Goal: Task Accomplishment & Management: Manage account settings

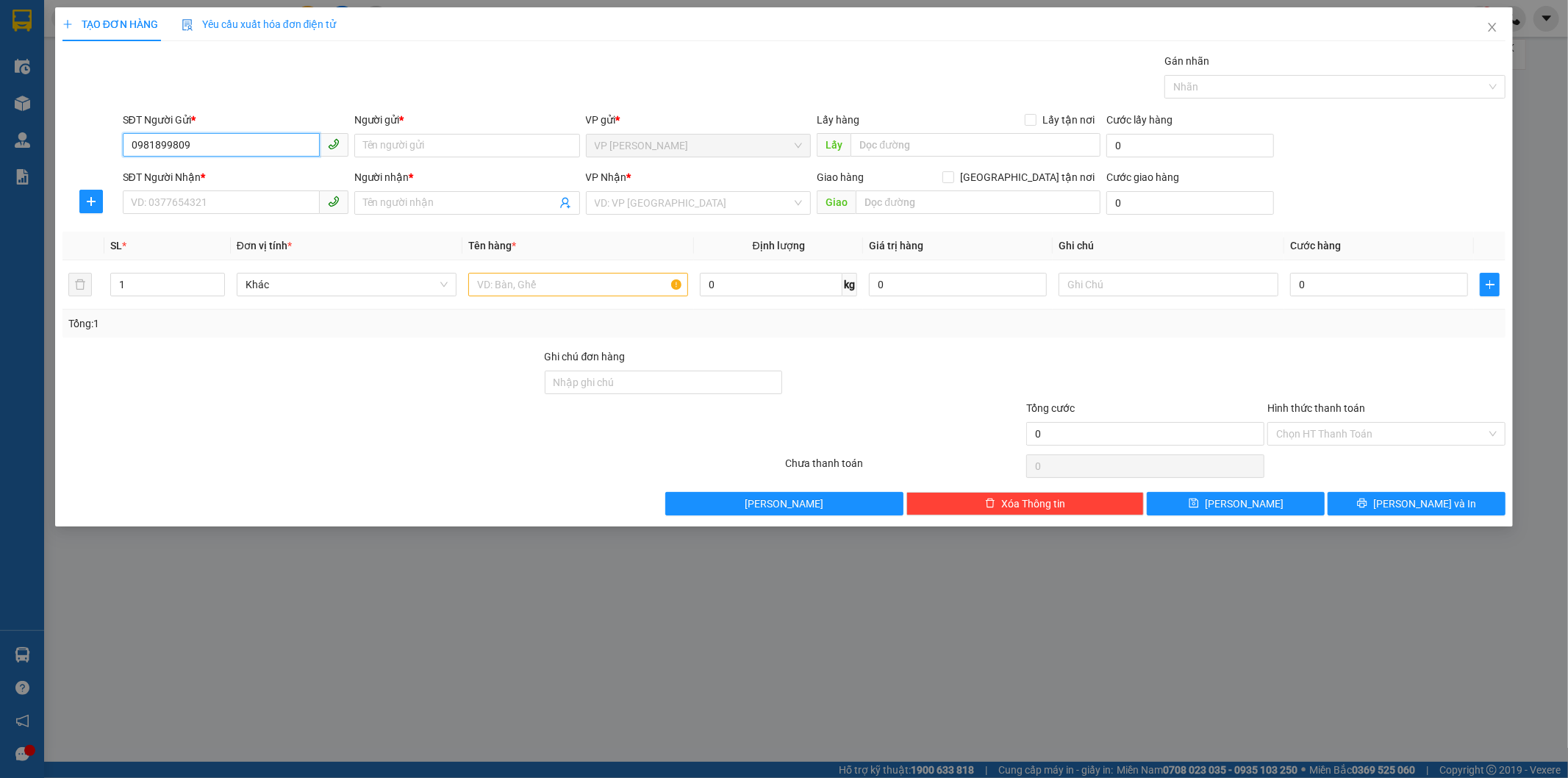
drag, startPoint x: 127, startPoint y: 144, endPoint x: 218, endPoint y: 142, distance: 91.0
click at [218, 142] on input "0981899809" at bounding box center [220, 144] width 197 height 24
type input "0981899809"
click at [260, 376] on div at bounding box center [302, 374] width 482 height 51
drag, startPoint x: 132, startPoint y: 141, endPoint x: 189, endPoint y: 150, distance: 57.7
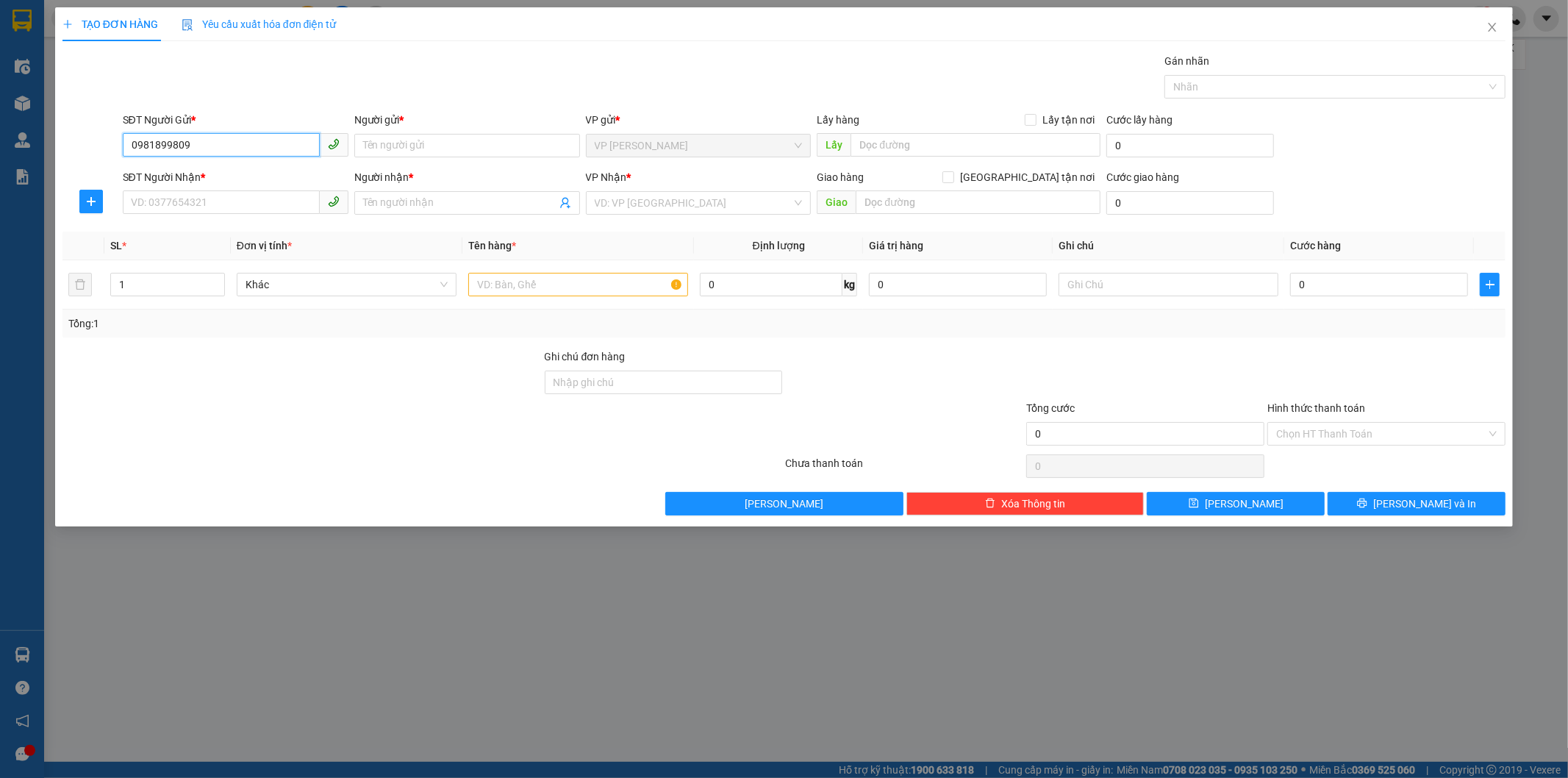
click at [189, 150] on input "0981899809" at bounding box center [220, 144] width 197 height 24
click at [250, 141] on input "0981899809" at bounding box center [220, 144] width 197 height 24
click at [394, 154] on input "Người gửi *" at bounding box center [467, 145] width 226 height 24
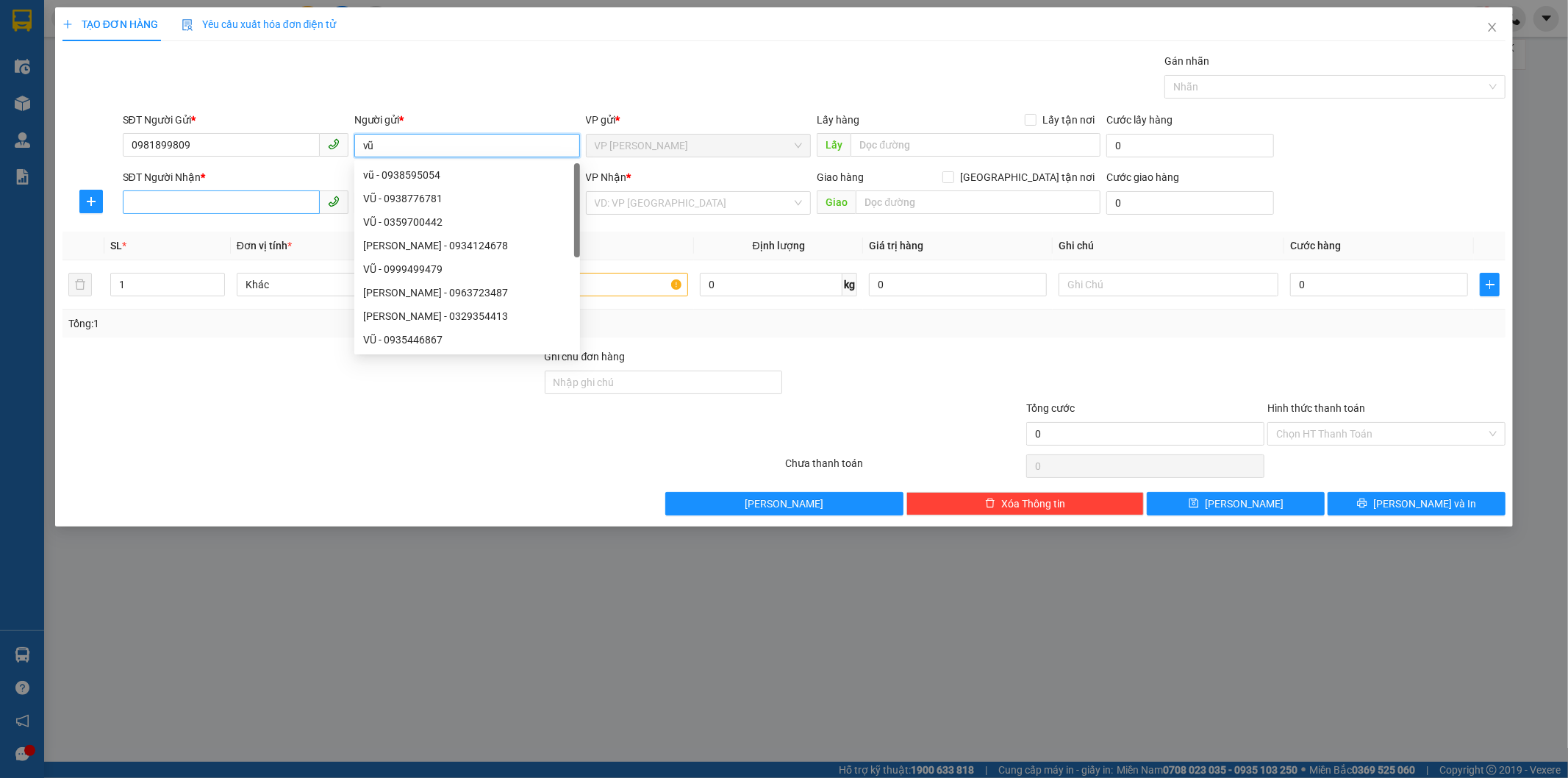
type input "vũ"
click at [226, 198] on input "SĐT Người Nhận *" at bounding box center [220, 202] width 197 height 24
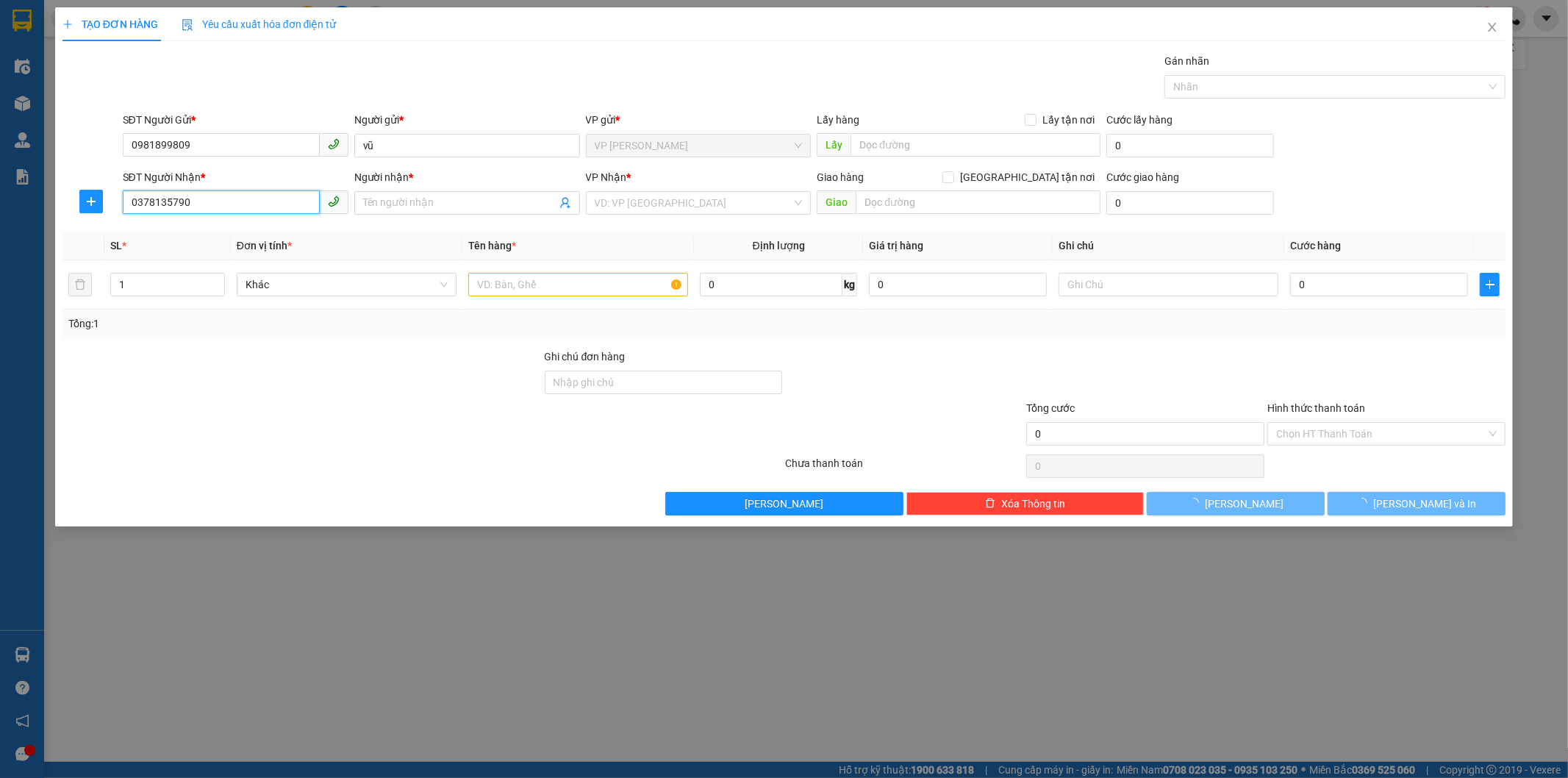
drag, startPoint x: 128, startPoint y: 199, endPoint x: 231, endPoint y: 204, distance: 103.1
click at [231, 204] on input "0378135790" at bounding box center [220, 202] width 197 height 24
type input "0378135790"
click at [364, 204] on input "Người nhận *" at bounding box center [460, 203] width 193 height 16
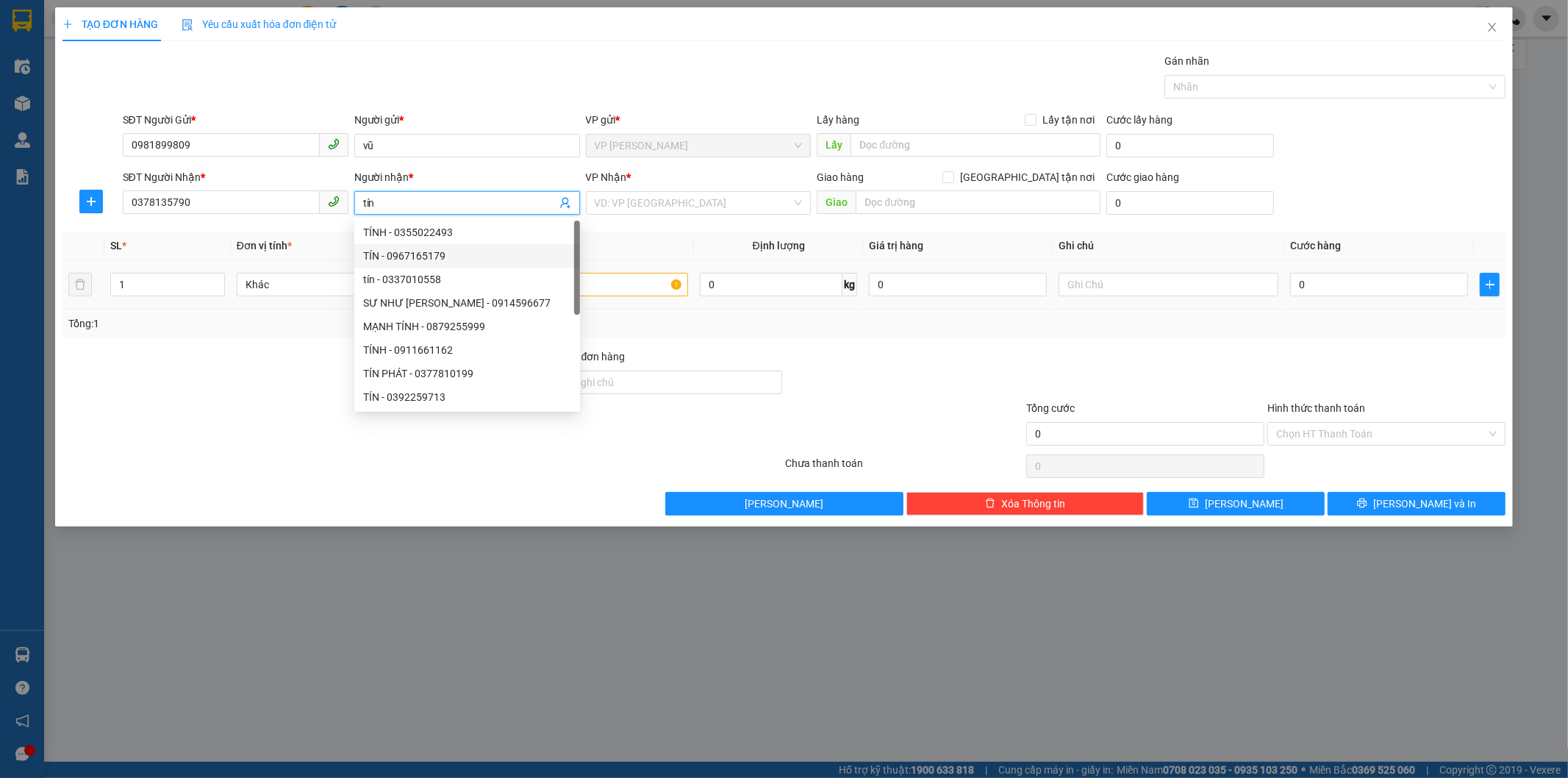
type input "tín"
click at [625, 289] on input "text" at bounding box center [578, 284] width 220 height 24
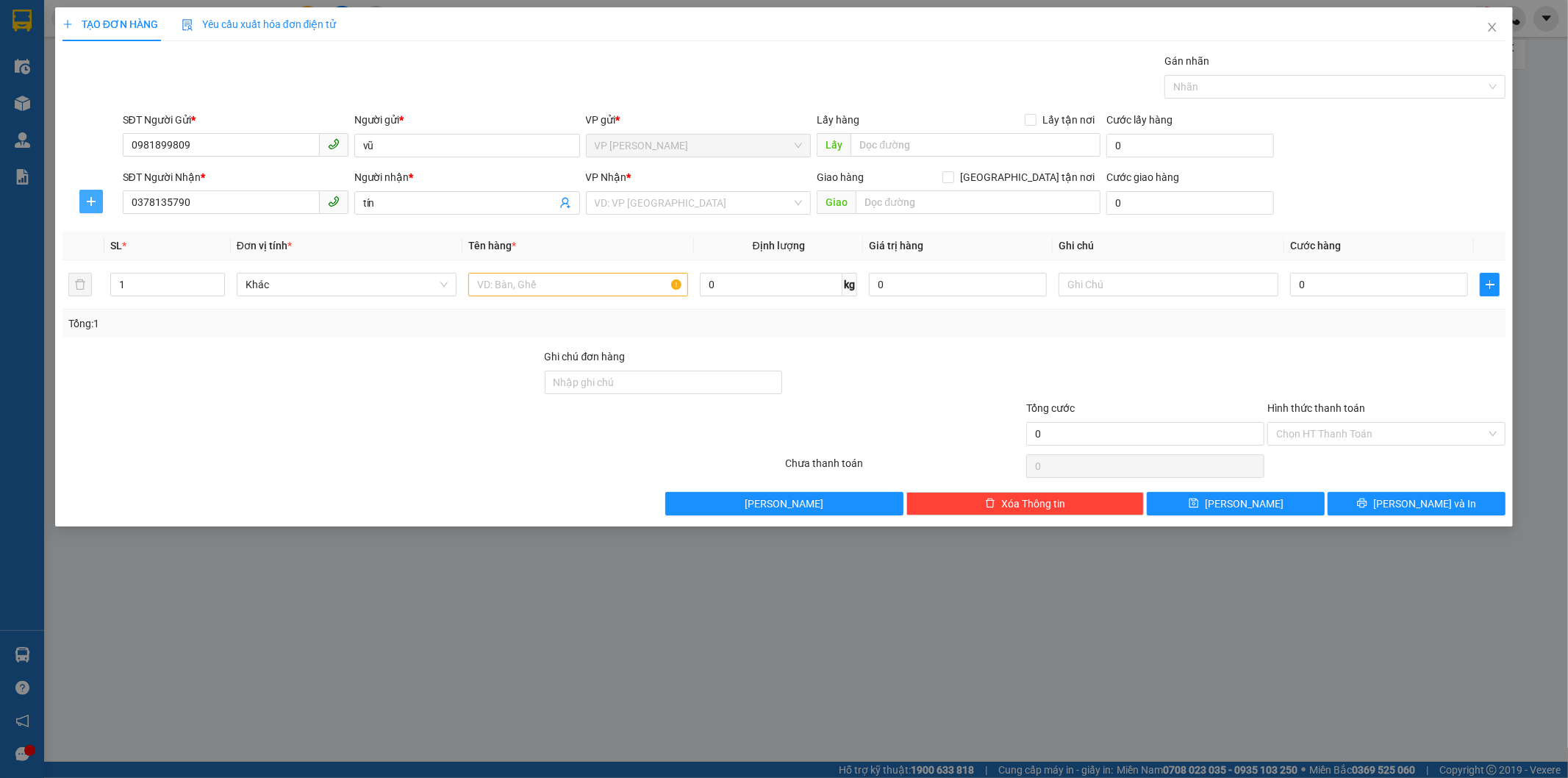
click at [85, 202] on icon "plus" at bounding box center [91, 202] width 11 height 11
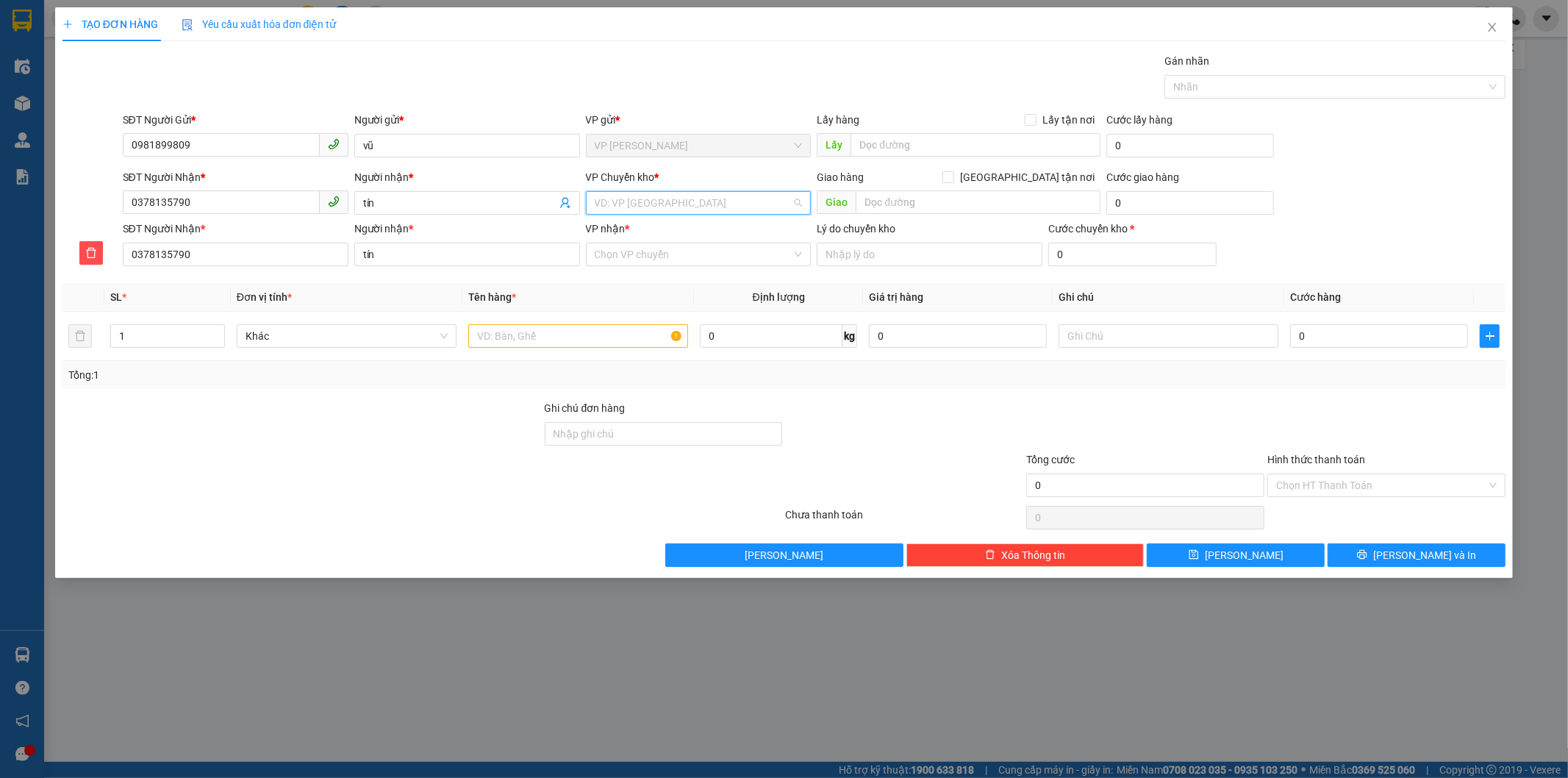
click at [607, 202] on input "search" at bounding box center [694, 202] width 198 height 22
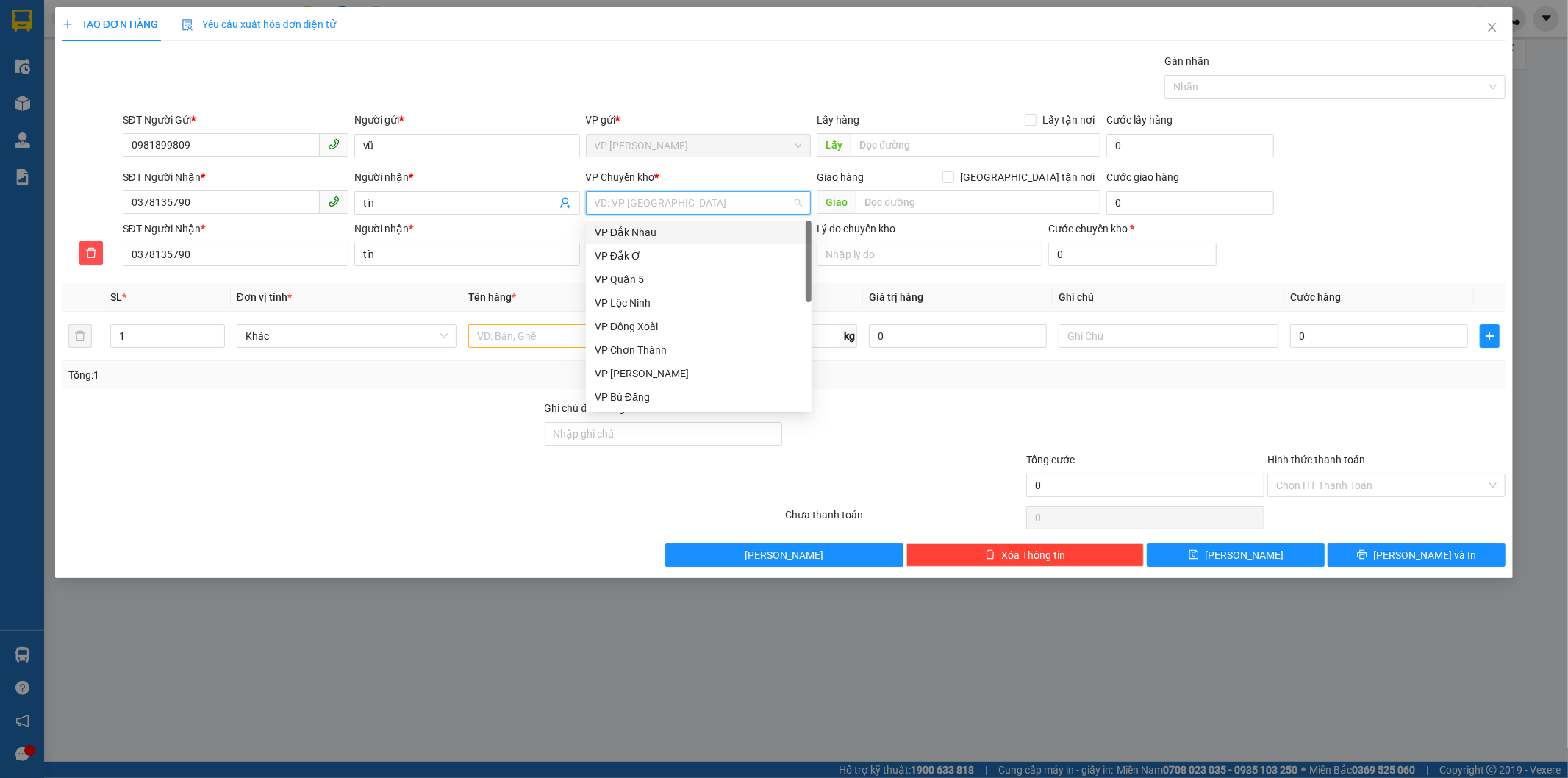
type input "d"
click at [673, 276] on div "VP Đồng Xoài" at bounding box center [699, 279] width 208 height 16
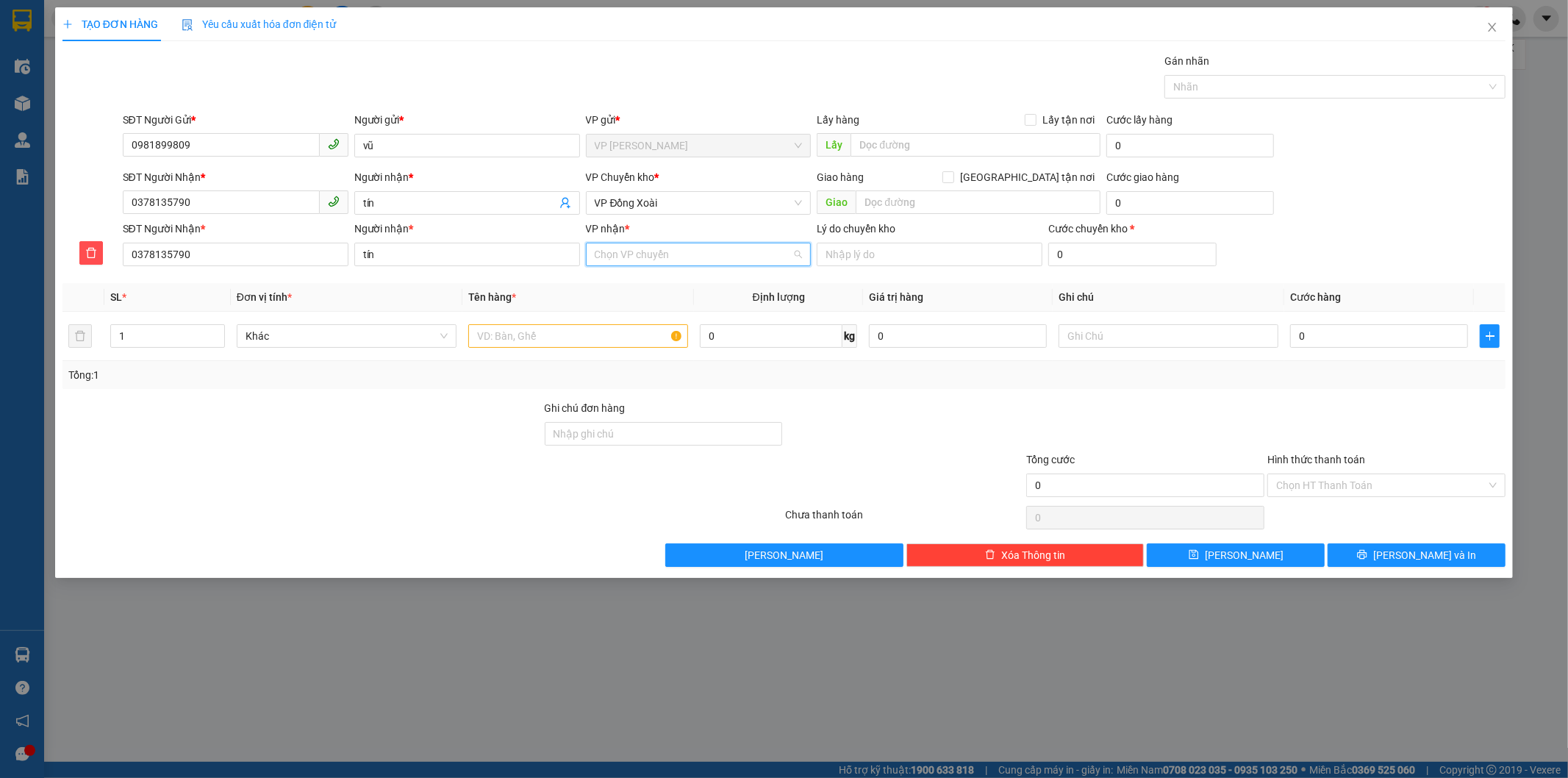
click at [664, 251] on input "VP nhận *" at bounding box center [694, 254] width 198 height 22
type input "9"
type input "bì"
click at [627, 273] on div "VP Bình Triệu" at bounding box center [699, 283] width 226 height 24
click at [495, 333] on input "text" at bounding box center [578, 336] width 220 height 24
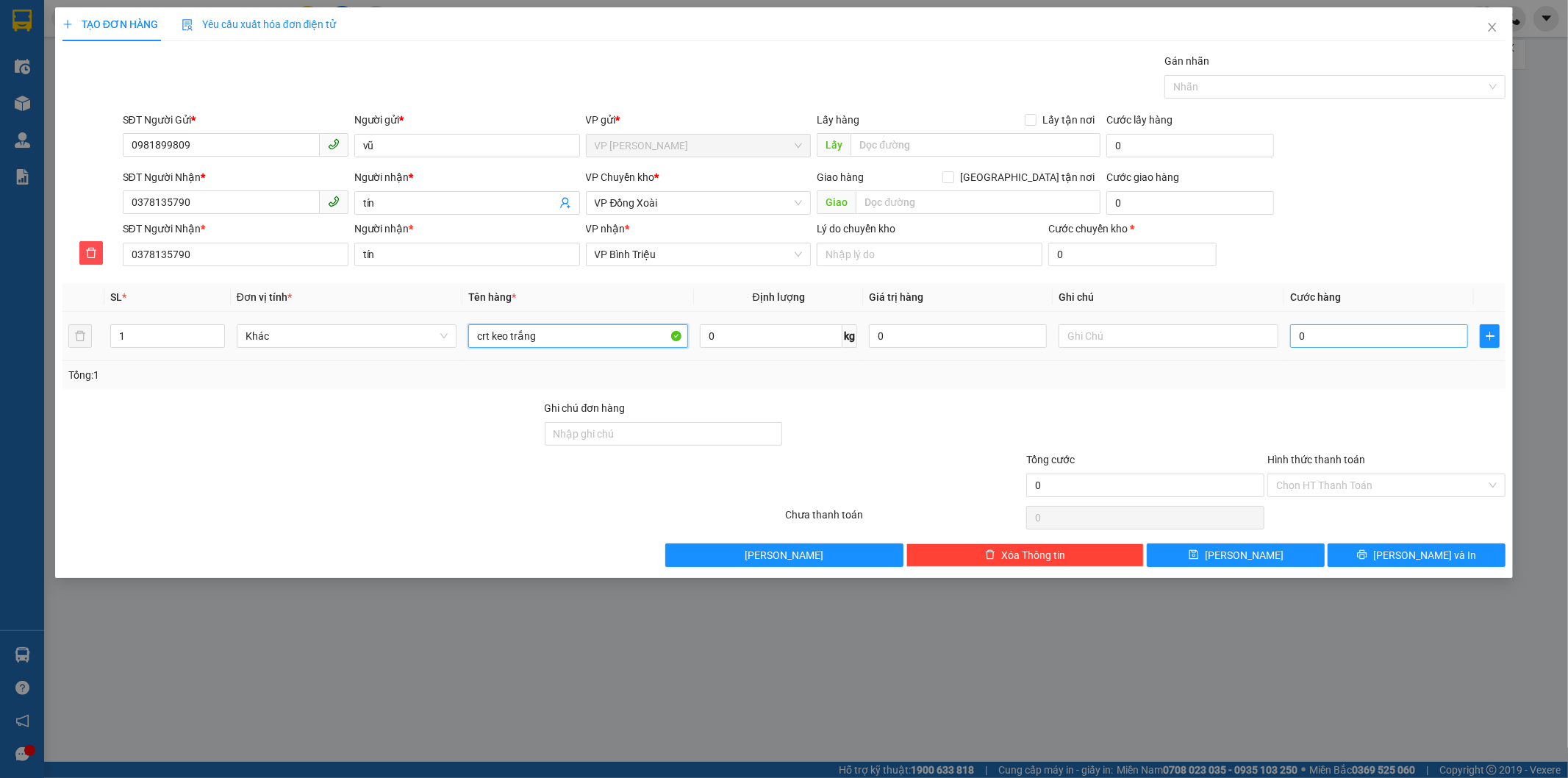
type input "crt keo trắng"
click at [1369, 336] on input "0" at bounding box center [1379, 336] width 178 height 24
type input "3"
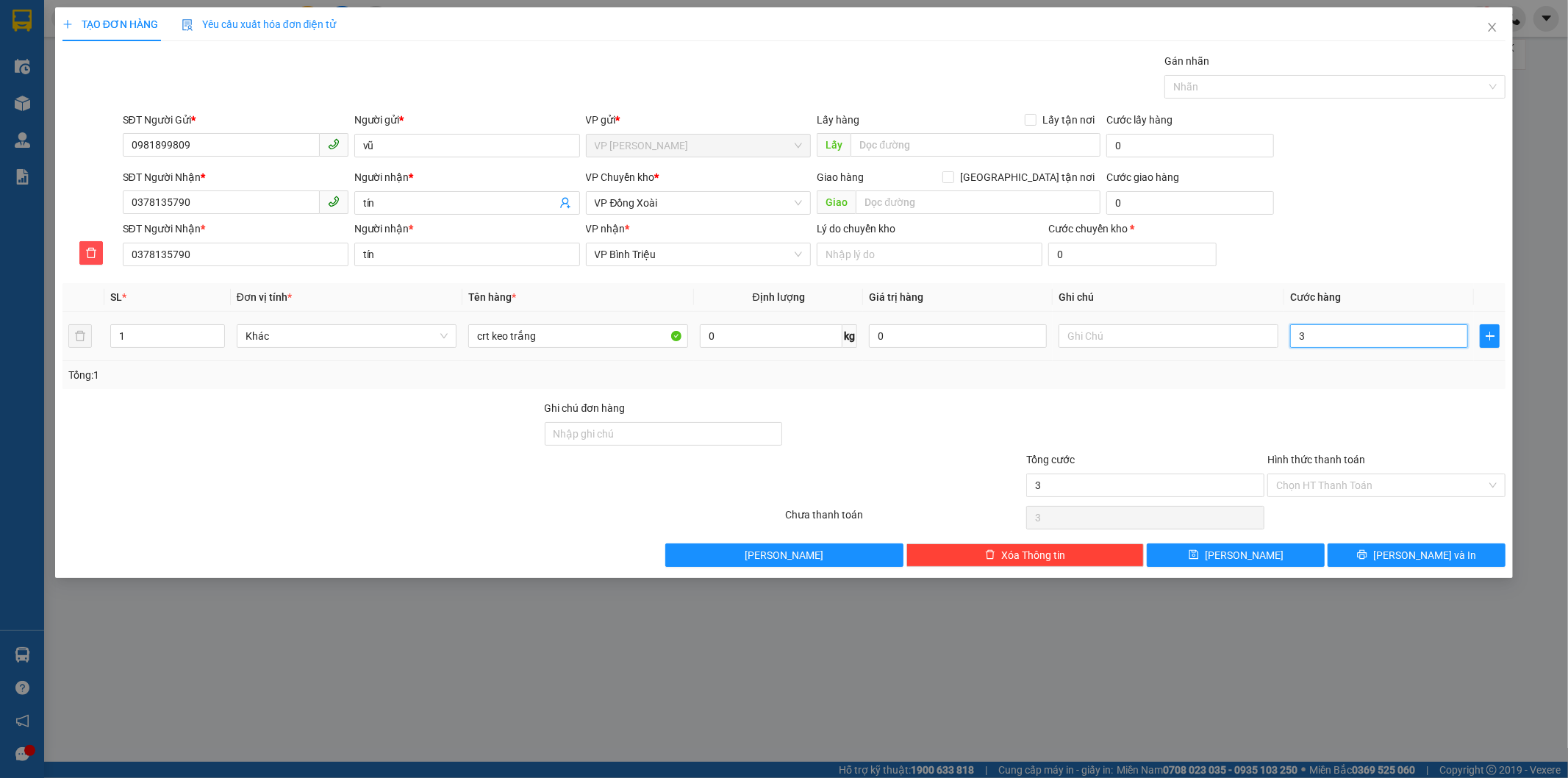
type input "30"
type input "300"
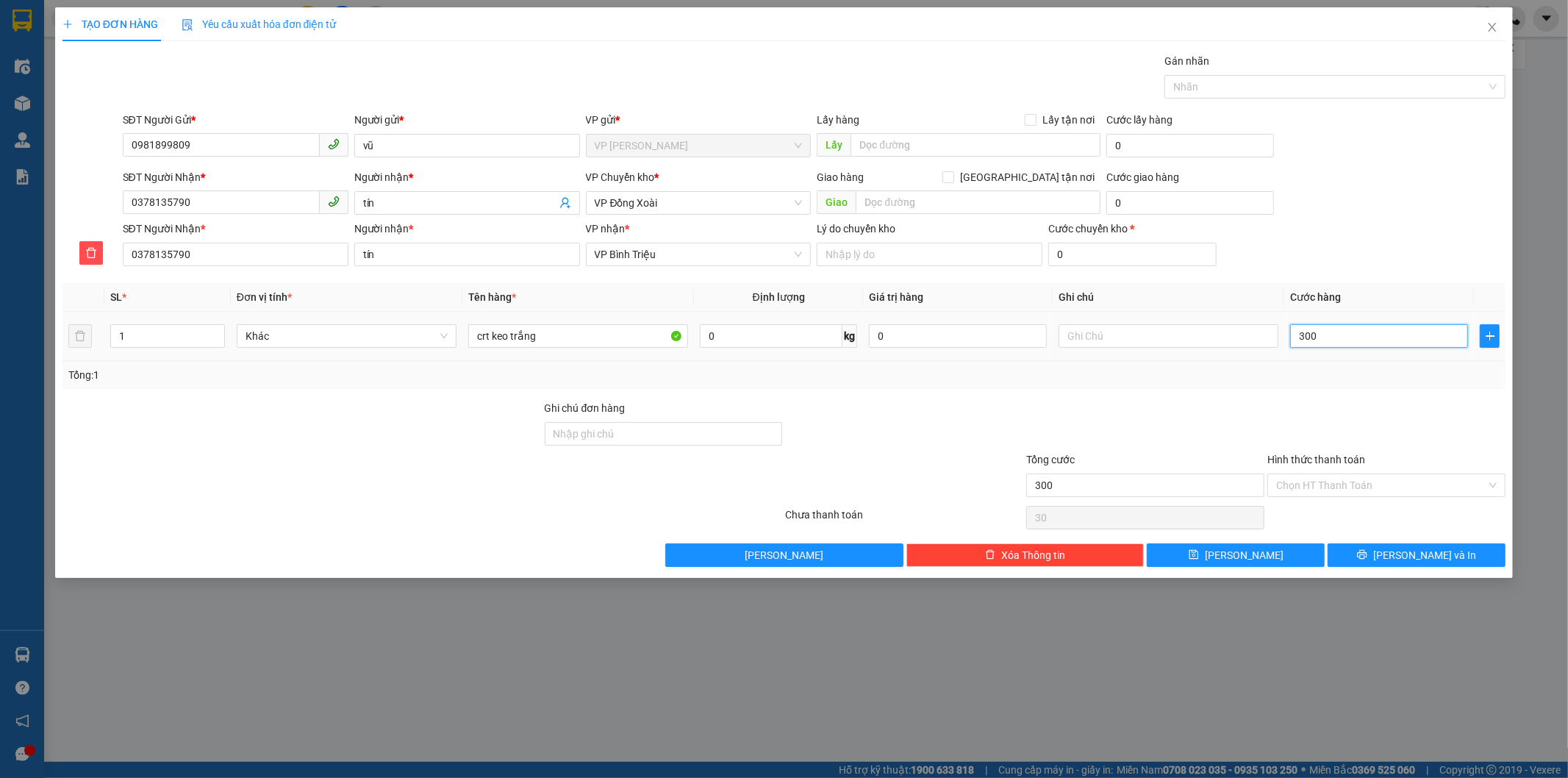
type input "300"
type input "3.000"
type input "30.000"
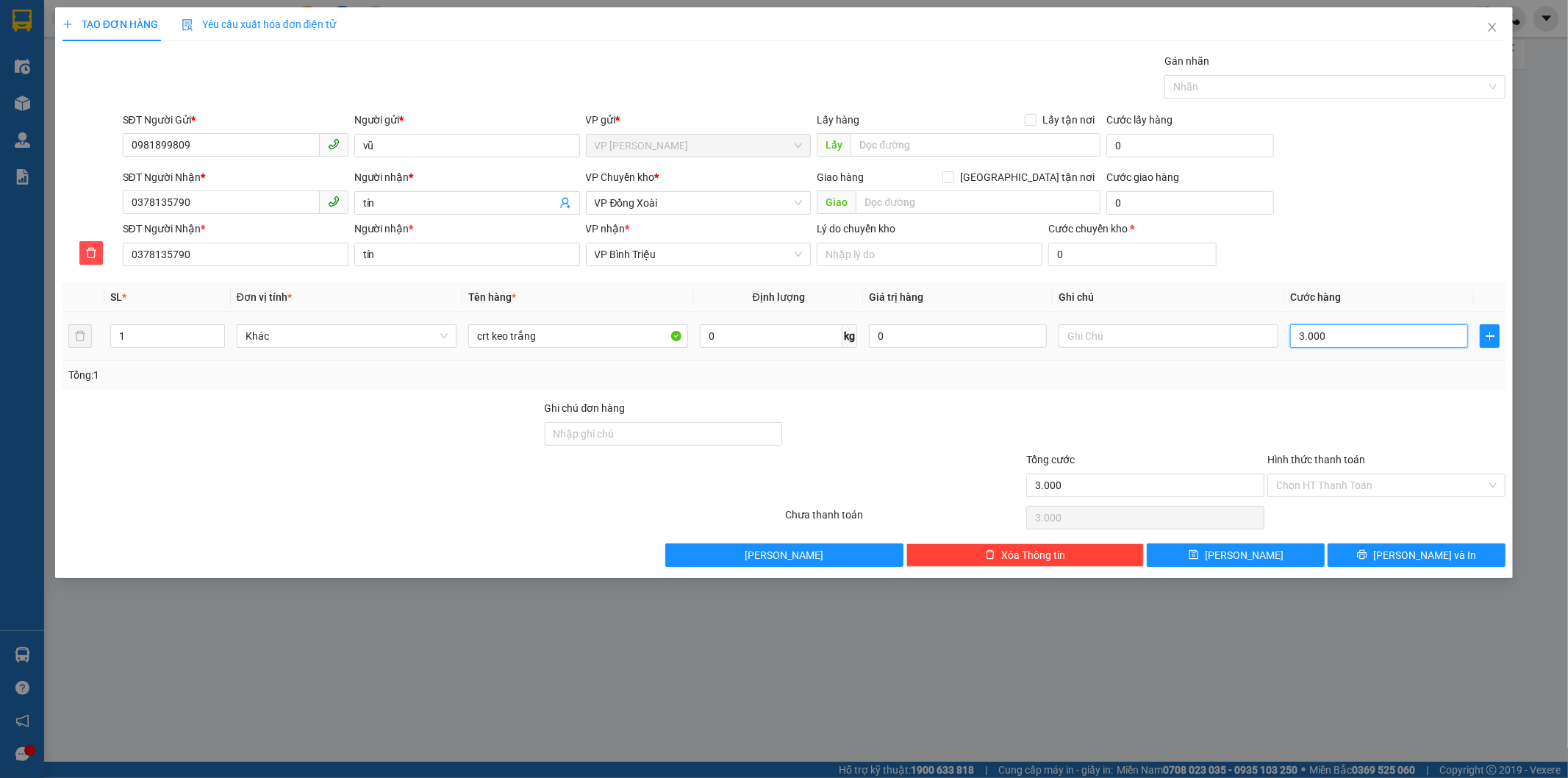
type input "30.000"
click at [1340, 488] on input "Hình thức thanh toán" at bounding box center [1382, 485] width 211 height 22
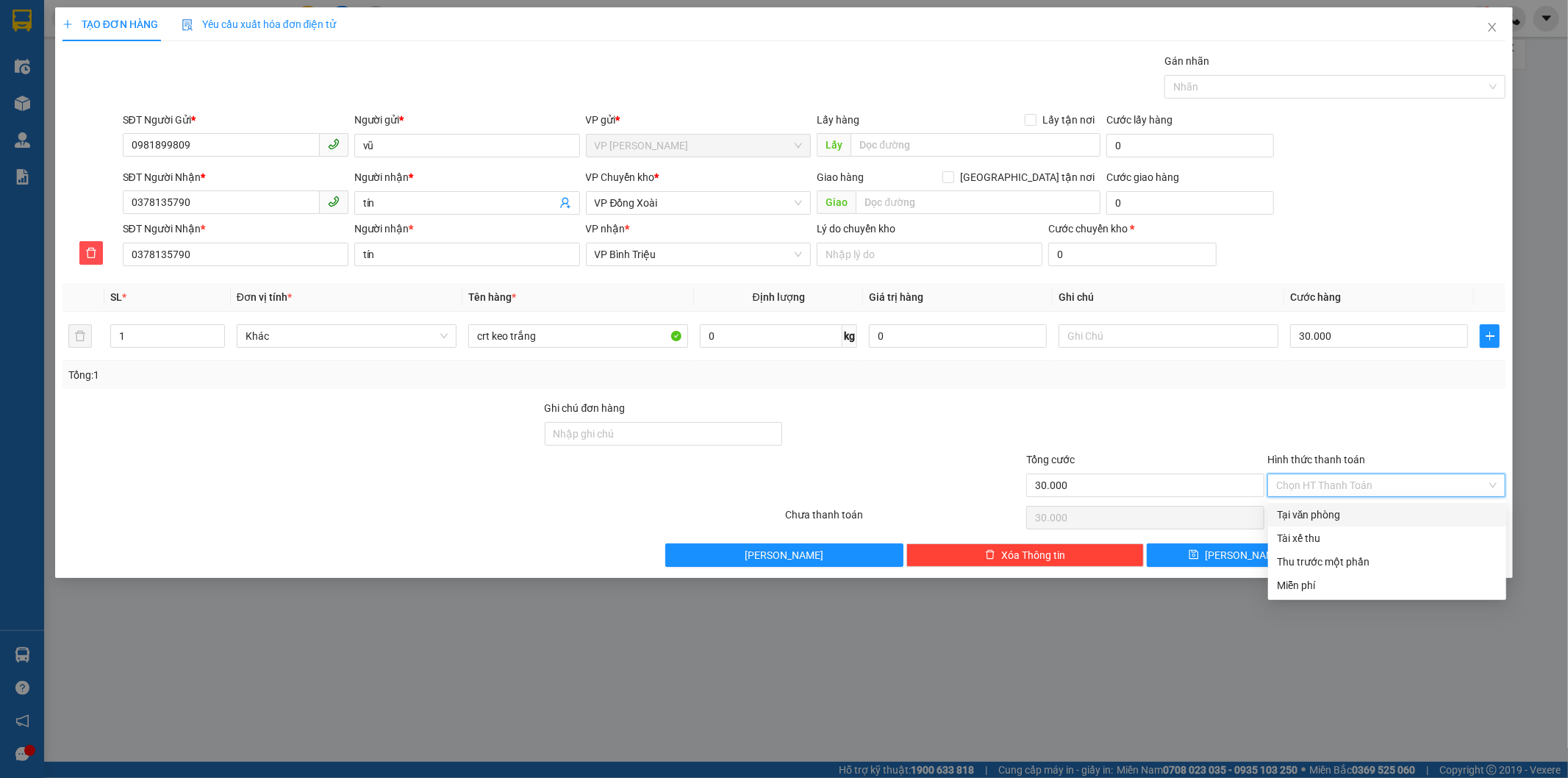
click at [1336, 508] on div "Tại văn phòng" at bounding box center [1388, 515] width 220 height 16
type input "0"
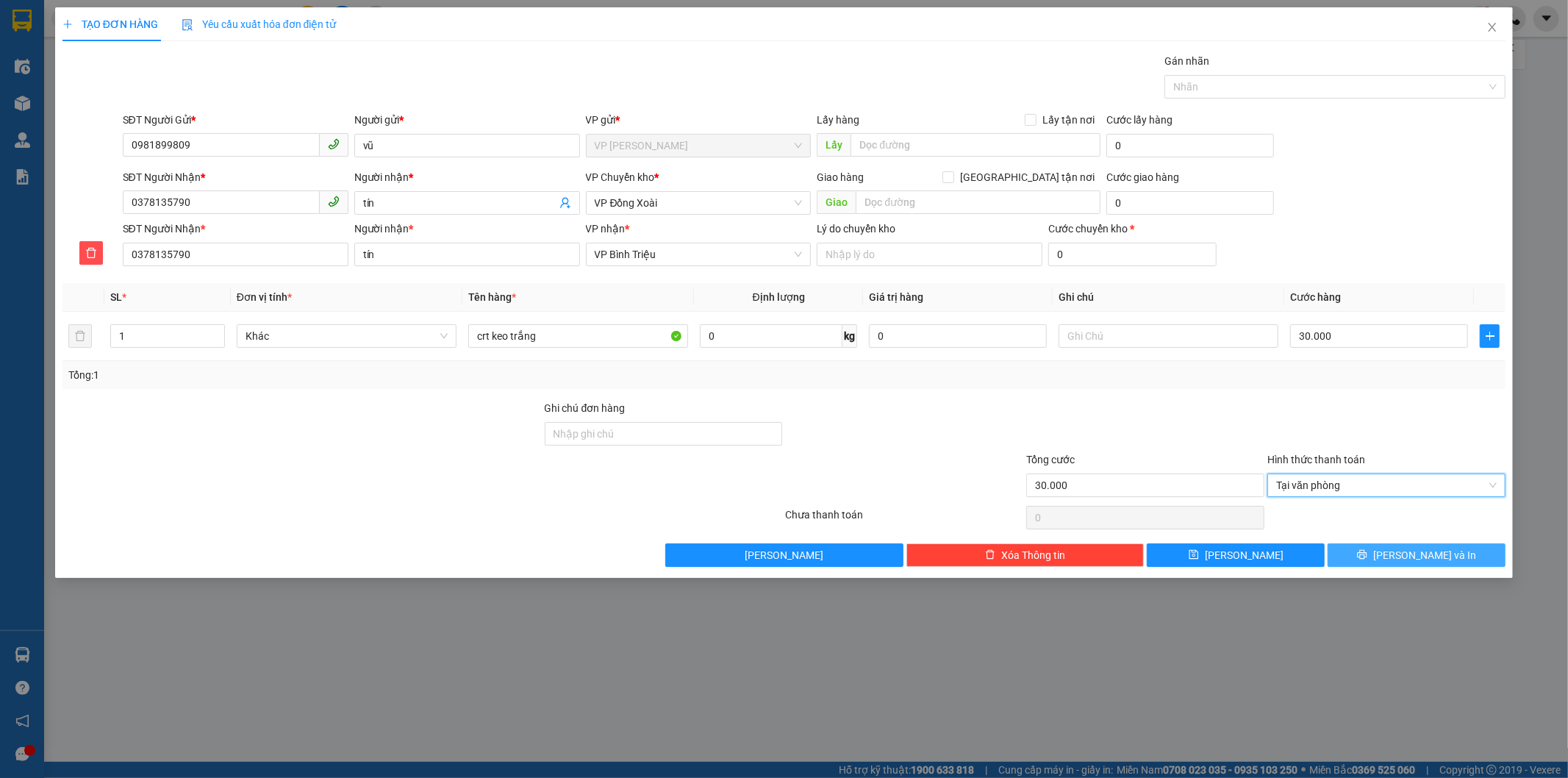
click at [1369, 554] on button "Lưu và In" at bounding box center [1417, 555] width 178 height 24
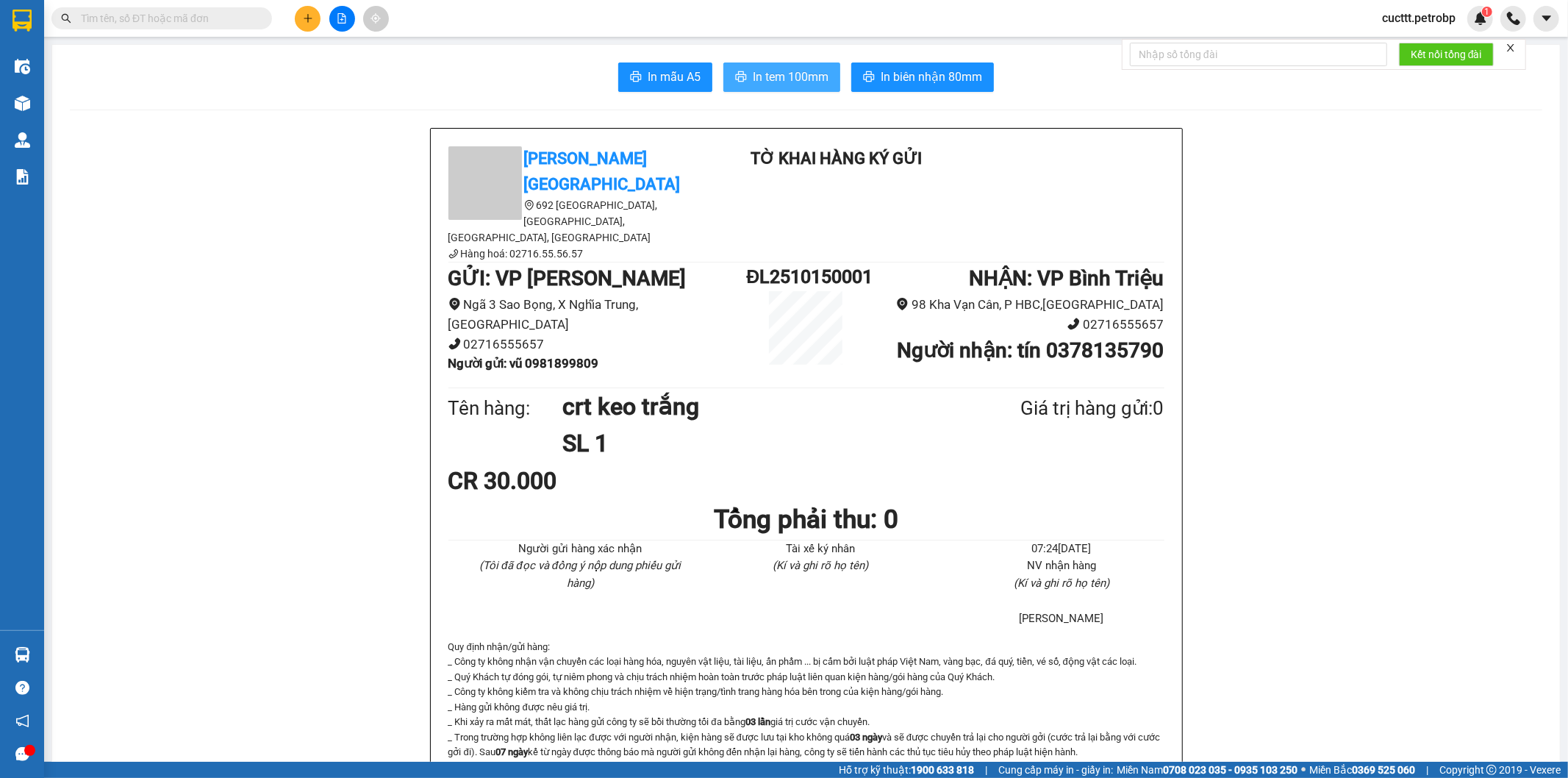
click at [761, 77] on span "In tem 100mm" at bounding box center [790, 77] width 76 height 19
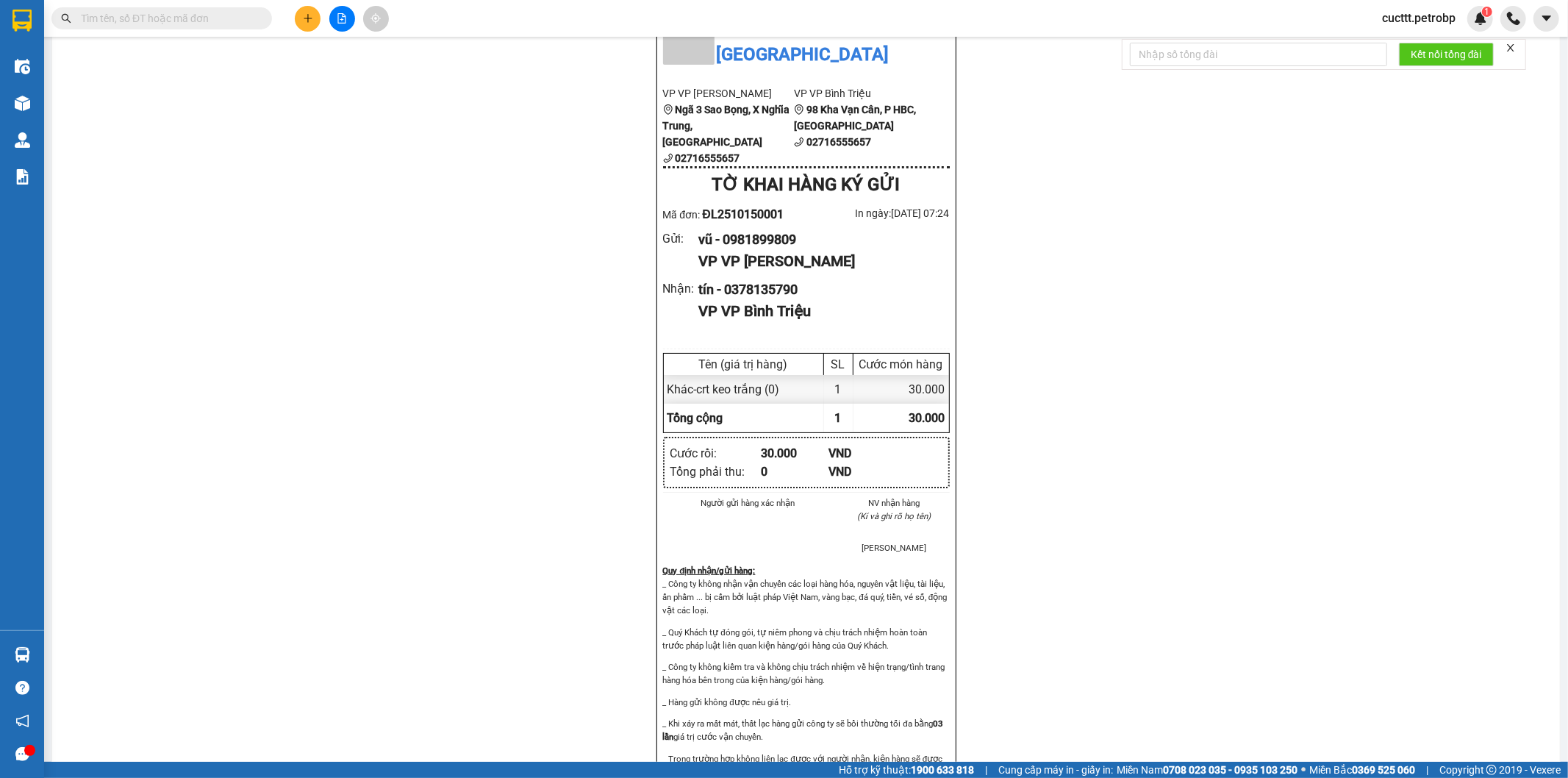
scroll to position [817, 0]
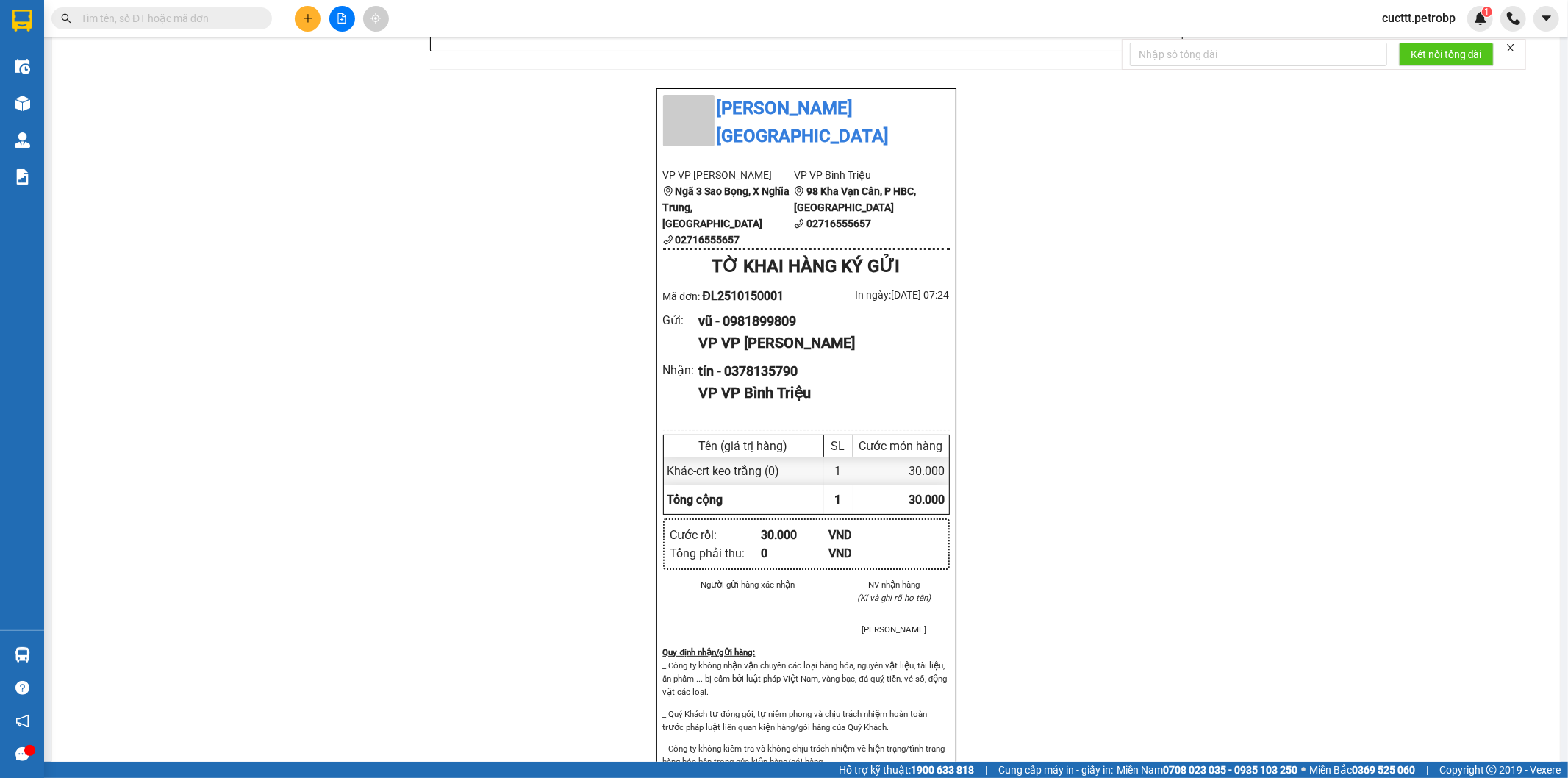
click at [307, 185] on div "Petro Bình Phước 692 Phú Riềng Đỏ, P Tân Xuân, TP Đồng Xoài, Tỉnh Bình Phước Hà…" at bounding box center [806, 373] width 1472 height 2125
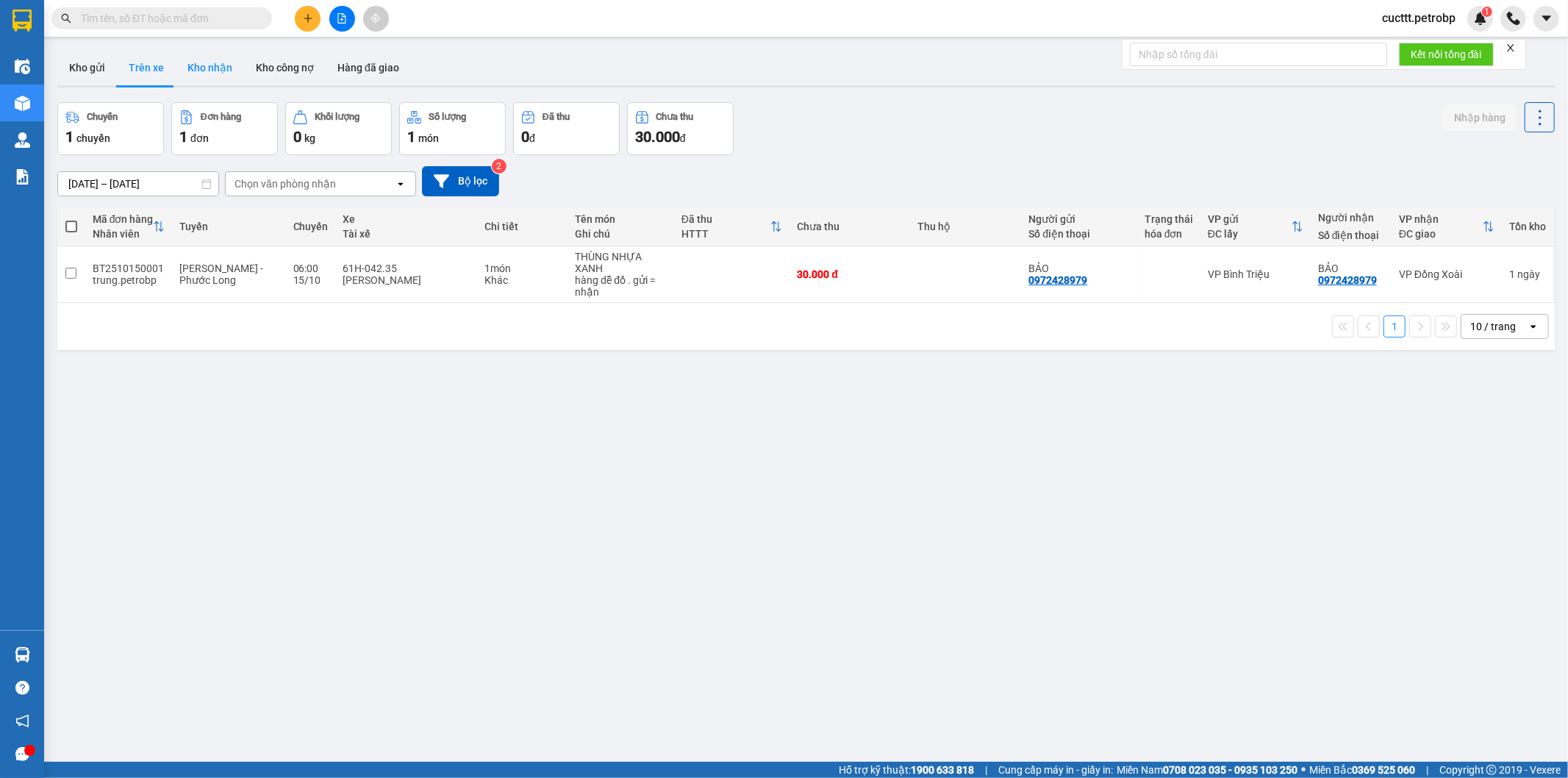
click at [218, 78] on button "Kho nhận" at bounding box center [210, 67] width 69 height 35
type input "[DATE] – [DATE]"
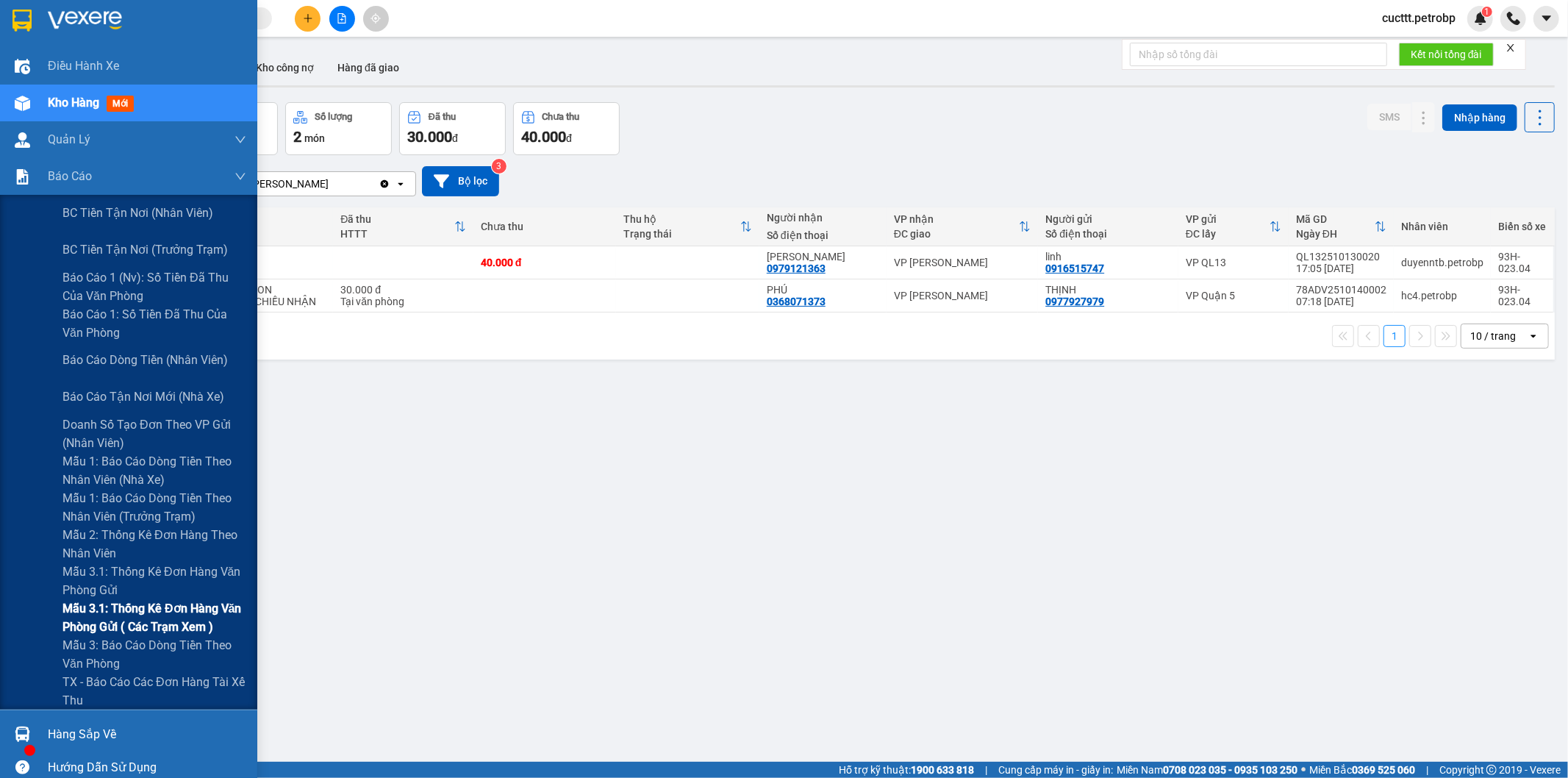
click at [187, 619] on span "Mẫu 3.1: Thống kê đơn hàng văn phòng gửi ( các trạm xem )" at bounding box center [154, 617] width 184 height 37
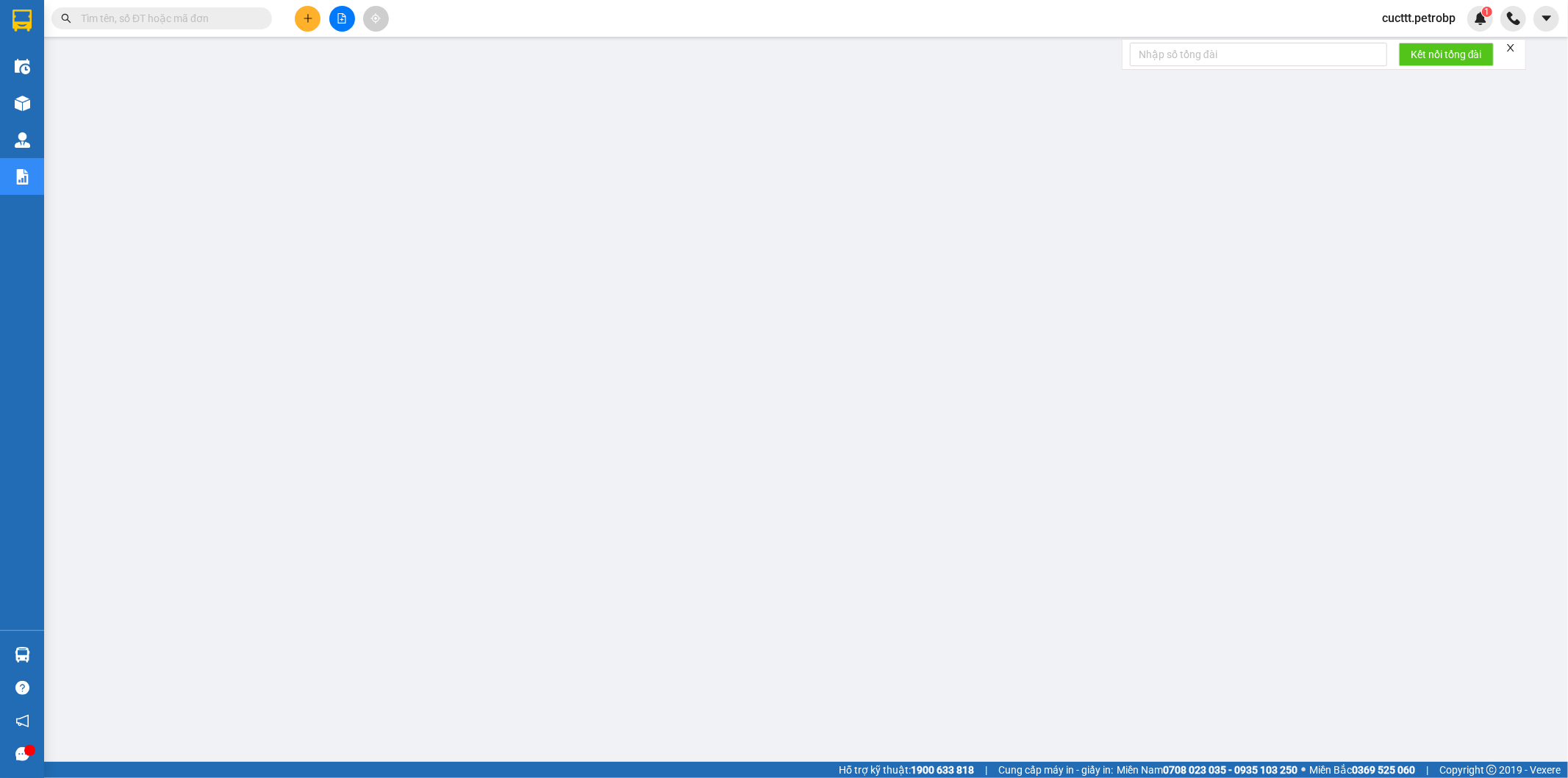
click at [220, 11] on input "text" at bounding box center [167, 19] width 174 height 16
paste input "ĐL2510140001"
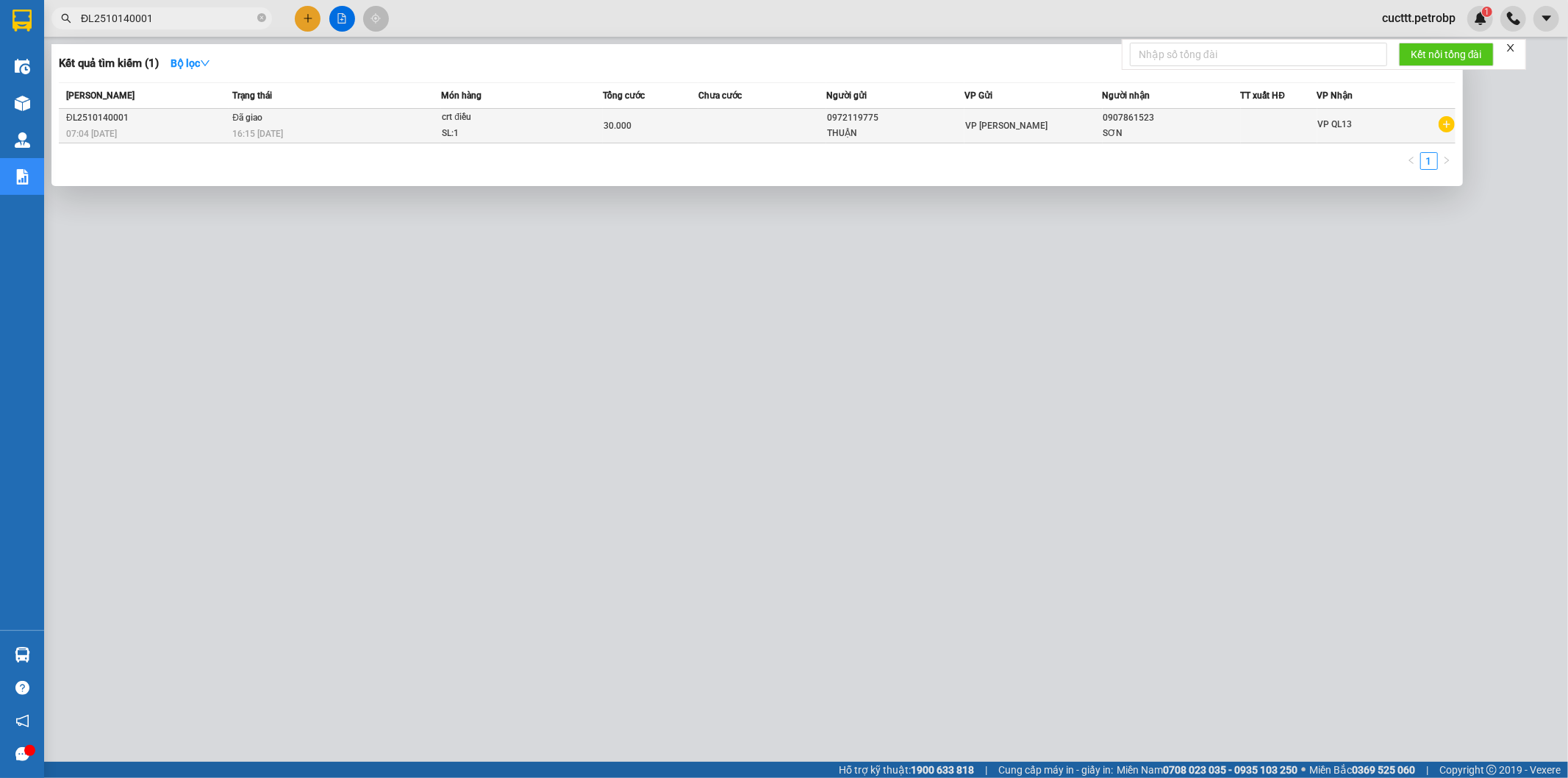
type input "ĐL2510140001"
click at [531, 120] on div "crt điều" at bounding box center [496, 118] width 110 height 16
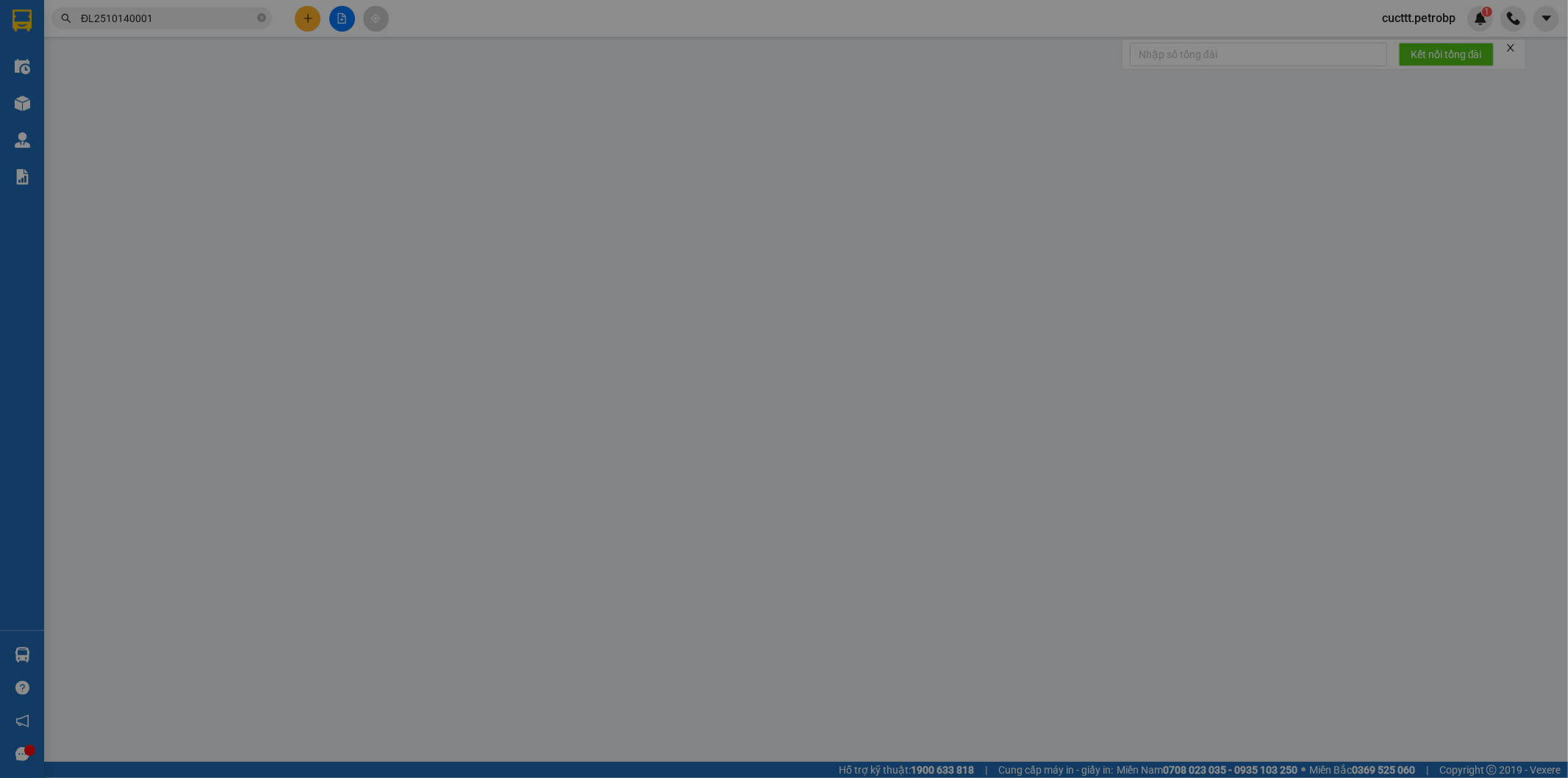
type input "0972119775"
type input "0907861523"
type input "30.000"
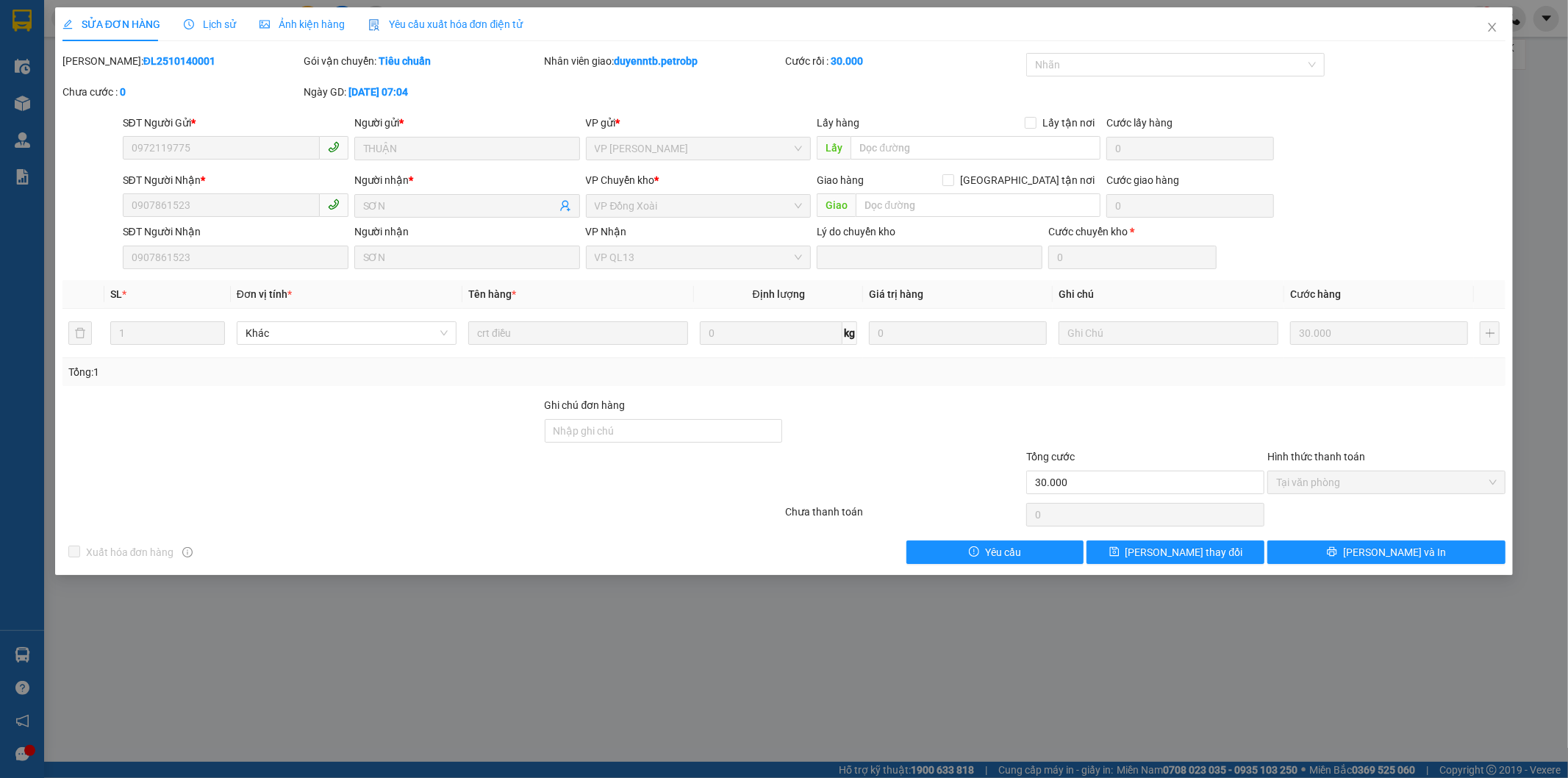
drag, startPoint x: 100, startPoint y: 53, endPoint x: 195, endPoint y: 74, distance: 97.3
click at [195, 74] on div "Mã ĐH: ĐL2510140001" at bounding box center [181, 69] width 241 height 31
copy b "ĐL2510140001"
click at [1501, 26] on span "Close" at bounding box center [1492, 28] width 41 height 41
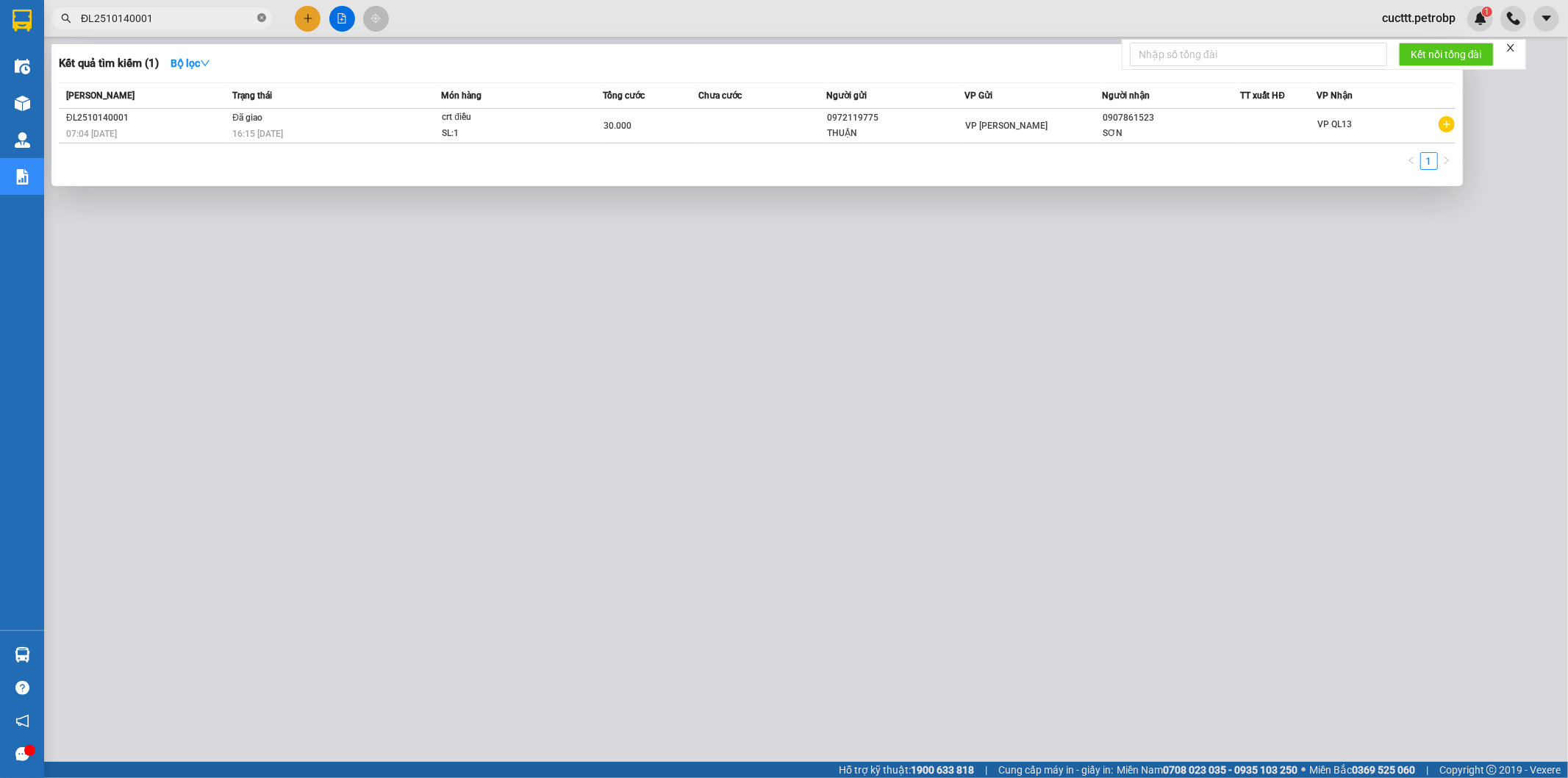
click at [264, 20] on icon "close-circle" at bounding box center [261, 17] width 9 height 9
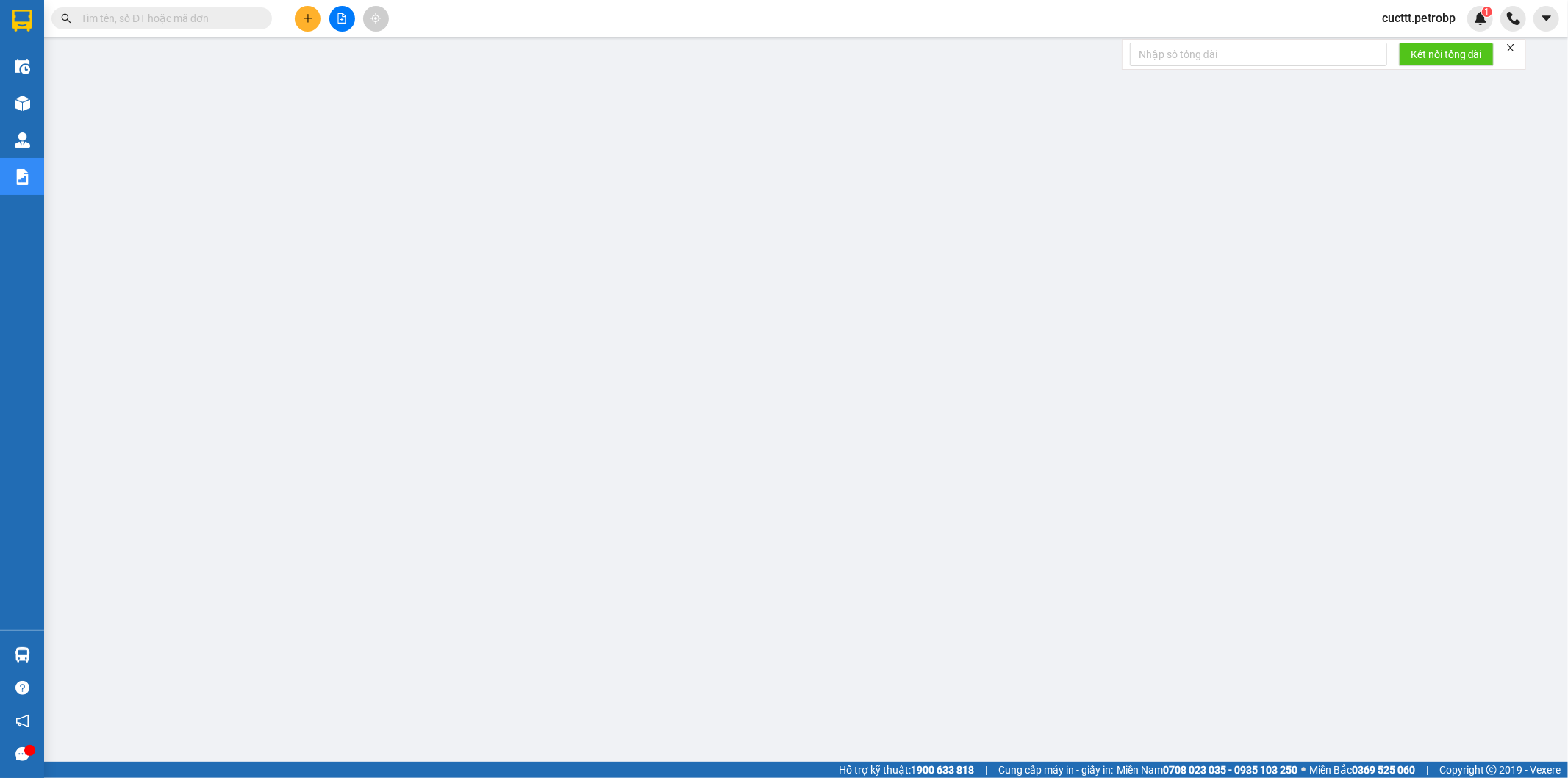
click at [237, 19] on input "text" at bounding box center [167, 19] width 174 height 16
paste input "ĐL2510140002"
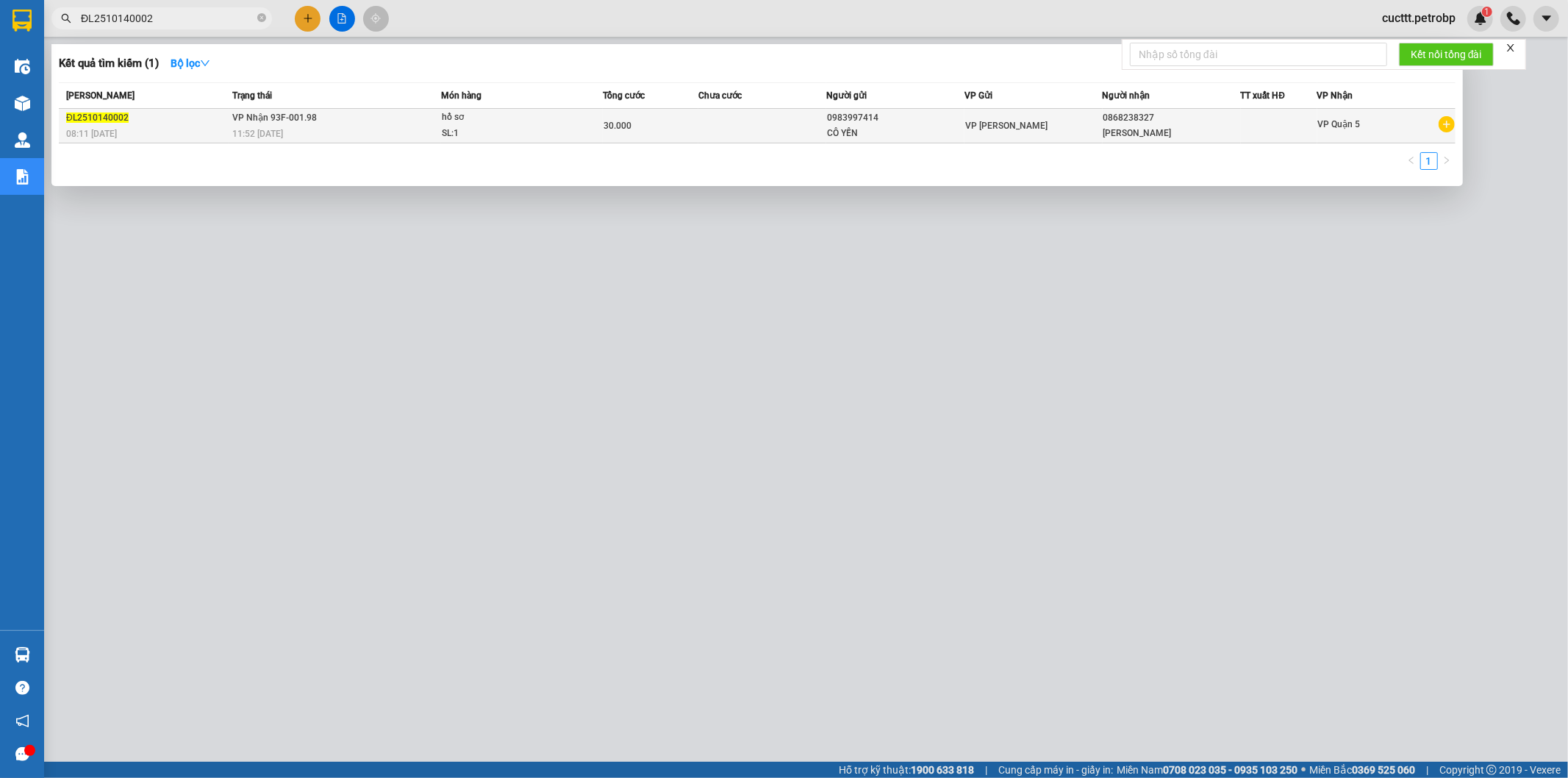
type input "ĐL2510140002"
click at [706, 140] on td at bounding box center [762, 126] width 127 height 34
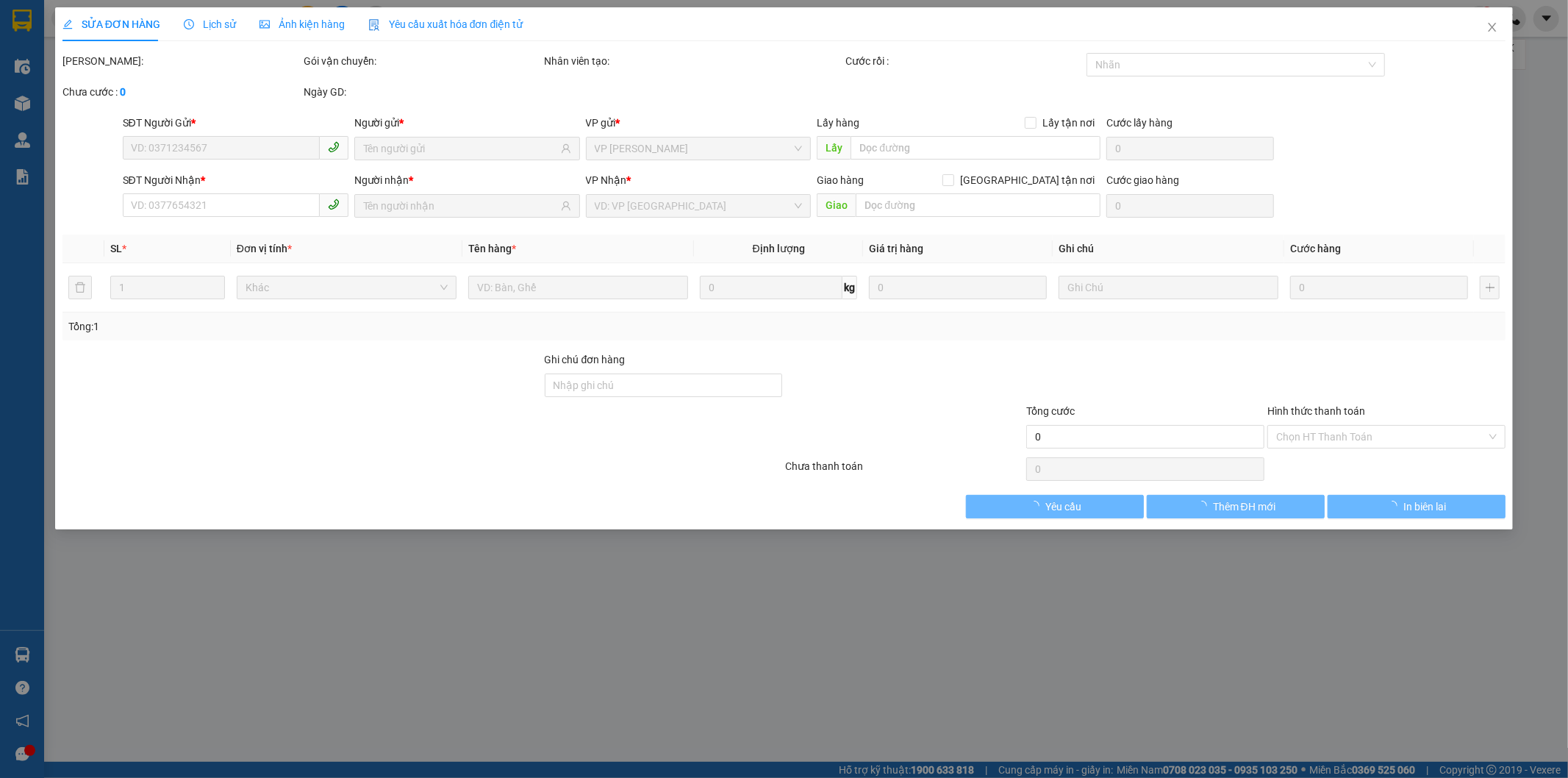
type input "0983997414"
type input "0868238327"
type input "30.000"
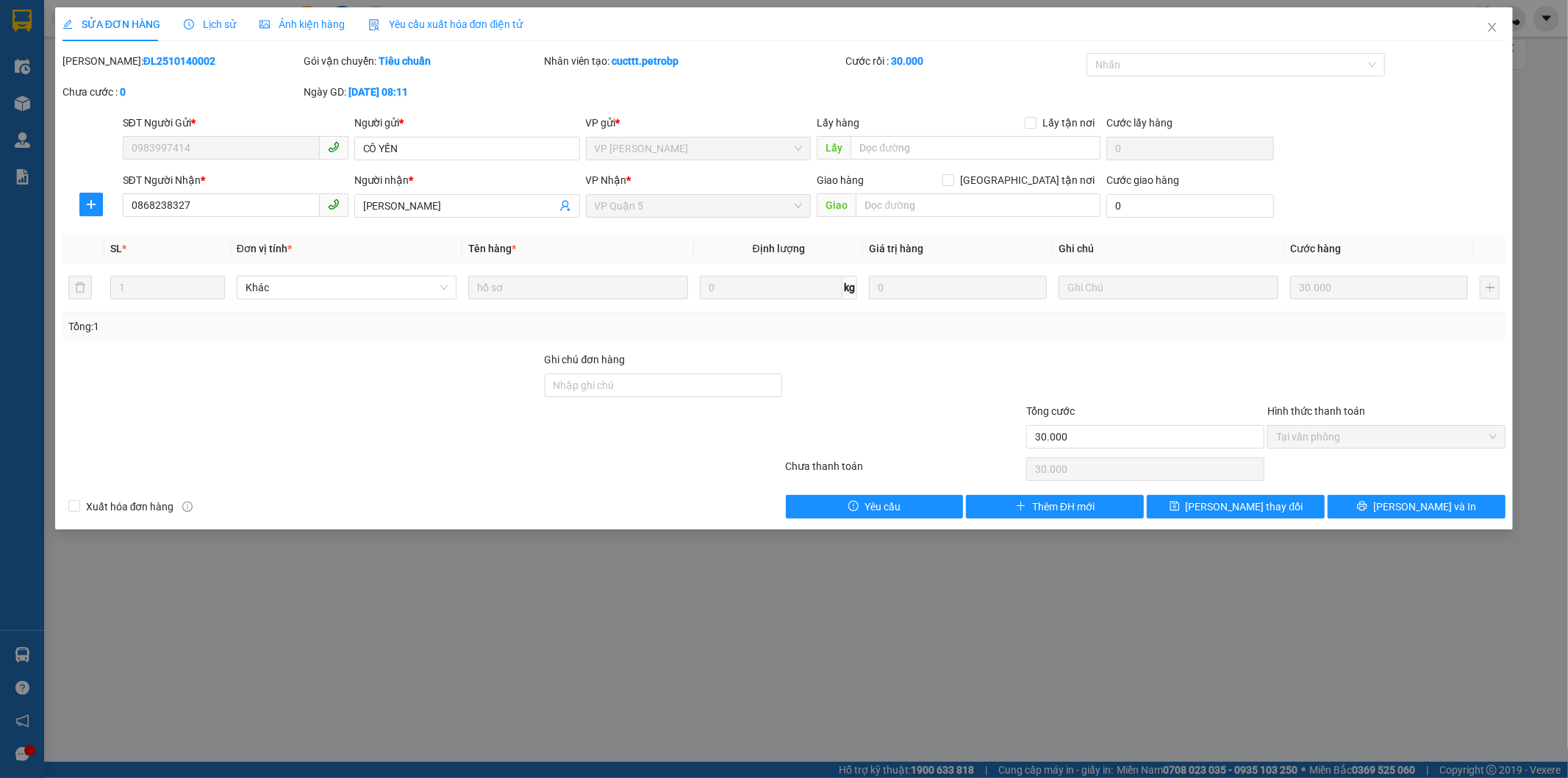
drag, startPoint x: 99, startPoint y: 56, endPoint x: 208, endPoint y: 70, distance: 109.9
click at [208, 70] on div "Mã ĐH: ĐL2510140002" at bounding box center [181, 69] width 241 height 31
copy b "ĐL2510140002"
click at [1486, 25] on icon "close" at bounding box center [1492, 27] width 11 height 11
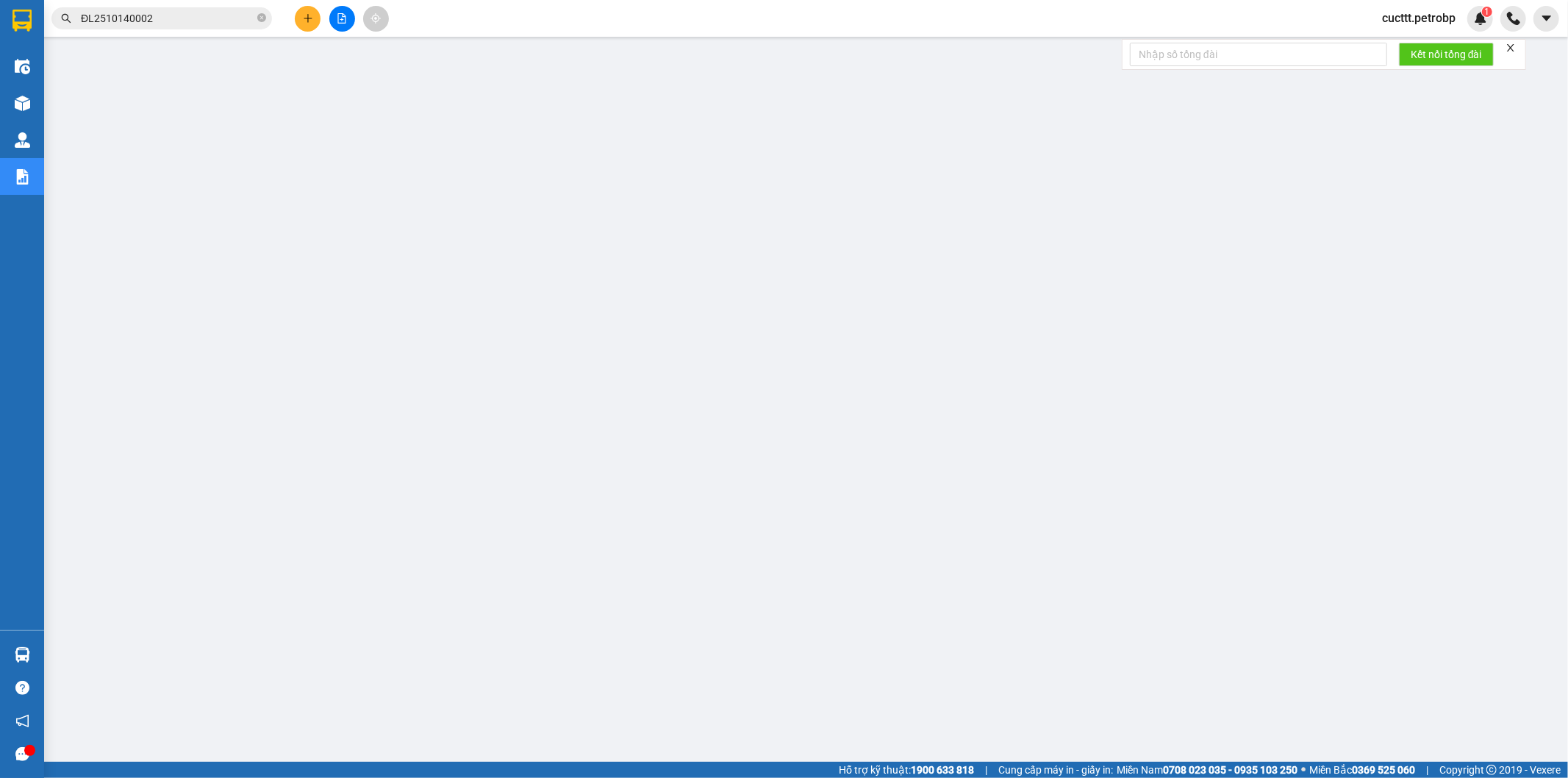
click at [208, 8] on span "ĐL2510140002" at bounding box center [162, 18] width 220 height 22
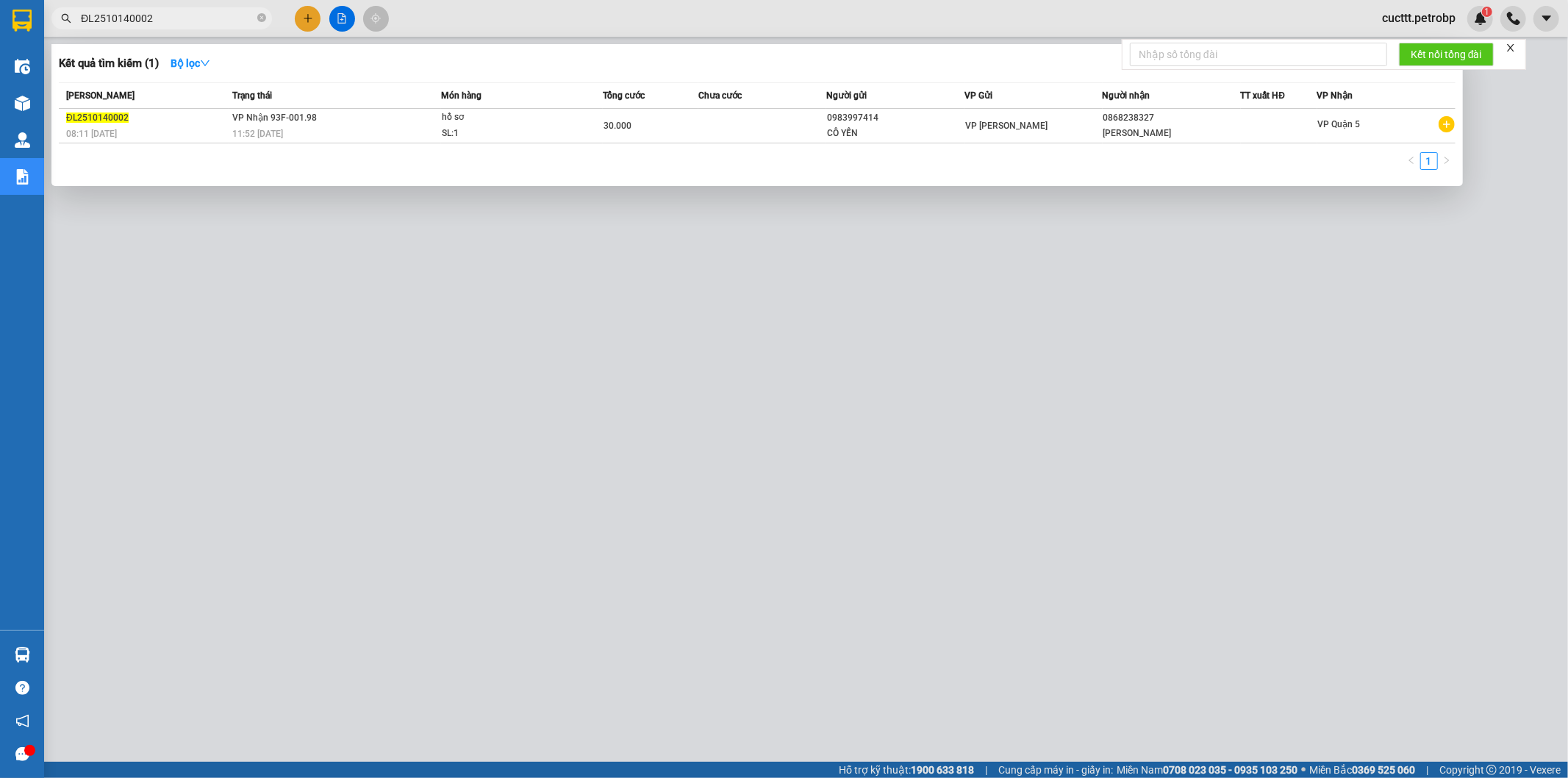
click at [209, 16] on input "ĐL2510140002" at bounding box center [167, 19] width 174 height 16
type input "ĐL2510140003"
click at [589, 126] on span "bọc trắng SL: 1" at bounding box center [522, 125] width 160 height 32
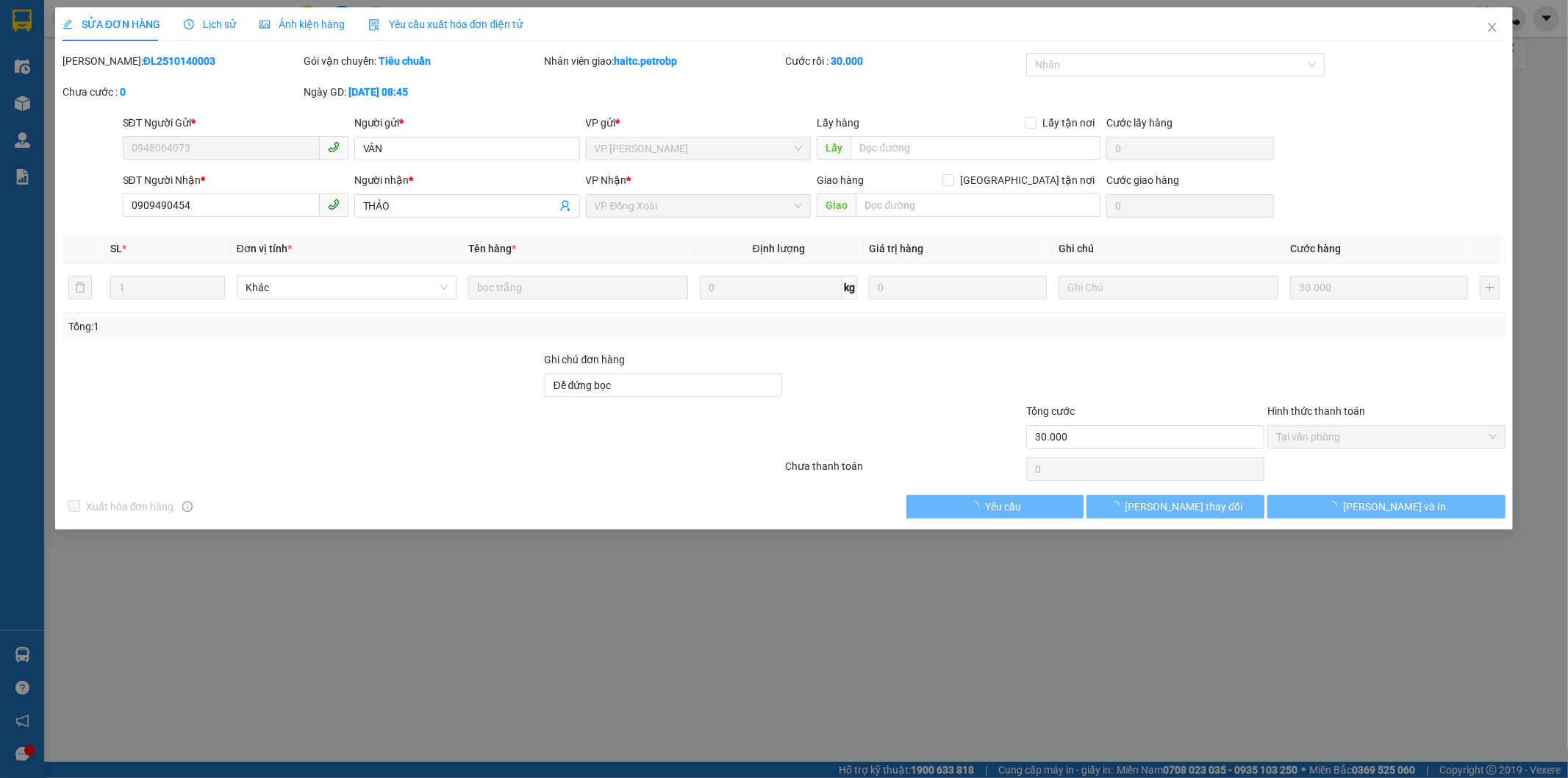
type input "0948064073"
type input "0909490454"
type input "Để đứng bọc"
type input "30.000"
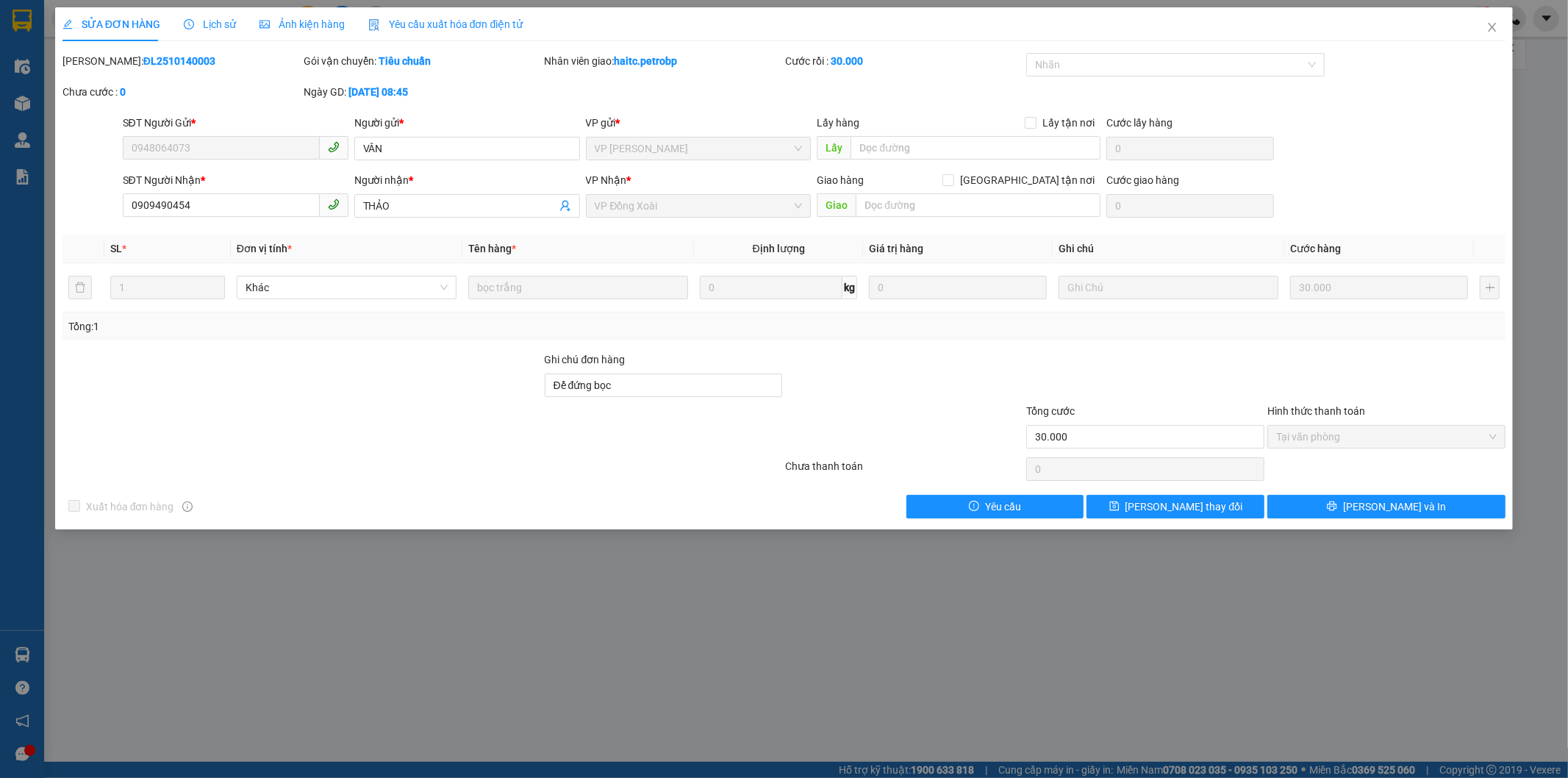
drag, startPoint x: 97, startPoint y: 59, endPoint x: 213, endPoint y: 64, distance: 116.1
click at [213, 64] on div "Mã ĐH: ĐL2510140003" at bounding box center [182, 61] width 238 height 16
copy b "ĐL2510140003"
click at [1497, 26] on icon "close" at bounding box center [1492, 27] width 11 height 11
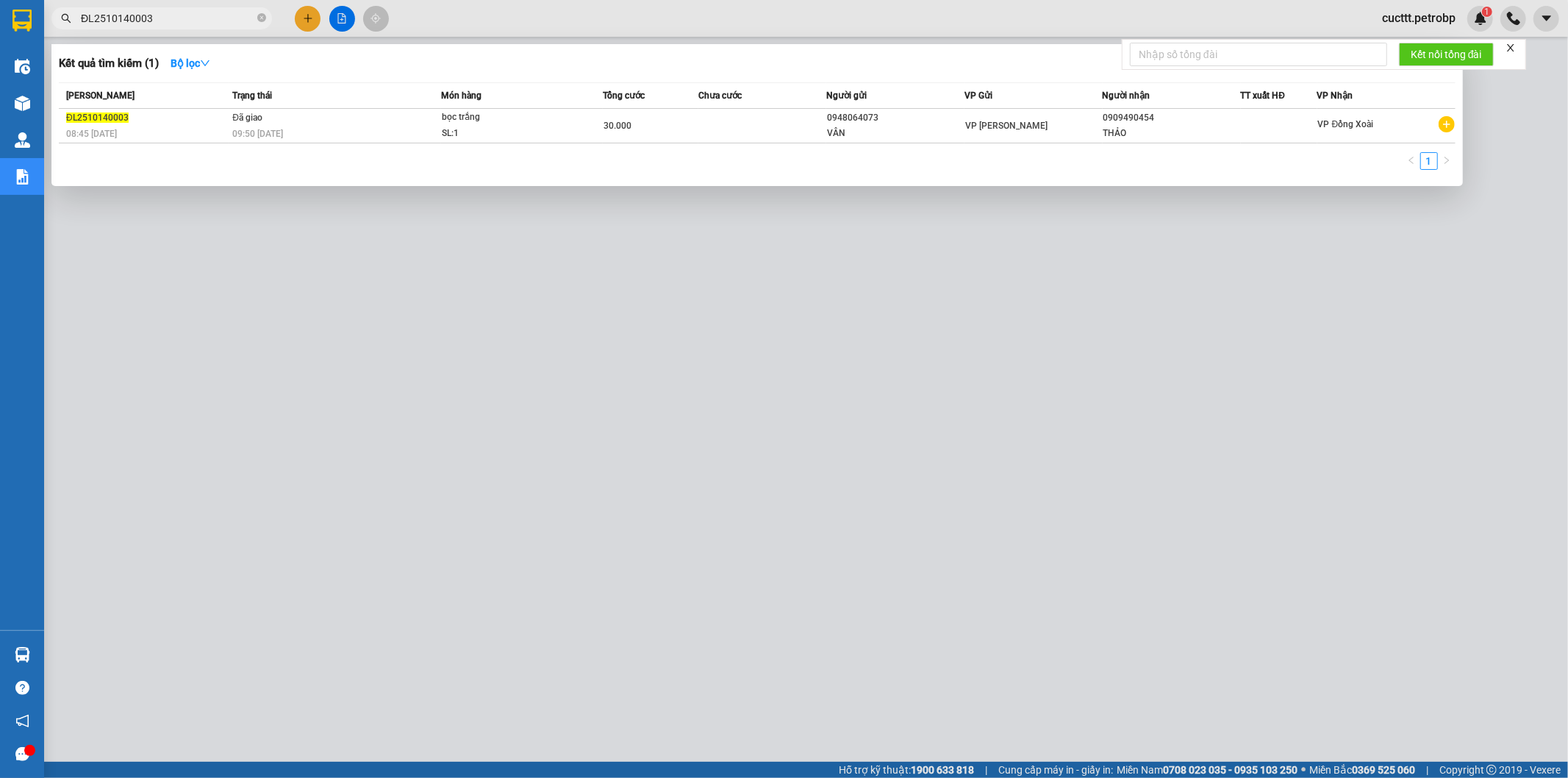
click at [169, 16] on input "ĐL2510140003" at bounding box center [167, 19] width 174 height 16
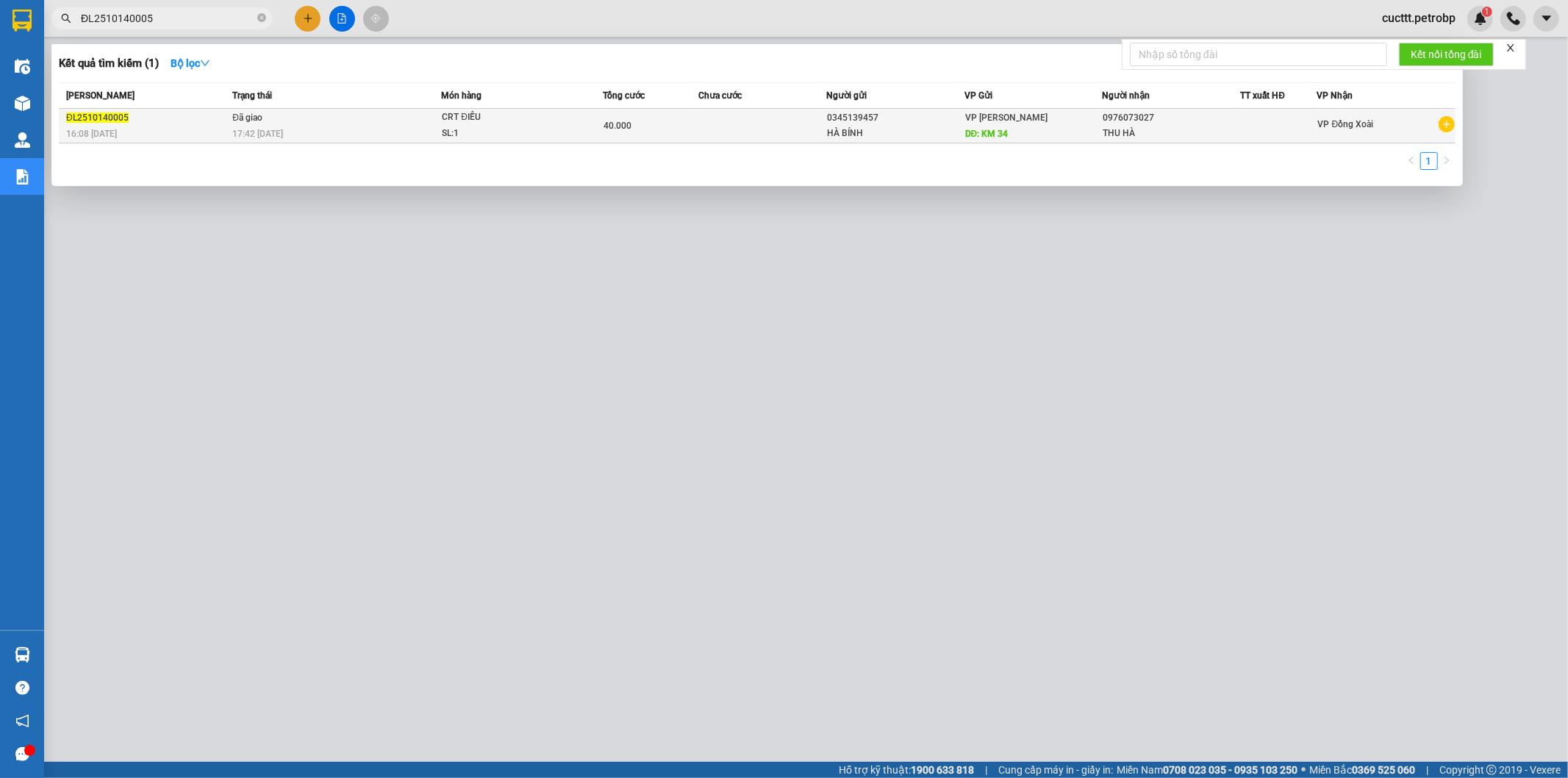
type input "ĐL2510140005"
click at [1186, 128] on div "THU HÀ" at bounding box center [1172, 133] width 137 height 16
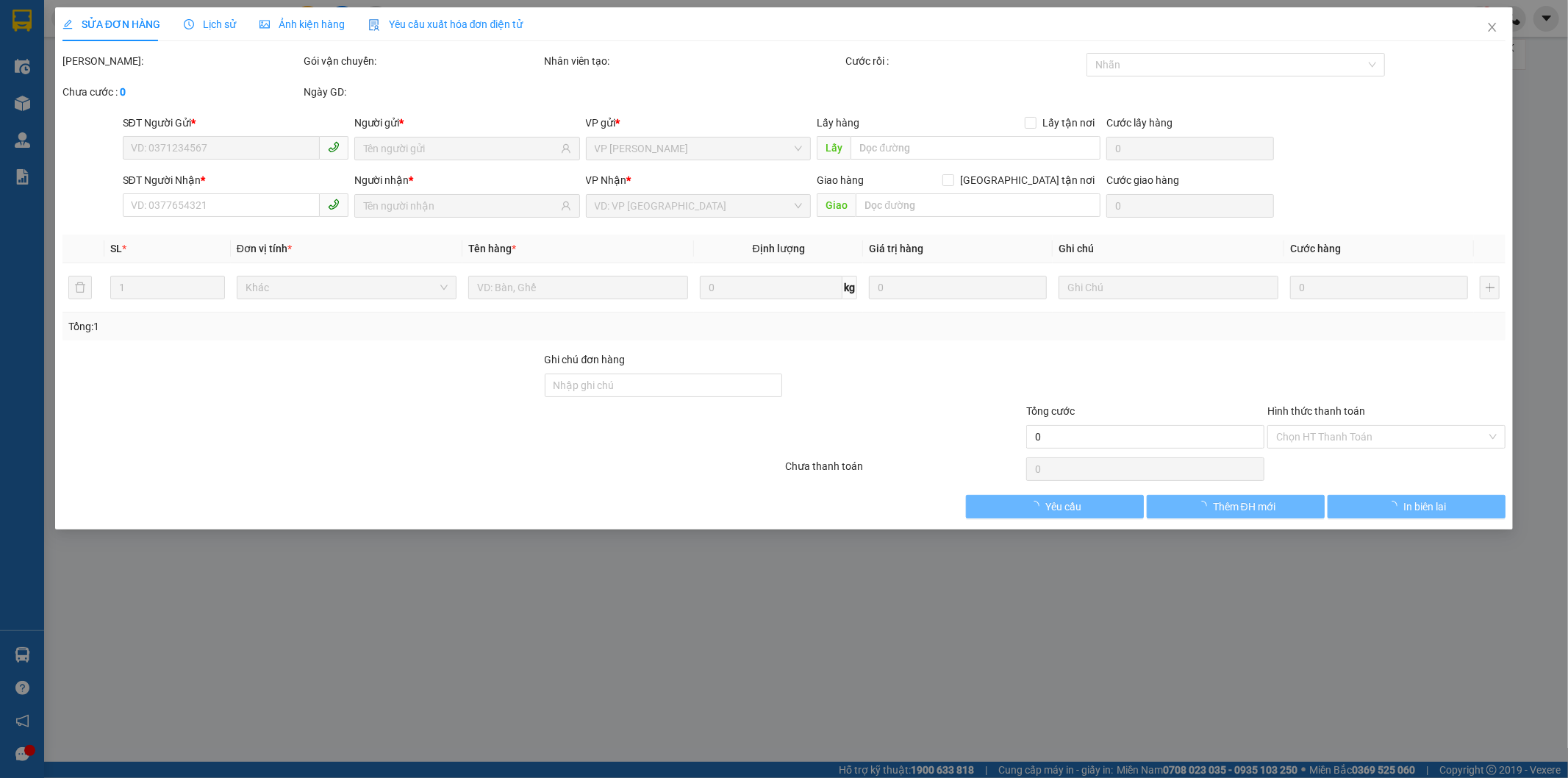
type input "0345139457"
type input "KM 34"
type input "0976073027"
type input "NHẸ TAY"
type input "40.000"
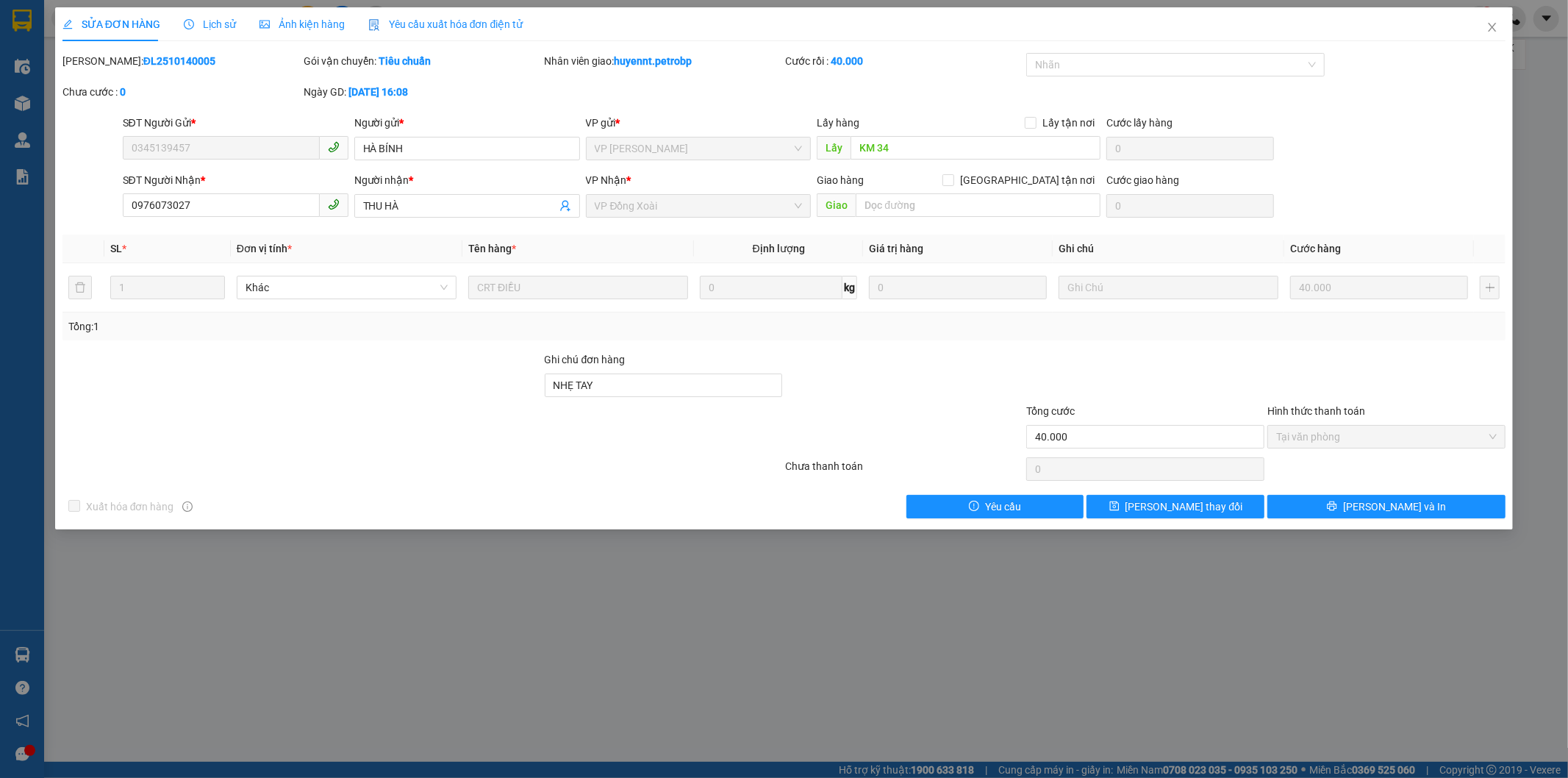
drag, startPoint x: 100, startPoint y: 57, endPoint x: 197, endPoint y: 75, distance: 98.7
click at [197, 75] on div "Mã ĐH: ĐL2510140005" at bounding box center [181, 69] width 241 height 31
copy b "ĐL2510140005"
click at [1491, 26] on icon "close" at bounding box center [1493, 27] width 8 height 9
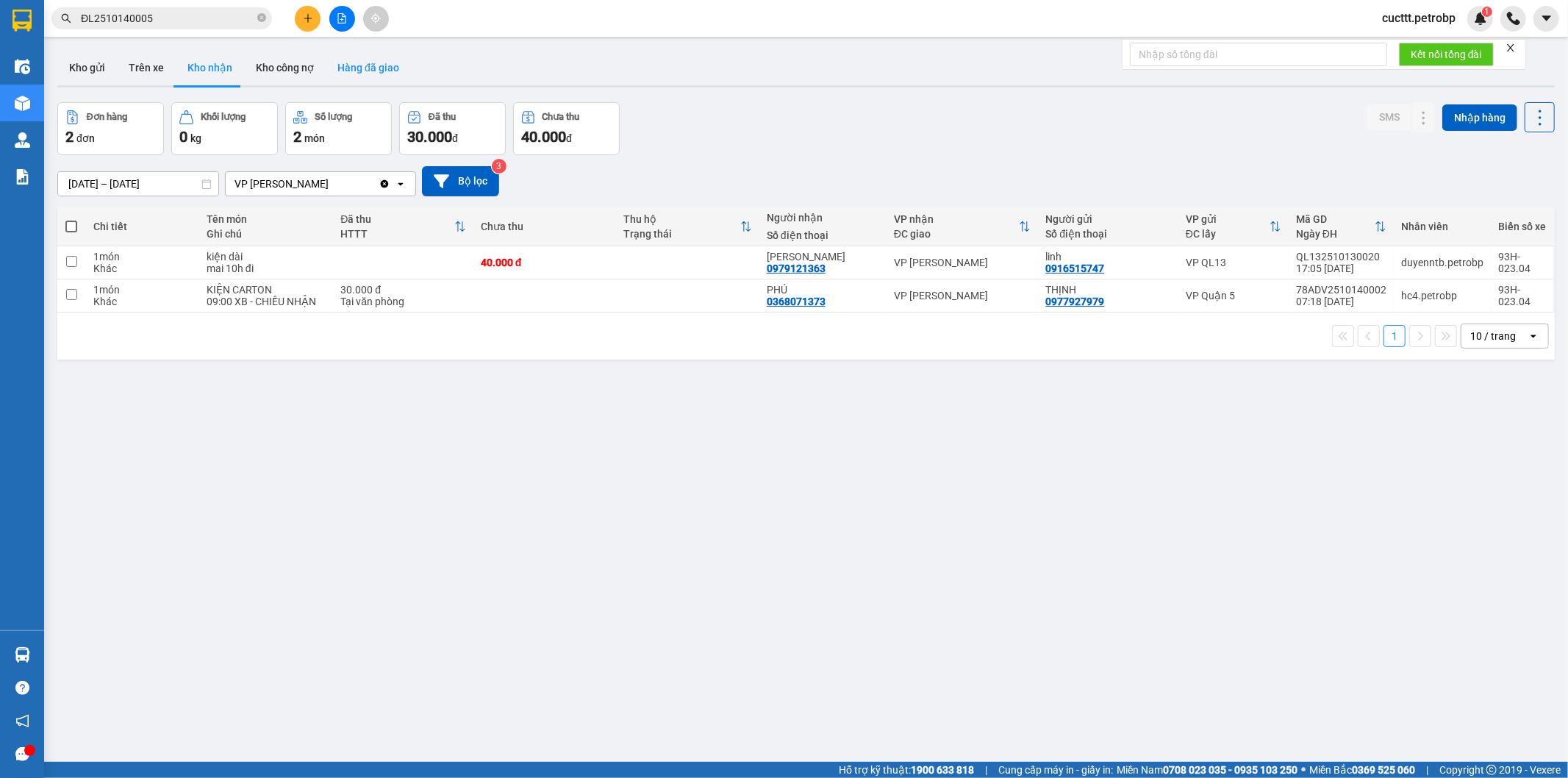
click at [366, 70] on button "Hàng đã giao" at bounding box center [368, 67] width 85 height 35
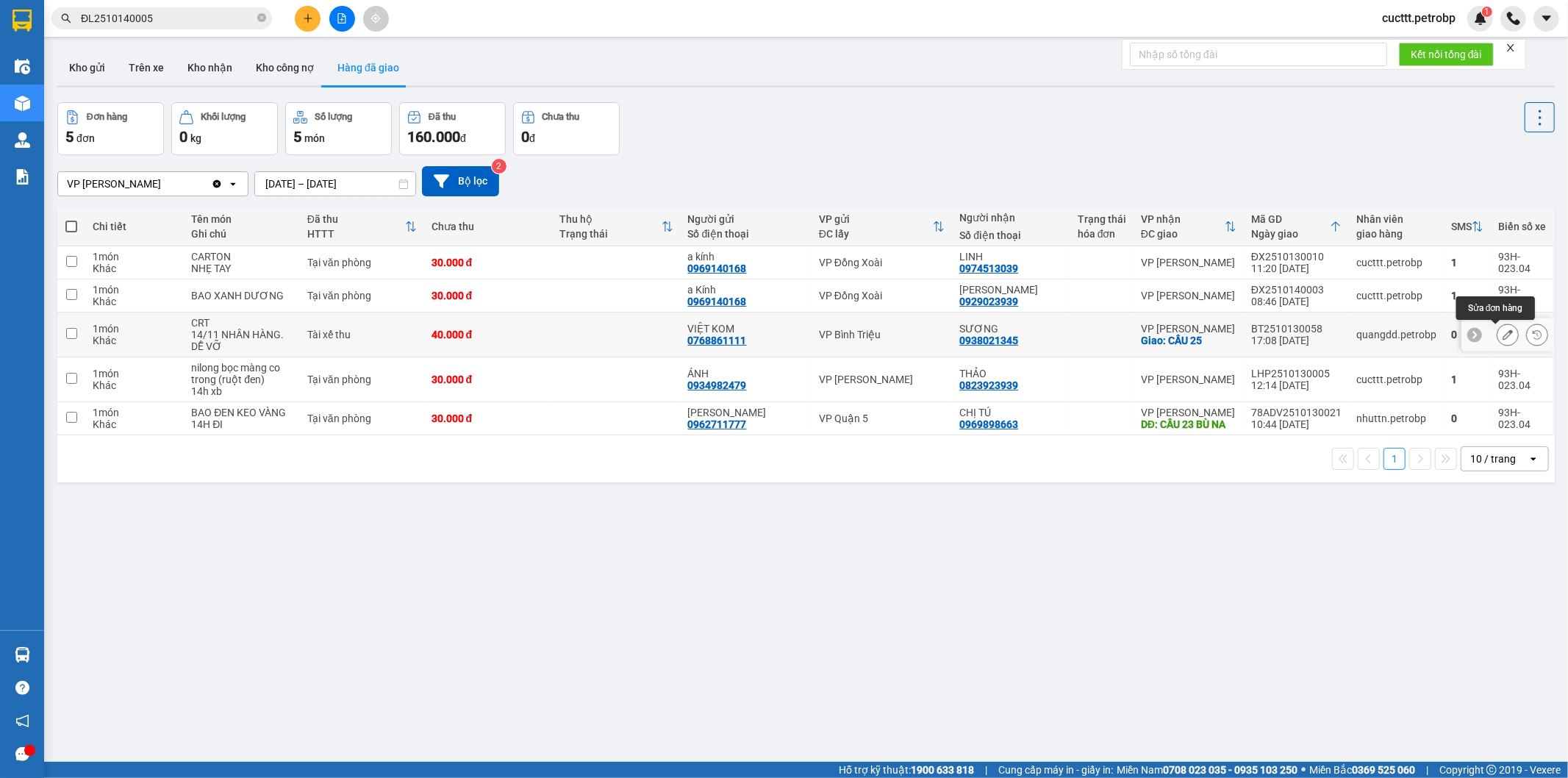
click at [1503, 340] on icon at bounding box center [1508, 335] width 11 height 11
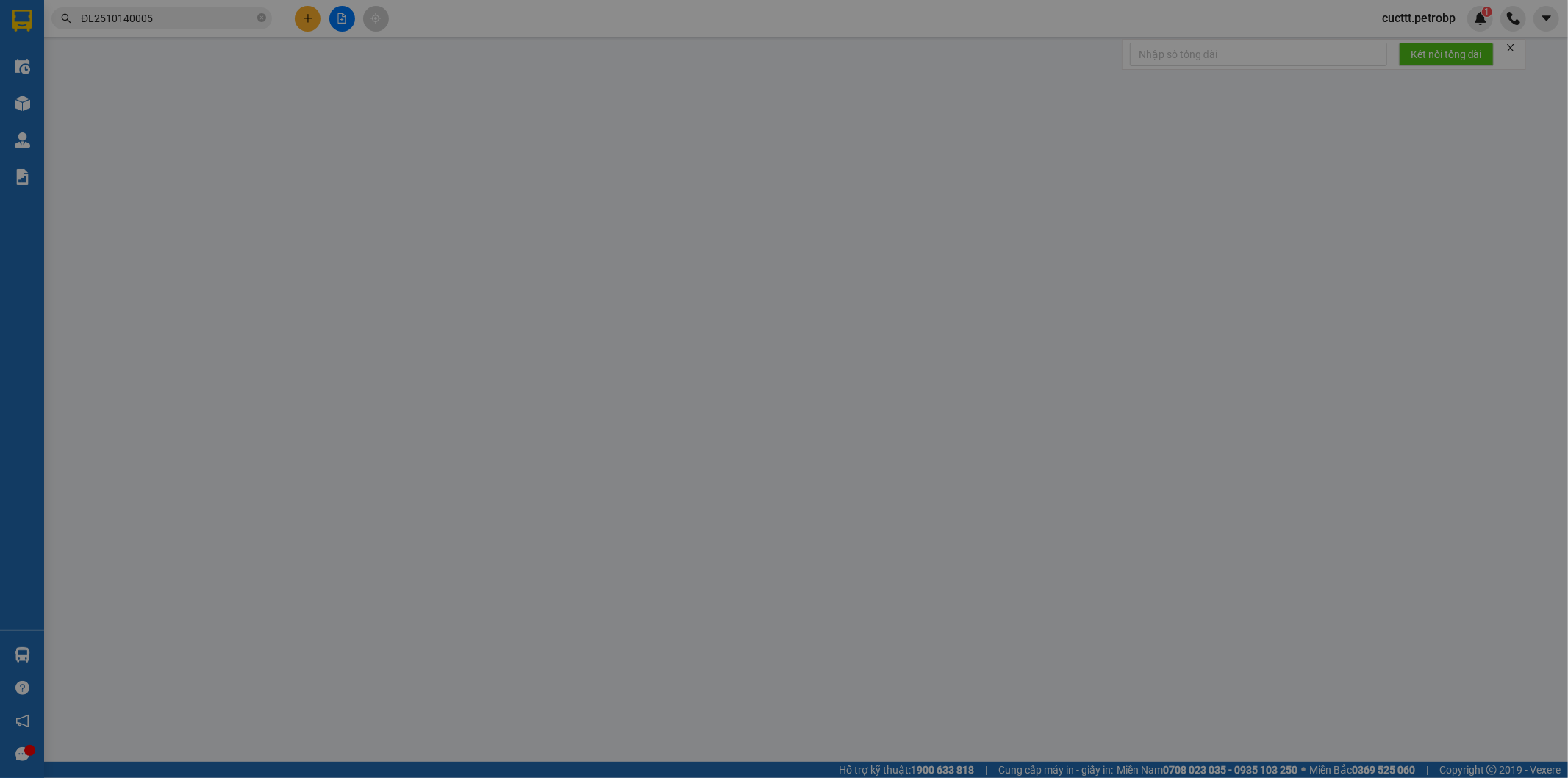
type input "0768861111"
type input "VIỆT KOM"
type input "0938021345"
type input "SƯƠNG"
checkbox input "true"
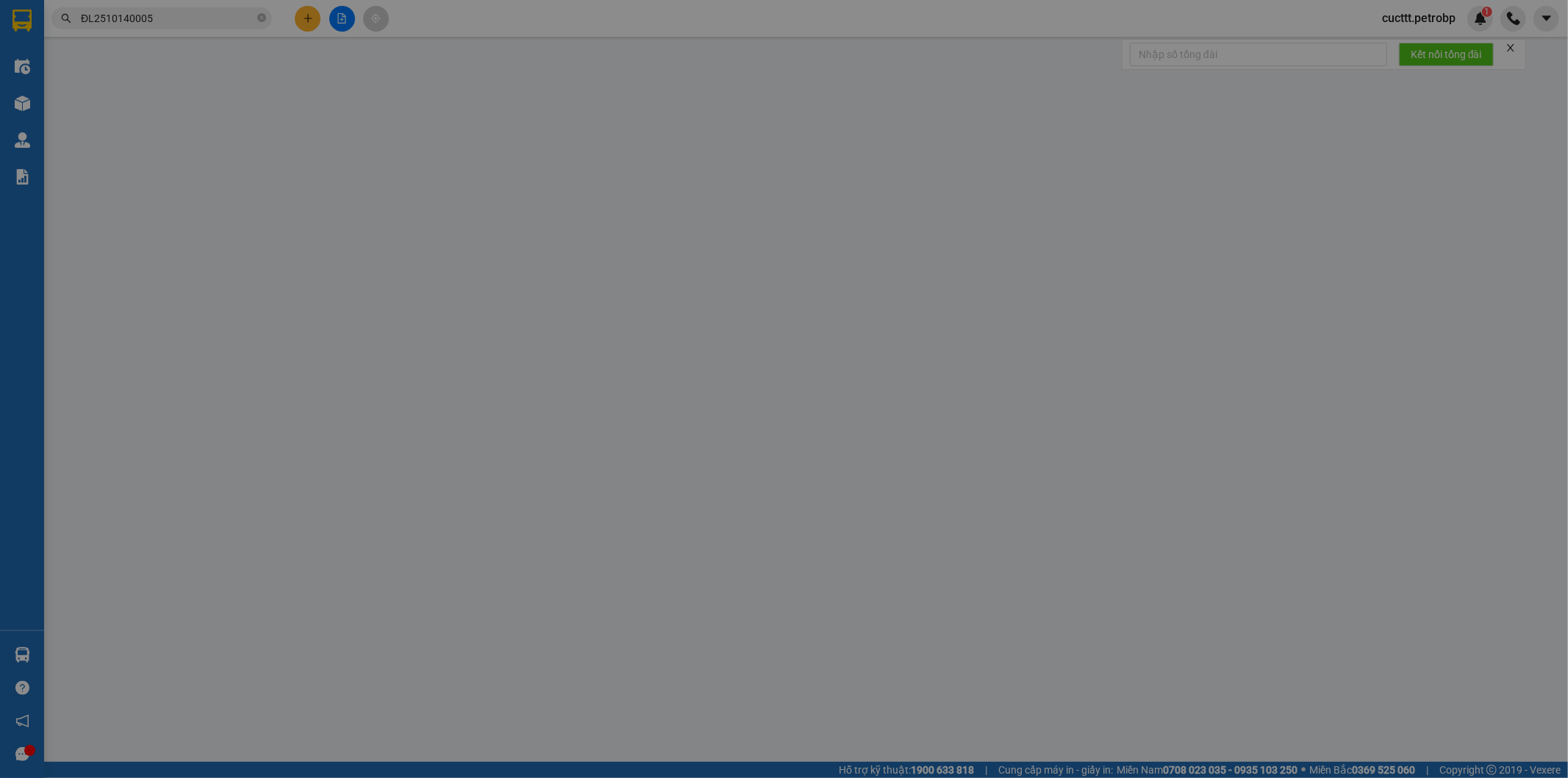
type input "CẦU 25"
type input "40.000"
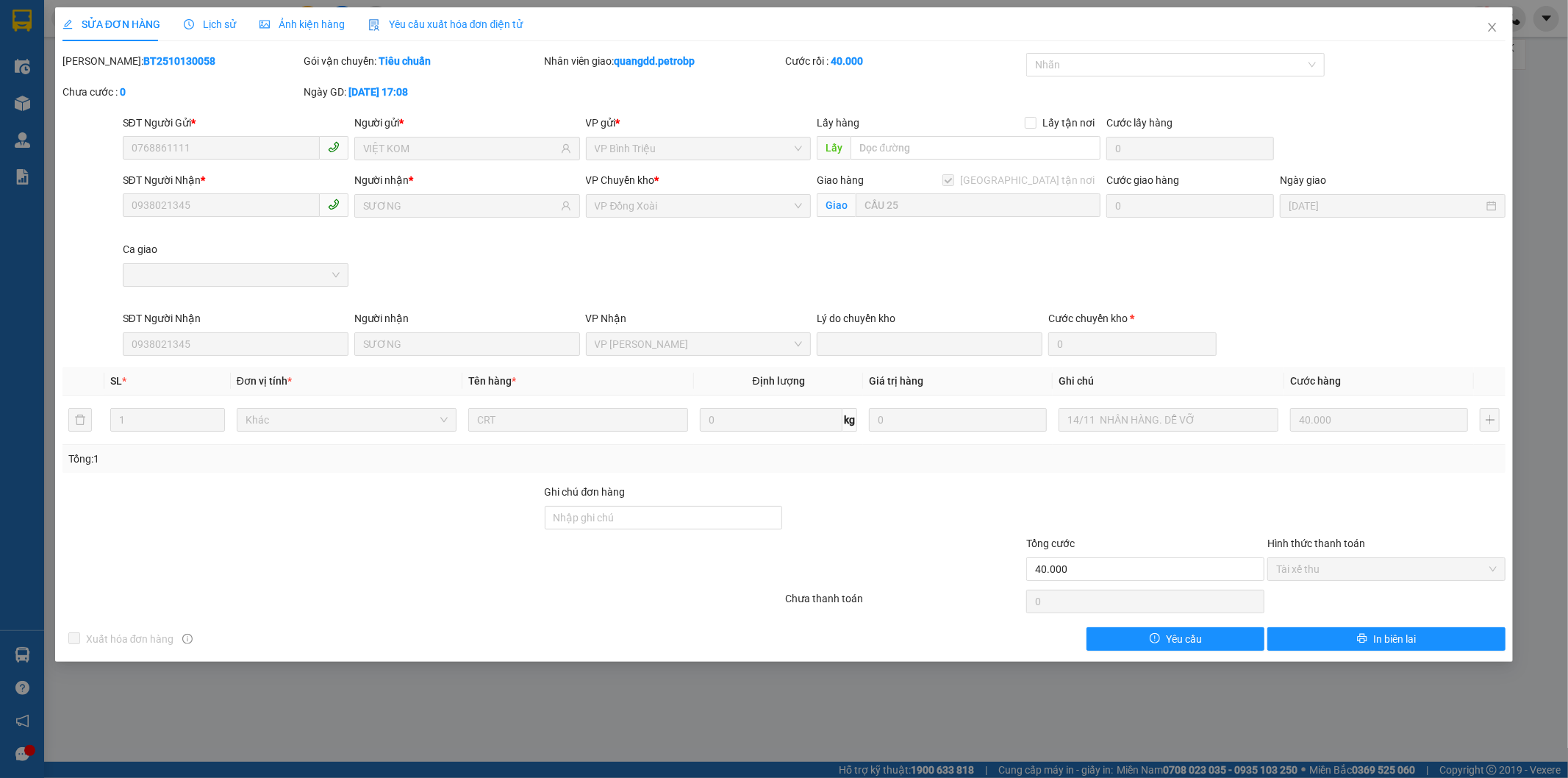
drag, startPoint x: 98, startPoint y: 56, endPoint x: 195, endPoint y: 73, distance: 98.5
click at [195, 73] on div "Mã ĐH: BT2510130058" at bounding box center [181, 69] width 241 height 31
copy b "BT2510130058"
click at [1486, 24] on icon "close" at bounding box center [1492, 27] width 11 height 11
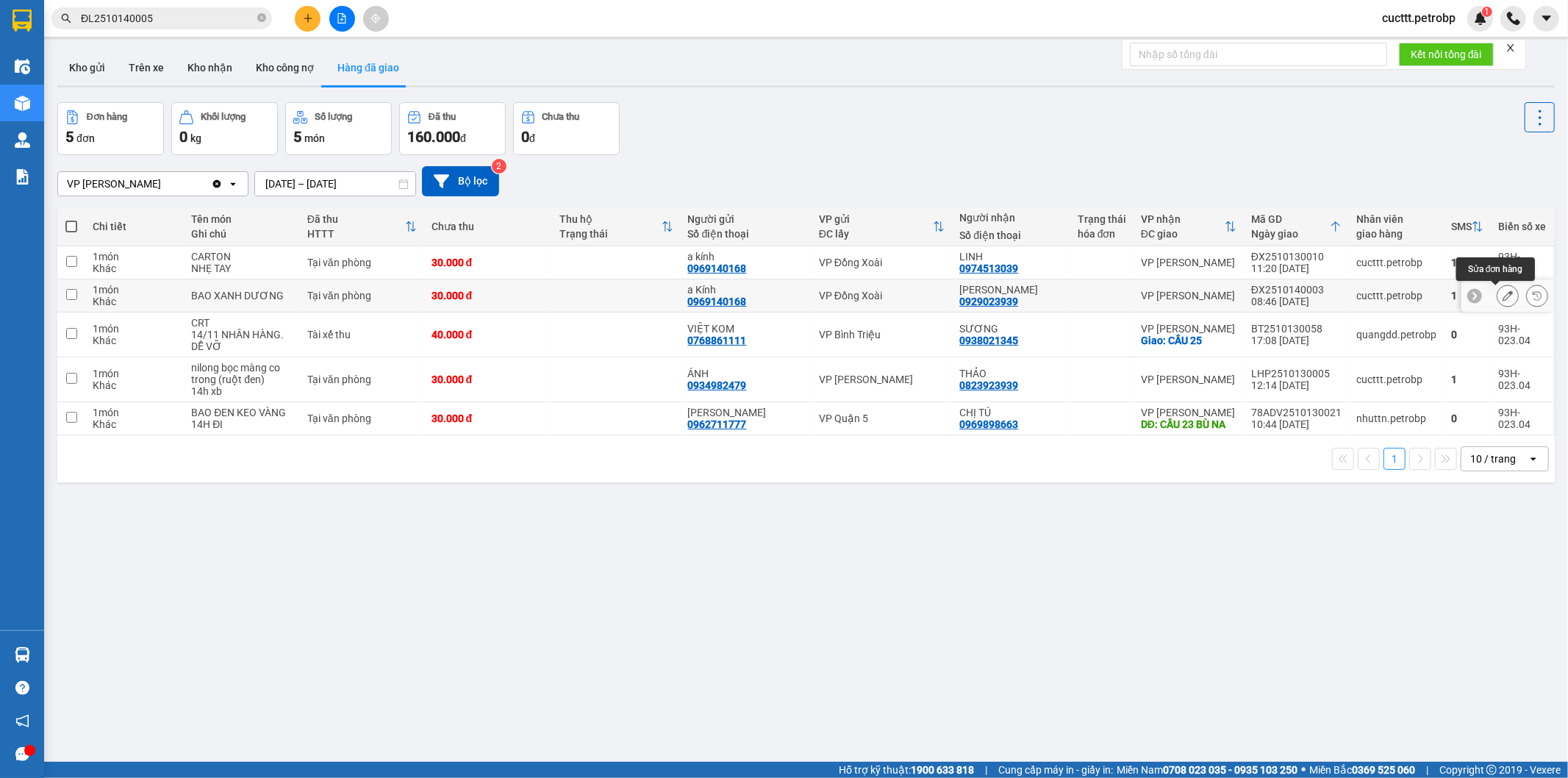
click at [1498, 302] on button at bounding box center [1508, 296] width 20 height 26
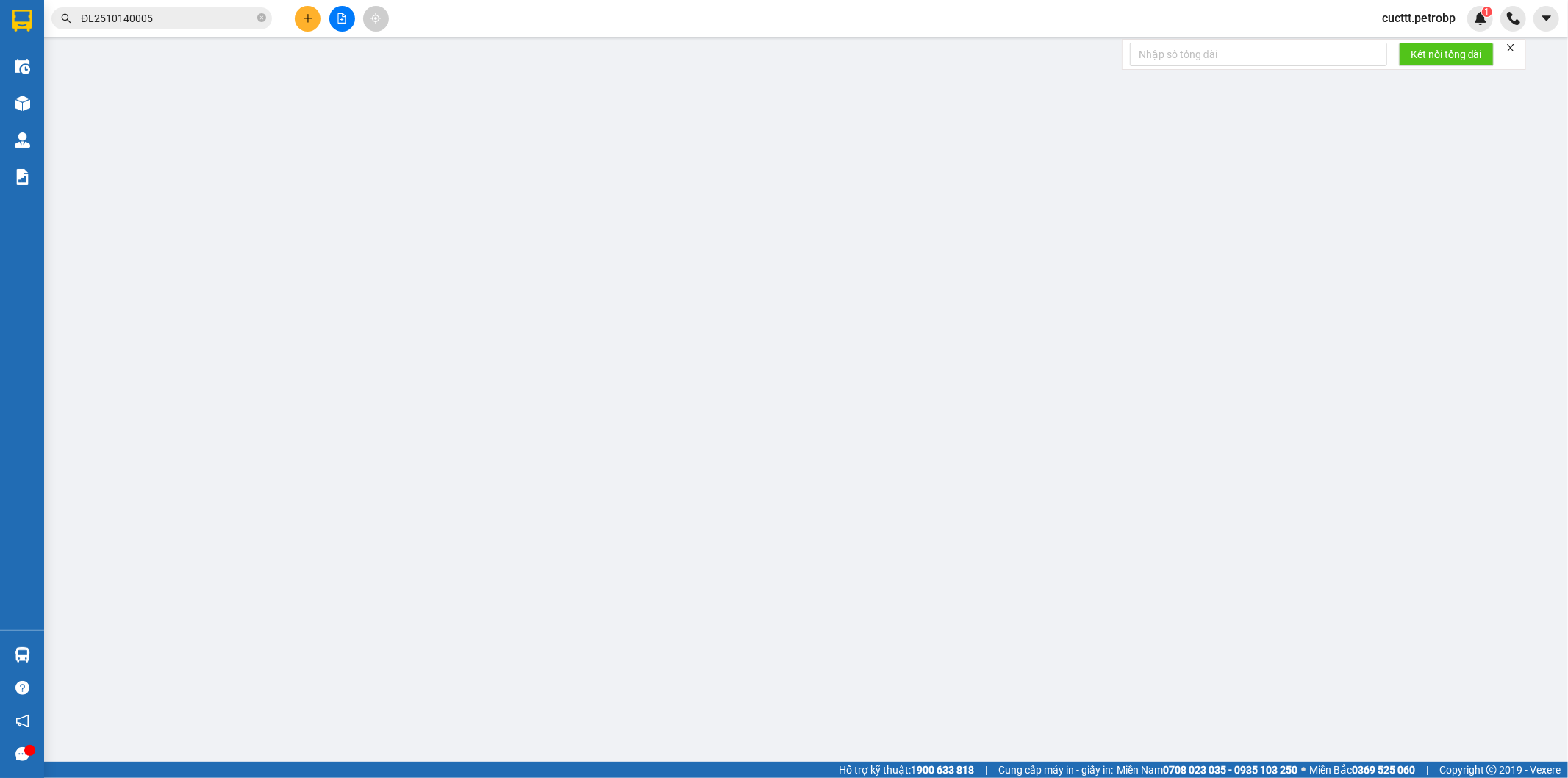
type input "0969140168"
type input "a Kính"
type input "0929023939"
type input "CƯỜNG CÁT"
type input "30.000"
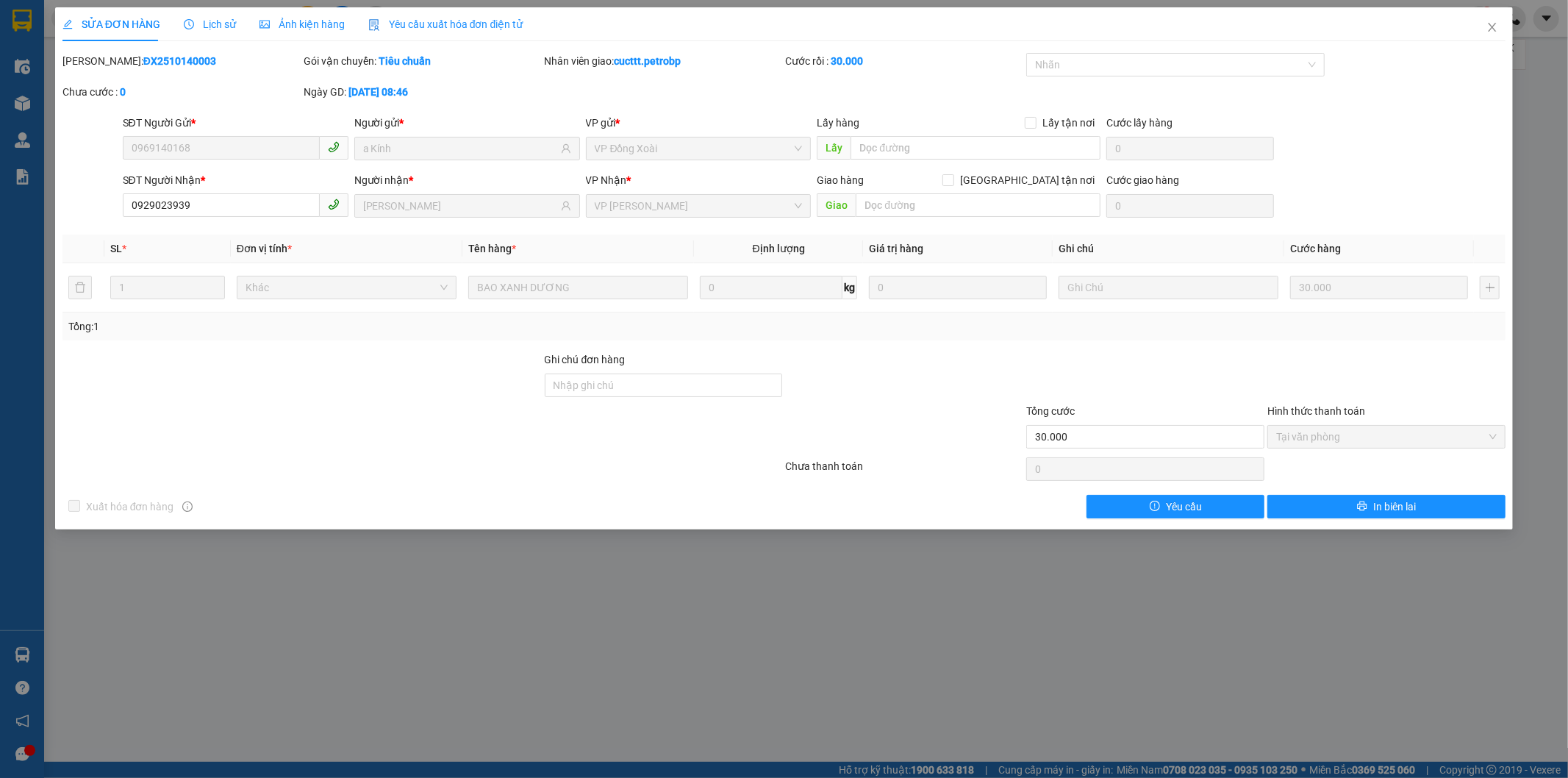
drag, startPoint x: 98, startPoint y: 60, endPoint x: 217, endPoint y: 60, distance: 119.0
click at [217, 60] on div "Mã ĐH: ĐX2510140003" at bounding box center [182, 61] width 238 height 16
copy b "ĐX2510140003"
click at [1487, 18] on span "Close" at bounding box center [1492, 28] width 41 height 41
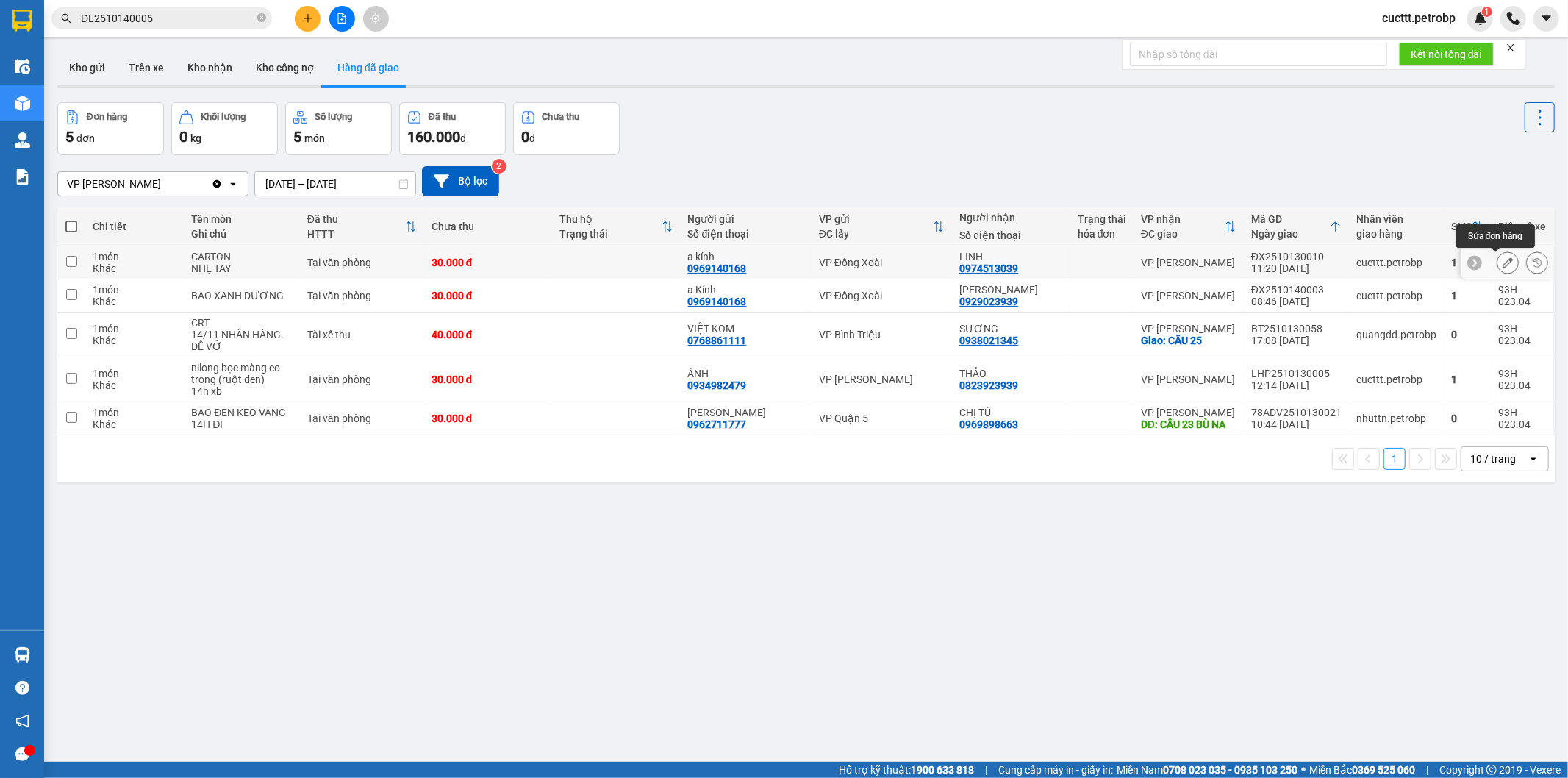
click at [1498, 262] on button at bounding box center [1508, 263] width 20 height 26
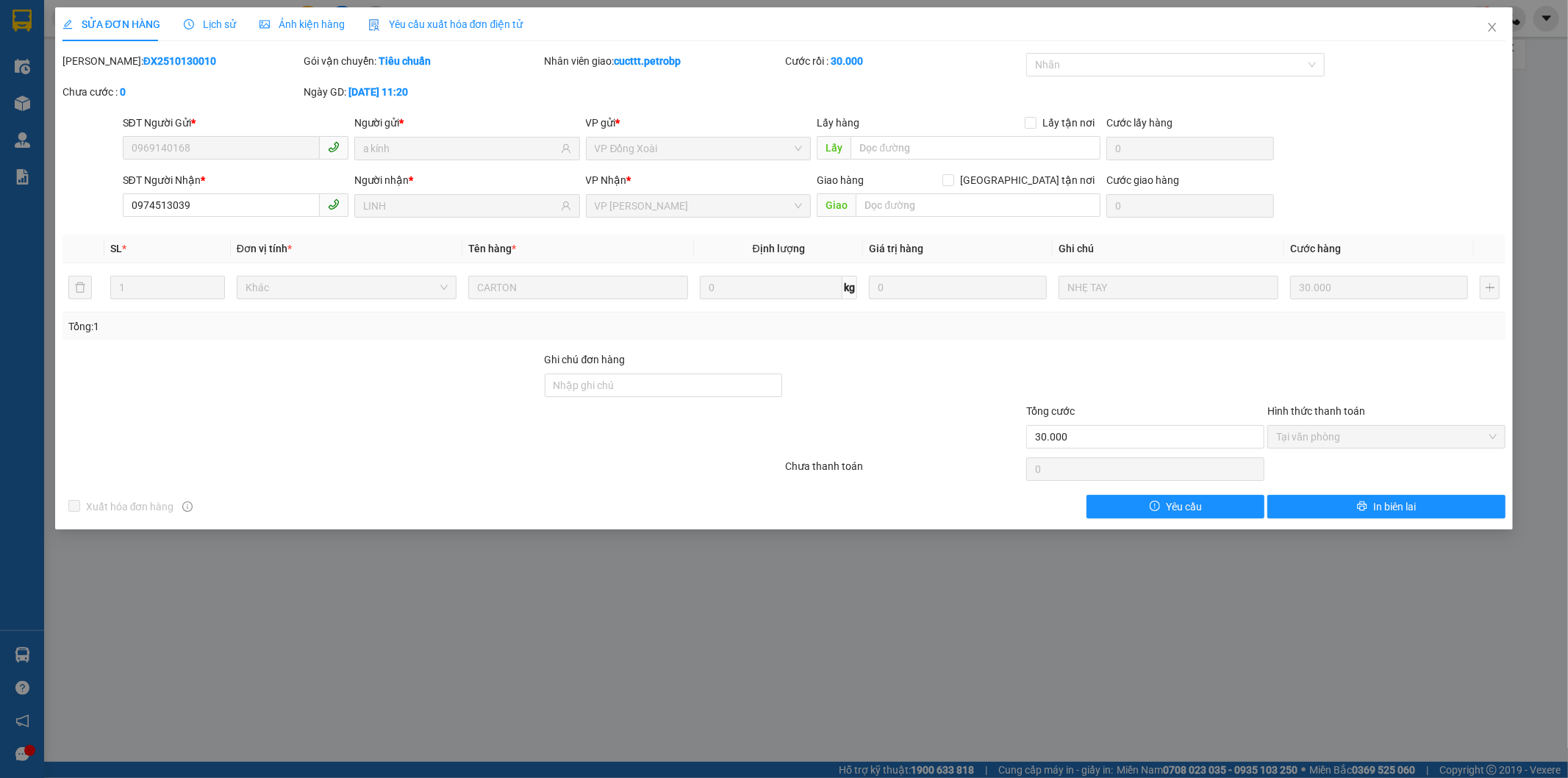
drag, startPoint x: 100, startPoint y: 57, endPoint x: 193, endPoint y: 64, distance: 93.3
click at [193, 64] on div "Mã ĐH: ĐX2510130010" at bounding box center [182, 61] width 238 height 16
copy b "ĐX2510130010"
click at [1499, 19] on span "Close" at bounding box center [1492, 28] width 41 height 41
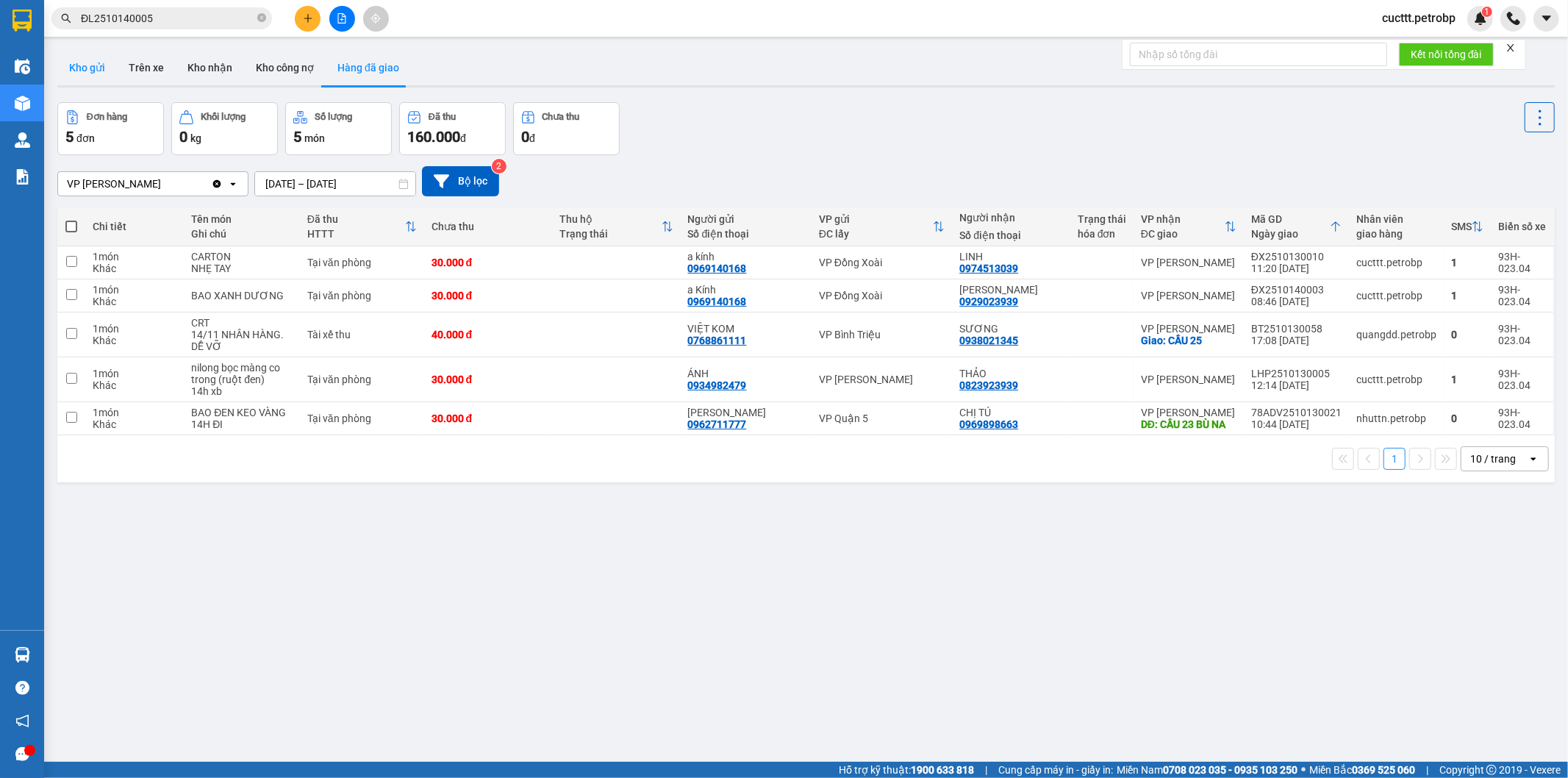
click at [83, 81] on button "Kho gửi" at bounding box center [87, 67] width 60 height 35
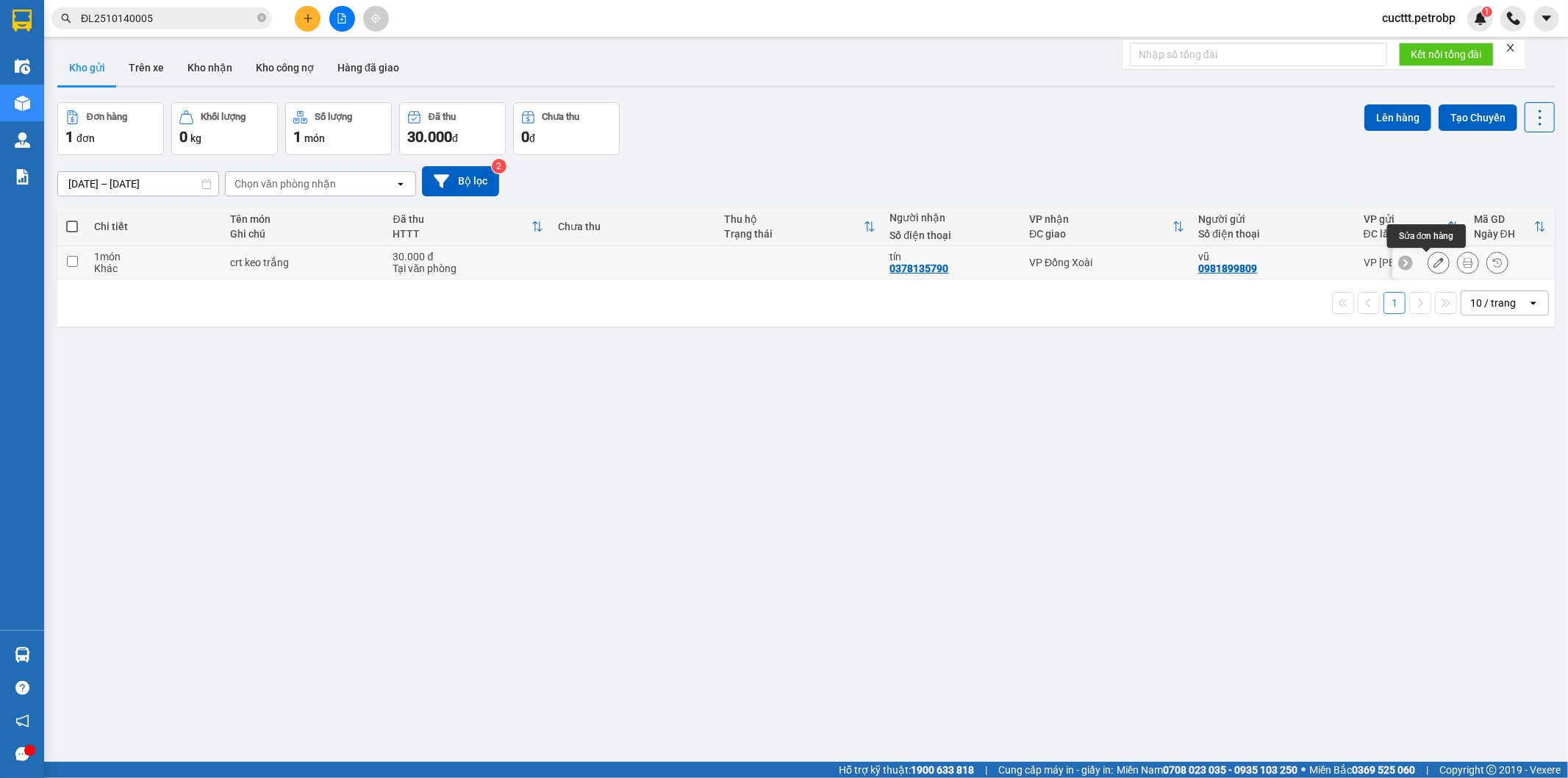
click at [1434, 265] on icon at bounding box center [1439, 262] width 11 height 11
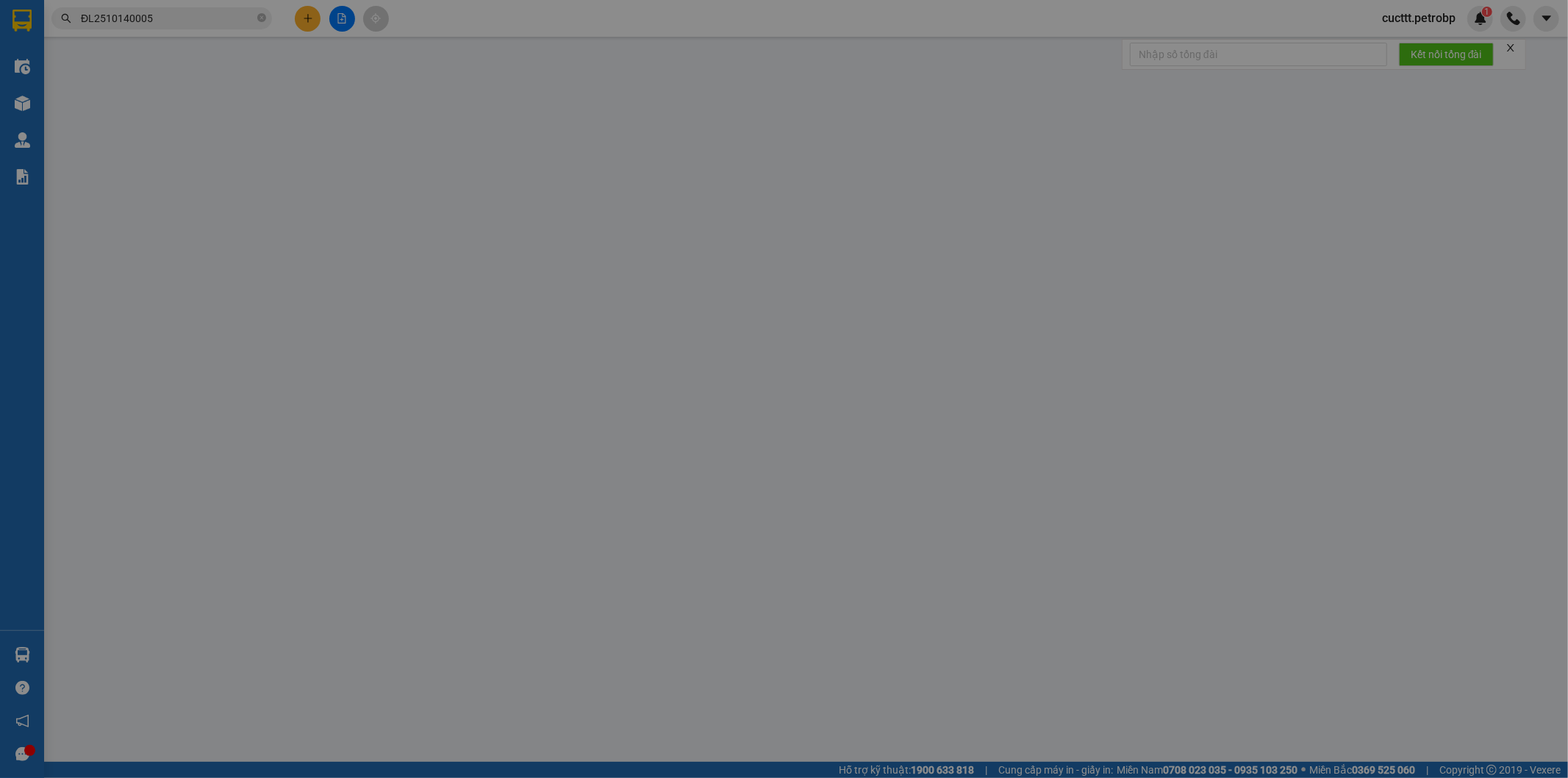
type input "0981899809"
type input "0378135790"
type input "30.000"
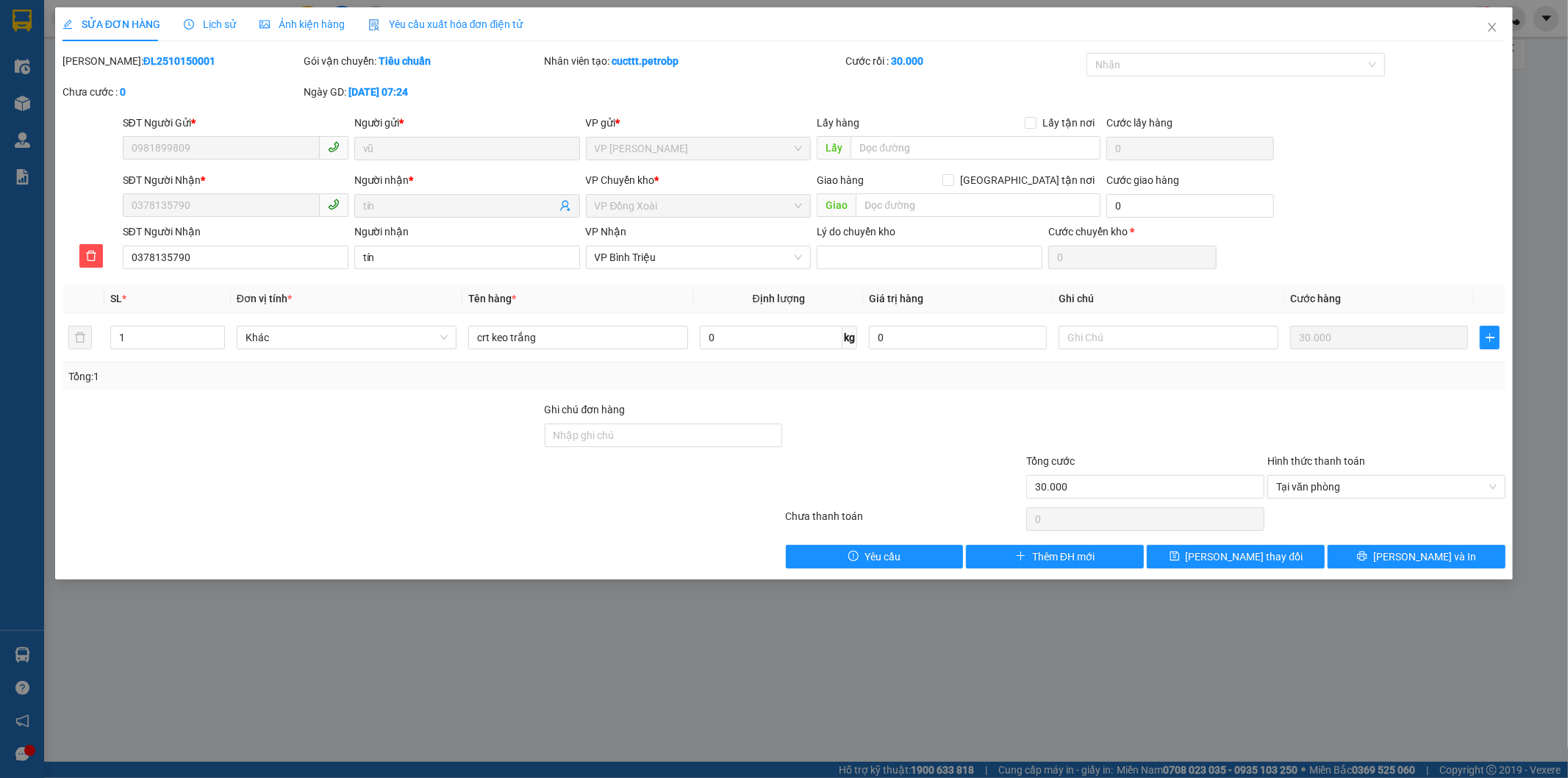
drag, startPoint x: 98, startPoint y: 56, endPoint x: 208, endPoint y: 56, distance: 110.0
click at [208, 56] on div "Mã ĐH: ĐL2510150001" at bounding box center [182, 61] width 238 height 16
copy b "ĐL2510150001"
click at [1486, 28] on icon "close" at bounding box center [1492, 27] width 11 height 11
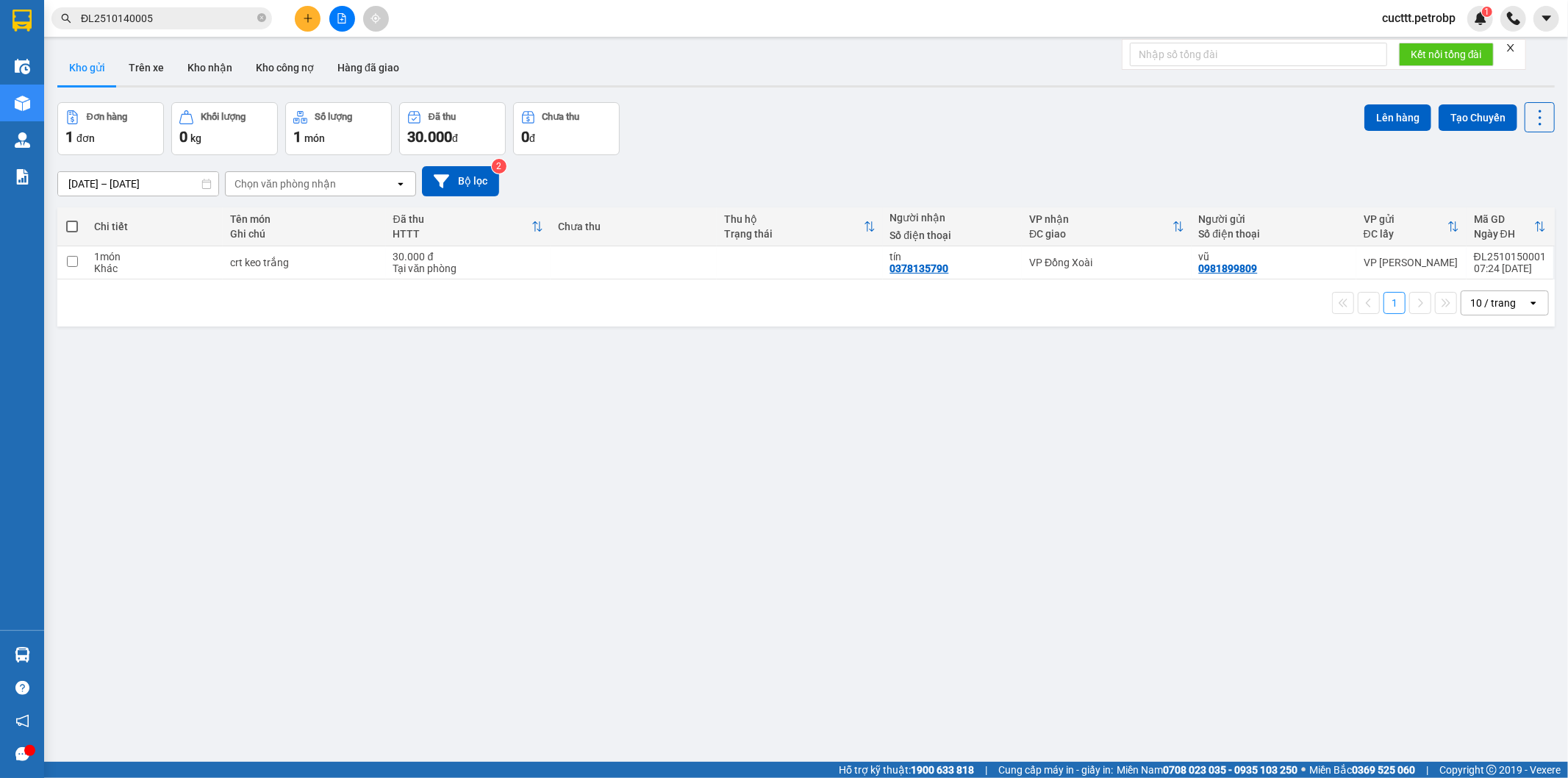
click at [167, 391] on div "ver 1.8.147 Kho gửi Trên xe Kho nhận Kho công nợ Hàng đã giao Đơn hàng 1 đơn Kh…" at bounding box center [806, 433] width 1509 height 778
click at [157, 66] on button "Trên xe" at bounding box center [146, 67] width 59 height 35
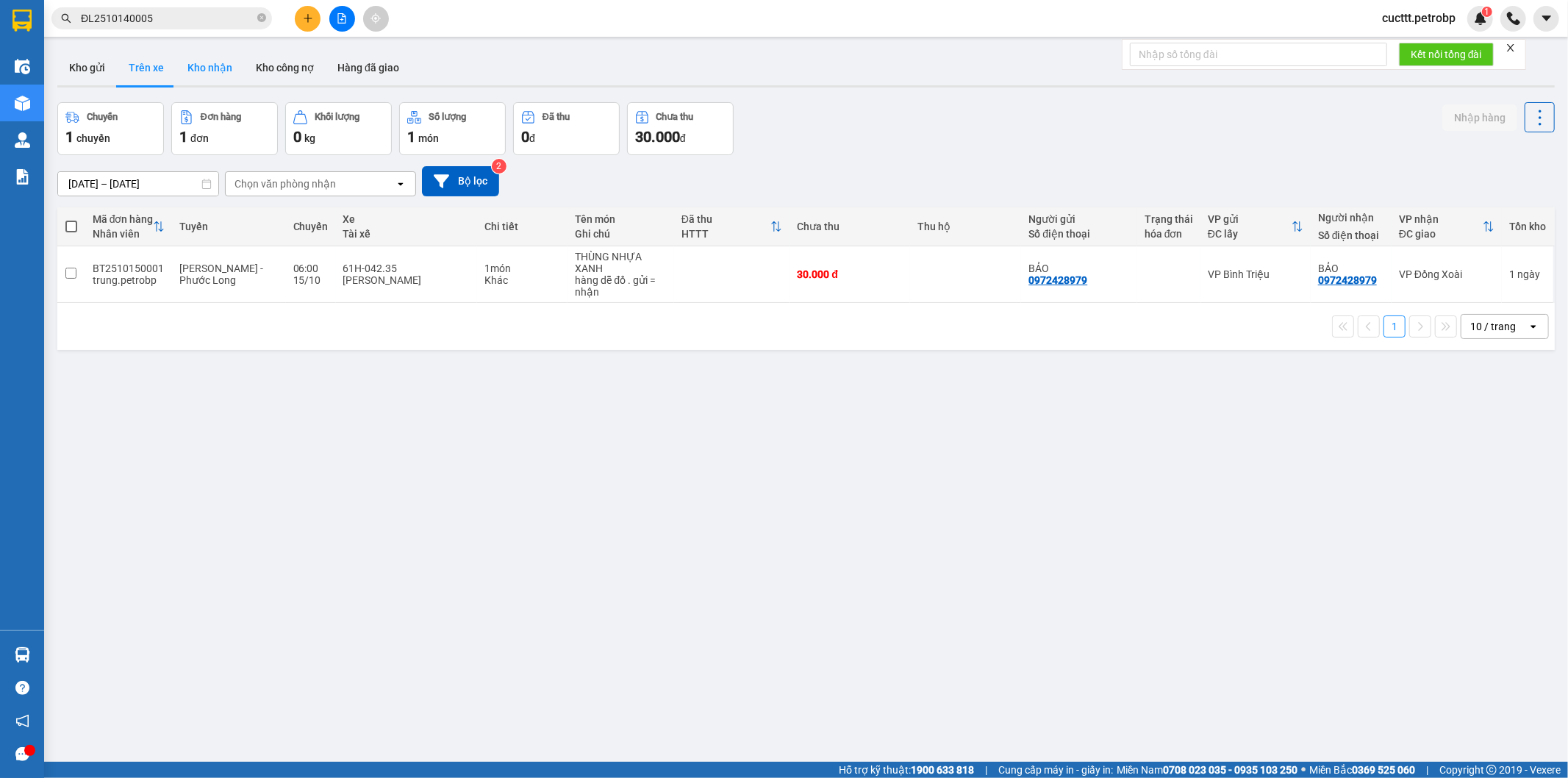
click at [189, 70] on button "Kho nhận" at bounding box center [210, 67] width 69 height 35
type input "[DATE] – [DATE]"
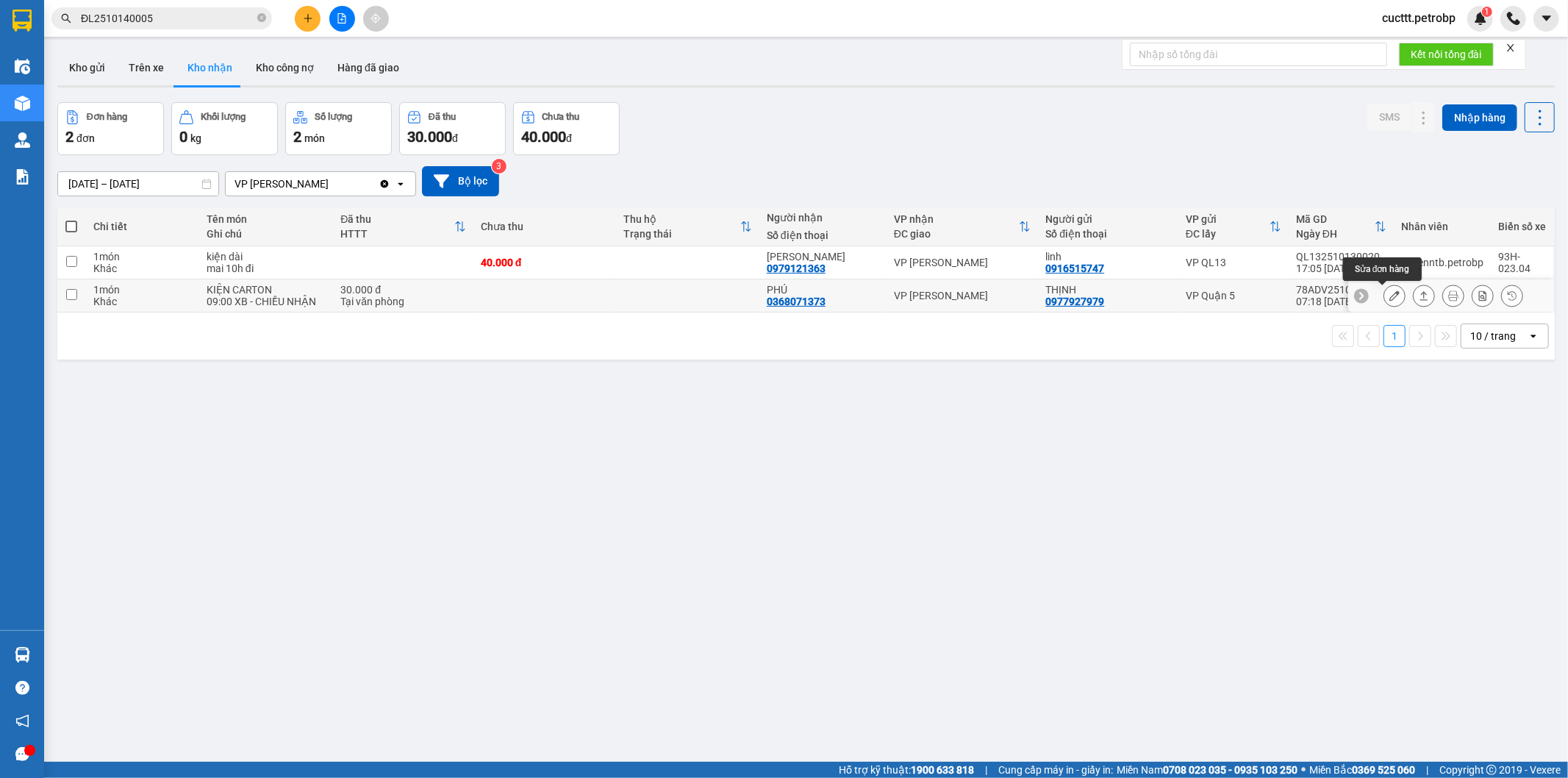
click at [1384, 296] on button at bounding box center [1394, 296] width 20 height 26
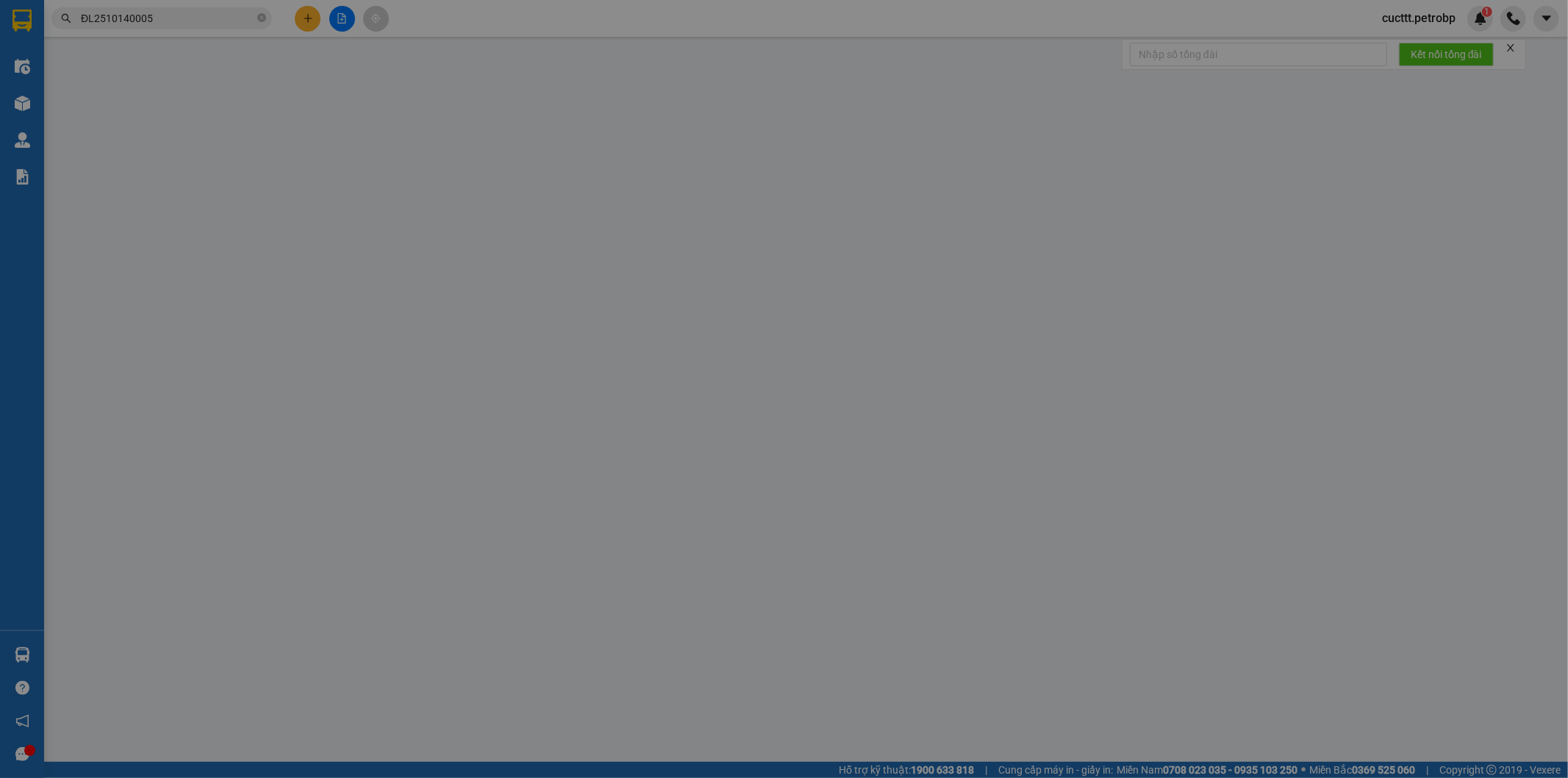
type input "0977927979"
type input "THỊNH"
type input "0368071373"
type input "PHÚ"
type input "30.000"
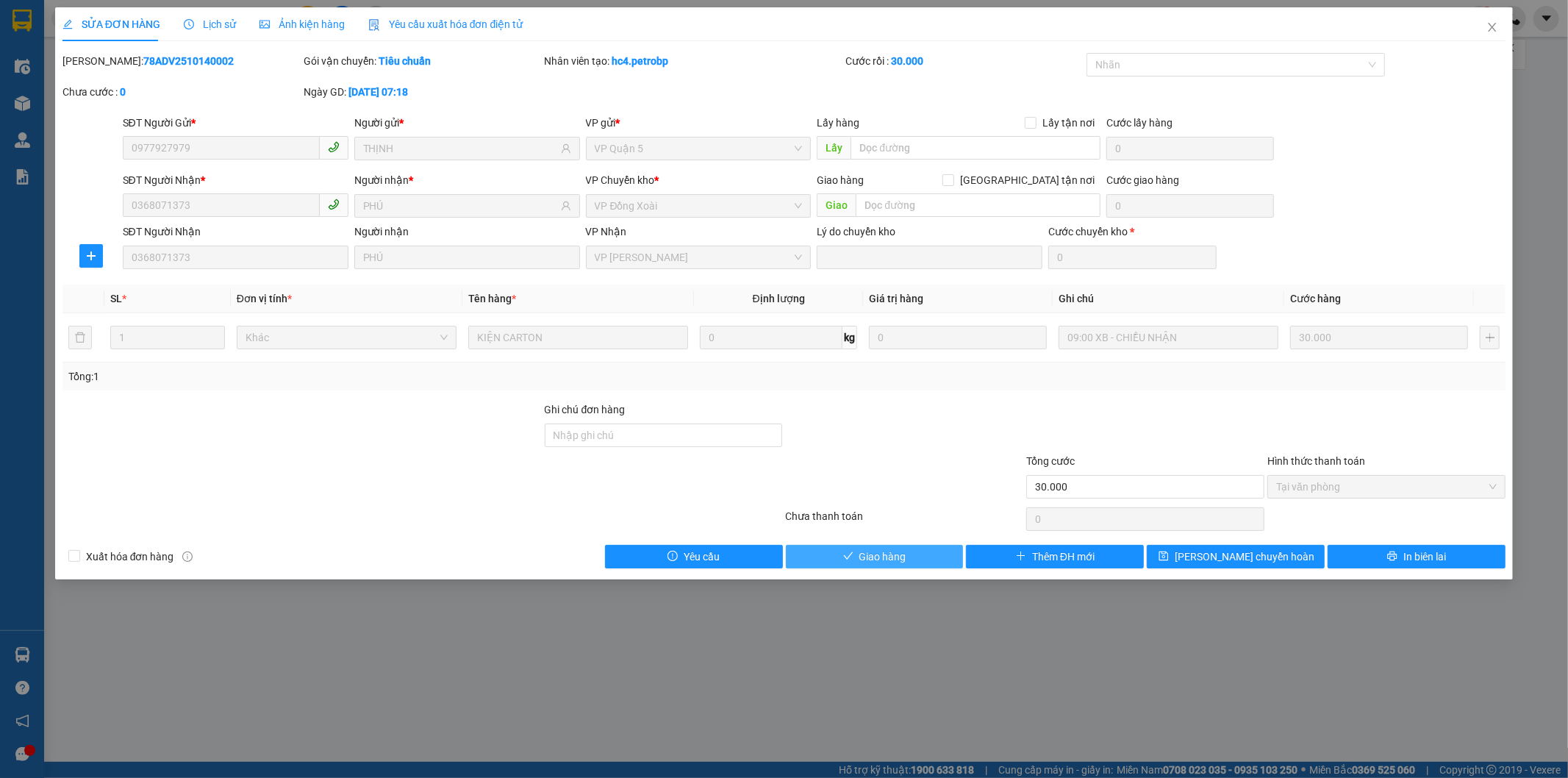
click at [928, 552] on button "Giao hàng" at bounding box center [875, 557] width 178 height 24
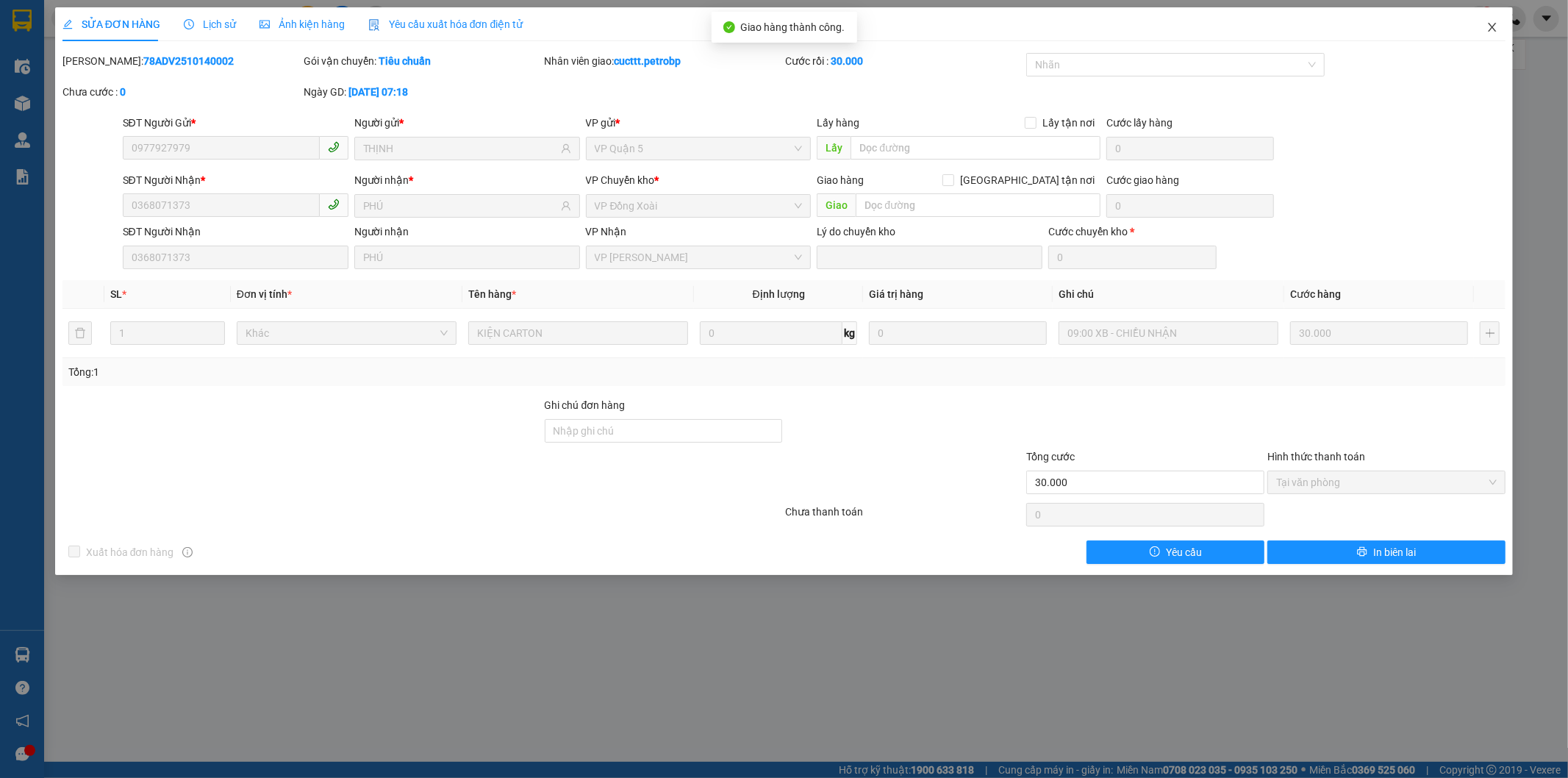
click at [1490, 26] on icon "close" at bounding box center [1492, 27] width 11 height 11
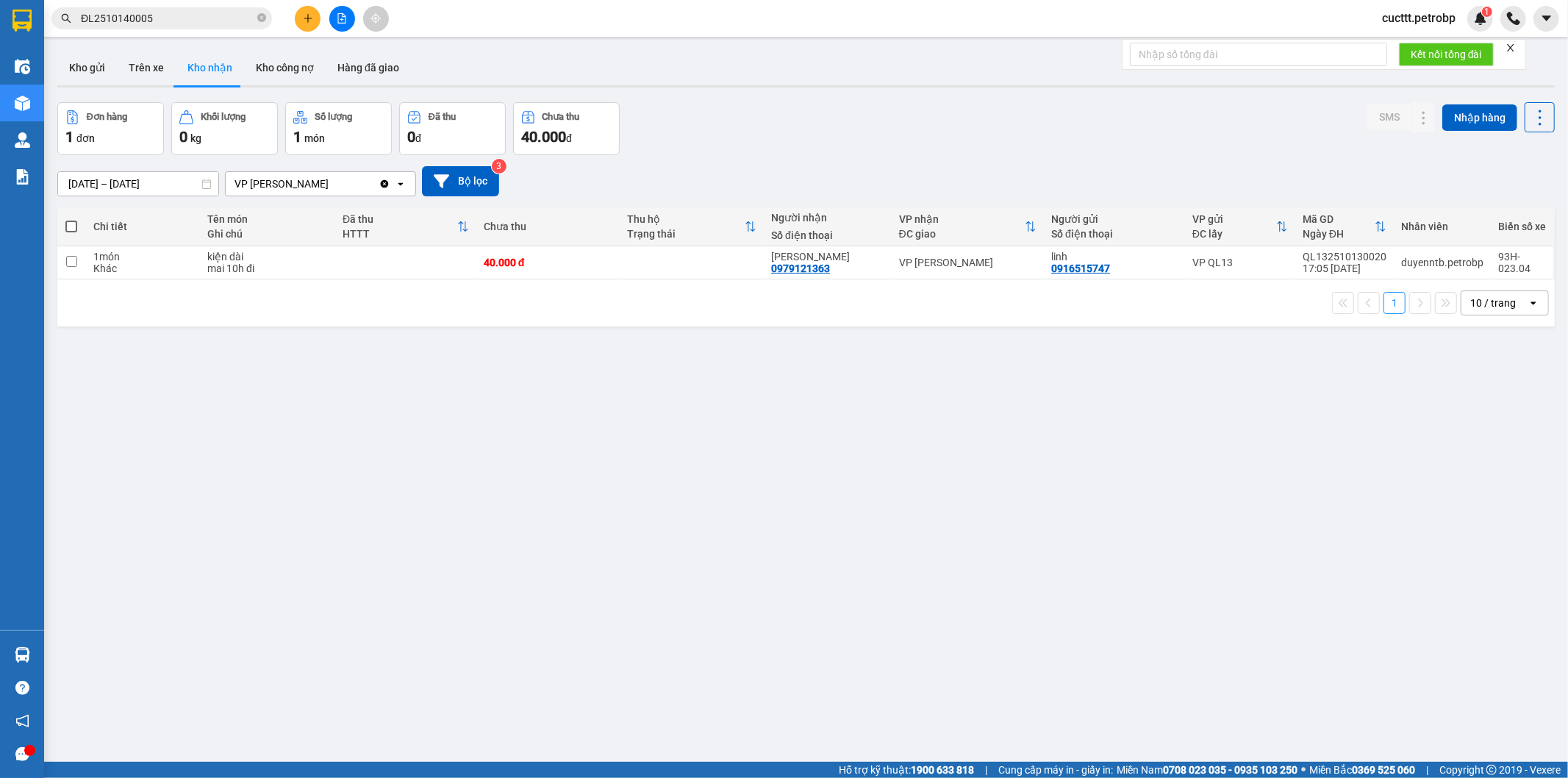
click at [261, 535] on div "ver 1.8.147 Kho gửi Trên xe Kho nhận Kho công nợ Hàng đã giao Đơn hàng 1 đơn Kh…" at bounding box center [806, 433] width 1509 height 778
click at [134, 70] on button "Trên xe" at bounding box center [146, 67] width 59 height 35
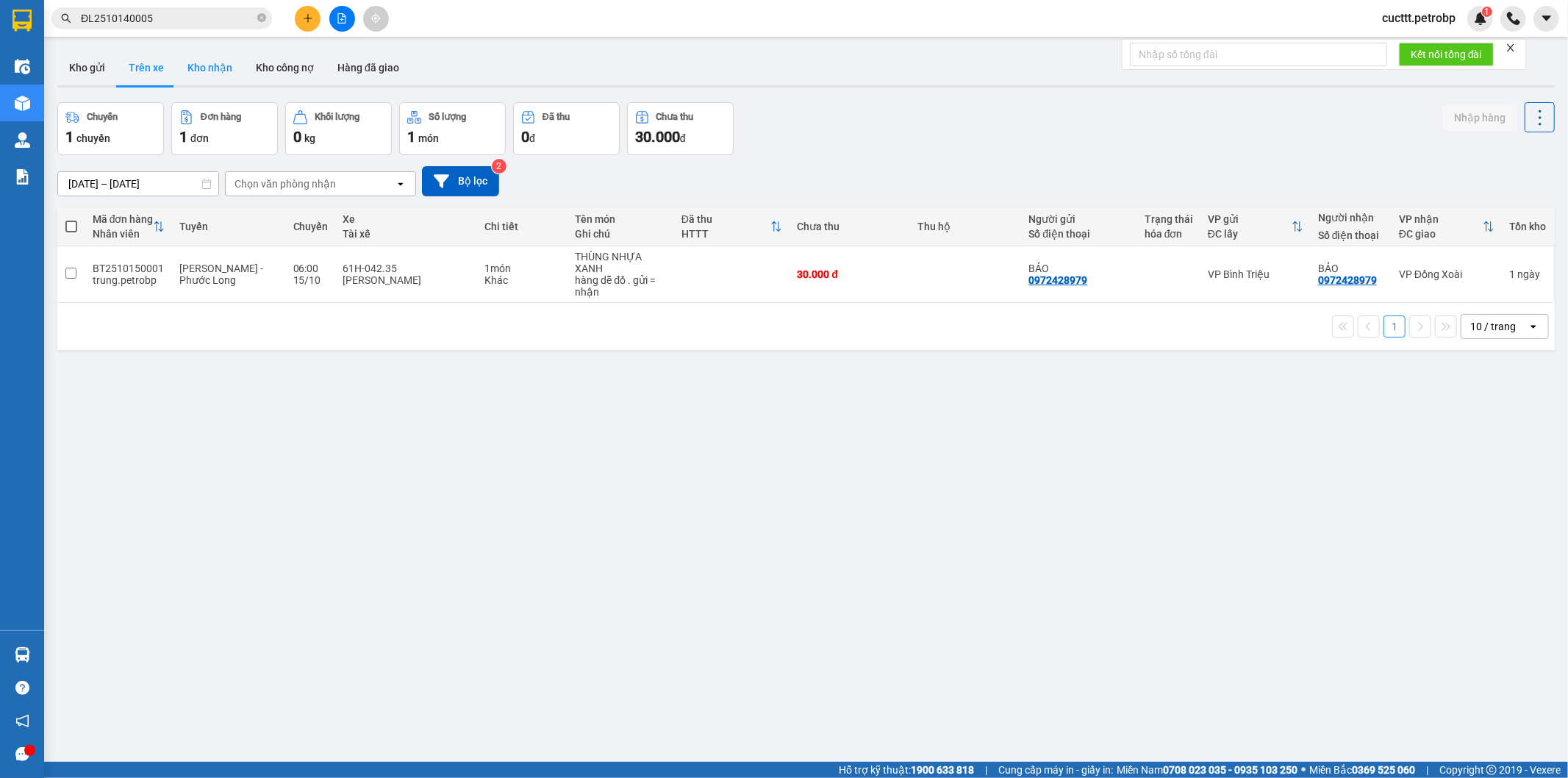
click at [200, 67] on button "Kho nhận" at bounding box center [210, 67] width 69 height 35
type input "[DATE] – [DATE]"
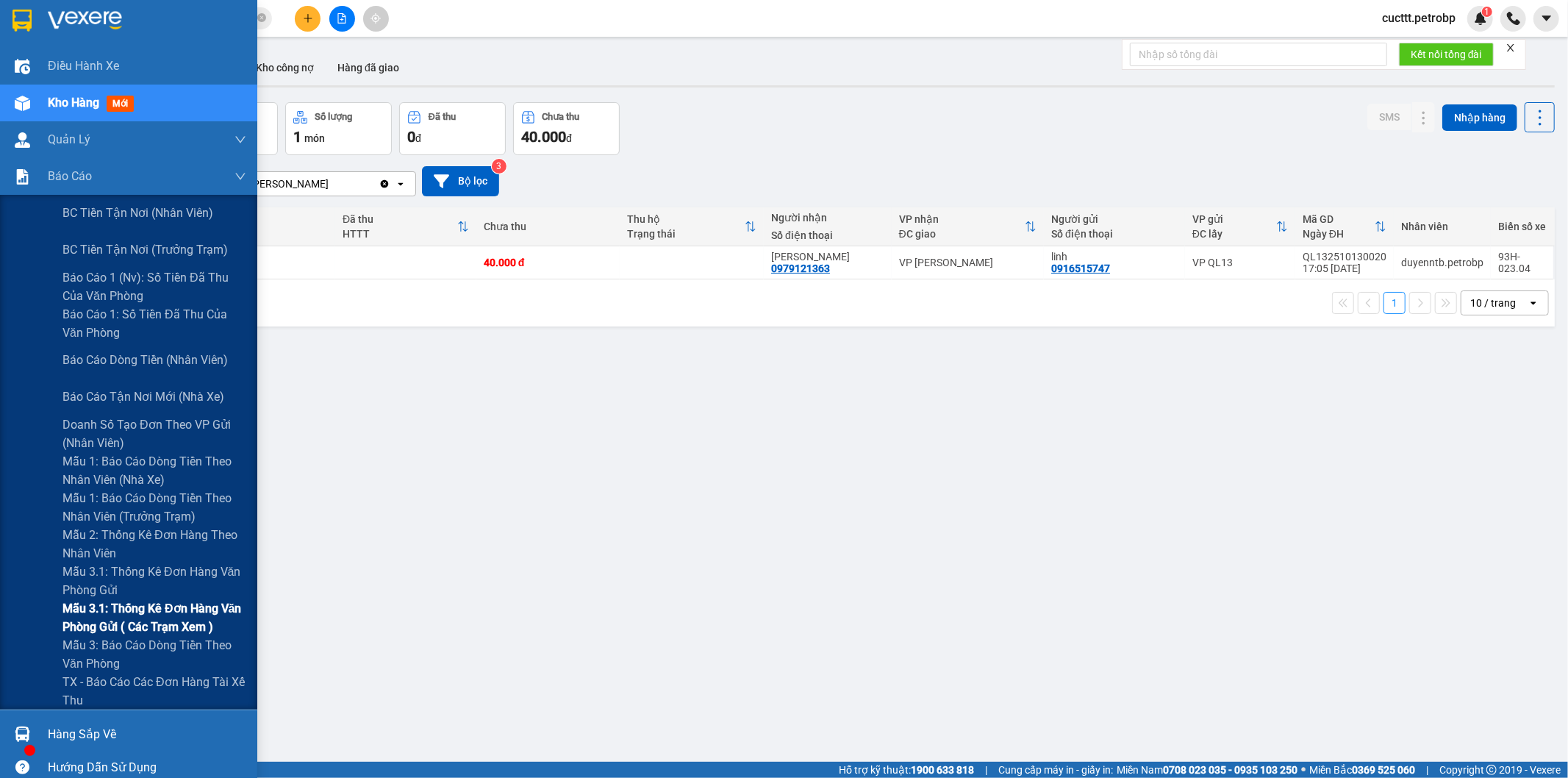
click at [192, 615] on span "Mẫu 3.1: Thống kê đơn hàng văn phòng gửi ( các trạm xem )" at bounding box center [154, 617] width 184 height 37
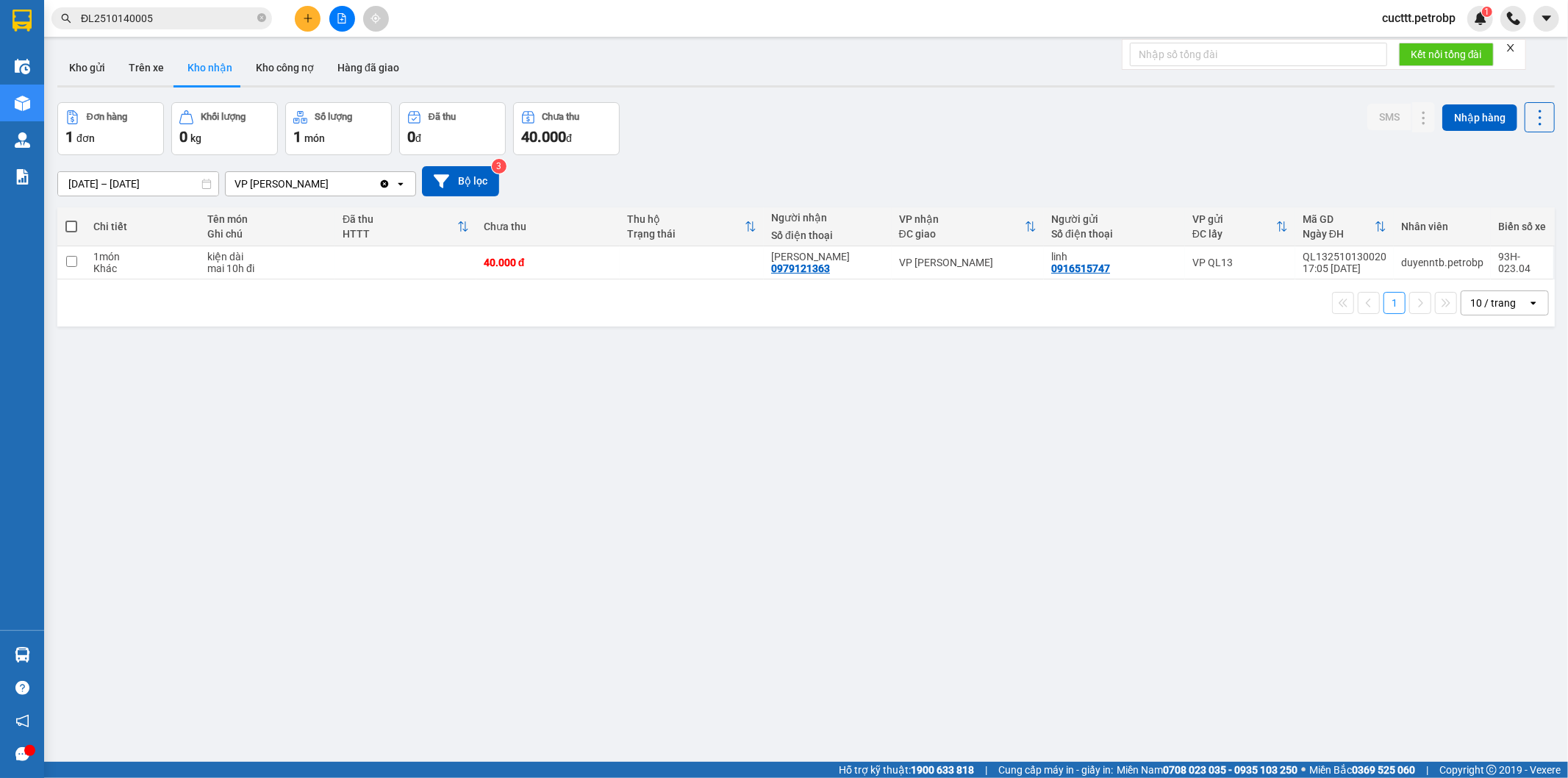
click at [238, 509] on div "ver 1.8.147 Kho gửi Trên xe Kho nhận Kho công nợ Hàng đã giao Đơn hàng 1 đơn Kh…" at bounding box center [806, 433] width 1509 height 778
click at [358, 67] on button "Hàng đã giao" at bounding box center [368, 67] width 85 height 35
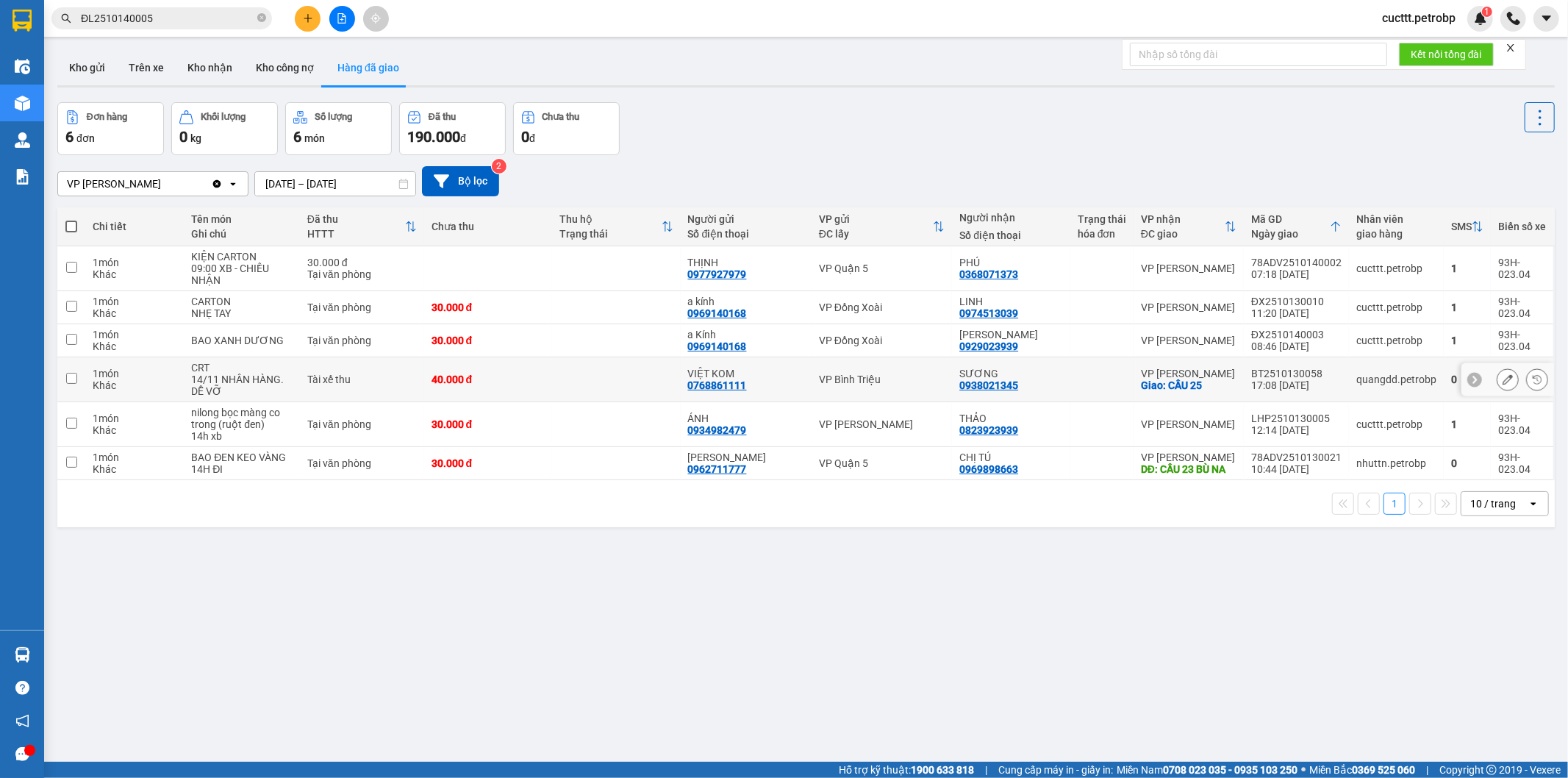
click at [1503, 379] on icon at bounding box center [1508, 380] width 11 height 11
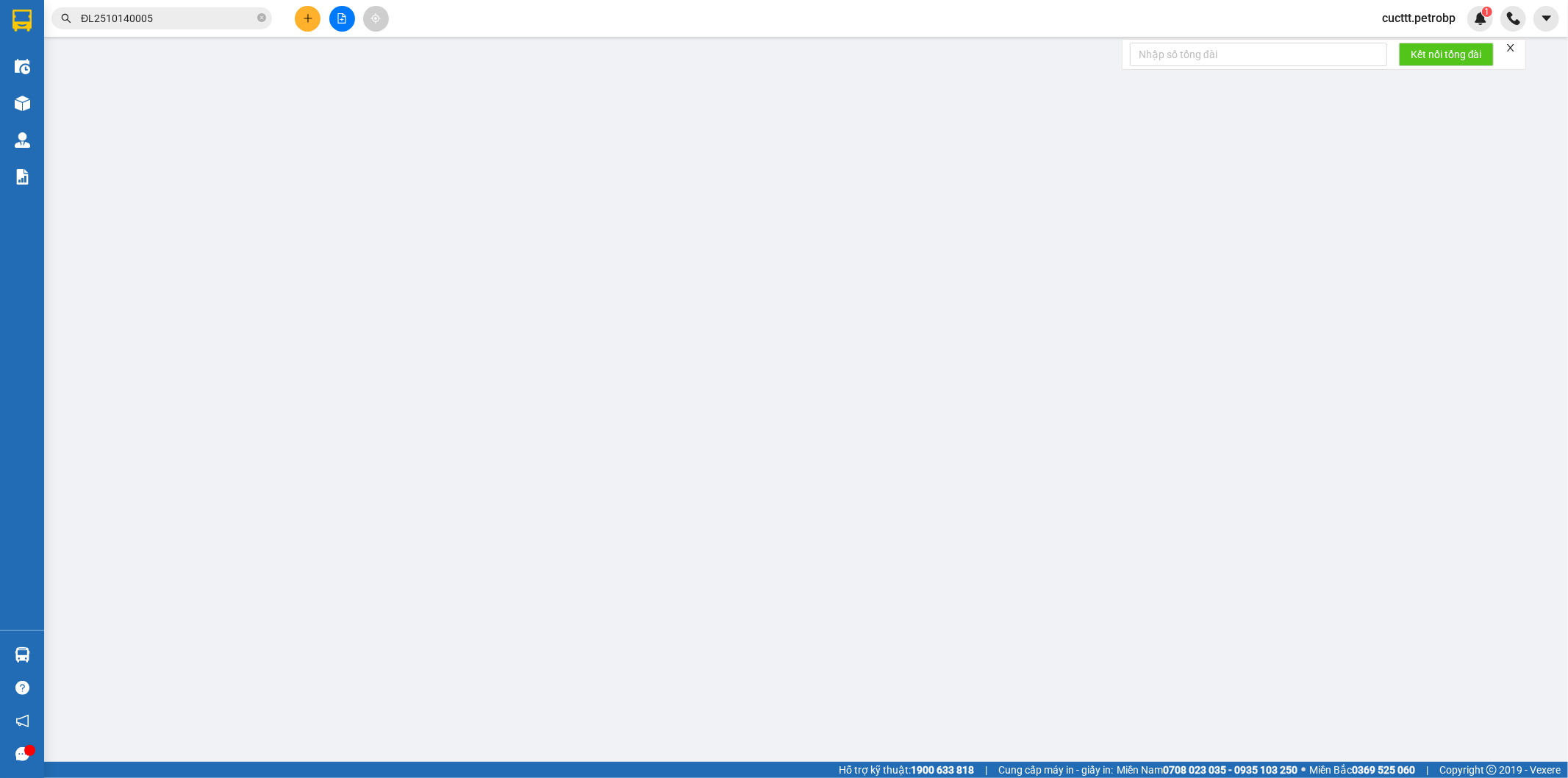
type input "0768861111"
type input "VIỆT KOM"
type input "0938021345"
type input "SƯƠNG"
checkbox input "true"
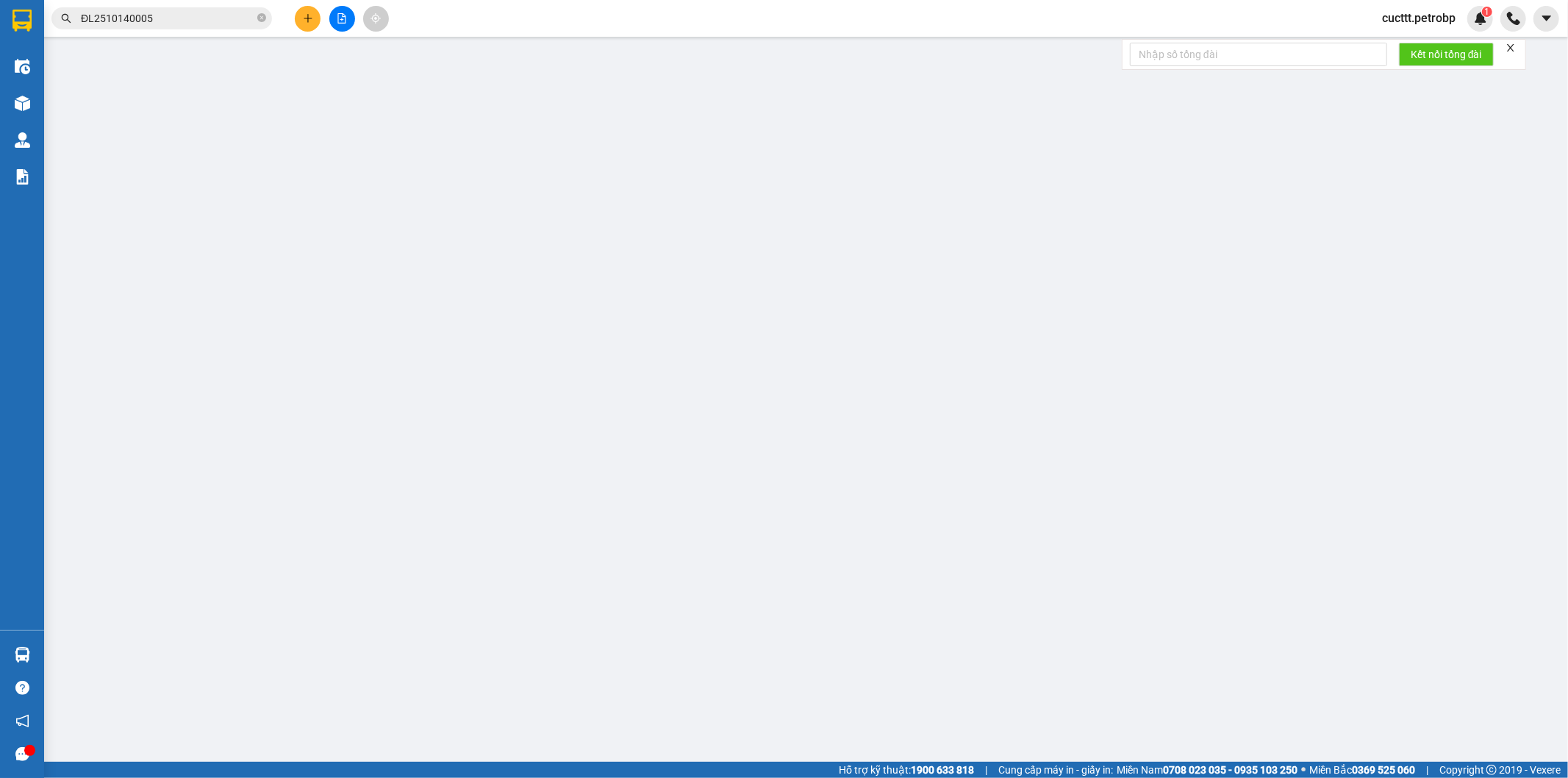
type input "CẦU 25"
type input "40.000"
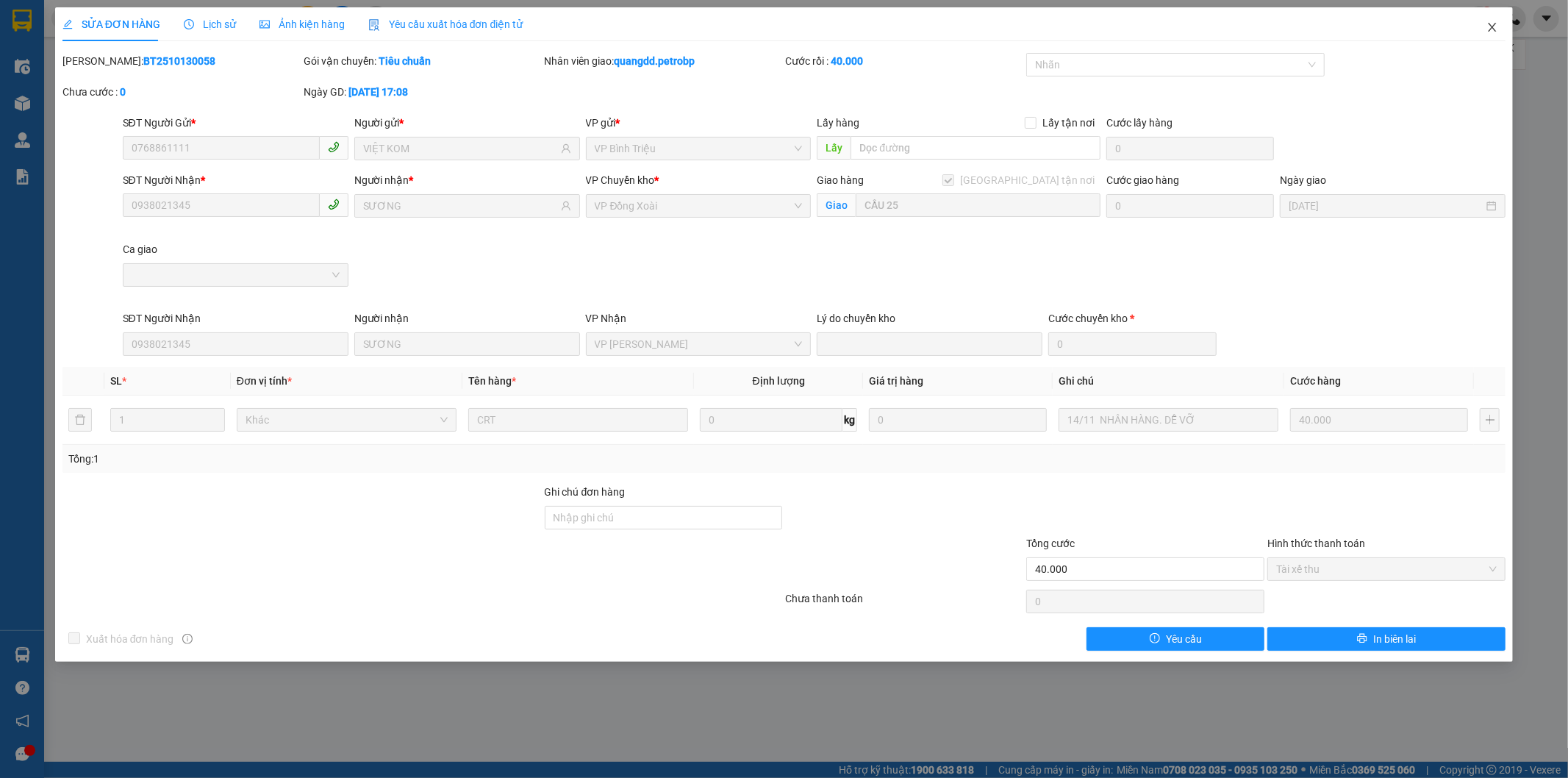
click at [1486, 27] on span "Close" at bounding box center [1492, 28] width 41 height 41
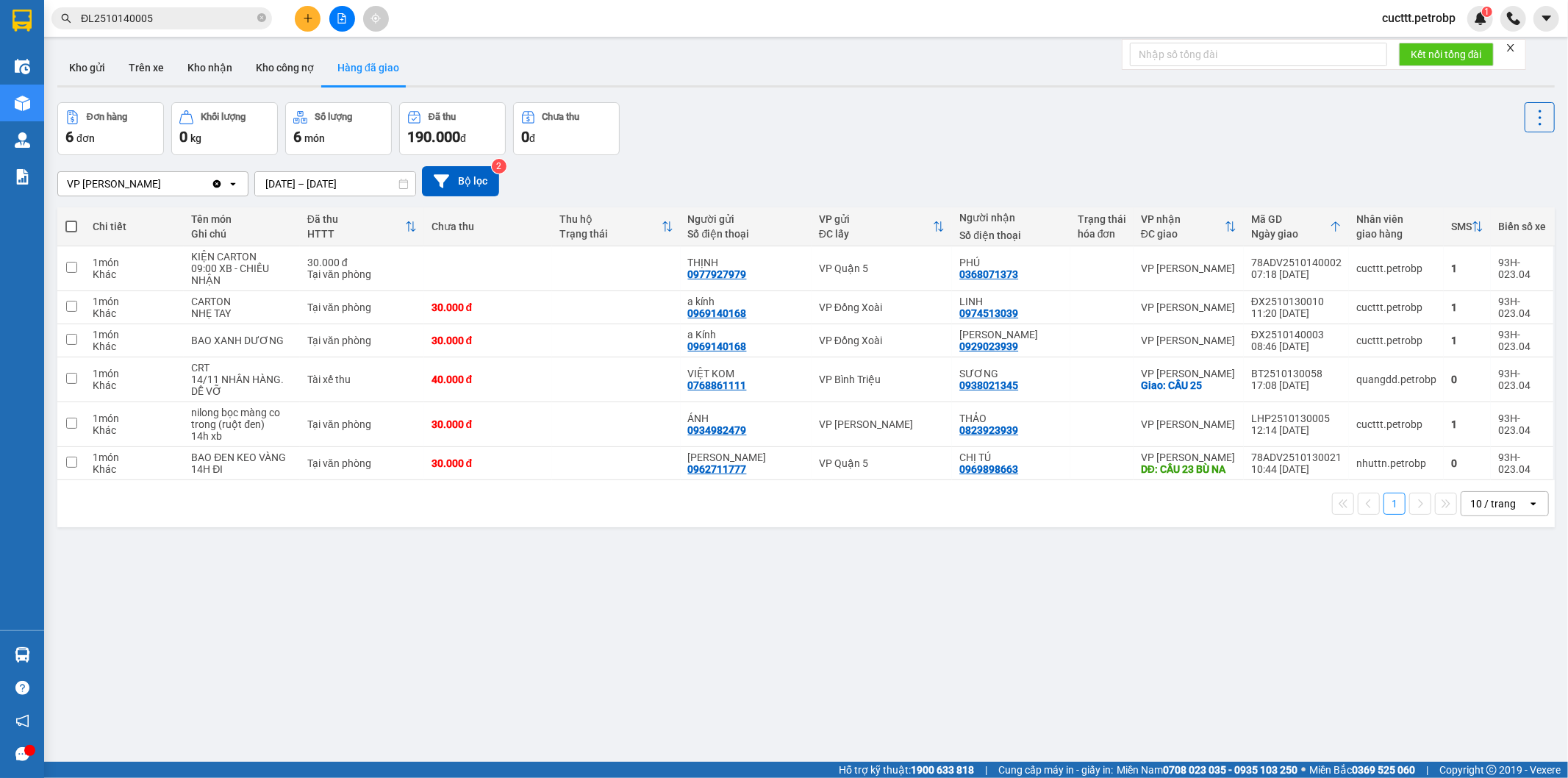
click at [288, 596] on div "ver 1.8.147 Kho gửi Trên xe Kho nhận Kho công nợ Hàng đã giao Đơn hàng 6 đơn Kh…" at bounding box center [806, 433] width 1509 height 778
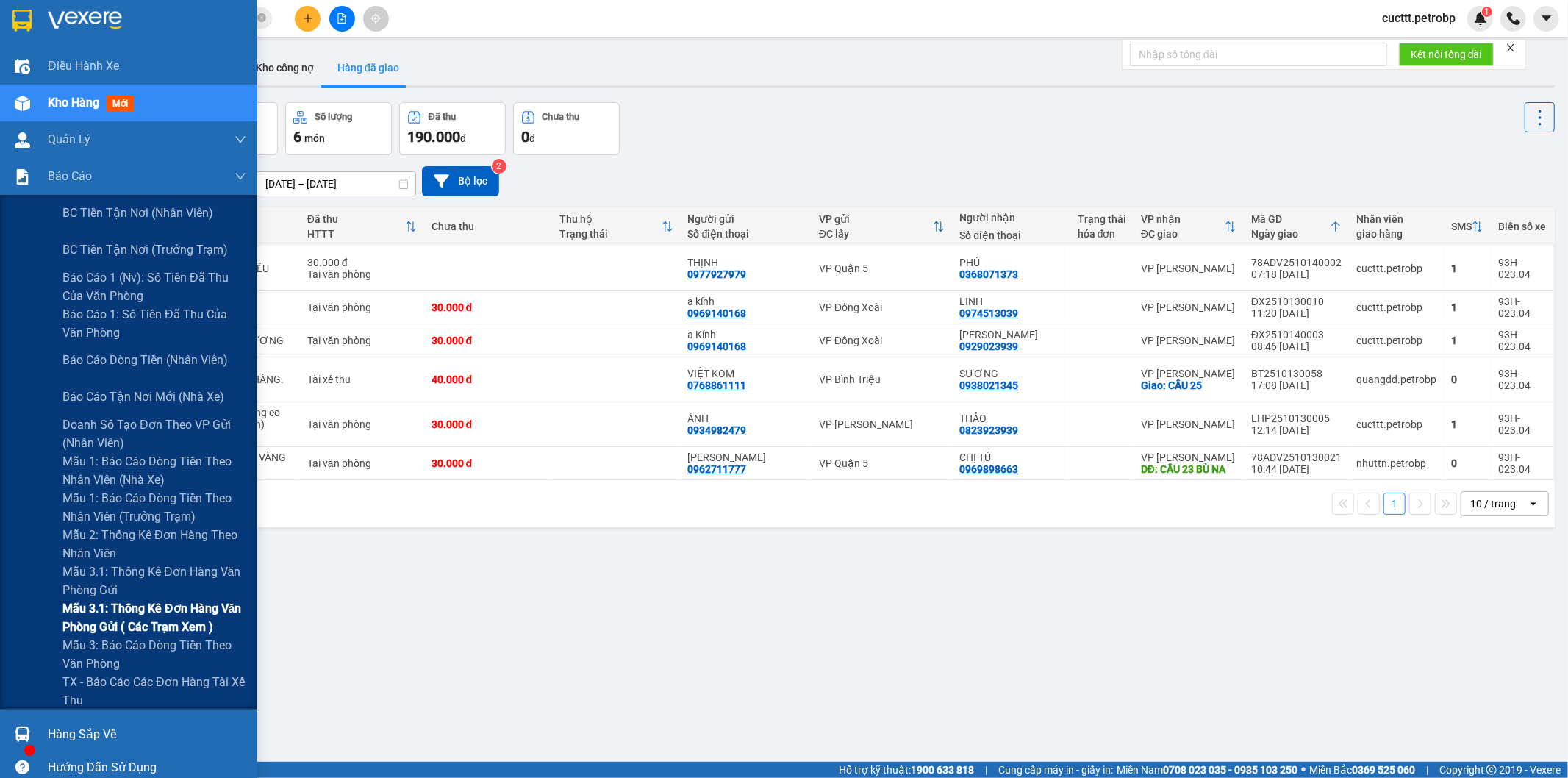
click at [176, 614] on span "Mẫu 3.1: Thống kê đơn hàng văn phòng gửi ( các trạm xem )" at bounding box center [154, 617] width 184 height 37
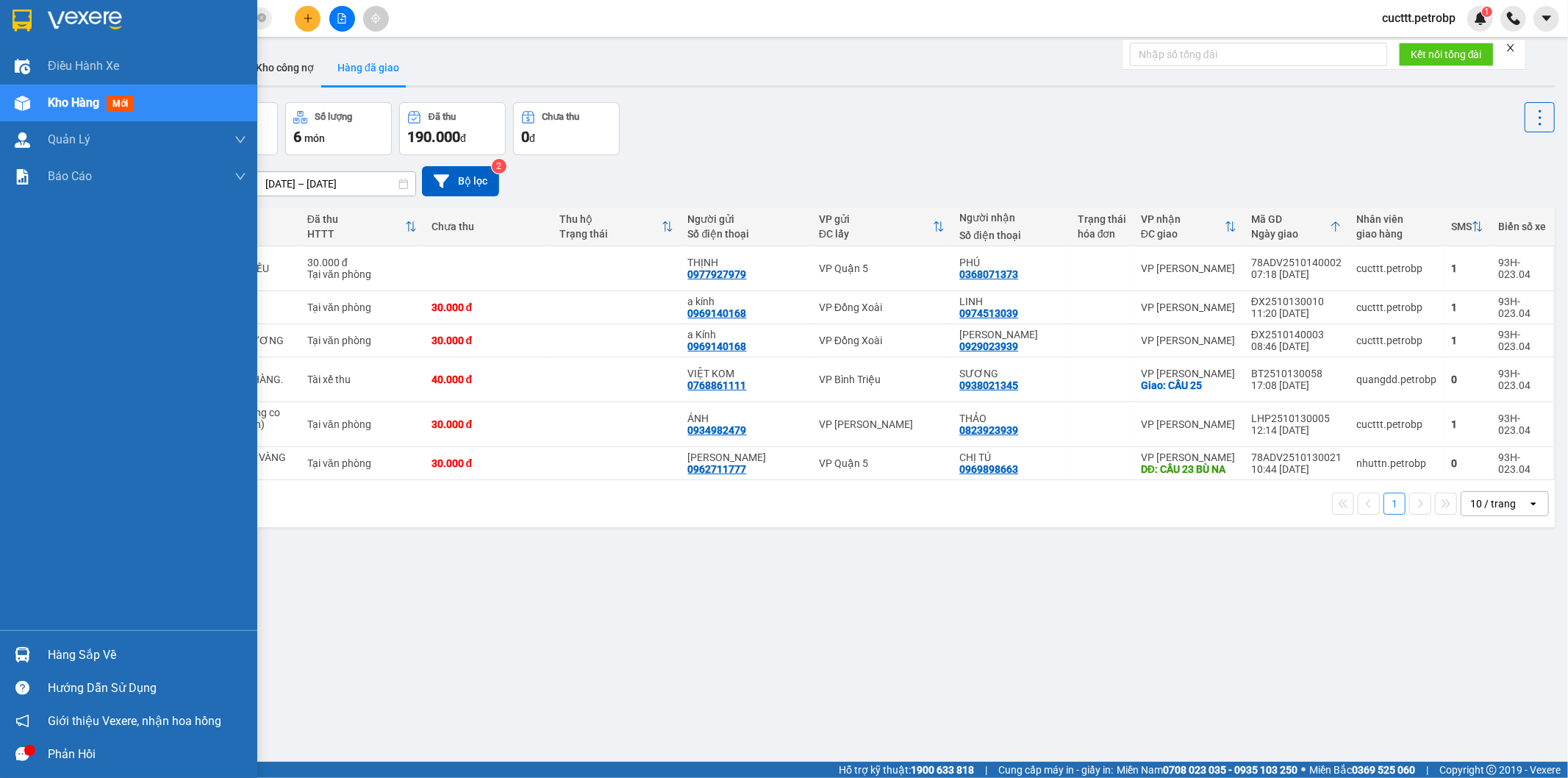
click at [79, 656] on div "Hàng sắp về" at bounding box center [147, 655] width 198 height 22
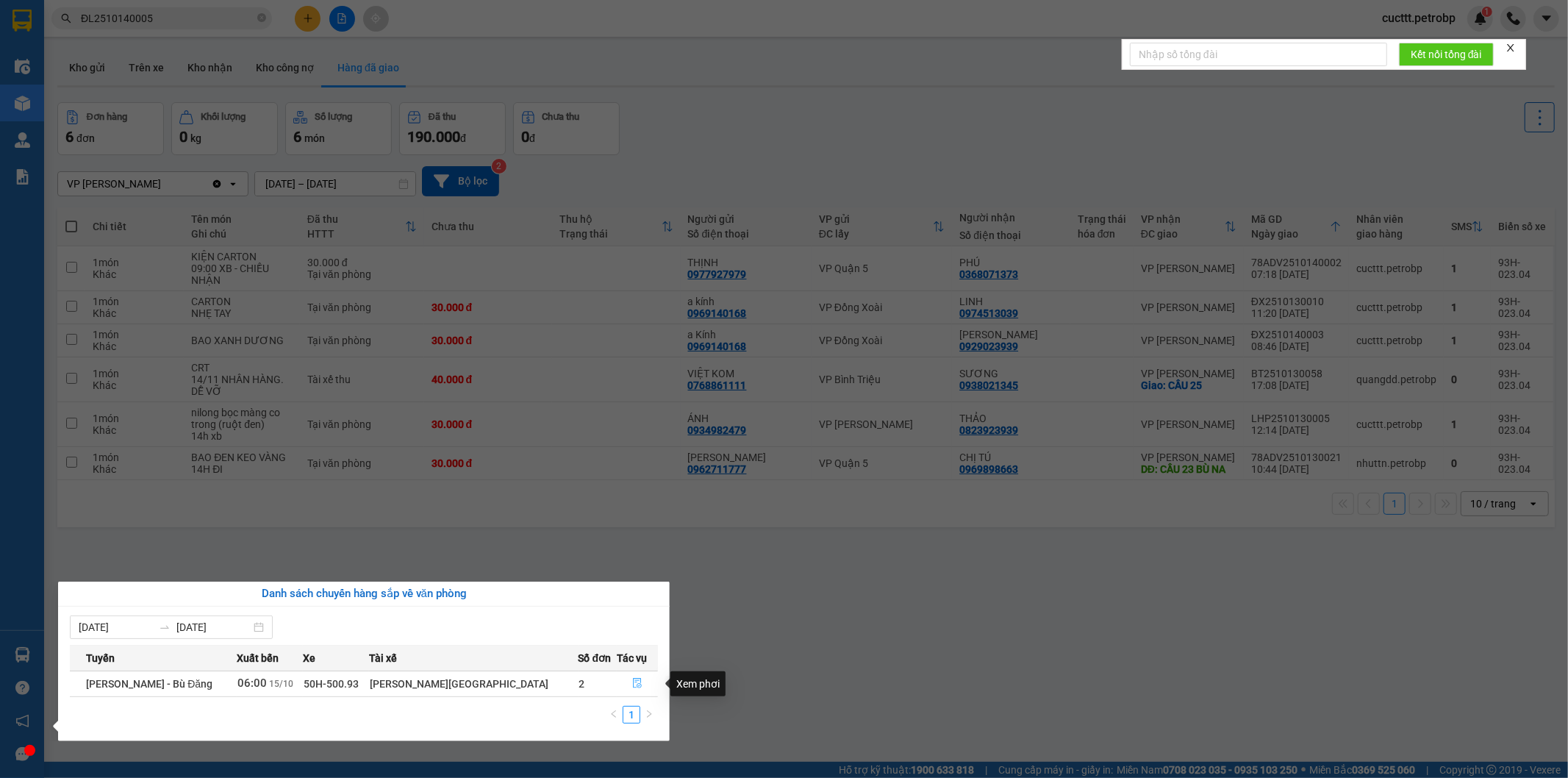
click at [633, 687] on icon "file-done" at bounding box center [637, 683] width 11 height 11
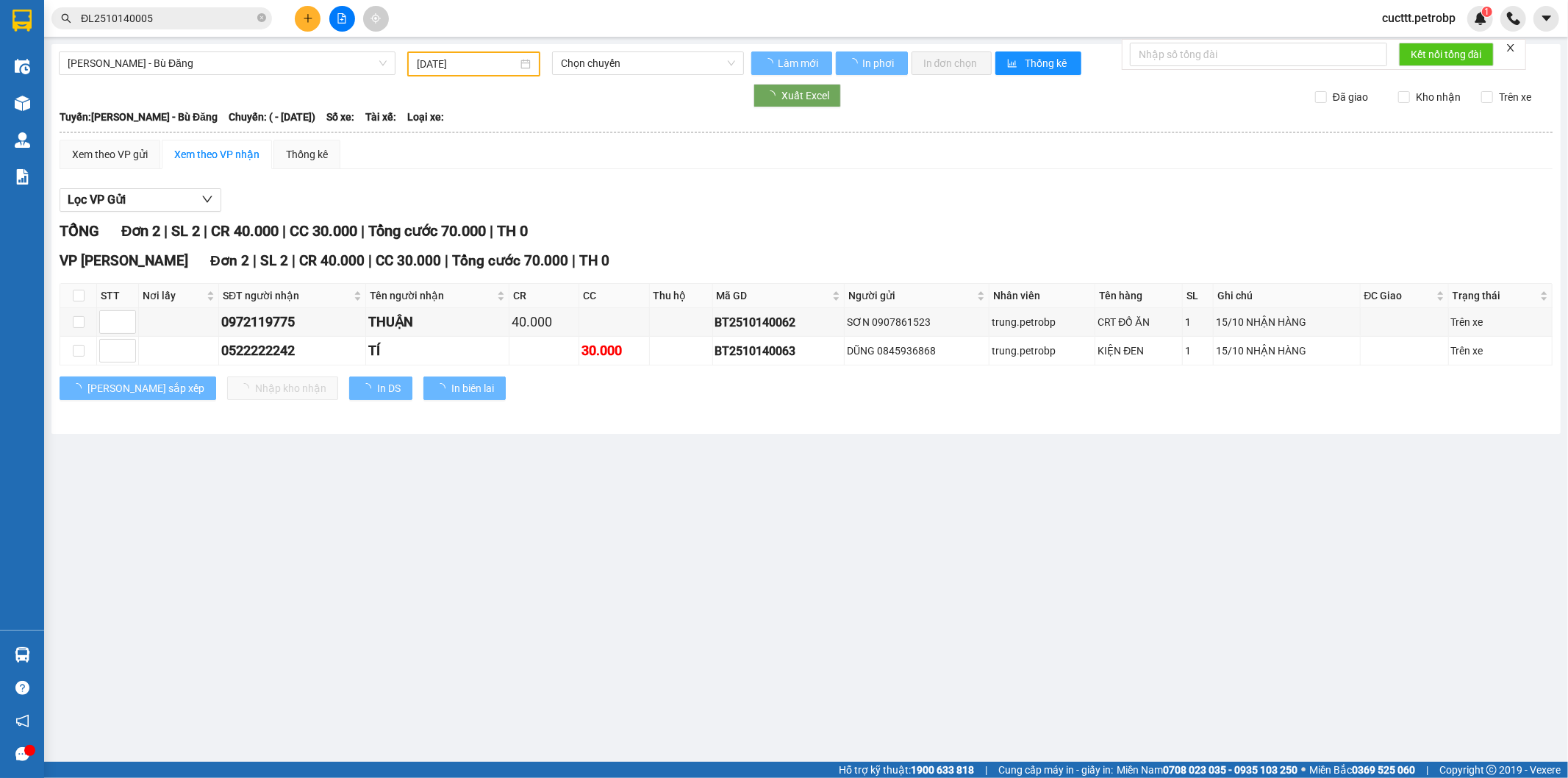
type input "[DATE]"
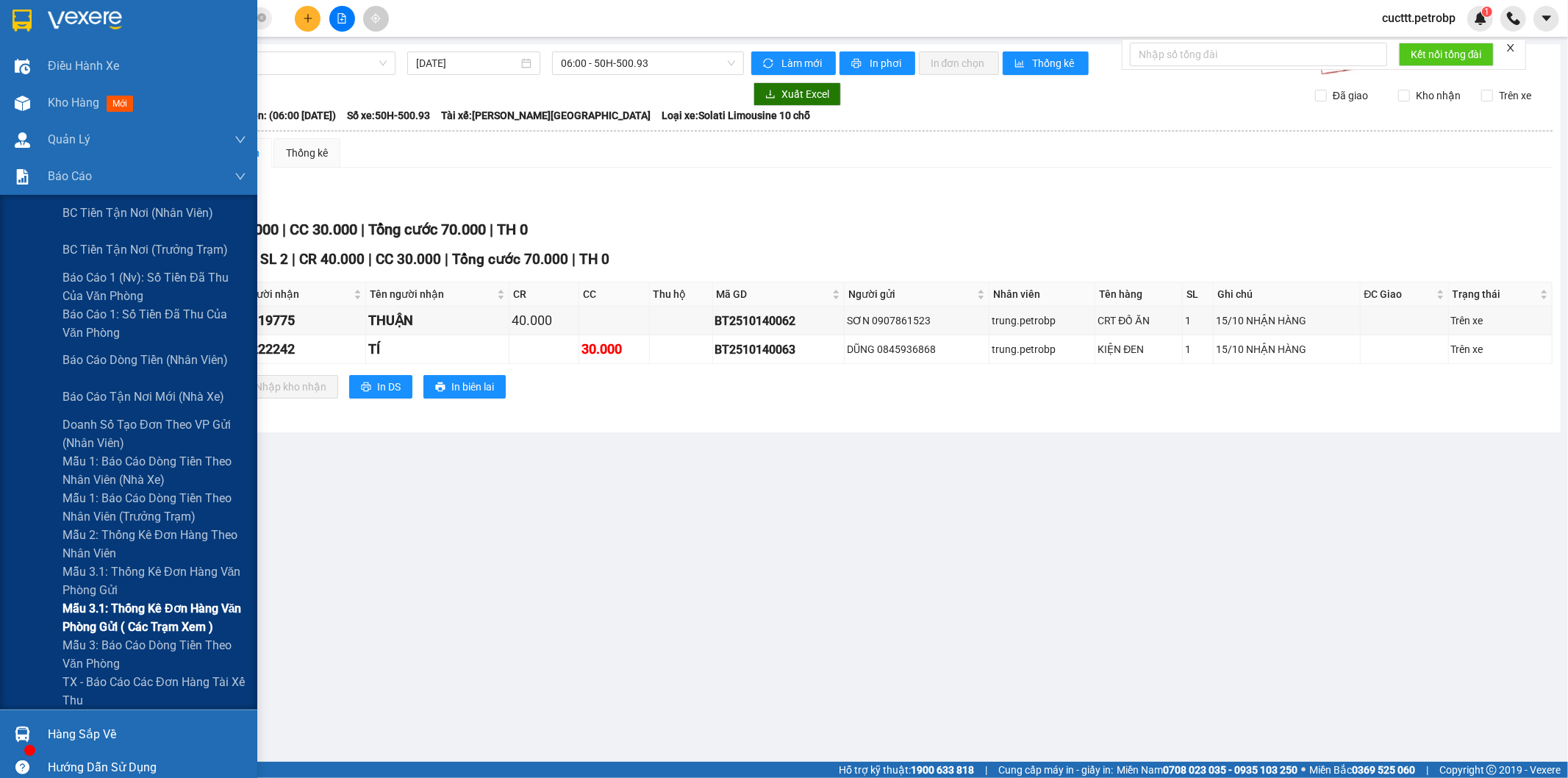
click at [151, 622] on span "Mẫu 3.1: Thống kê đơn hàng văn phòng gửi ( các trạm xem )" at bounding box center [154, 617] width 184 height 37
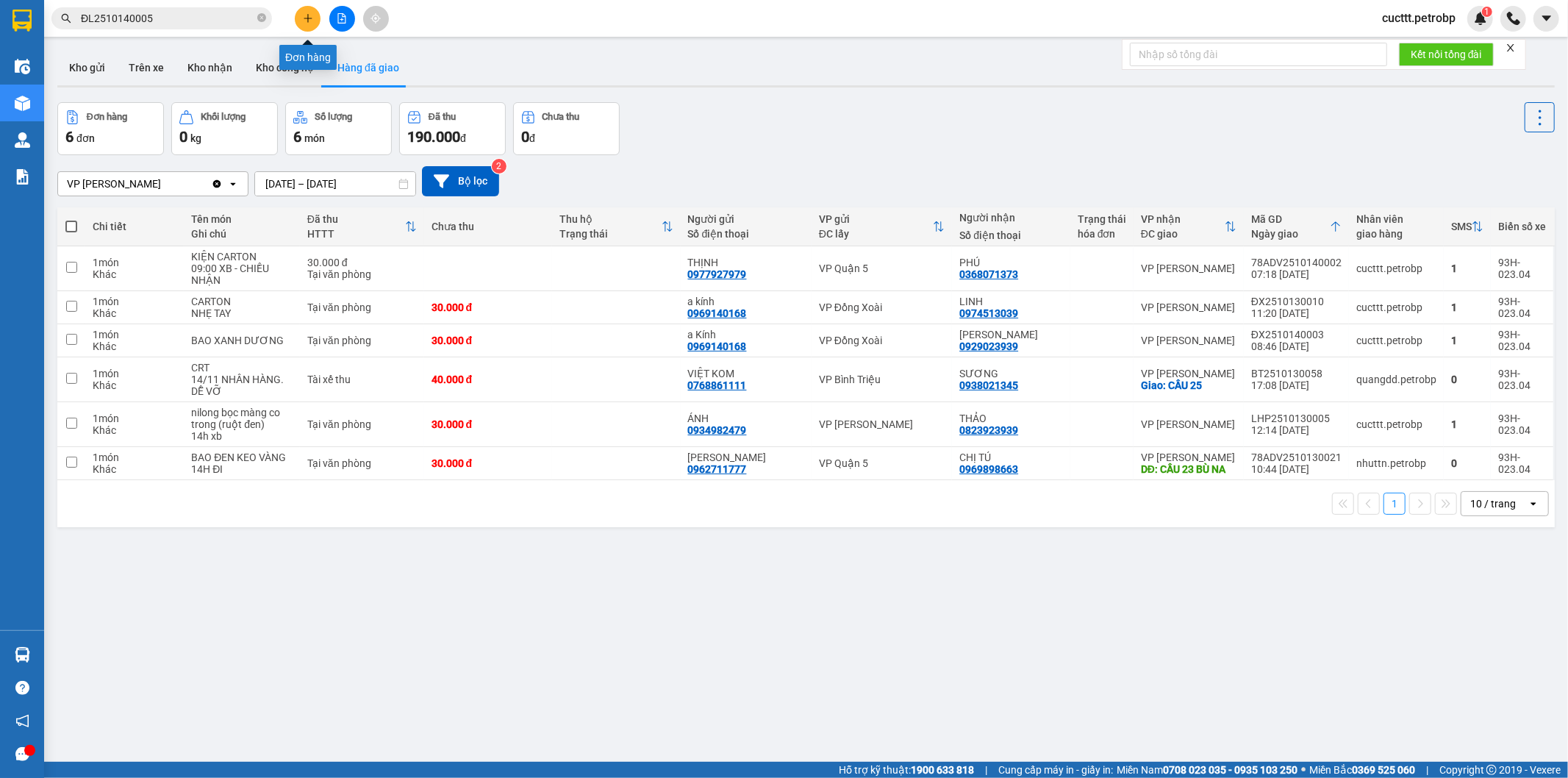
click at [312, 13] on icon "plus" at bounding box center [308, 18] width 11 height 11
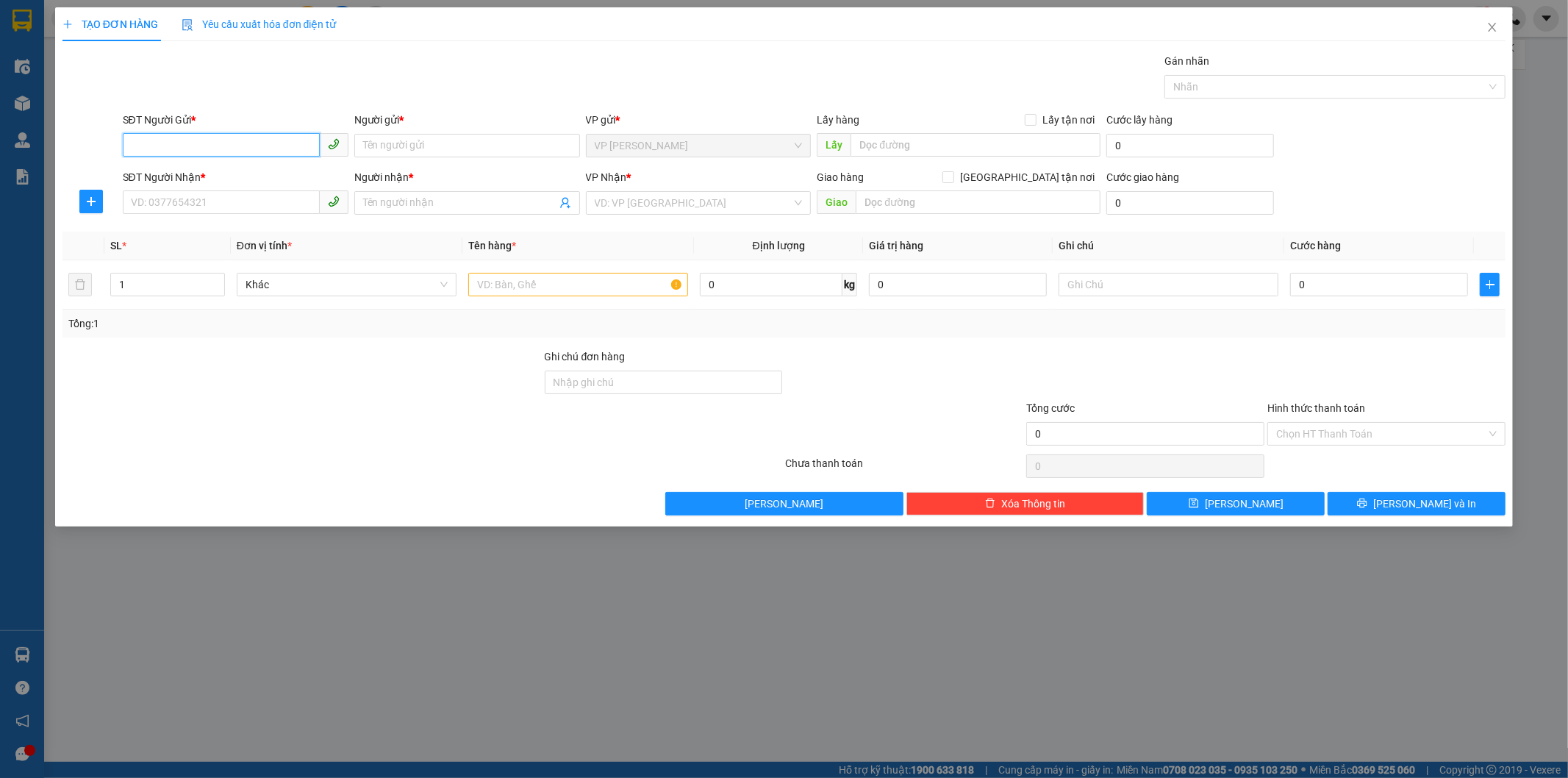
click at [196, 138] on input "SĐT Người Gửi *" at bounding box center [220, 144] width 197 height 24
click at [213, 172] on div "0345139457 - HÀ BÍNH" at bounding box center [235, 175] width 208 height 16
type input "0345139457"
type input "HÀ BÍNH"
type input "KM 34"
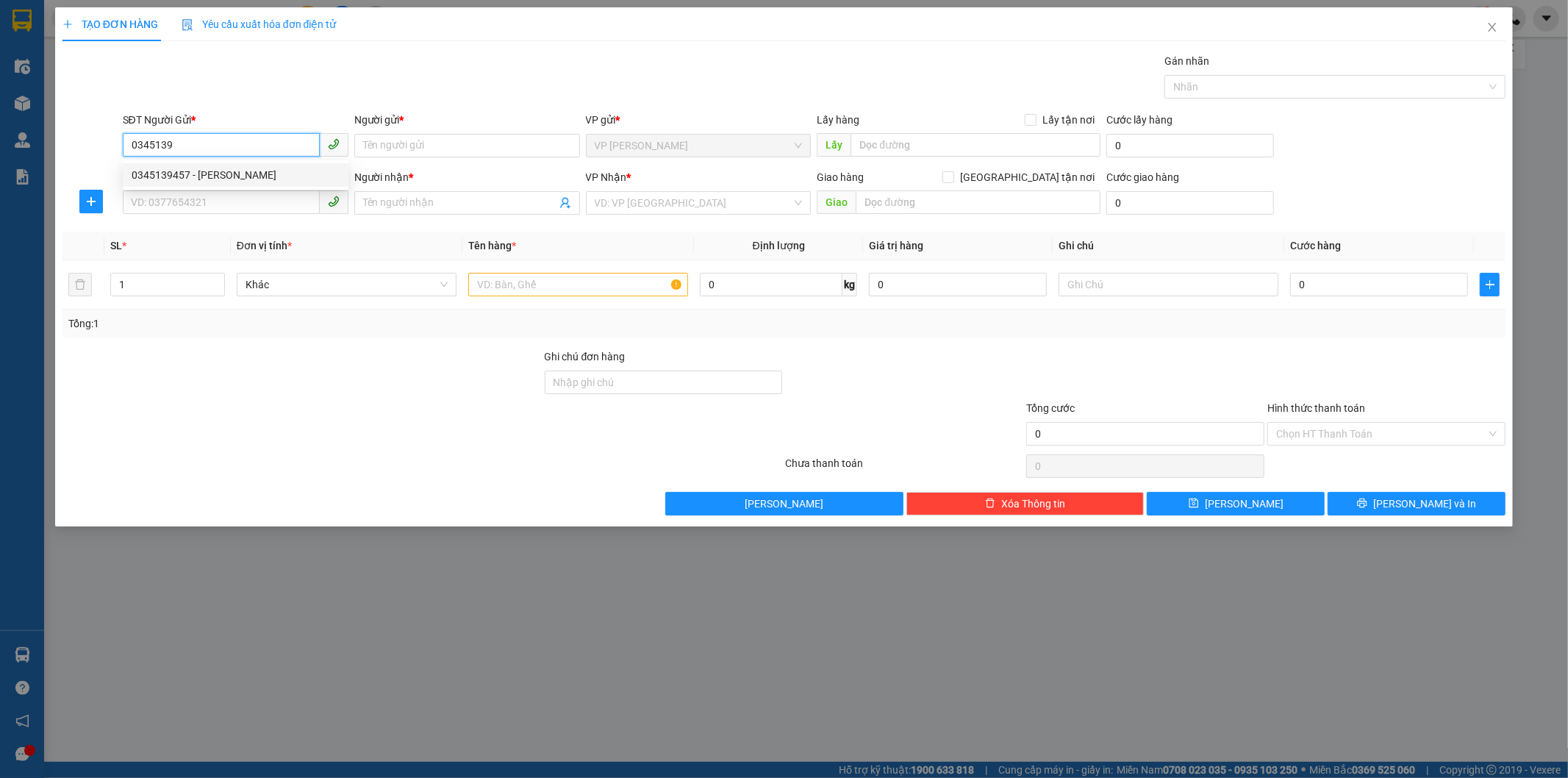
type input "0976073027"
type input "THU HÀ"
type input "NHẸ TAY"
type input "40.000"
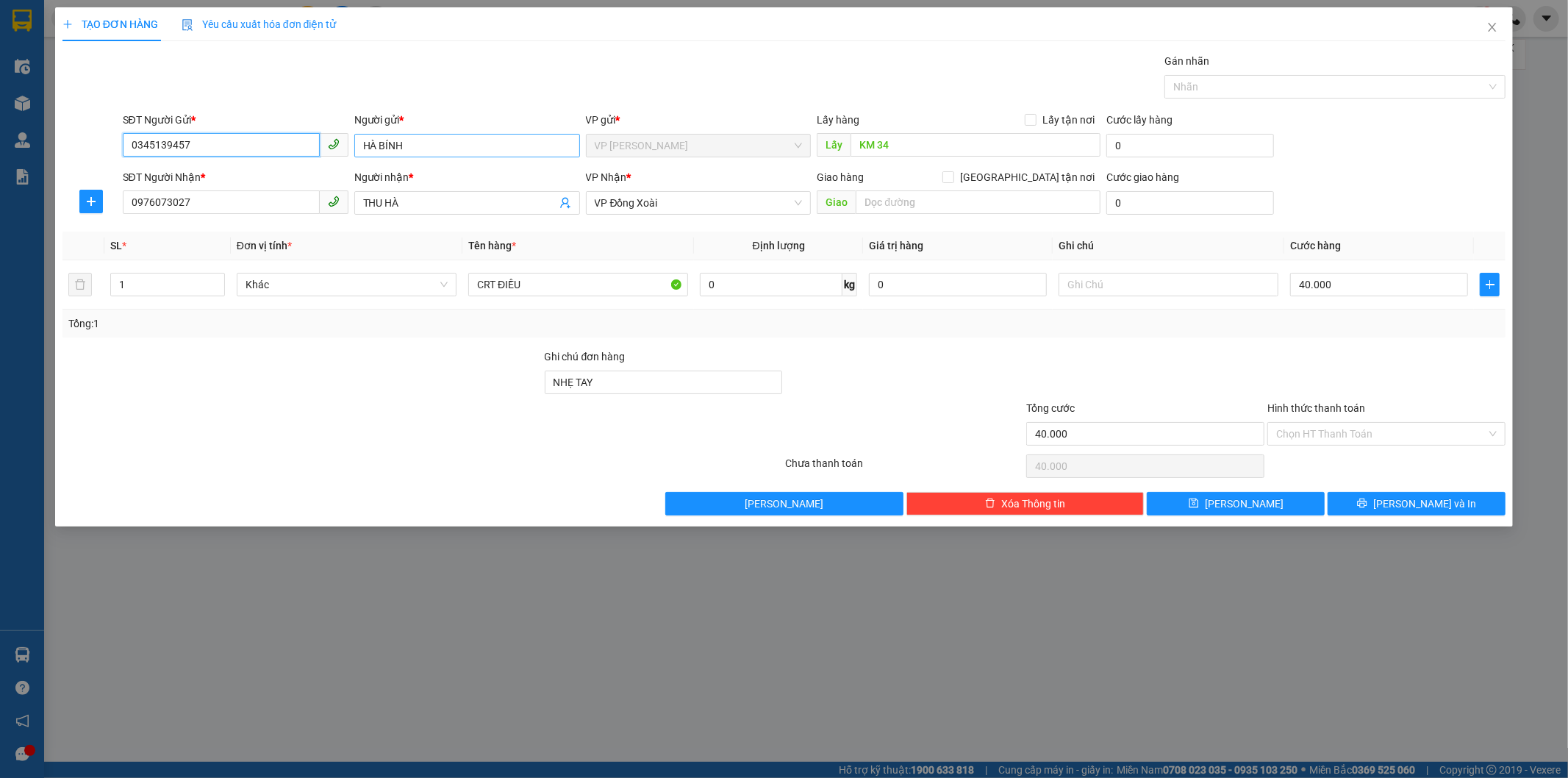
type input "0345139457"
click at [415, 143] on input "HÀ BÍNH" at bounding box center [467, 145] width 226 height 24
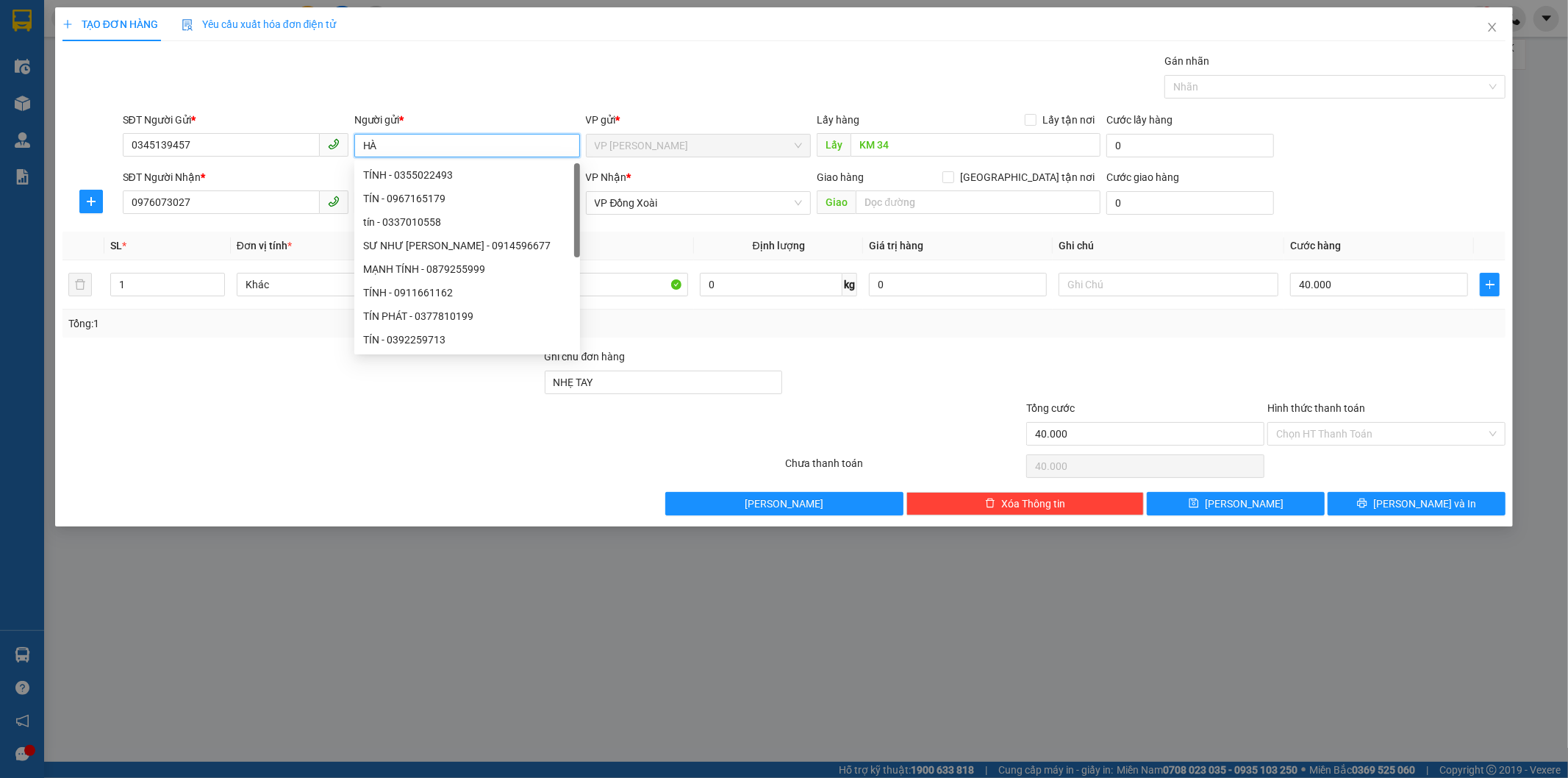
type input "H"
type input "l"
type input "LAN ANH"
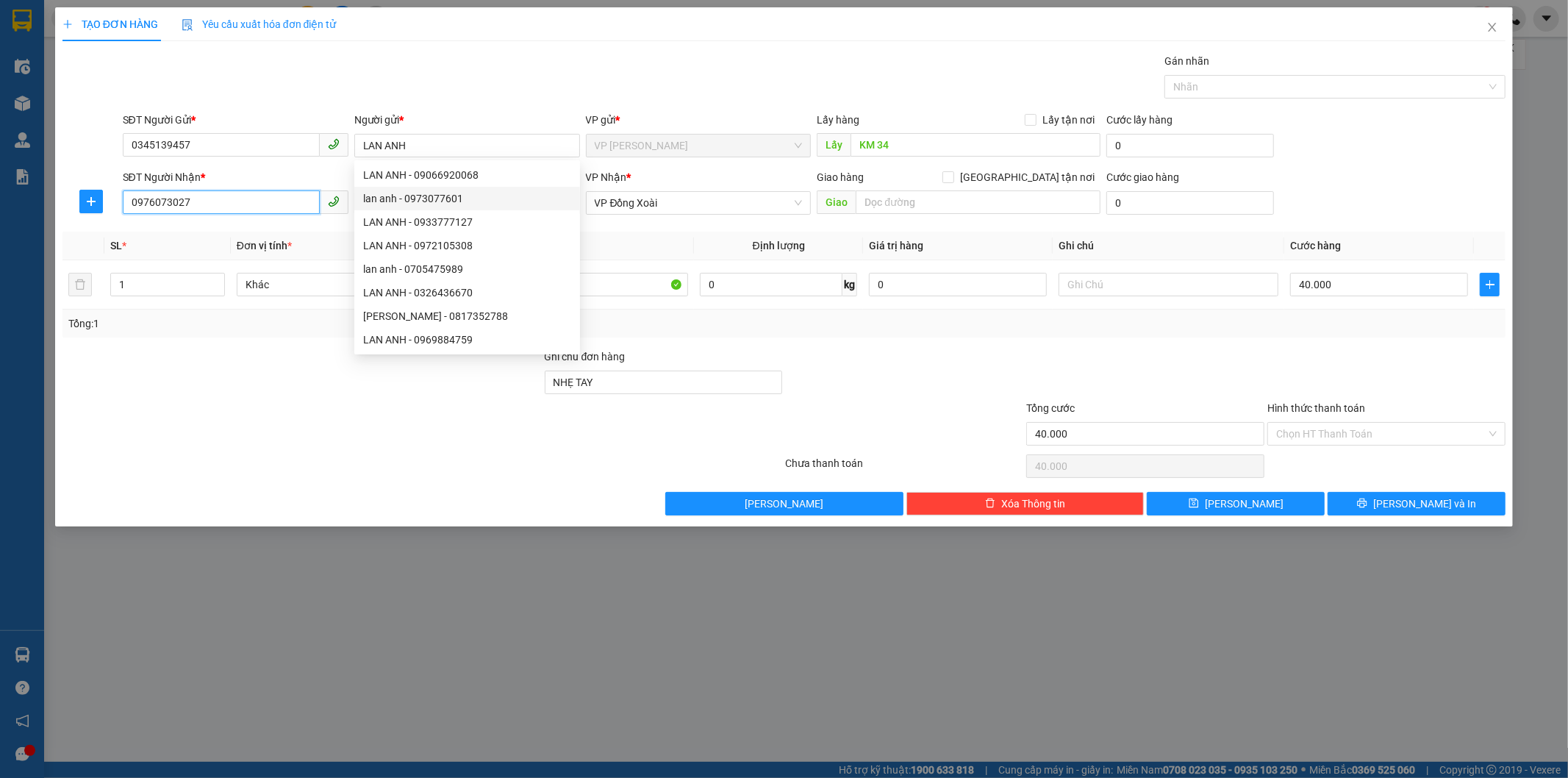
click at [206, 200] on input "0976073027" at bounding box center [220, 202] width 197 height 24
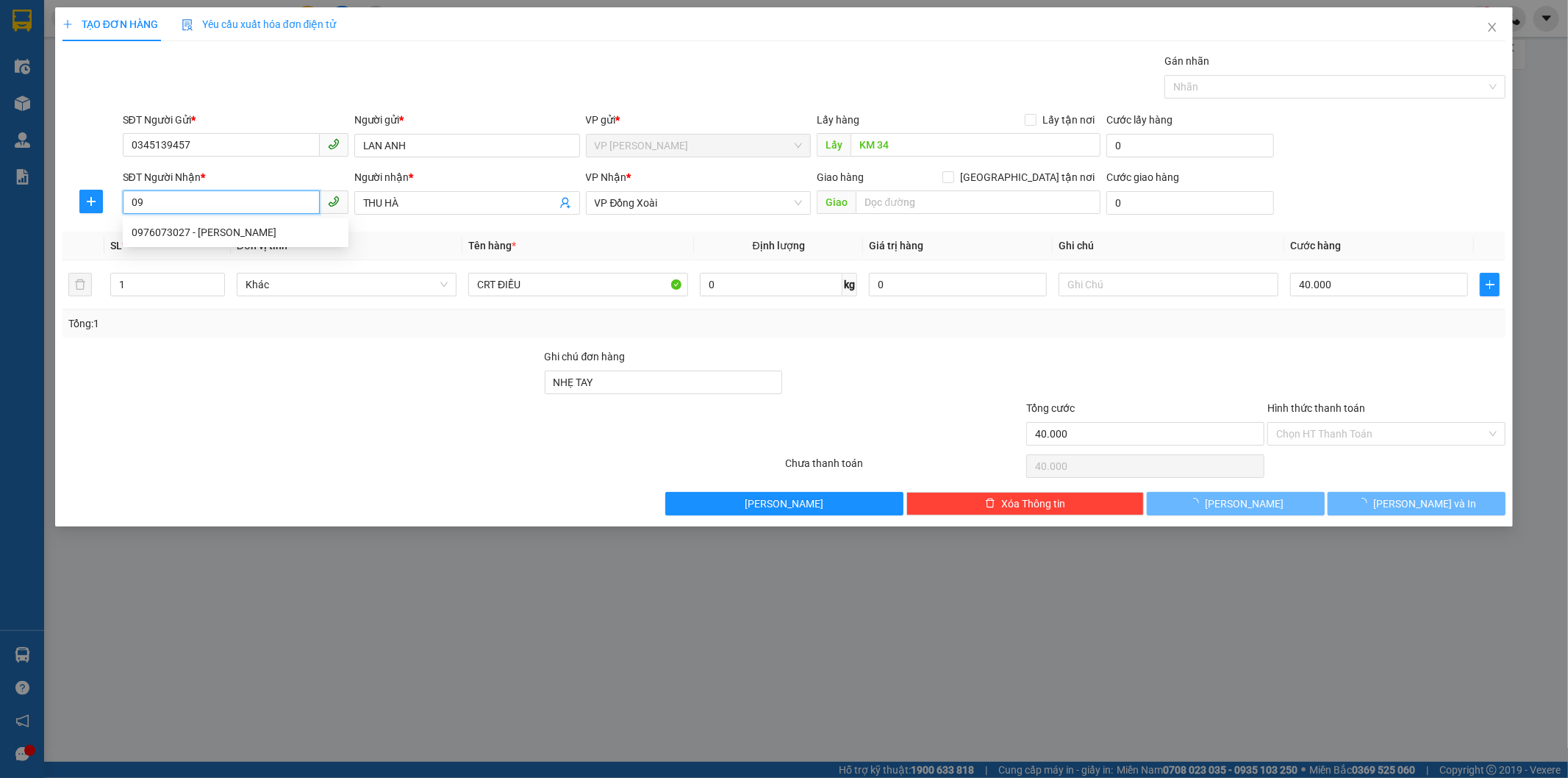
type input "0"
click at [158, 197] on input "SĐT Người Nhận *" at bounding box center [220, 202] width 197 height 24
click at [174, 199] on input "SĐT Người Nhận *" at bounding box center [220, 202] width 197 height 24
click at [248, 199] on input "0908788" at bounding box center [220, 202] width 197 height 24
type input "0908788758"
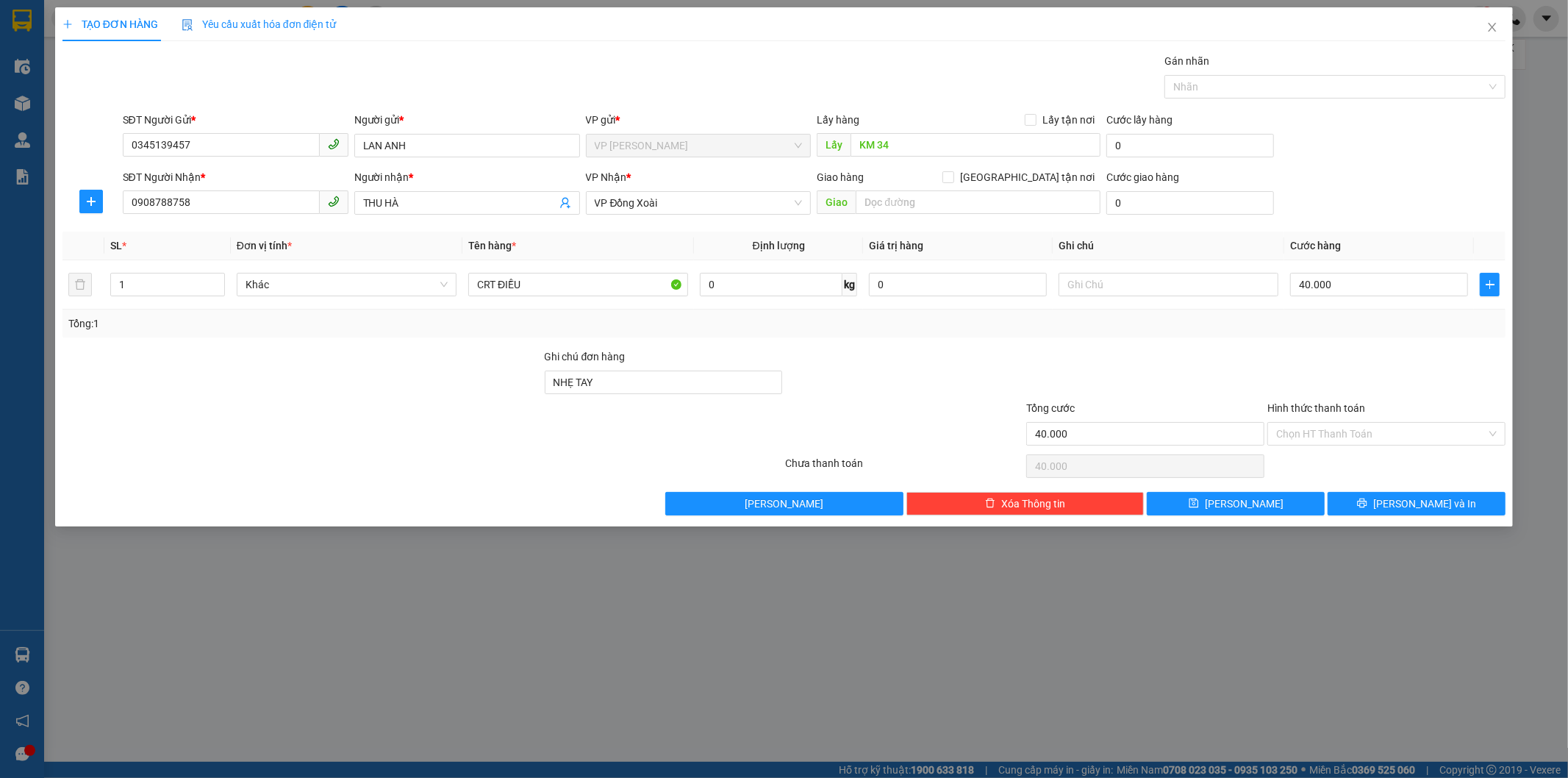
drag, startPoint x: 357, startPoint y: 347, endPoint x: 357, endPoint y: 324, distance: 23.0
click at [357, 345] on div "Transit Pickup Surcharge Ids Transit Deliver Surcharge Ids Transit Deliver Surc…" at bounding box center [784, 284] width 1444 height 463
click at [422, 193] on span "THU HÀ" at bounding box center [467, 202] width 226 height 24
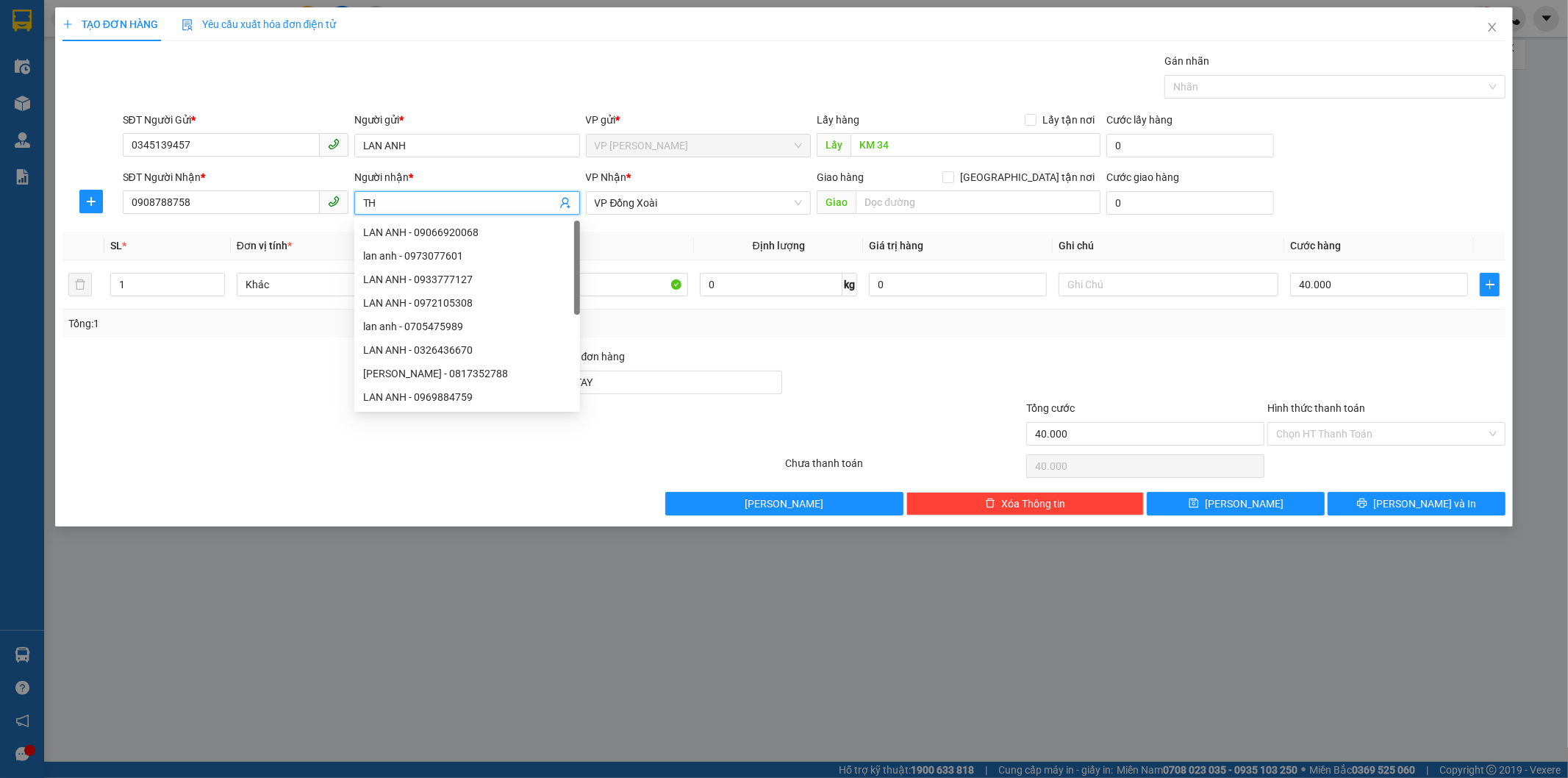
type input "T"
type input "DŨNG"
click at [96, 200] on icon "plus" at bounding box center [91, 202] width 11 height 11
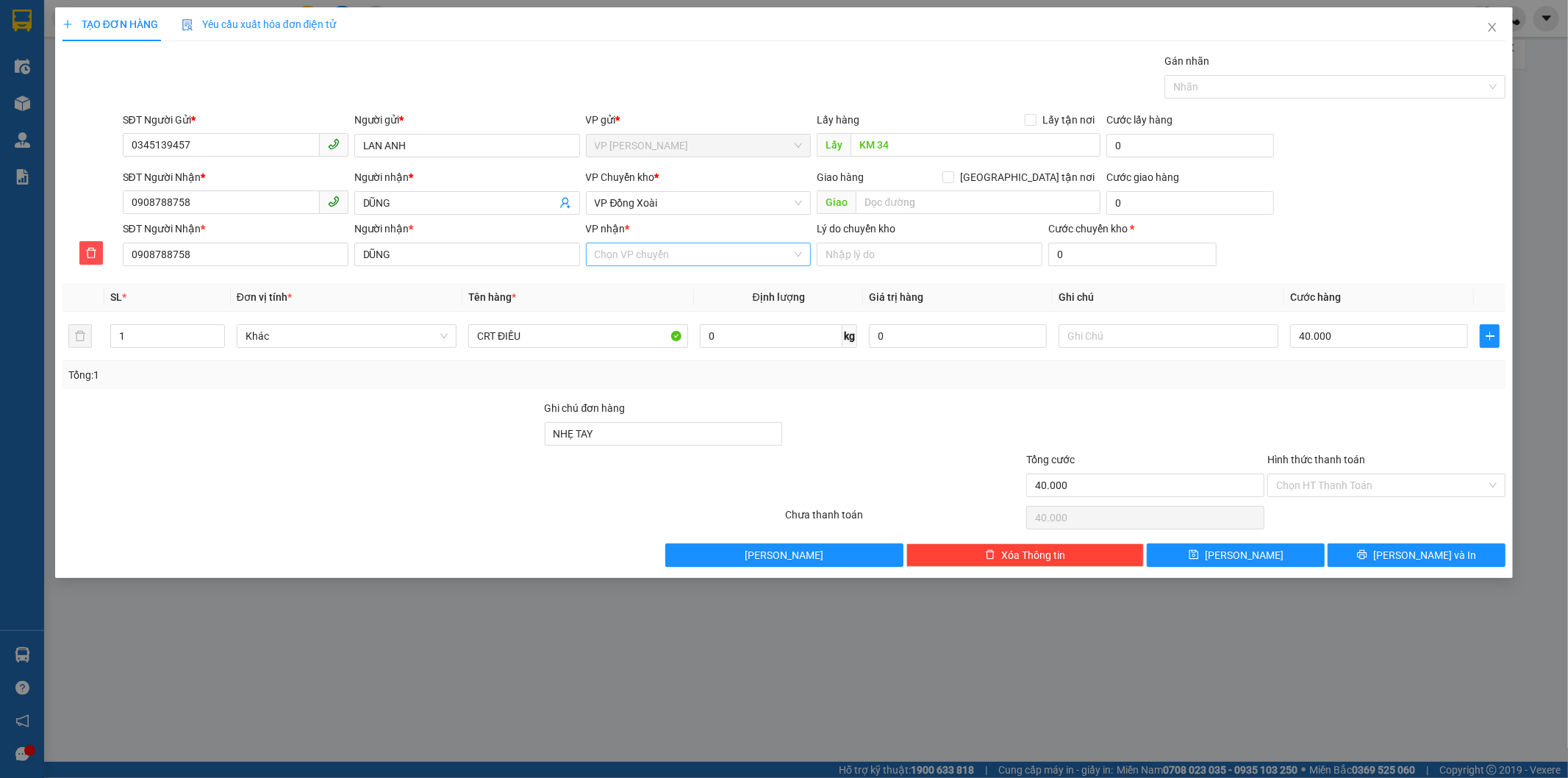
click at [646, 247] on input "VP nhận *" at bounding box center [694, 254] width 198 height 22
type input "13"
click at [664, 279] on div "VP QL13" at bounding box center [699, 284] width 208 height 16
click at [169, 338] on input "1" at bounding box center [167, 336] width 113 height 22
type input "2"
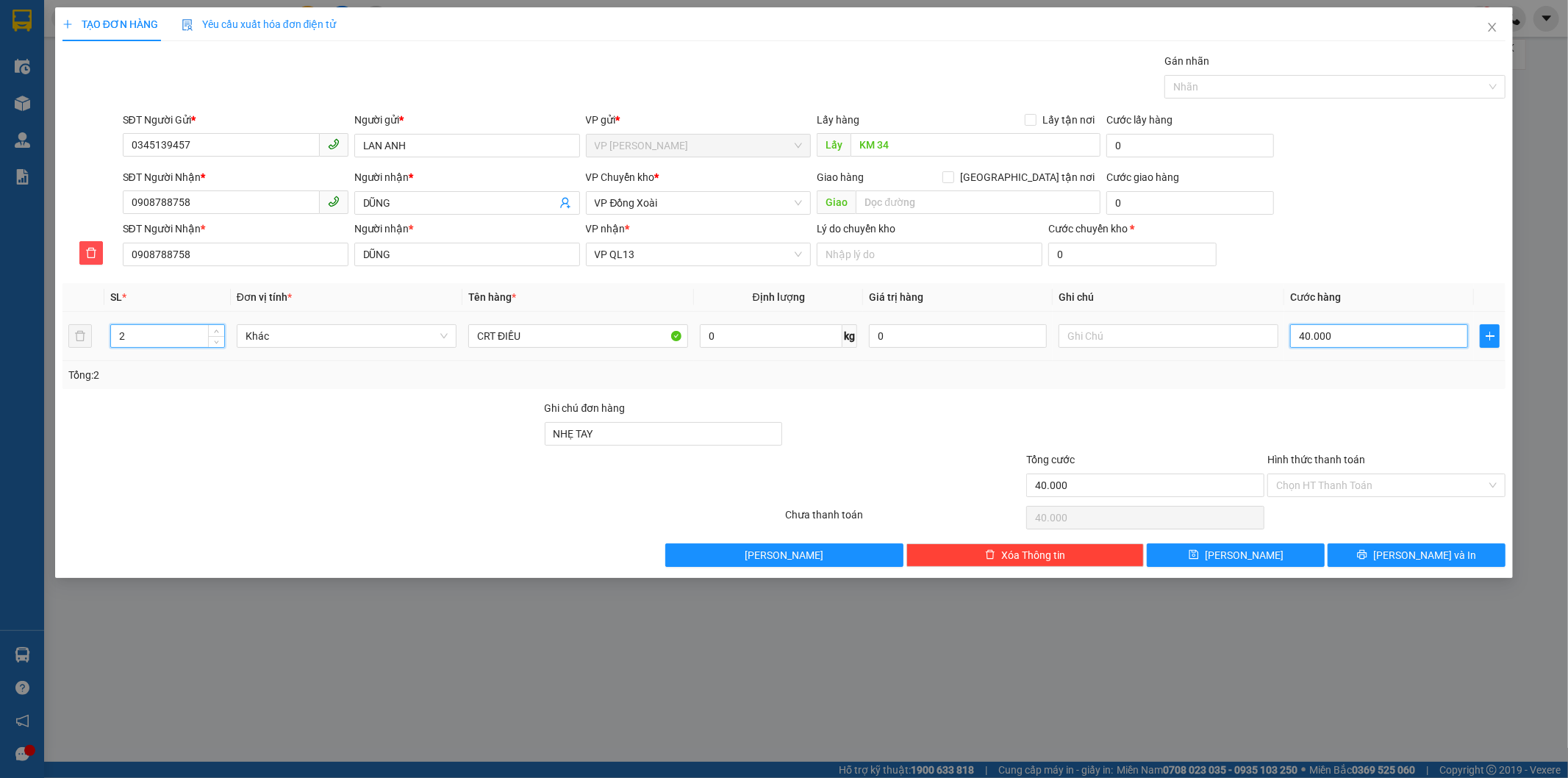
click at [1336, 331] on input "40.000" at bounding box center [1379, 336] width 178 height 24
type input "0"
type input "9"
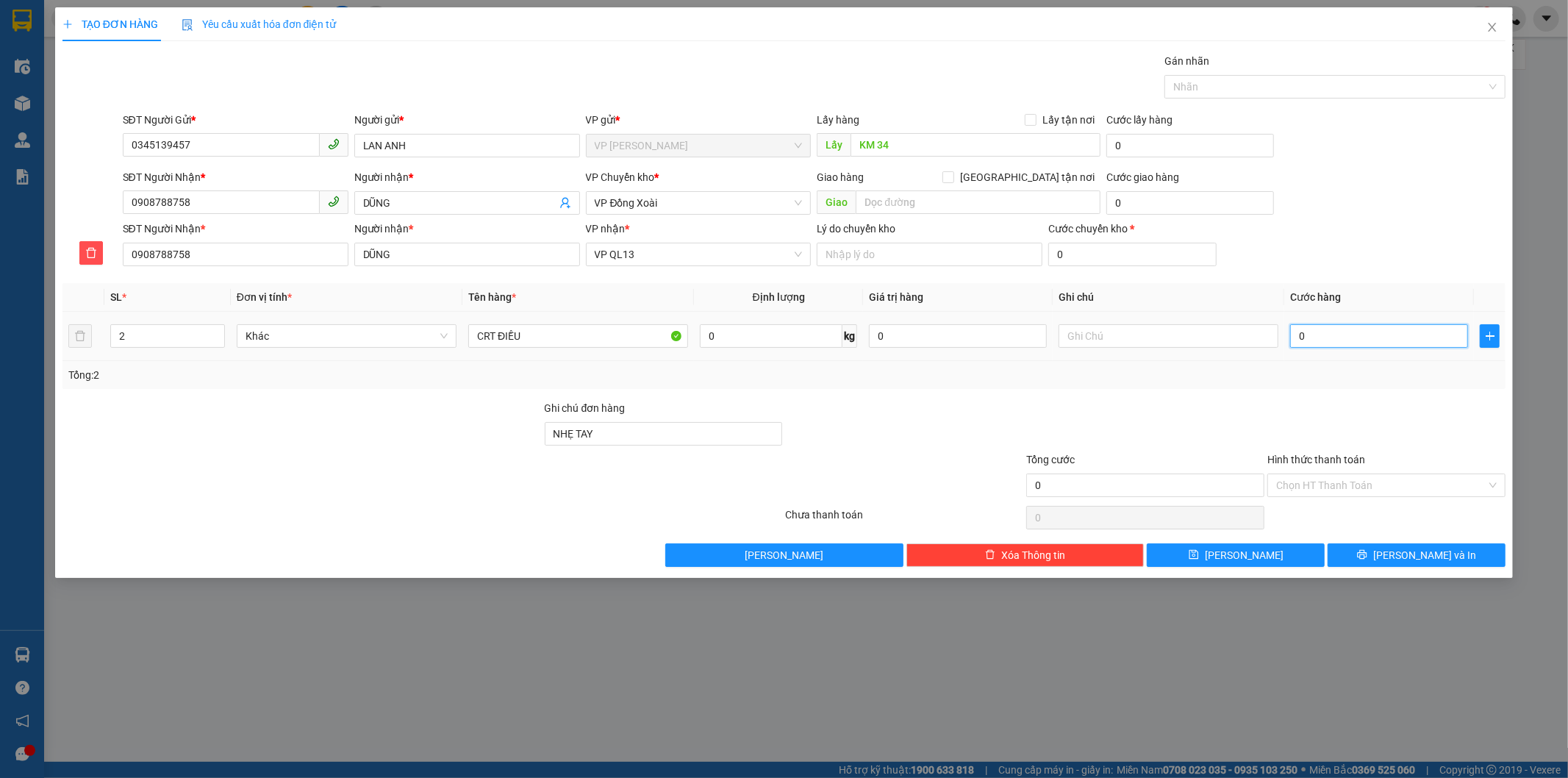
type input "9"
type input "09"
type input "90"
type input "090"
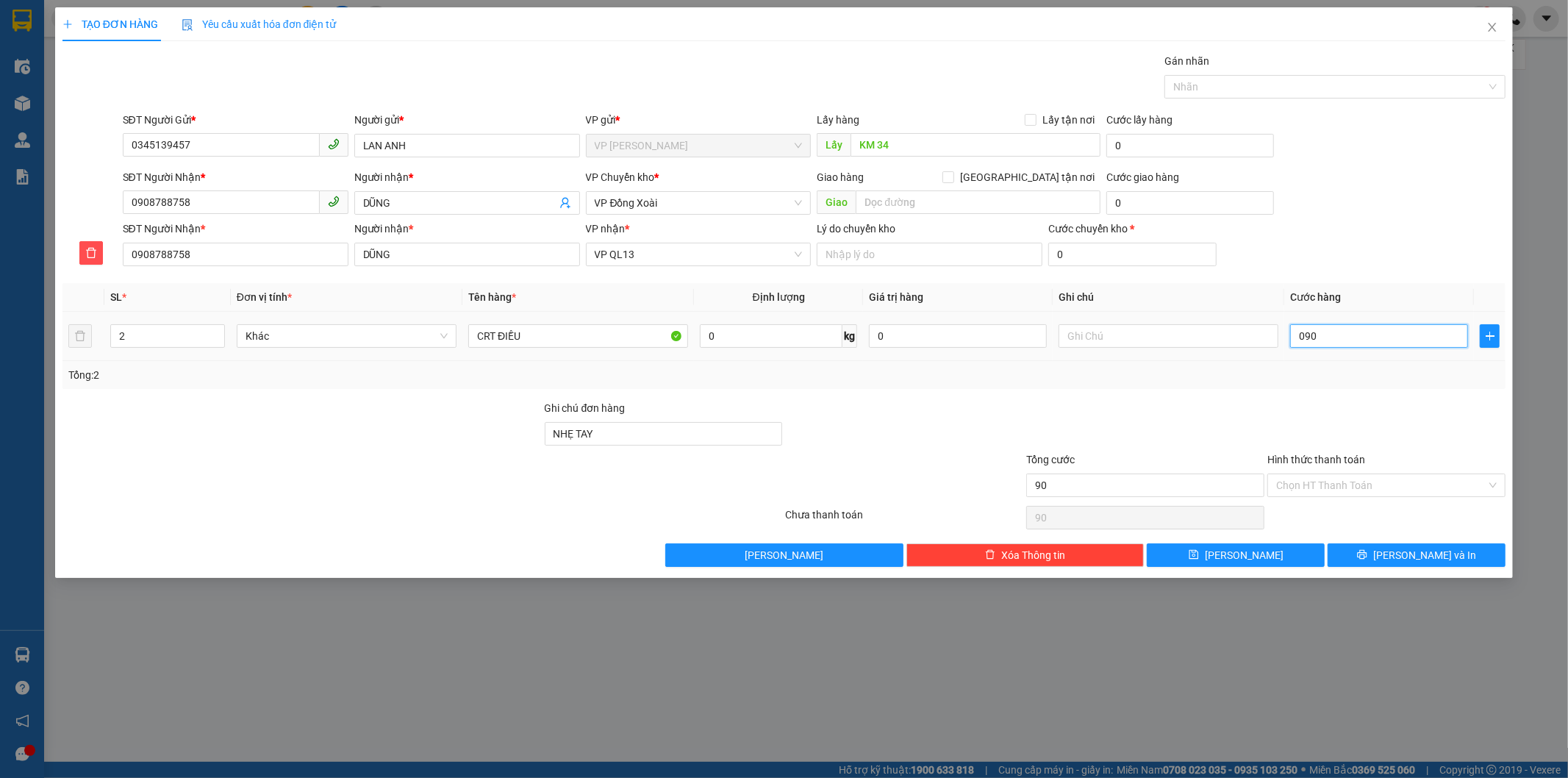
type input "900"
type input "09.000"
type input "9.000"
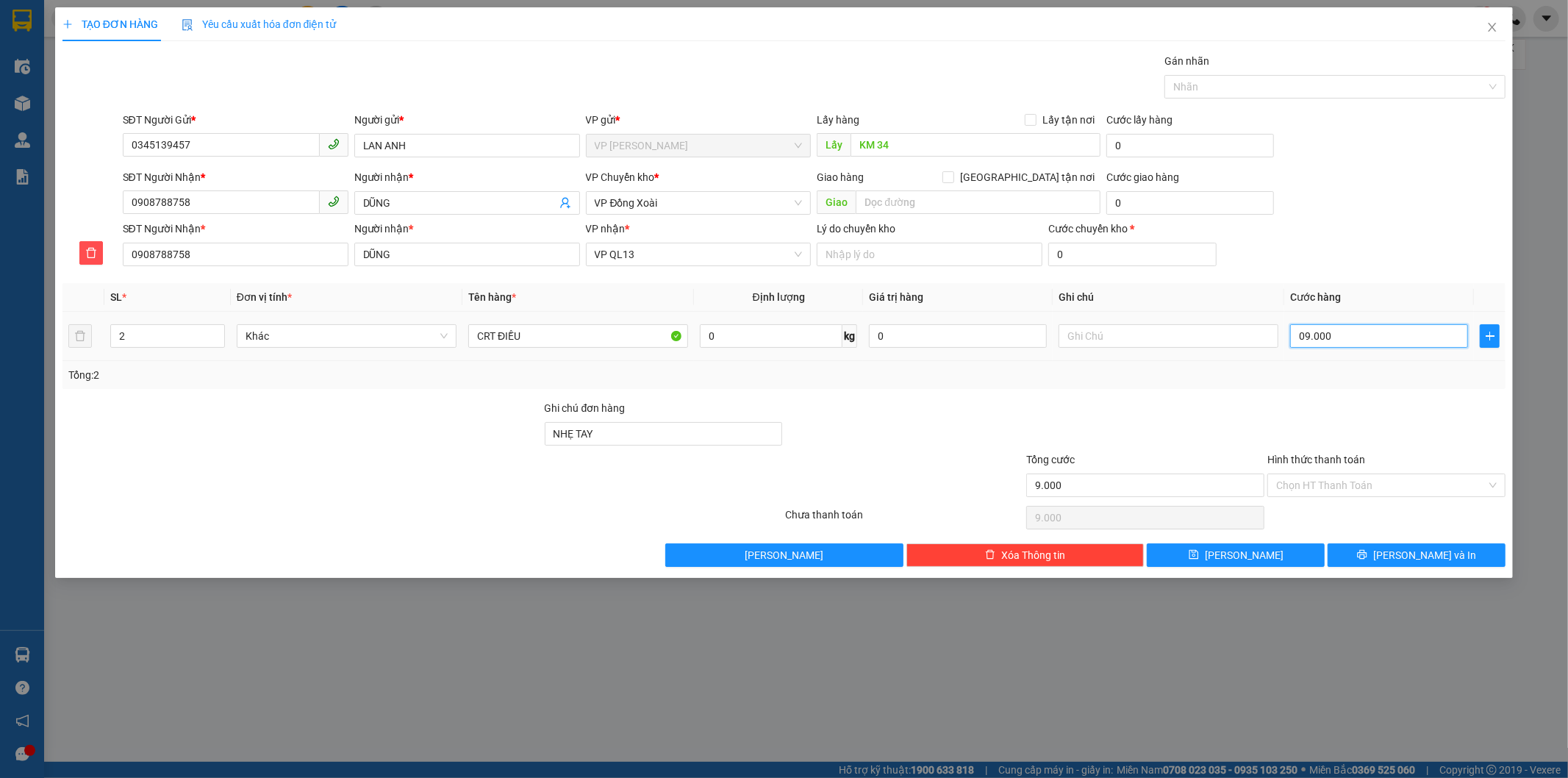
type input "90.000"
click at [881, 393] on div "Transit Pickup Surcharge Ids Transit Deliver Surcharge Ids Transit Deliver Surc…" at bounding box center [784, 310] width 1444 height 514
click at [1383, 553] on button "Lưu và In" at bounding box center [1417, 555] width 178 height 24
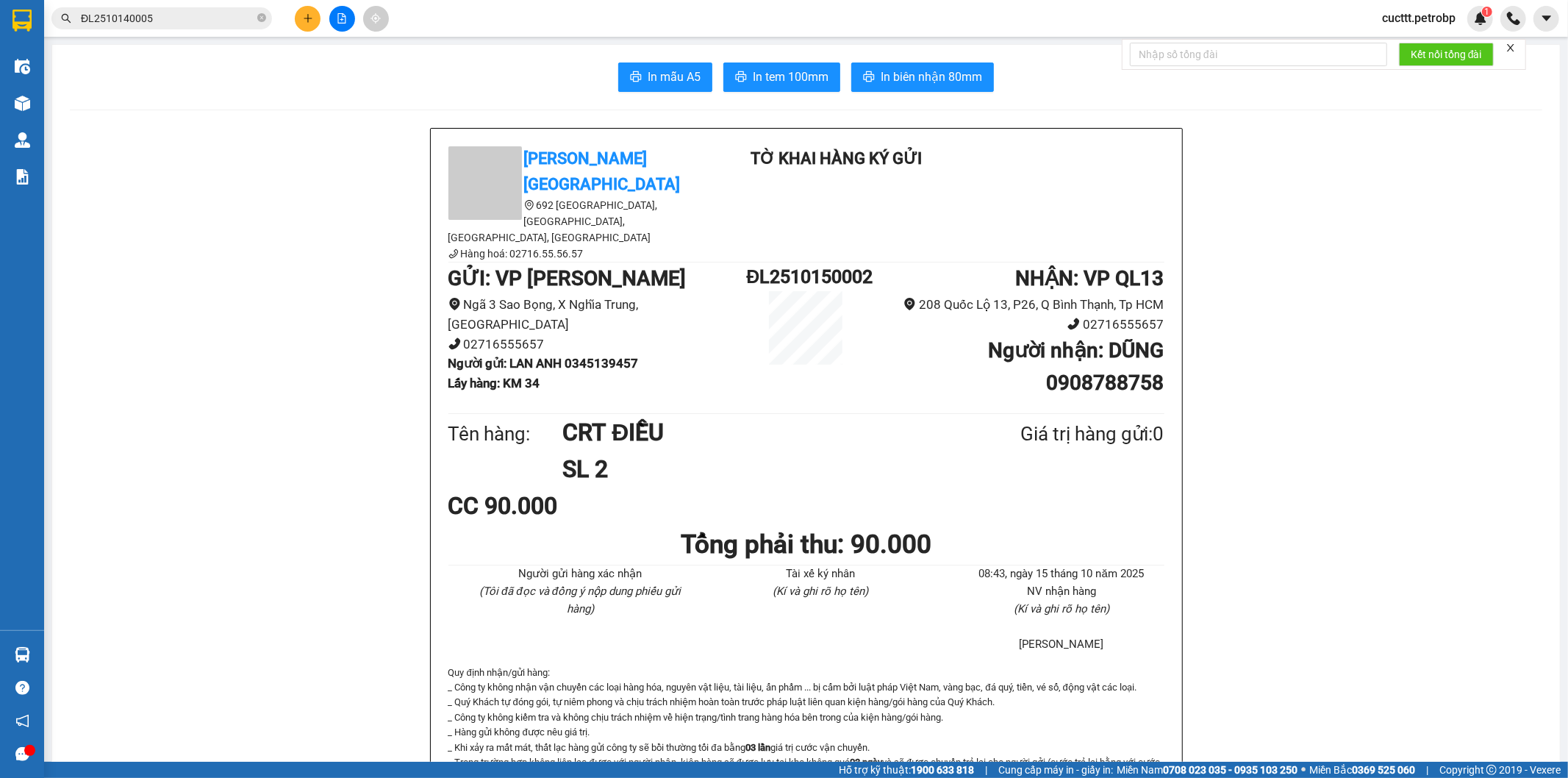
click at [780, 74] on span "In tem 100mm" at bounding box center [790, 77] width 76 height 19
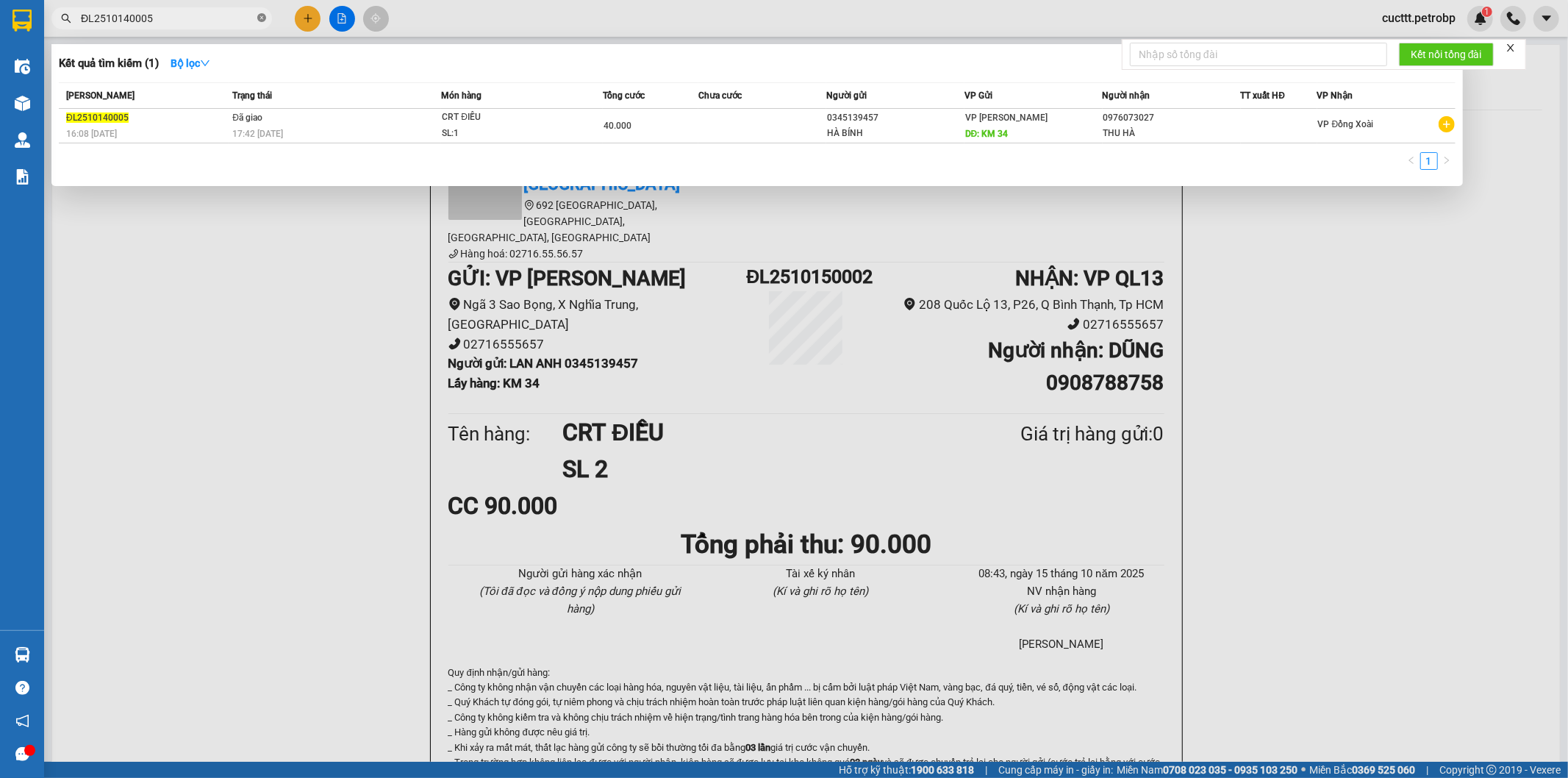
click at [263, 20] on icon "close-circle" at bounding box center [261, 17] width 9 height 9
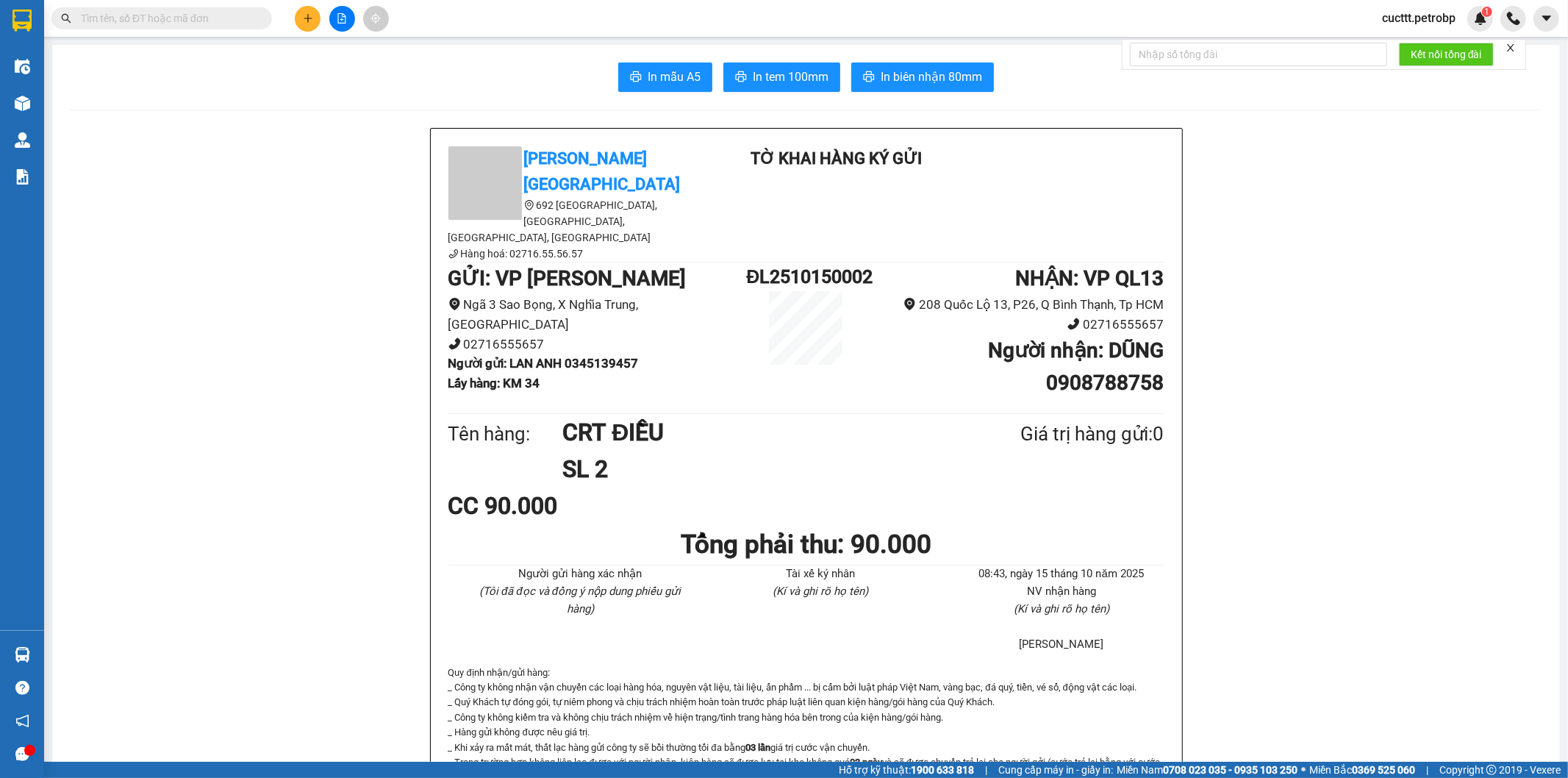
click at [230, 16] on input "text" at bounding box center [167, 19] width 174 height 16
paste input "BL2510120004"
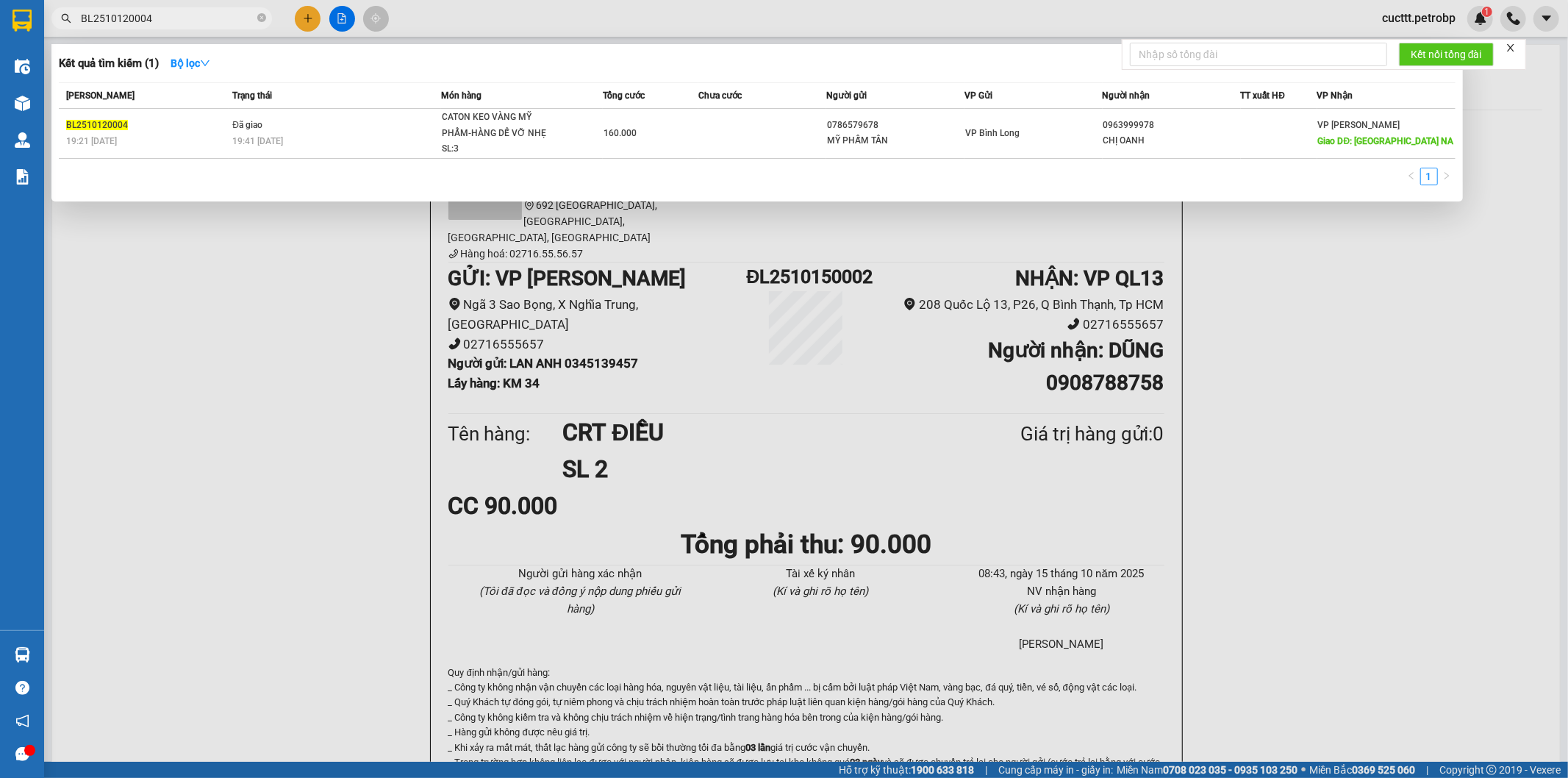
type input "BL2510120004"
click at [300, 301] on div at bounding box center [784, 389] width 1568 height 778
click at [173, 17] on input "BL2510120004" at bounding box center [167, 19] width 174 height 16
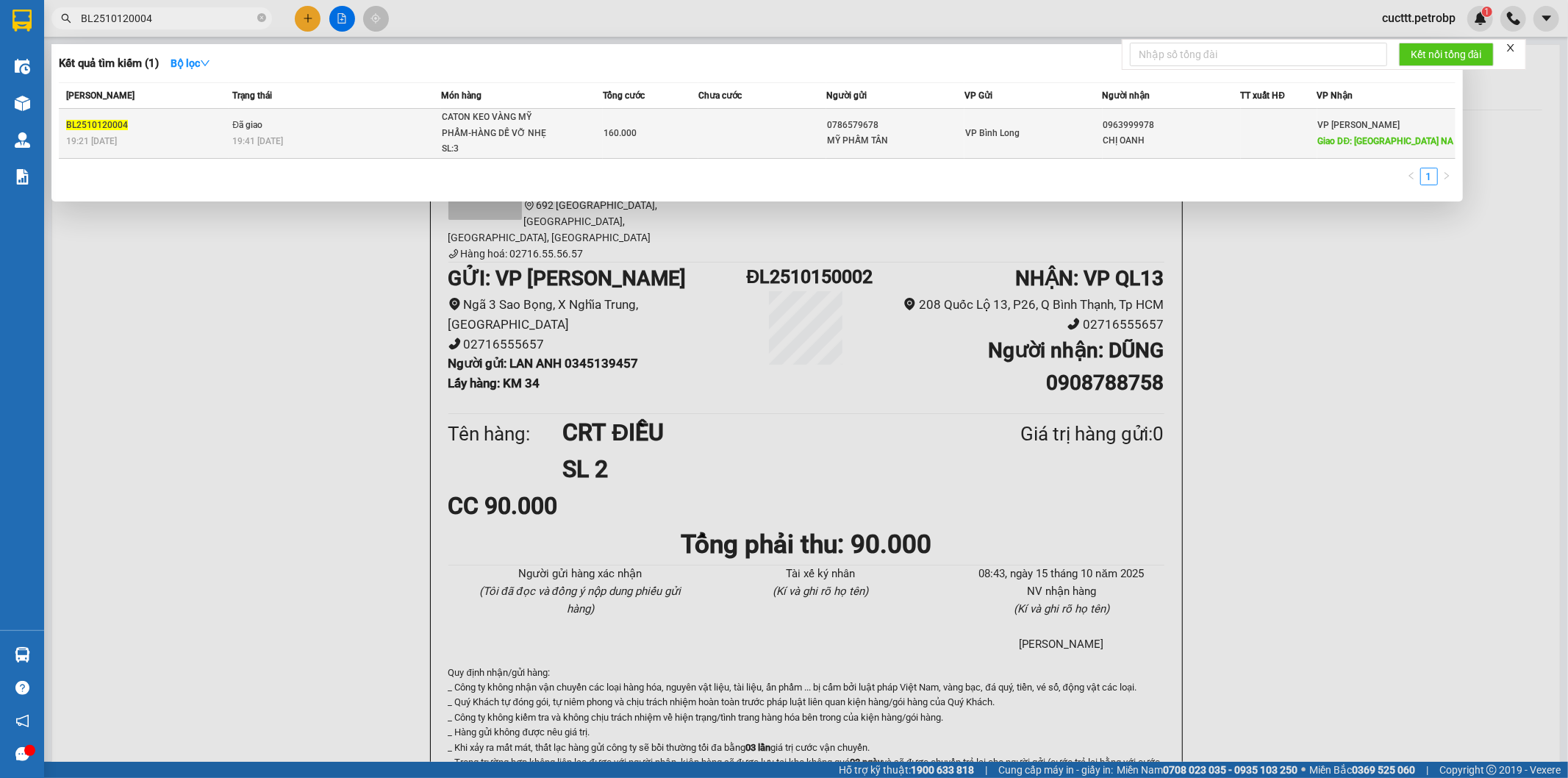
click at [723, 121] on td at bounding box center [762, 133] width 127 height 50
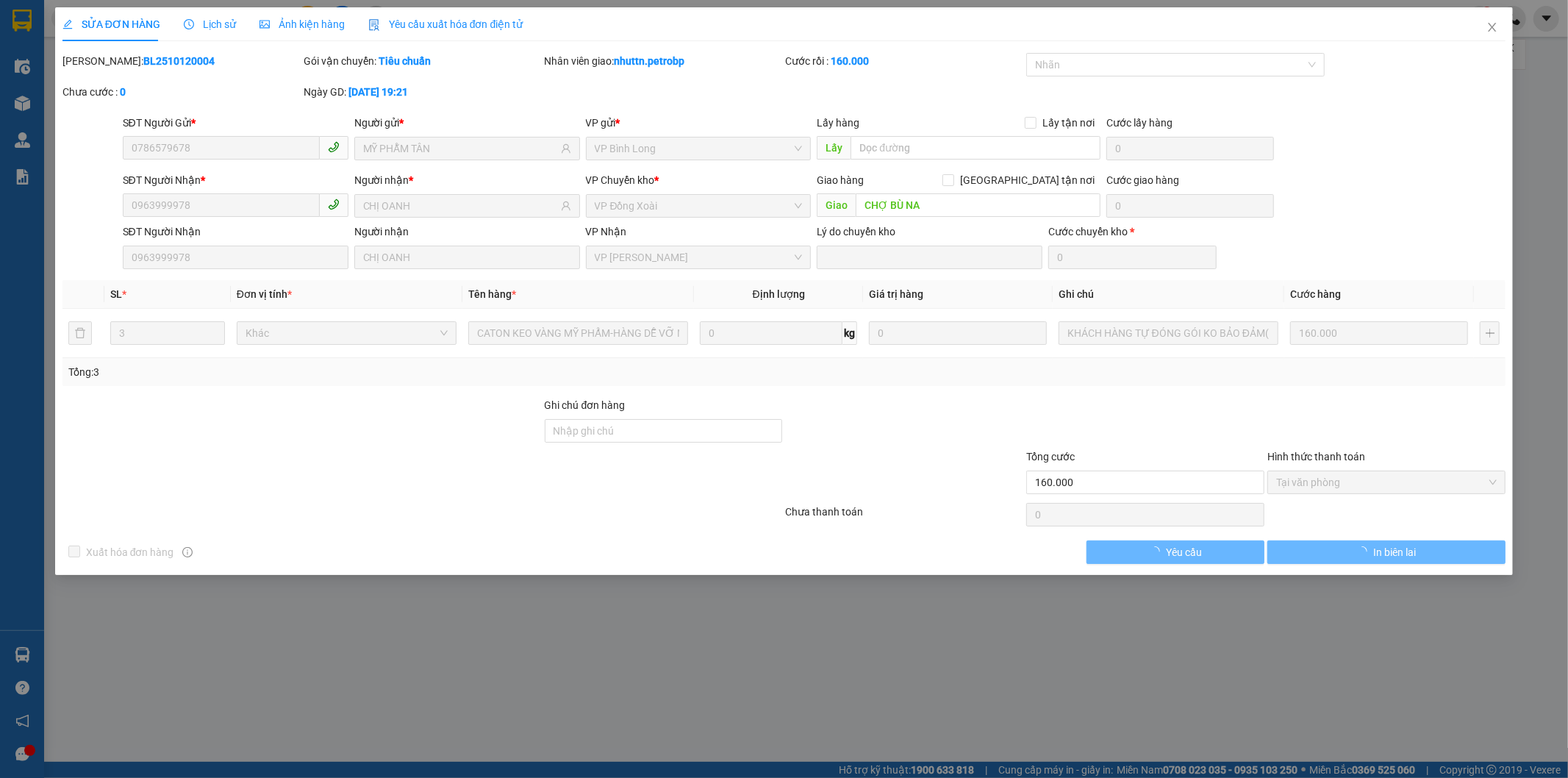
click at [219, 29] on span "Lịch sử" at bounding box center [210, 24] width 52 height 11
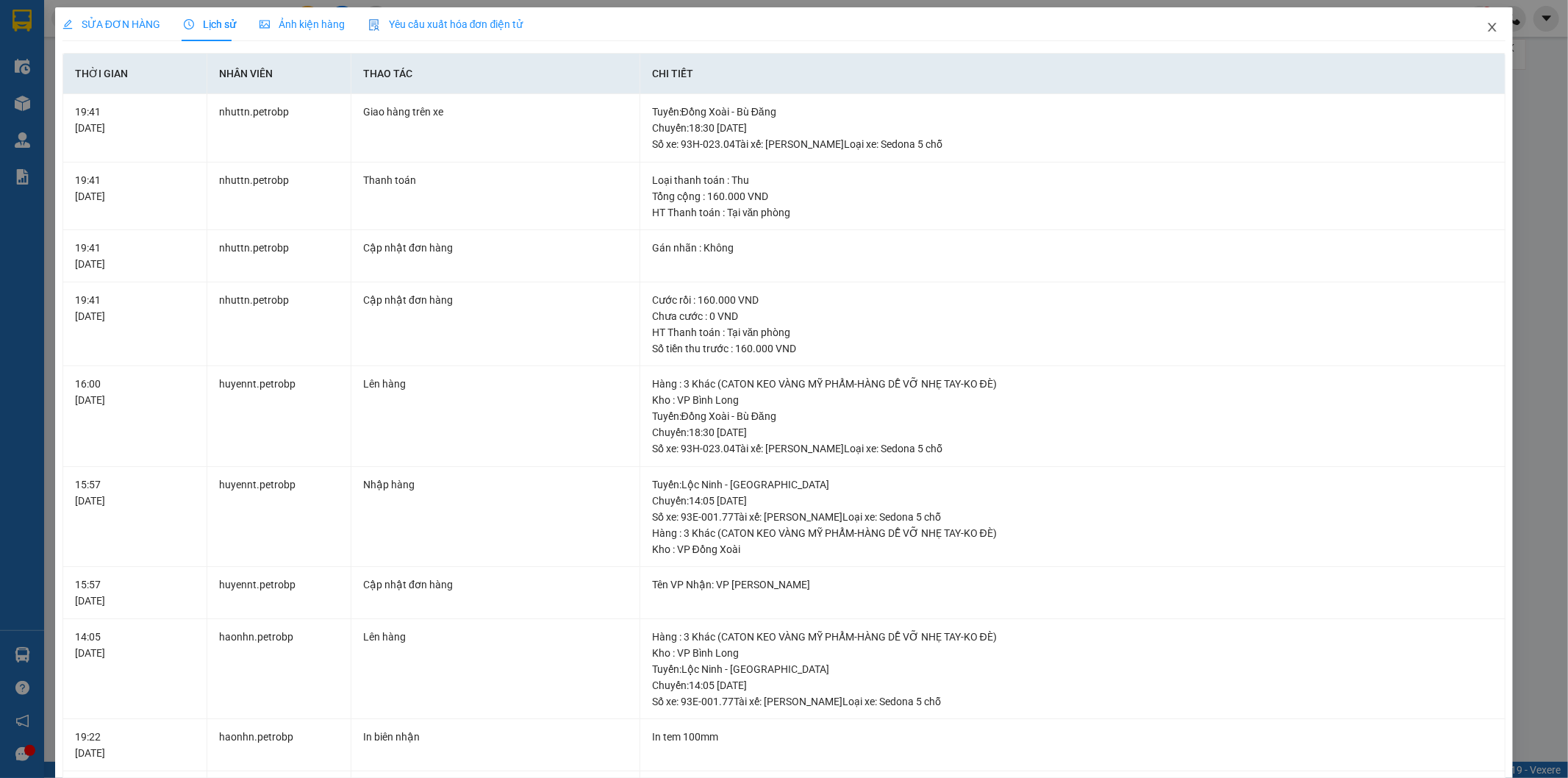
click at [1486, 24] on icon "close" at bounding box center [1492, 27] width 11 height 11
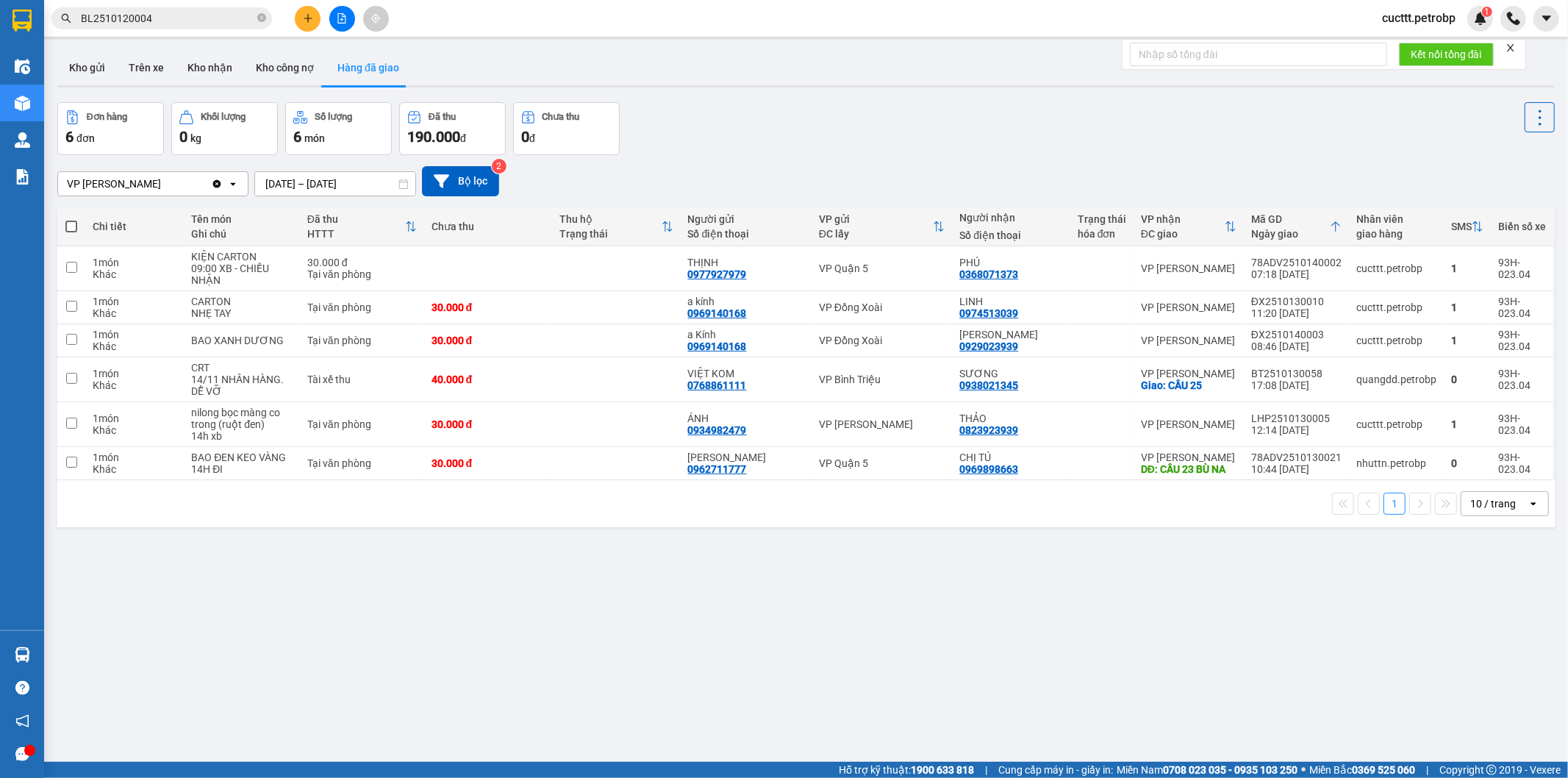
click at [309, 574] on div "ver 1.8.147 Kho gửi Trên xe Kho nhận Kho công nợ Hàng đã giao Đơn hàng 6 đơn Kh…" at bounding box center [806, 433] width 1509 height 778
click at [91, 72] on button "Kho gửi" at bounding box center [87, 67] width 60 height 35
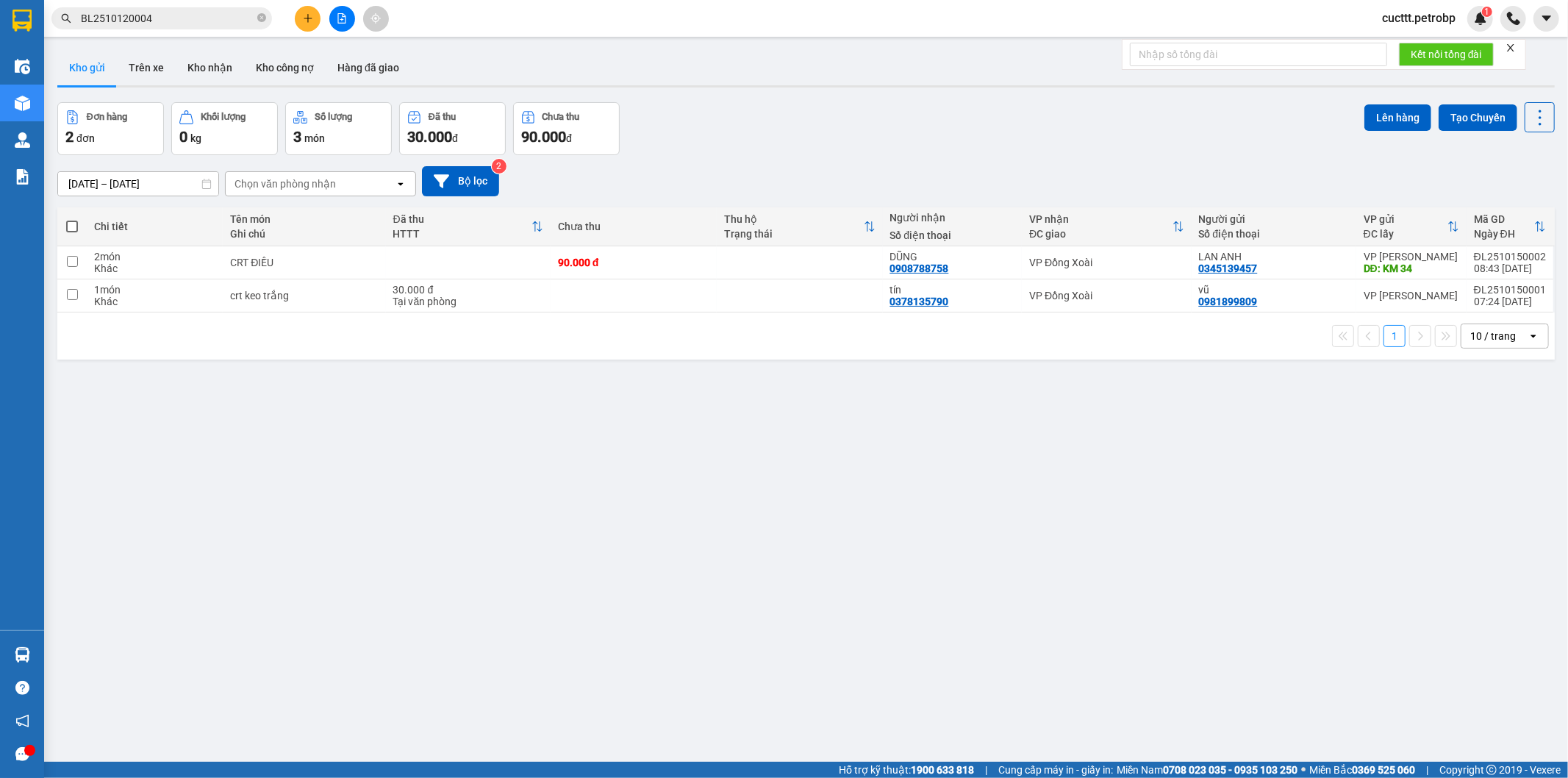
drag, startPoint x: 287, startPoint y: 478, endPoint x: 285, endPoint y: 467, distance: 11.2
click at [287, 478] on div "ver 1.8.147 Kho gửi Trên xe Kho nhận Kho công nợ Hàng đã giao Đơn hàng 2 đơn Kh…" at bounding box center [806, 433] width 1509 height 778
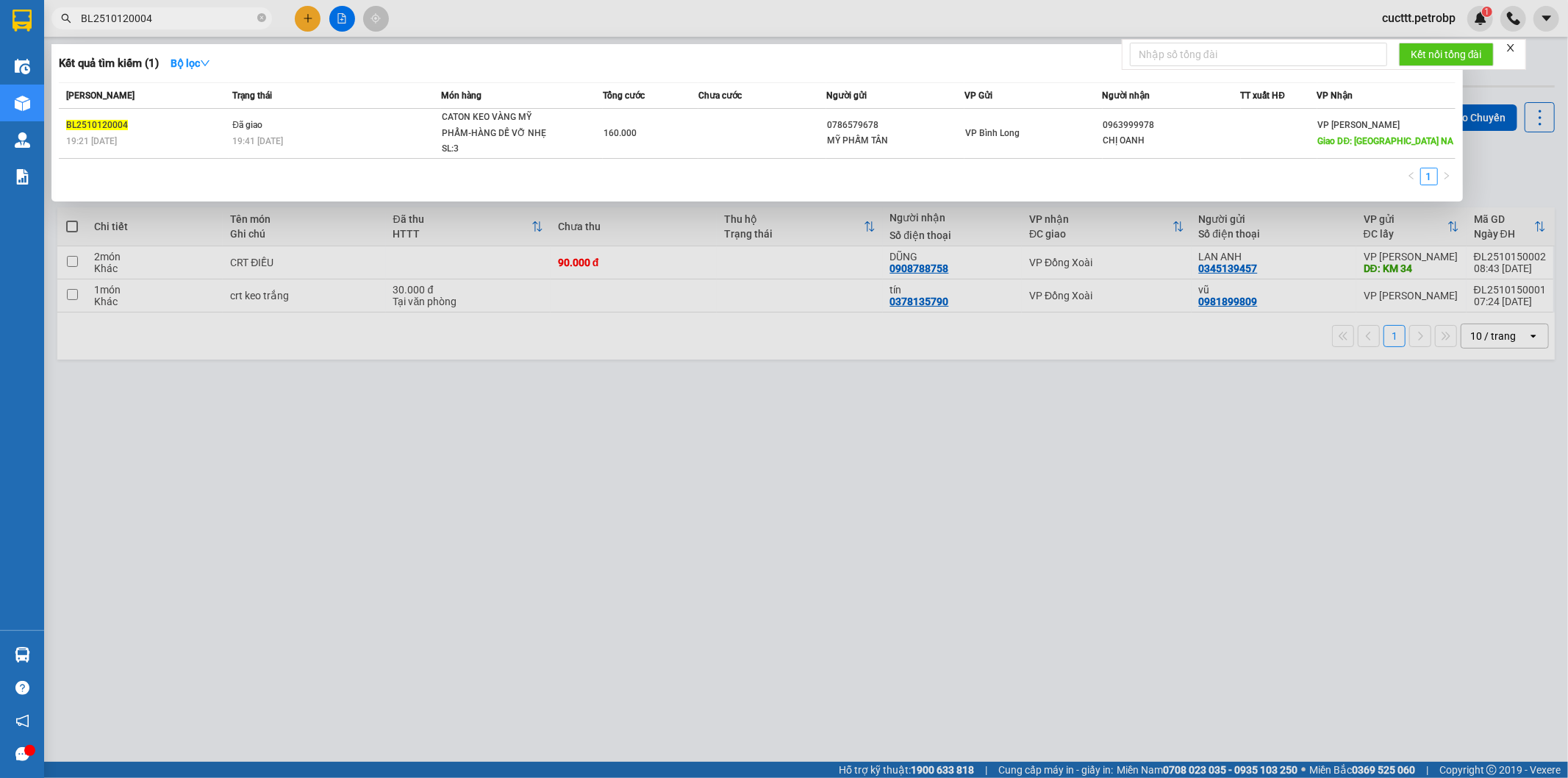
click at [189, 26] on span "BL2510120004" at bounding box center [162, 18] width 220 height 22
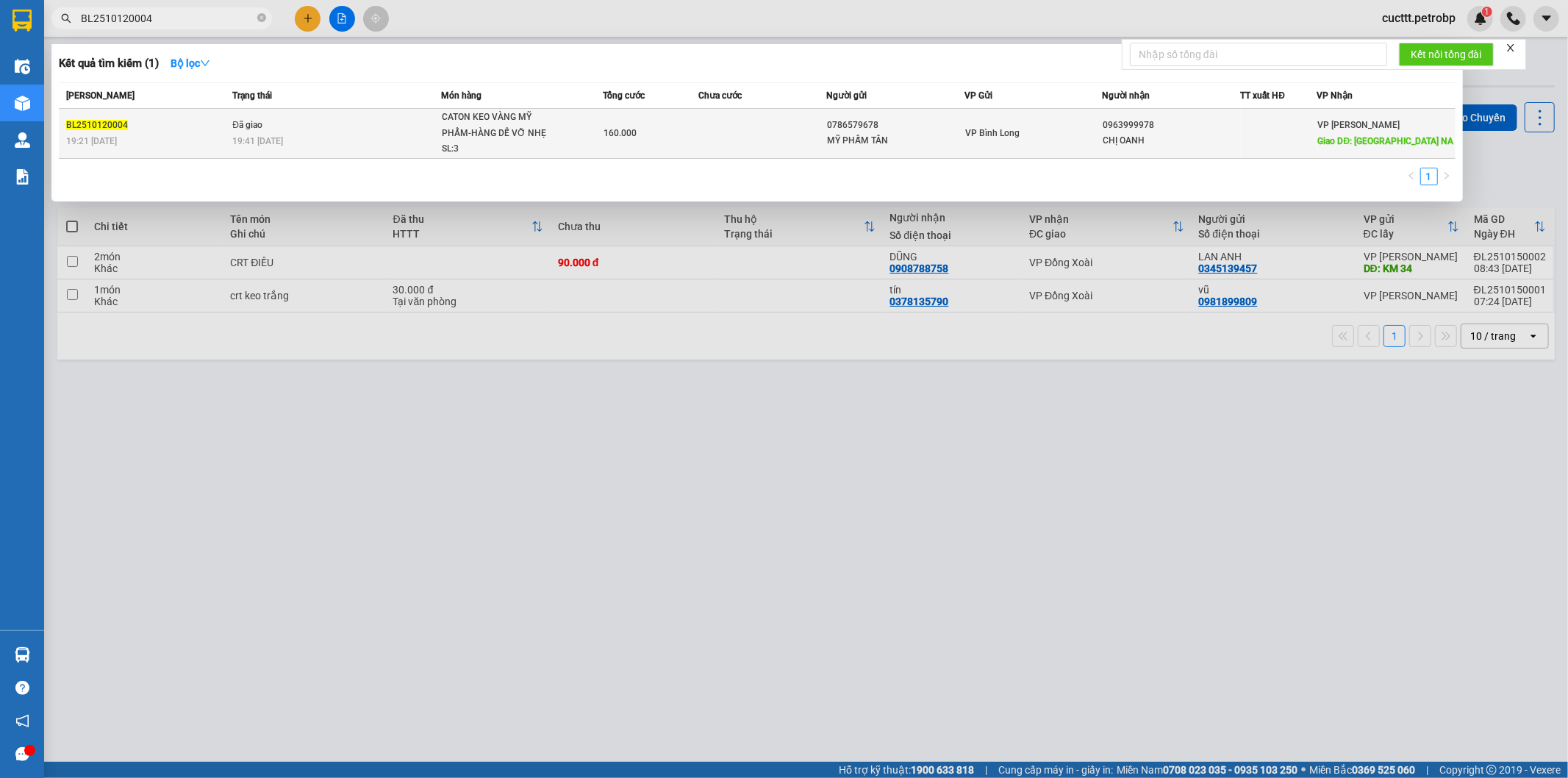
click at [775, 128] on td at bounding box center [762, 133] width 127 height 50
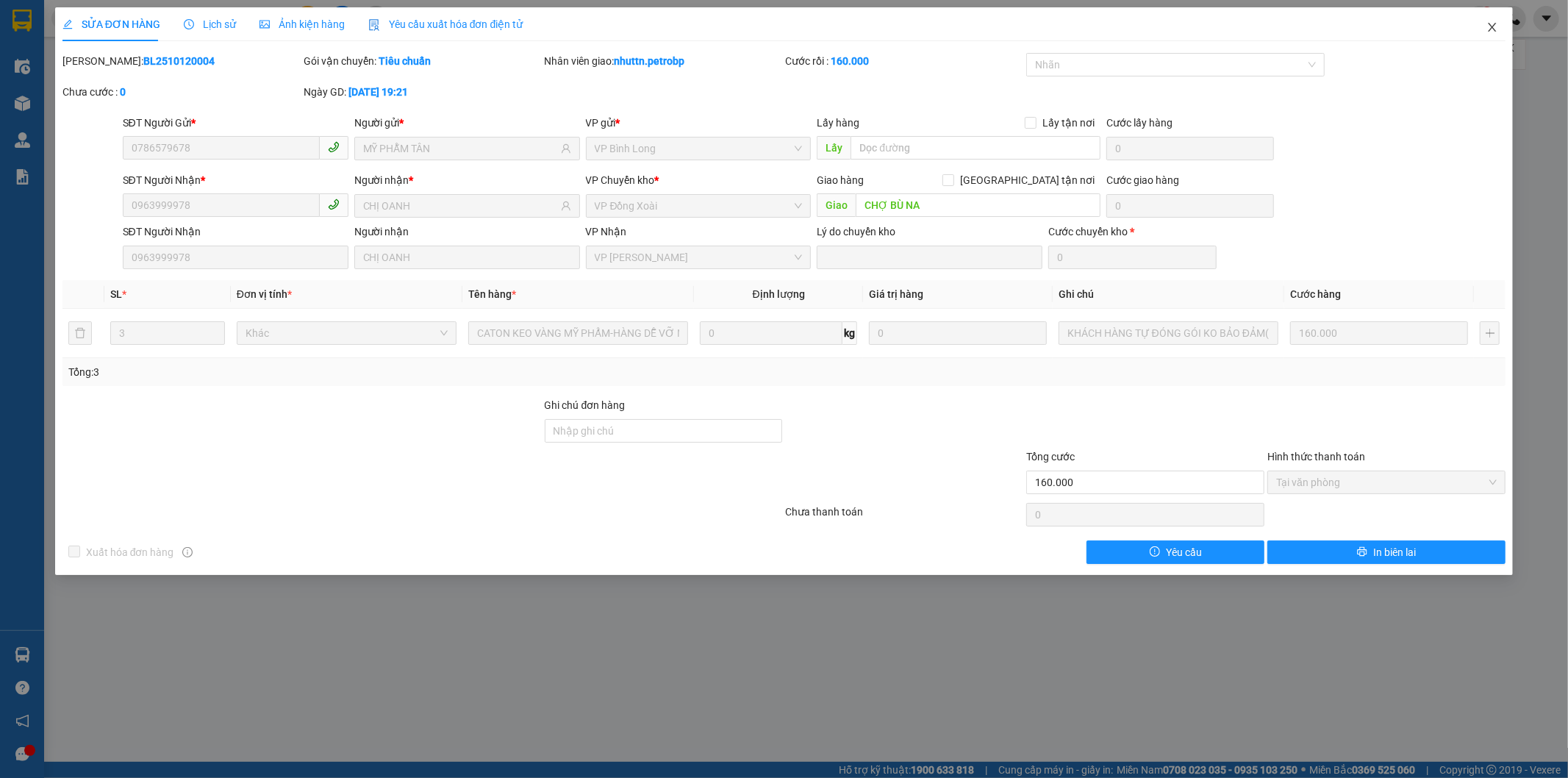
click at [1487, 32] on icon "close" at bounding box center [1492, 27] width 11 height 11
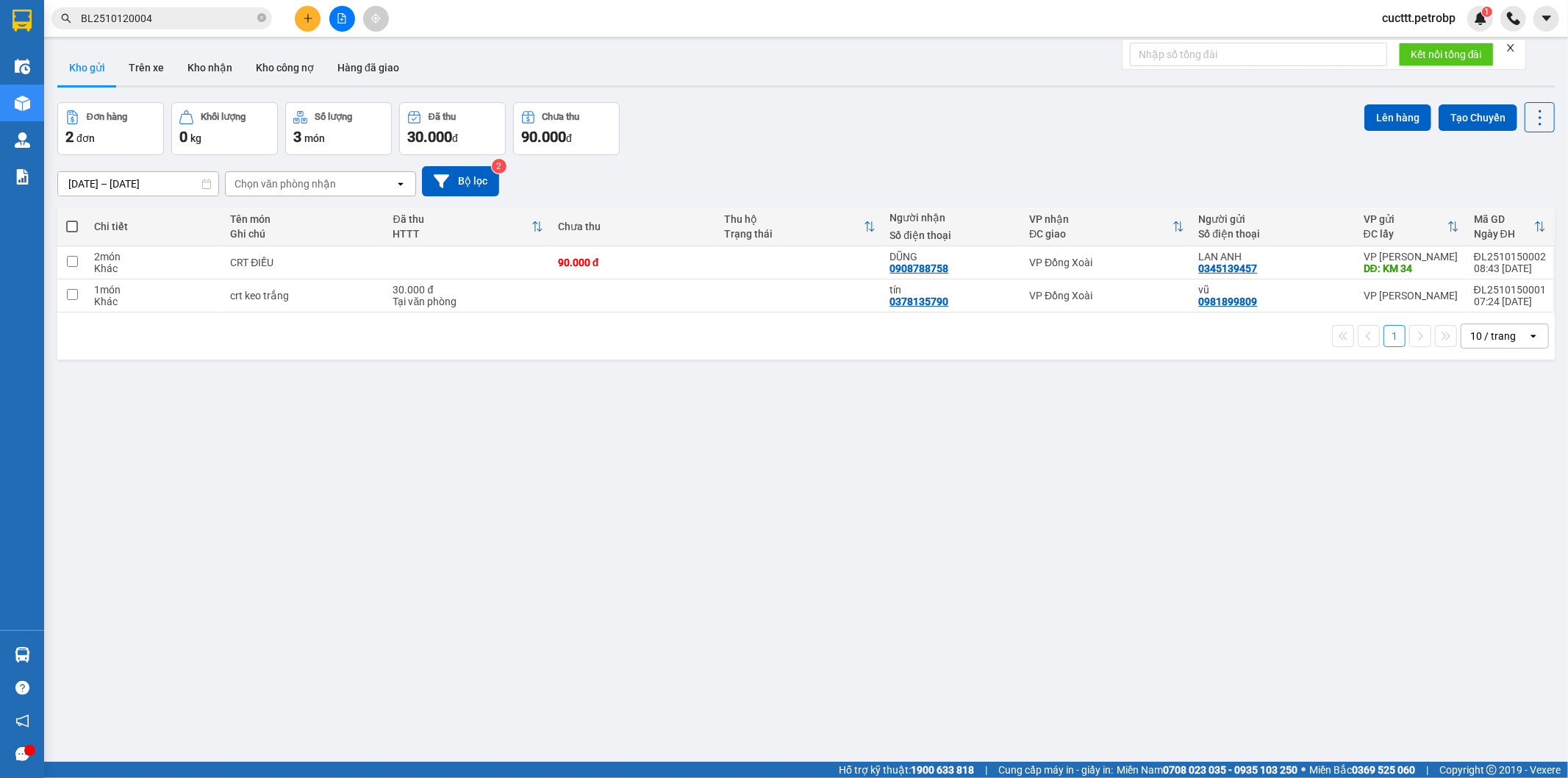
drag, startPoint x: 103, startPoint y: 371, endPoint x: 59, endPoint y: 163, distance: 212.6
click at [103, 363] on div "ver 1.8.147 Kho gửi Trên xe Kho nhận Kho công nợ Hàng đã giao Đơn hàng 2 đơn Kh…" at bounding box center [806, 433] width 1509 height 778
click at [731, 259] on td at bounding box center [800, 263] width 167 height 33
checkbox input "true"
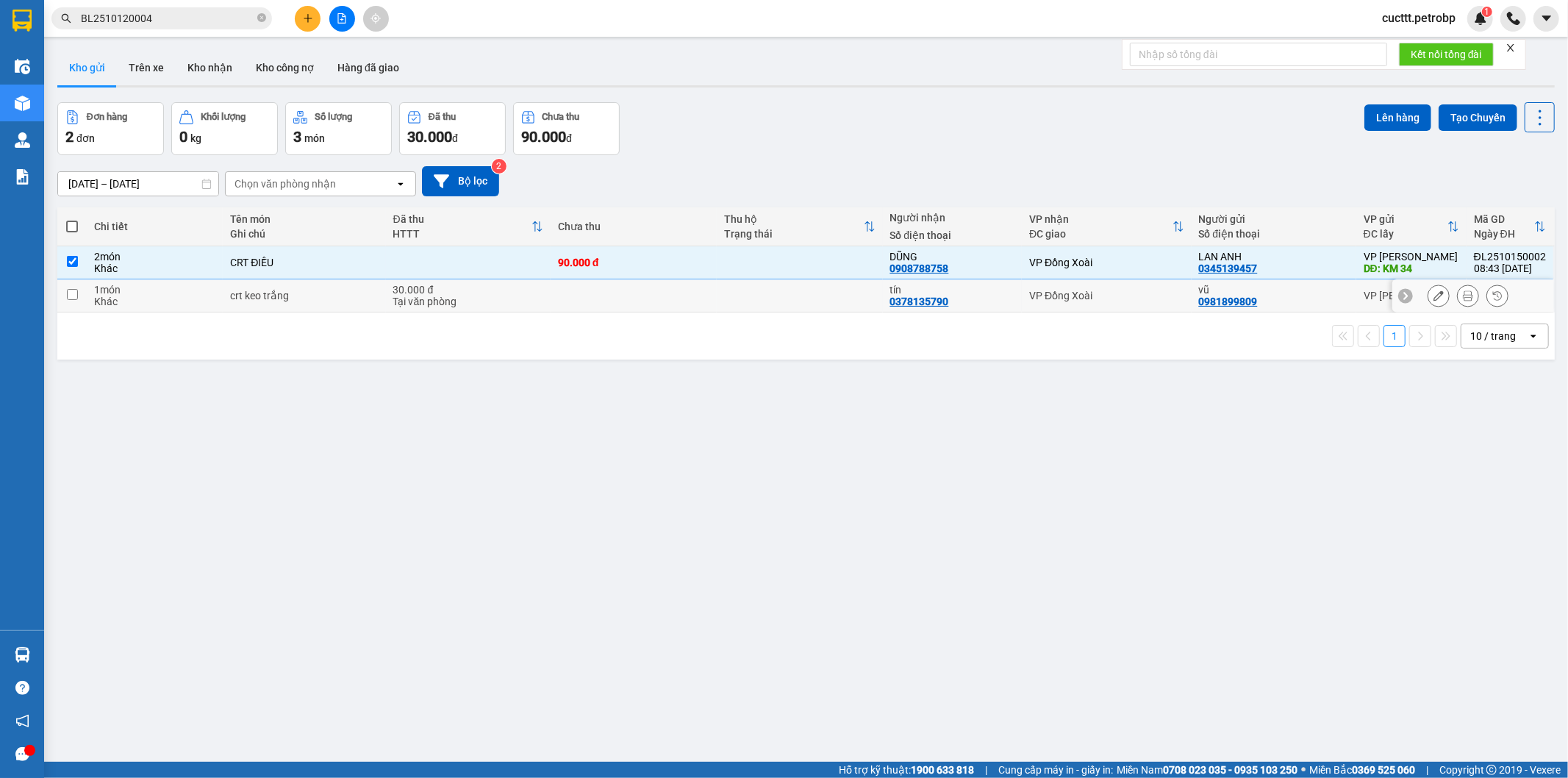
click at [741, 281] on td at bounding box center [800, 296] width 167 height 33
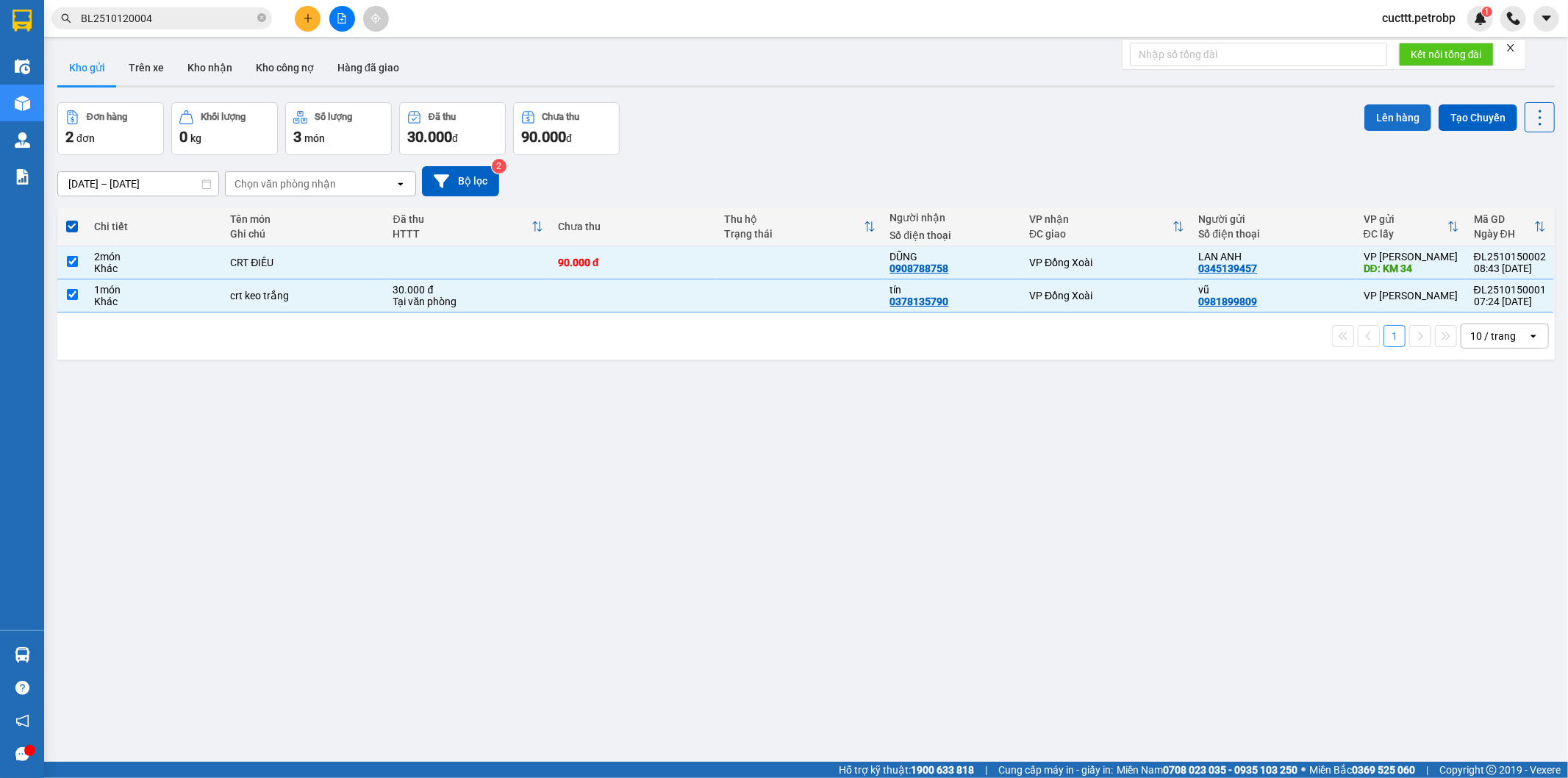
click at [1412, 113] on button "Lên hàng" at bounding box center [1398, 118] width 67 height 26
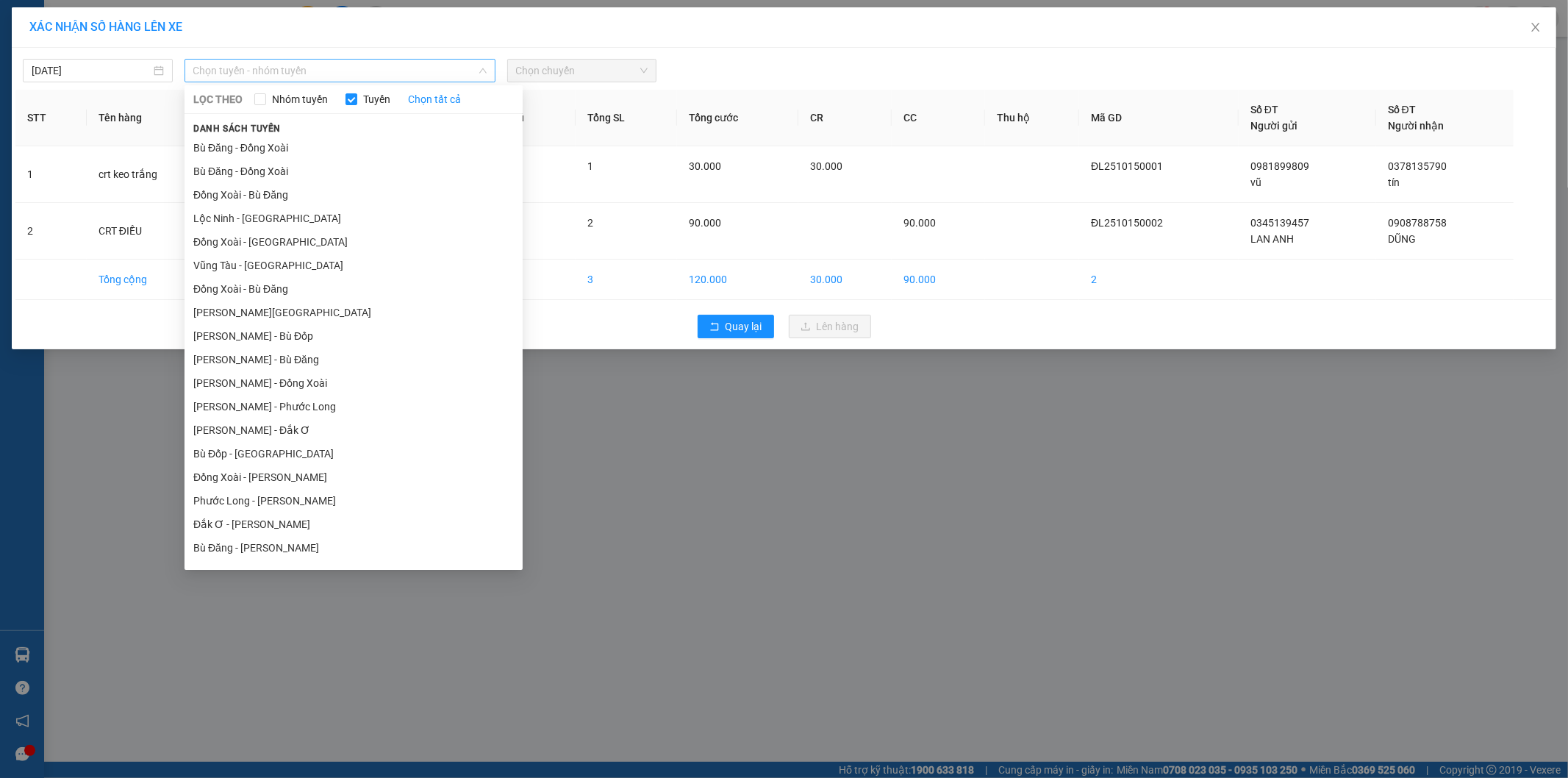
click at [254, 67] on span "Chọn tuyến - nhóm tuyến" at bounding box center [340, 70] width 293 height 22
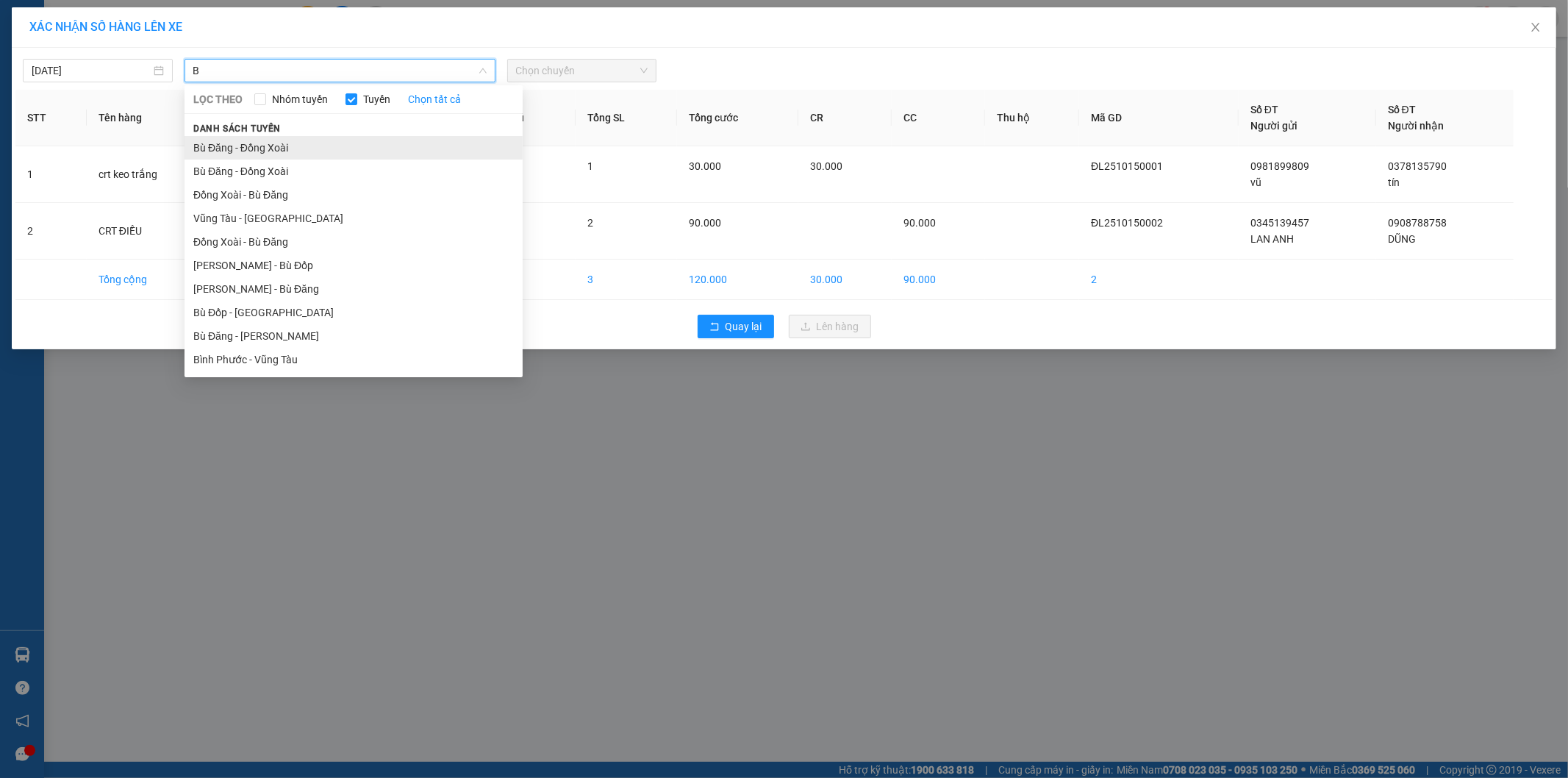
type input "B"
click at [269, 142] on li "Bù Đăng - Đồng Xoài" at bounding box center [353, 148] width 338 height 24
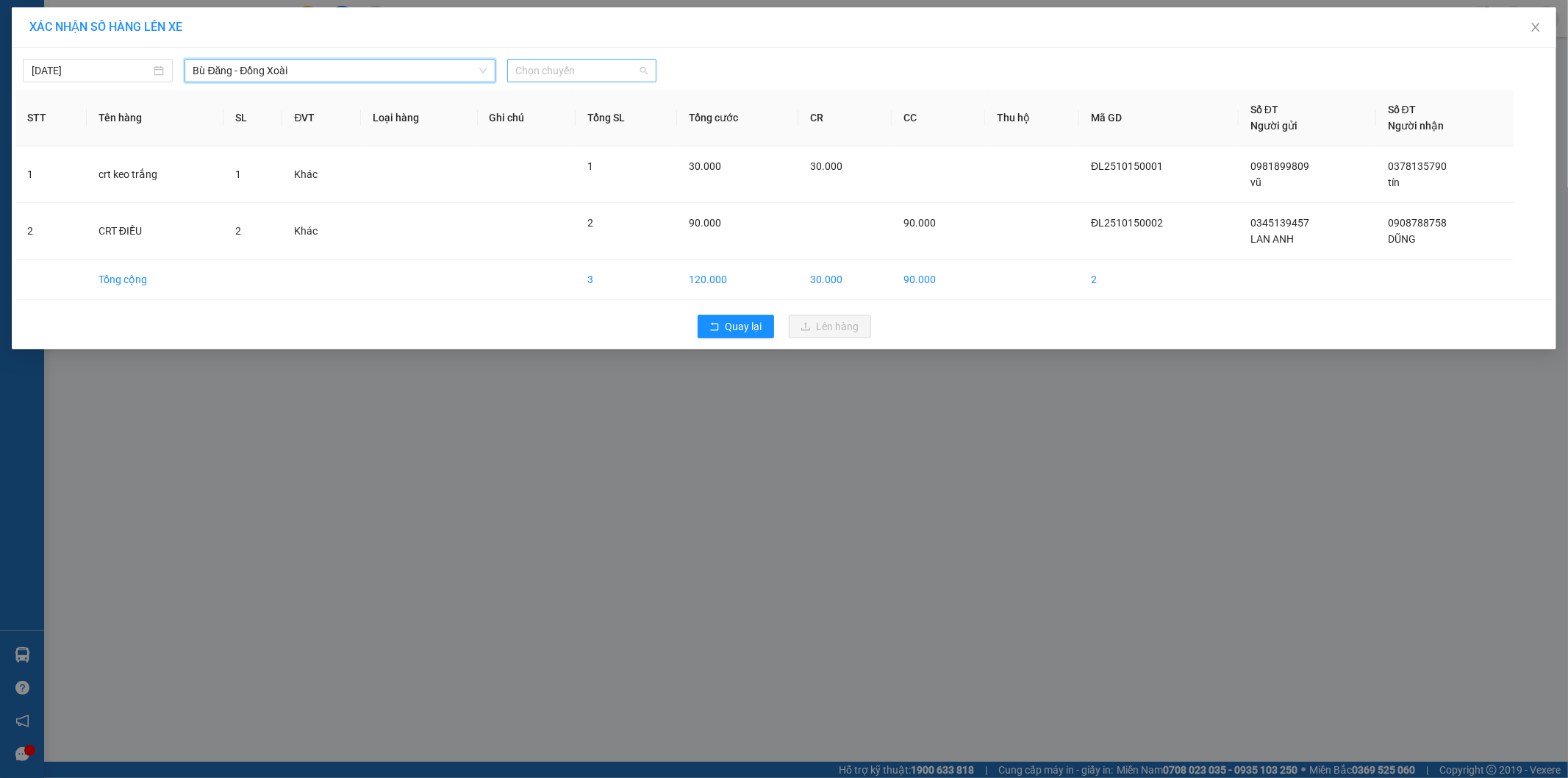
click at [574, 64] on span "Chọn chuyến" at bounding box center [582, 70] width 132 height 22
click at [581, 120] on div "08:05 - 93H-023.04" at bounding box center [573, 123] width 115 height 16
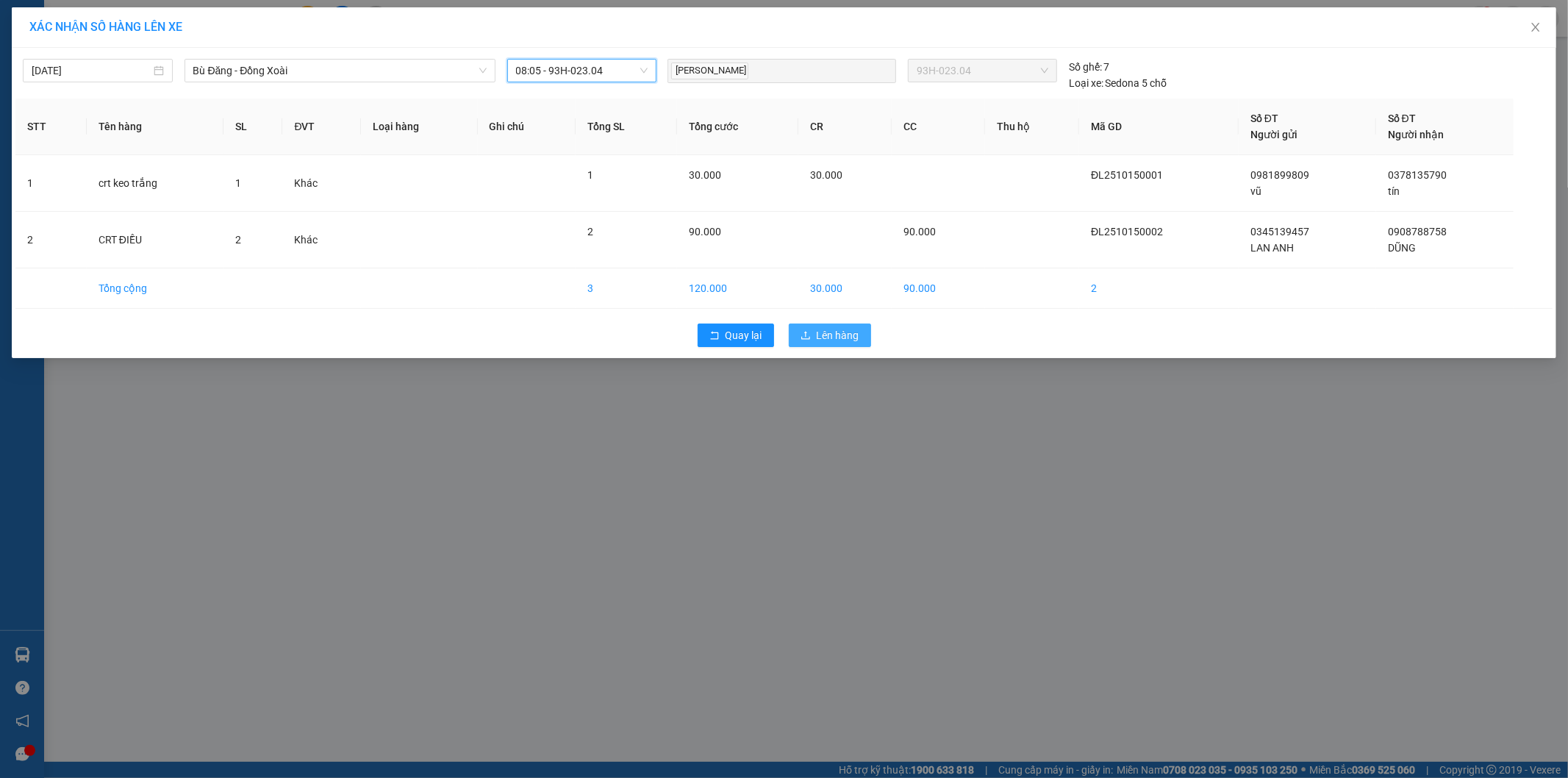
click at [831, 331] on span "Lên hàng" at bounding box center [838, 336] width 42 height 16
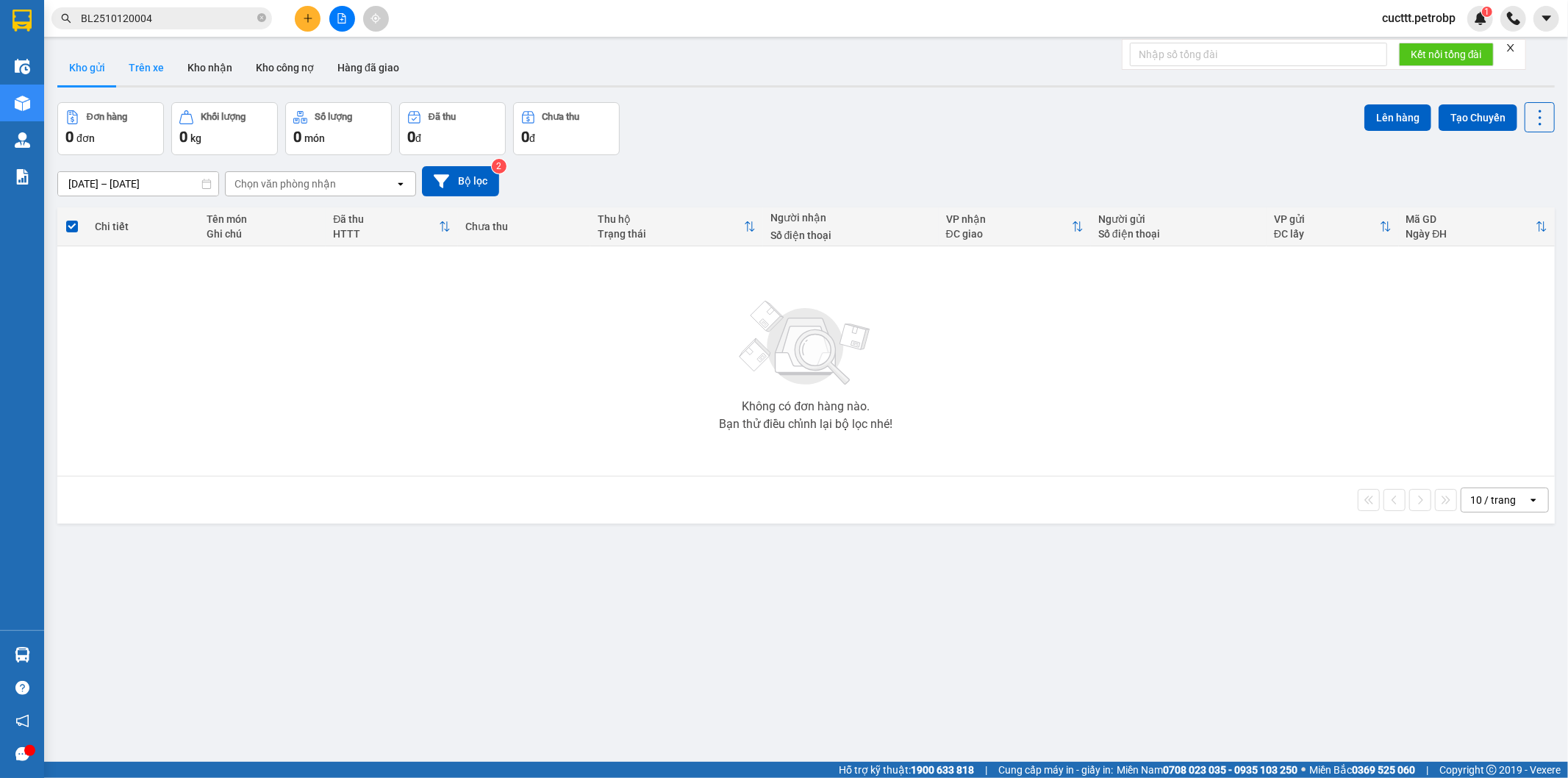
click at [144, 66] on button "Trên xe" at bounding box center [146, 67] width 59 height 35
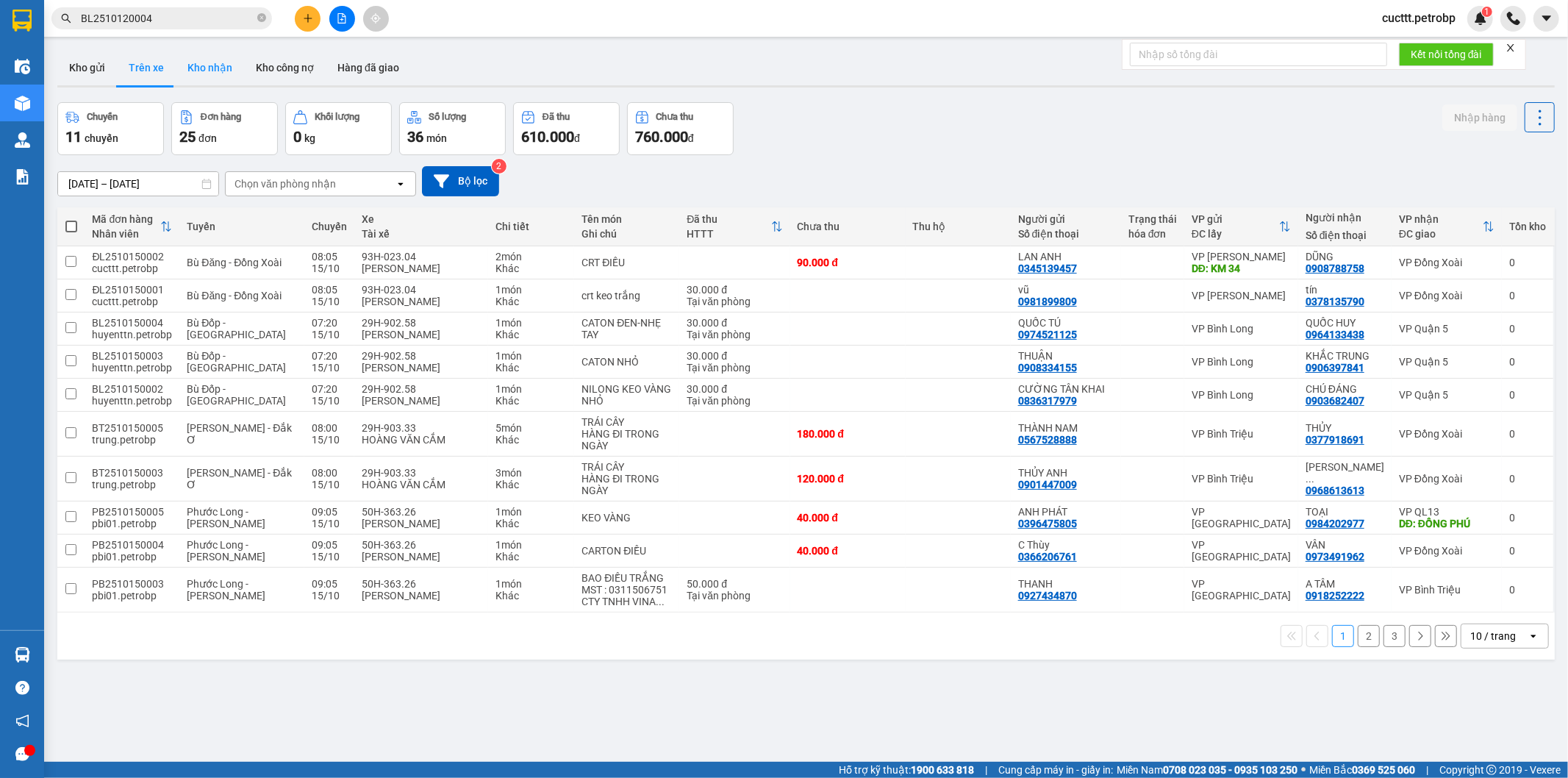
click at [191, 66] on button "Kho nhận" at bounding box center [210, 67] width 69 height 35
type input "[DATE] – [DATE]"
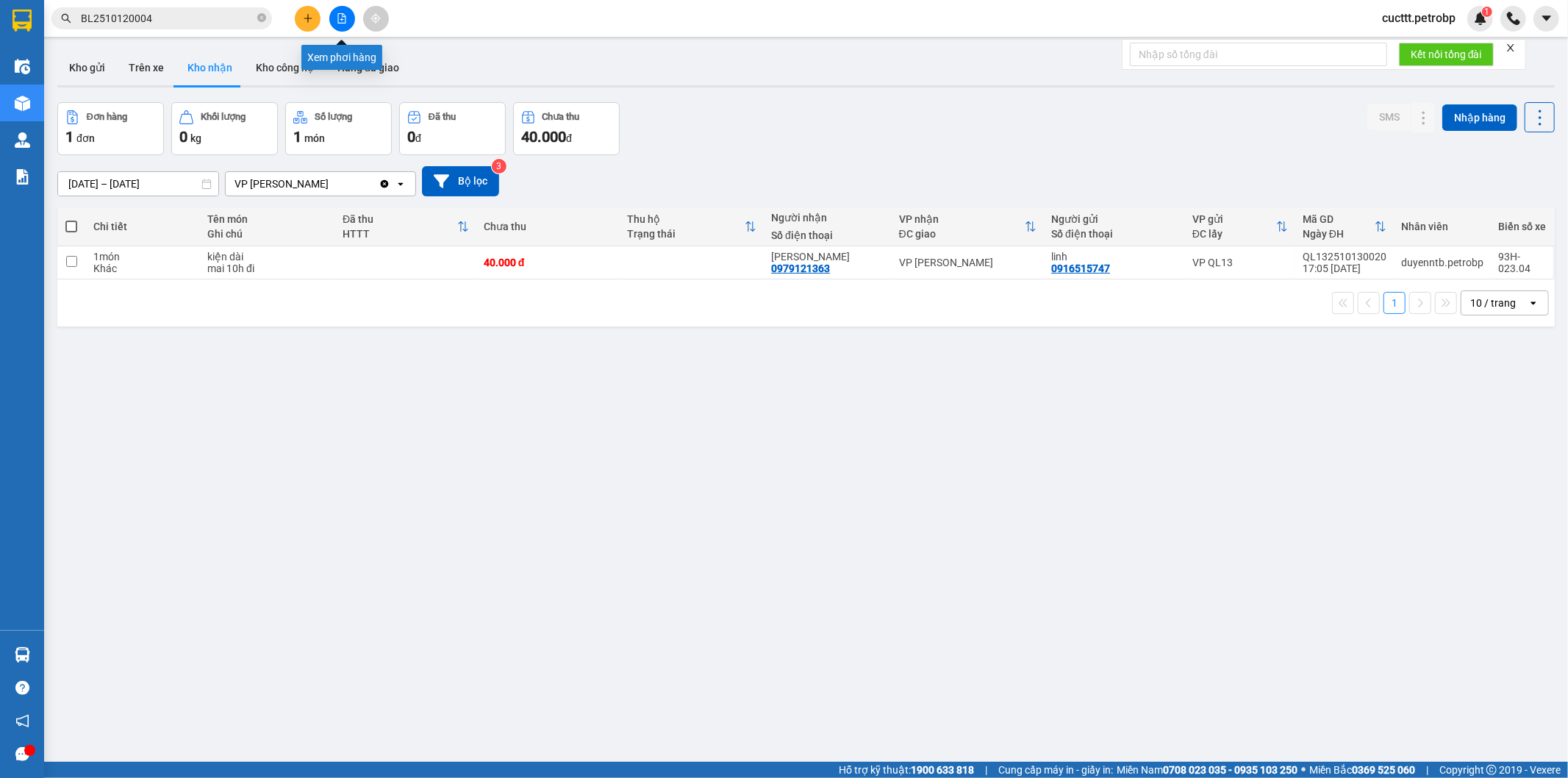
click at [335, 19] on button at bounding box center [343, 19] width 26 height 26
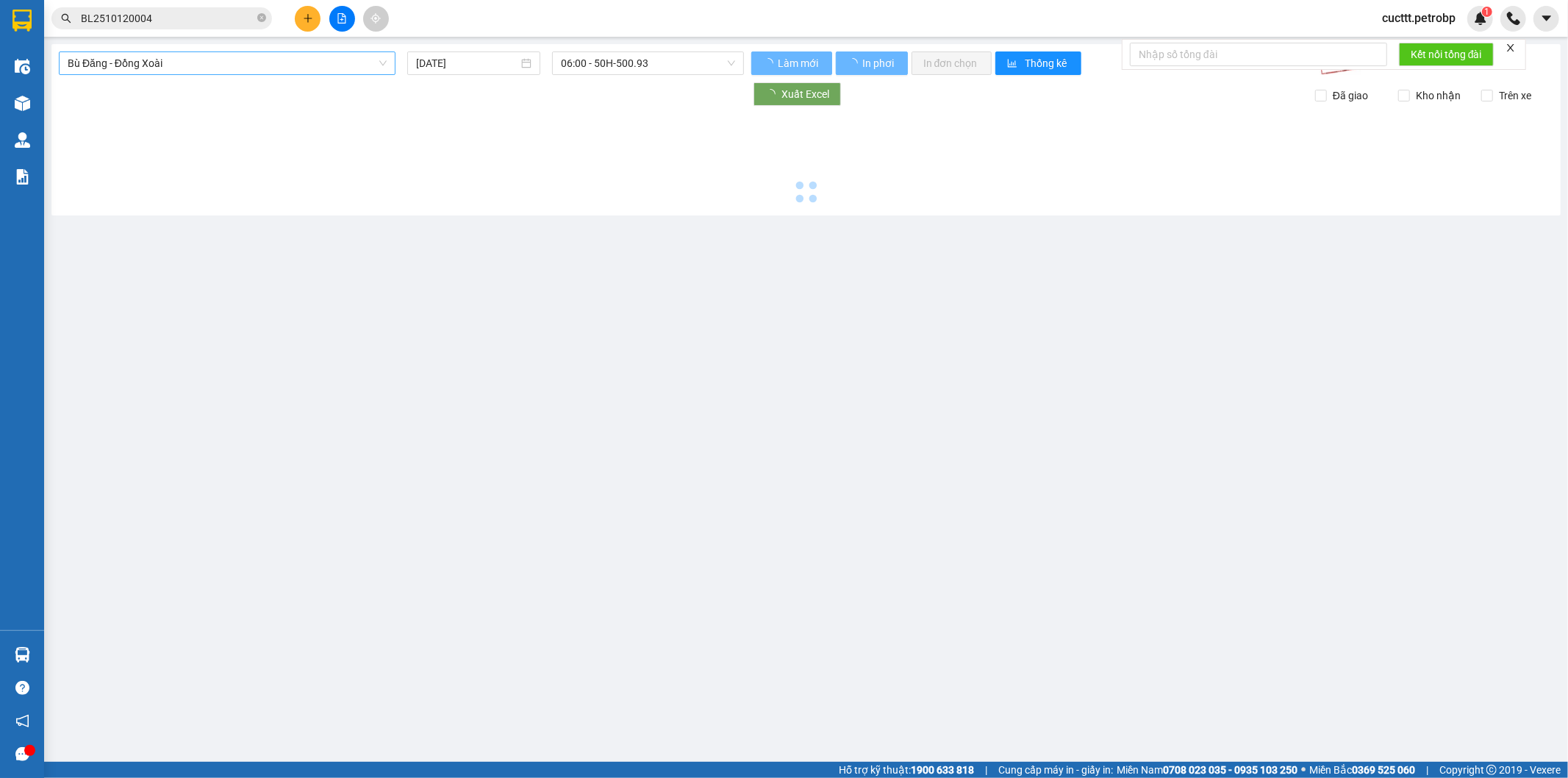
click at [287, 63] on span "Bù Đăng - Đồng Xoài" at bounding box center [227, 63] width 319 height 22
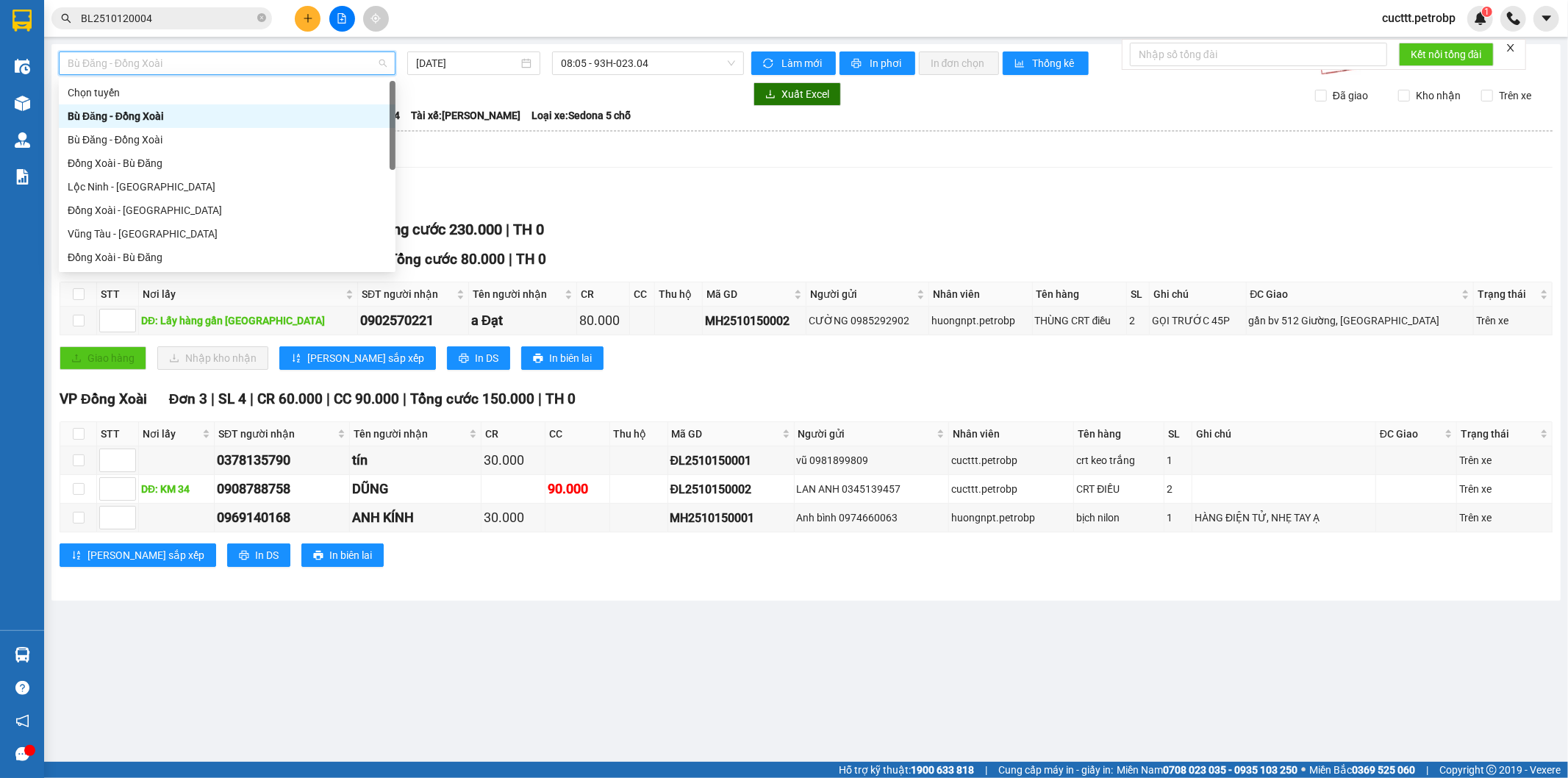
type input "H"
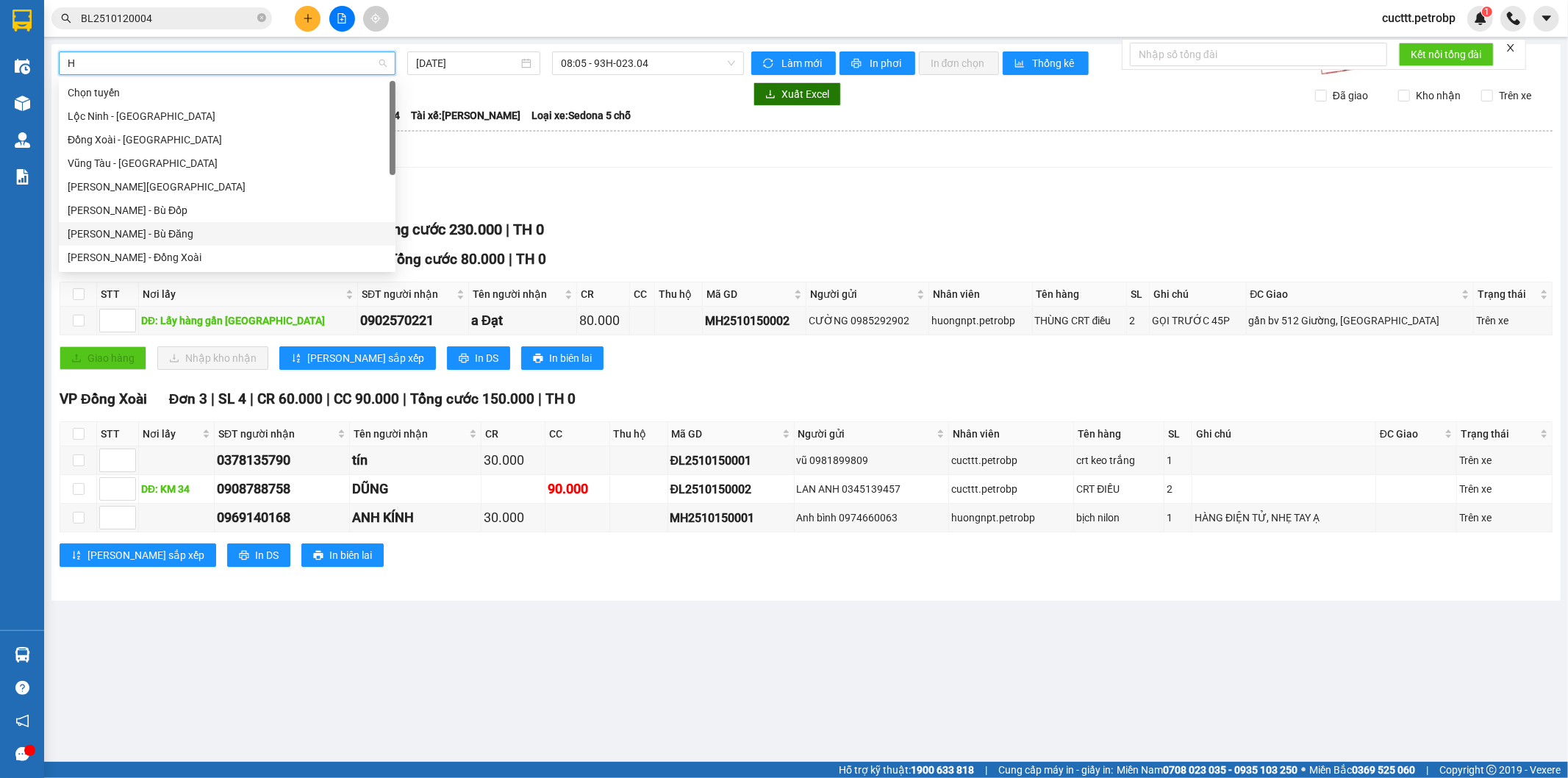
click at [177, 236] on div "Hồ Chí Minh - Bù Đăng" at bounding box center [227, 234] width 319 height 16
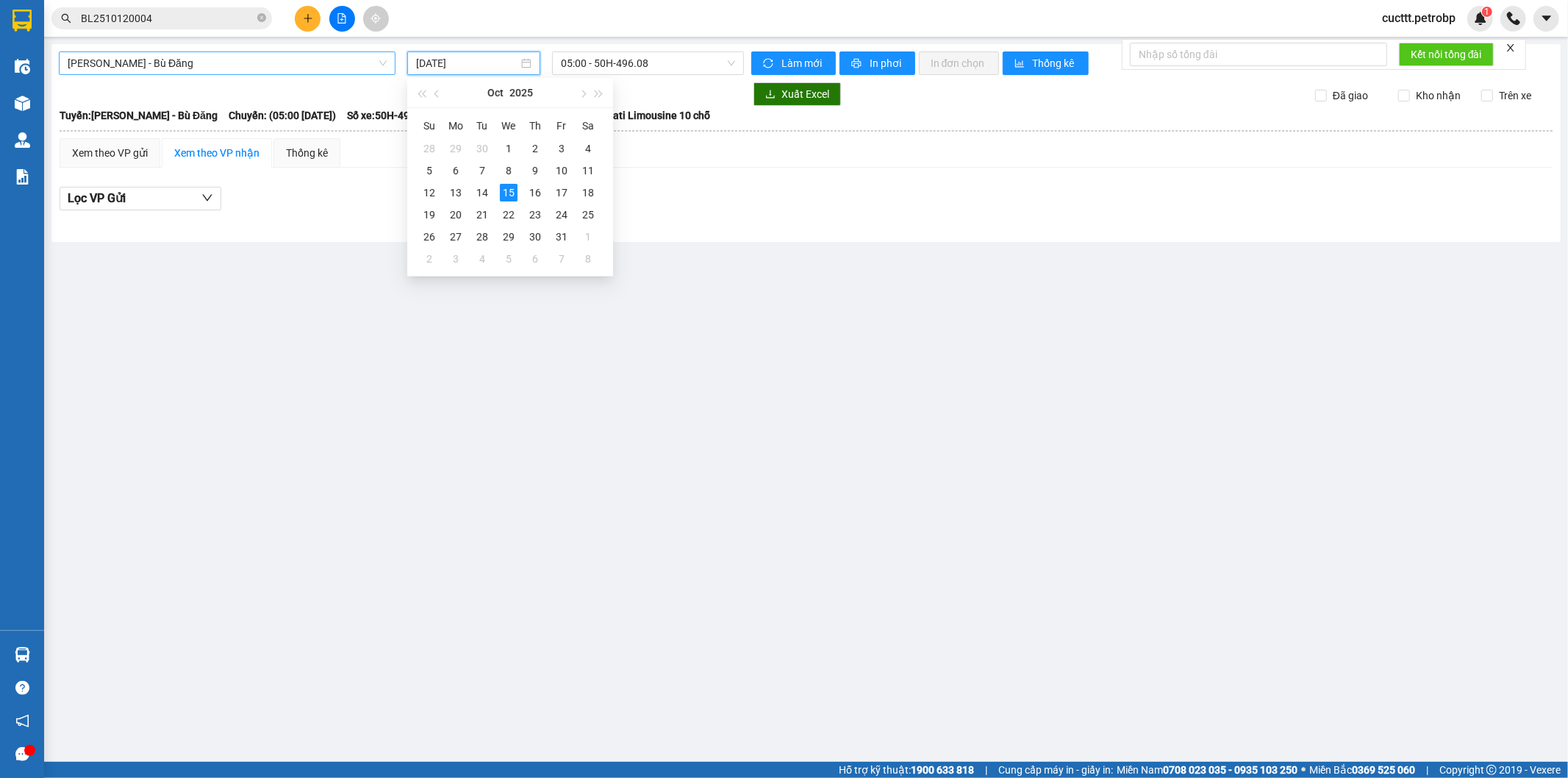
click at [486, 61] on input "15/10/2025" at bounding box center [467, 64] width 102 height 16
click at [583, 149] on div "4" at bounding box center [589, 149] width 18 height 18
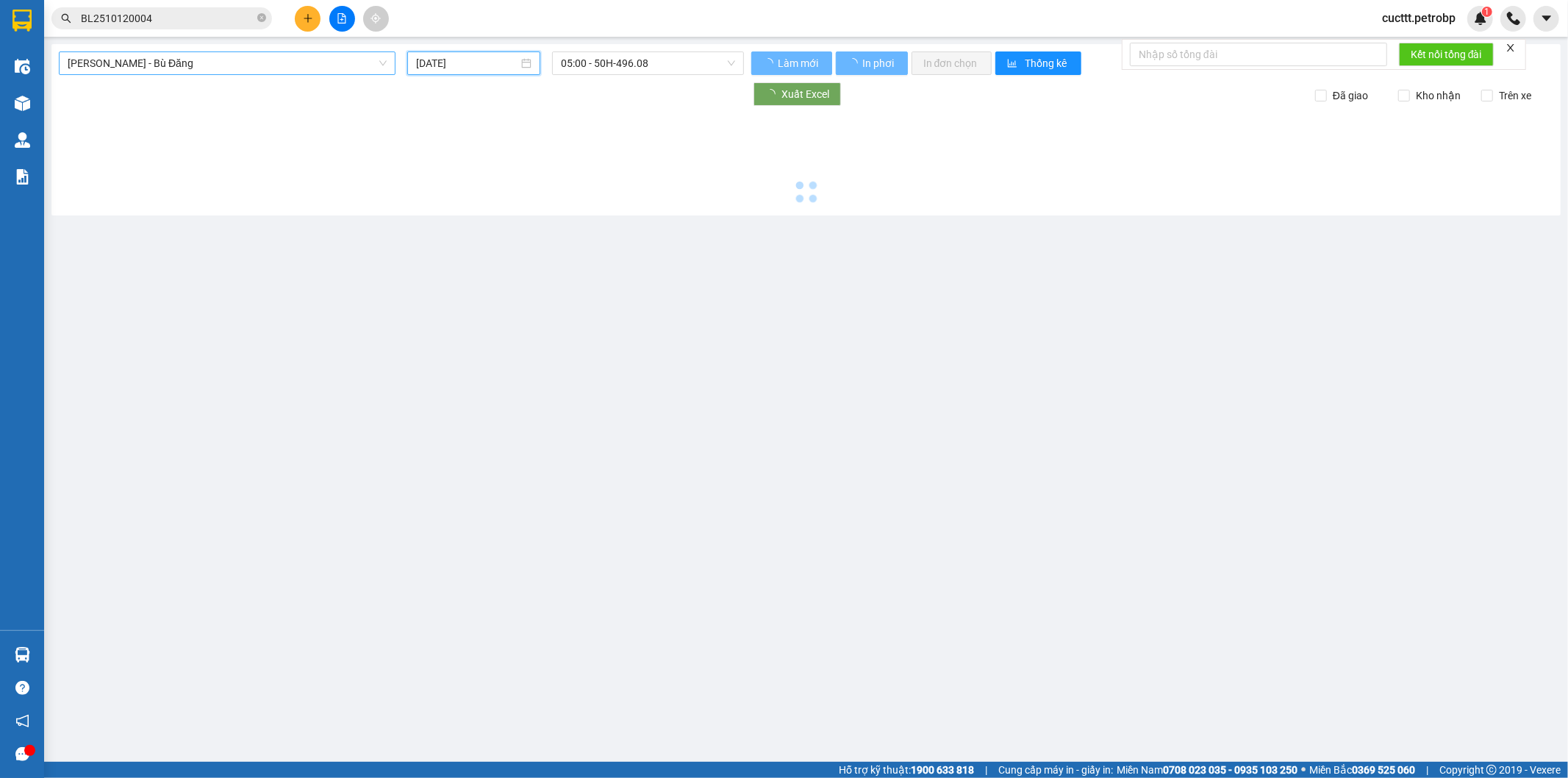
type input "04/10/2025"
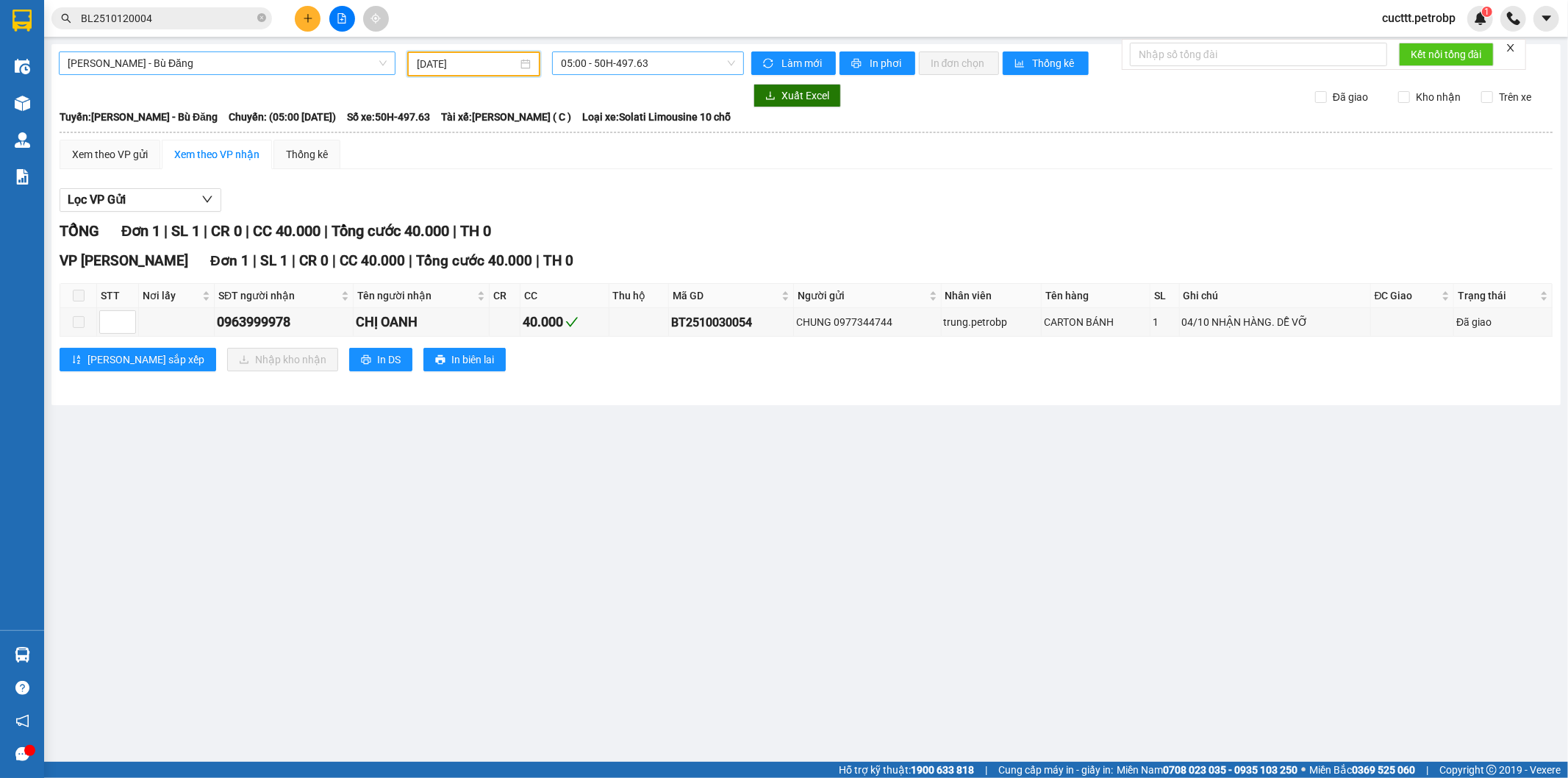
click at [611, 61] on span "05:00 - 50H-497.63" at bounding box center [647, 63] width 174 height 22
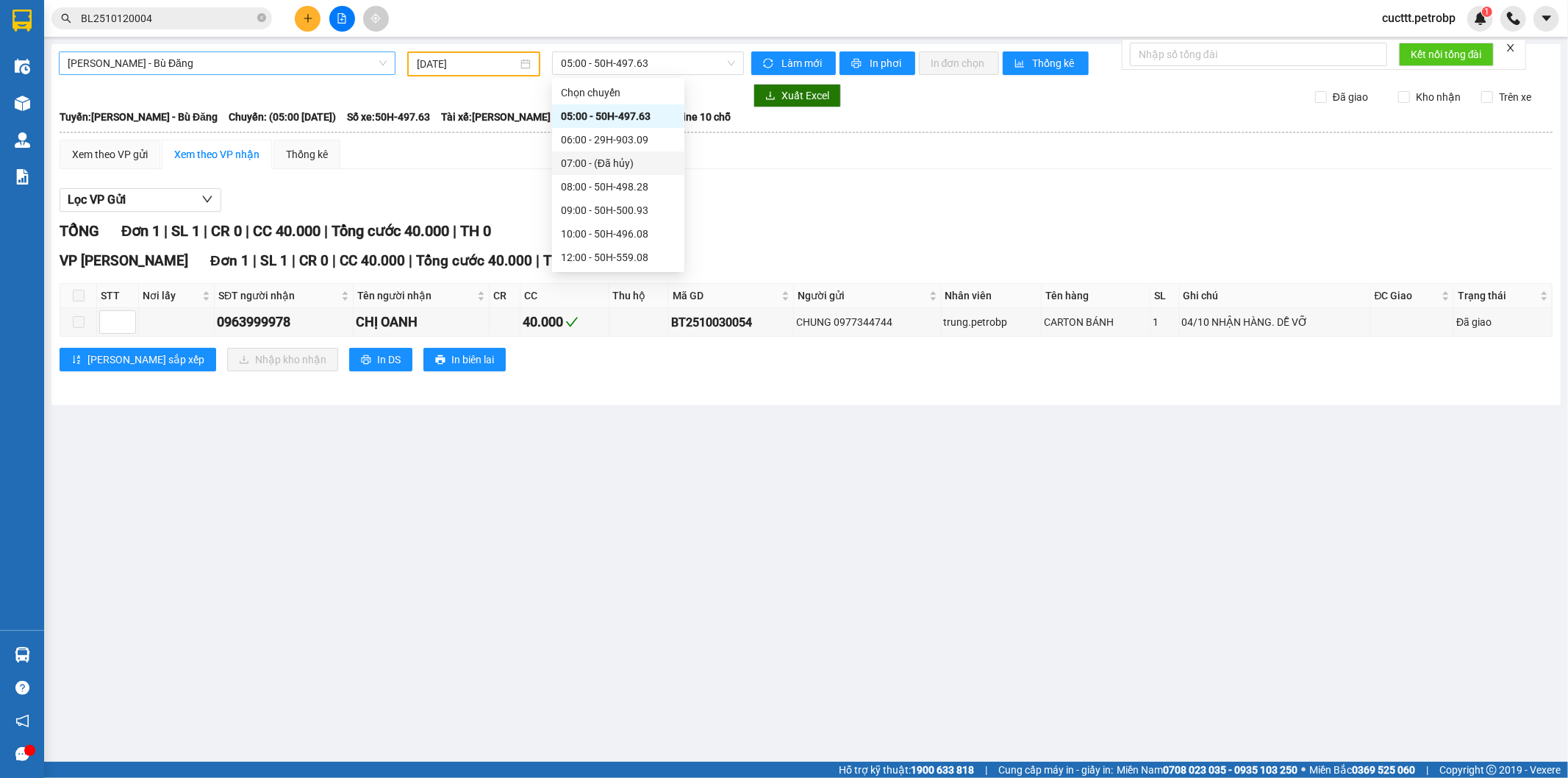
click at [743, 154] on div "Xem theo VP gửi Xem theo VP nhận Thống kê" at bounding box center [806, 154] width 1494 height 29
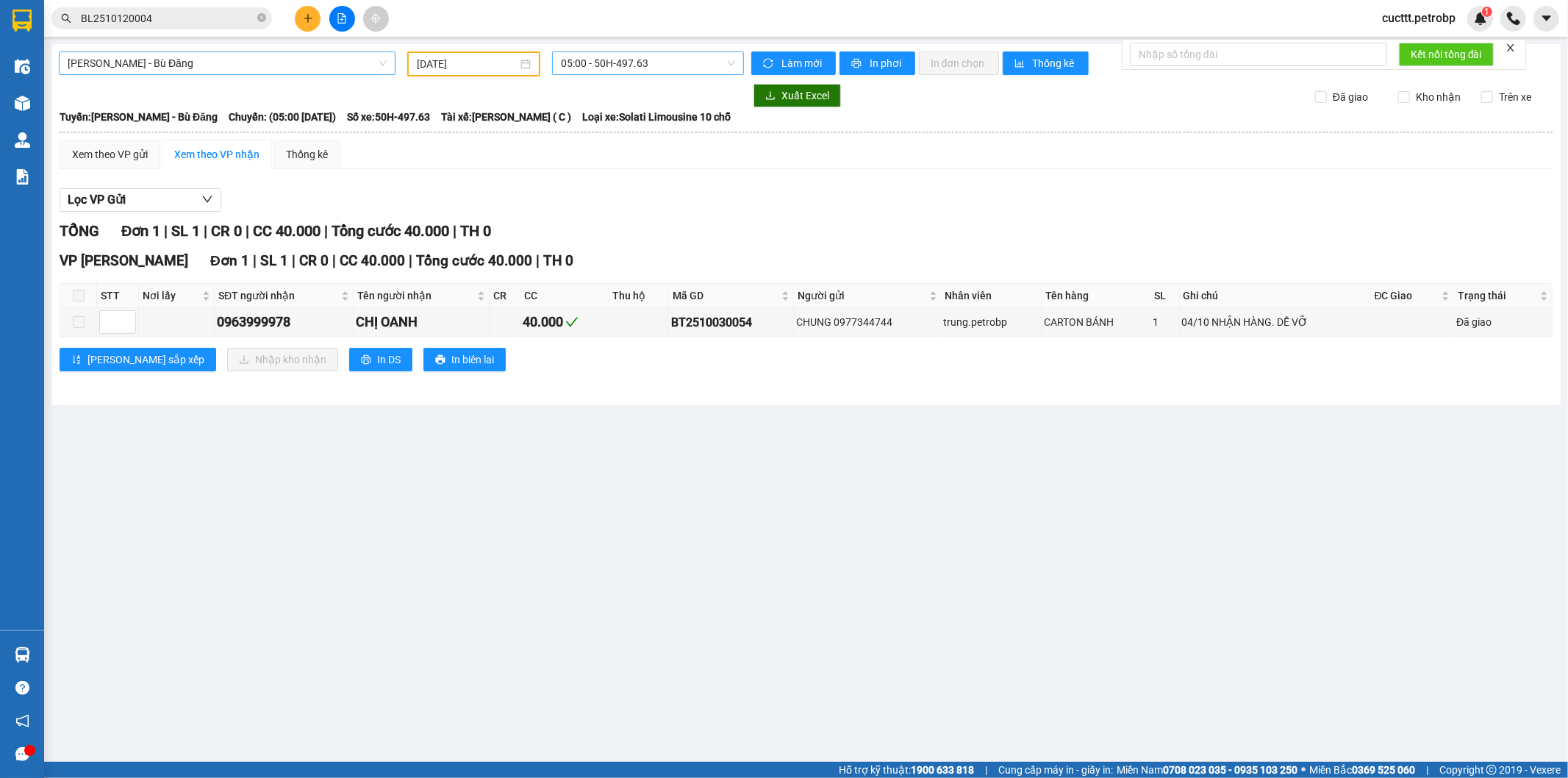
click at [669, 57] on span "05:00 - 50H-497.63" at bounding box center [647, 63] width 174 height 22
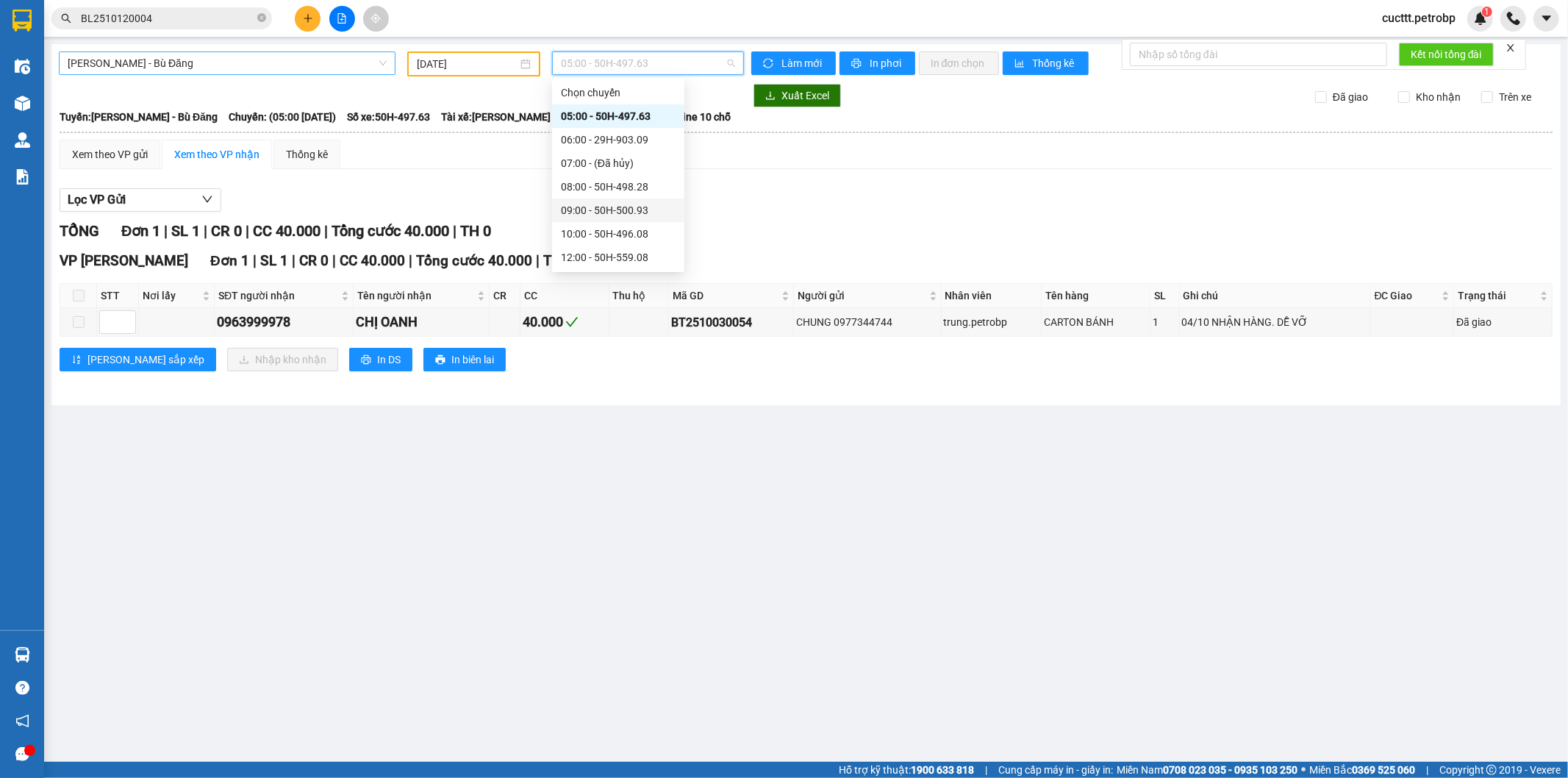
click at [644, 215] on div "09:00 - 50H-500.93" at bounding box center [618, 211] width 115 height 16
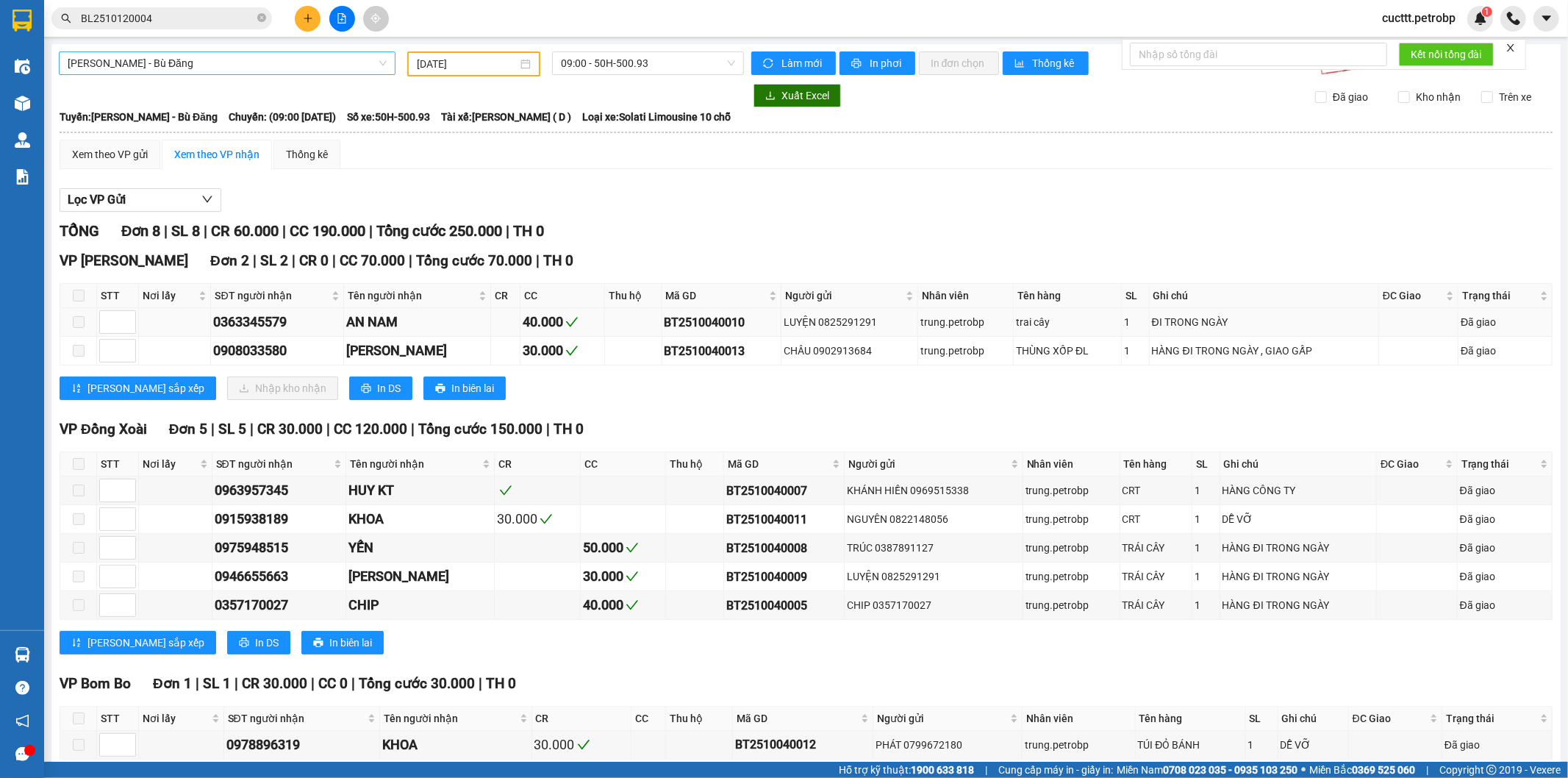
drag, startPoint x: 650, startPoint y: 323, endPoint x: 745, endPoint y: 323, distance: 95.0
click at [745, 323] on div "BT2510040010" at bounding box center [722, 322] width 114 height 19
click at [261, 20] on icon "close-circle" at bounding box center [261, 17] width 9 height 9
click at [217, 16] on input "text" at bounding box center [167, 19] width 174 height 16
paste input "BT2510040010"
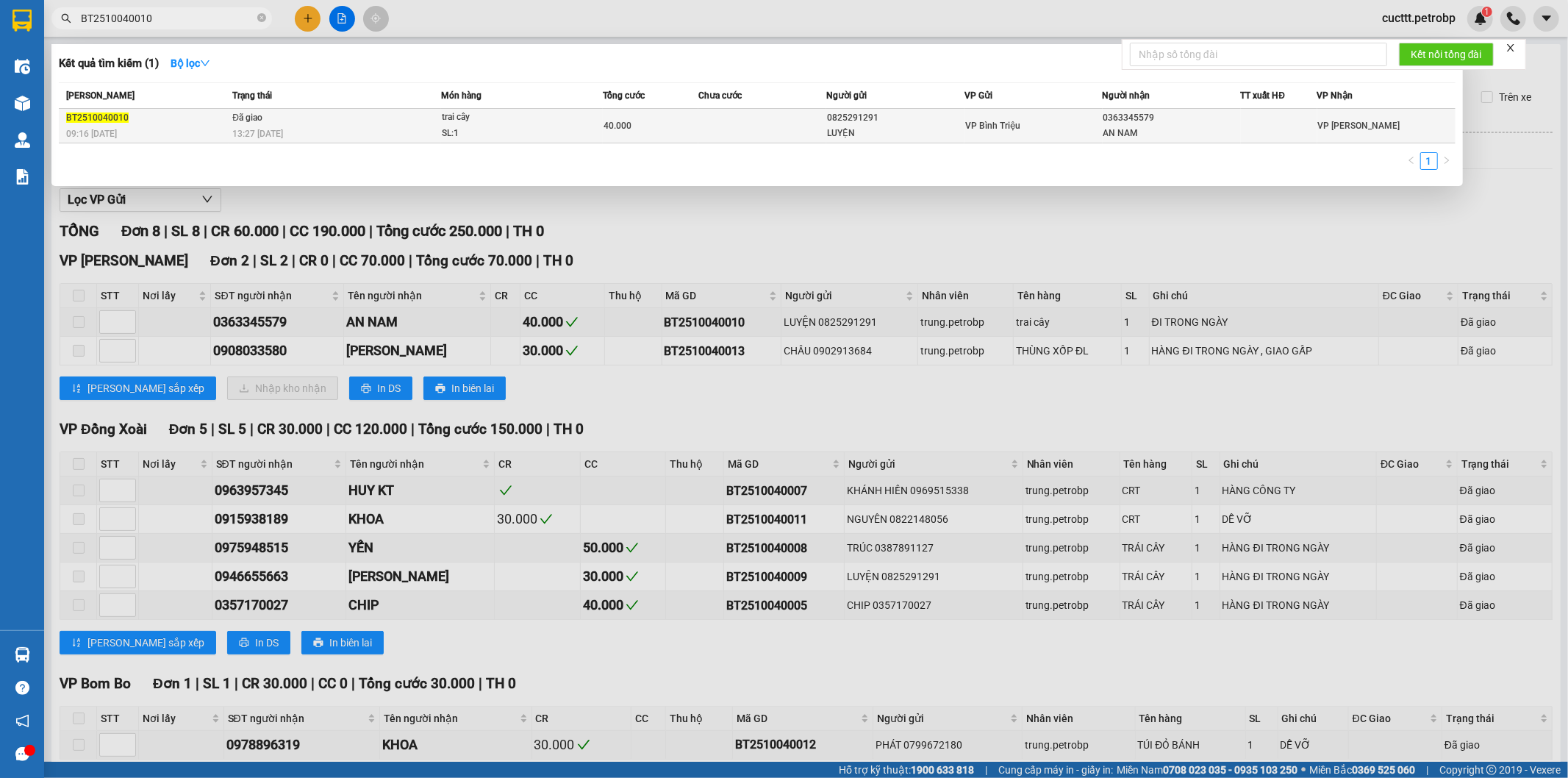
type input "BT2510040010"
click at [464, 118] on div "trai cây" at bounding box center [496, 118] width 110 height 16
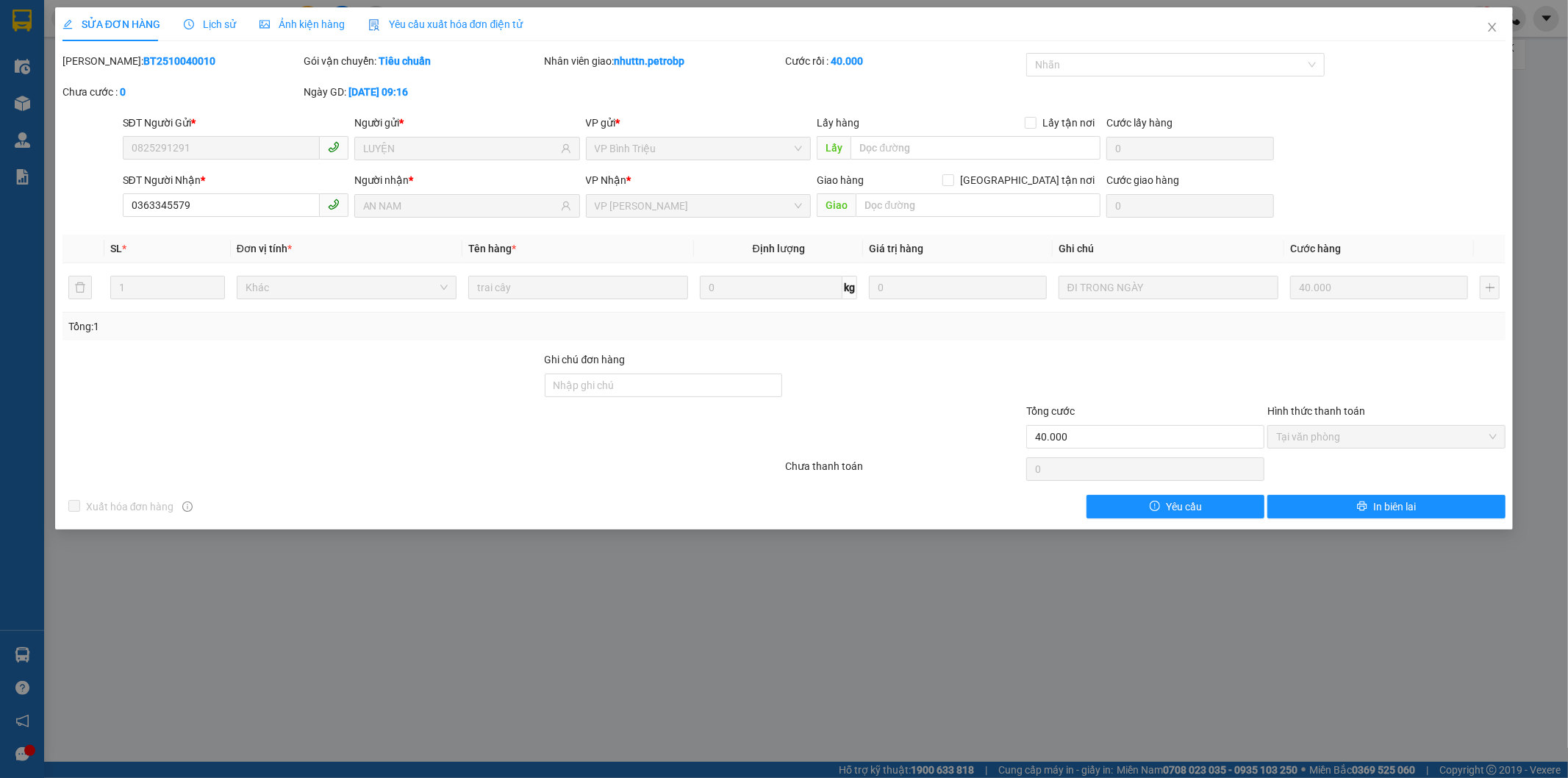
click at [211, 35] on div "Lịch sử" at bounding box center [210, 24] width 52 height 33
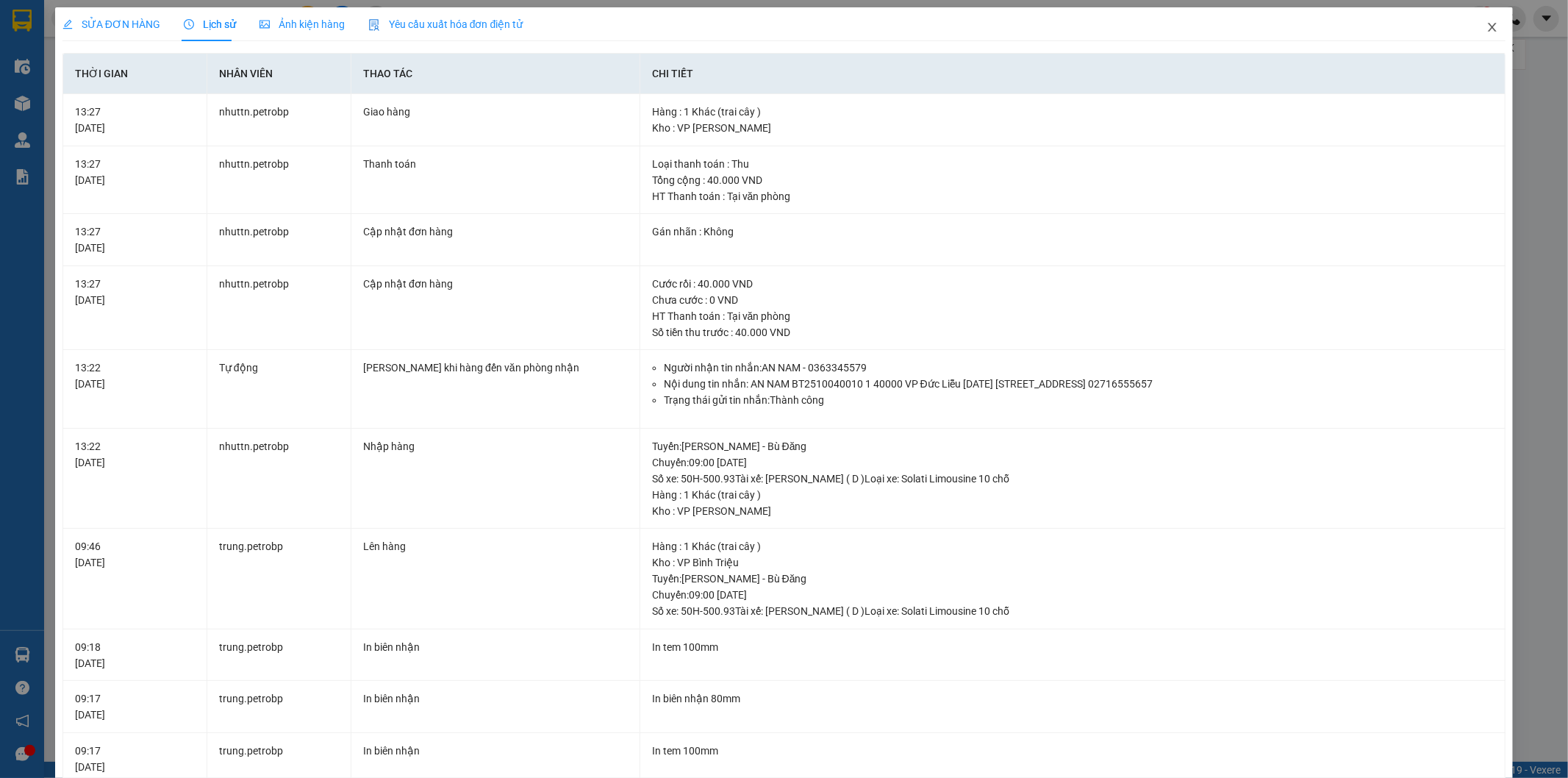
click at [1486, 26] on icon "close" at bounding box center [1492, 27] width 11 height 11
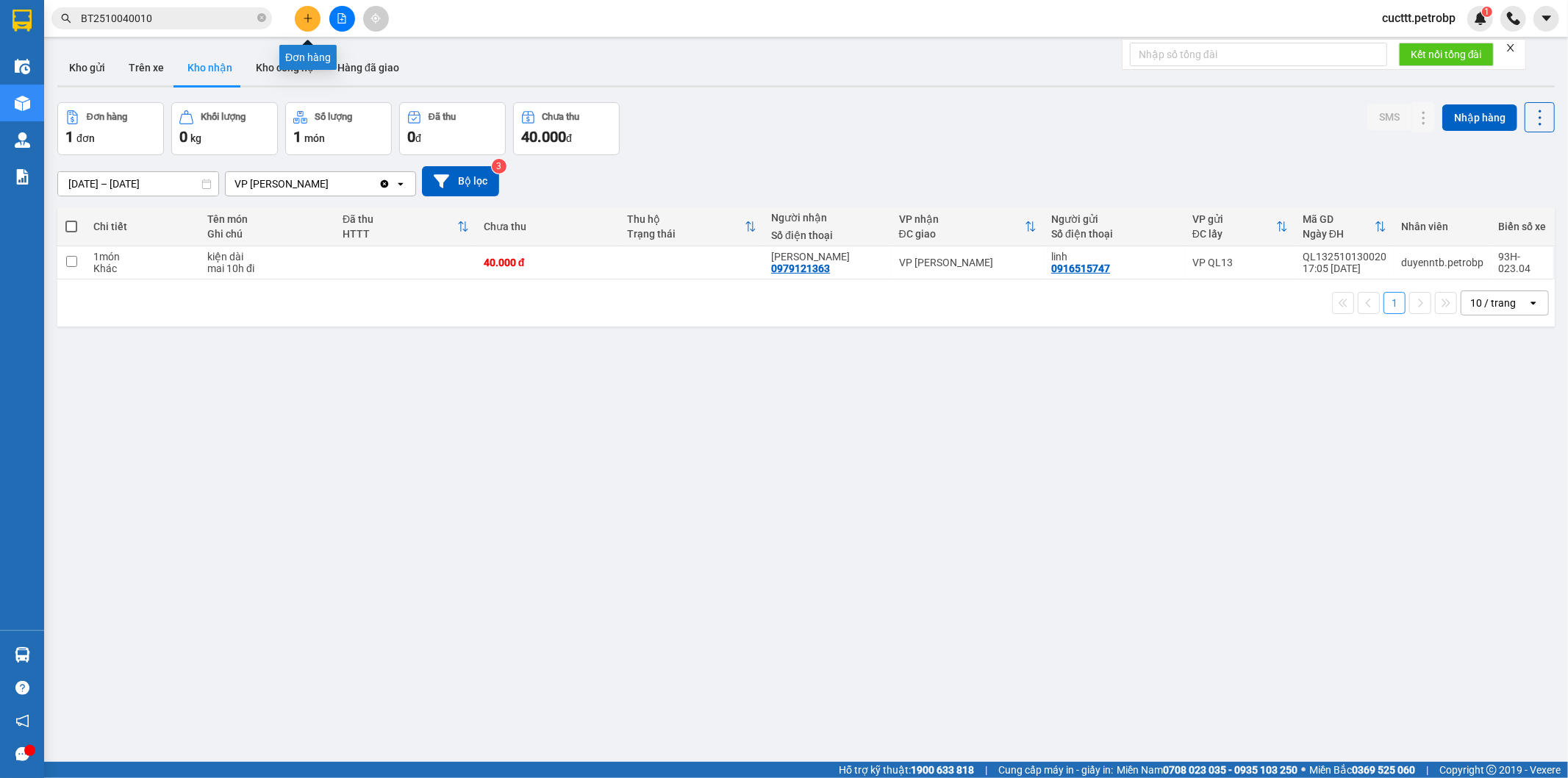
click at [305, 18] on icon "plus" at bounding box center [308, 18] width 8 height 1
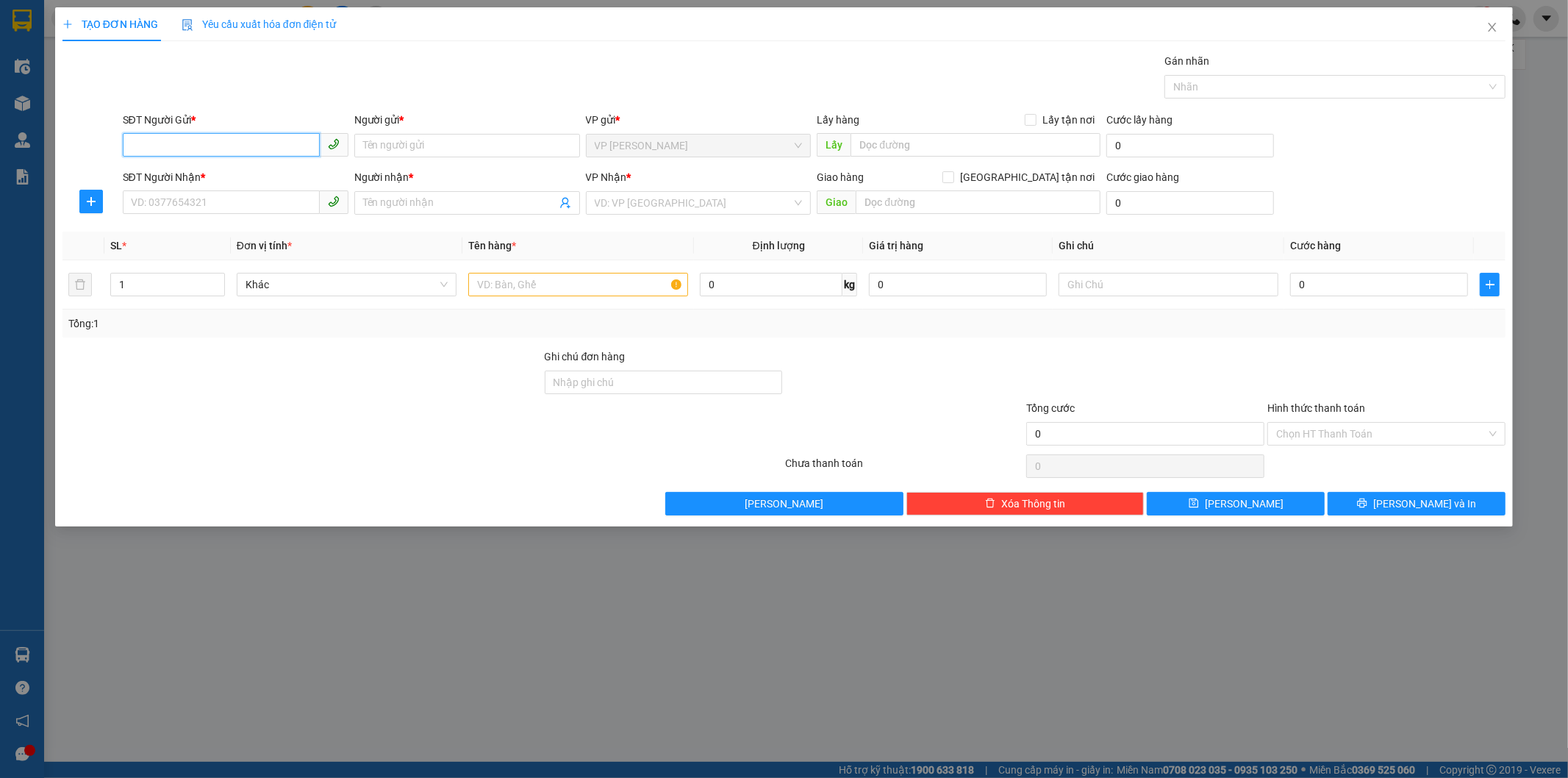
click at [230, 136] on input "SĐT Người Gửi *" at bounding box center [220, 144] width 197 height 24
paste input "0775151294"
type input "0775151294"
drag, startPoint x: 379, startPoint y: 144, endPoint x: 377, endPoint y: 136, distance: 8.2
click at [379, 144] on input "Người gửi *" at bounding box center [467, 145] width 226 height 24
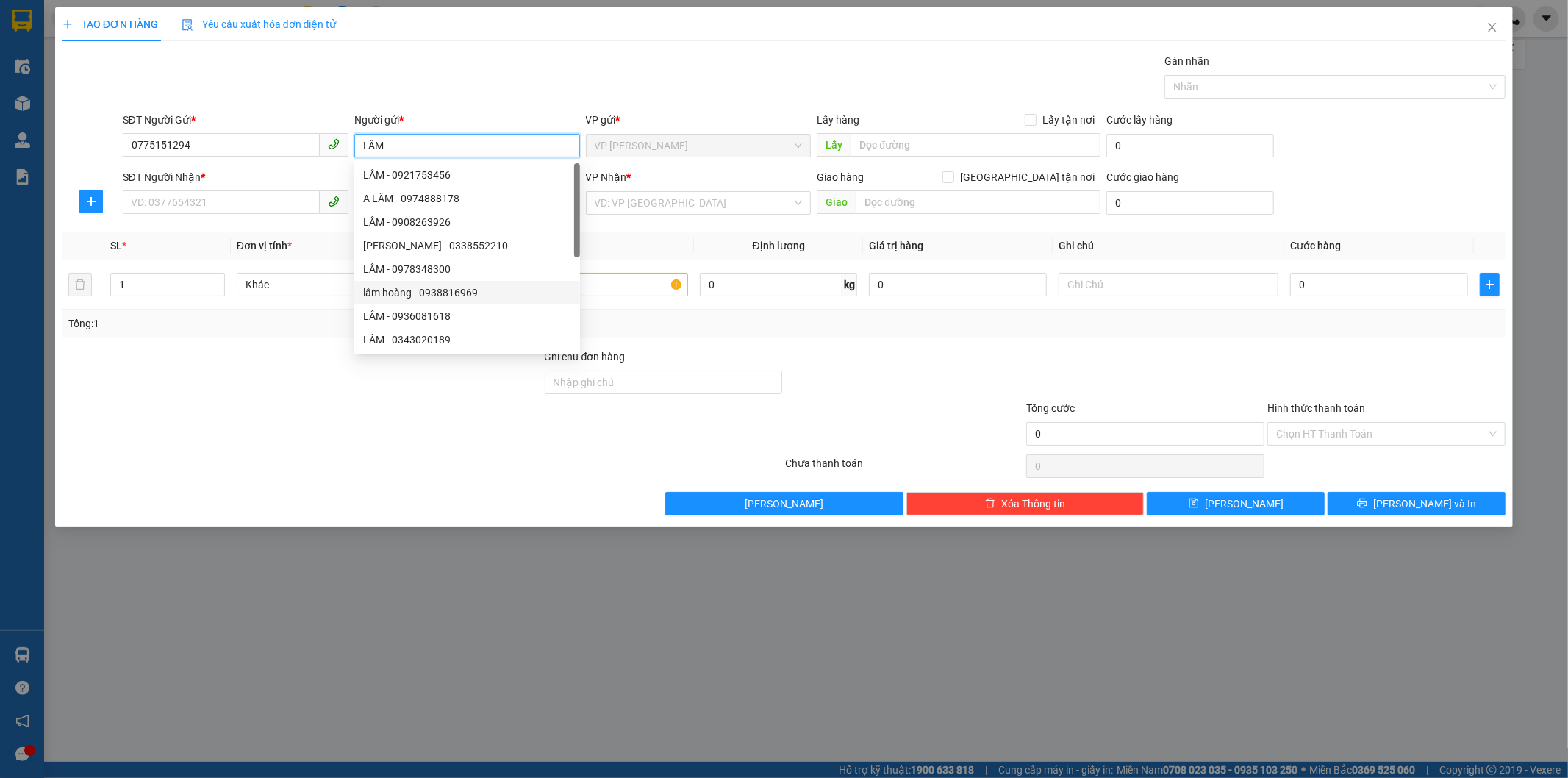
type input "LÂM"
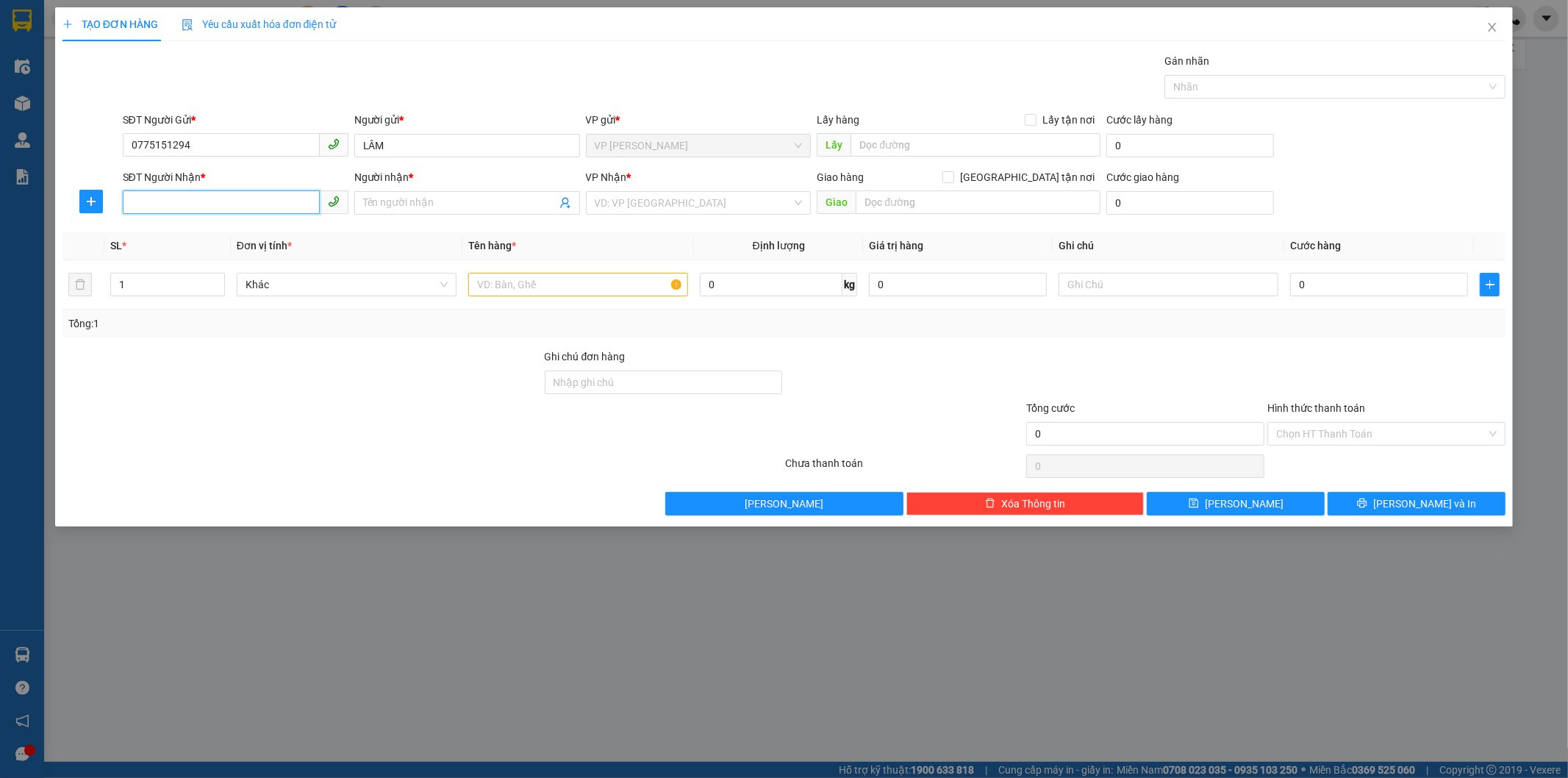
click at [247, 201] on input "SĐT Người Nhận *" at bounding box center [220, 202] width 197 height 24
paste input "0793193305"
type input "0793193305"
click at [379, 200] on input "Người nhận *" at bounding box center [460, 203] width 193 height 16
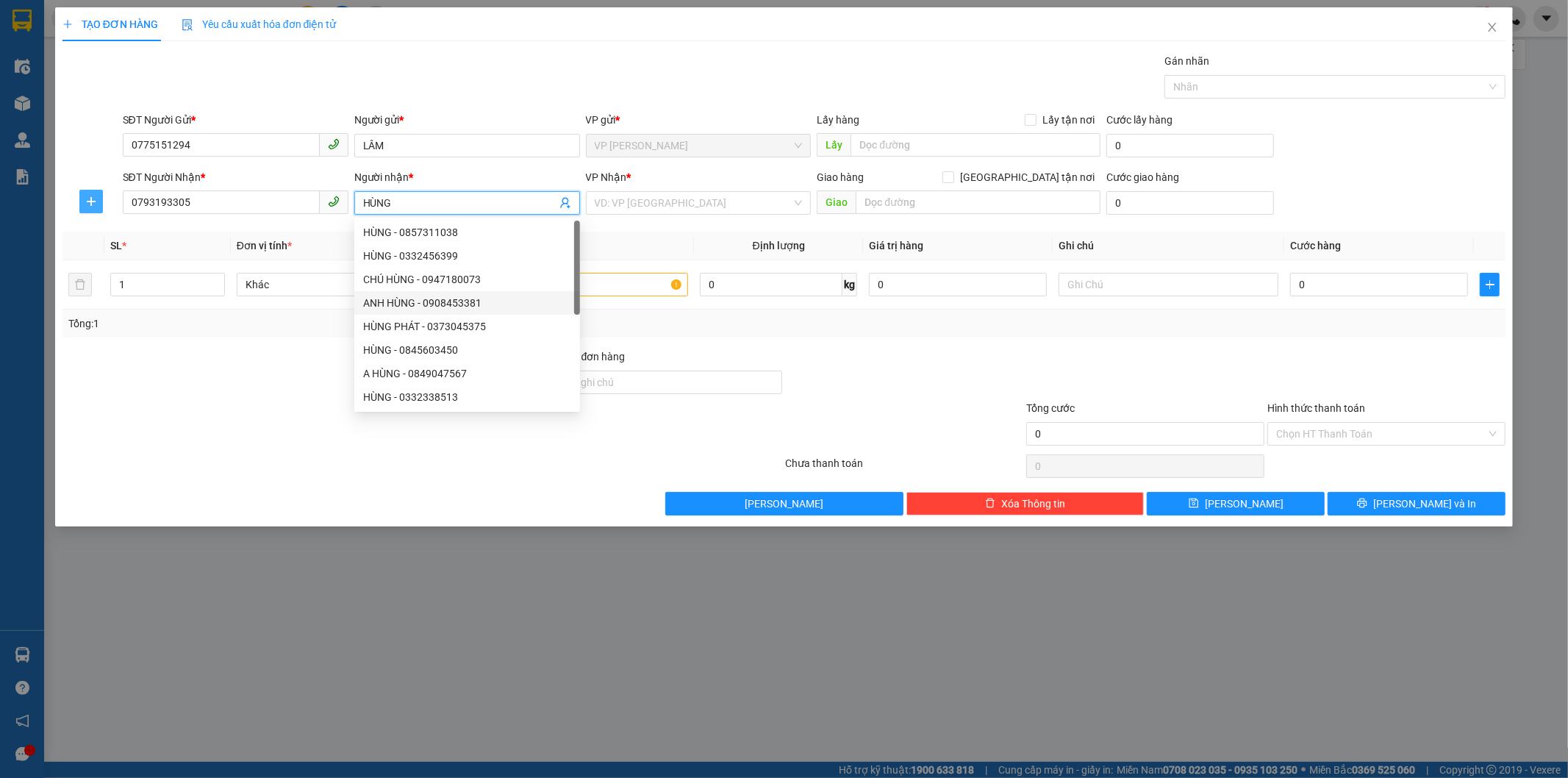
type input "HÙNG"
click at [92, 197] on icon "plus" at bounding box center [91, 202] width 11 height 11
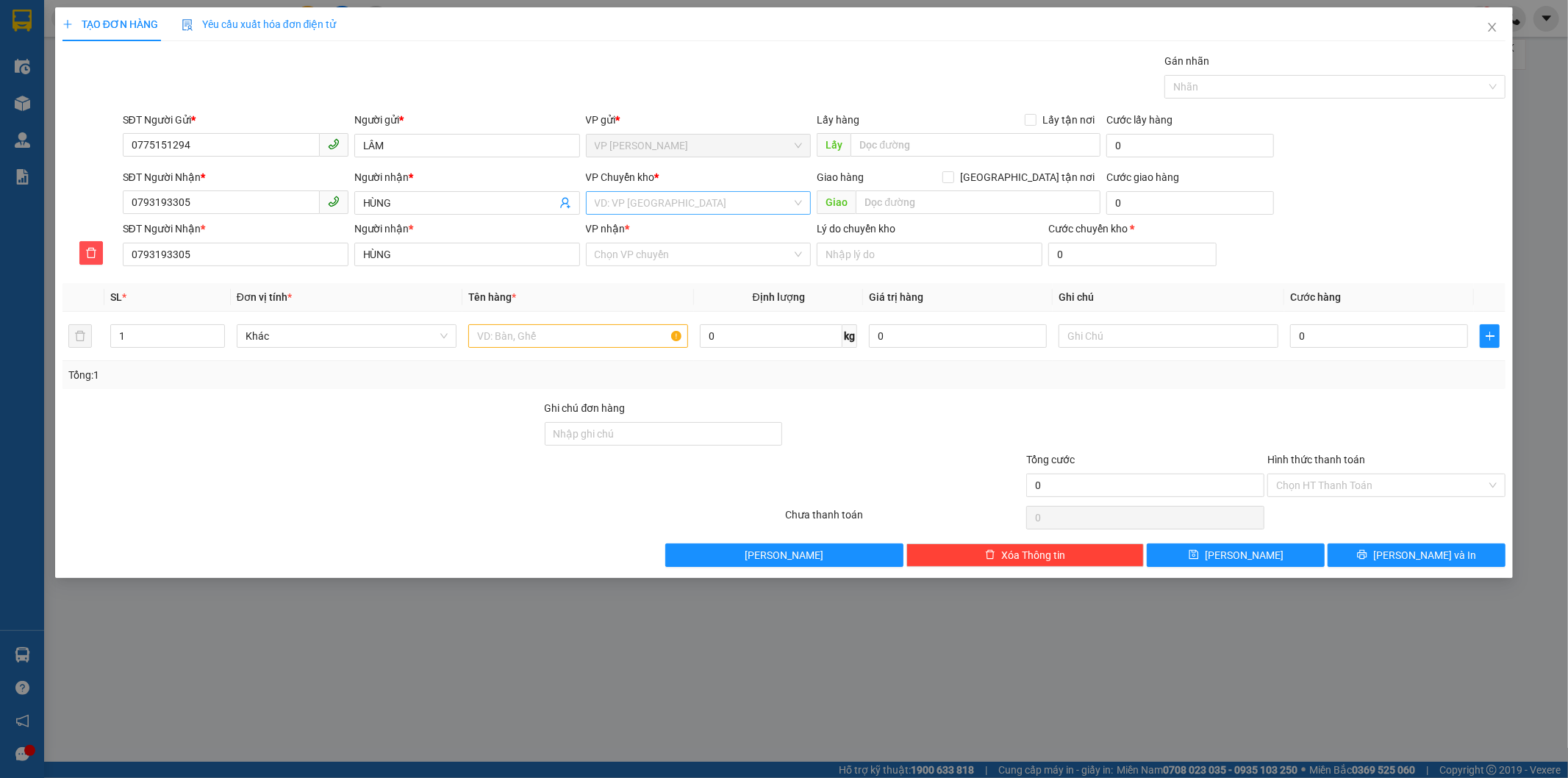
click at [627, 202] on input "search" at bounding box center [694, 202] width 198 height 22
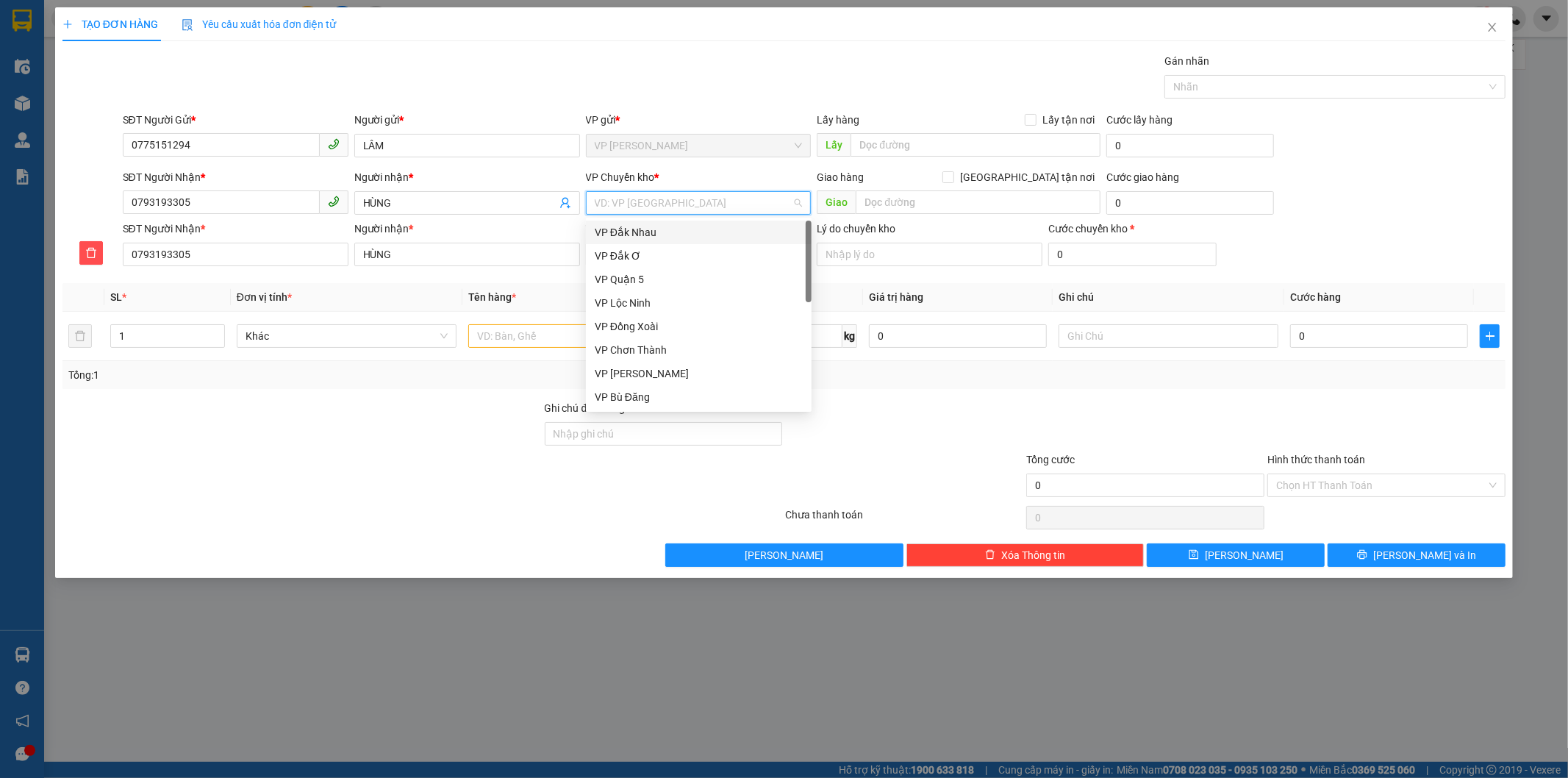
type input "D"
click at [664, 271] on div "VP Đồng Xoài" at bounding box center [699, 279] width 208 height 16
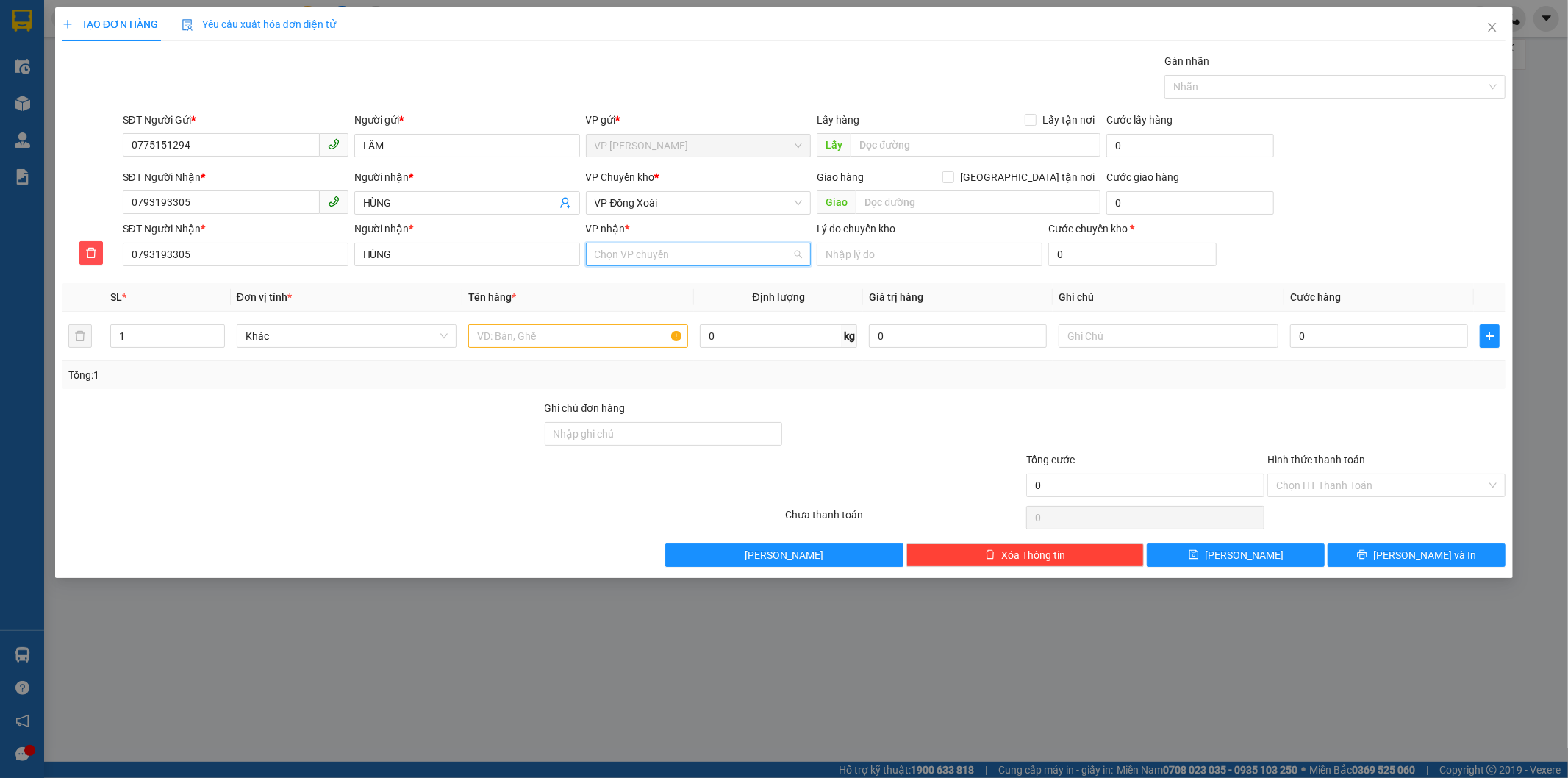
click at [660, 248] on input "VP nhận *" at bounding box center [694, 254] width 198 height 22
type input "L"
click at [664, 353] on div "VP [PERSON_NAME]" at bounding box center [699, 354] width 208 height 16
click at [182, 335] on input "1" at bounding box center [167, 336] width 113 height 22
type input "2"
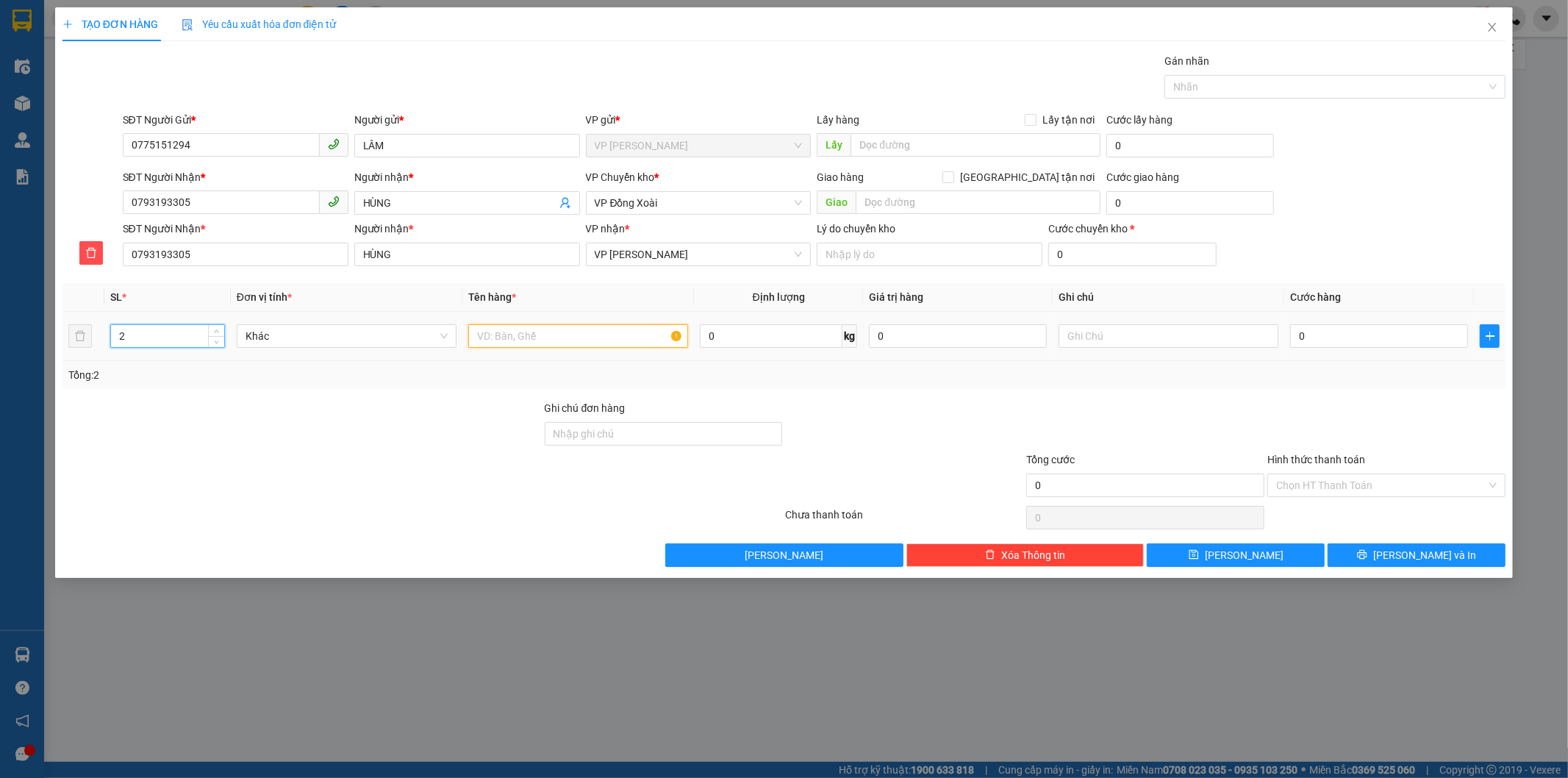
click at [532, 330] on input "text" at bounding box center [578, 336] width 220 height 24
type input "BAO TRẮNG, CRT"
click at [1406, 333] on input "0" at bounding box center [1379, 336] width 178 height 24
type input "9"
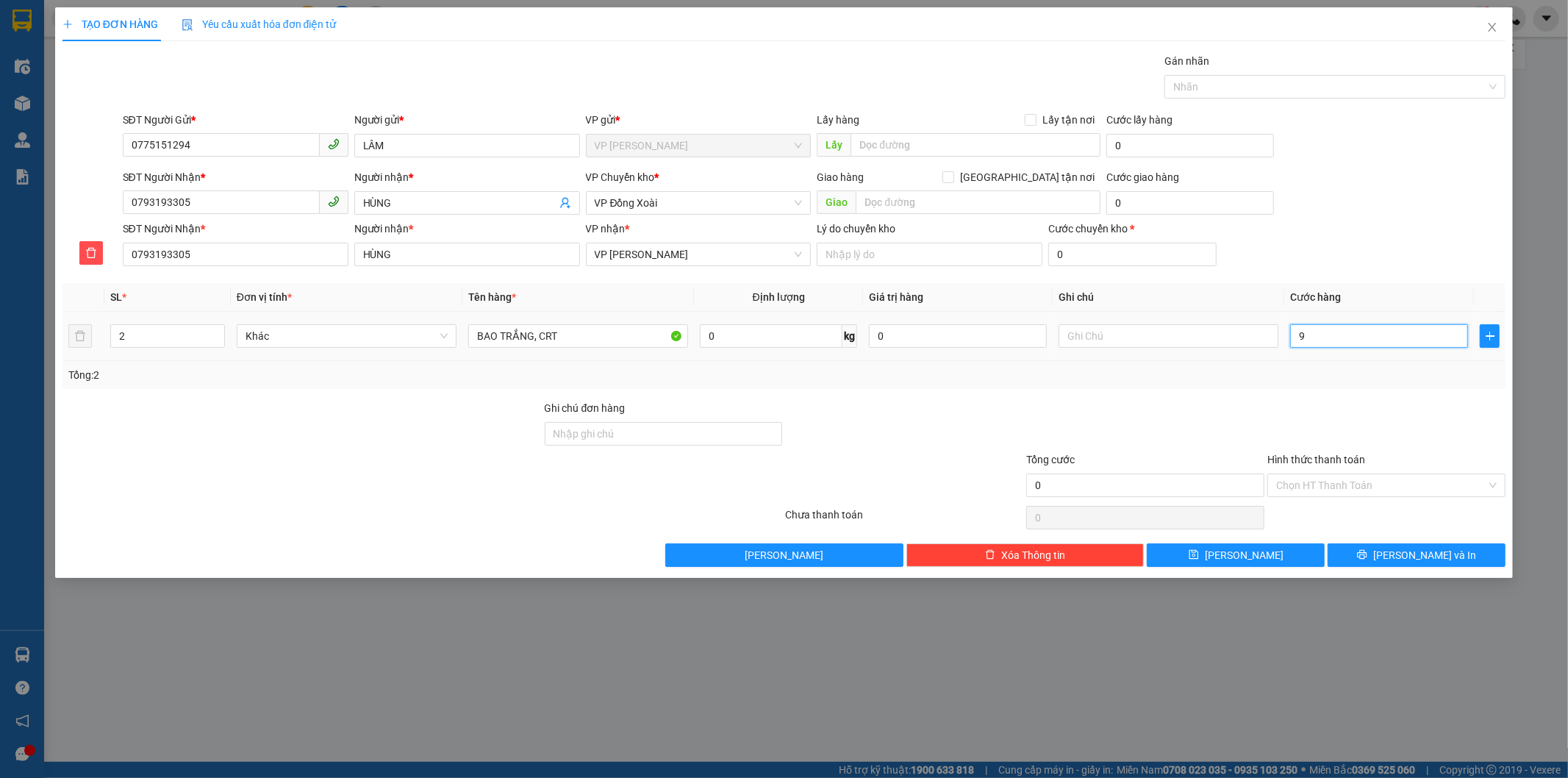
type input "9"
type input "90"
type input "900"
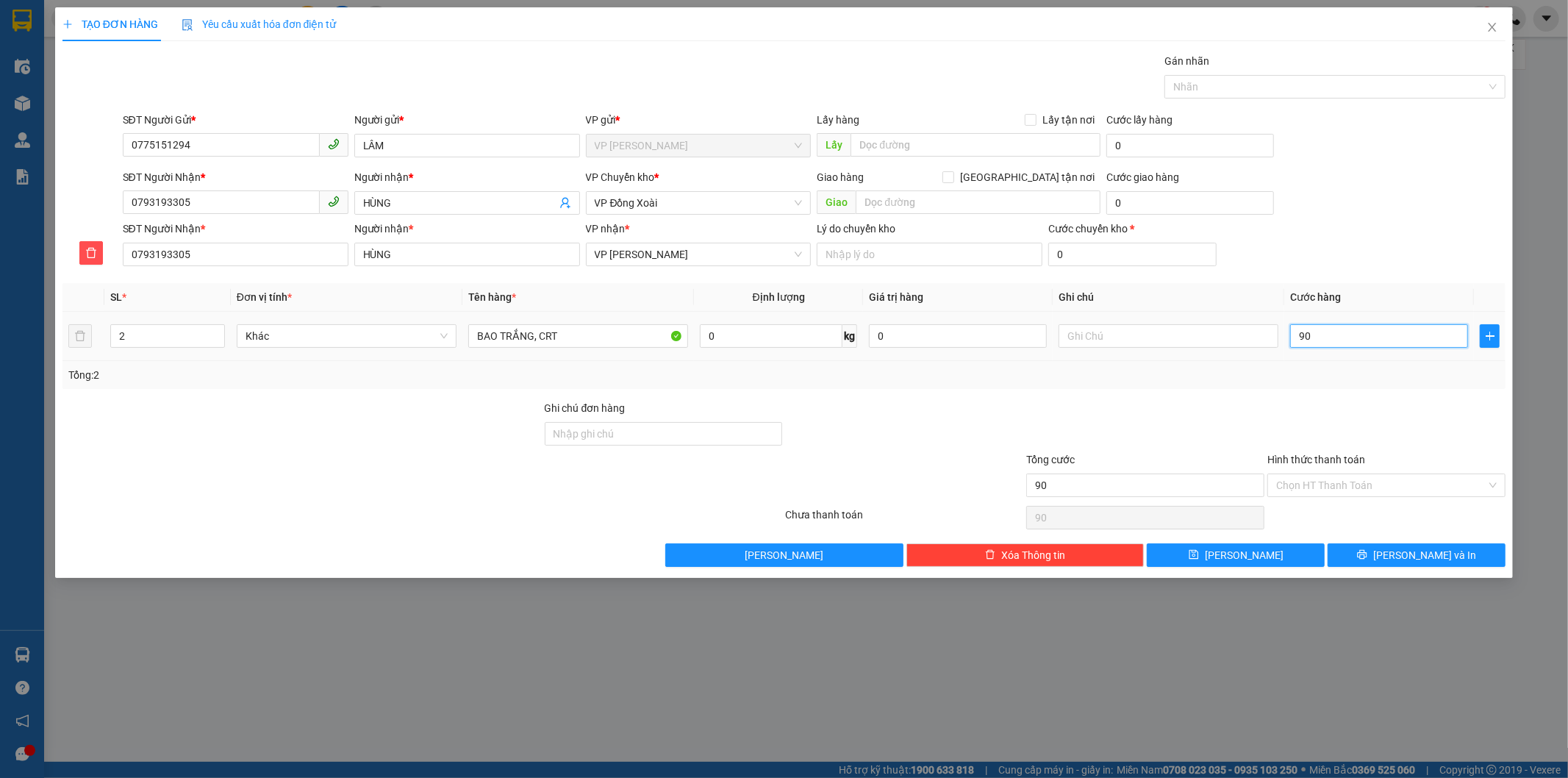
type input "900"
type input "9.000"
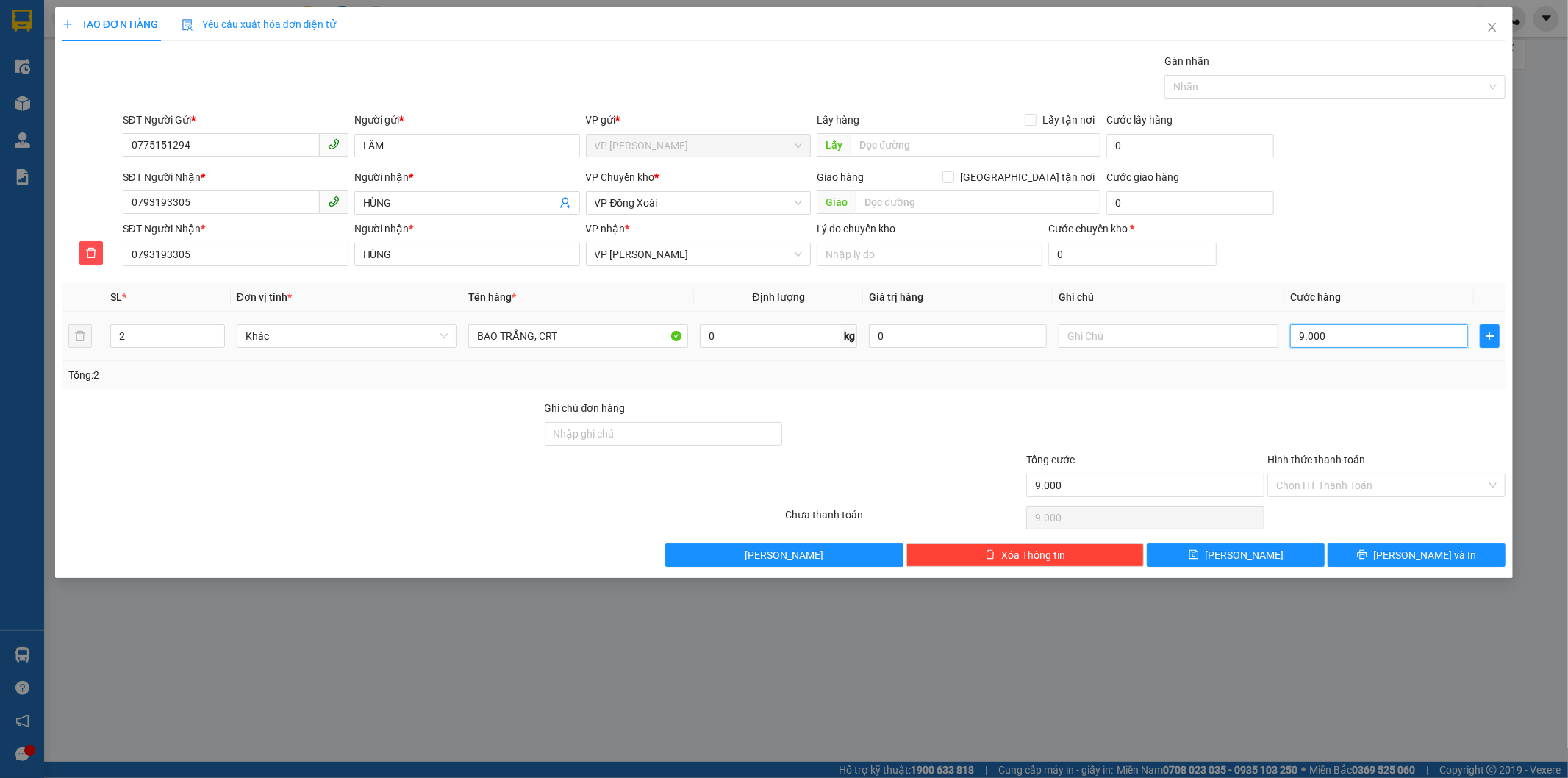
type input "90.000"
type input "900.000"
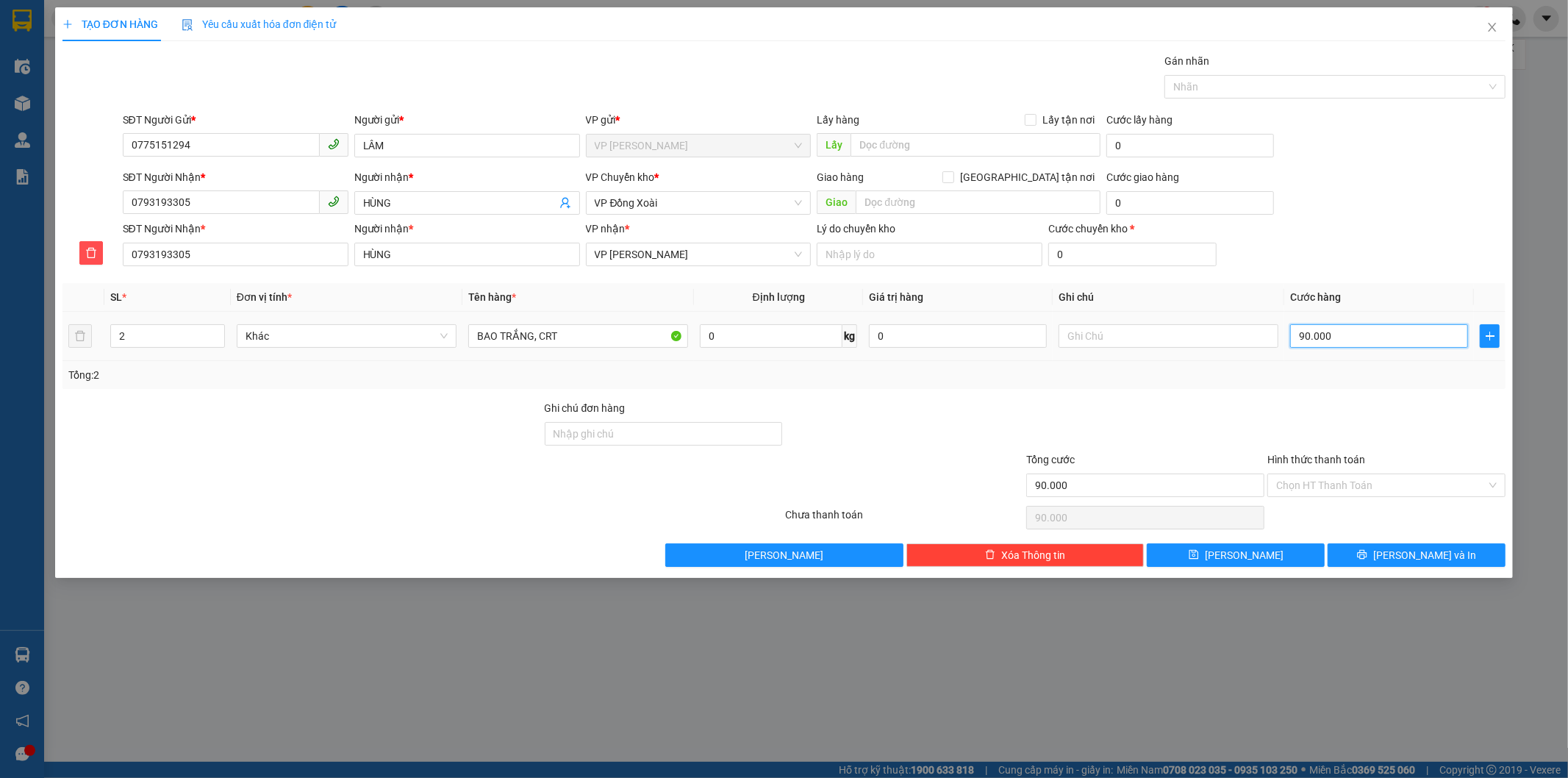
type input "900.000"
type input "90.000"
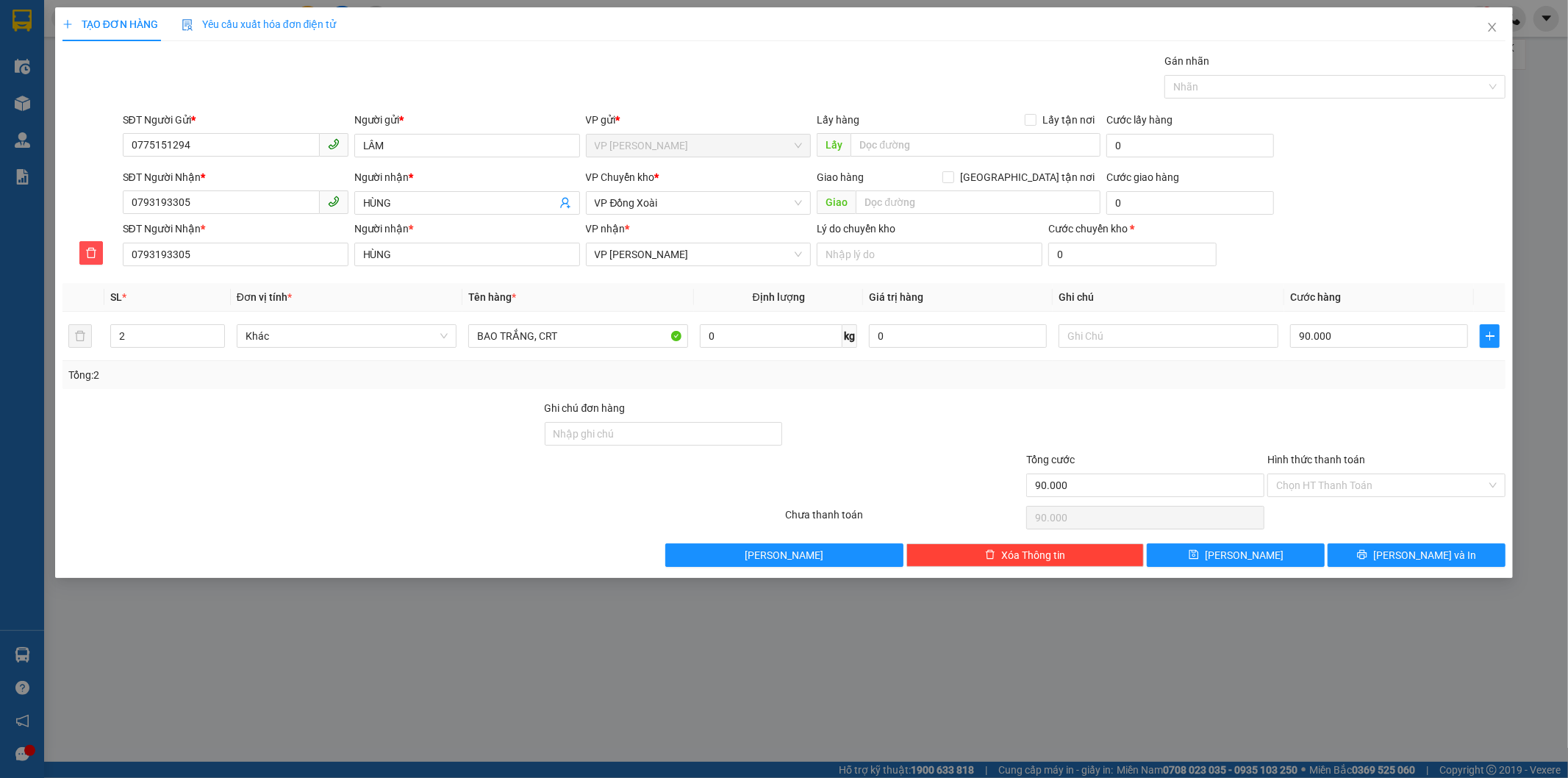
click at [1394, 405] on div at bounding box center [1386, 425] width 241 height 51
click at [953, 151] on input "text" at bounding box center [975, 144] width 250 height 24
type input "CHỢ BÙ NA"
click at [1321, 406] on div at bounding box center [1386, 425] width 241 height 51
click at [1372, 556] on button "Lưu và In" at bounding box center [1417, 555] width 178 height 24
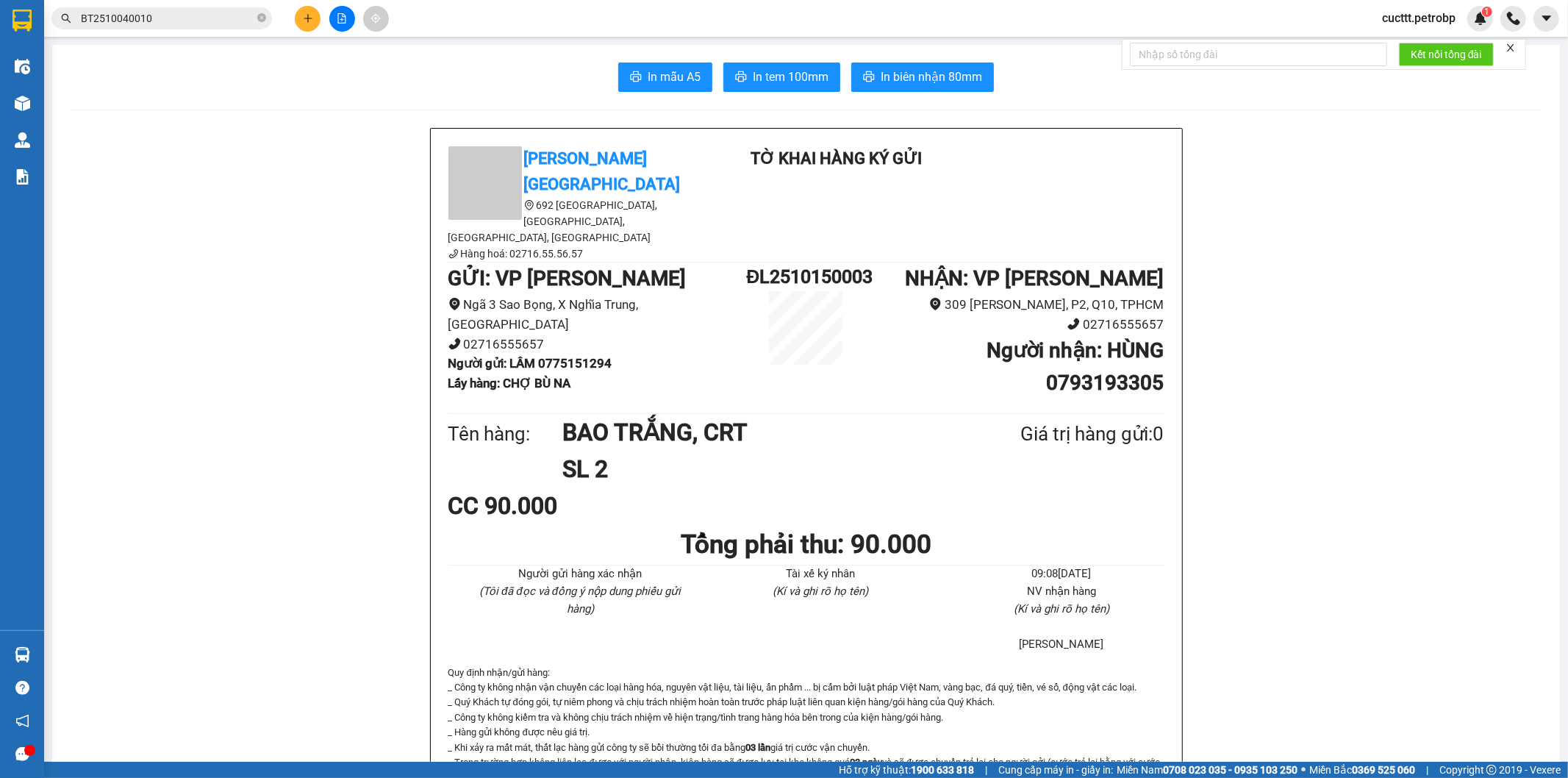
drag, startPoint x: 735, startPoint y: 333, endPoint x: 854, endPoint y: 319, distance: 119.8
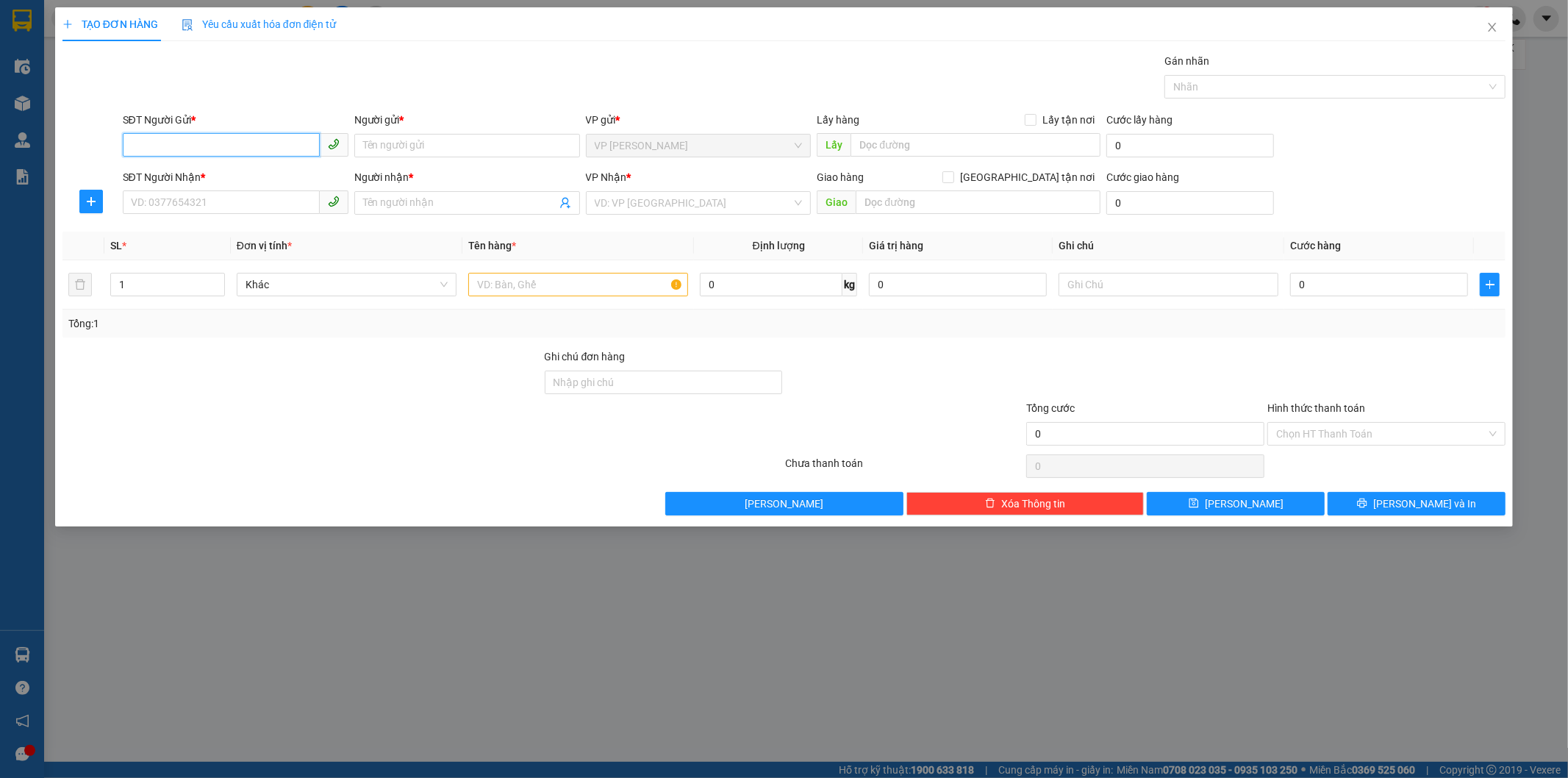
click at [211, 145] on input "SĐT Người Gửi *" at bounding box center [220, 144] width 197 height 24
paste input "0775151294"
type input "0775151294"
click at [211, 172] on div "0775151294 - LÂM" at bounding box center [235, 175] width 208 height 16
type input "LÂM"
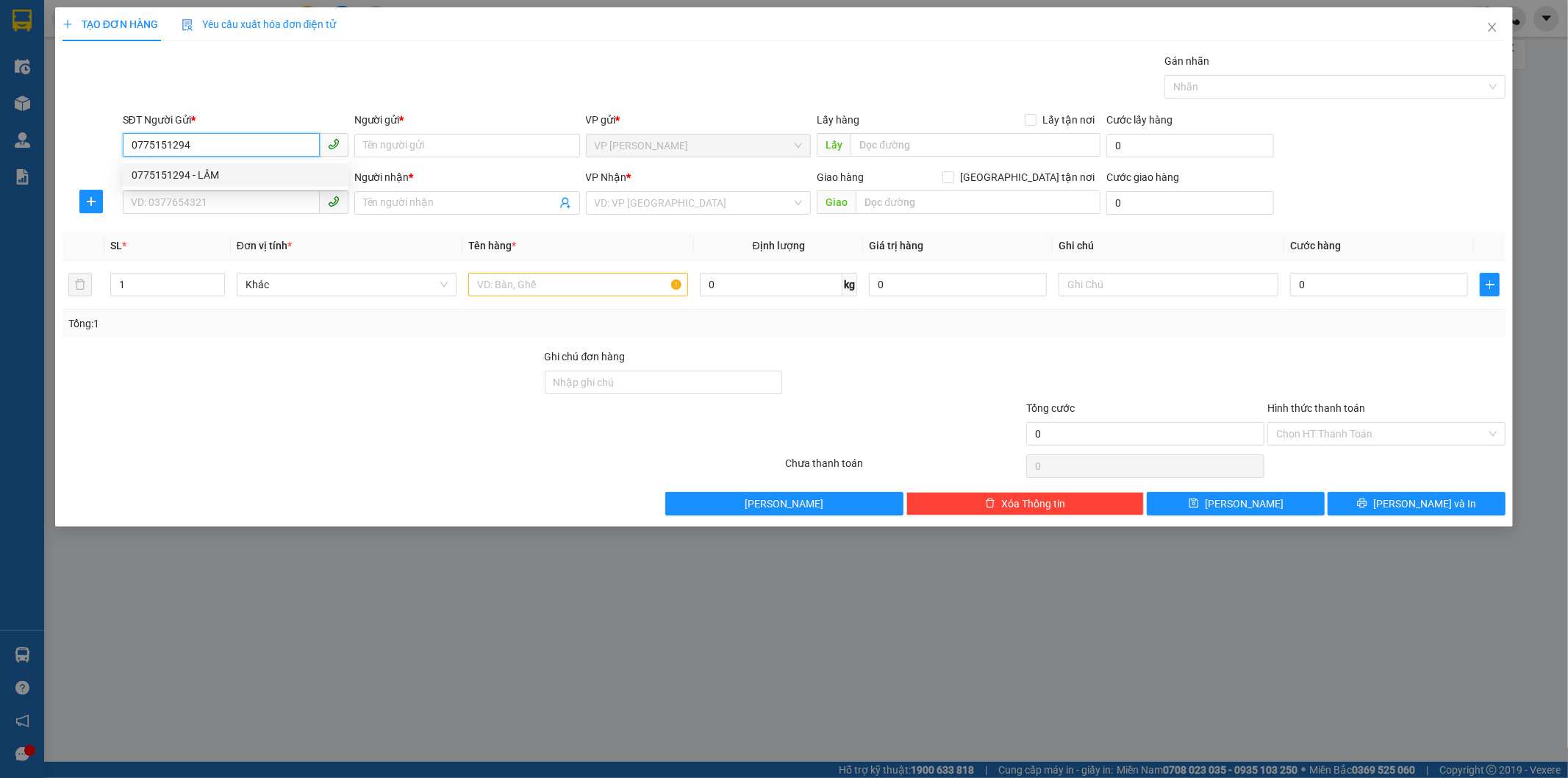
type input "CHỢ BÙ NA"
type input "0793193305"
type input "HÙNG"
type input "90.000"
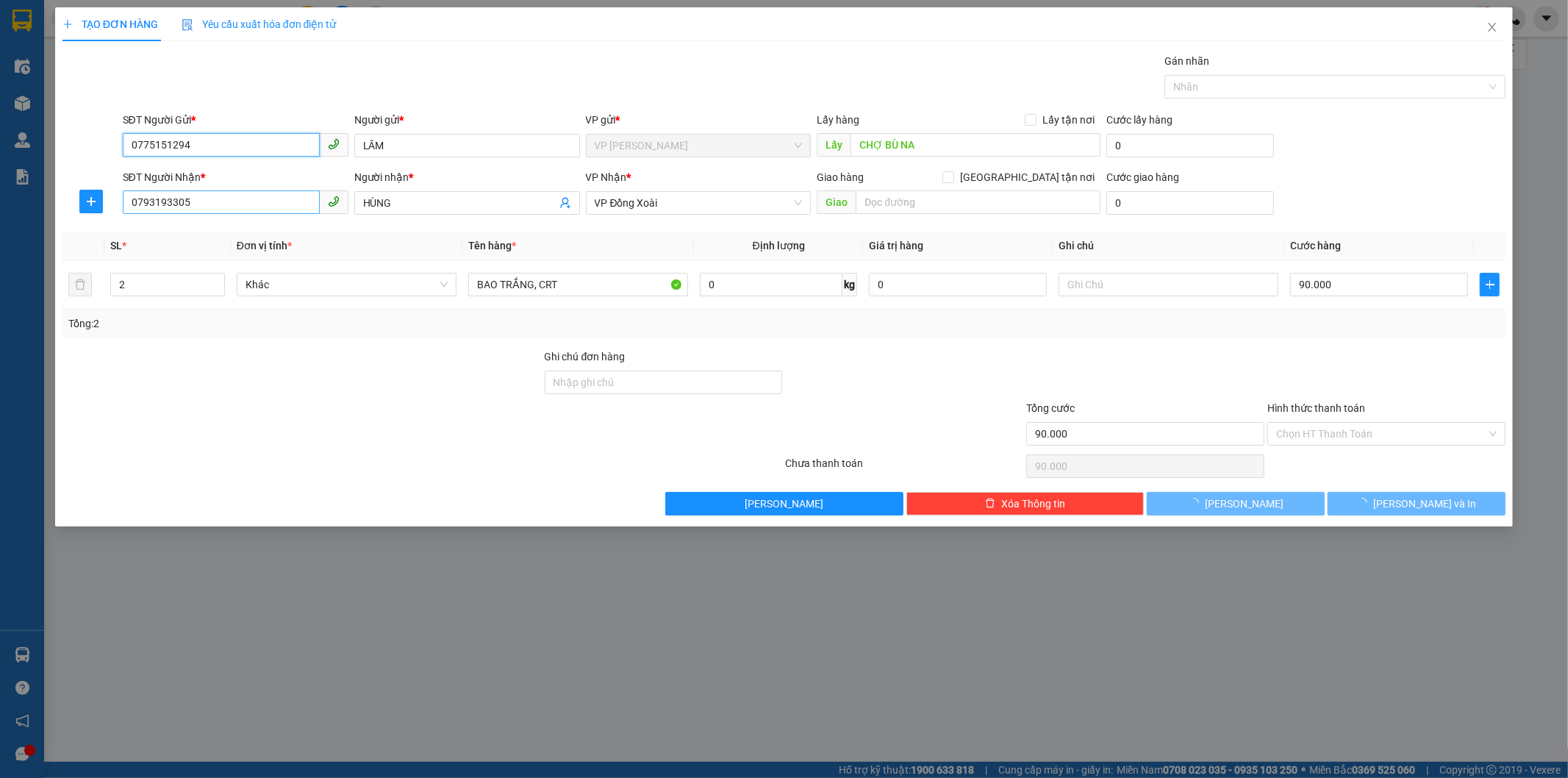
type input "0775151294"
click at [216, 204] on input "0793193305" at bounding box center [220, 202] width 197 height 24
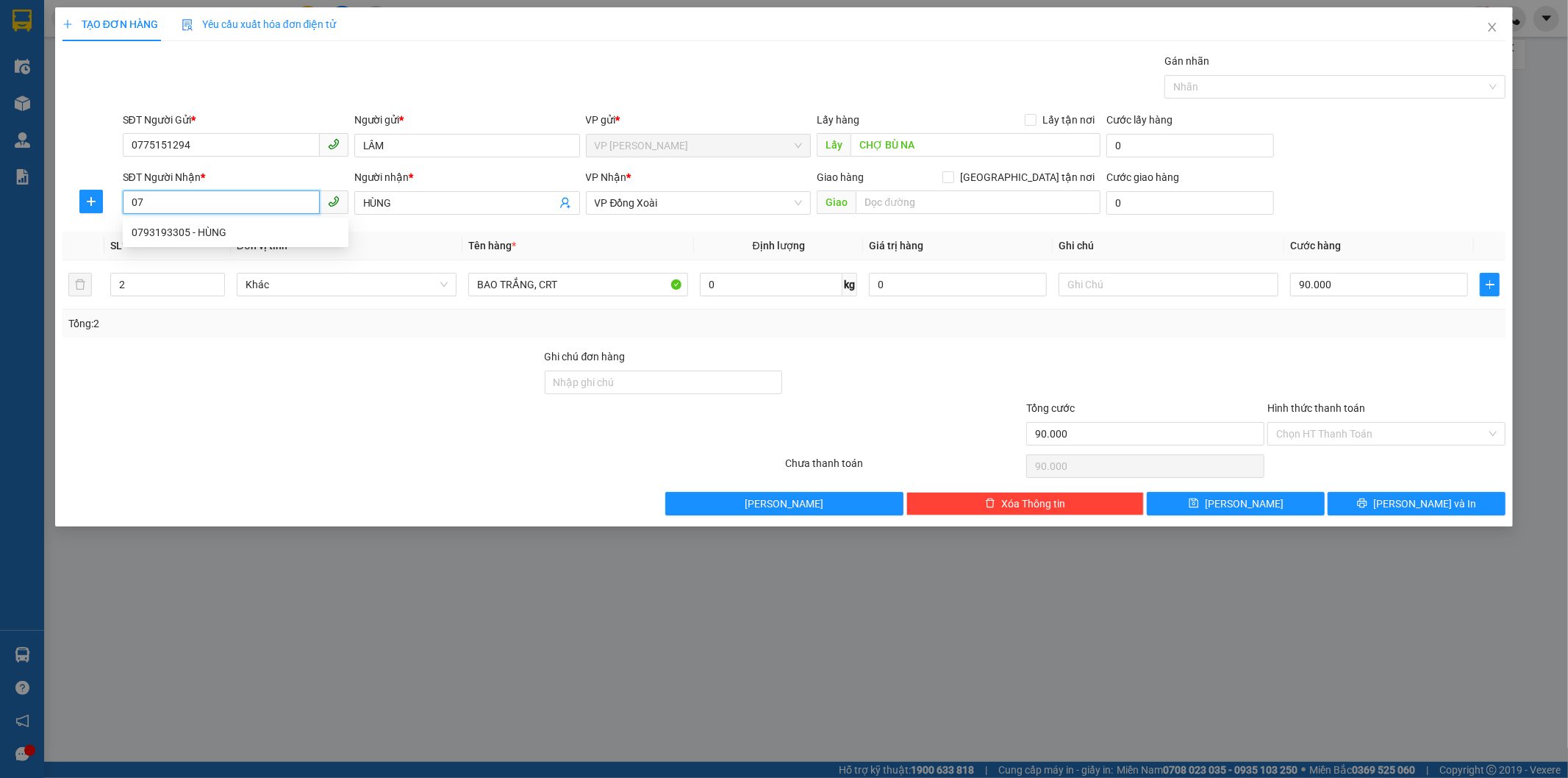
type input "0"
click at [230, 199] on input "SĐT Người Nhận *" at bounding box center [220, 202] width 197 height 24
paste input "0982911501"
type input "0982911501"
click at [406, 202] on input "HÙNG" at bounding box center [460, 203] width 193 height 16
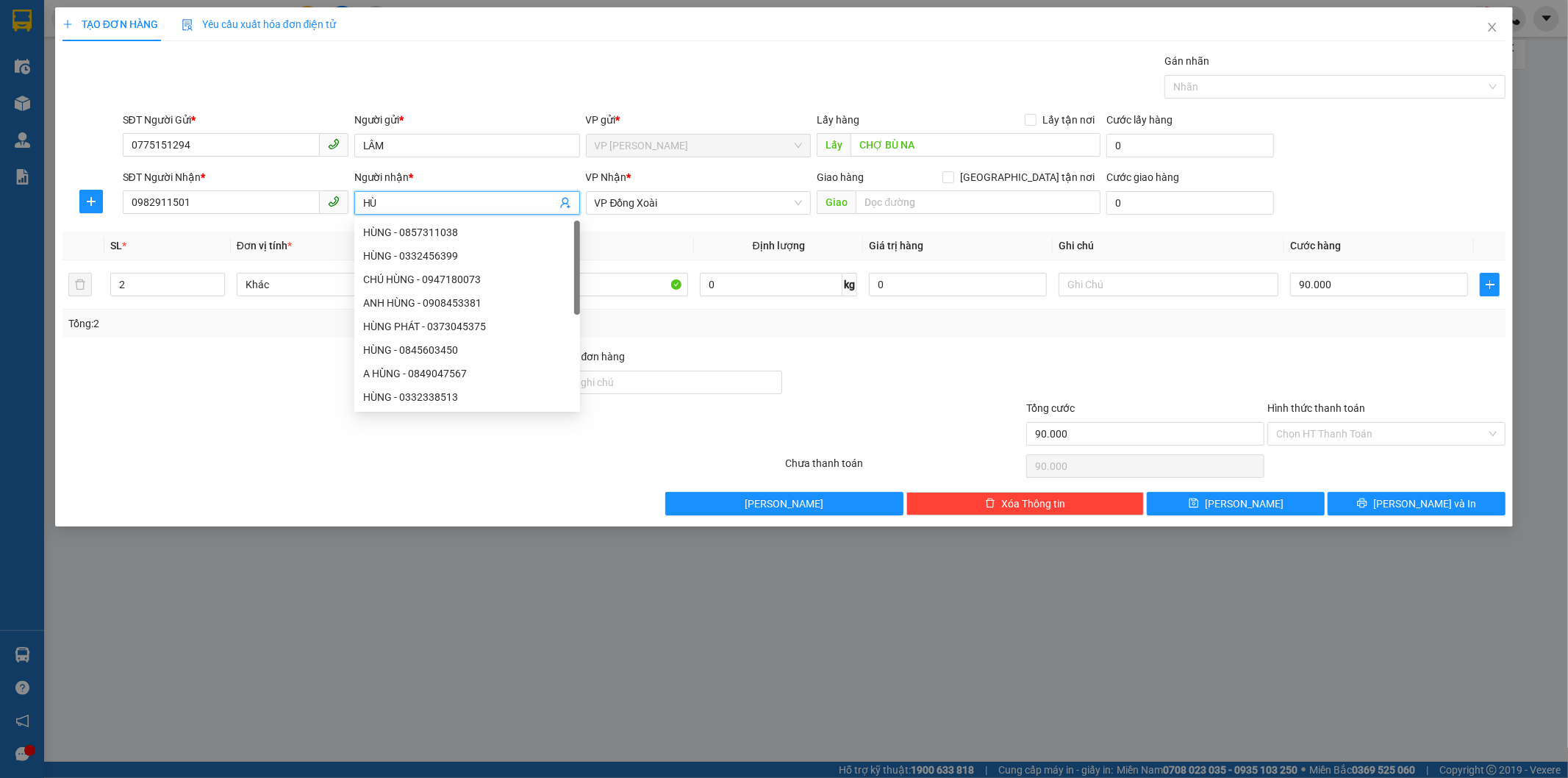
type input "H"
type input "SƠN"
click at [88, 206] on icon "plus" at bounding box center [91, 202] width 11 height 11
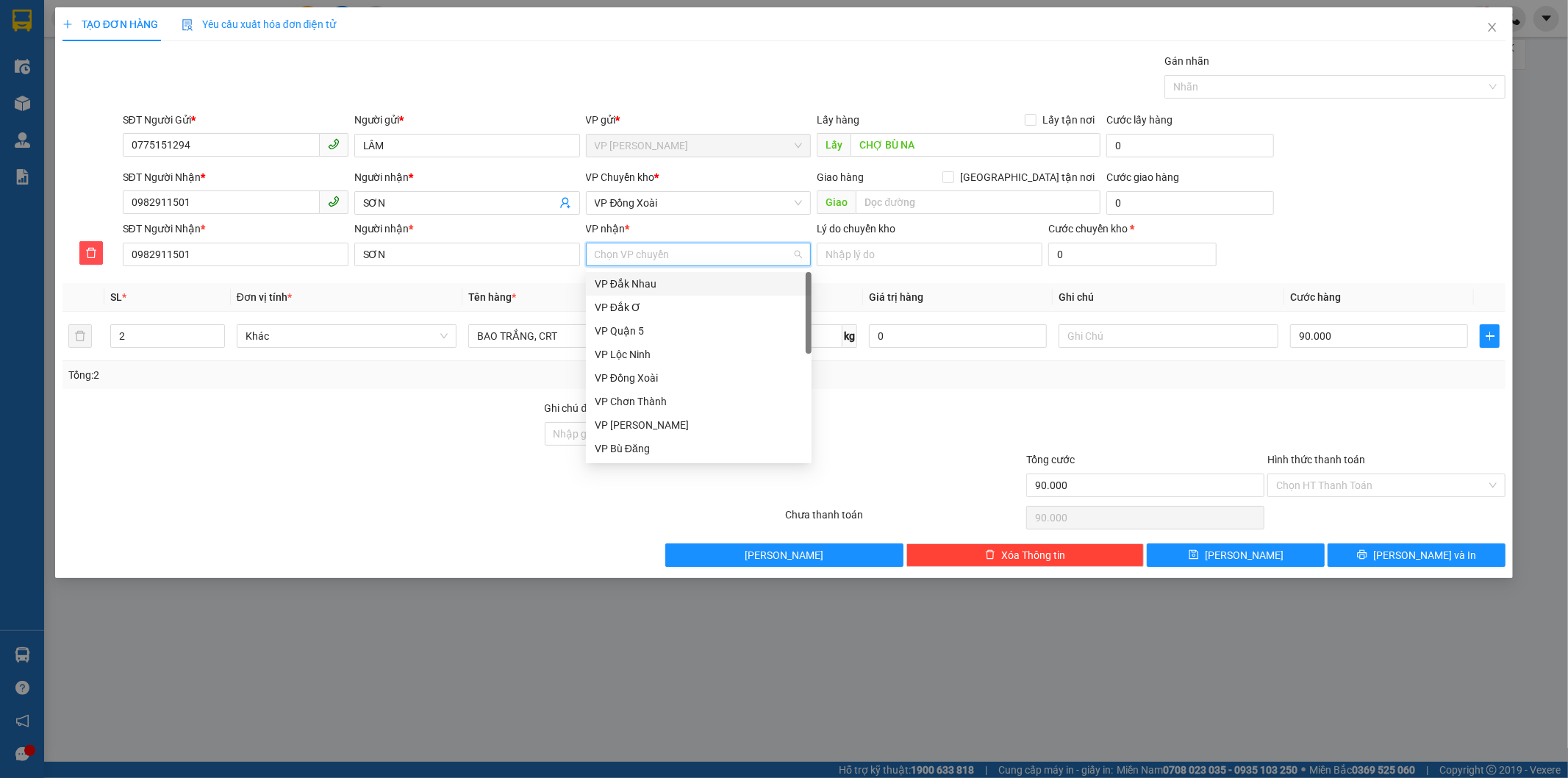
click at [630, 255] on input "VP nhận *" at bounding box center [694, 254] width 198 height 22
type input "Q"
click at [612, 285] on div "VP Quận 5" at bounding box center [699, 284] width 208 height 16
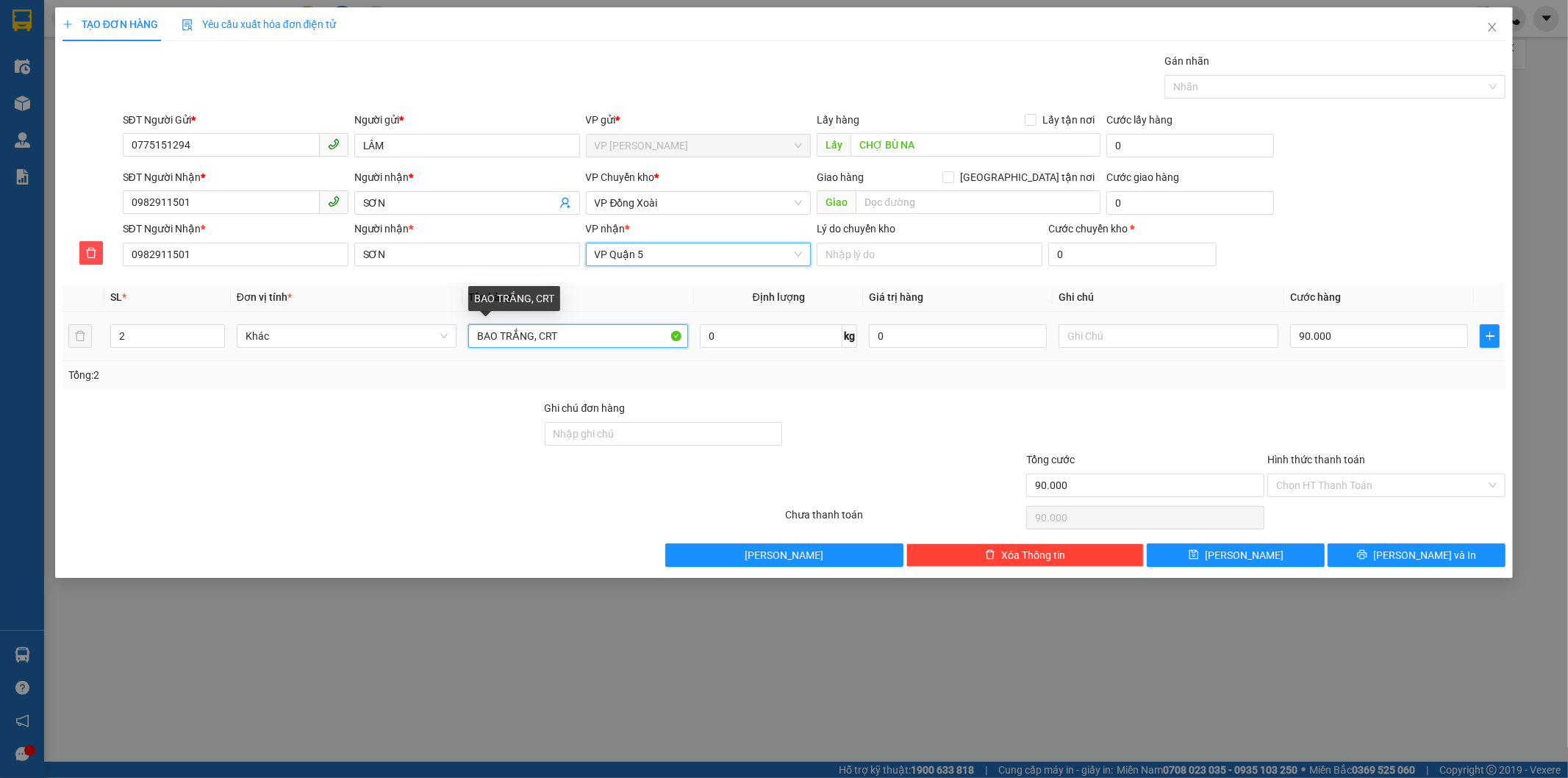
click at [538, 335] on input "BAO TRẮNG, CRT" at bounding box center [578, 336] width 220 height 24
type input "CRT"
click at [1366, 322] on div "90.000" at bounding box center [1379, 336] width 178 height 29
click at [1372, 343] on input "90.000" at bounding box center [1379, 336] width 178 height 24
type input "8"
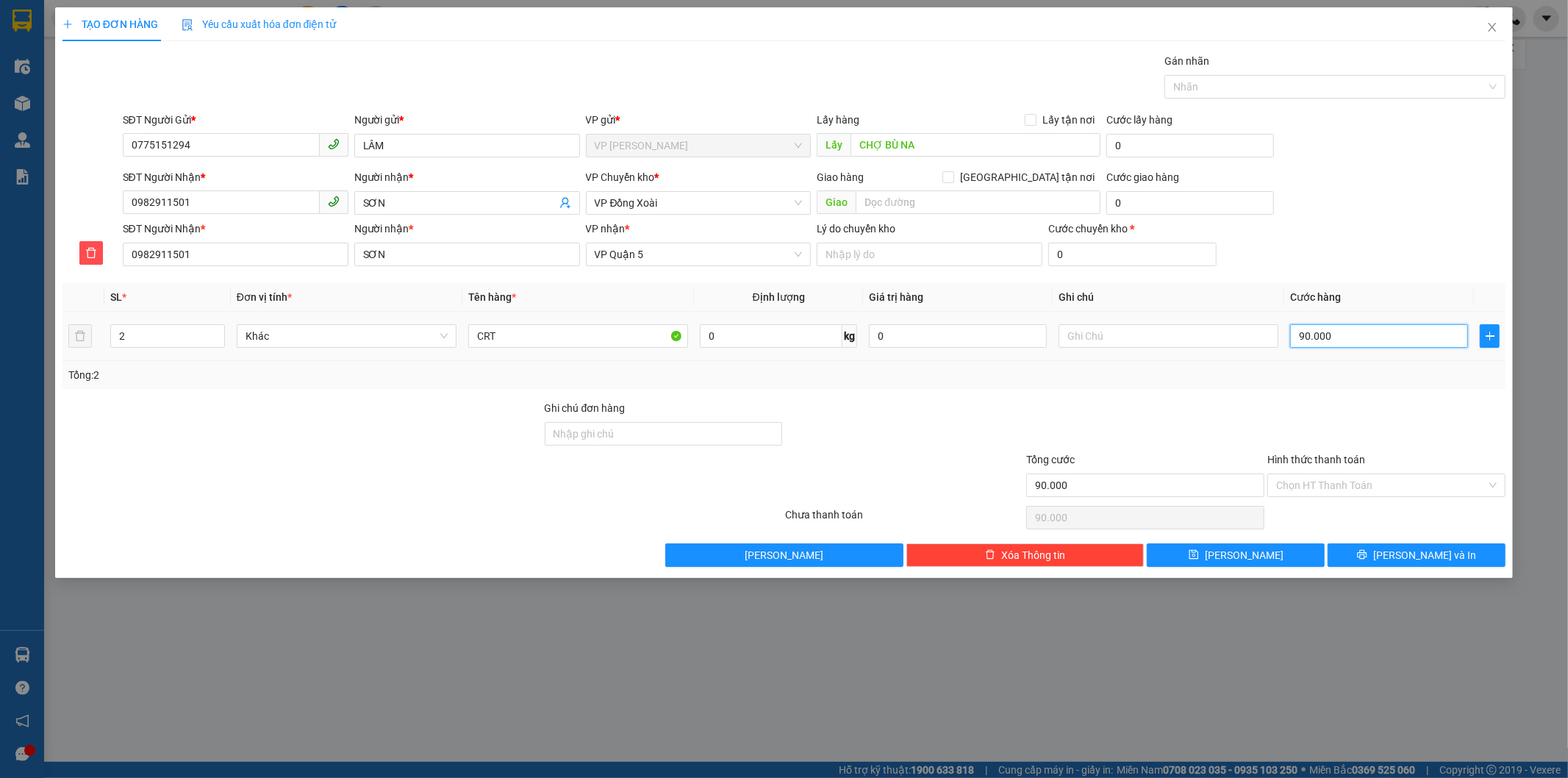
type input "8"
type input "80"
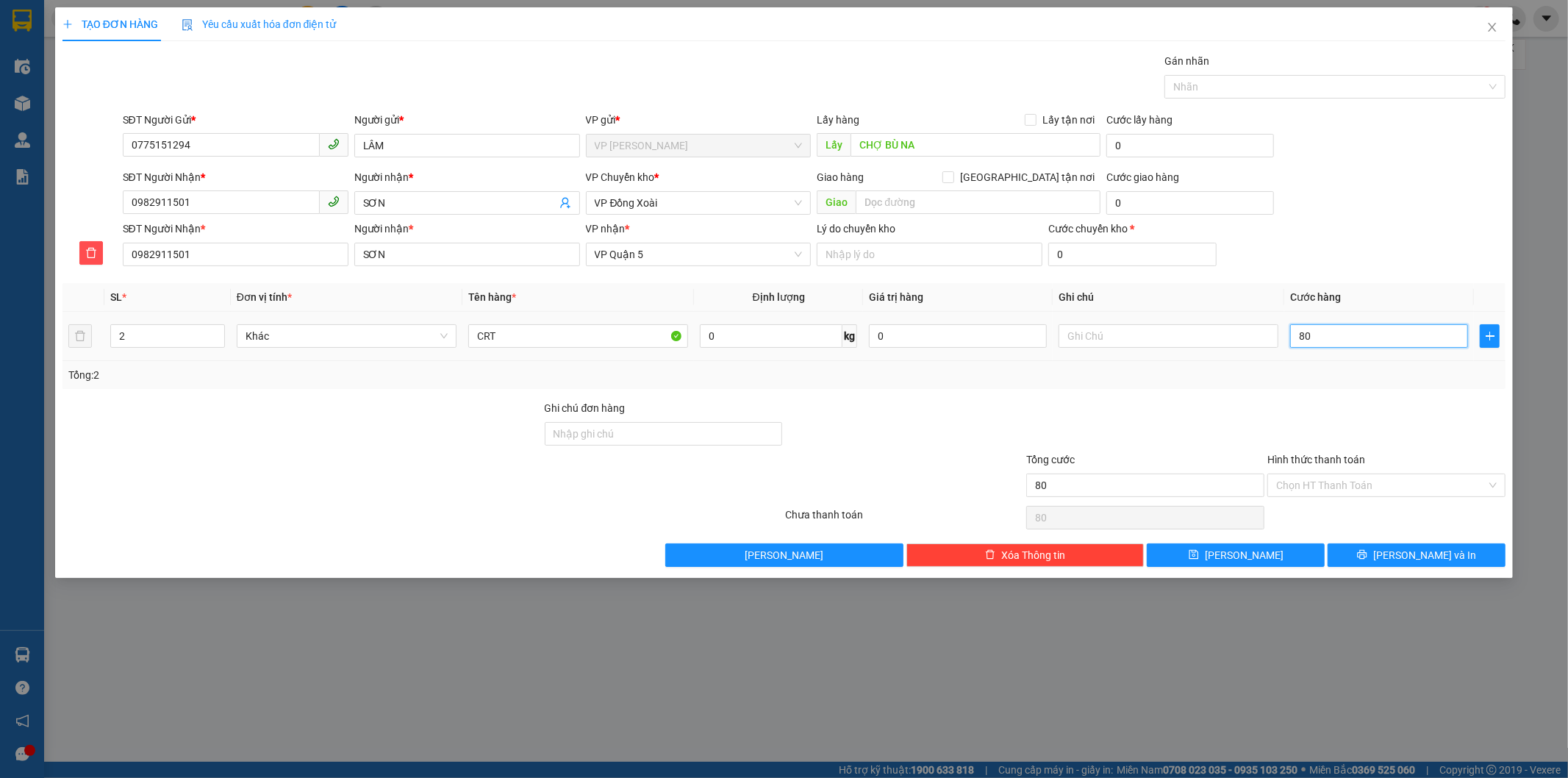
type input "800"
type input "8.000"
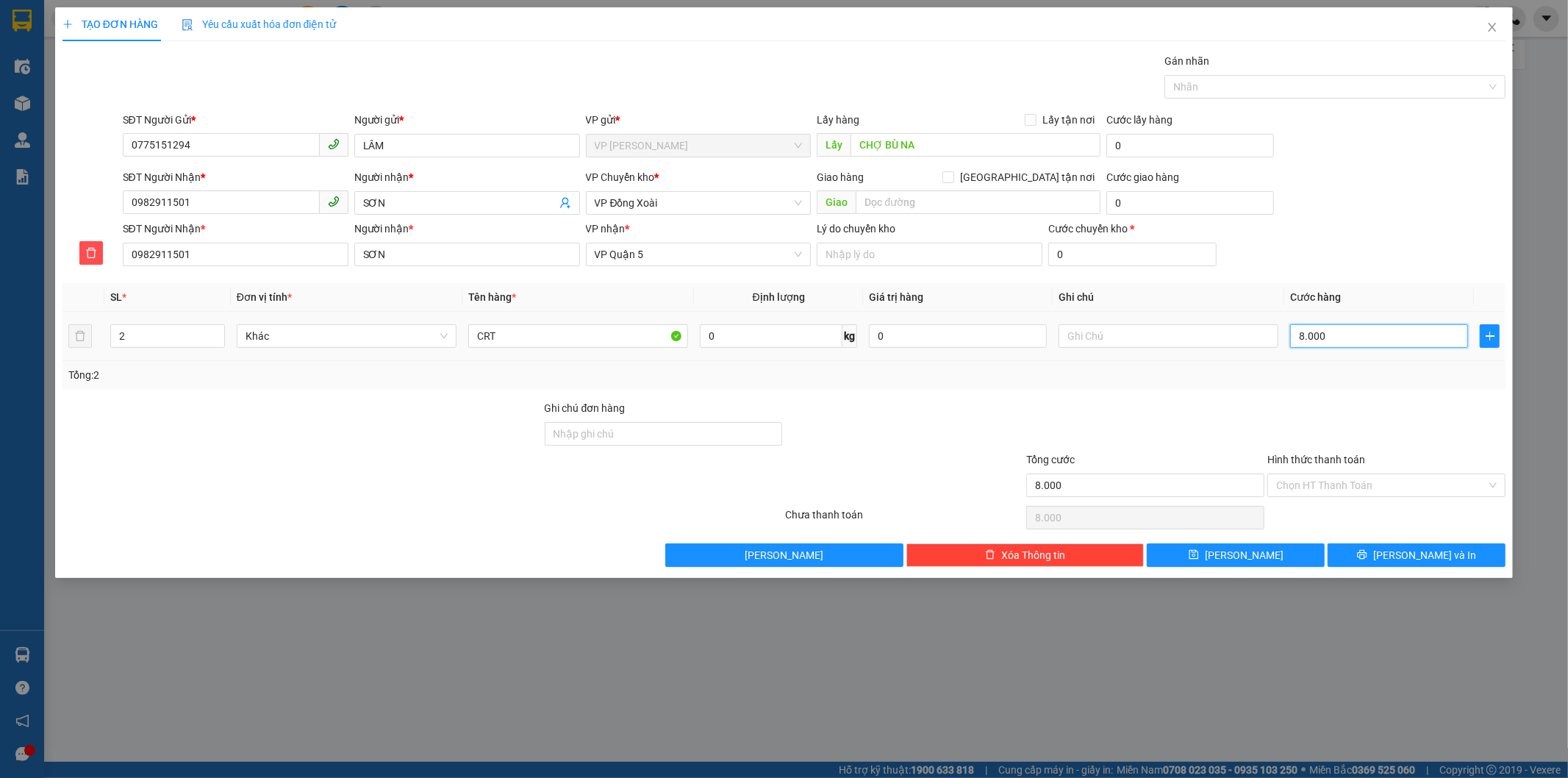
type input "80.000"
click at [1372, 393] on div "Transit Pickup Surcharge Ids Transit Deliver Surcharge Ids Transit Deliver Surc…" at bounding box center [784, 310] width 1444 height 514
click at [1412, 553] on span "Lưu và In" at bounding box center [1425, 555] width 103 height 16
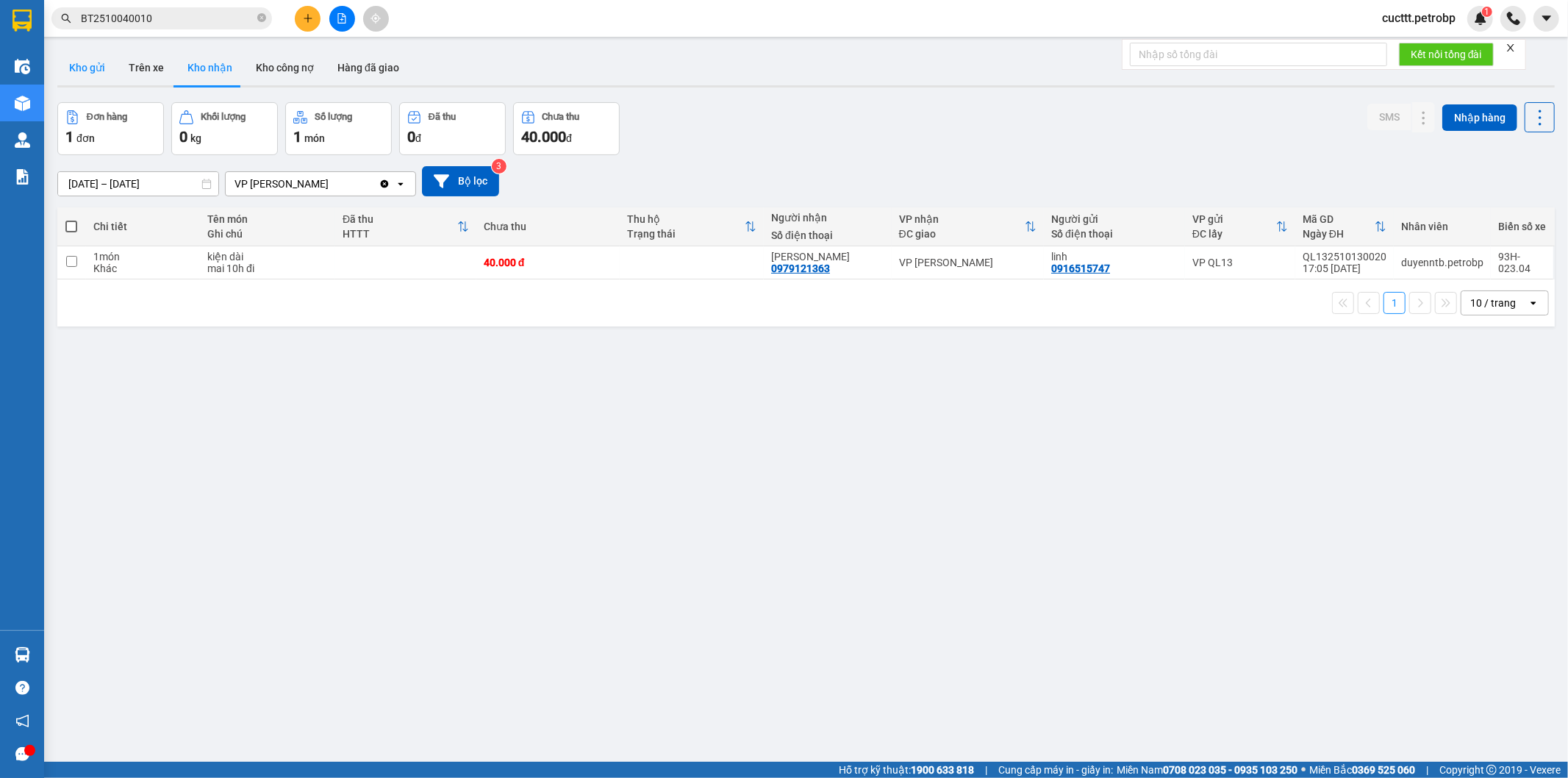
click at [93, 64] on button "Kho gửi" at bounding box center [87, 67] width 60 height 35
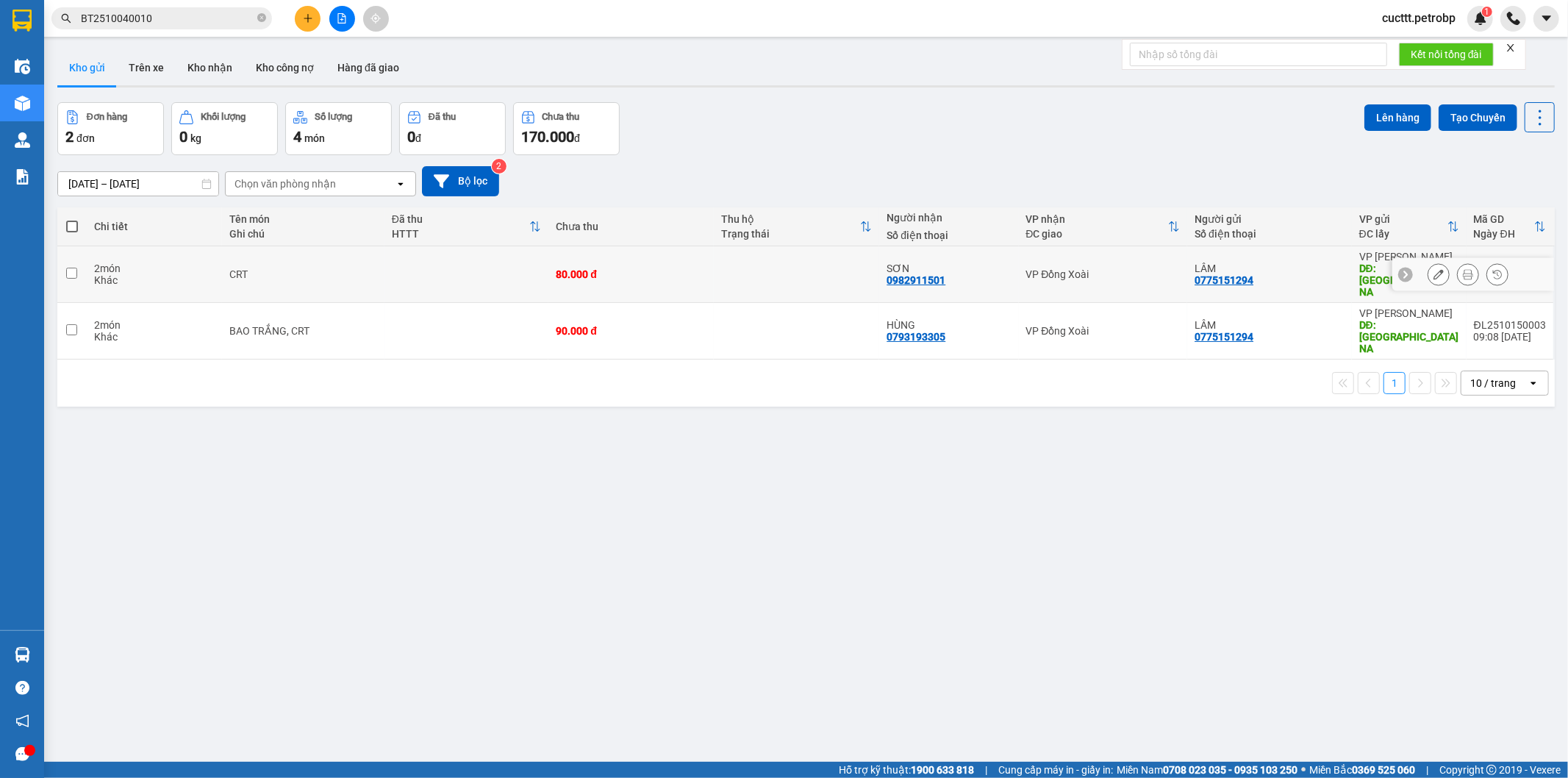
click at [849, 258] on td at bounding box center [797, 274] width 166 height 56
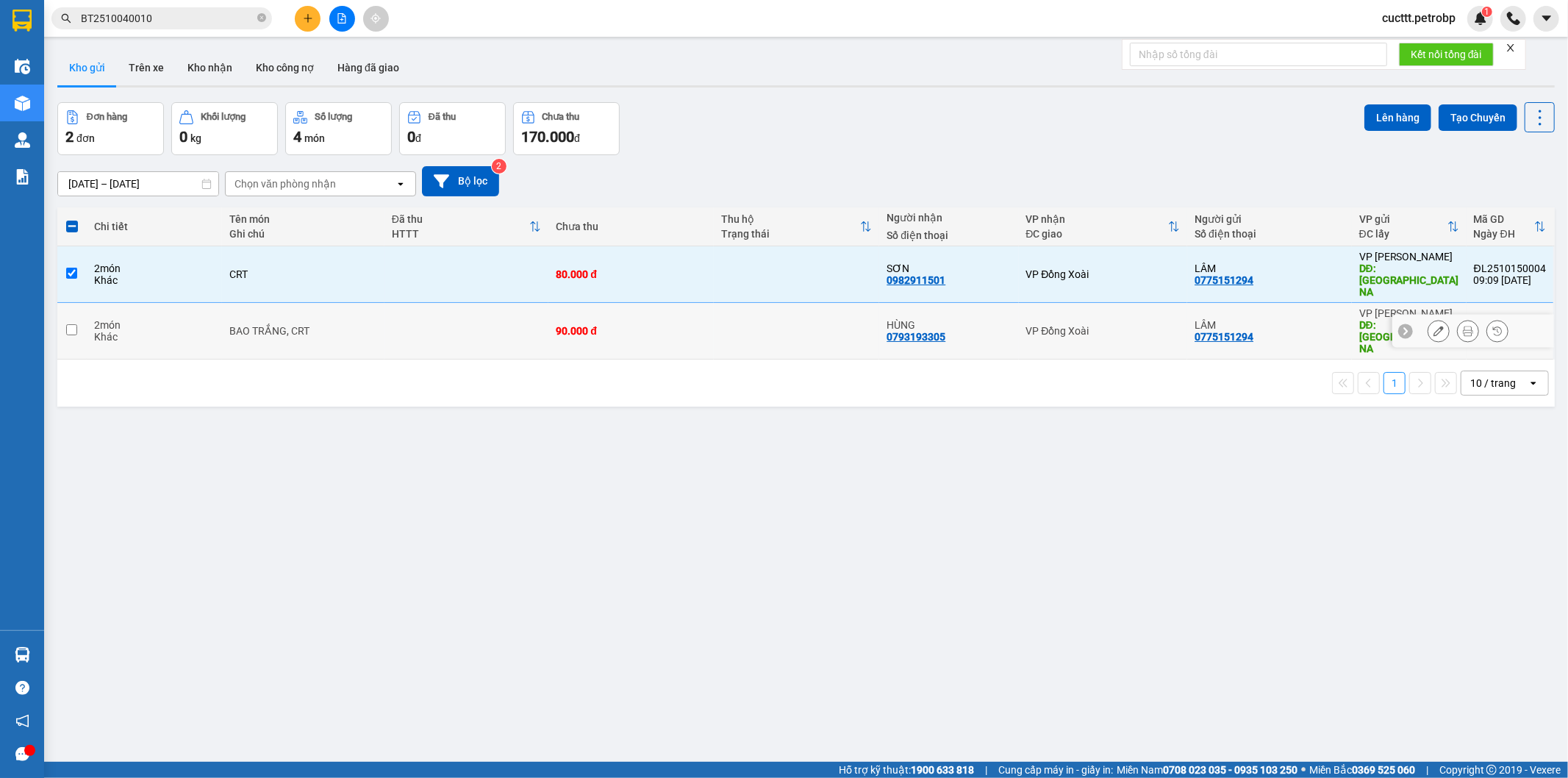
click at [837, 303] on td at bounding box center [797, 331] width 166 height 56
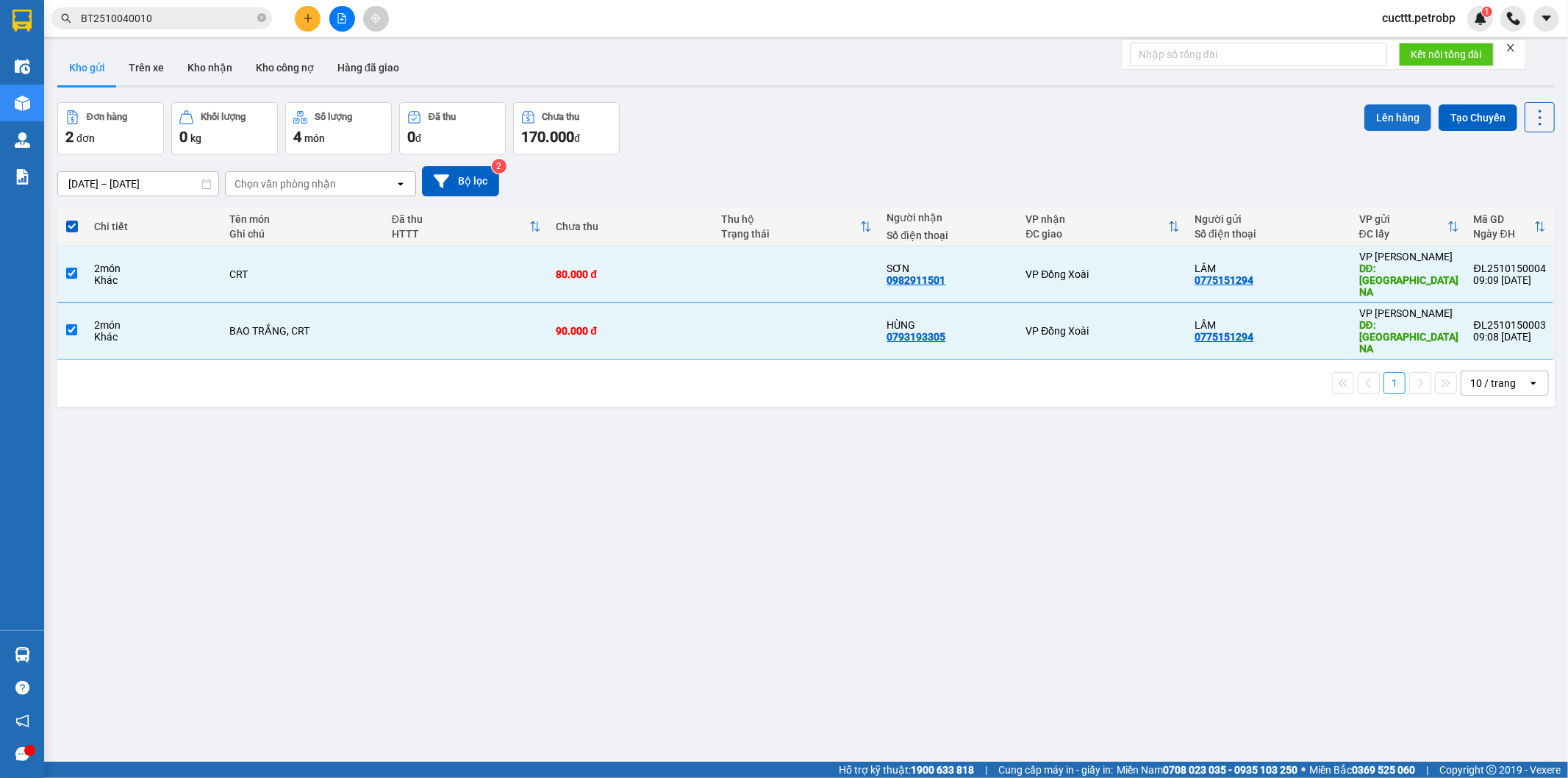
click at [1376, 108] on button "Lên hàng" at bounding box center [1398, 118] width 67 height 26
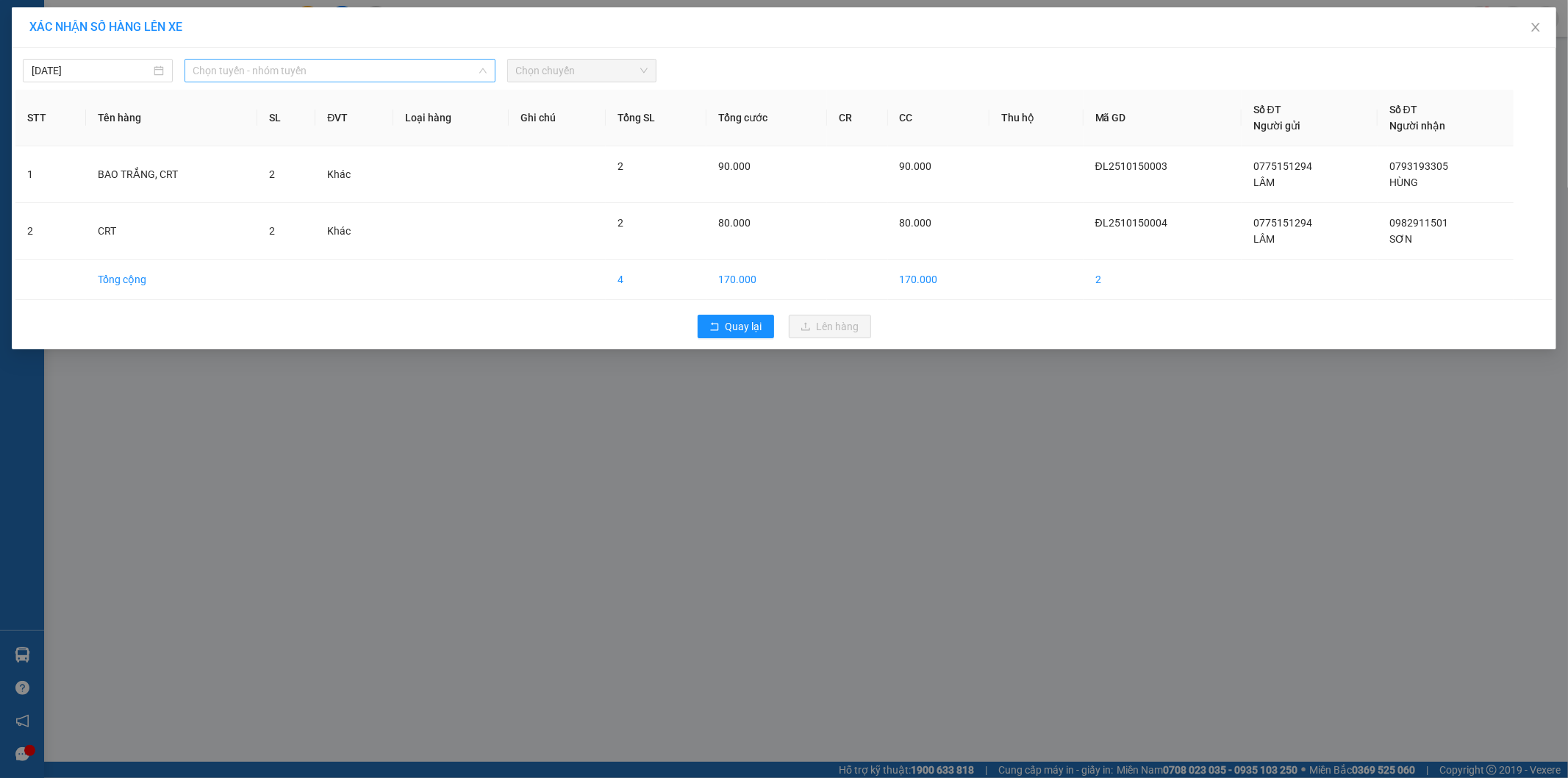
click at [352, 69] on span "Chọn tuyến - nhóm tuyến" at bounding box center [340, 70] width 293 height 22
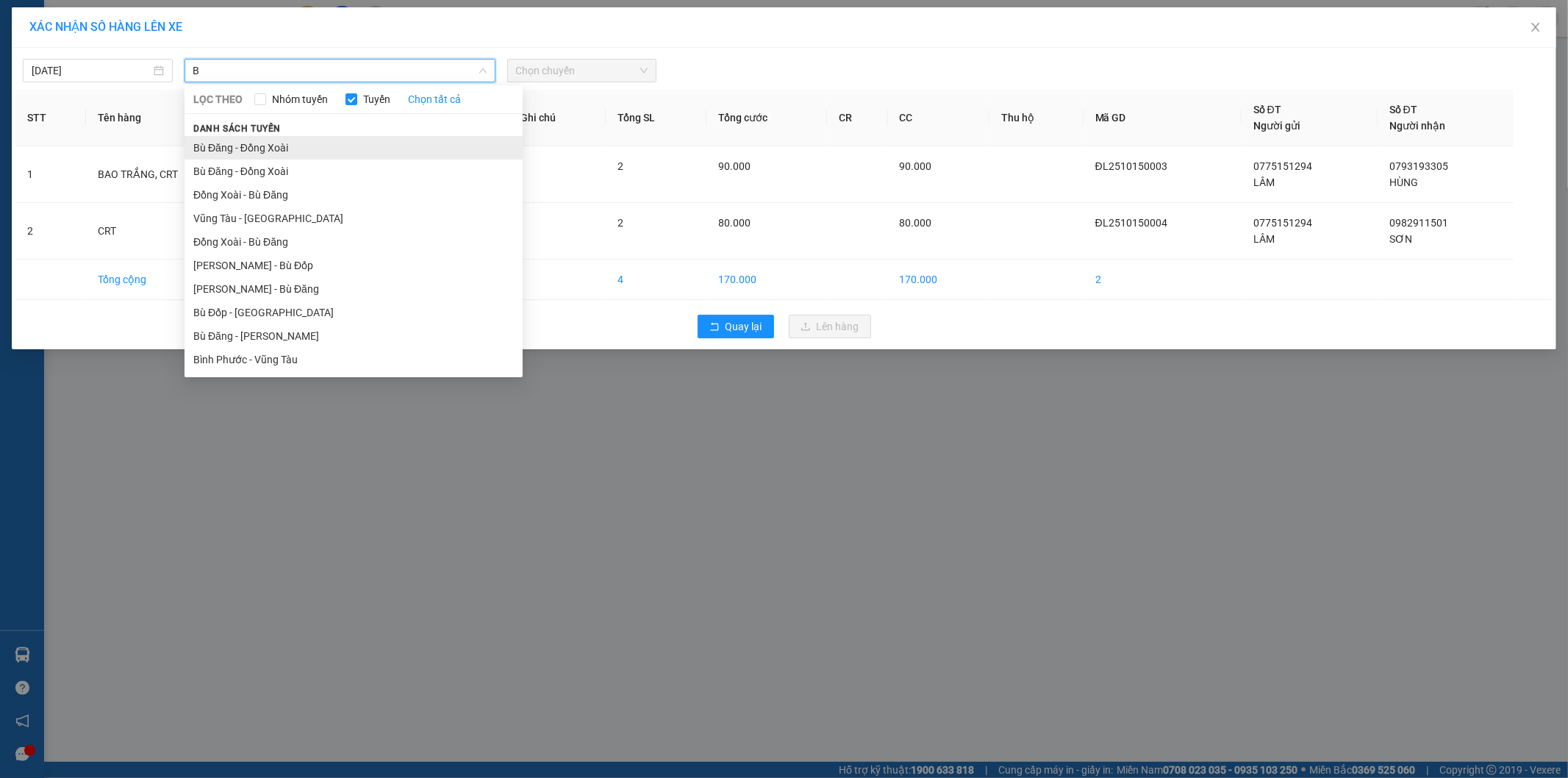
type input "B"
click at [293, 140] on li "Bù Đăng - Đồng Xoài" at bounding box center [353, 148] width 338 height 24
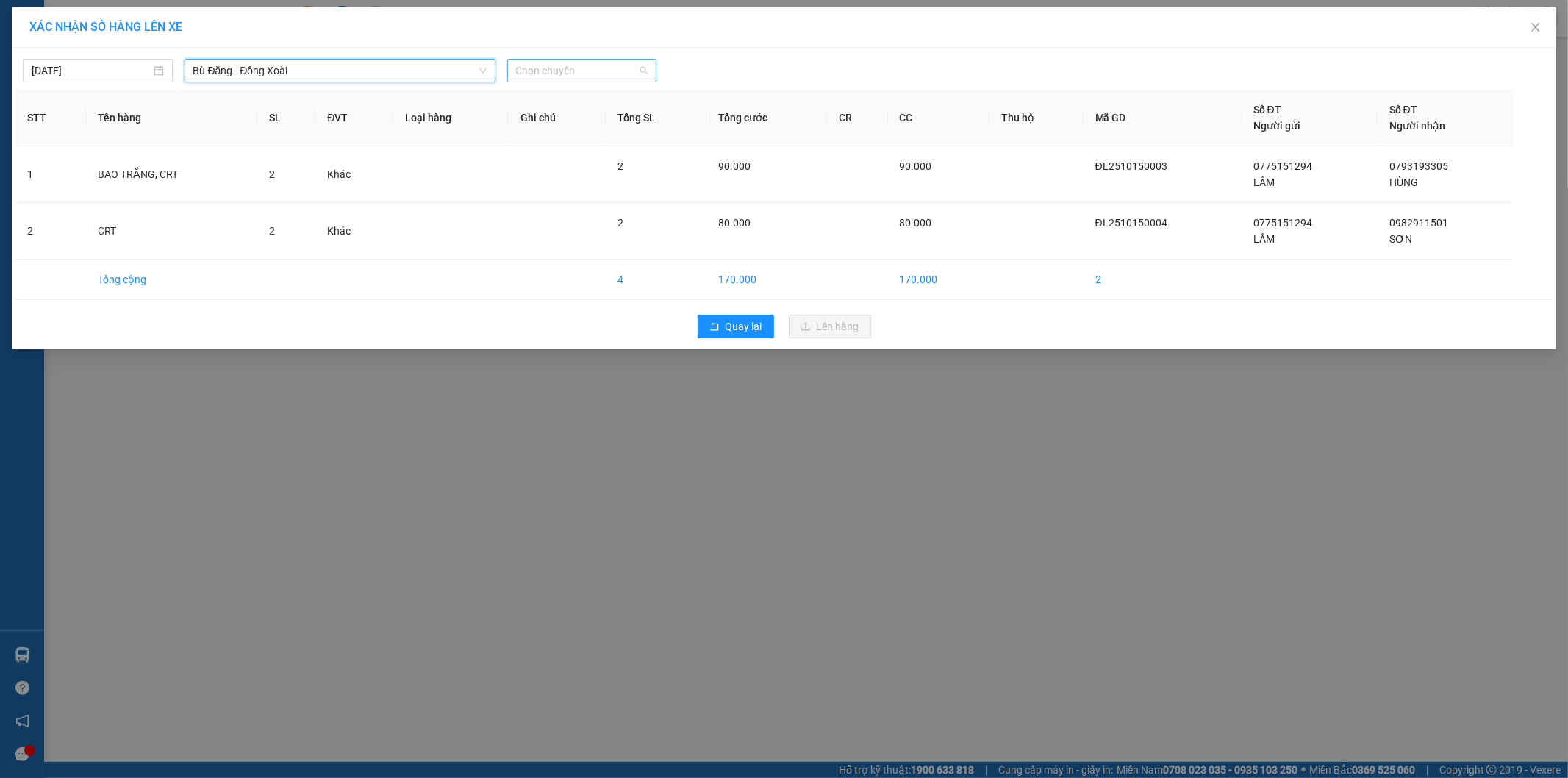
click at [525, 79] on span "Chọn chuyến" at bounding box center [582, 70] width 132 height 22
click at [567, 122] on div "08:05 - 93H-023.04" at bounding box center [573, 123] width 115 height 16
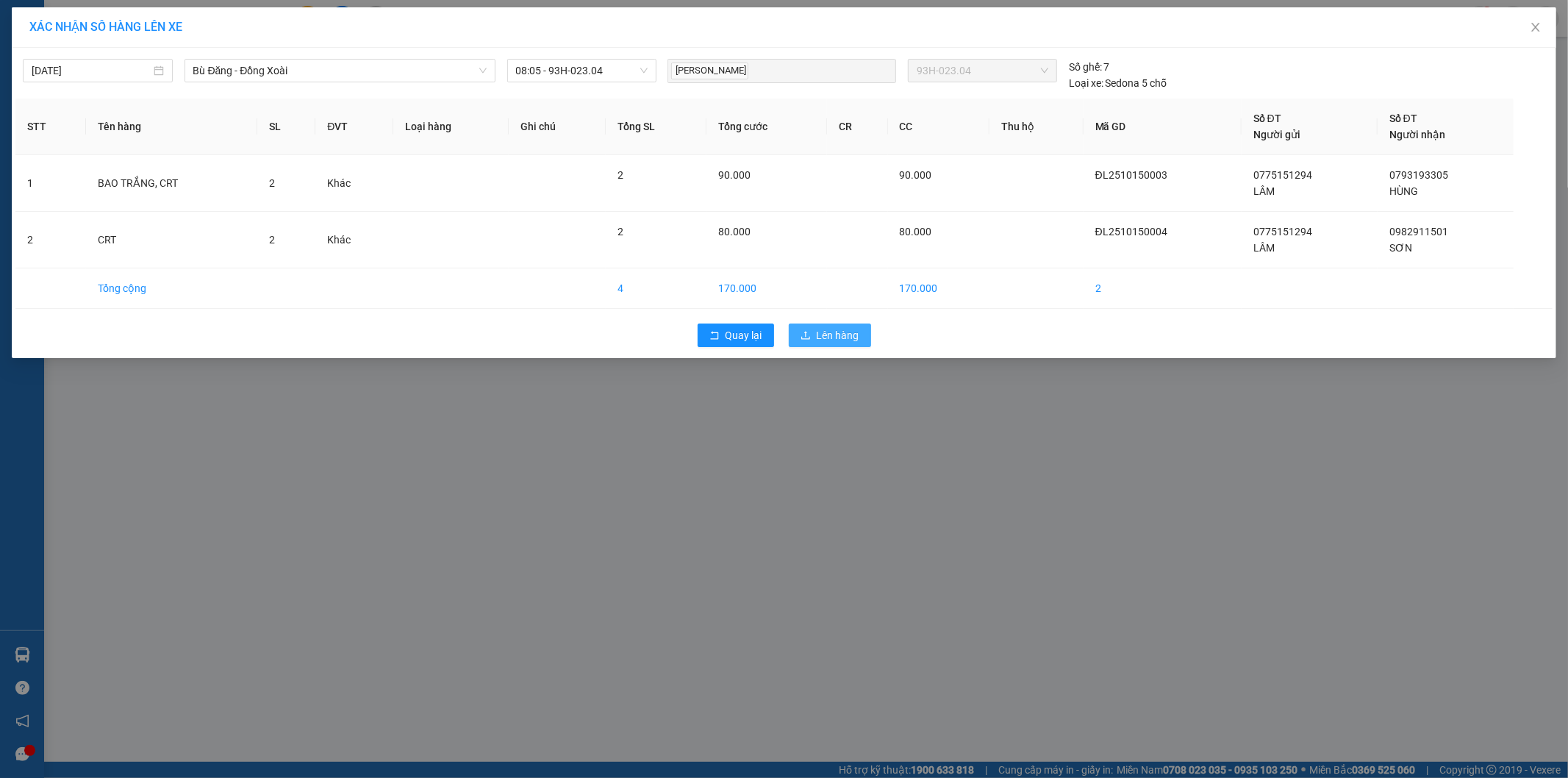
click at [846, 343] on span "Lên hàng" at bounding box center [838, 336] width 42 height 16
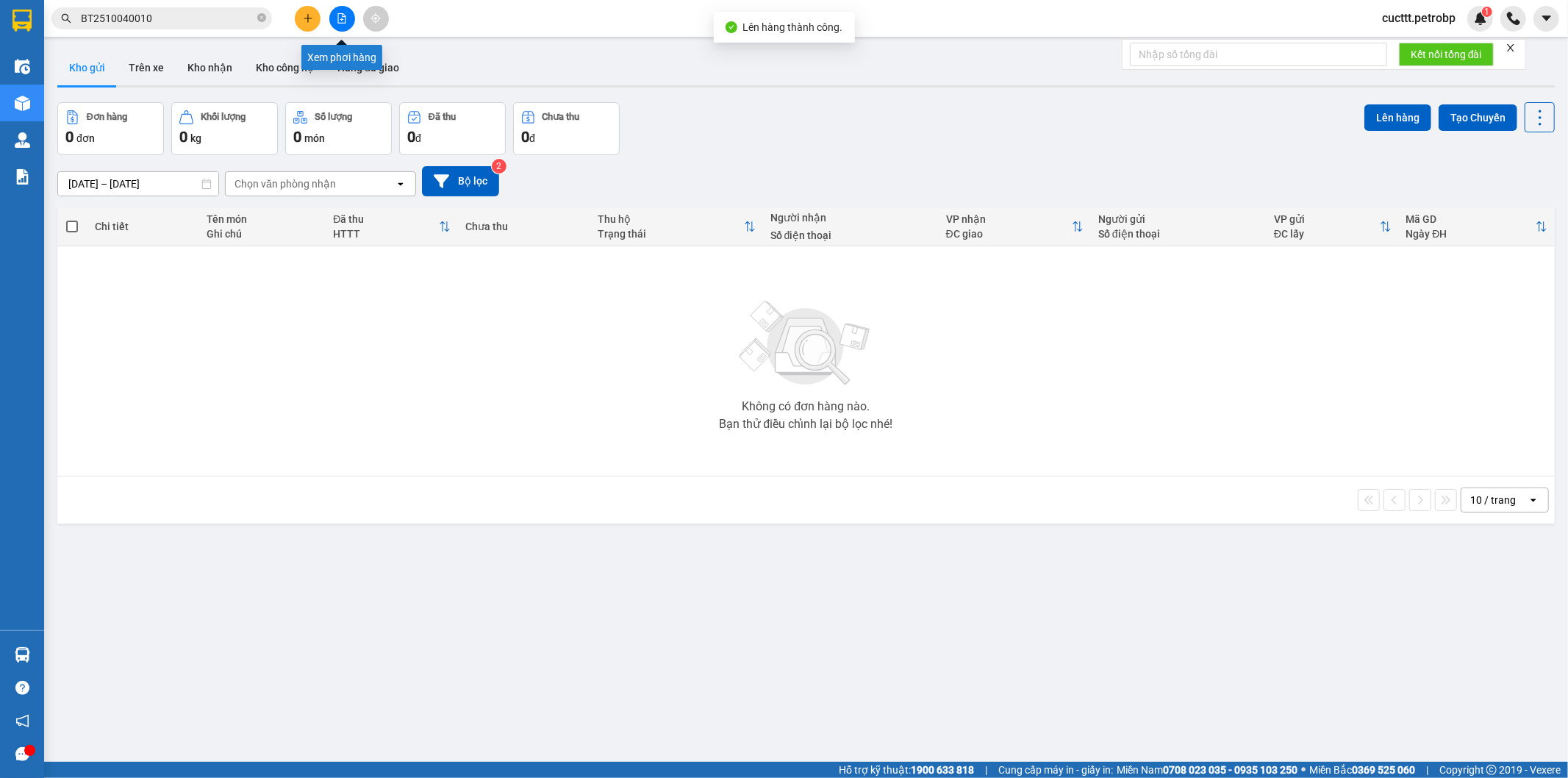
click at [344, 16] on icon "file-add" at bounding box center [342, 18] width 8 height 11
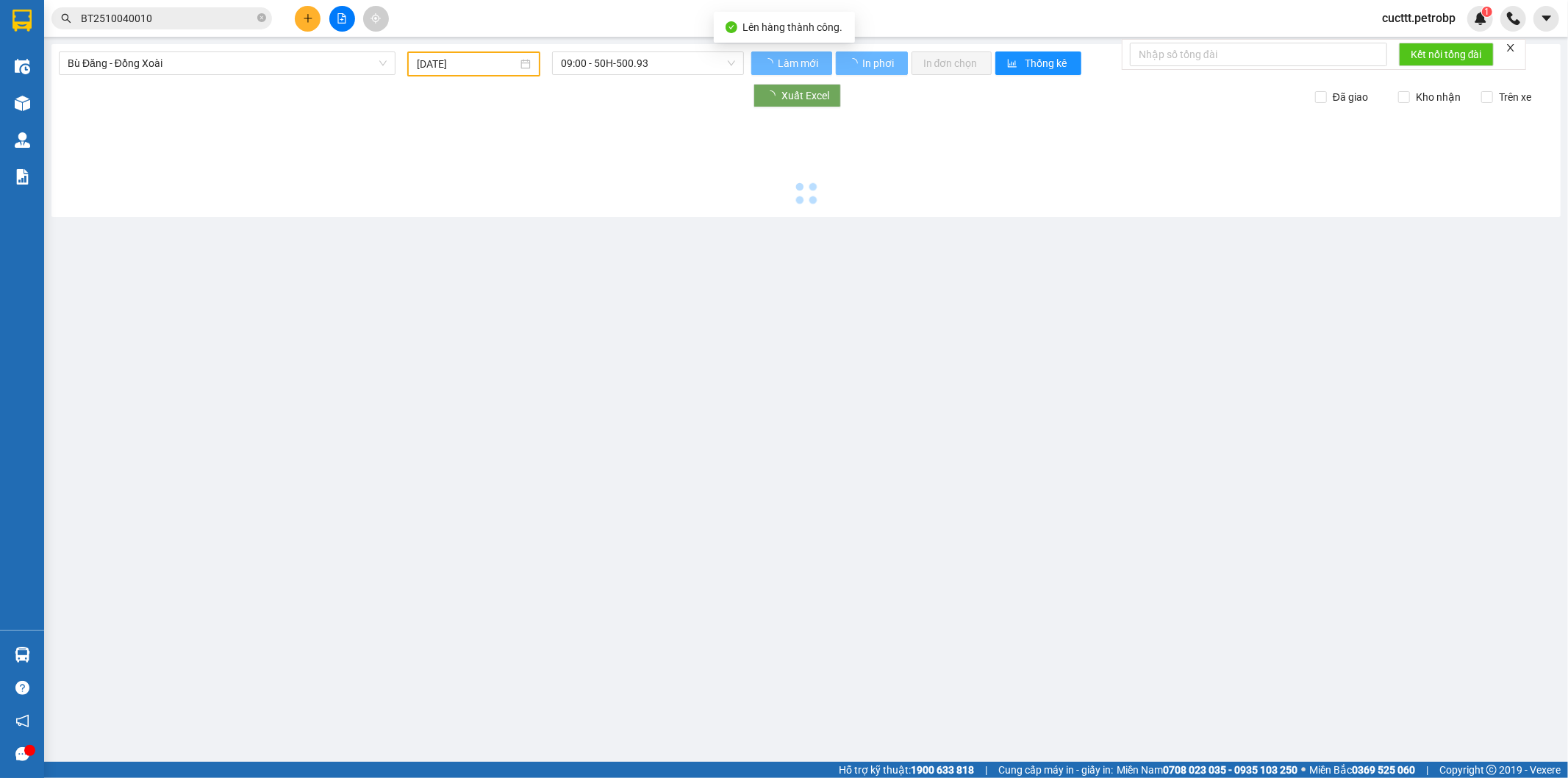
type input "15/10/2025"
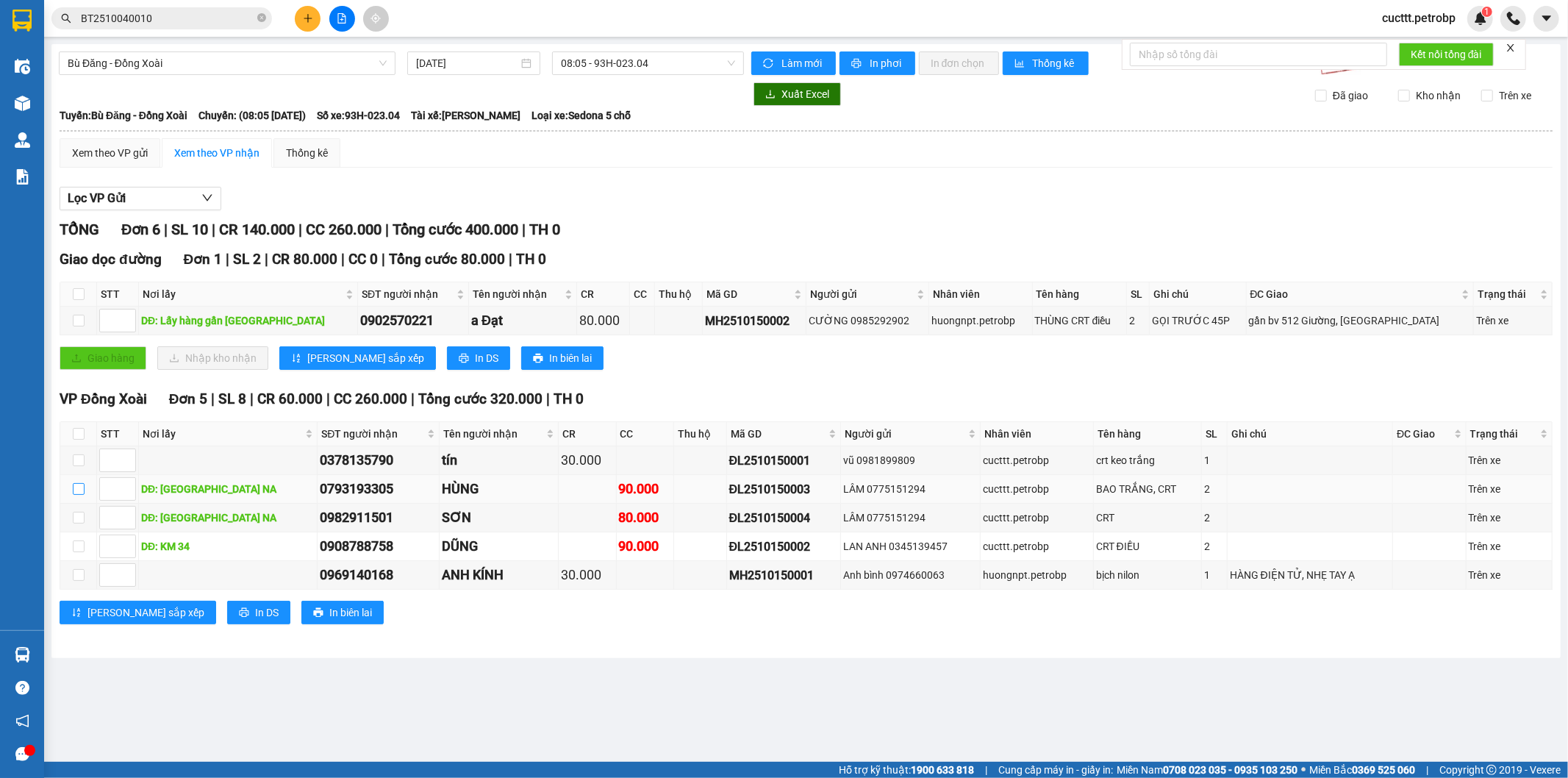
click at [76, 487] on input "checkbox" at bounding box center [78, 489] width 11 height 11
checkbox input "true"
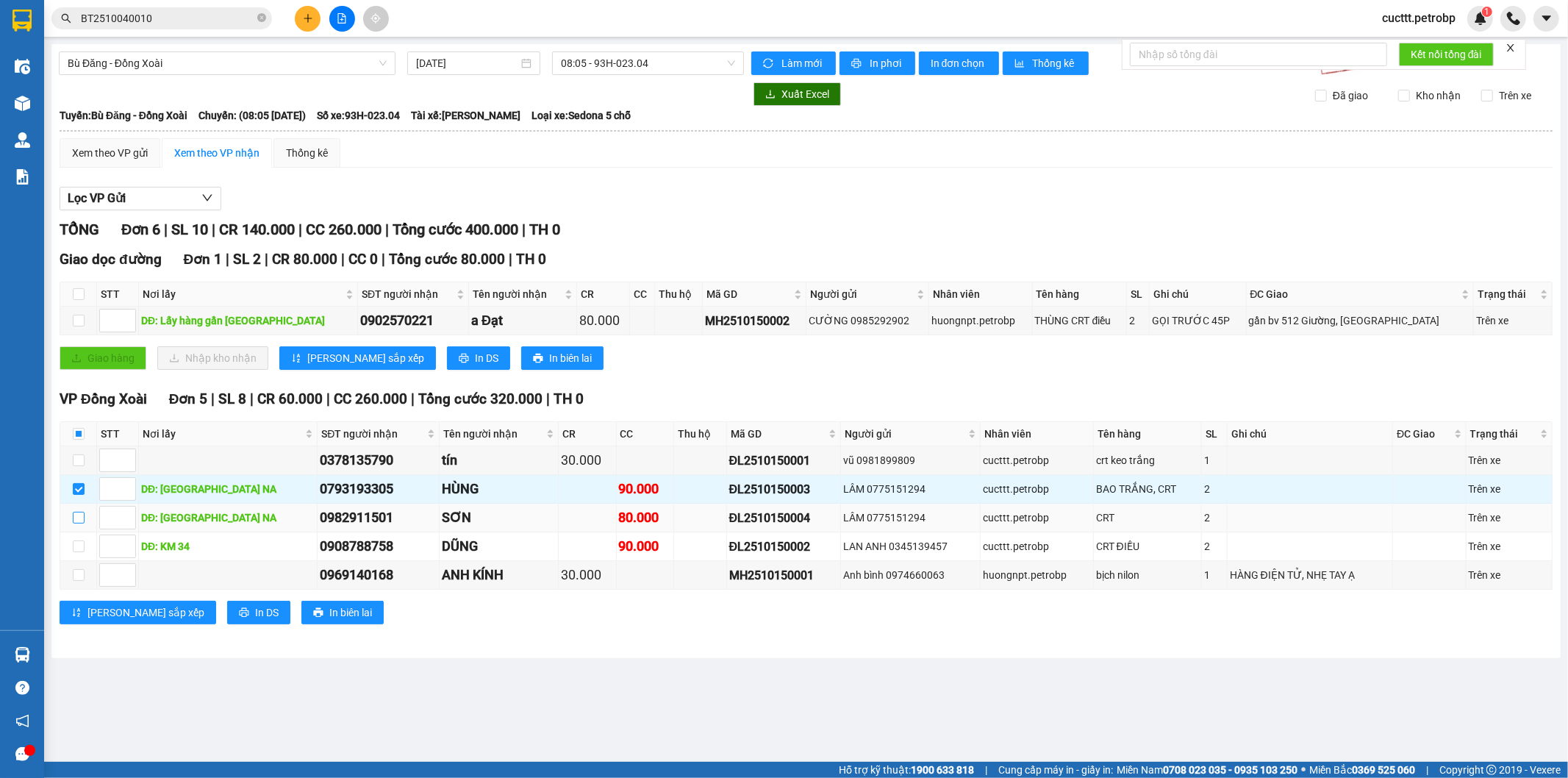
click at [78, 513] on input "checkbox" at bounding box center [78, 518] width 11 height 11
checkbox input "true"
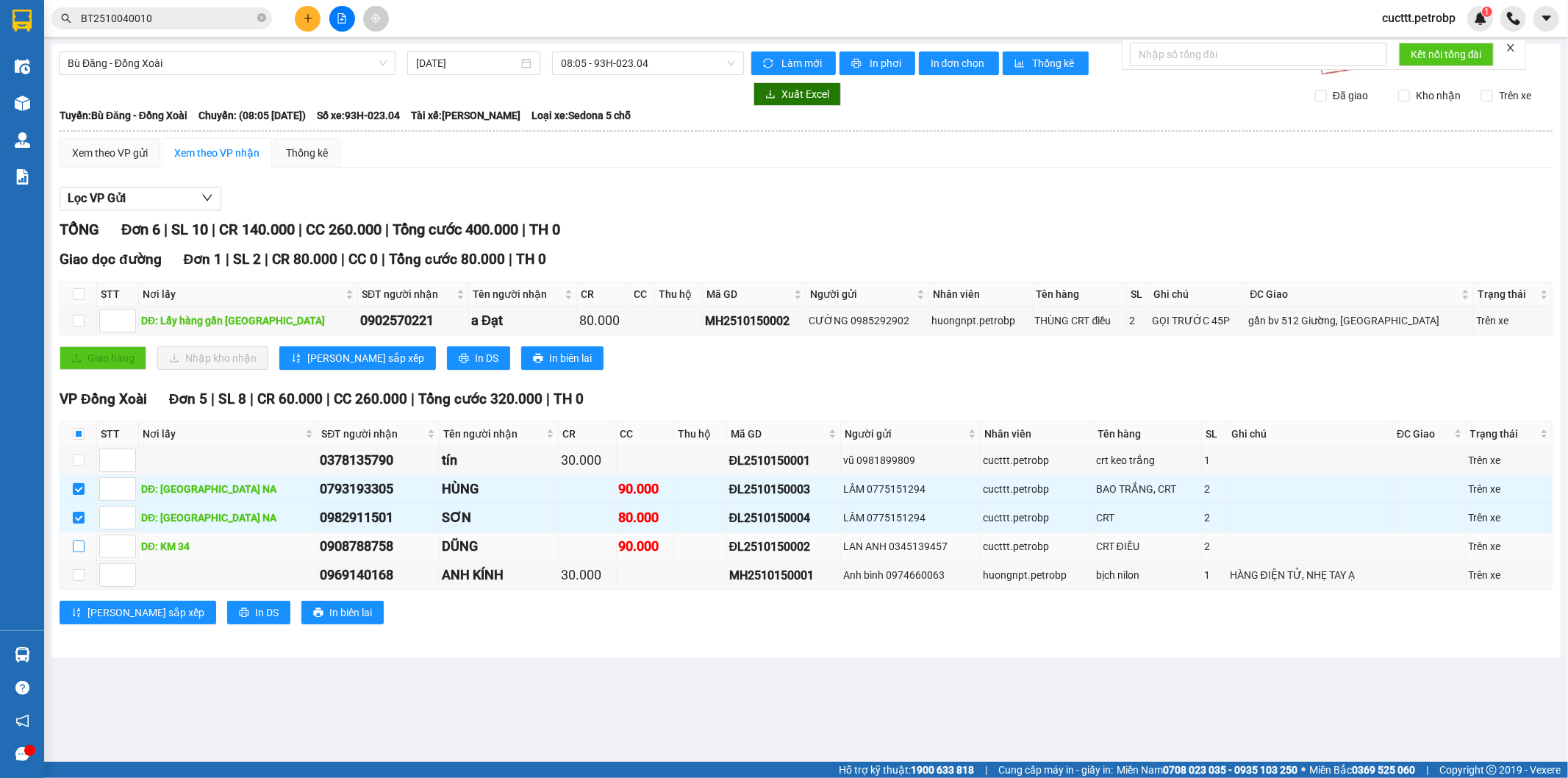
click at [73, 550] on input "checkbox" at bounding box center [78, 546] width 11 height 11
checkbox input "true"
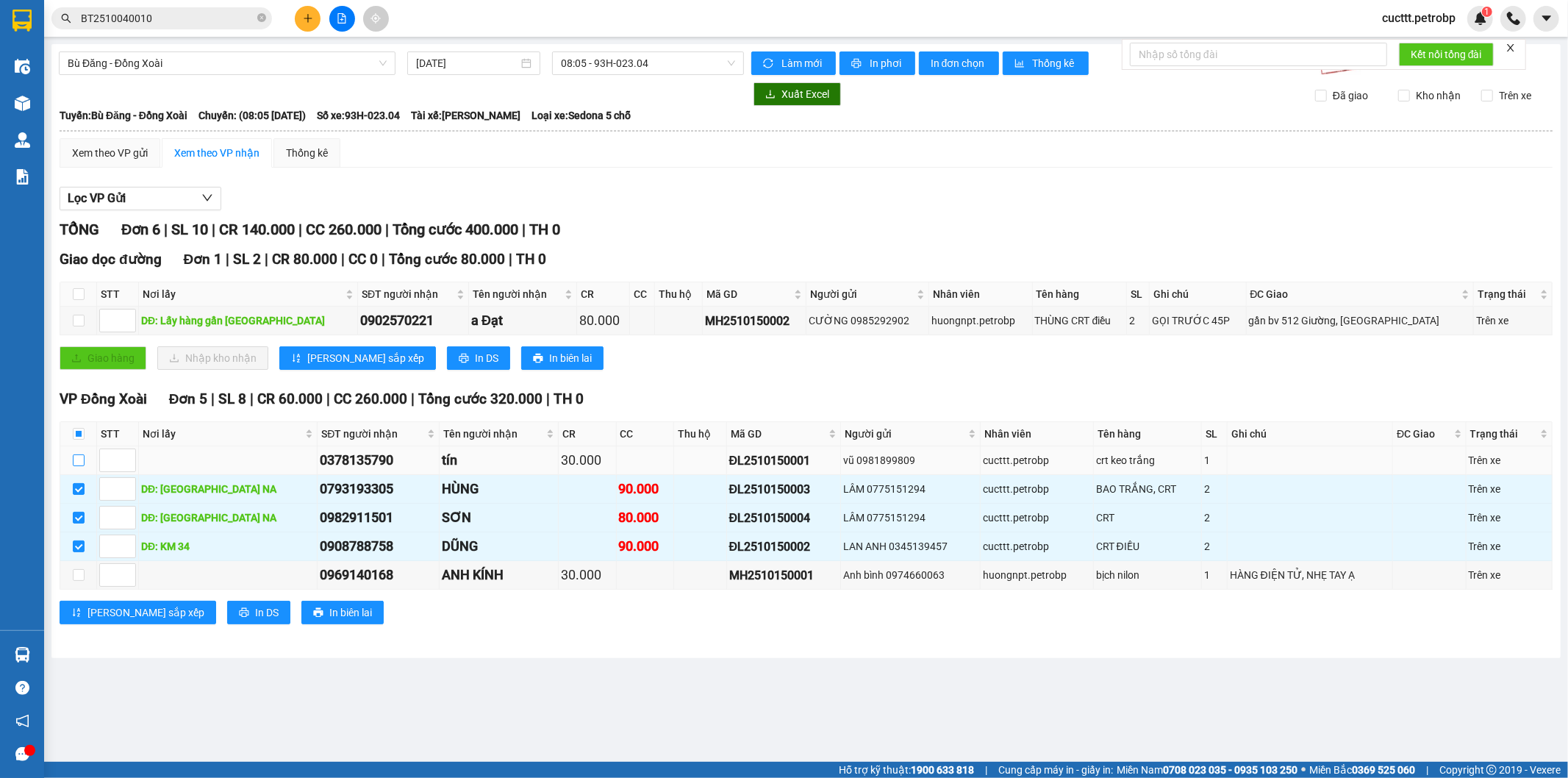
click at [79, 461] on input "checkbox" at bounding box center [78, 460] width 11 height 11
checkbox input "true"
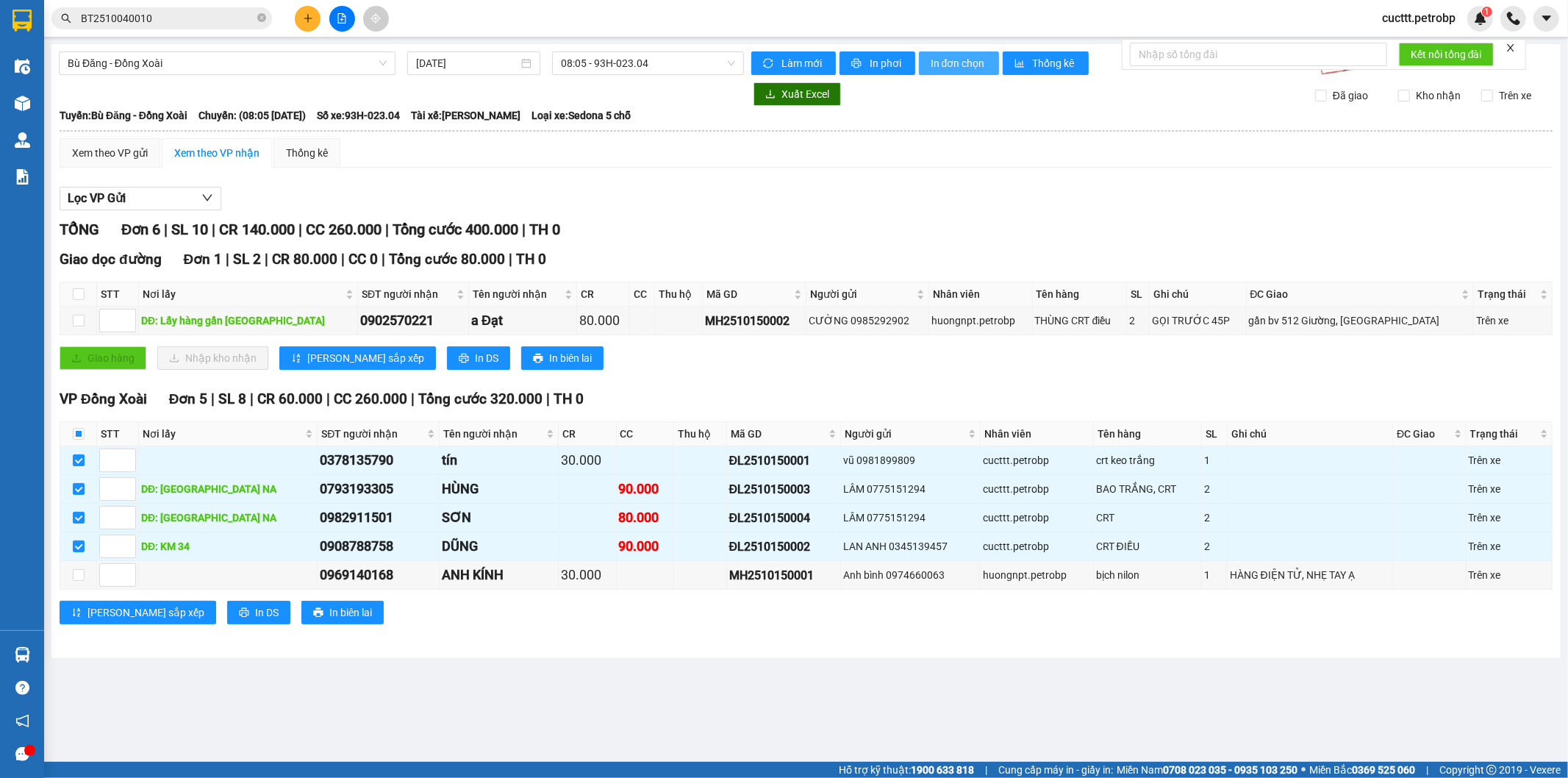
click at [949, 69] on span "In đơn chọn" at bounding box center [958, 64] width 56 height 16
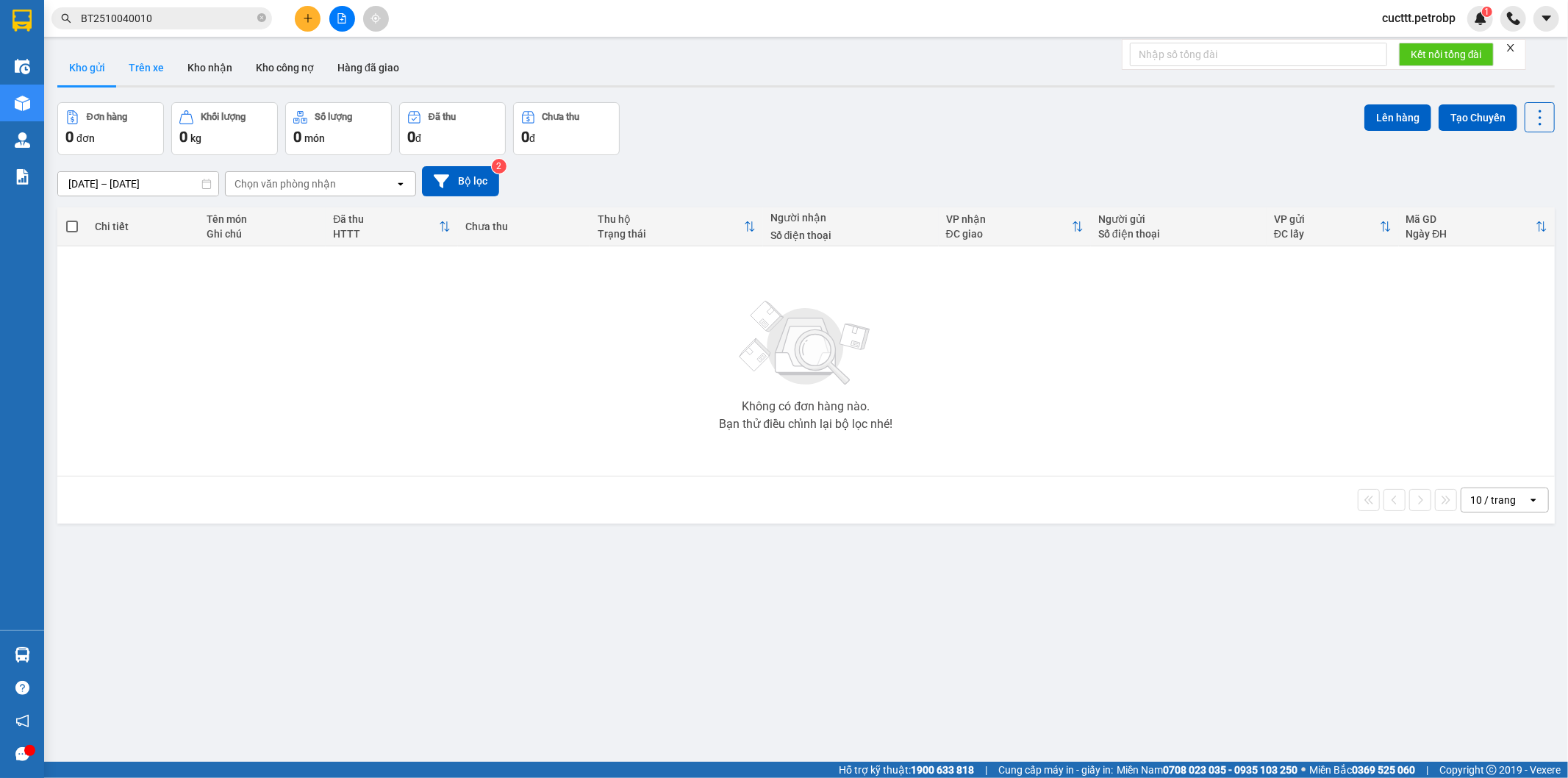
click at [153, 70] on button "Trên xe" at bounding box center [146, 67] width 59 height 35
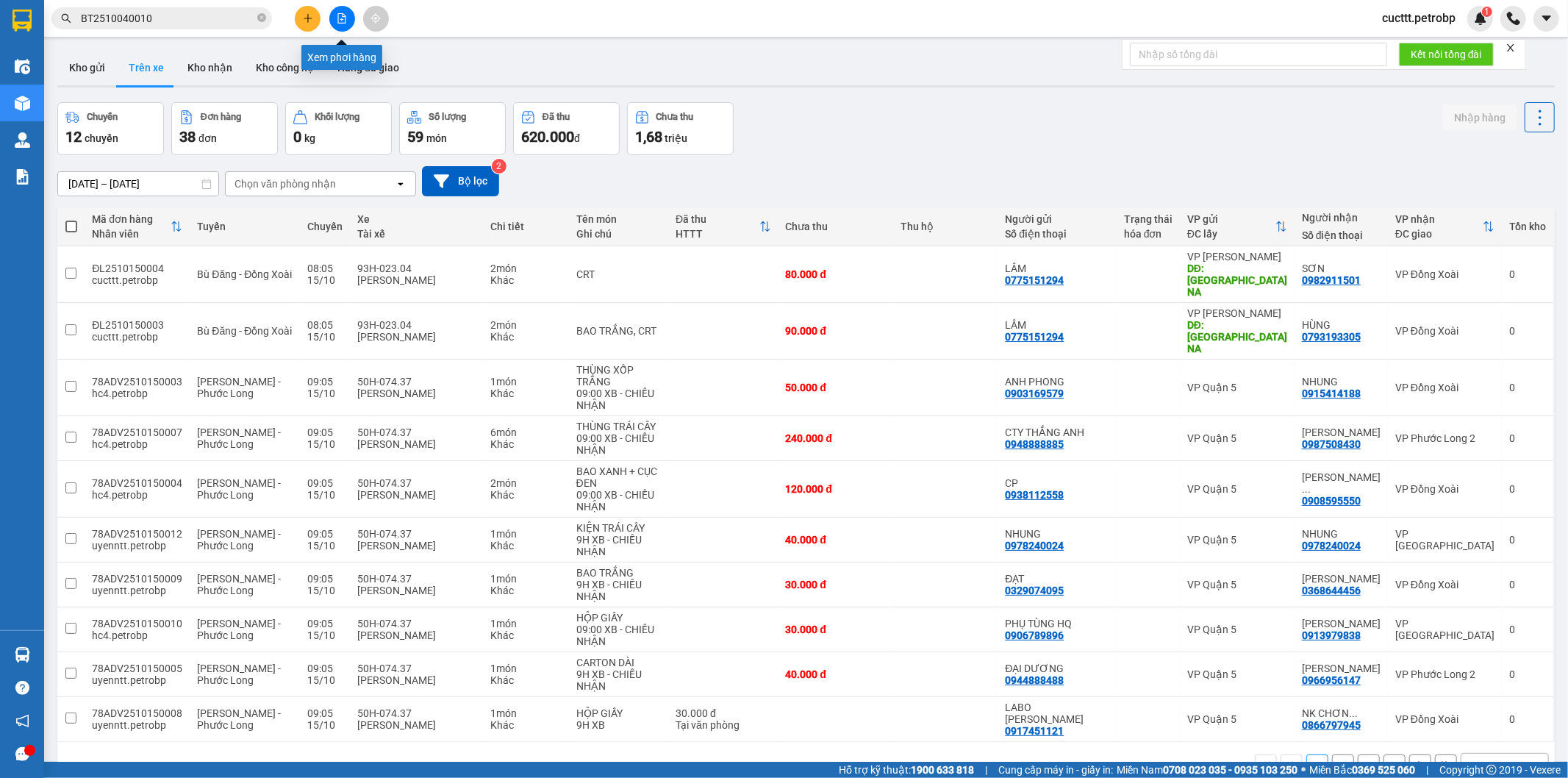
click at [335, 11] on button at bounding box center [343, 19] width 26 height 26
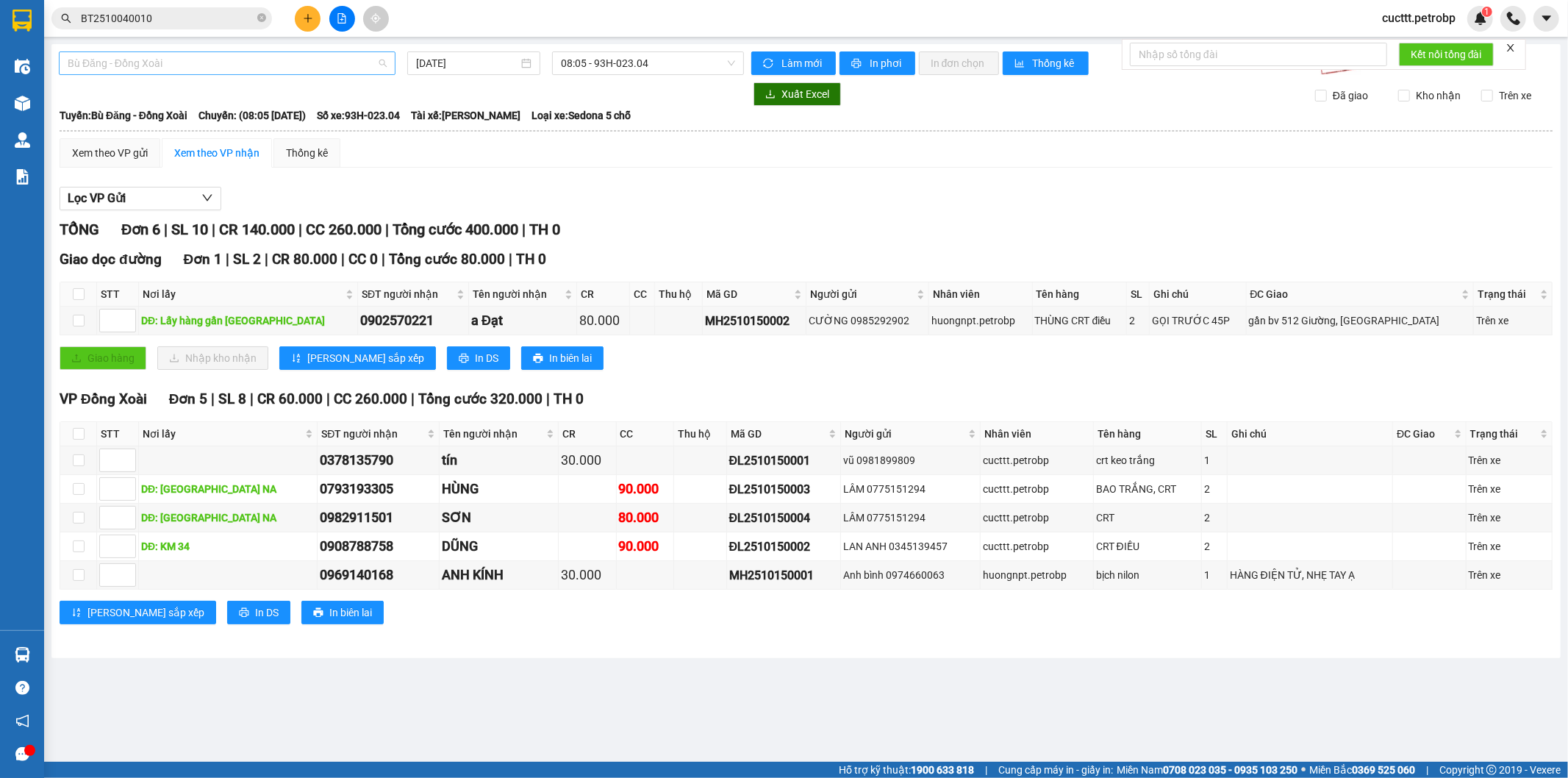
click at [215, 62] on span "Bù Đăng - Đồng Xoài" at bounding box center [227, 63] width 319 height 22
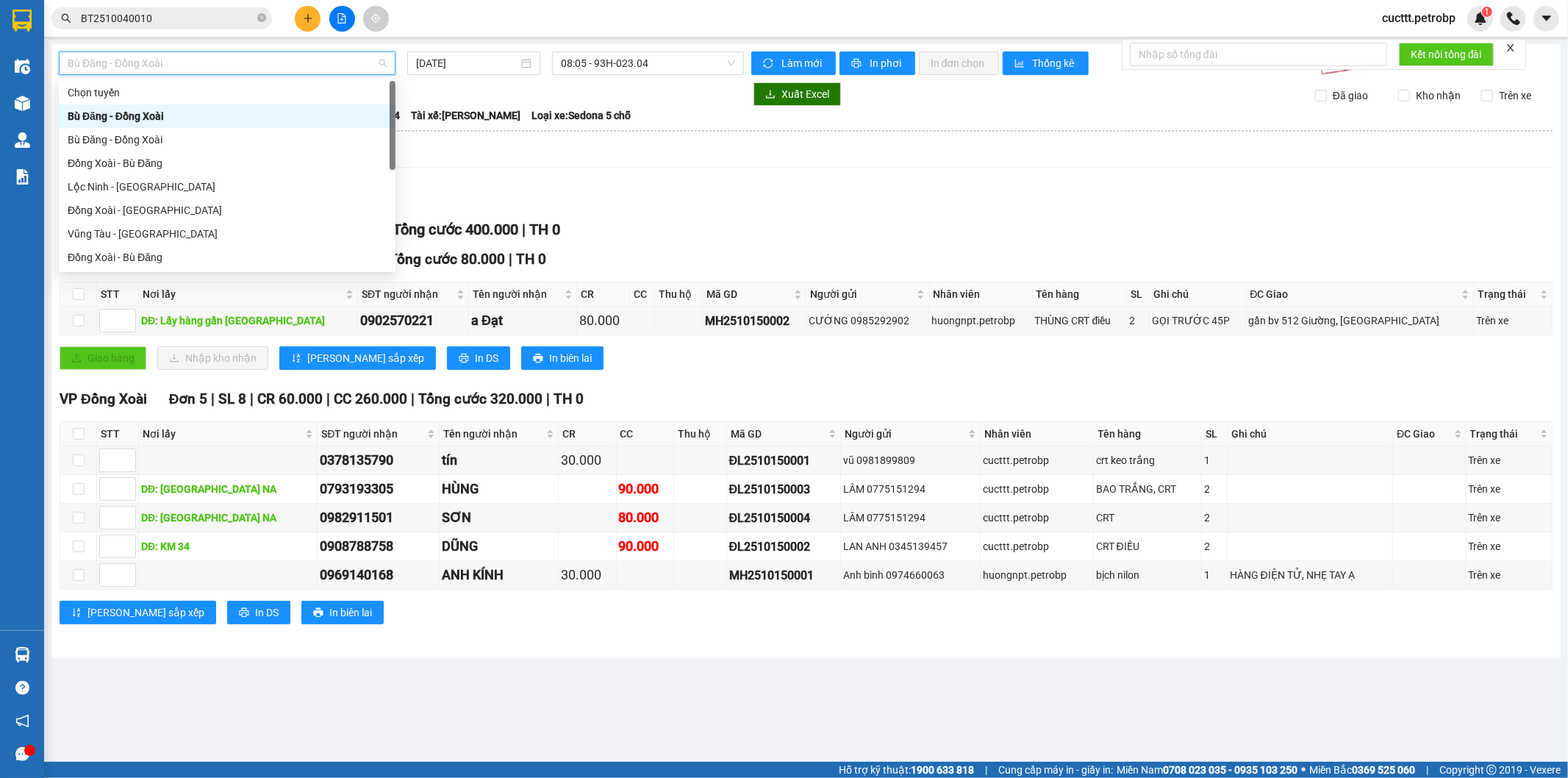
type input "H"
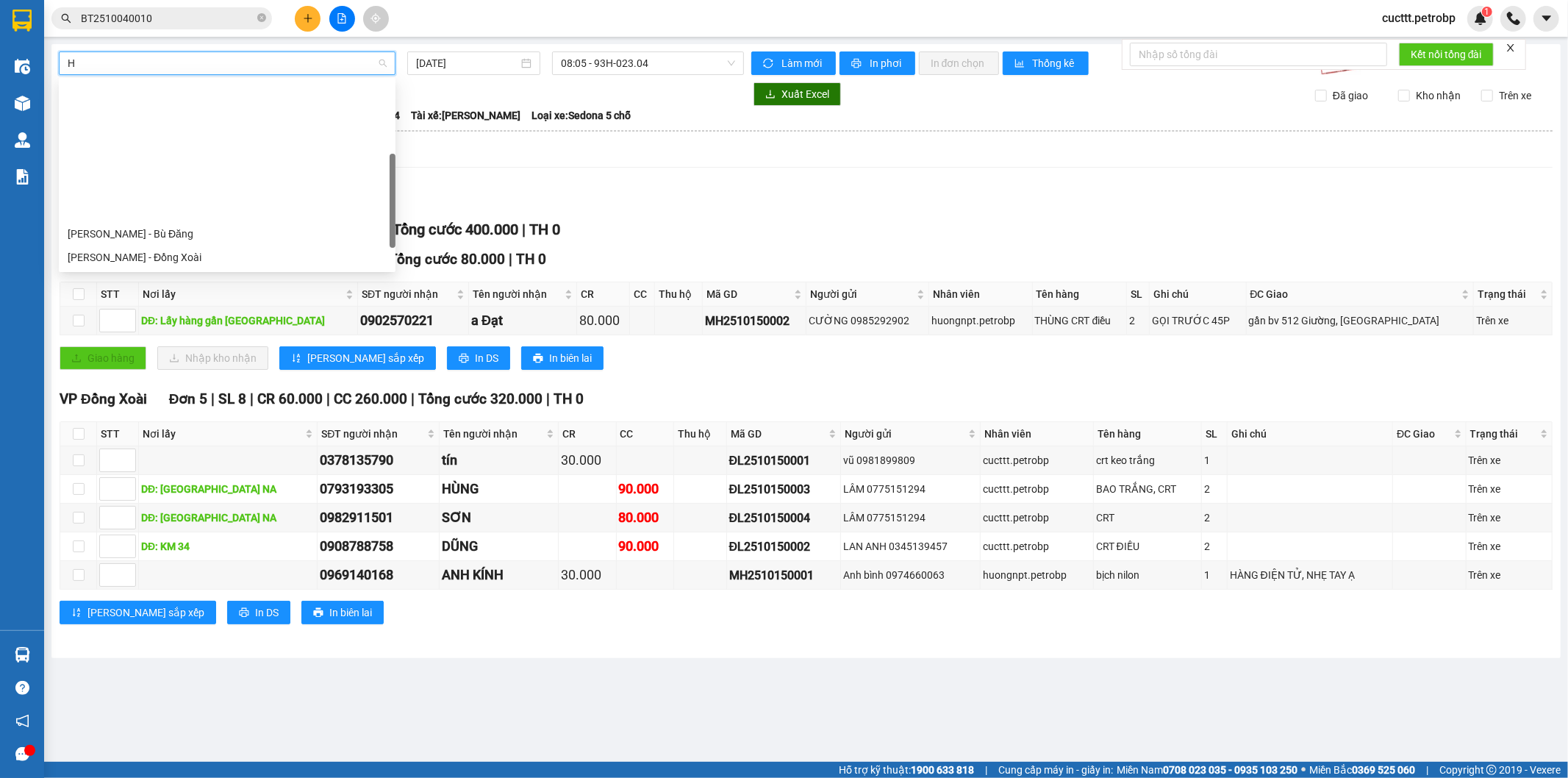
click at [196, 273] on div "Hồ Chí Minh - Phước Long" at bounding box center [227, 281] width 319 height 16
type input "15/10/2025"
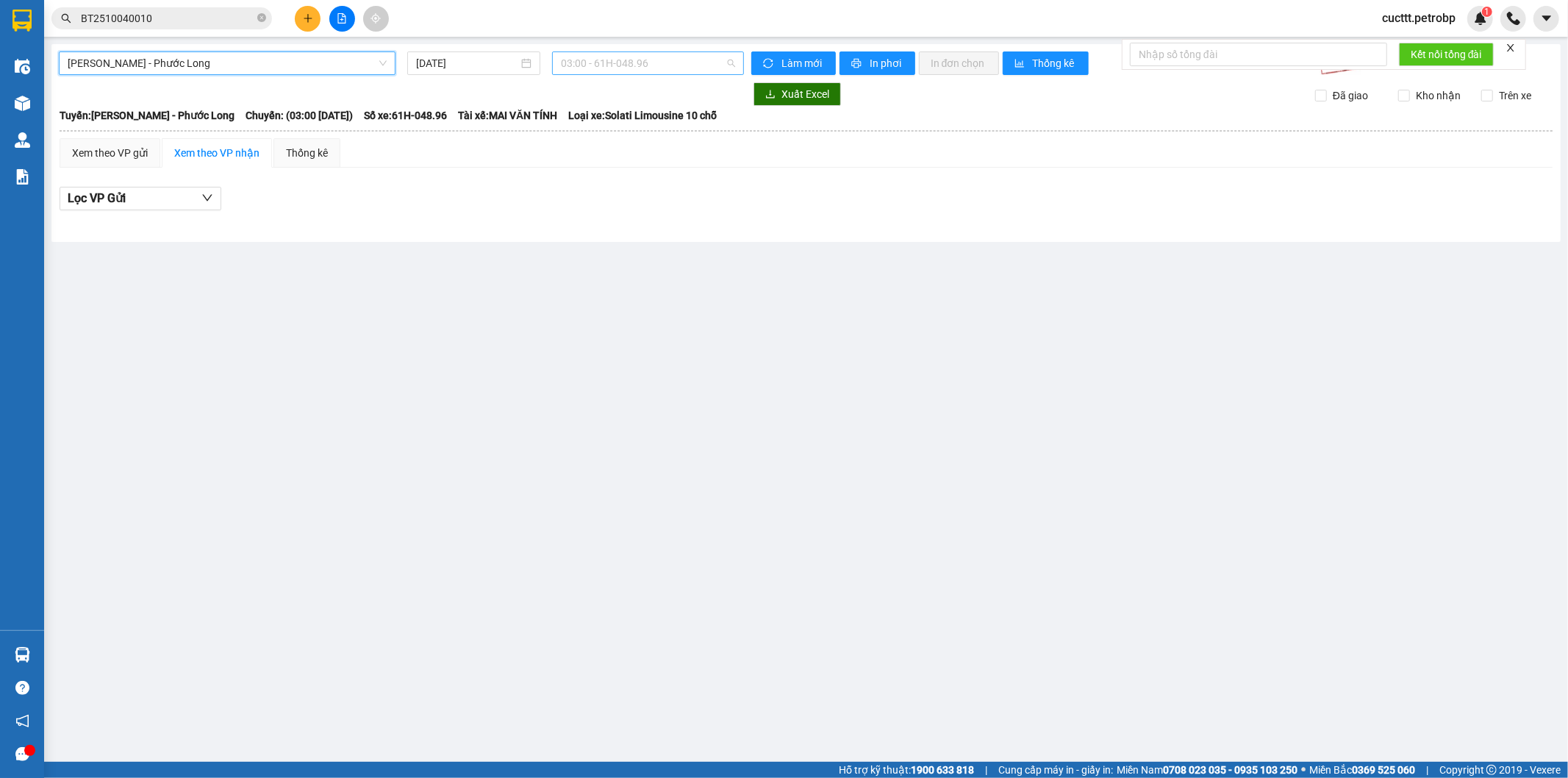
click at [596, 60] on span "03:00 - 61H-048.96" at bounding box center [647, 63] width 174 height 22
click at [612, 461] on div "09:05 - 50H-074.37" at bounding box center [618, 469] width 115 height 16
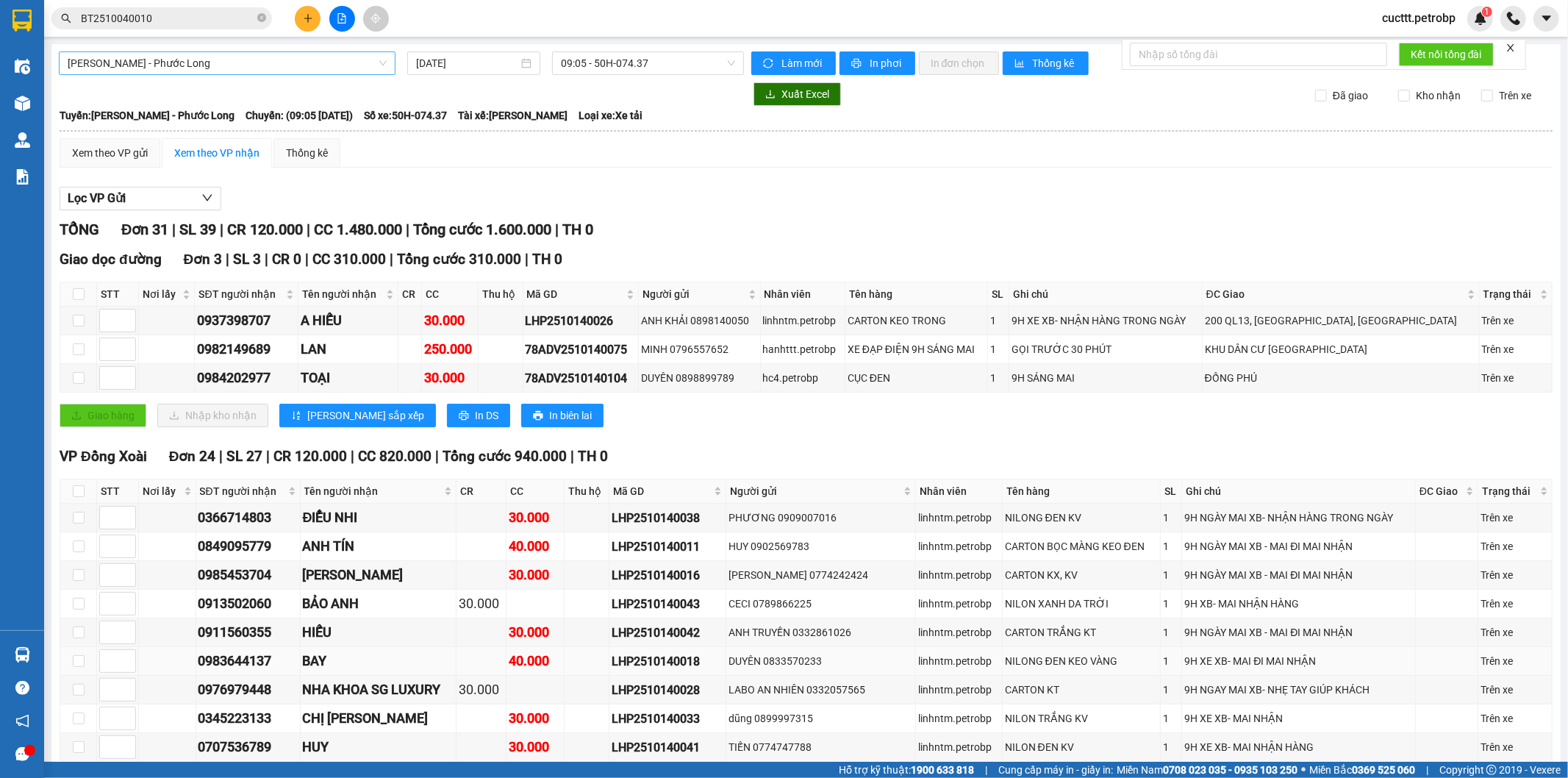
drag, startPoint x: 612, startPoint y: 251, endPoint x: 718, endPoint y: 251, distance: 106.0
click at [718, 647] on tr "0983644137 BAY 40.000 LHP2510140018 DUYÊN 0833570233 linhntm.petrobp NILONG ĐEN…" at bounding box center [806, 661] width 1493 height 29
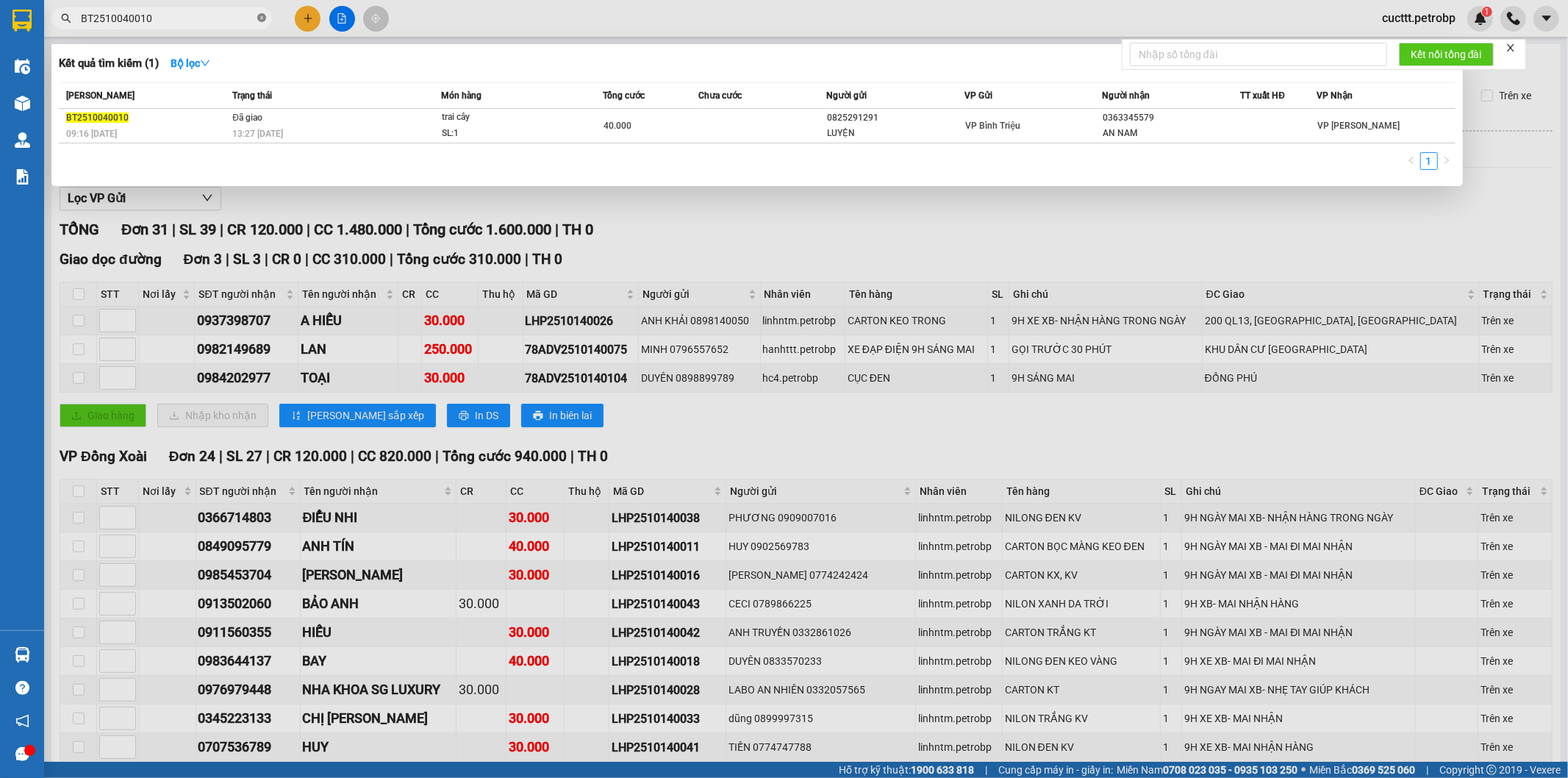
click at [261, 17] on icon "close-circle" at bounding box center [261, 17] width 9 height 9
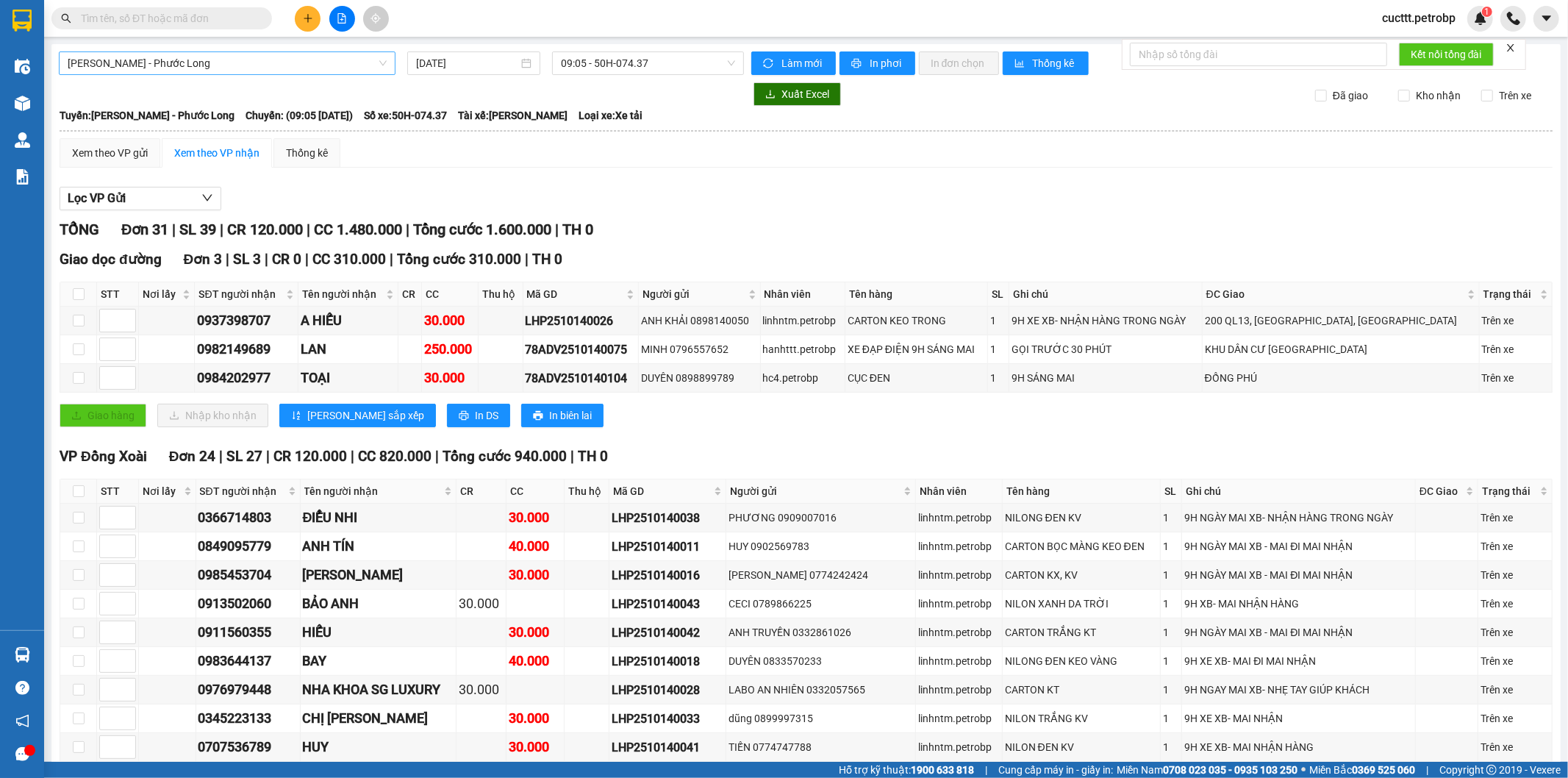
click at [226, 22] on input "text" at bounding box center [167, 19] width 174 height 16
paste input "LHP2510140018"
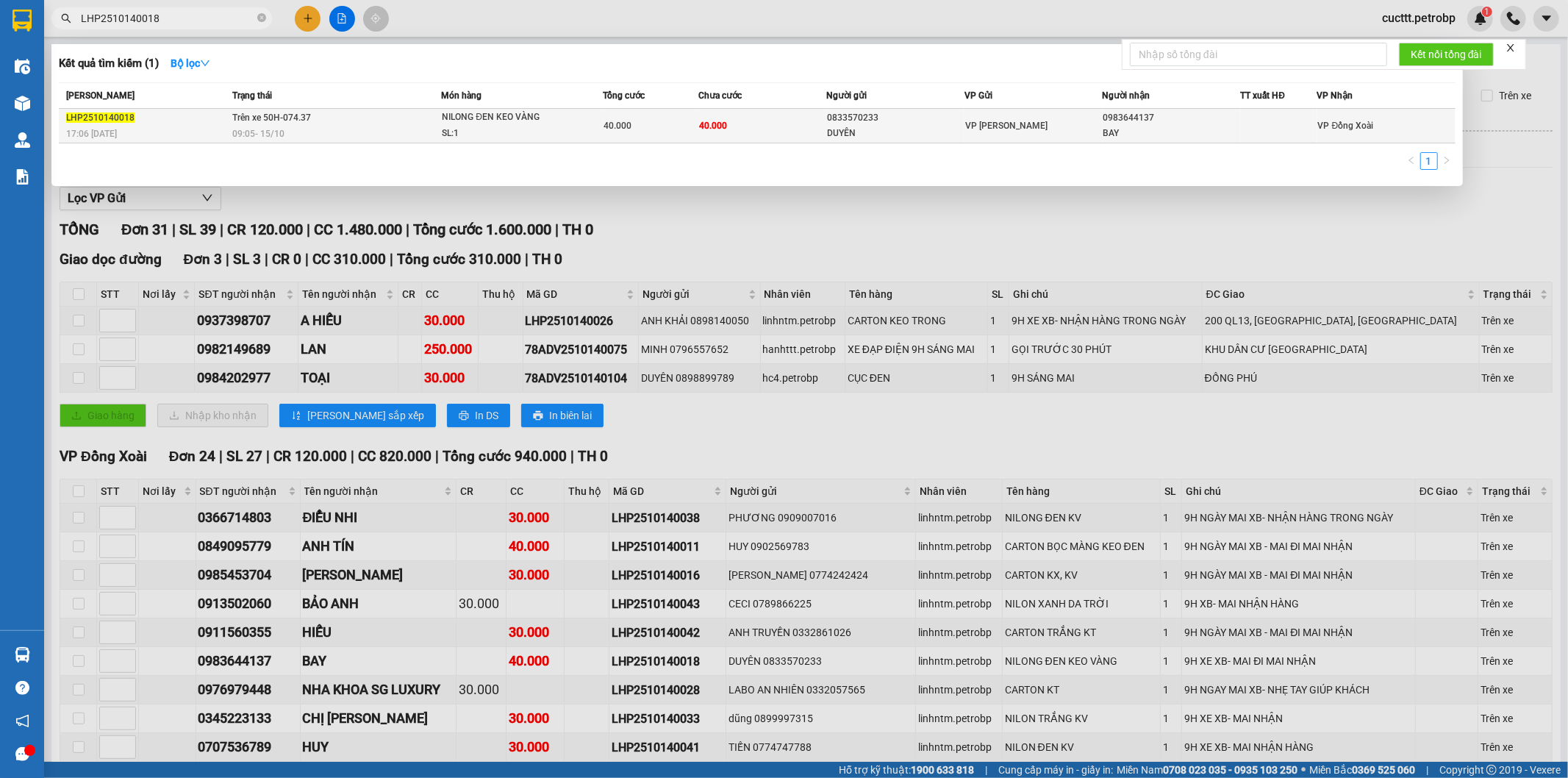
type input "LHP2510140018"
click at [1242, 115] on td at bounding box center [1280, 126] width 77 height 34
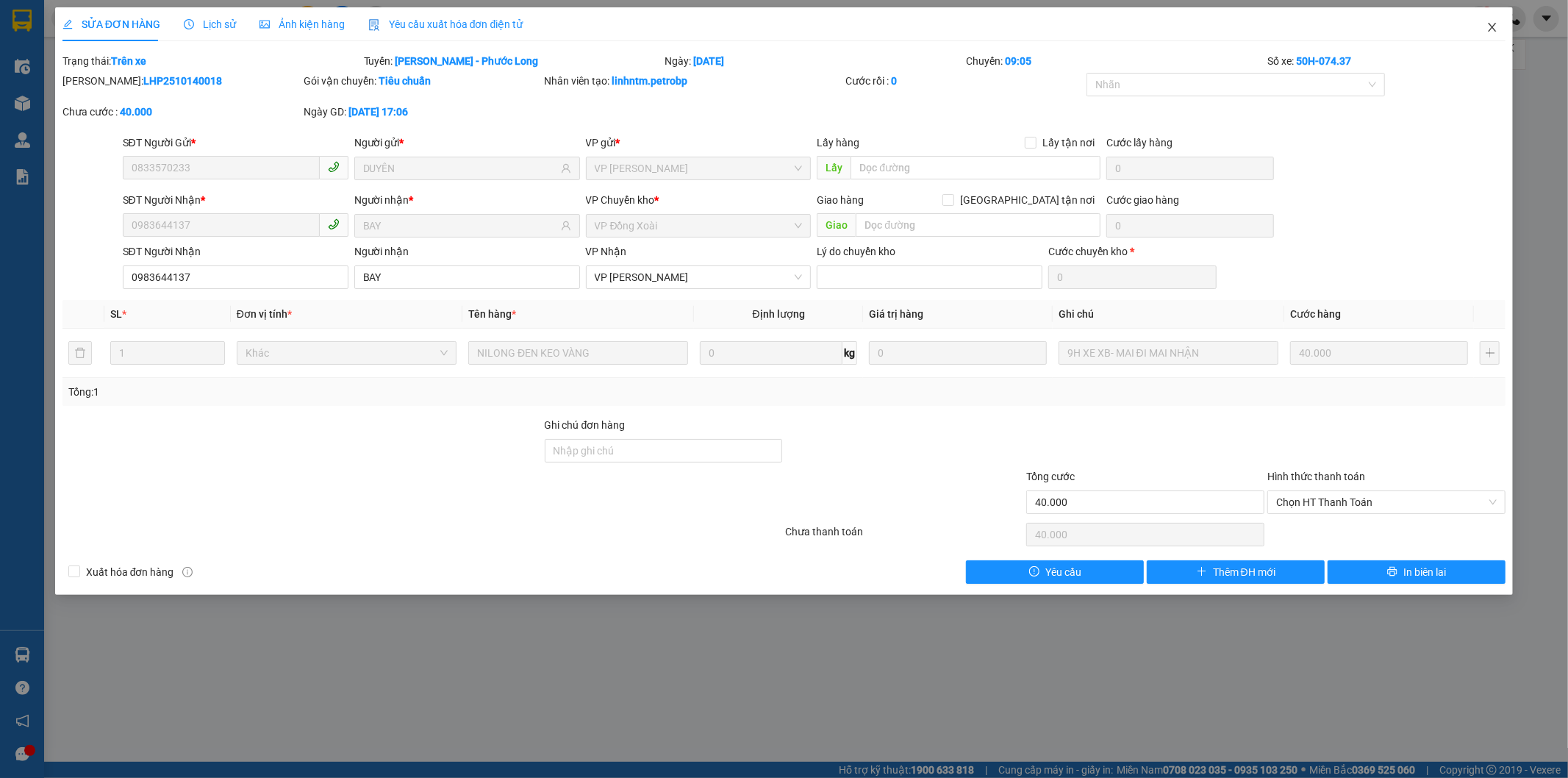
click at [1498, 24] on icon "close" at bounding box center [1492, 27] width 11 height 11
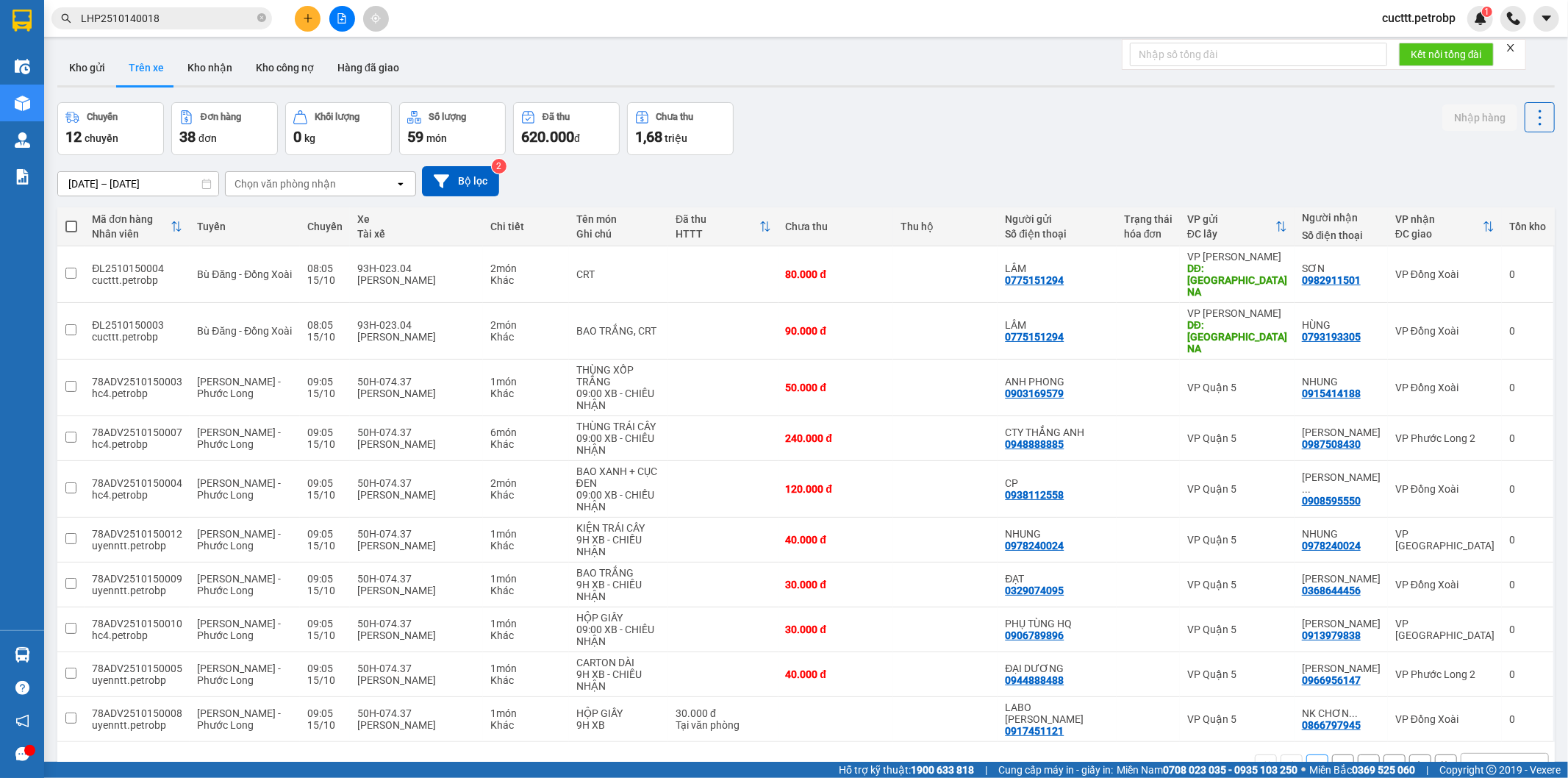
click at [1333, 100] on div "ver 1.8.147 Kho gửi Trên xe Kho nhận Kho công nợ Hàng đã giao Chuyến 12 chuyến …" at bounding box center [806, 433] width 1509 height 778
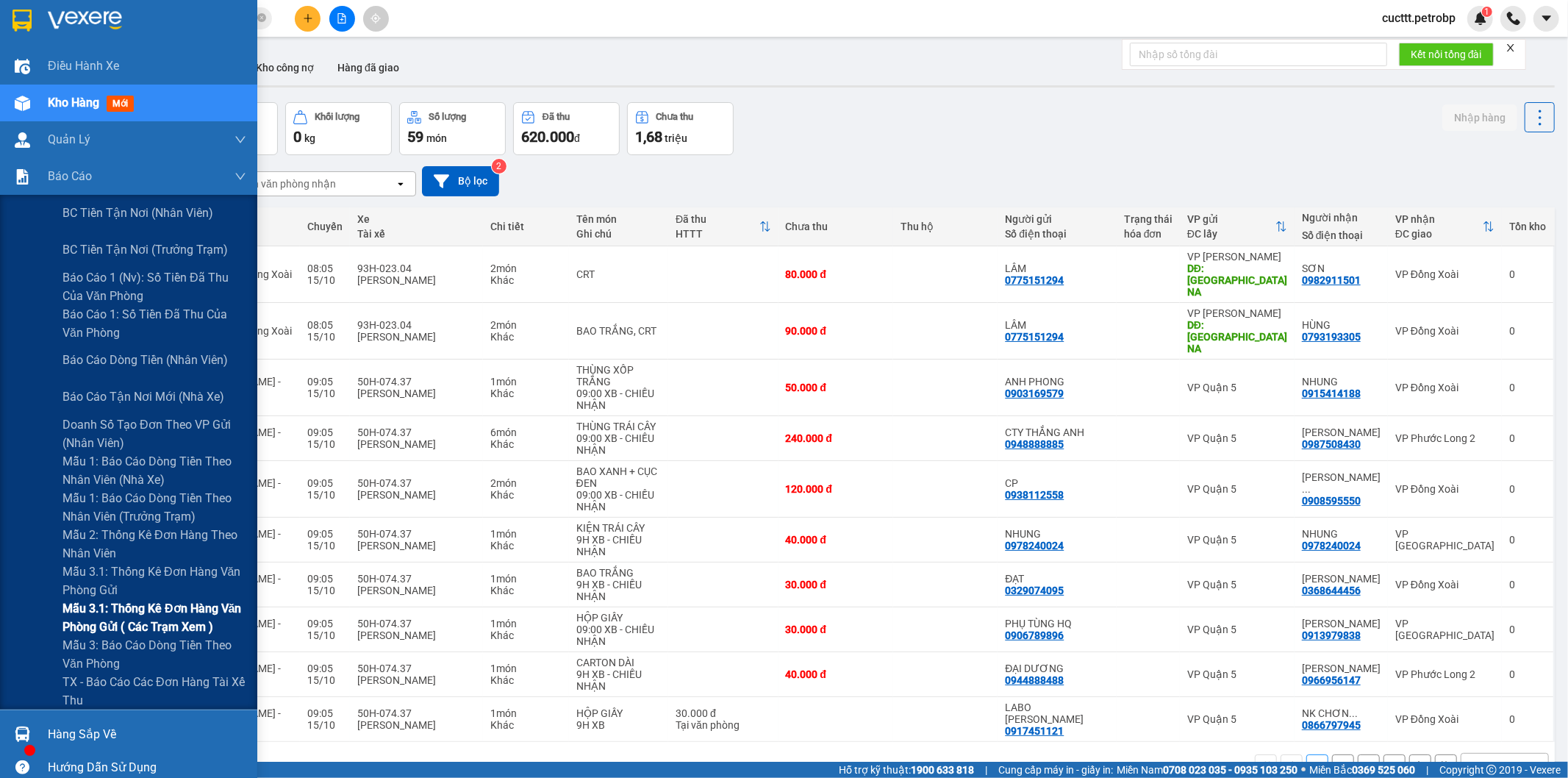
click at [180, 609] on span "Mẫu 3.1: Thống kê đơn hàng văn phòng gửi ( các trạm xem )" at bounding box center [154, 617] width 184 height 37
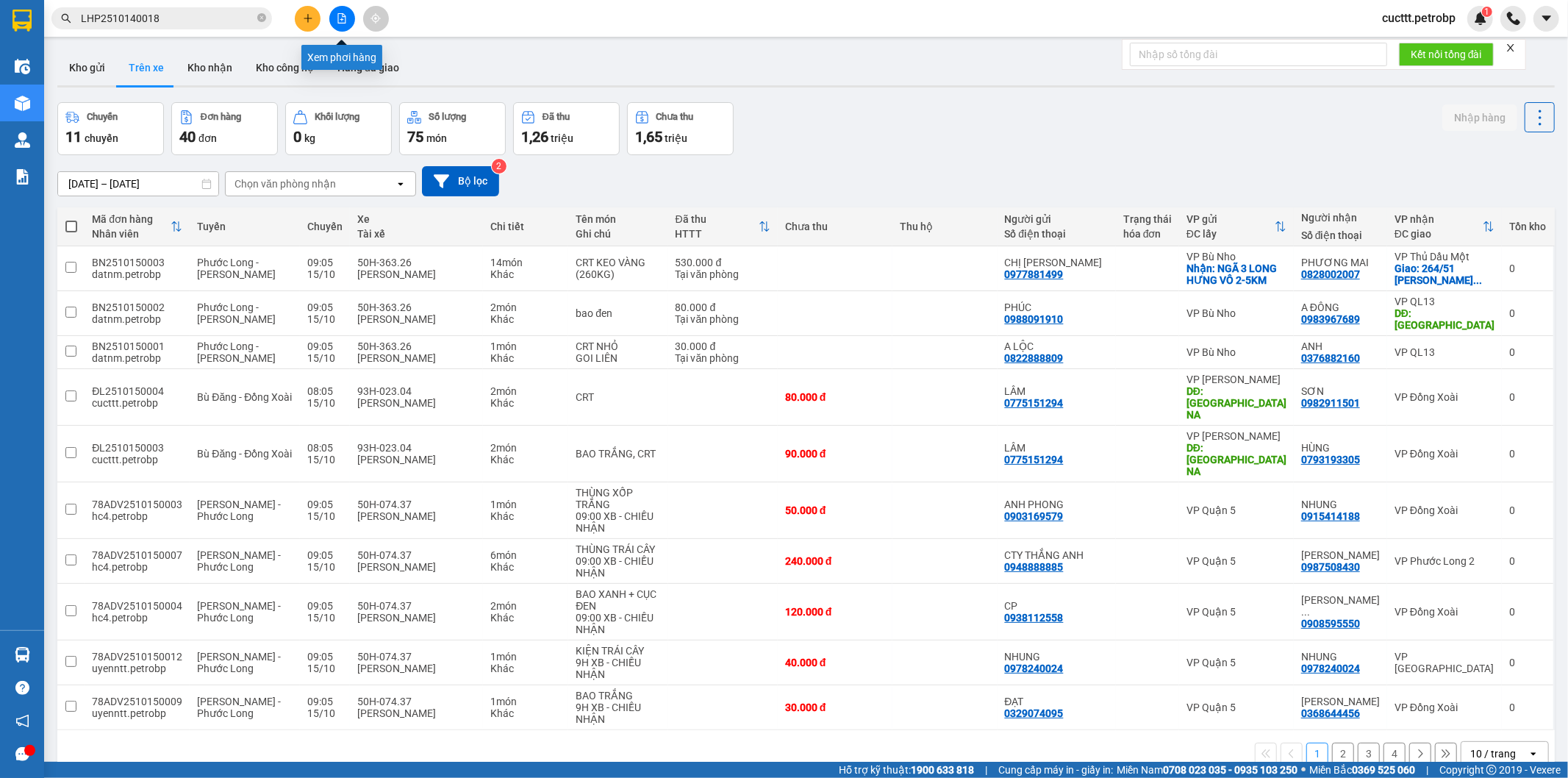
click at [349, 16] on button at bounding box center [343, 19] width 26 height 26
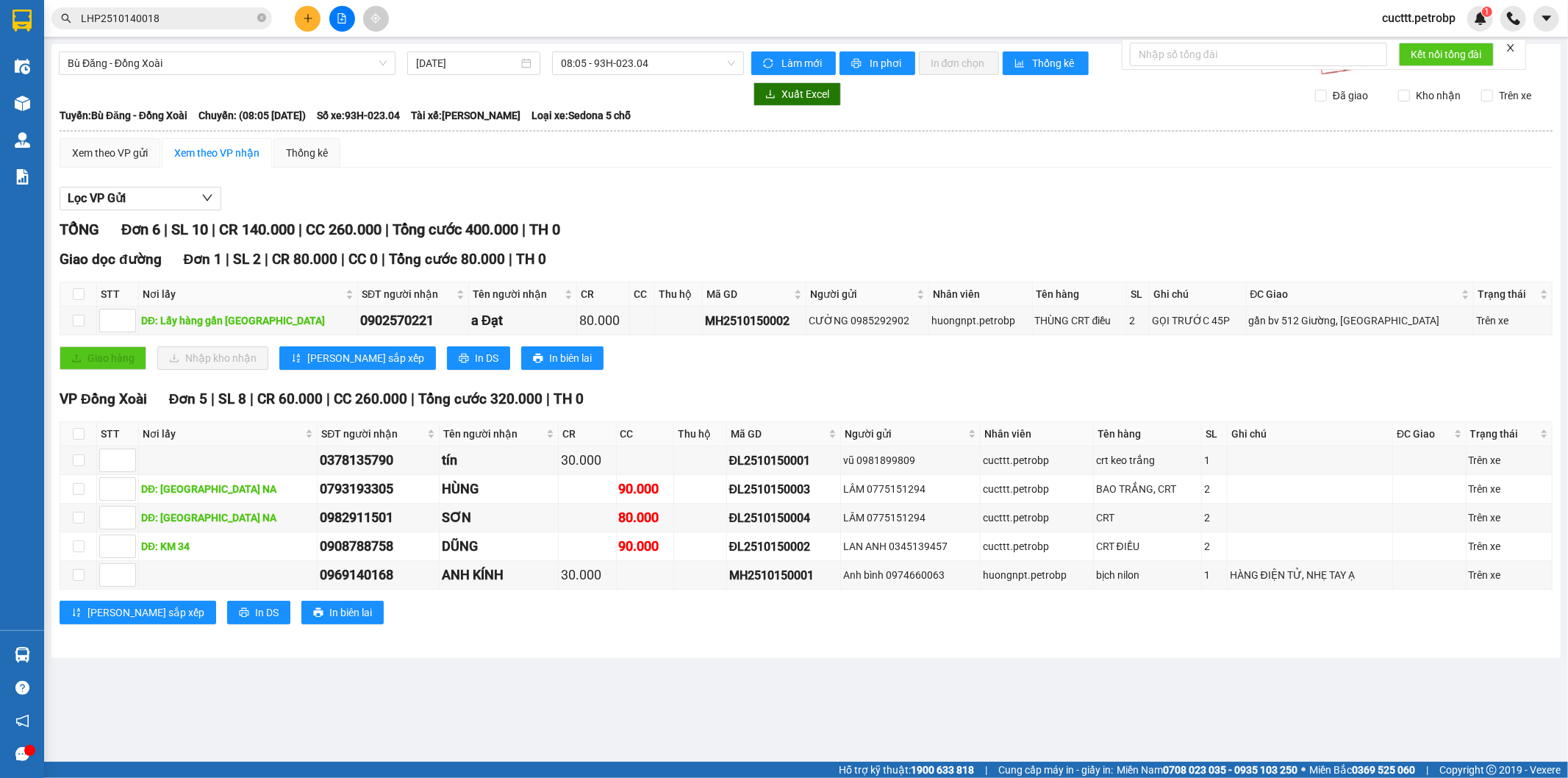
drag, startPoint x: 372, startPoint y: 182, endPoint x: 374, endPoint y: 166, distance: 16.1
click at [374, 180] on div "Lọc VP Gửi TỔNG Đơn 6 | SL 10 | CR 140.000 | CC 260.000 | Tổng cước 400.000 | …" at bounding box center [806, 411] width 1494 height 464
click at [339, 20] on icon "file-add" at bounding box center [342, 18] width 11 height 11
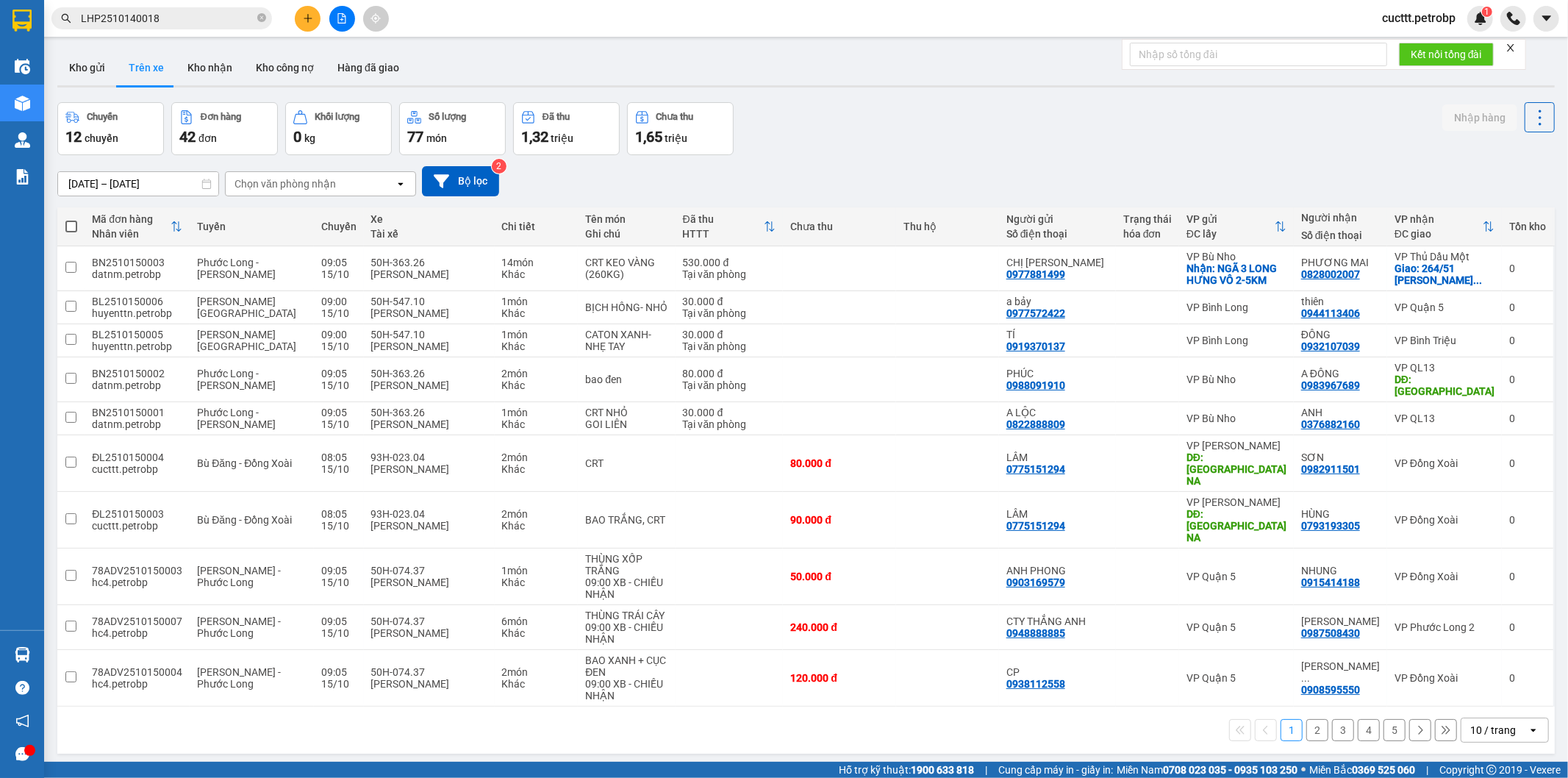
click at [297, 180] on div "Chọn văn phòng nhận" at bounding box center [285, 184] width 101 height 15
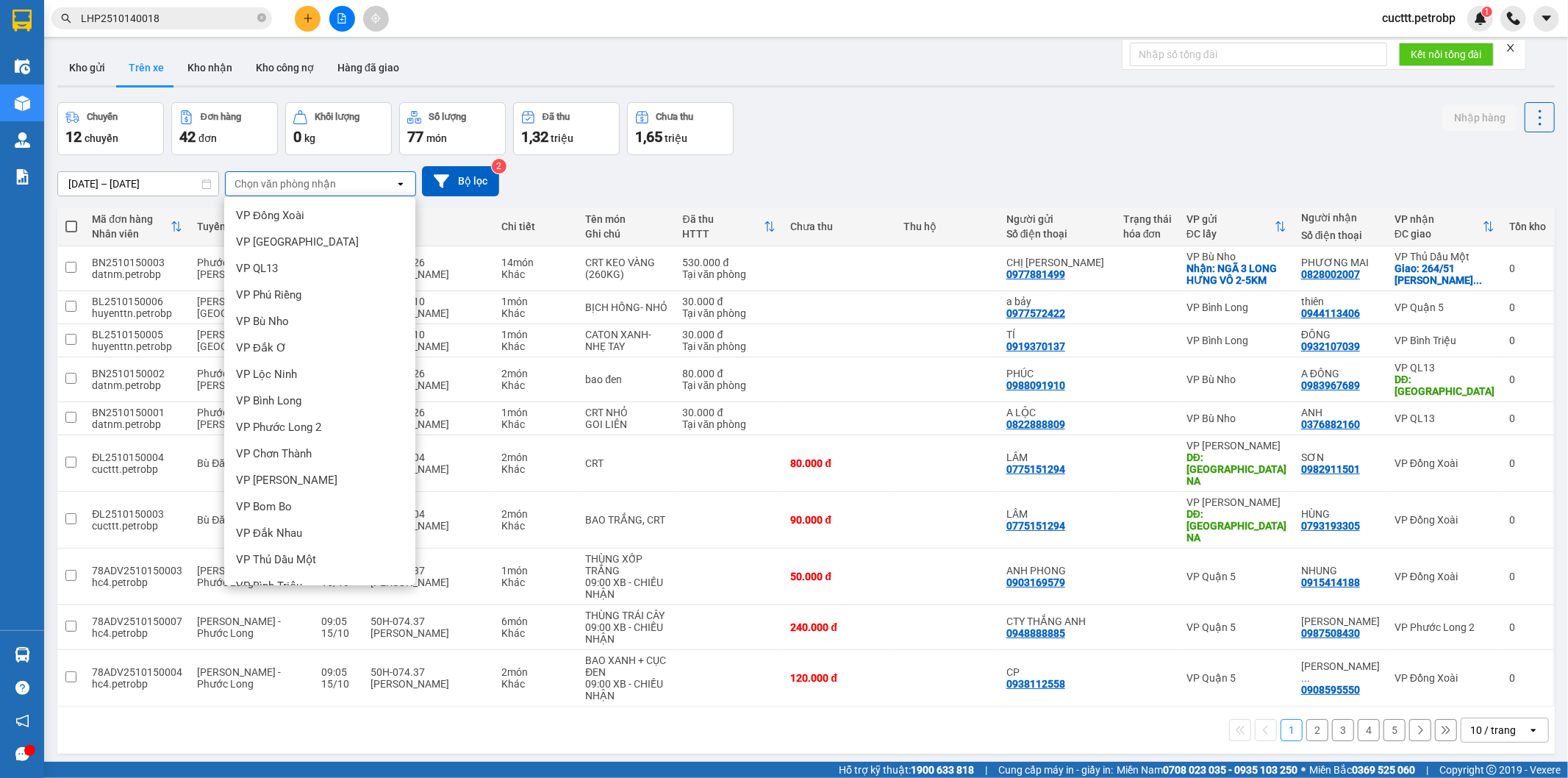
click at [304, 678] on div "VP [PERSON_NAME]" at bounding box center [320, 691] width 191 height 26
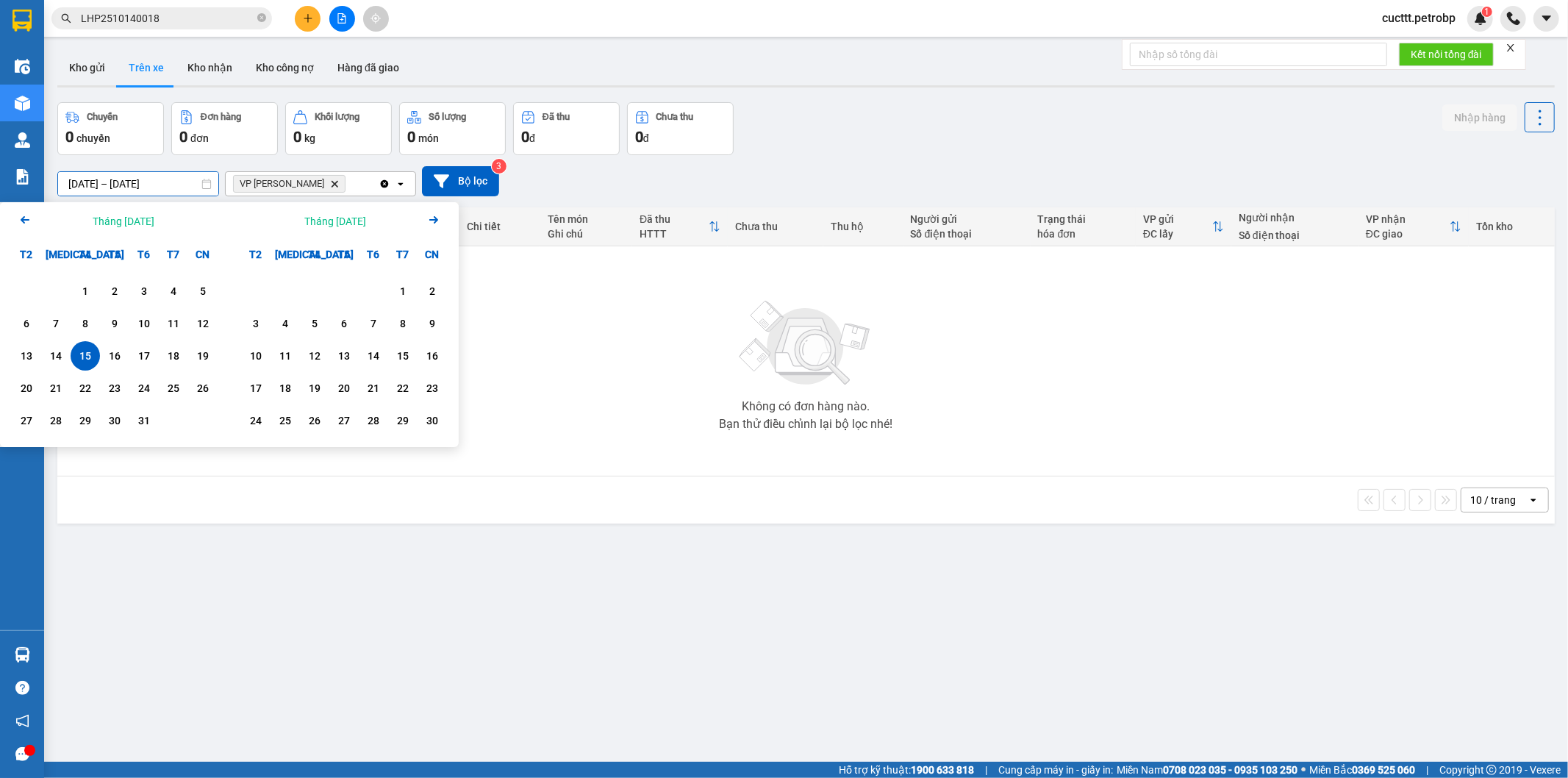
drag, startPoint x: 144, startPoint y: 176, endPoint x: 149, endPoint y: 189, distance: 13.9
click at [148, 181] on input "15/10/2025 – 15/10/2025" at bounding box center [138, 184] width 160 height 24
click at [93, 285] on div "1" at bounding box center [85, 291] width 20 height 18
click at [85, 353] on div "15" at bounding box center [85, 356] width 20 height 18
type input "01/10/2025 – 15/10/2025"
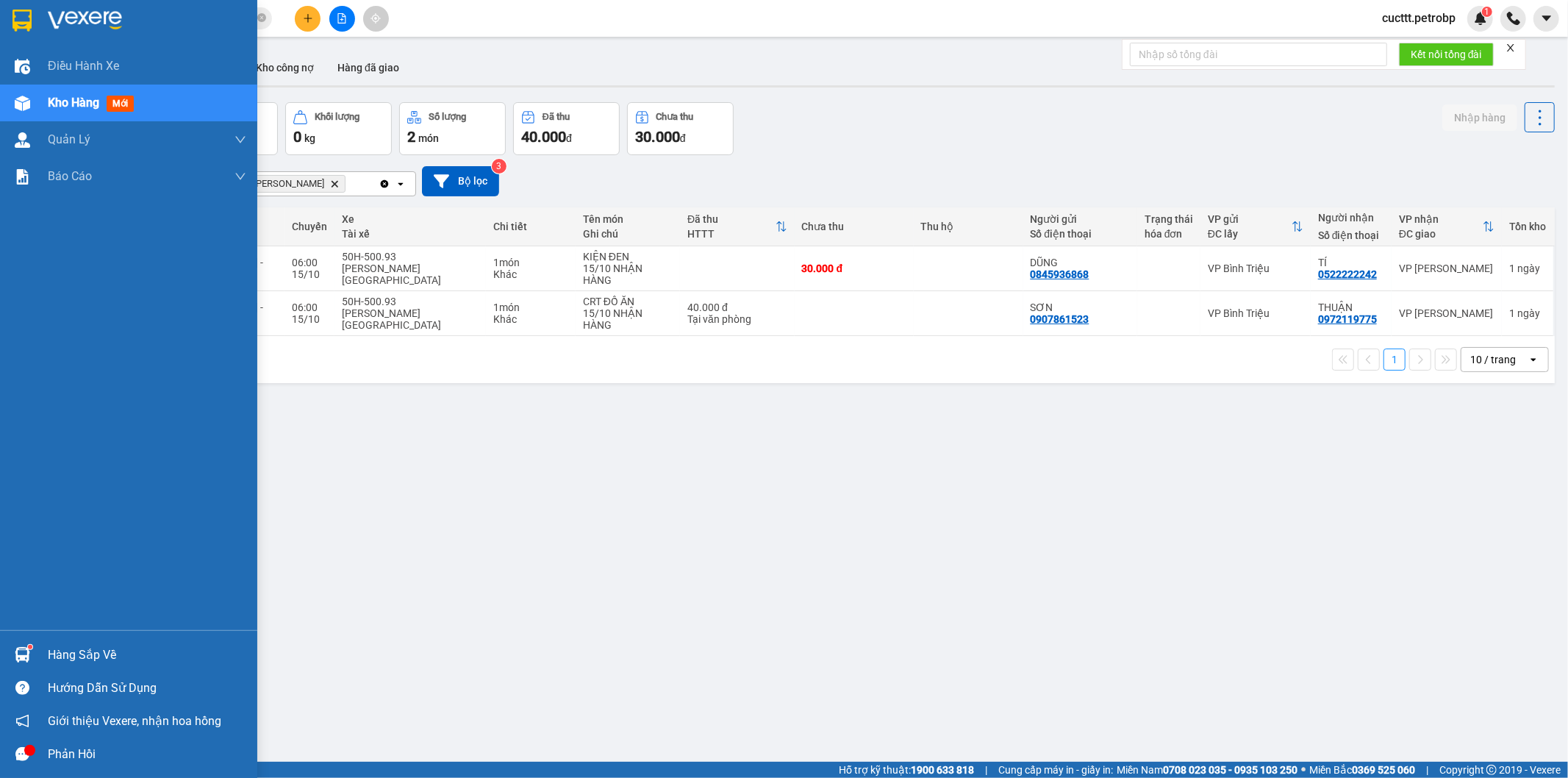
click at [47, 647] on div "Hàng sắp về" at bounding box center [128, 655] width 257 height 33
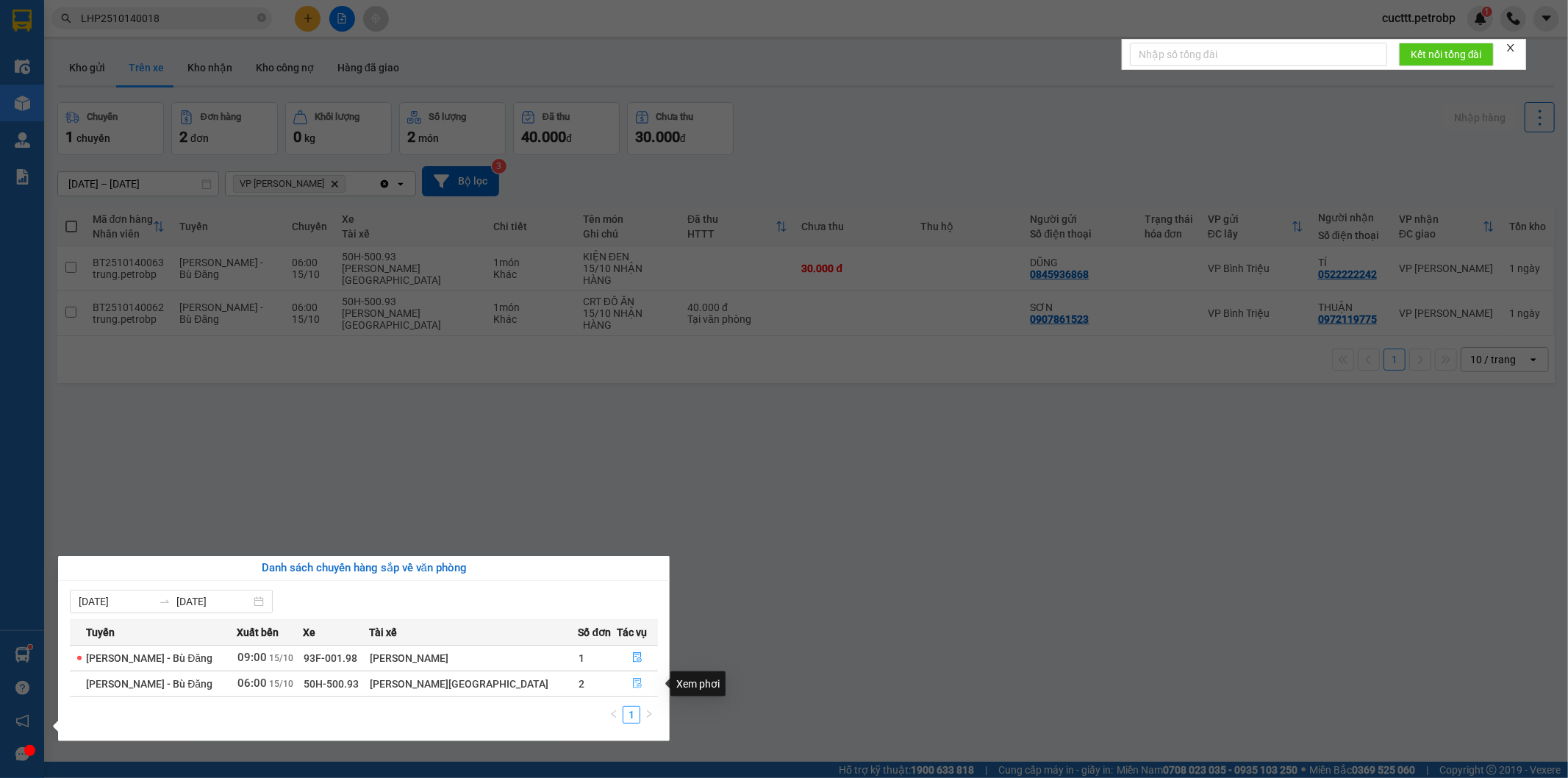
click at [633, 679] on icon "file-done" at bounding box center [637, 683] width 11 height 11
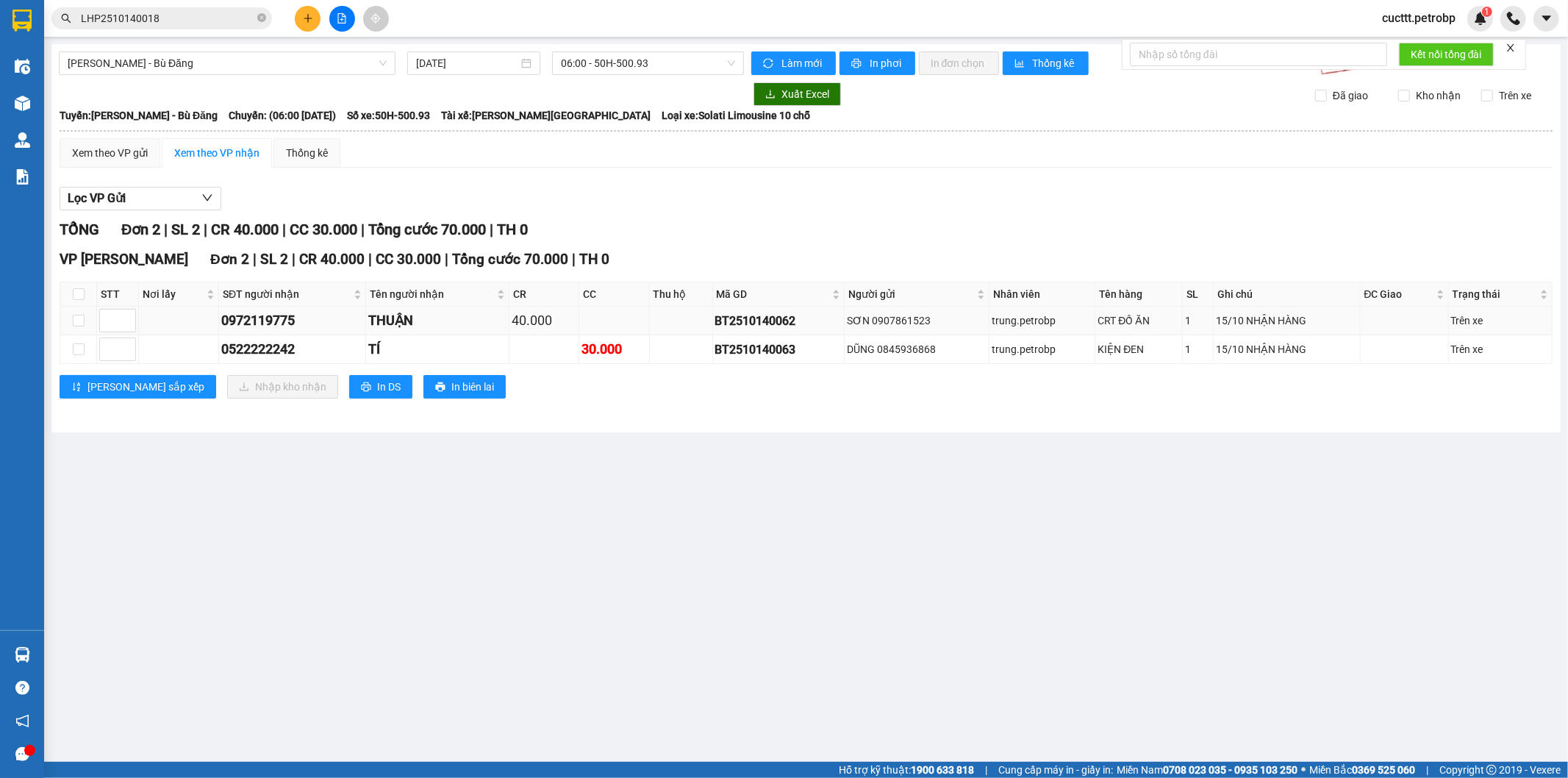
click at [70, 320] on td at bounding box center [78, 321] width 37 height 29
click at [79, 323] on input "checkbox" at bounding box center [78, 321] width 11 height 11
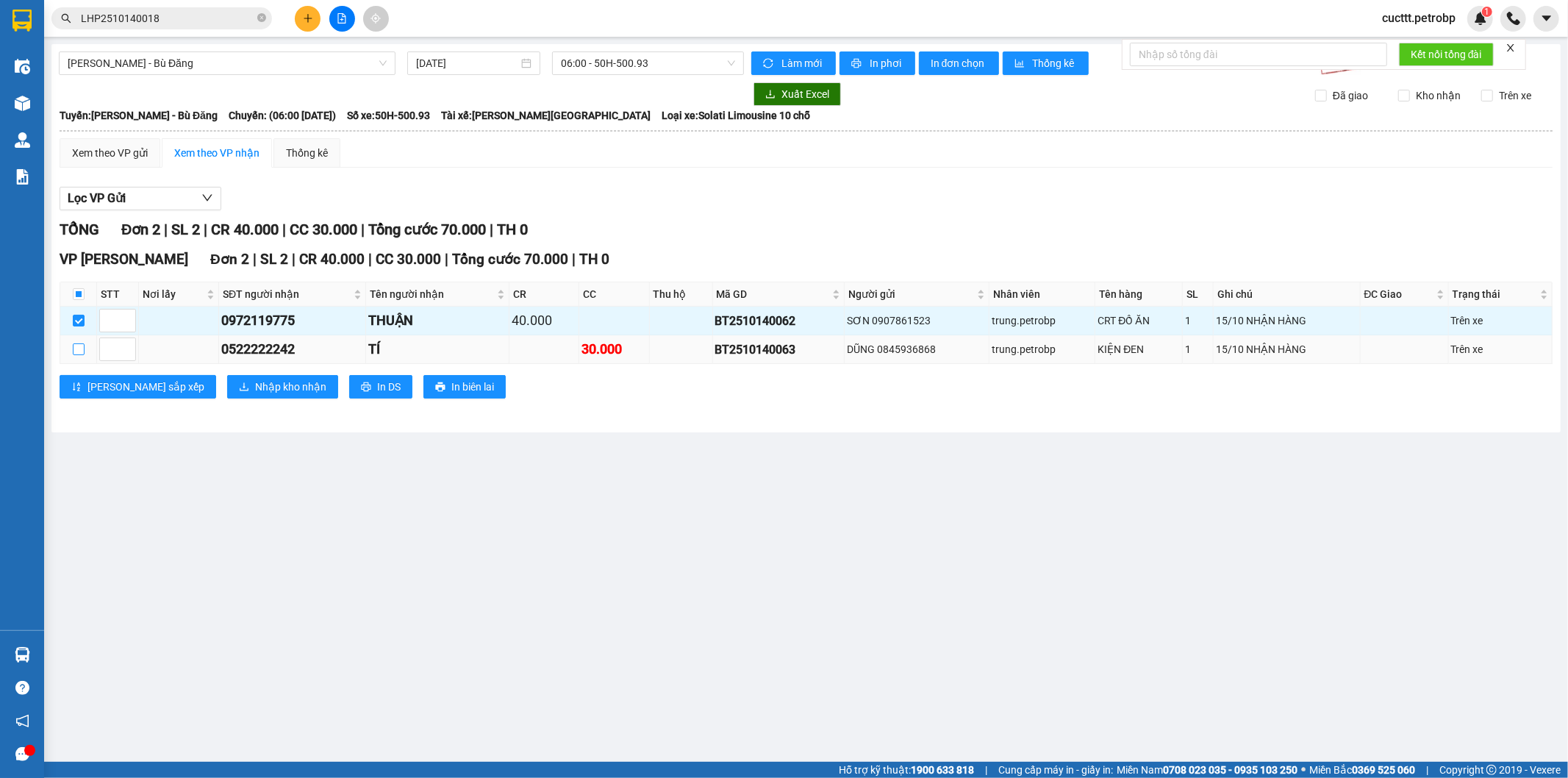
click at [78, 350] on input "checkbox" at bounding box center [78, 349] width 11 height 11
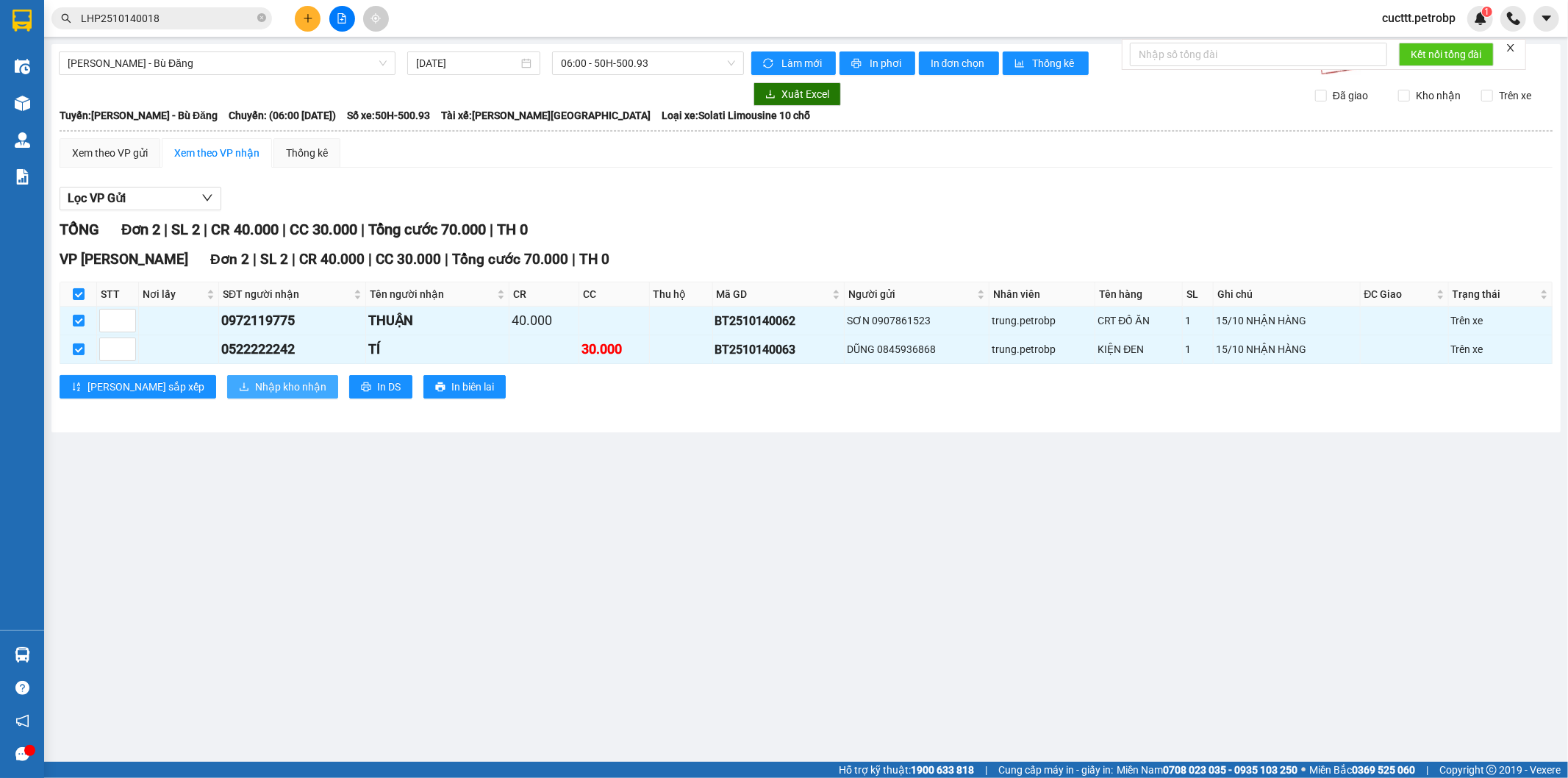
click at [255, 393] on span "Nhập kho nhận" at bounding box center [291, 387] width 71 height 16
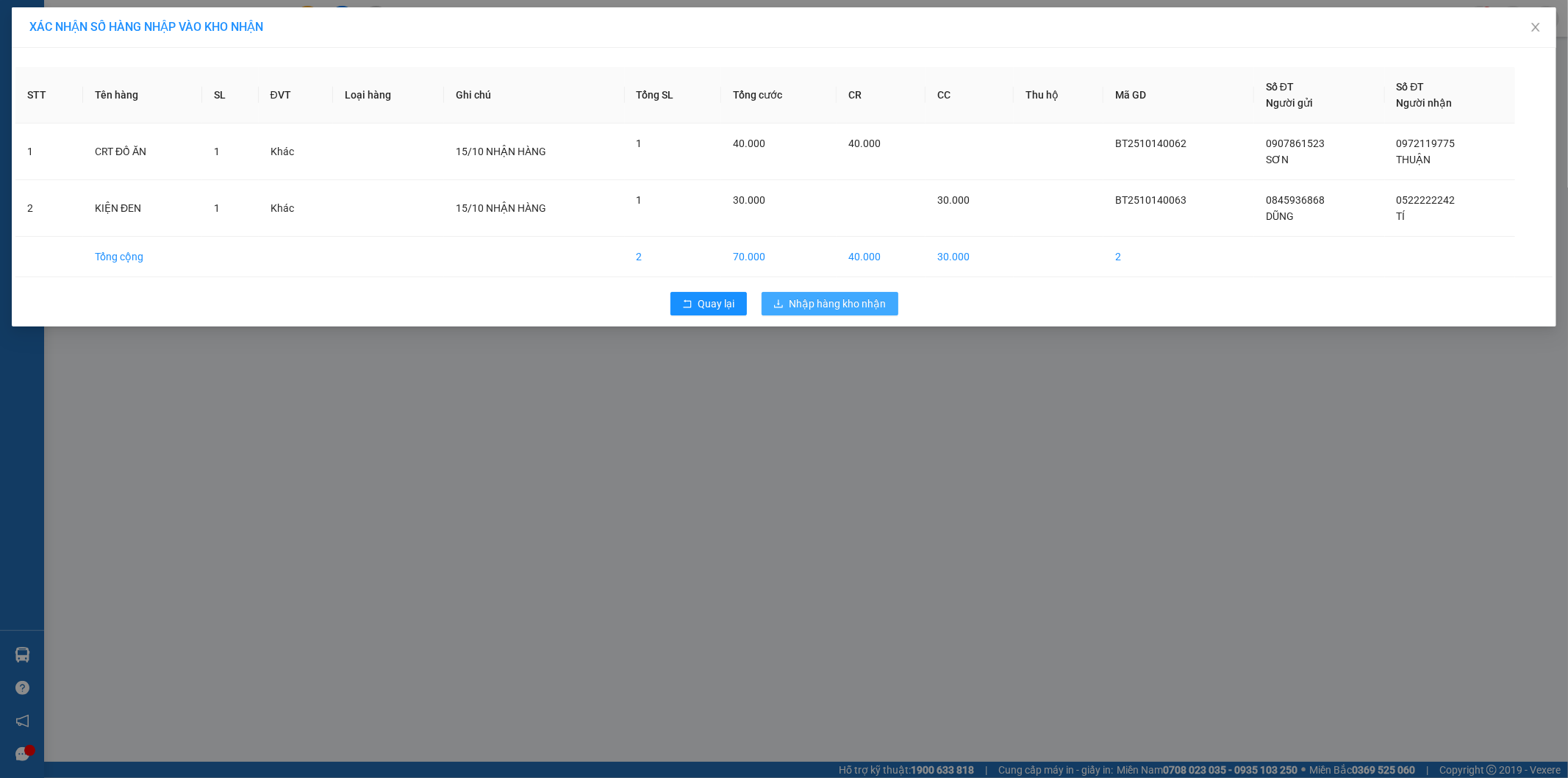
click at [817, 301] on span "Nhập hàng kho nhận" at bounding box center [837, 304] width 97 height 16
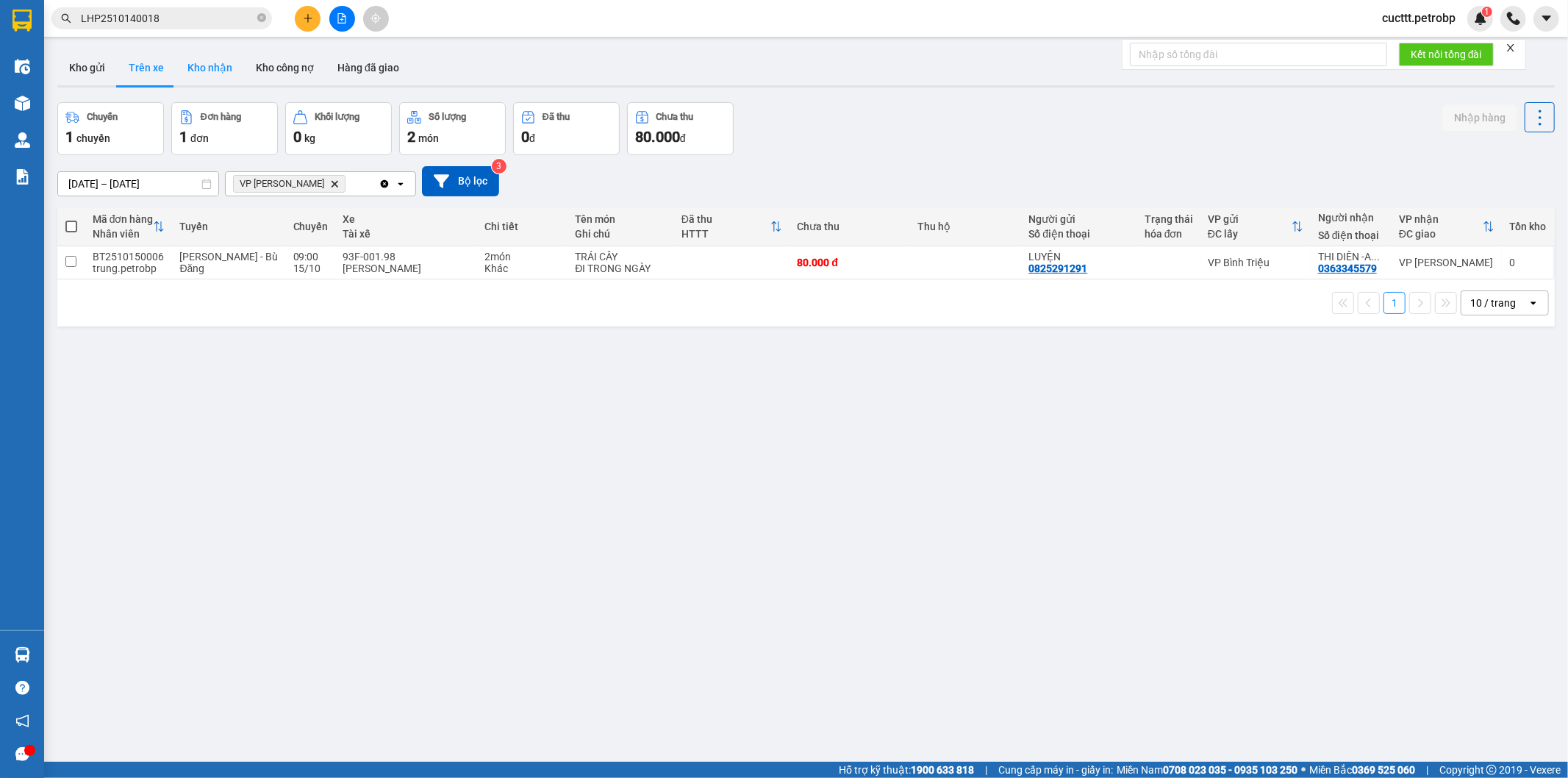
click at [211, 63] on button "Kho nhận" at bounding box center [210, 67] width 69 height 35
type input "[DATE] – [DATE]"
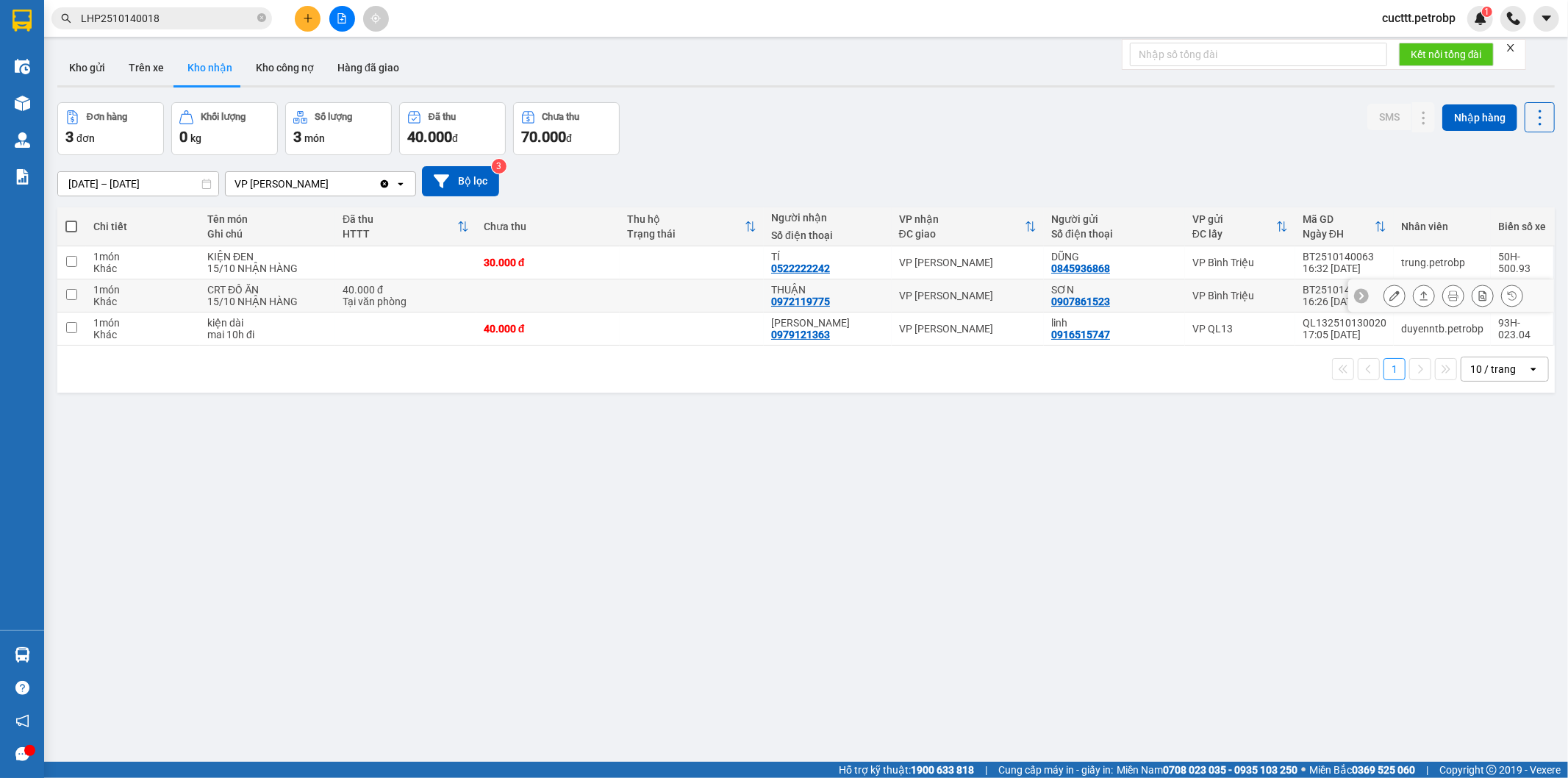
drag, startPoint x: 766, startPoint y: 268, endPoint x: 834, endPoint y: 279, distance: 68.9
click at [834, 279] on tbody "1 món Khác KIỆN ĐEN 15/10 NHẬN HÀNG 30.000 đ TÍ 0522222242 VP Đức Liễu DŨNG 084…" at bounding box center [806, 296] width 1498 height 100
click at [837, 278] on td "TÍ 0522222242" at bounding box center [828, 263] width 128 height 33
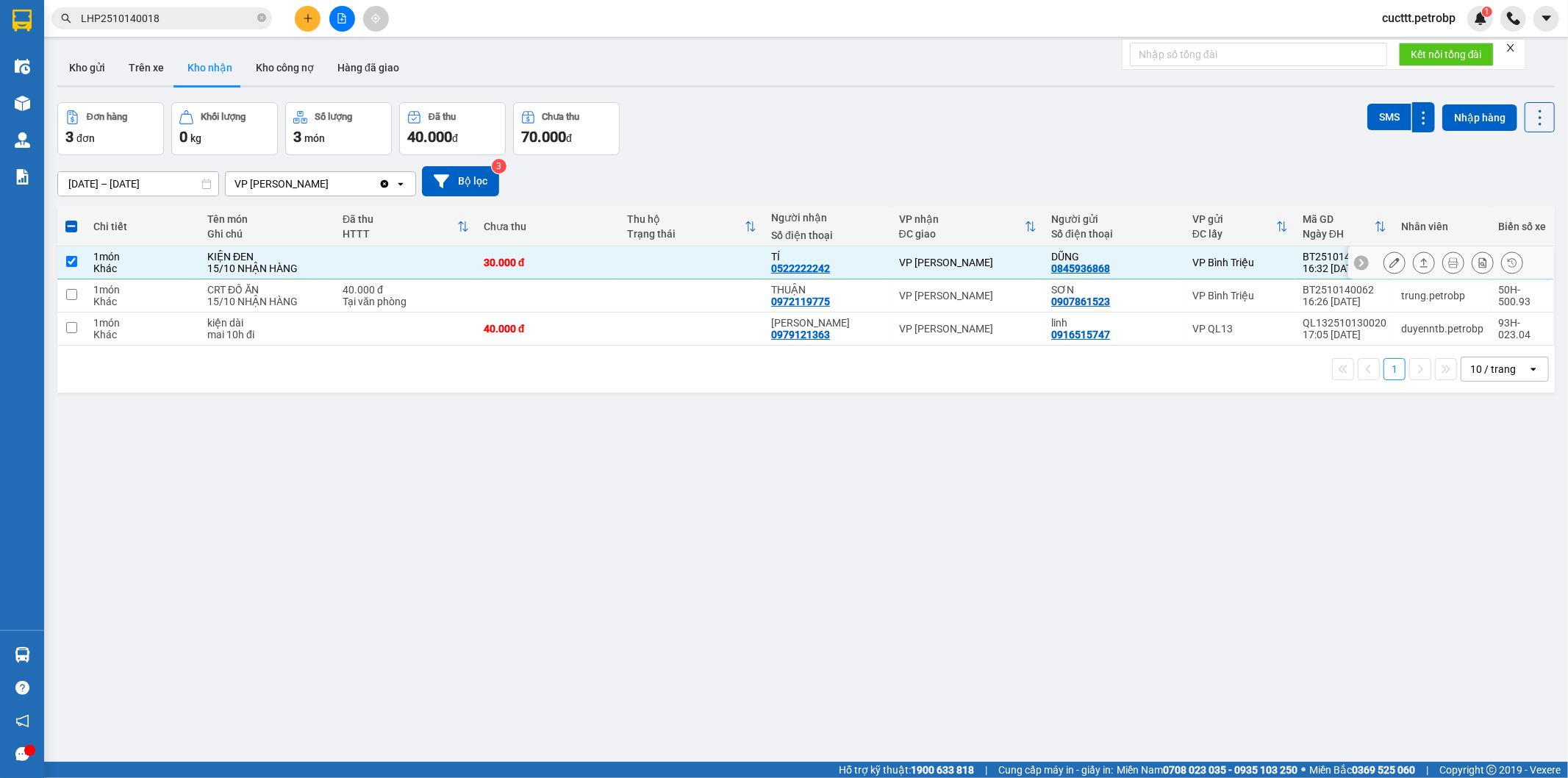
drag, startPoint x: 773, startPoint y: 269, endPoint x: 848, endPoint y: 273, distance: 75.1
click at [848, 273] on div "TÍ 0522222242" at bounding box center [828, 262] width 113 height 24
checkbox input "false"
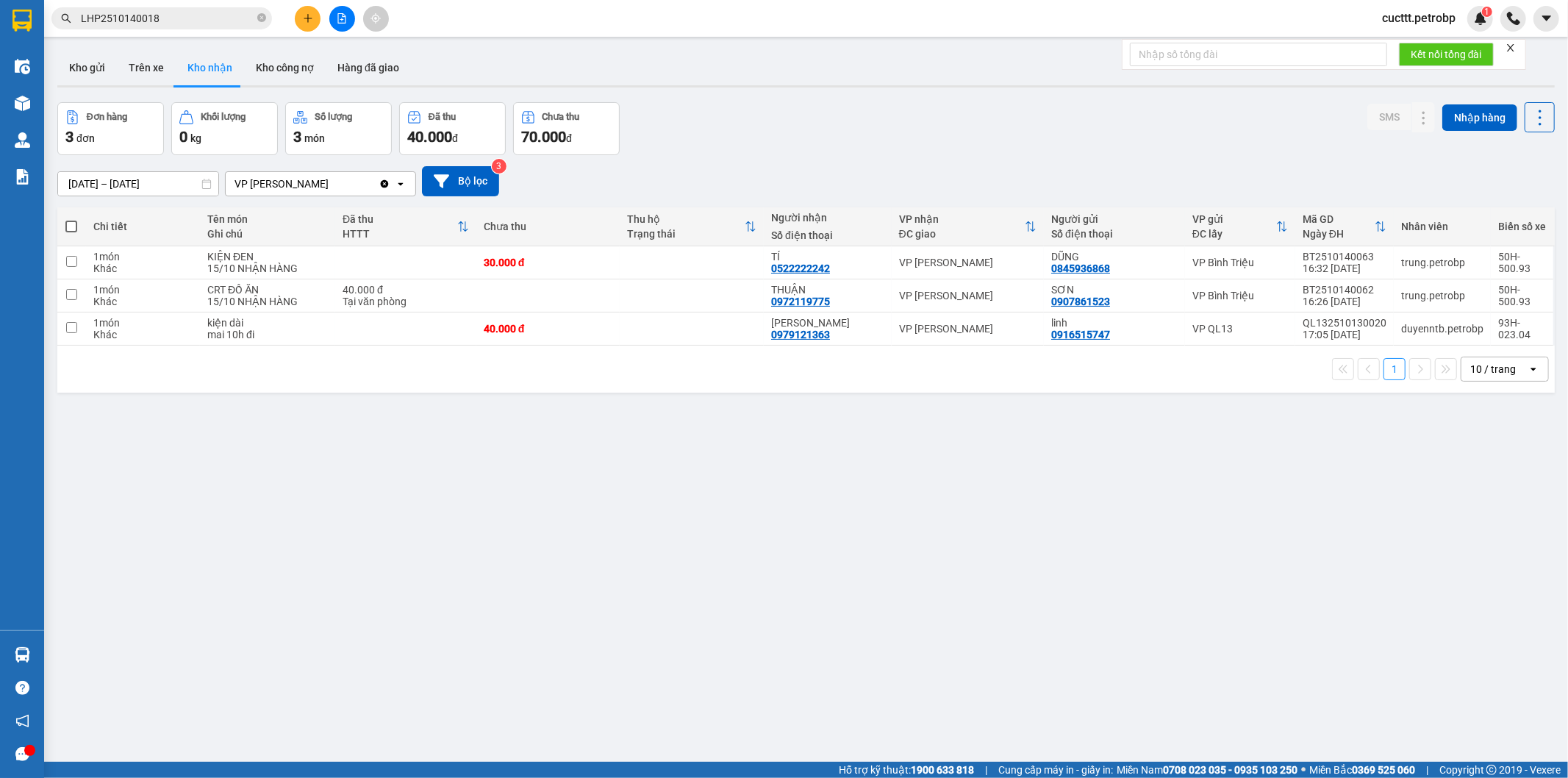
click at [487, 445] on div "ver 1.8.147 Kho gửi Trên xe Kho nhận Kho công nợ Hàng đã giao Đơn hàng 3 đơn Kh…" at bounding box center [806, 433] width 1509 height 778
drag, startPoint x: 771, startPoint y: 304, endPoint x: 812, endPoint y: 312, distance: 41.8
click at [812, 312] on td "THUẬN 0972119775" at bounding box center [828, 296] width 128 height 33
checkbox input "true"
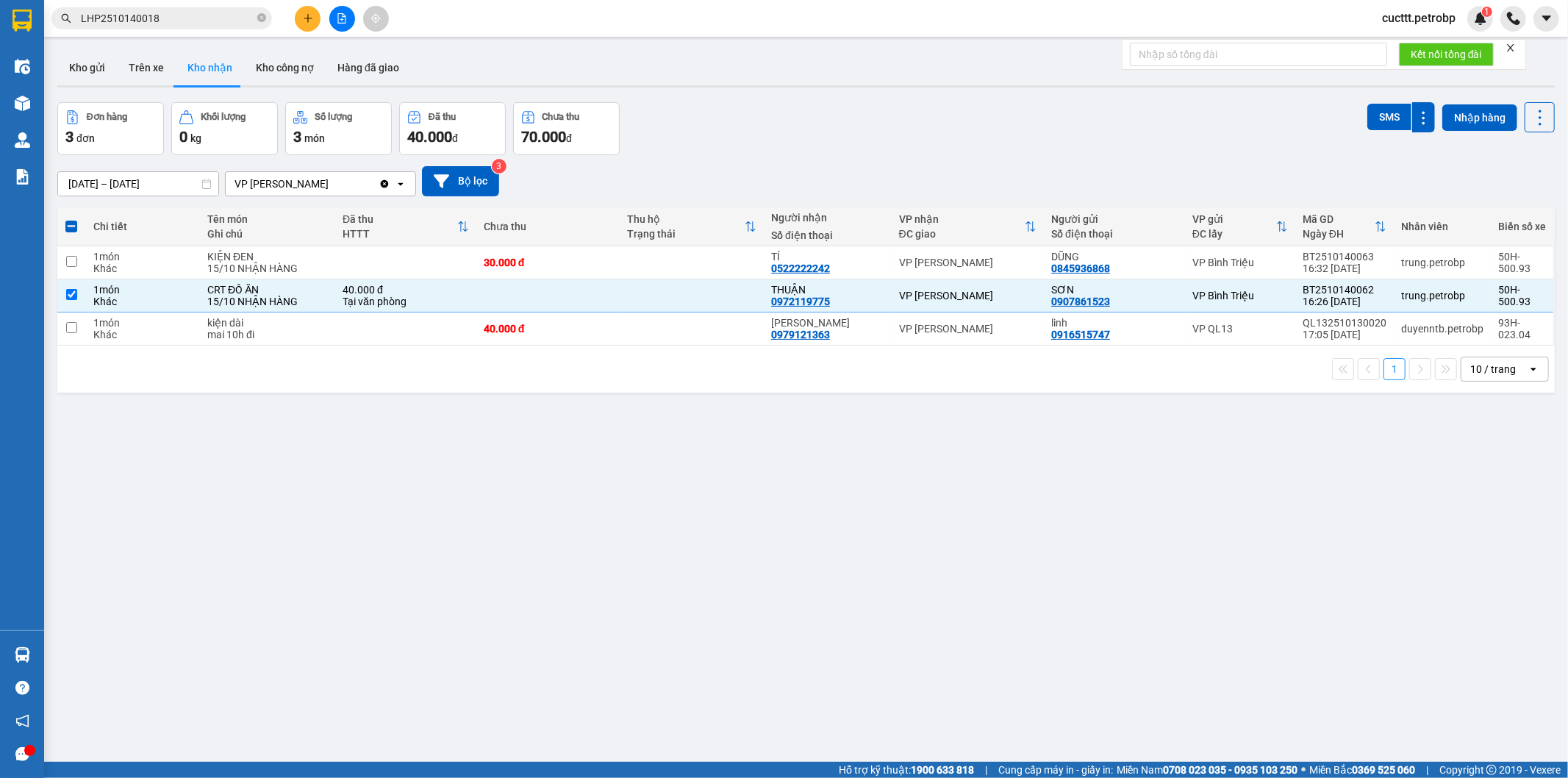
click at [410, 413] on div "ver 1.8.147 Kho gửi Trên xe Kho nhận Kho công nợ Hàng đã giao Đơn hàng 3 đơn Kh…" at bounding box center [806, 433] width 1509 height 778
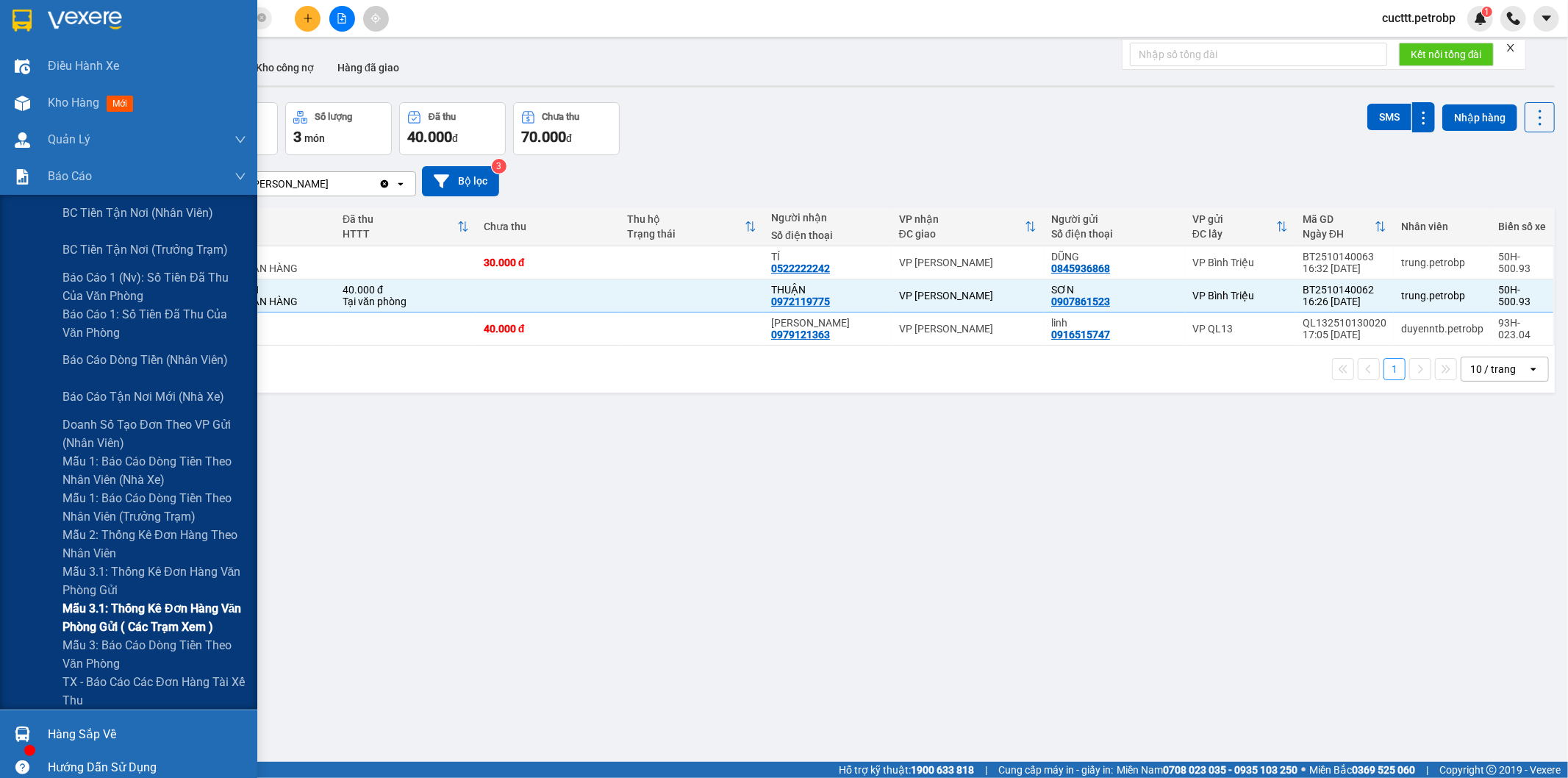
click at [165, 611] on span "Mẫu 3.1: Thống kê đơn hàng văn phòng gửi ( các trạm xem )" at bounding box center [154, 617] width 184 height 37
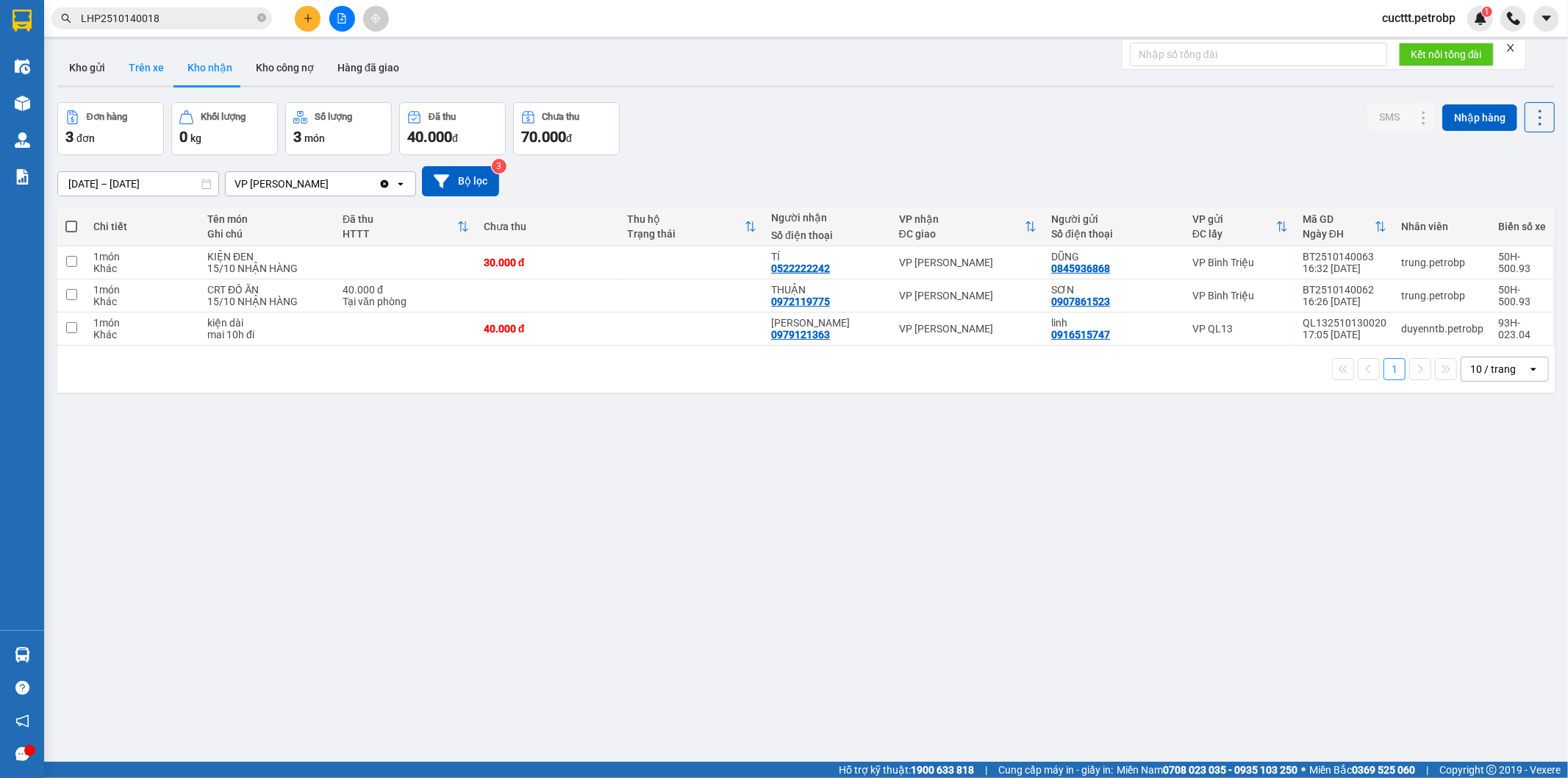
click at [144, 63] on button "Trên xe" at bounding box center [146, 67] width 59 height 35
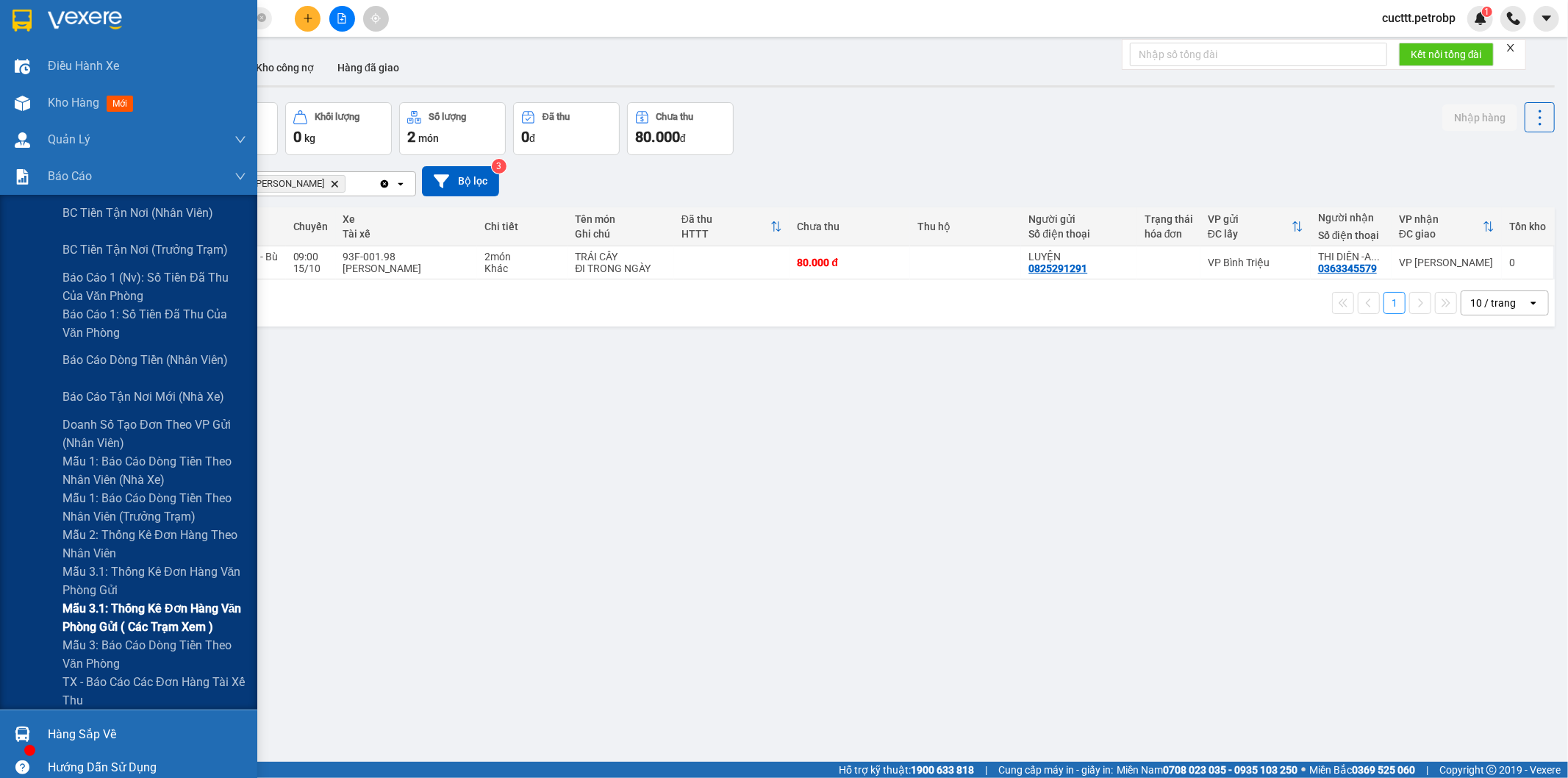
click at [152, 608] on span "Mẫu 3.1: Thống kê đơn hàng văn phòng gửi ( các trạm xem )" at bounding box center [154, 617] width 184 height 37
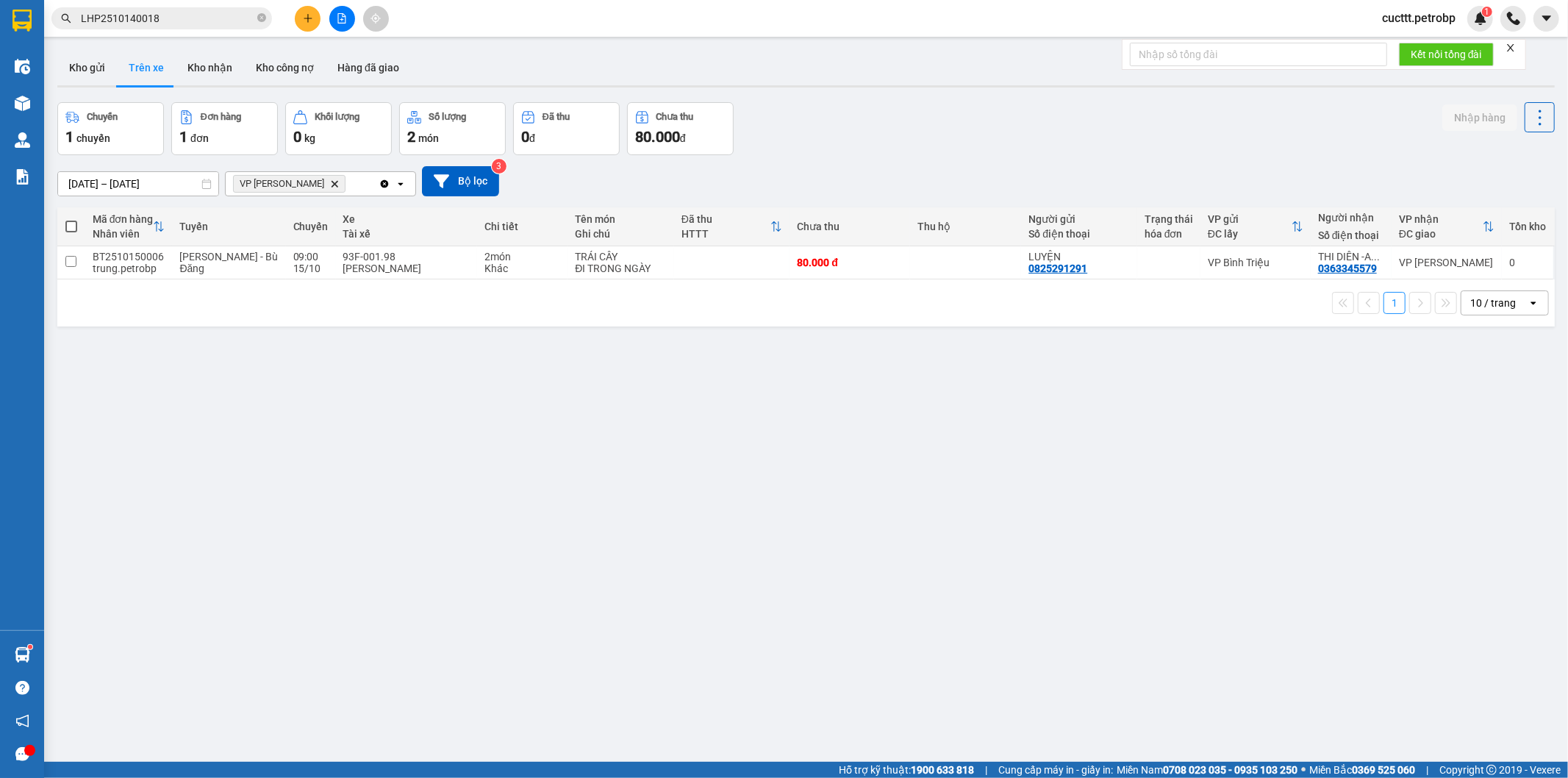
click at [156, 180] on input "01/10/2025 – 15/10/2025" at bounding box center [138, 184] width 160 height 24
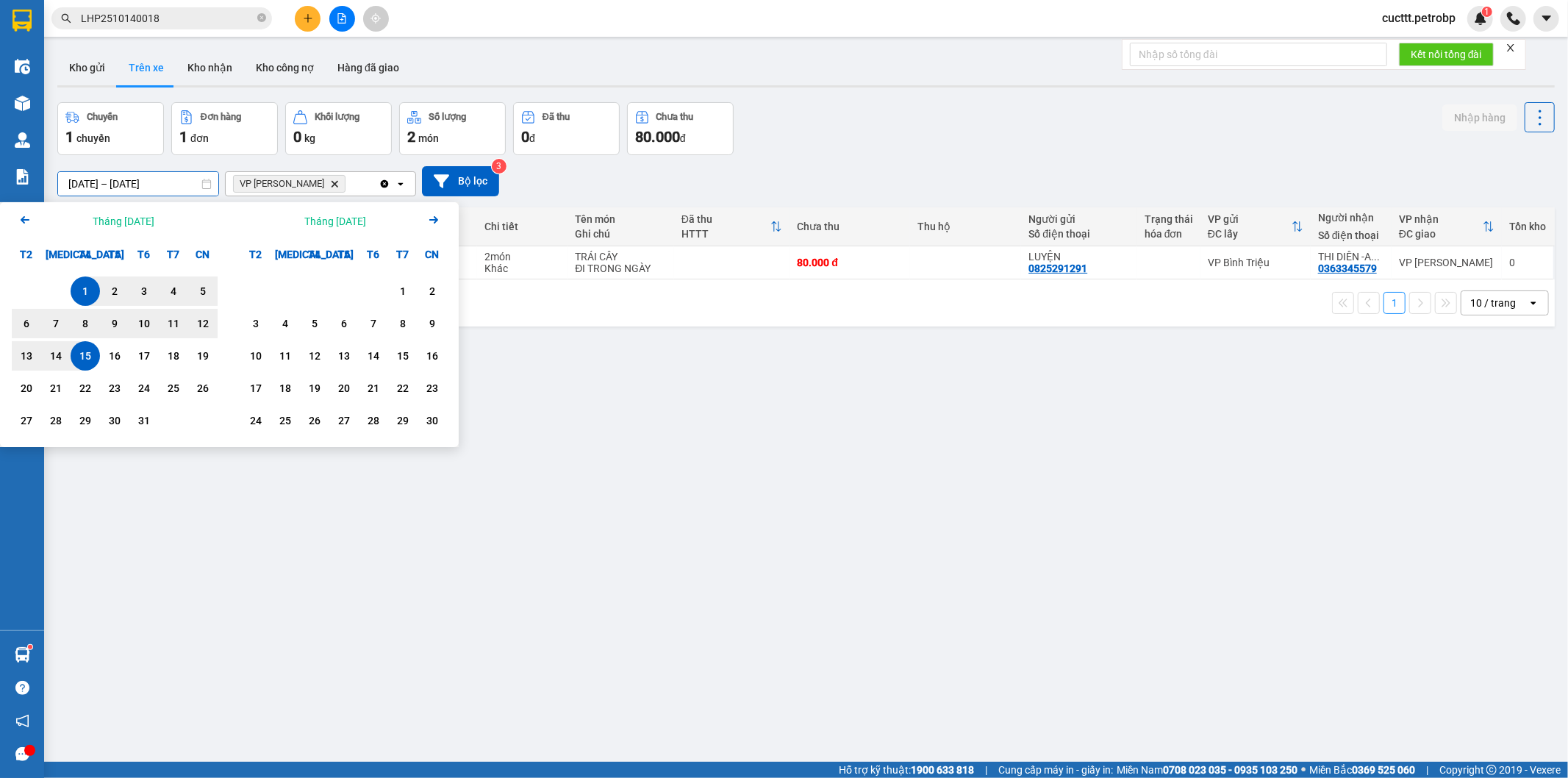
click at [91, 358] on div "15" at bounding box center [85, 356] width 20 height 18
drag, startPoint x: 91, startPoint y: 358, endPoint x: 96, endPoint y: 345, distance: 13.9
click at [91, 357] on div "15" at bounding box center [85, 356] width 20 height 18
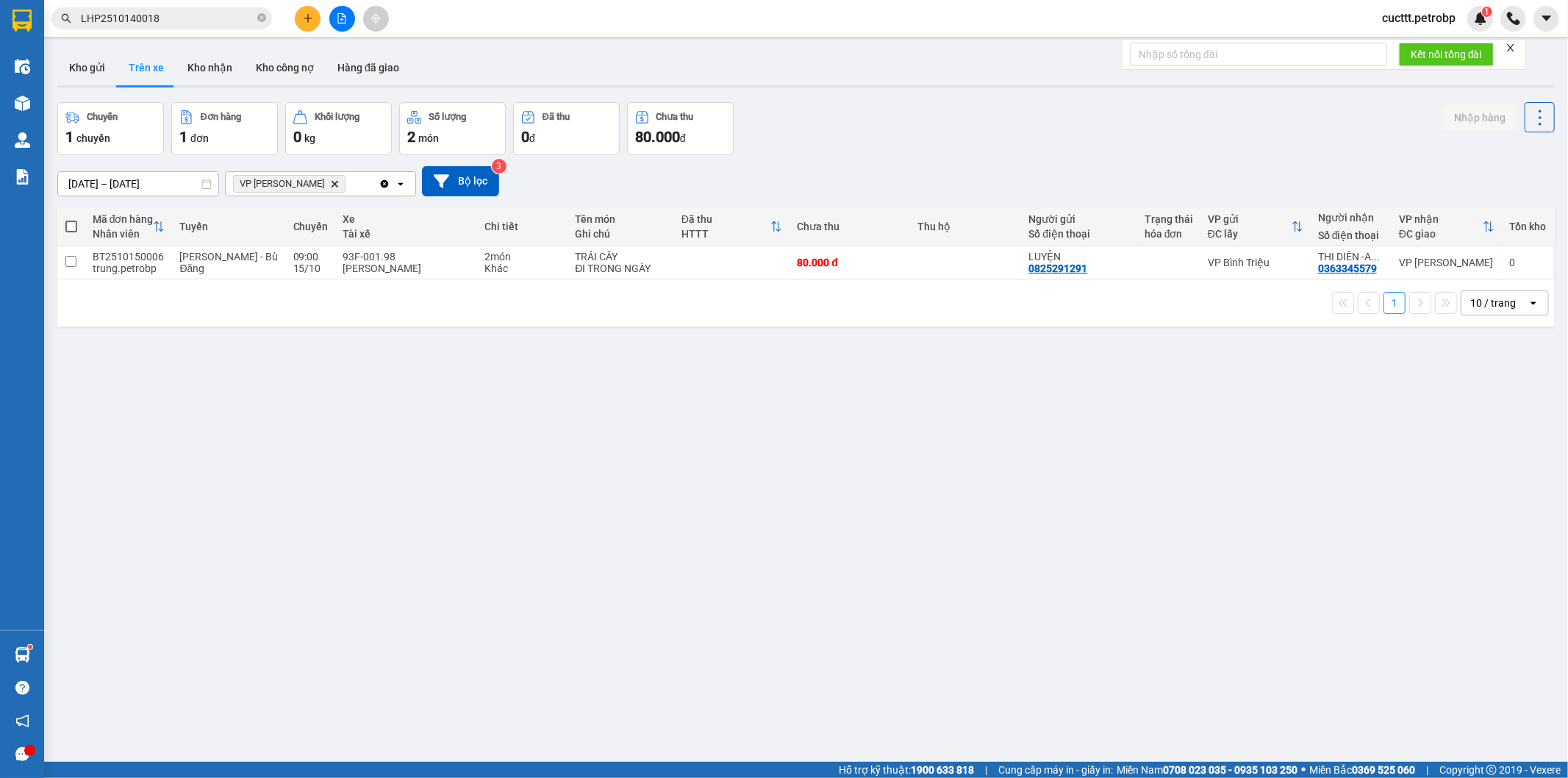
click at [330, 180] on icon "Delete" at bounding box center [334, 184] width 9 height 9
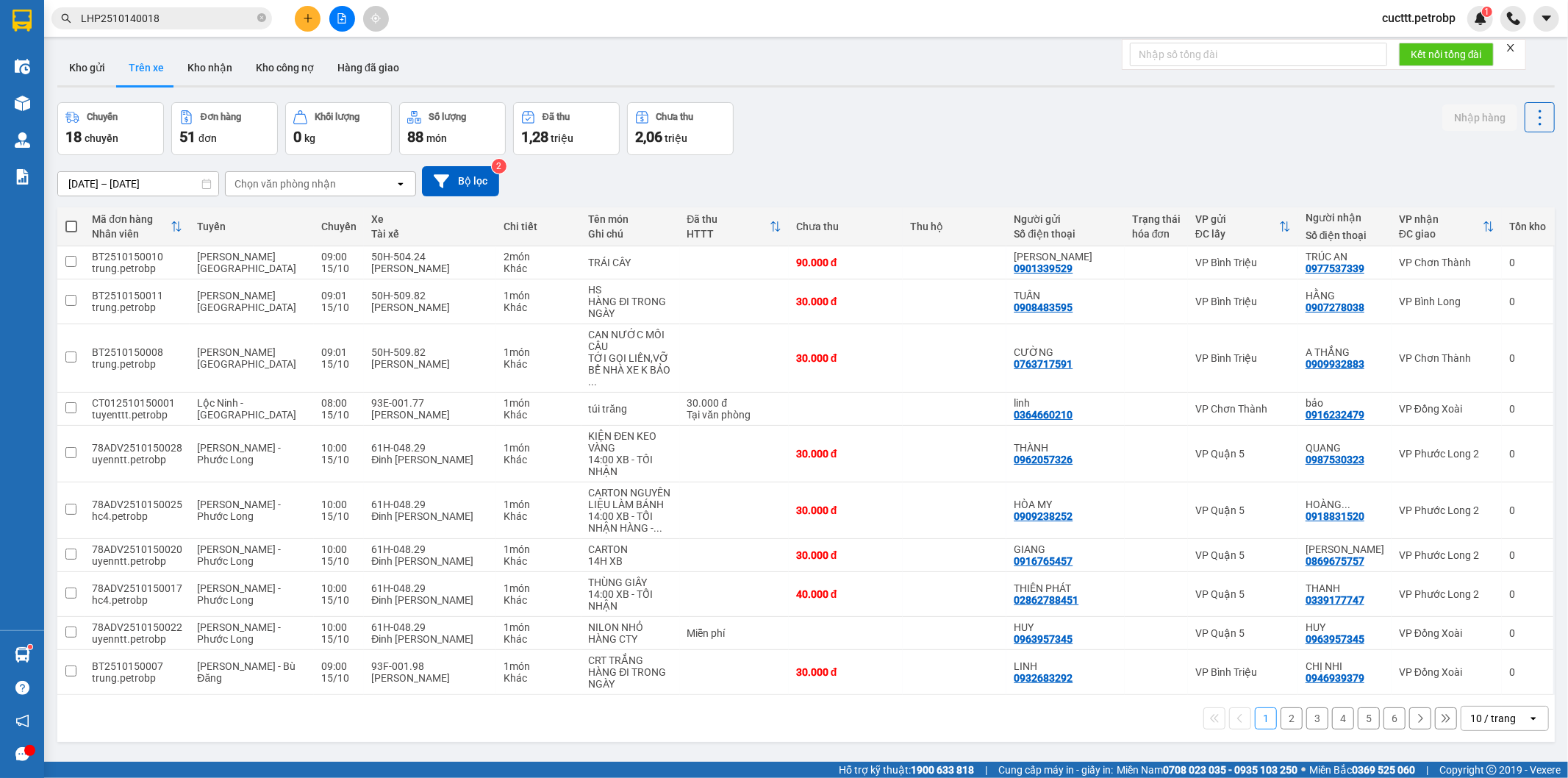
click at [1281, 709] on button "2" at bounding box center [1291, 718] width 22 height 22
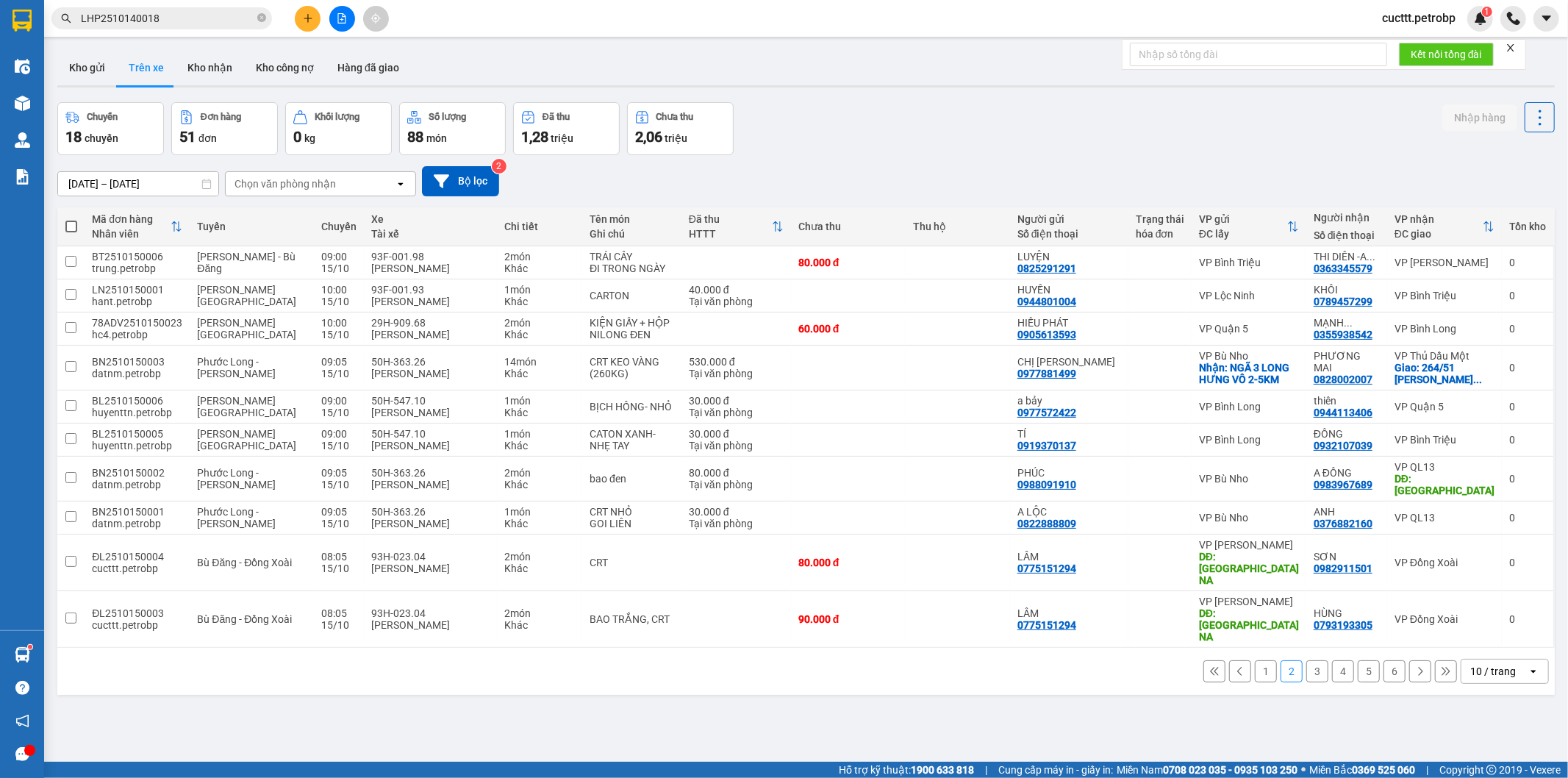
click at [1255, 660] on button "1" at bounding box center [1266, 671] width 22 height 22
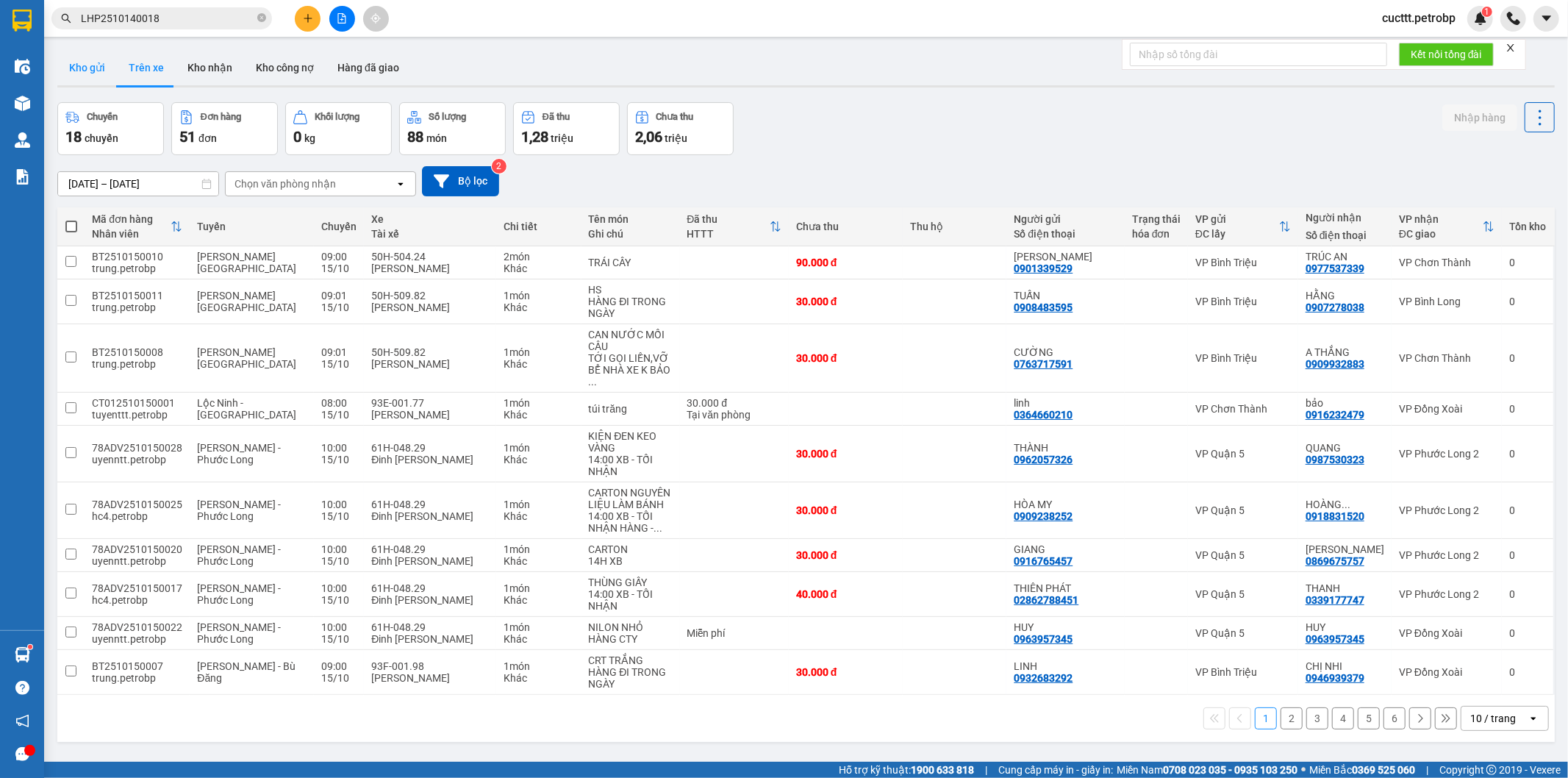
click at [89, 82] on button "Kho gửi" at bounding box center [87, 67] width 60 height 35
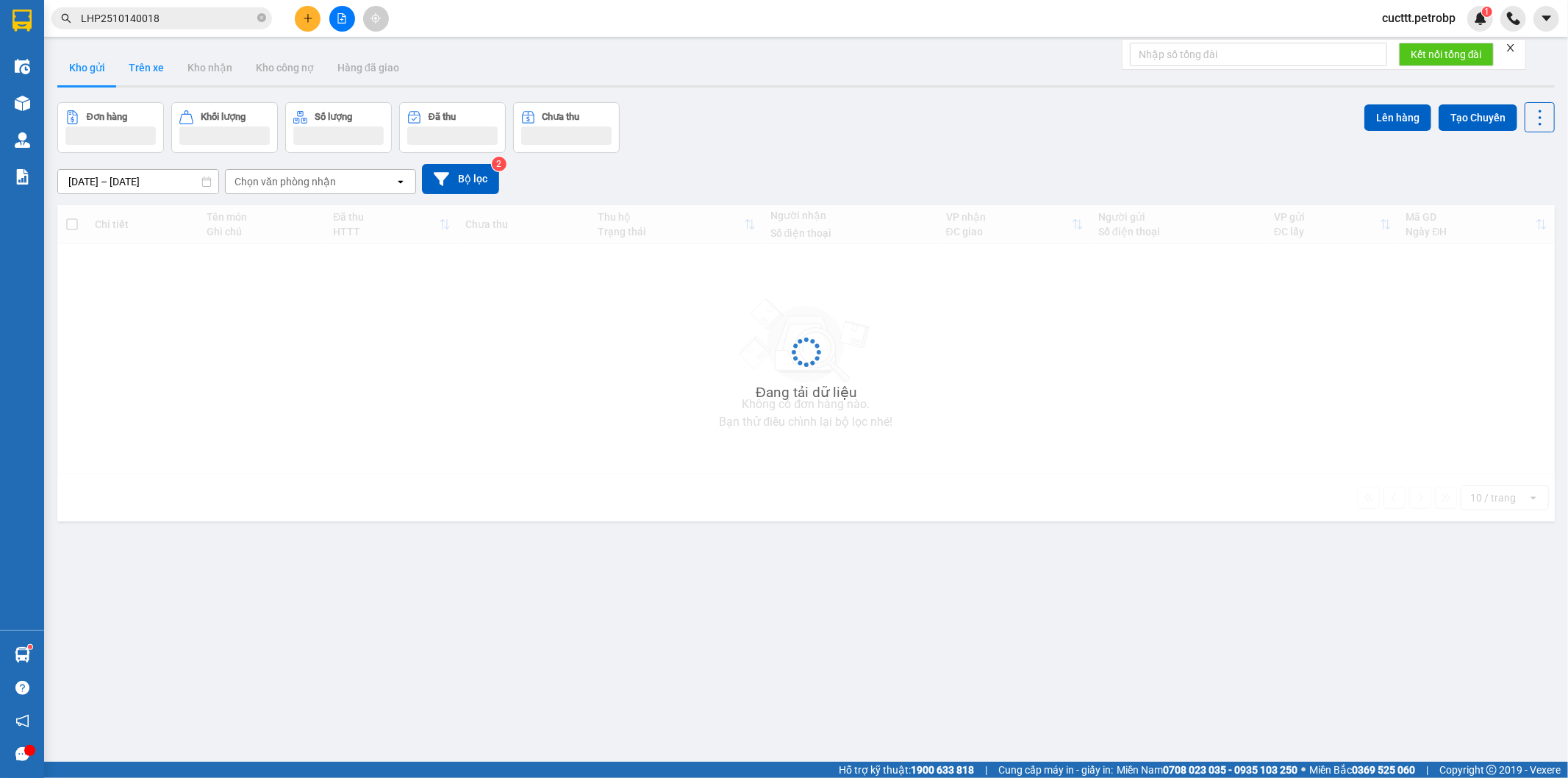
click at [144, 78] on button "Trên xe" at bounding box center [146, 67] width 59 height 35
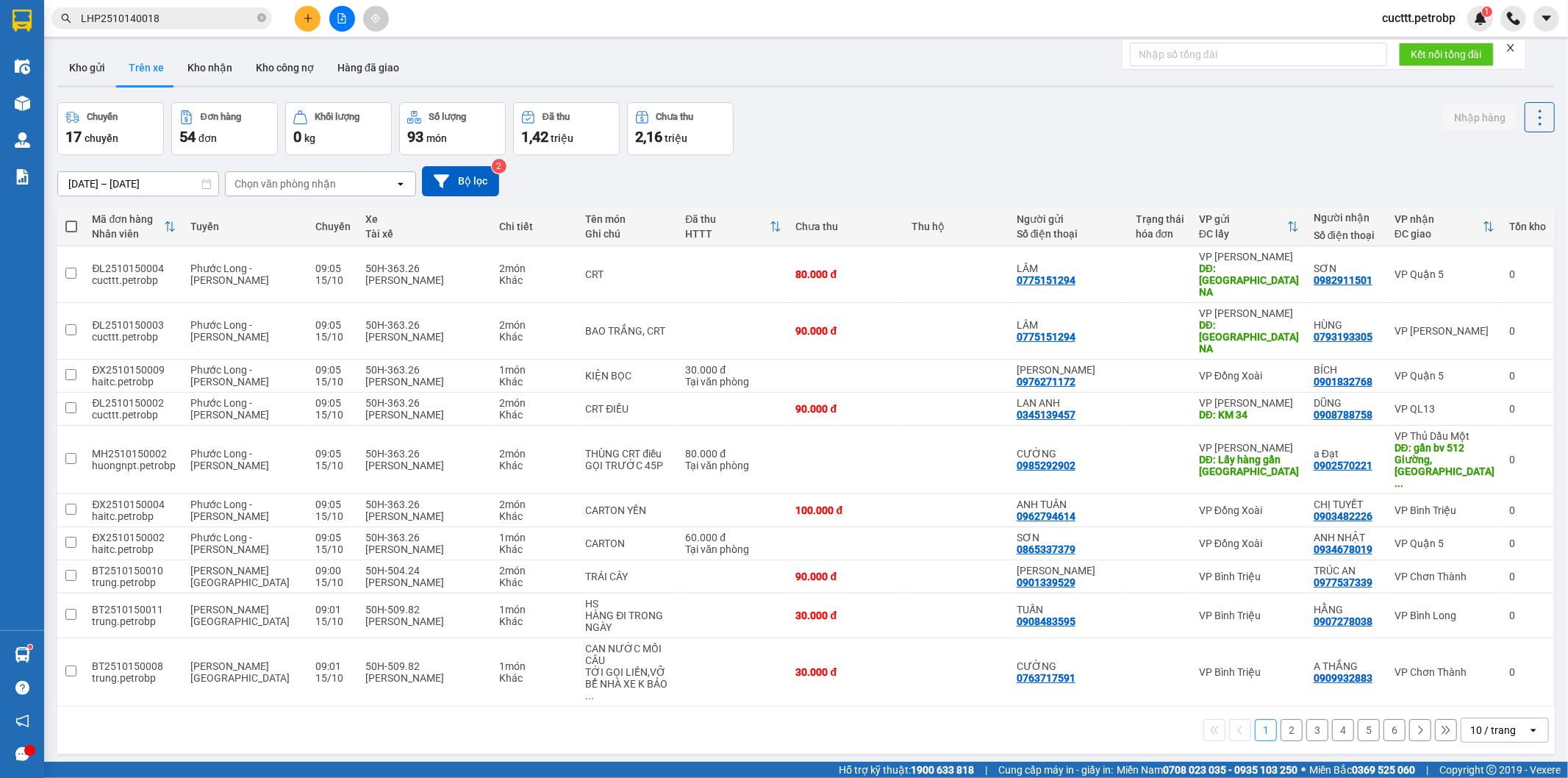
click at [1281, 719] on button "2" at bounding box center [1291, 730] width 22 height 22
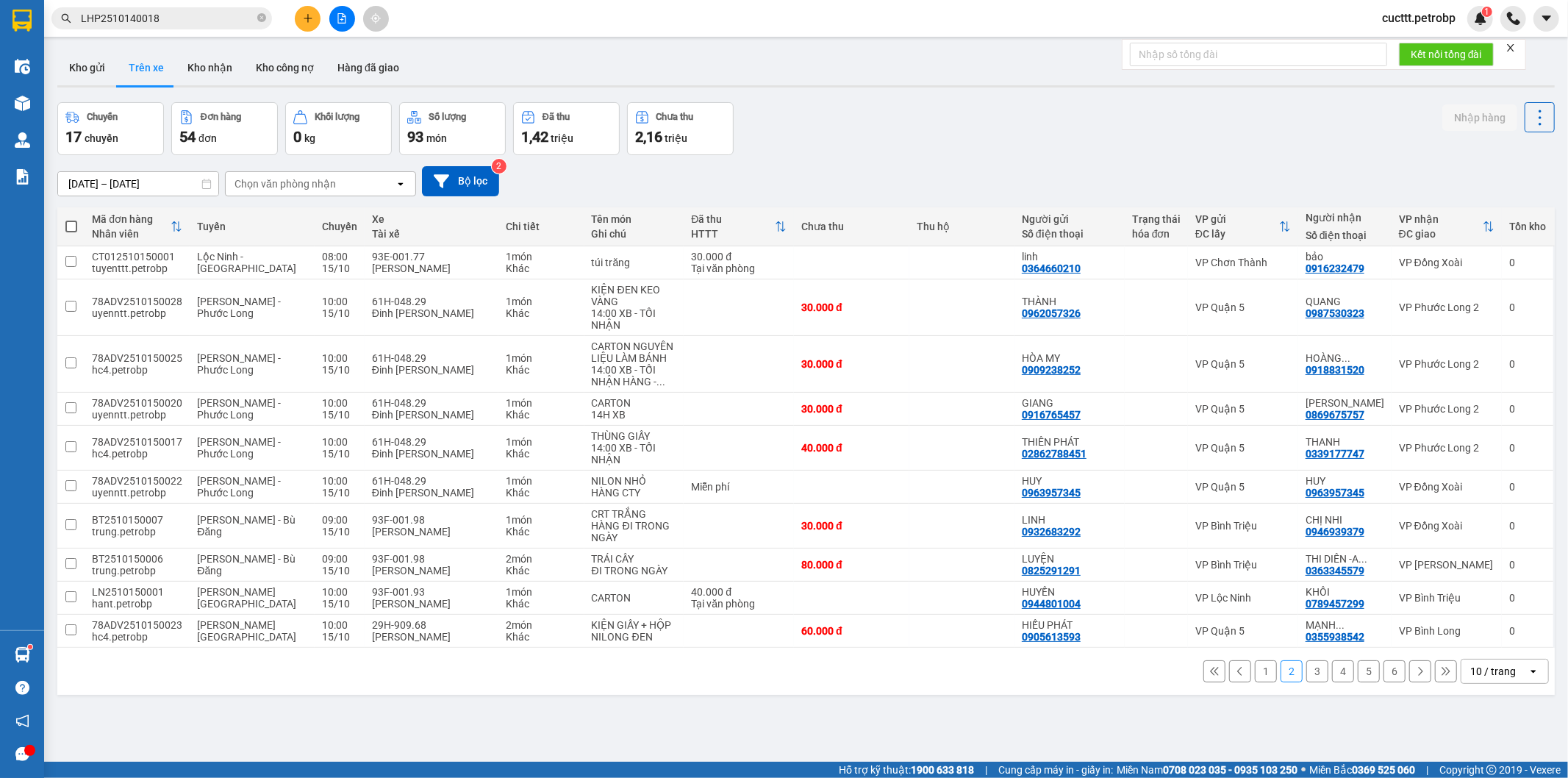
click at [1255, 672] on button "1" at bounding box center [1266, 671] width 22 height 22
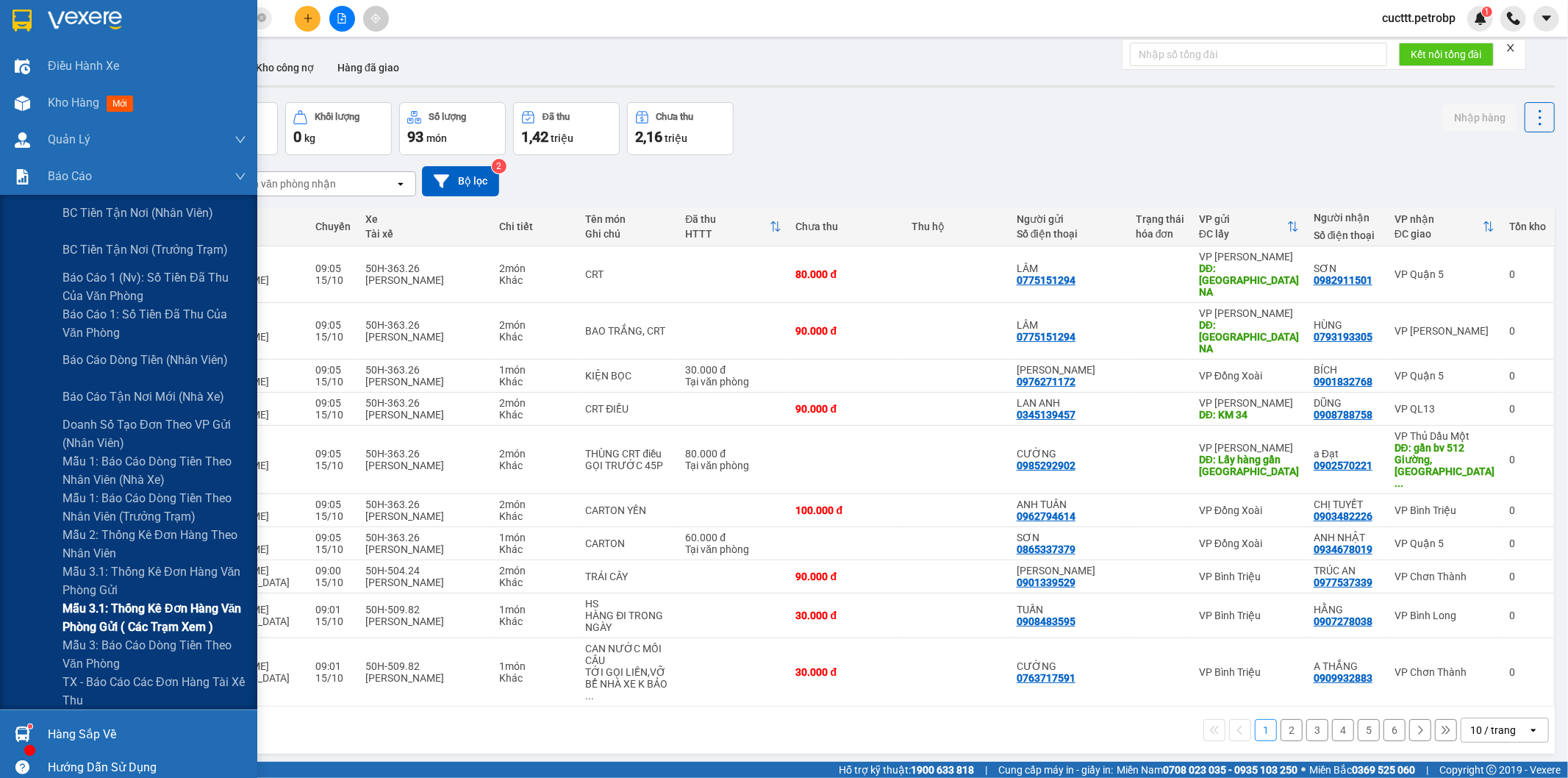
click at [189, 622] on span "Mẫu 3.1: Thống kê đơn hàng văn phòng gửi ( các trạm xem )" at bounding box center [154, 617] width 184 height 37
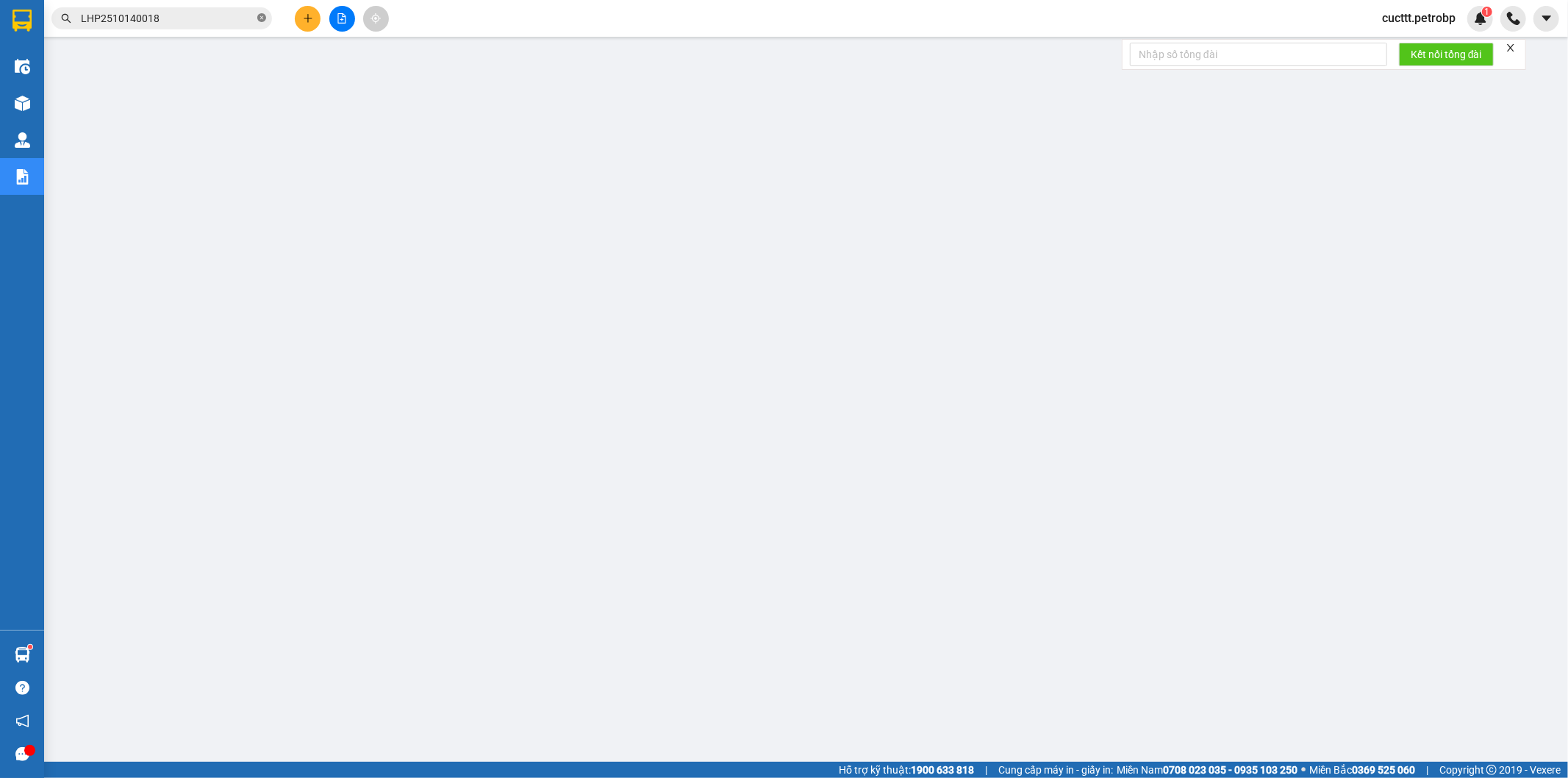
click at [258, 19] on icon "close-circle" at bounding box center [261, 17] width 9 height 9
click at [237, 15] on input "text" at bounding box center [167, 19] width 174 height 16
paste input "ĐL2510150001"
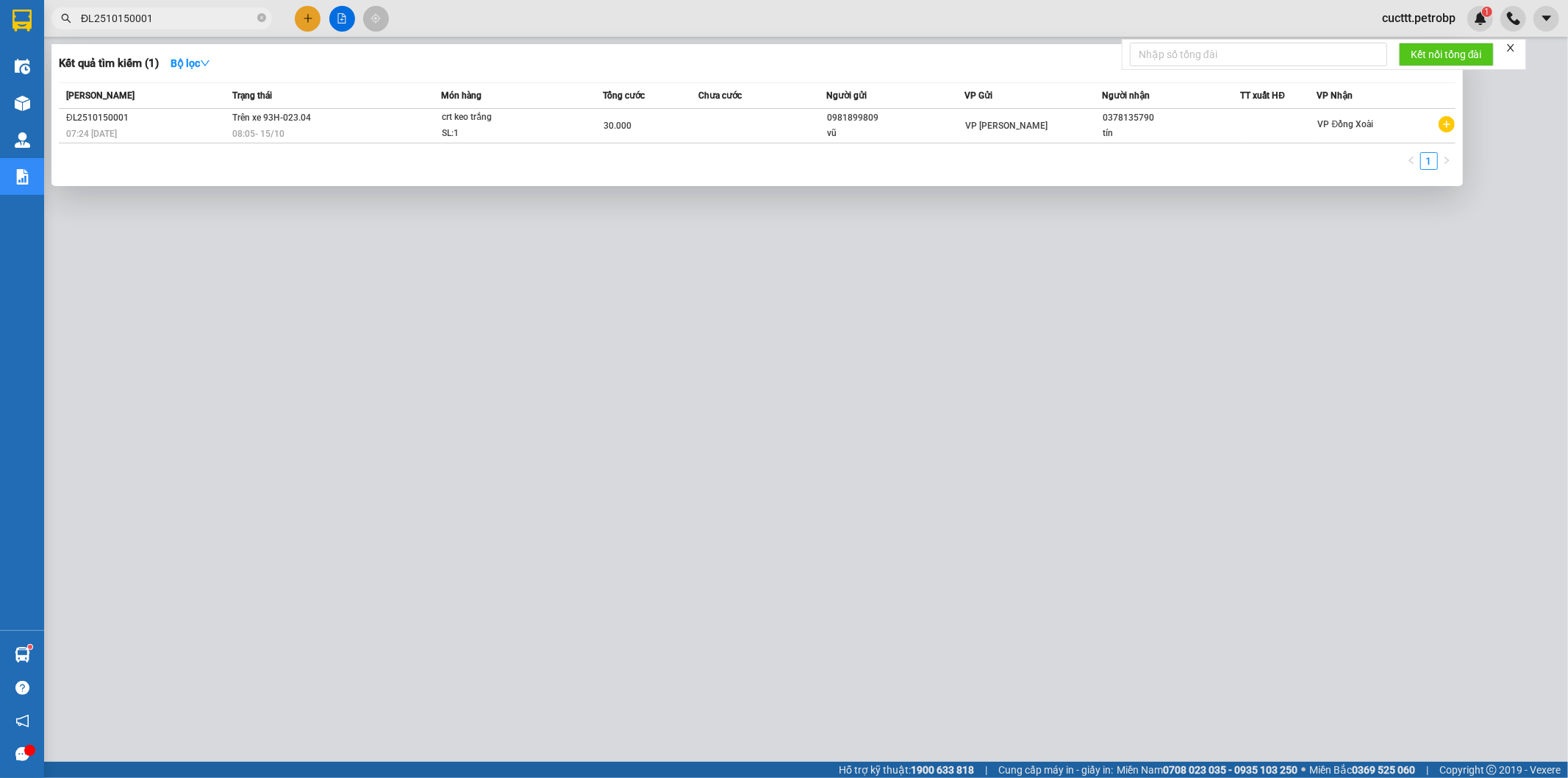
click at [877, 136] on div "vũ" at bounding box center [895, 133] width 137 height 16
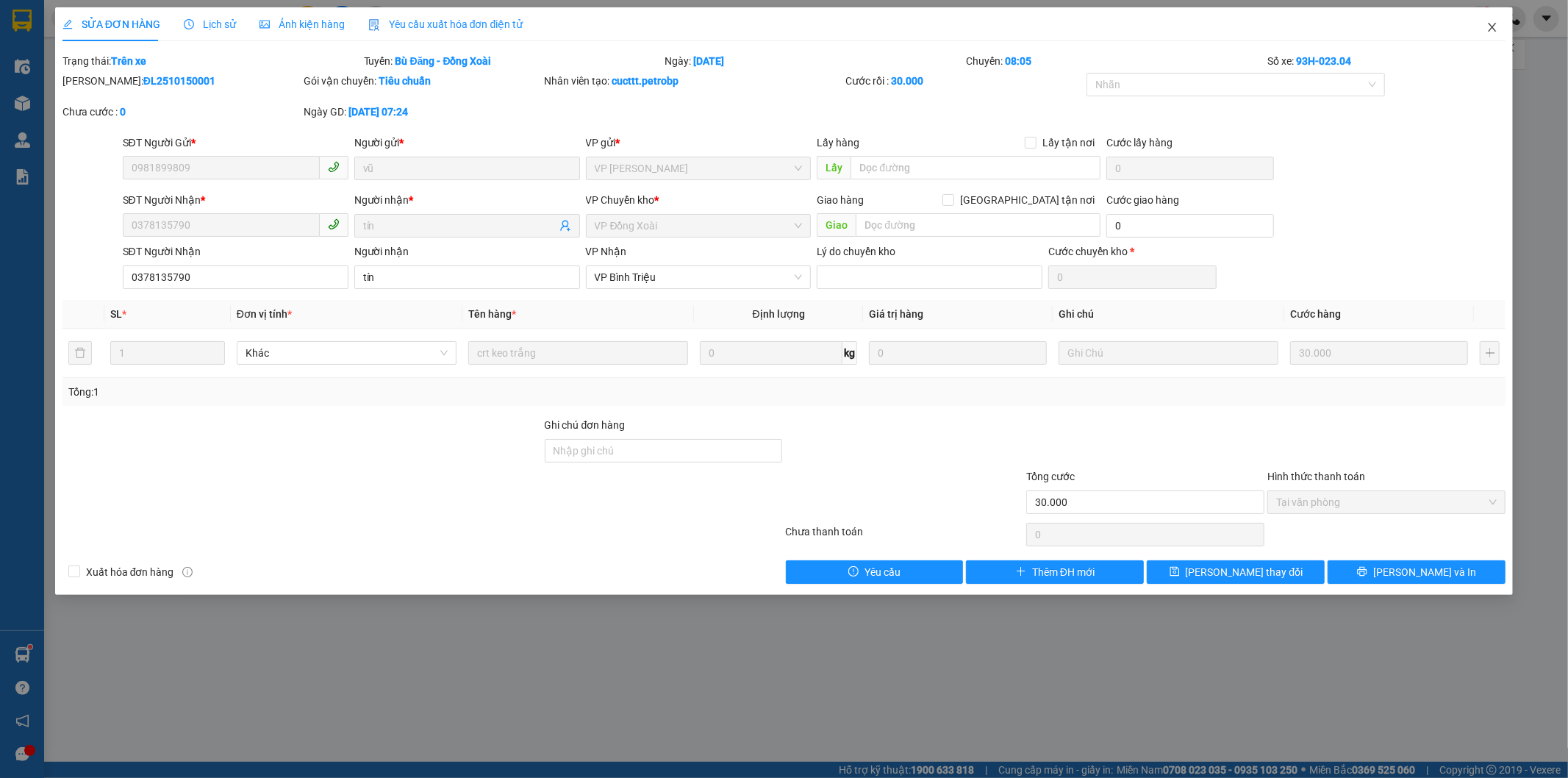
click at [1490, 33] on icon "close" at bounding box center [1492, 27] width 11 height 11
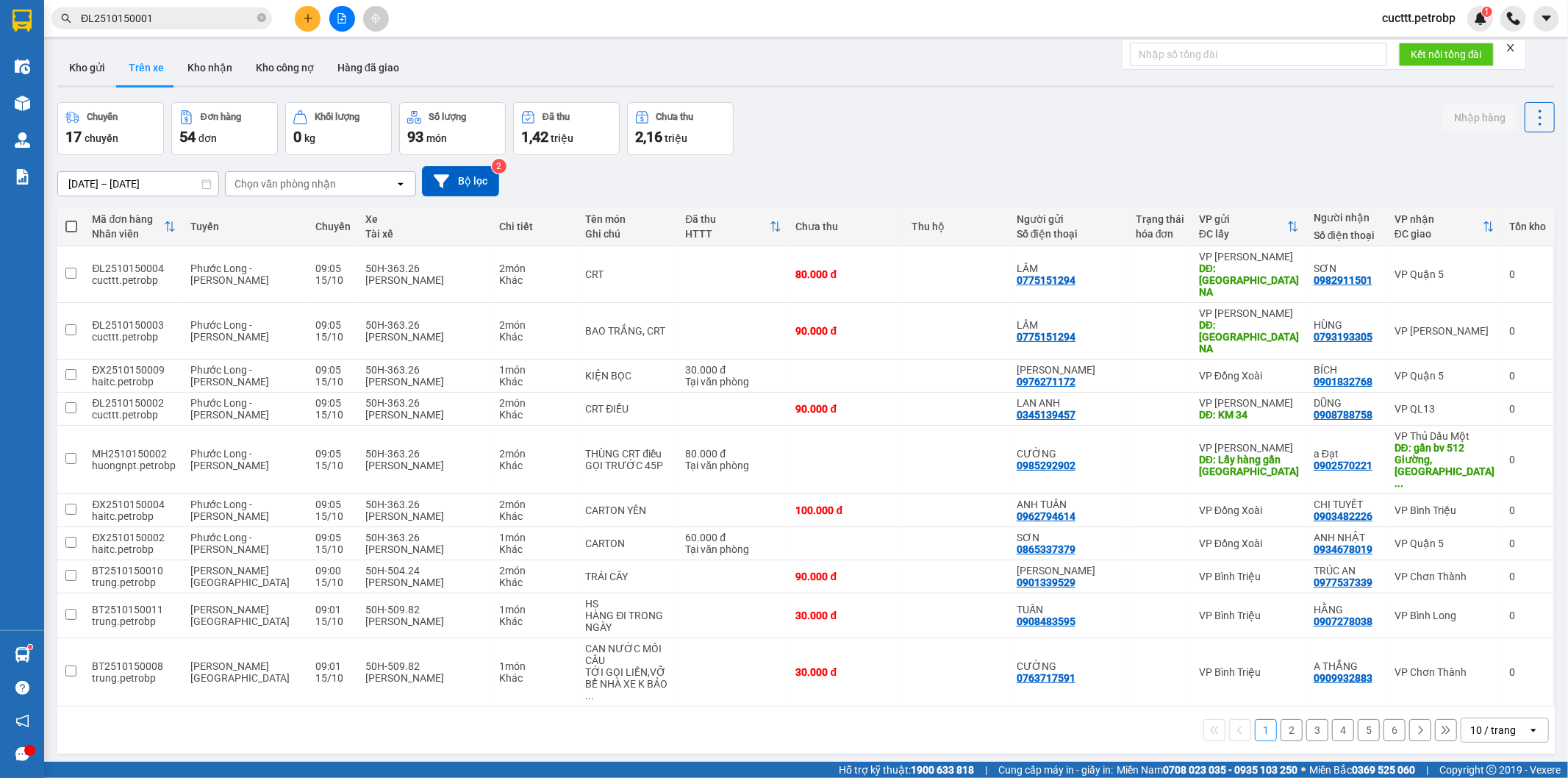
click at [1349, 148] on div "Chuyến 17 chuyến Đơn hàng 54 đơn Khối lượng 0 kg Số lượng 93 món Đã thu 1,42 tr…" at bounding box center [806, 128] width 1498 height 53
click at [204, 76] on button "Kho nhận" at bounding box center [210, 67] width 69 height 35
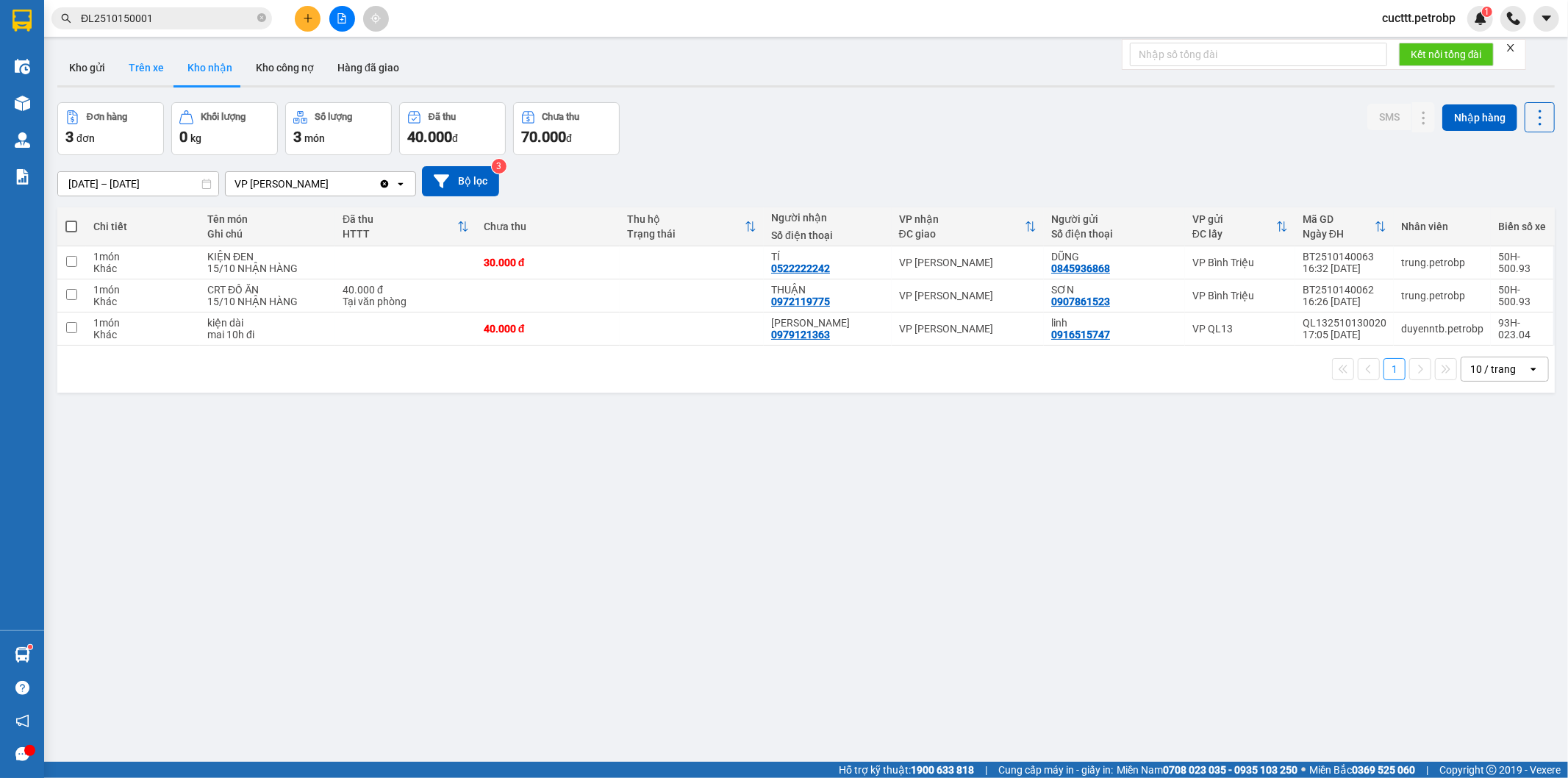
click at [144, 67] on button "Trên xe" at bounding box center [146, 67] width 59 height 35
type input "[DATE] – [DATE]"
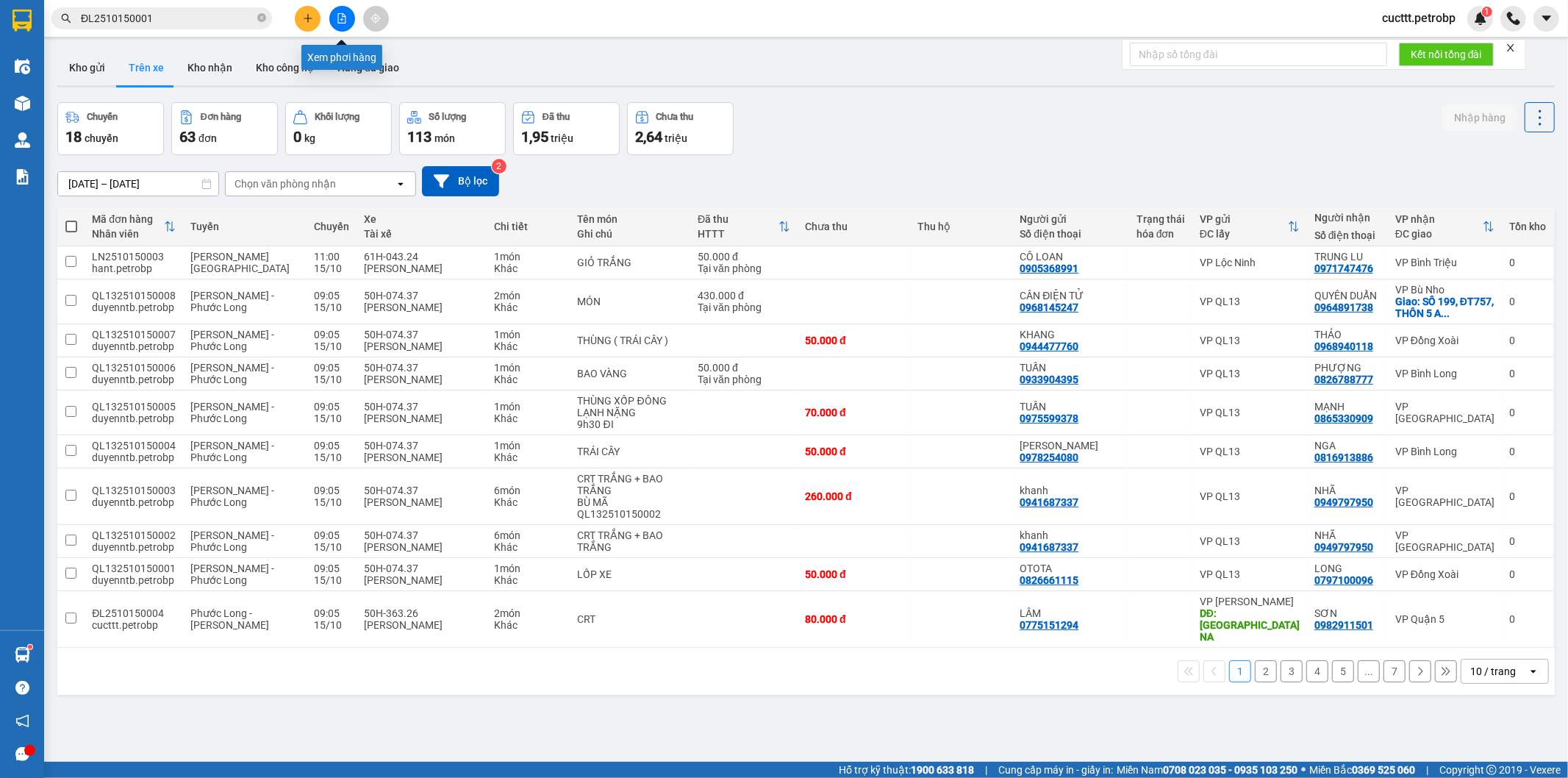
click at [343, 15] on icon "file-add" at bounding box center [342, 18] width 11 height 11
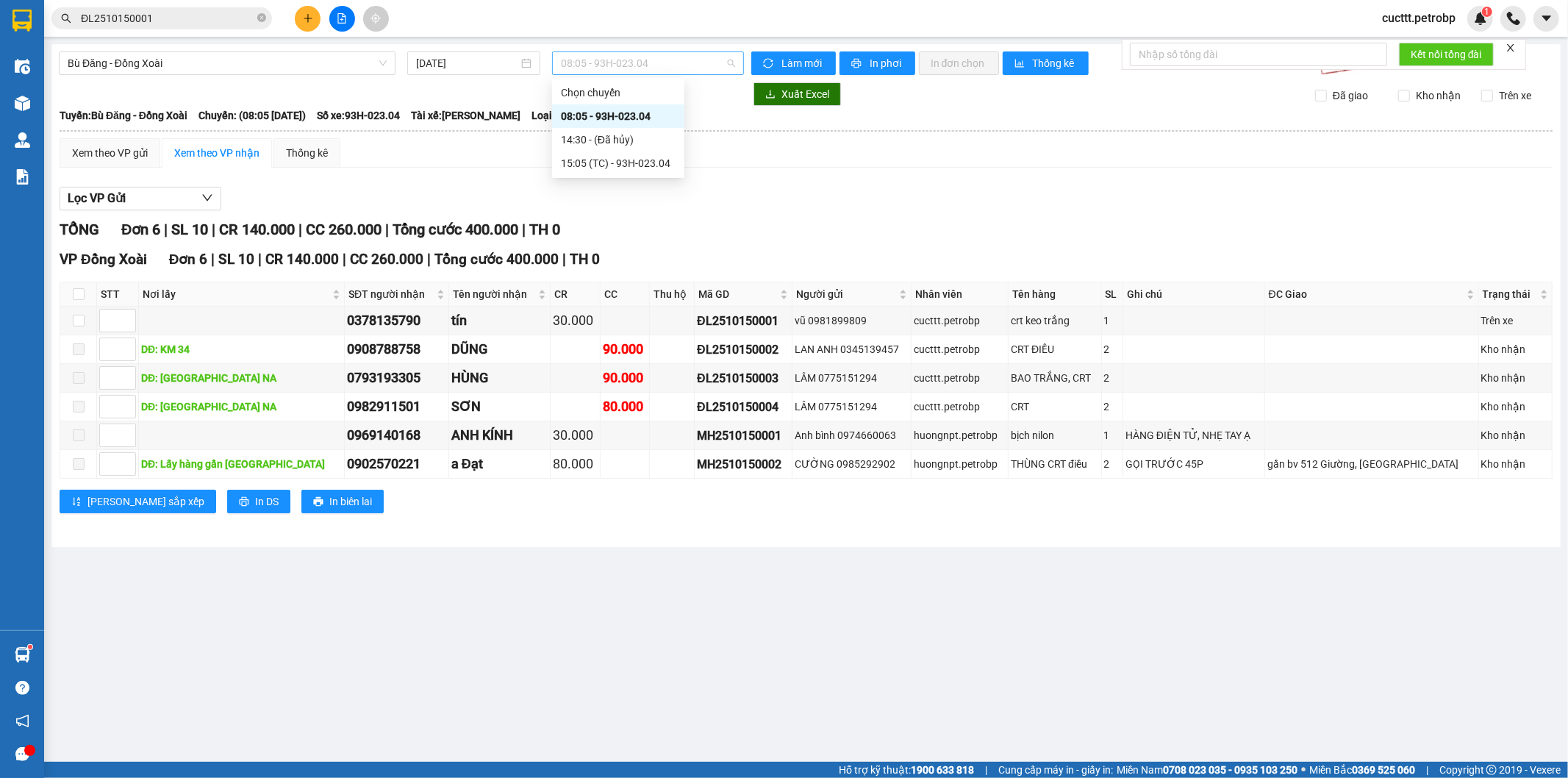
click at [628, 63] on span "08:05 - 93H-023.04" at bounding box center [647, 63] width 174 height 22
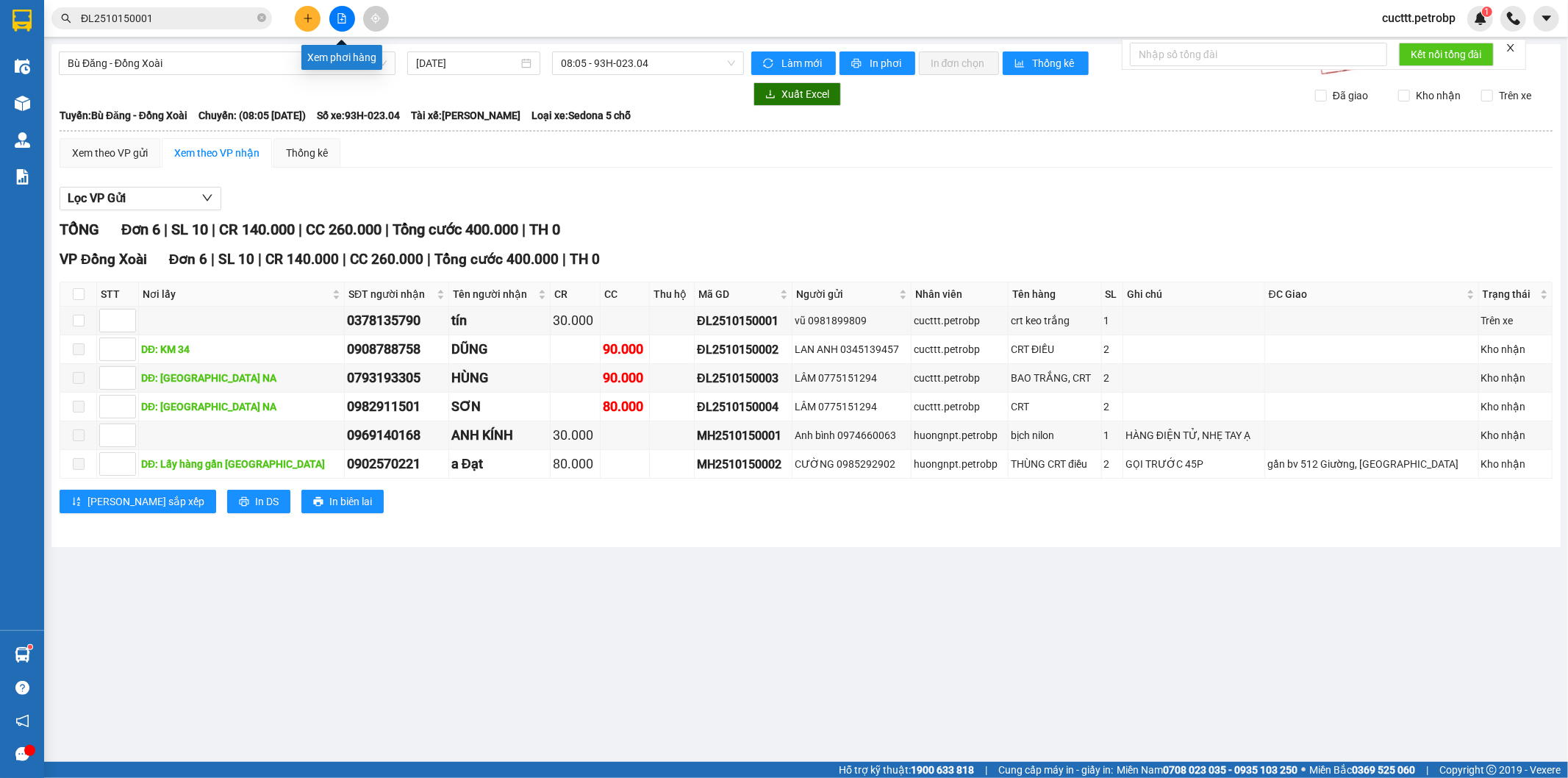
click at [338, 19] on icon "file-add" at bounding box center [342, 18] width 8 height 11
click at [233, 63] on span "Bù Đăng - Đồng Xoài" at bounding box center [227, 63] width 319 height 22
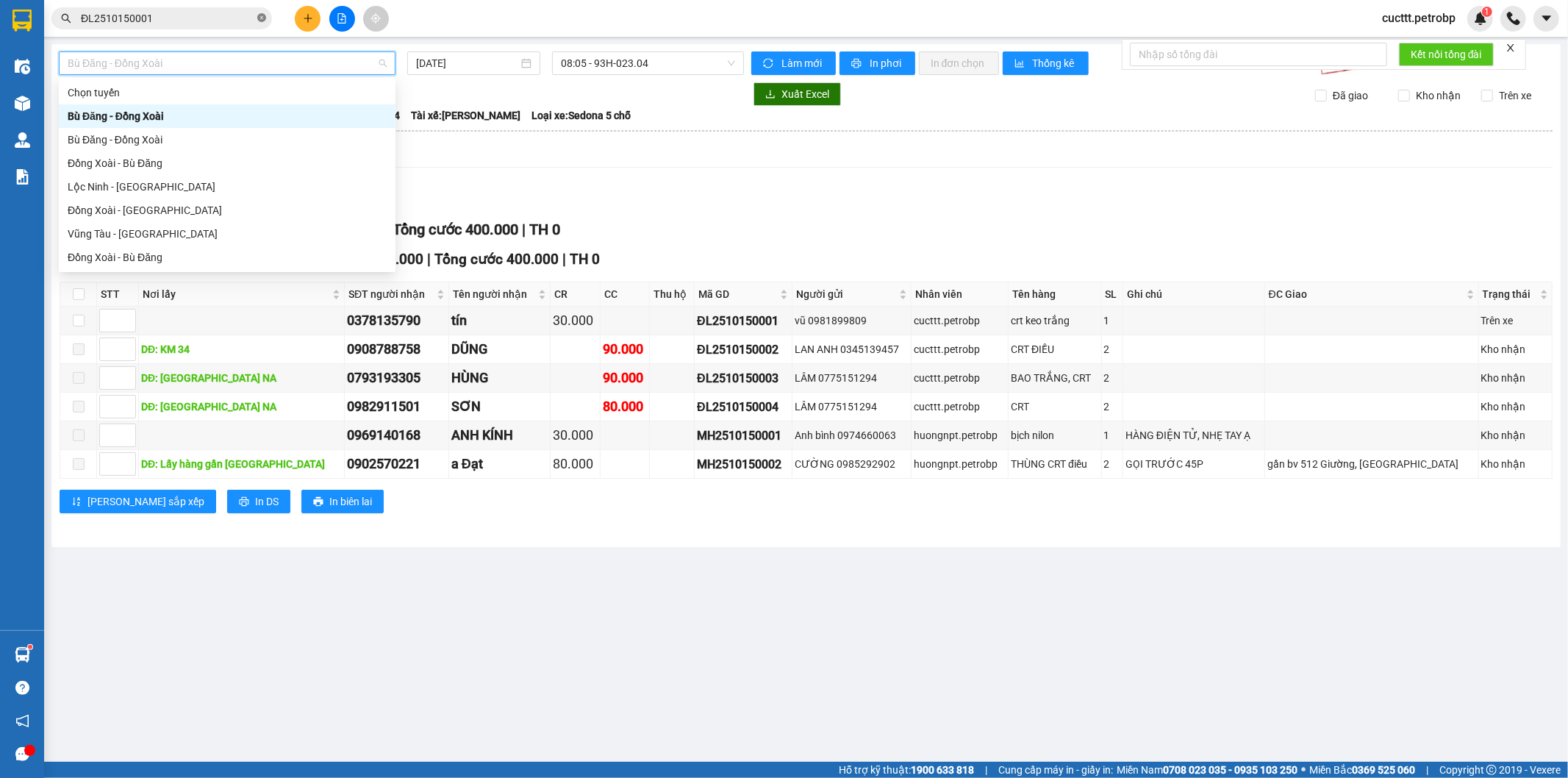
type input "P"
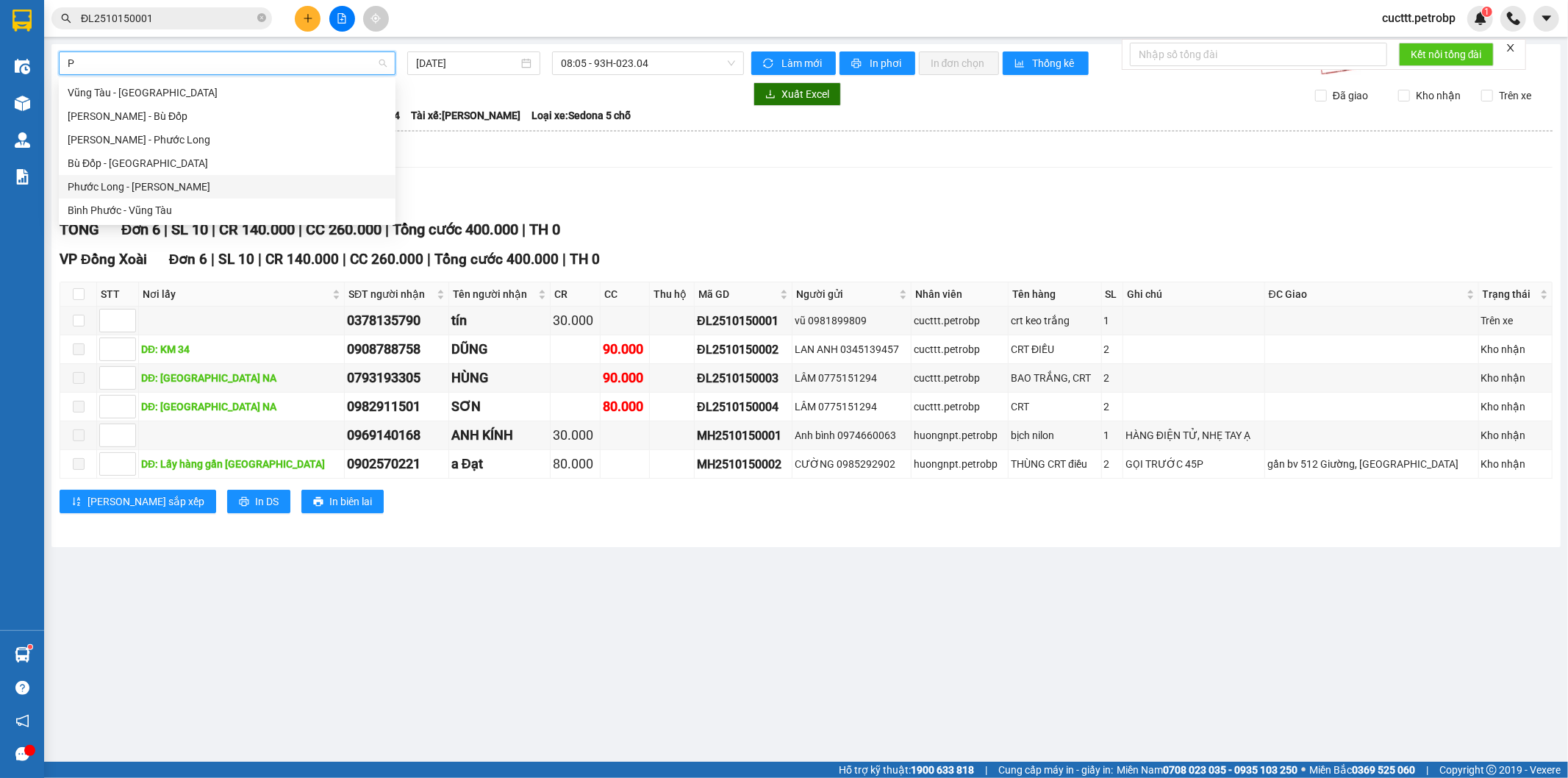
click at [207, 181] on div "Phước Long - Hồ Chí Minh" at bounding box center [227, 187] width 319 height 16
type input "[DATE]"
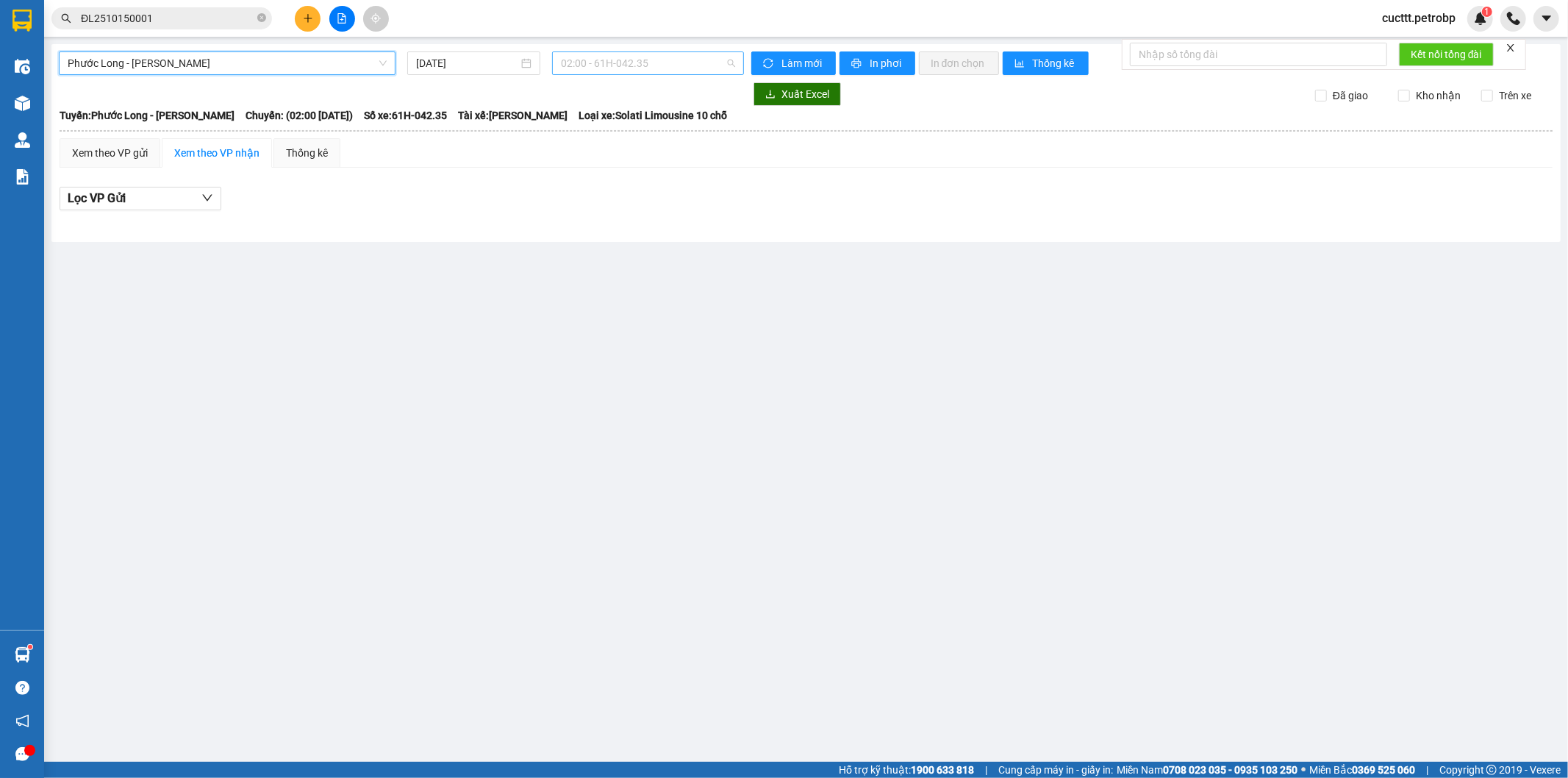
click at [604, 64] on span "02:00 - 61H-042.35" at bounding box center [647, 63] width 174 height 22
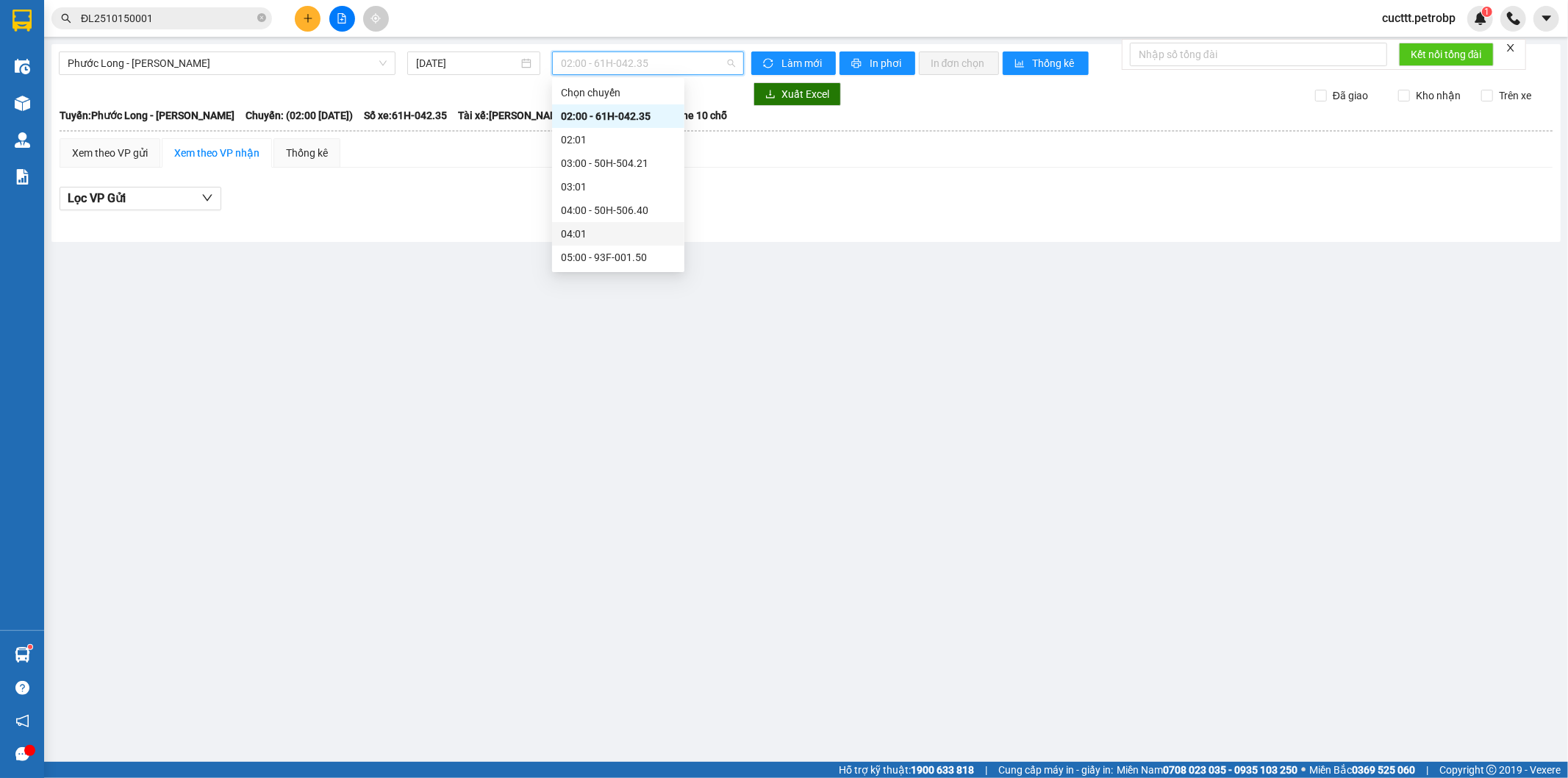
scroll to position [327, 0]
click at [627, 191] on div "09:05 - 50H-363.26" at bounding box center [618, 190] width 115 height 16
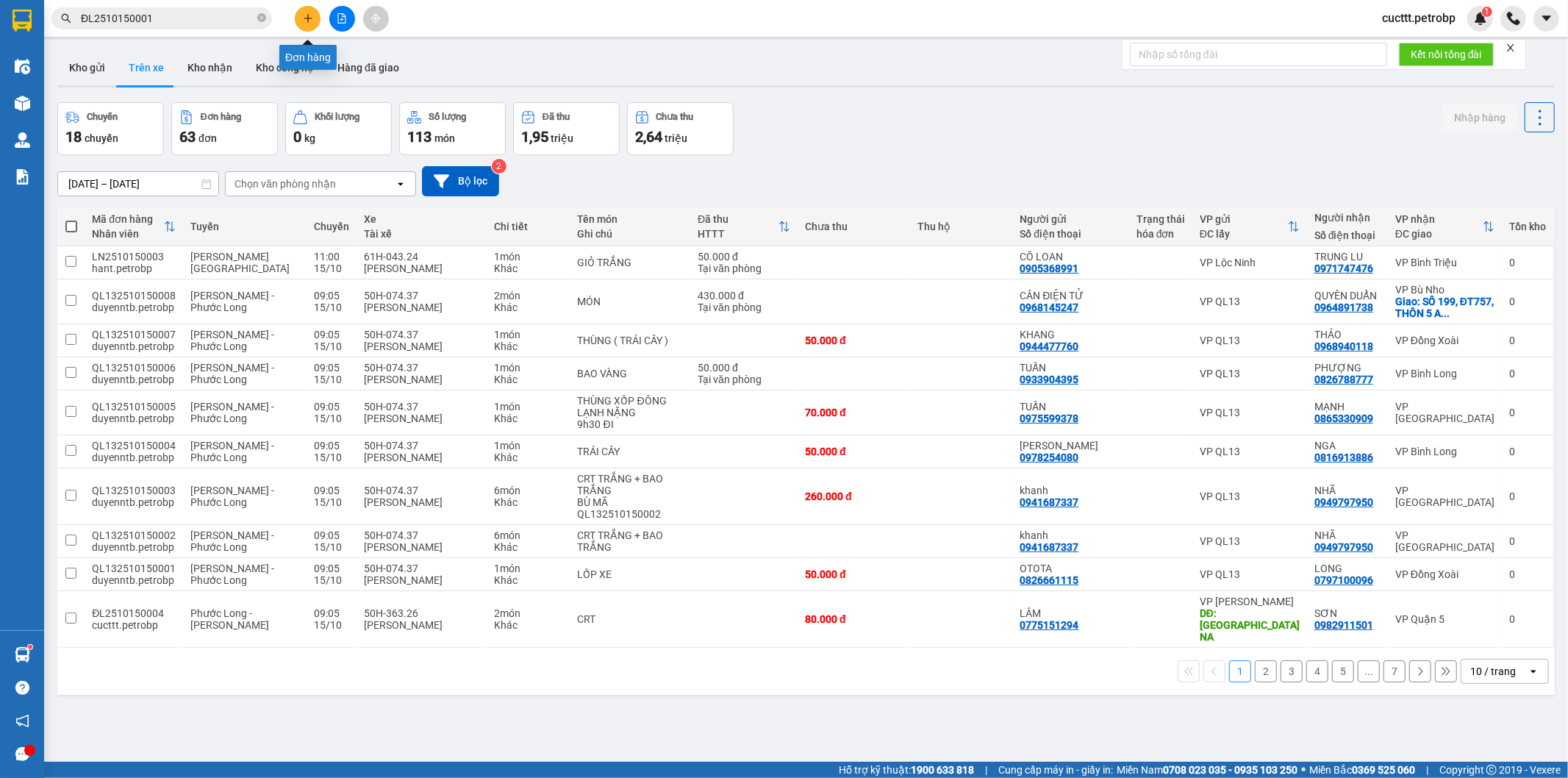
click at [299, 19] on button at bounding box center [308, 19] width 26 height 26
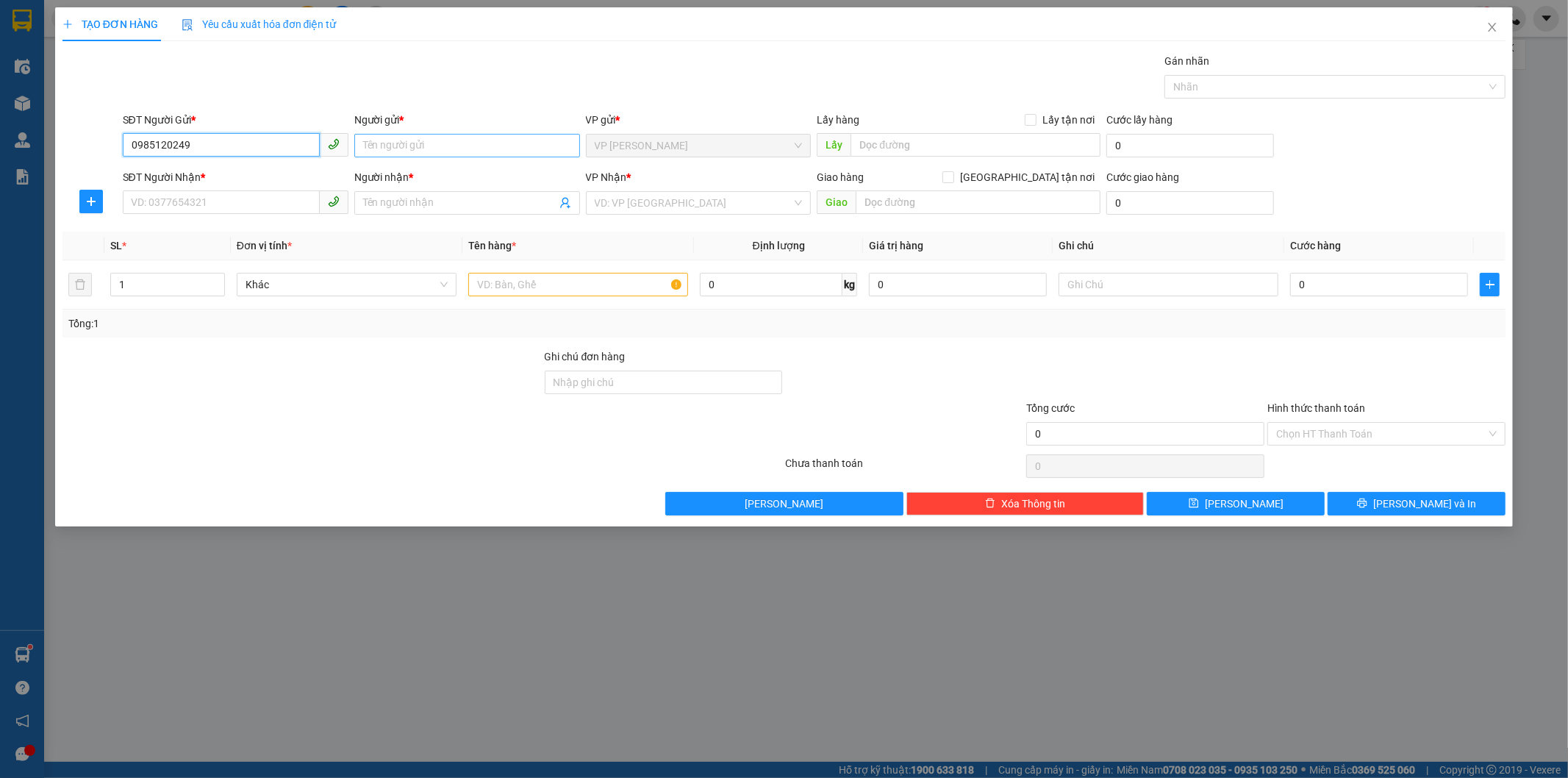
type input "0985120249"
click at [414, 144] on input "Người gửi *" at bounding box center [467, 145] width 226 height 24
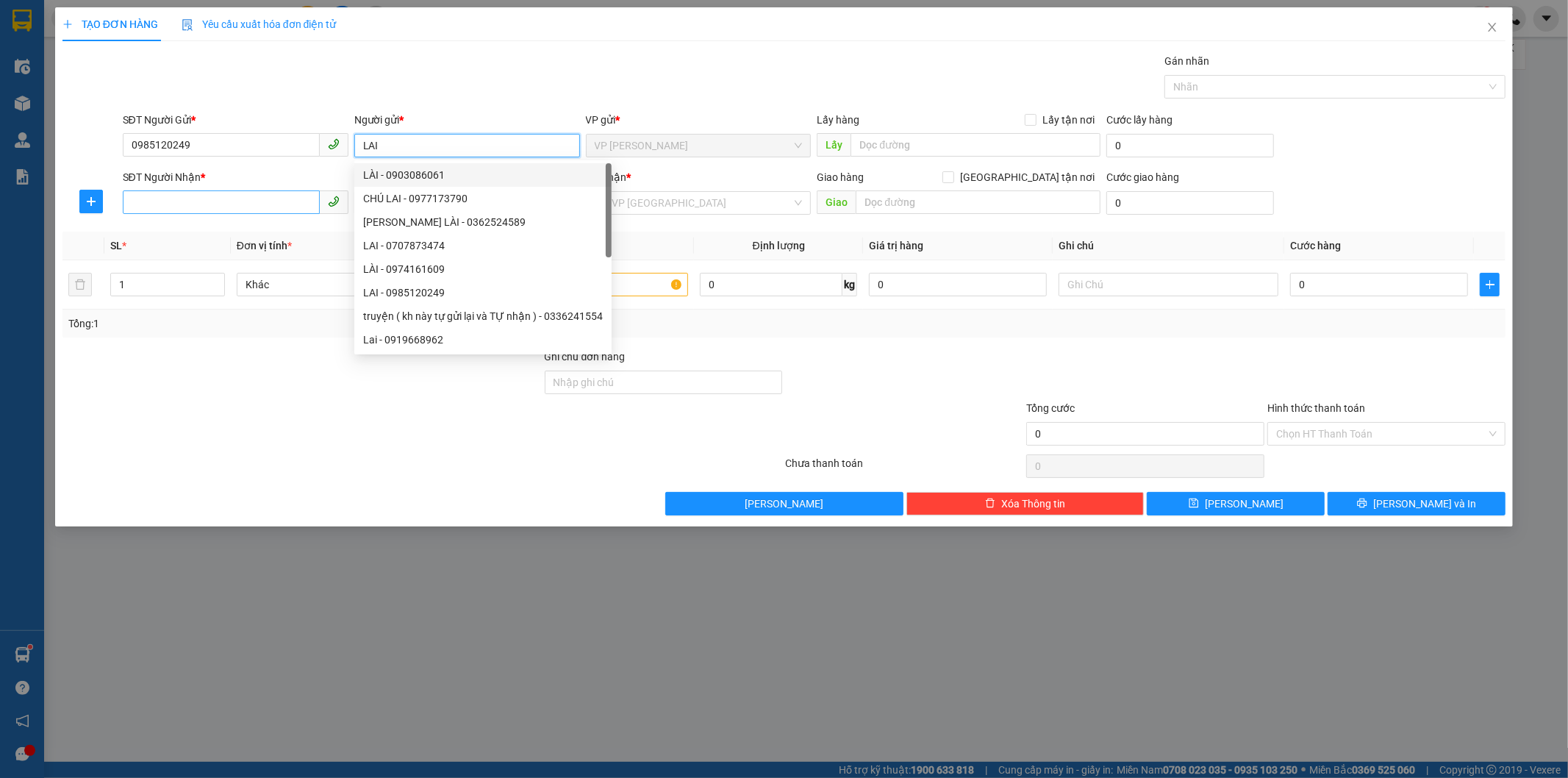
type input "LAI"
click at [195, 207] on input "SĐT Người Nhận *" at bounding box center [220, 202] width 197 height 24
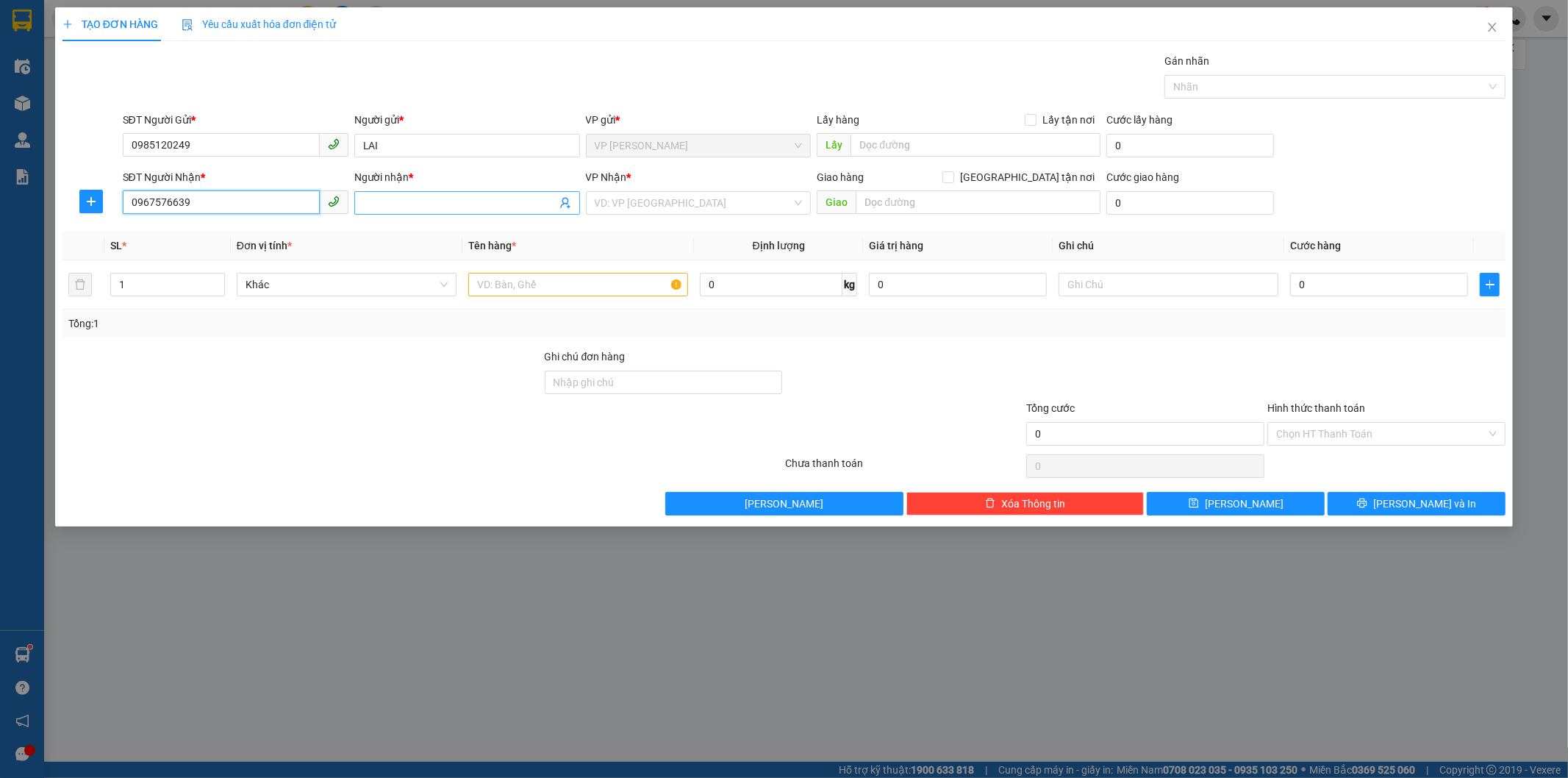
type input "0967576639"
click at [434, 207] on input "Người nhận *" at bounding box center [460, 203] width 193 height 16
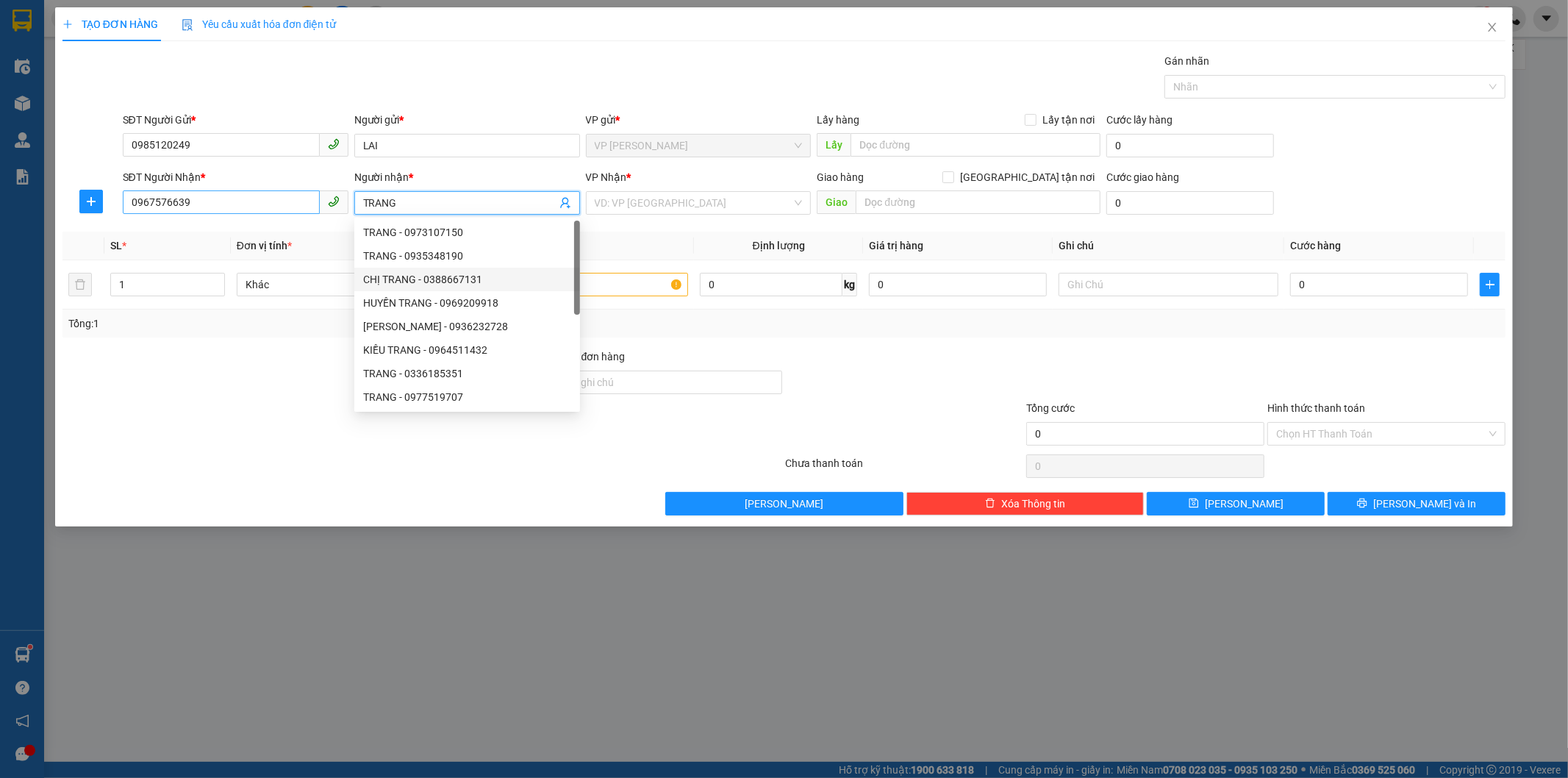
type input "TRANG"
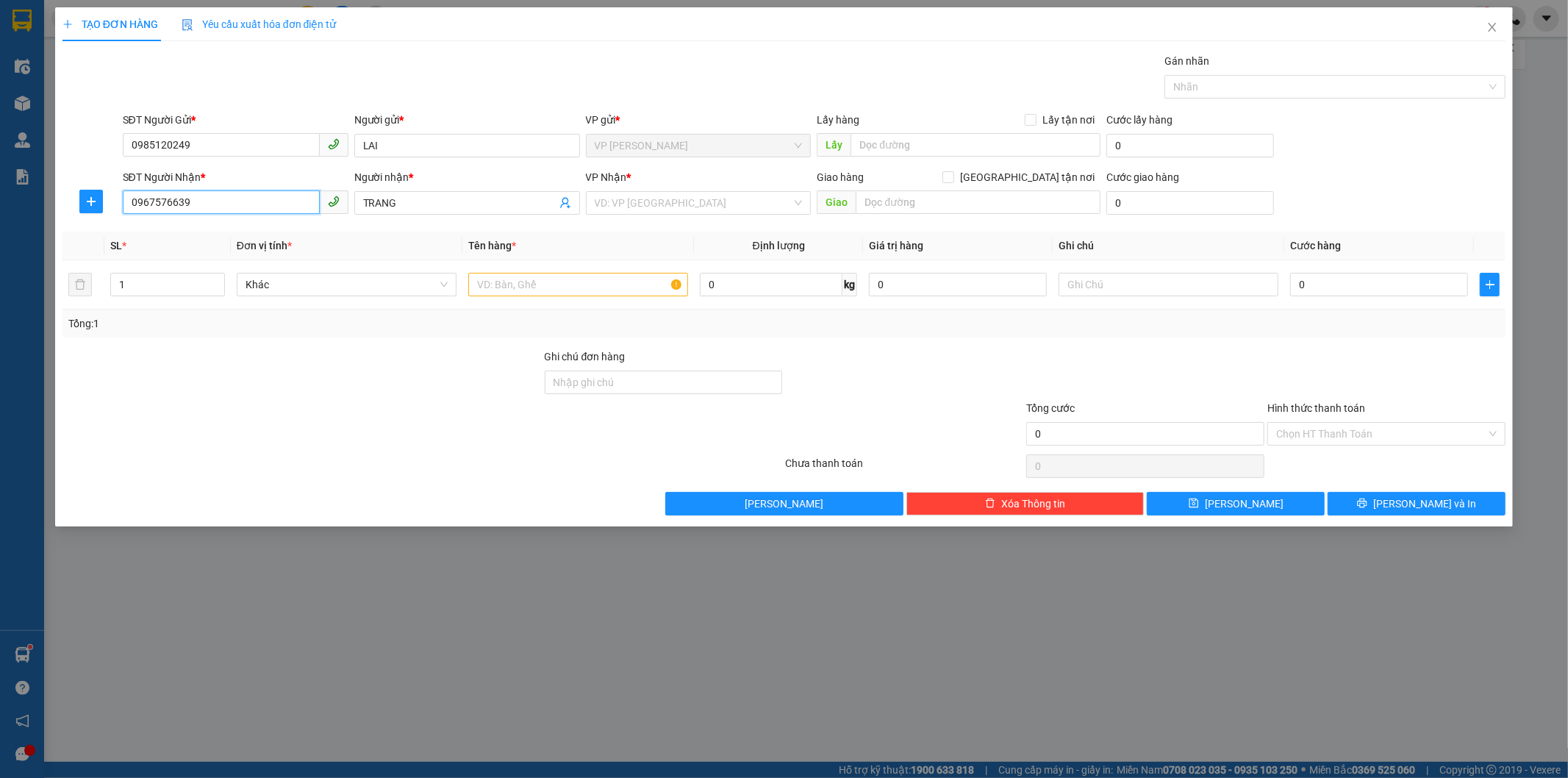
drag, startPoint x: 131, startPoint y: 204, endPoint x: 211, endPoint y: 204, distance: 80.0
click at [211, 204] on input "0967576639" at bounding box center [220, 202] width 197 height 24
click at [385, 240] on th "Đơn vị tính *" at bounding box center [347, 246] width 232 height 29
click at [694, 203] on input "search" at bounding box center [694, 202] width 198 height 22
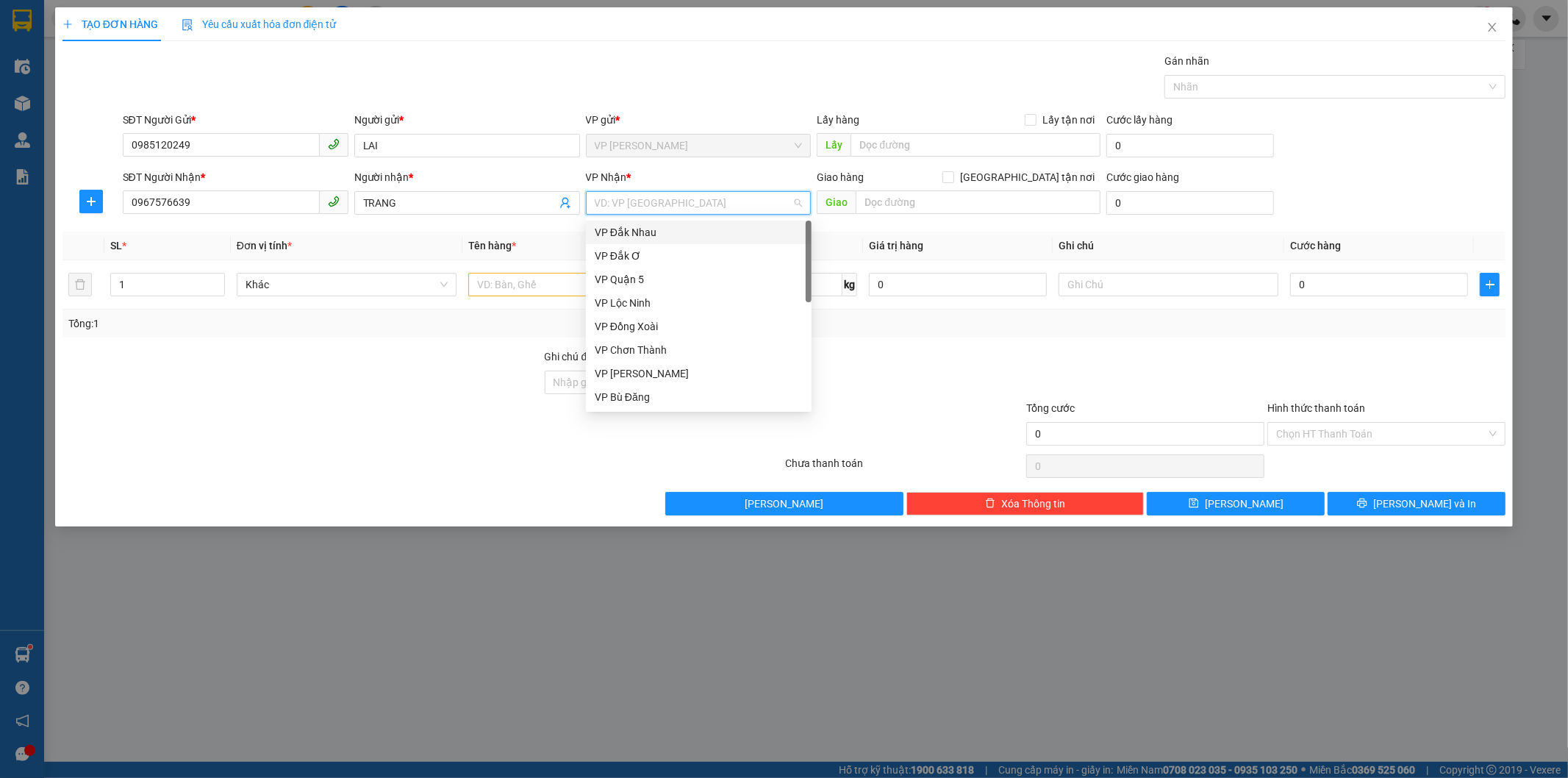
type input "Q"
click at [673, 229] on div "VP Quận 5" at bounding box center [699, 233] width 208 height 16
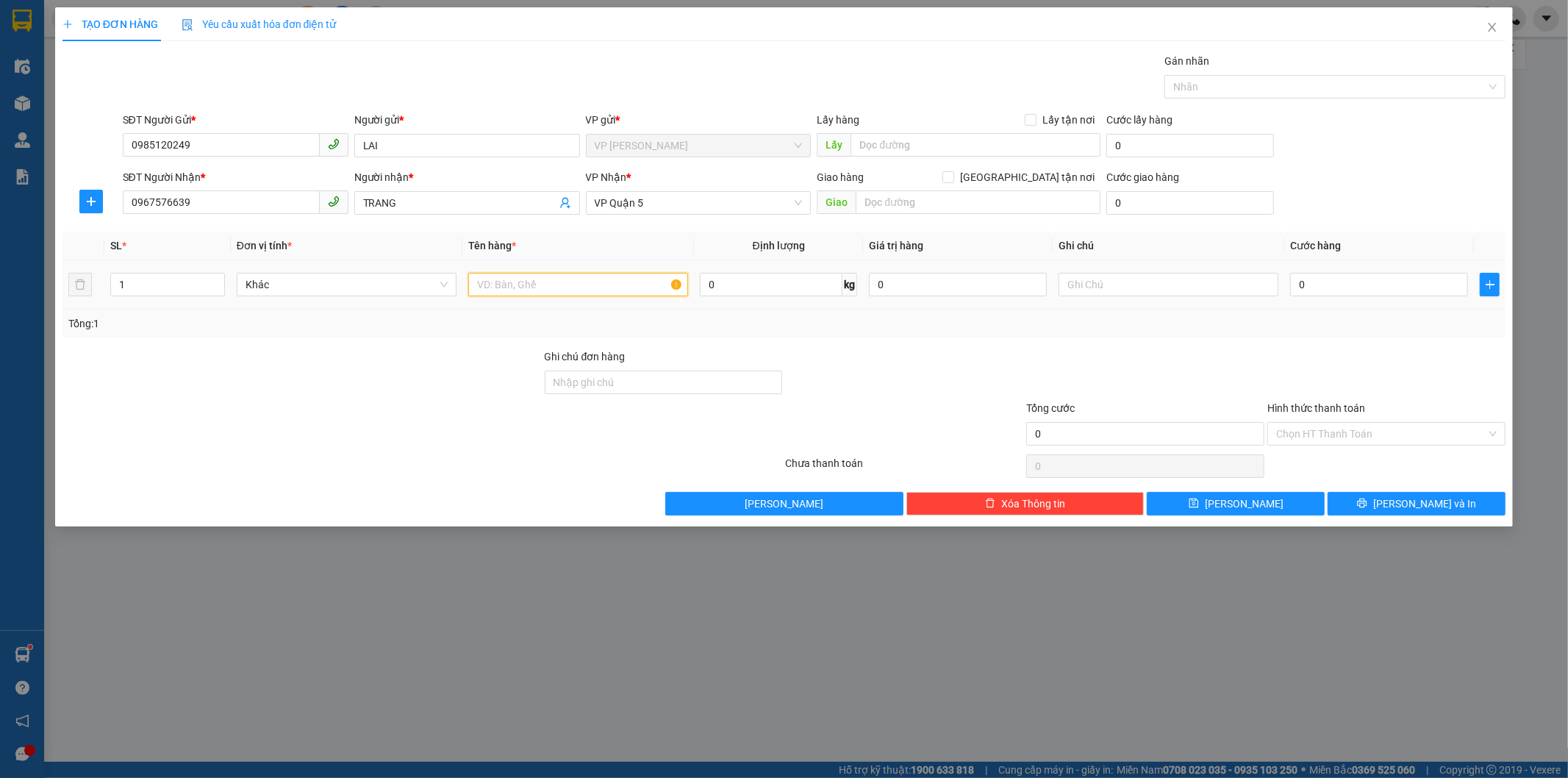
click at [526, 282] on input "text" at bounding box center [578, 284] width 220 height 24
type input "KIỆN CRT KEO TRẮNG"
click at [1349, 286] on input "0" at bounding box center [1379, 284] width 178 height 24
type input "3"
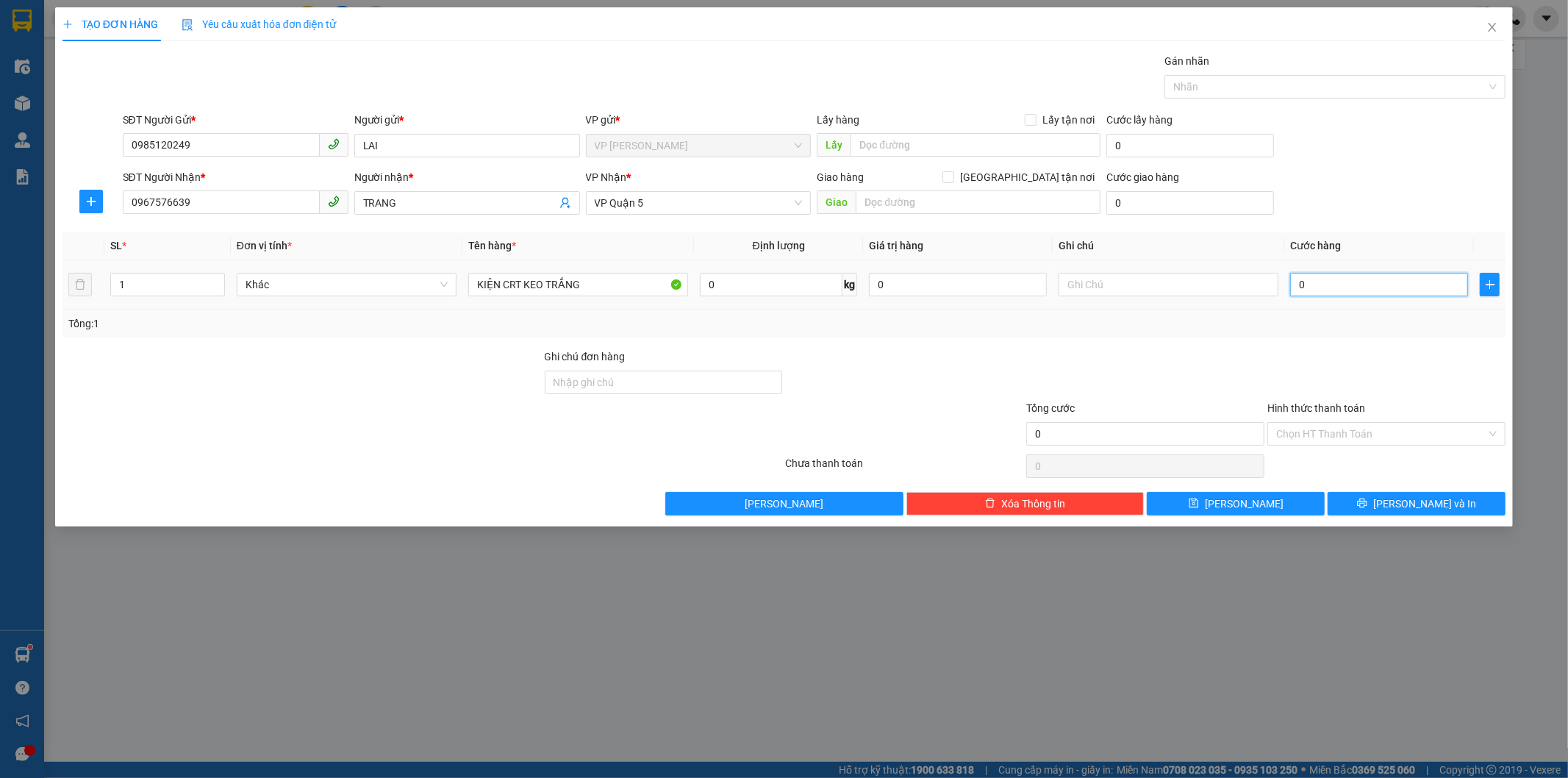
type input "3"
type input "30"
type input "300"
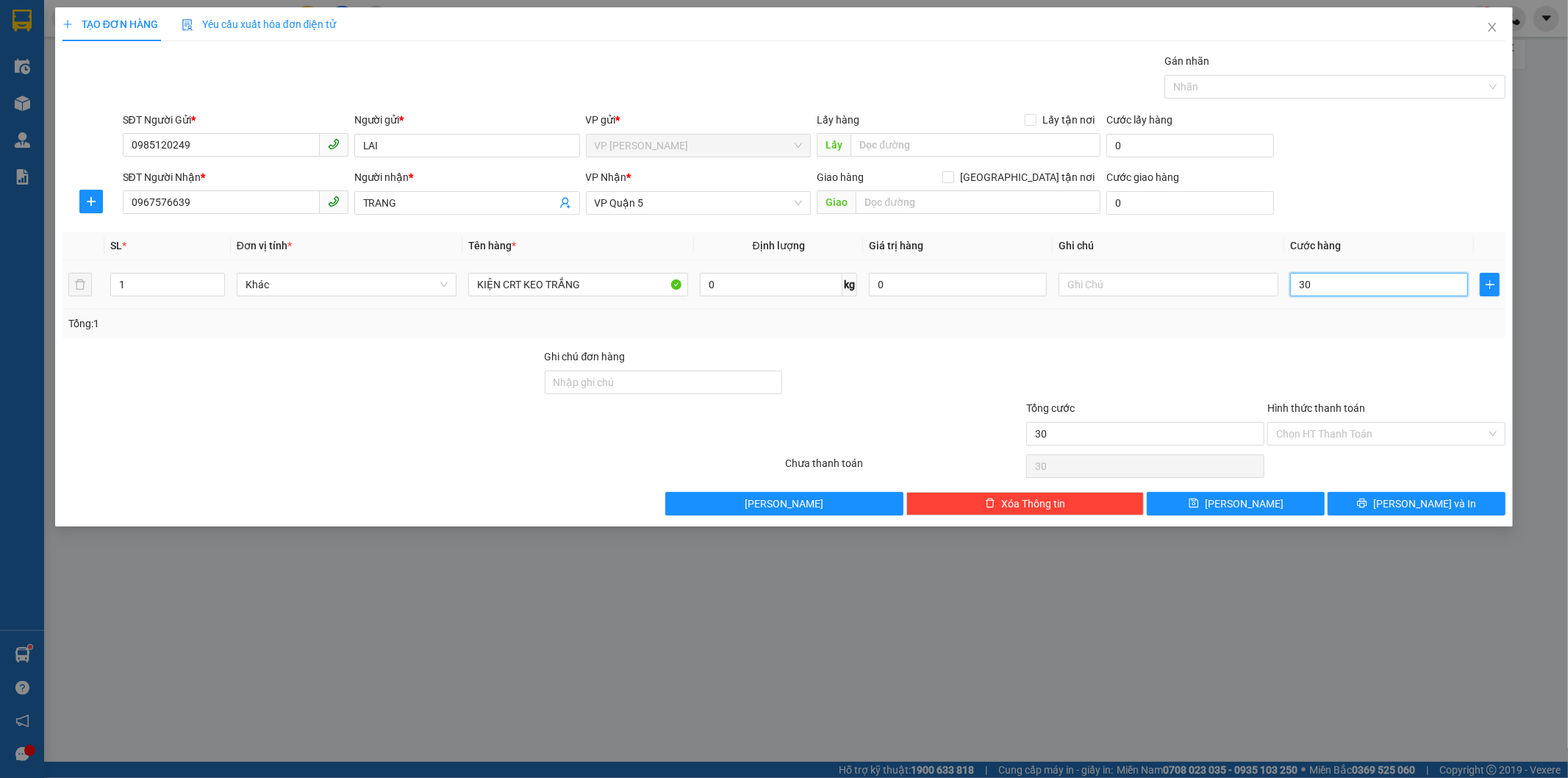
type input "300"
type input "3.000"
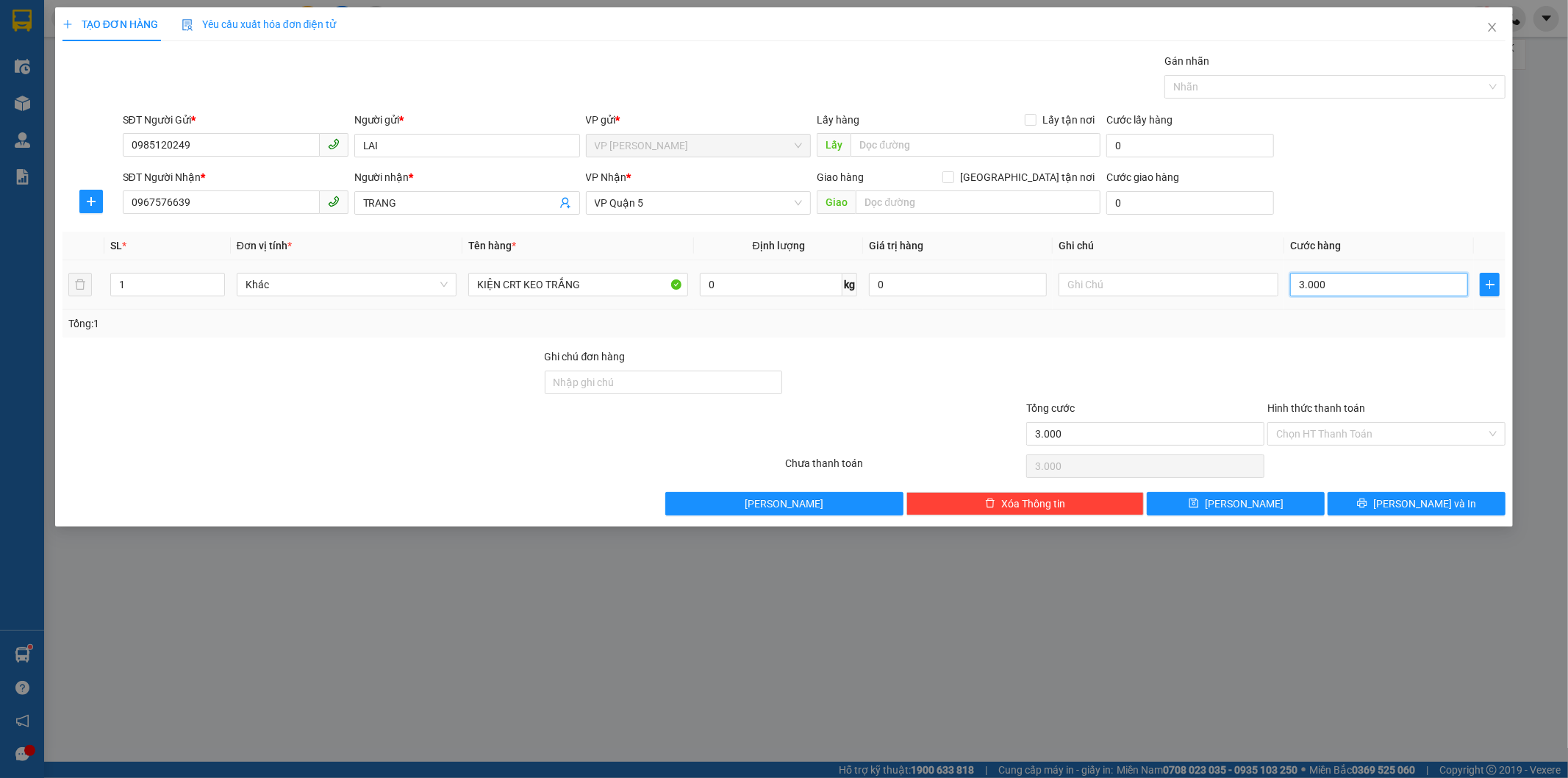
type input "30.000"
click at [1344, 437] on input "Hình thức thanh toán" at bounding box center [1382, 433] width 211 height 22
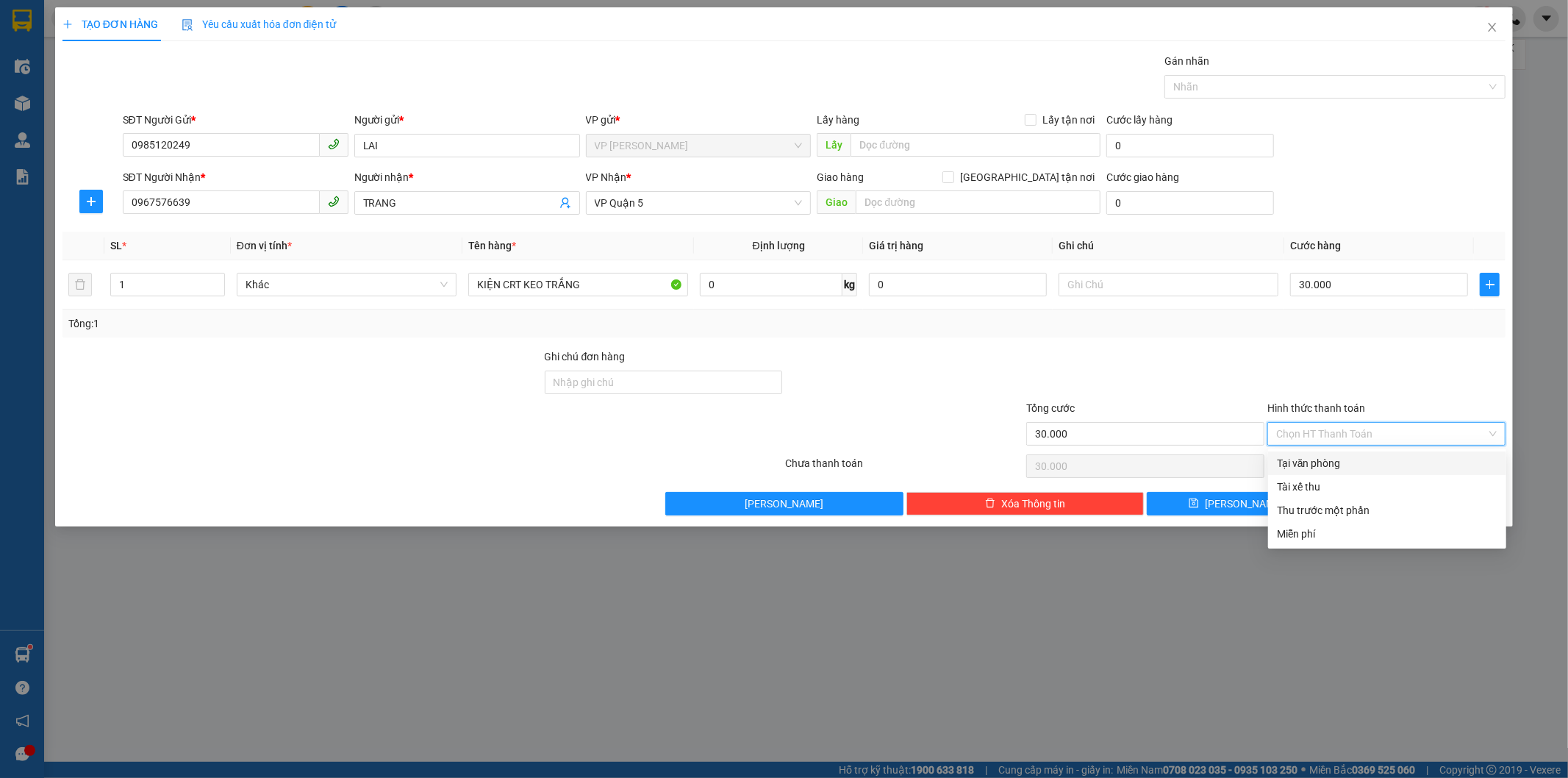
click at [1329, 456] on div "Tại văn phòng" at bounding box center [1388, 464] width 220 height 16
type input "0"
click at [1327, 460] on div "Tại văn phòng" at bounding box center [1388, 464] width 220 height 16
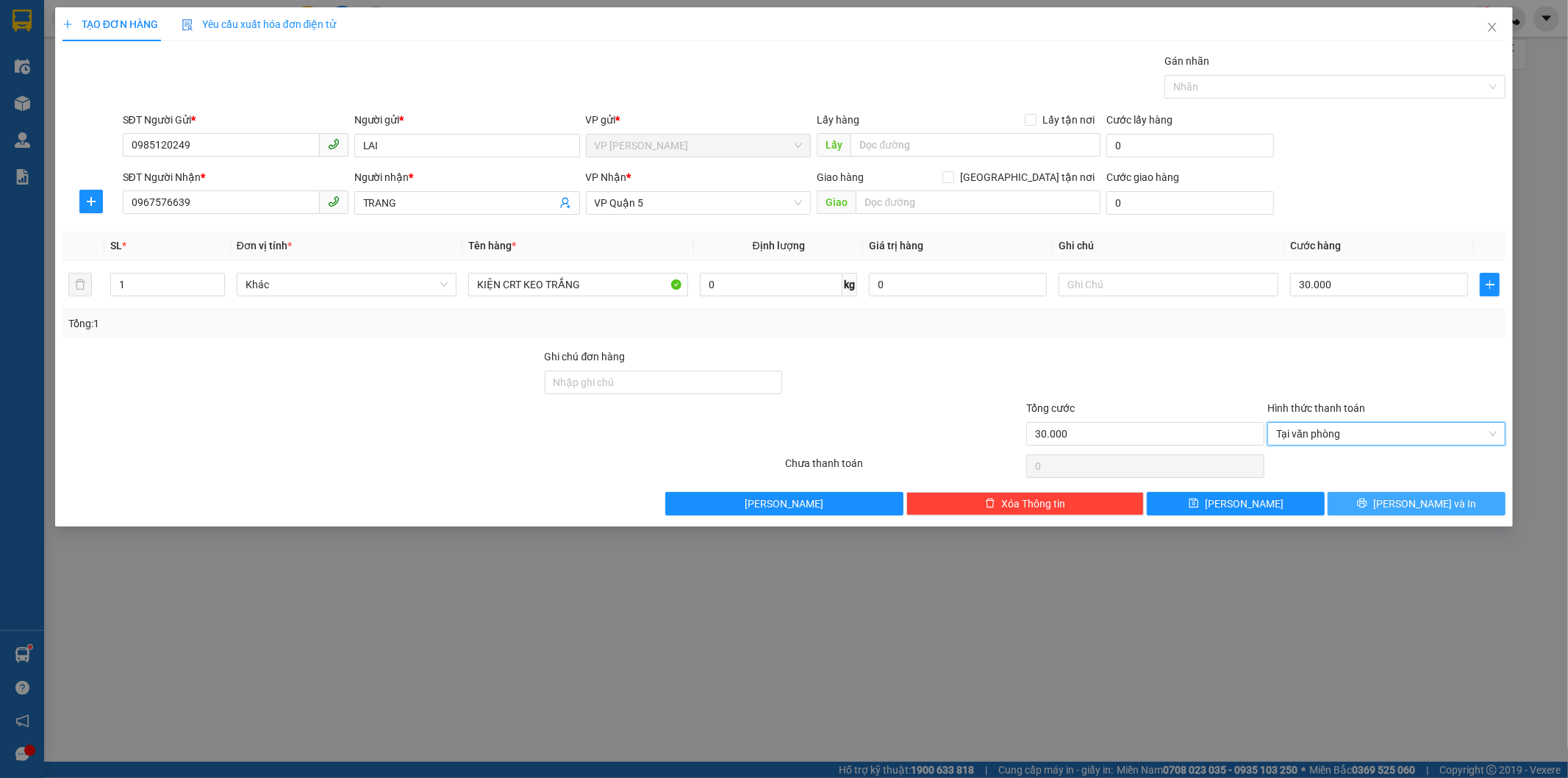
click at [1381, 500] on button "Lưu và In" at bounding box center [1417, 504] width 178 height 24
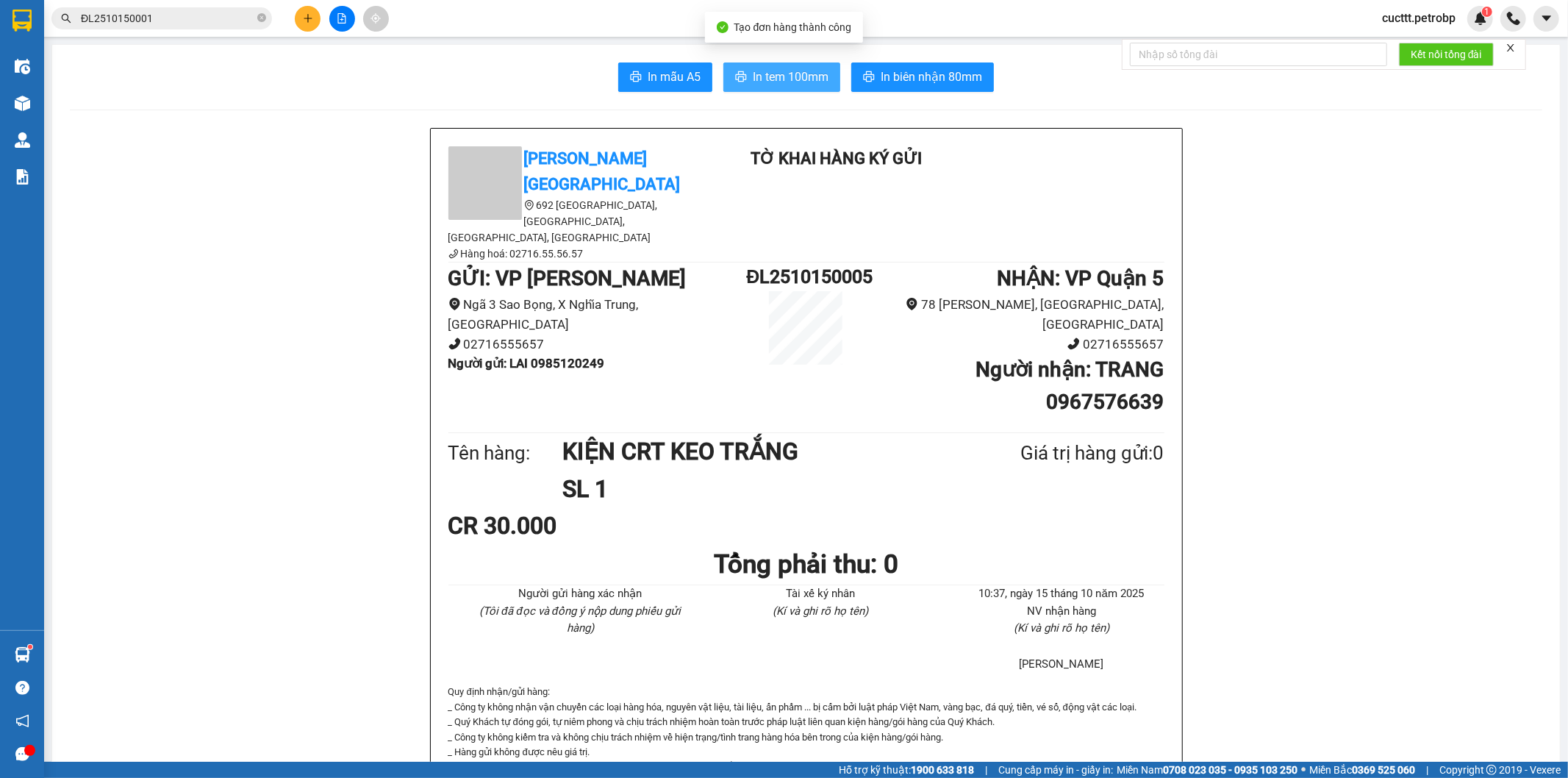
click at [784, 78] on span "In tem 100mm" at bounding box center [790, 77] width 76 height 19
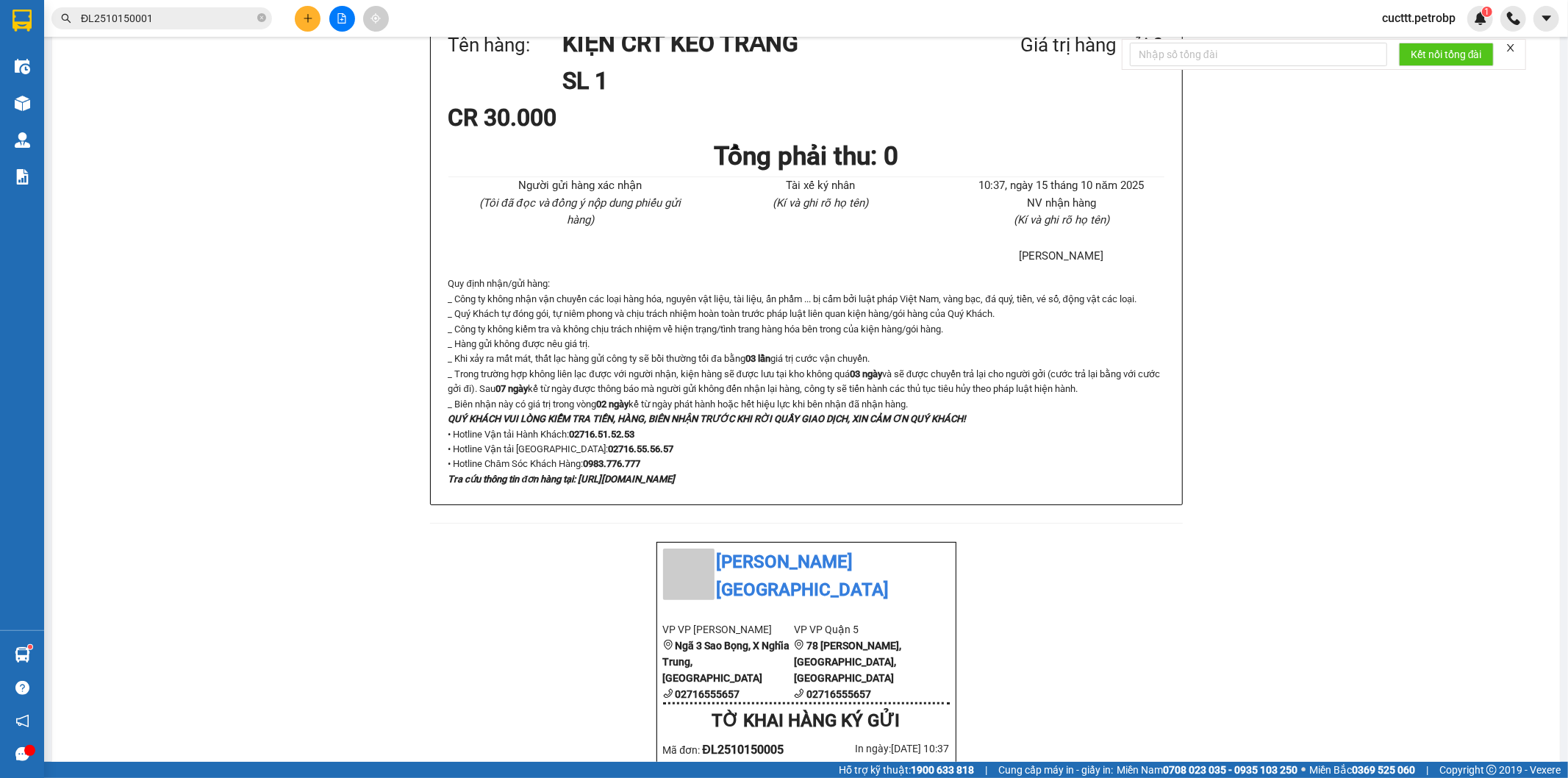
scroll to position [571, 0]
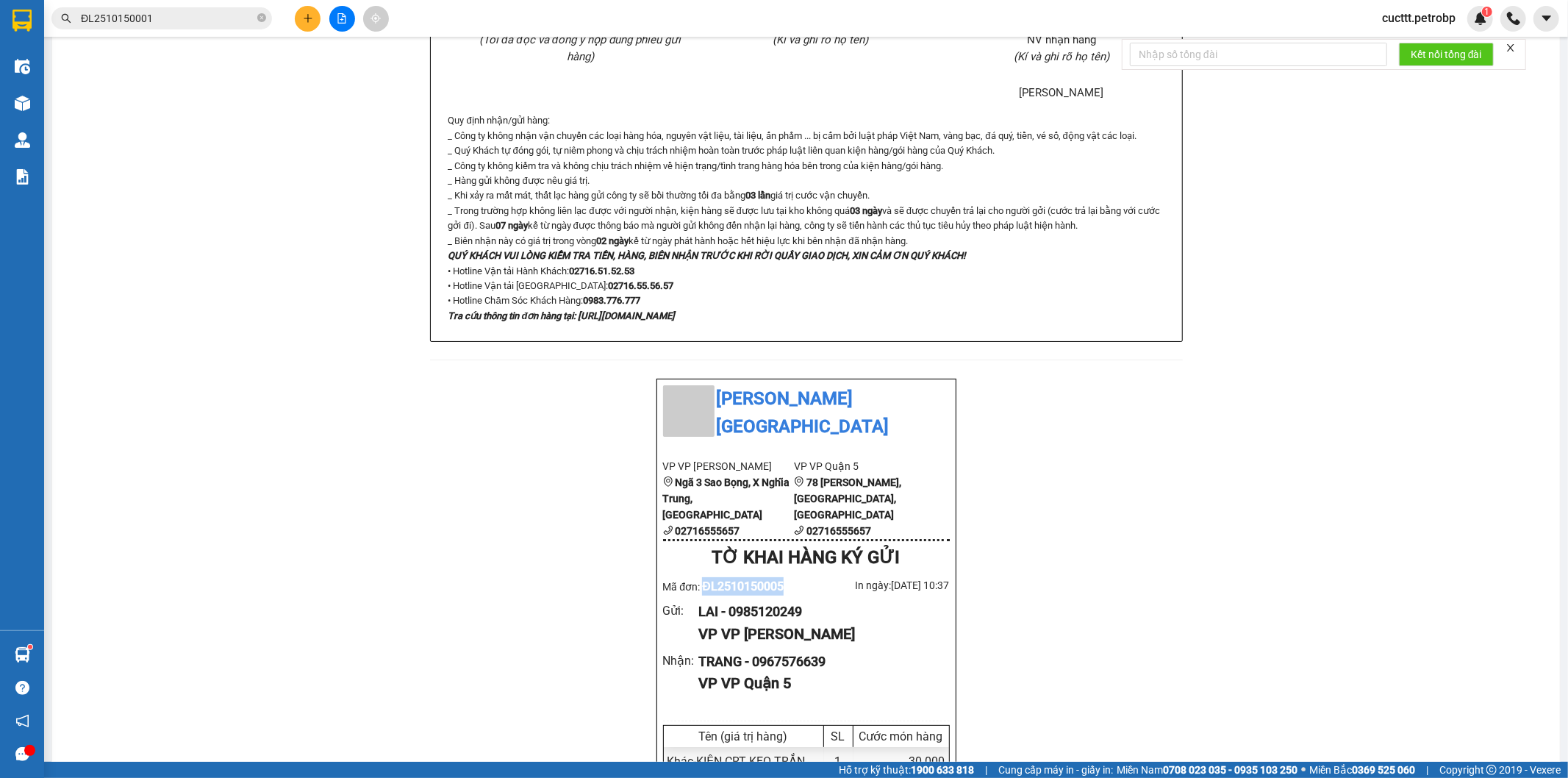
drag, startPoint x: 699, startPoint y: 489, endPoint x: 785, endPoint y: 496, distance: 86.3
click at [785, 577] on div "Mã đơn: ĐL2510150005" at bounding box center [735, 586] width 144 height 19
copy span "ĐL2510150005"
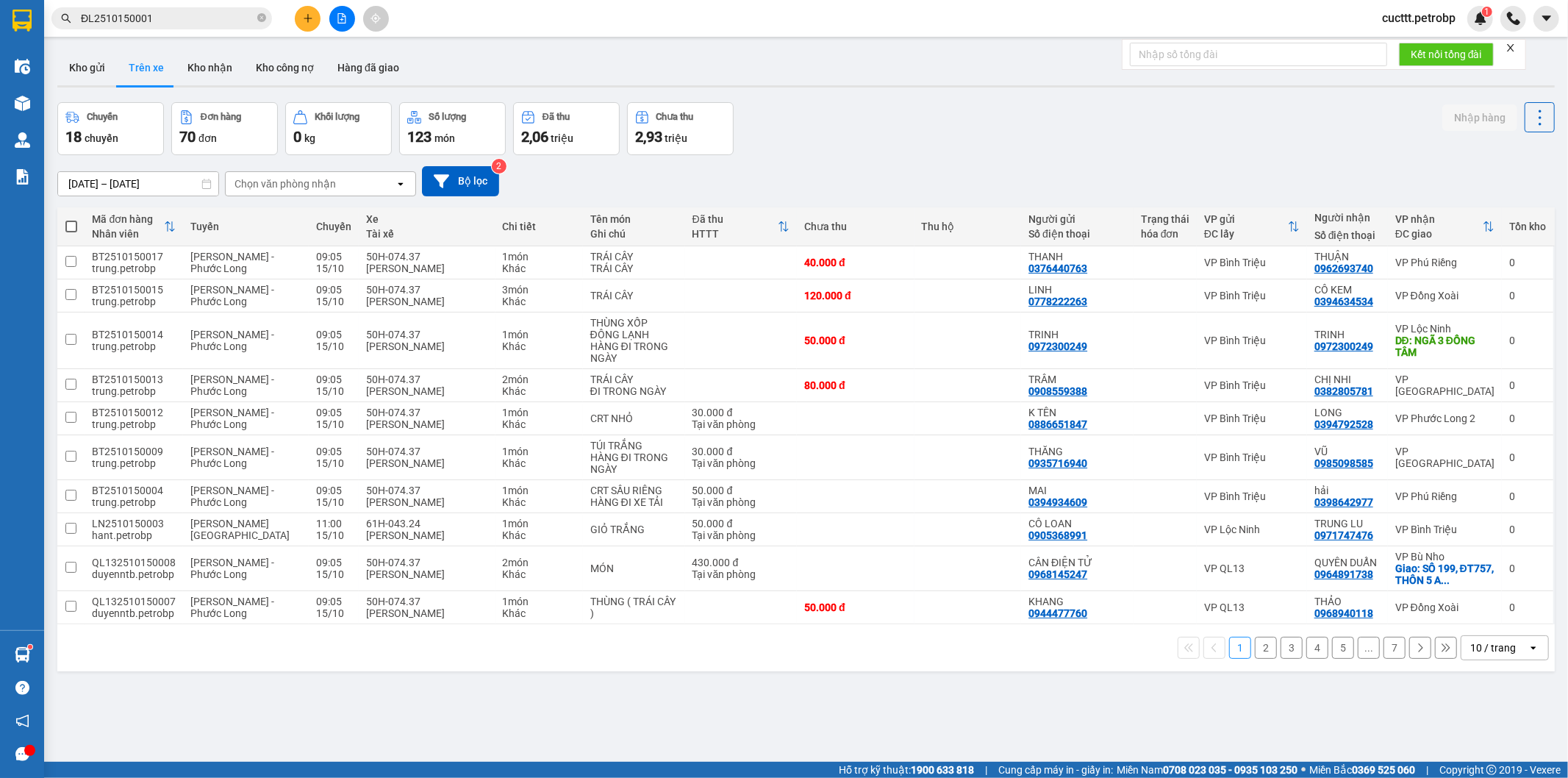
click at [1384, 86] on div at bounding box center [806, 86] width 1498 height 2
click at [195, 71] on button "Kho nhận" at bounding box center [210, 67] width 69 height 35
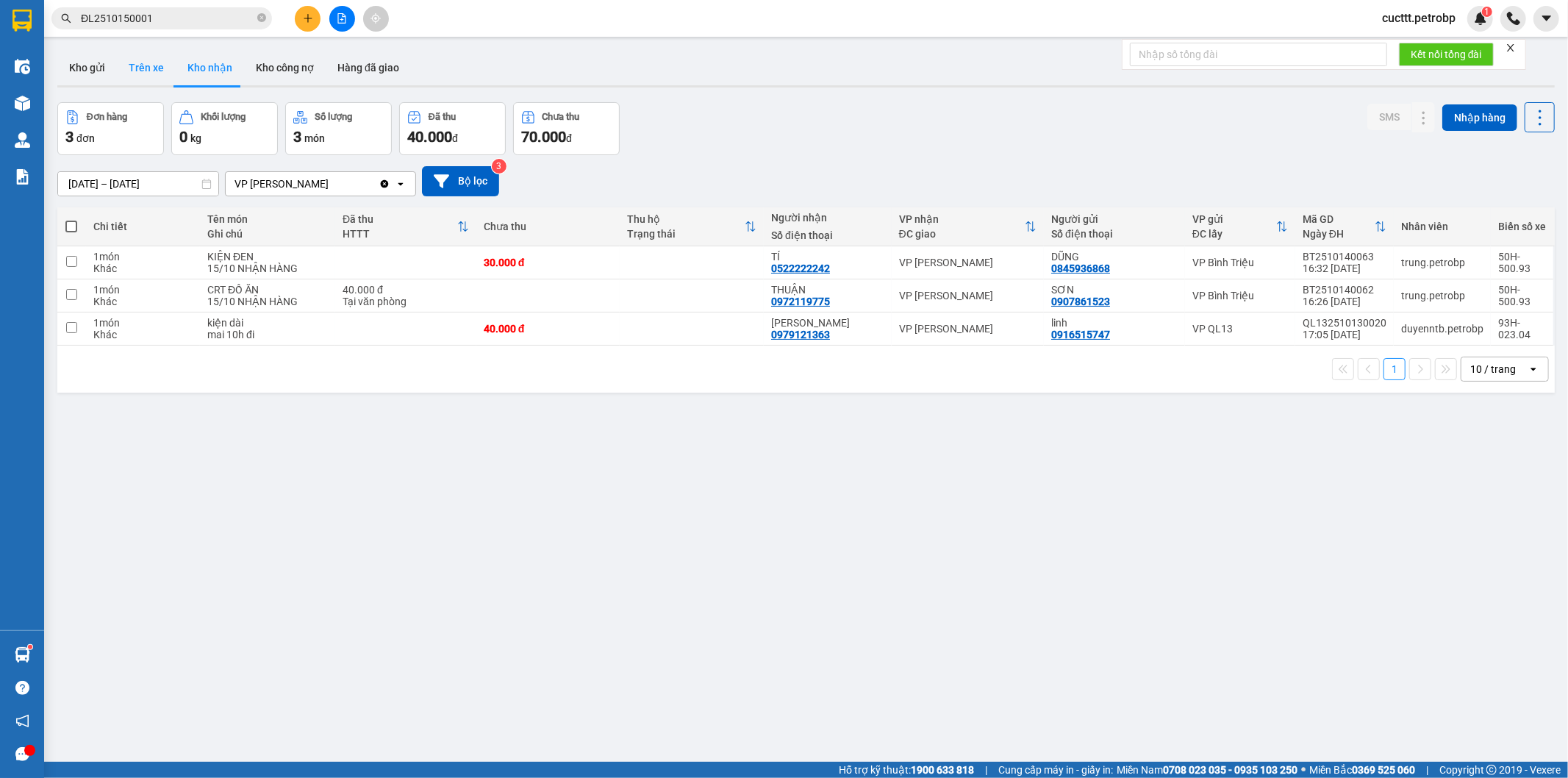
click at [140, 62] on button "Trên xe" at bounding box center [146, 67] width 59 height 35
type input "15/10/2025 – 15/10/2025"
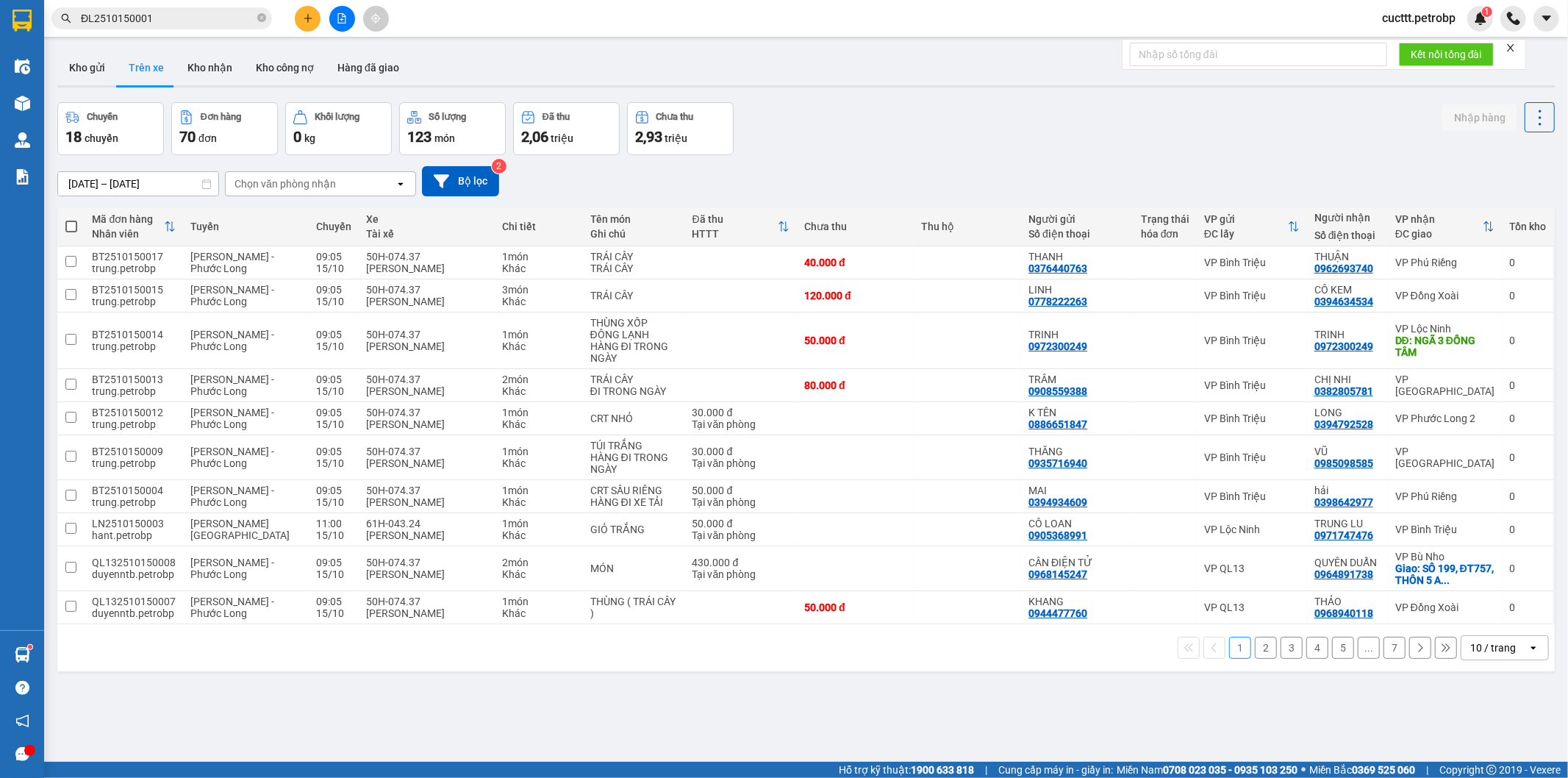
click at [1255, 659] on button "2" at bounding box center [1266, 647] width 22 height 22
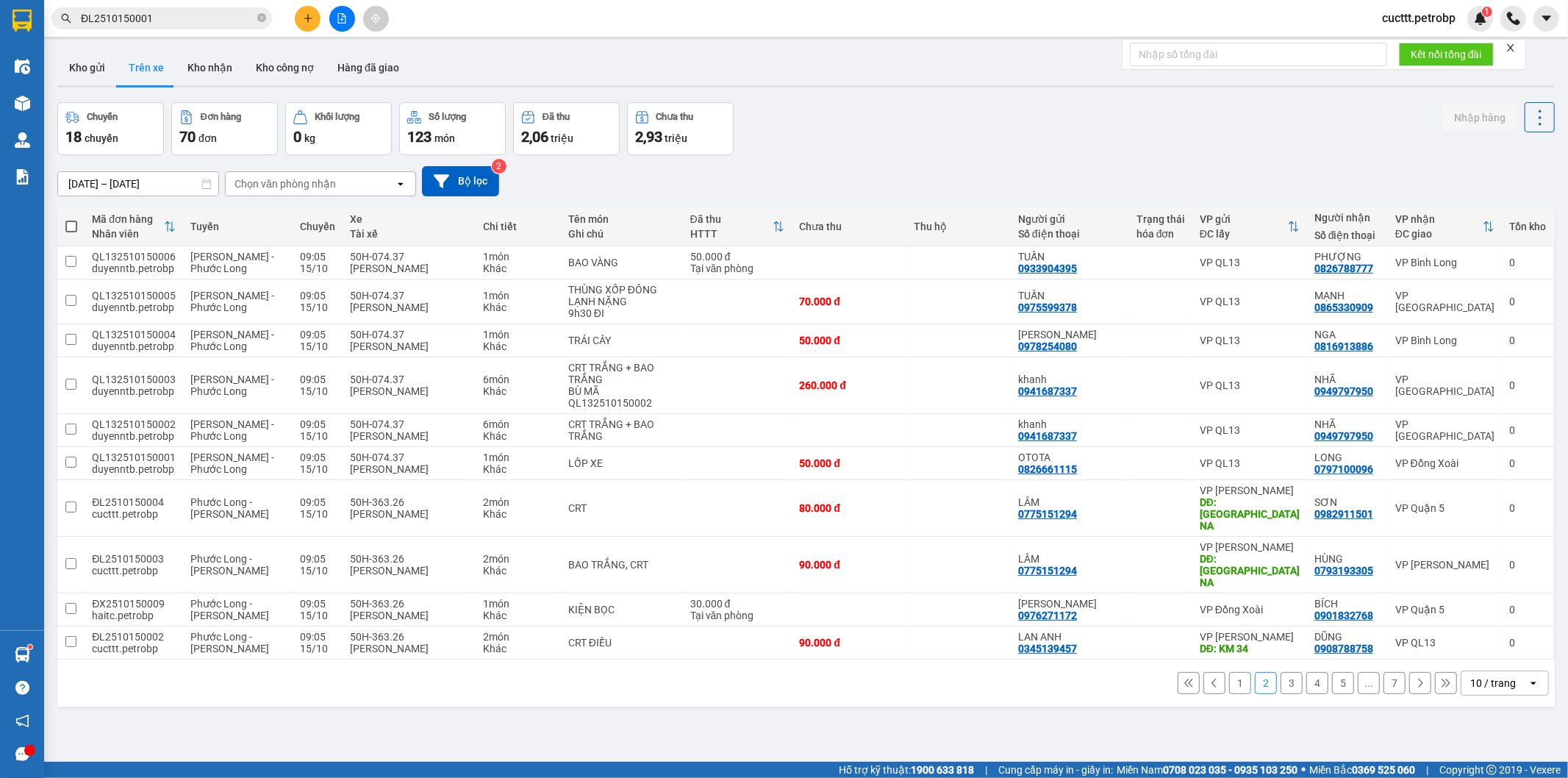
click at [1229, 694] on button "1" at bounding box center [1240, 682] width 22 height 22
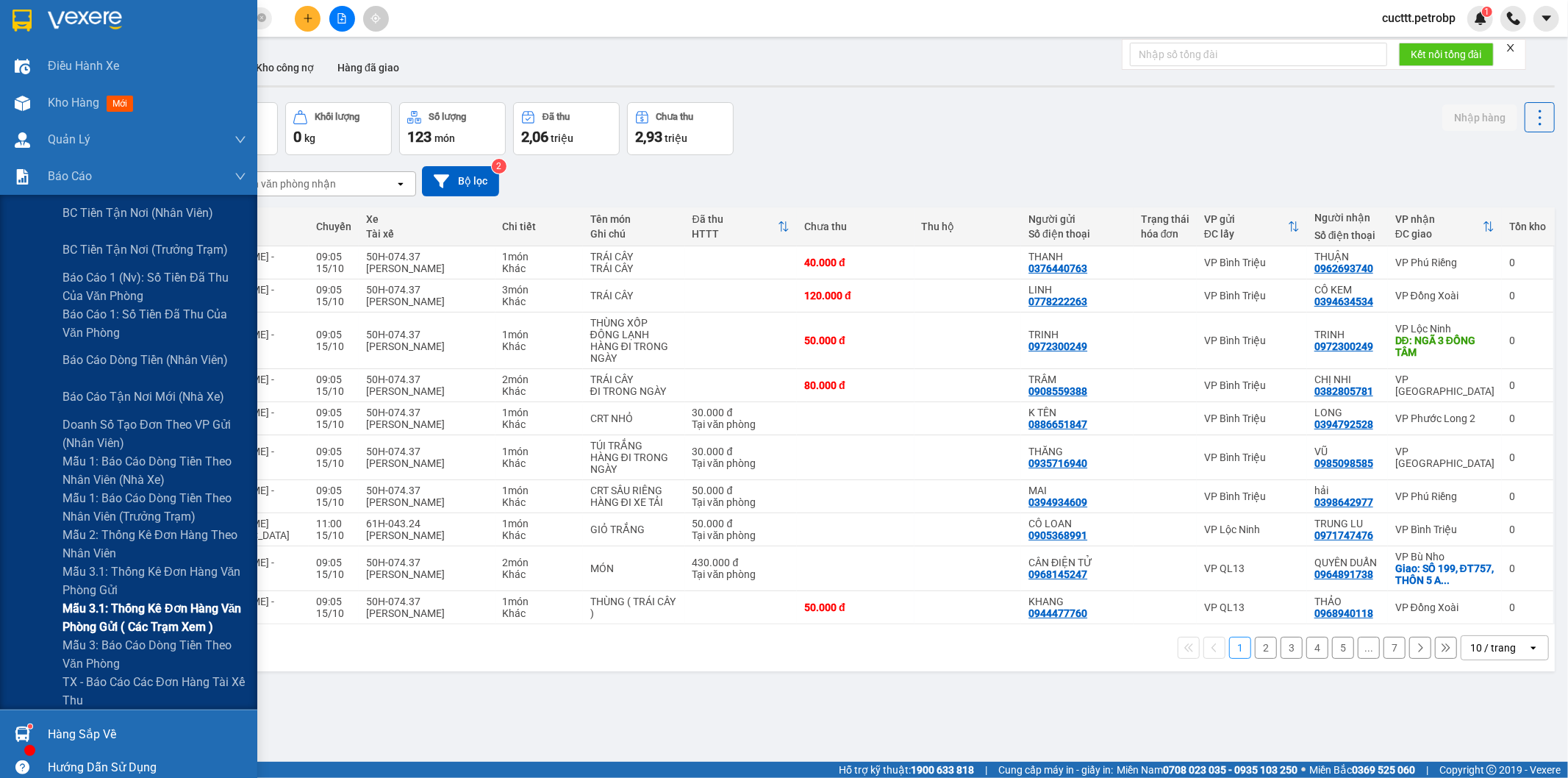
drag, startPoint x: 136, startPoint y: 609, endPoint x: 238, endPoint y: 487, distance: 159.0
click at [137, 609] on span "Mẫu 3.1: Thống kê đơn hàng văn phòng gửi ( các trạm xem )" at bounding box center [154, 617] width 184 height 37
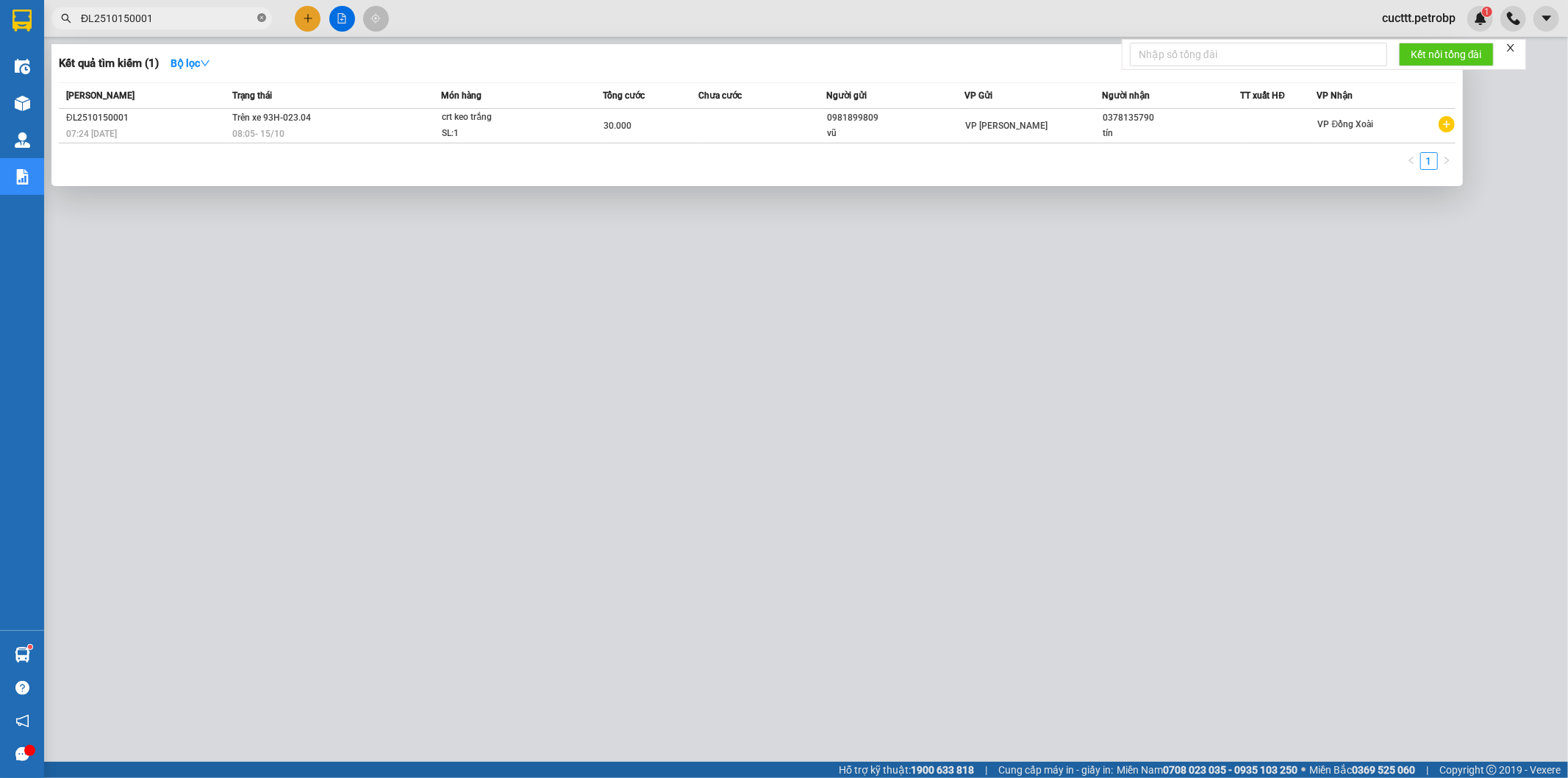
click at [263, 16] on icon "close-circle" at bounding box center [261, 17] width 9 height 9
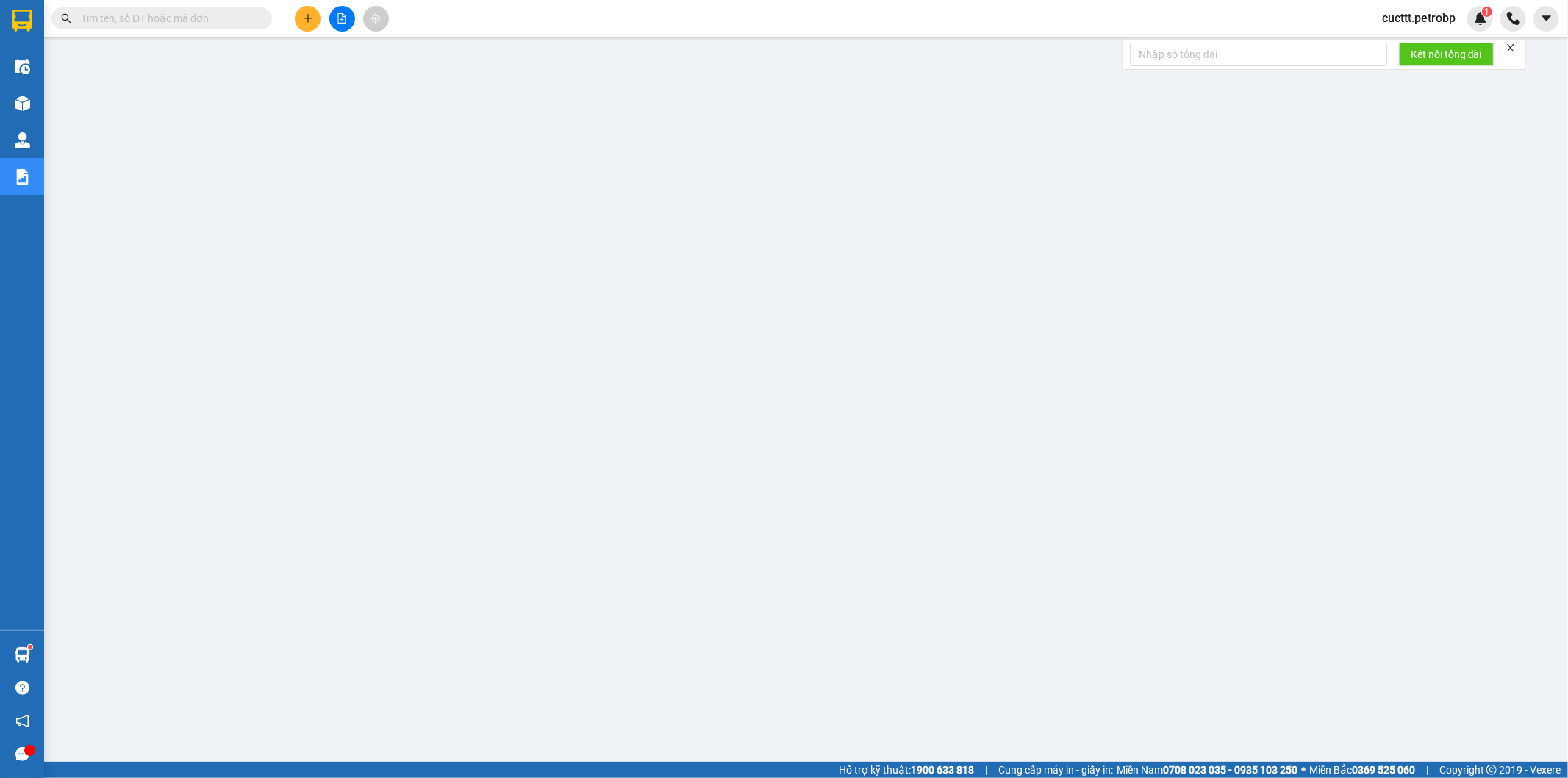
click at [233, 17] on input "text" at bounding box center [167, 19] width 174 height 16
paste input "ĐL2510150005"
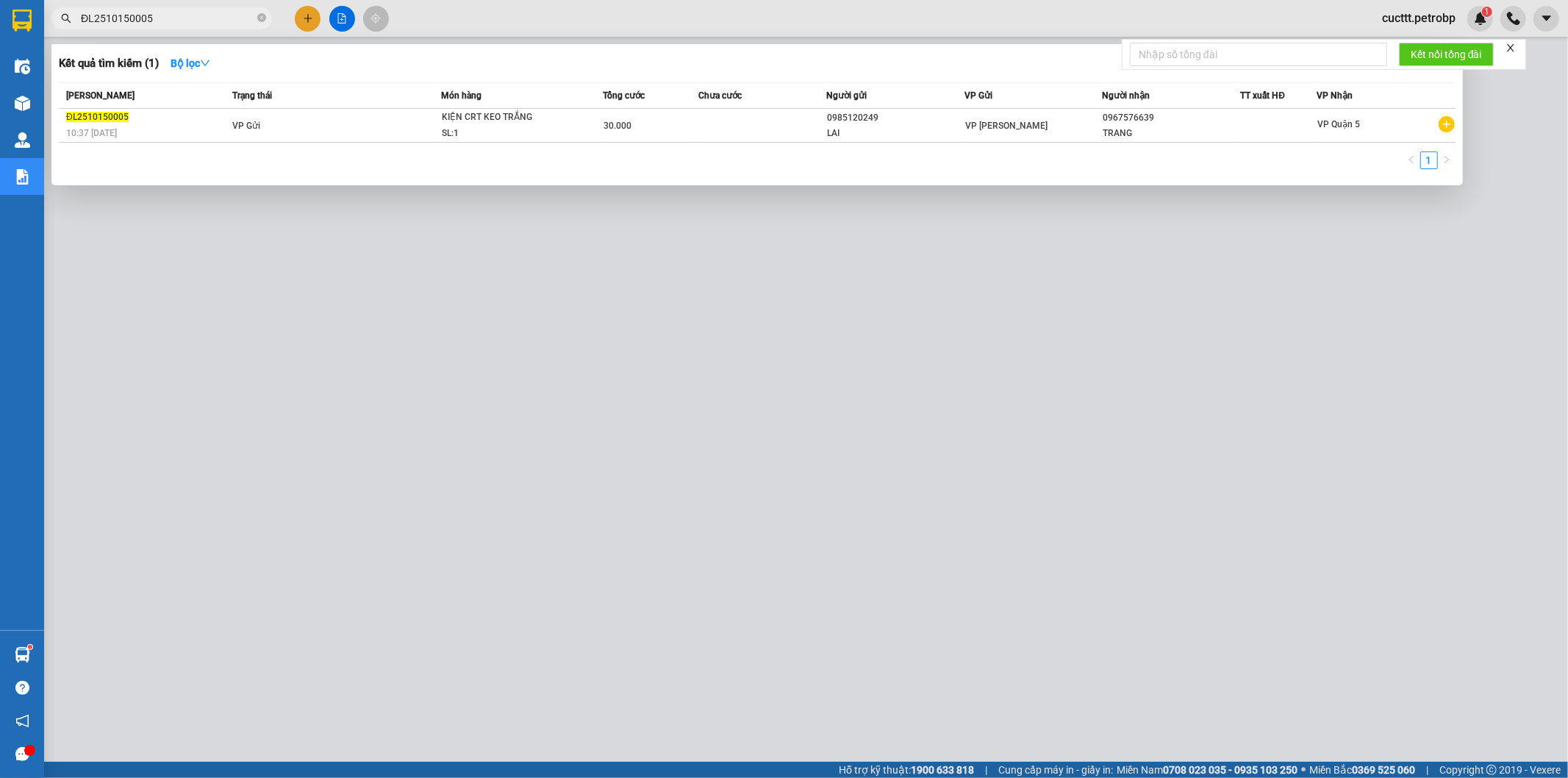
type input "ĐL2510150005"
click at [1133, 356] on div at bounding box center [784, 389] width 1568 height 778
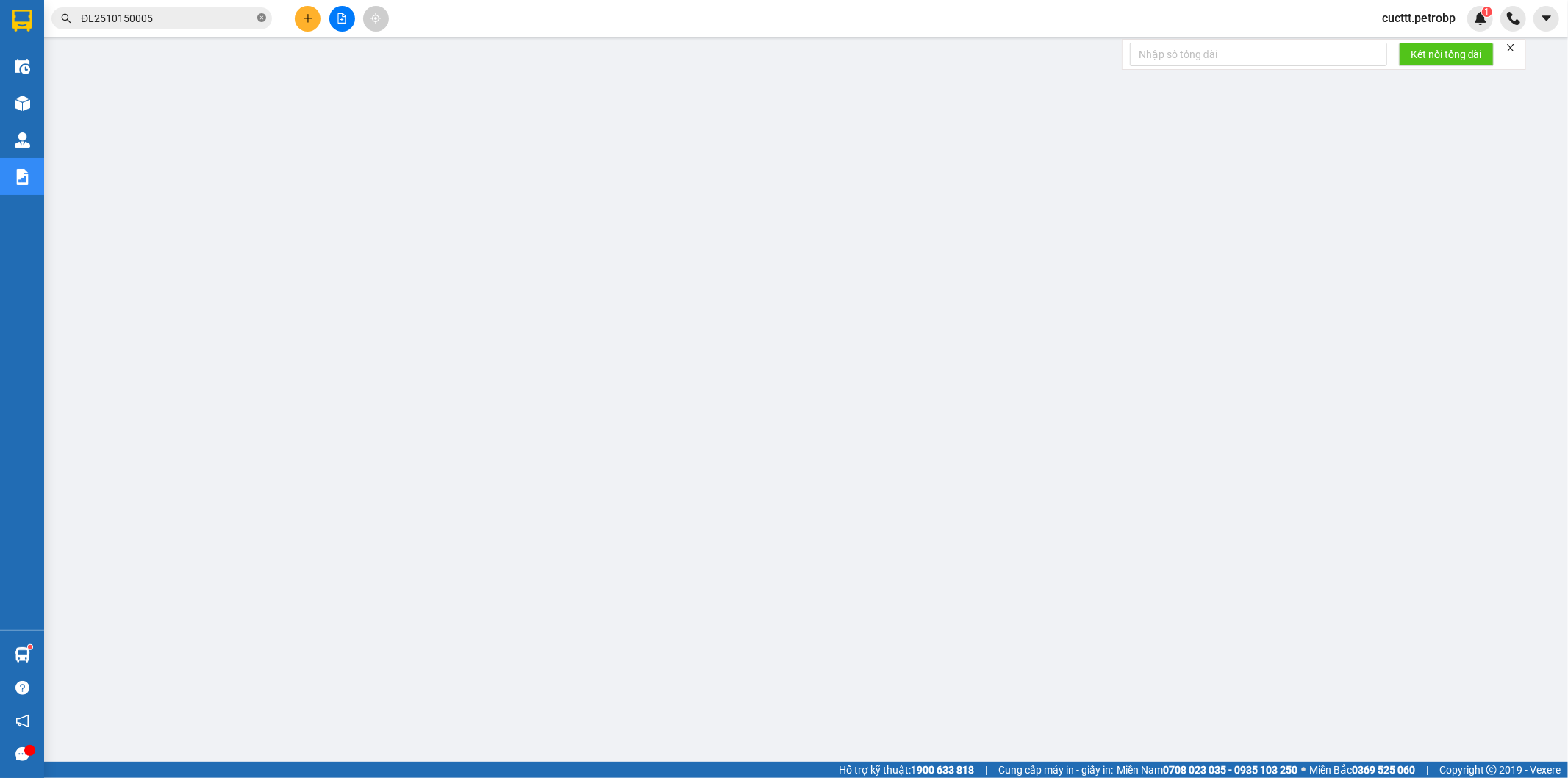
click at [263, 17] on icon "close-circle" at bounding box center [261, 17] width 9 height 9
click at [211, 19] on input "text" at bounding box center [167, 19] width 174 height 16
paste input "ĐL2510150001"
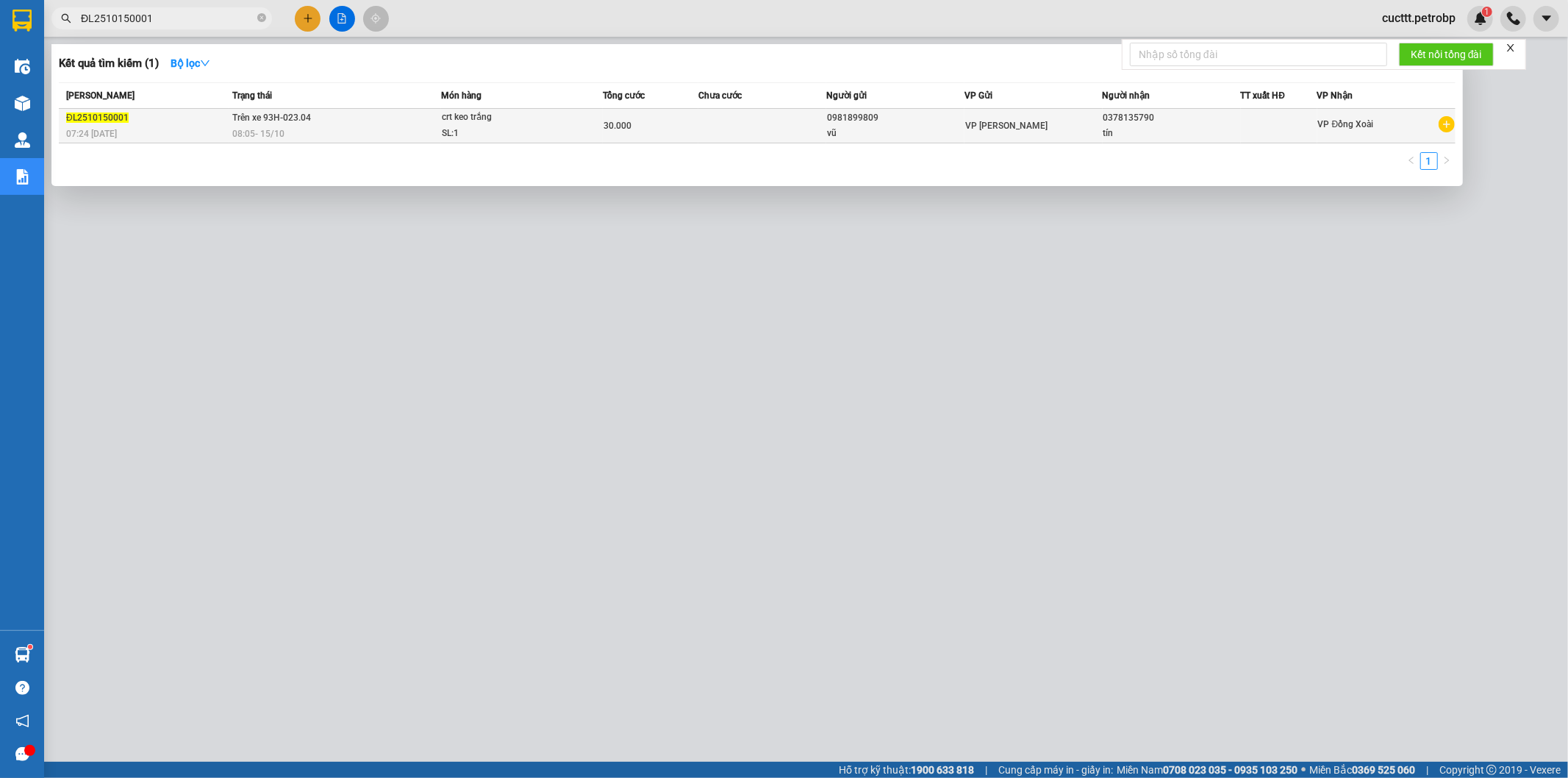
type input "ĐL2510150001"
click at [909, 116] on div "0981899809" at bounding box center [895, 118] width 137 height 16
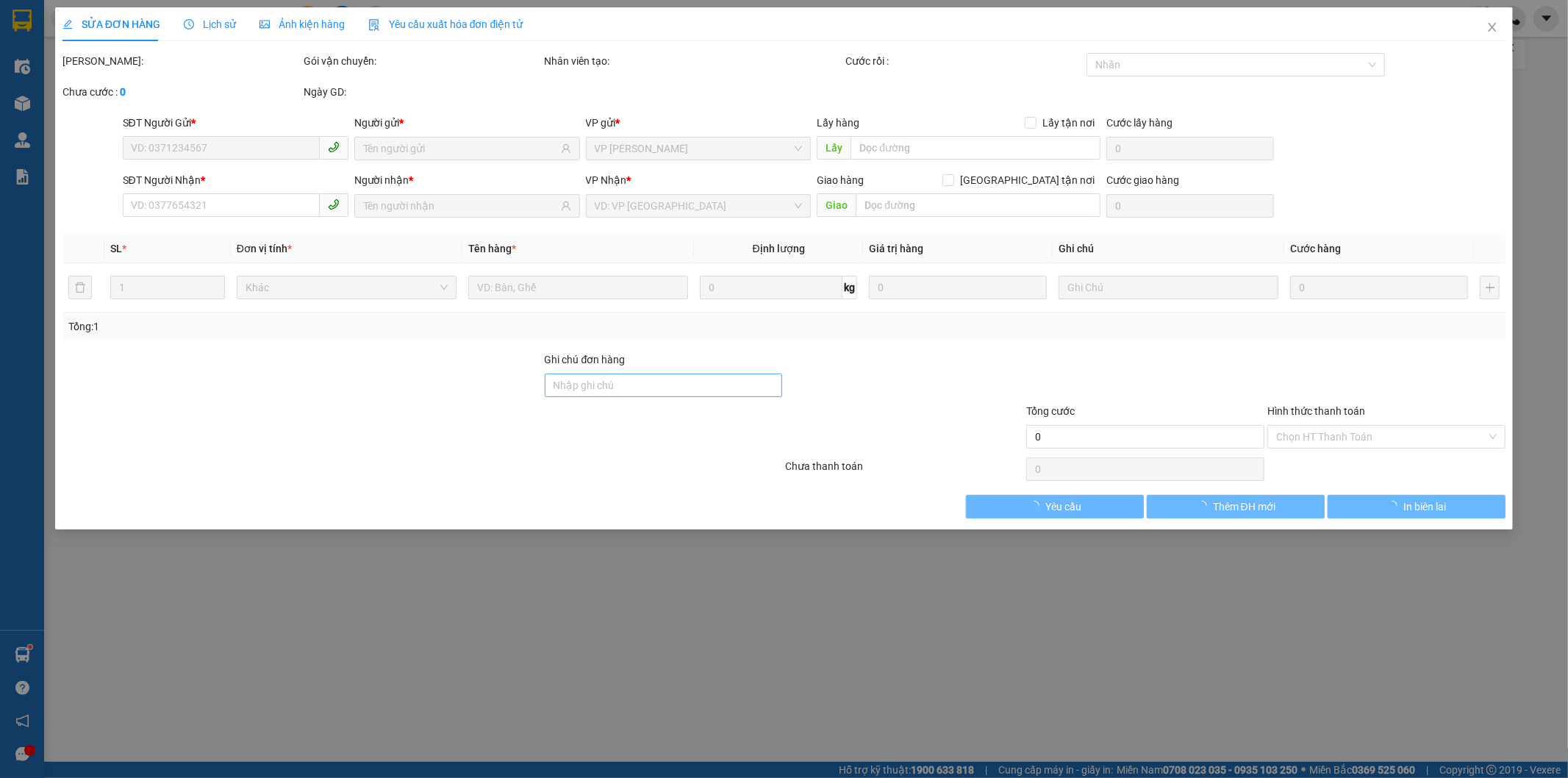
type input "0981899809"
type input "0378135790"
type input "30.000"
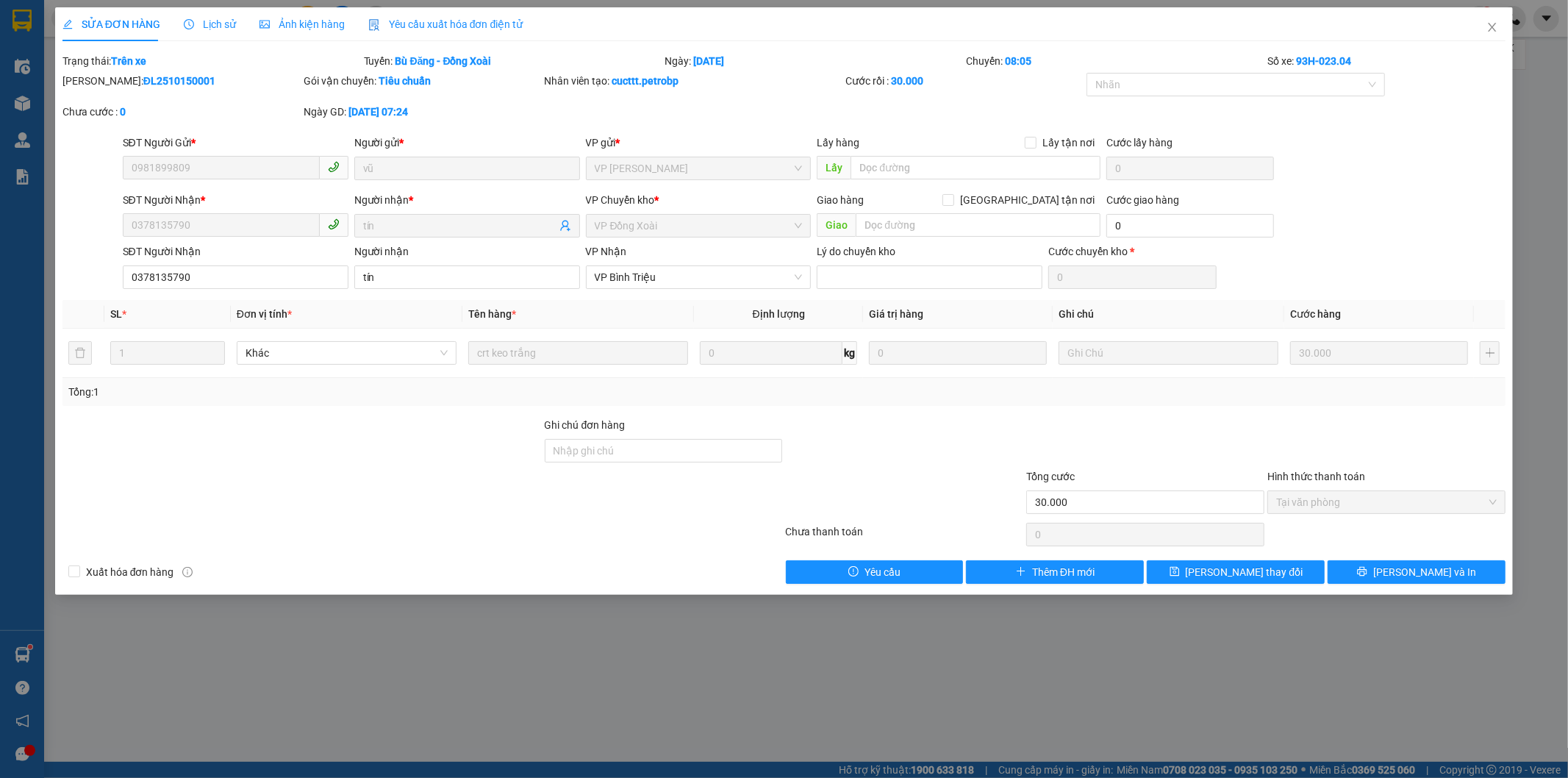
click at [199, 16] on div "Lịch sử" at bounding box center [210, 24] width 52 height 16
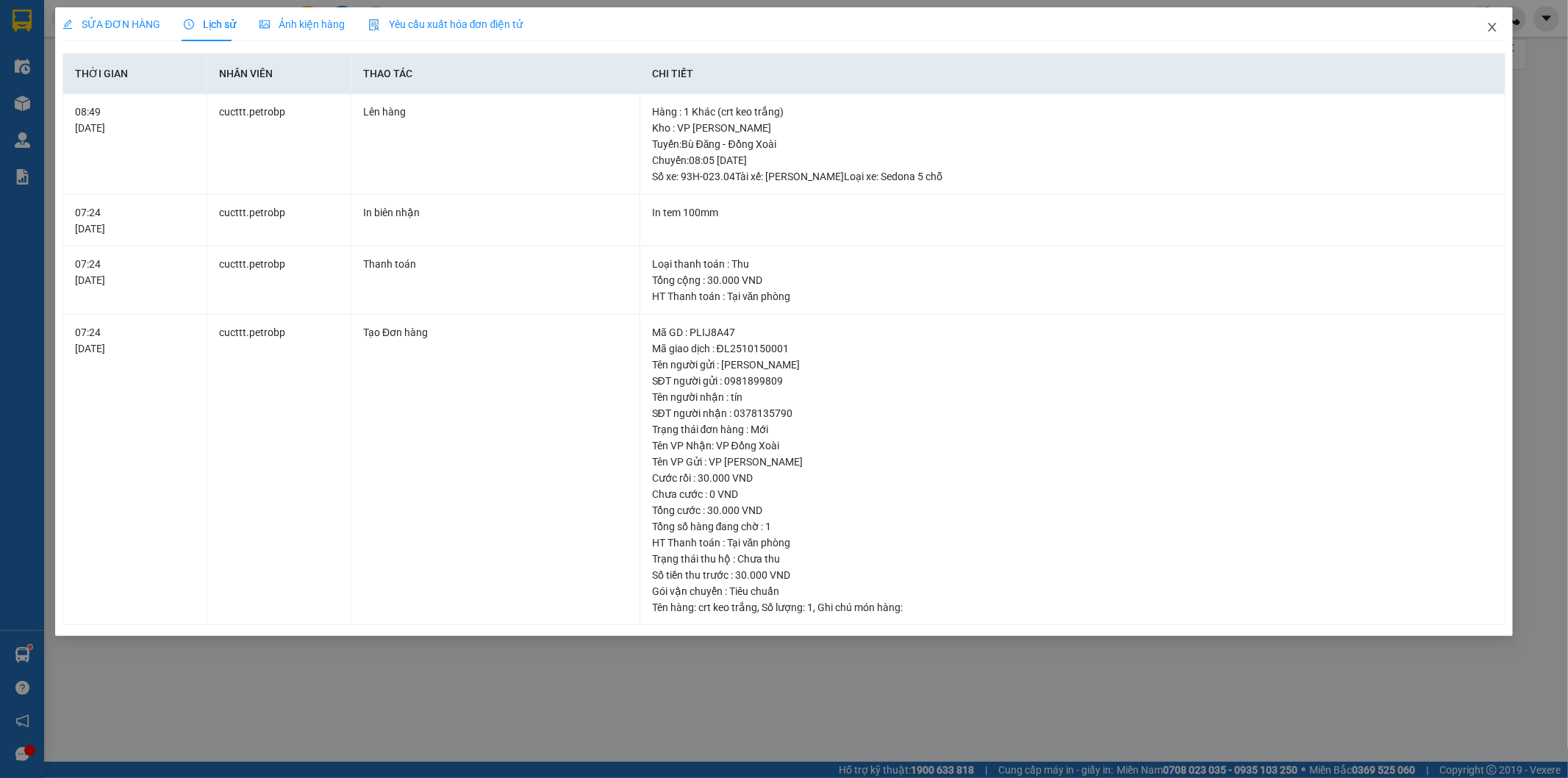
click at [1489, 27] on icon "close" at bounding box center [1492, 27] width 11 height 11
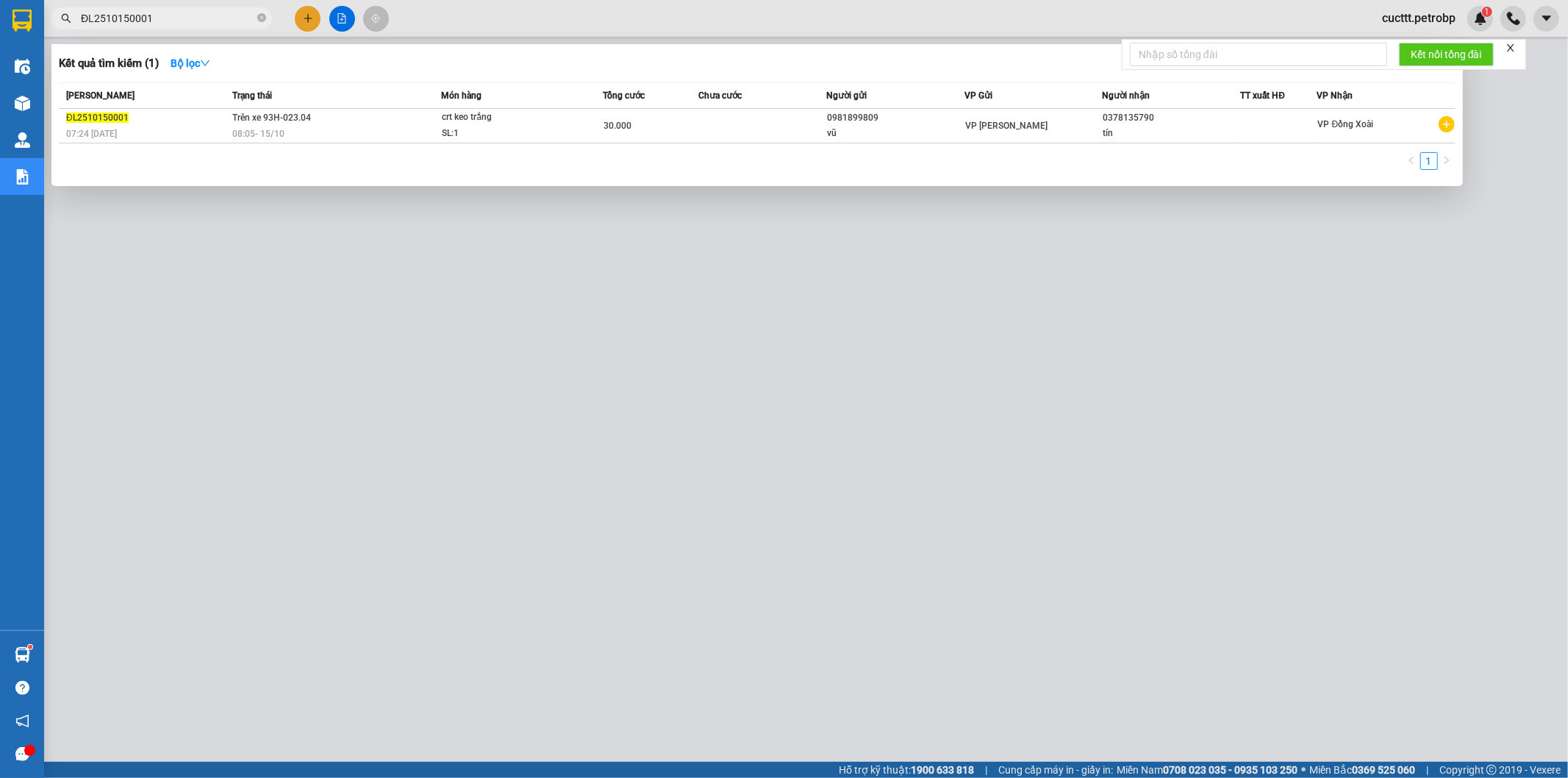
click at [194, 19] on input "ĐL2510150001" at bounding box center [167, 19] width 174 height 16
click at [878, 131] on div "vũ" at bounding box center [895, 133] width 137 height 16
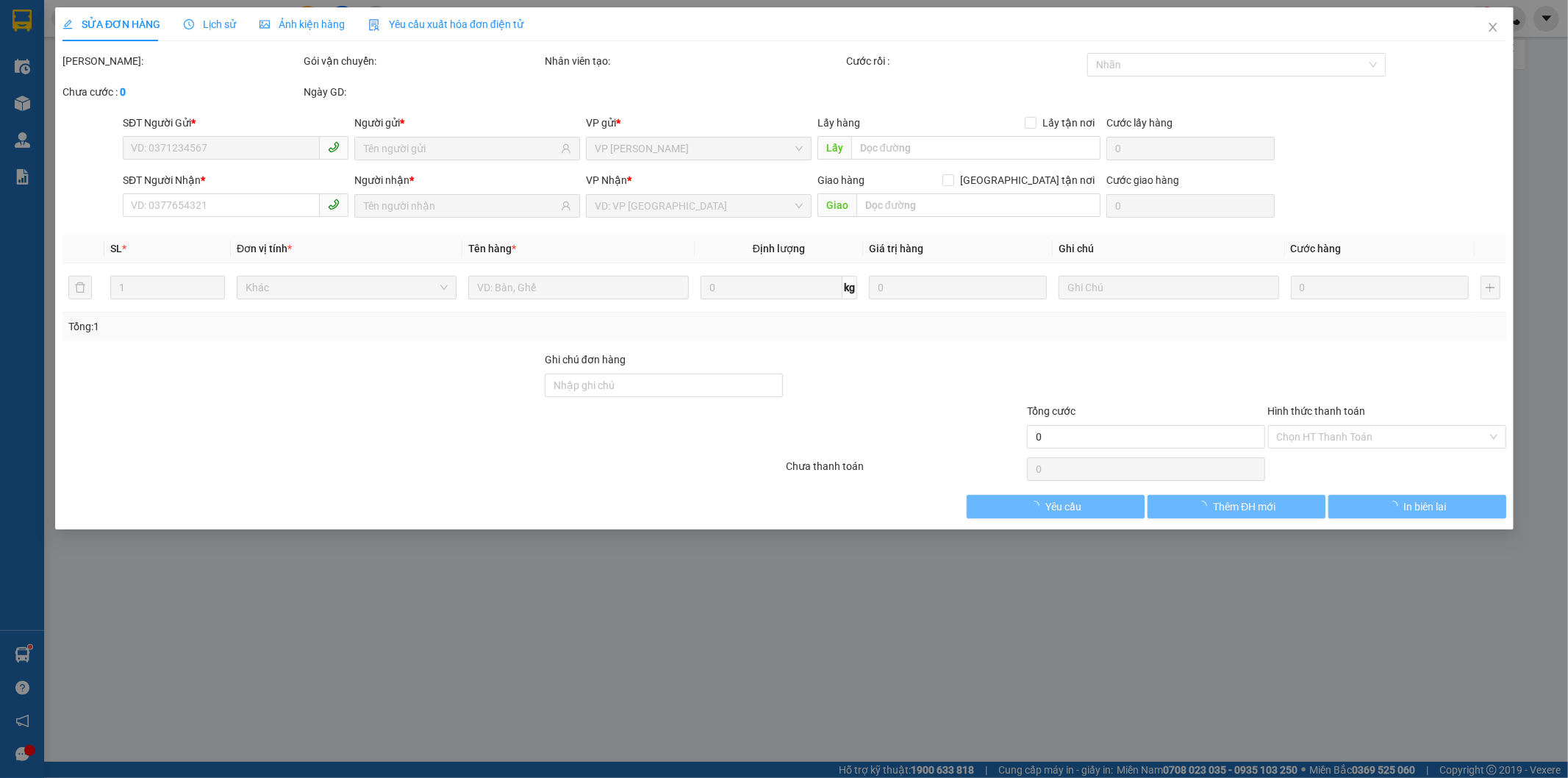
type input "0981899809"
type input "0378135790"
type input "30.000"
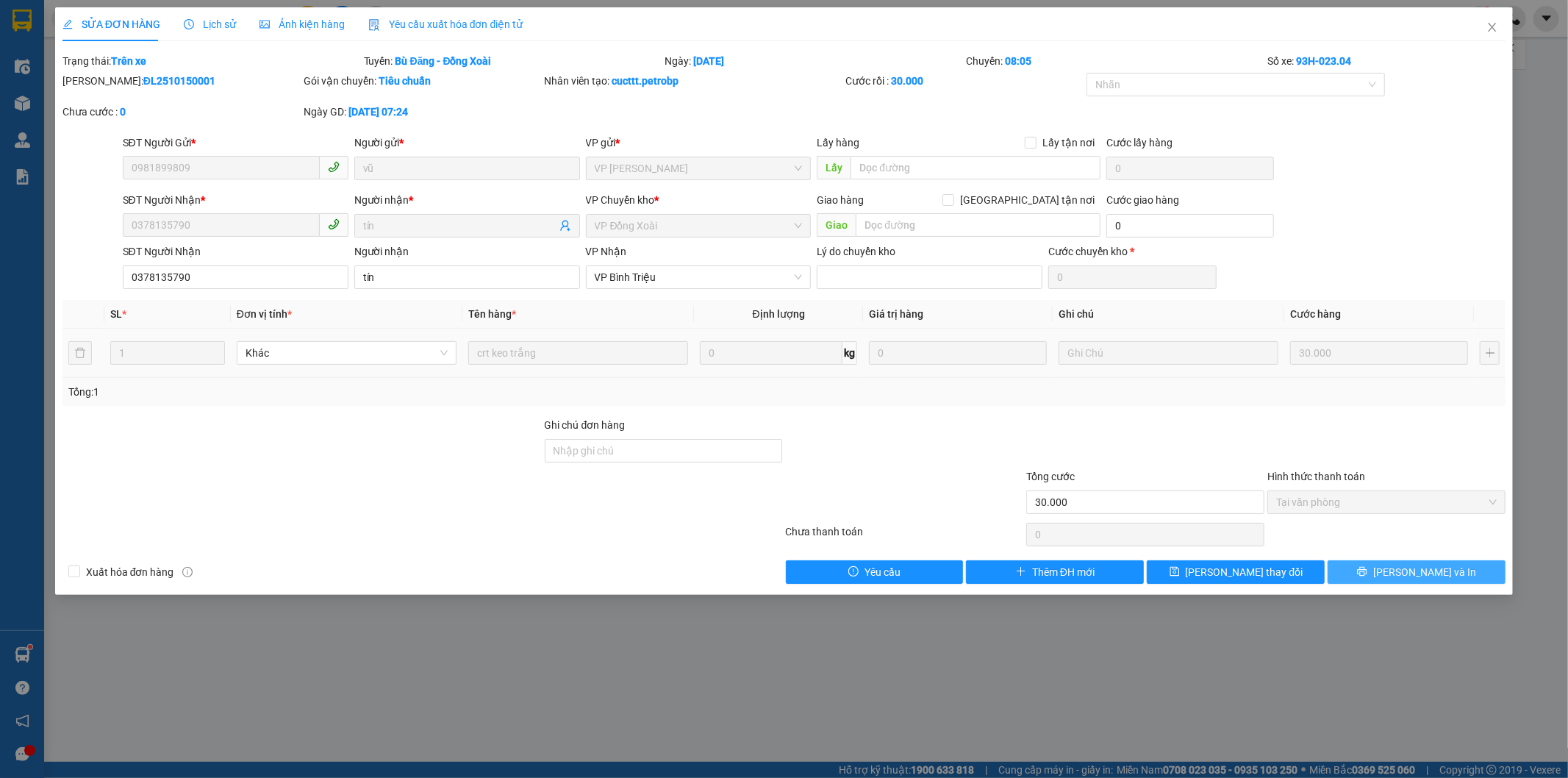
drag, startPoint x: 1393, startPoint y: 569, endPoint x: 988, endPoint y: 415, distance: 433.3
click at [1368, 567] on icon "printer" at bounding box center [1362, 571] width 11 height 11
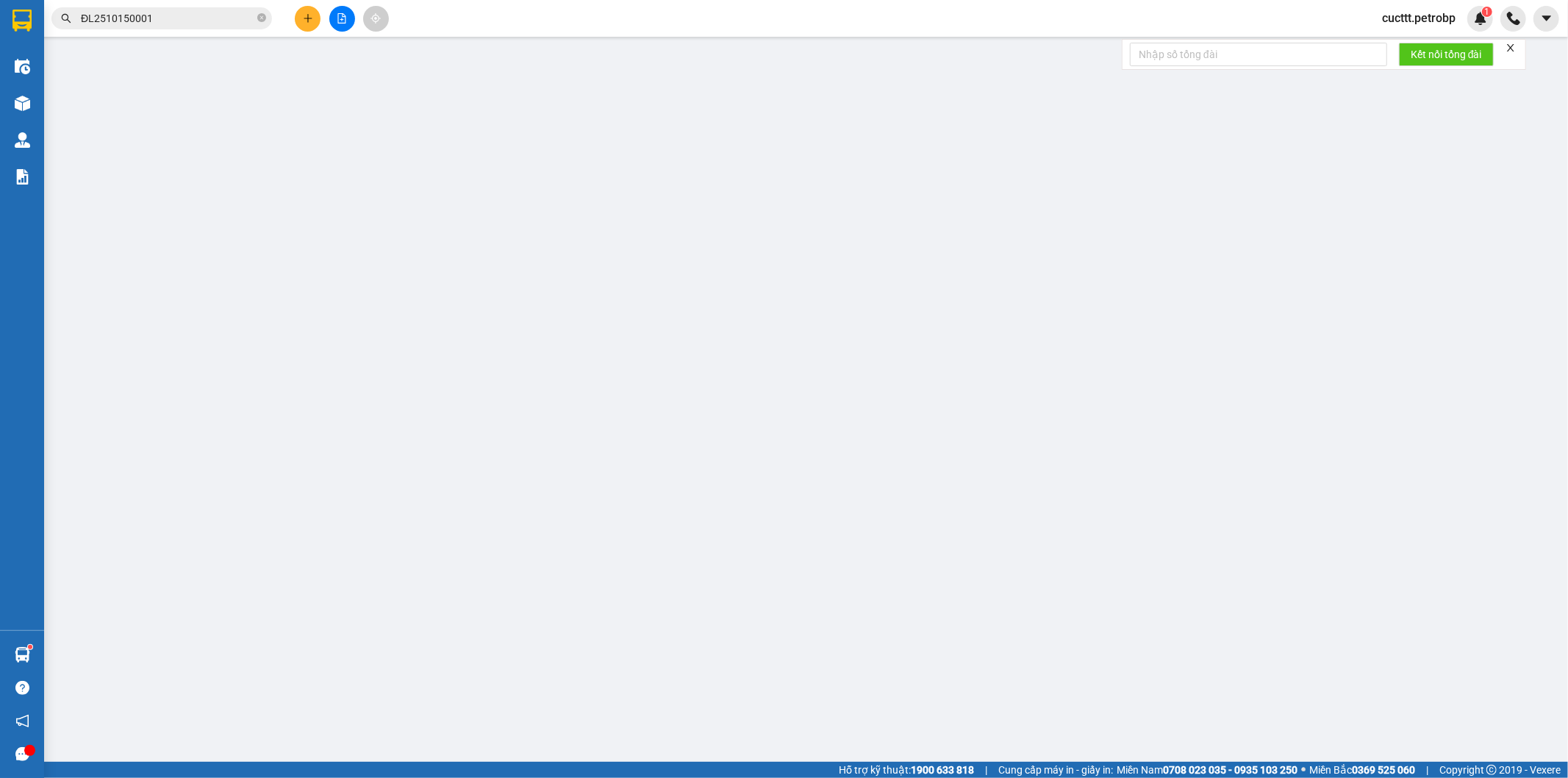
type input "0981899809"
type input "0378135790"
type input "30.000"
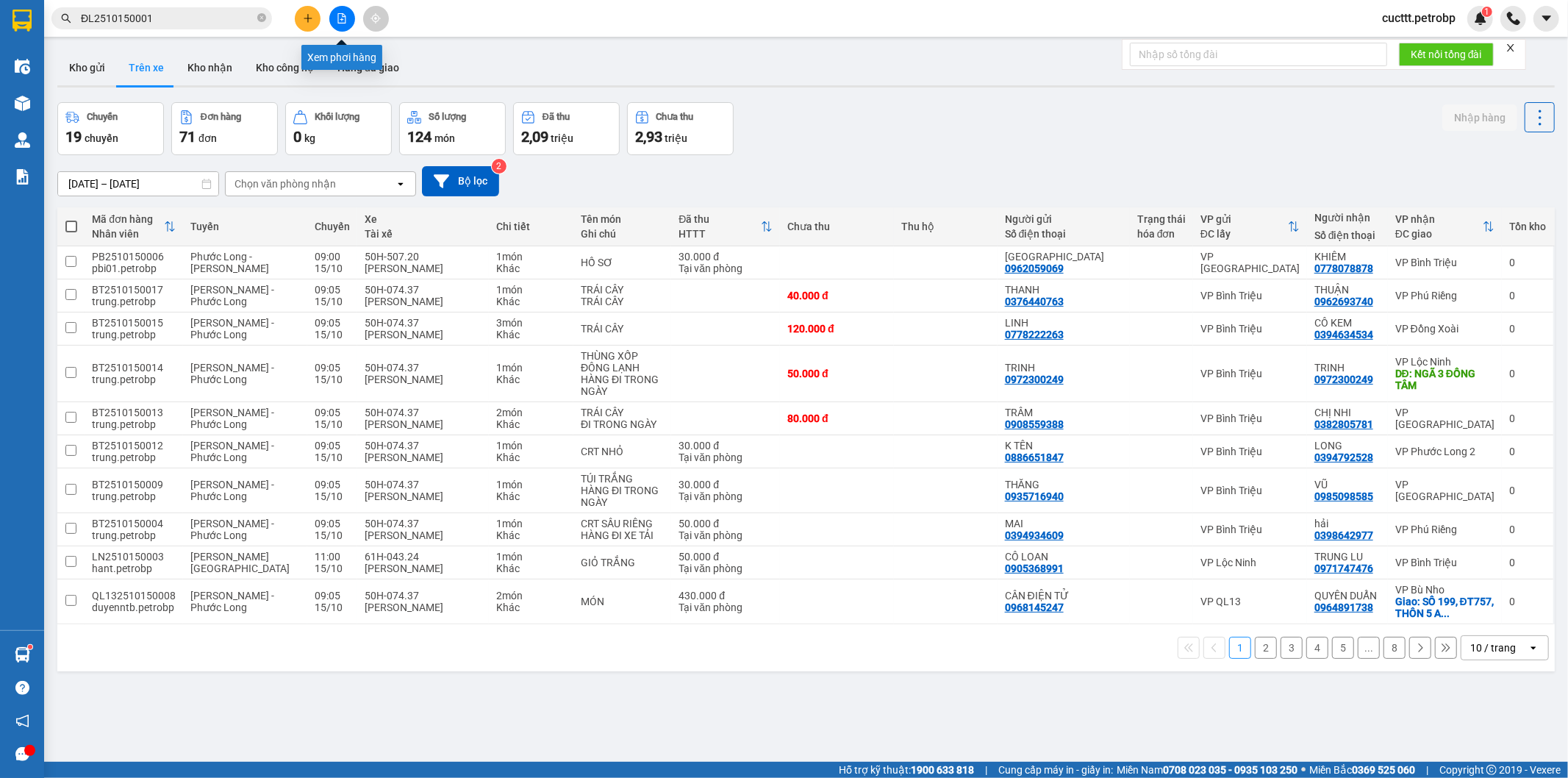
click at [331, 19] on button at bounding box center [343, 19] width 26 height 26
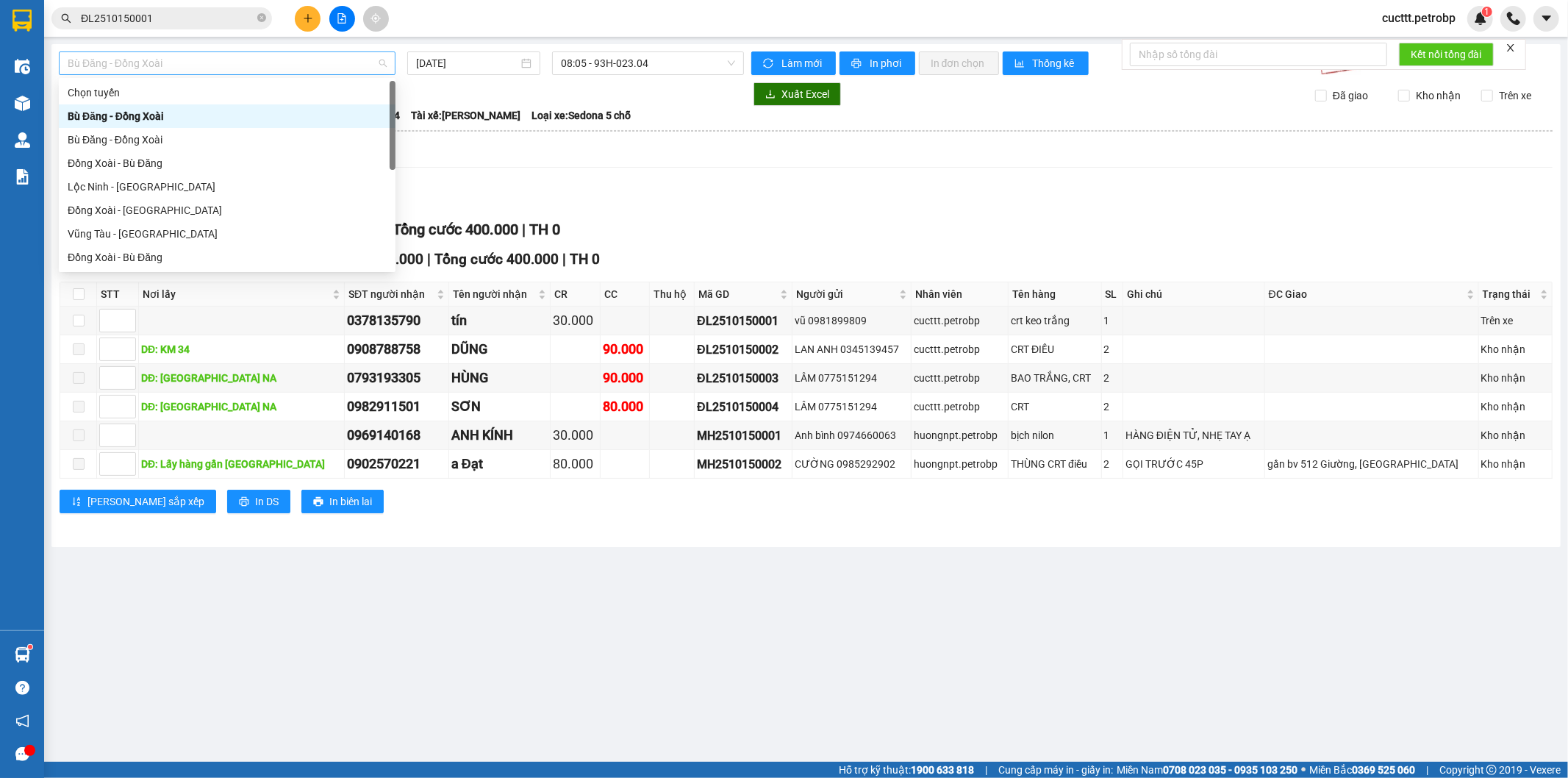
click at [226, 69] on span "Bù Đăng - Đồng Xoài" at bounding box center [227, 63] width 319 height 22
type input "H"
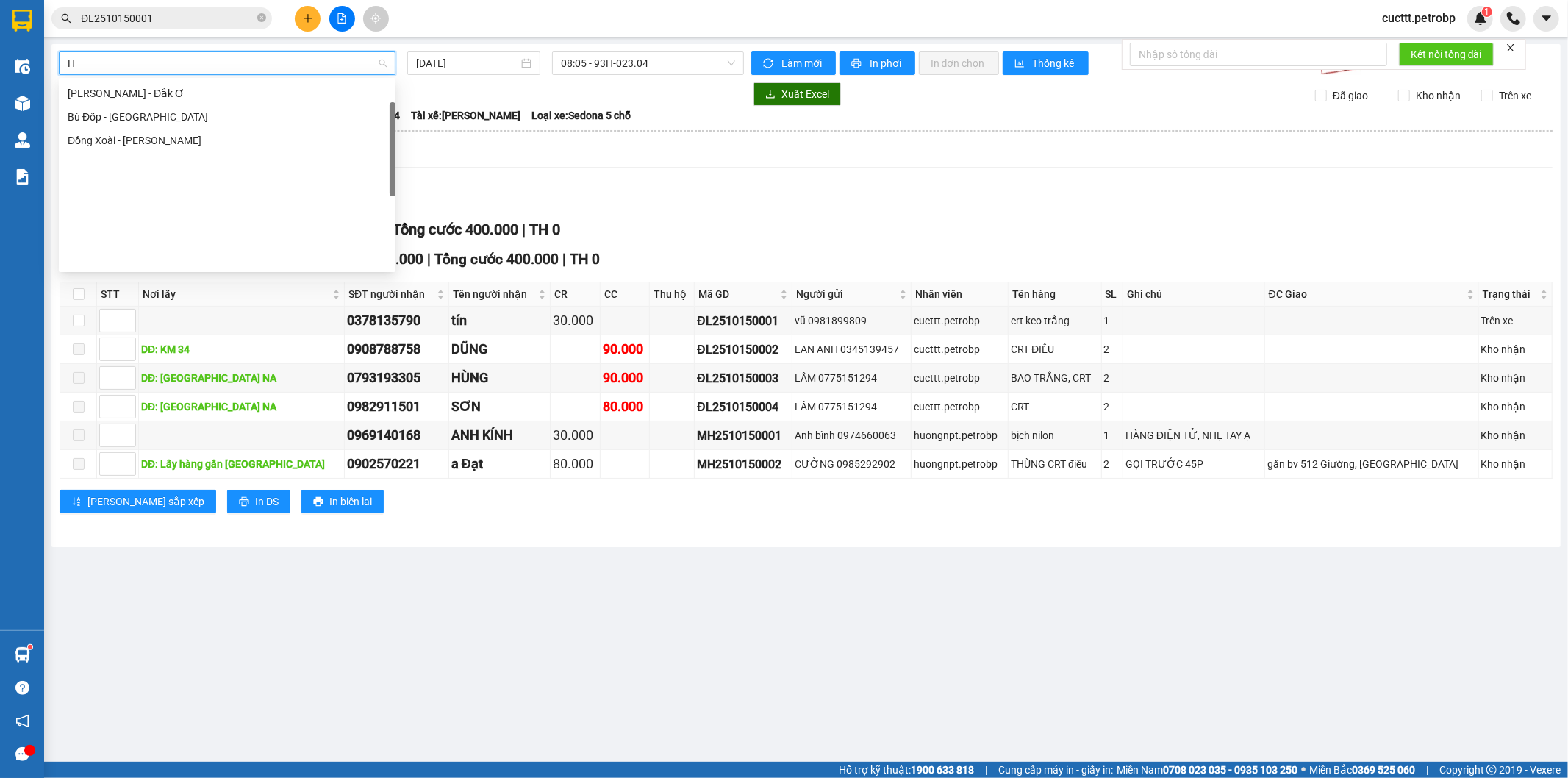
scroll to position [48, 0]
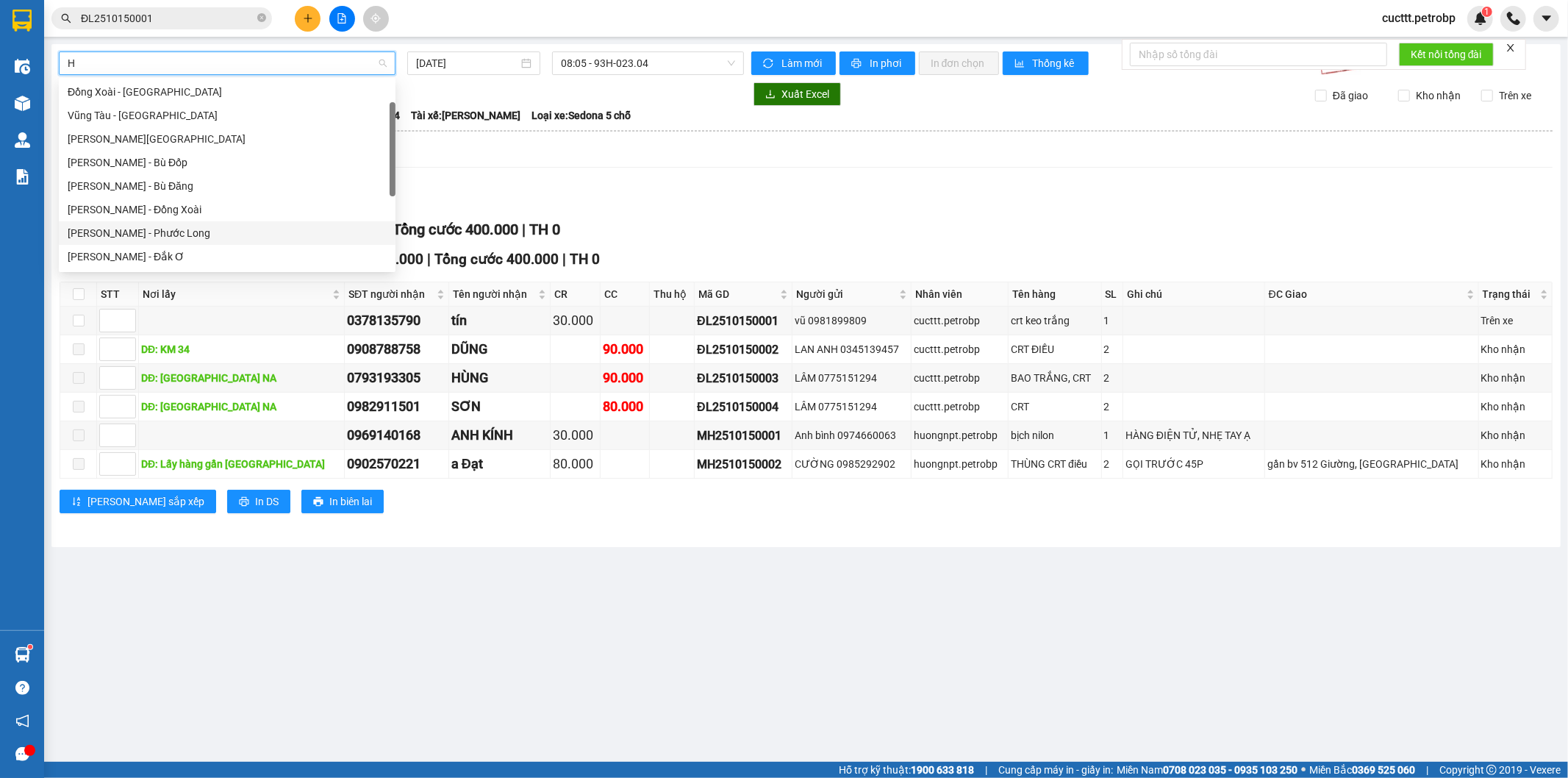
click at [174, 229] on div "Hồ Chí Minh - Phước Long" at bounding box center [227, 233] width 319 height 16
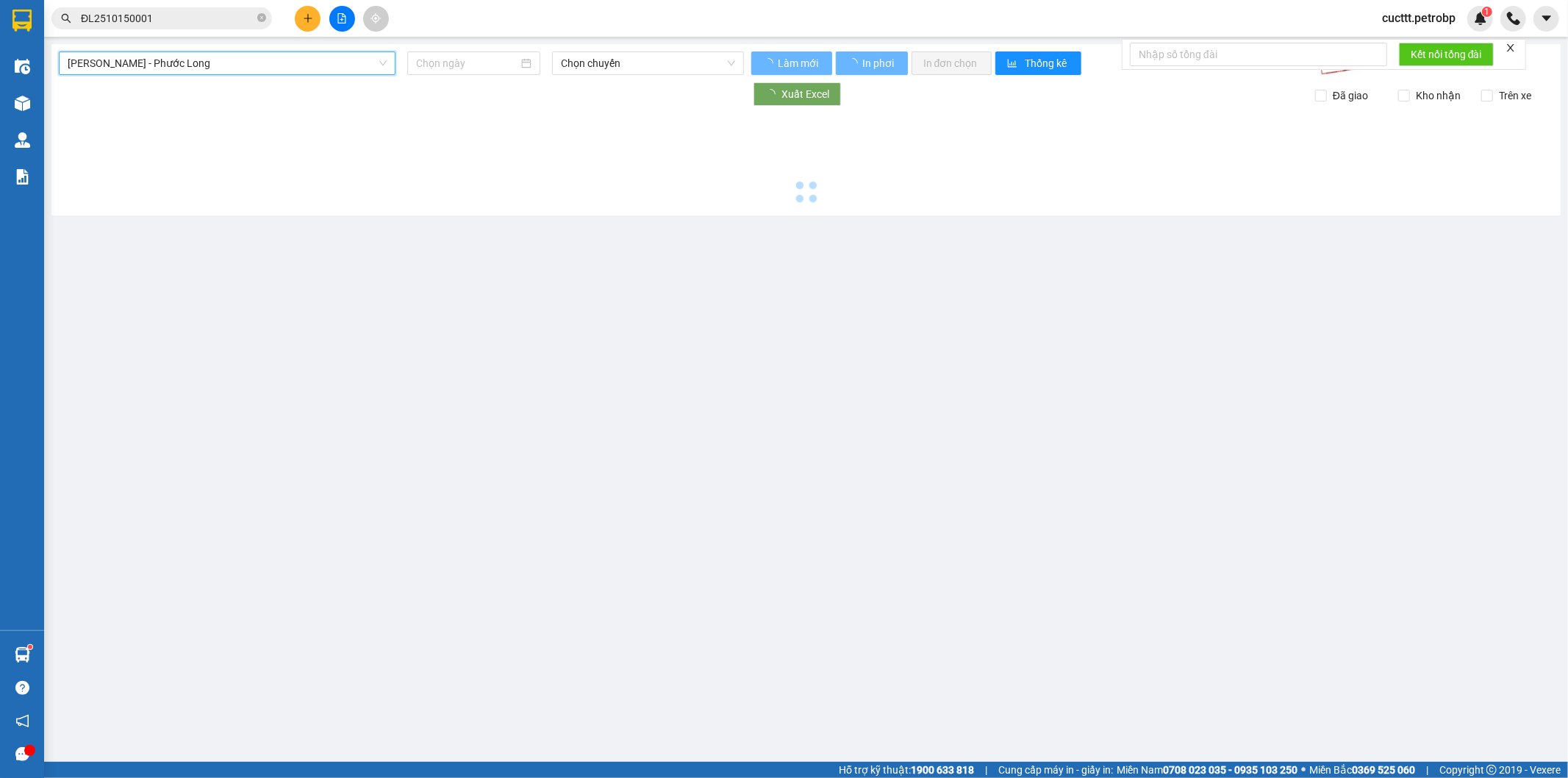
type input "[DATE]"
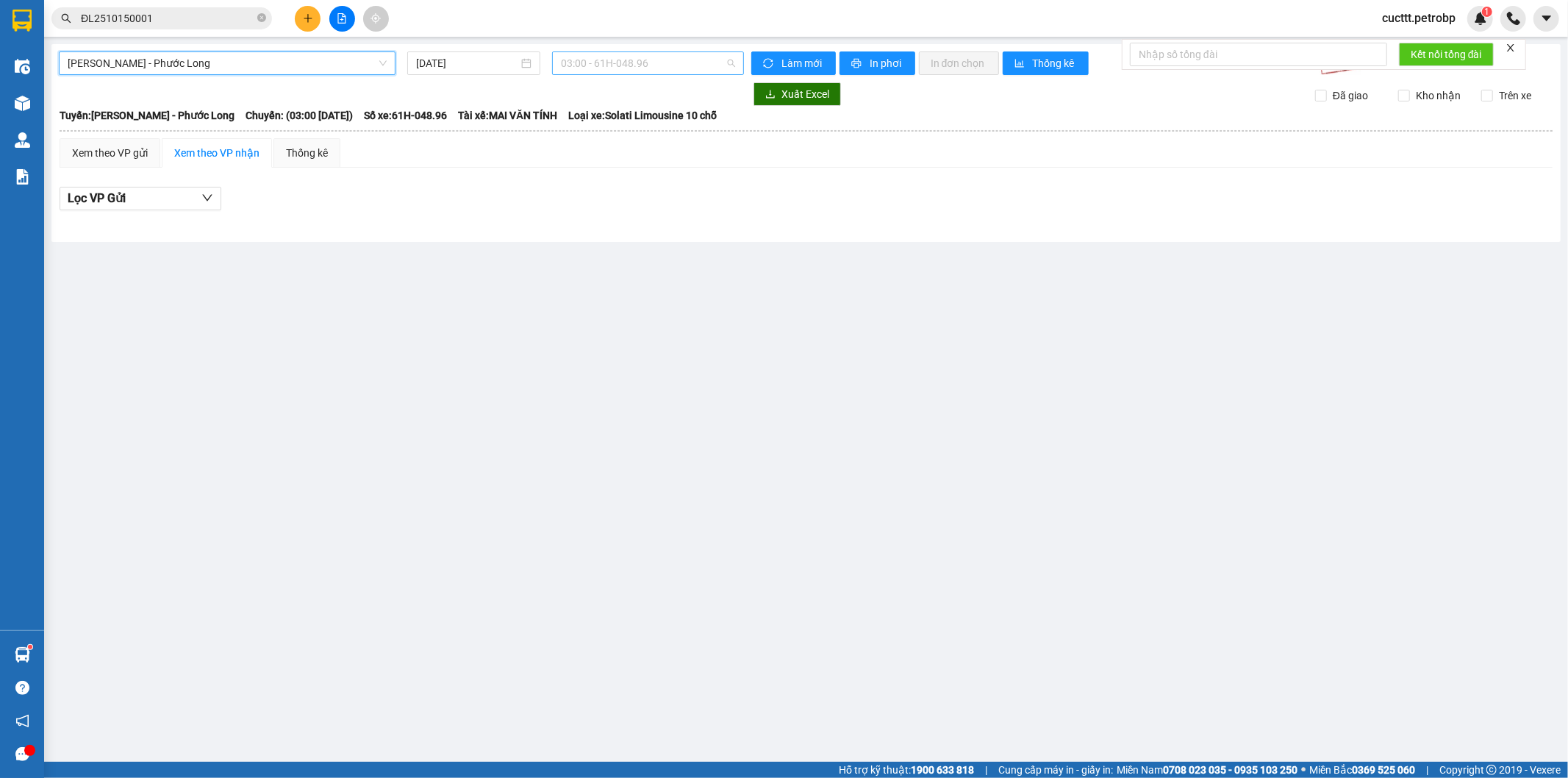
click at [574, 56] on span "03:00 - 61H-048.96" at bounding box center [647, 63] width 174 height 22
click at [586, 144] on div "09:05 - 50H-074.37" at bounding box center [618, 143] width 115 height 16
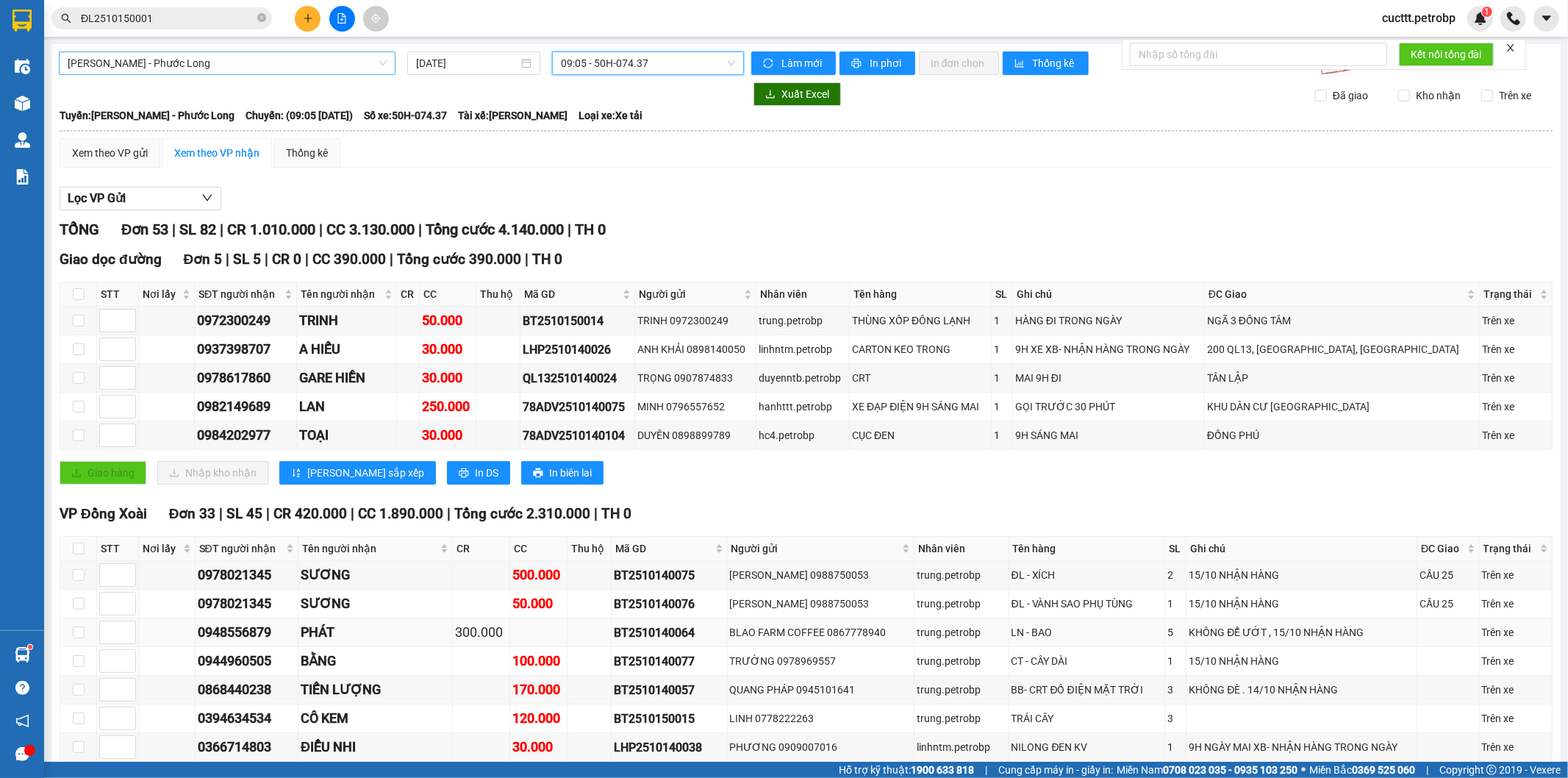
scroll to position [163, 0]
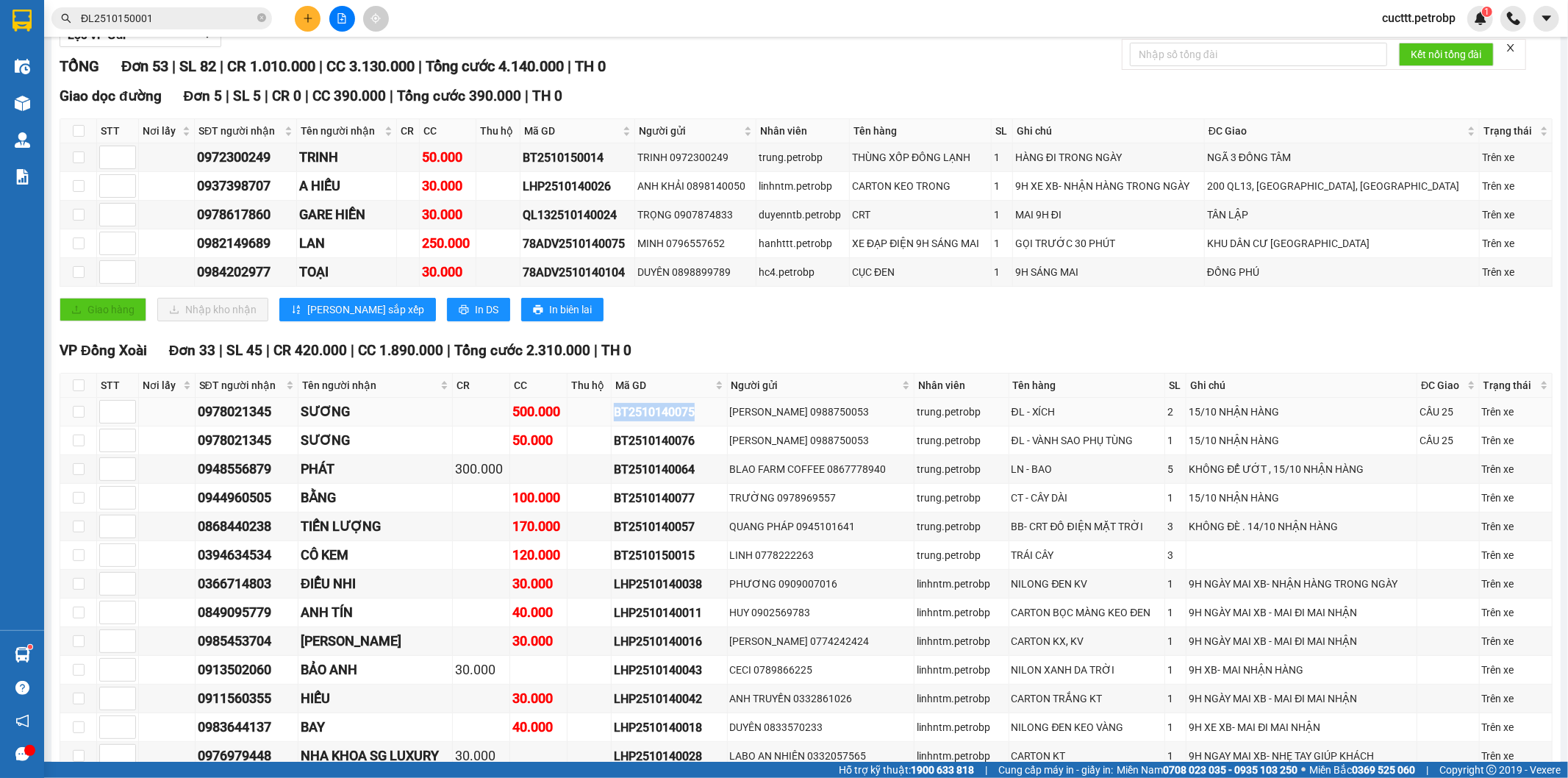
drag, startPoint x: 611, startPoint y: 407, endPoint x: 701, endPoint y: 404, distance: 90.0
click at [701, 404] on tr "0978021345 SƯƠNG 500.000 BT2510140075 THÚY KIỀU 0988750053 trung.petrobp ĐL - X…" at bounding box center [806, 411] width 1493 height 29
copy div "BT2510140075"
click at [266, 12] on span "ĐL2510150001" at bounding box center [162, 18] width 220 height 22
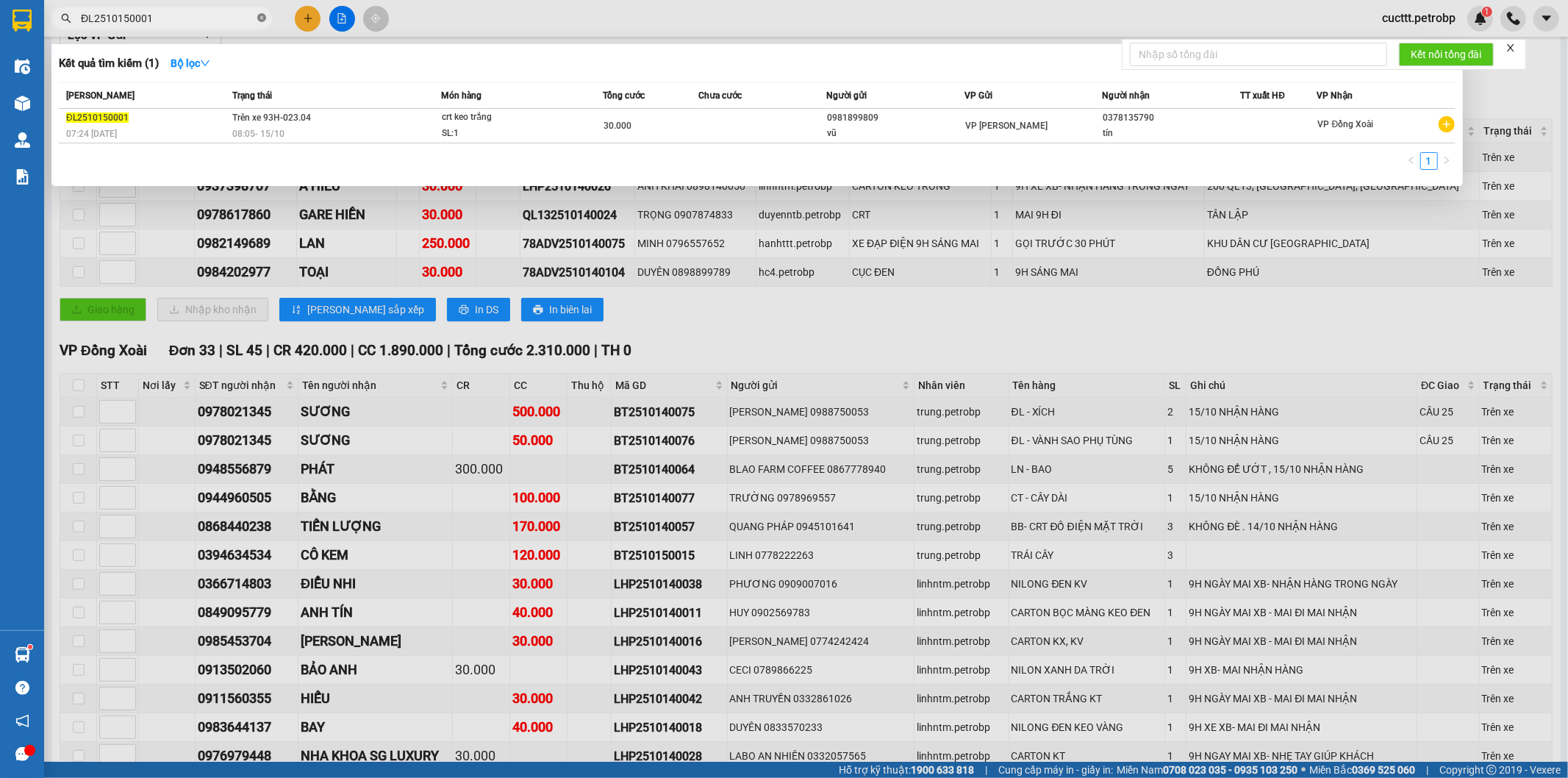
click at [263, 16] on icon "close-circle" at bounding box center [261, 17] width 9 height 9
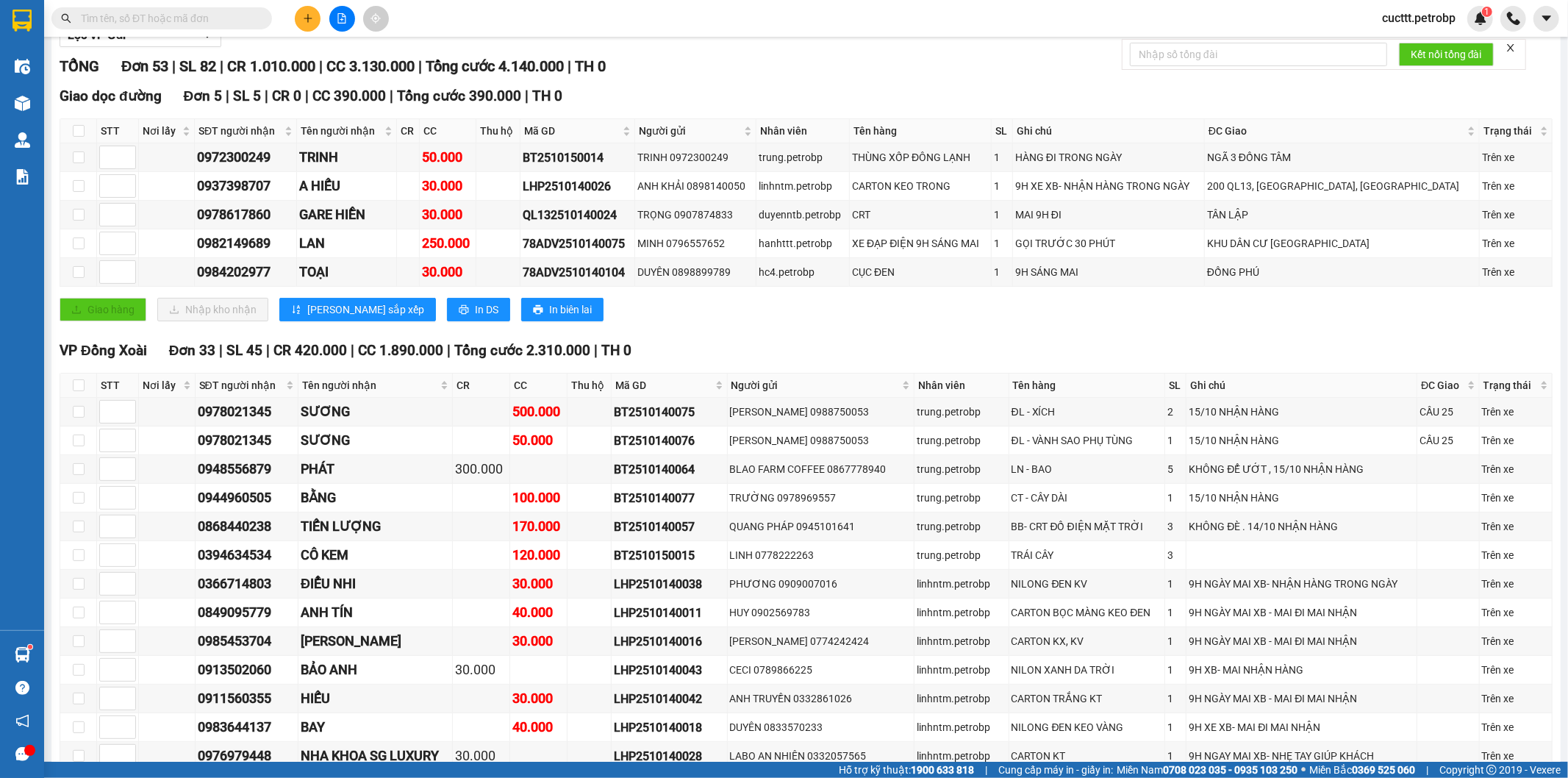
click at [248, 16] on input "text" at bounding box center [167, 19] width 174 height 16
paste input "BT2510140075"
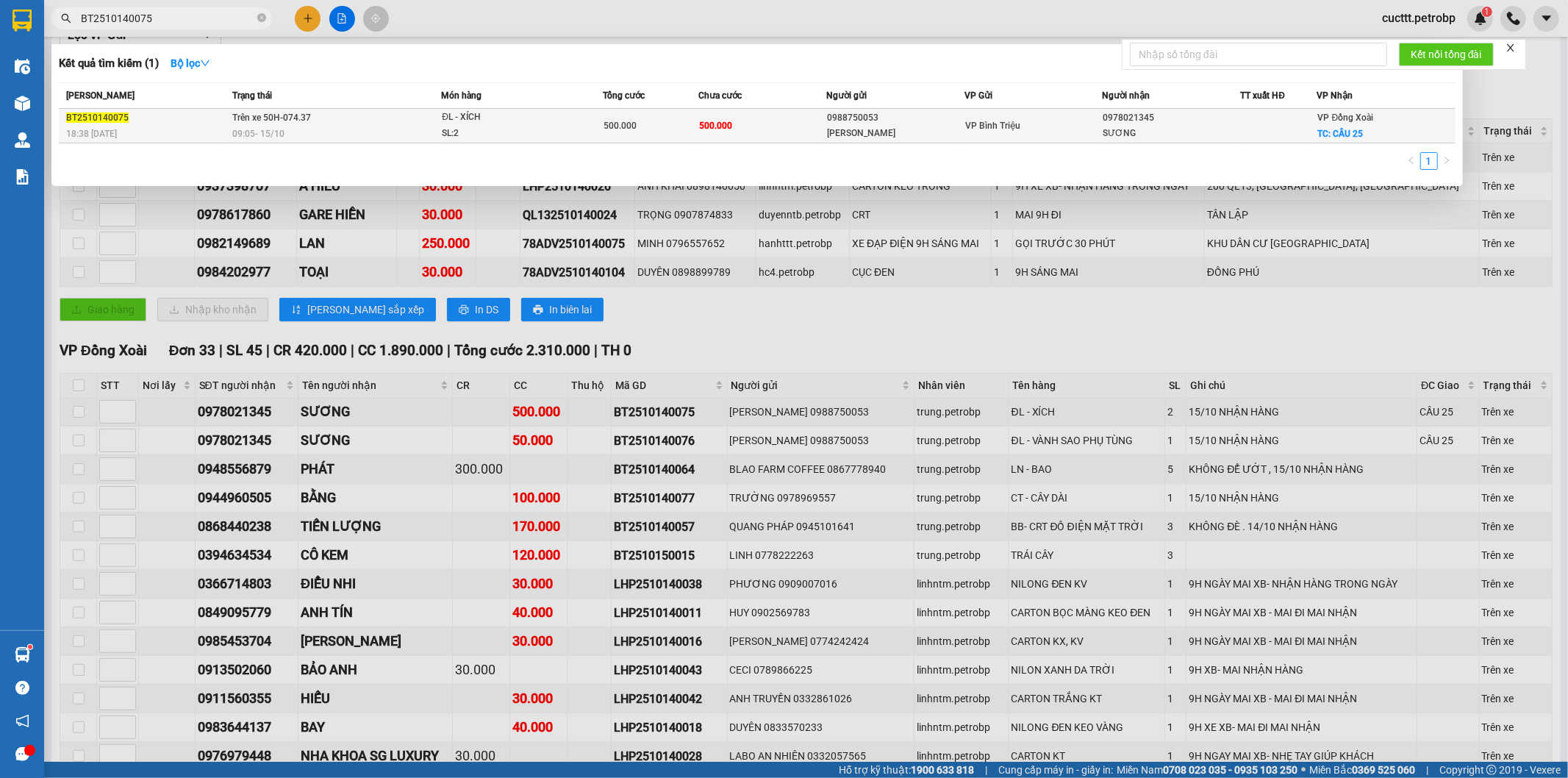
type input "BT2510140075"
click at [1188, 123] on div "0978021345" at bounding box center [1172, 118] width 137 height 16
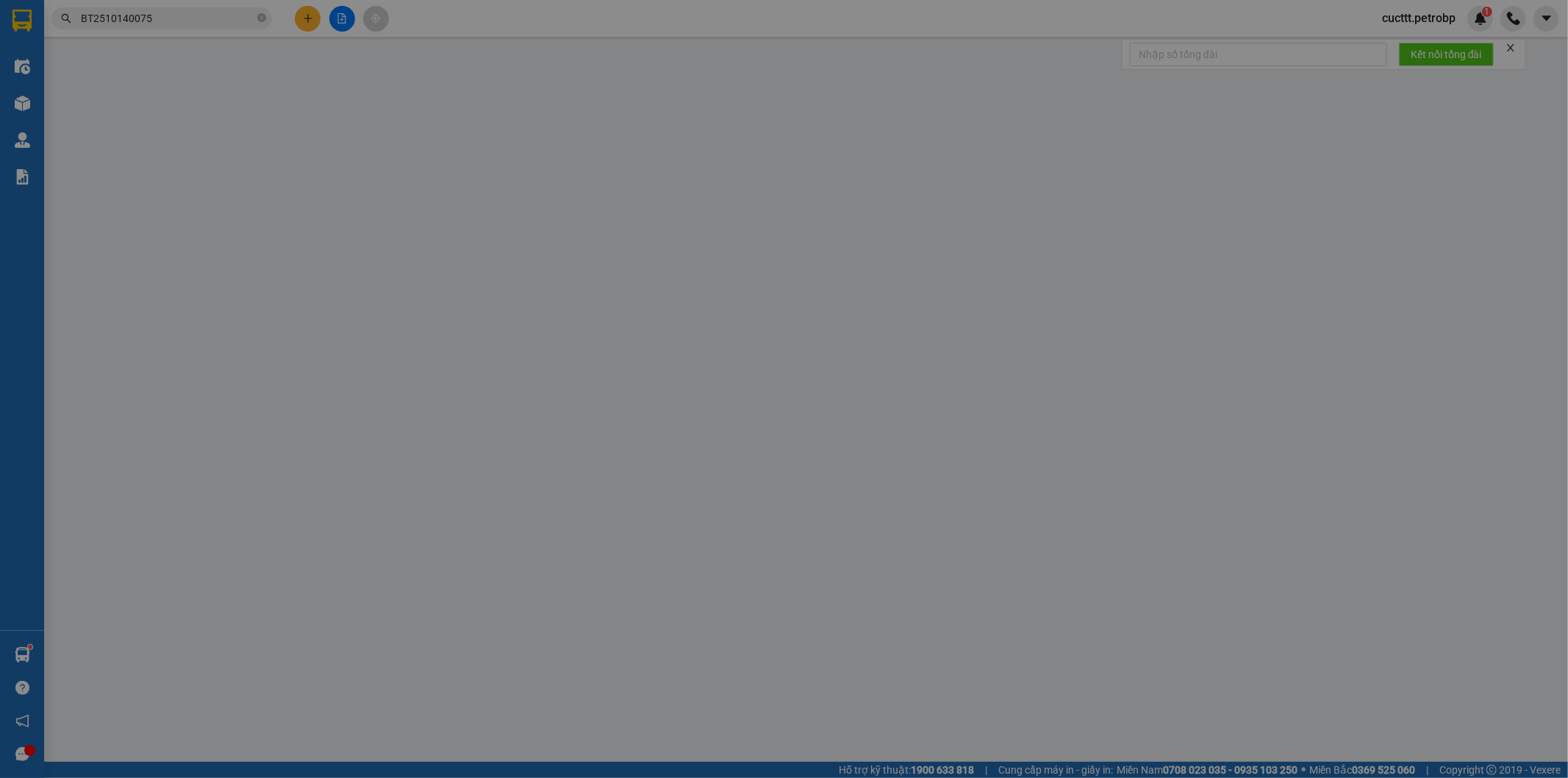
type input "0988750053"
type input "[PERSON_NAME]"
type input "0978021345"
type input "SƯƠNG"
checkbox input "true"
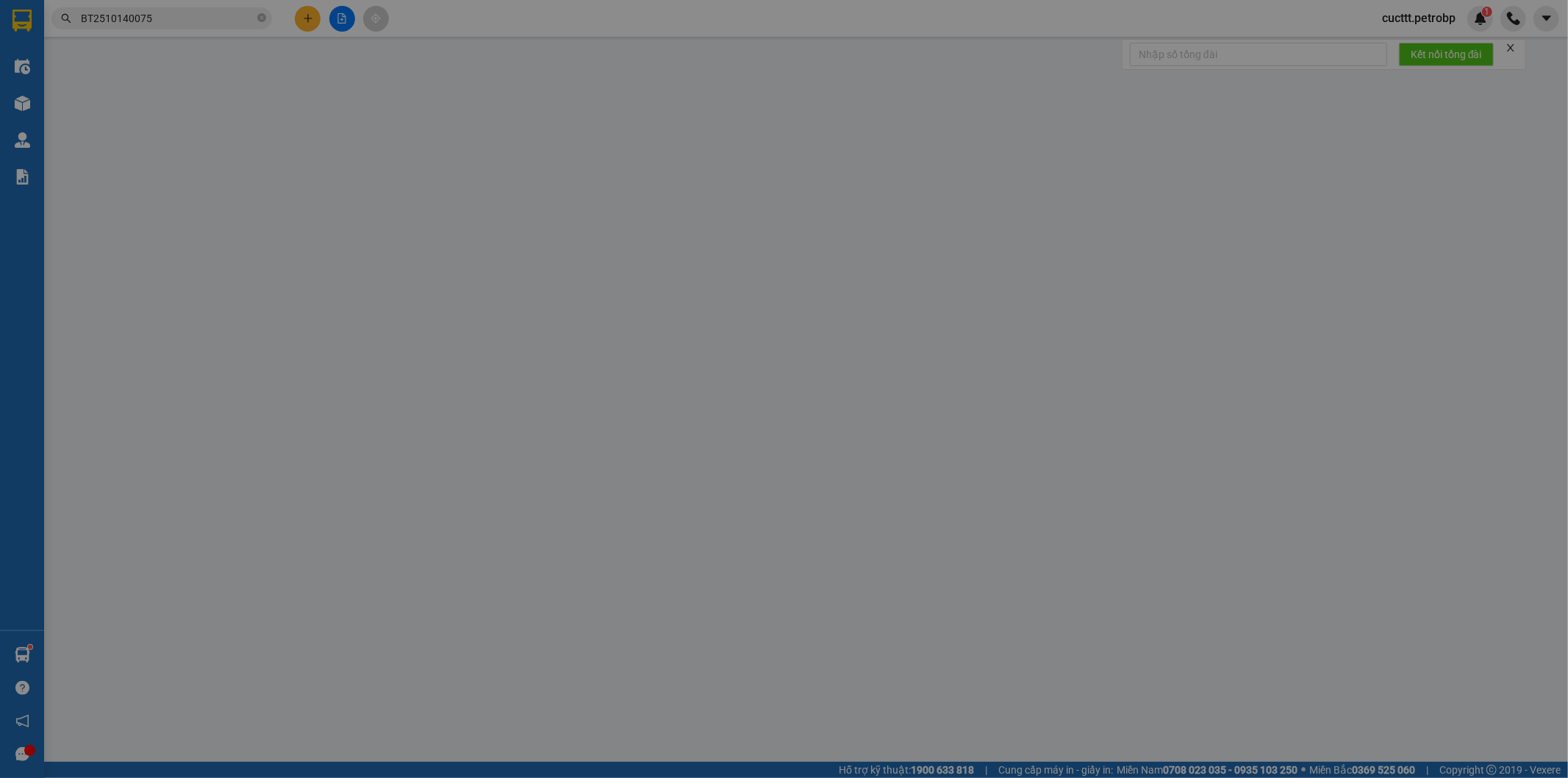
type input "CẦU 25"
type input "500.000"
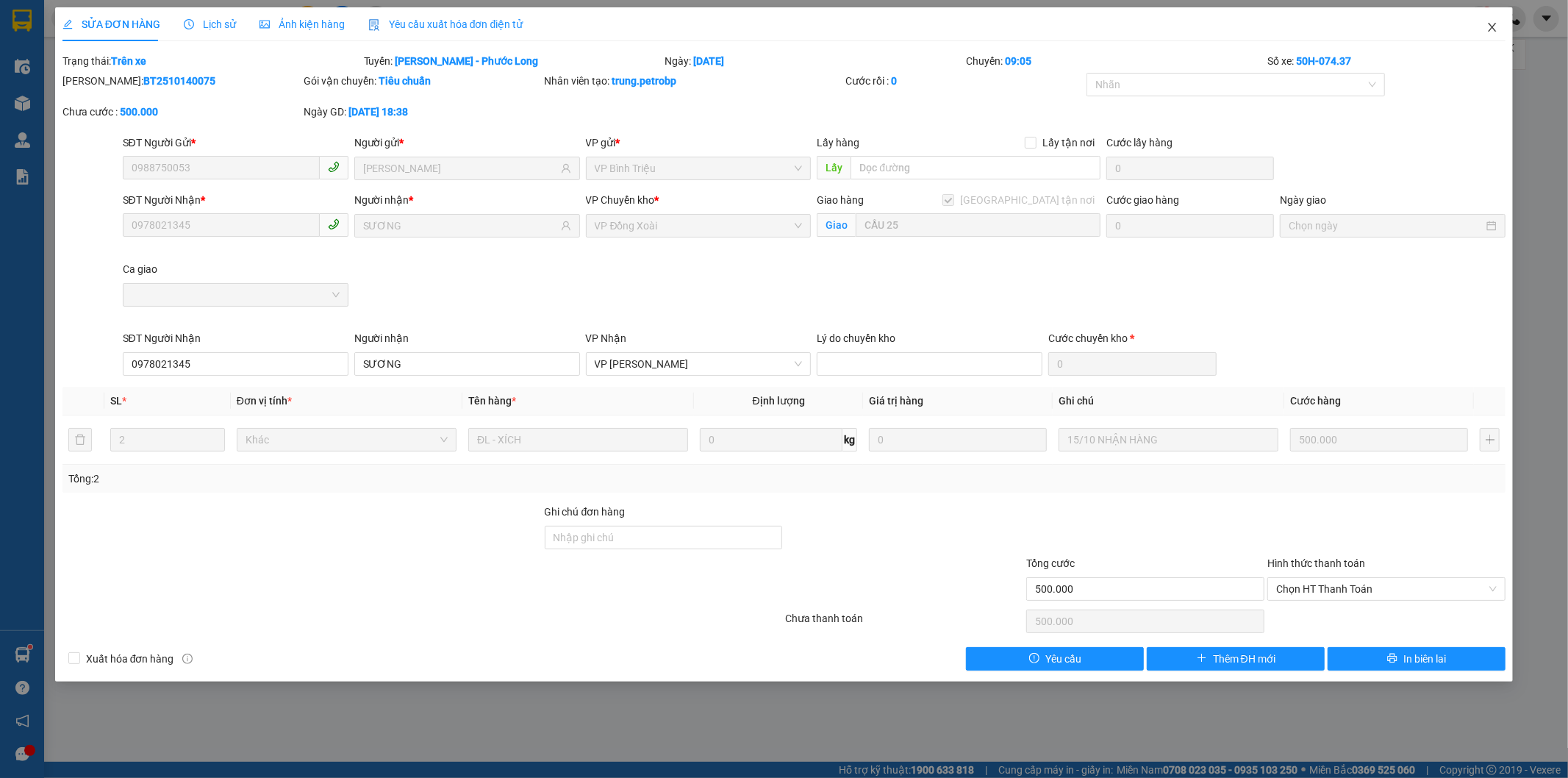
click at [1486, 27] on icon "close" at bounding box center [1492, 27] width 11 height 11
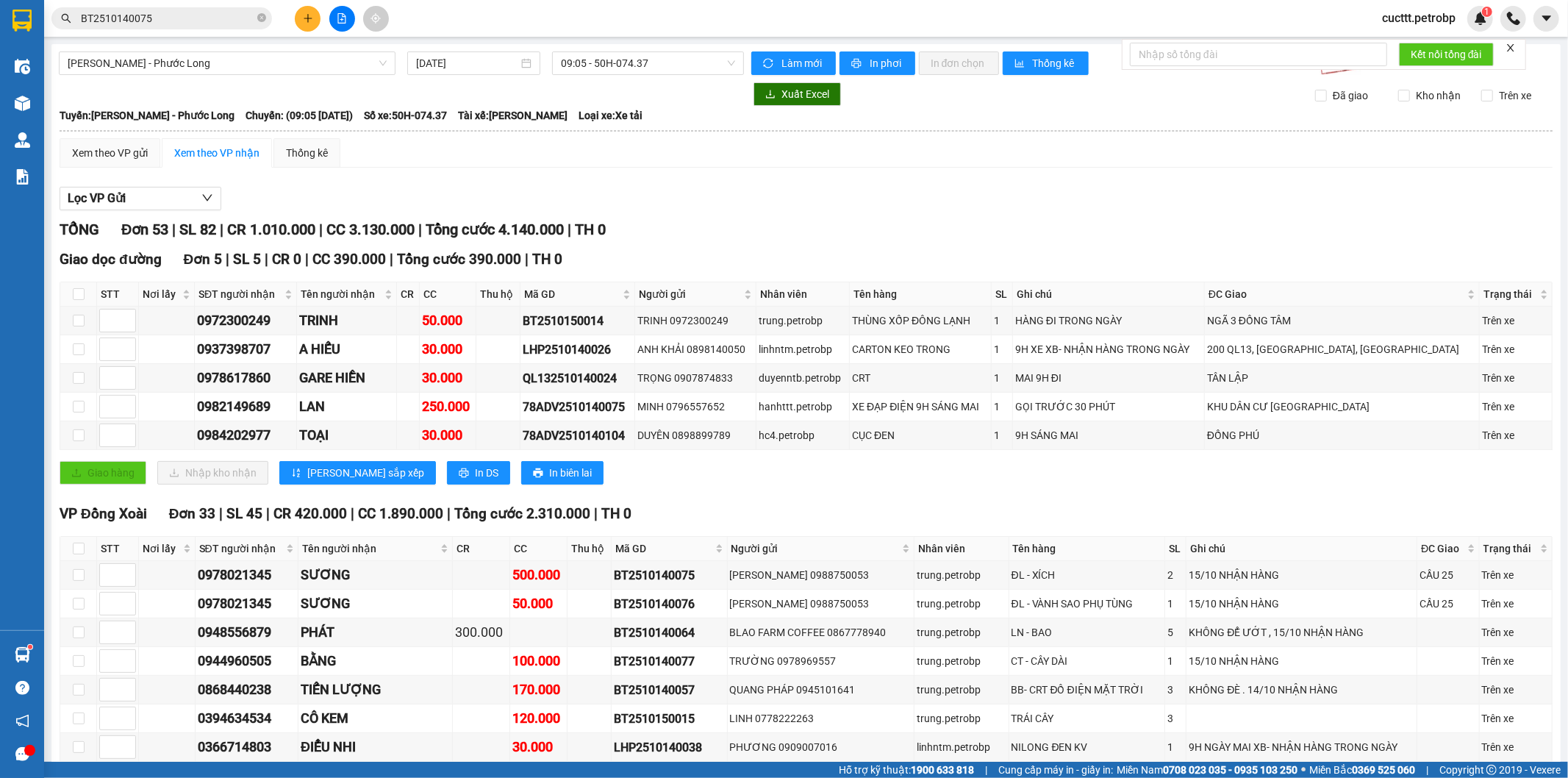
click at [655, 478] on div "Giao hàng Nhập kho nhận Lưu sắp xếp In DS In biên lai" at bounding box center [806, 473] width 1494 height 24
click at [1361, 206] on div "Lọc VP Gửi" at bounding box center [806, 199] width 1494 height 24
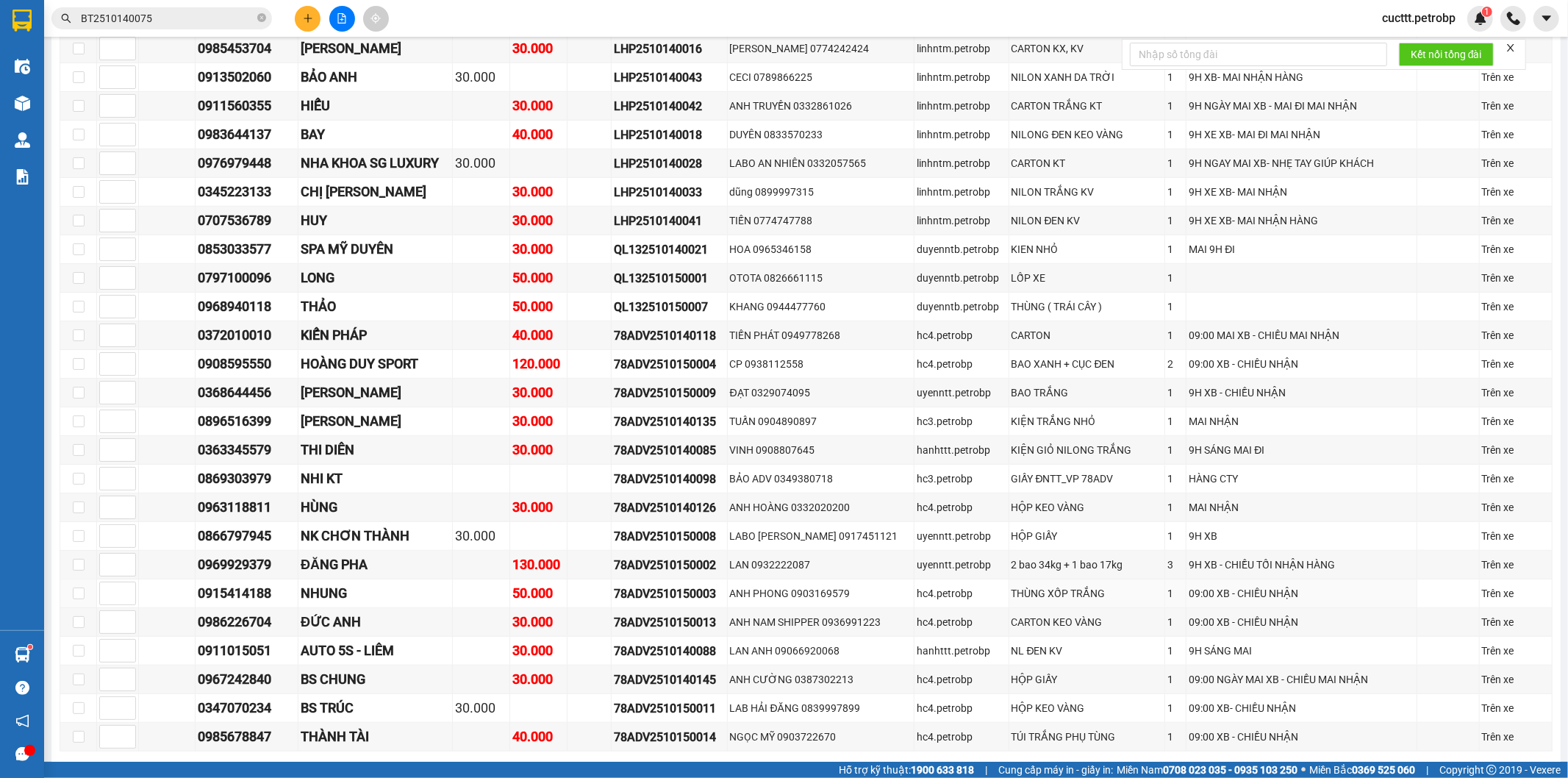
scroll to position [674, 0]
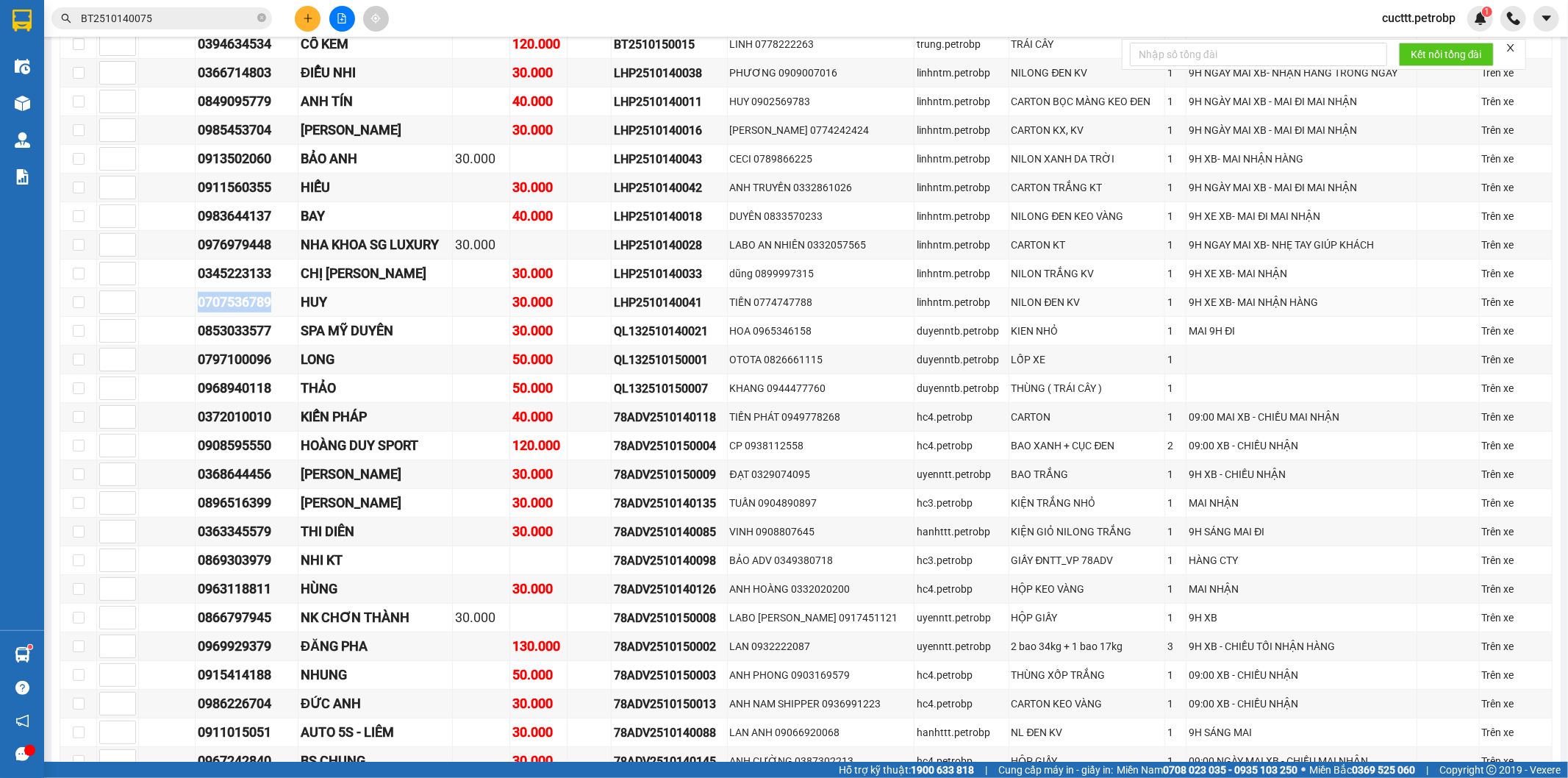
drag, startPoint x: 223, startPoint y: 306, endPoint x: 295, endPoint y: 305, distance: 72.0
click at [295, 305] on td "0707536789" at bounding box center [247, 302] width 103 height 29
copy div "0707536789"
click at [261, 19] on icon "close-circle" at bounding box center [261, 17] width 9 height 9
click at [242, 19] on input "text" at bounding box center [167, 19] width 174 height 16
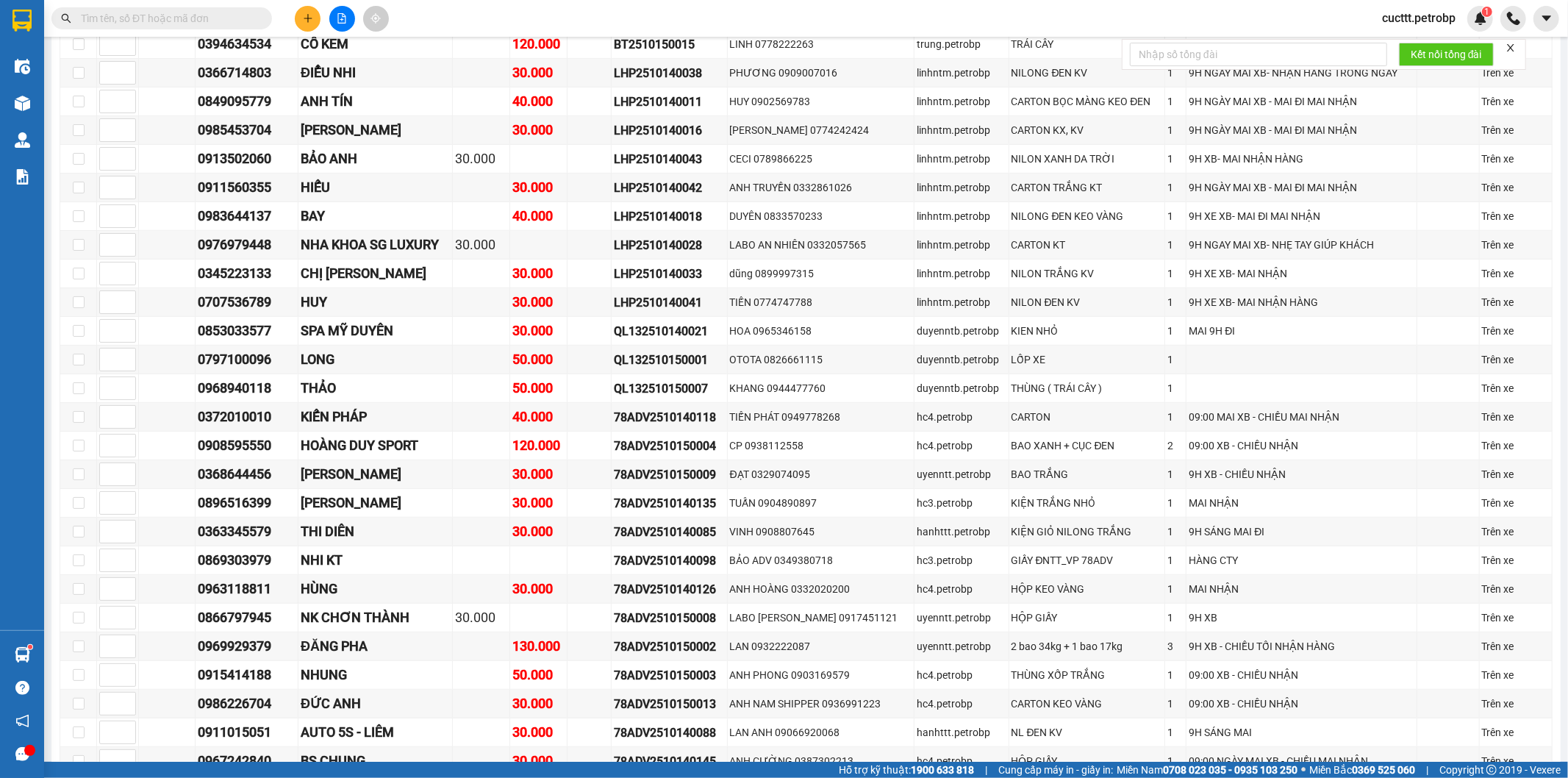
paste input "0707536789"
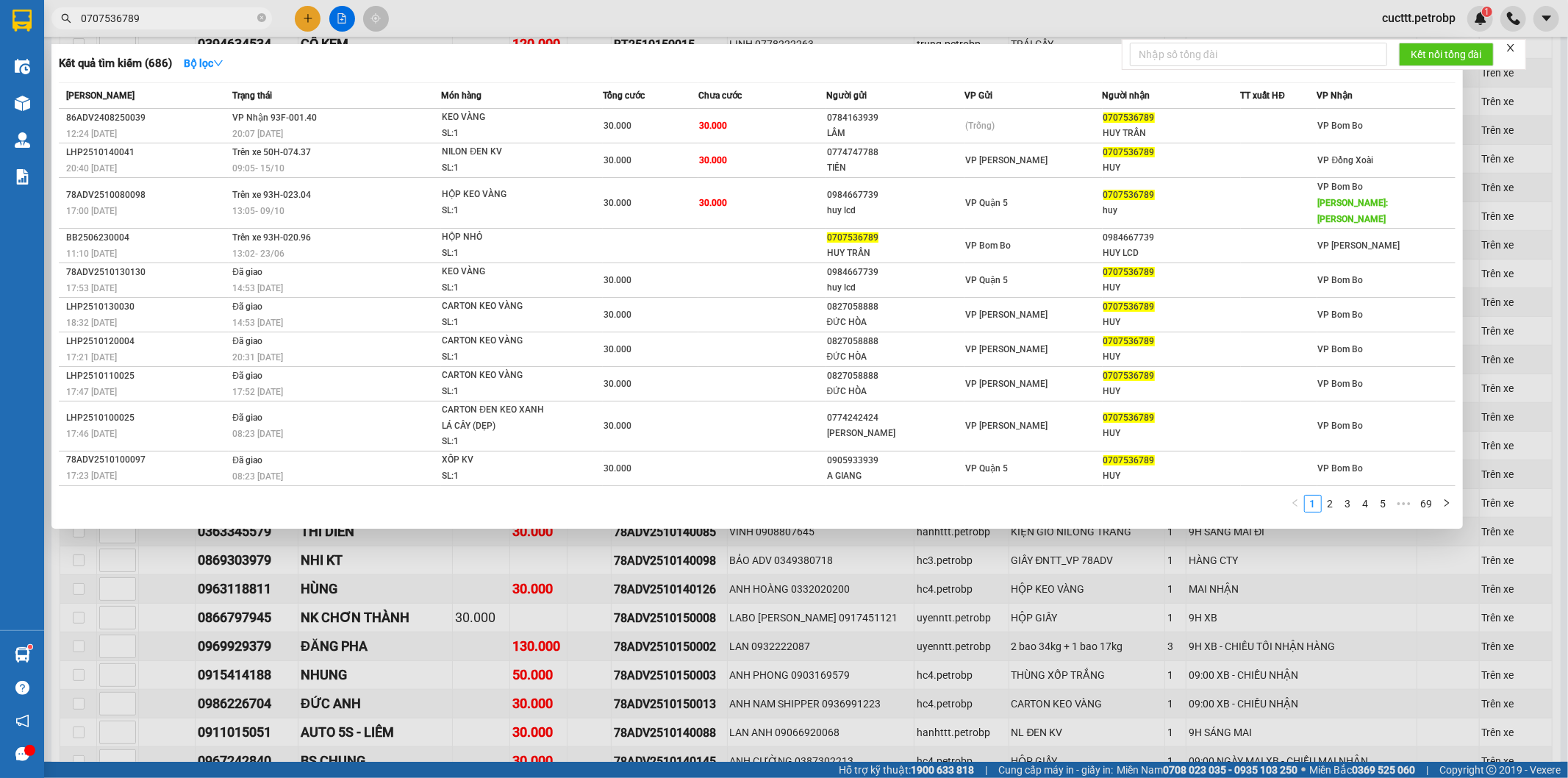
type input "0707536789"
click at [1366, 549] on div at bounding box center [784, 389] width 1568 height 778
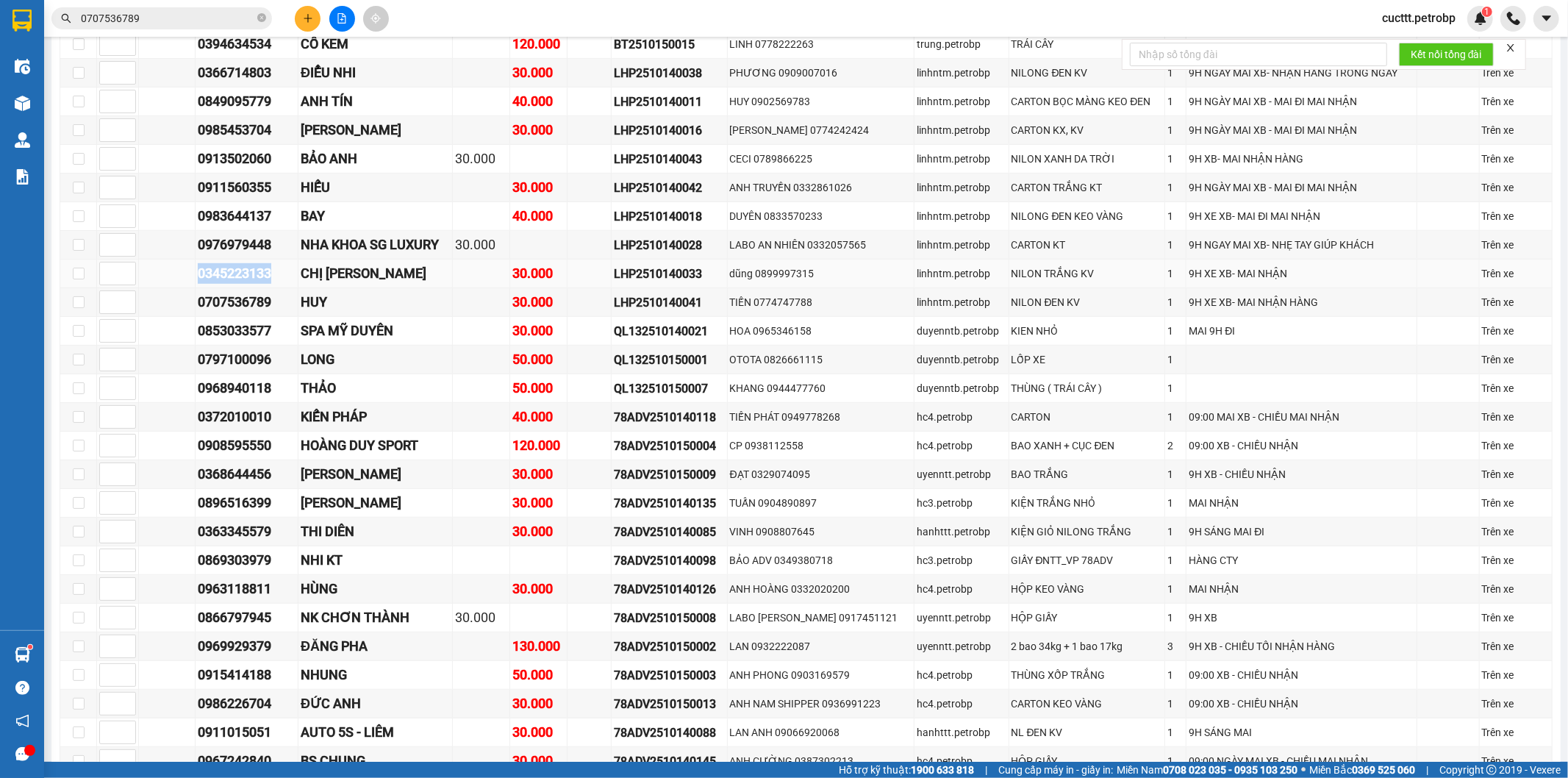
drag, startPoint x: 196, startPoint y: 273, endPoint x: 280, endPoint y: 284, distance: 84.7
click at [280, 284] on td "0345223133" at bounding box center [247, 273] width 103 height 29
copy div "0345223133"
click at [264, 22] on icon "close-circle" at bounding box center [261, 17] width 9 height 9
click at [241, 18] on input "text" at bounding box center [167, 19] width 174 height 16
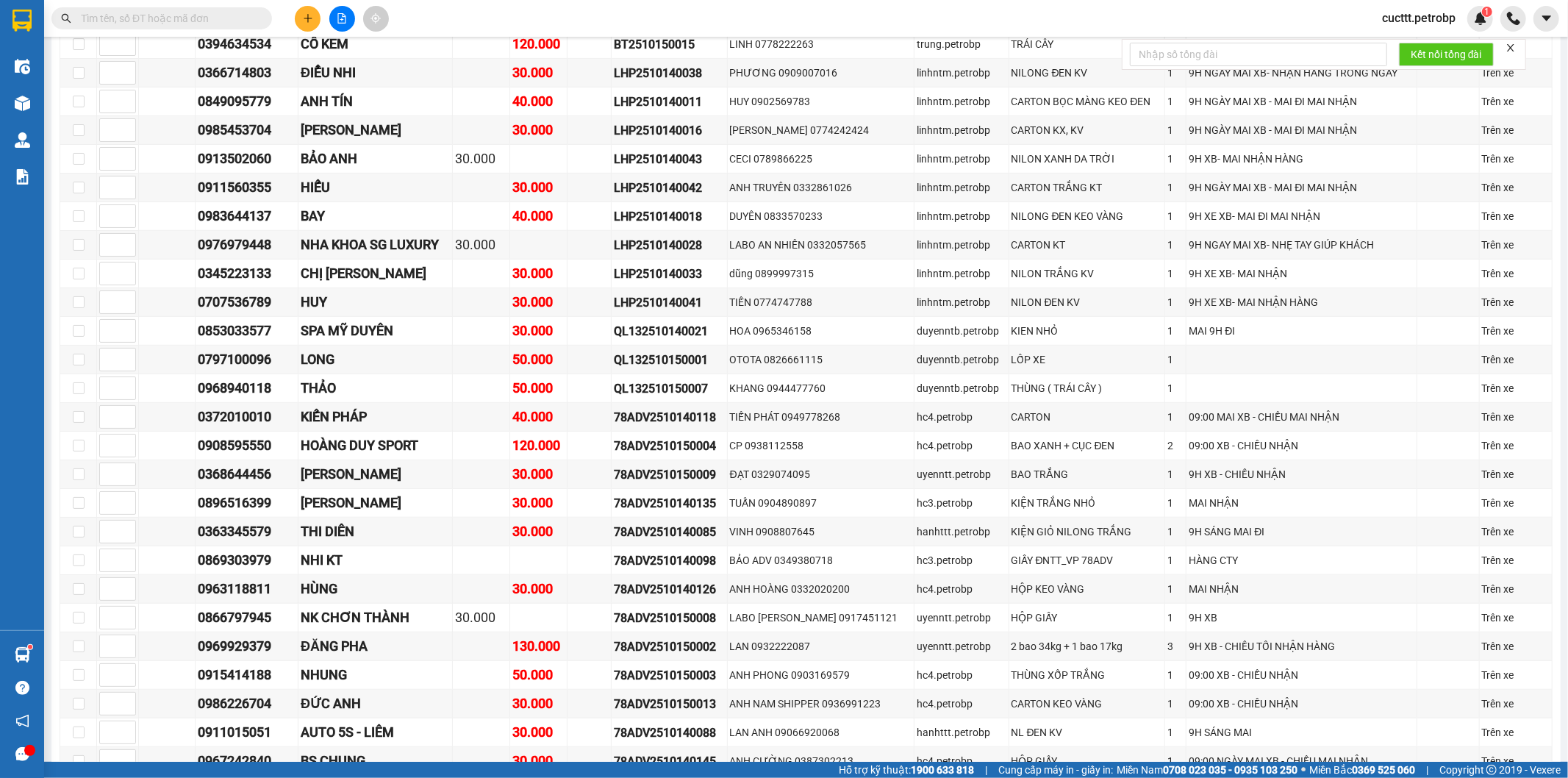
paste input "0345223133"
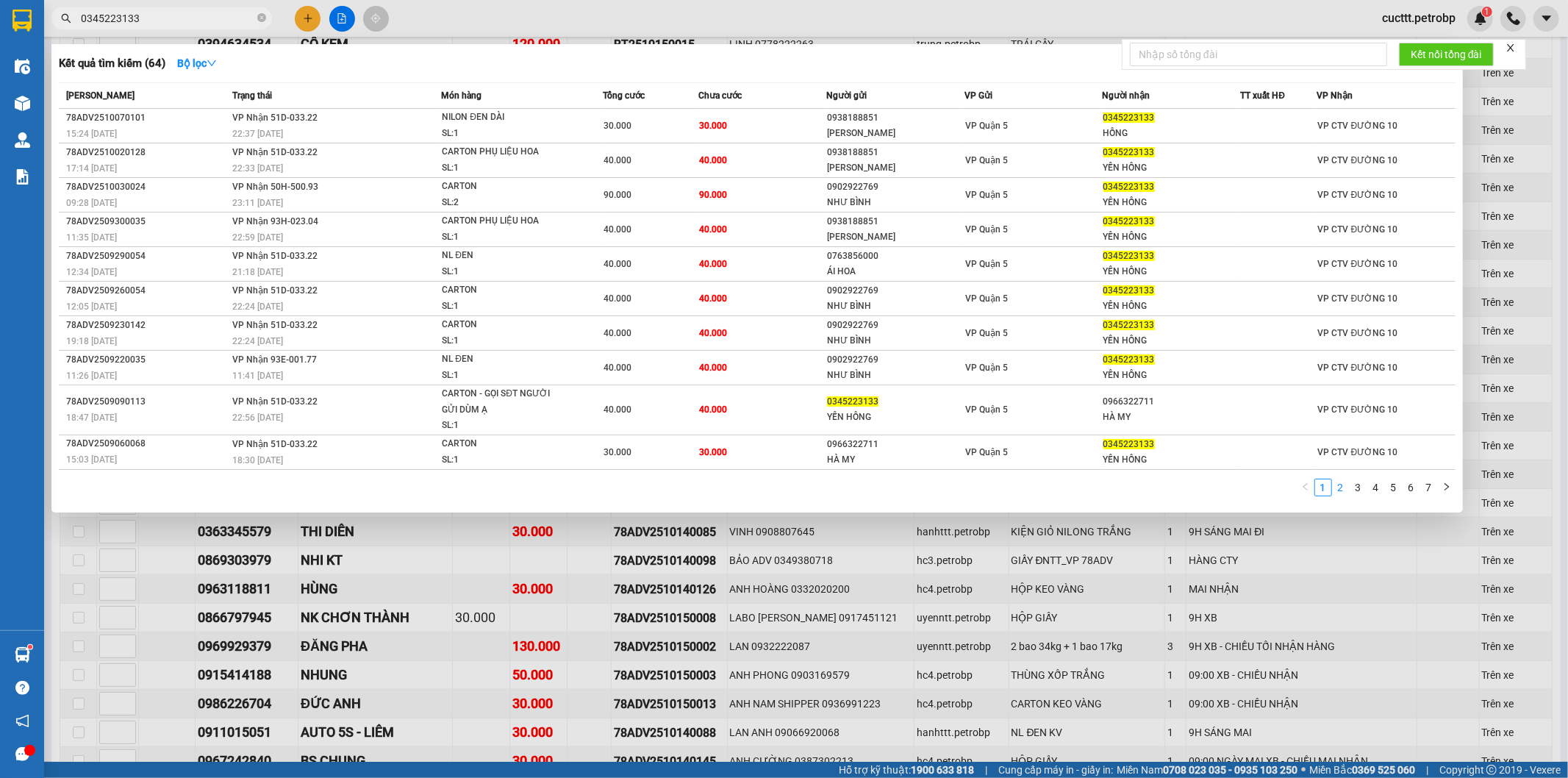
type input "0345223133"
click at [1341, 488] on link "2" at bounding box center [1341, 487] width 16 height 16
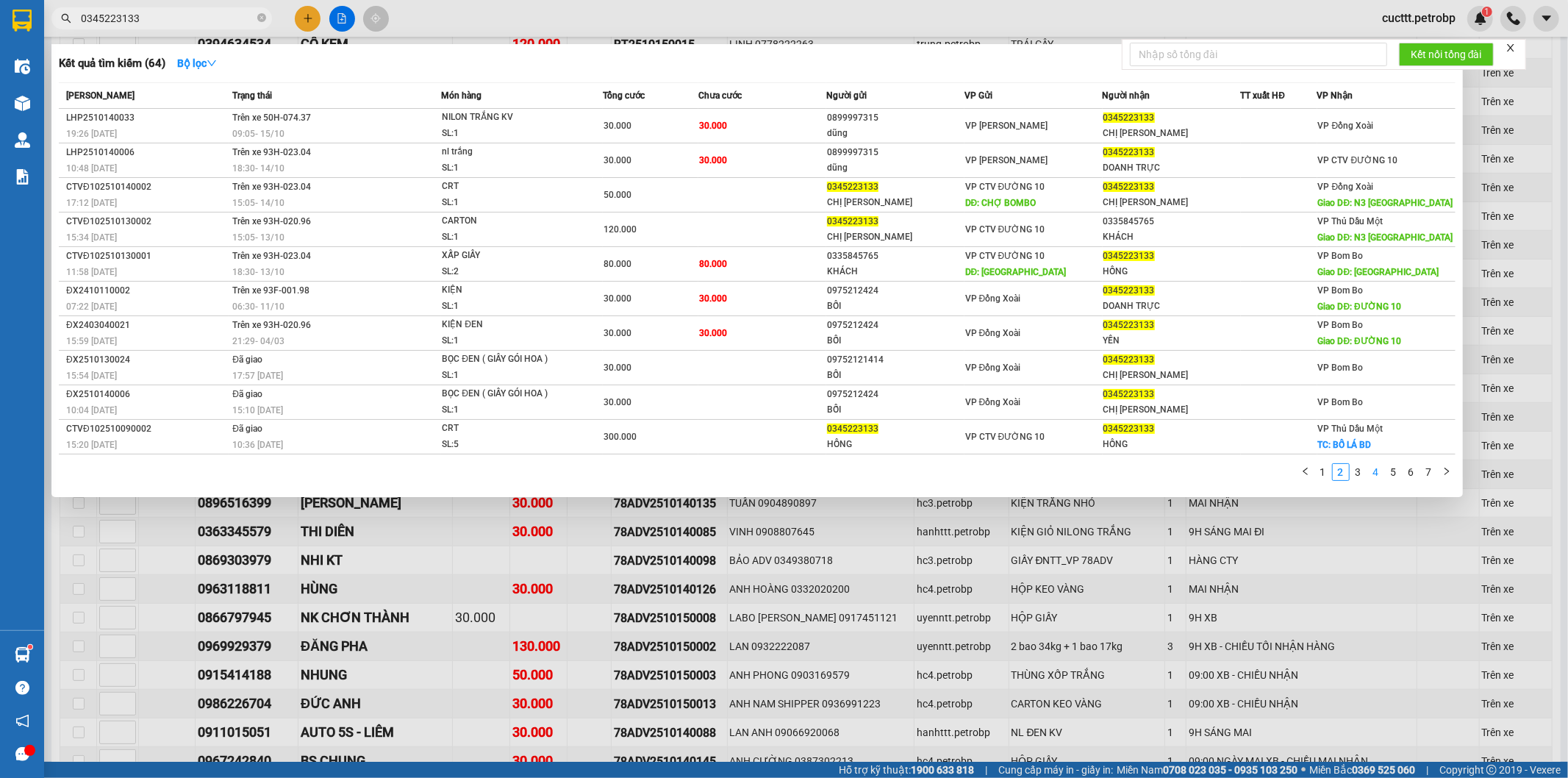
click at [1368, 471] on li "4" at bounding box center [1377, 473] width 18 height 18
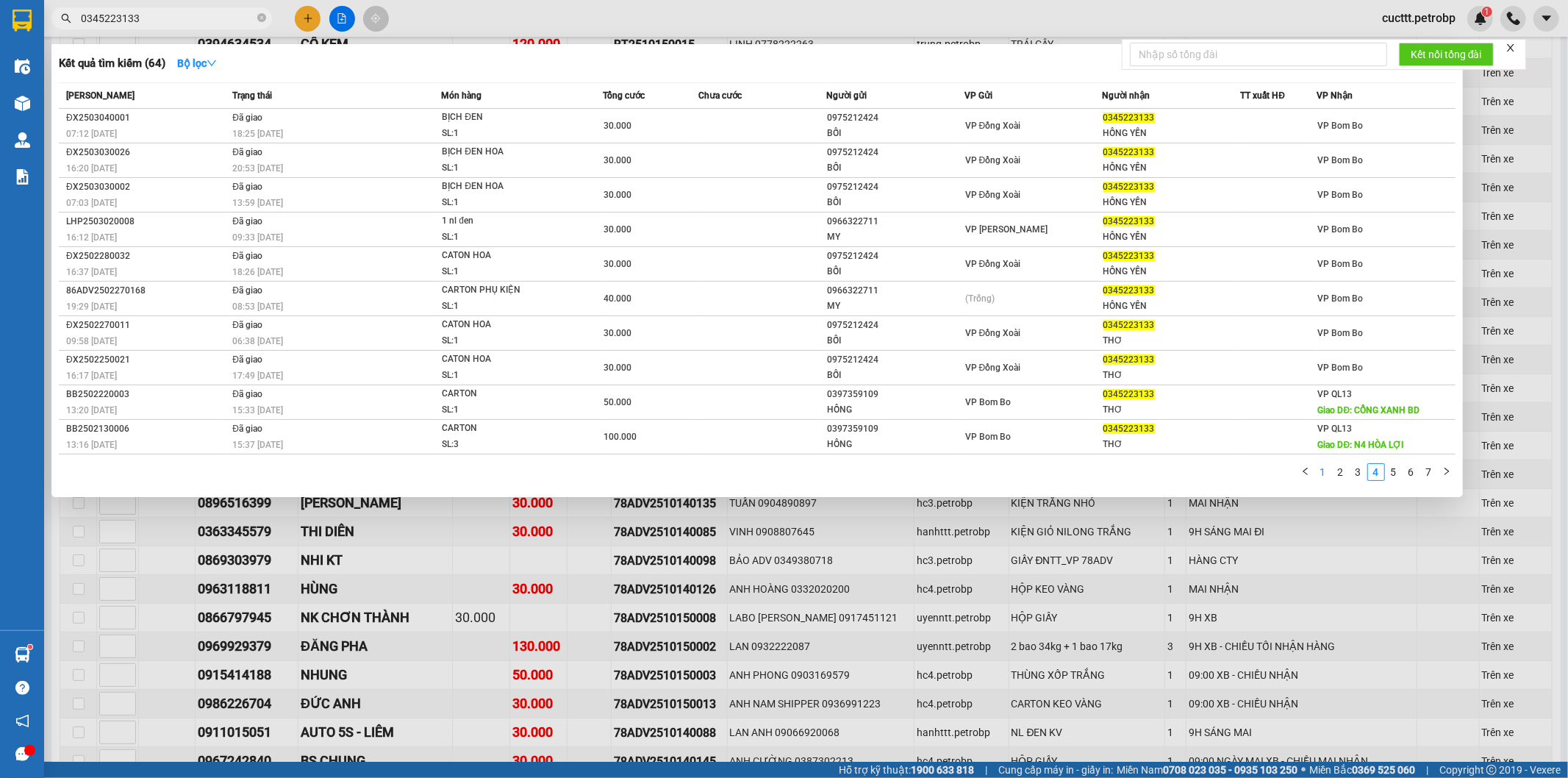
click at [1319, 474] on link "1" at bounding box center [1324, 472] width 16 height 16
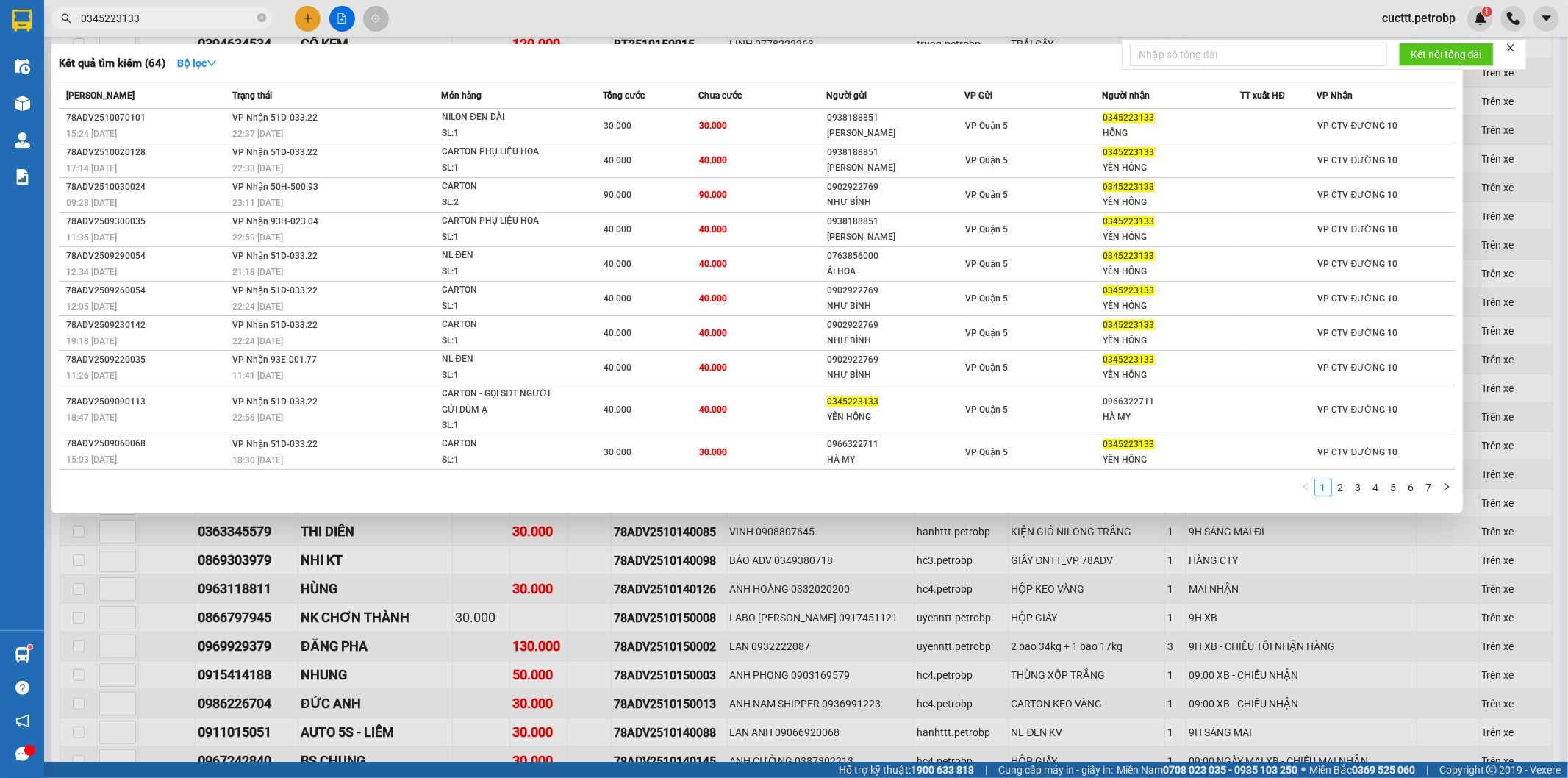
click at [1280, 597] on div at bounding box center [784, 389] width 1568 height 778
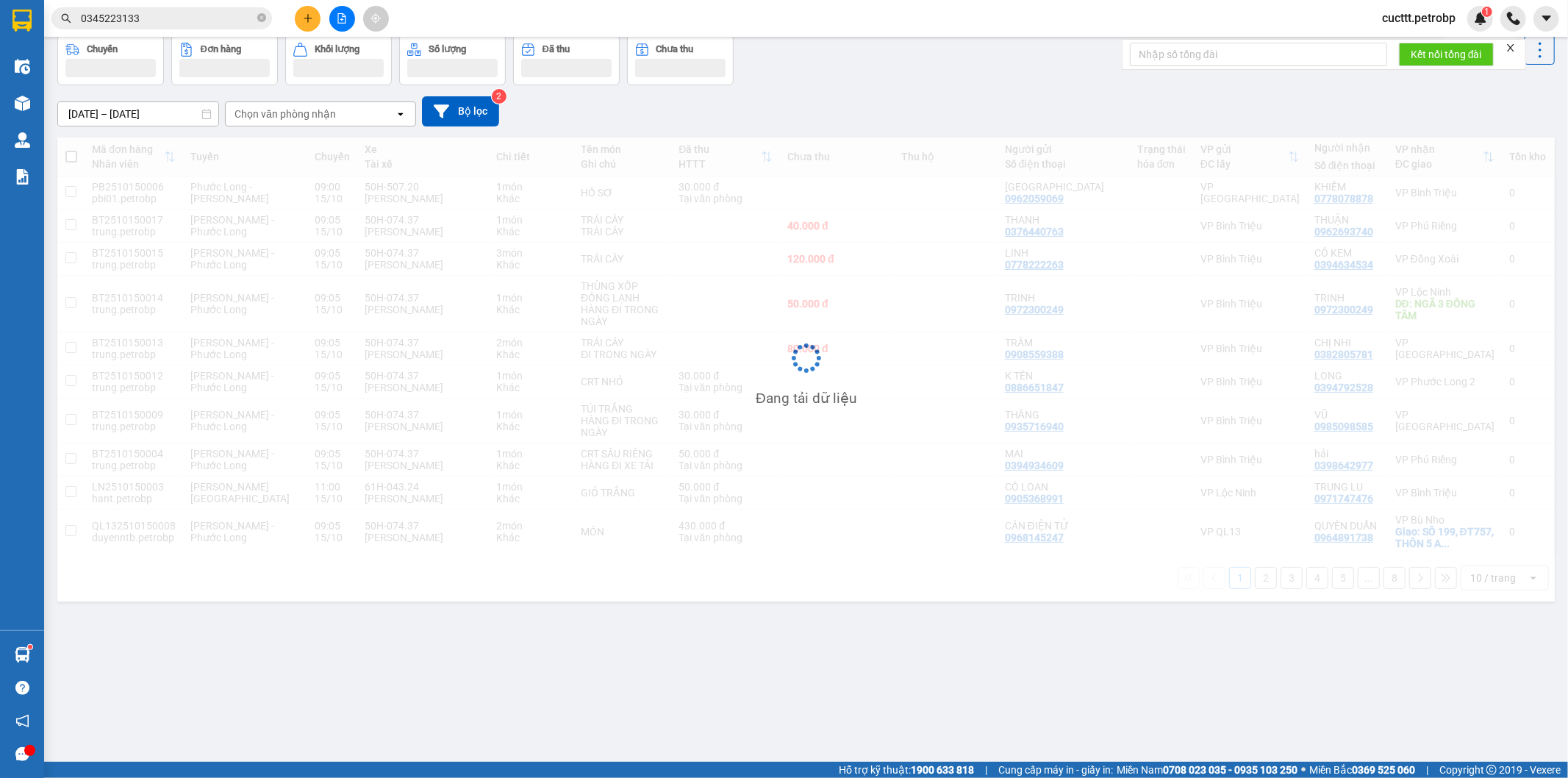
scroll to position [68, 0]
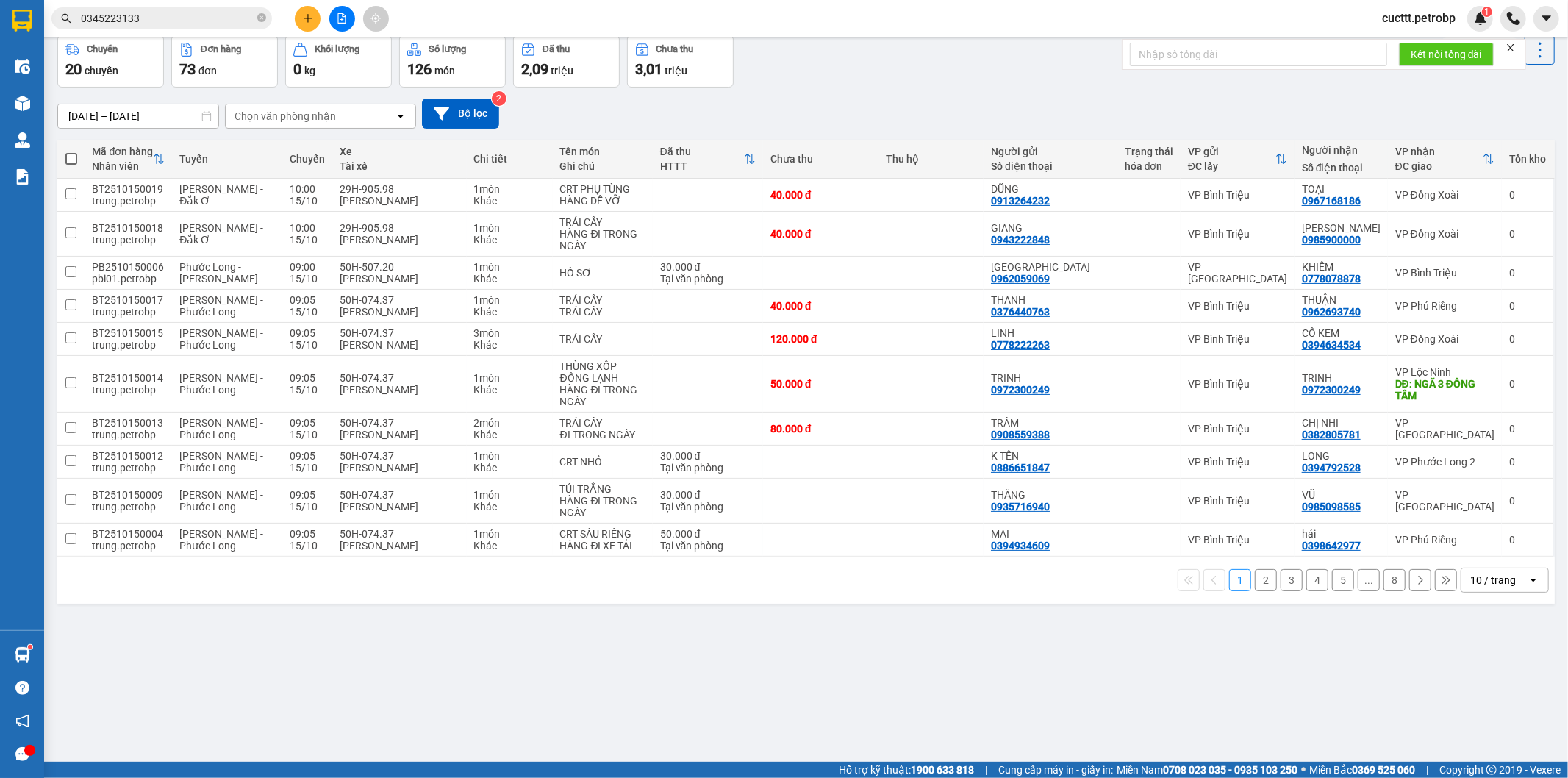
drag, startPoint x: 1362, startPoint y: 76, endPoint x: 1313, endPoint y: 88, distance: 50.4
click at [1362, 76] on div "Chuyến 20 chuyến Đơn hàng 73 đơn Khối lượng 0 kg Số lượng 126 món Đã thu 2,09 t…" at bounding box center [806, 60] width 1498 height 53
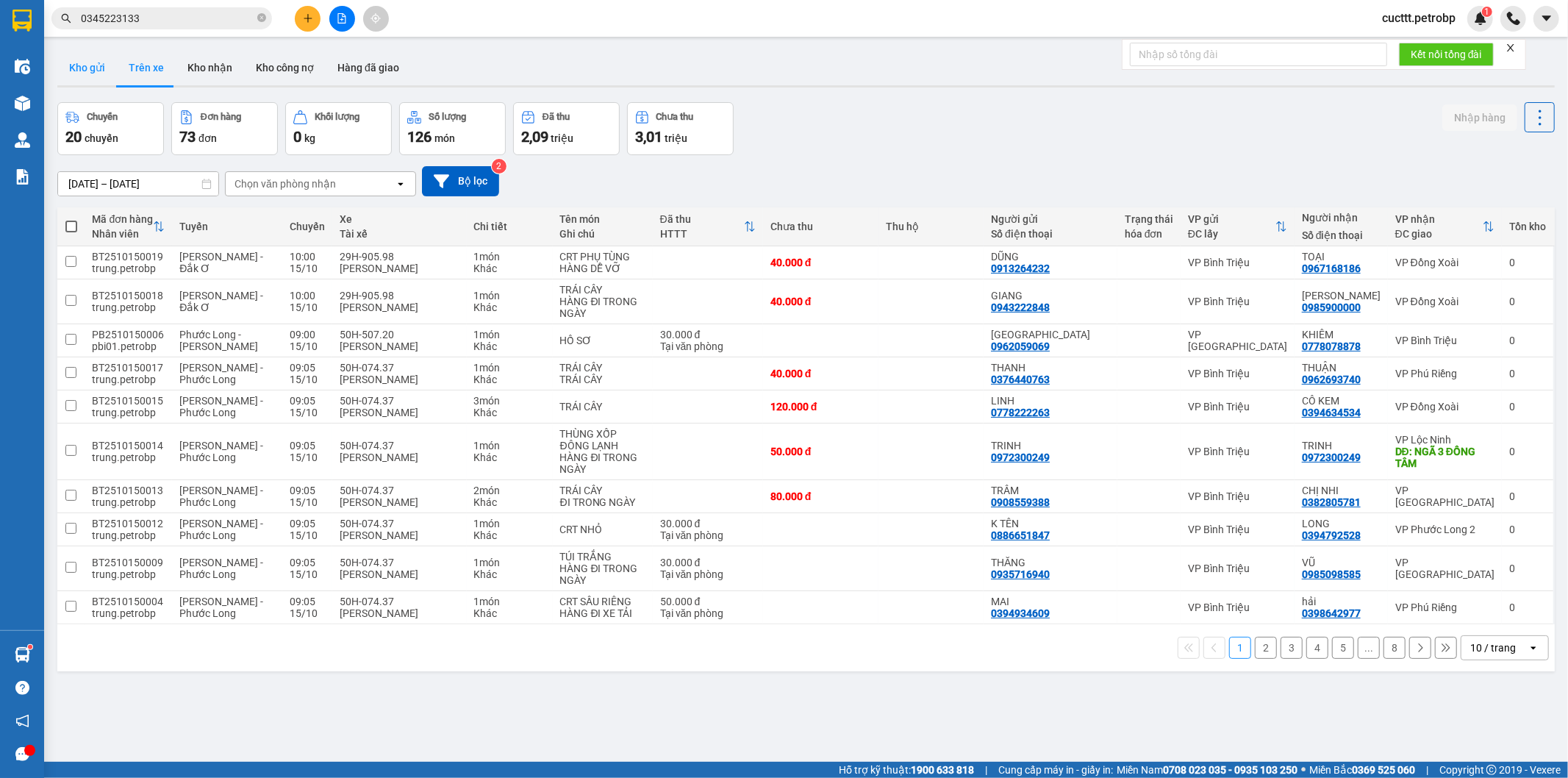
click at [86, 74] on button "Kho gửi" at bounding box center [87, 67] width 60 height 35
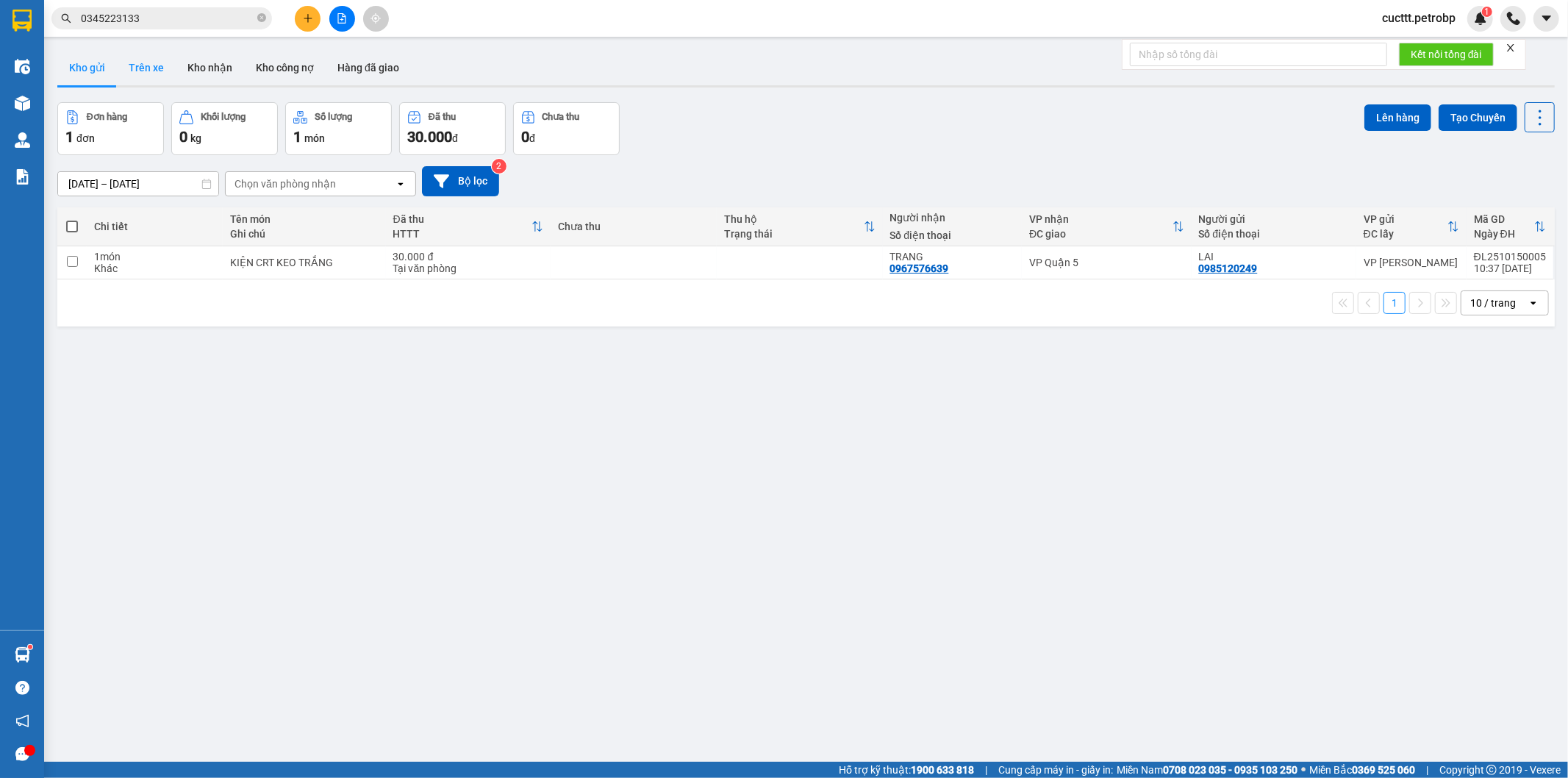
click at [132, 66] on button "Trên xe" at bounding box center [146, 67] width 59 height 35
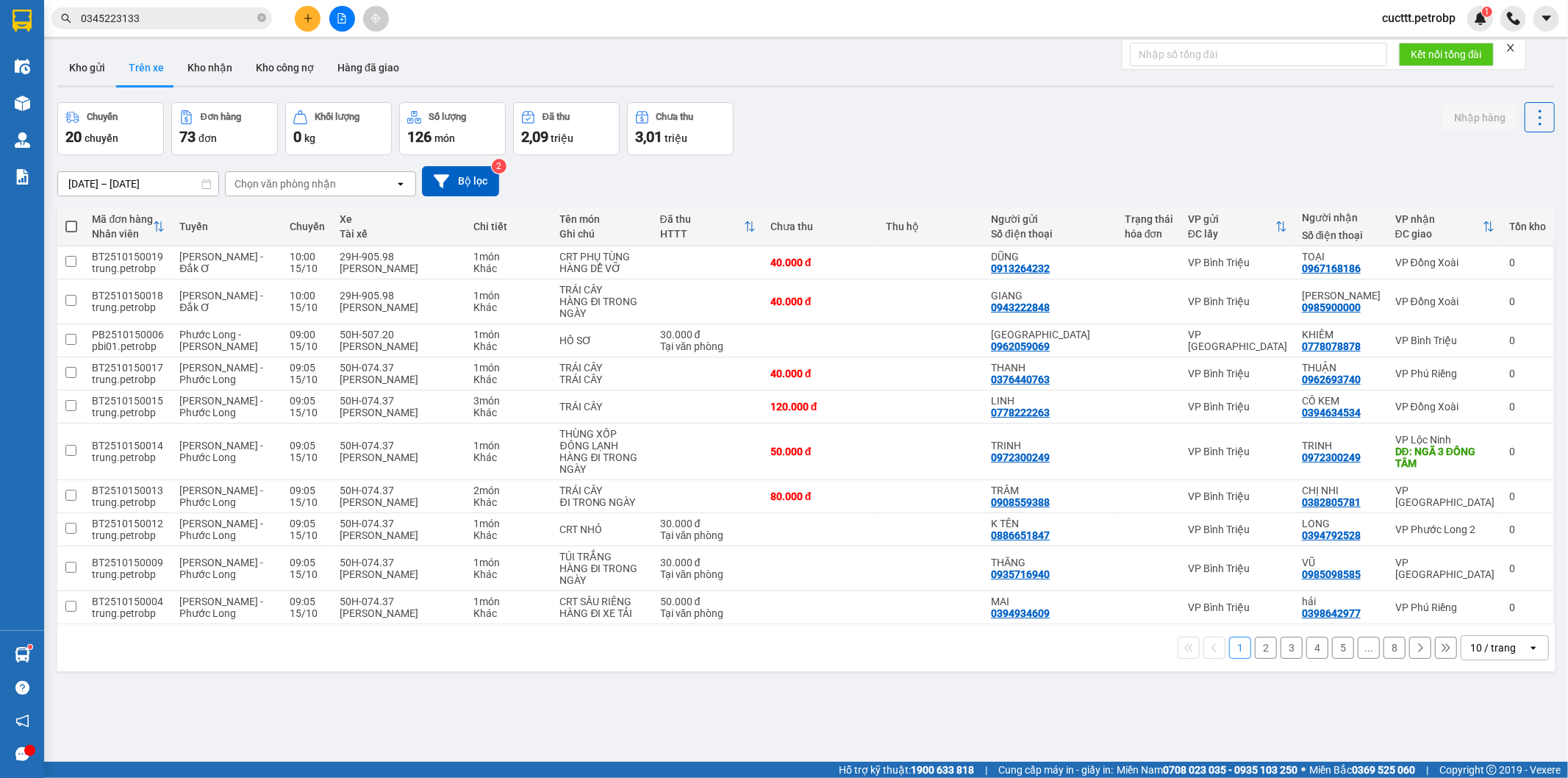
click at [477, 57] on div "Kho gửi Trên xe Kho nhận Kho công nợ Hàng đã giao" at bounding box center [806, 69] width 1498 height 39
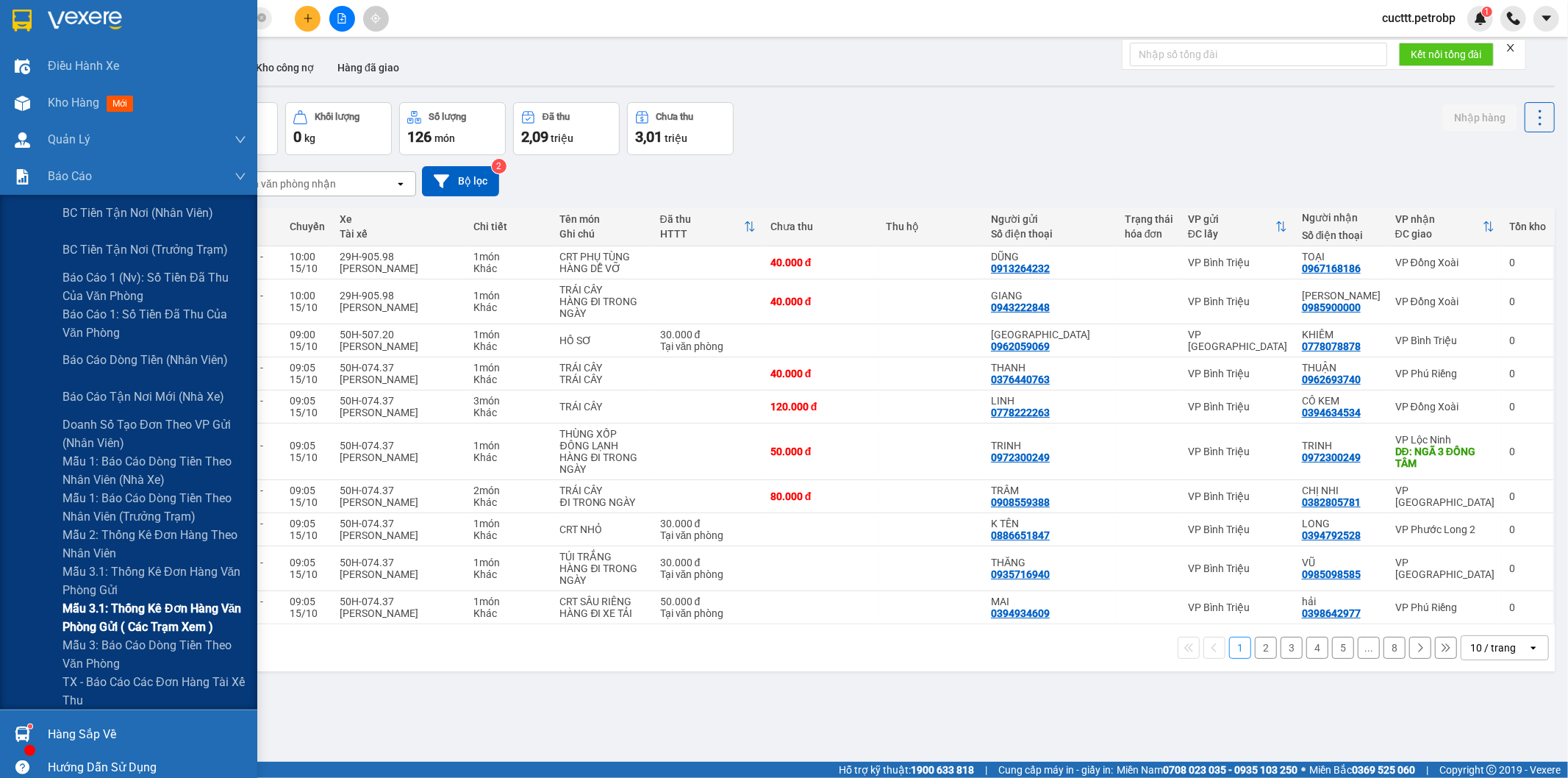
click at [179, 606] on span "Mẫu 3.1: Thống kê đơn hàng văn phòng gửi ( các trạm xem )" at bounding box center [154, 617] width 184 height 37
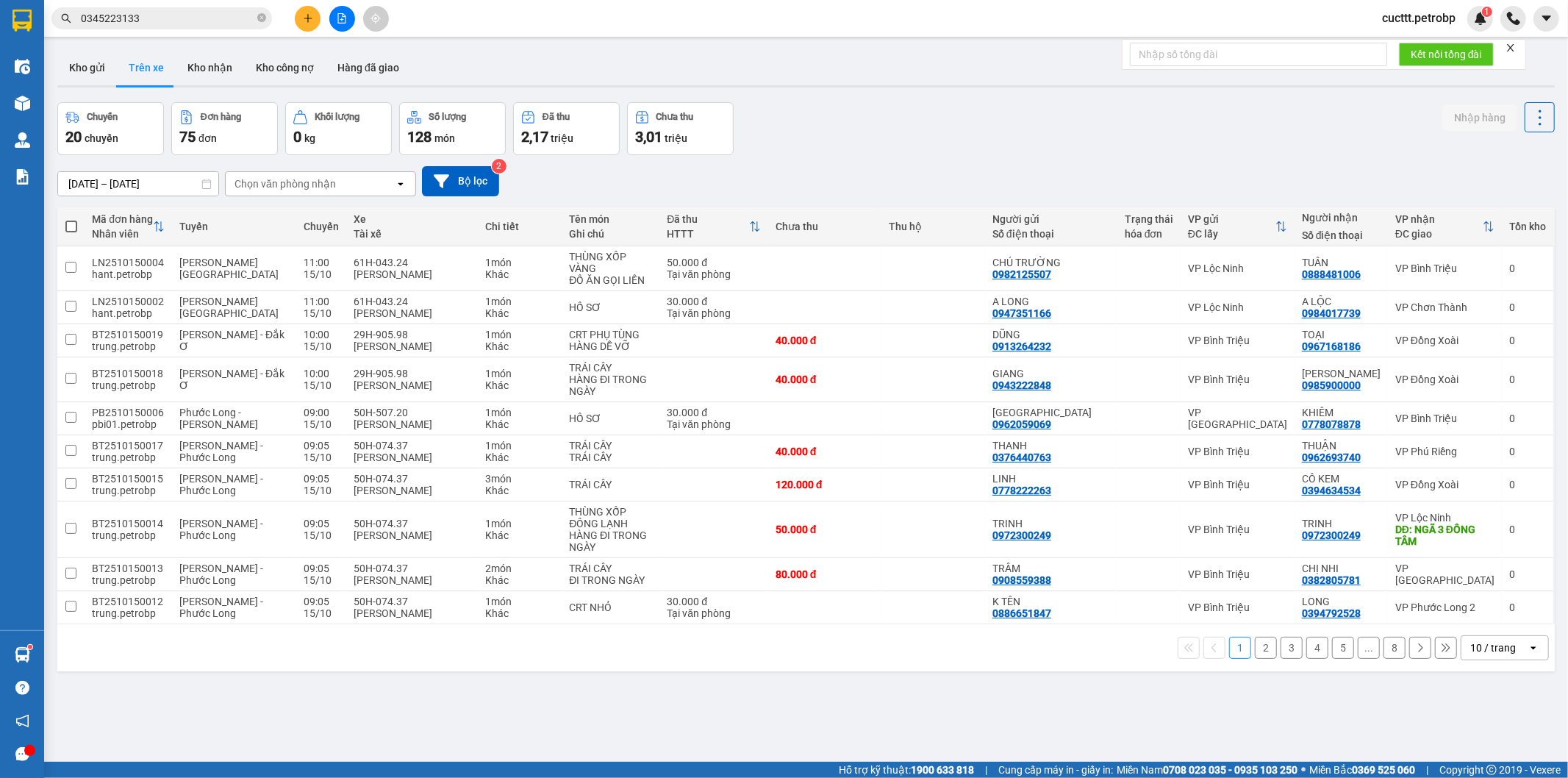
click at [1428, 158] on div "15/10/2025 – 15/10/2025 Press the down arrow key to interact with the calendar …" at bounding box center [806, 181] width 1498 height 52
click at [341, 27] on button at bounding box center [343, 19] width 26 height 26
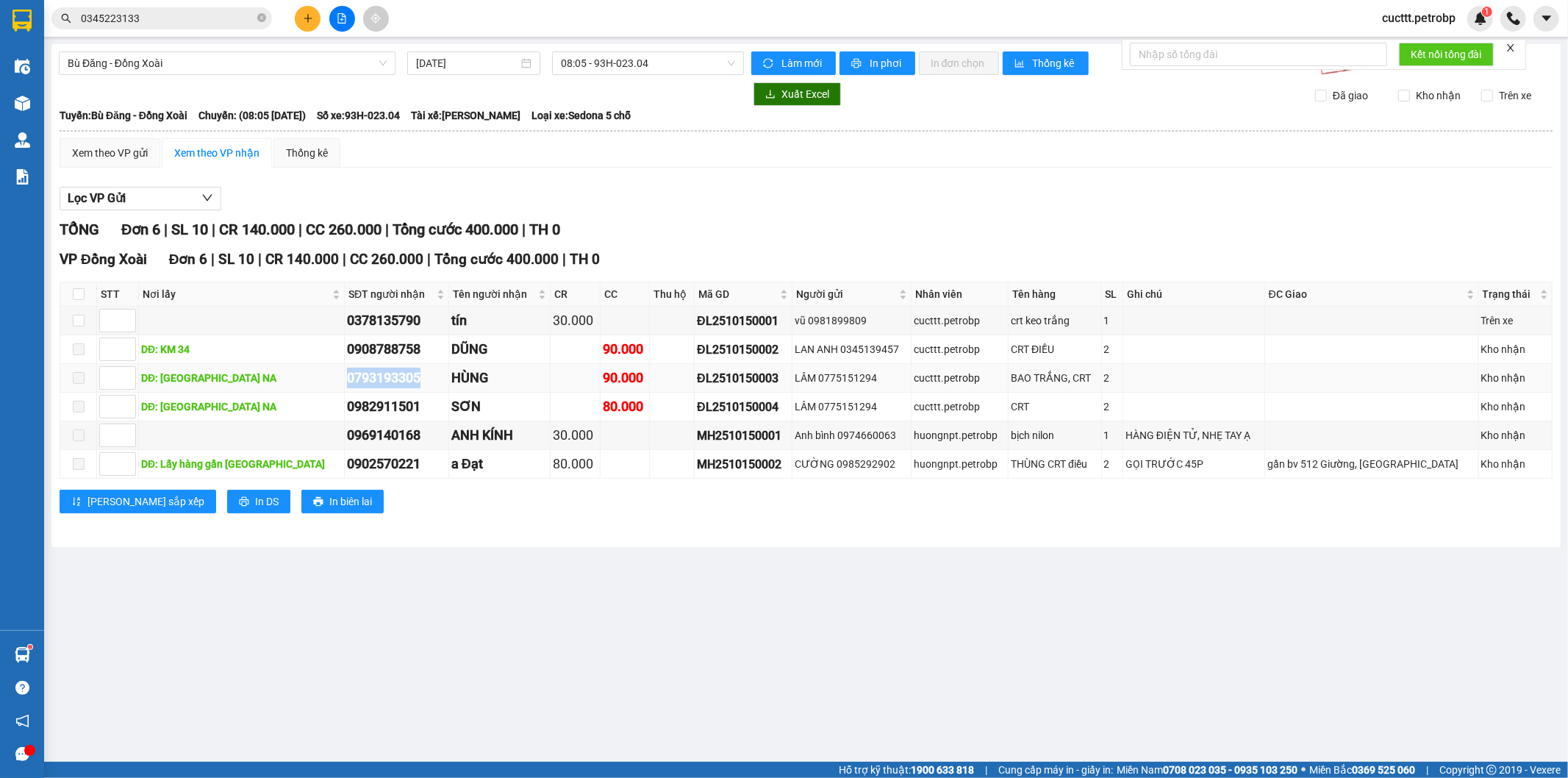
drag, startPoint x: 289, startPoint y: 377, endPoint x: 365, endPoint y: 381, distance: 76.1
click at [365, 381] on div "0793193305" at bounding box center [397, 377] width 100 height 20
drag, startPoint x: 803, startPoint y: 374, endPoint x: 871, endPoint y: 372, distance: 68.0
click at [871, 372] on div "LÂM 0775151294" at bounding box center [852, 378] width 114 height 16
click at [811, 380] on div "LÂM 0775151294" at bounding box center [852, 378] width 114 height 16
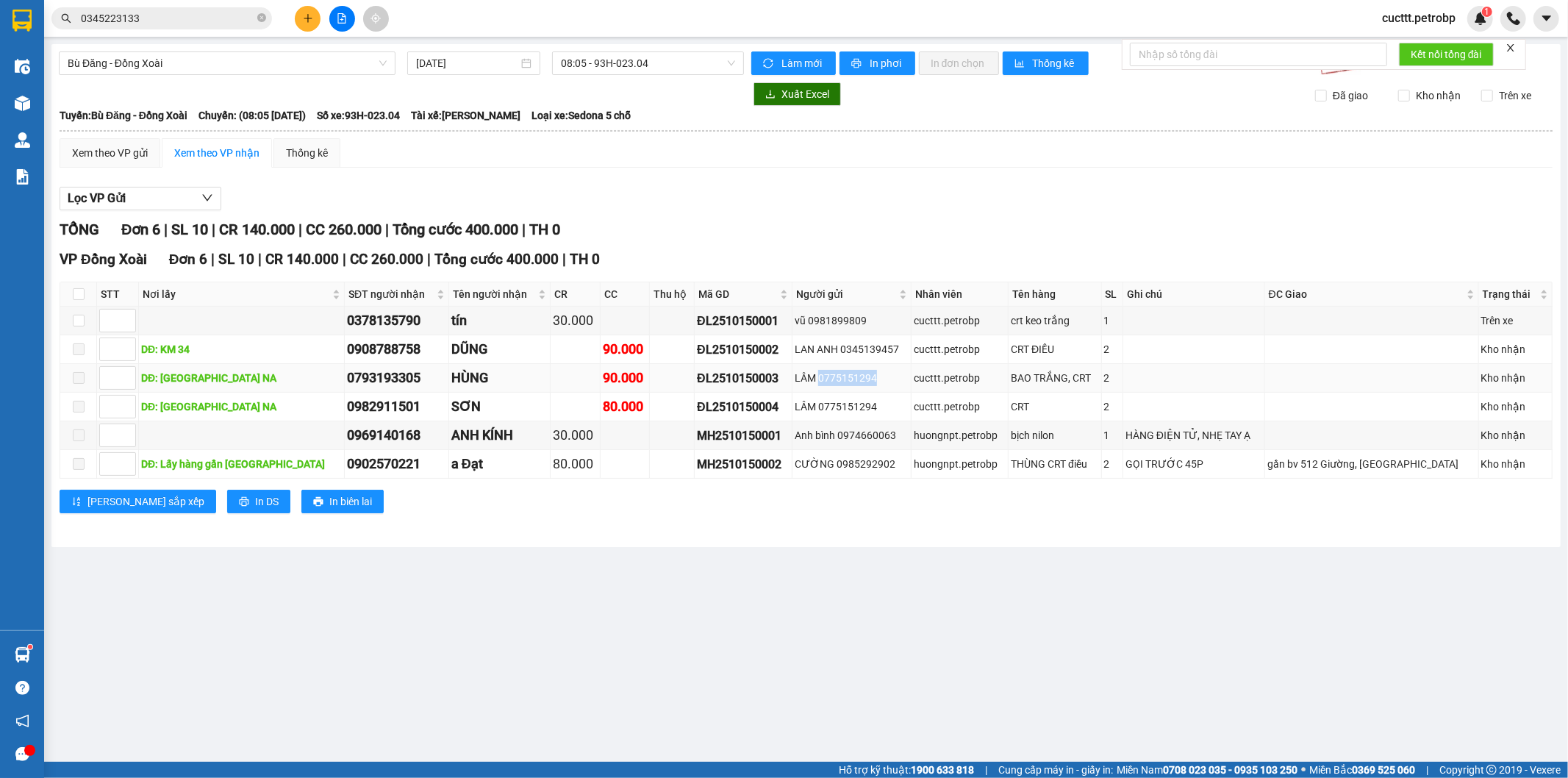
drag, startPoint x: 806, startPoint y: 374, endPoint x: 869, endPoint y: 380, distance: 63.3
click at [869, 380] on div "LÂM 0775151294" at bounding box center [852, 378] width 114 height 16
copy div "0775151294"
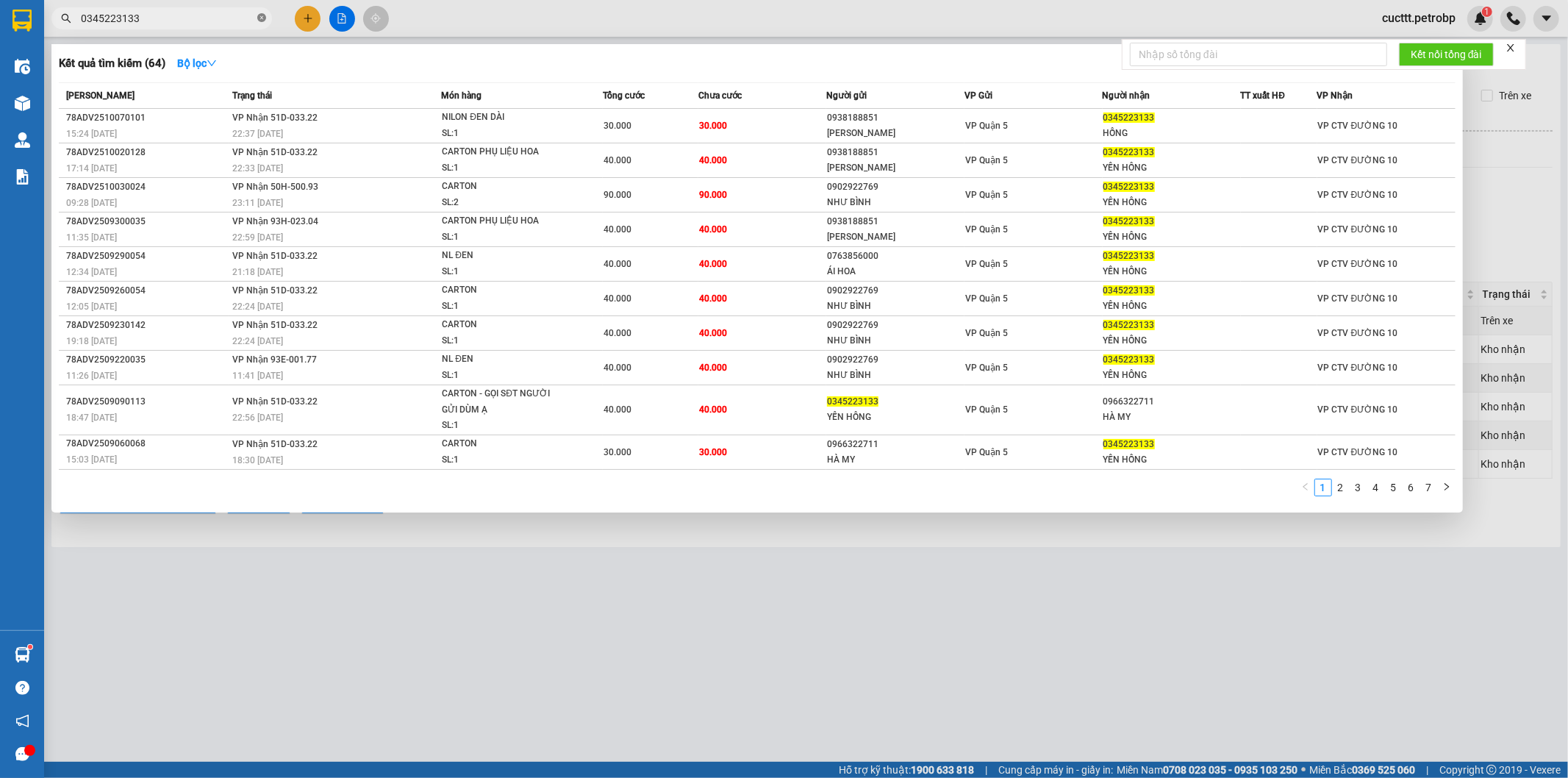
click at [259, 20] on icon "close-circle" at bounding box center [261, 17] width 9 height 9
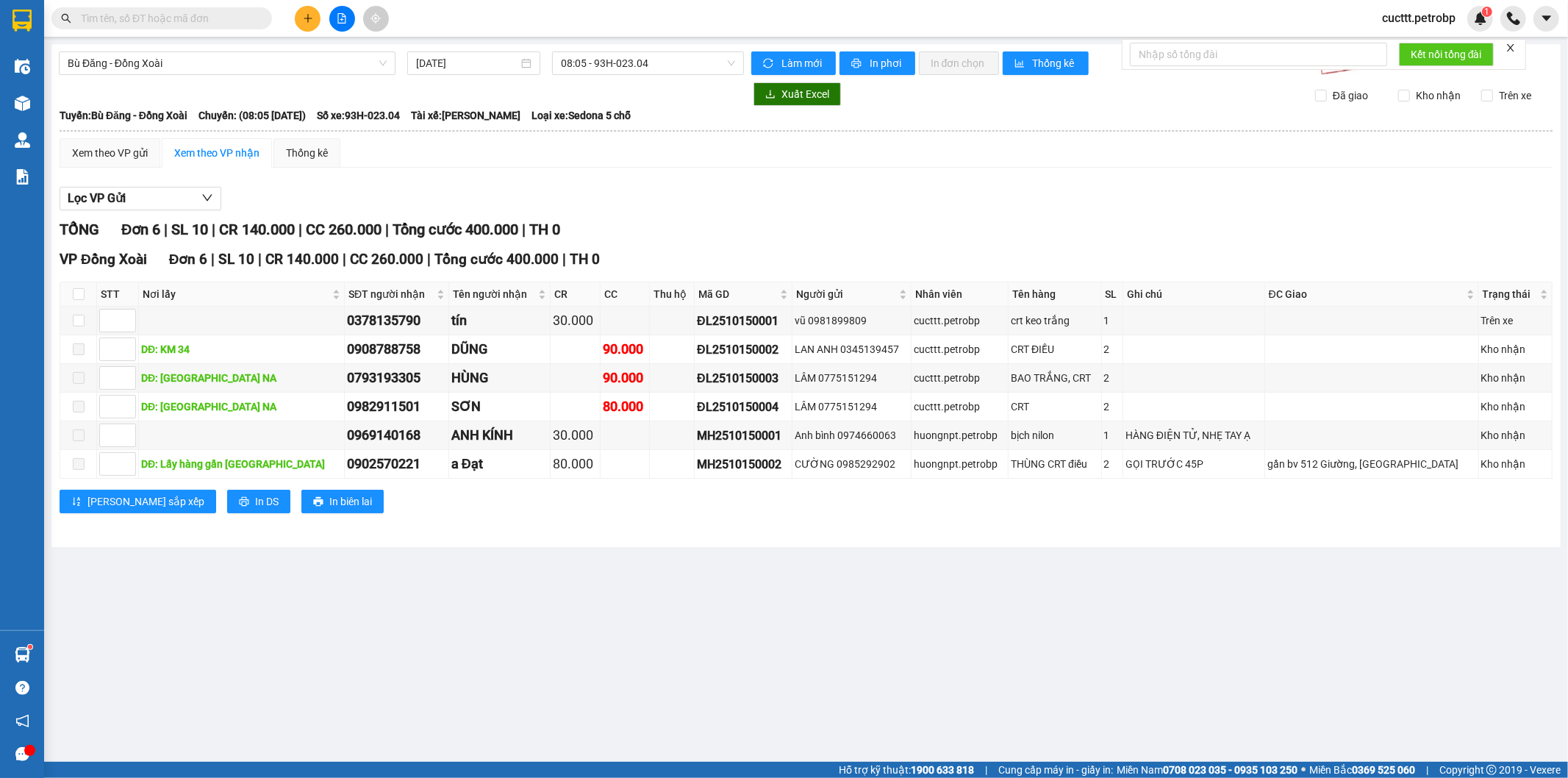
click at [216, 13] on input "text" at bounding box center [167, 19] width 174 height 16
paste input "0775151294"
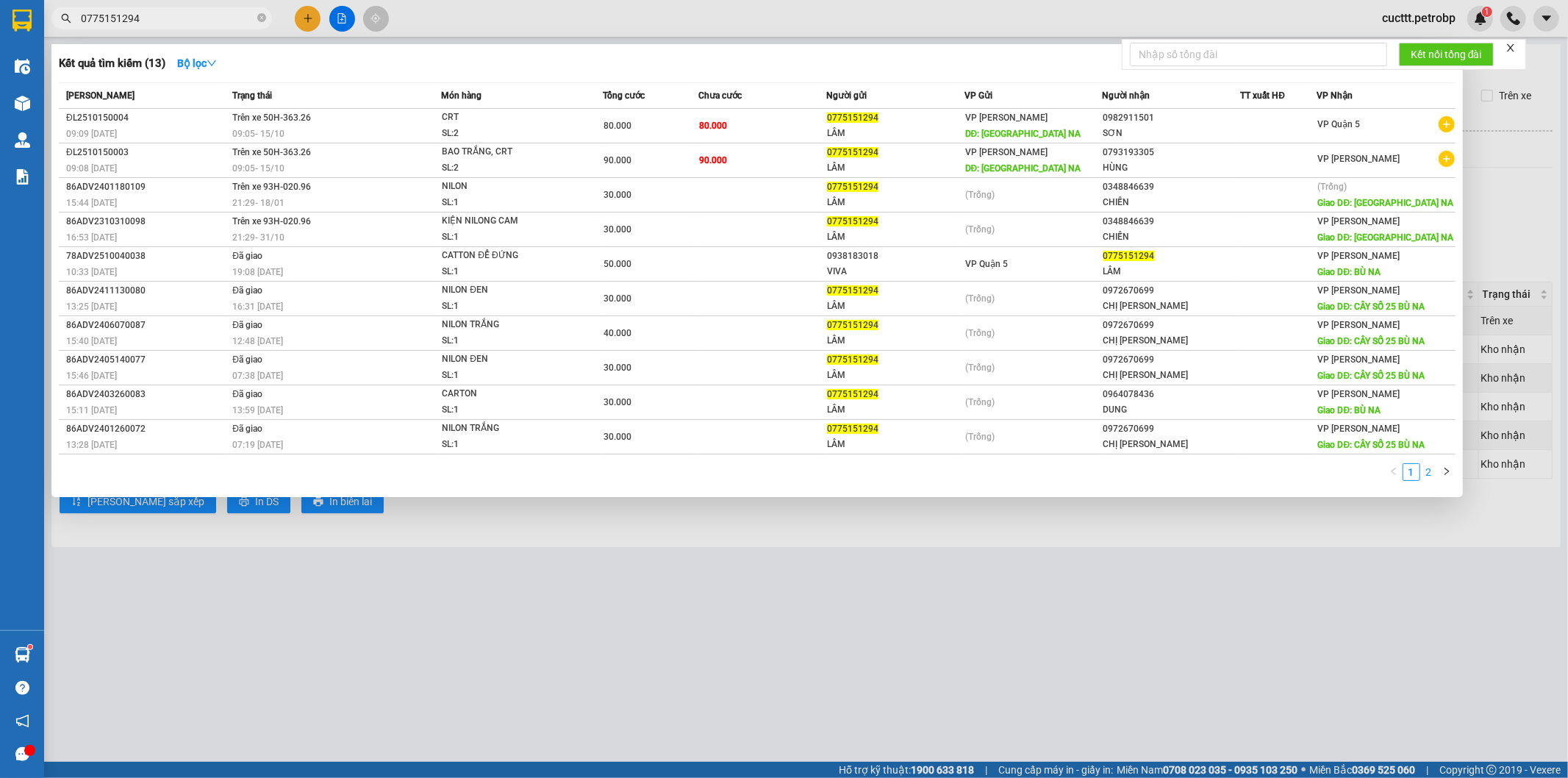
type input "0775151294"
click at [1428, 475] on link "2" at bounding box center [1429, 472] width 16 height 16
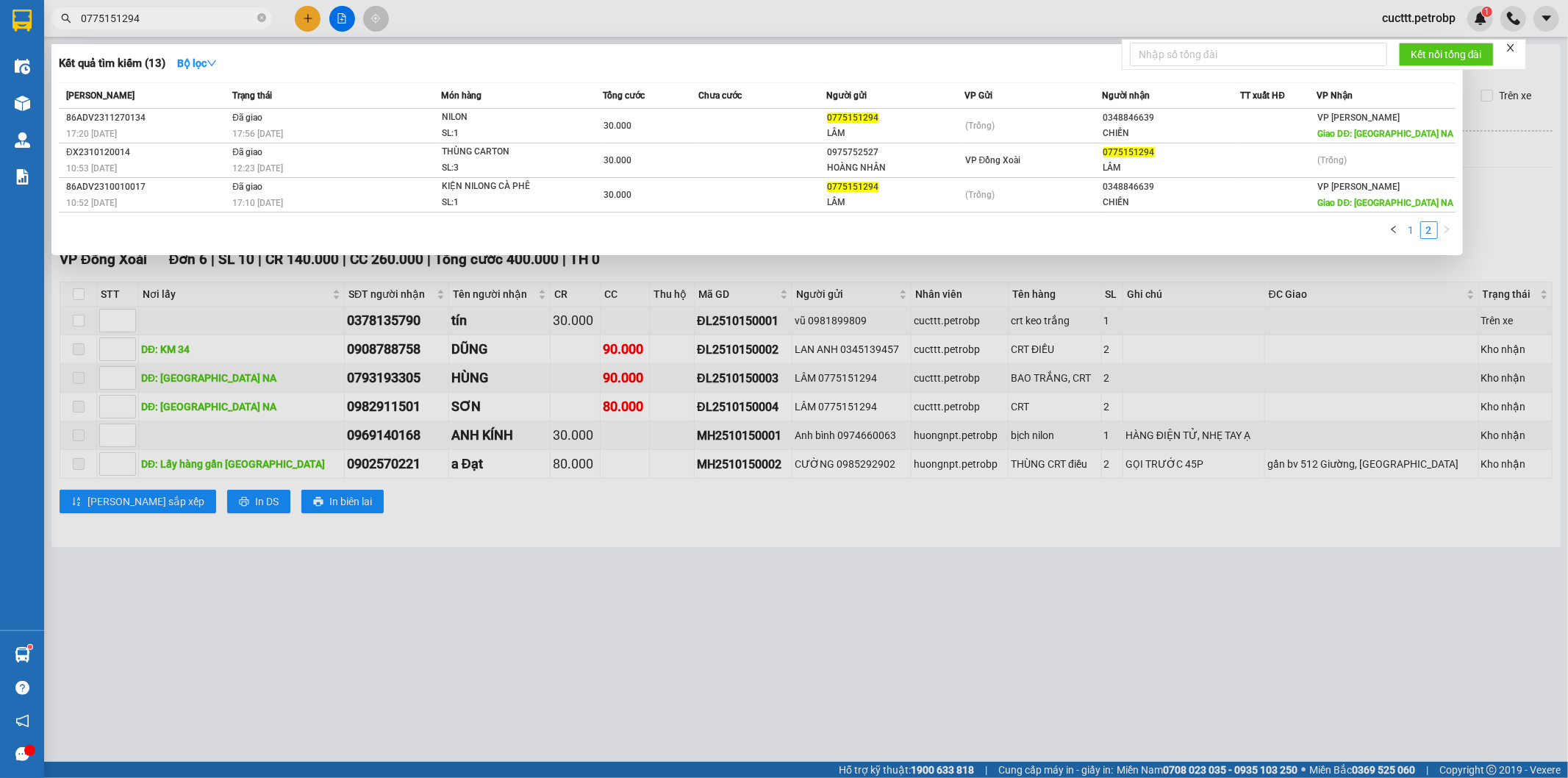
click at [1409, 226] on link "1" at bounding box center [1412, 230] width 16 height 16
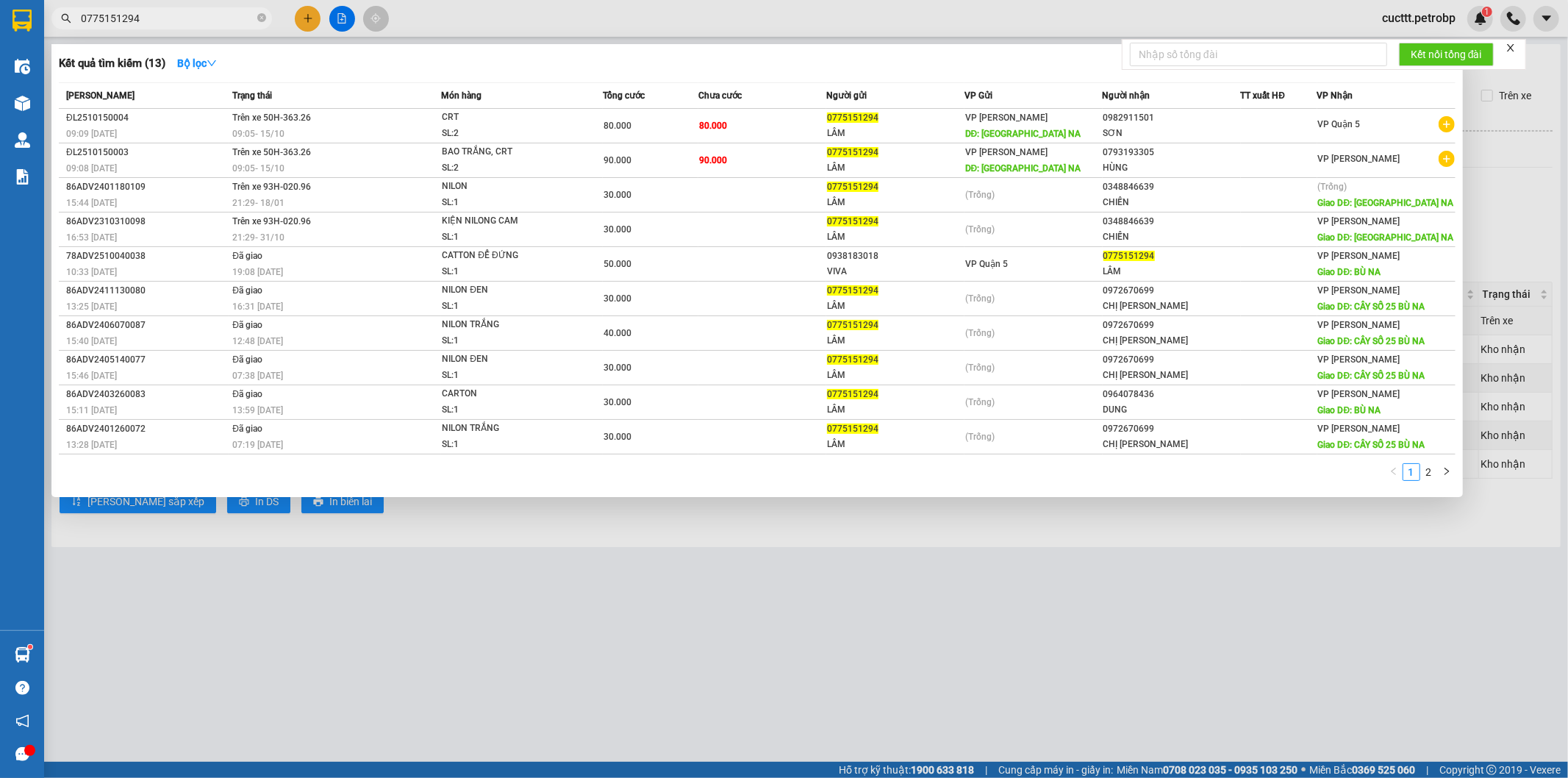
drag, startPoint x: 560, startPoint y: 567, endPoint x: 497, endPoint y: 318, distance: 256.8
click at [552, 509] on div at bounding box center [784, 389] width 1568 height 778
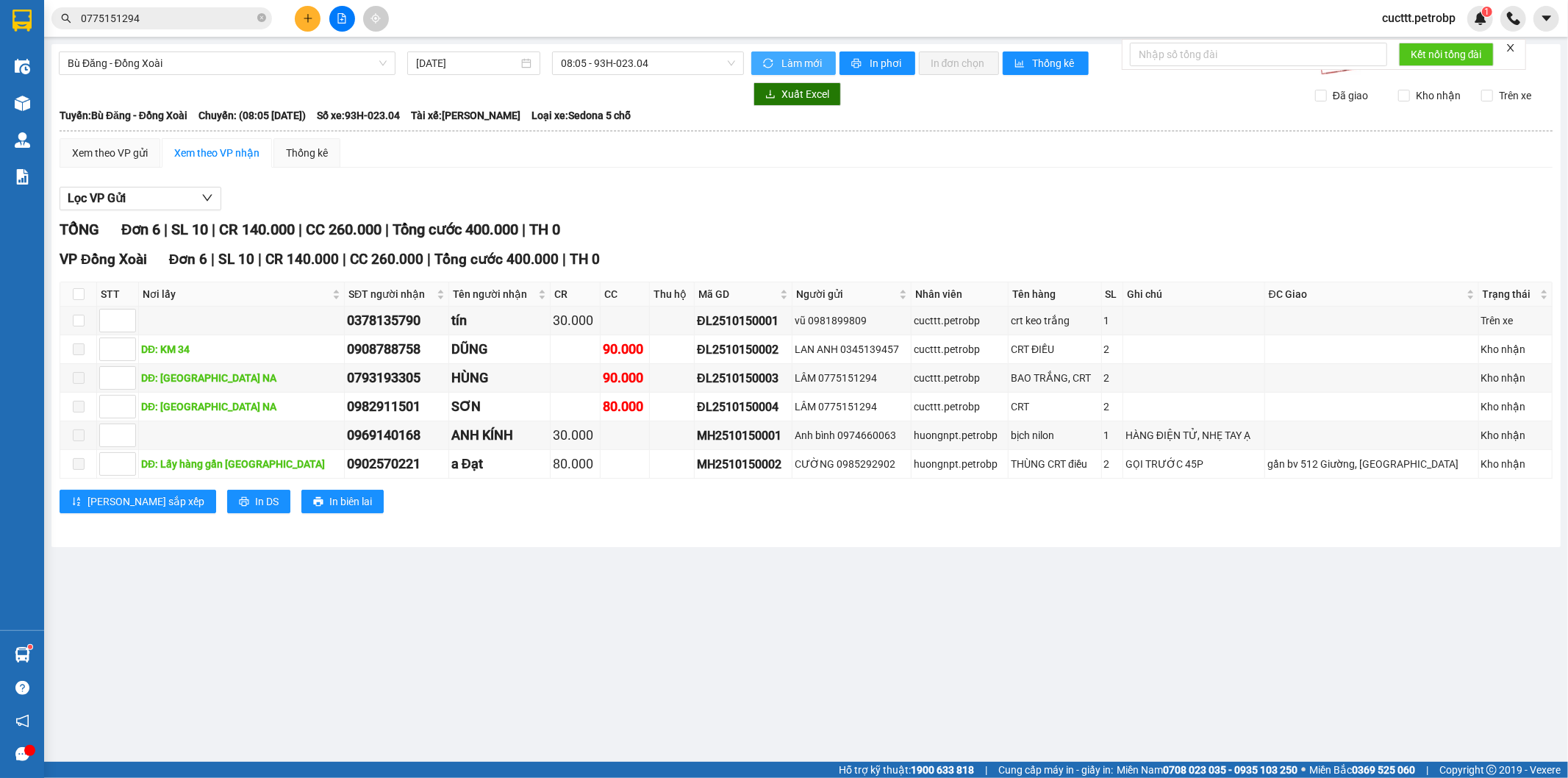
click at [792, 63] on span "Làm mới" at bounding box center [803, 64] width 42 height 16
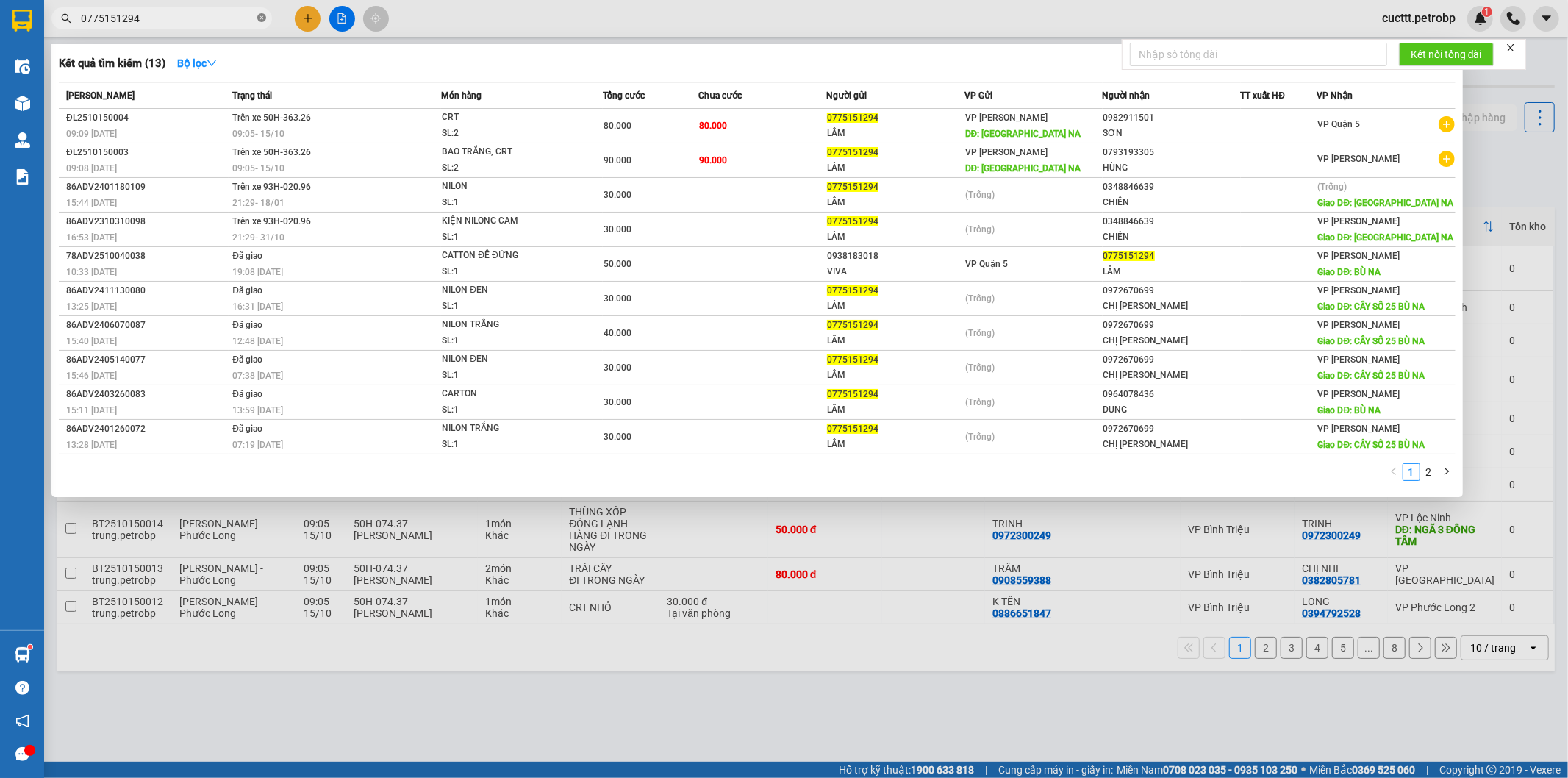
click at [259, 19] on icon "close-circle" at bounding box center [261, 17] width 9 height 9
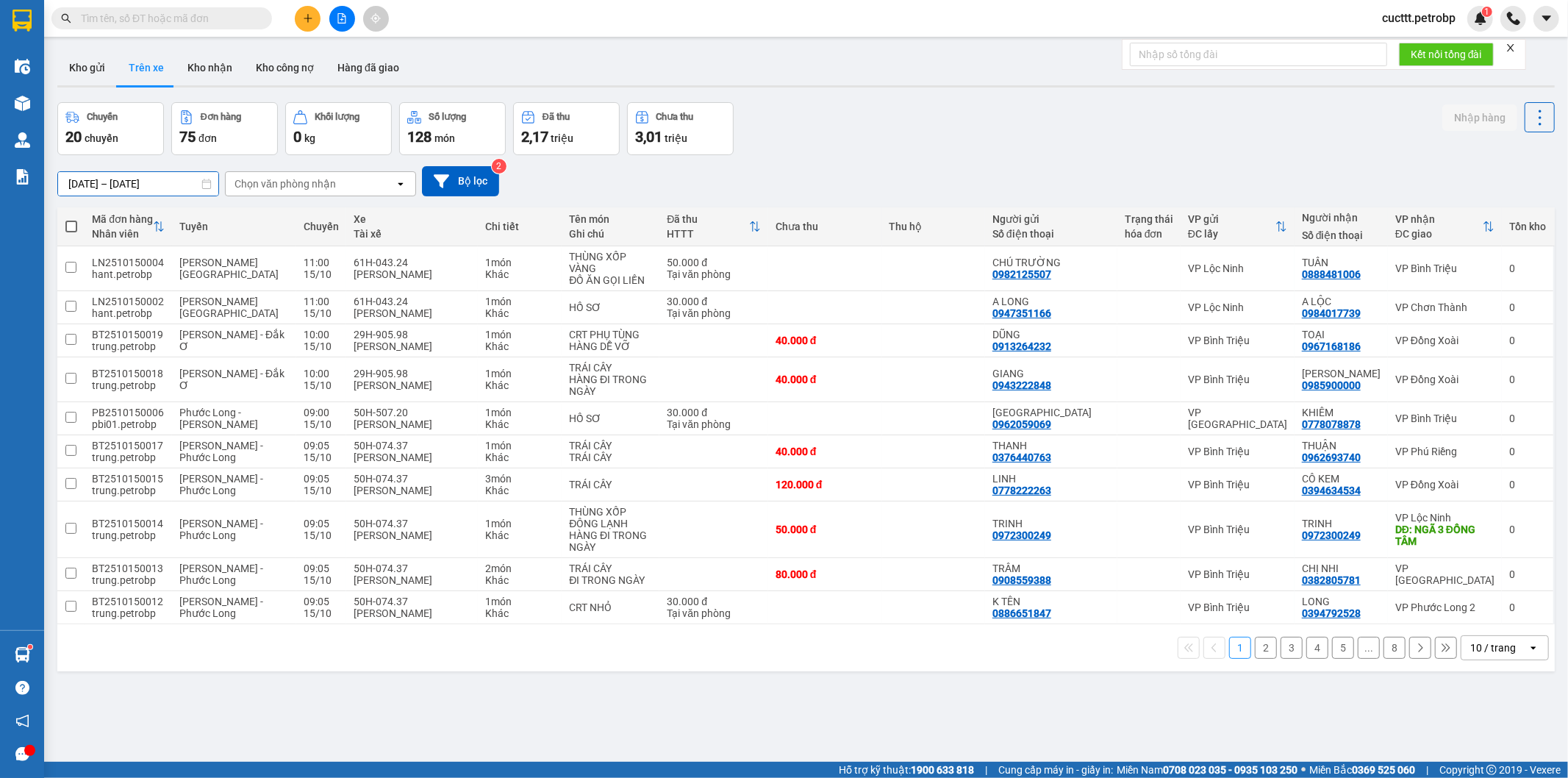
click at [149, 174] on input "15/10/2025 – 15/10/2025" at bounding box center [138, 184] width 160 height 24
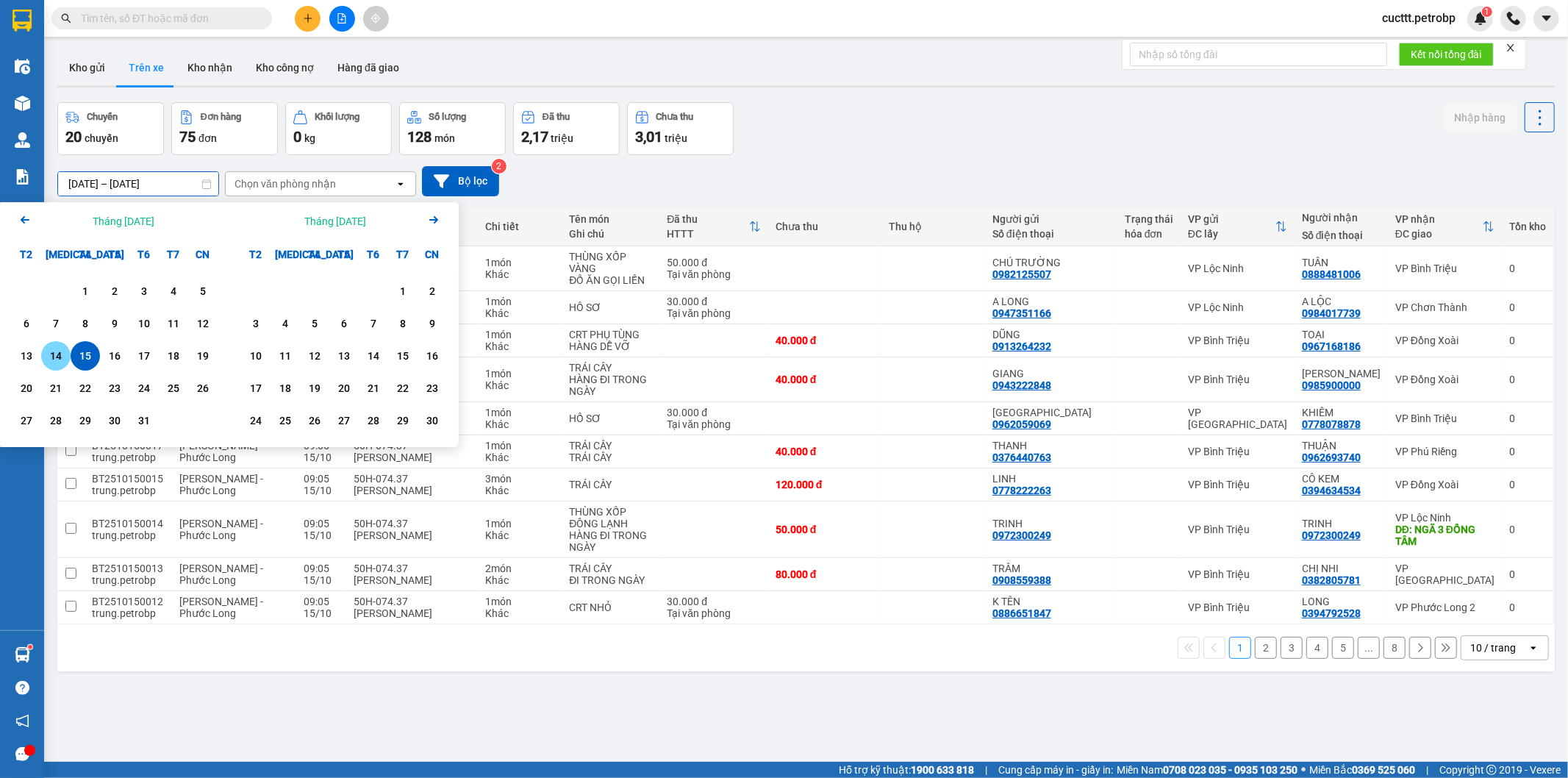
click at [60, 358] on div "14" at bounding box center [56, 356] width 20 height 18
click at [88, 357] on div "15" at bounding box center [85, 356] width 20 height 18
type input "14/10/2025 – 15/10/2025"
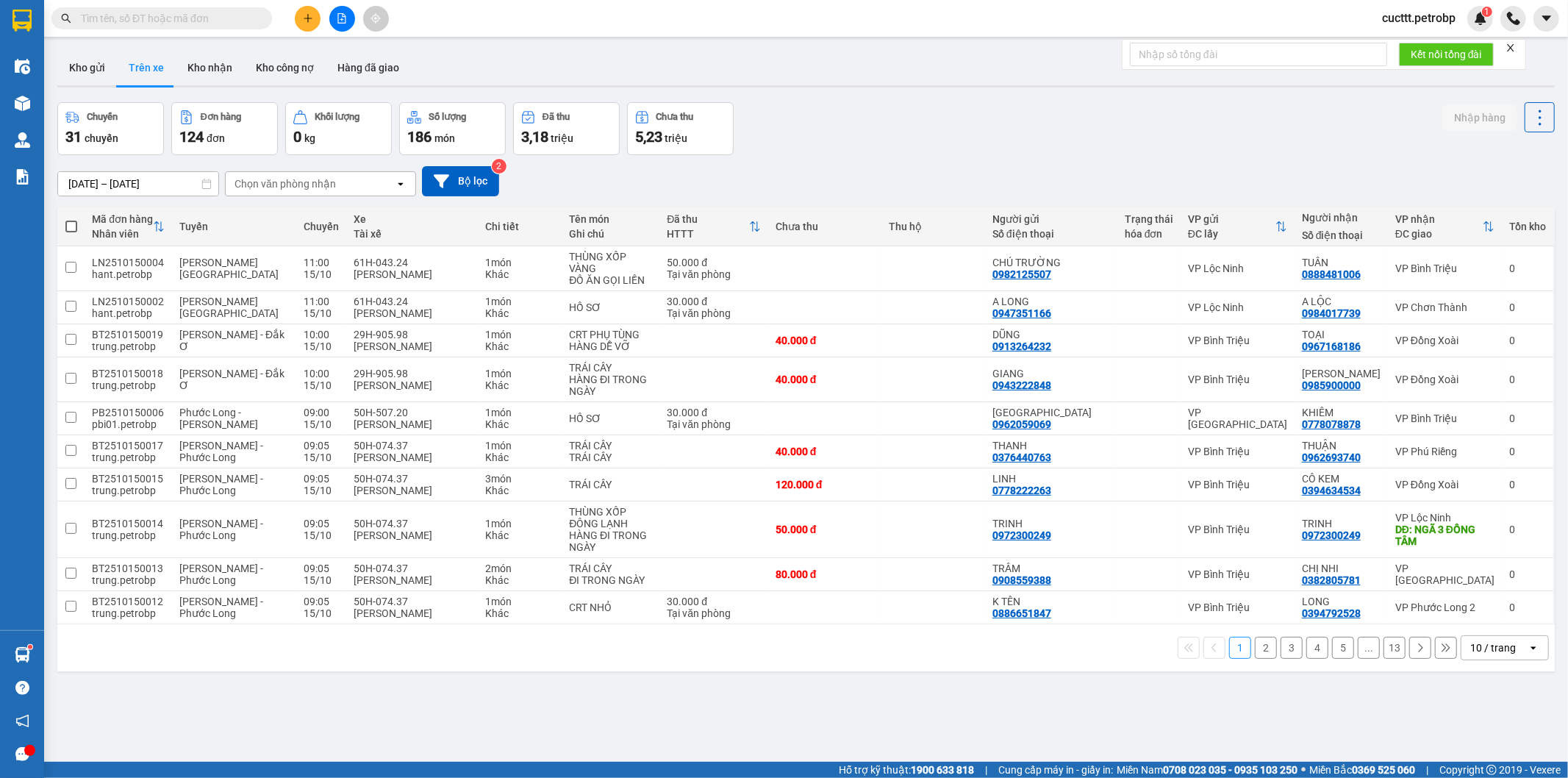
click at [1255, 659] on button "2" at bounding box center [1266, 647] width 22 height 22
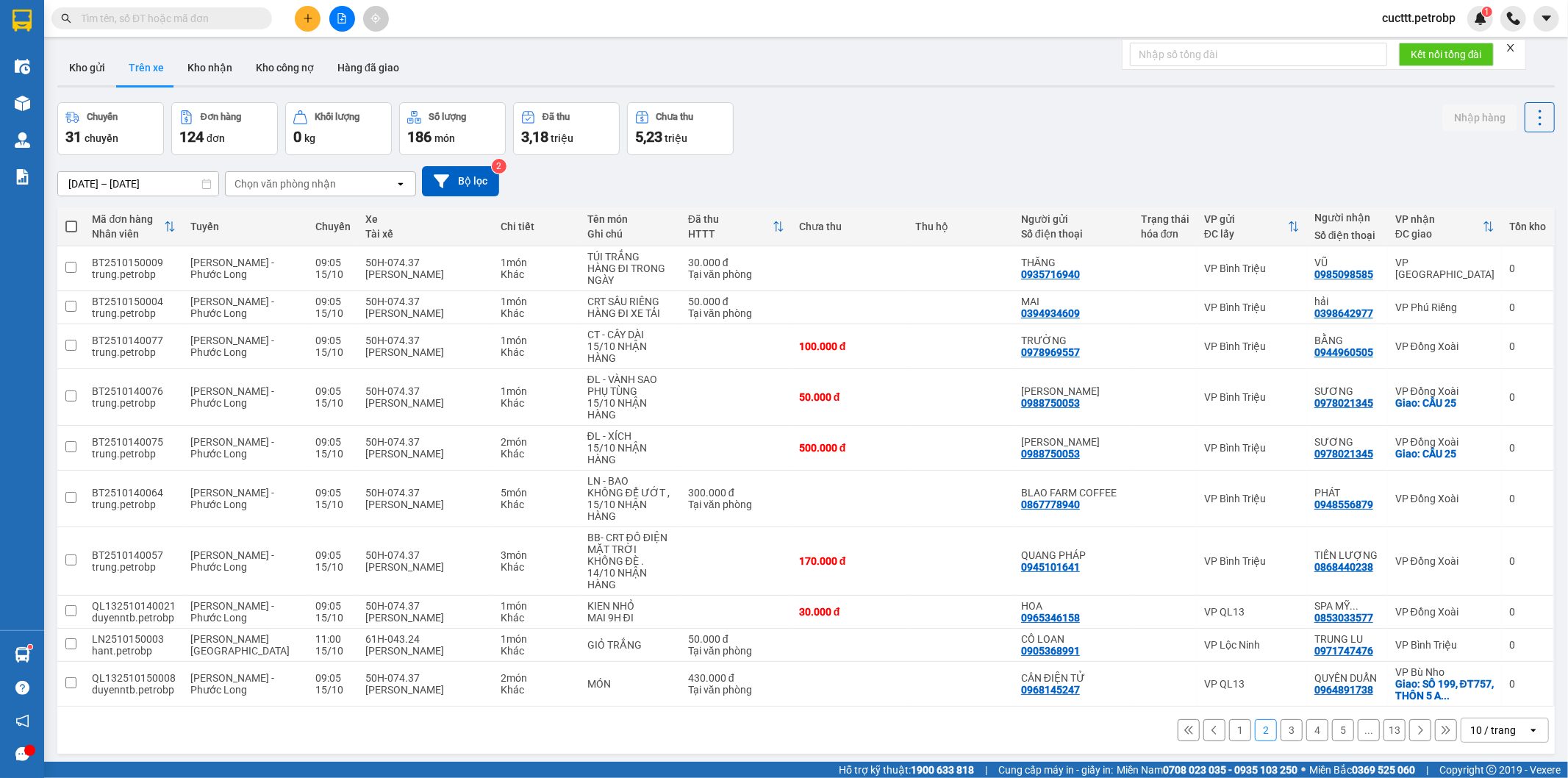
click at [1281, 719] on button "3" at bounding box center [1291, 730] width 22 height 22
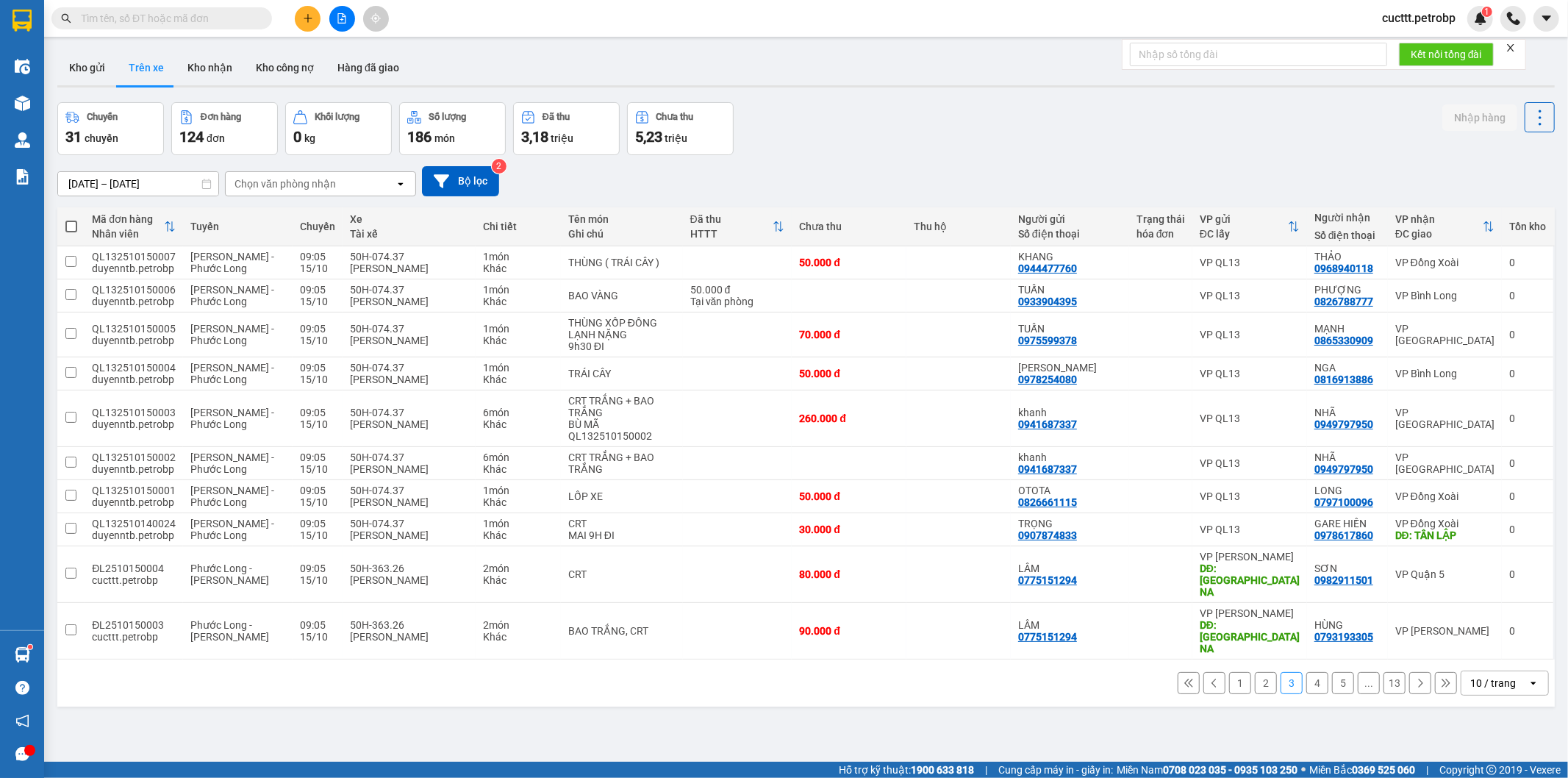
click at [1255, 694] on button "2" at bounding box center [1266, 682] width 22 height 22
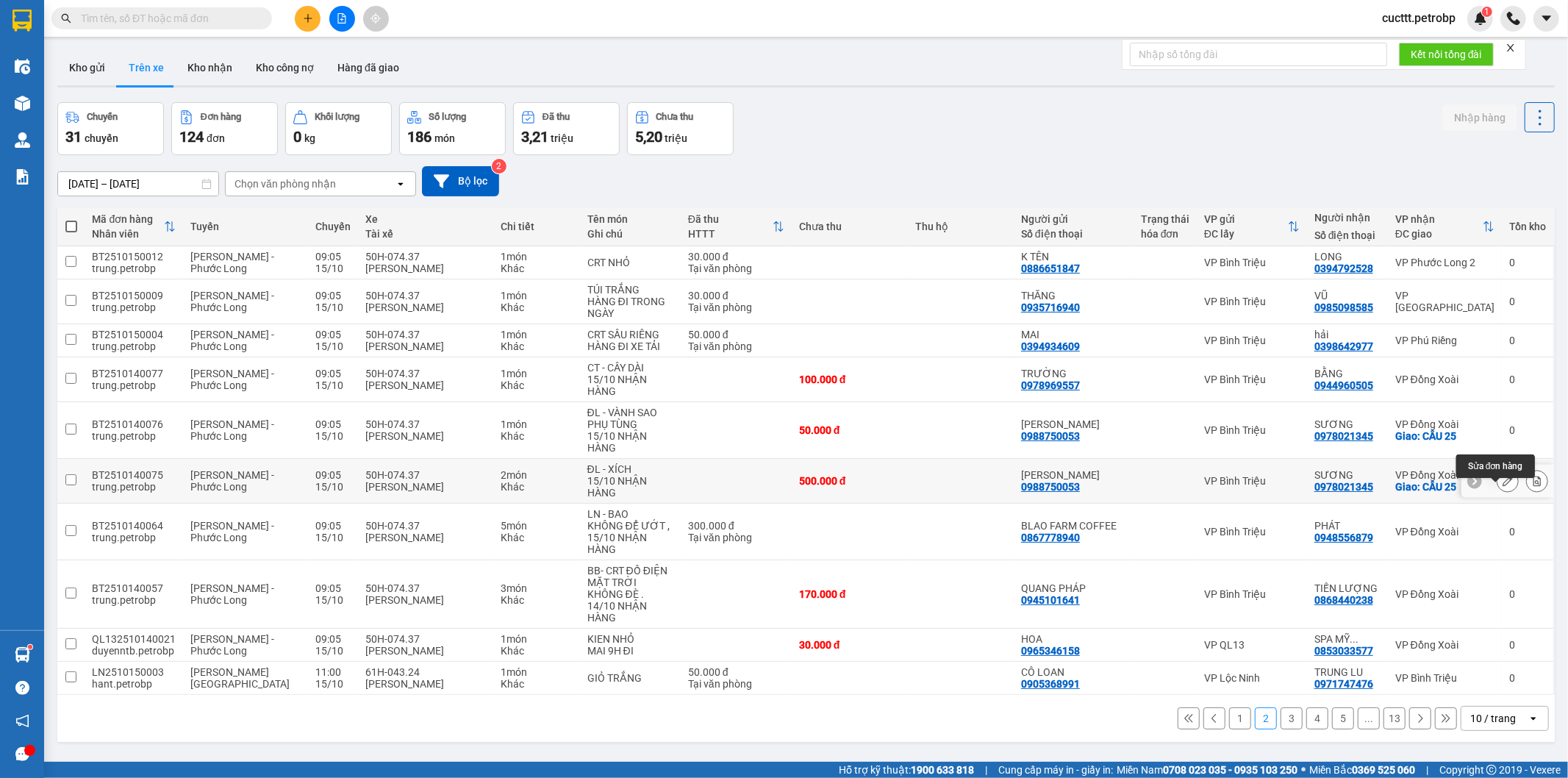
click at [1498, 491] on button at bounding box center [1508, 482] width 20 height 26
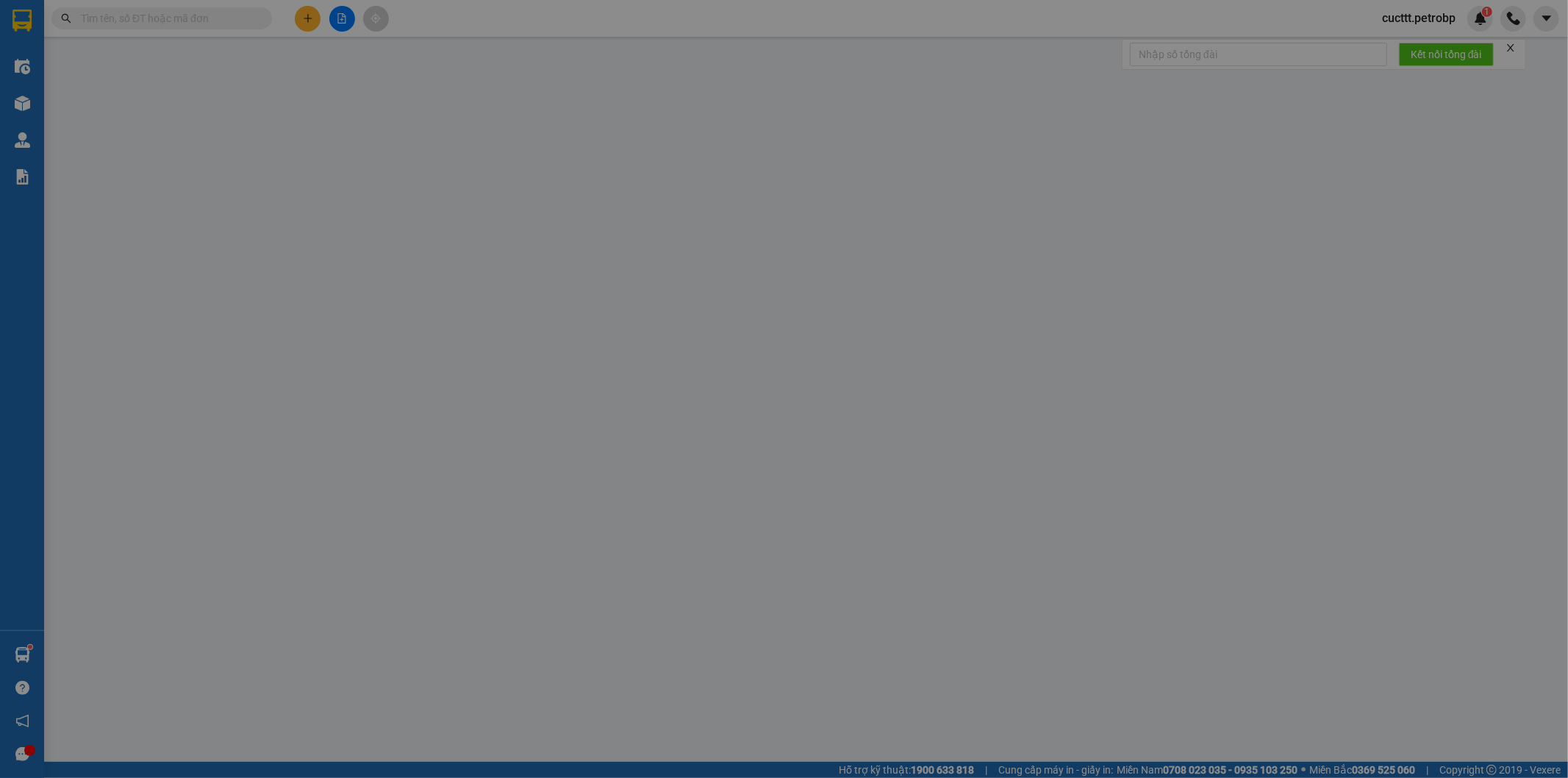
type input "0988750053"
type input "[PERSON_NAME]"
type input "0978021345"
type input "SƯƠNG"
checkbox input "true"
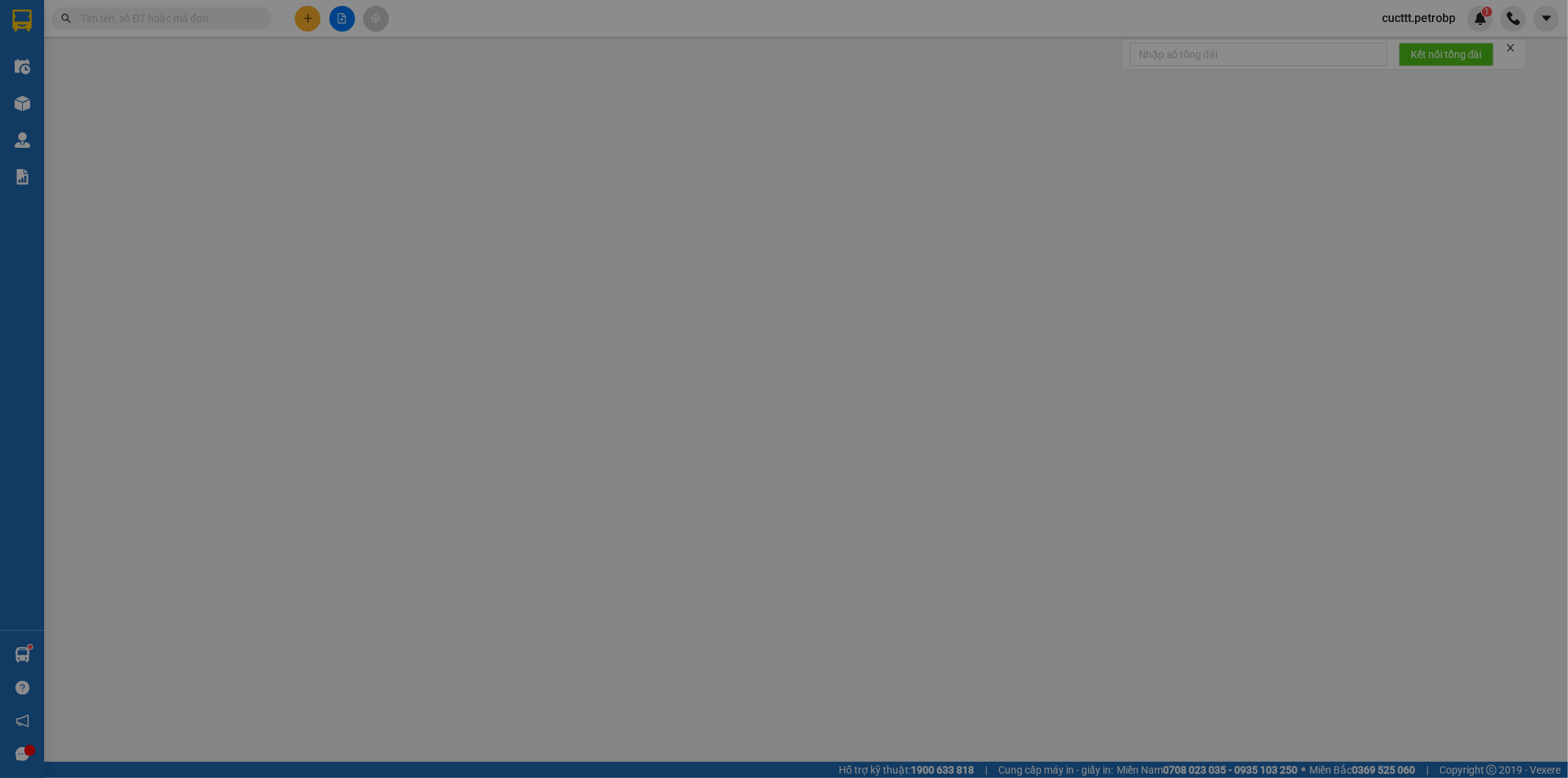
type input "CẦU 25"
type input "500.000"
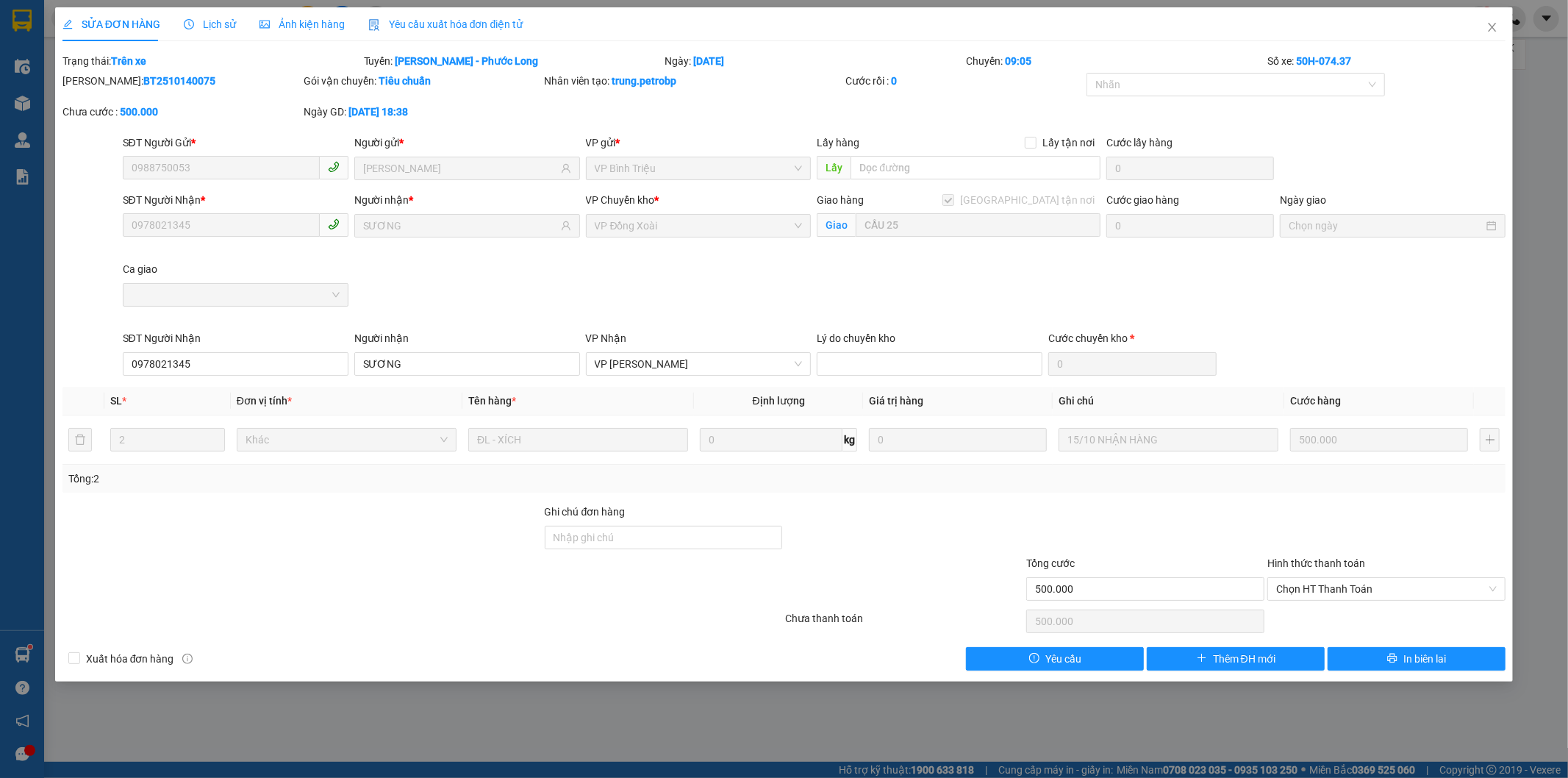
click at [220, 23] on span "Lịch sử" at bounding box center [210, 24] width 52 height 11
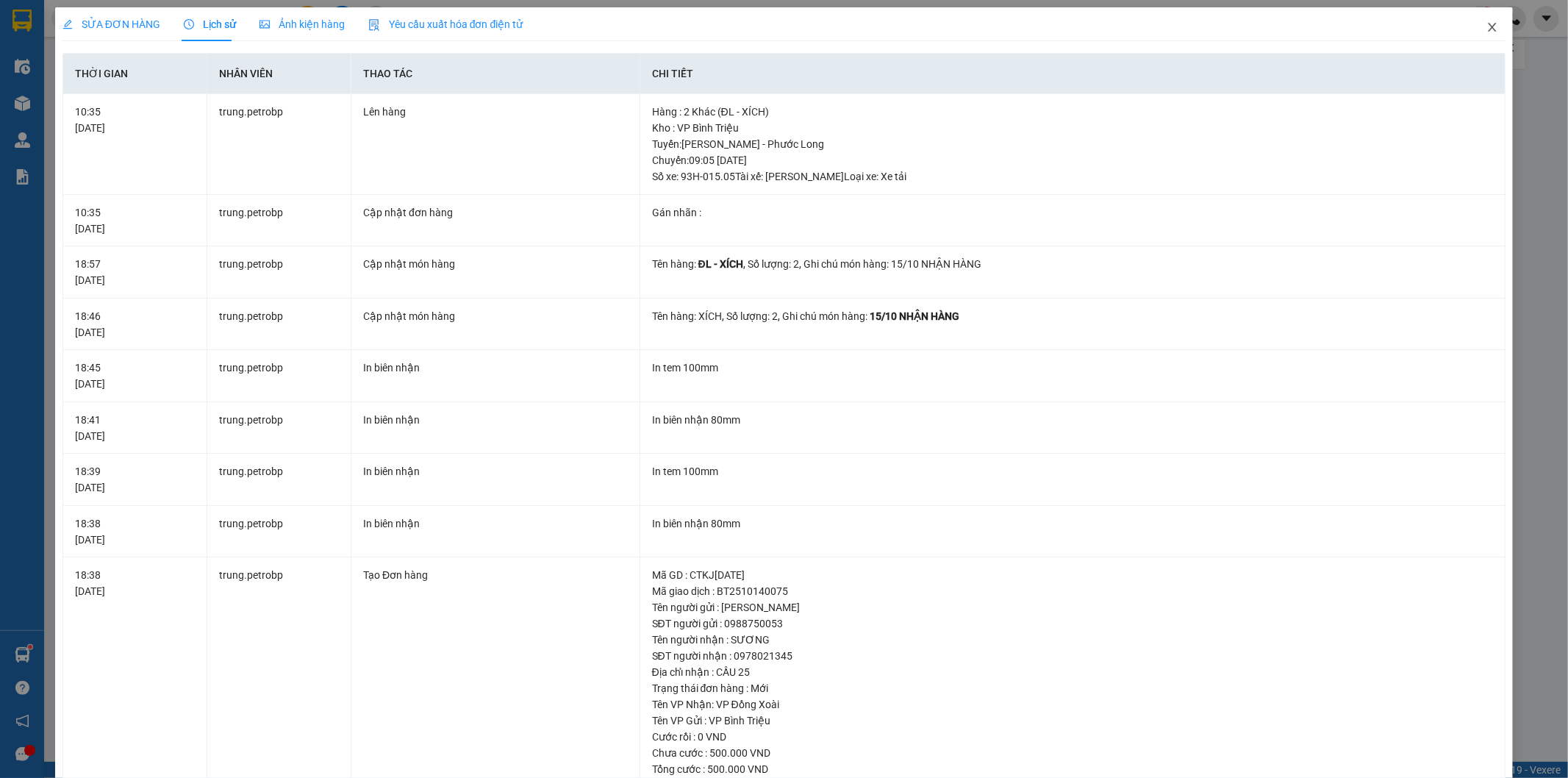
click at [1480, 20] on span "Close" at bounding box center [1492, 28] width 41 height 41
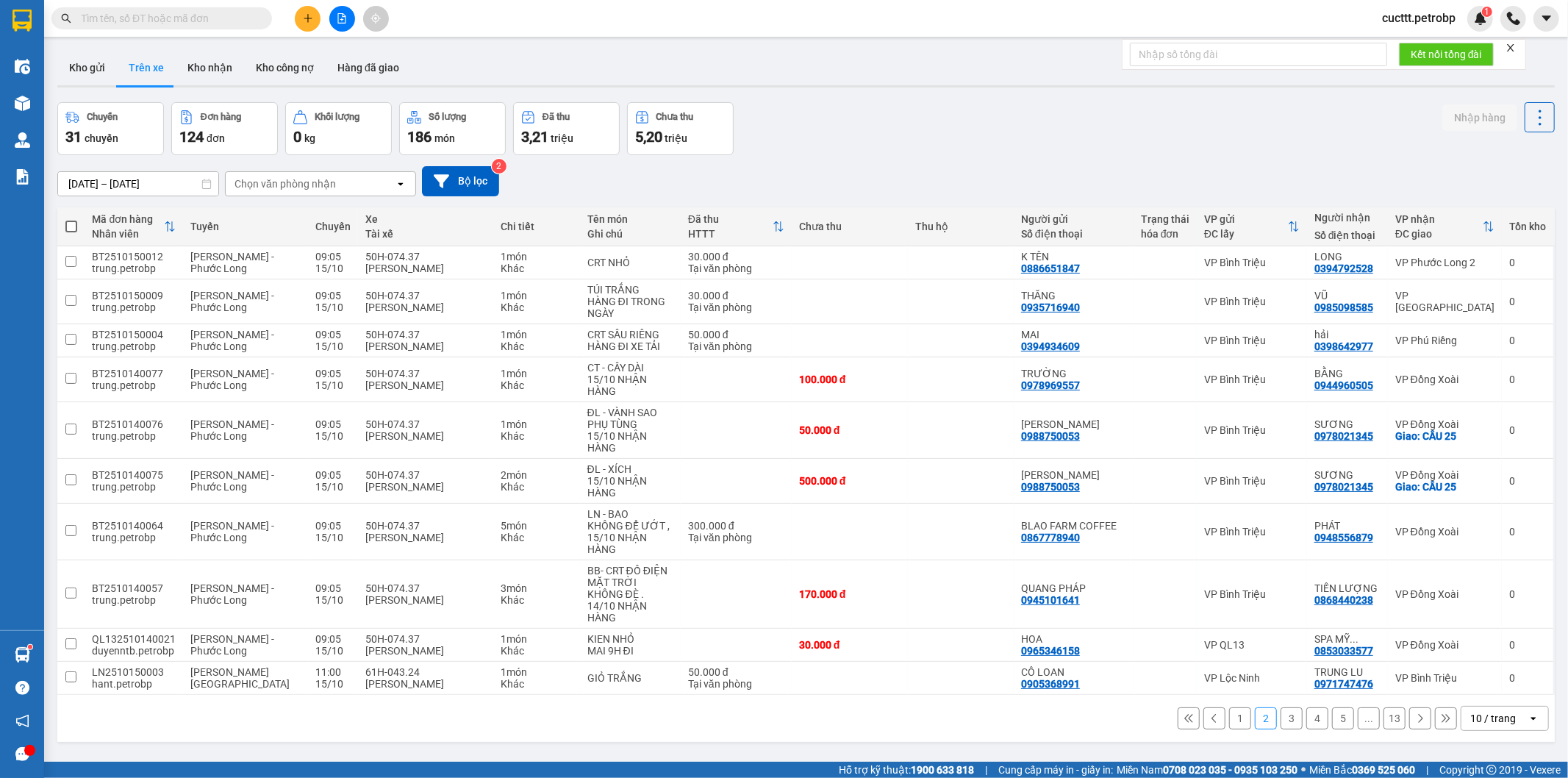
click at [240, 175] on div "Chọn văn phòng nhận" at bounding box center [310, 184] width 169 height 24
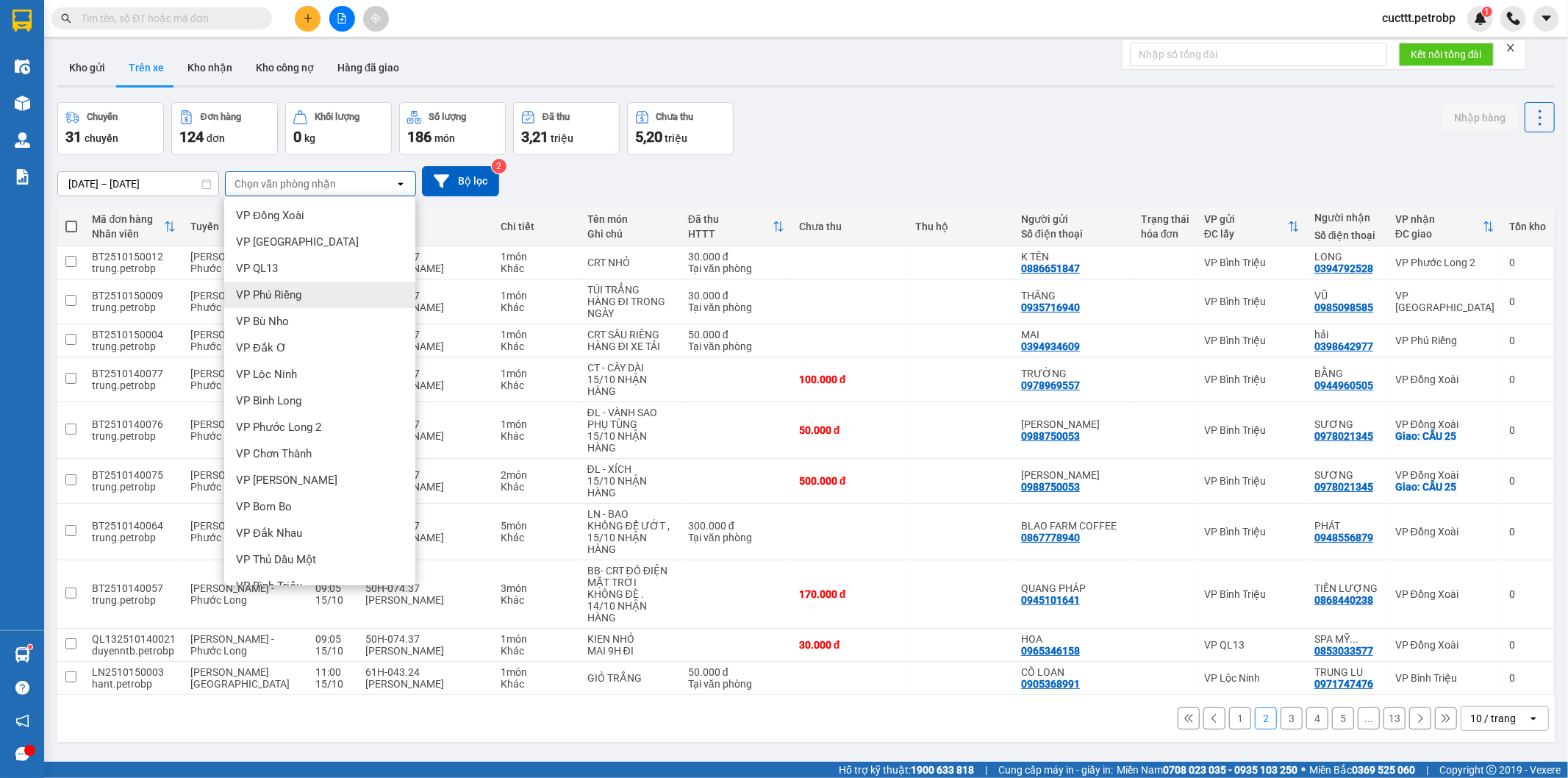
scroll to position [230, 0]
click at [314, 451] on div "VP [PERSON_NAME]" at bounding box center [320, 462] width 191 height 26
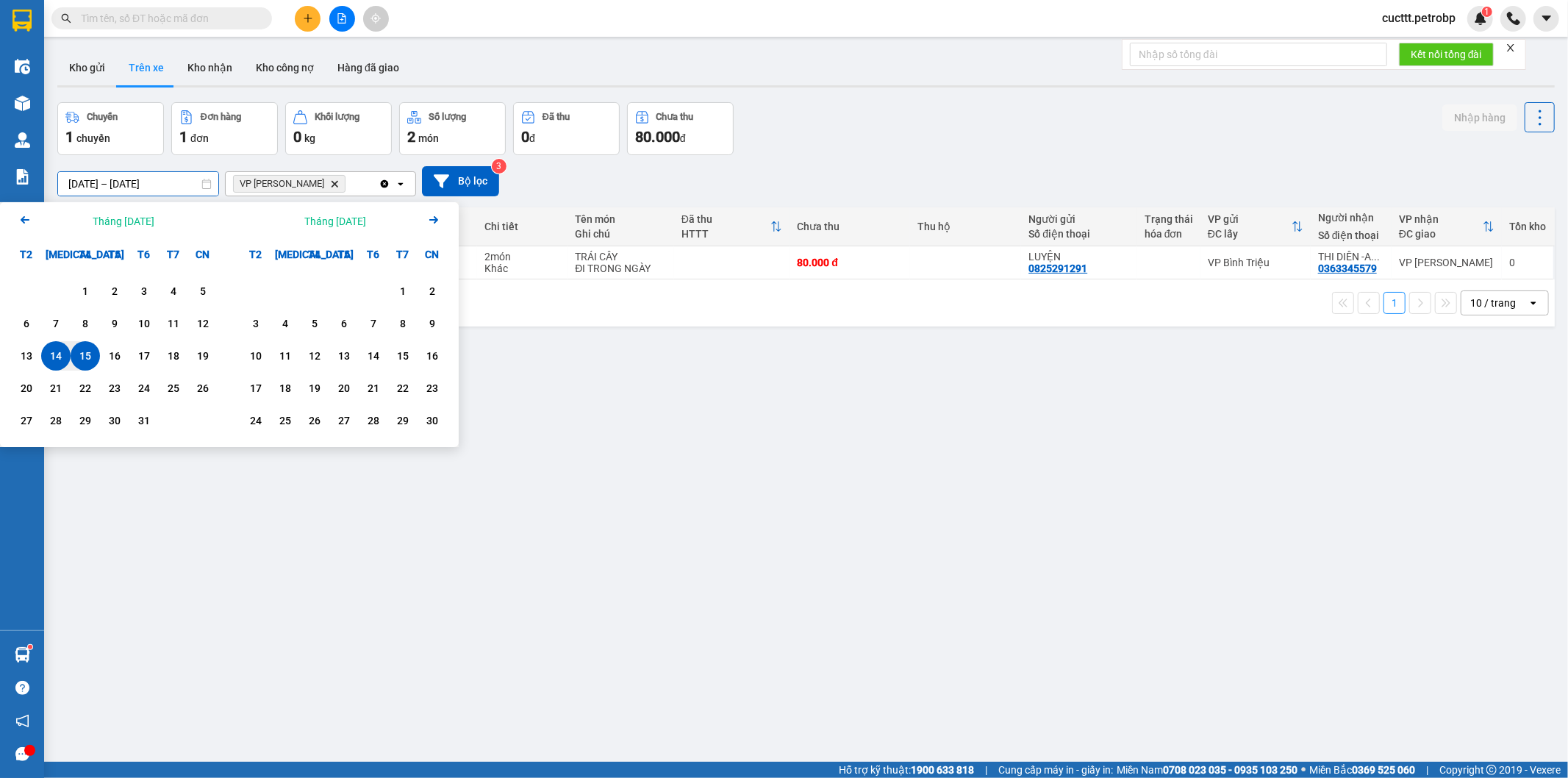
click at [160, 178] on input "14/10/2025 – 15/10/2025" at bounding box center [138, 184] width 160 height 24
drag, startPoint x: 90, startPoint y: 286, endPoint x: 105, endPoint y: 376, distance: 91.2
click at [90, 287] on div "1" at bounding box center [85, 291] width 20 height 18
click at [93, 358] on div "15" at bounding box center [85, 356] width 20 height 18
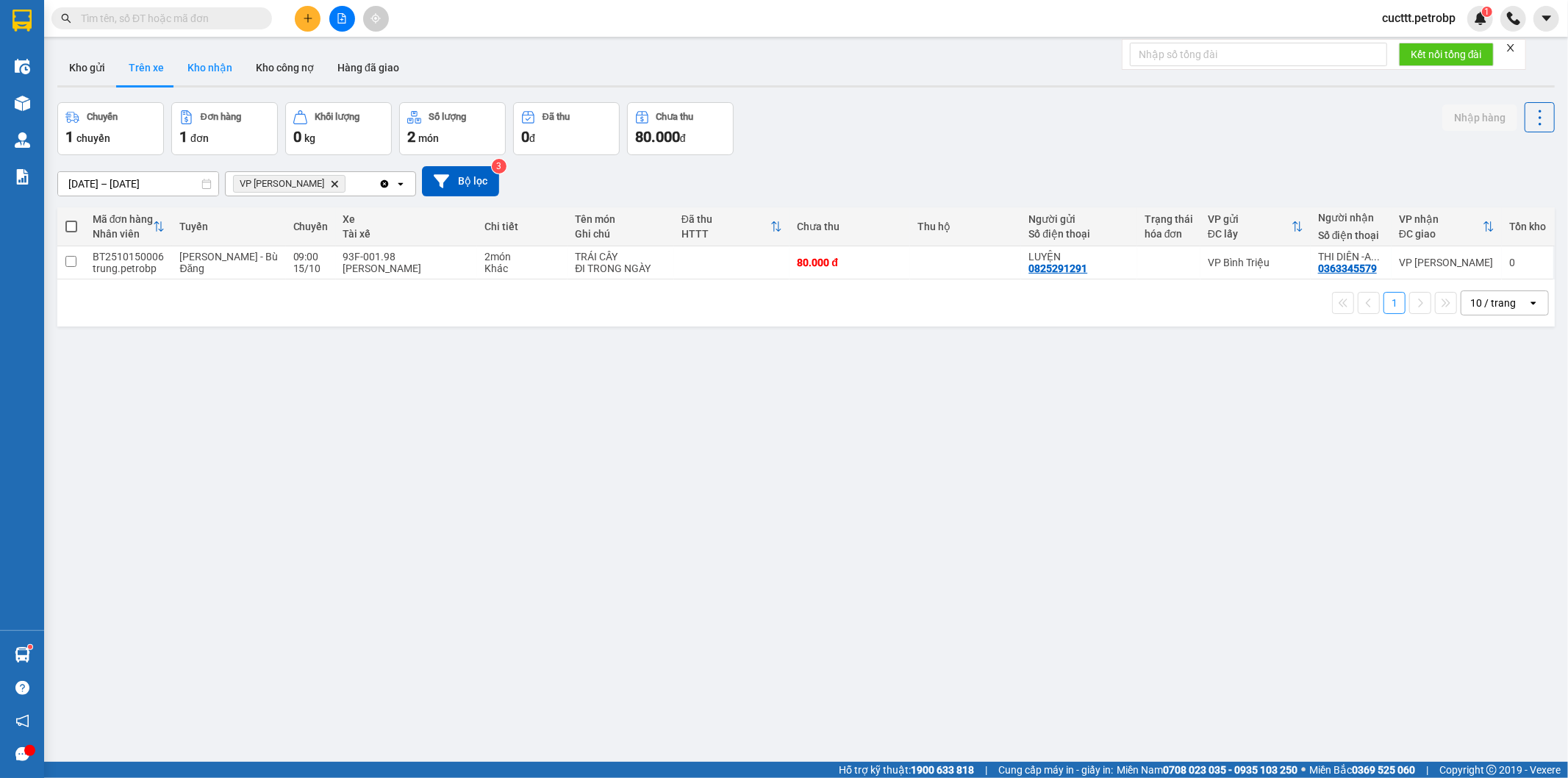
click at [177, 60] on button "Kho nhận" at bounding box center [210, 67] width 69 height 35
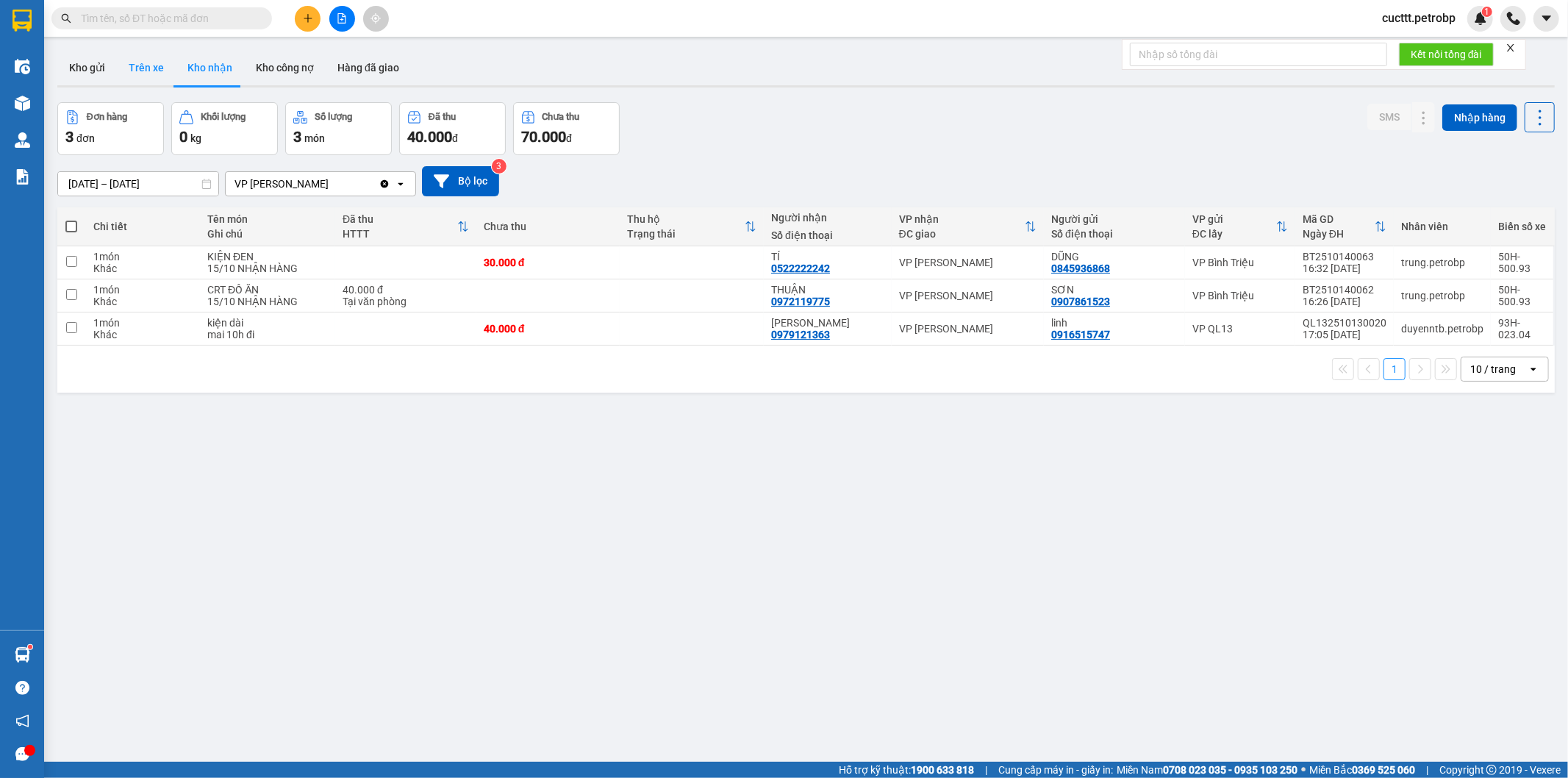
click at [152, 73] on button "Trên xe" at bounding box center [146, 67] width 59 height 35
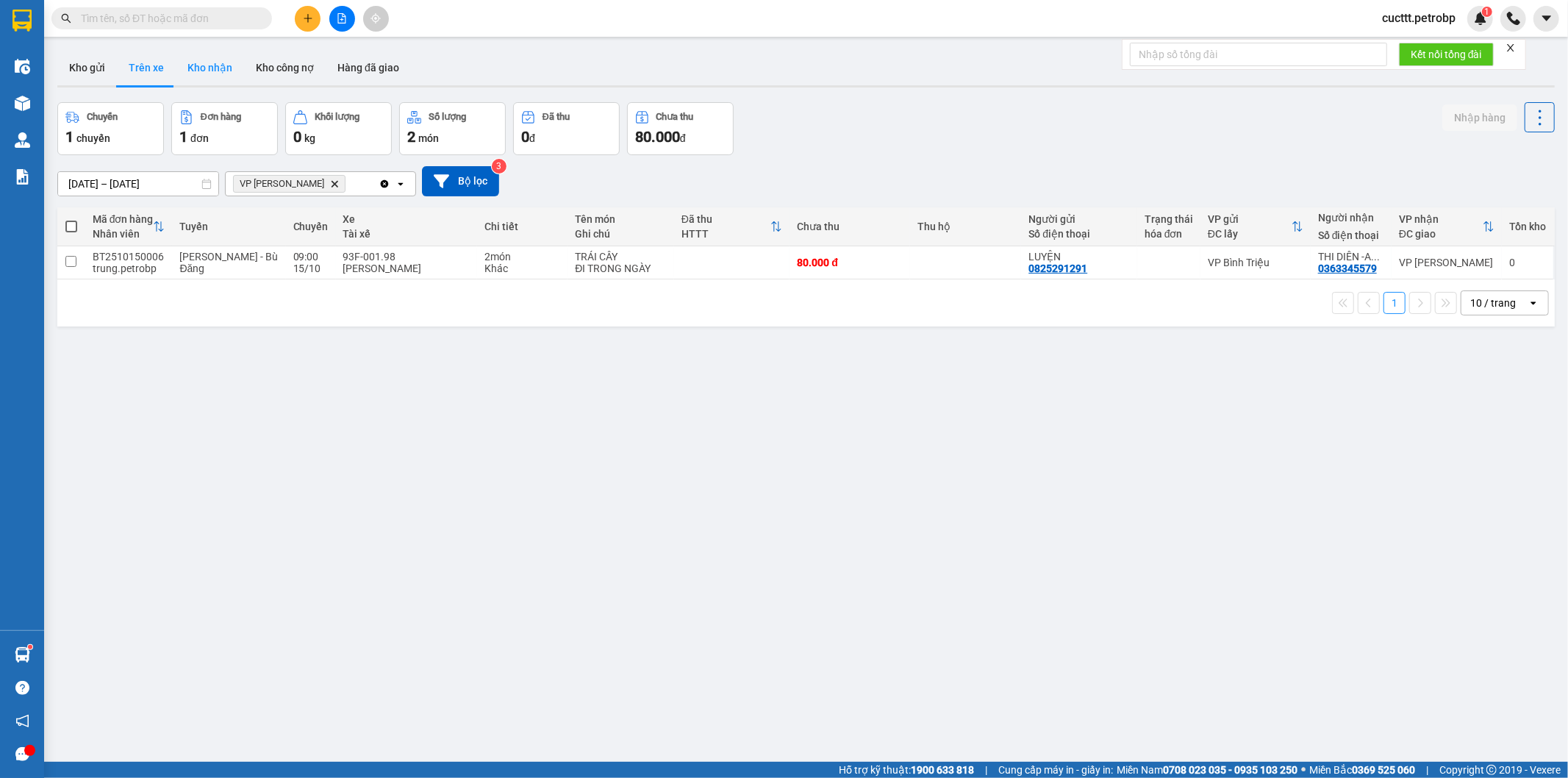
click at [193, 68] on button "Kho nhận" at bounding box center [210, 67] width 69 height 35
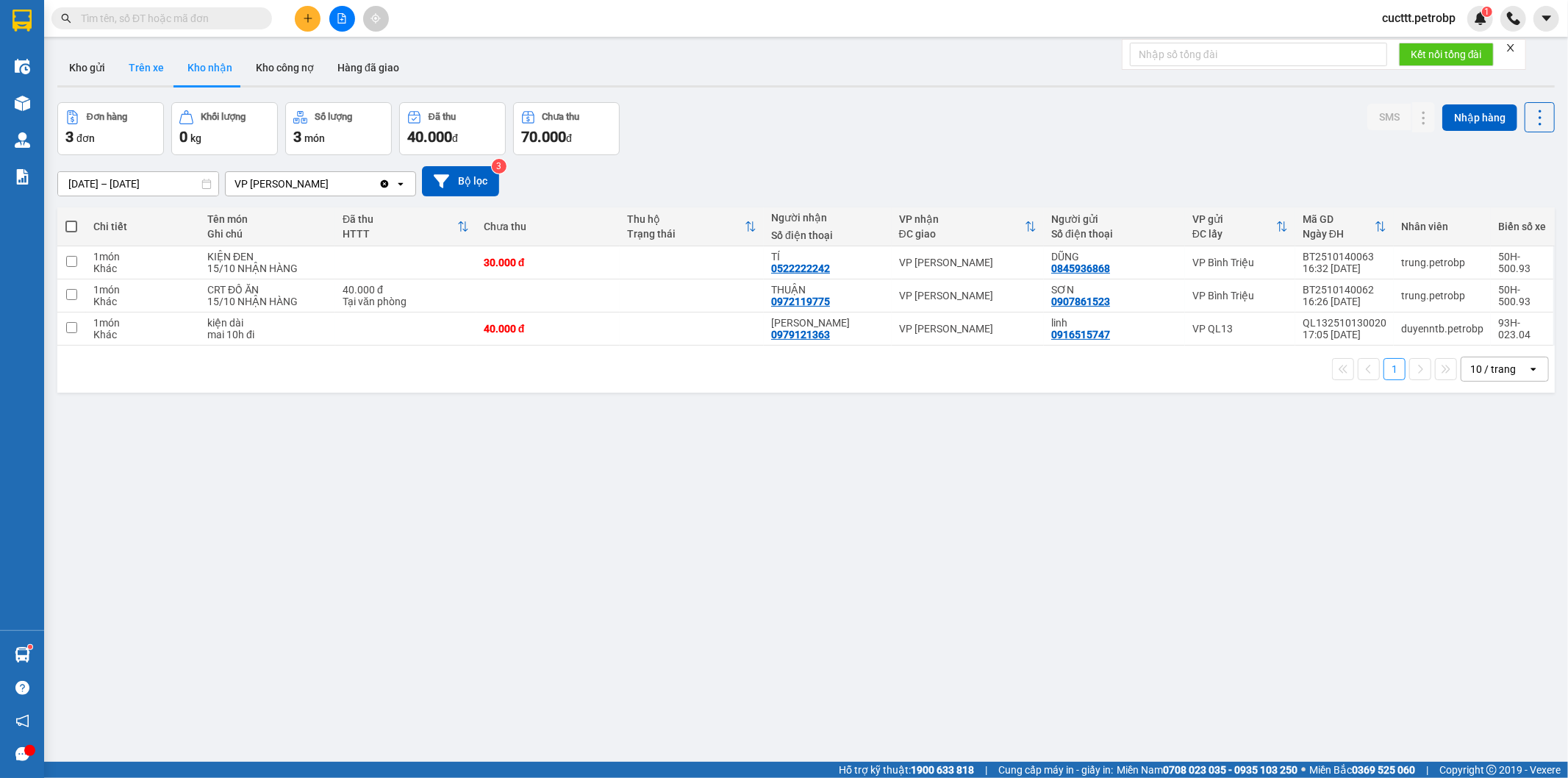
click at [137, 75] on button "Trên xe" at bounding box center [146, 67] width 59 height 35
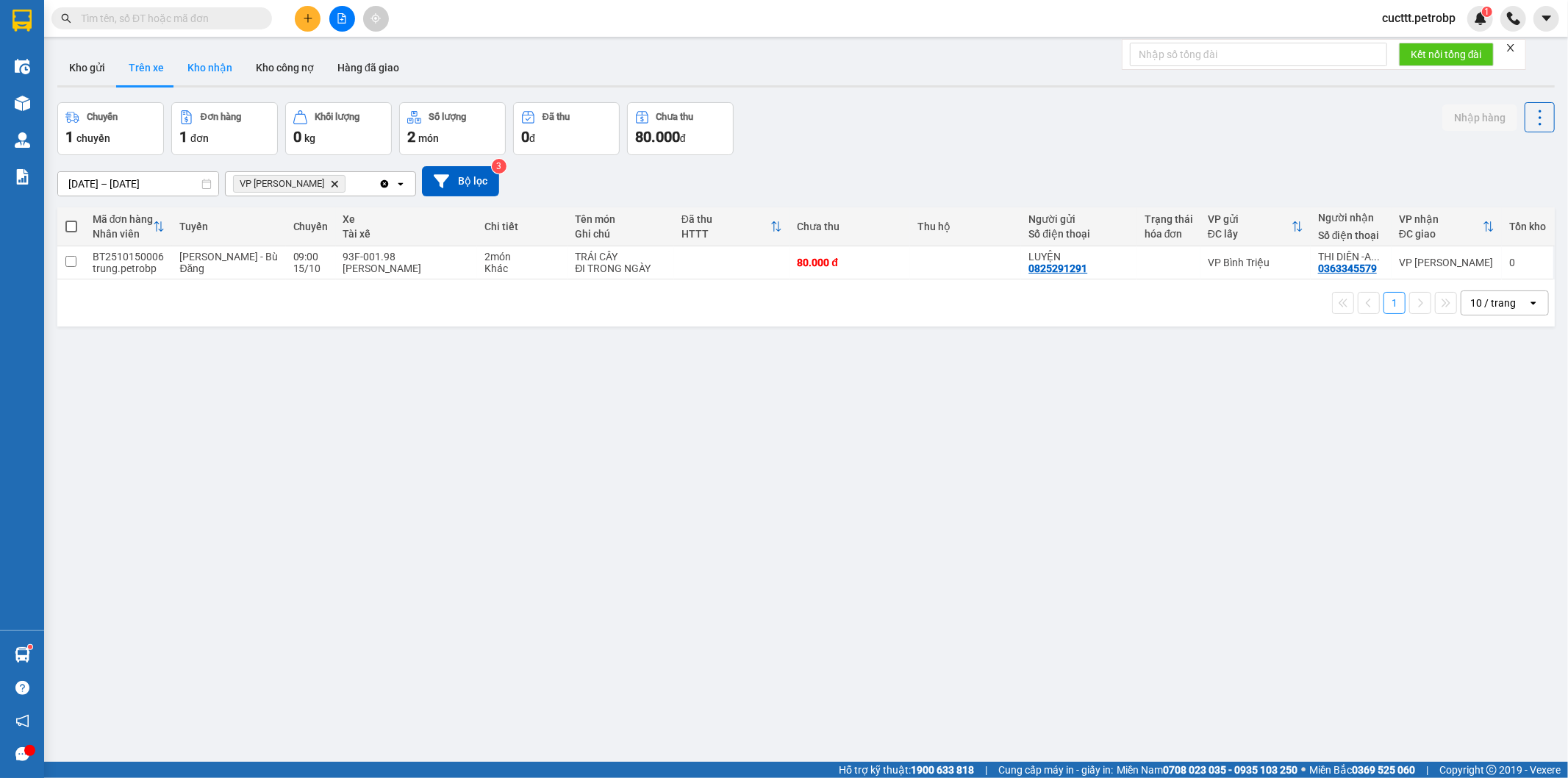
click at [185, 70] on button "Kho nhận" at bounding box center [210, 67] width 69 height 35
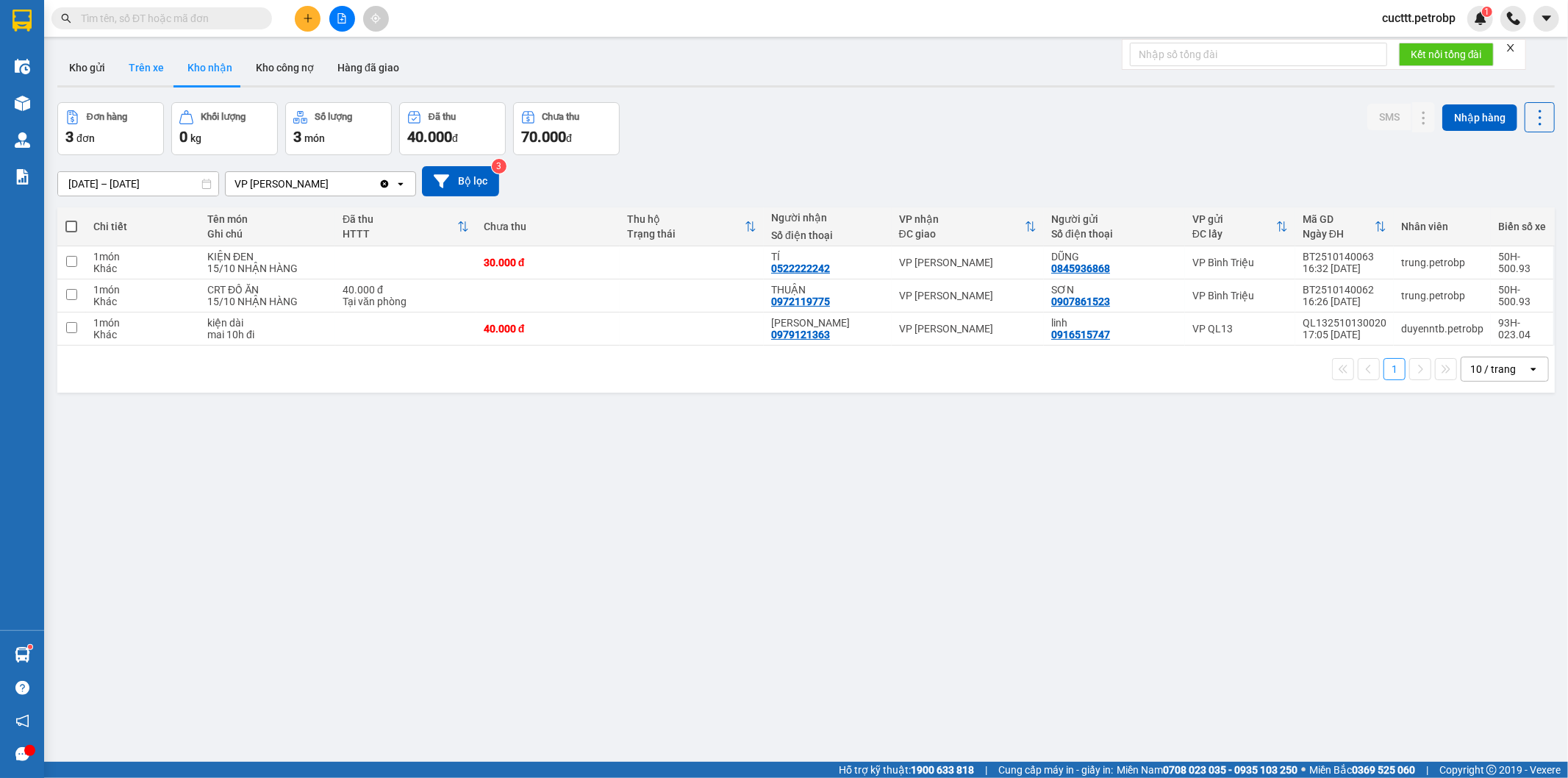
click at [153, 69] on button "Trên xe" at bounding box center [146, 67] width 59 height 35
type input "01/10/2025 – 15/10/2025"
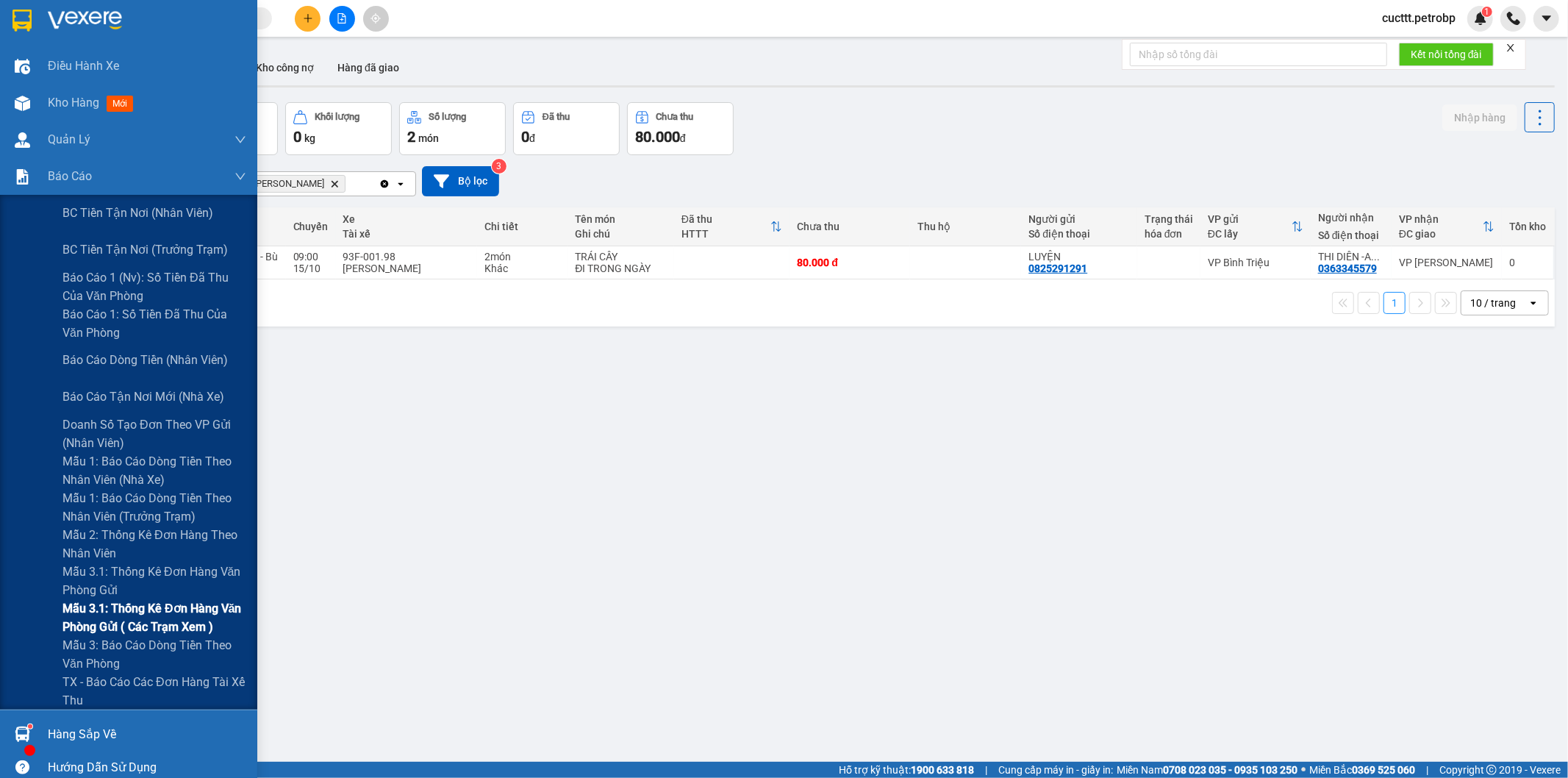
click at [195, 621] on span "Mẫu 3.1: Thống kê đơn hàng văn phòng gửi ( các trạm xem )" at bounding box center [154, 617] width 184 height 37
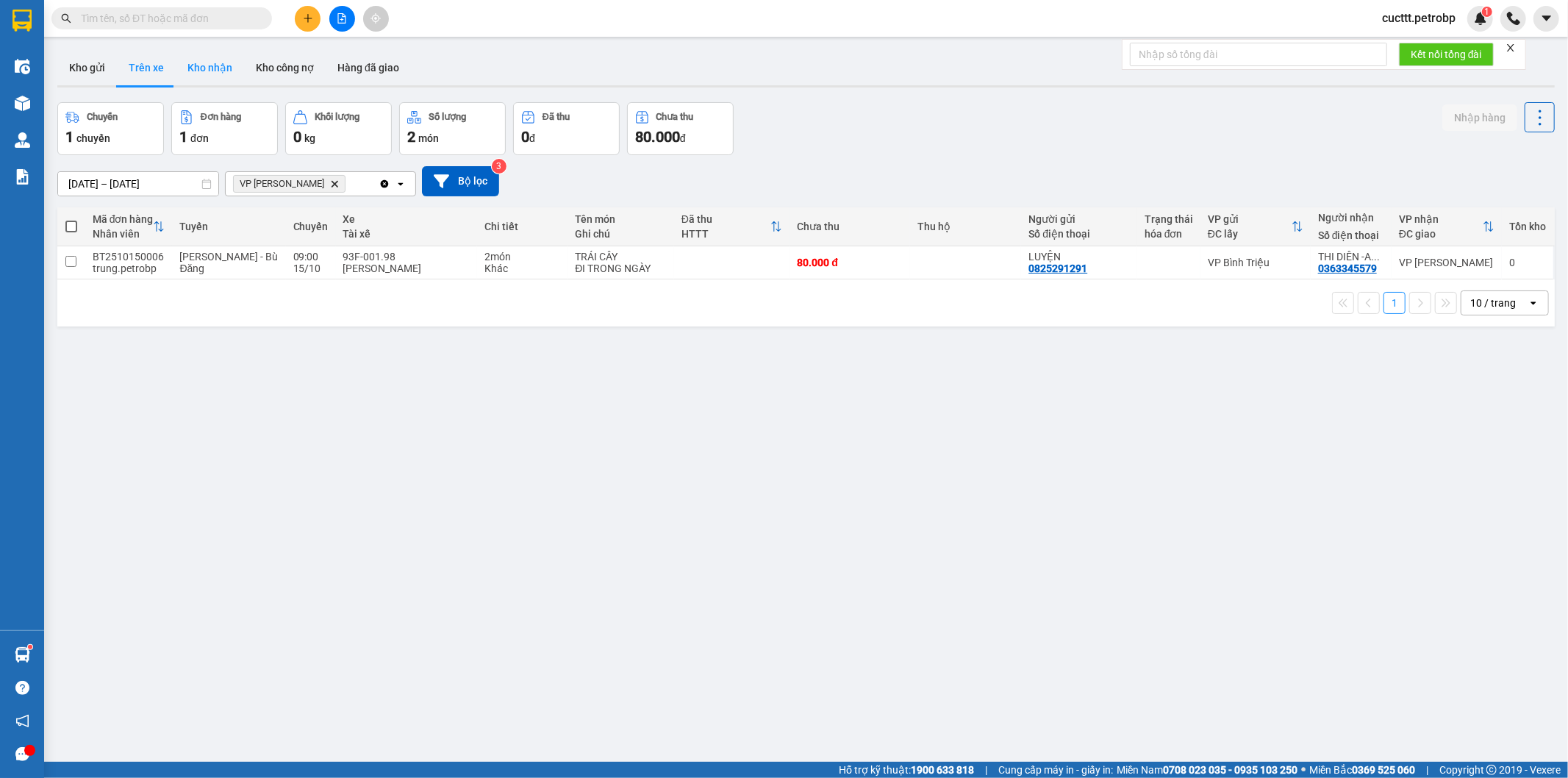
click at [213, 69] on button "Kho nhận" at bounding box center [210, 67] width 69 height 35
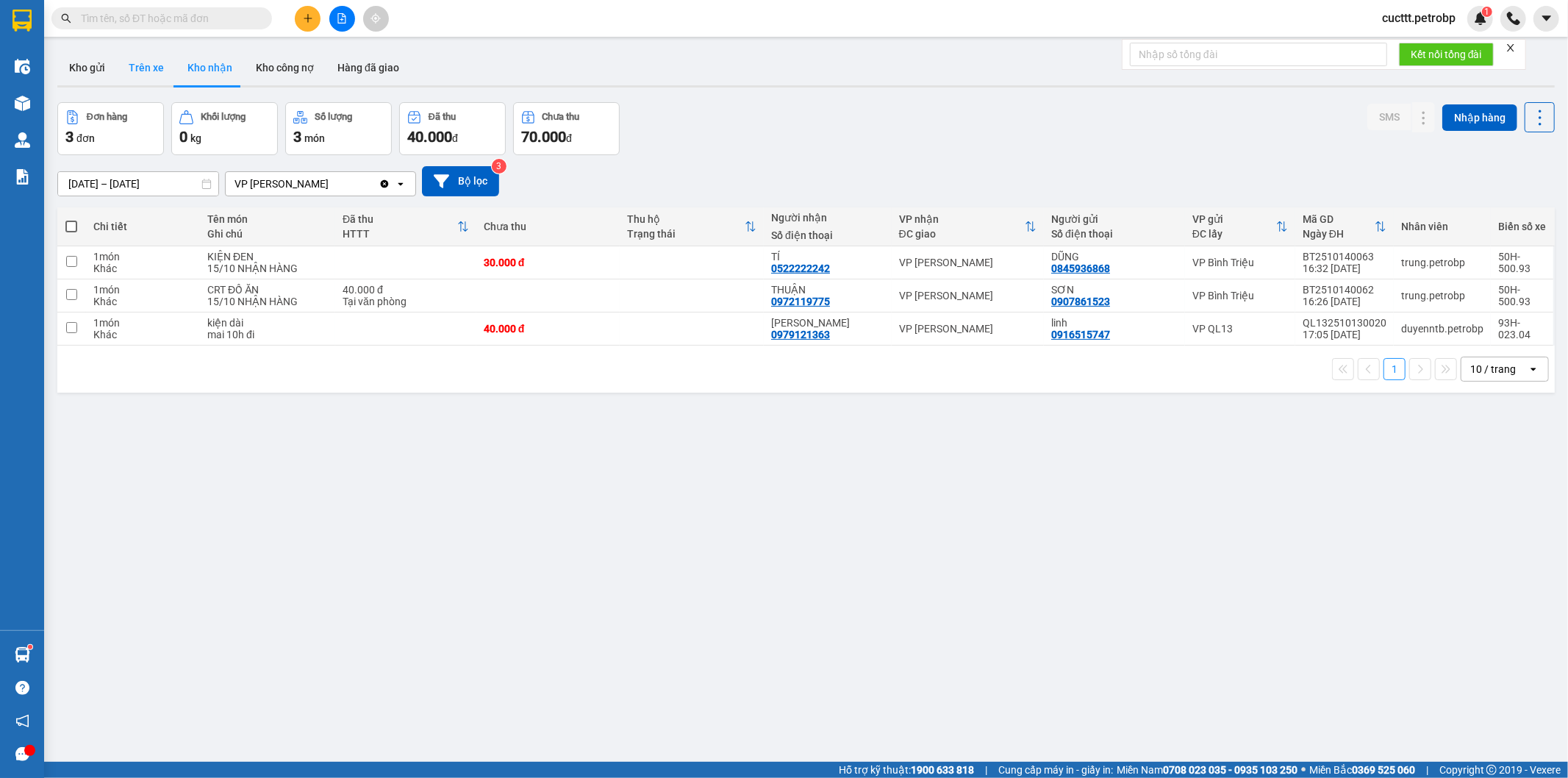
click at [150, 77] on button "Trên xe" at bounding box center [146, 67] width 59 height 35
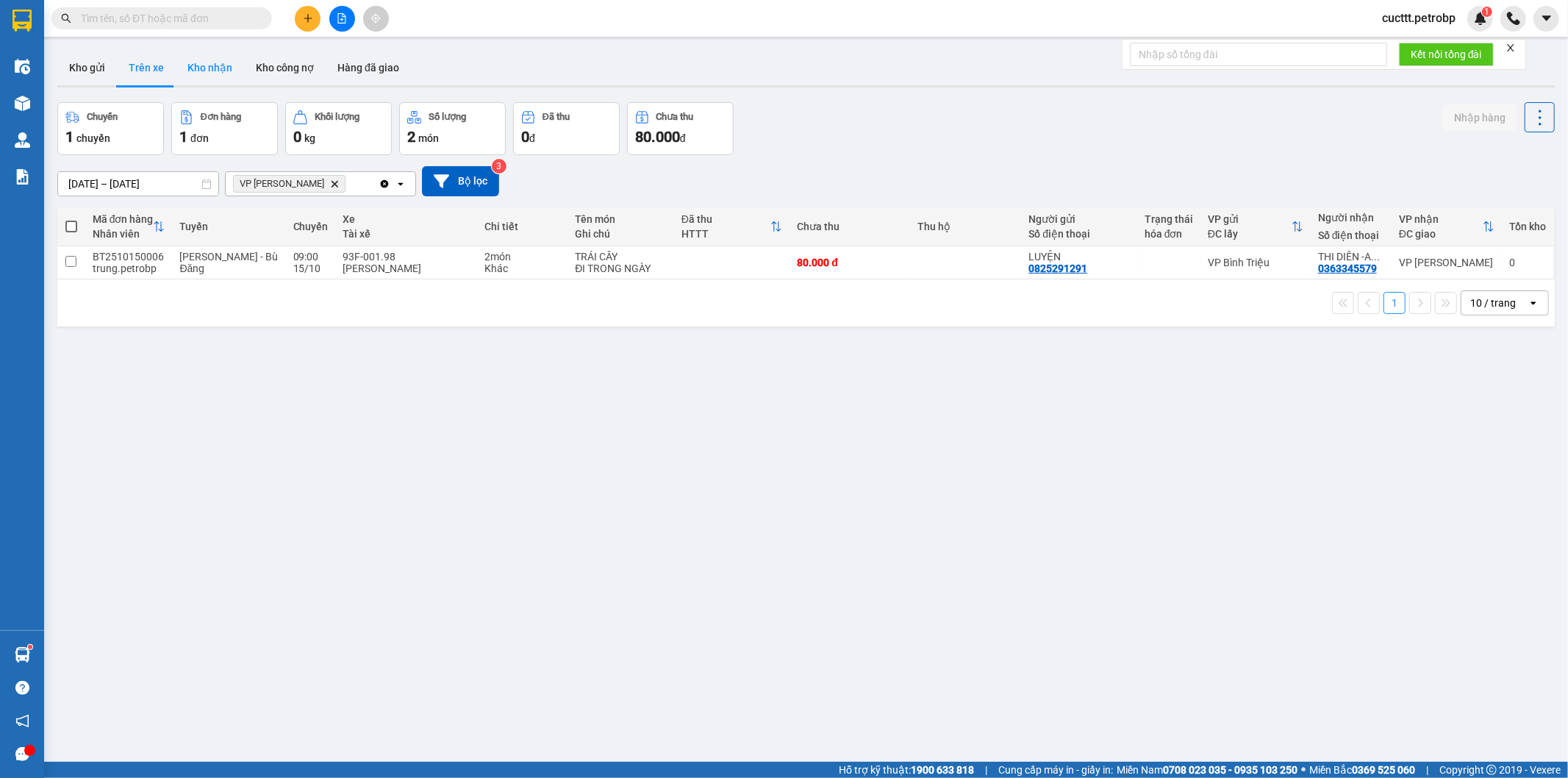
click at [191, 68] on button "Kho nhận" at bounding box center [210, 67] width 69 height 35
type input "[DATE] – [DATE]"
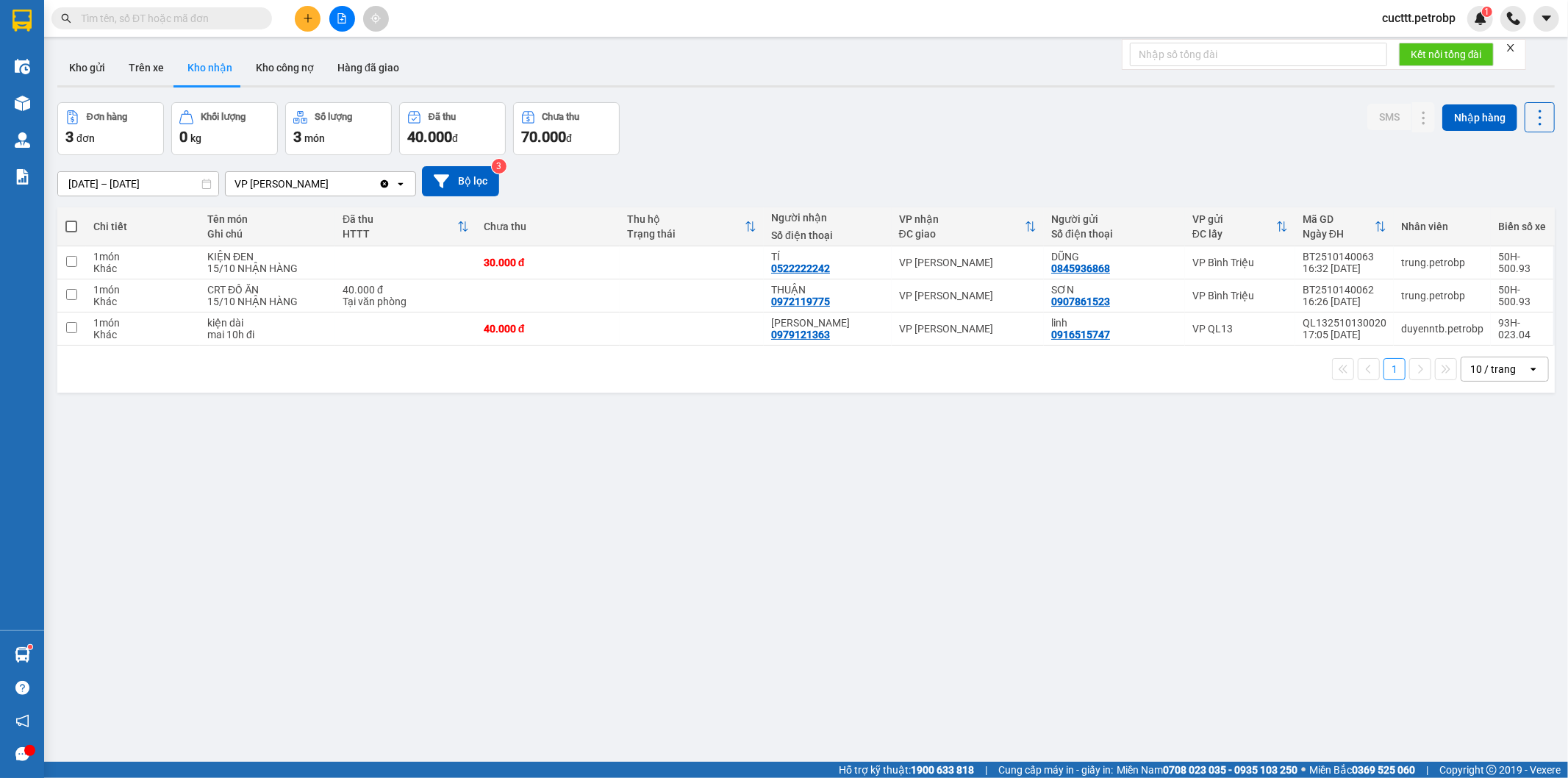
click at [348, 22] on button at bounding box center [343, 19] width 26 height 26
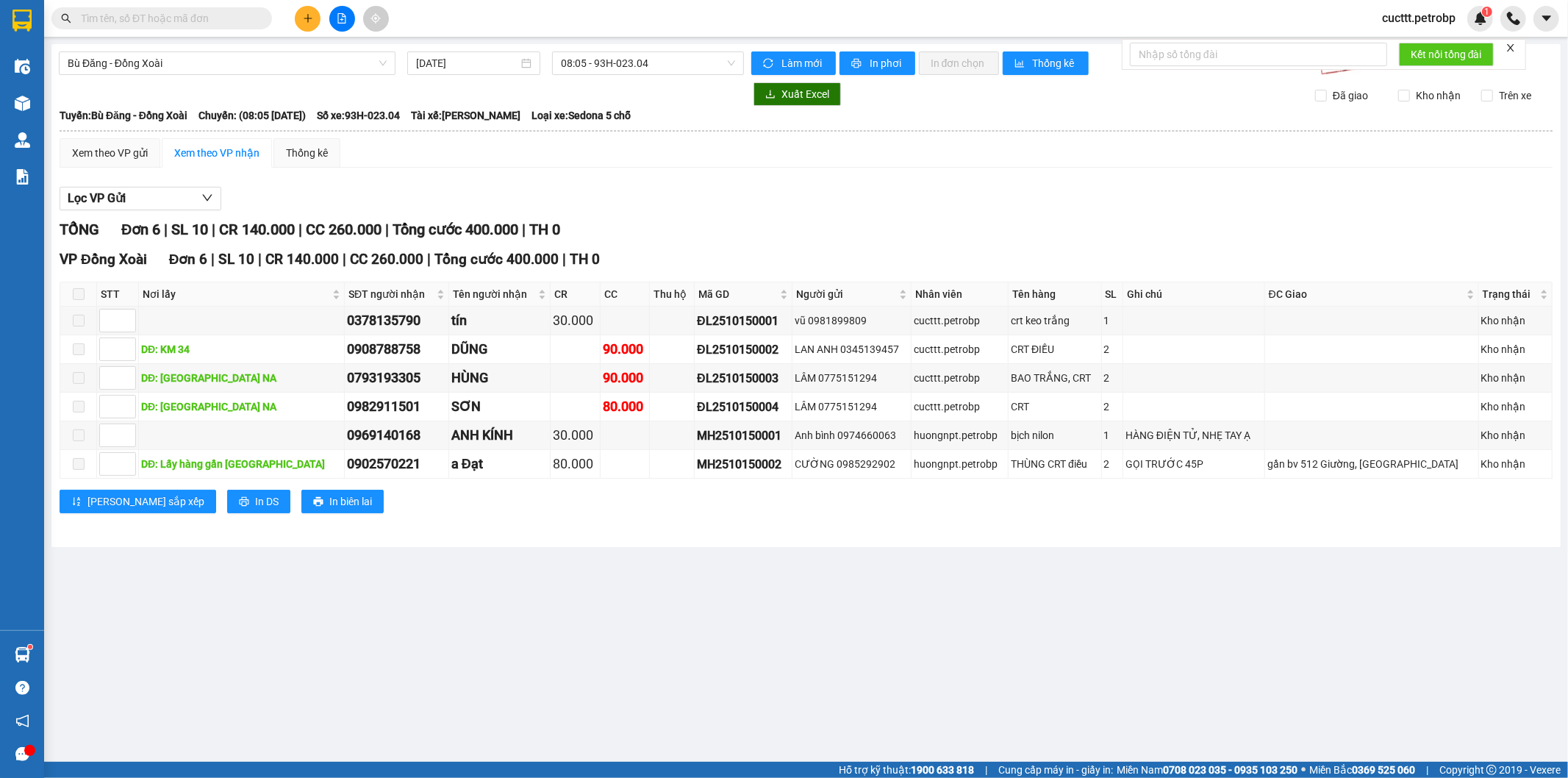
click at [296, 19] on button at bounding box center [308, 19] width 26 height 26
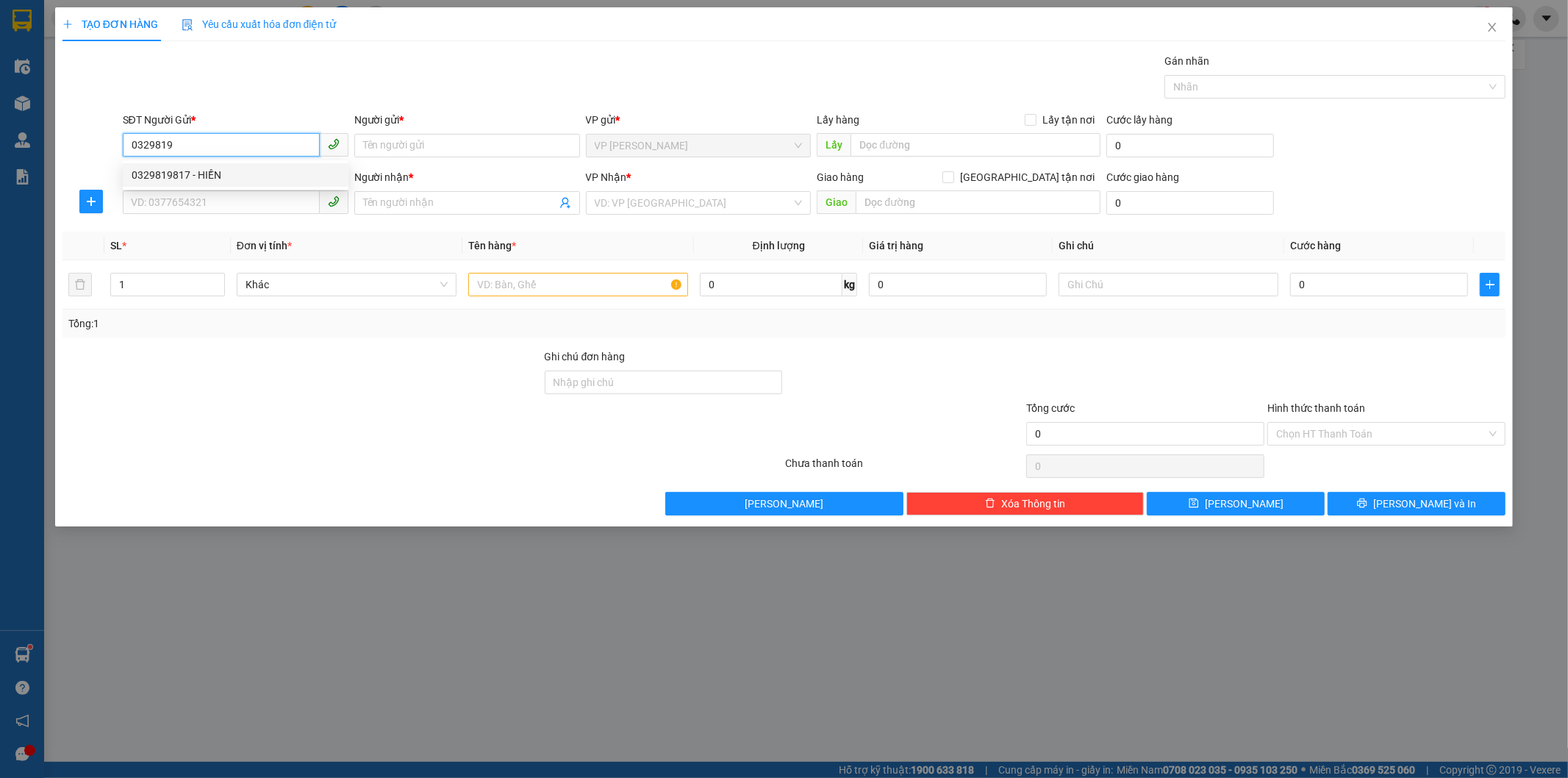
click at [220, 167] on div "0329819817 - HIỀN" at bounding box center [235, 175] width 208 height 16
type input "0329819817"
type input "HIỀN"
type input "0934256296"
type input "NHI"
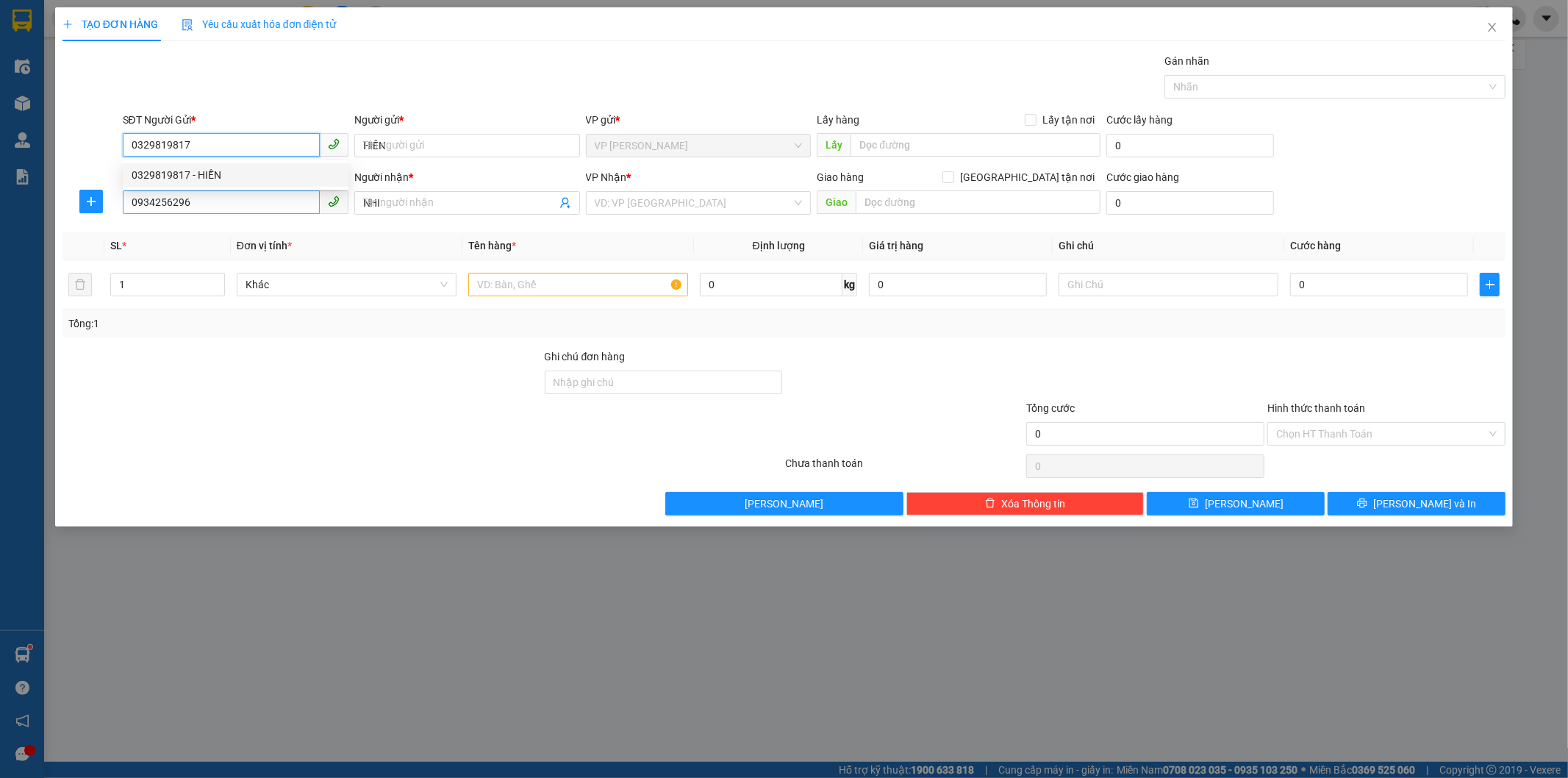
type input "30.000"
type input "0329819817"
click at [233, 206] on input "0934256296" at bounding box center [220, 202] width 197 height 24
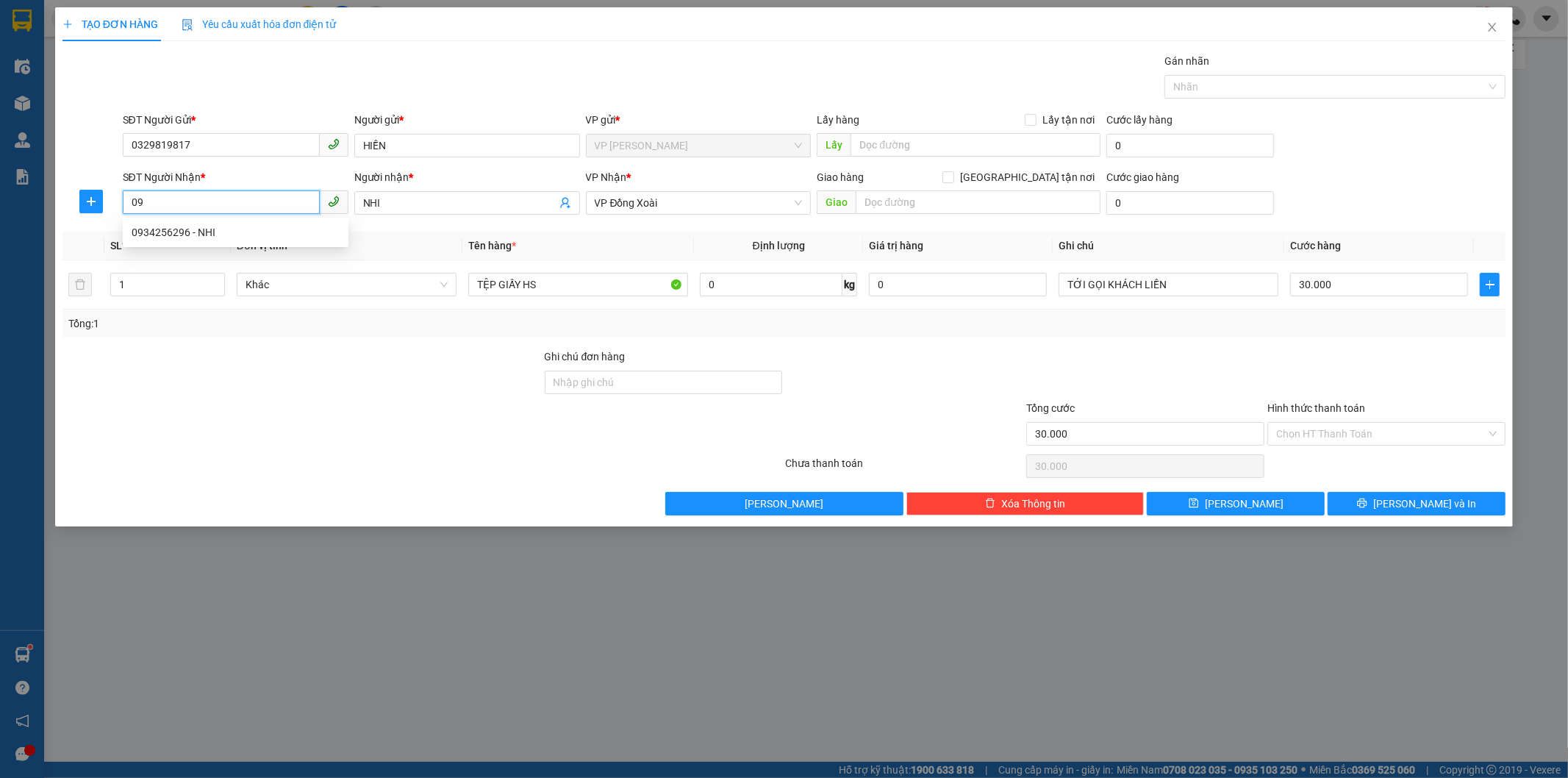
type input "0"
click at [232, 233] on div "0338999317 - HƯƠNG" at bounding box center [235, 233] width 208 height 16
type input "0338999317"
type input "HƯƠNG"
type input "0338999317"
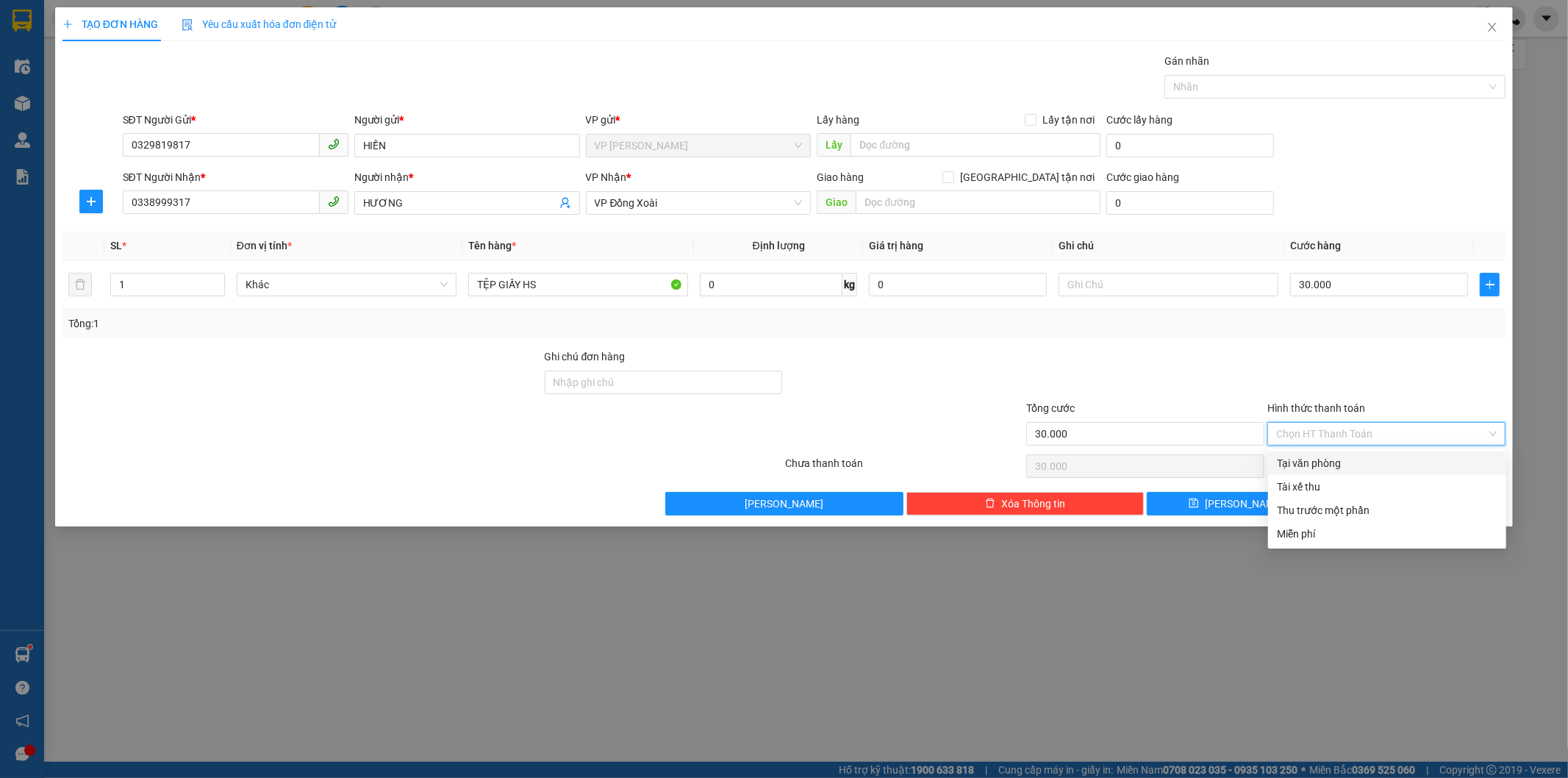
click at [1366, 425] on input "Hình thức thanh toán" at bounding box center [1382, 433] width 211 height 22
click at [1339, 452] on div "Tại văn phòng" at bounding box center [1388, 463] width 238 height 24
type input "0"
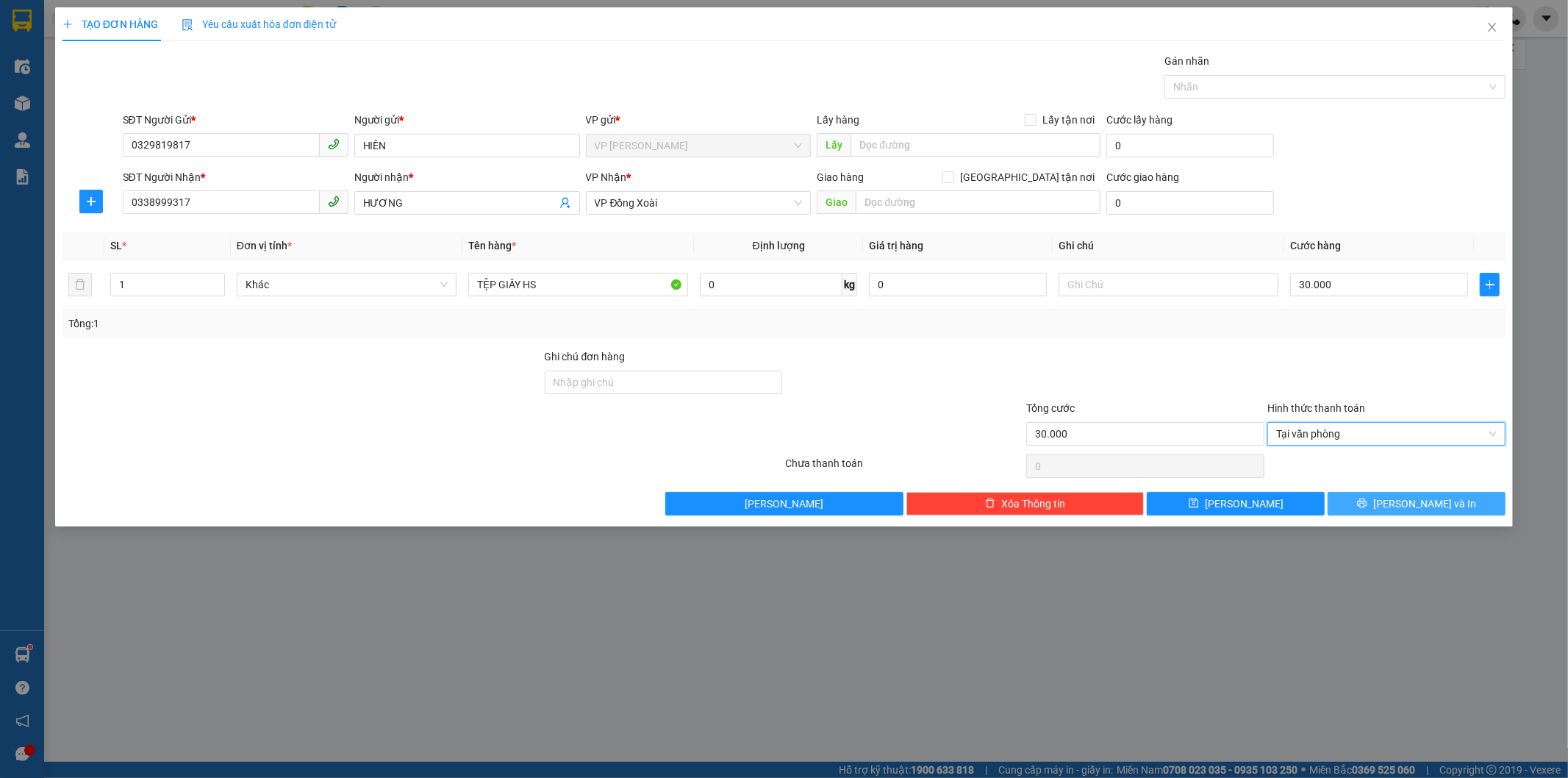
click at [1373, 496] on button "Lưu và In" at bounding box center [1417, 504] width 178 height 24
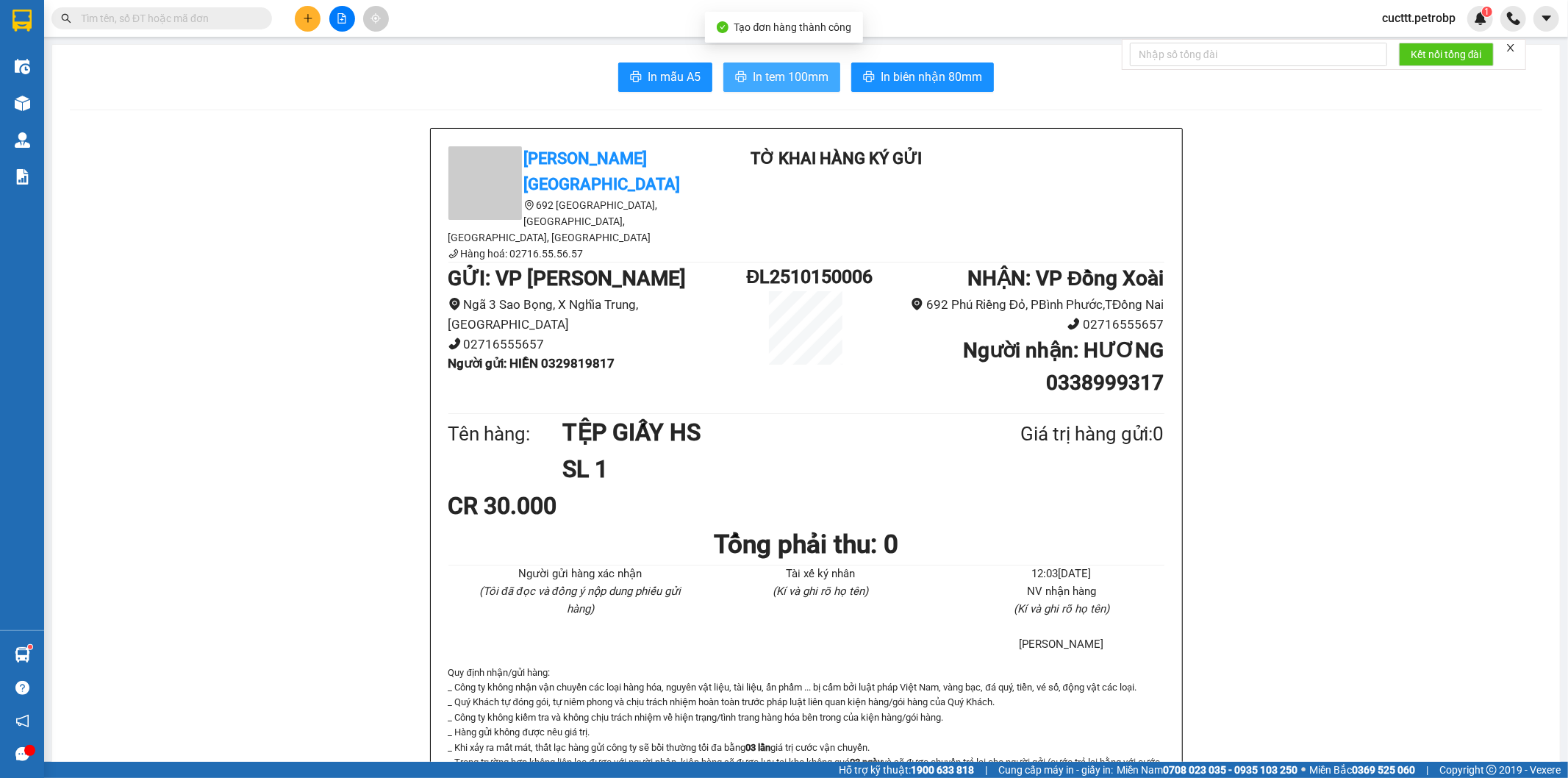
click at [782, 74] on span "In tem 100mm" at bounding box center [790, 77] width 76 height 19
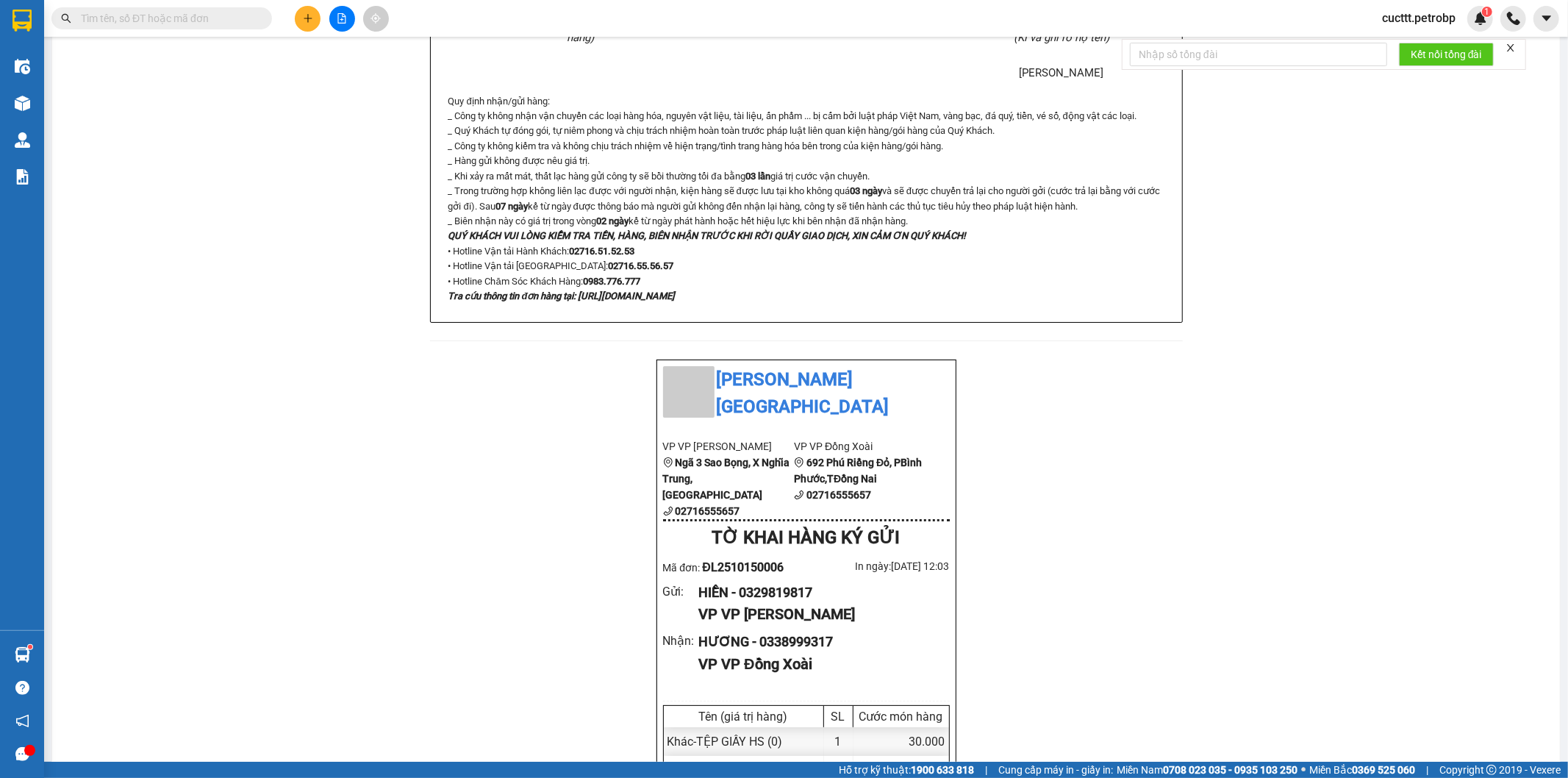
scroll to position [817, 0]
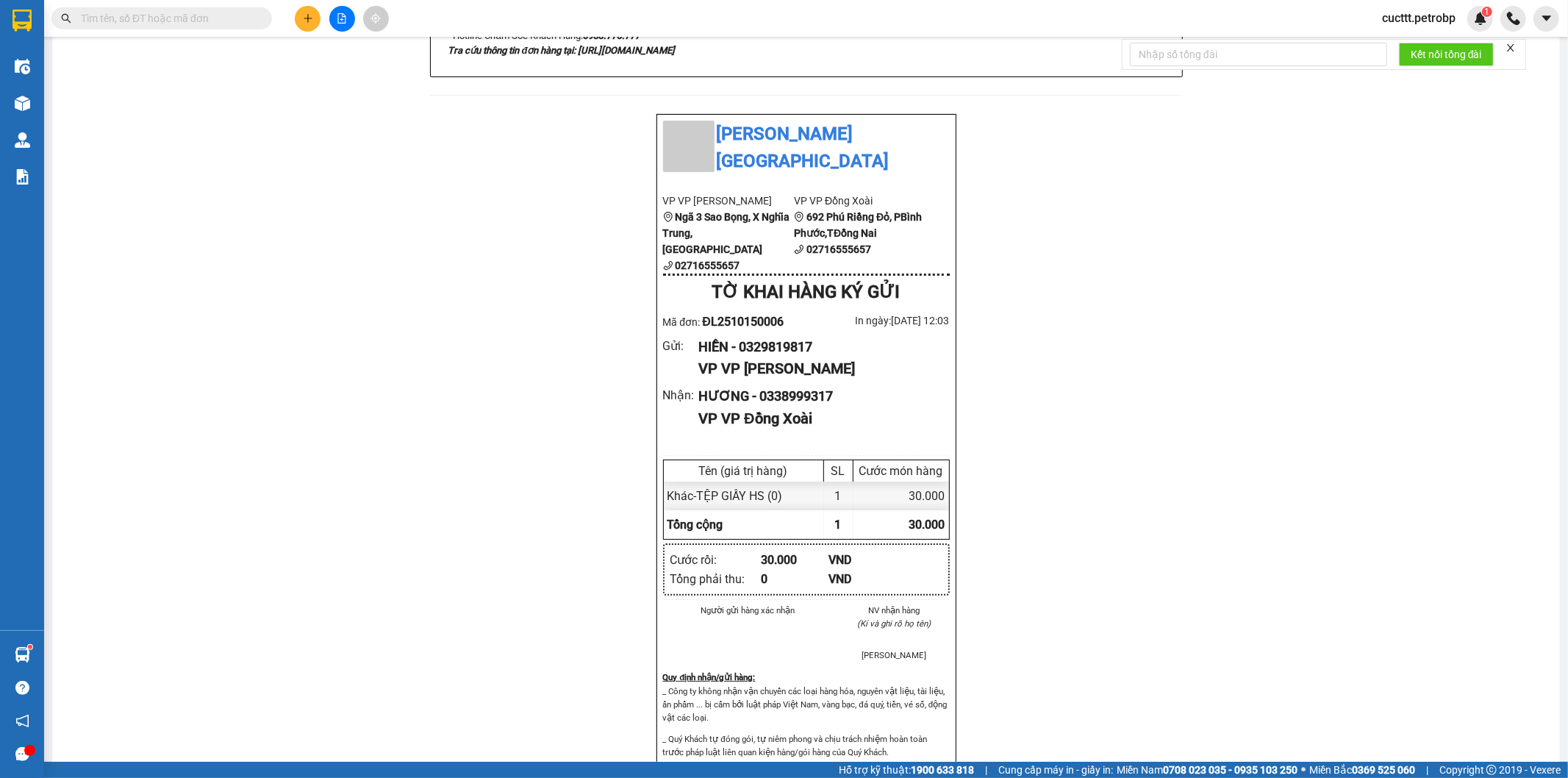
click at [174, 207] on div "Petro Bình Phước 692 Phú Riềng Đỏ, P Tân Xuân, TP Đồng Xoài, Tỉnh Bình Phước Hà…" at bounding box center [806, 386] width 1472 height 2151
drag, startPoint x: 697, startPoint y: 238, endPoint x: 791, endPoint y: 243, distance: 94.1
click at [791, 313] on div "Mã đơn: ĐL2510150006" at bounding box center [735, 322] width 144 height 19
copy span "ĐL2510150006"
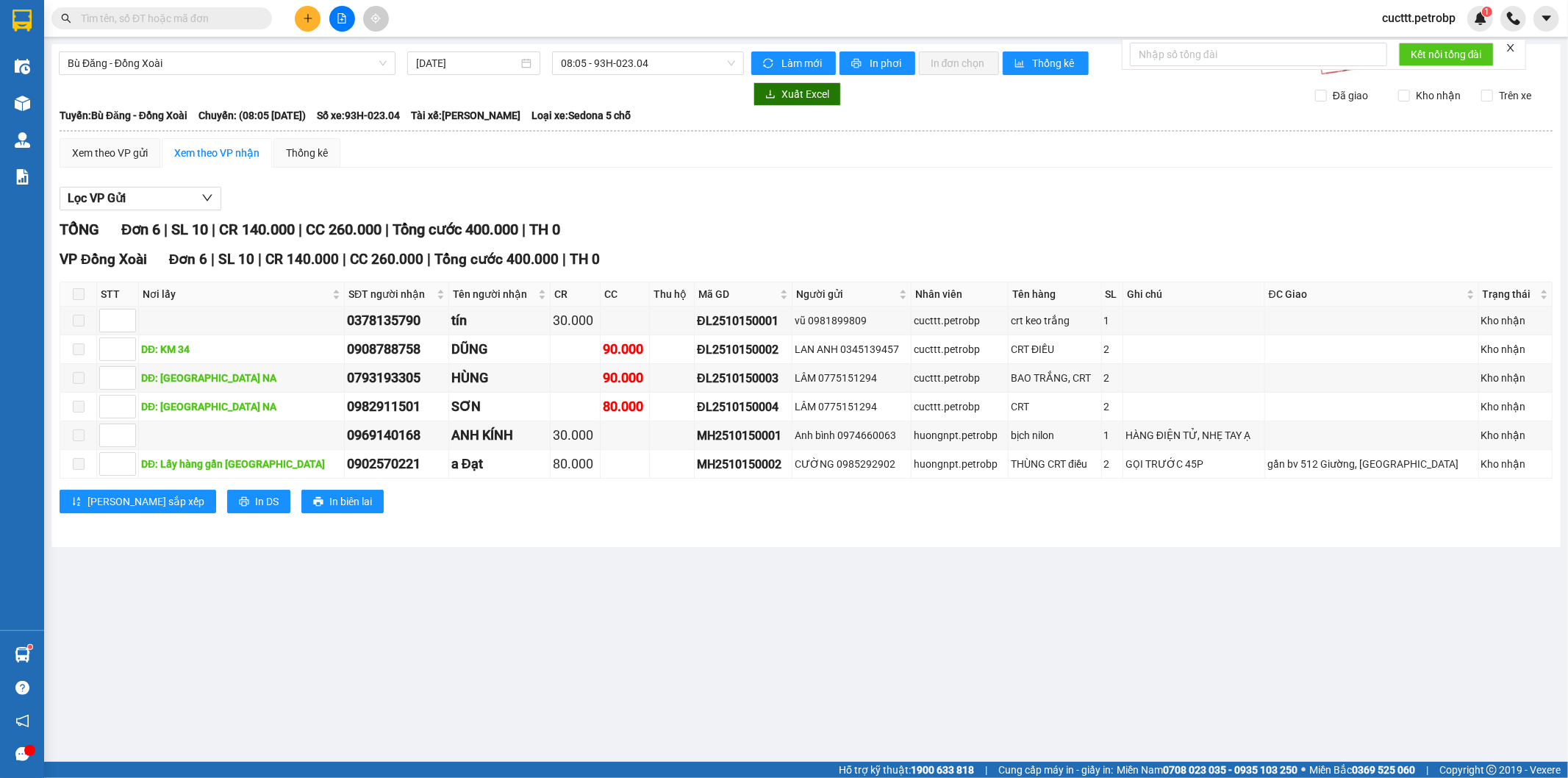
click at [333, 189] on div "Lọc VP Gửi" at bounding box center [806, 199] width 1494 height 24
drag, startPoint x: 672, startPoint y: 315, endPoint x: 773, endPoint y: 320, distance: 101.1
click at [773, 320] on div "ĐL2510150001" at bounding box center [744, 321] width 93 height 19
copy div "ĐL2510150001"
click at [215, 18] on input "text" at bounding box center [167, 19] width 174 height 16
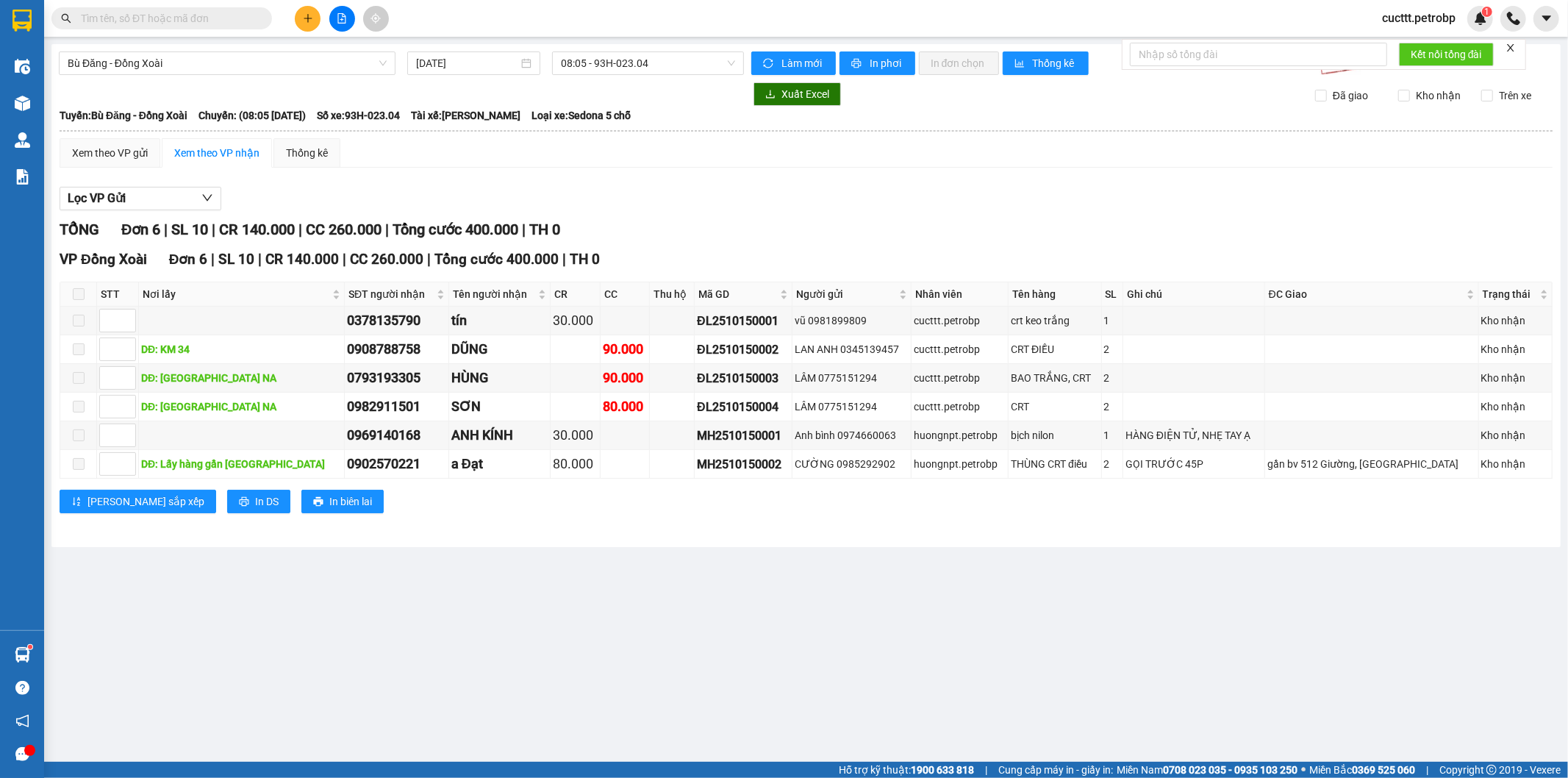
paste input "ĐL2510150001"
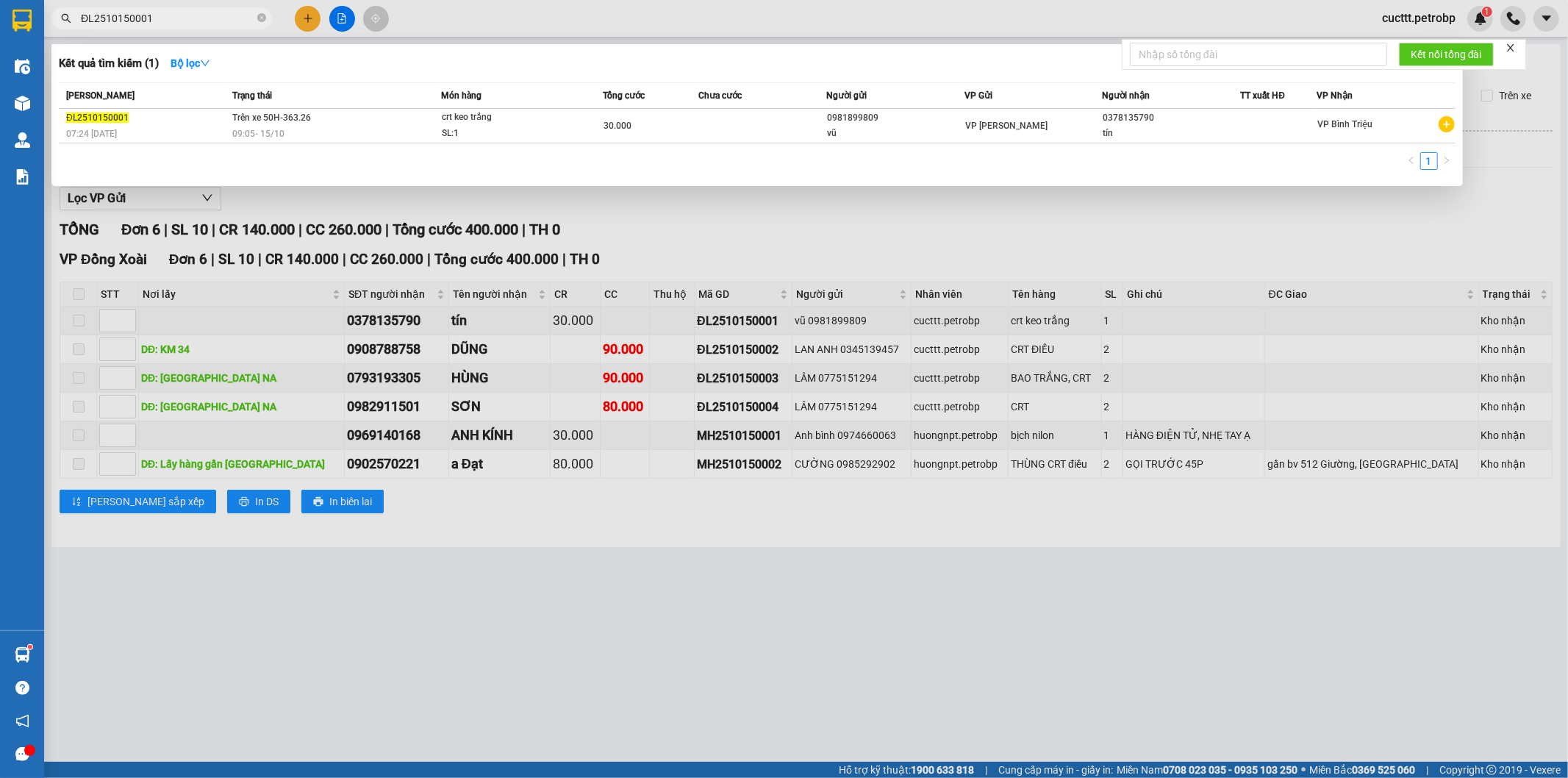
type input "ĐL2510150001"
click at [692, 216] on div at bounding box center [784, 389] width 1568 height 778
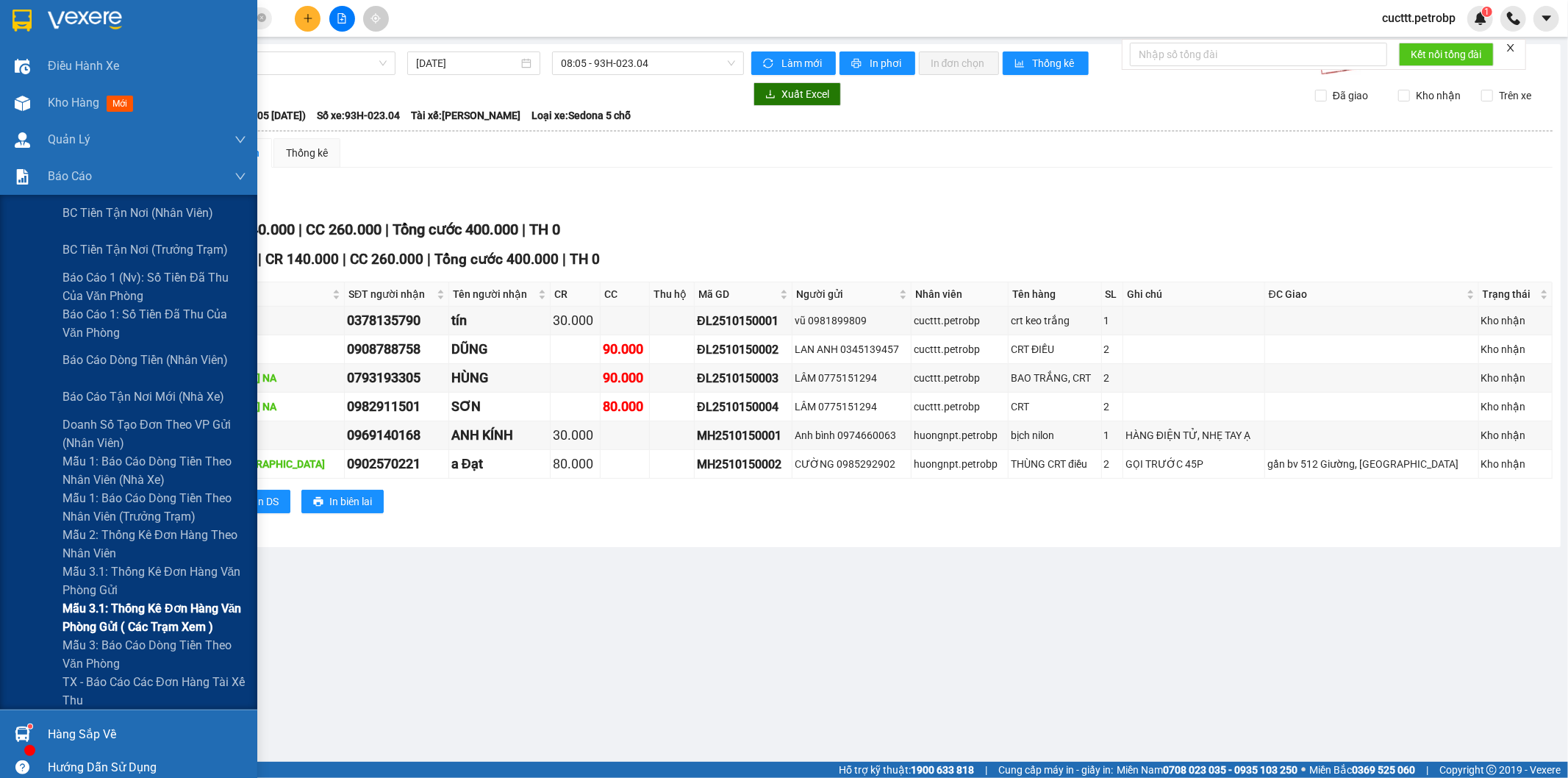
click at [166, 625] on span "Mẫu 3.1: Thống kê đơn hàng văn phòng gửi ( các trạm xem )" at bounding box center [154, 617] width 184 height 37
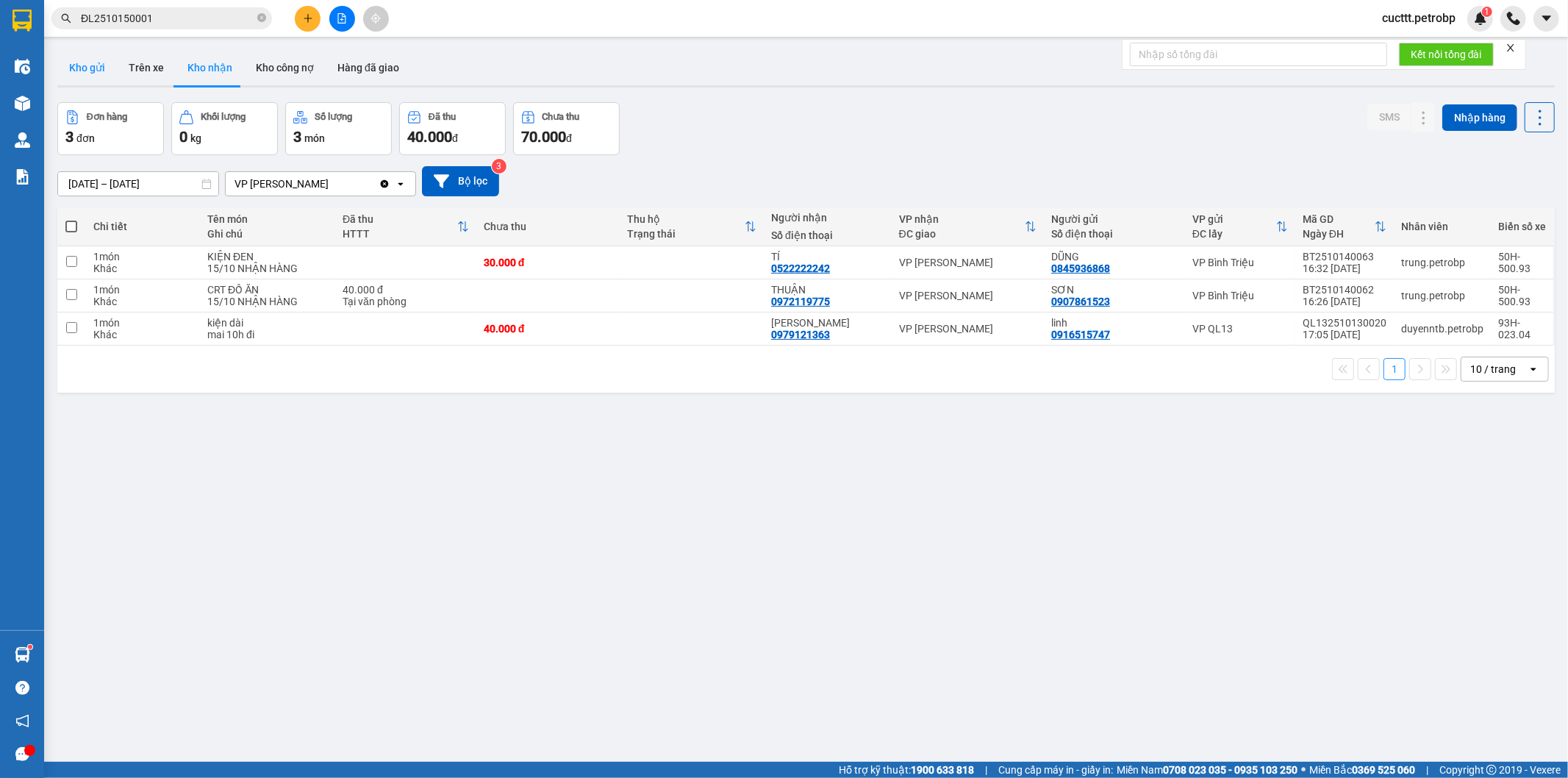
click at [99, 57] on button "Kho gửi" at bounding box center [87, 67] width 60 height 35
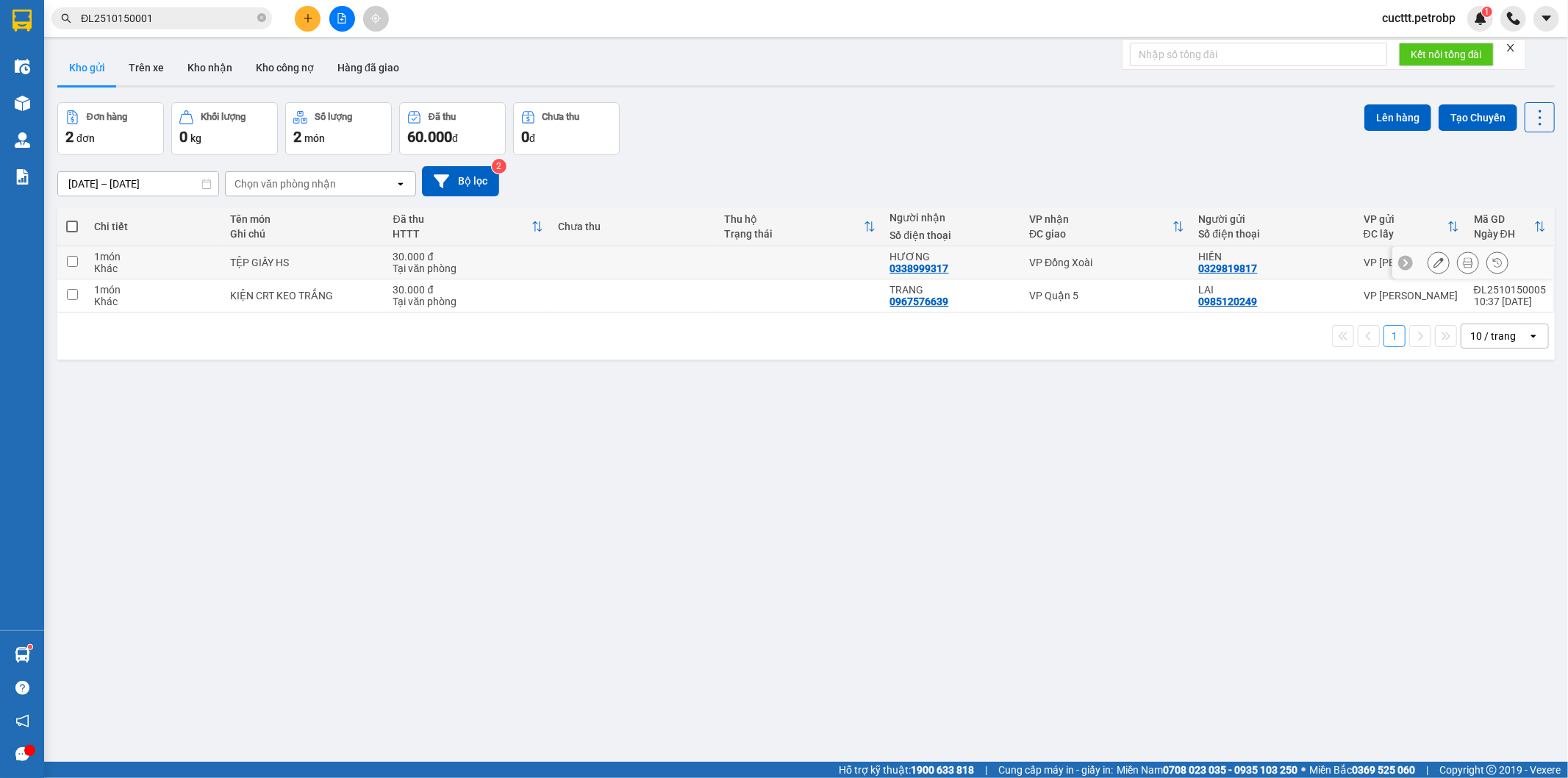
click at [695, 248] on td at bounding box center [634, 263] width 167 height 33
checkbox input "true"
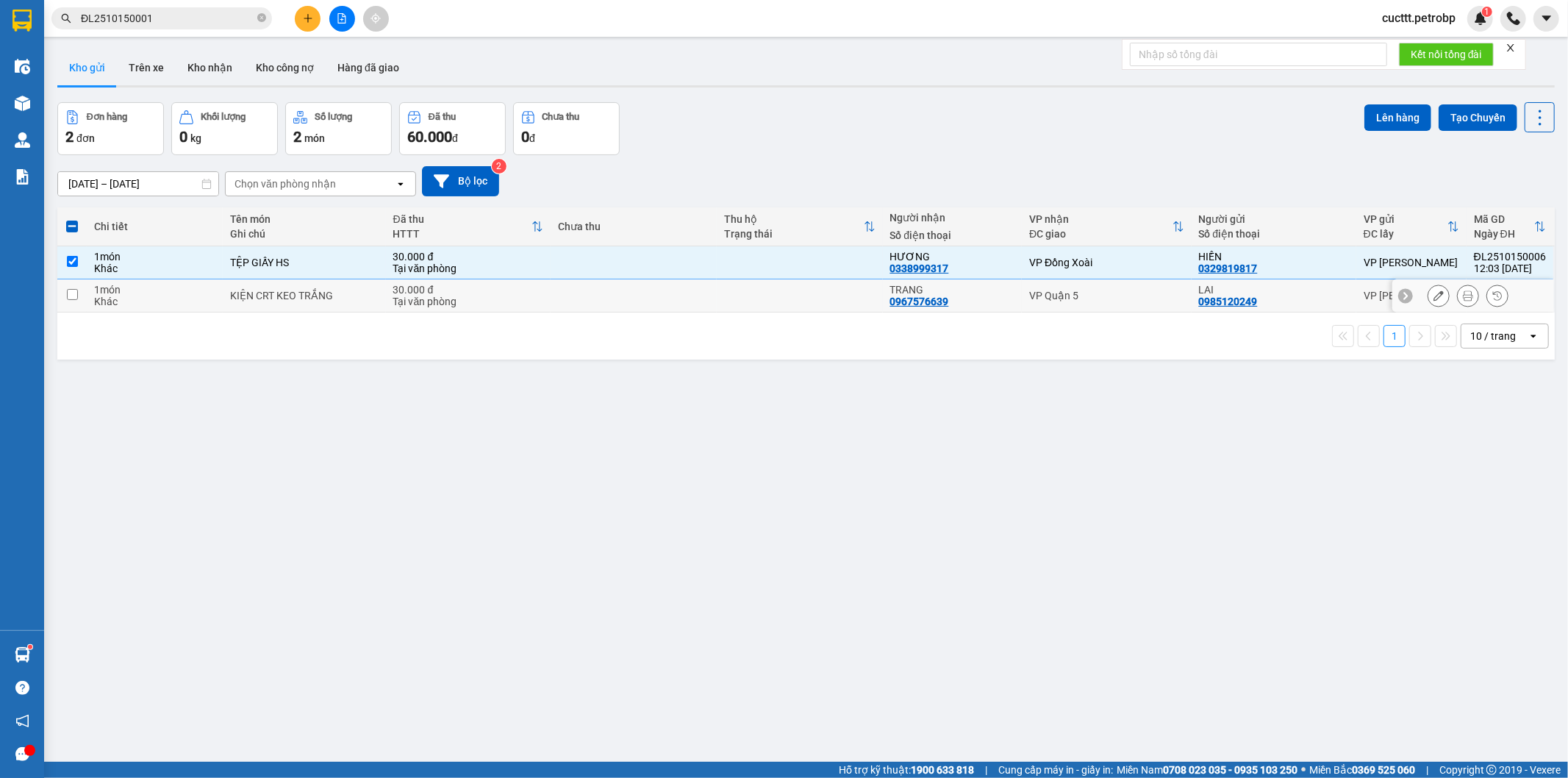
click at [717, 287] on td at bounding box center [800, 296] width 167 height 33
checkbox input "true"
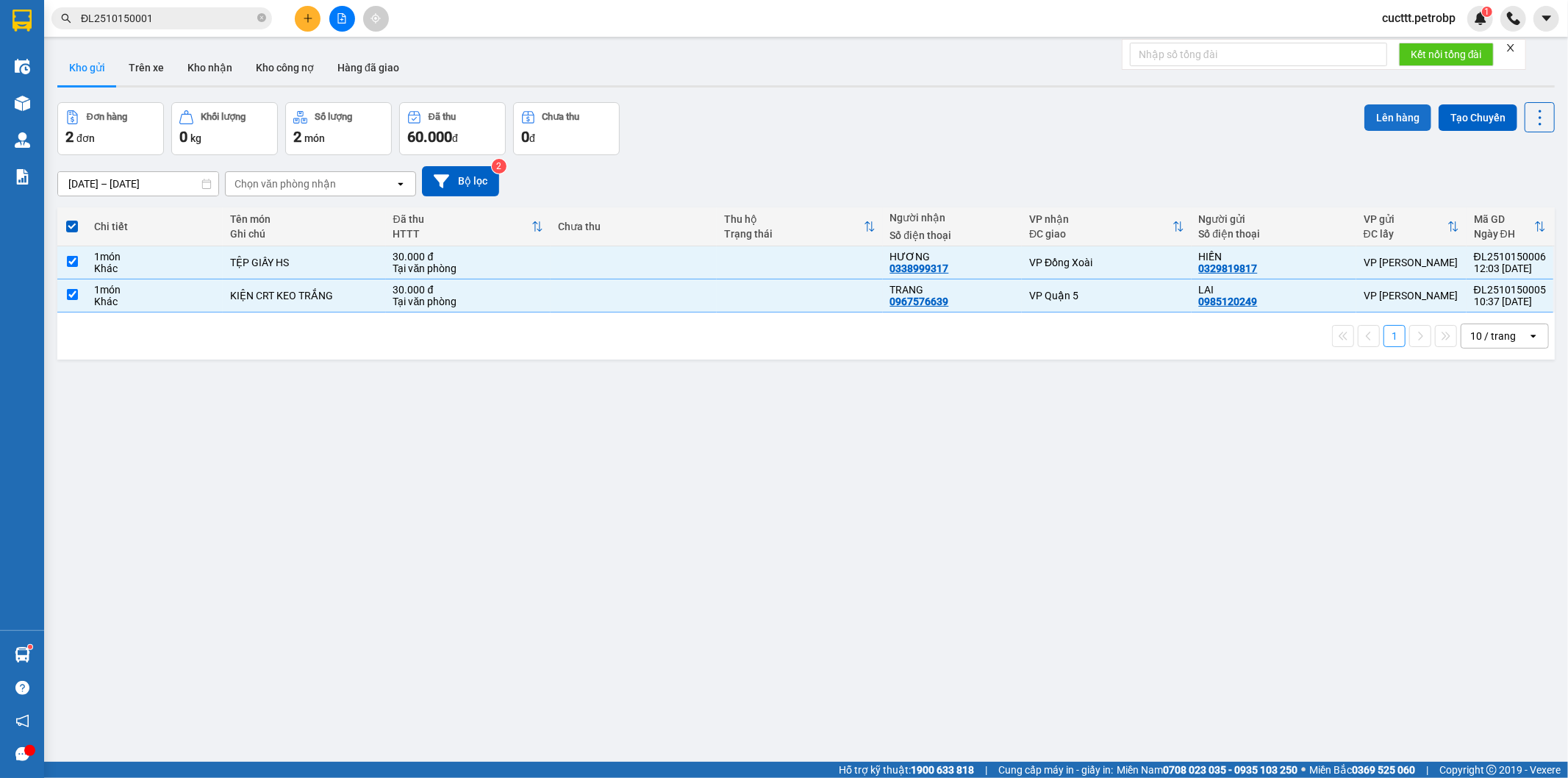
click at [1365, 118] on button "Lên hàng" at bounding box center [1398, 118] width 67 height 26
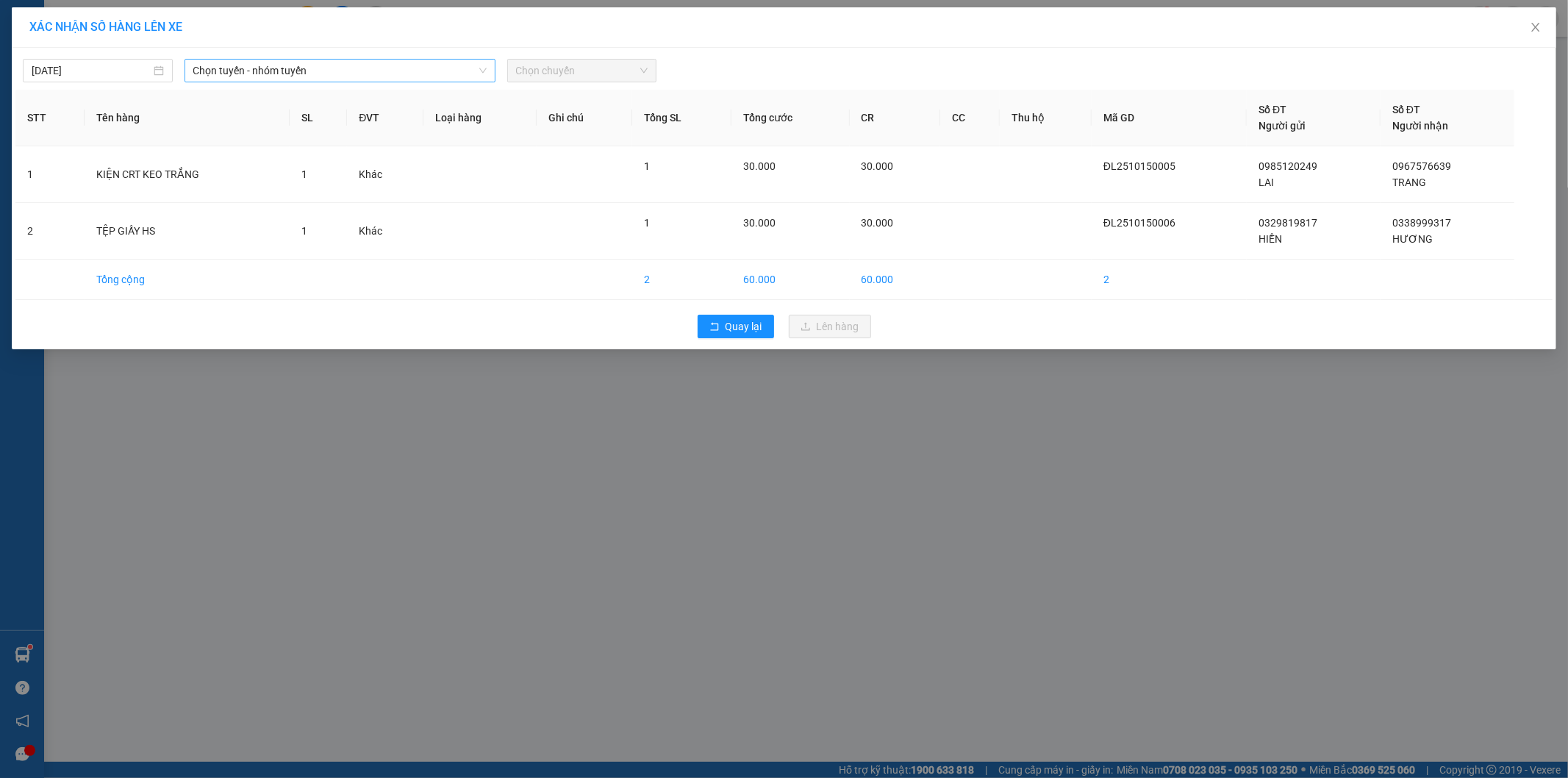
click at [224, 72] on span "Chọn tuyến - nhóm tuyến" at bounding box center [340, 70] width 293 height 22
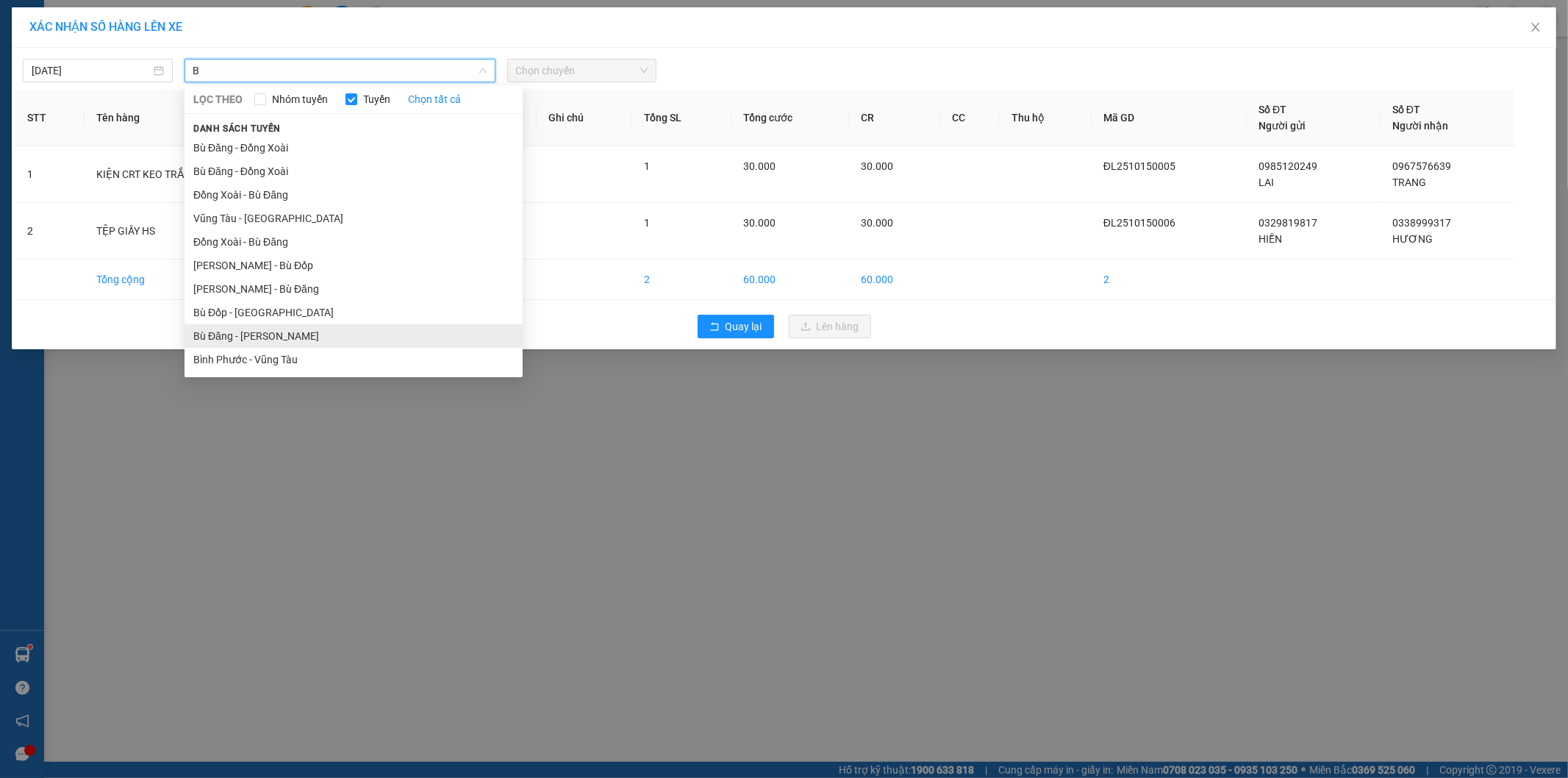
type input "B"
click at [308, 336] on li "Bù Đăng - Hồ Chí Minh" at bounding box center [353, 336] width 338 height 24
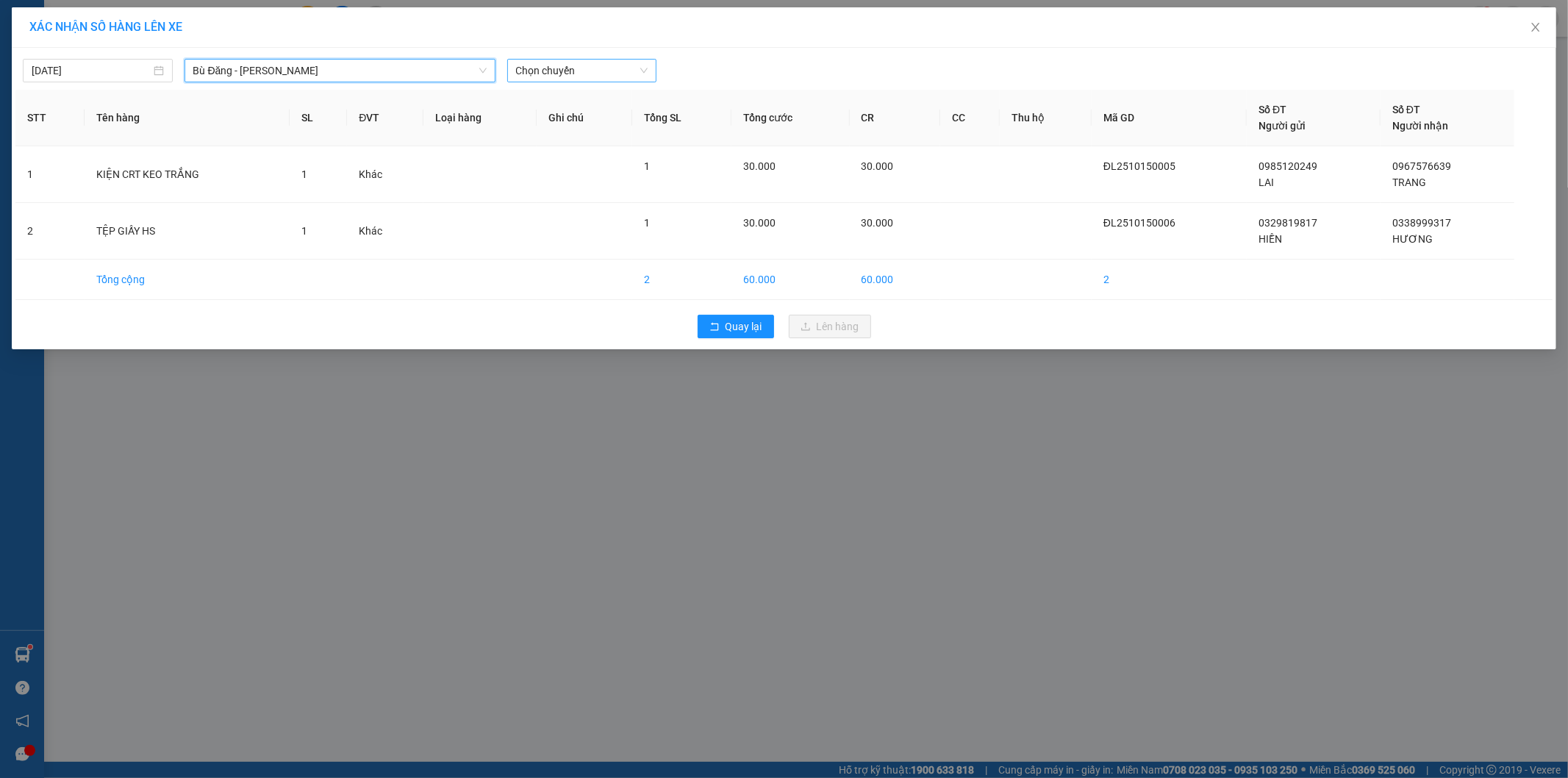
click at [564, 72] on span "Chọn chuyến" at bounding box center [582, 70] width 132 height 22
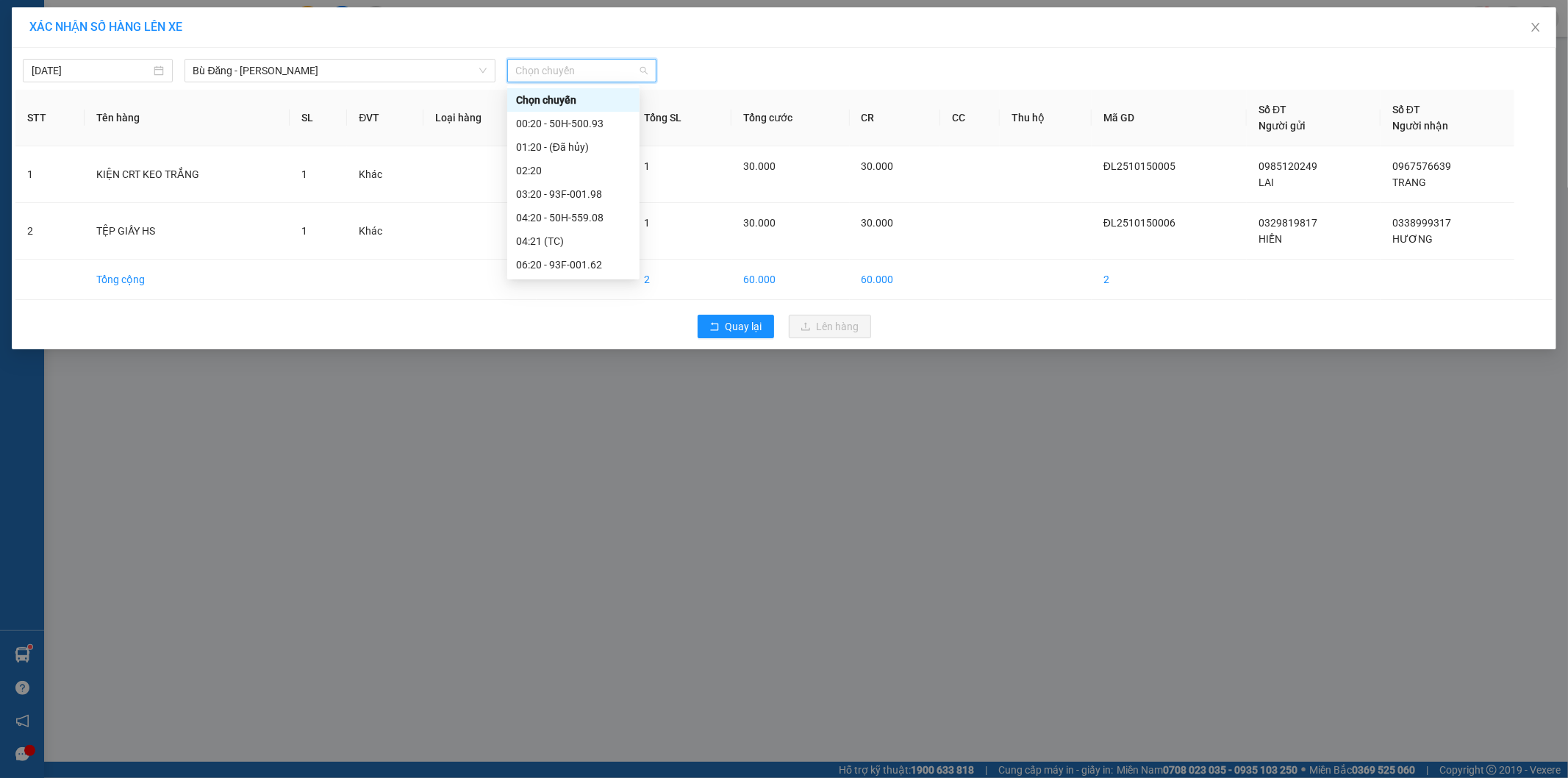
scroll to position [165, 0]
click at [545, 189] on div "11:20 - 50H-498.28" at bounding box center [573, 194] width 115 height 16
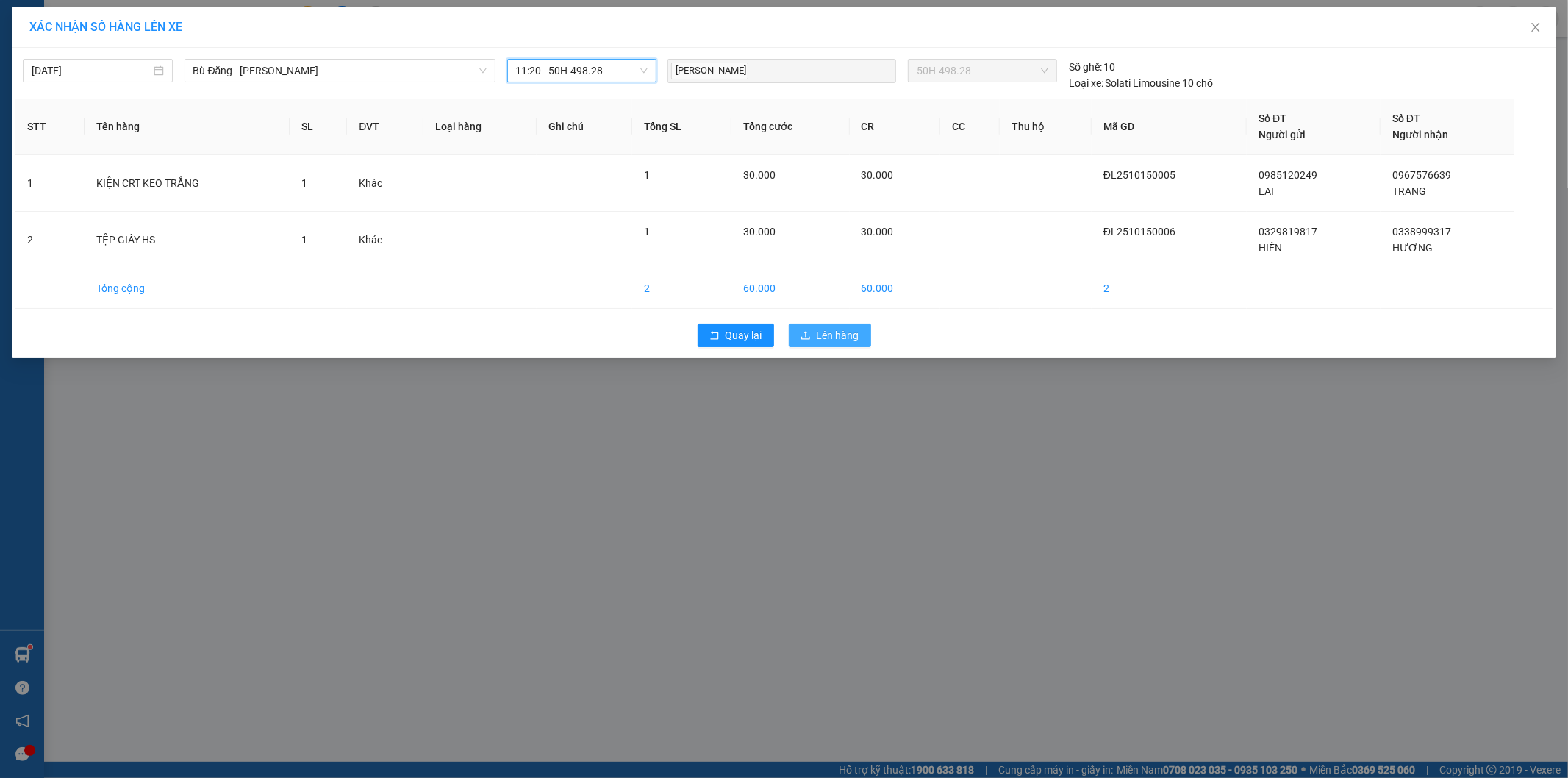
click at [827, 331] on span "Lên hàng" at bounding box center [838, 336] width 42 height 16
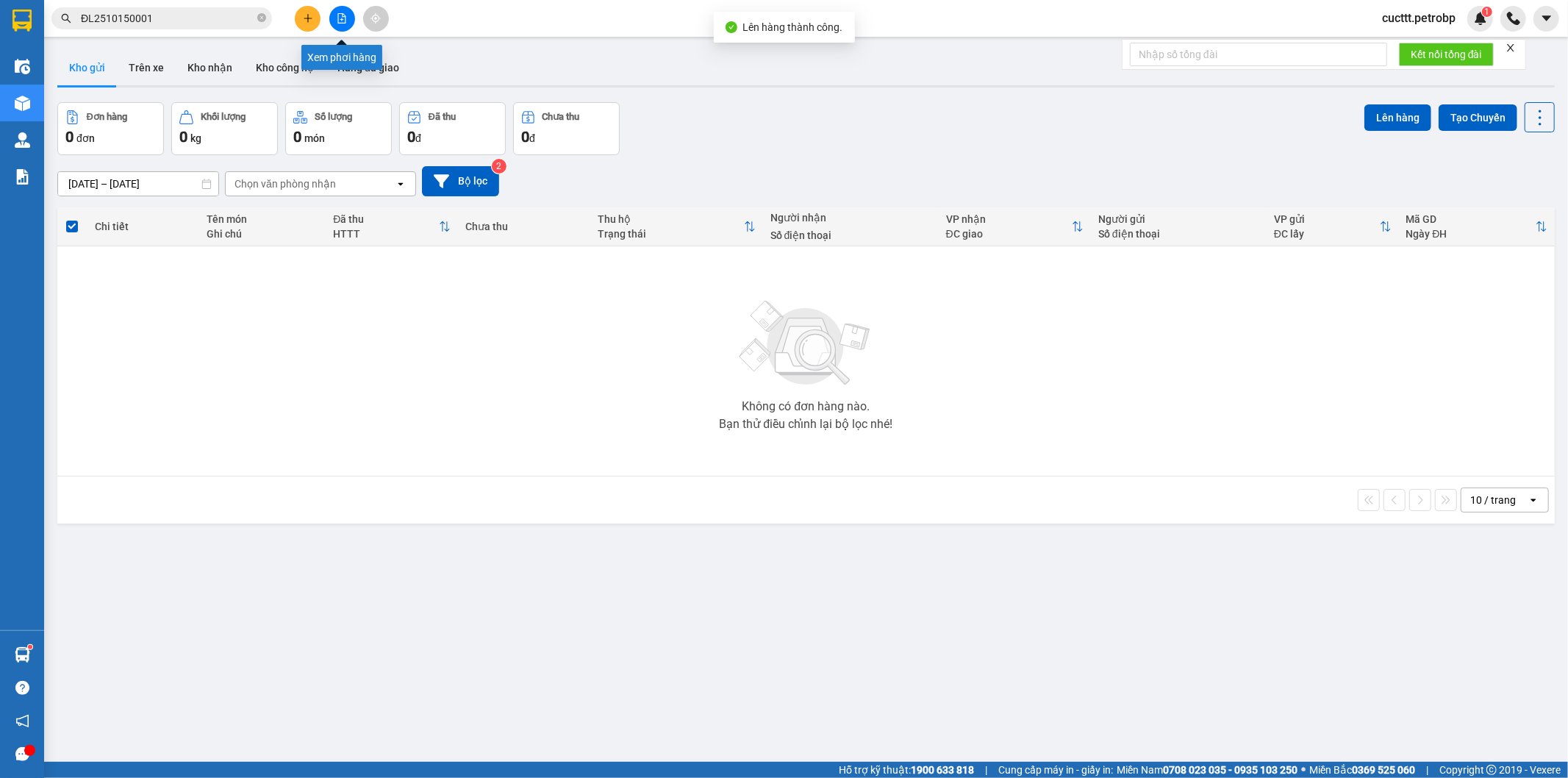
click at [343, 19] on icon "file-add" at bounding box center [342, 18] width 8 height 11
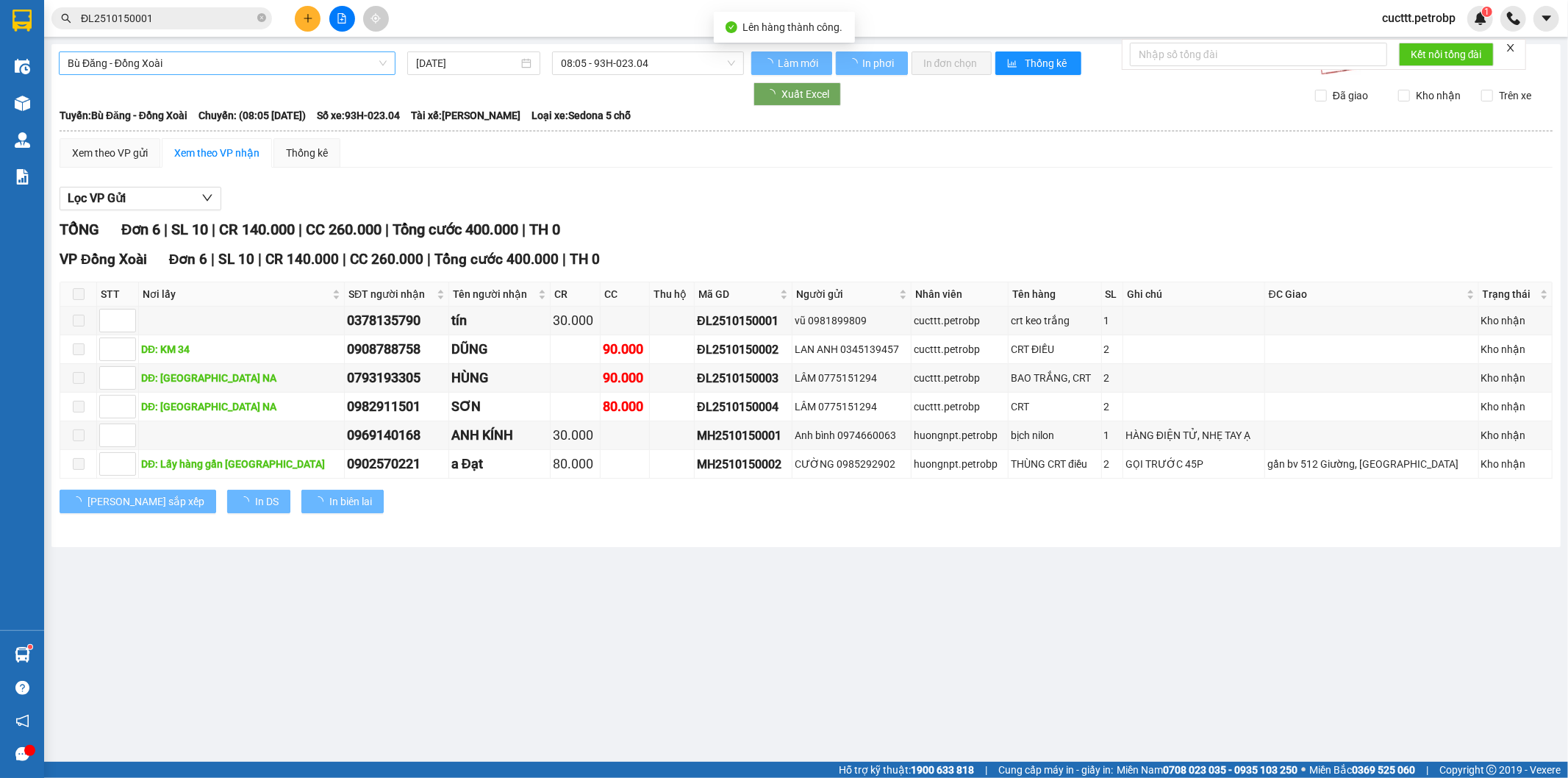
click at [261, 56] on span "Bù Đăng - Đồng Xoài" at bounding box center [227, 63] width 319 height 22
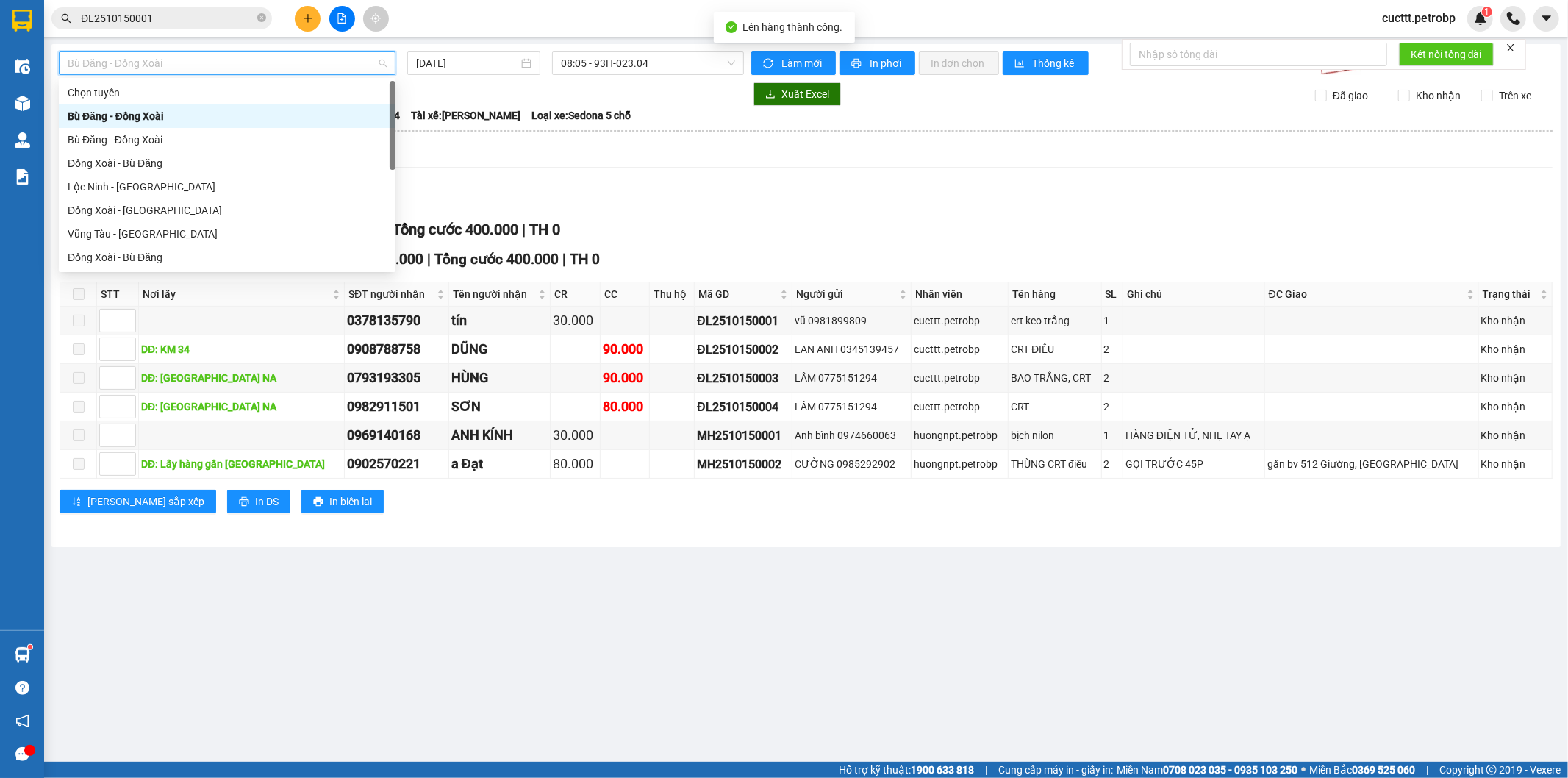
type input "V"
type input "B"
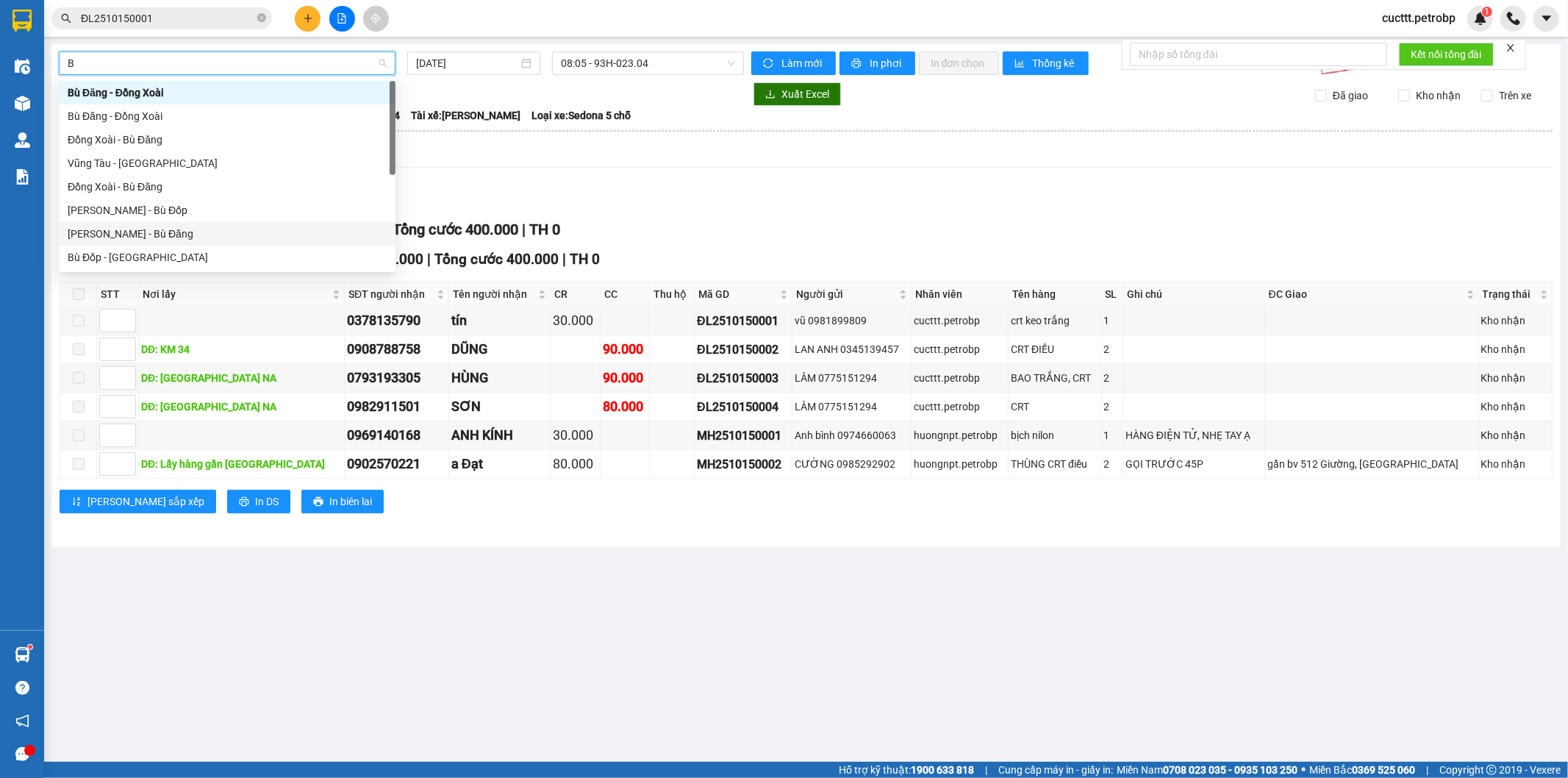
scroll to position [47, 0]
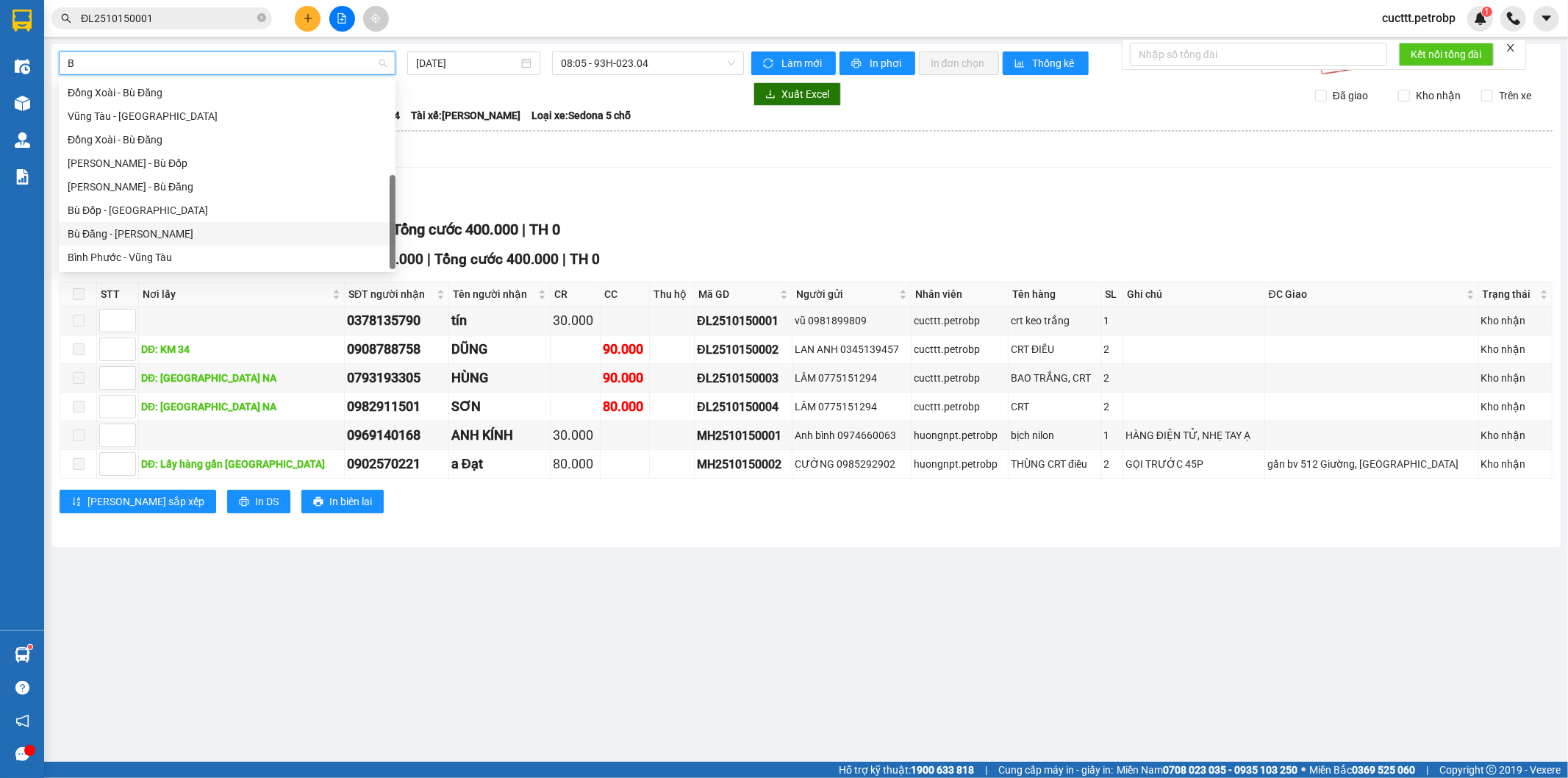
click at [184, 233] on div "Bù Đăng - Hồ Chí Minh" at bounding box center [227, 234] width 319 height 16
type input "[DATE]"
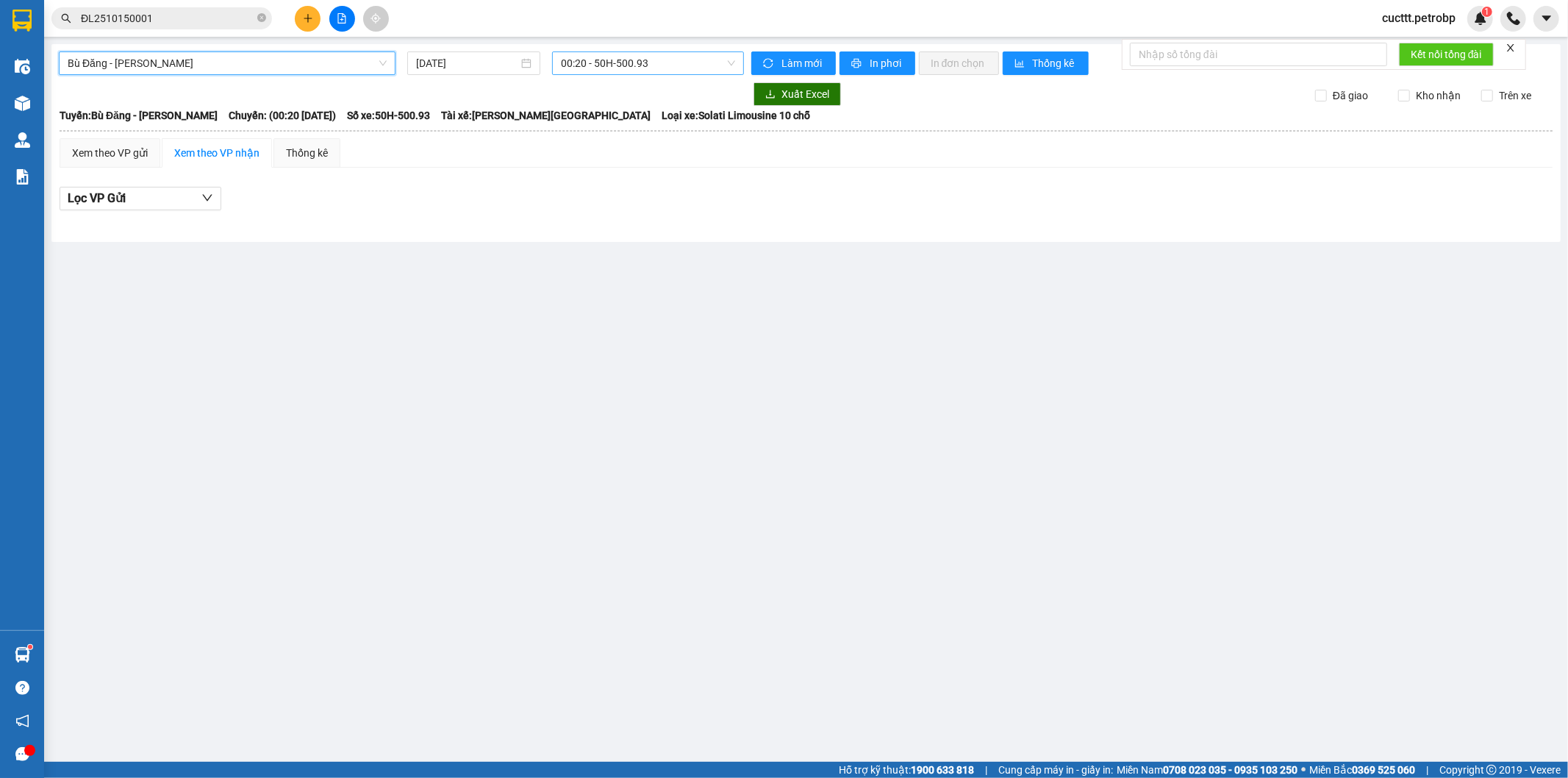
click at [593, 67] on span "00:20 - 50H-500.93" at bounding box center [647, 63] width 174 height 22
click at [576, 180] on div "11:20 - 50H-498.28" at bounding box center [618, 187] width 115 height 16
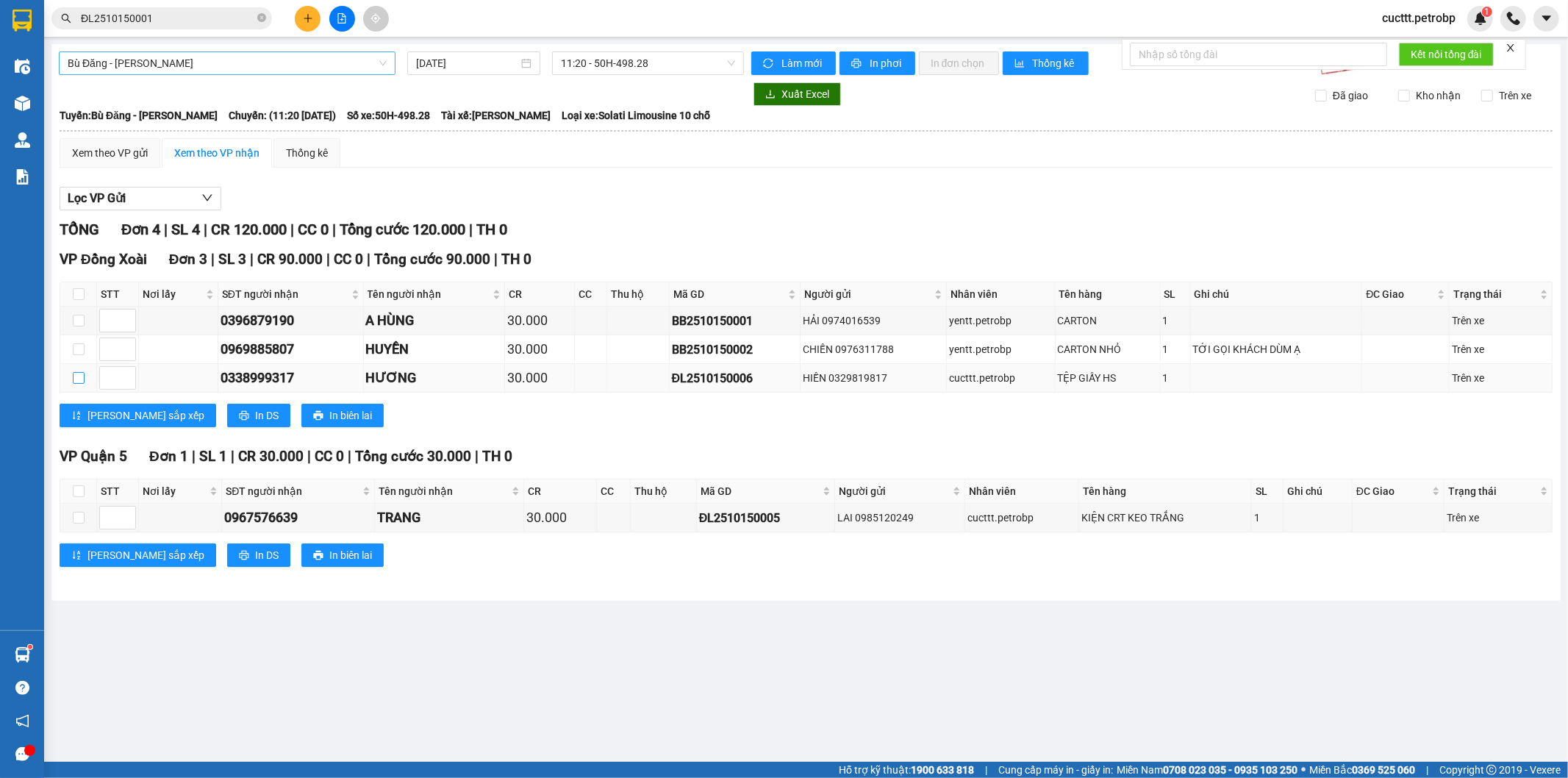
click at [78, 381] on input "checkbox" at bounding box center [78, 378] width 11 height 11
checkbox input "true"
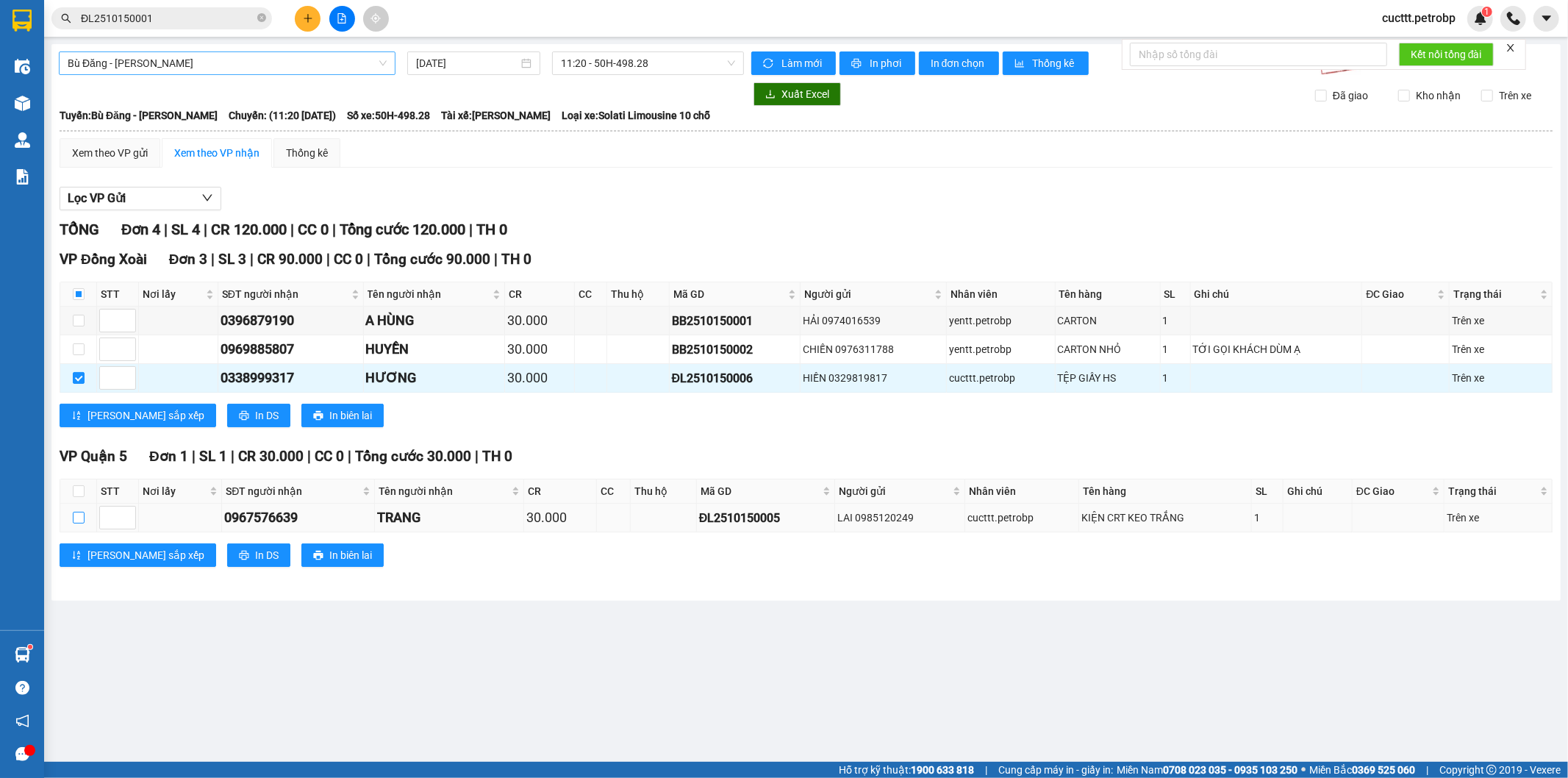
click at [79, 516] on input "checkbox" at bounding box center [78, 518] width 11 height 11
checkbox input "true"
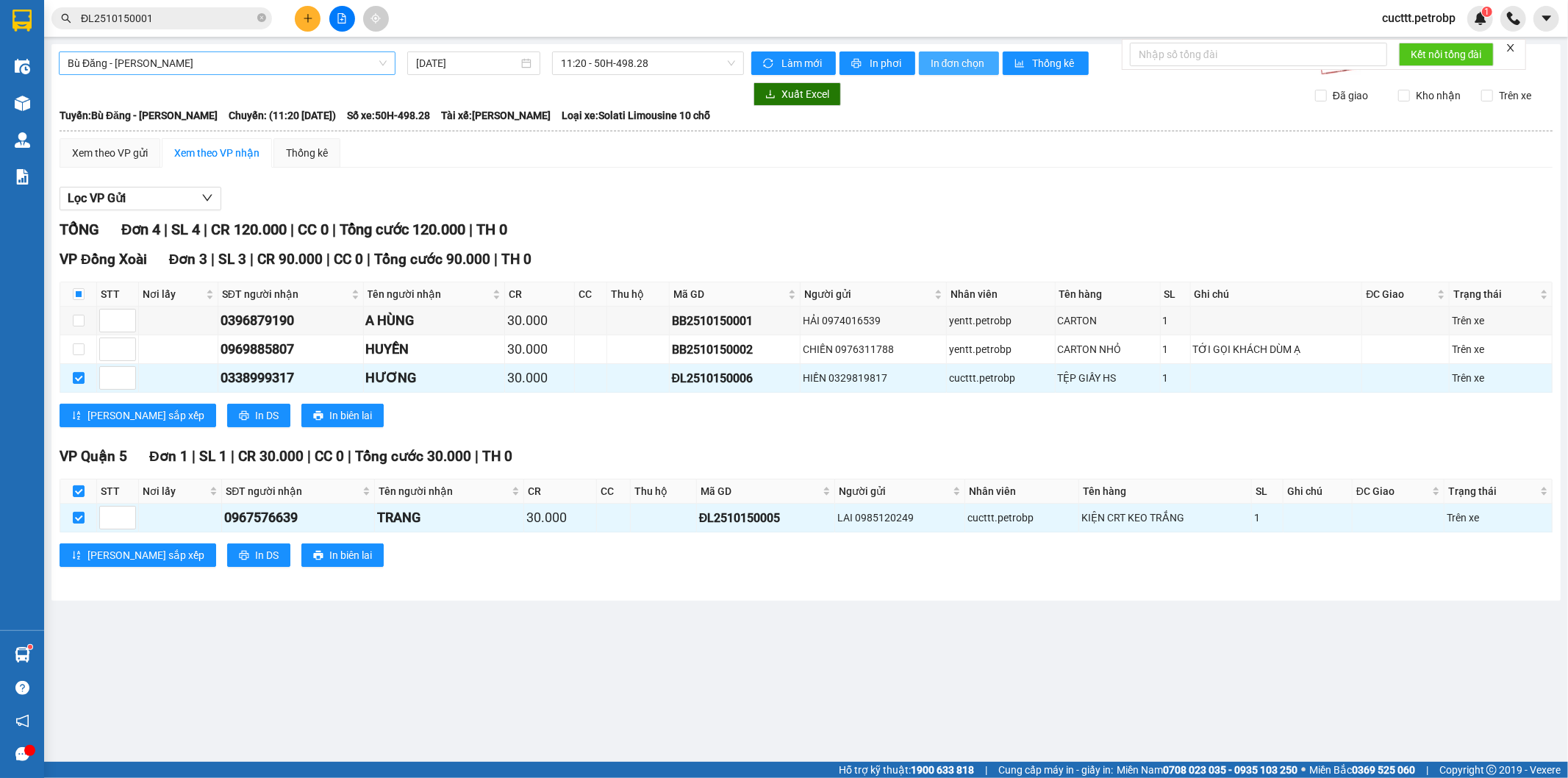
click at [975, 60] on span "In đơn chọn" at bounding box center [958, 64] width 56 height 16
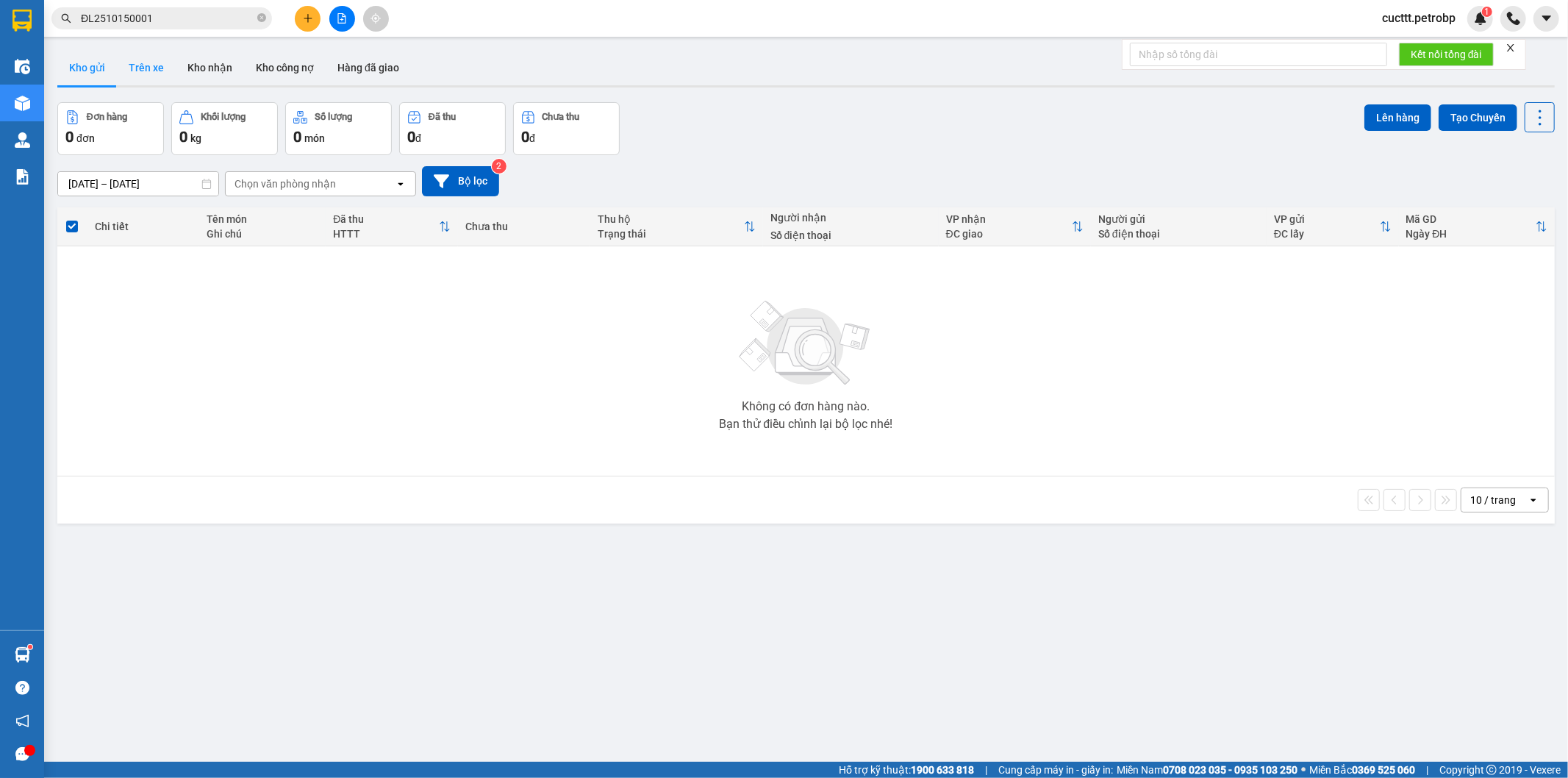
click at [150, 78] on button "Trên xe" at bounding box center [146, 67] width 59 height 35
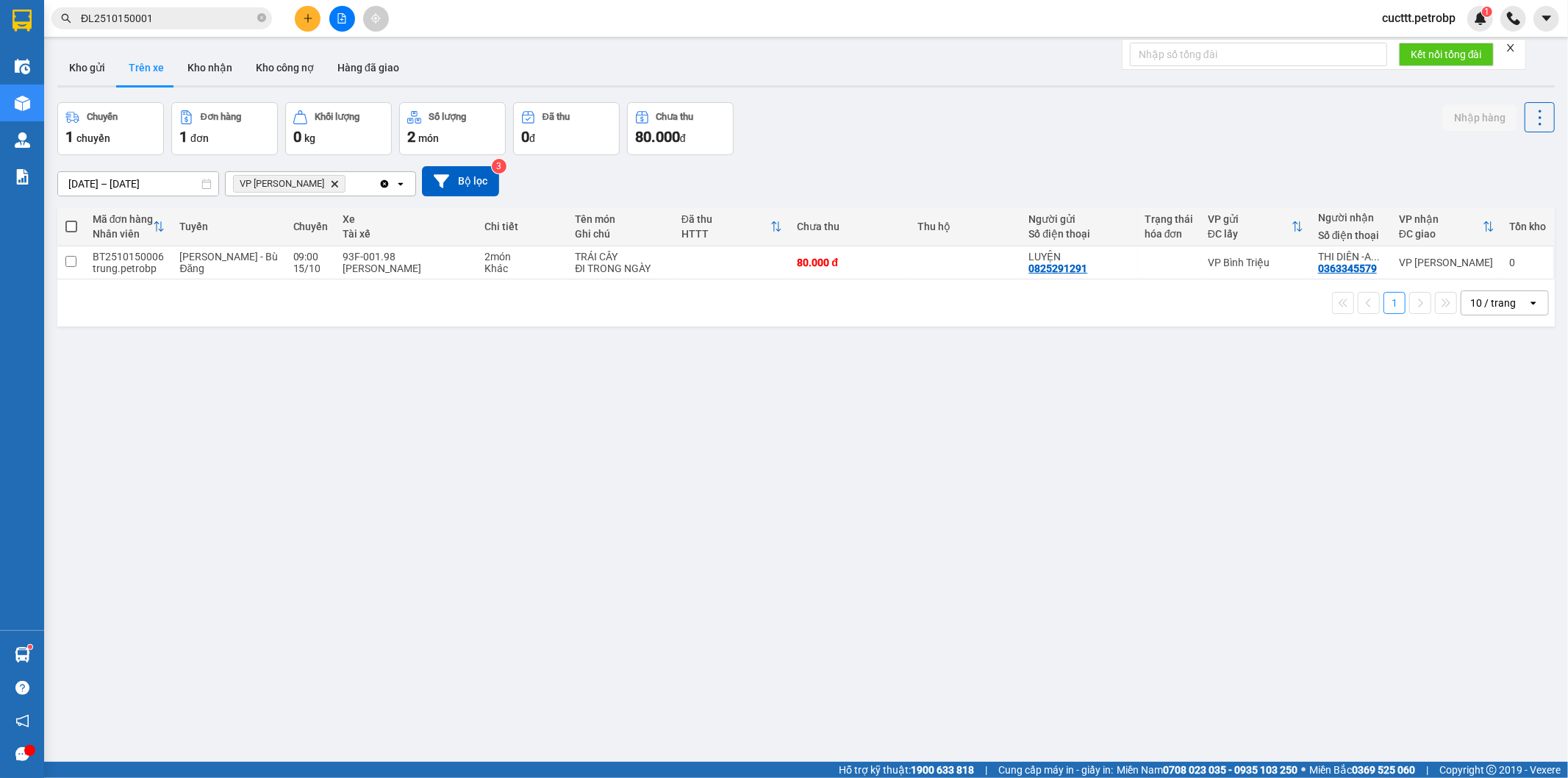
click at [331, 11] on button at bounding box center [343, 19] width 26 height 26
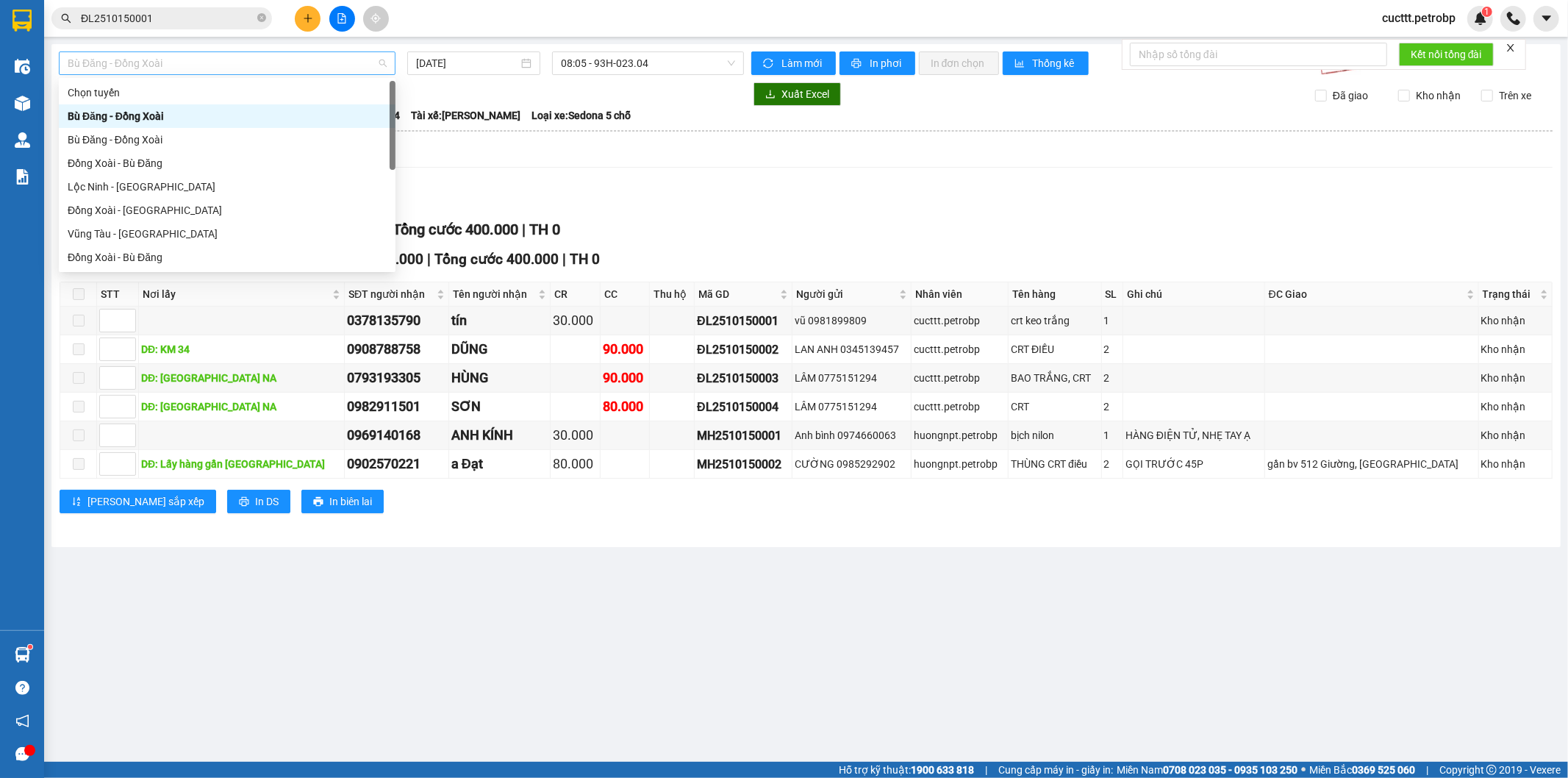
click at [269, 54] on span "Bù Đăng - Đồng Xoài" at bounding box center [227, 63] width 319 height 22
type input "B"
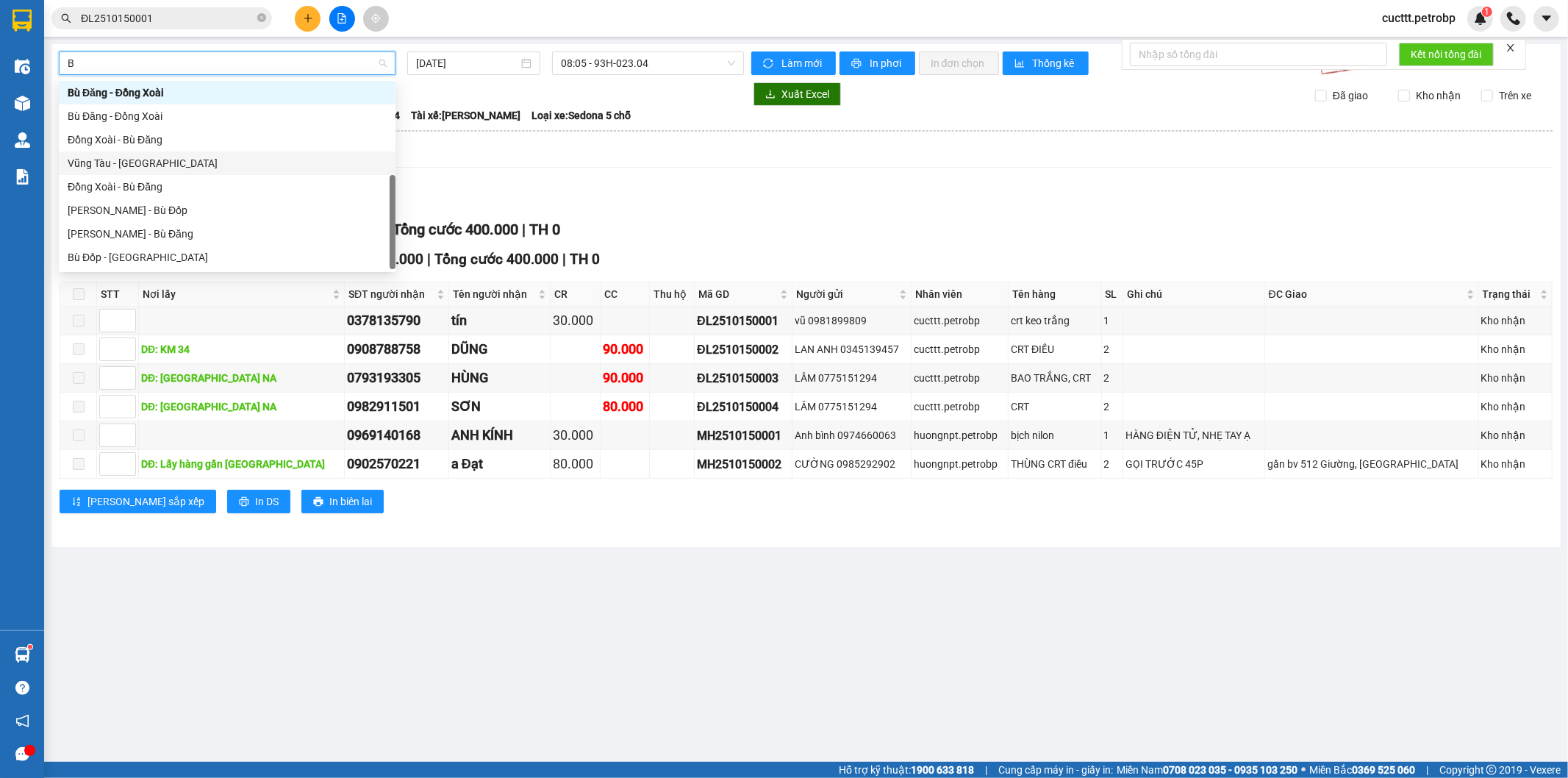
scroll to position [47, 0]
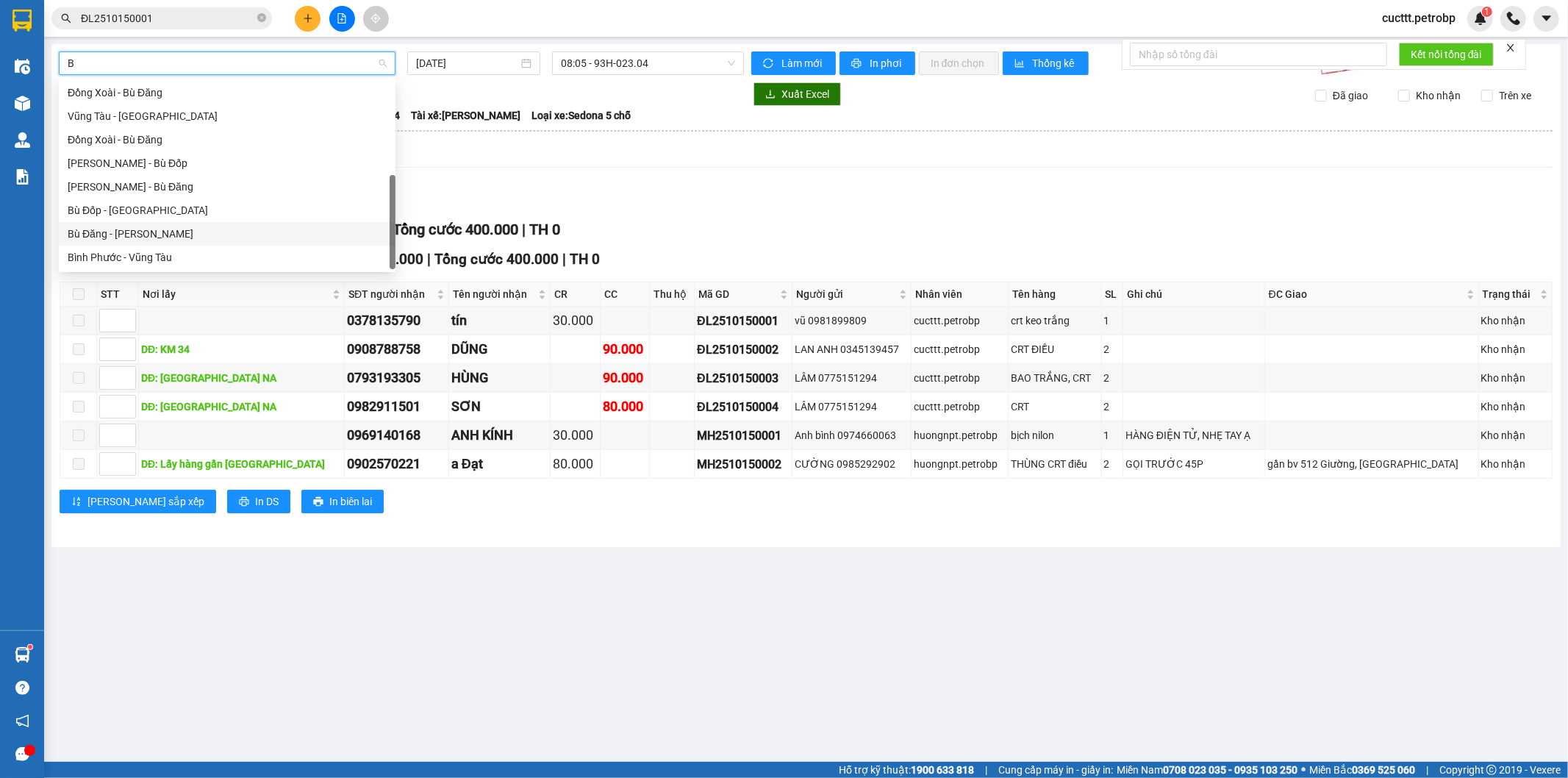
click at [211, 228] on div "Bù Đăng - Hồ Chí Minh" at bounding box center [227, 234] width 319 height 16
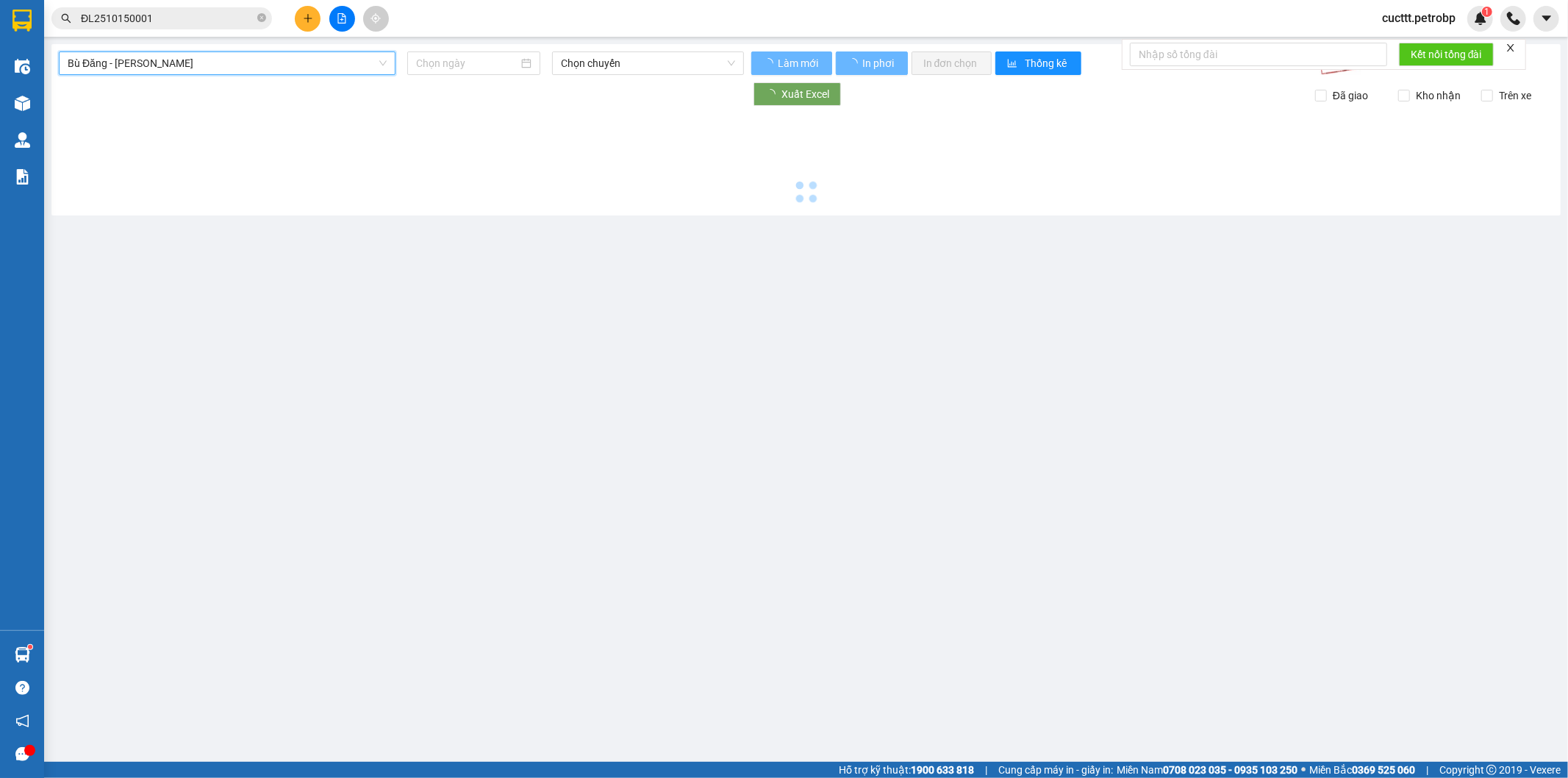
type input "[DATE]"
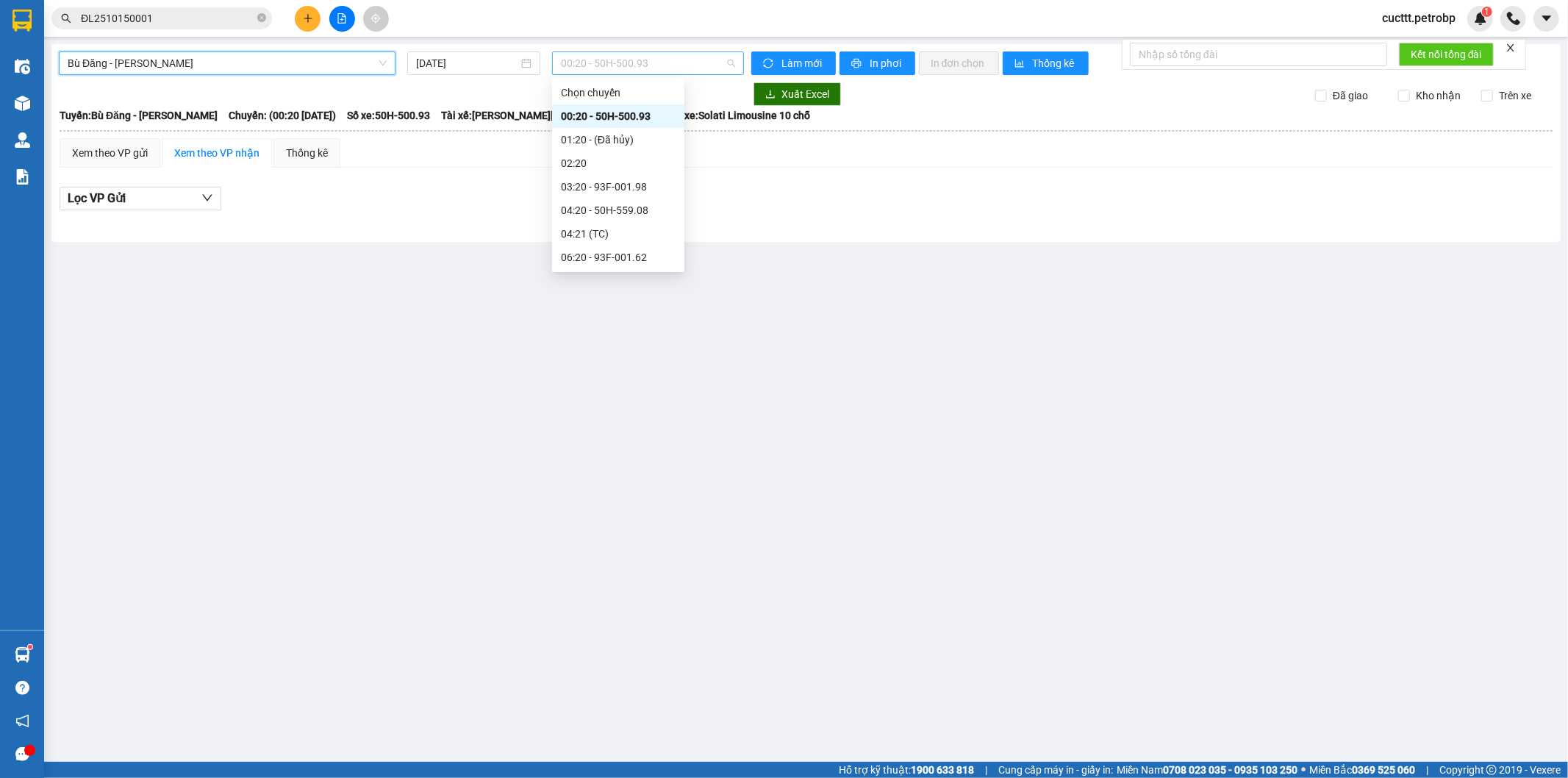
click at [623, 54] on span "00:20 - 50H-500.93" at bounding box center [647, 63] width 174 height 22
click at [613, 180] on div "11:20 - 50H-498.28" at bounding box center [618, 187] width 115 height 16
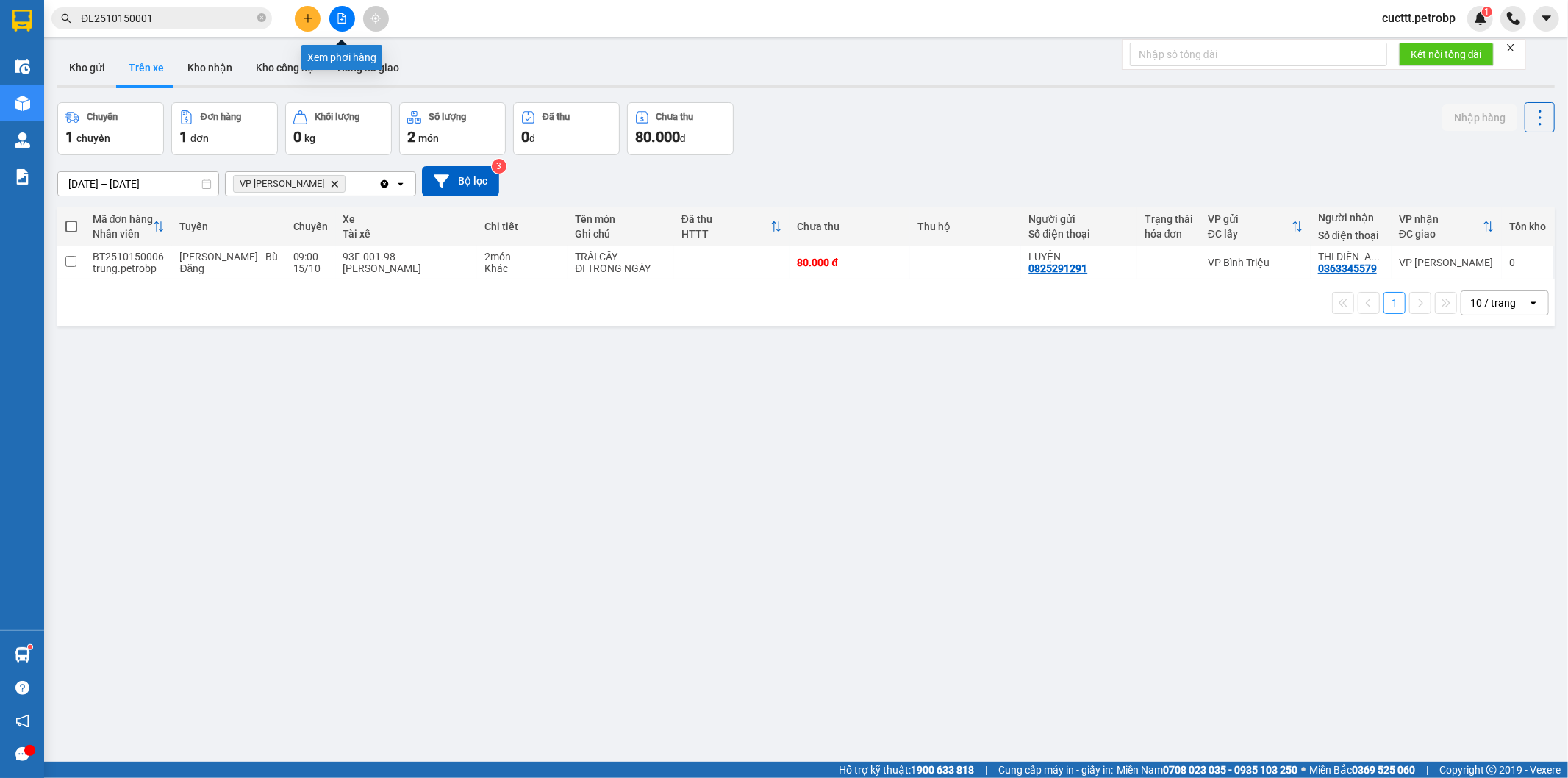
click at [344, 16] on icon "file-add" at bounding box center [342, 18] width 11 height 11
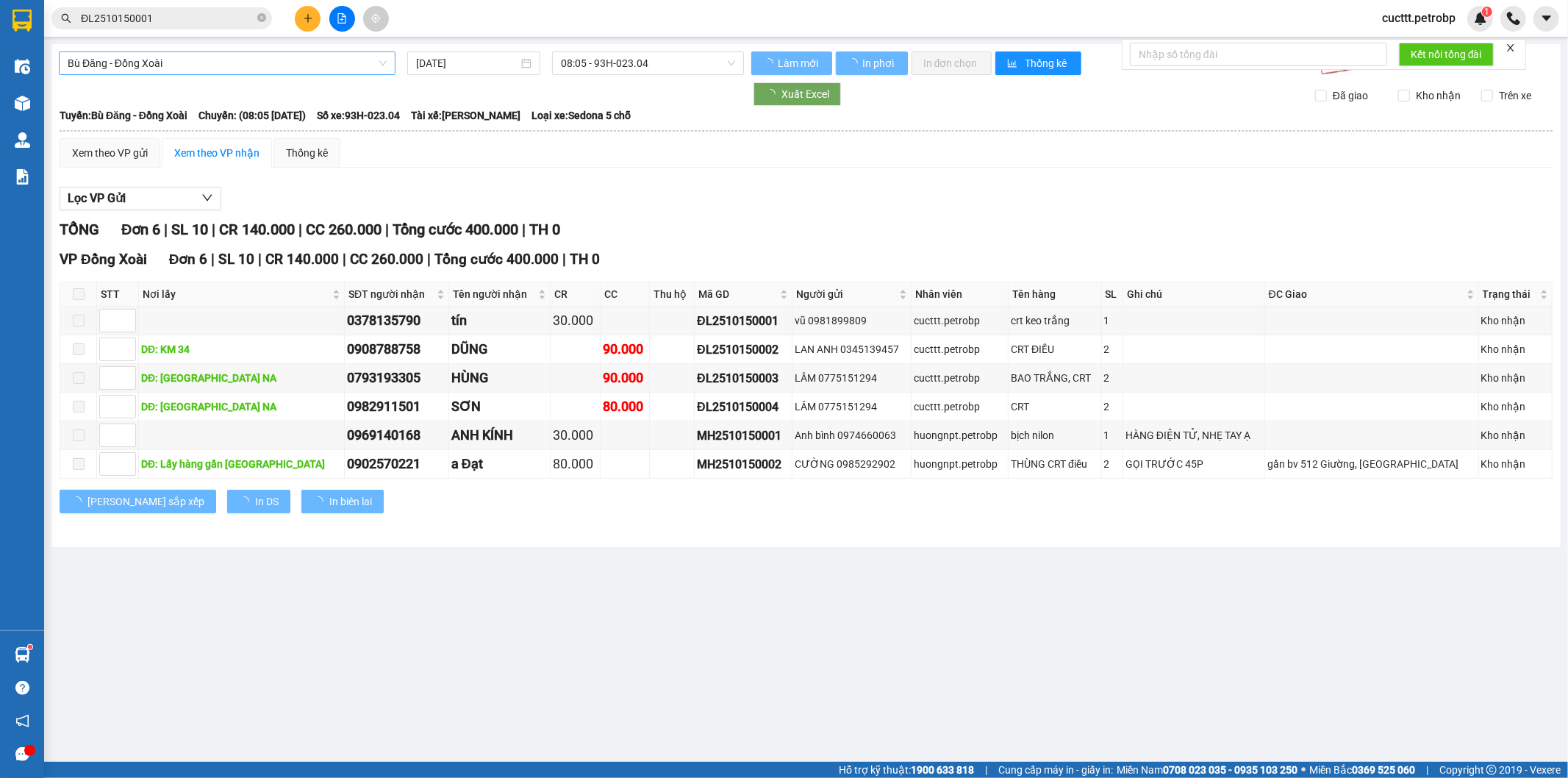
click at [223, 61] on span "Bù Đăng - Đồng Xoài" at bounding box center [227, 63] width 319 height 22
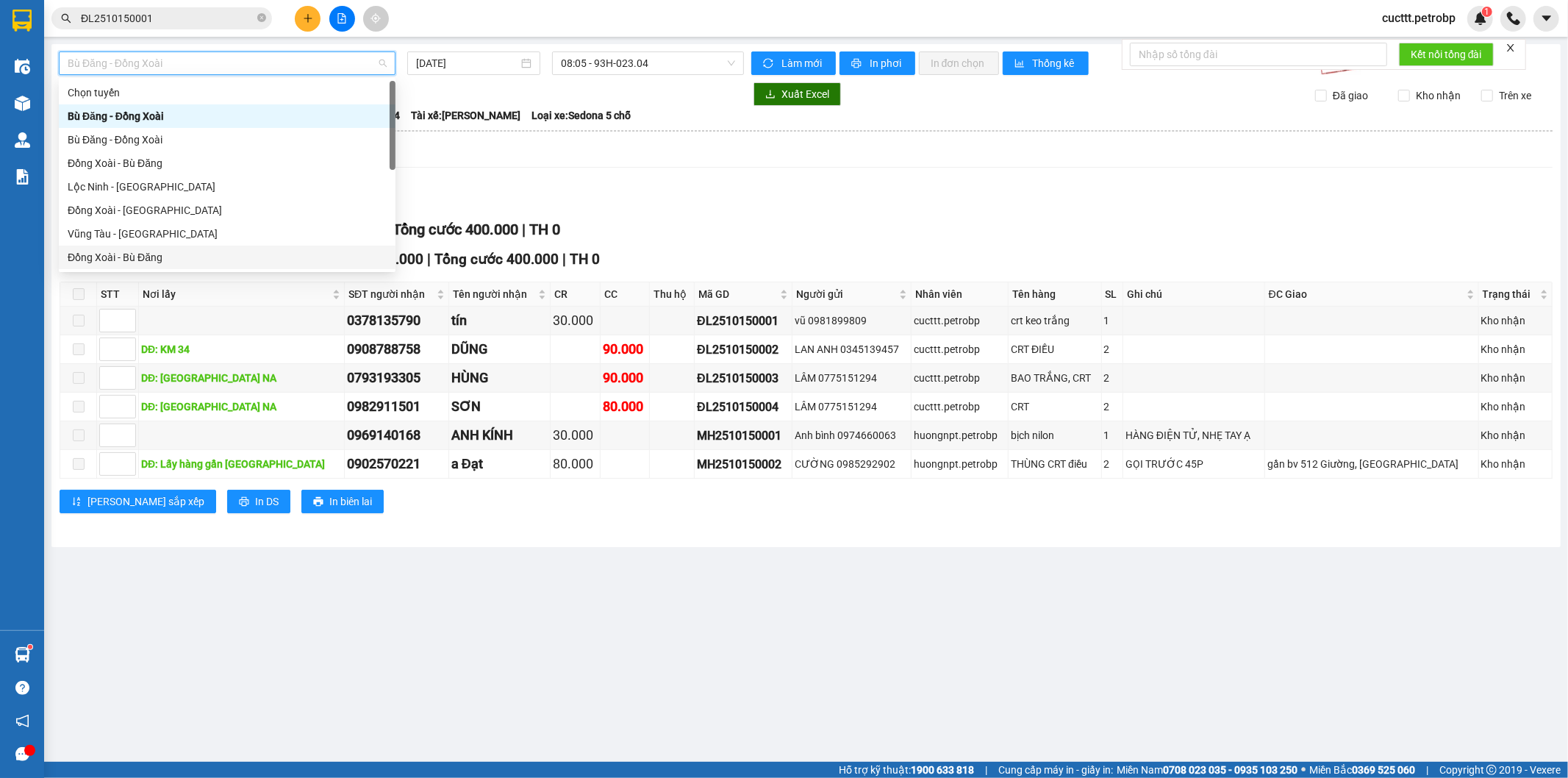
scroll to position [163, 0]
click at [189, 211] on div "Hồ Chí Minh - Phước Long" at bounding box center [227, 212] width 319 height 16
type input "[DATE]"
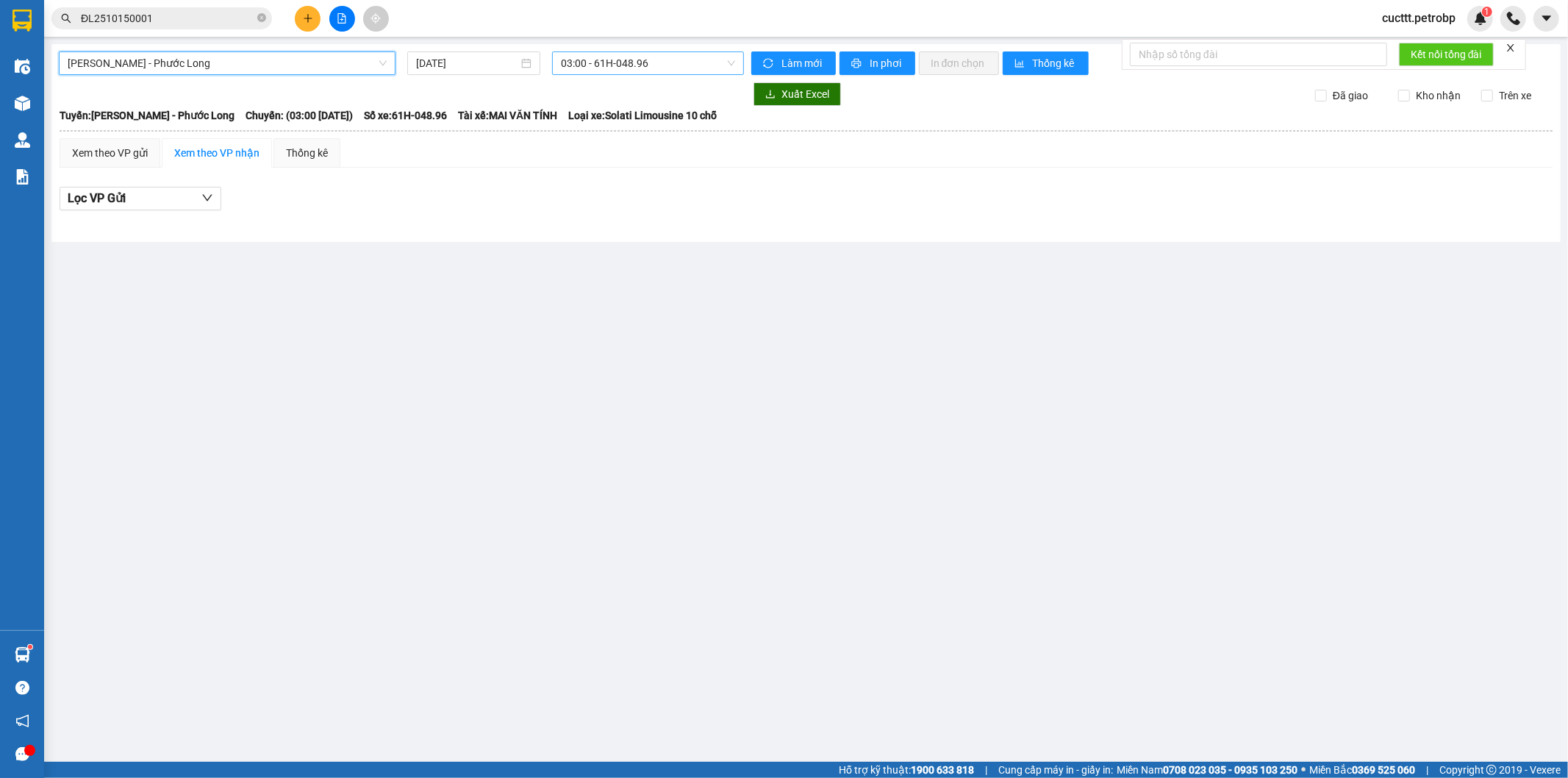
click at [591, 62] on span "03:00 - 61H-048.96" at bounding box center [647, 63] width 174 height 22
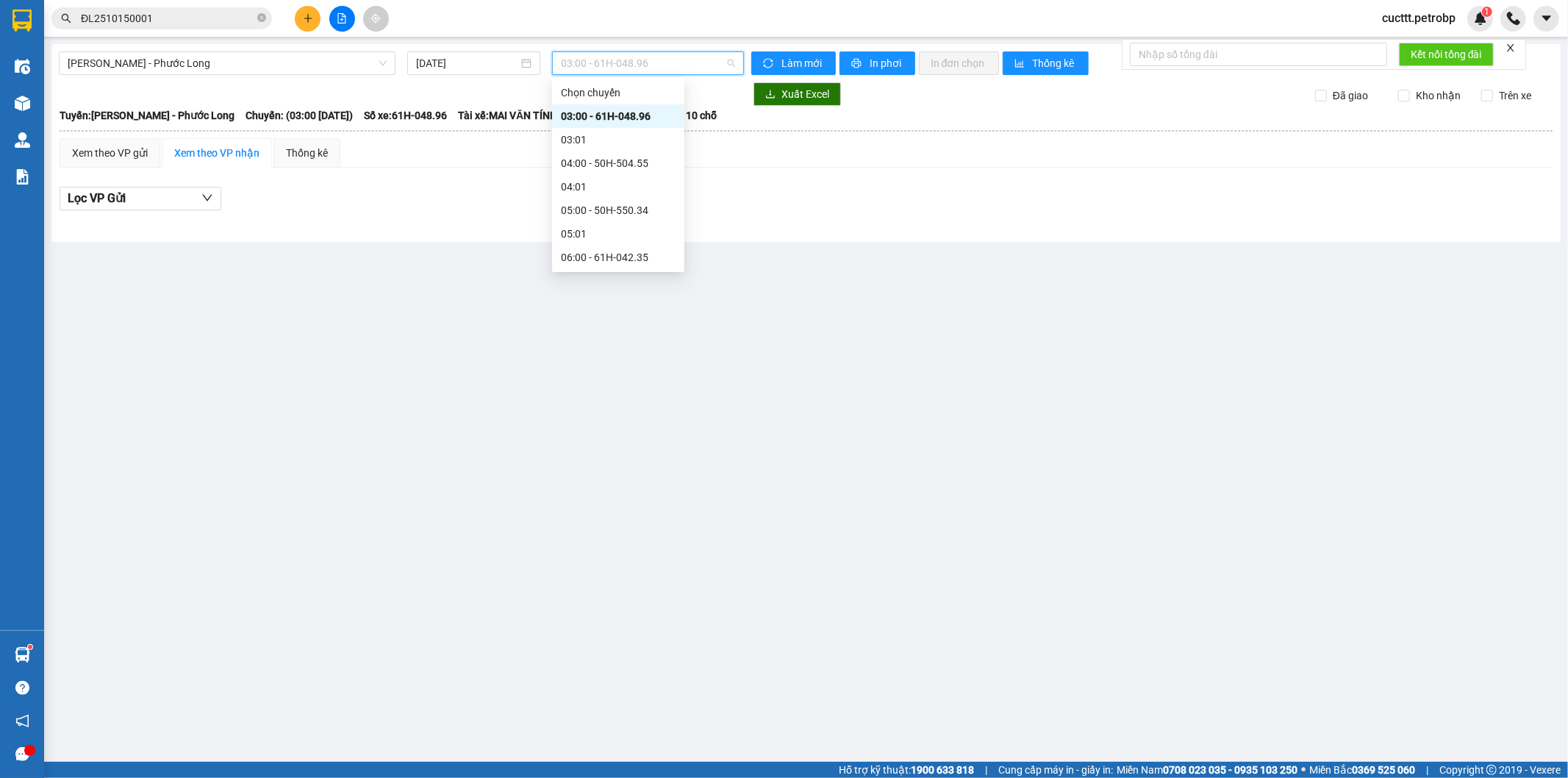
scroll to position [245, 0]
click at [584, 218] on div "09:05 - 50H-074.37" at bounding box center [618, 225] width 115 height 16
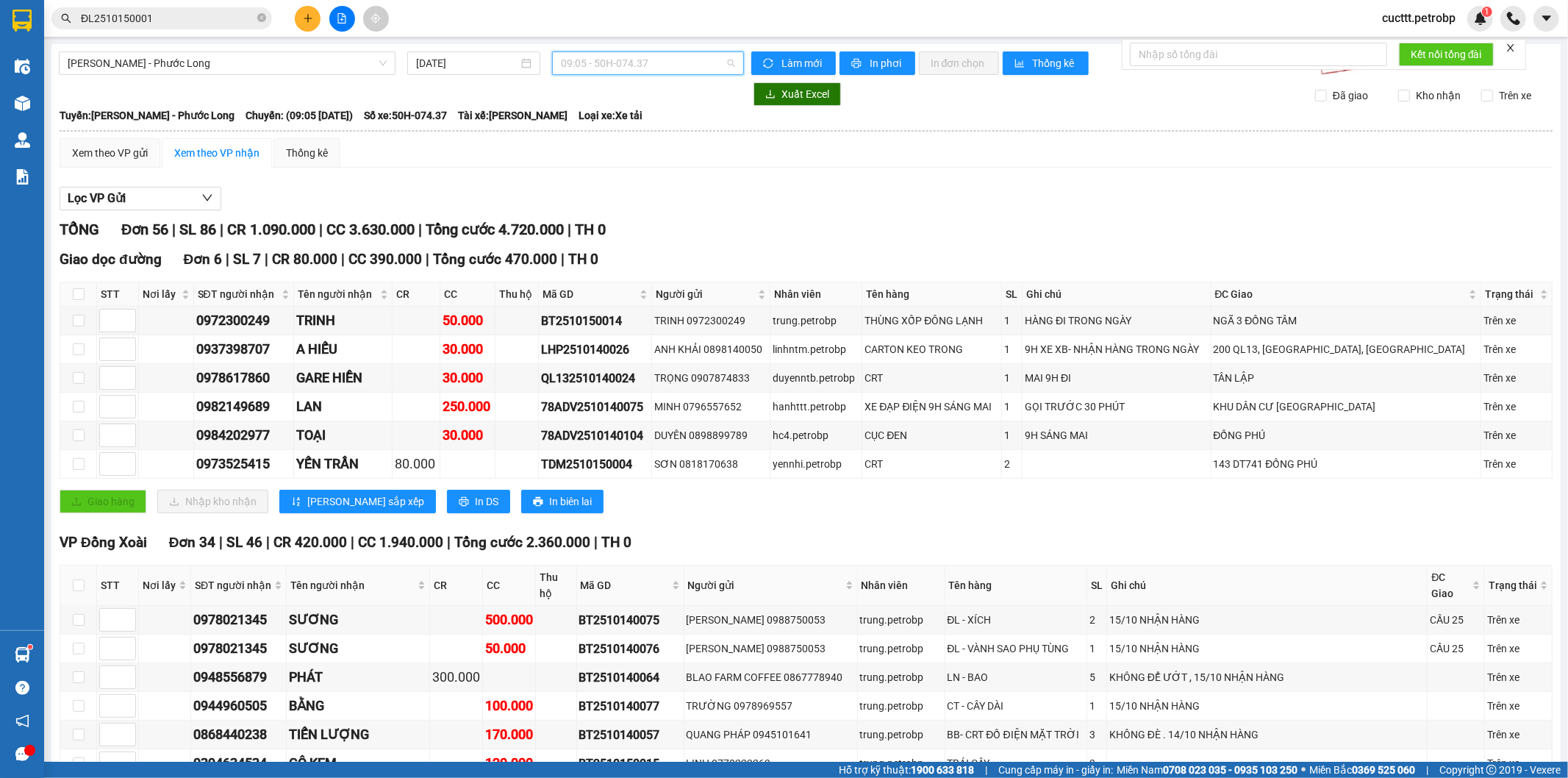
click at [618, 60] on span "09:05 - 50H-074.37" at bounding box center [647, 63] width 174 height 22
click at [805, 189] on div "Lọc VP Gửi" at bounding box center [806, 199] width 1494 height 24
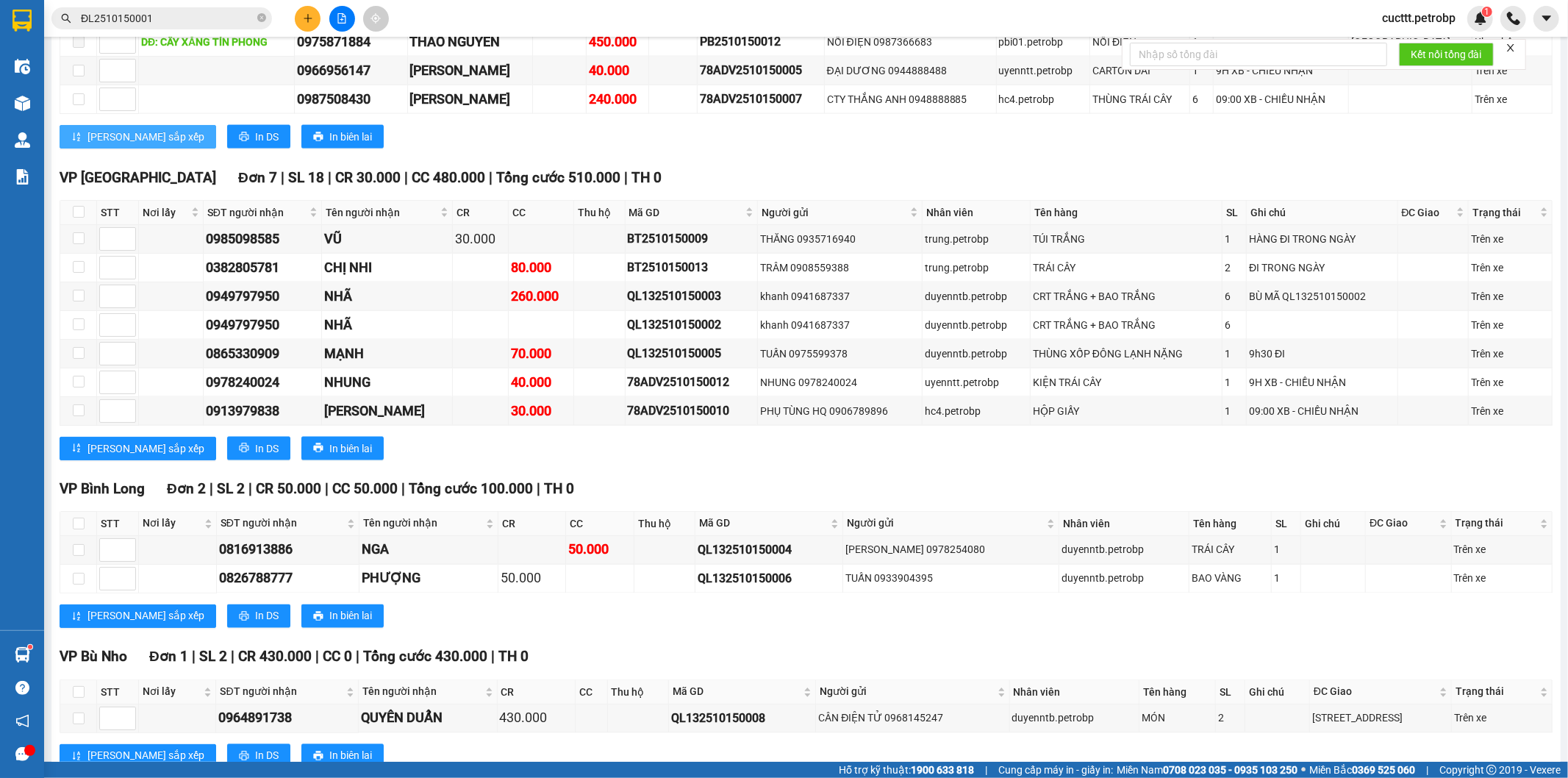
scroll to position [1939, 0]
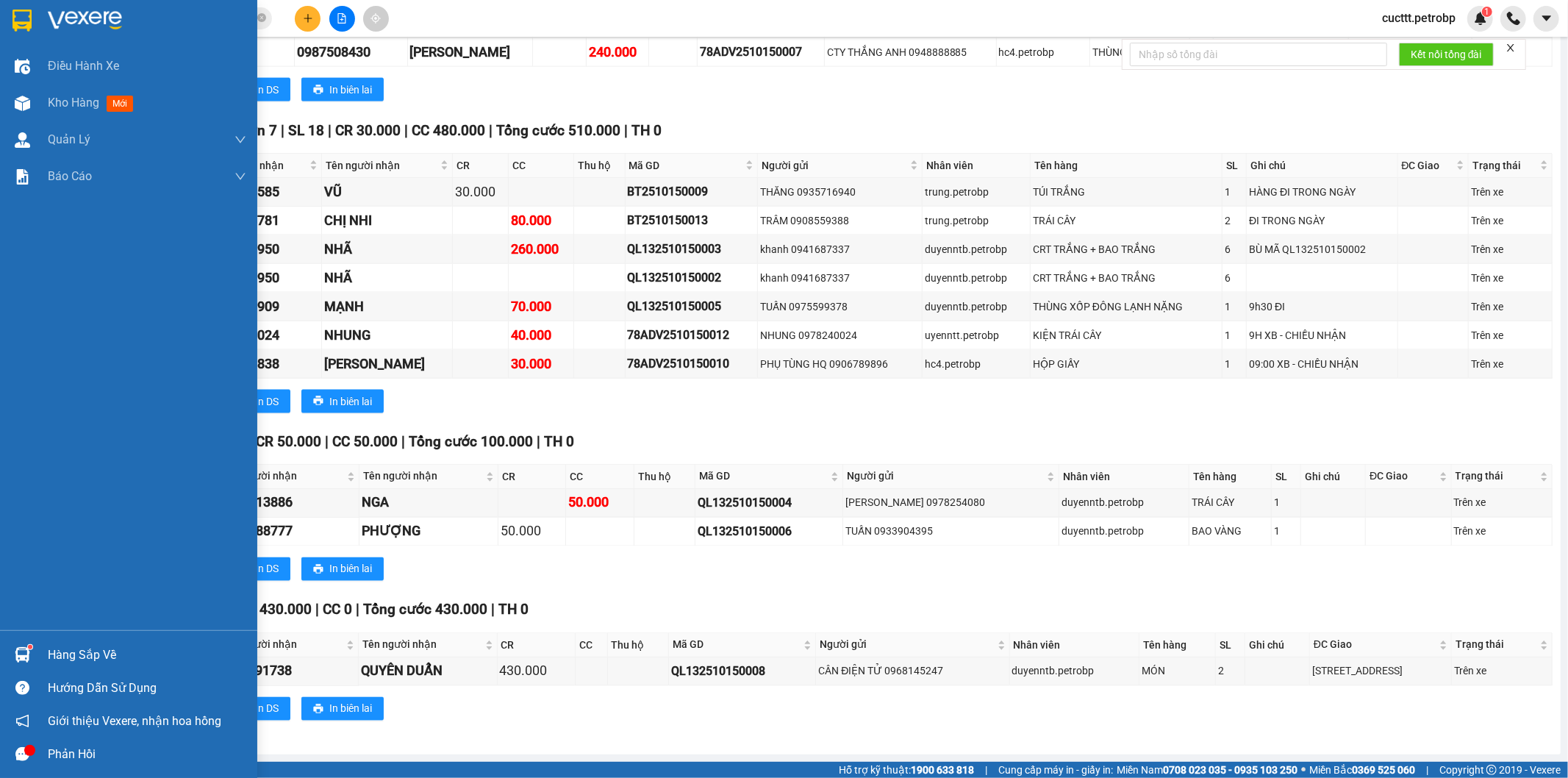
click at [64, 649] on div "Hàng sắp về" at bounding box center [147, 655] width 198 height 22
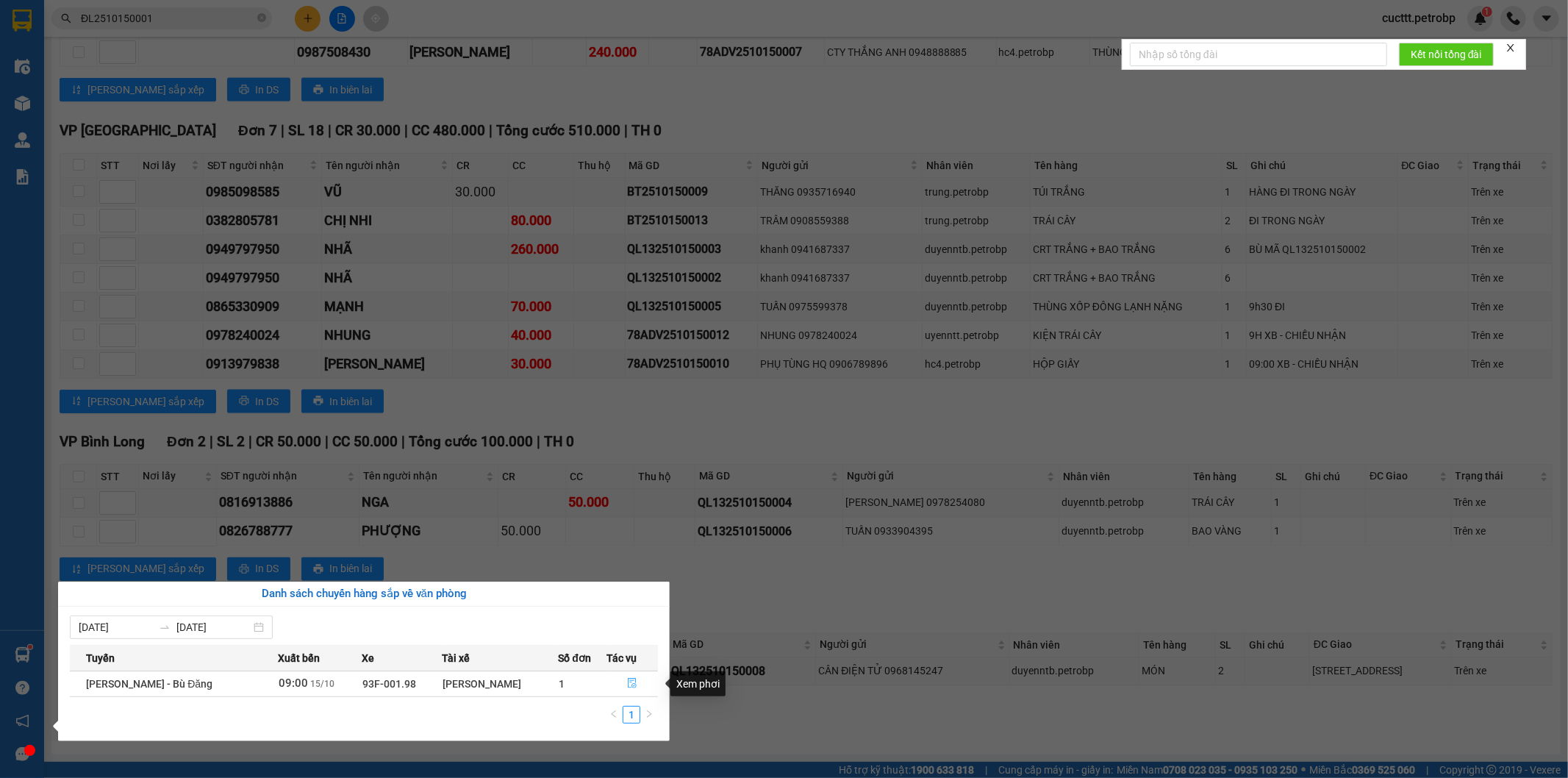
click at [629, 684] on icon "file-done" at bounding box center [632, 683] width 11 height 11
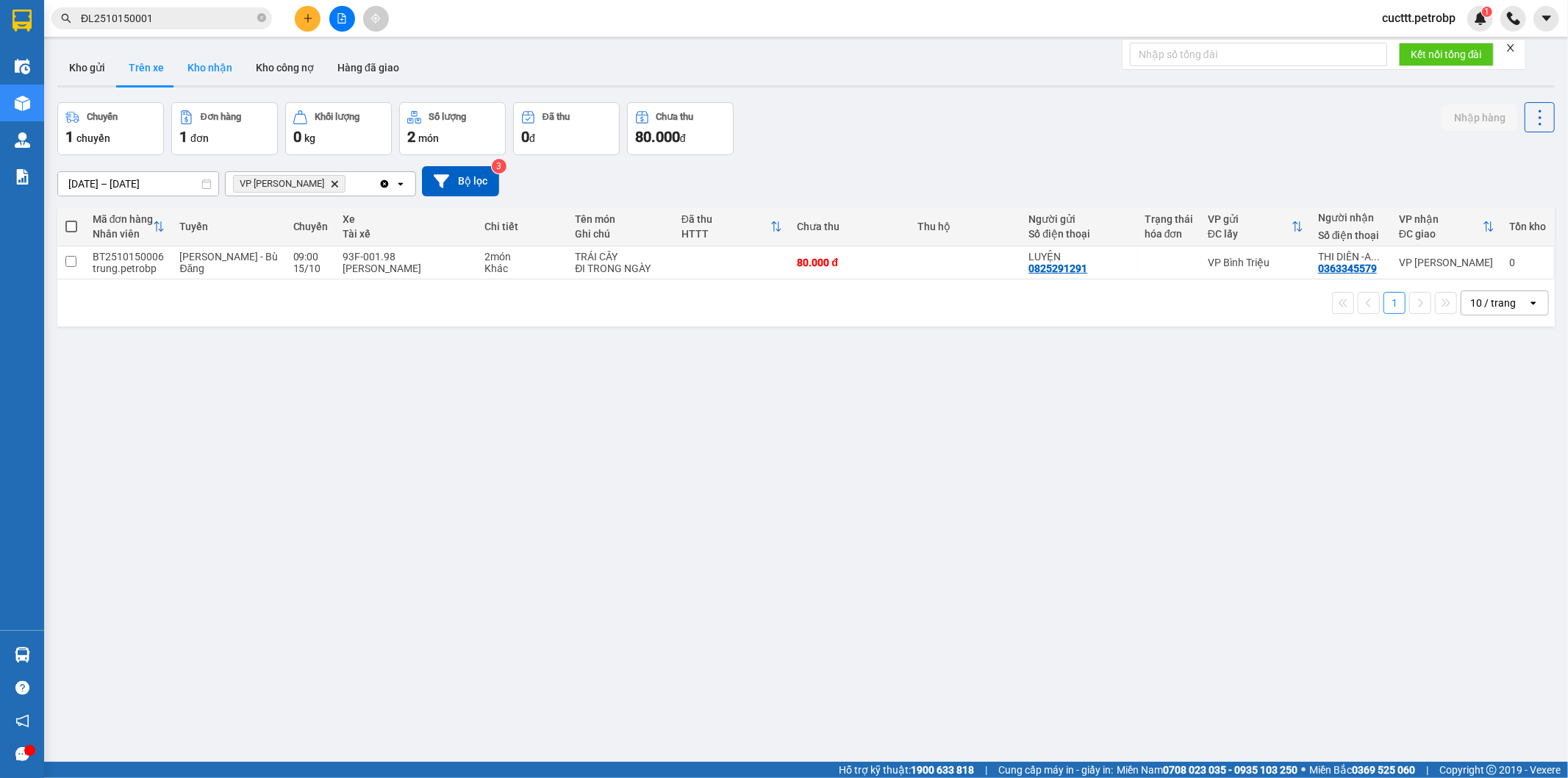
click at [238, 71] on button "Kho nhận" at bounding box center [210, 67] width 69 height 35
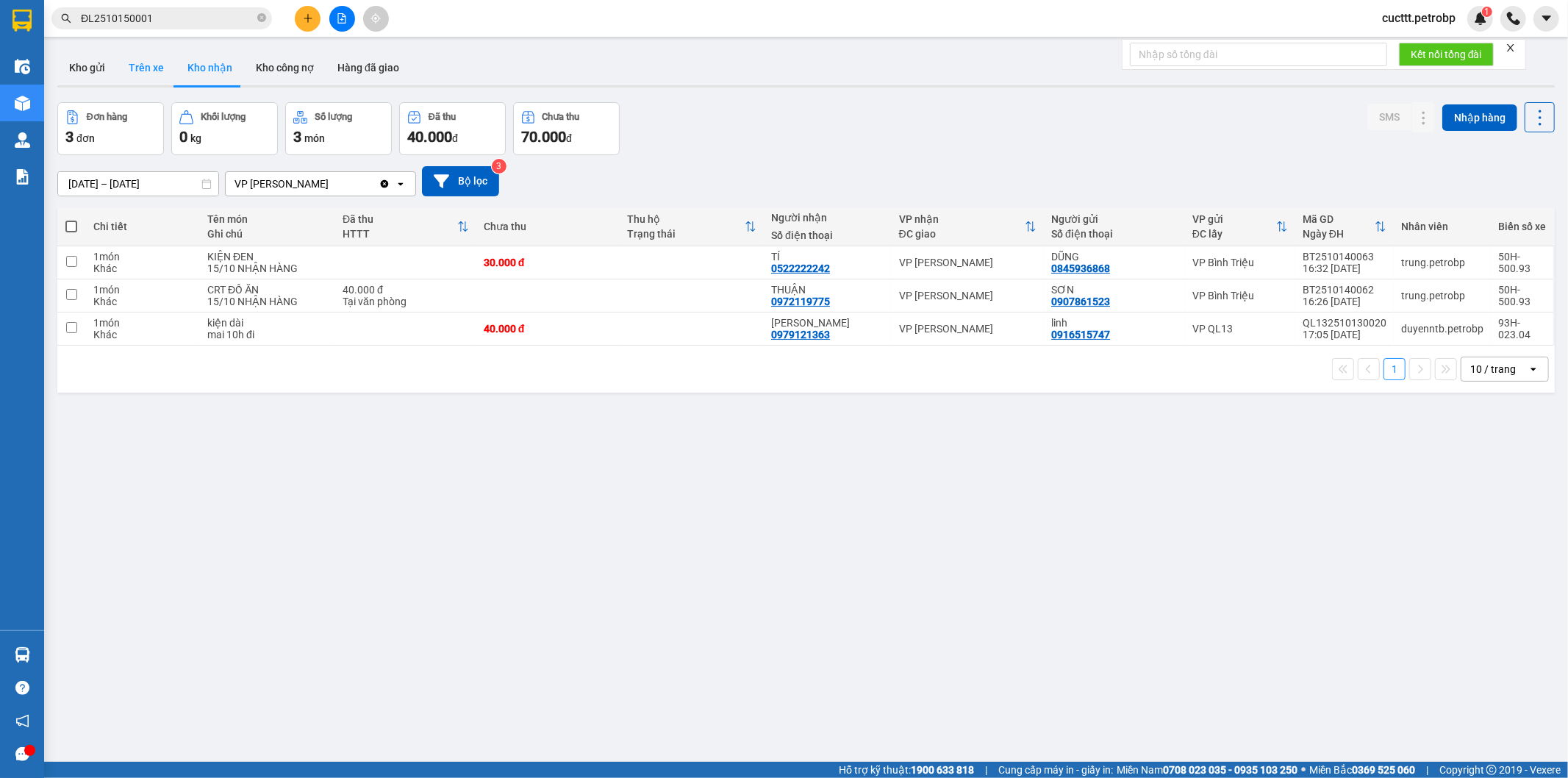
click at [150, 64] on button "Trên xe" at bounding box center [146, 67] width 59 height 35
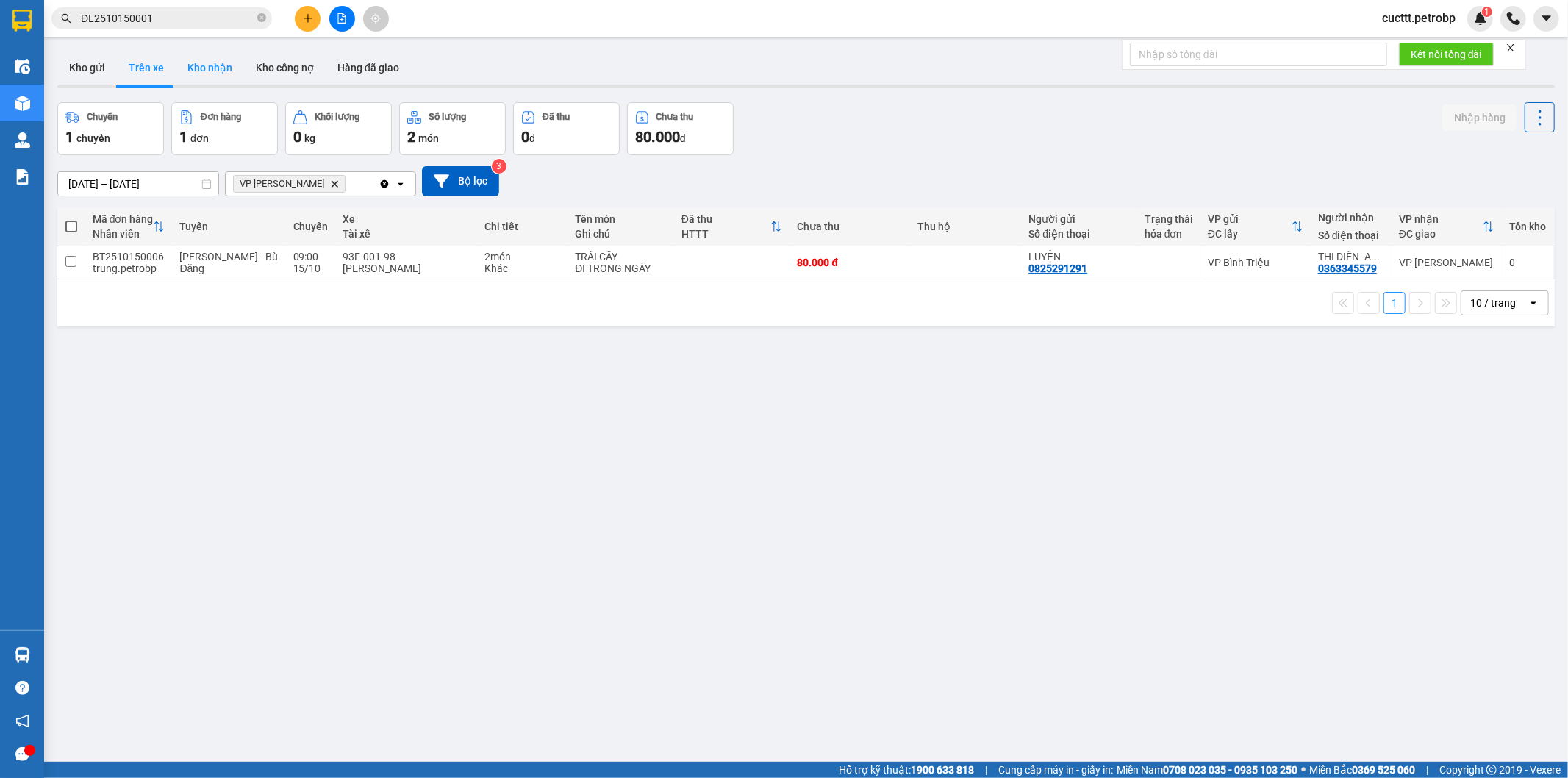
click at [188, 68] on button "Kho nhận" at bounding box center [210, 67] width 69 height 35
type input "[DATE] – [DATE]"
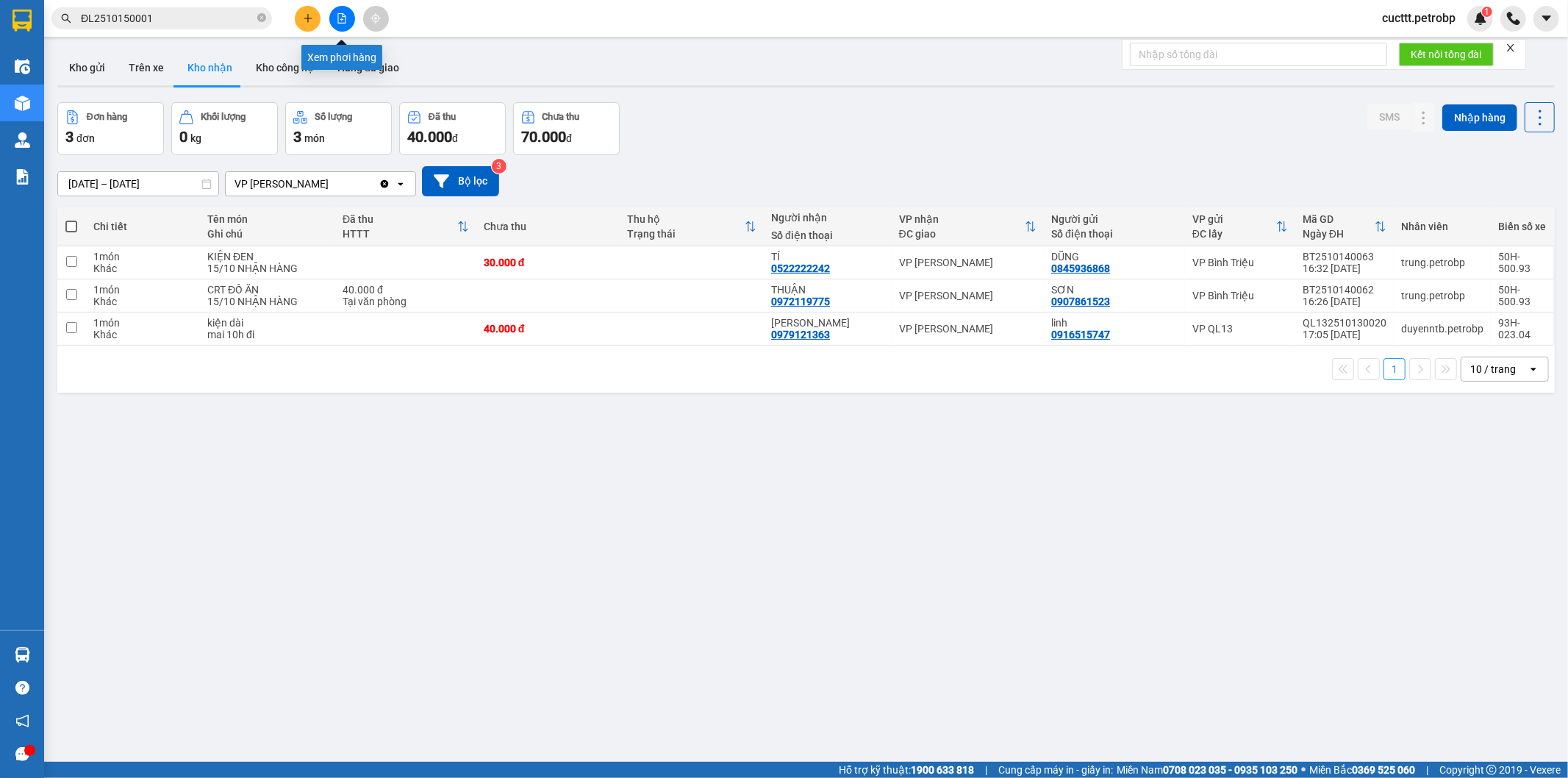
click at [341, 23] on icon "file-add" at bounding box center [342, 18] width 8 height 11
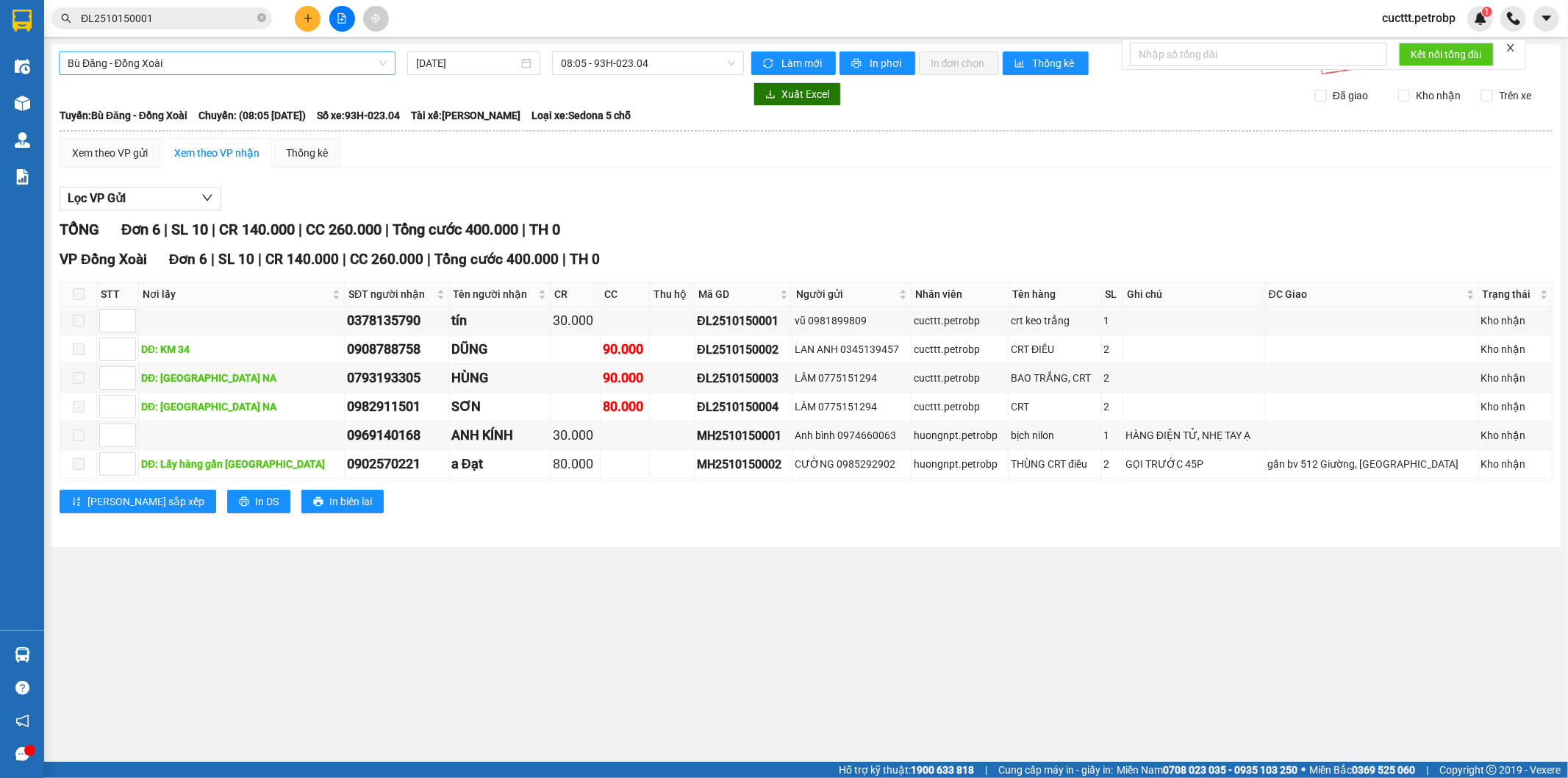
click at [266, 61] on span "Bù Đăng - Đồng Xoài" at bounding box center [227, 63] width 319 height 22
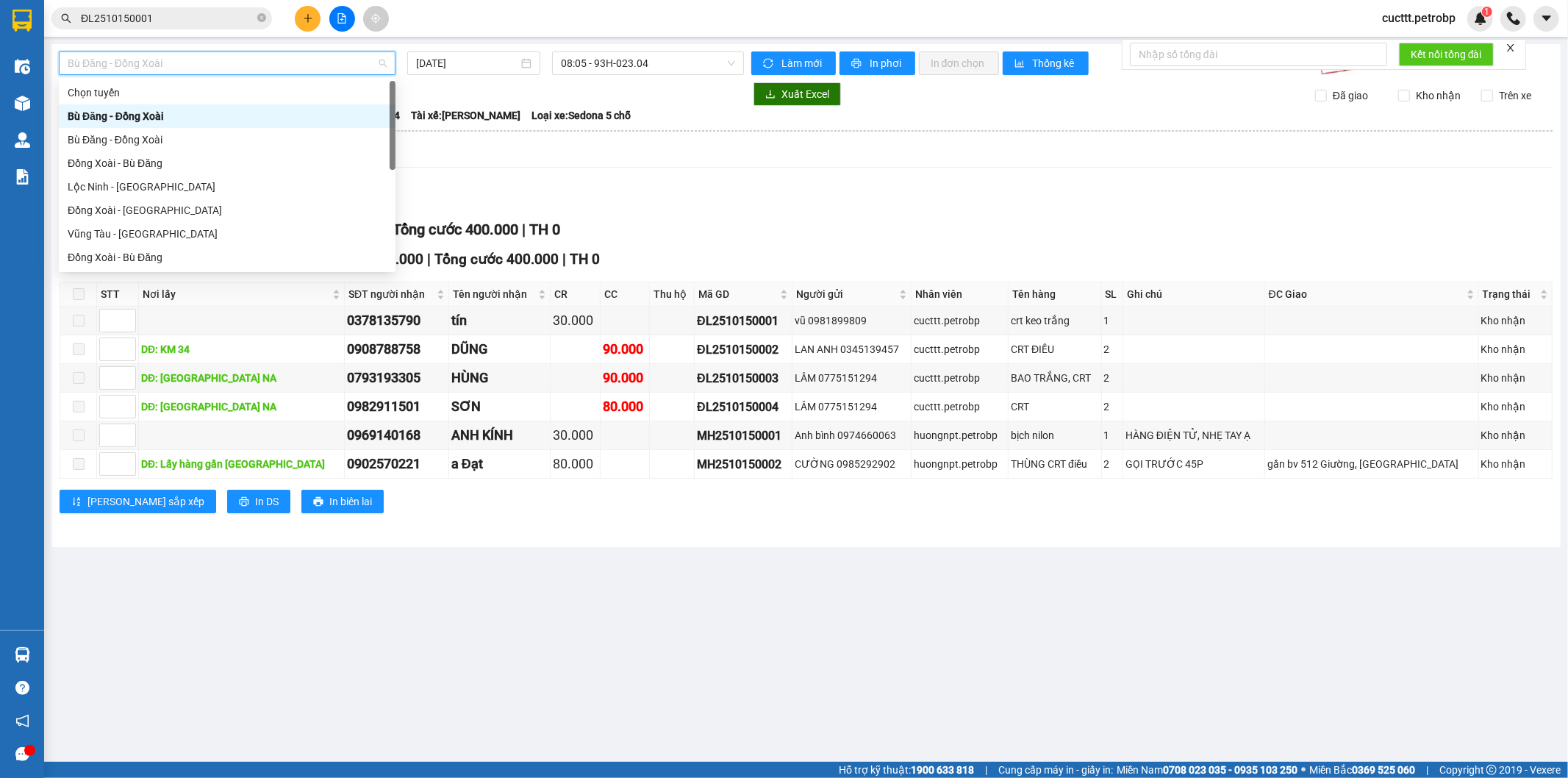
type input "P"
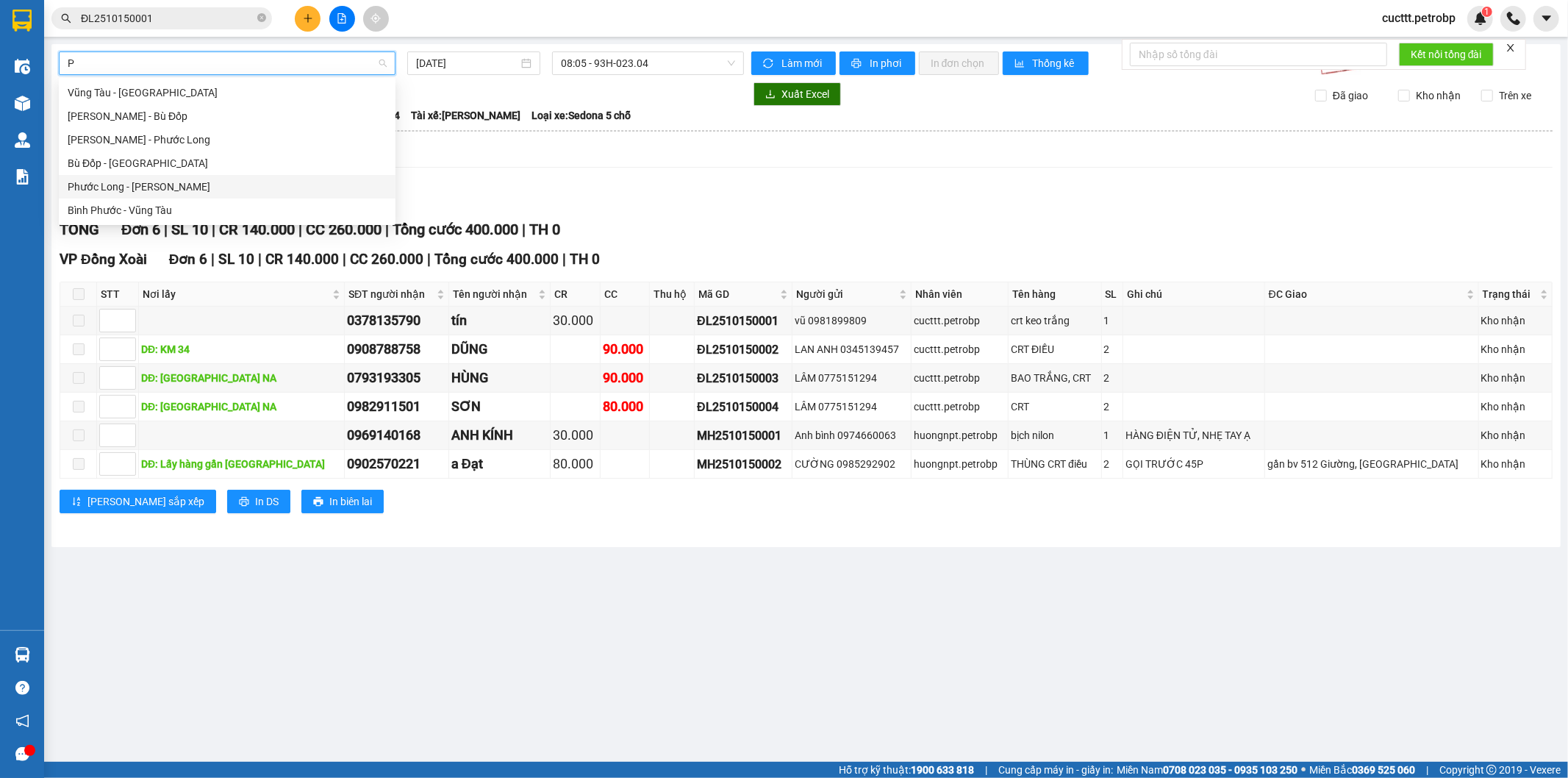
click at [208, 179] on div "Phước Long - Hồ Chí Minh" at bounding box center [227, 187] width 319 height 16
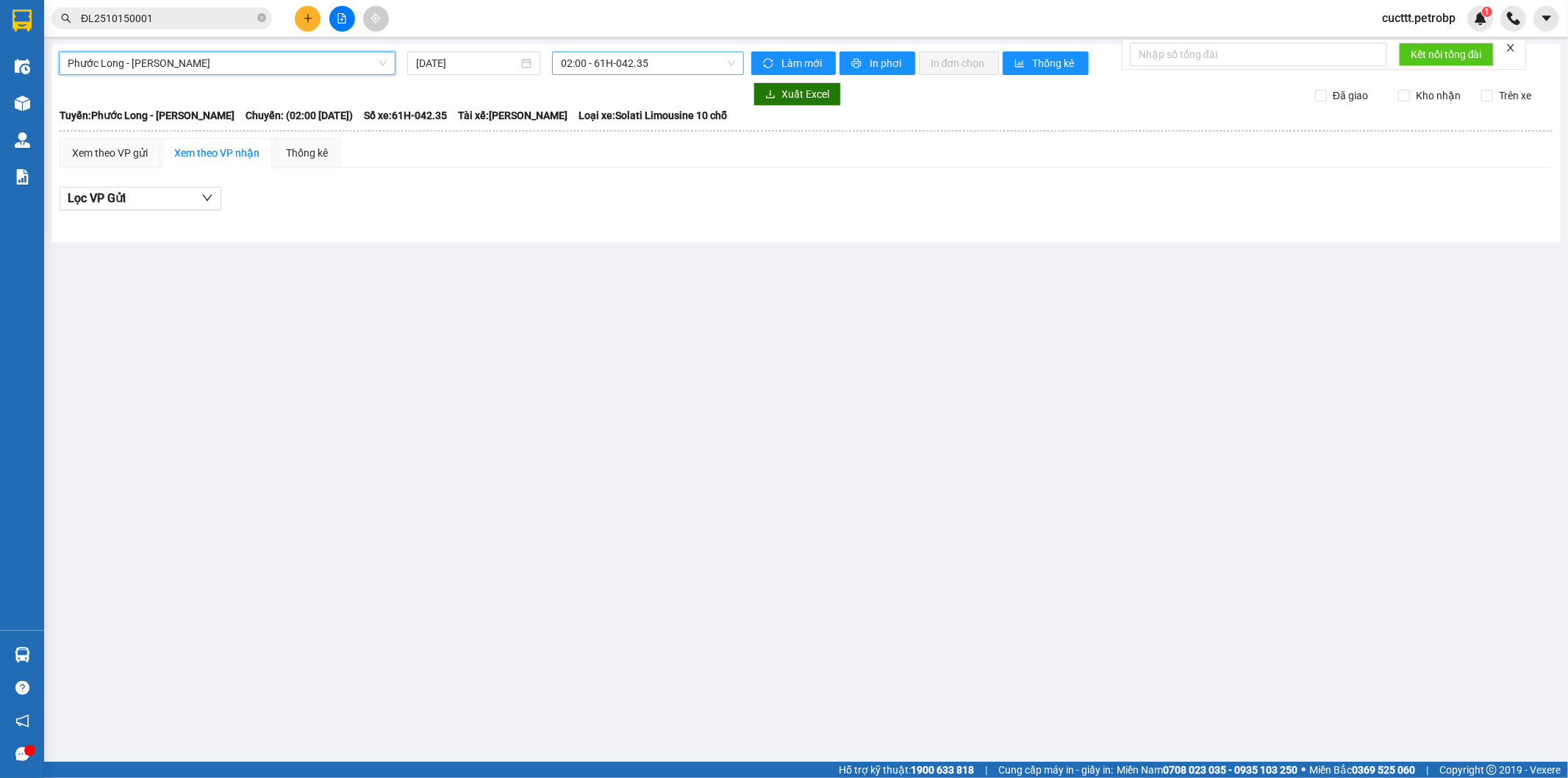
click at [598, 64] on span "02:00 - 61H-042.35" at bounding box center [647, 63] width 174 height 22
click at [480, 60] on input "15/10/2025" at bounding box center [467, 64] width 102 height 16
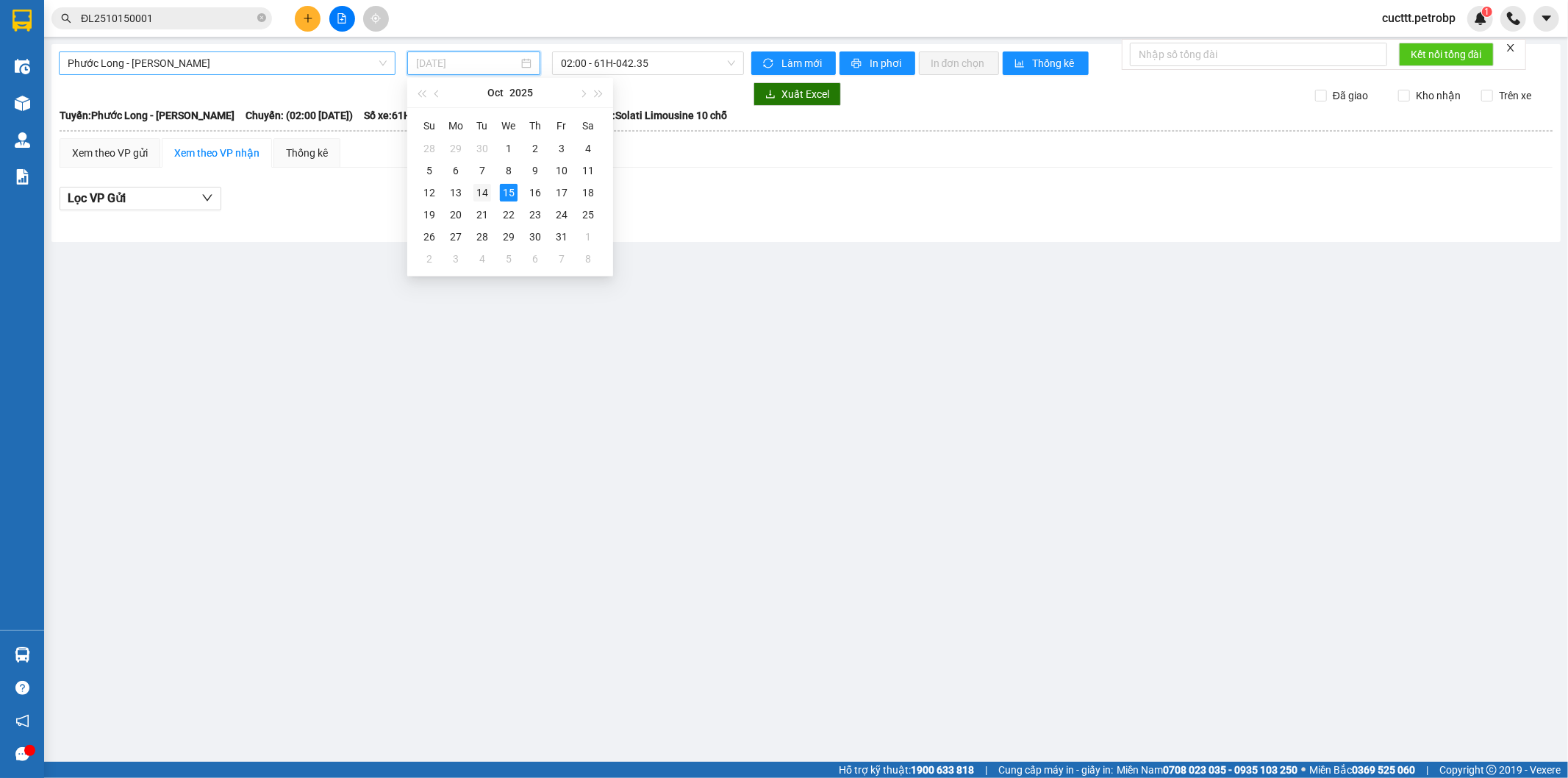
click at [482, 184] on div "14" at bounding box center [482, 193] width 18 height 18
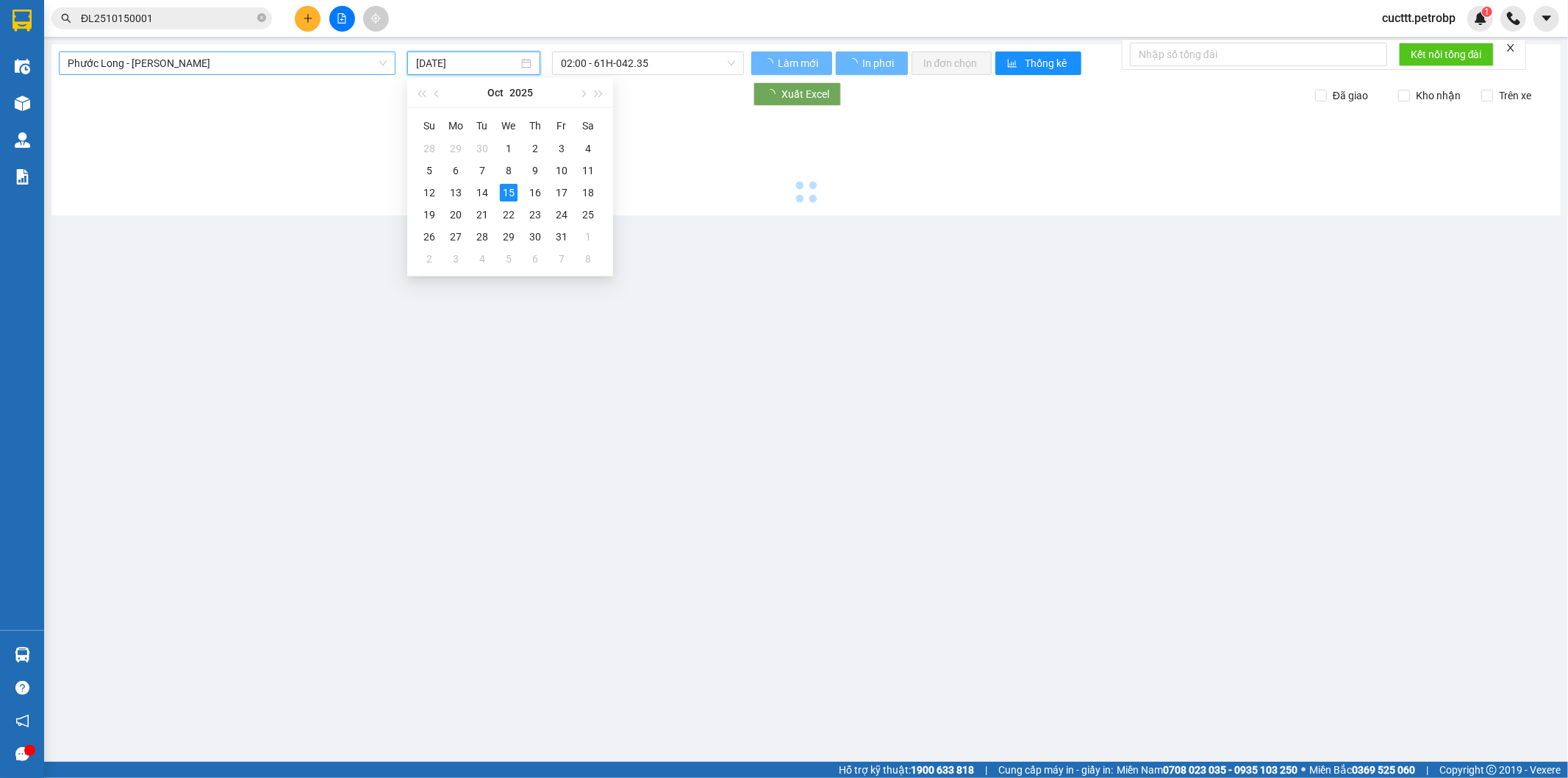
type input "14/10/2025"
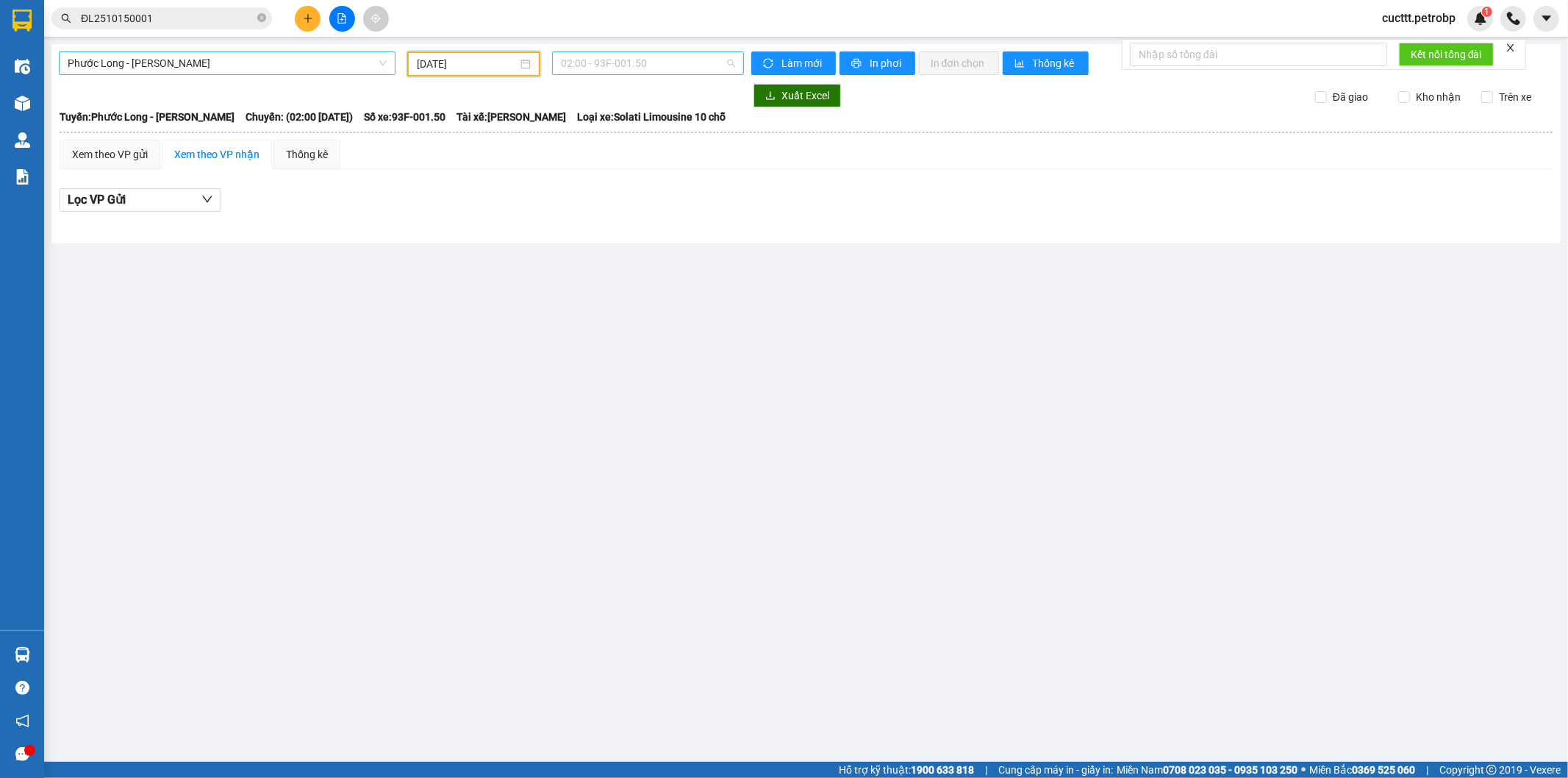
click at [619, 69] on span "02:00 - 93F-001.50" at bounding box center [647, 63] width 174 height 22
click at [634, 213] on div "18:05 - 50H-074.37" at bounding box center [618, 211] width 115 height 16
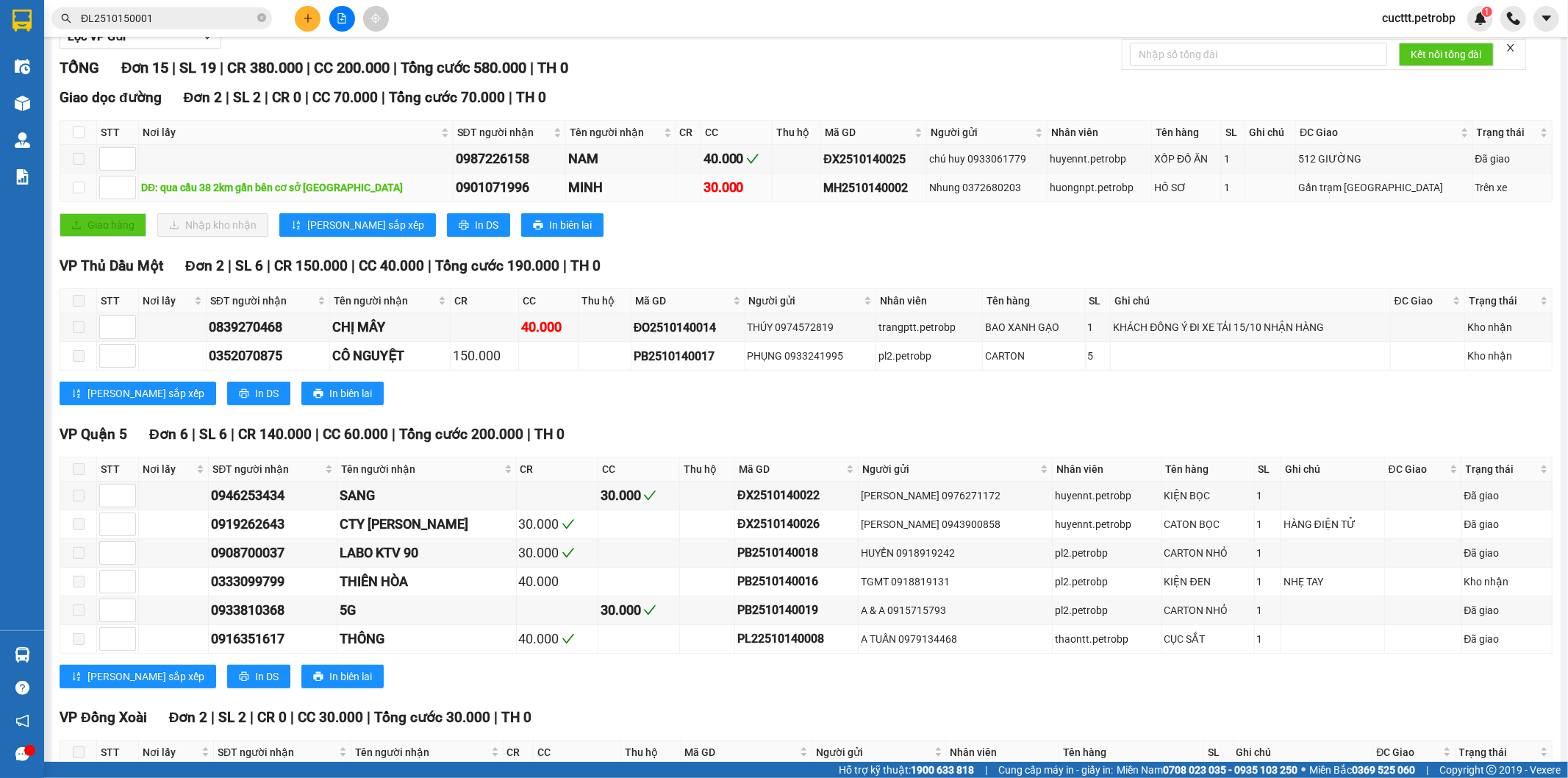
scroll to position [245, 0]
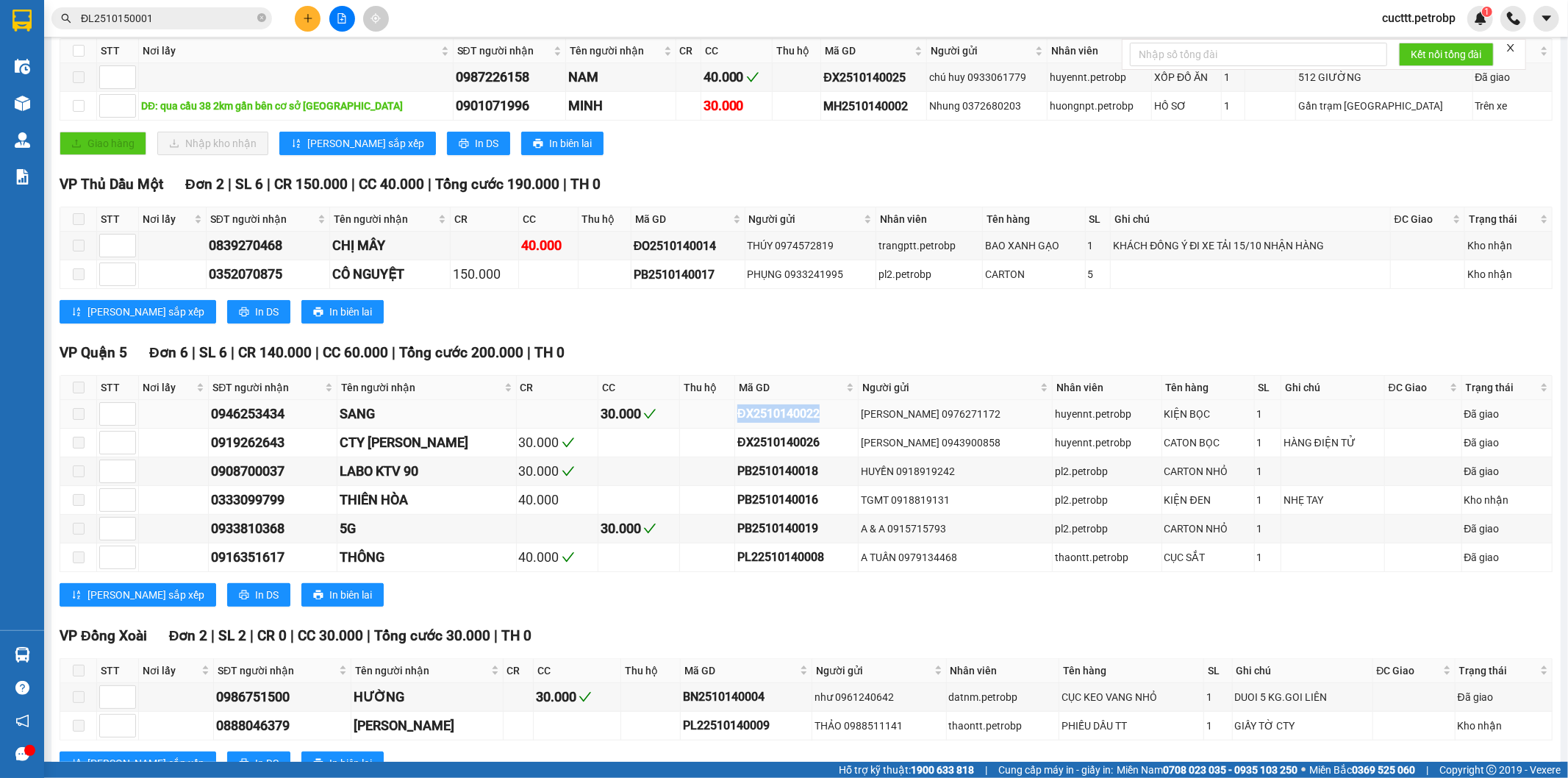
drag, startPoint x: 714, startPoint y: 402, endPoint x: 810, endPoint y: 409, distance: 96.3
click at [810, 409] on td "ĐX2510140022" at bounding box center [797, 414] width 123 height 29
copy div "ĐX2510140022"
click at [257, 13] on icon "close-circle" at bounding box center [261, 17] width 9 height 9
click at [233, 15] on input "text" at bounding box center [167, 19] width 174 height 16
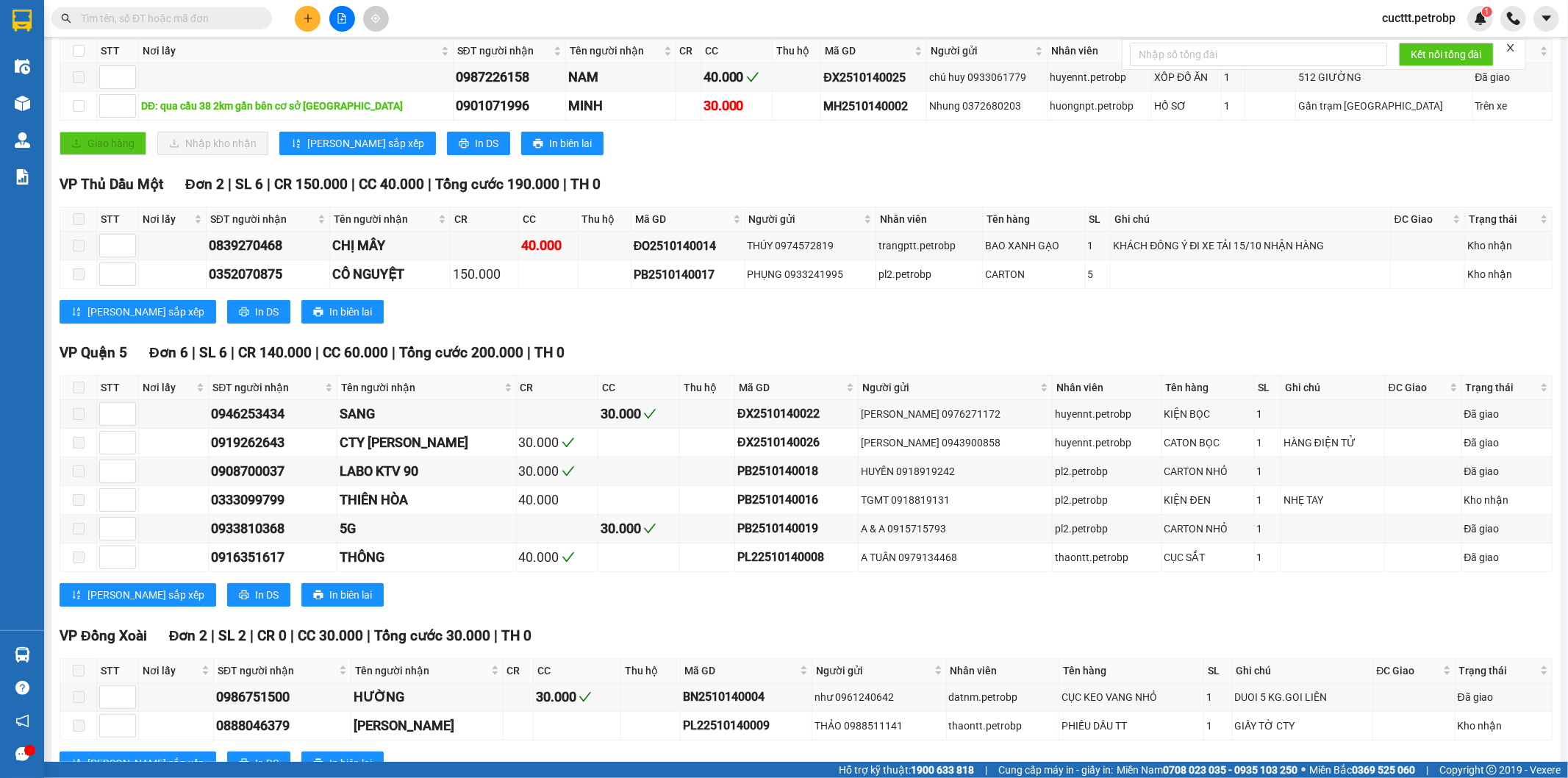
paste input "ĐX2510140022"
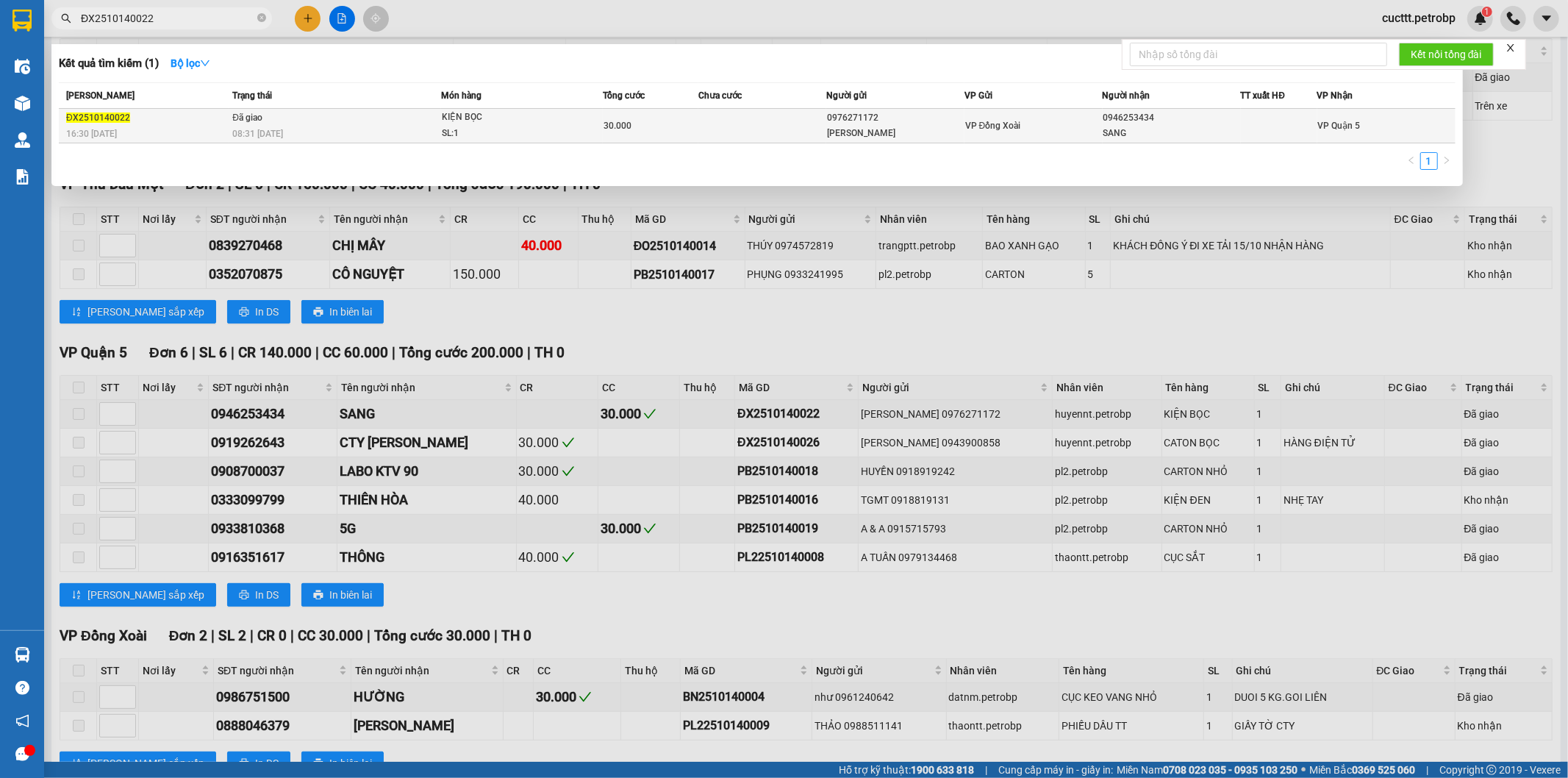
type input "ĐX2510140022"
click at [795, 125] on td at bounding box center [762, 126] width 127 height 34
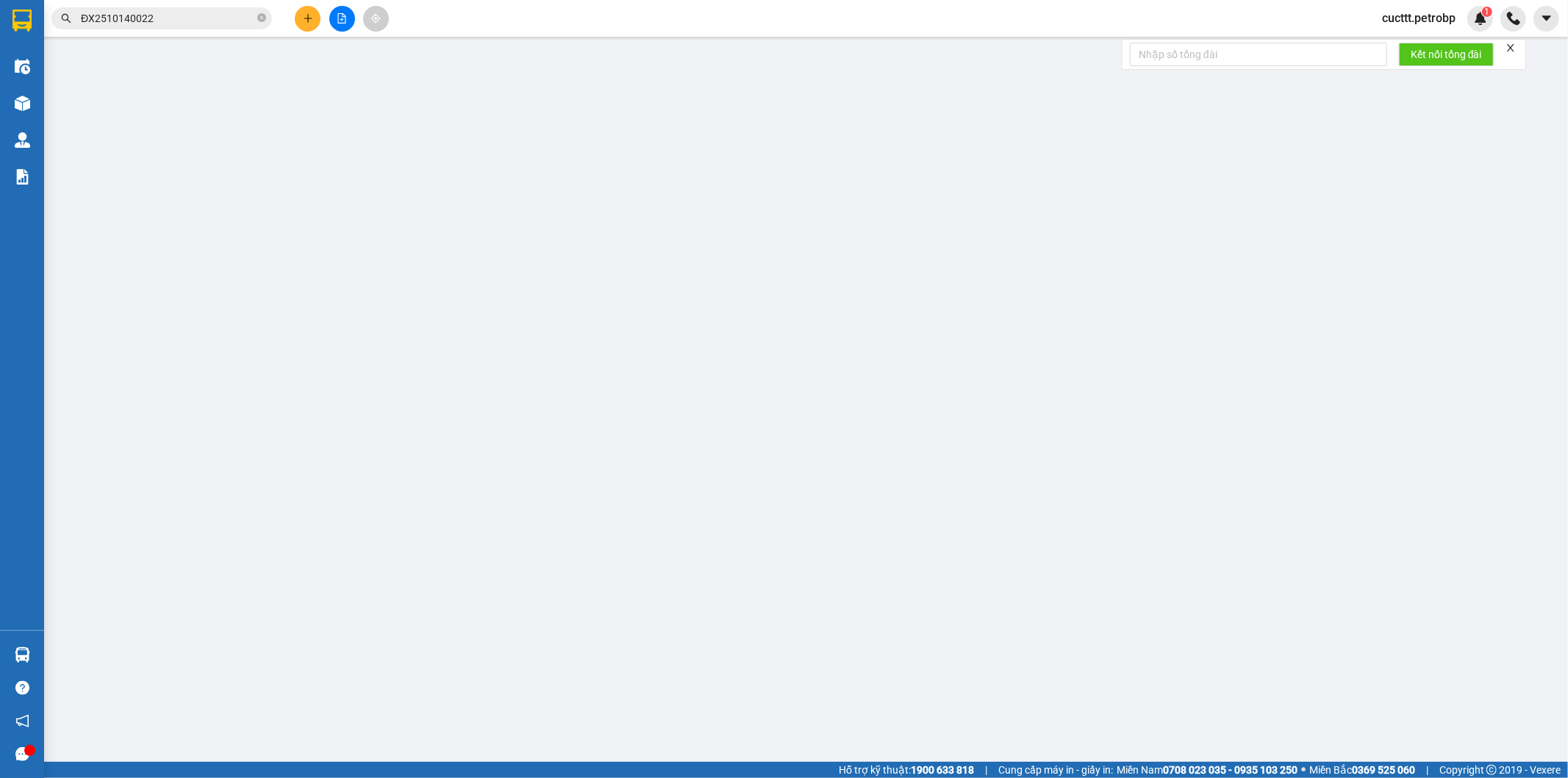
type input "0976271172"
type input "NGUYỄN VĂN THẠNH"
type input "0946253434"
type input "SANG"
type input "30.000"
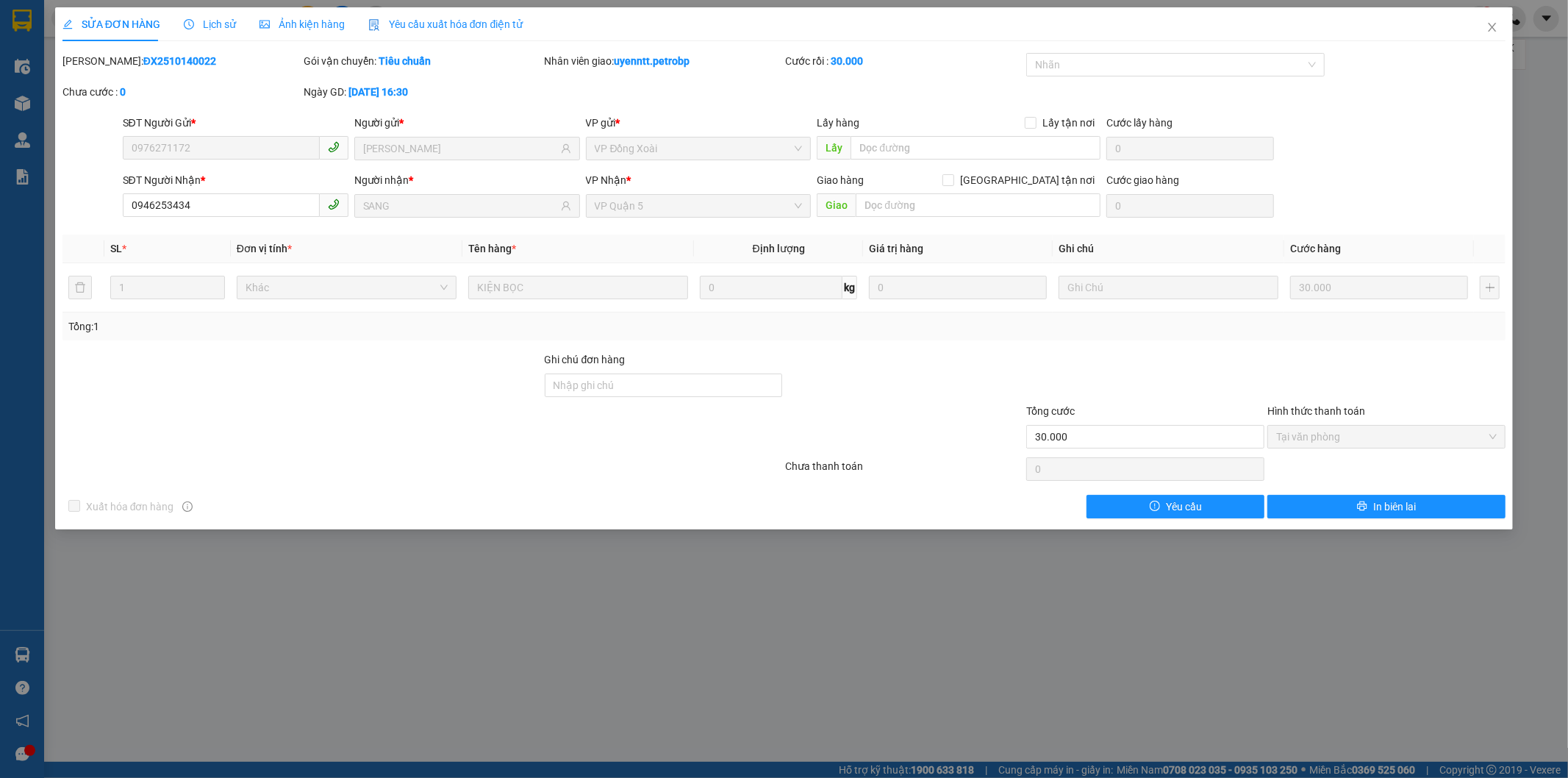
click at [223, 16] on div "Lịch sử" at bounding box center [210, 24] width 52 height 16
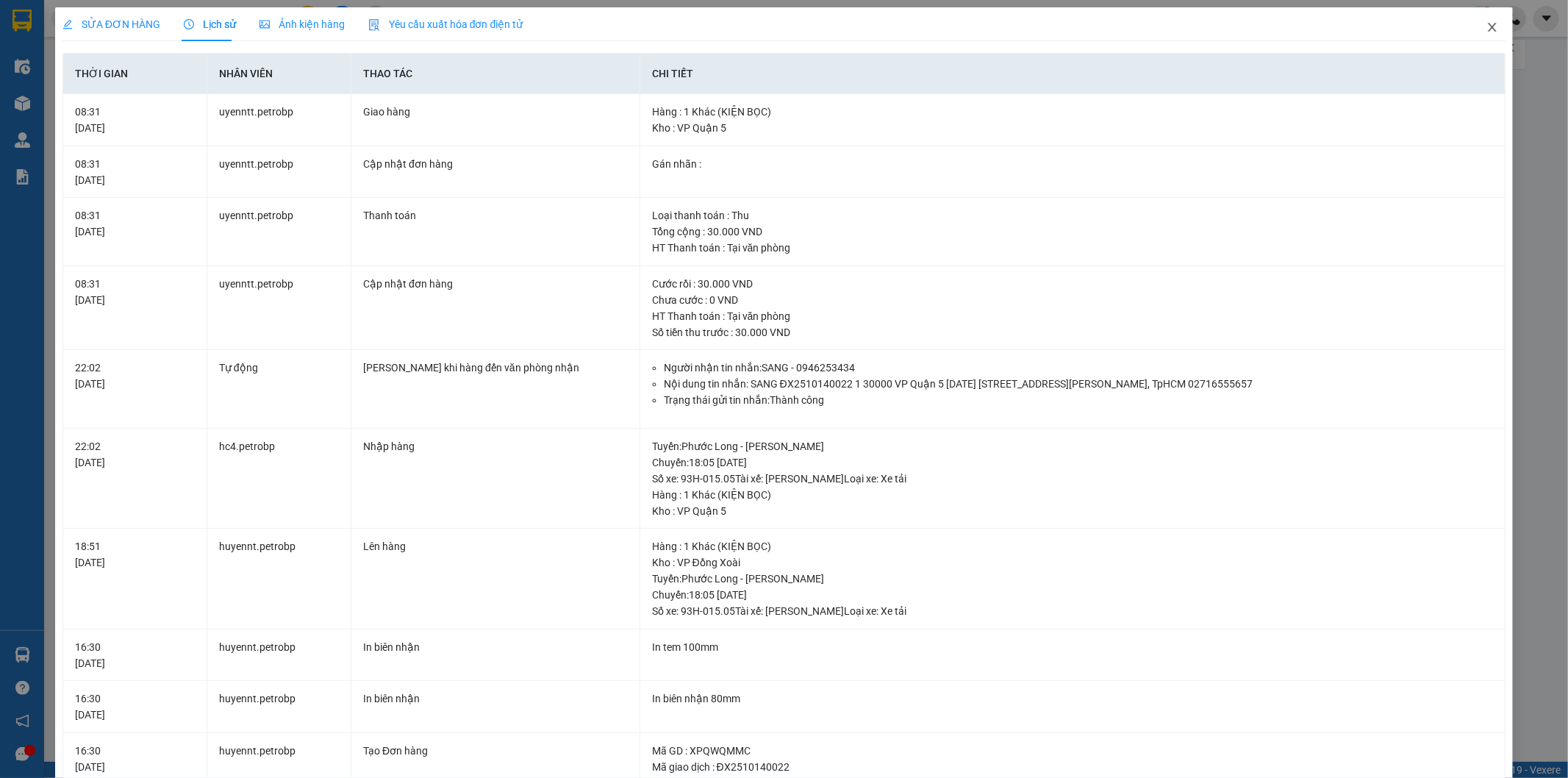
click at [1489, 26] on icon "close" at bounding box center [1493, 27] width 8 height 9
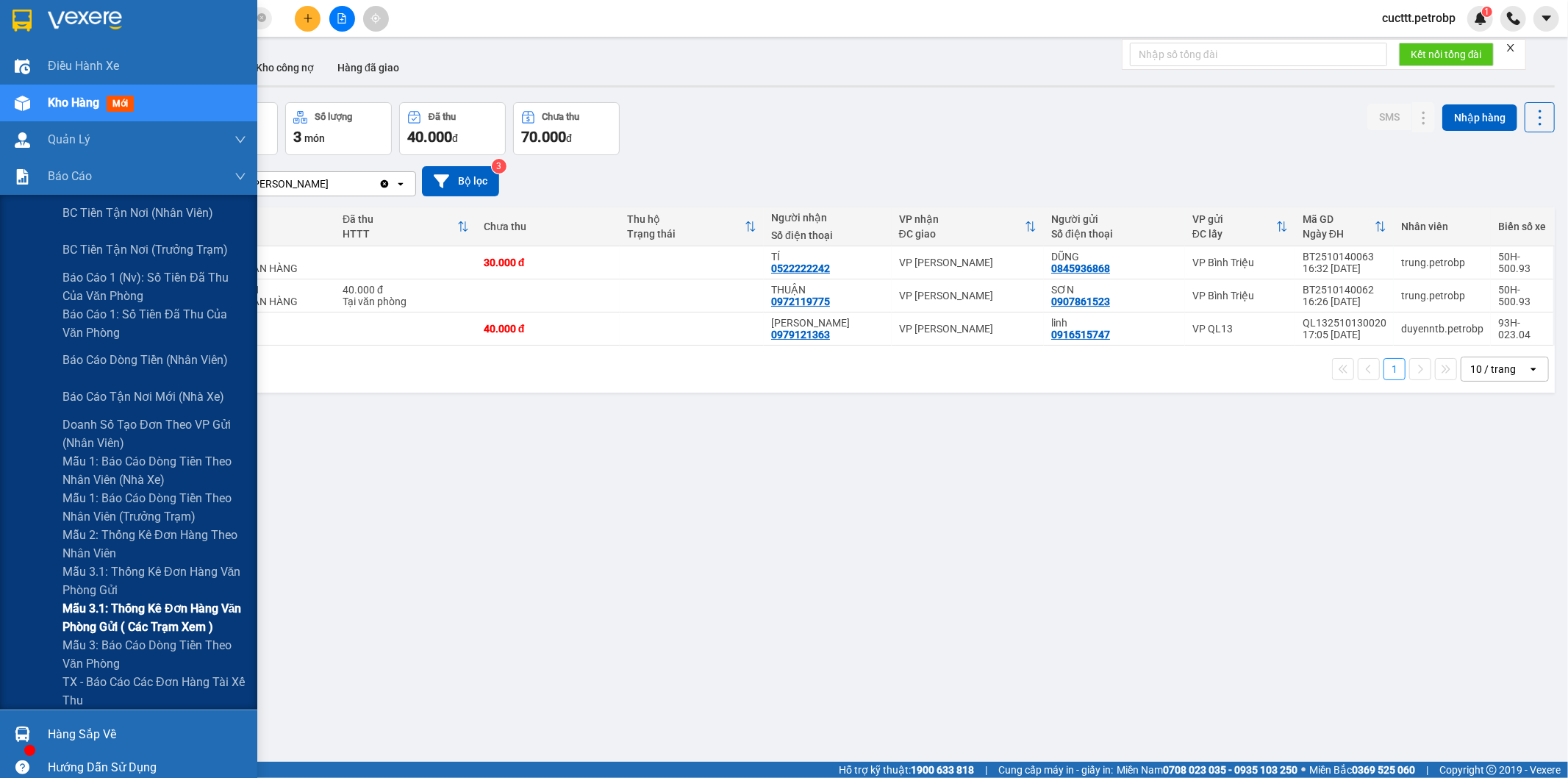
click at [156, 611] on span "Mẫu 3.1: Thống kê đơn hàng văn phòng gửi ( các trạm xem )" at bounding box center [154, 617] width 184 height 37
click at [169, 625] on span "Mẫu 3.1: Thống kê đơn hàng văn phòng gửi ( các trạm xem )" at bounding box center [154, 617] width 184 height 37
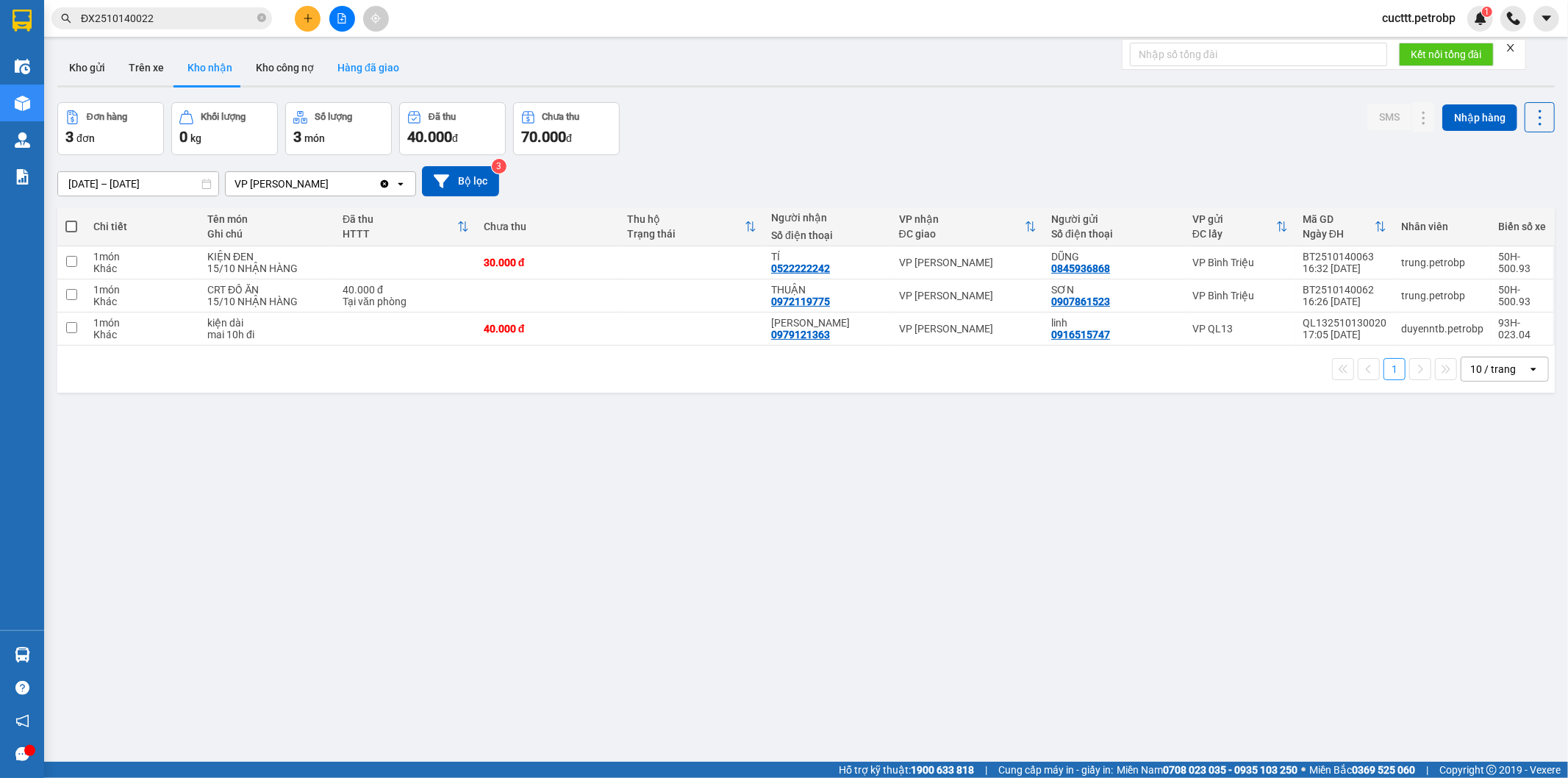
click at [357, 71] on button "Hàng đã giao" at bounding box center [368, 67] width 85 height 35
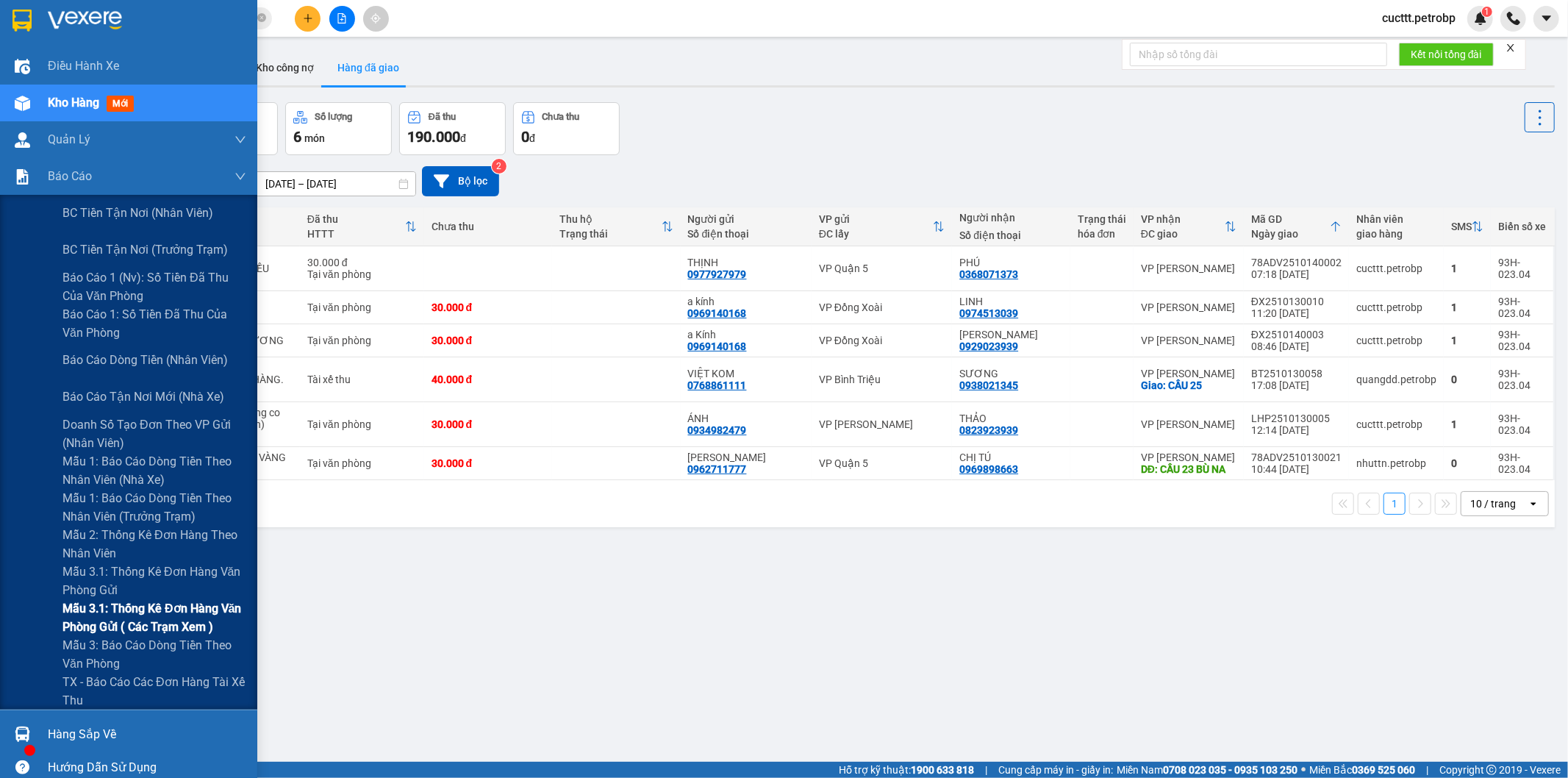
click at [176, 619] on span "Mẫu 3.1: Thống kê đơn hàng văn phòng gửi ( các trạm xem )" at bounding box center [154, 617] width 184 height 37
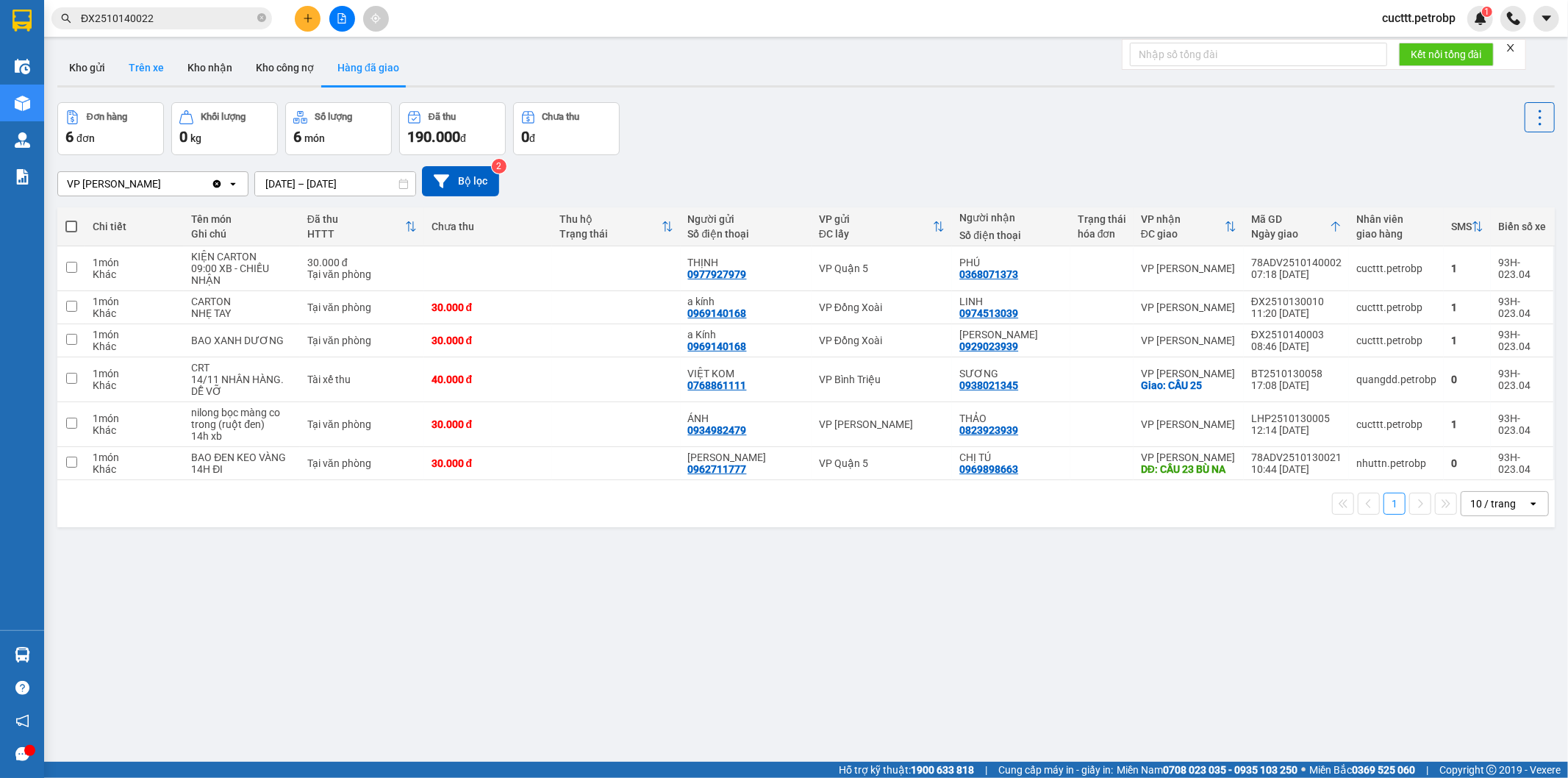
click at [148, 78] on button "Trên xe" at bounding box center [146, 67] width 59 height 35
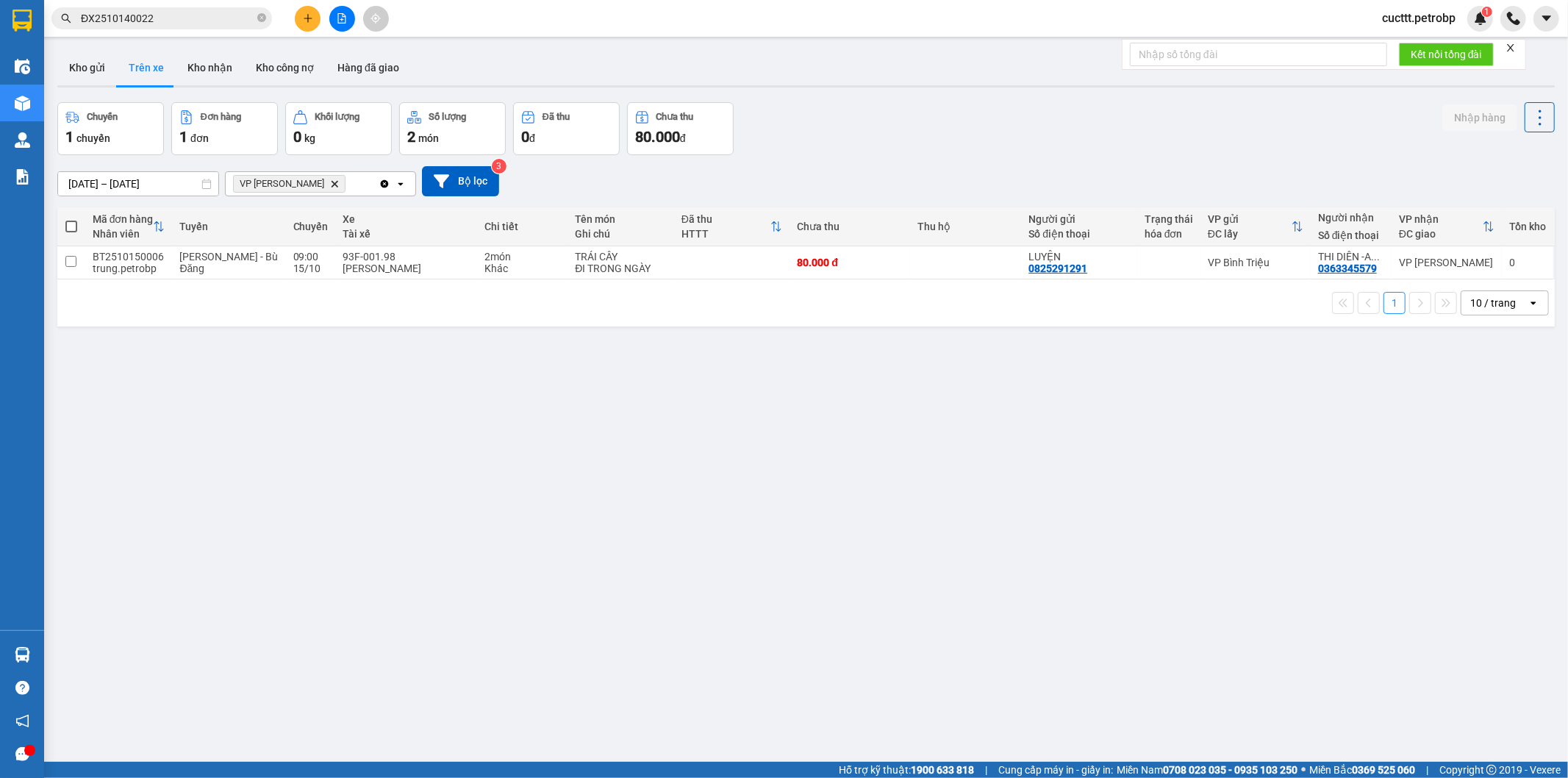
click at [406, 408] on div "ver 1.8.147 Kho gửi Trên xe Kho nhận Kho công nợ Hàng đã giao Chuyến 1 chuyến Đ…" at bounding box center [806, 433] width 1509 height 778
click at [99, 70] on button "Kho gửi" at bounding box center [87, 67] width 60 height 35
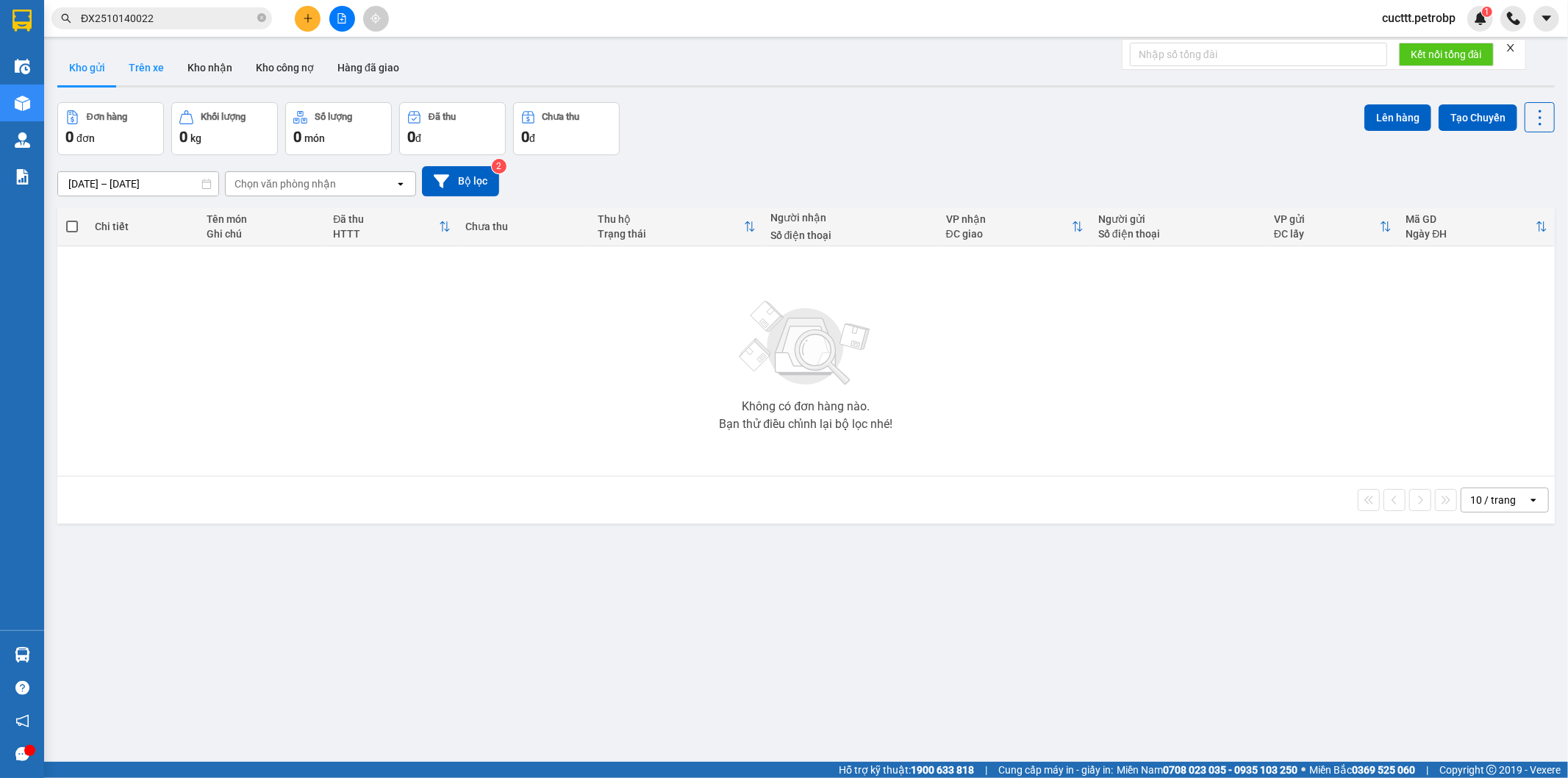
click at [143, 76] on button "Trên xe" at bounding box center [146, 67] width 59 height 35
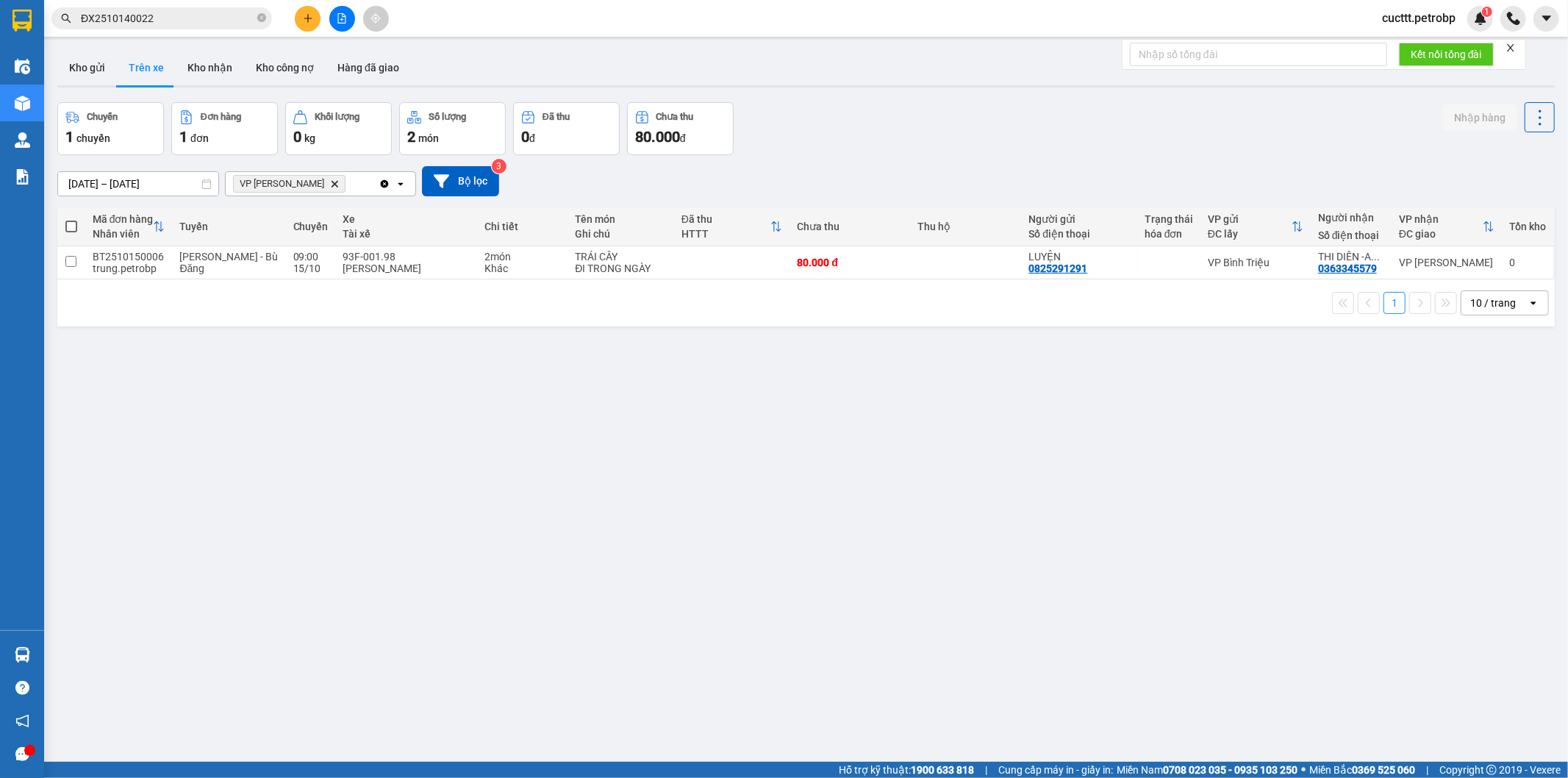
click at [147, 177] on input "01/10/2025 – 15/10/2025" at bounding box center [138, 184] width 160 height 24
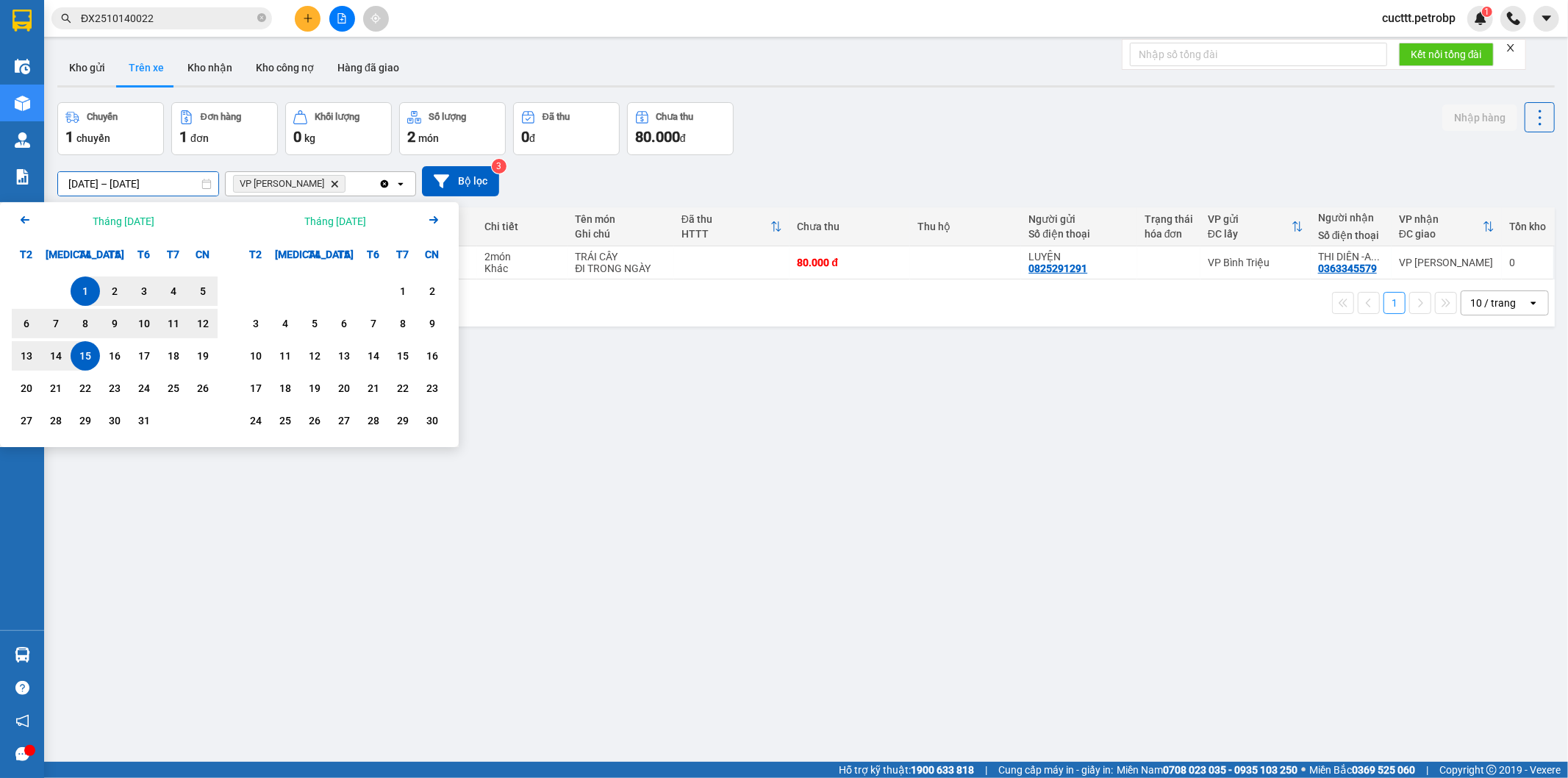
click at [78, 357] on div "15" at bounding box center [85, 356] width 20 height 18
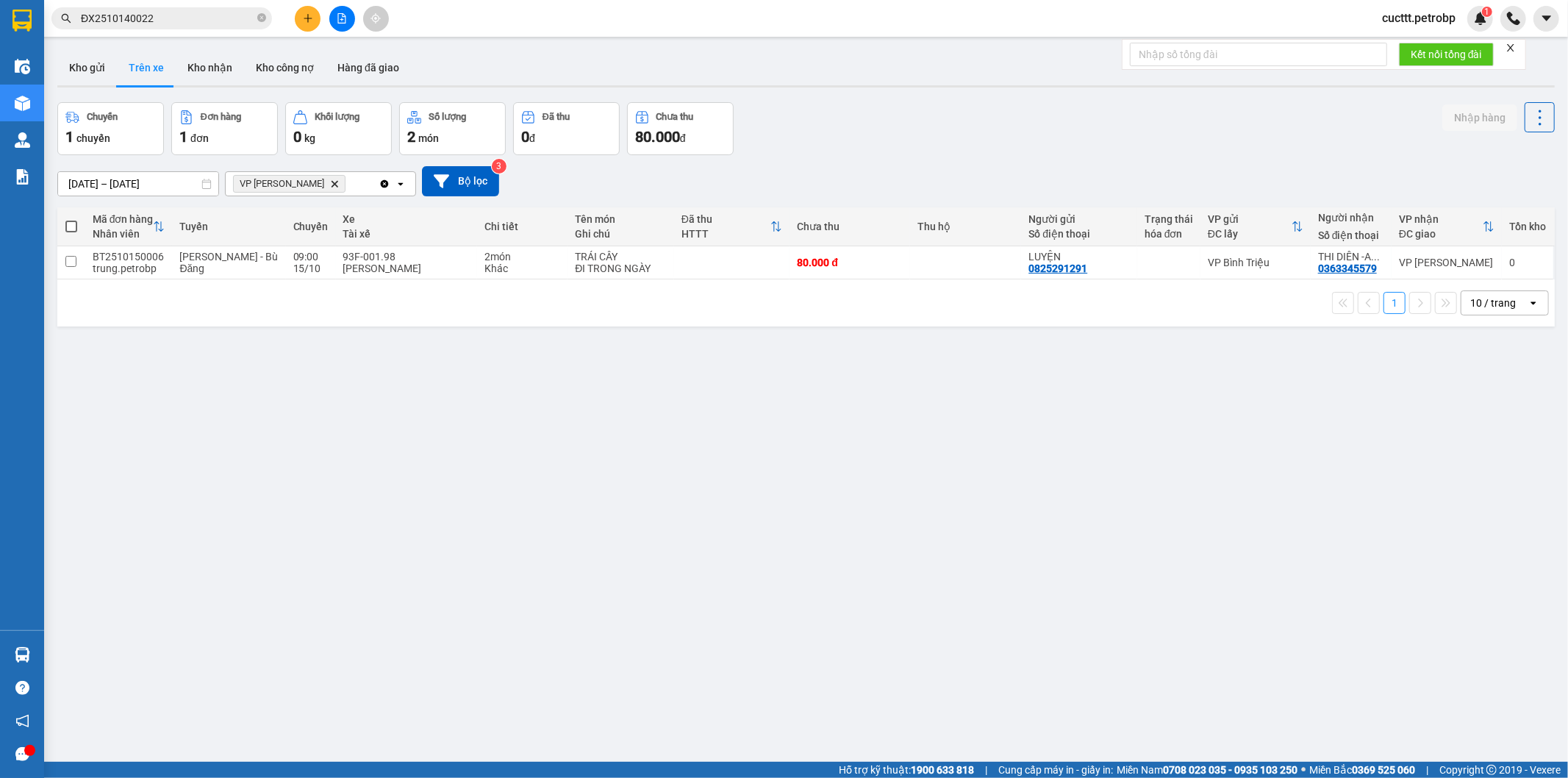
click at [380, 182] on icon "Clear all" at bounding box center [384, 184] width 11 height 11
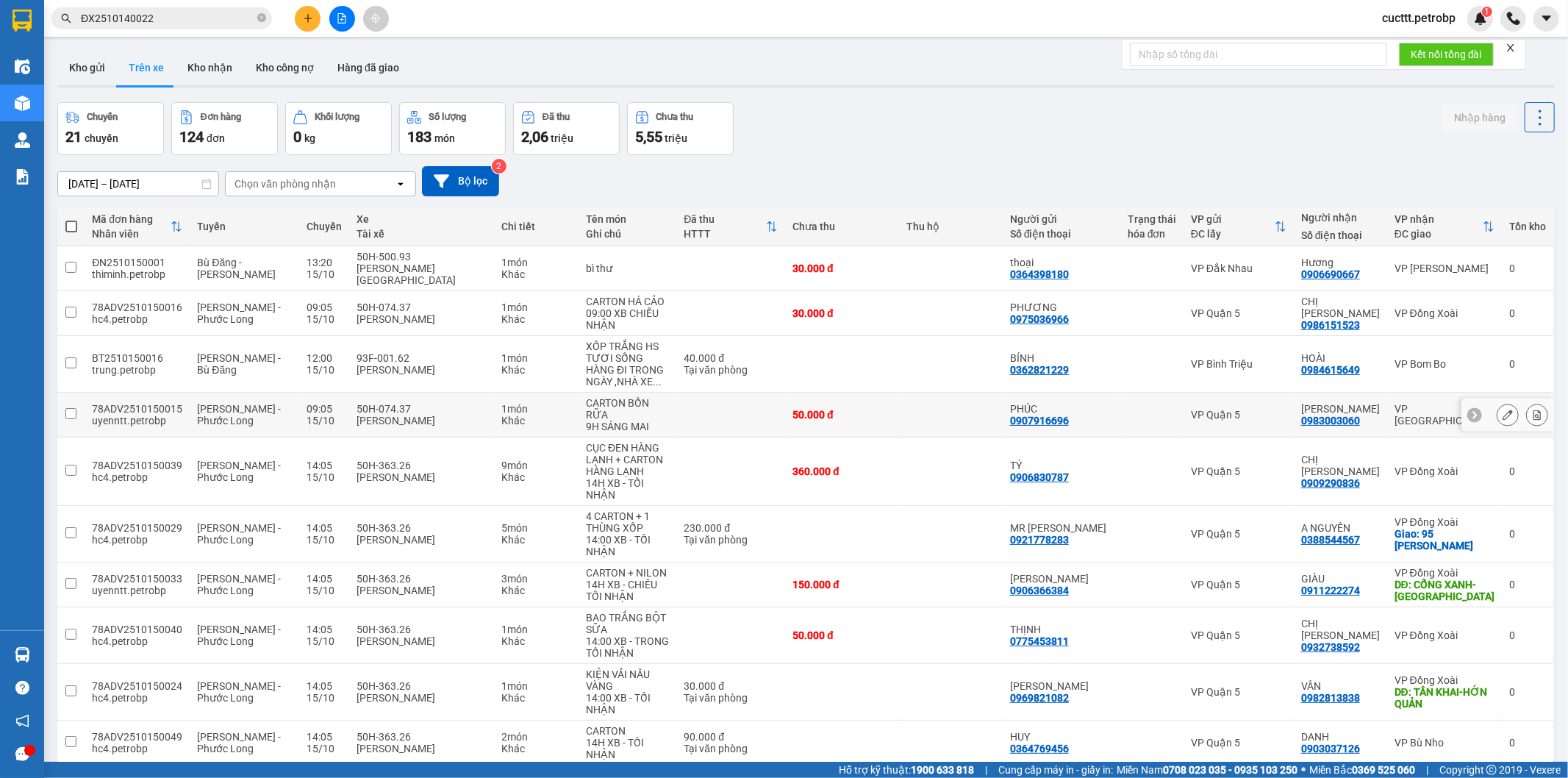
scroll to position [68, 0]
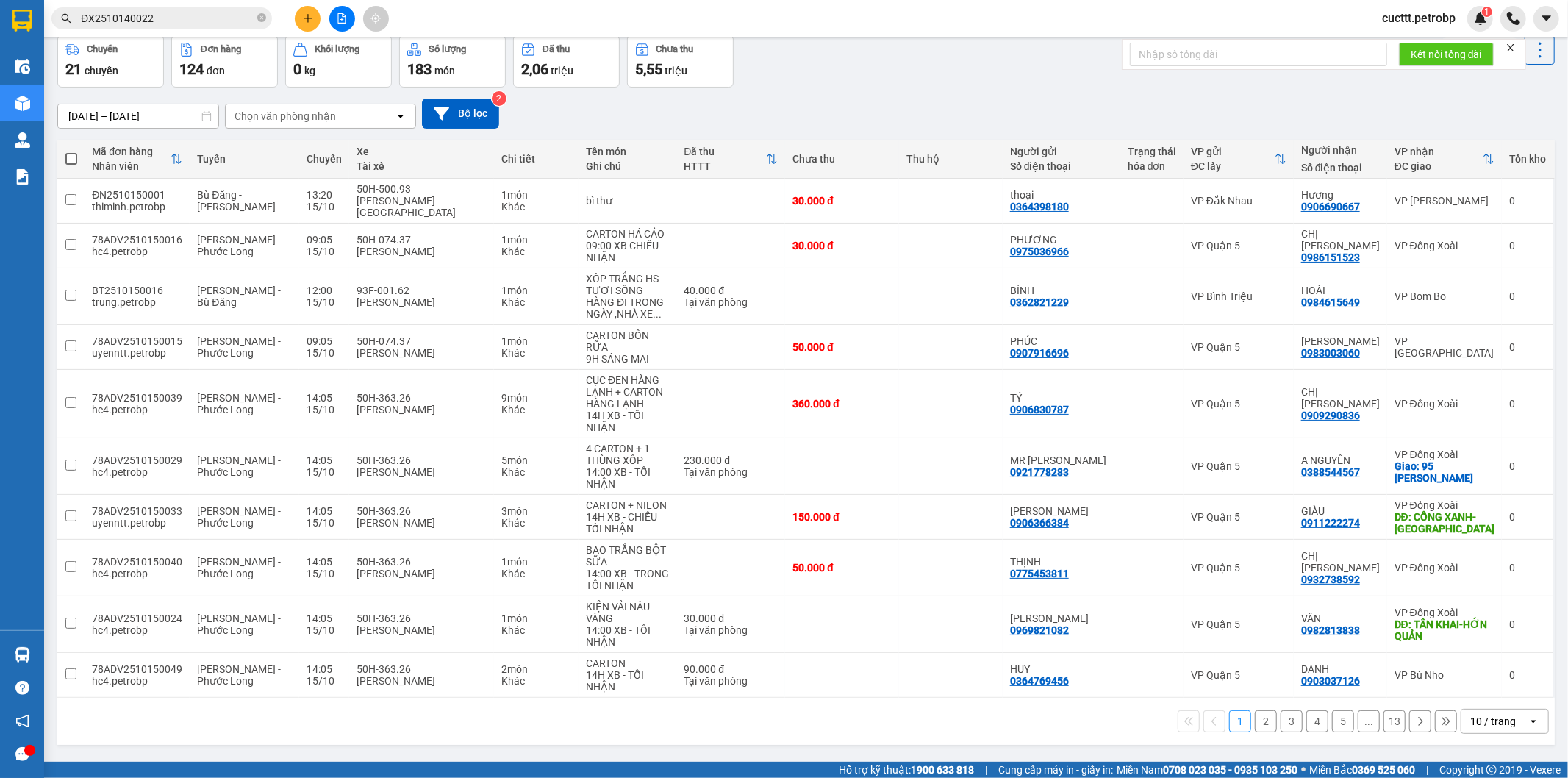
click at [1255, 710] on button "2" at bounding box center [1266, 721] width 22 height 22
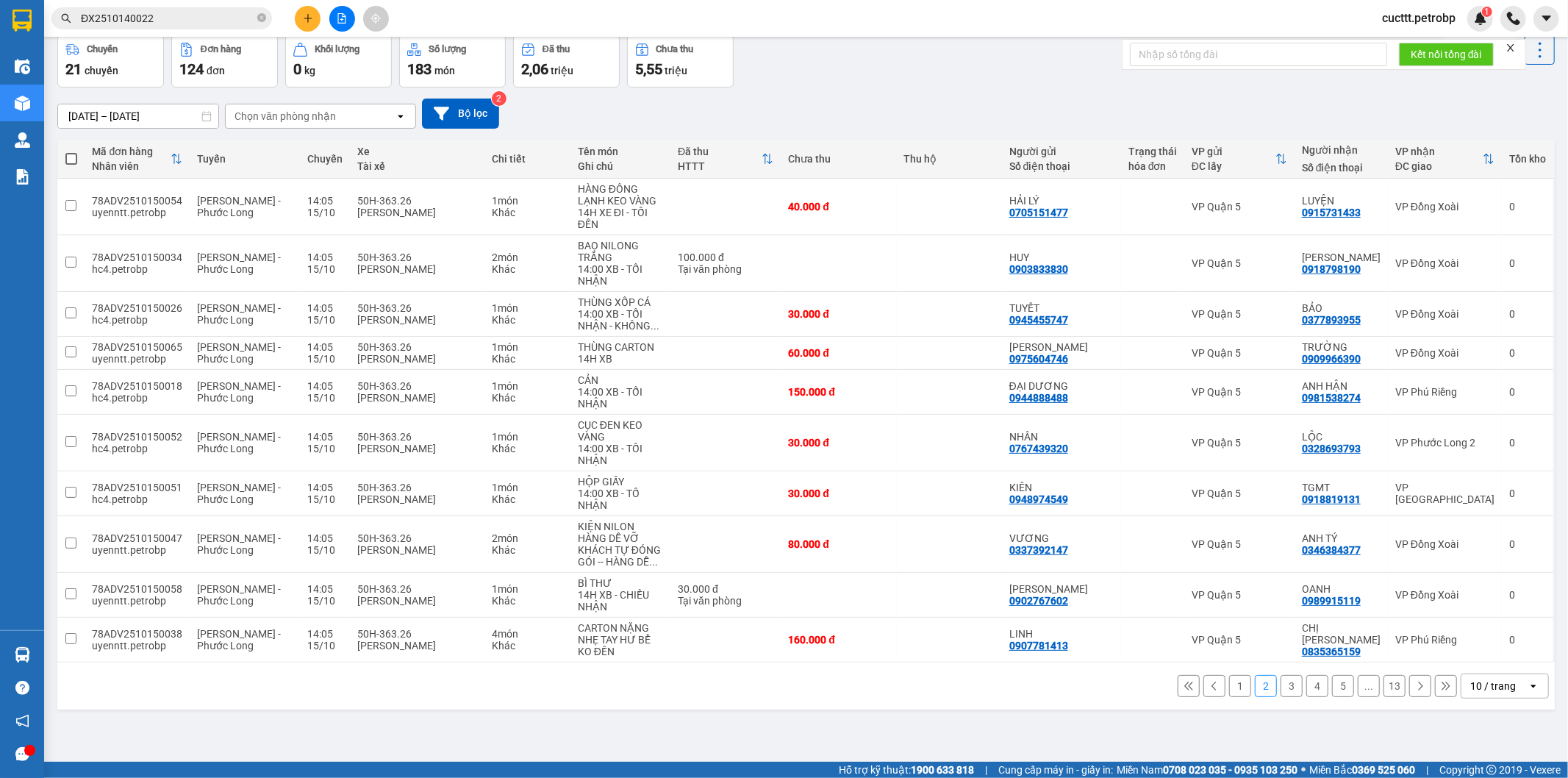
click at [1282, 682] on button "3" at bounding box center [1291, 686] width 22 height 22
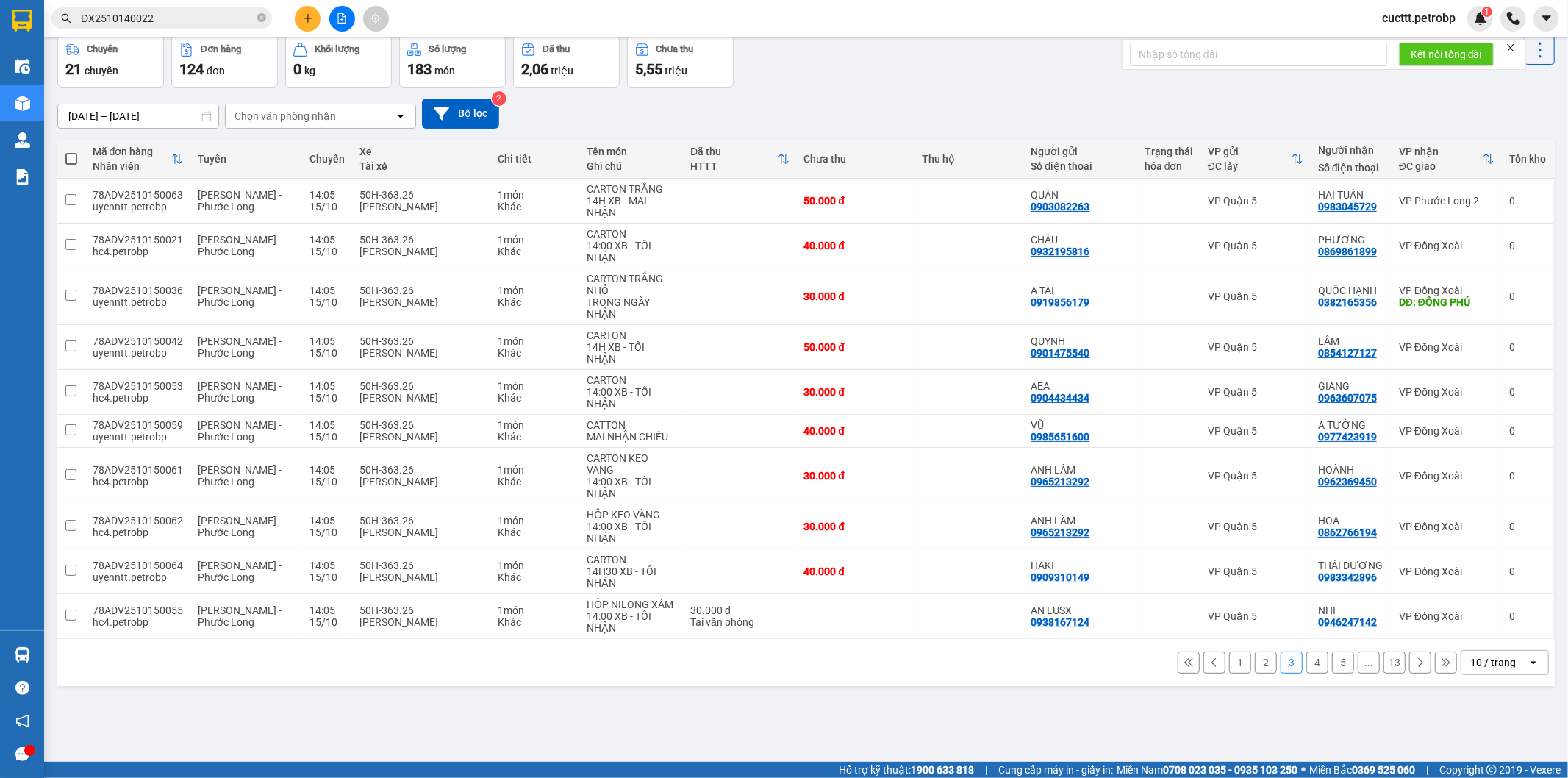
click at [1307, 664] on button "4" at bounding box center [1317, 662] width 22 height 22
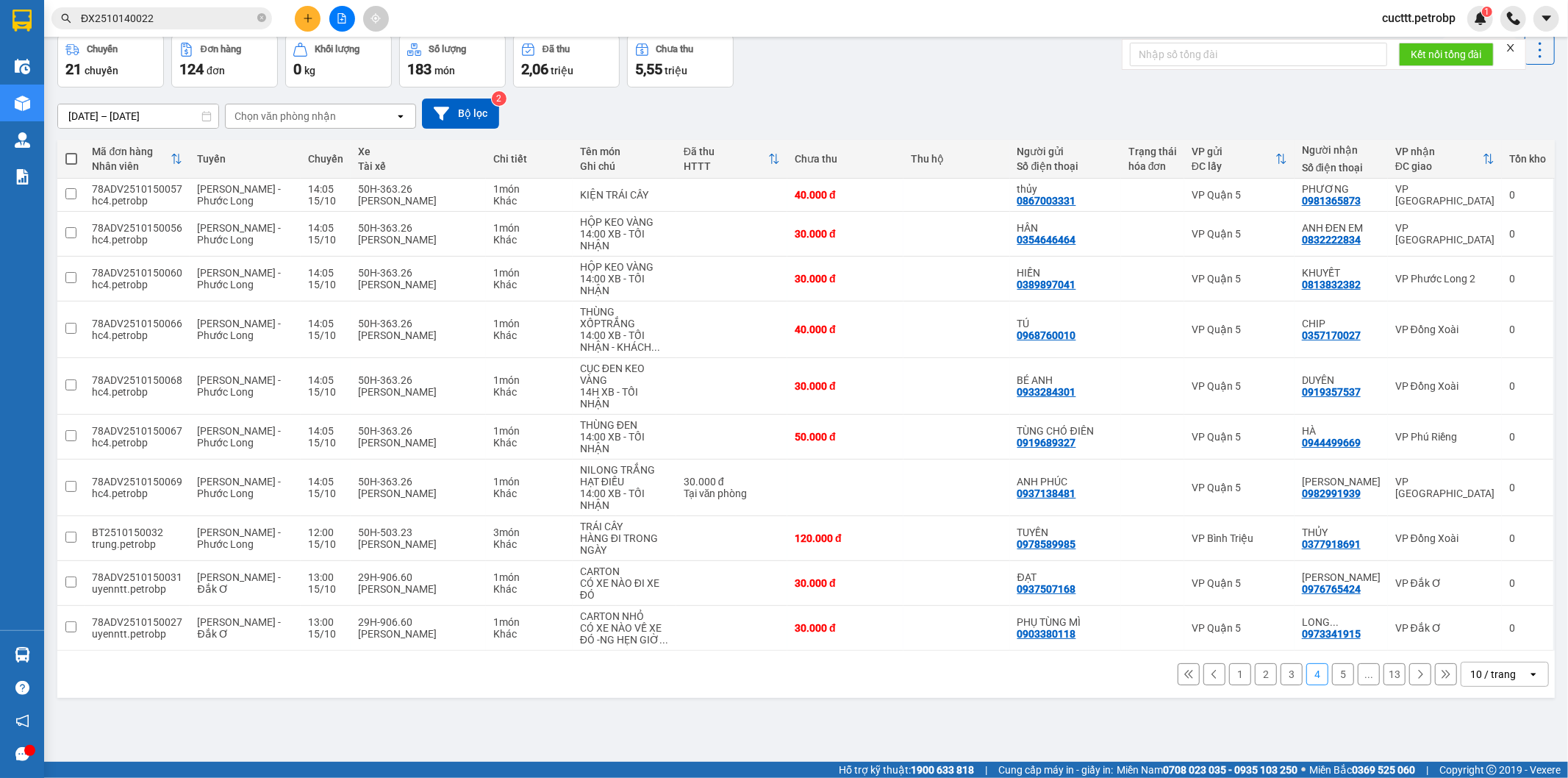
click at [1332, 664] on button "5" at bounding box center [1343, 674] width 22 height 22
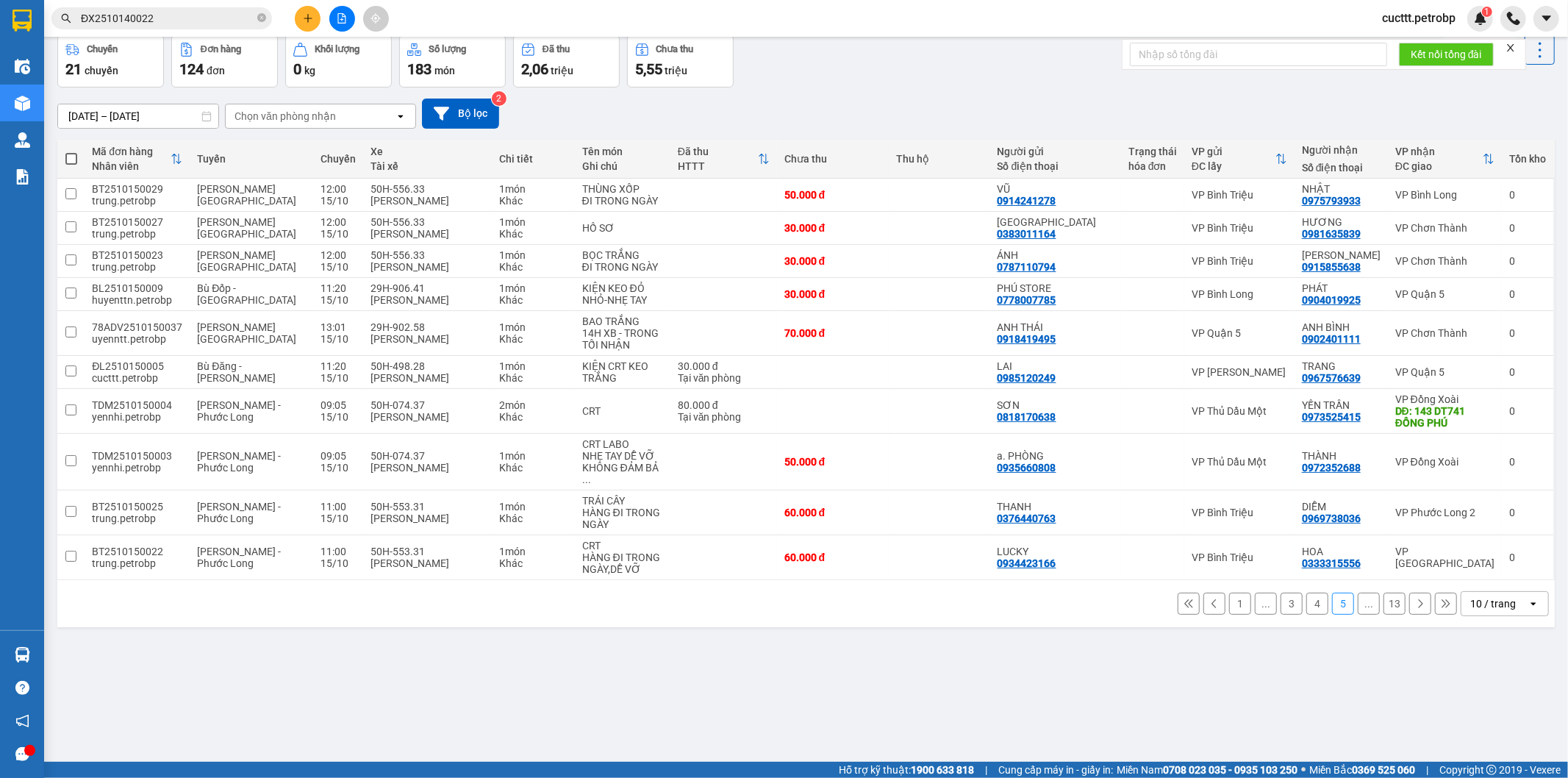
click at [1358, 594] on button "..." at bounding box center [1369, 603] width 22 height 22
click at [1384, 593] on button "13" at bounding box center [1394, 603] width 22 height 22
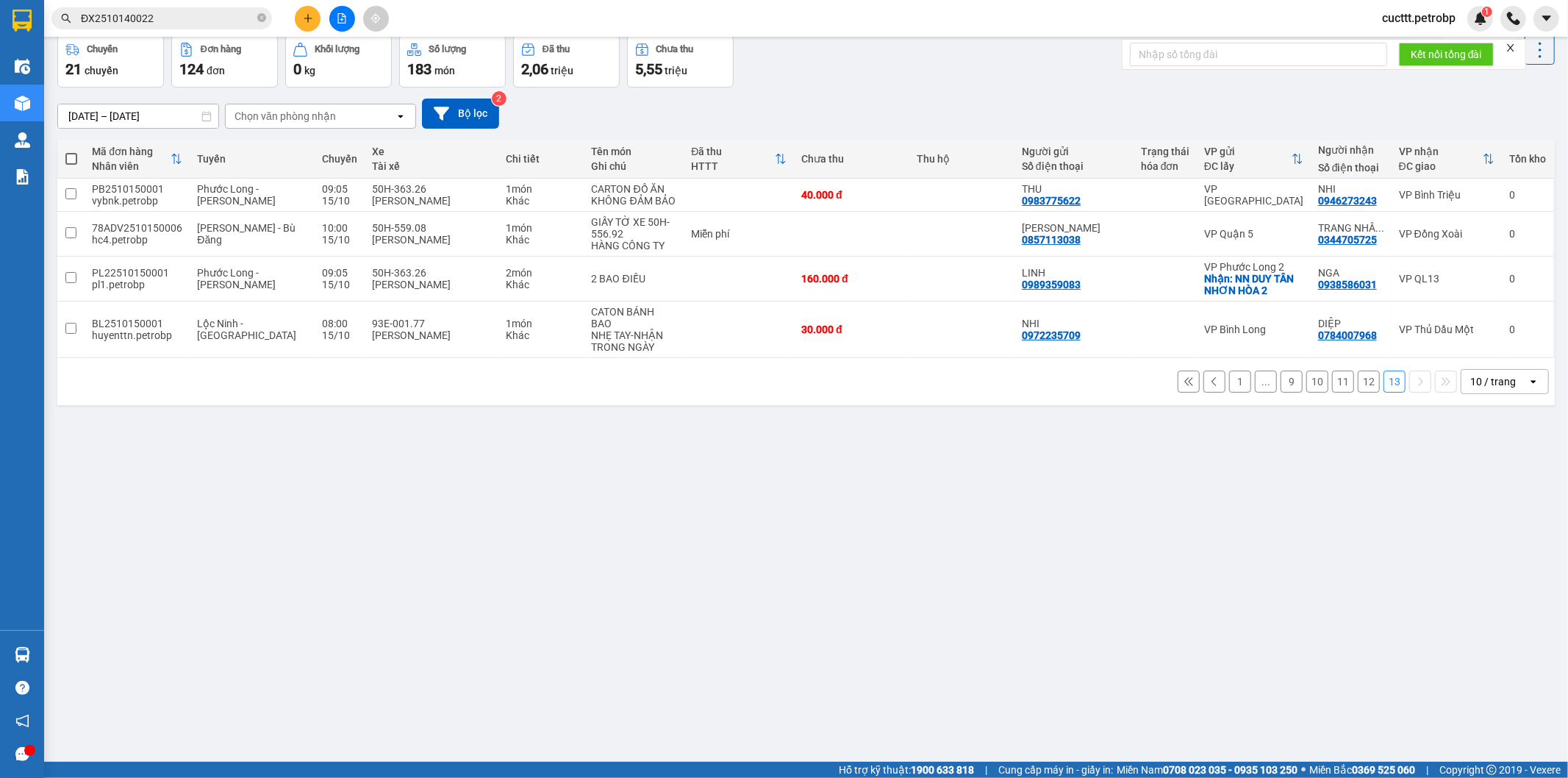
click at [1229, 371] on button "1" at bounding box center [1240, 381] width 22 height 22
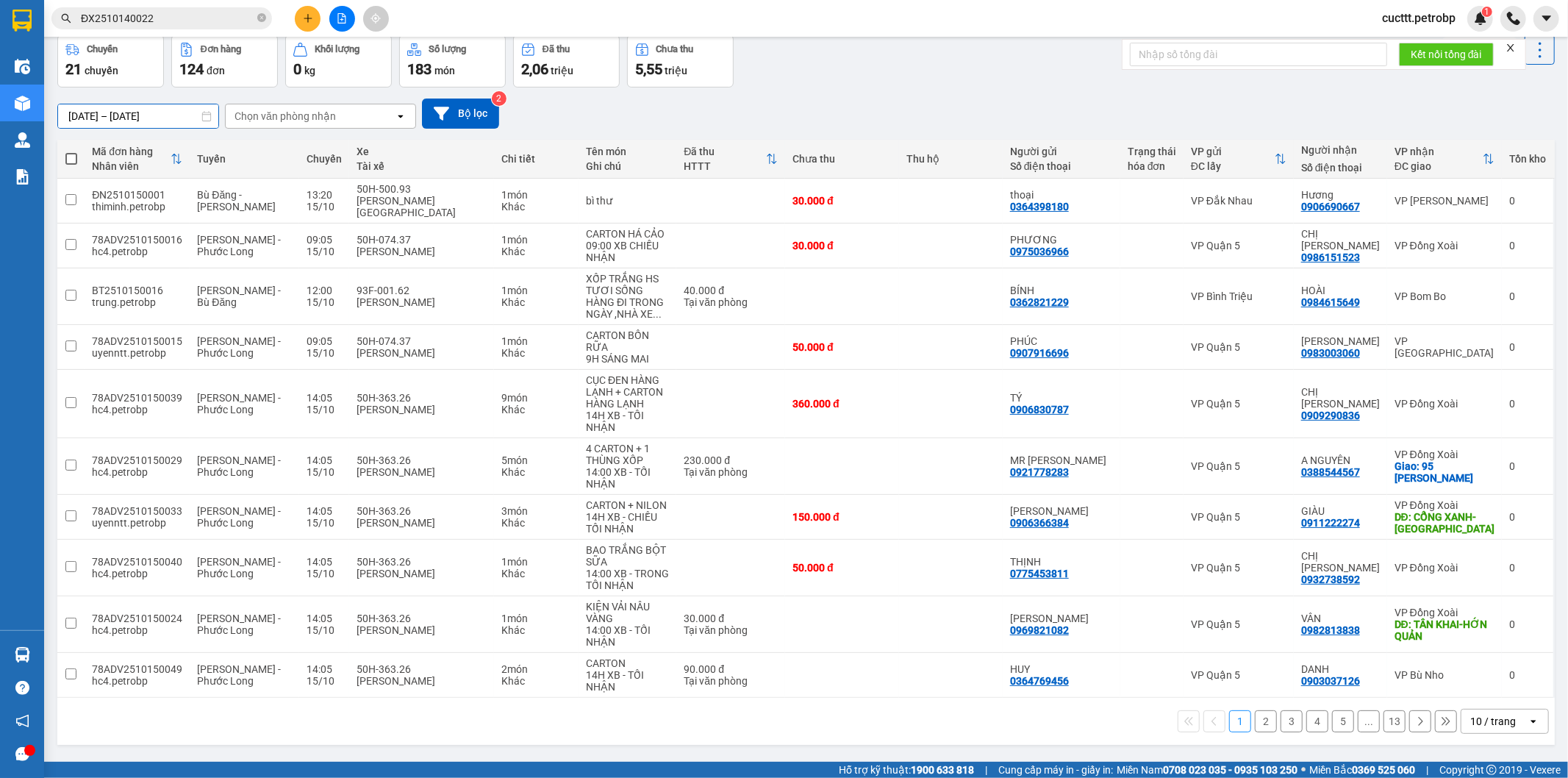
click at [130, 112] on input "15/10/2025 – 15/10/2025" at bounding box center [138, 116] width 160 height 24
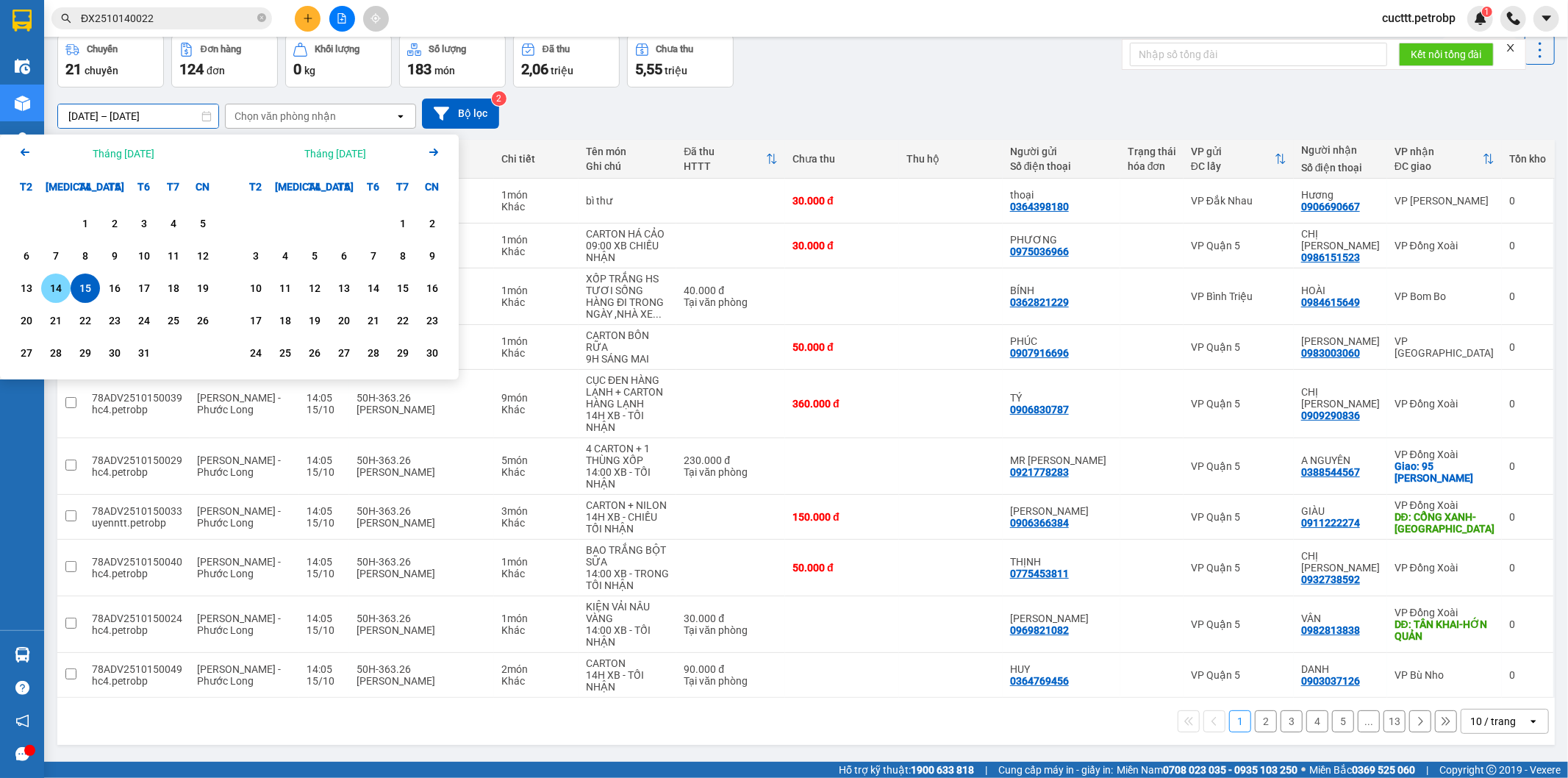
click at [62, 289] on div "14" at bounding box center [56, 288] width 20 height 18
click at [77, 289] on div "15" at bounding box center [85, 288] width 20 height 18
type input "14/10/2025 – 15/10/2025"
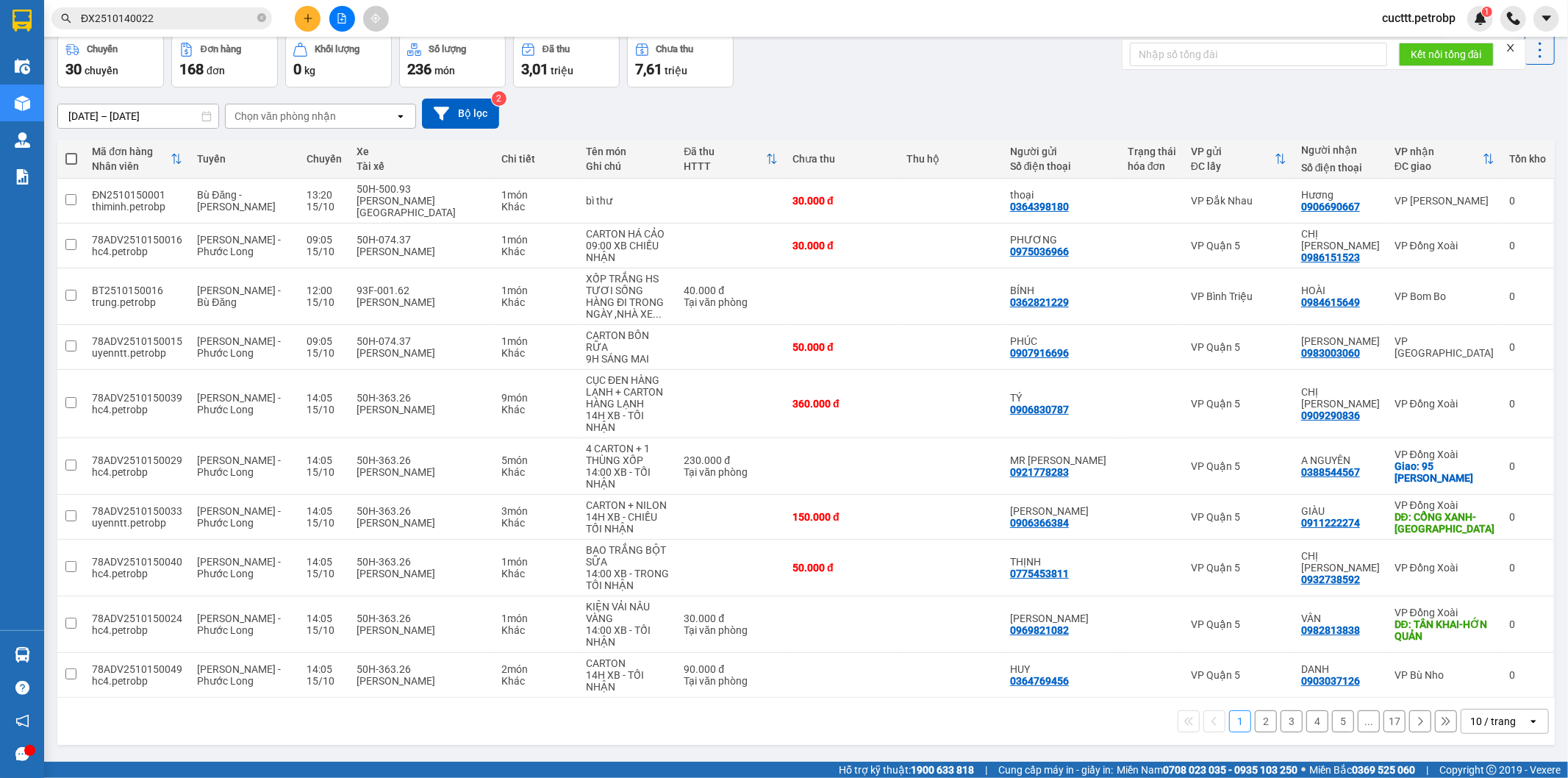
click at [1332, 710] on button "5" at bounding box center [1343, 721] width 22 height 22
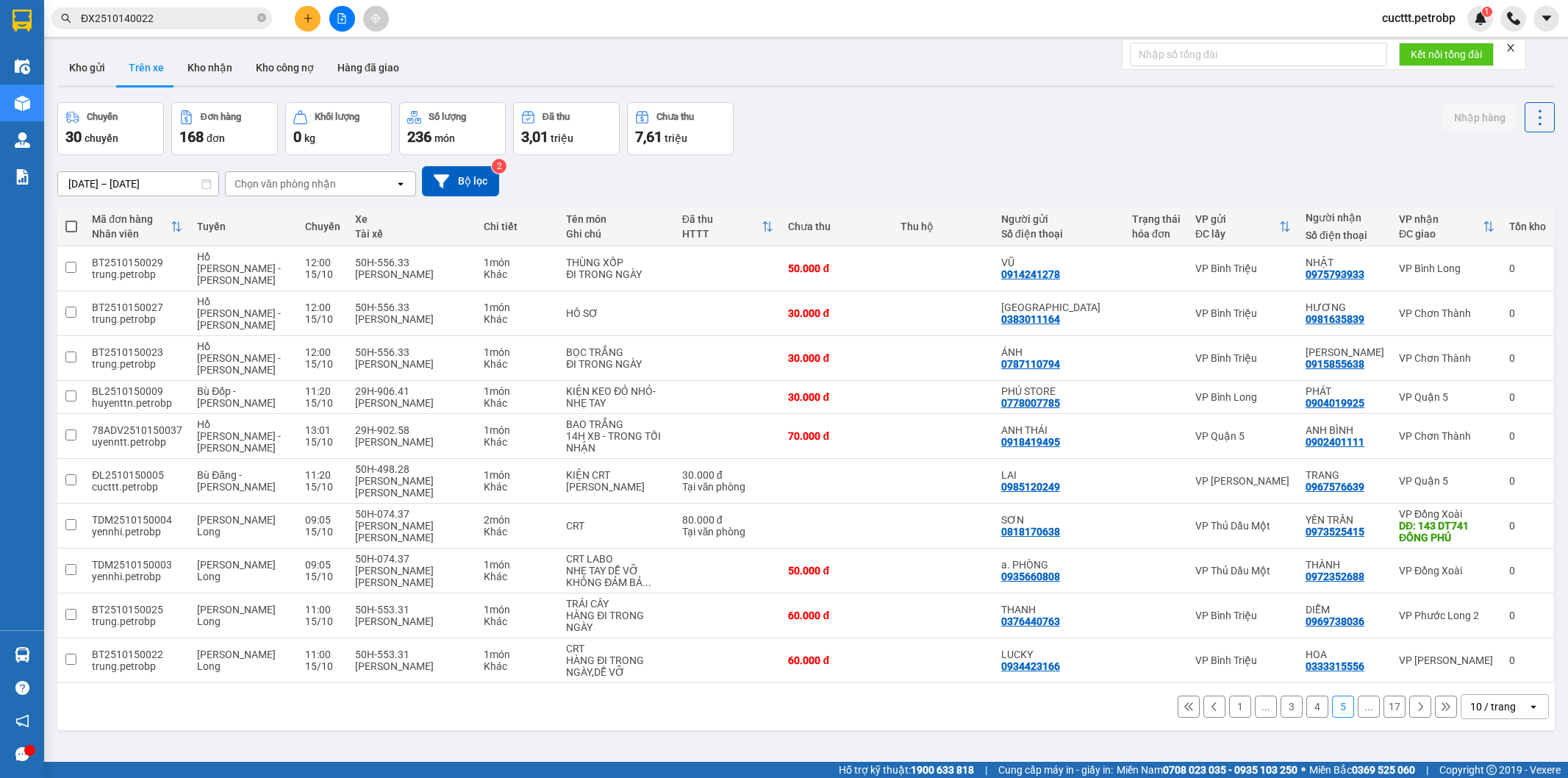
click at [1307, 696] on button "4" at bounding box center [1317, 706] width 22 height 22
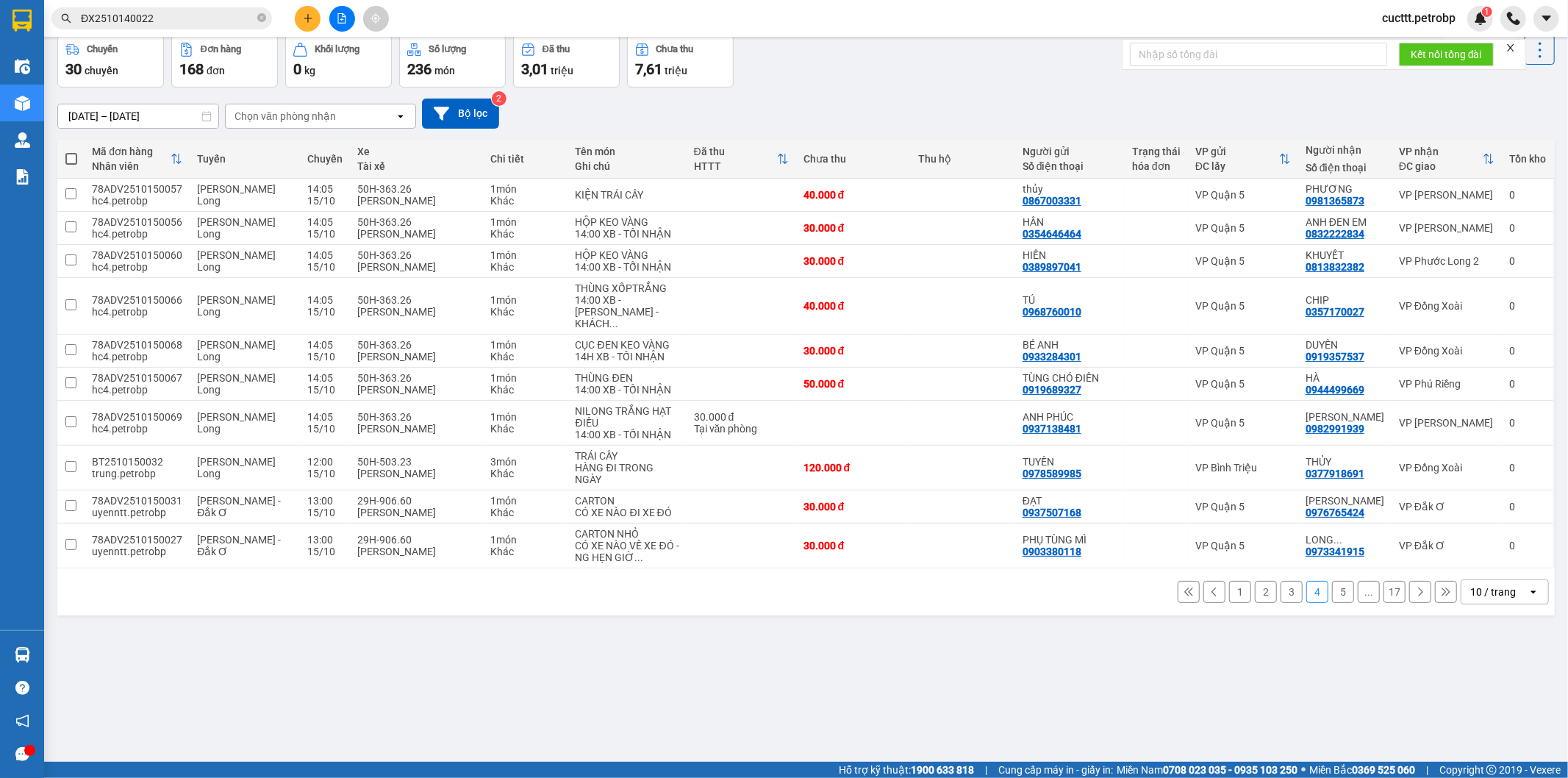
click at [1281, 603] on button "3" at bounding box center [1291, 592] width 22 height 22
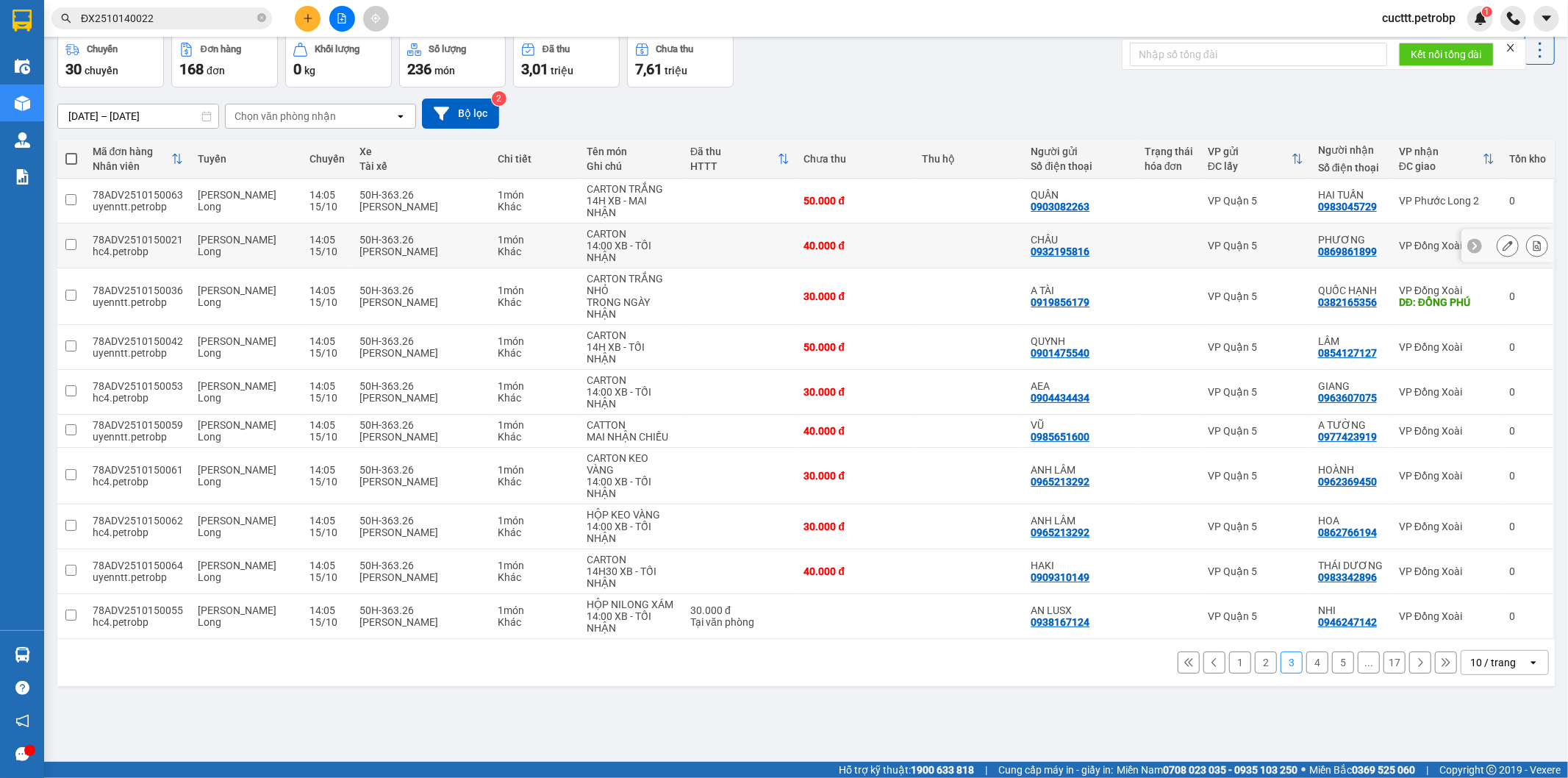
scroll to position [0, 0]
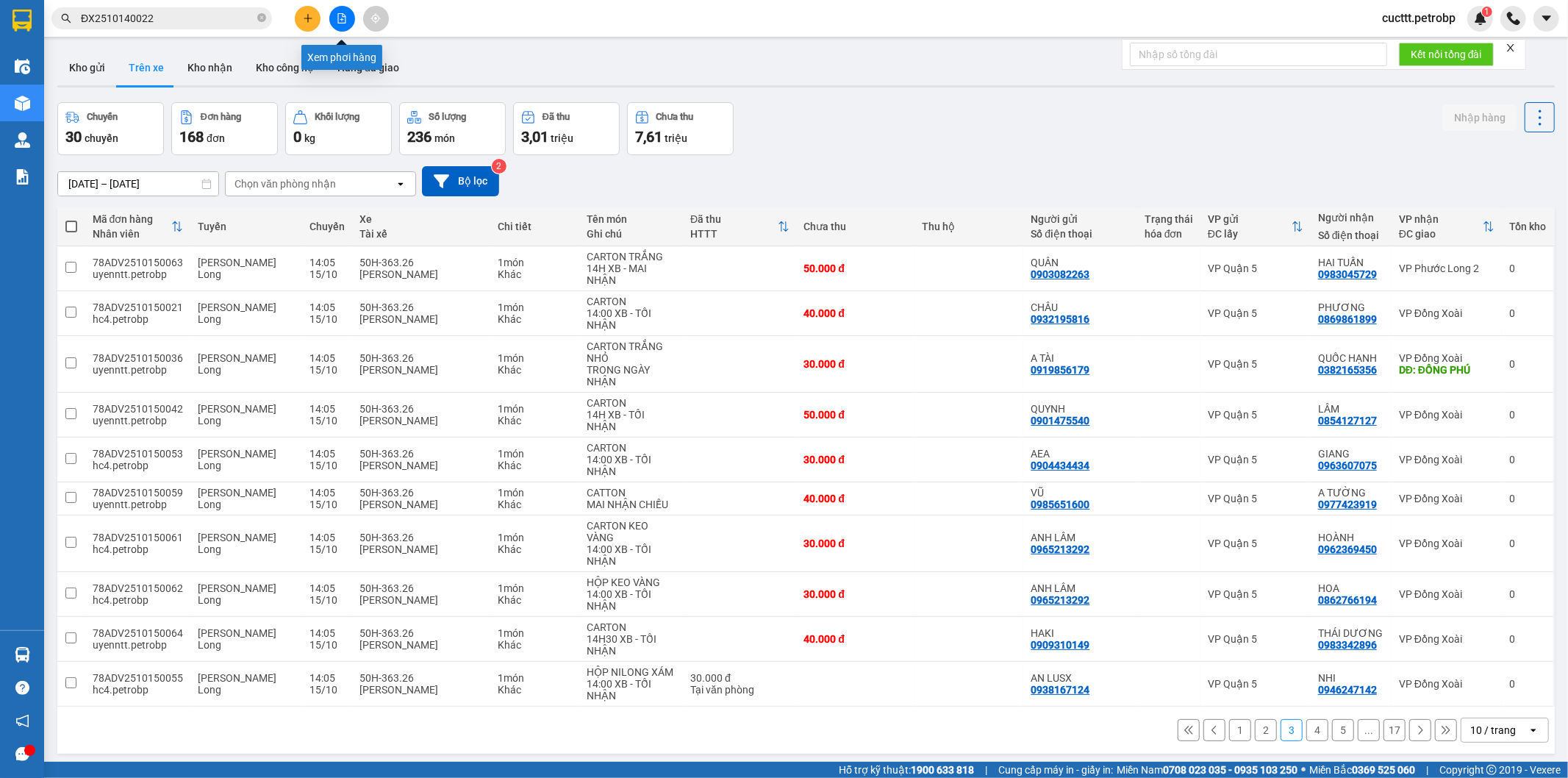
click at [340, 11] on button at bounding box center [343, 19] width 26 height 26
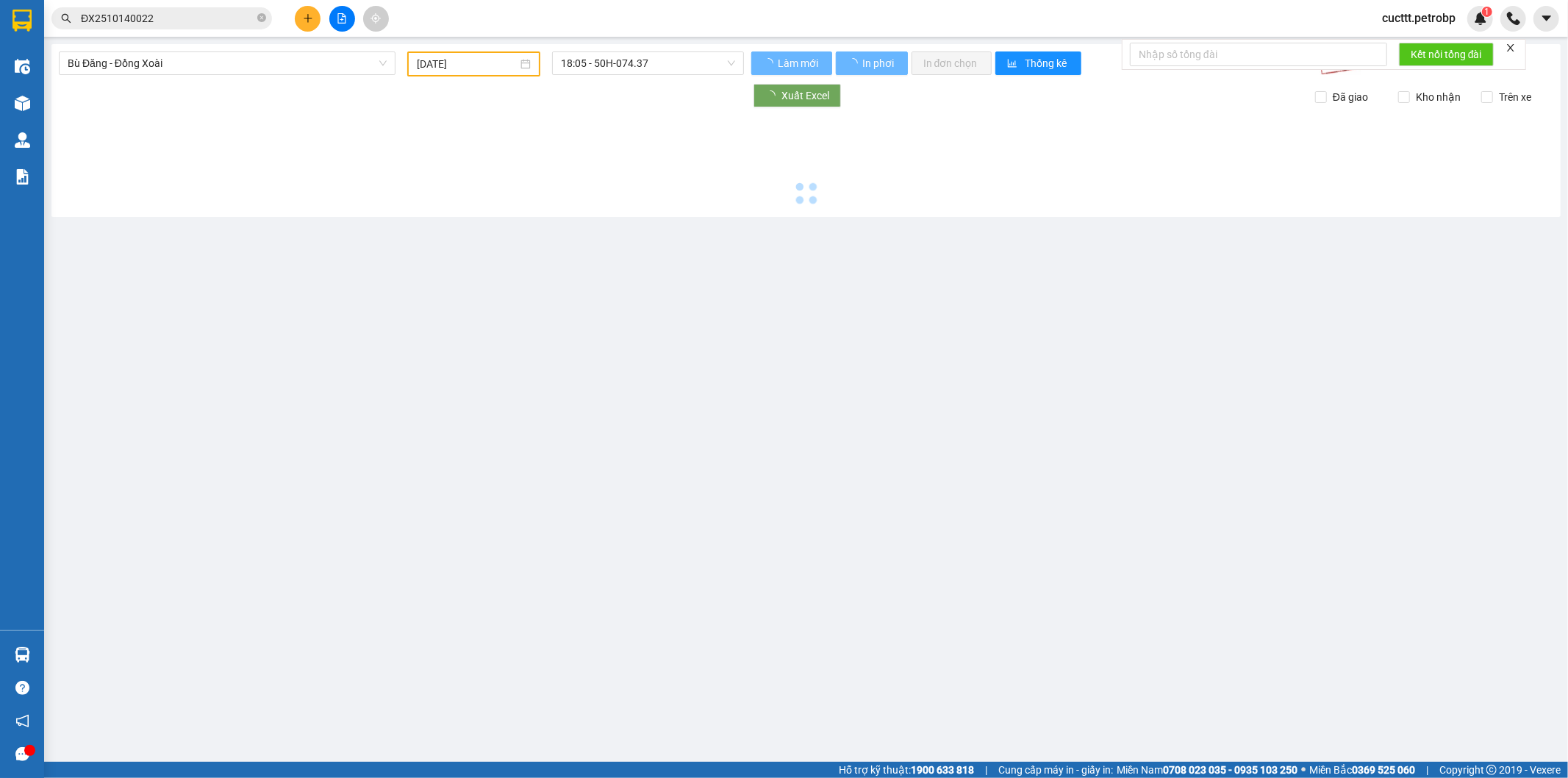
type input "[DATE]"
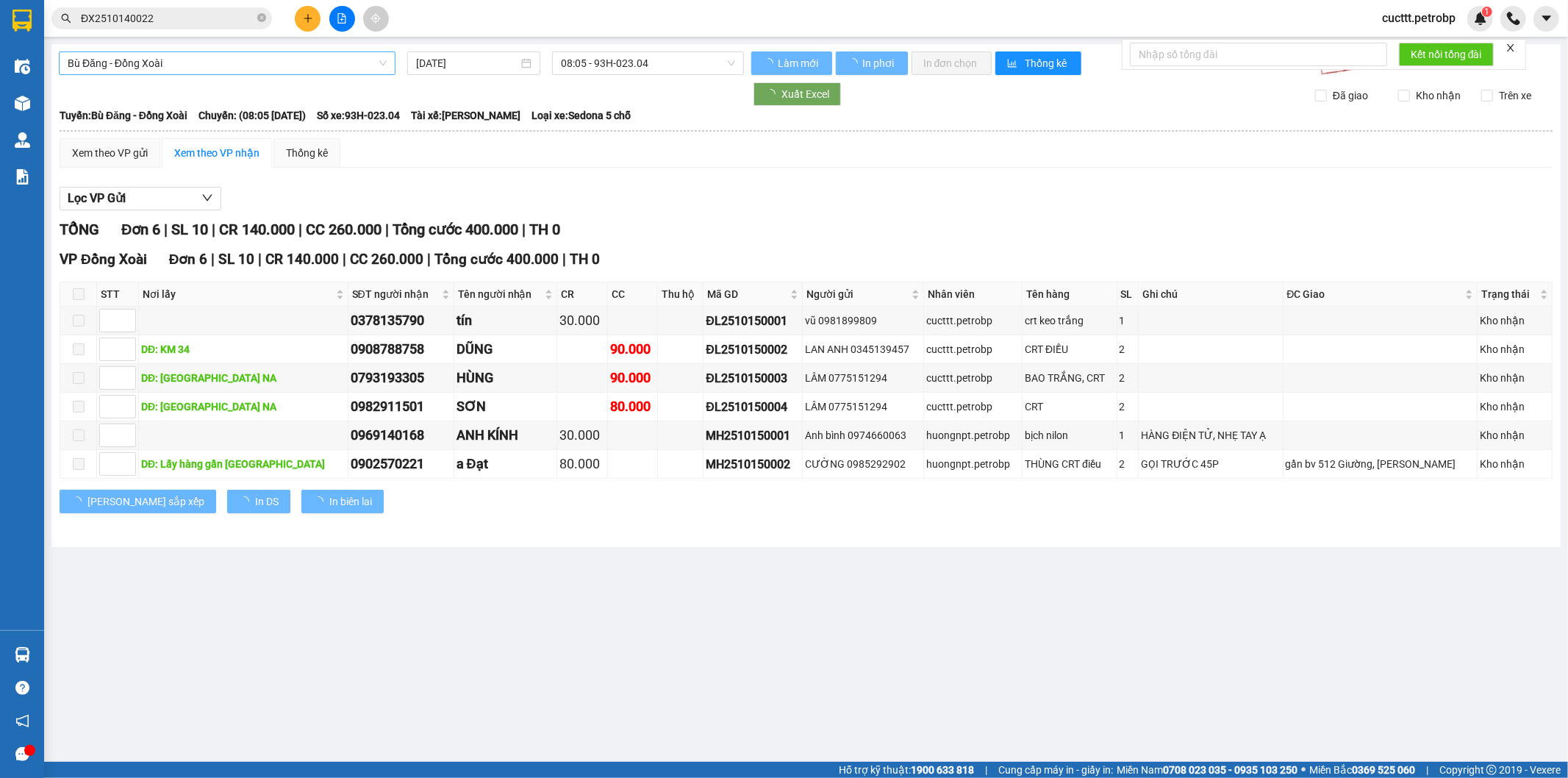
click at [197, 72] on span "Bù Đăng - Đồng Xoài" at bounding box center [227, 63] width 319 height 22
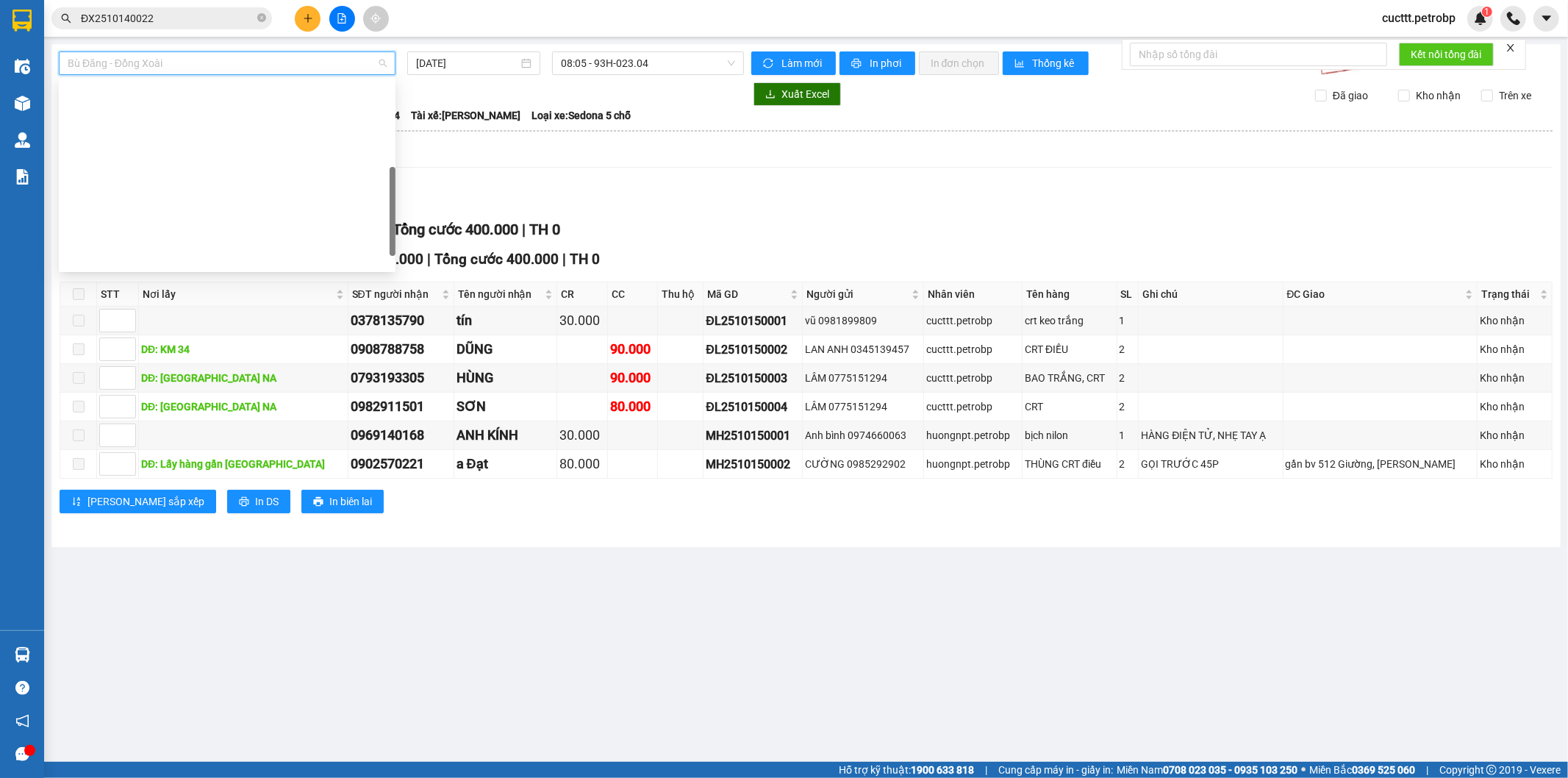
scroll to position [245, 0]
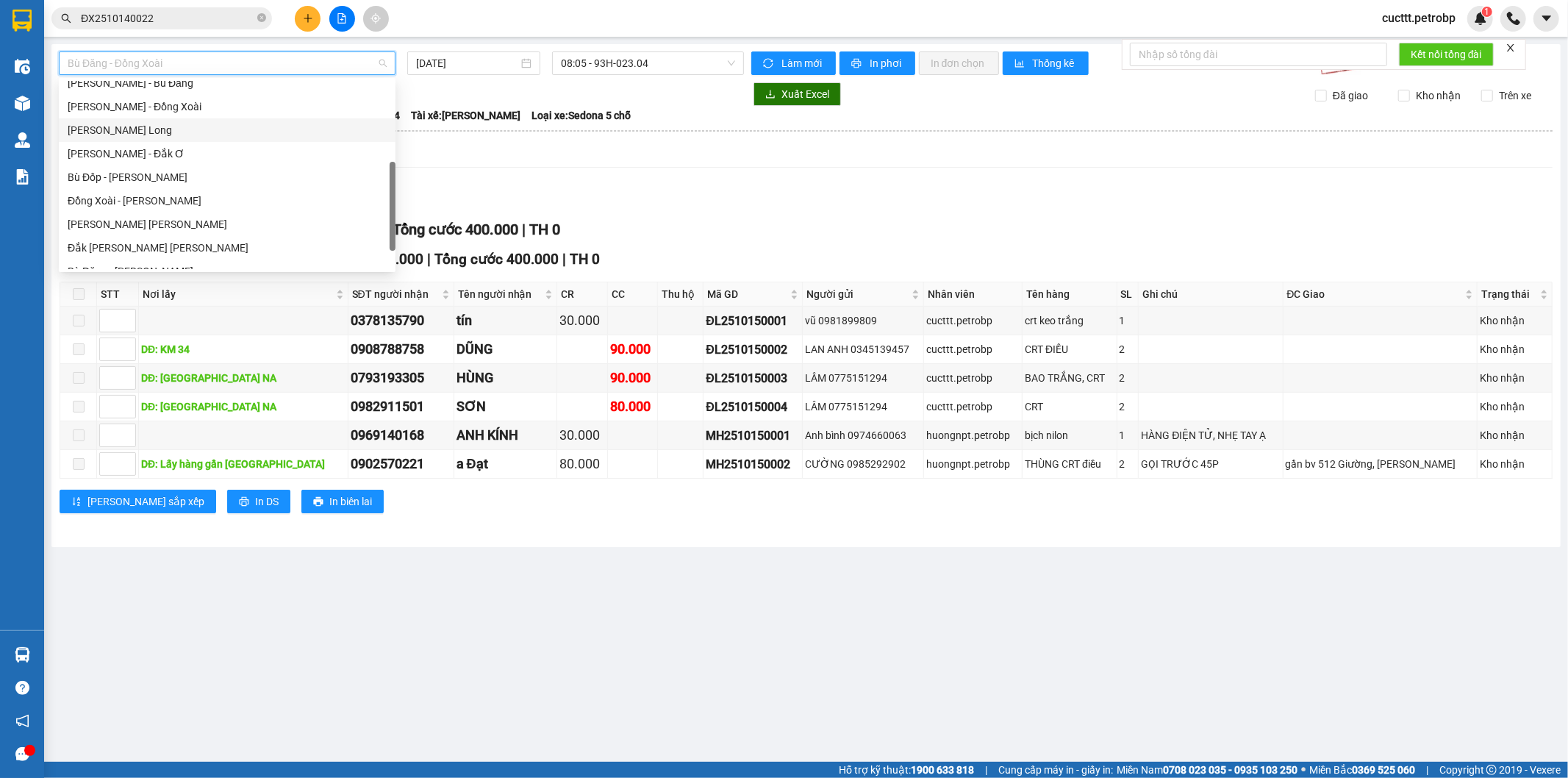
click at [149, 130] on div "[PERSON_NAME] - Phước Long" at bounding box center [227, 131] width 319 height 16
type input "[DATE]"
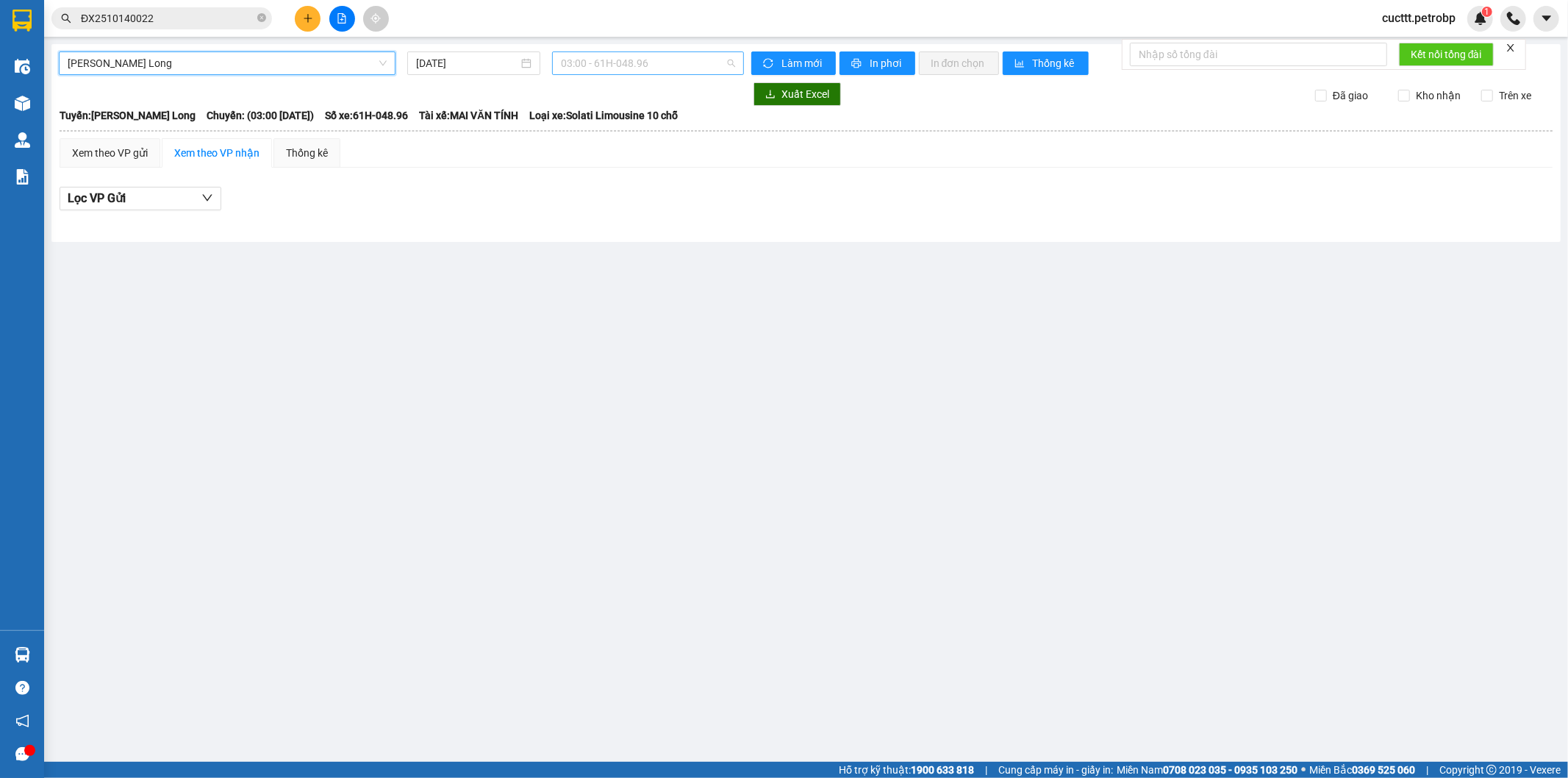
click at [575, 64] on span "03:00 - 61H-048.96" at bounding box center [647, 63] width 174 height 22
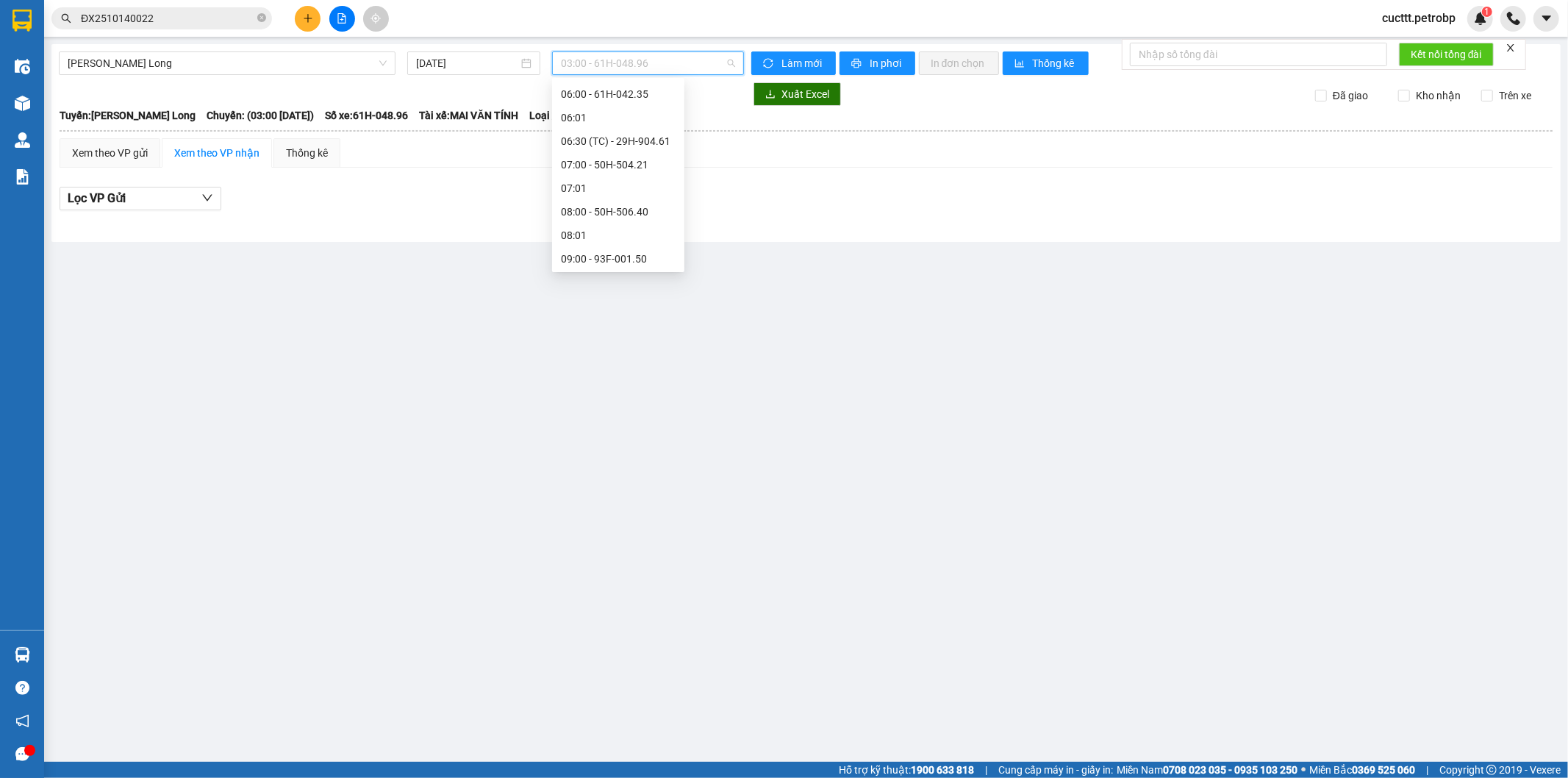
scroll to position [245, 0]
click at [635, 221] on div "09:05 - 50H-074.37" at bounding box center [618, 225] width 115 height 16
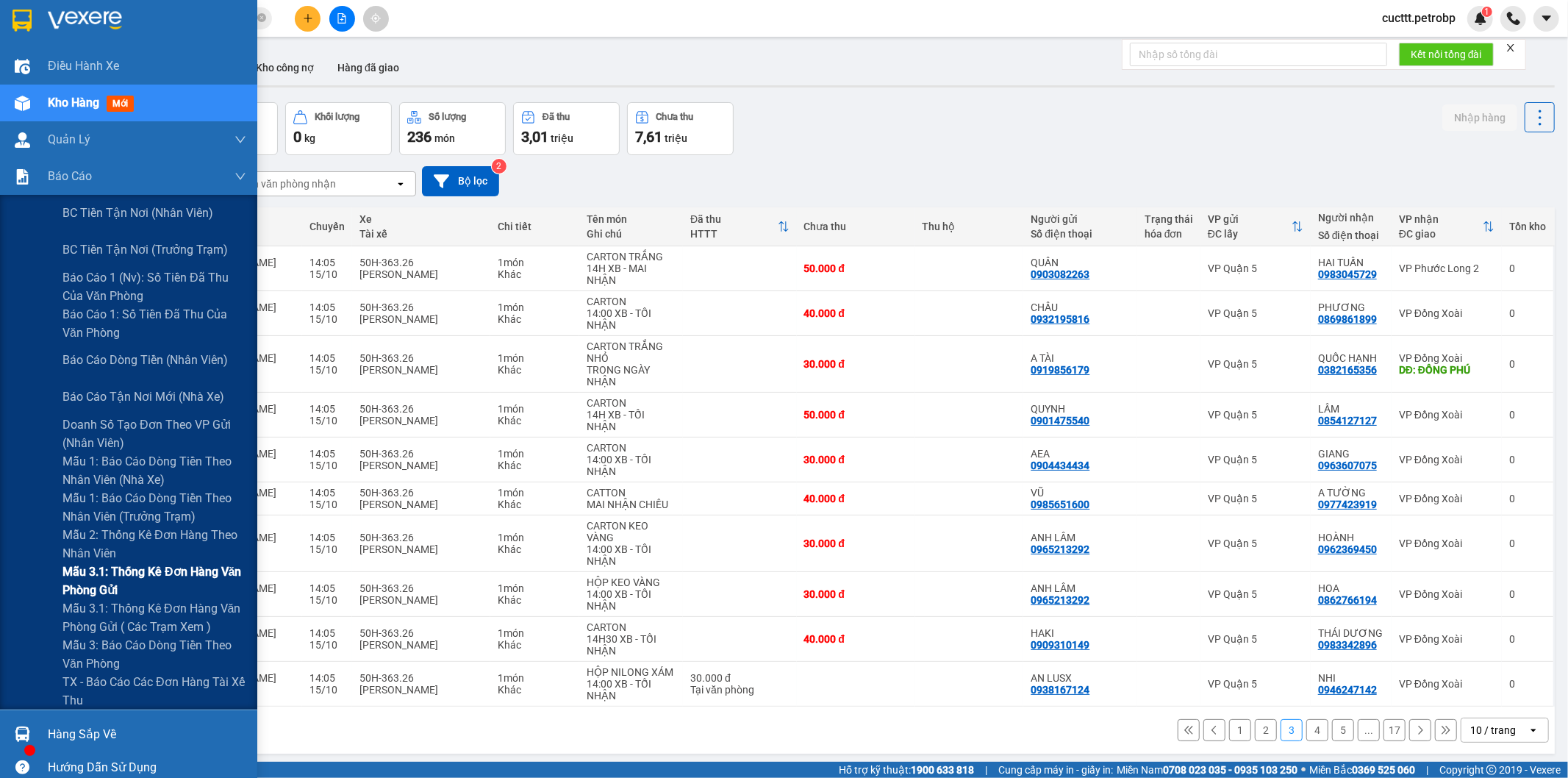
drag, startPoint x: 202, startPoint y: 609, endPoint x: 207, endPoint y: 586, distance: 23.5
click at [202, 607] on span "Mẫu 3.1: Thống kê đơn hàng văn phòng gửi ( các trạm xem )" at bounding box center [154, 617] width 184 height 37
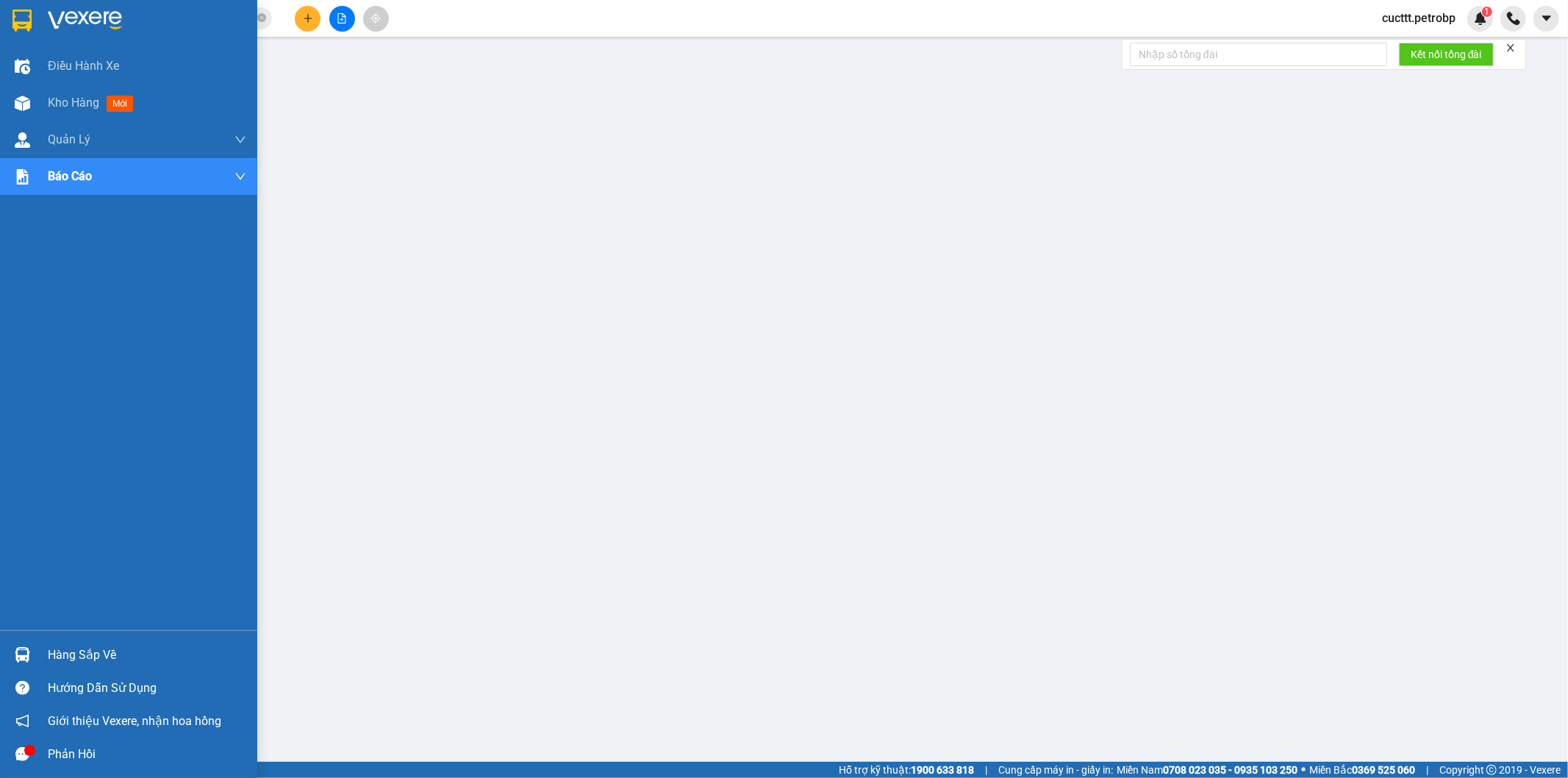
click at [123, 651] on div "Hàng sắp về" at bounding box center [147, 655] width 198 height 22
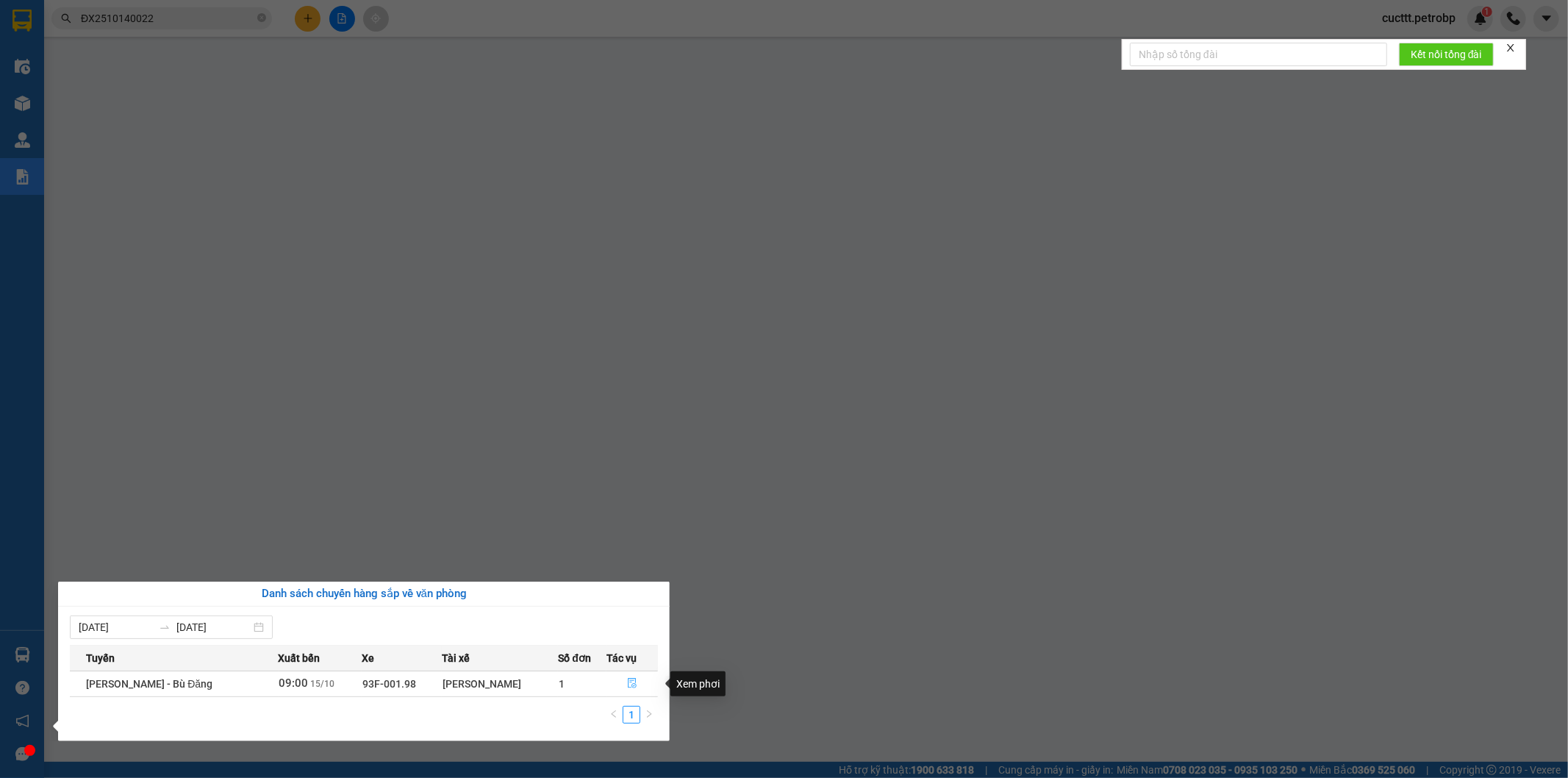
click at [630, 686] on icon "file-done" at bounding box center [633, 683] width 9 height 11
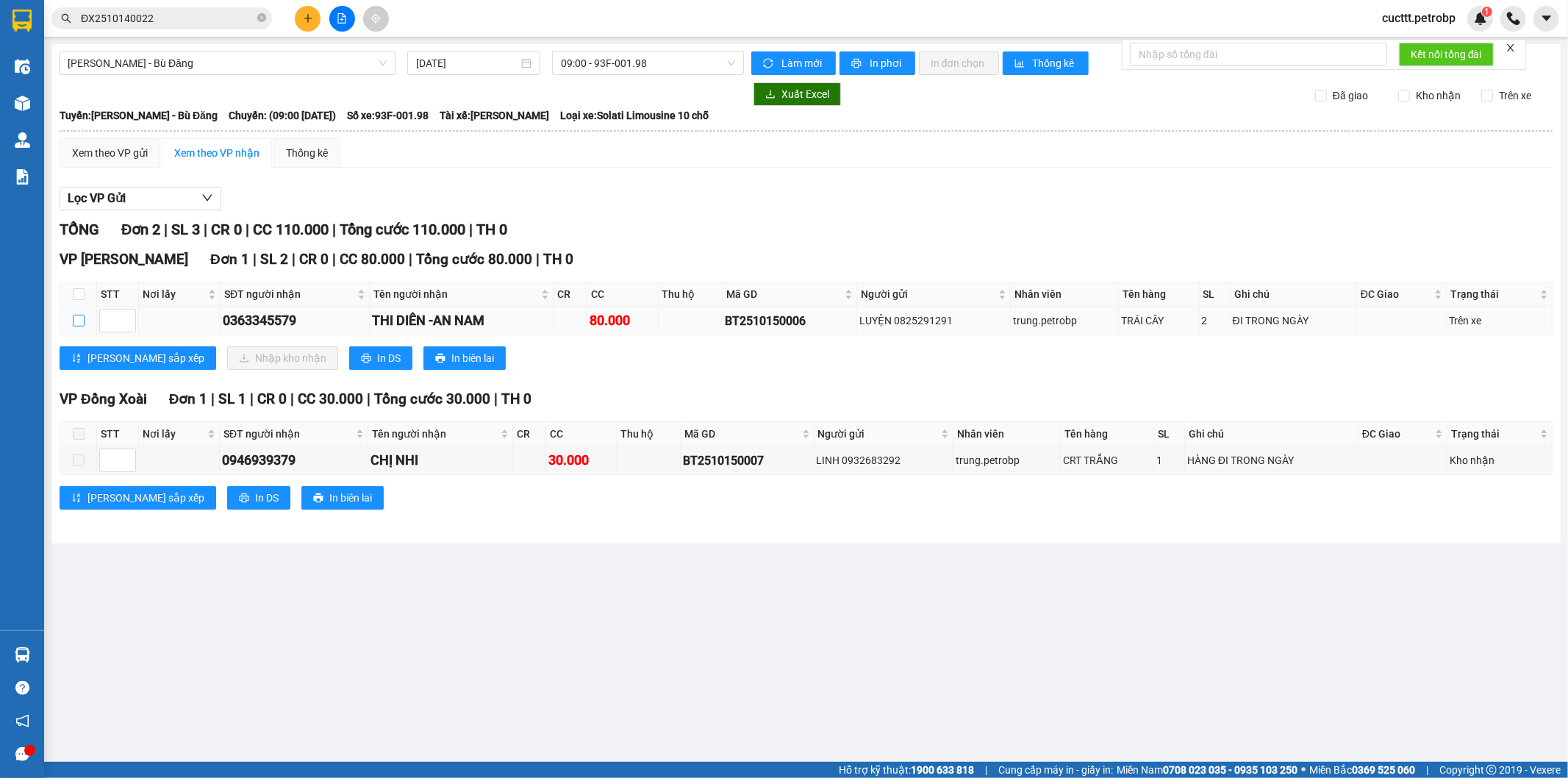
click at [76, 319] on input "checkbox" at bounding box center [78, 321] width 11 height 11
checkbox input "true"
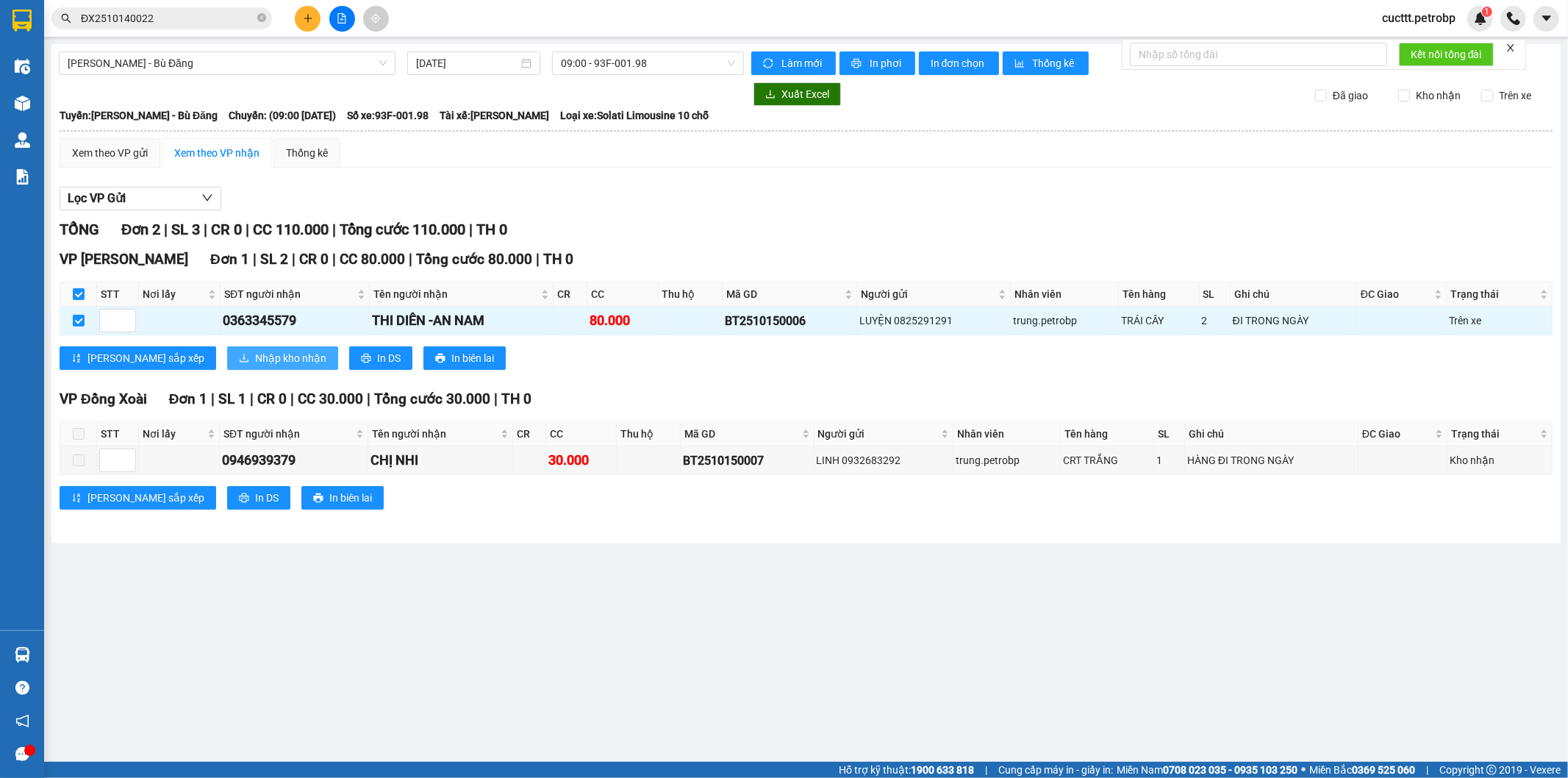
click at [227, 355] on button "Nhập kho nhận" at bounding box center [282, 358] width 111 height 24
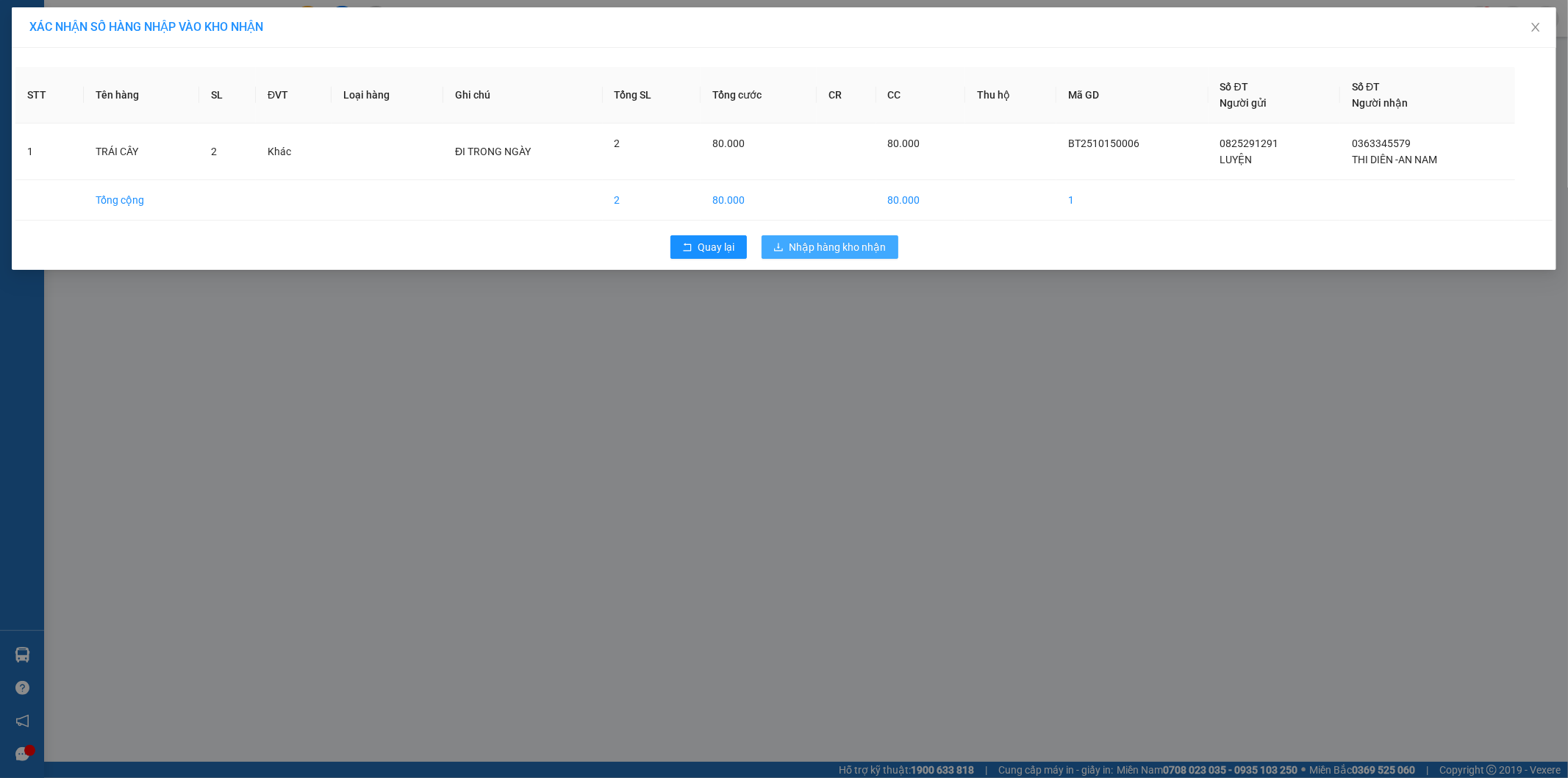
click at [795, 246] on span "Nhập hàng kho nhận" at bounding box center [837, 247] width 97 height 16
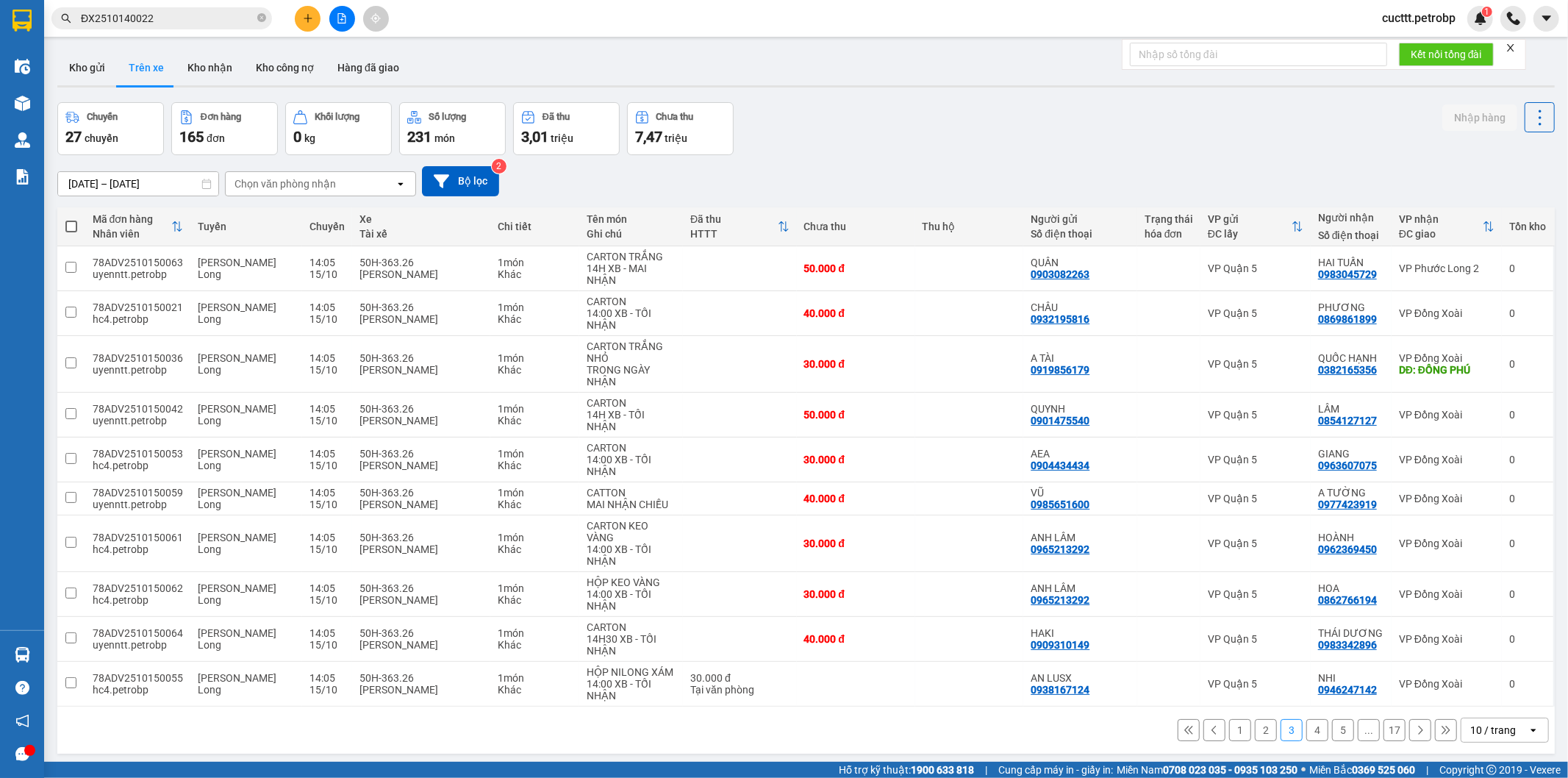
click at [968, 78] on div "Kho gửi Trên xe Kho nhận Kho công nợ Hàng đã giao" at bounding box center [806, 69] width 1498 height 39
click at [1392, 19] on span "cucttt.petrobp" at bounding box center [1419, 18] width 97 height 19
click at [1398, 48] on span "Đăng xuất" at bounding box center [1424, 46] width 68 height 16
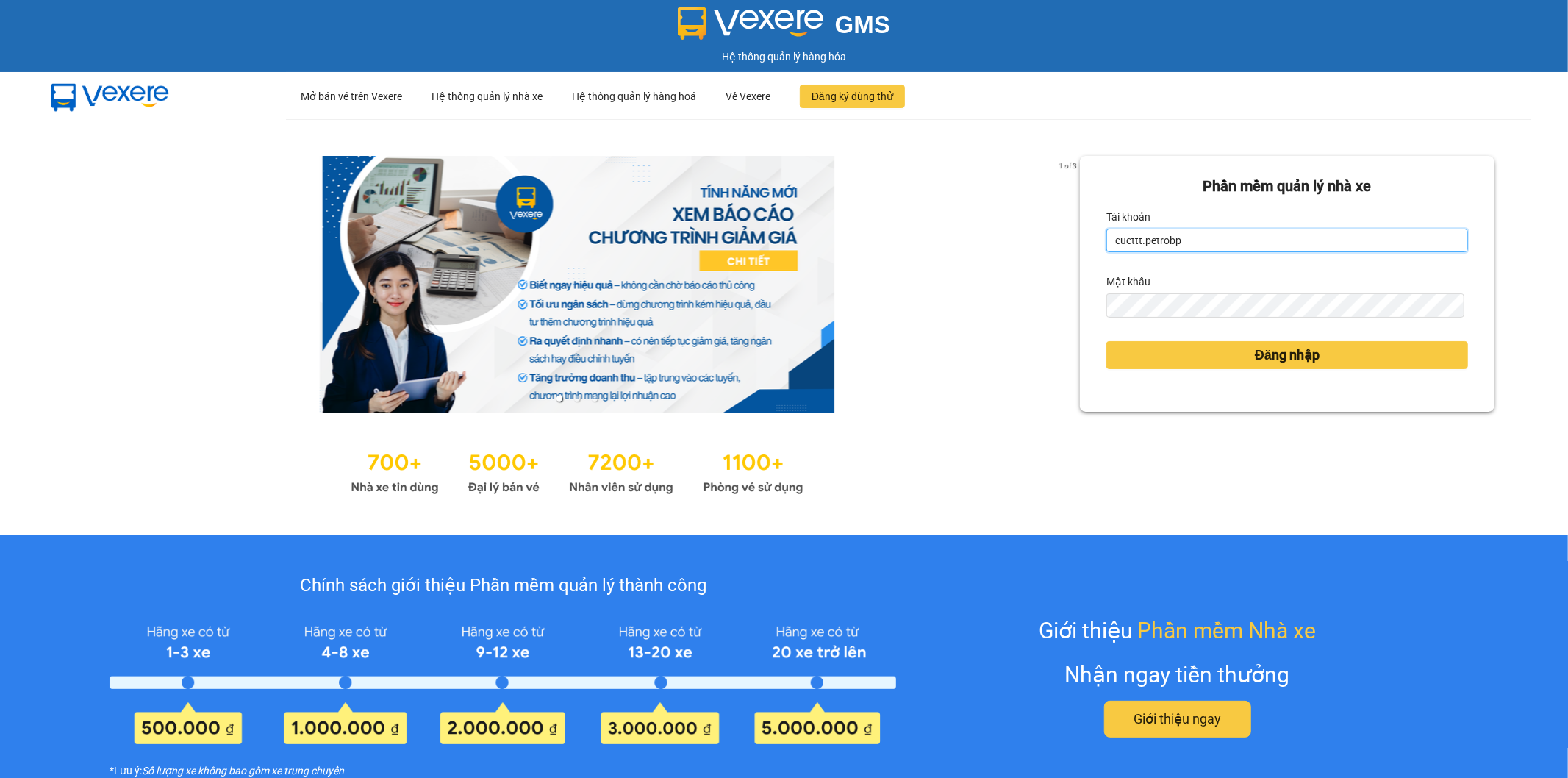
click at [1268, 236] on input "cucttt.petrobp" at bounding box center [1287, 240] width 362 height 24
type input "nhuttn.petrobp"
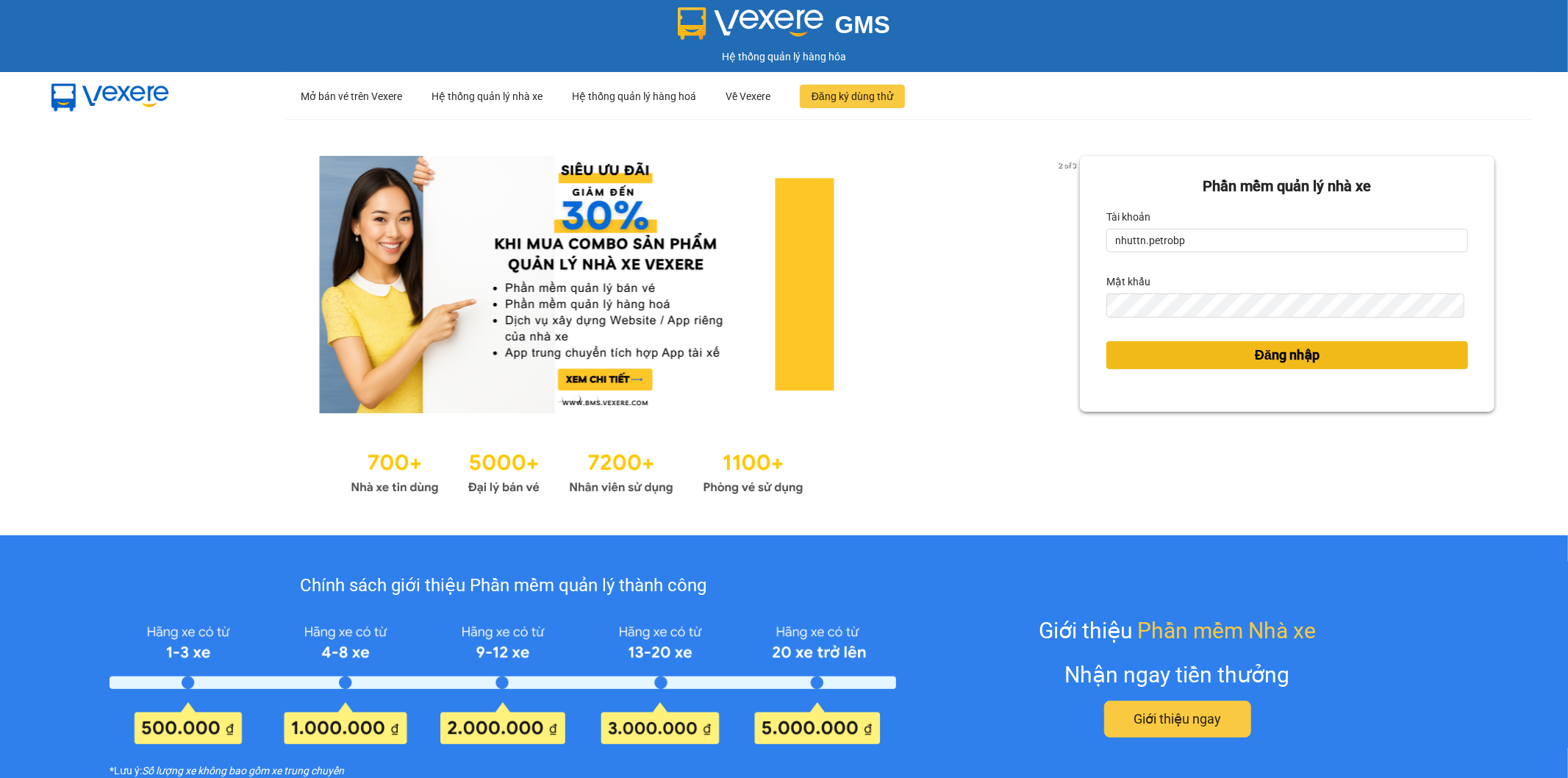
click at [1204, 348] on button "Đăng nhập" at bounding box center [1287, 355] width 362 height 28
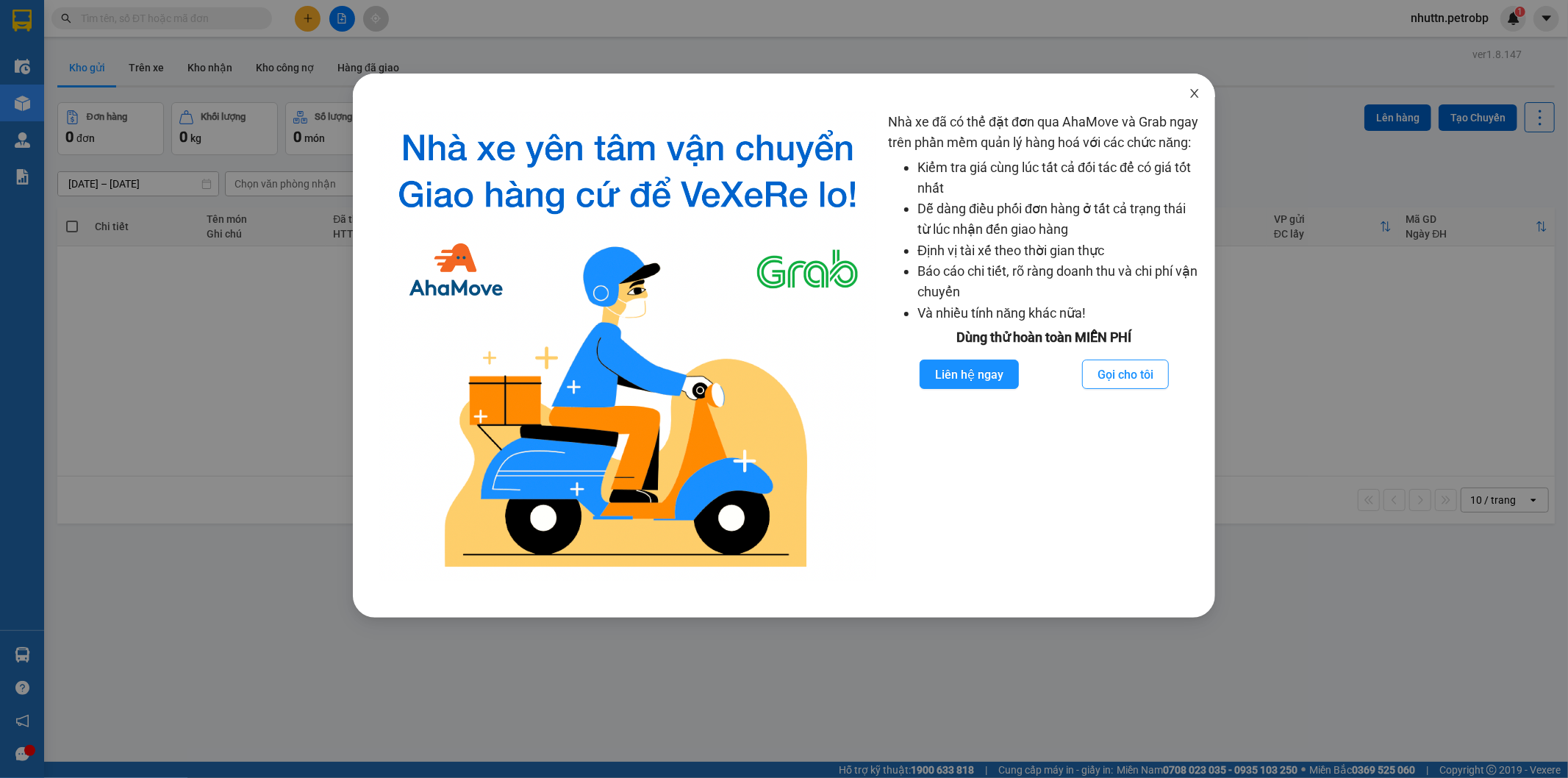
click at [1192, 93] on icon "close" at bounding box center [1195, 93] width 11 height 11
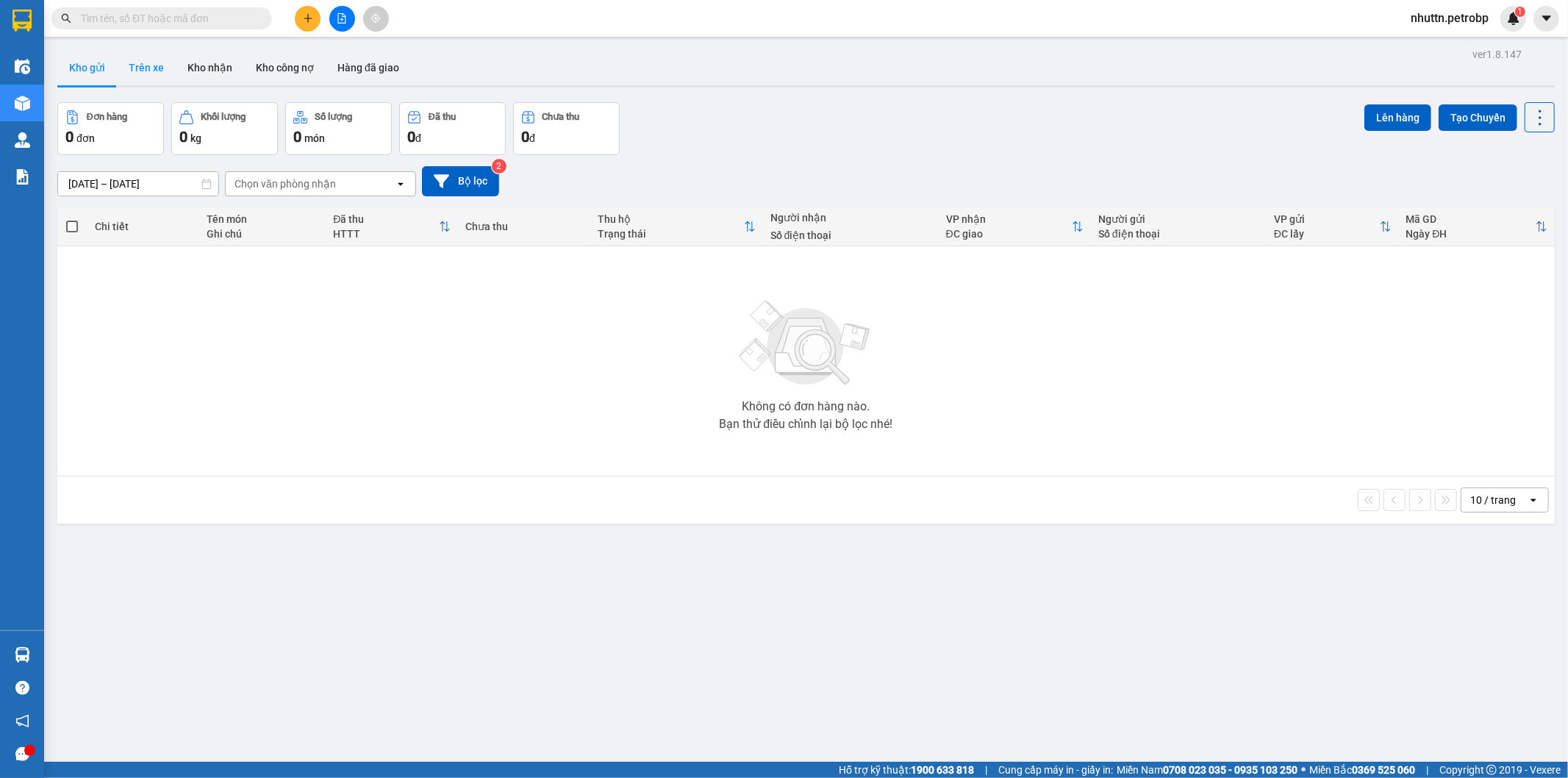
click at [156, 62] on button "Trên xe" at bounding box center [146, 67] width 59 height 35
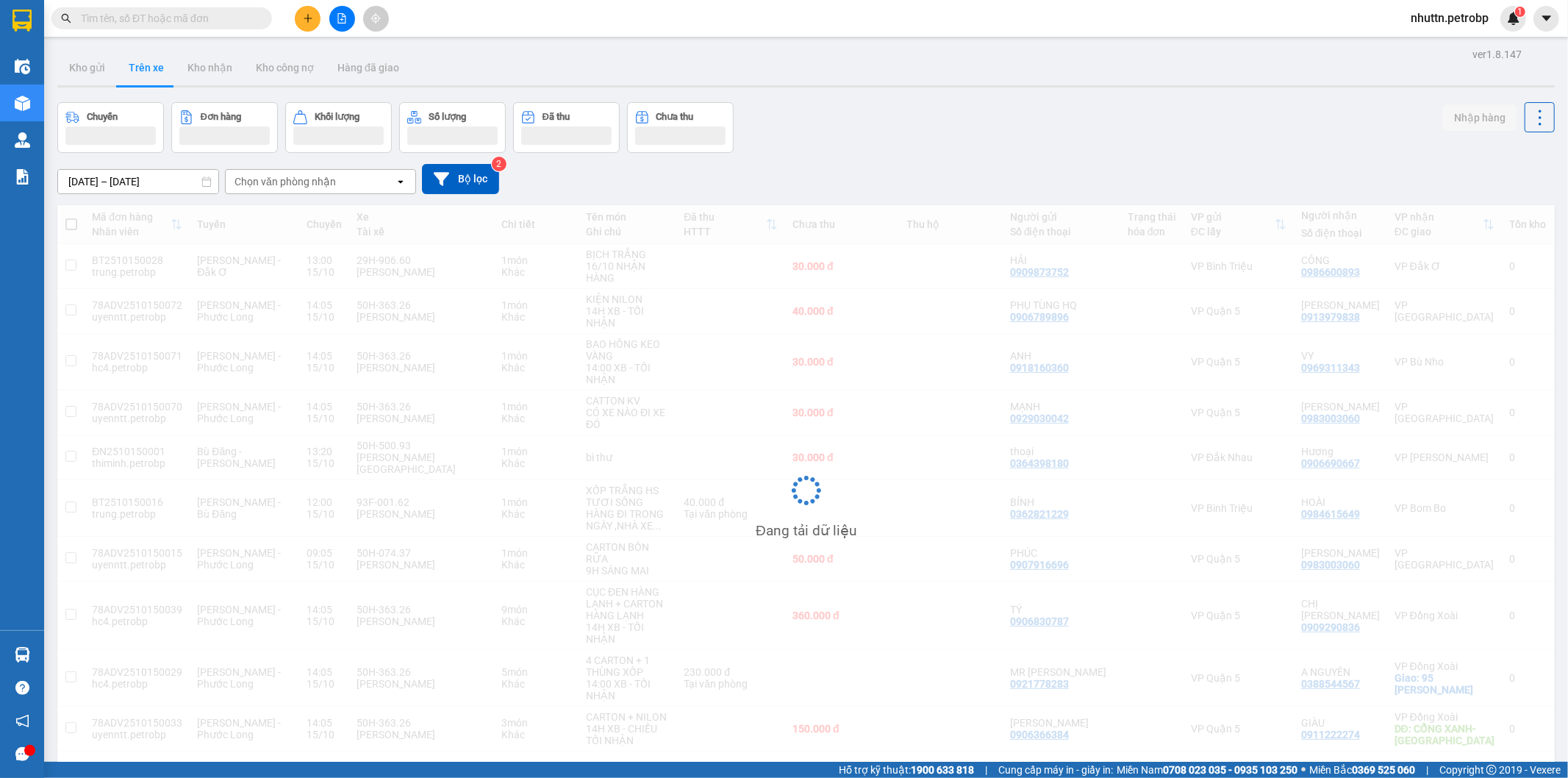
click at [171, 181] on input "[DATE] – [DATE]" at bounding box center [138, 181] width 160 height 24
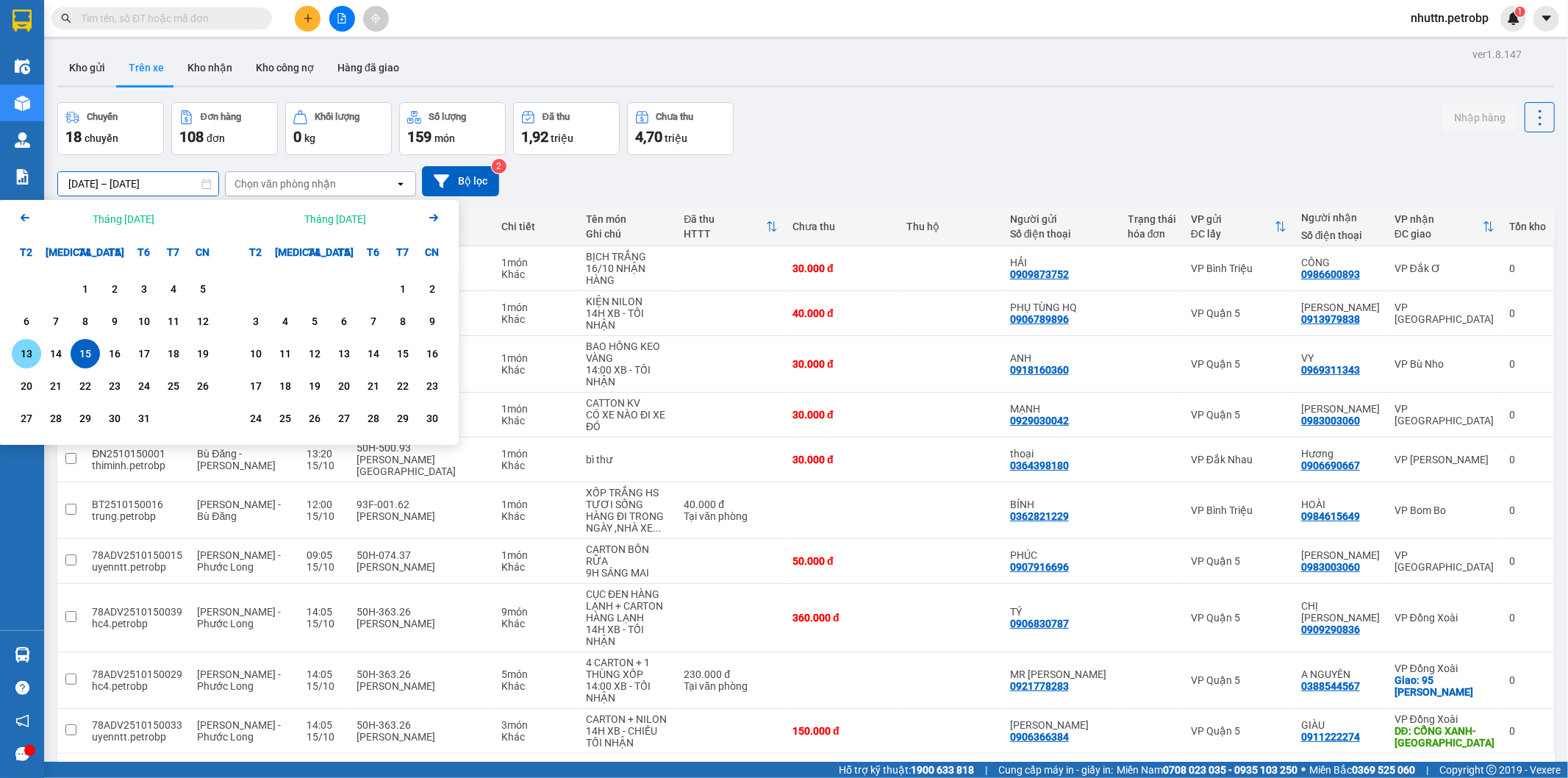
click at [27, 355] on div "13" at bounding box center [26, 353] width 20 height 18
click at [85, 354] on div "15" at bounding box center [85, 353] width 20 height 18
type input "13/10/2025 – 15/10/2025"
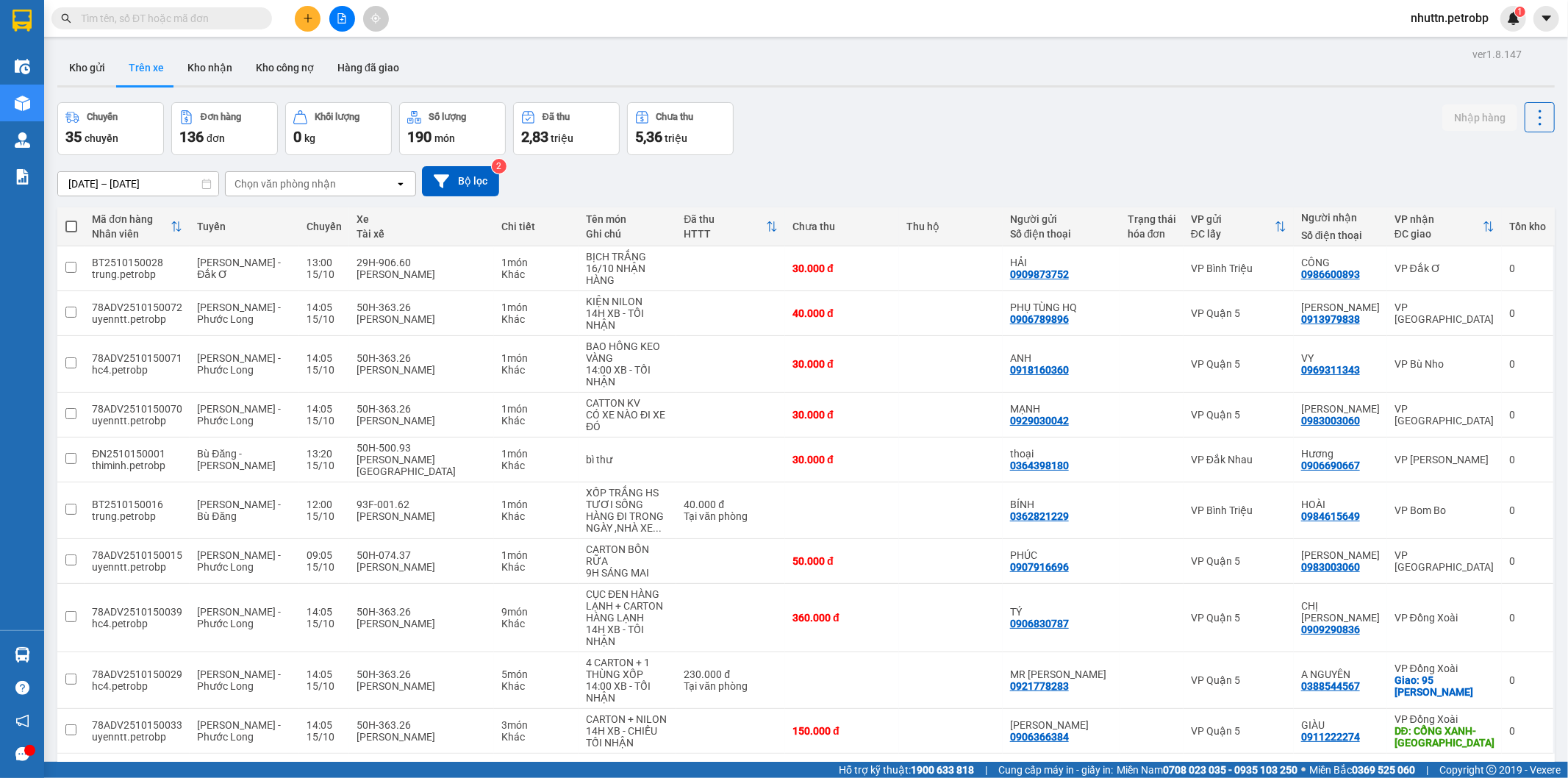
click at [295, 182] on div "Chọn văn phòng nhận" at bounding box center [285, 184] width 101 height 15
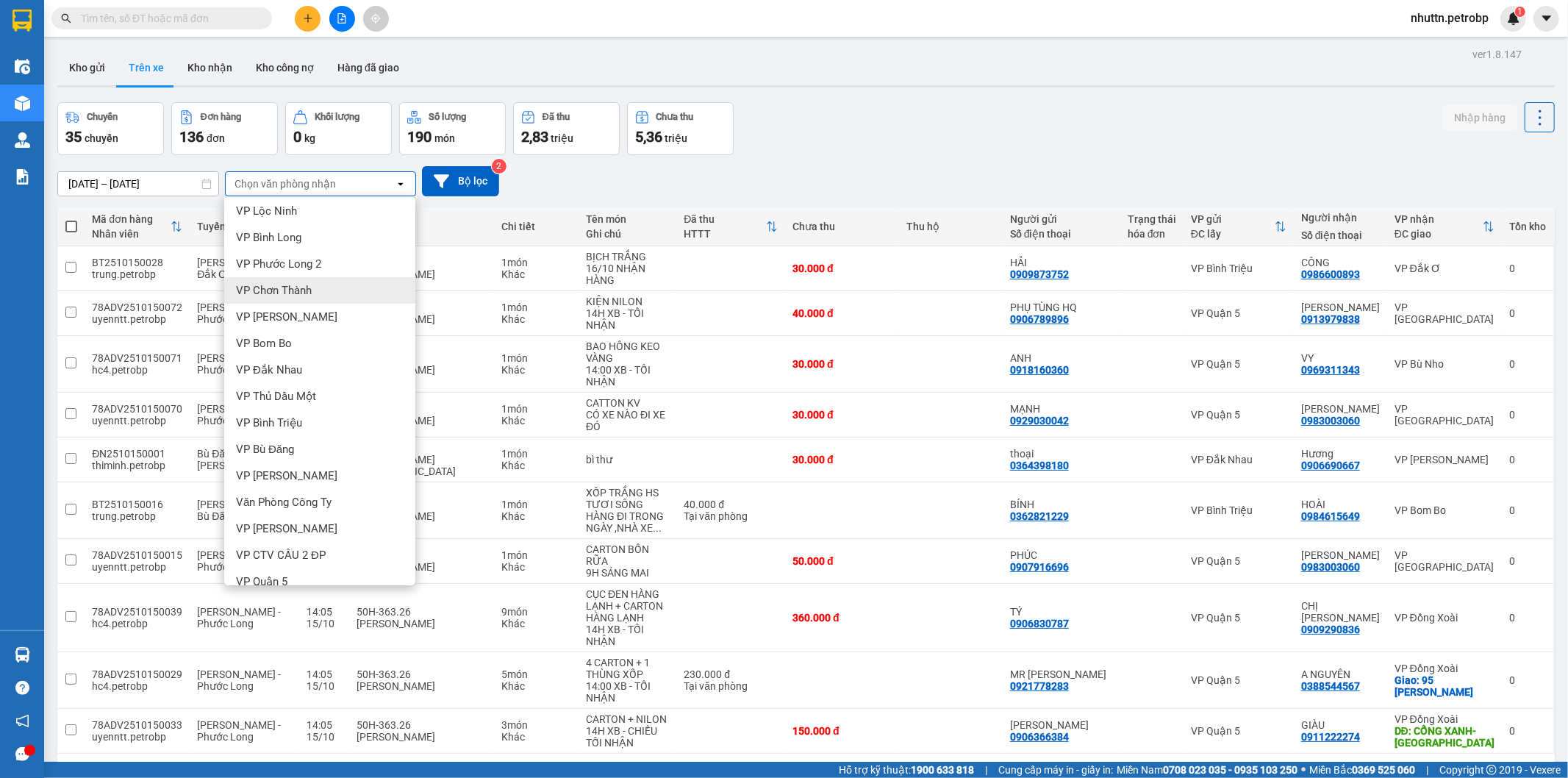
scroll to position [230, 0]
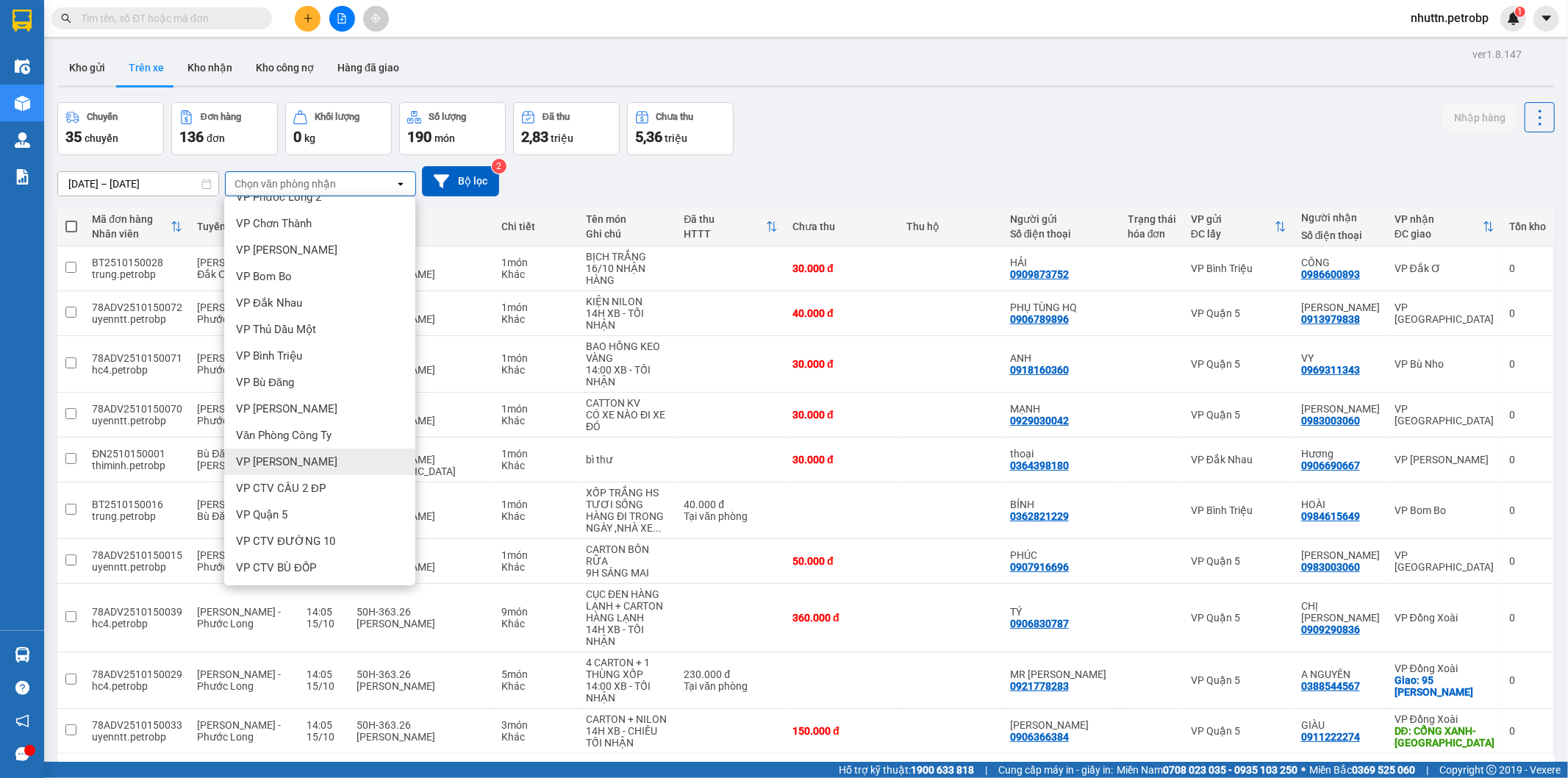
click at [282, 464] on span "VP [PERSON_NAME]" at bounding box center [287, 462] width 101 height 15
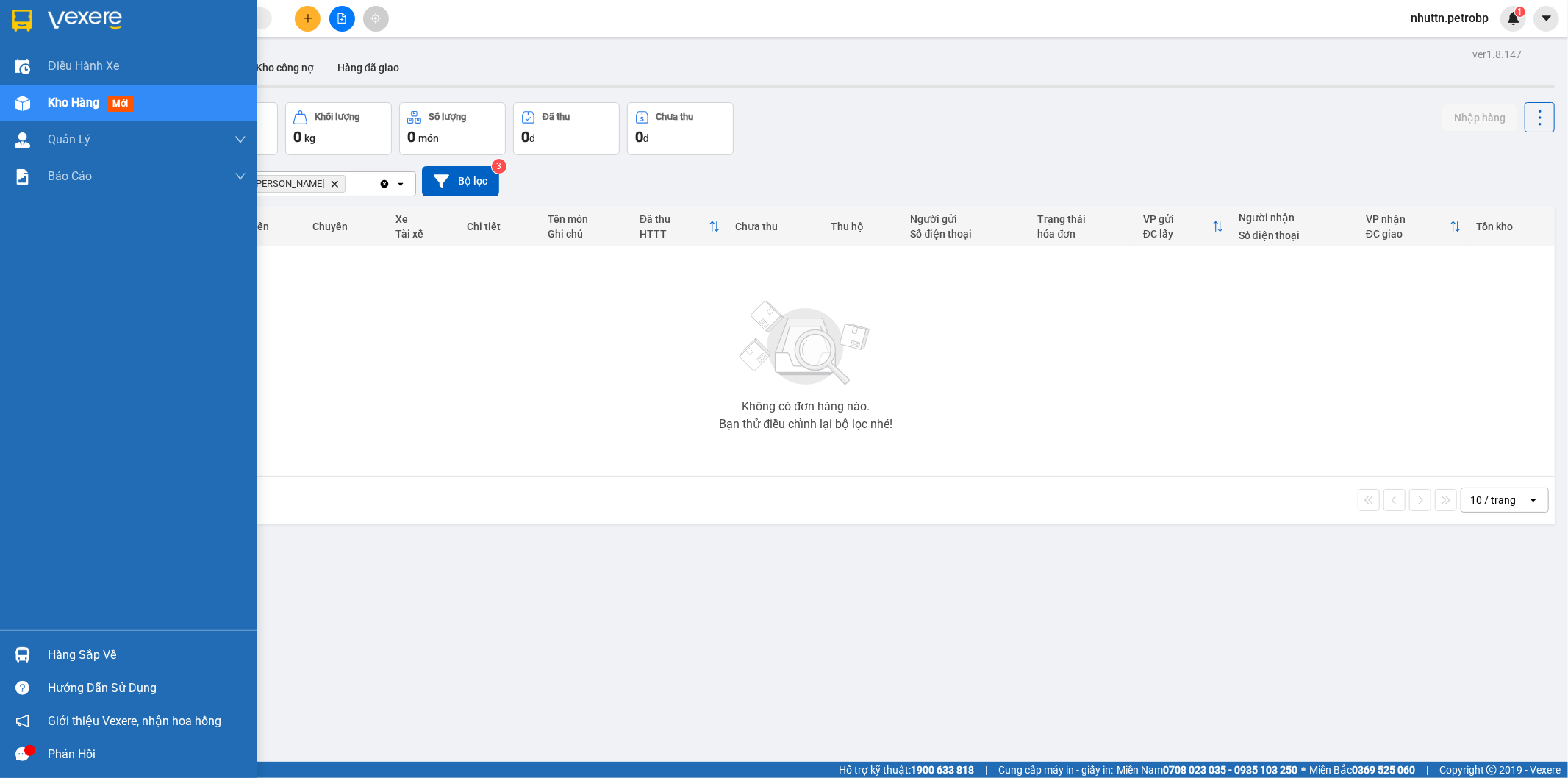
click at [60, 650] on div "Hàng sắp về" at bounding box center [147, 655] width 198 height 22
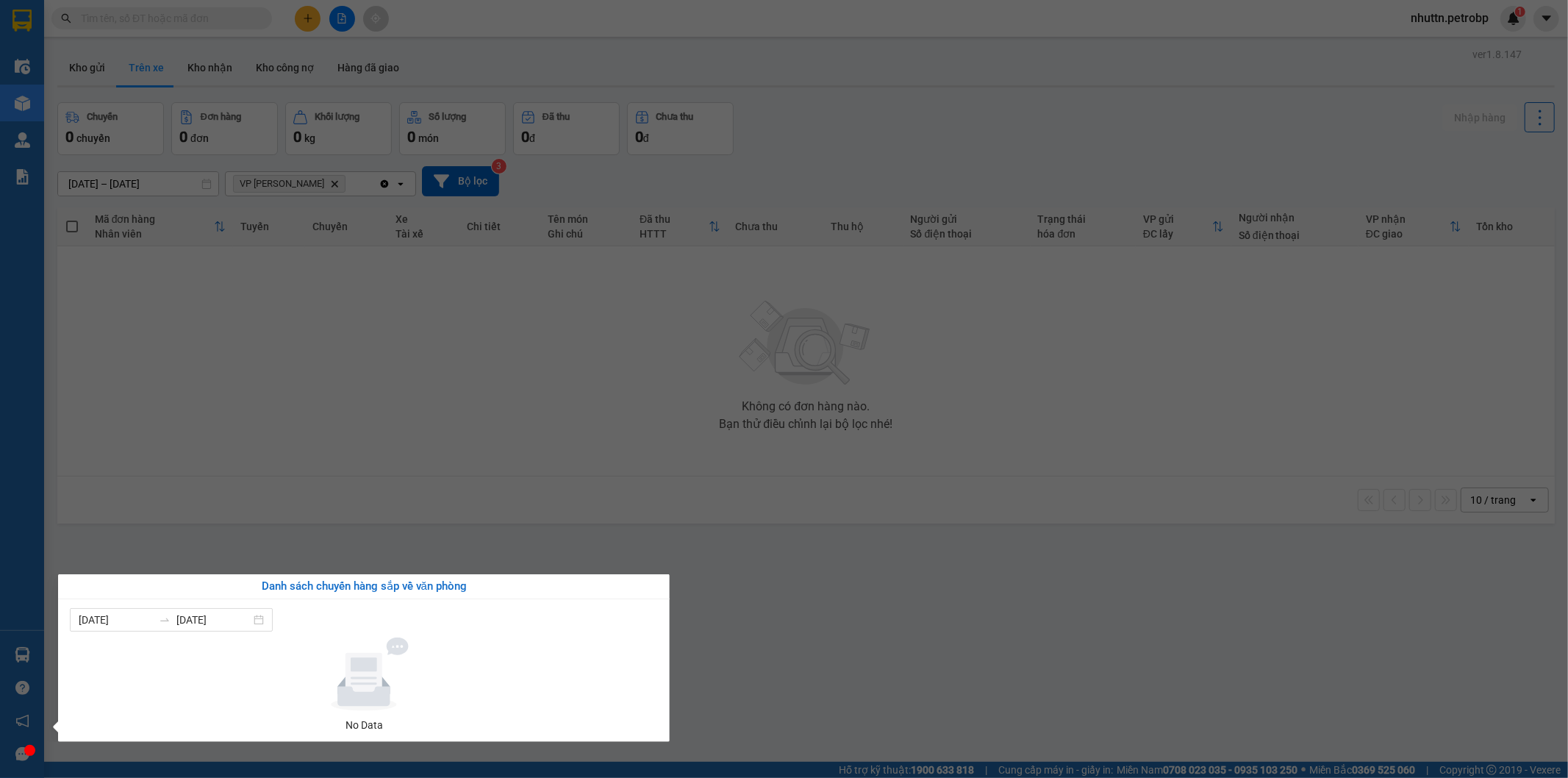
click at [736, 597] on section "Kết quả tìm kiếm ( 0 ) Bộ lọc No Data nhuttn.petrobp 1 Điều hành xe Kho hàng mớ…" at bounding box center [784, 389] width 1568 height 778
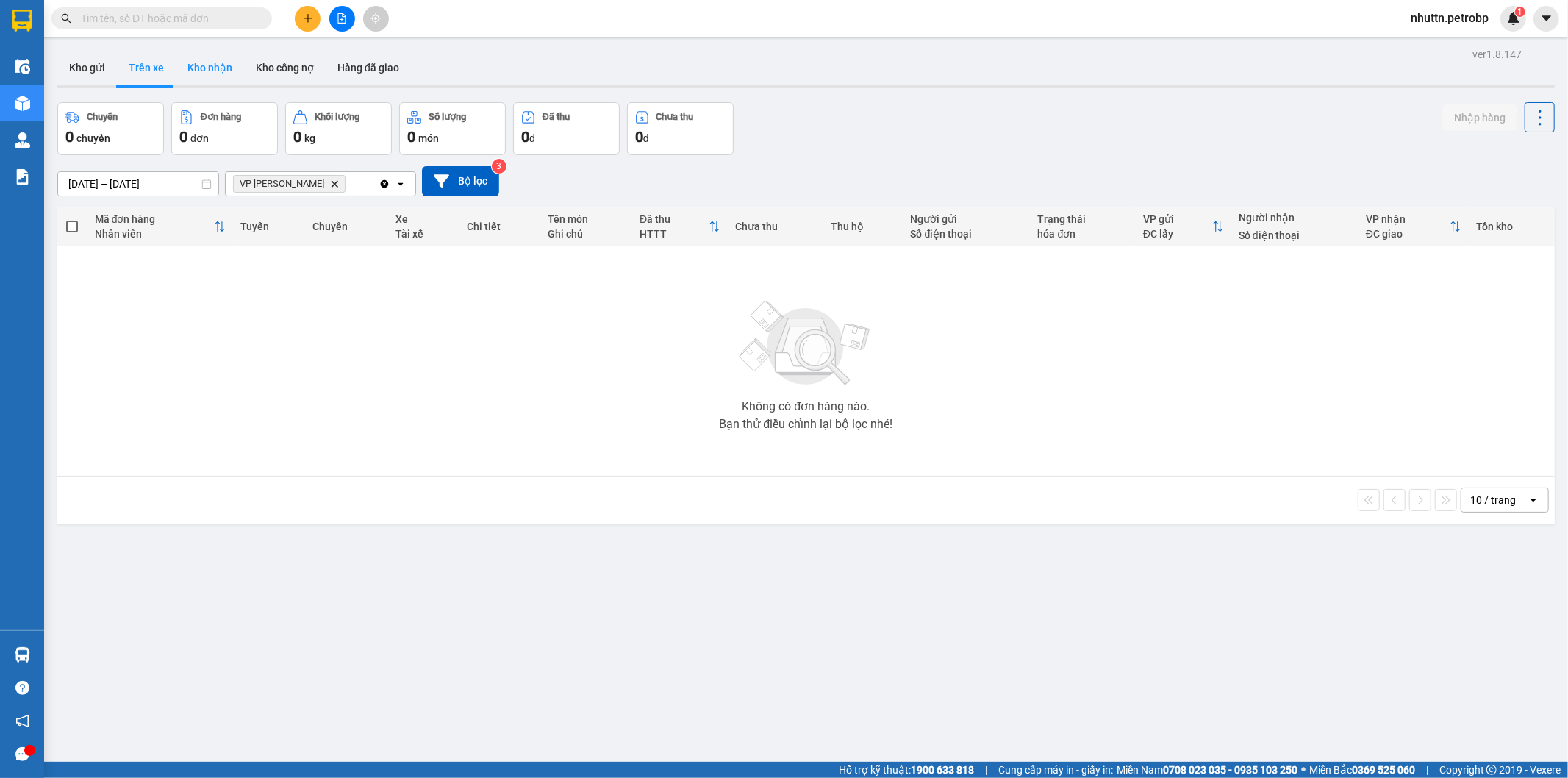
click at [207, 69] on button "Kho nhận" at bounding box center [210, 67] width 69 height 35
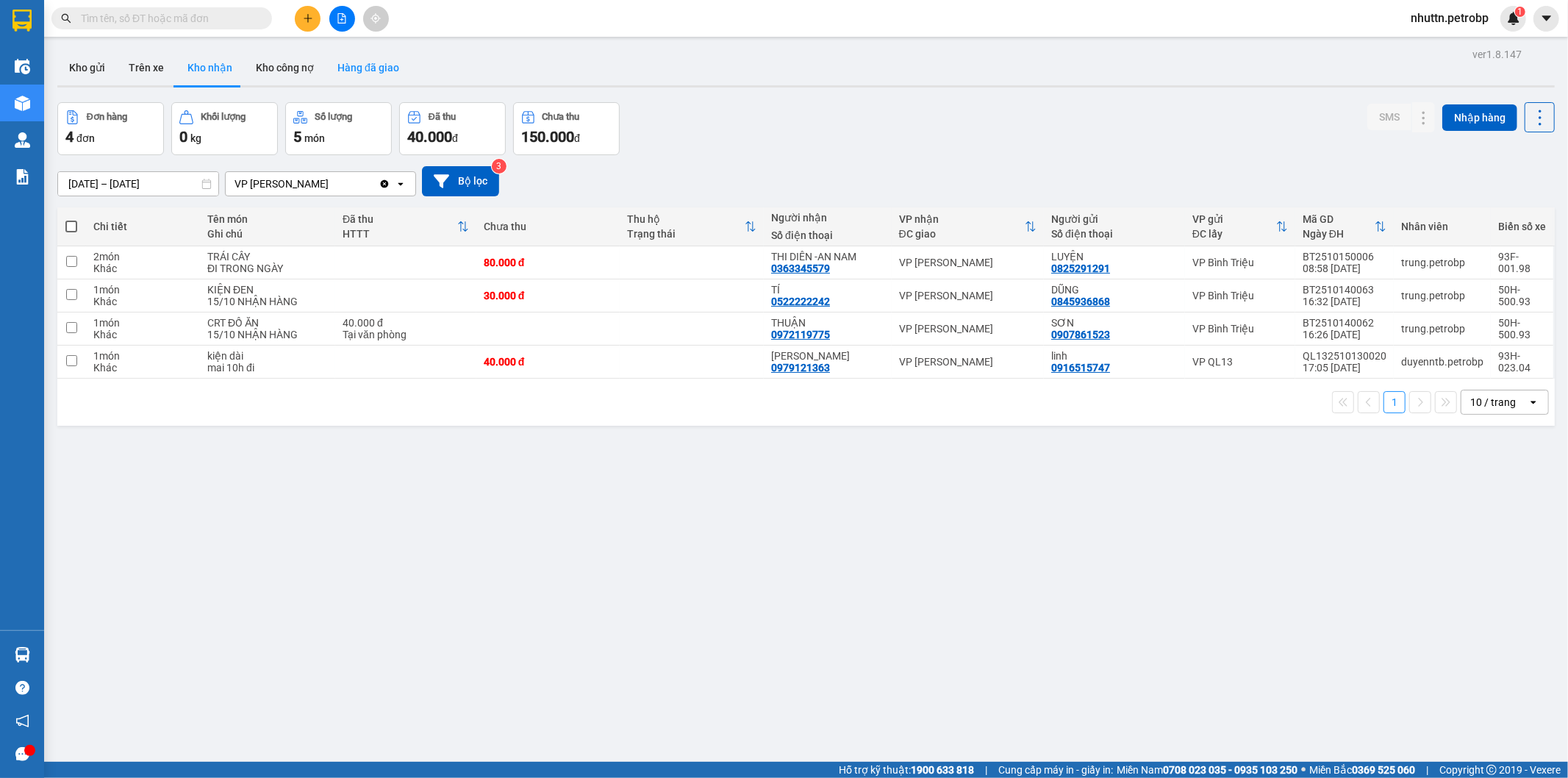
click at [365, 70] on button "Hàng đã giao" at bounding box center [368, 67] width 85 height 35
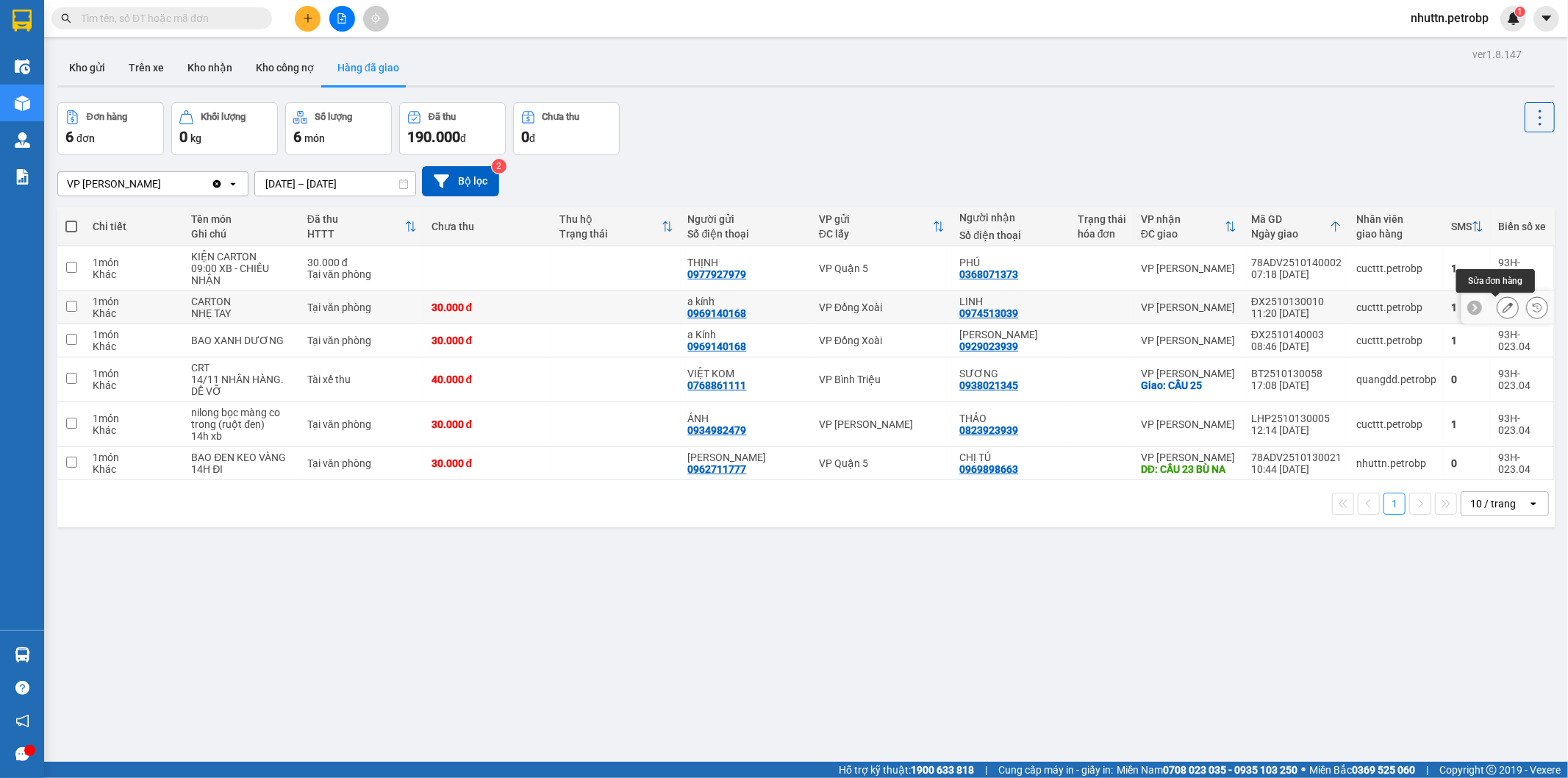
click at [1503, 307] on icon at bounding box center [1508, 307] width 11 height 11
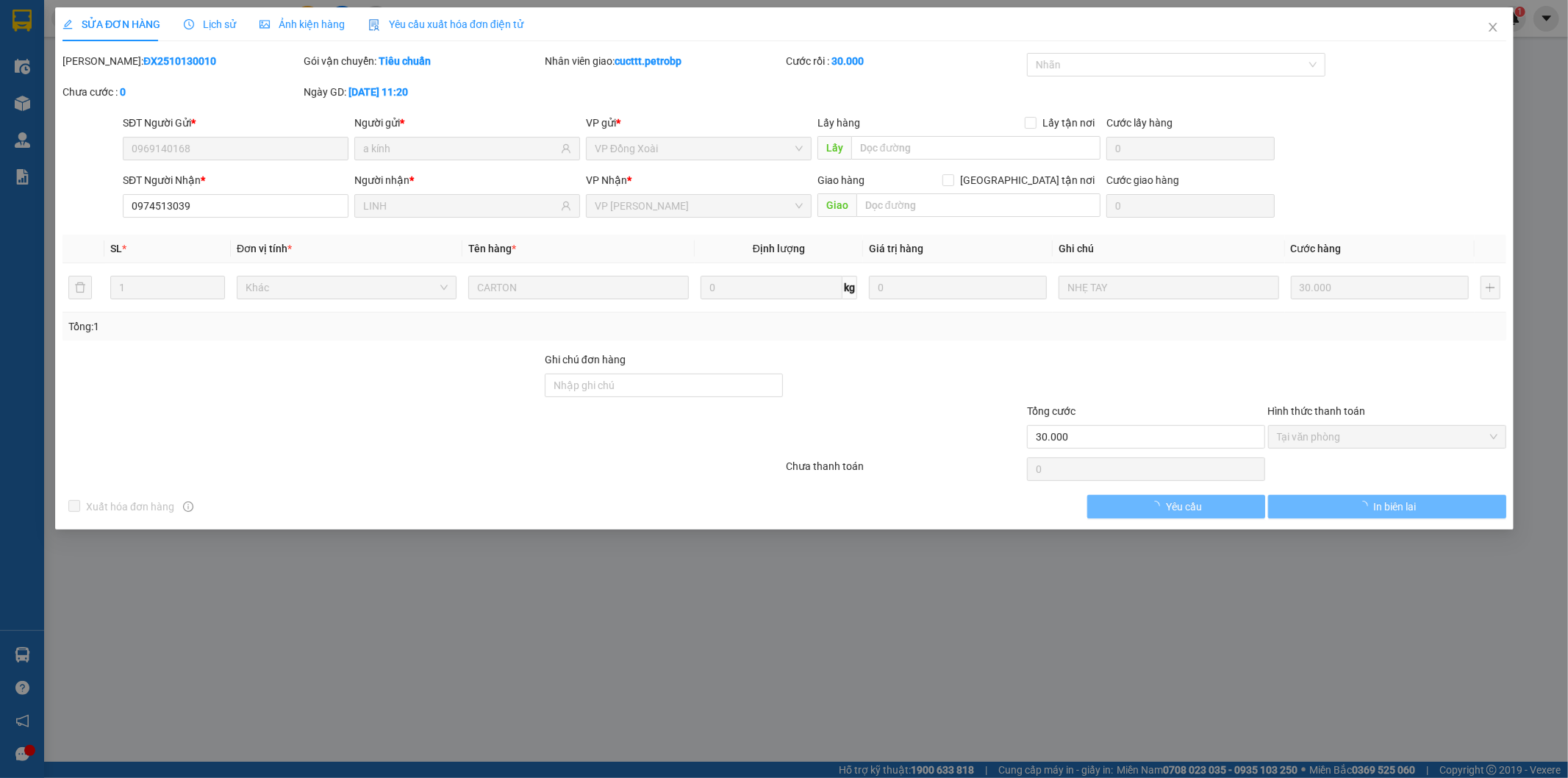
type input "0969140168"
type input "a kính"
type input "0974513039"
type input "LINH"
type input "30.000"
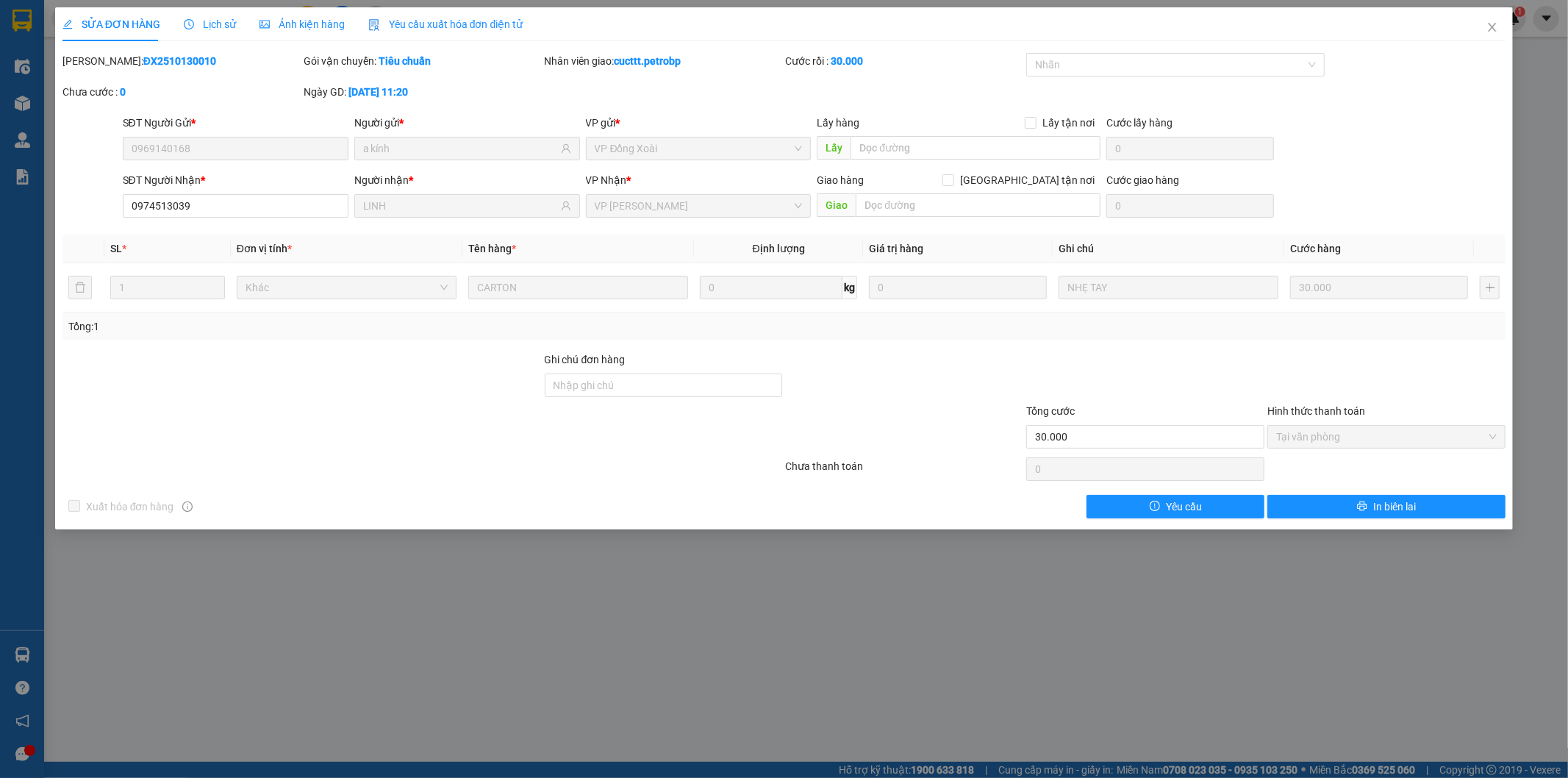
drag, startPoint x: 98, startPoint y: 60, endPoint x: 182, endPoint y: 64, distance: 84.1
click at [182, 64] on div "Mã ĐH: ĐX2510130010" at bounding box center [182, 61] width 238 height 16
copy b "ĐX2510130010"
click at [1486, 32] on span "Close" at bounding box center [1492, 28] width 41 height 41
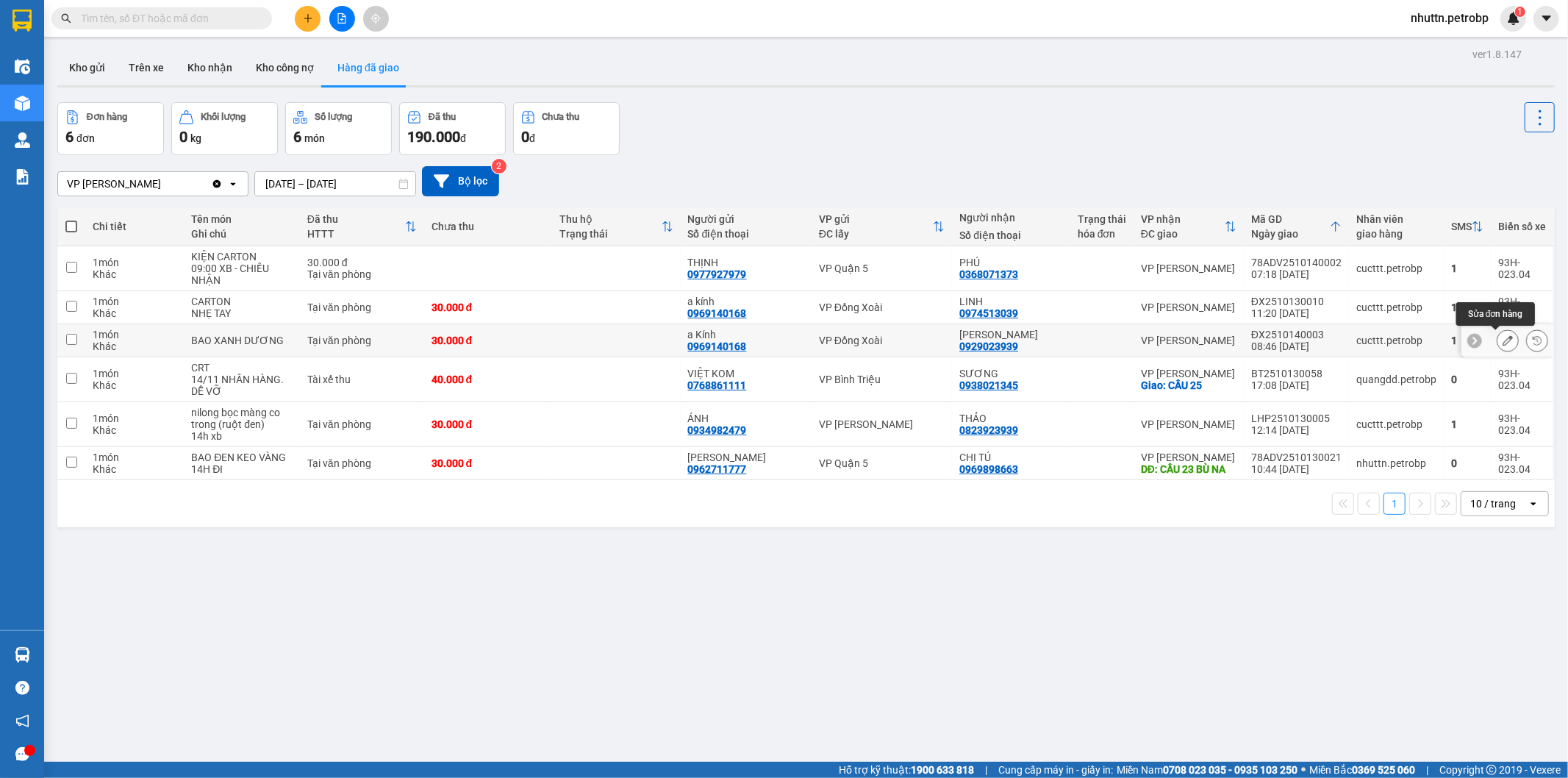
click at [1503, 339] on icon at bounding box center [1508, 340] width 11 height 11
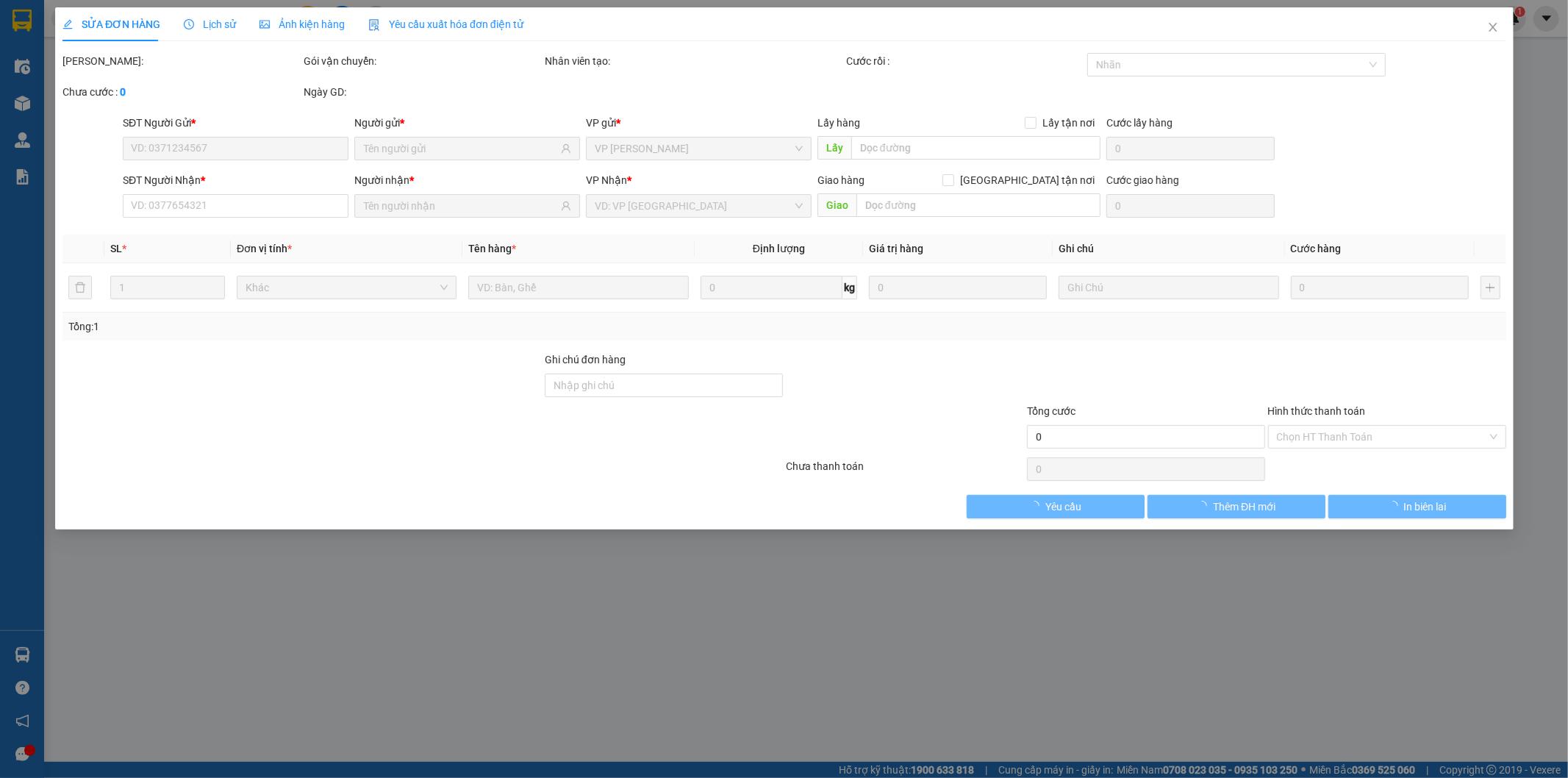
type input "0969140168"
type input "a Kính"
type input "0929023939"
type input "CƯỜNG CÁT"
type input "30.000"
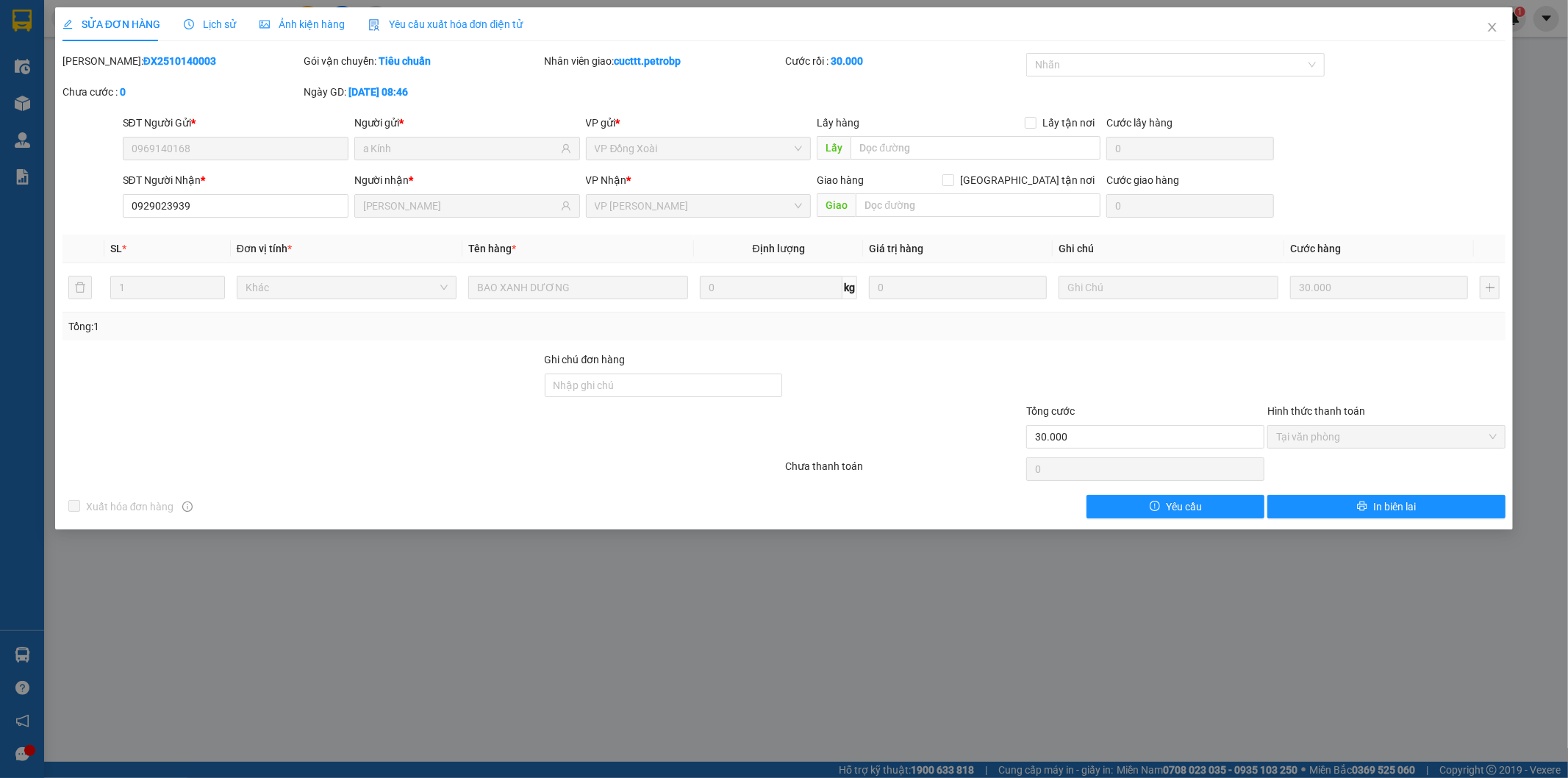
drag, startPoint x: 96, startPoint y: 62, endPoint x: 196, endPoint y: 62, distance: 100.0
click at [196, 62] on div "Mã ĐH: ĐX2510140003" at bounding box center [182, 61] width 238 height 16
copy b "ĐX2510140003"
click at [1495, 25] on icon "close" at bounding box center [1493, 27] width 8 height 9
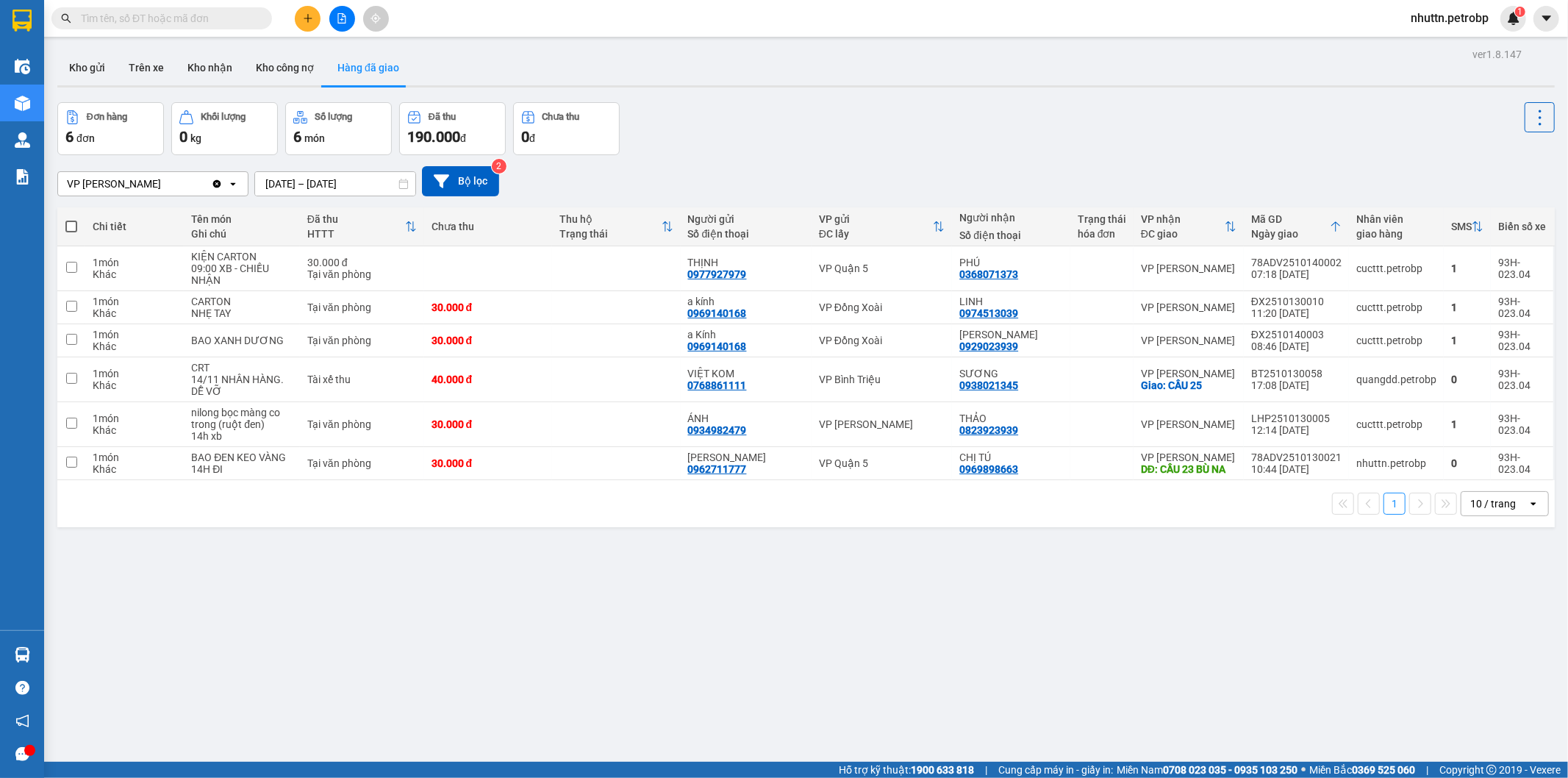
click at [167, 11] on span at bounding box center [162, 18] width 220 height 22
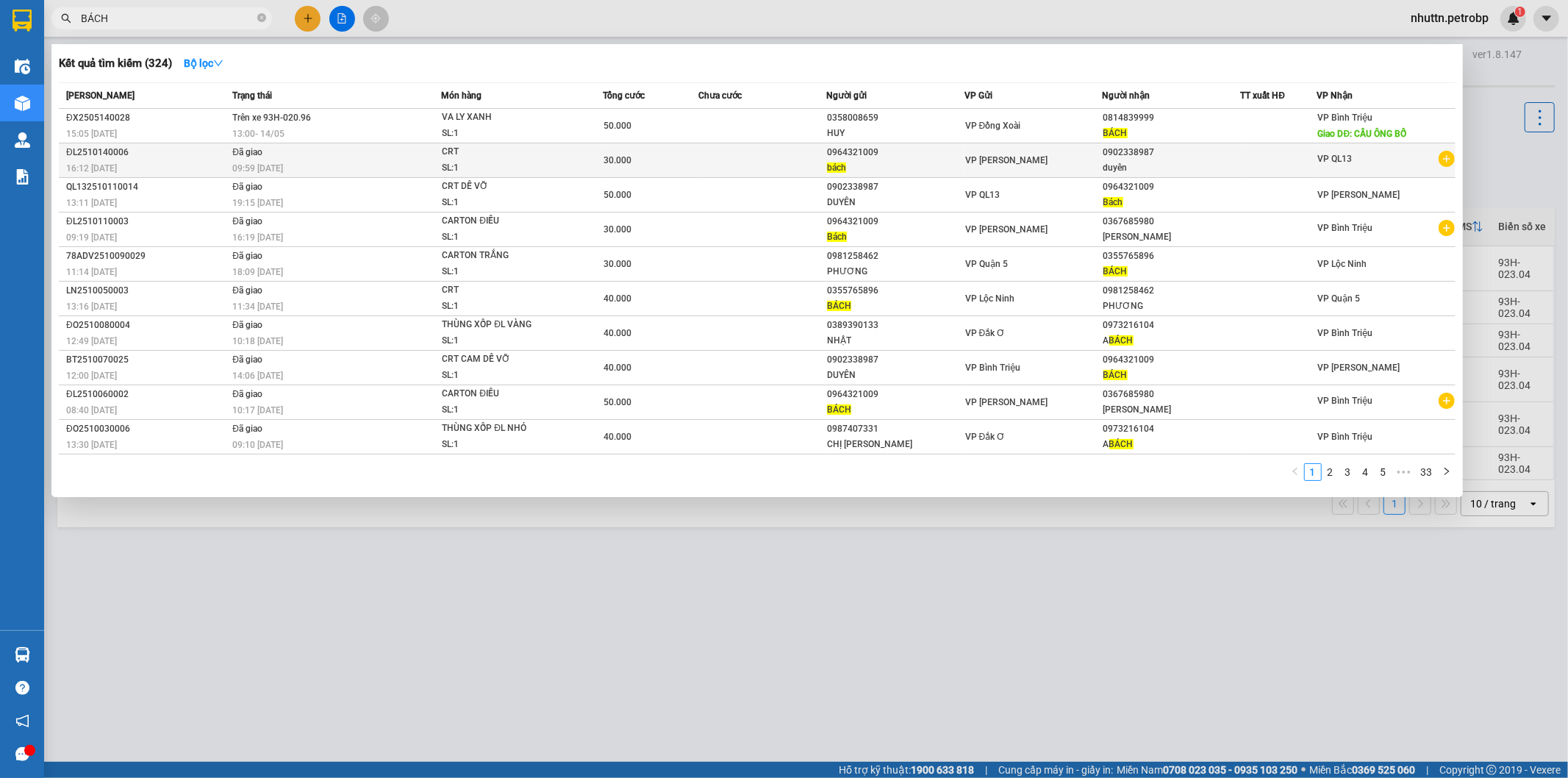
type input "BÁCH"
click at [1228, 157] on div "0902338987" at bounding box center [1172, 152] width 137 height 16
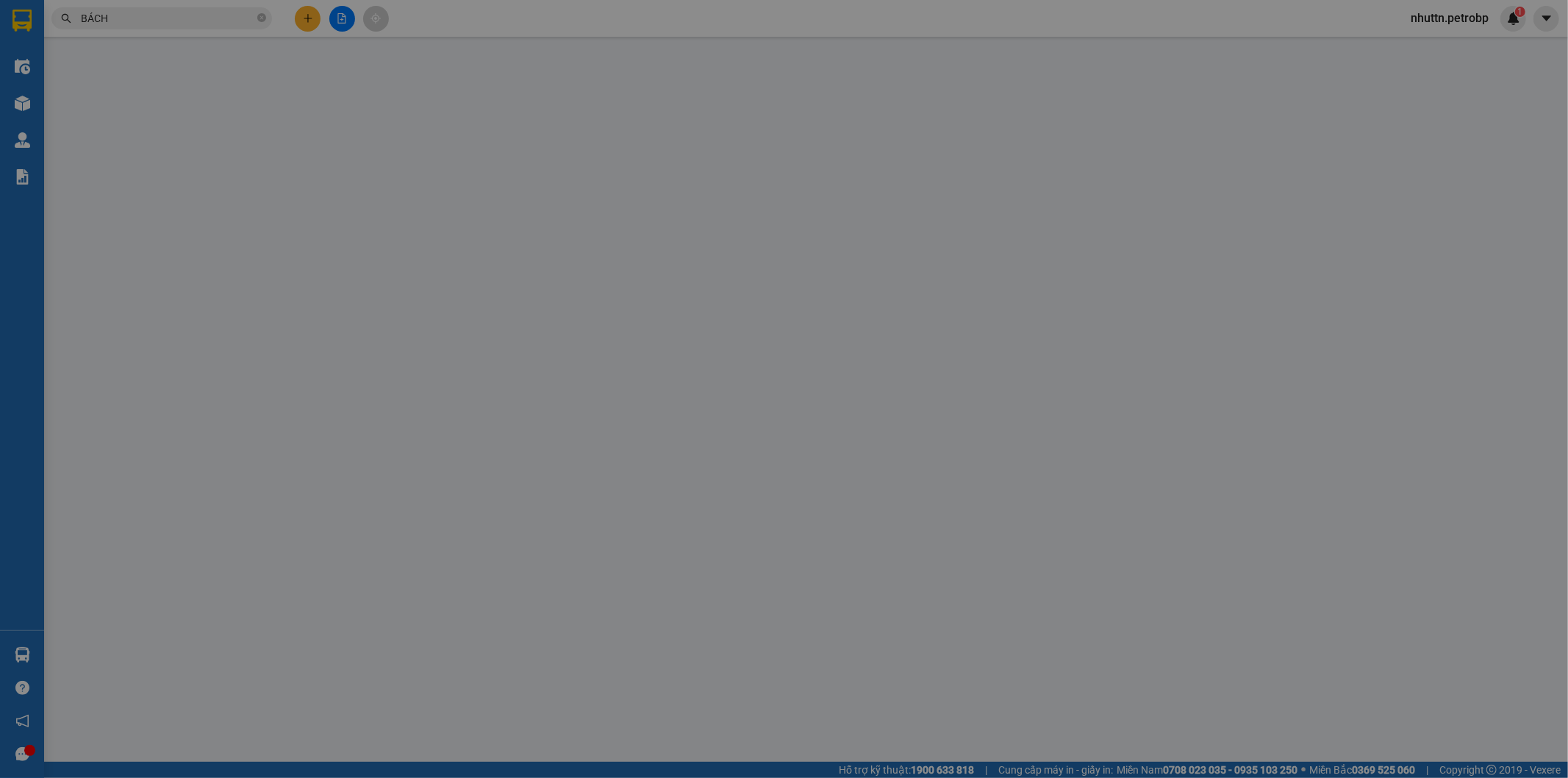
type input "0964321009"
type input "0902338987"
type input "Hàng sáng mai nhận."
type input "30.000"
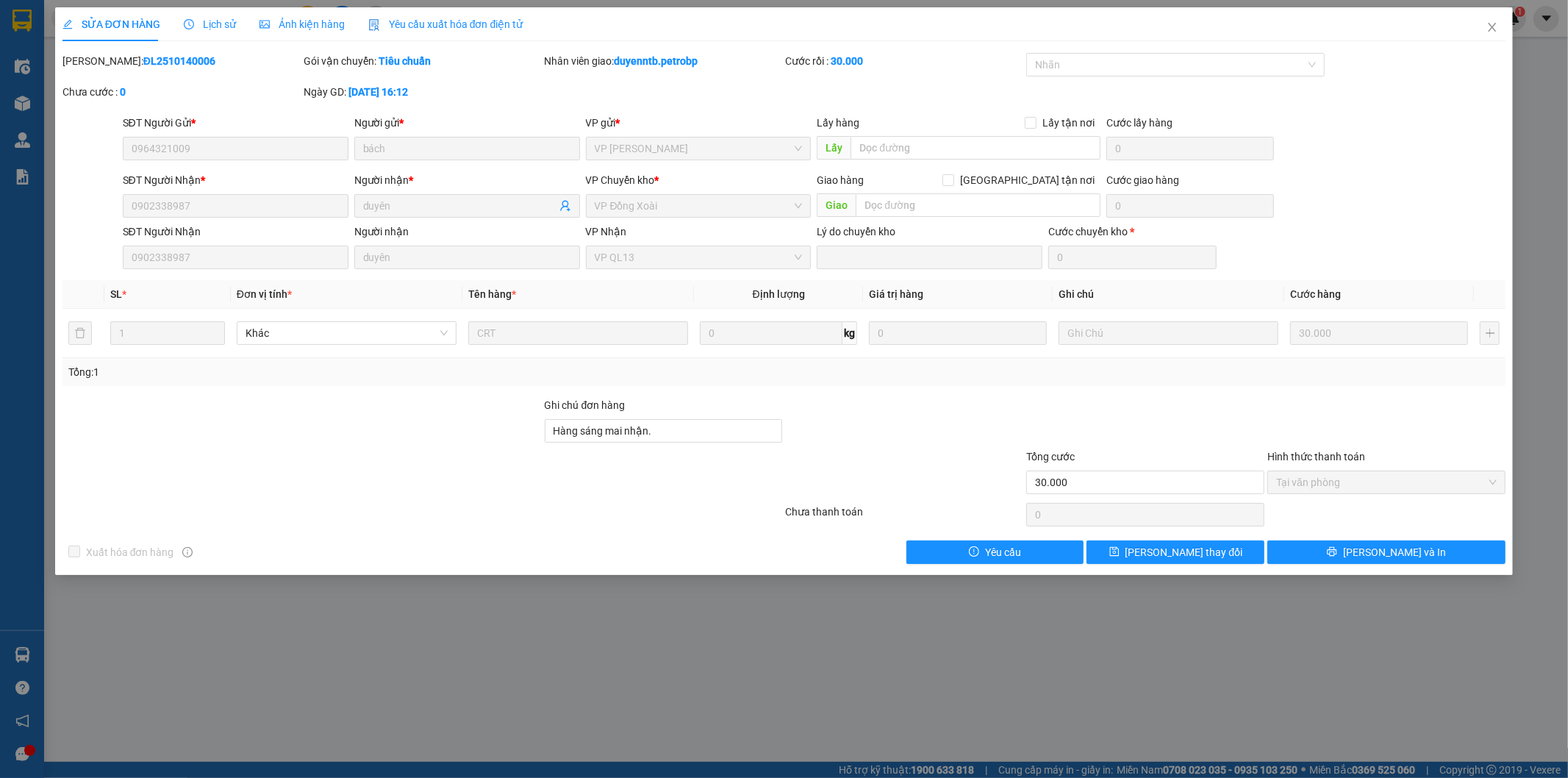
drag, startPoint x: 96, startPoint y: 55, endPoint x: 189, endPoint y: 61, distance: 93.2
click at [189, 61] on div "Mã ĐH: ĐL2510140006" at bounding box center [182, 61] width 238 height 16
copy b "ĐL2510140006"
click at [1495, 27] on icon "close" at bounding box center [1492, 27] width 11 height 11
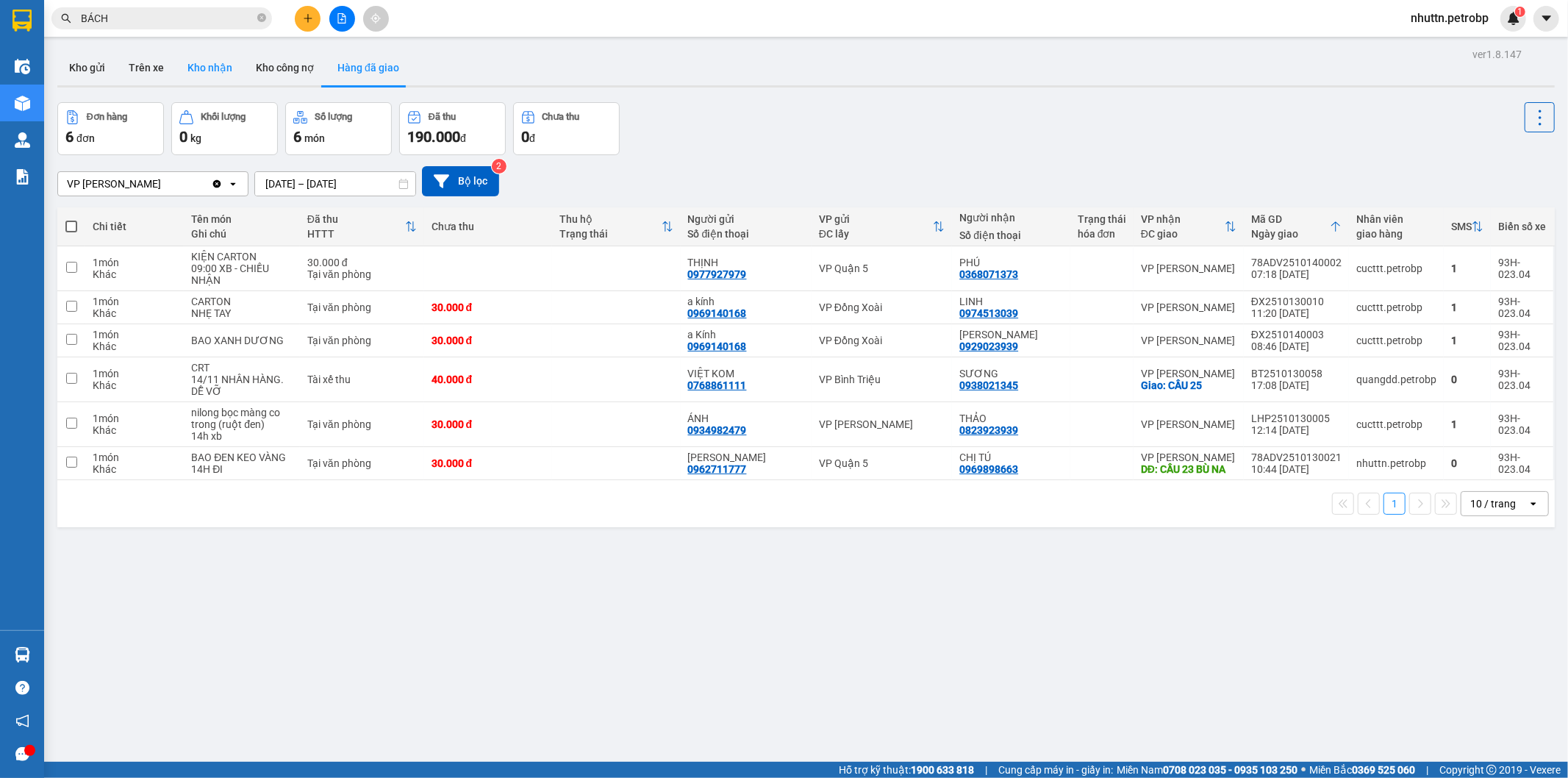
click at [199, 63] on button "Kho nhận" at bounding box center [210, 67] width 69 height 35
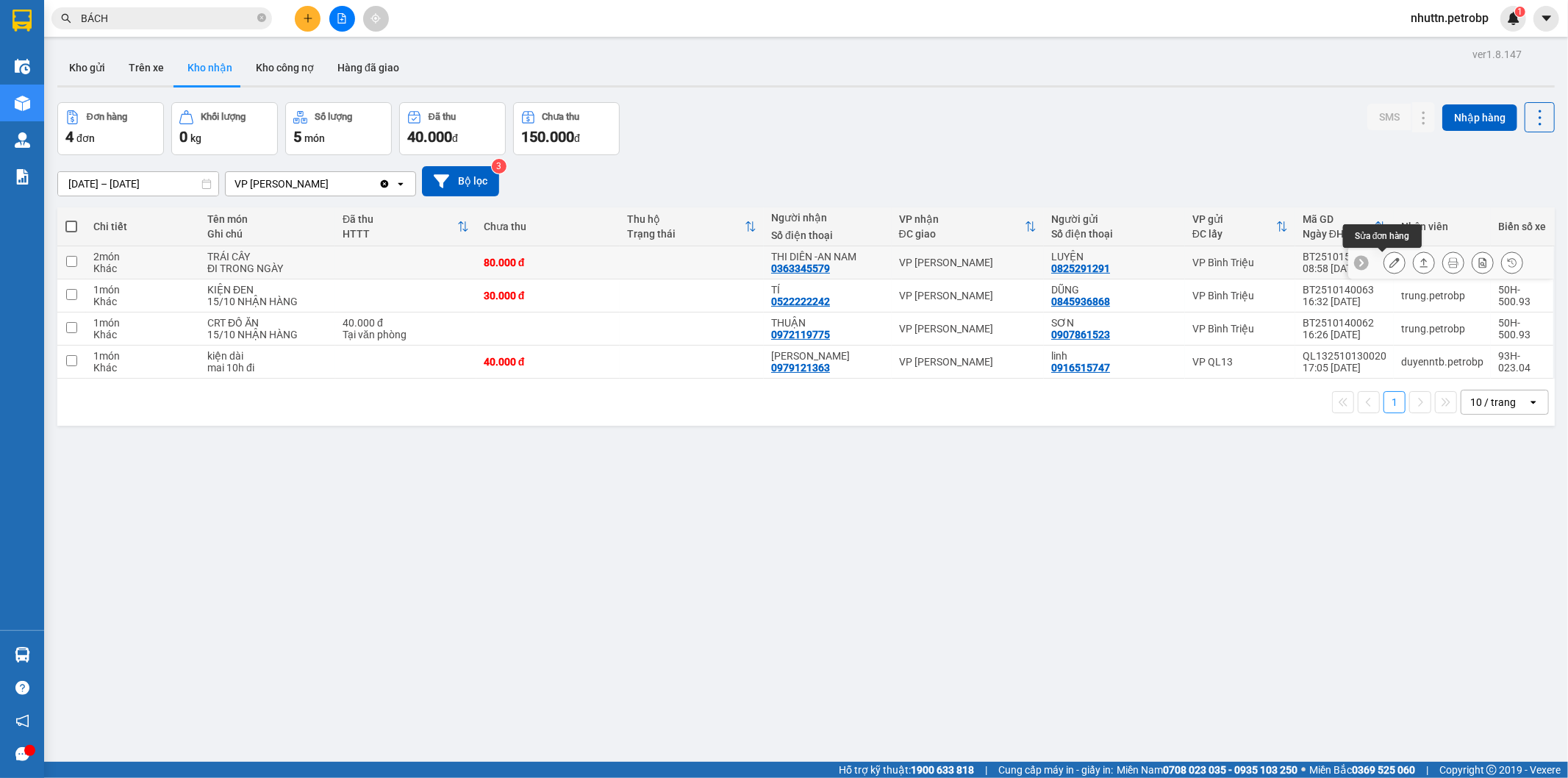
click at [1390, 259] on icon at bounding box center [1395, 262] width 11 height 11
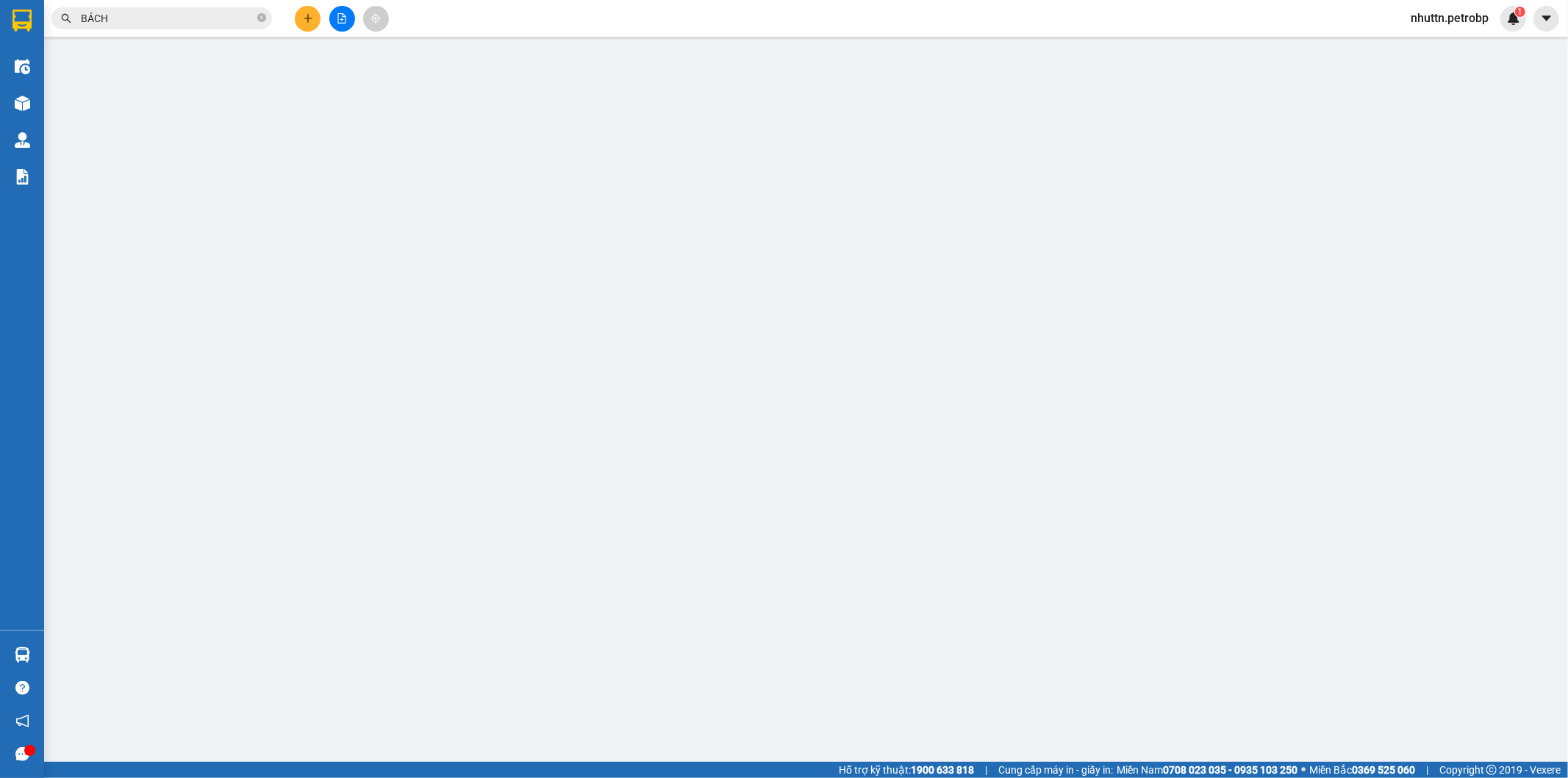
type input "0825291291"
type input "LUYỆN"
type input "0363345579"
type input "THI DIÊN -AN NAM"
type input "80.000"
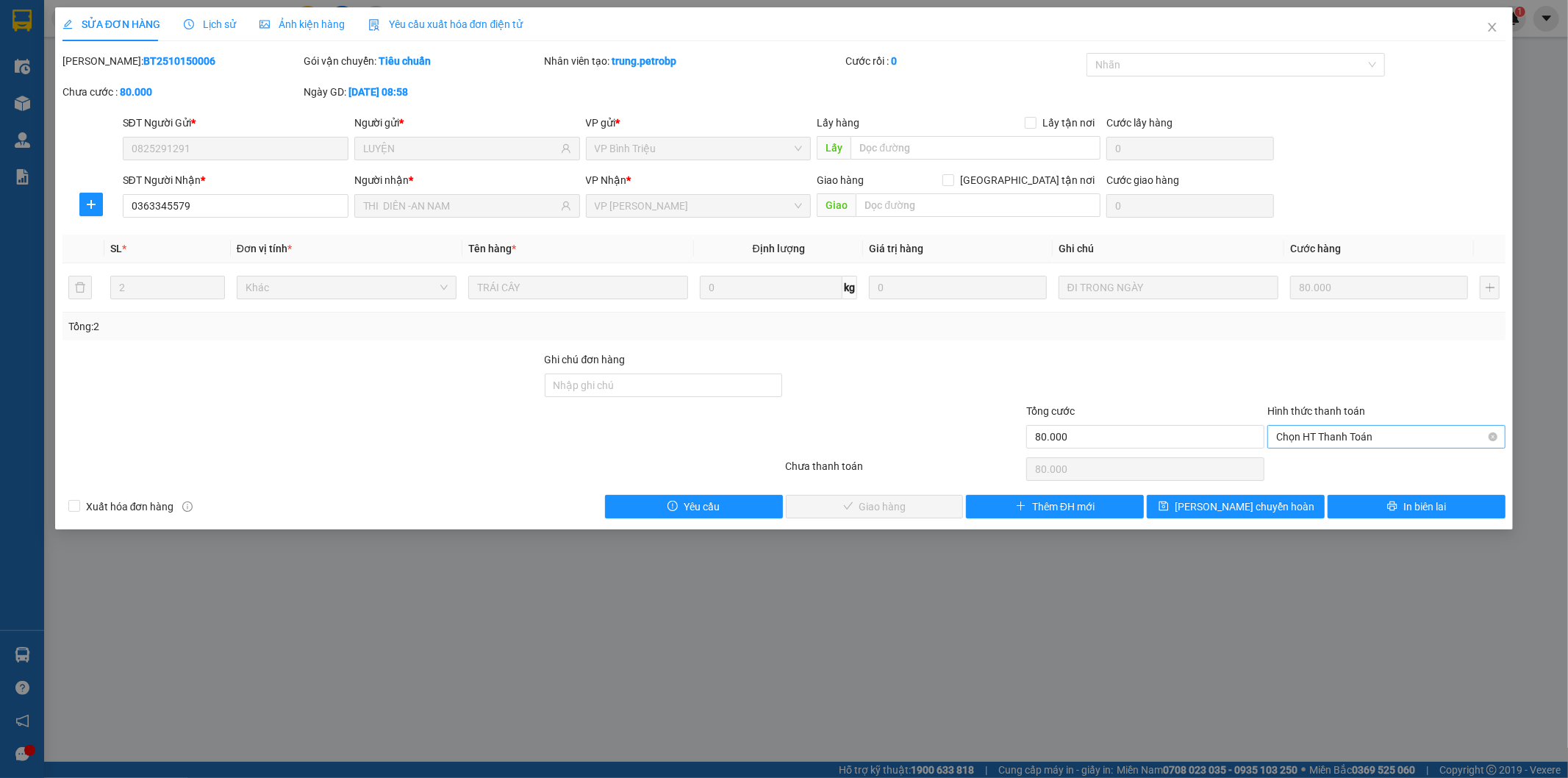
click at [1327, 438] on span "Chọn HT Thanh Toán" at bounding box center [1387, 437] width 220 height 22
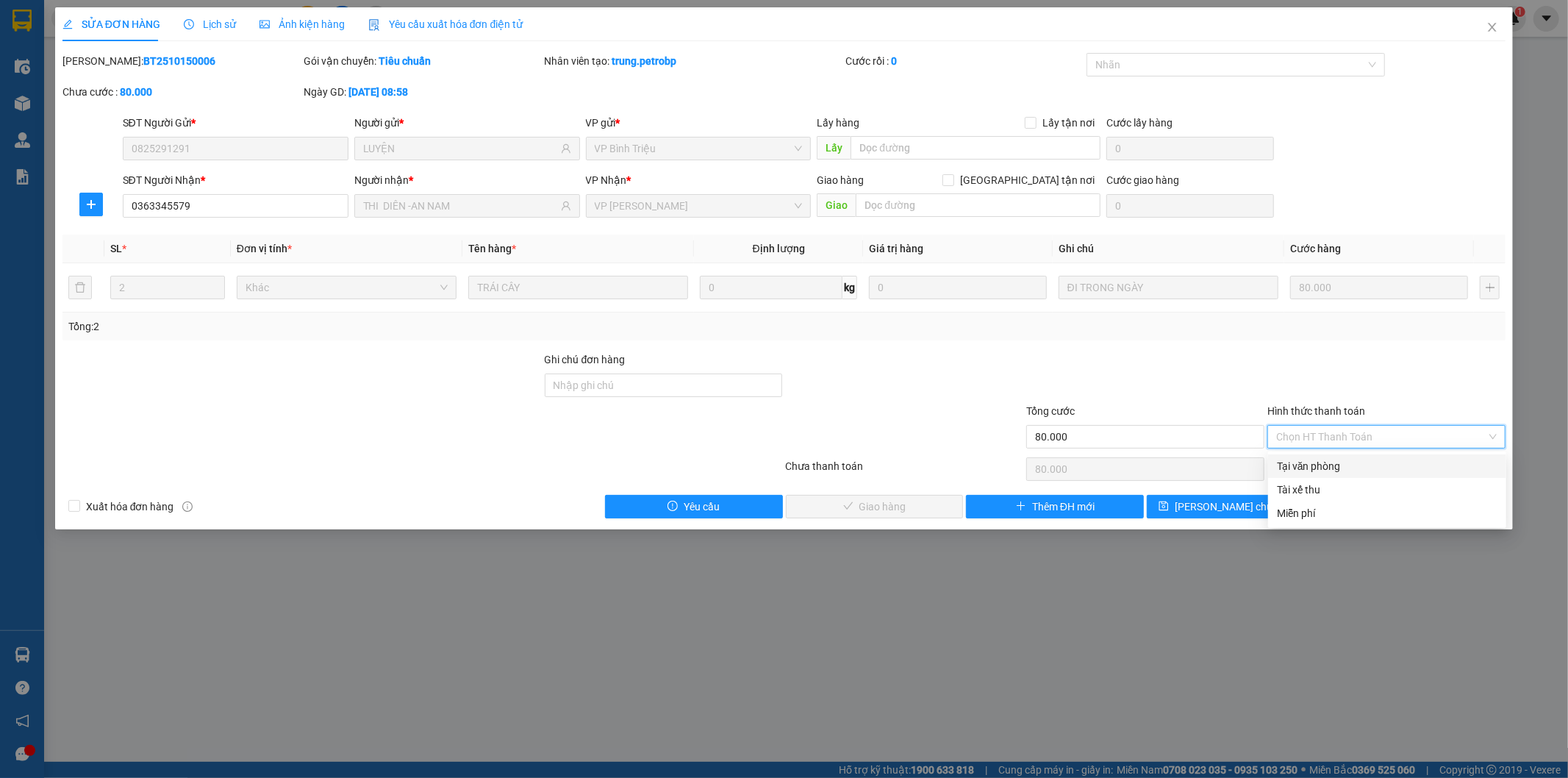
click at [1325, 465] on div "Tại văn phòng" at bounding box center [1388, 466] width 220 height 16
type input "0"
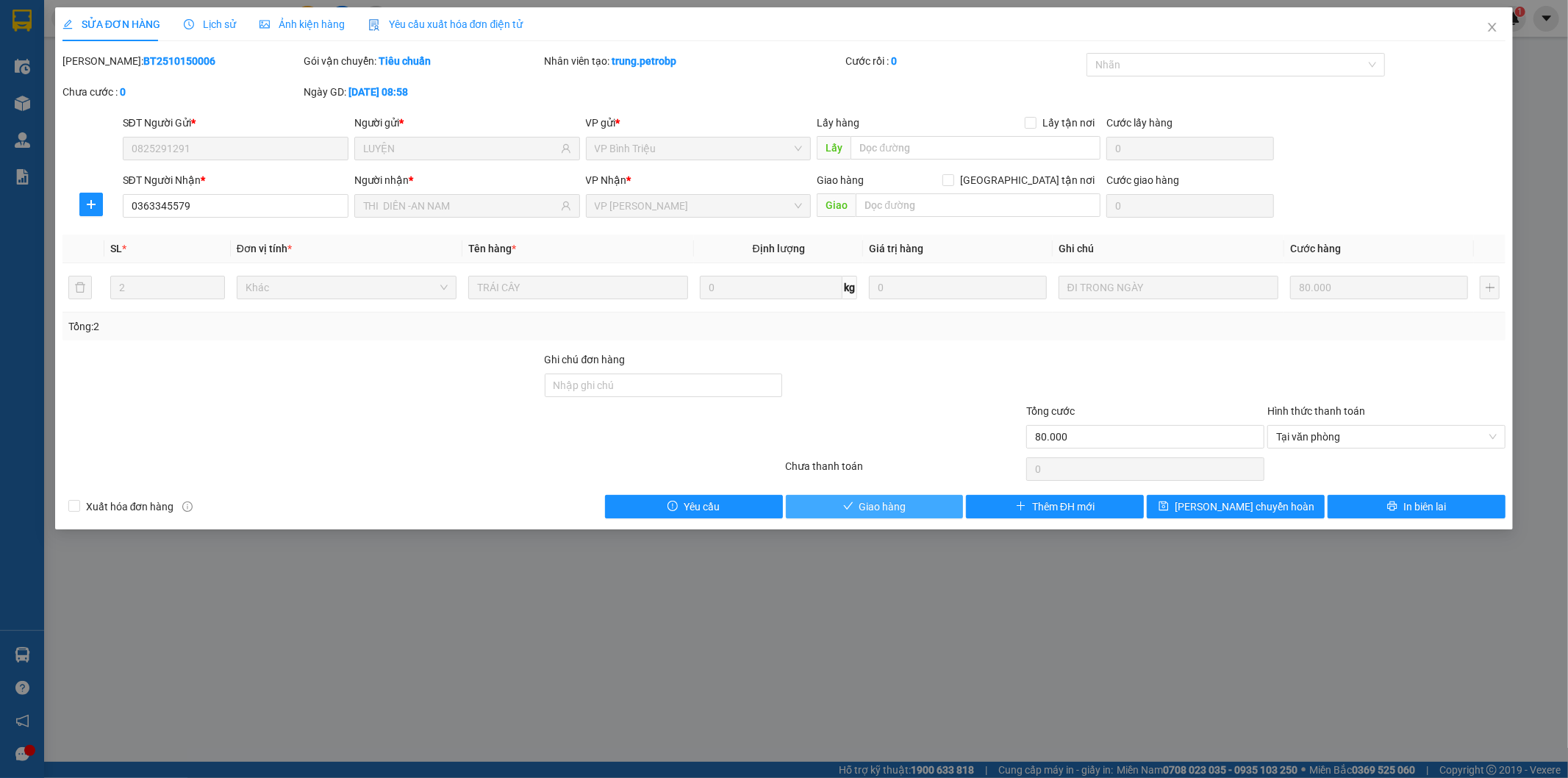
click at [908, 508] on button "Giao hàng" at bounding box center [875, 506] width 178 height 24
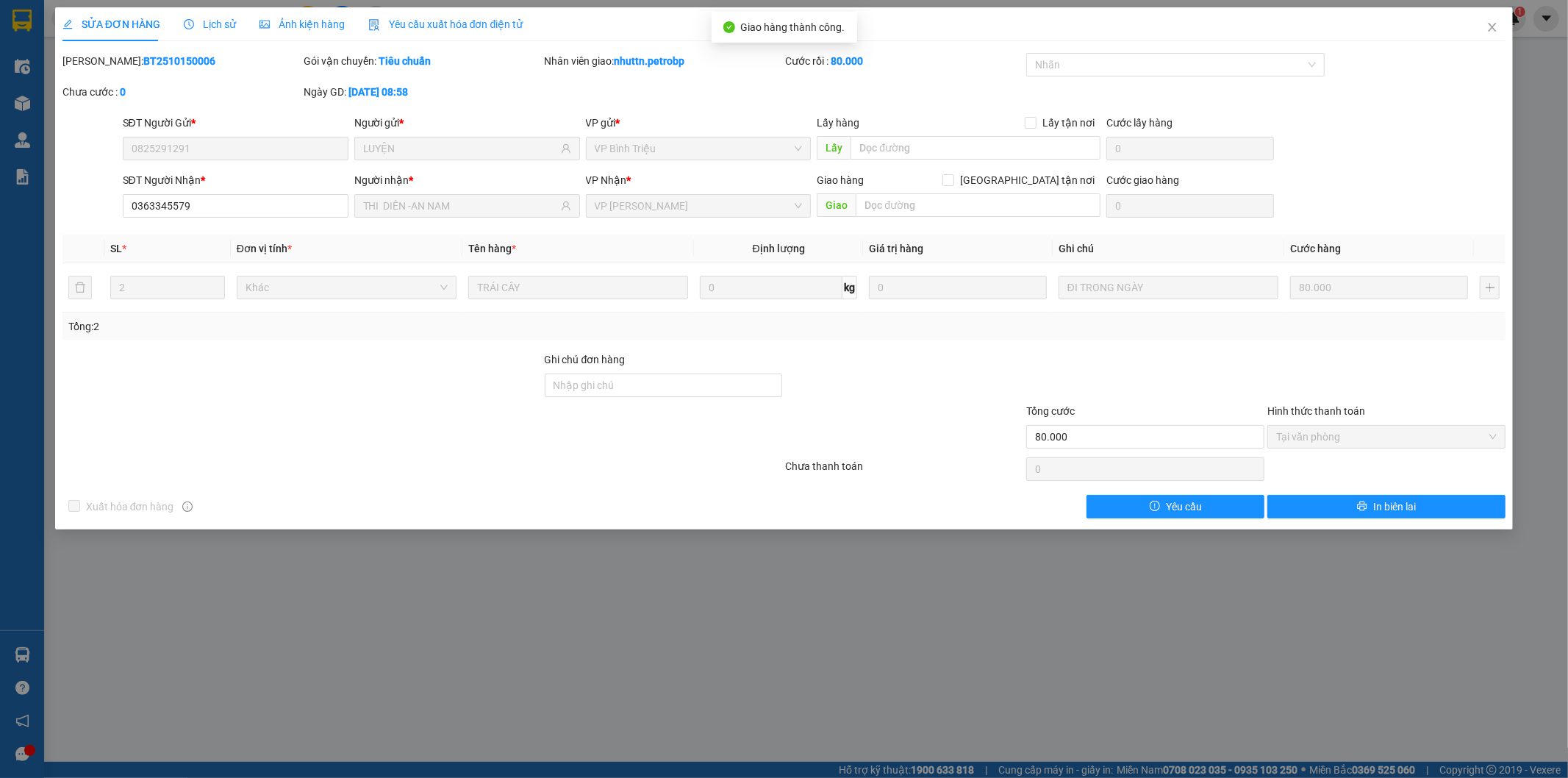
drag, startPoint x: 96, startPoint y: 61, endPoint x: 200, endPoint y: 73, distance: 104.7
click at [200, 73] on div "Mã ĐH: BT2510150006" at bounding box center [181, 69] width 241 height 31
copy b "BT2510150006"
drag, startPoint x: 1487, startPoint y: 28, endPoint x: 1464, endPoint y: 41, distance: 26.4
click at [1488, 28] on icon "close" at bounding box center [1492, 27] width 11 height 11
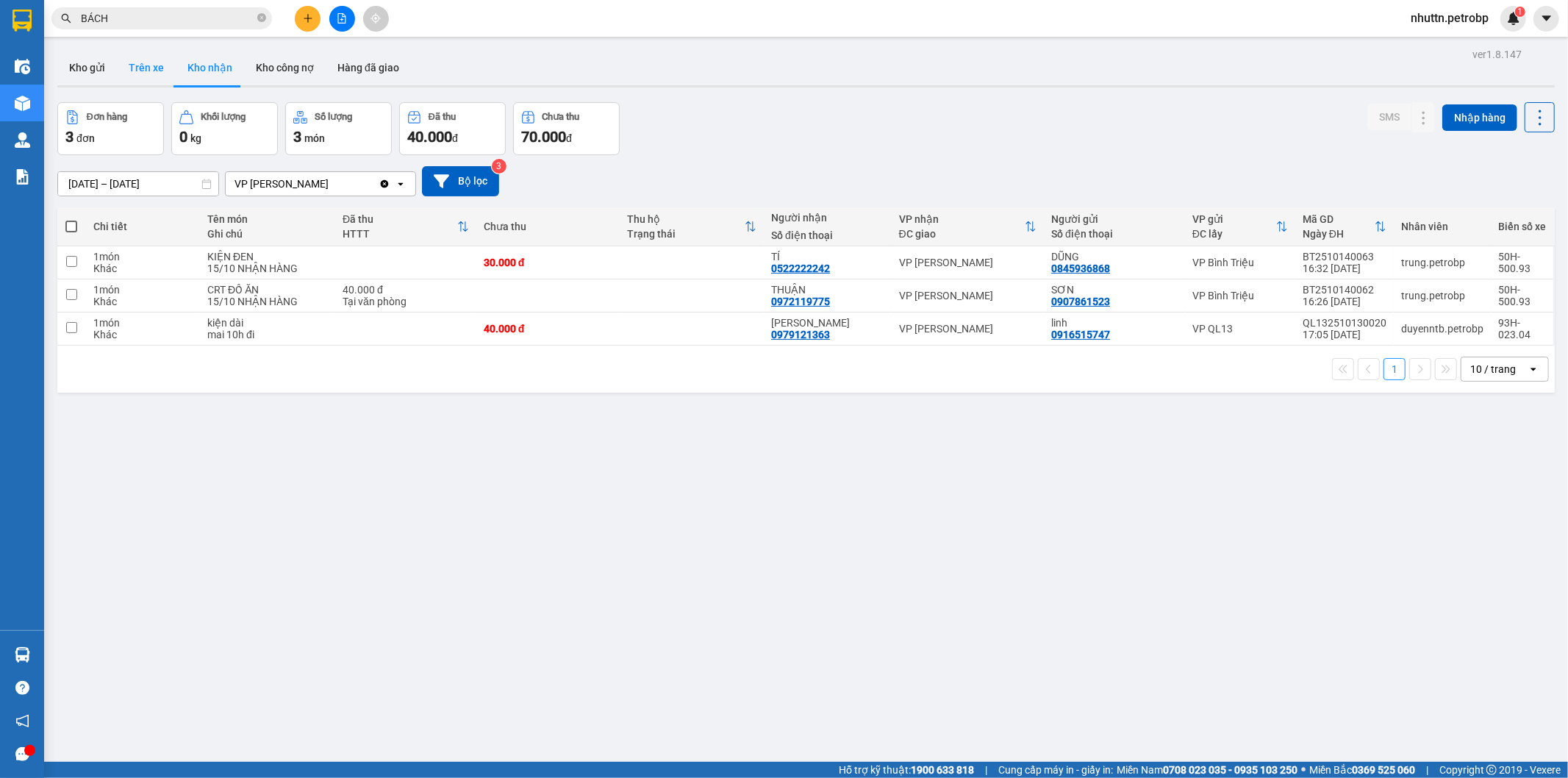
click at [134, 63] on button "Trên xe" at bounding box center [146, 67] width 59 height 35
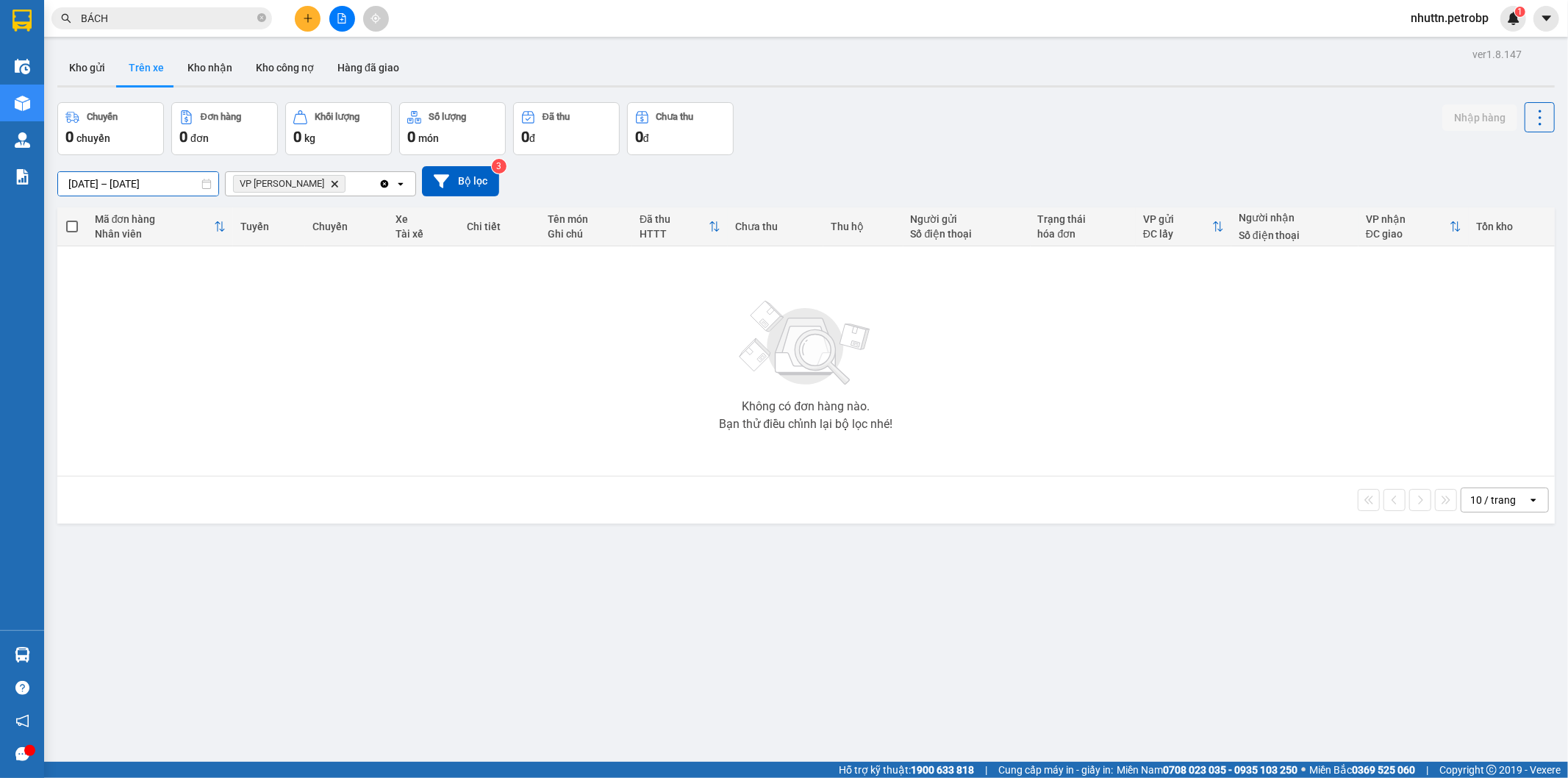
click at [155, 188] on input "[DATE] – [DATE]" at bounding box center [138, 184] width 160 height 24
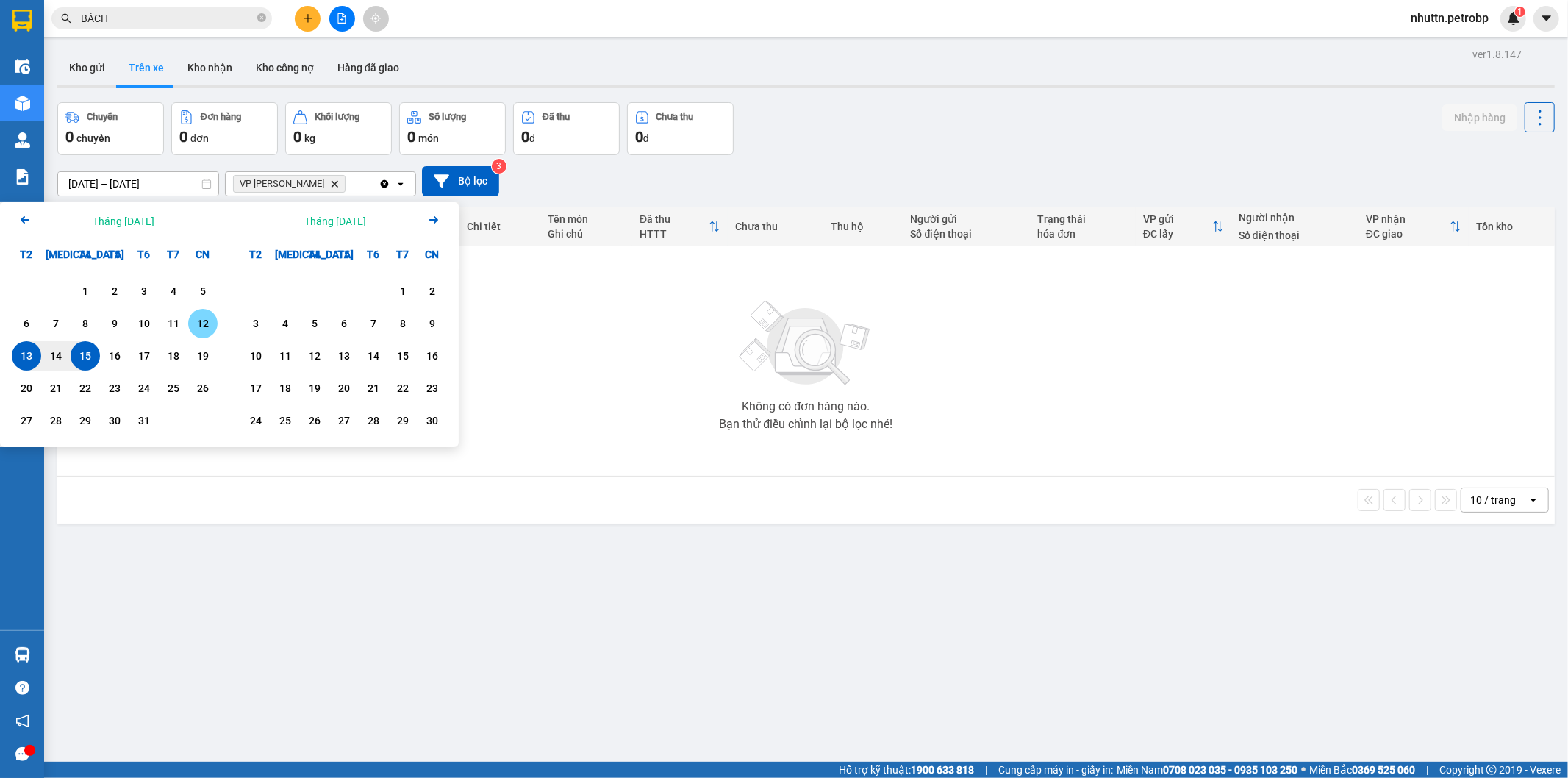
click at [208, 320] on div "12" at bounding box center [202, 324] width 20 height 18
click at [90, 358] on div "15" at bounding box center [85, 356] width 20 height 18
type input "[DATE] – [DATE]"
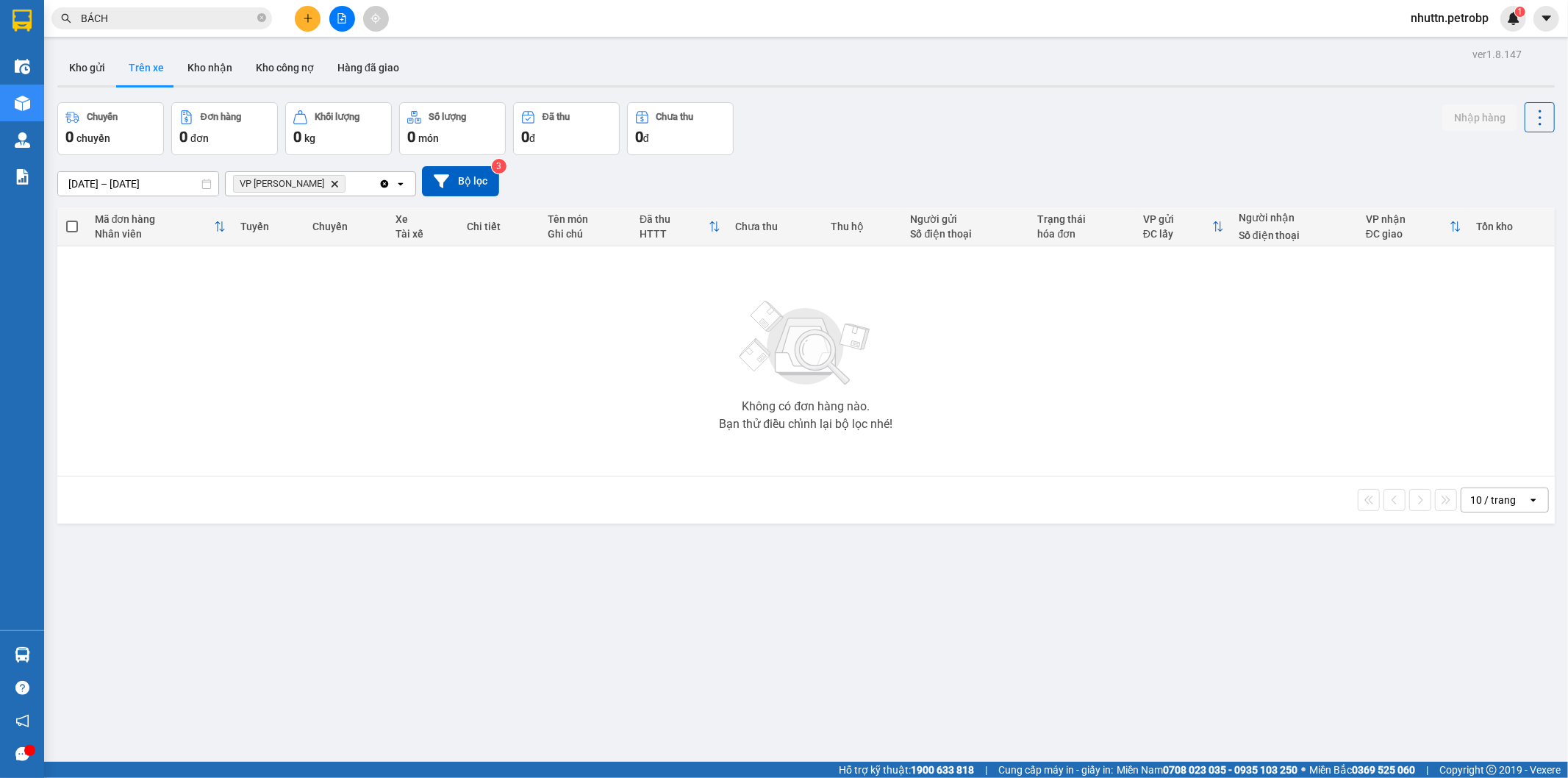
click at [149, 66] on button "Trên xe" at bounding box center [146, 67] width 59 height 35
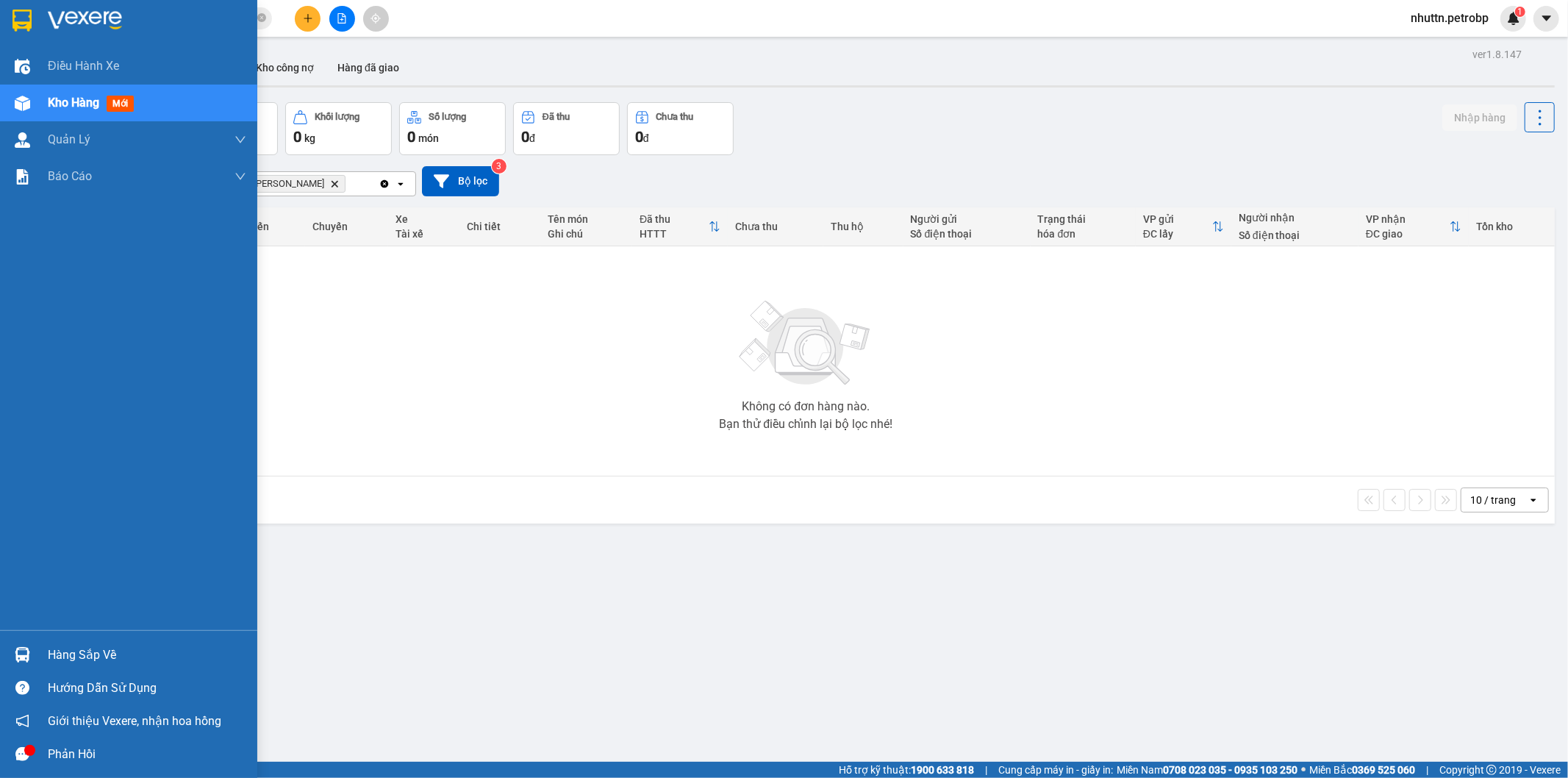
click at [103, 660] on div "Hàng sắp về" at bounding box center [147, 655] width 198 height 22
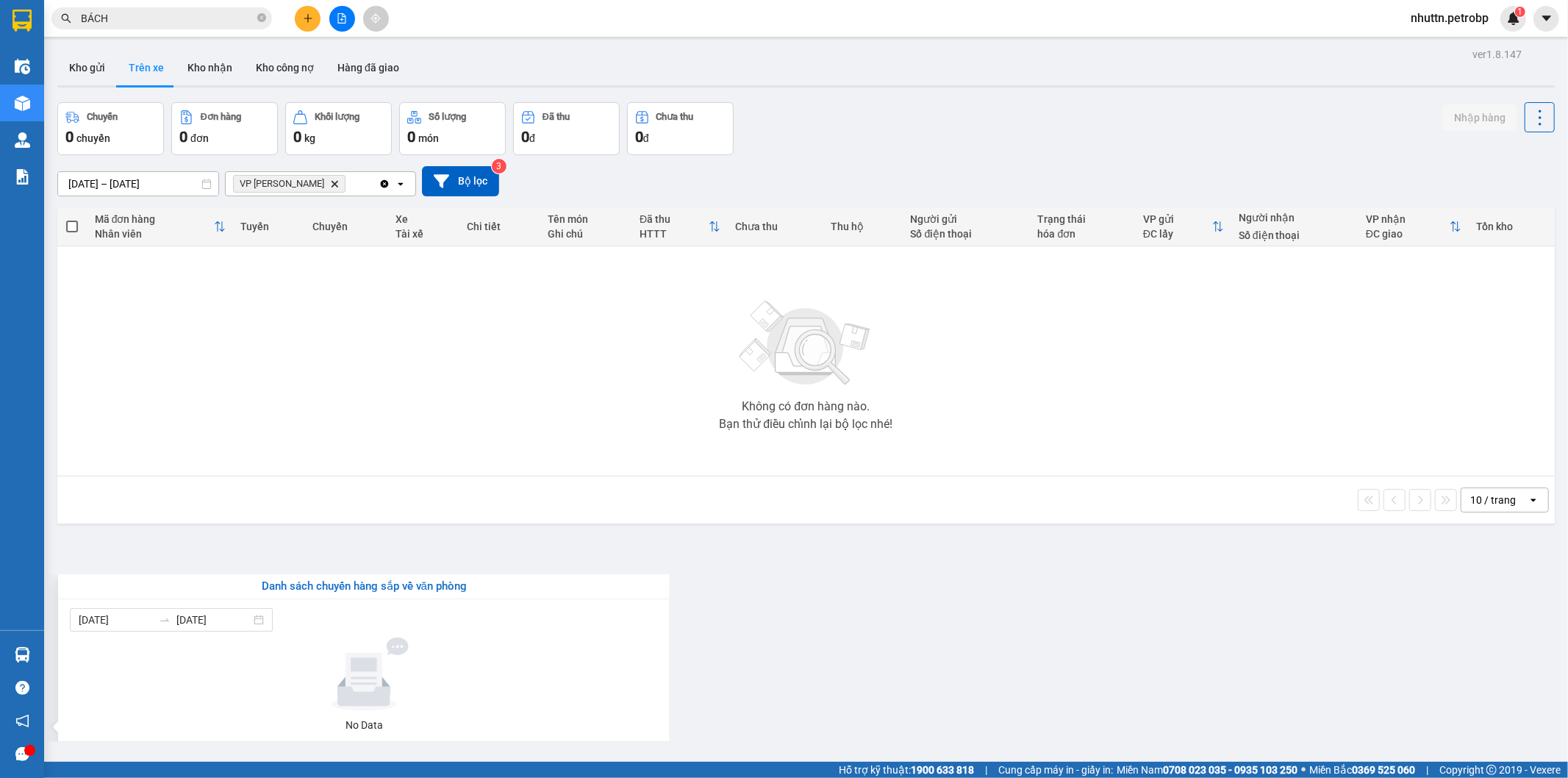
click at [875, 616] on section "Kết quả tìm kiếm ( 324 ) Bộ lọc Mã ĐH Trạng thái Món hàng Tổng cước Chưa cước N…" at bounding box center [784, 389] width 1568 height 778
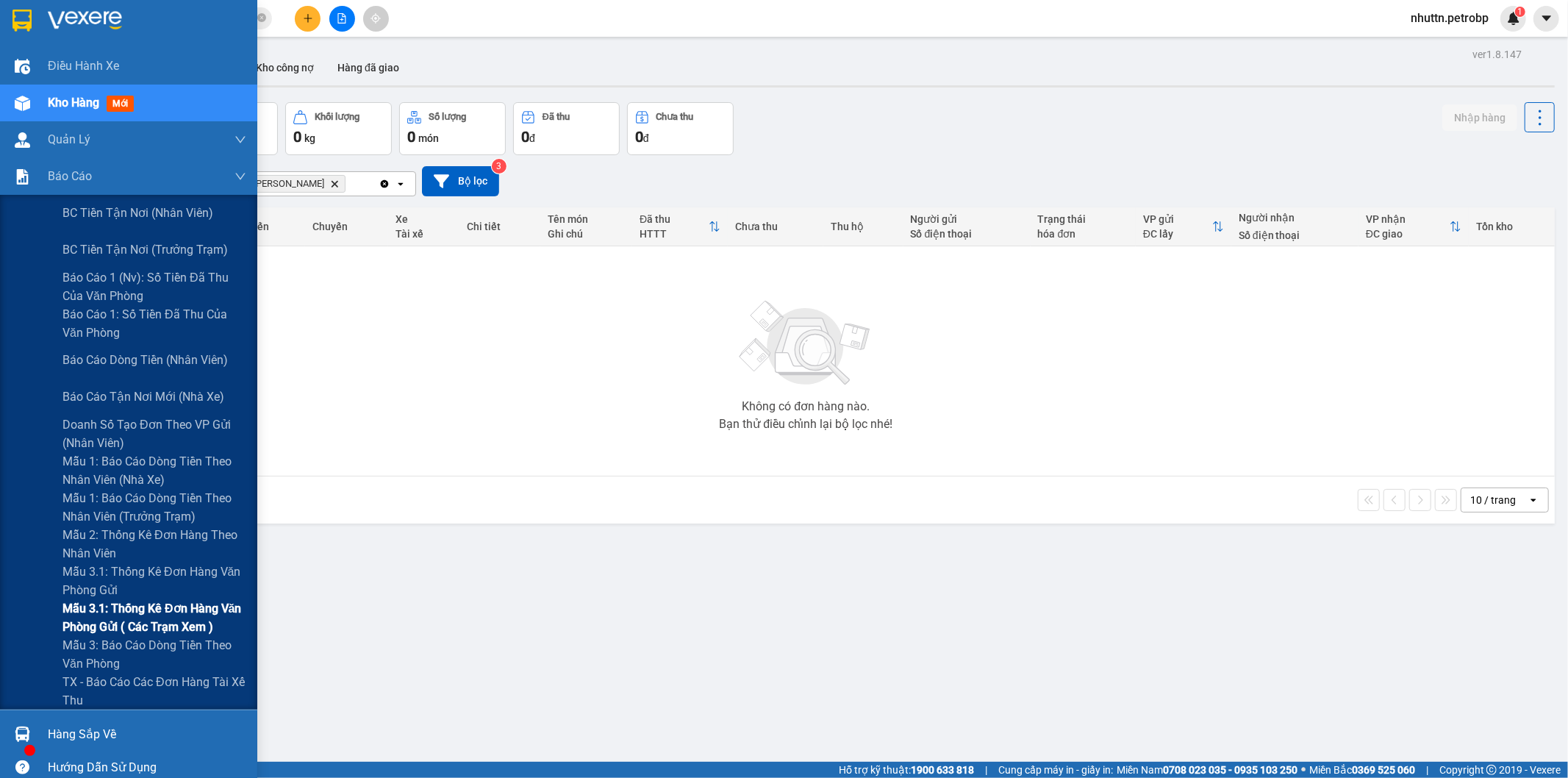
click at [158, 620] on span "Mẫu 3.1: Thống kê đơn hàng văn phòng gửi ( các trạm xem )" at bounding box center [154, 617] width 184 height 37
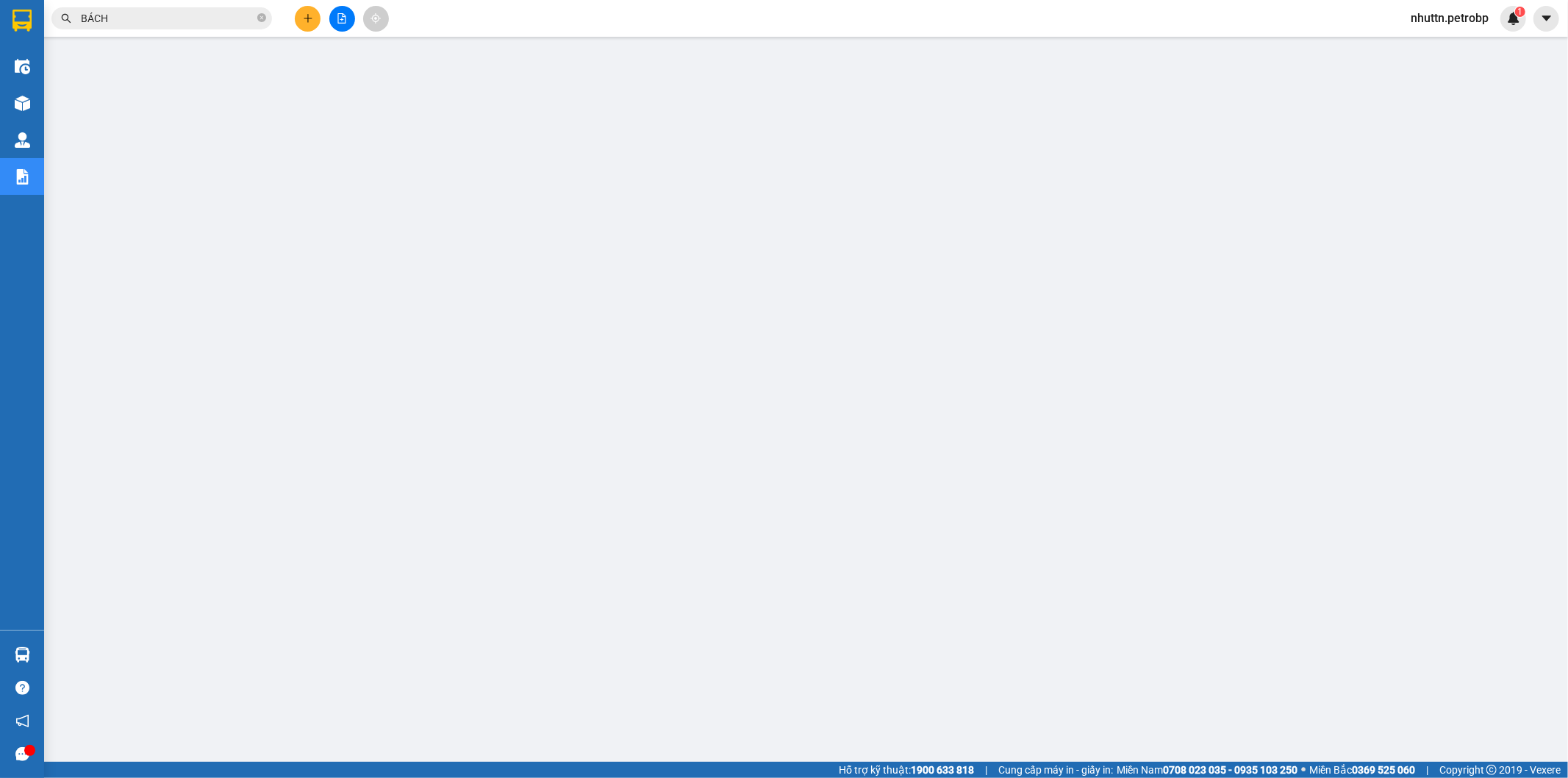
click at [165, 20] on input "BÁCH" at bounding box center [167, 19] width 174 height 16
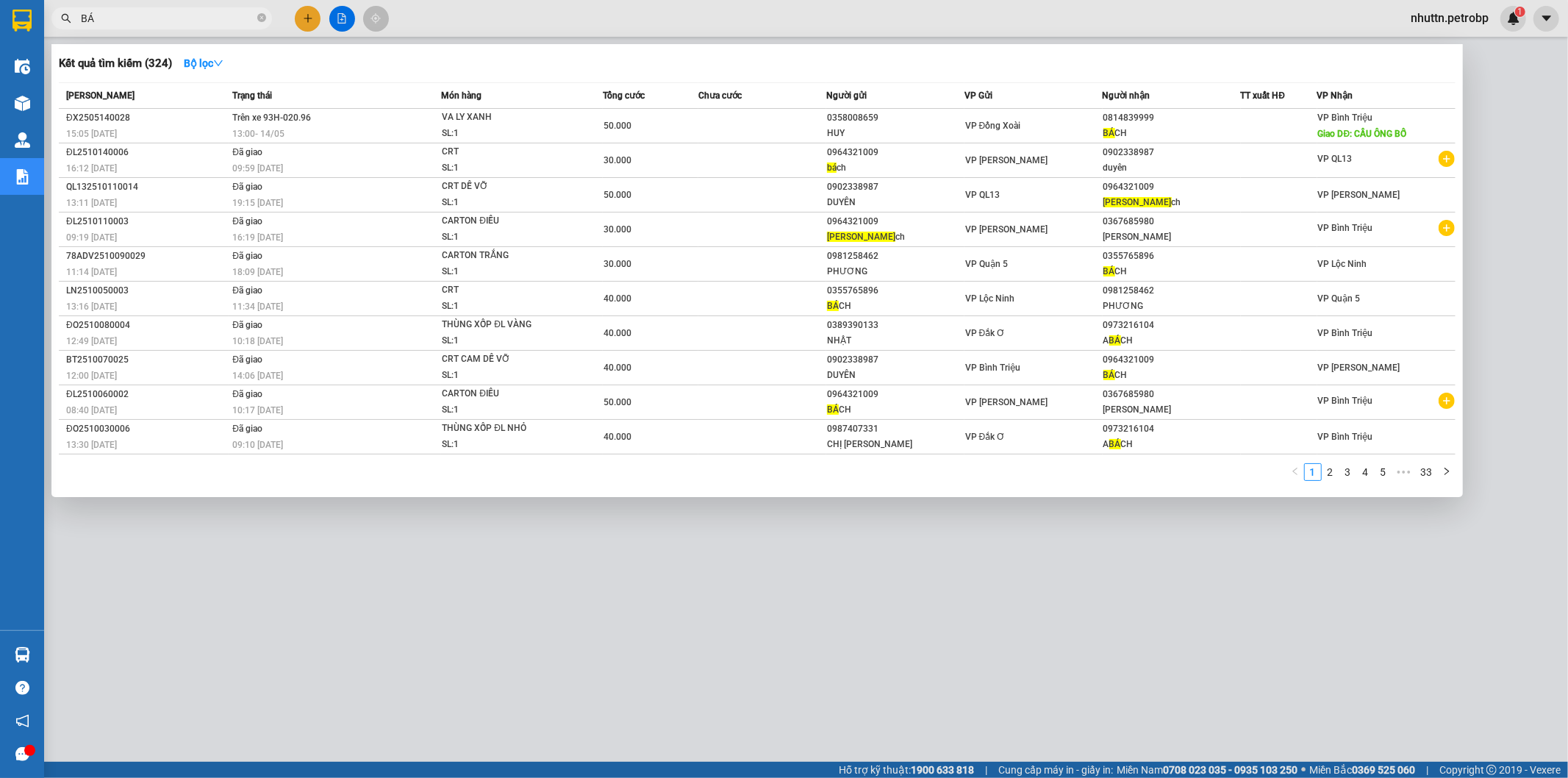
type input "B"
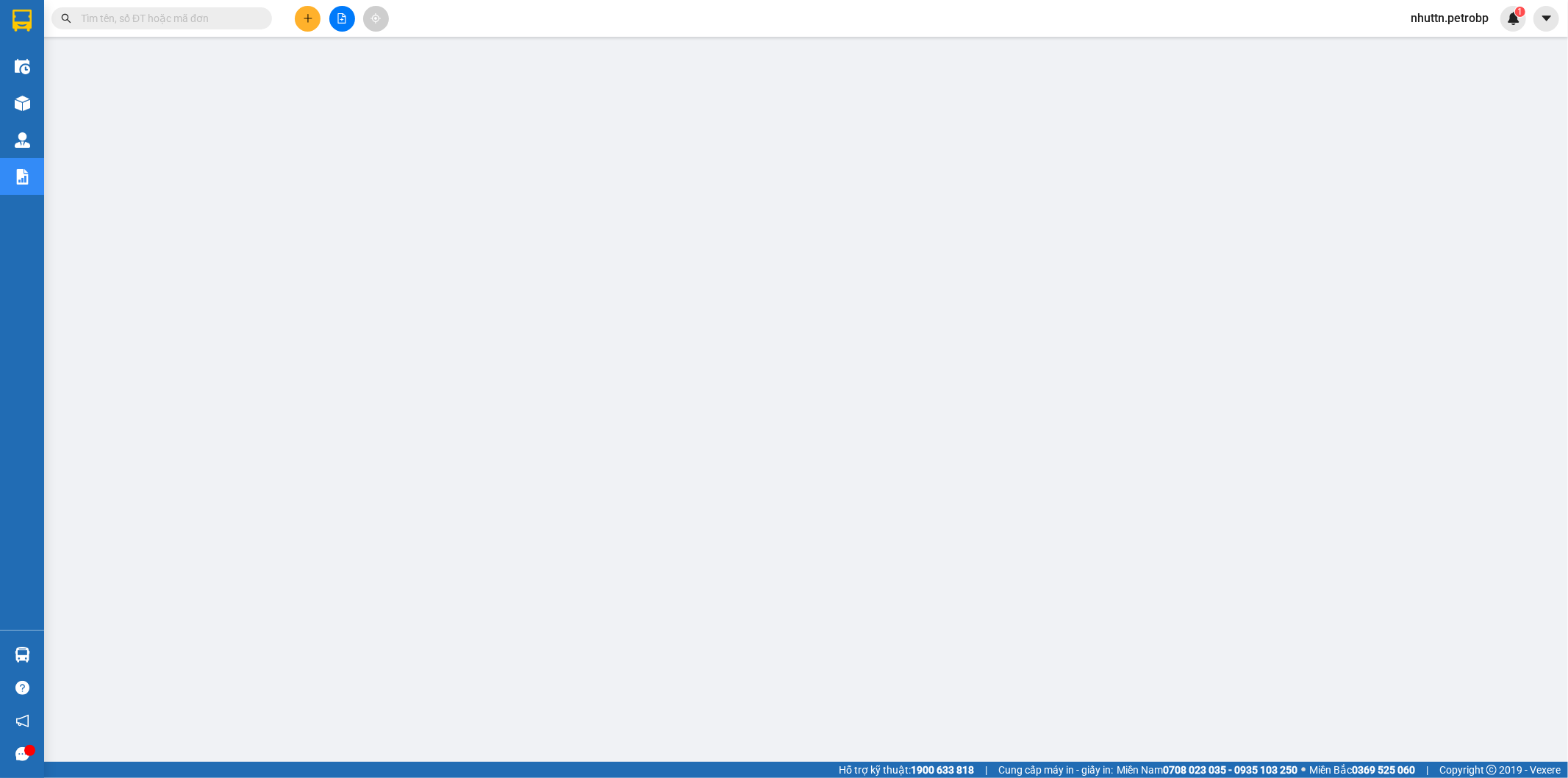
paste input "BT2510140075"
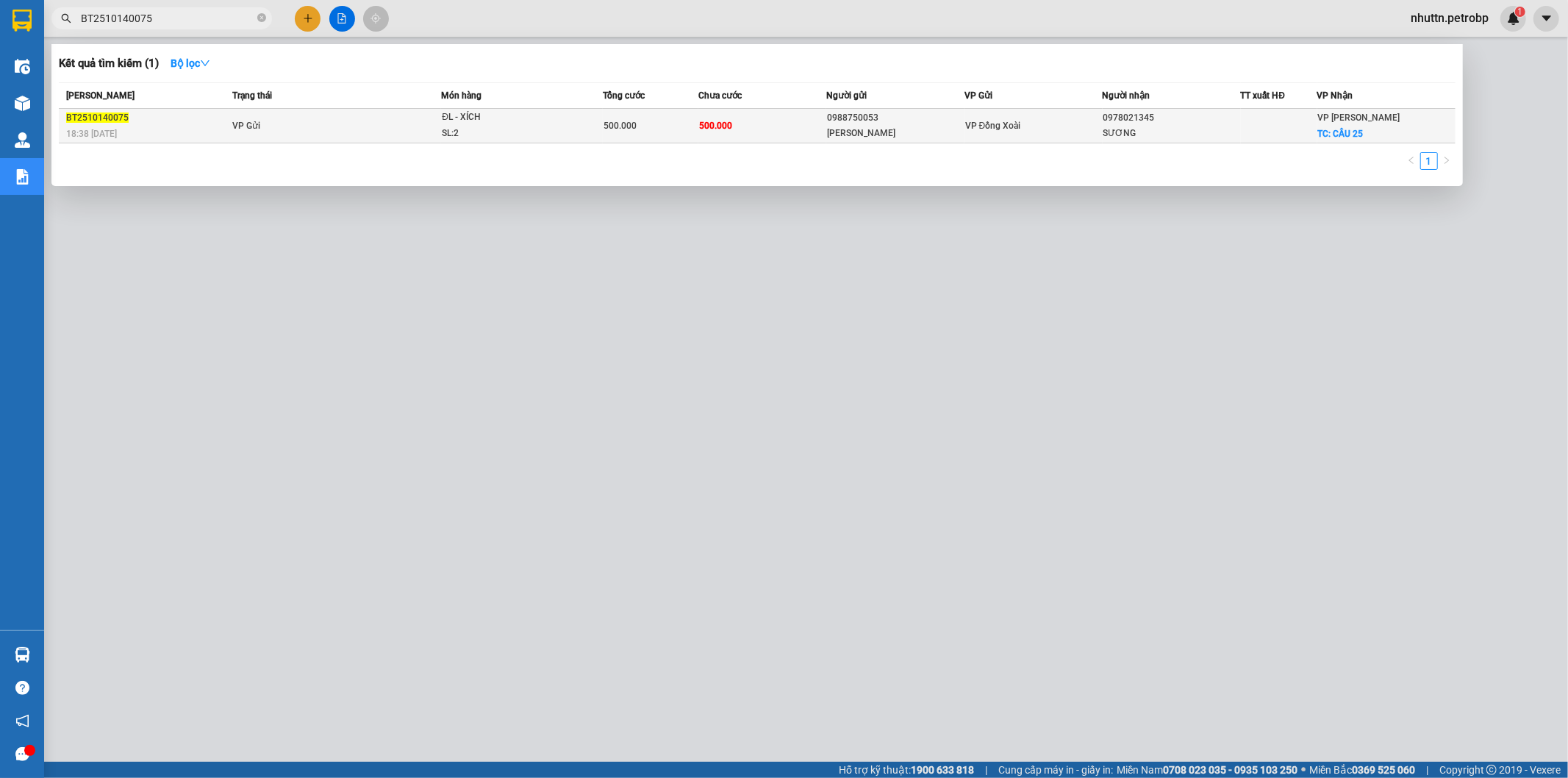
type input "BT2510140075"
click at [944, 127] on div "[PERSON_NAME]" at bounding box center [895, 133] width 137 height 16
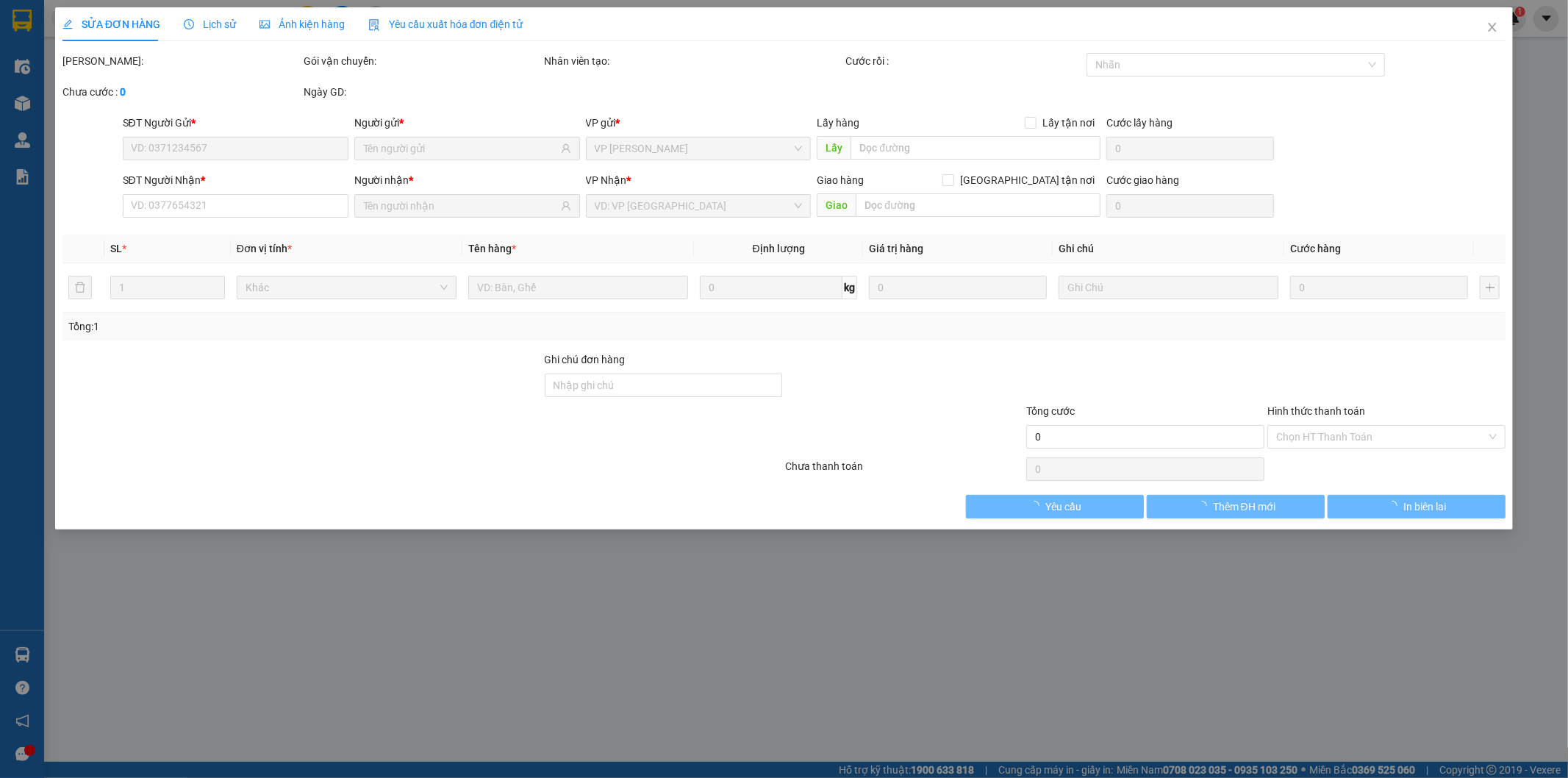
type input "0988750053"
type input "[PERSON_NAME]"
type input "0978021345"
type input "SƯƠNG"
checkbox input "true"
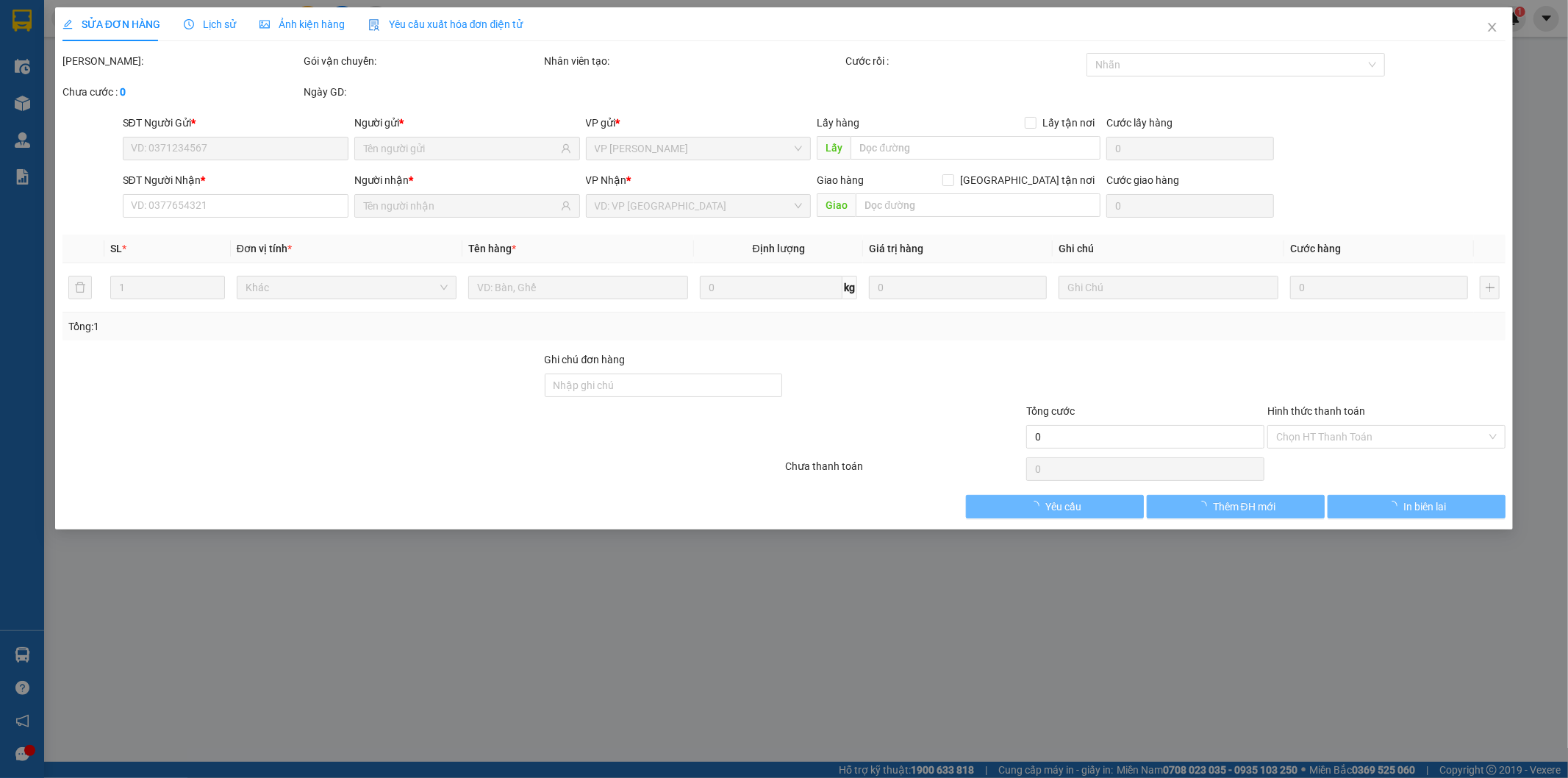
type input "CẦU 25"
type input "500.000"
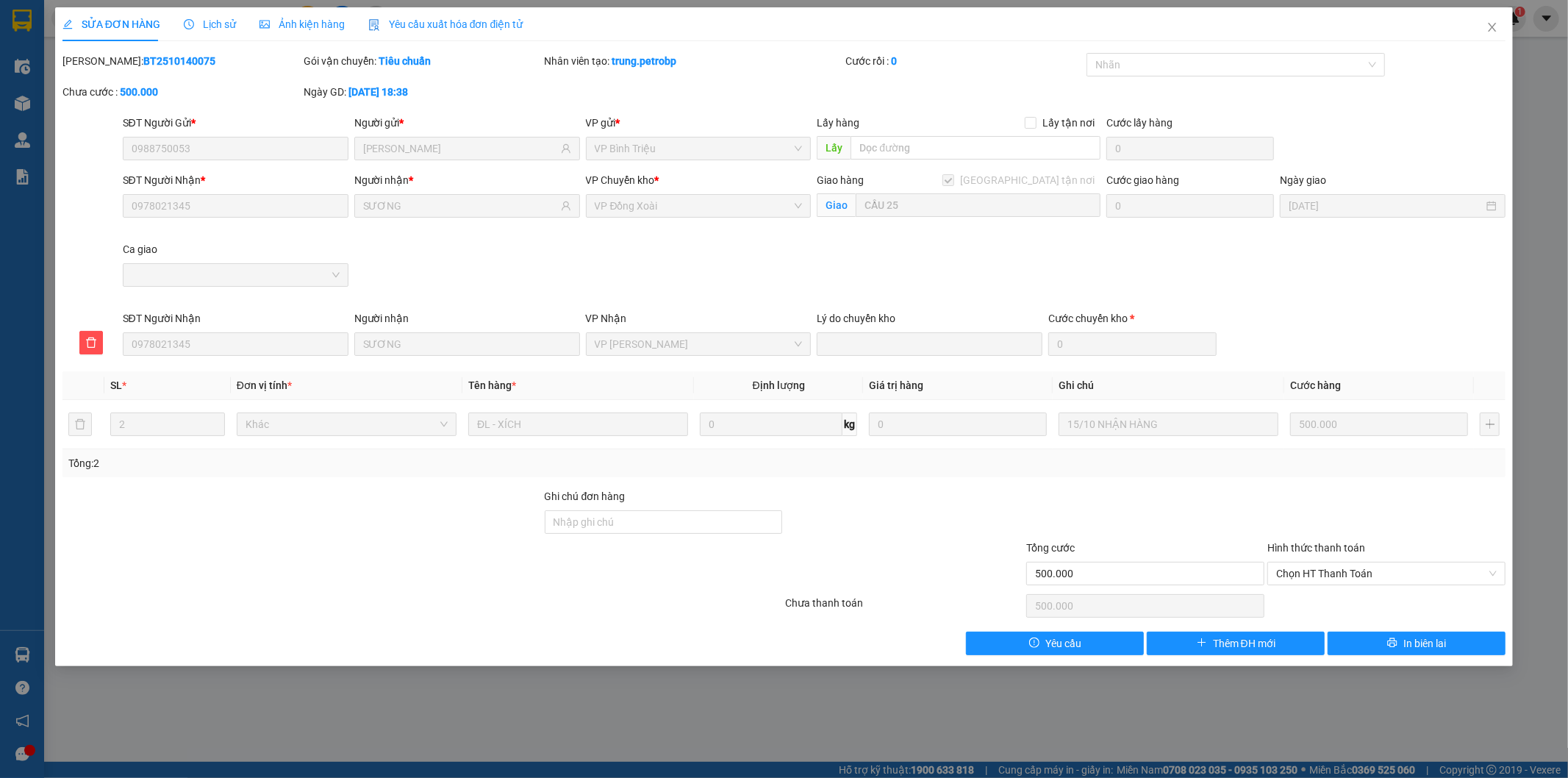
click at [219, 19] on span "Lịch sử" at bounding box center [210, 24] width 52 height 11
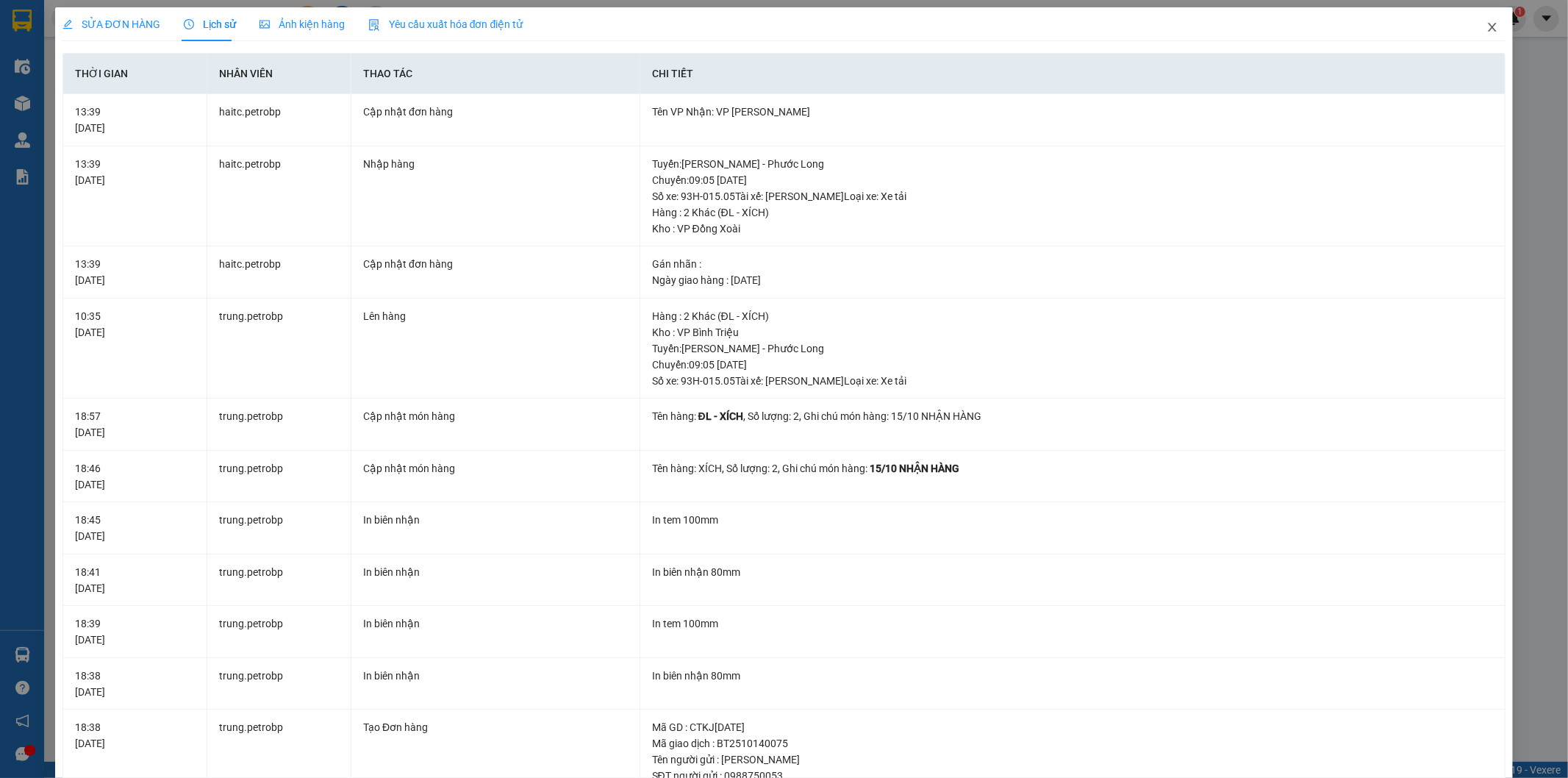
click at [1486, 25] on icon "close" at bounding box center [1492, 27] width 11 height 11
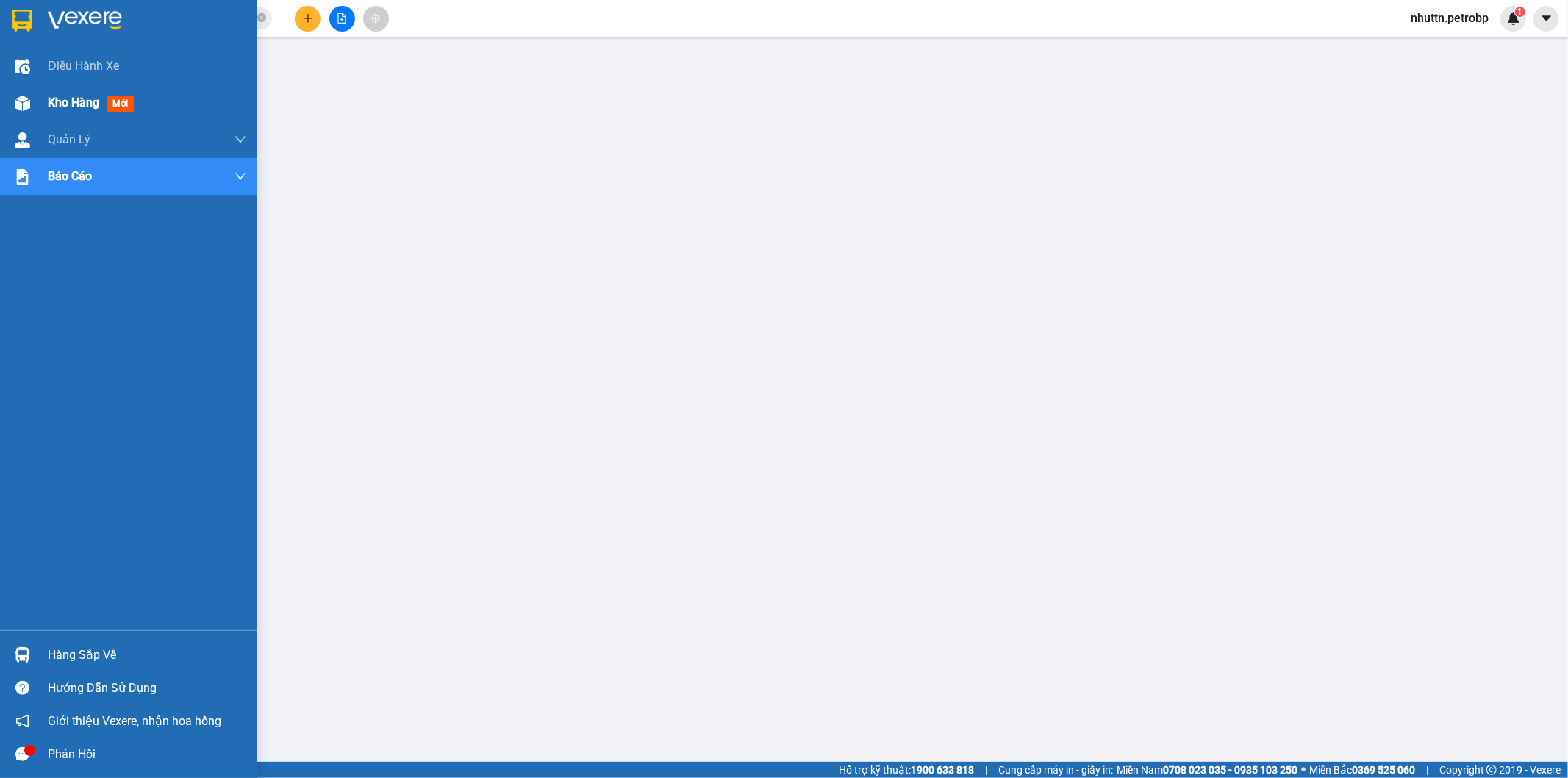
click at [71, 112] on div "Kho hàng mới" at bounding box center [94, 102] width 92 height 19
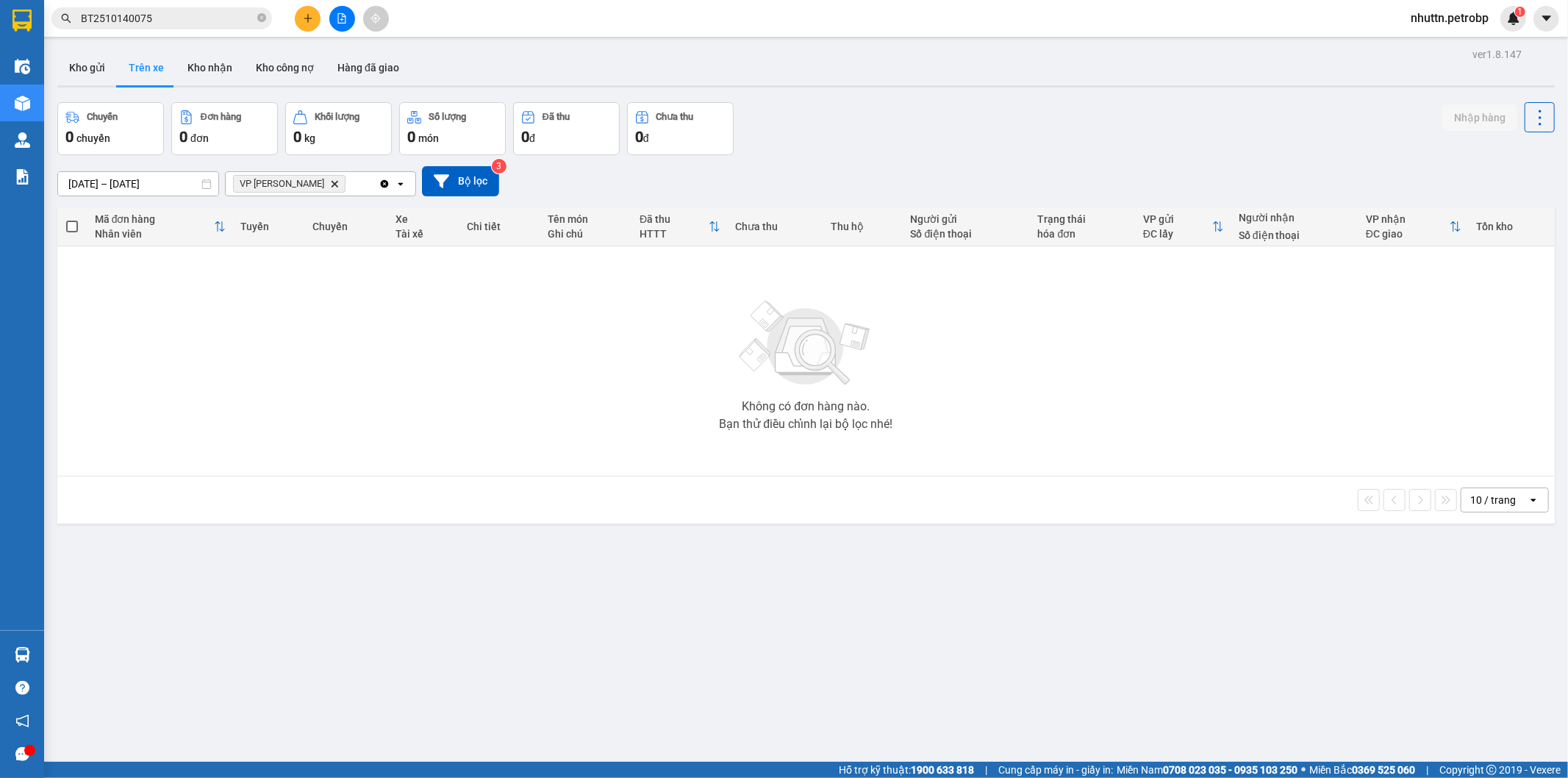
click at [148, 70] on button "Trên xe" at bounding box center [146, 67] width 59 height 35
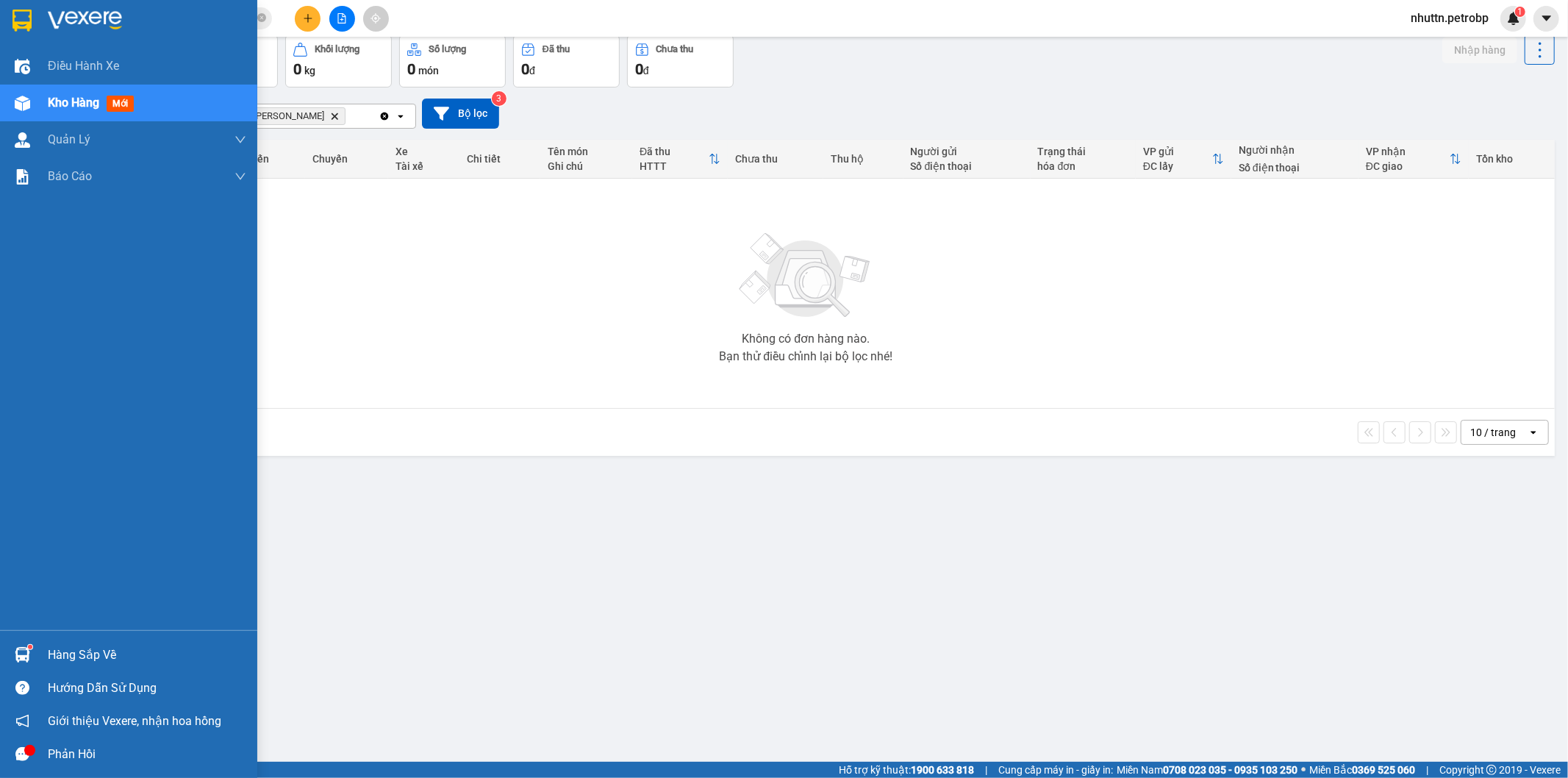
click at [15, 657] on img at bounding box center [22, 655] width 16 height 16
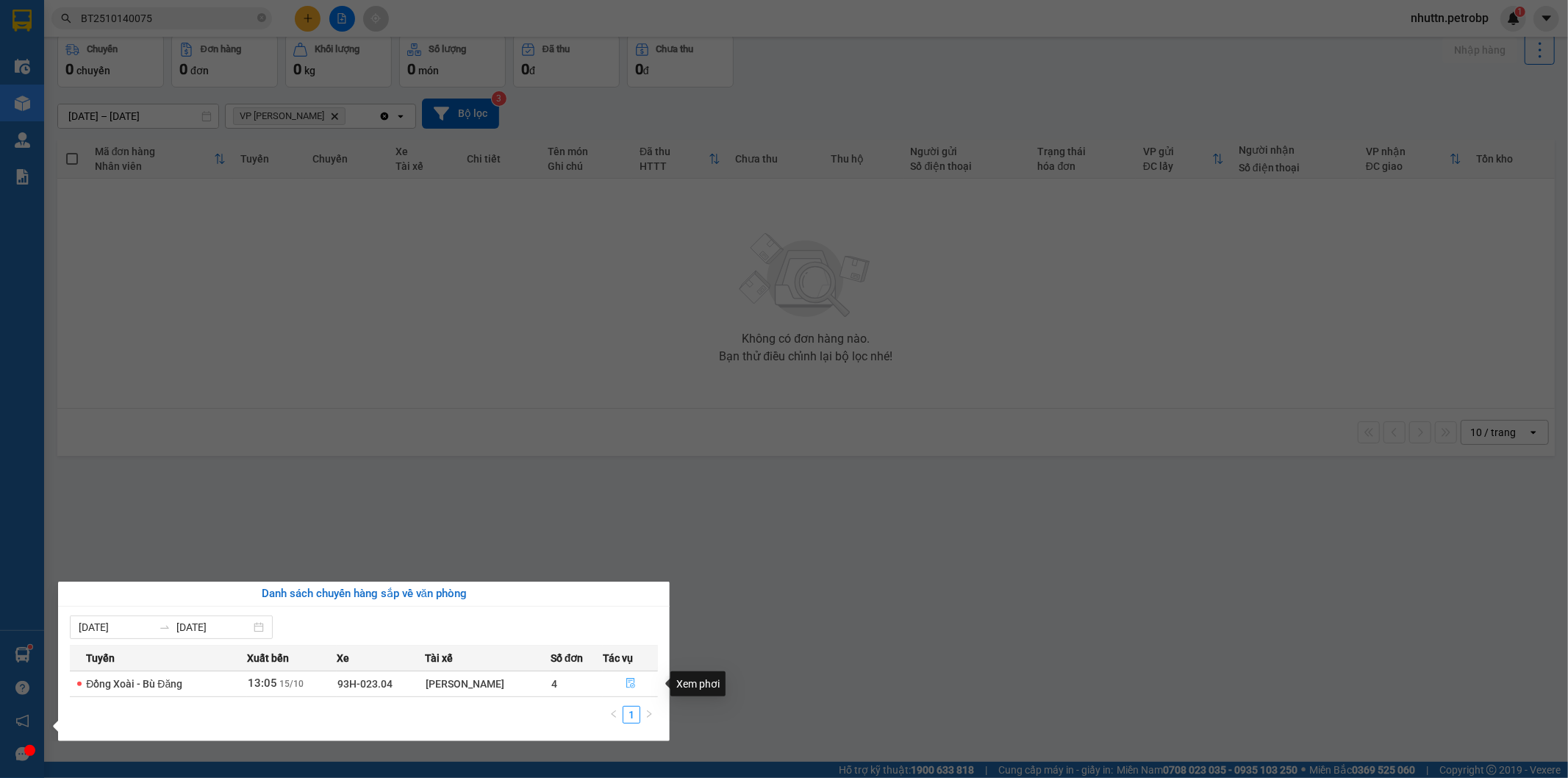
click at [613, 684] on button "button" at bounding box center [631, 683] width 54 height 24
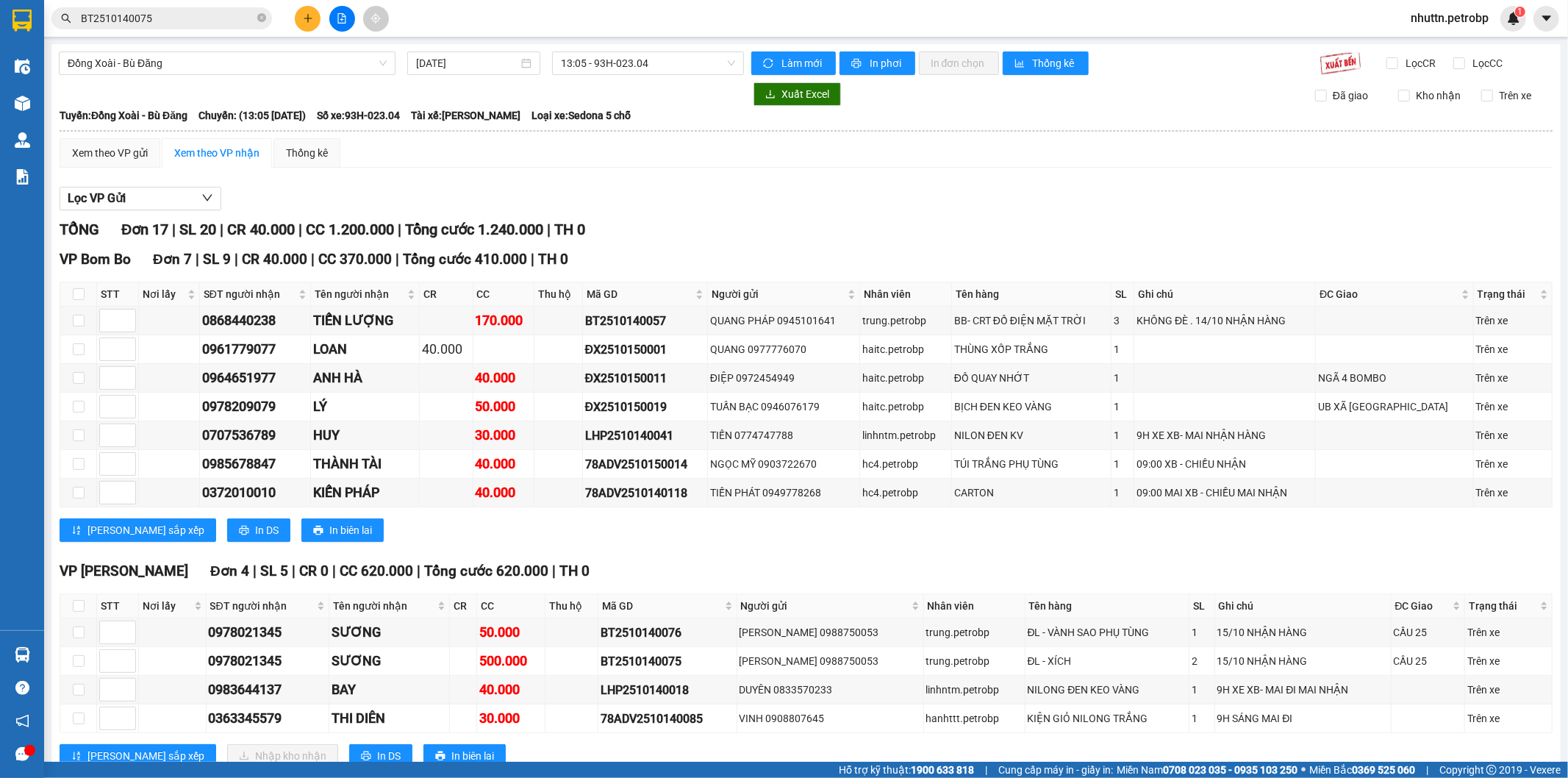
scroll to position [82, 0]
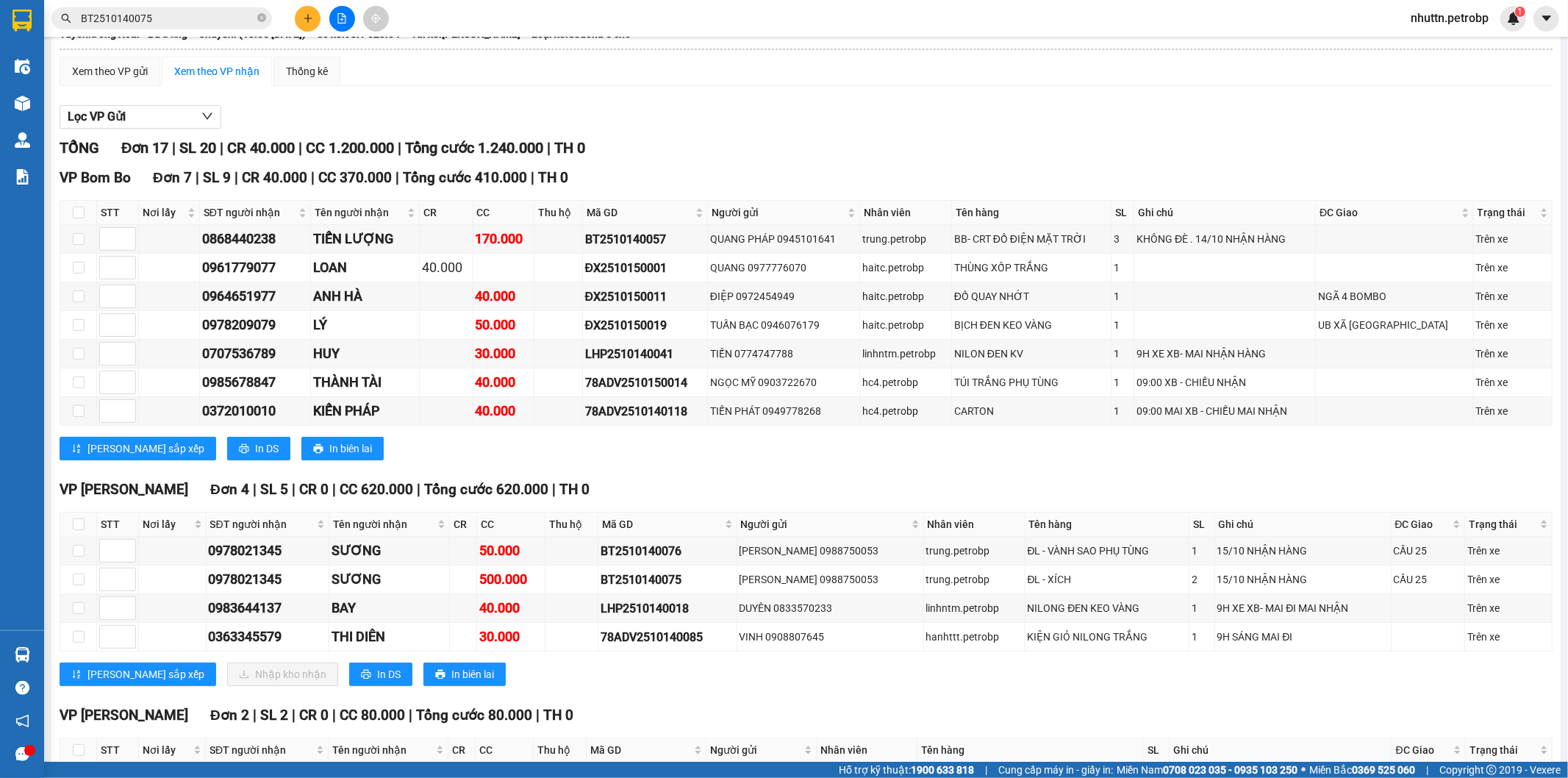
click at [1161, 711] on div "VP Minh Hưng Đơn 2 | SL 2 | CR 0 | CC 80.000 | Tổng cước 80.000 | TH 0" at bounding box center [806, 715] width 1494 height 22
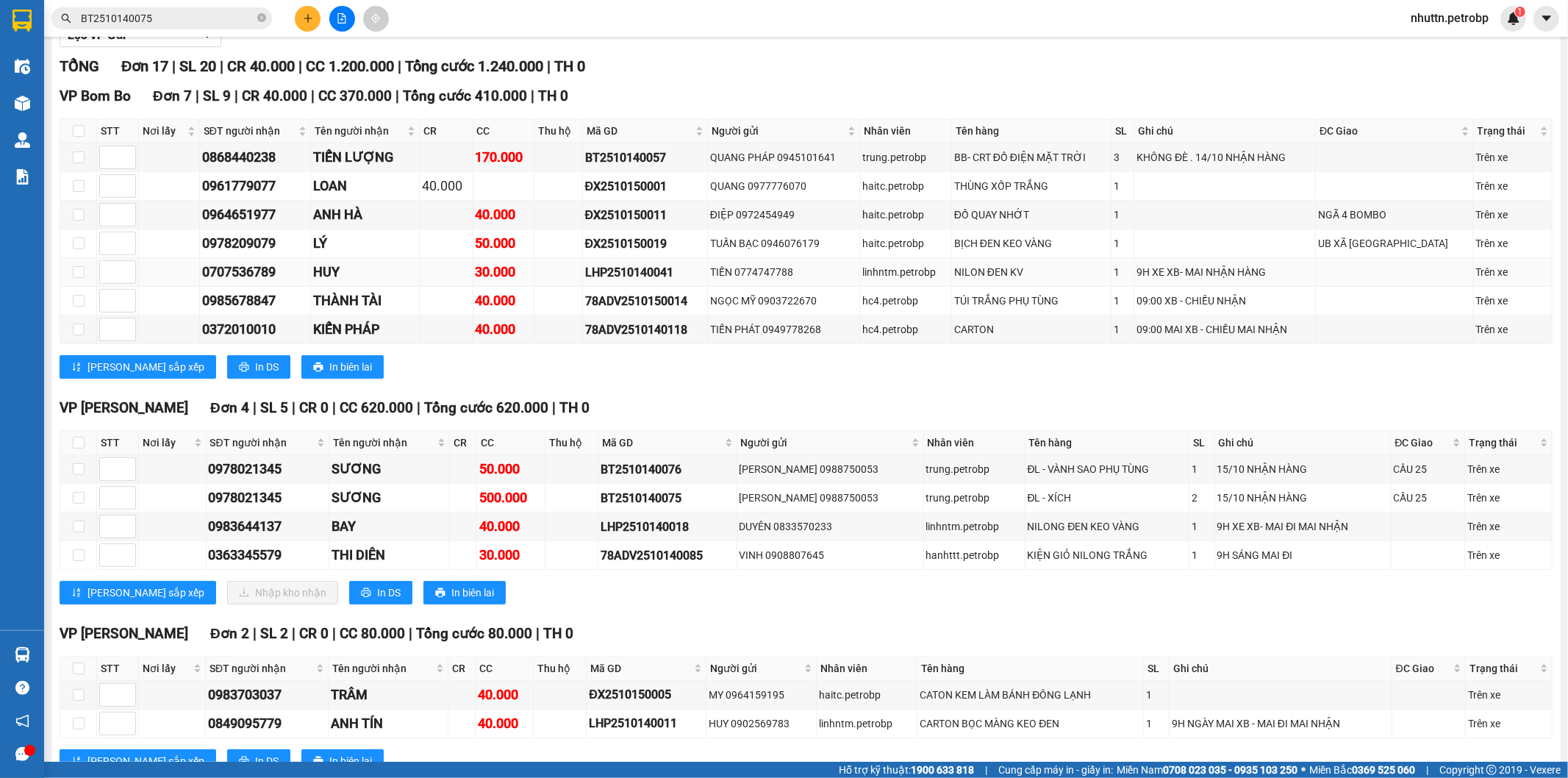
scroll to position [245, 0]
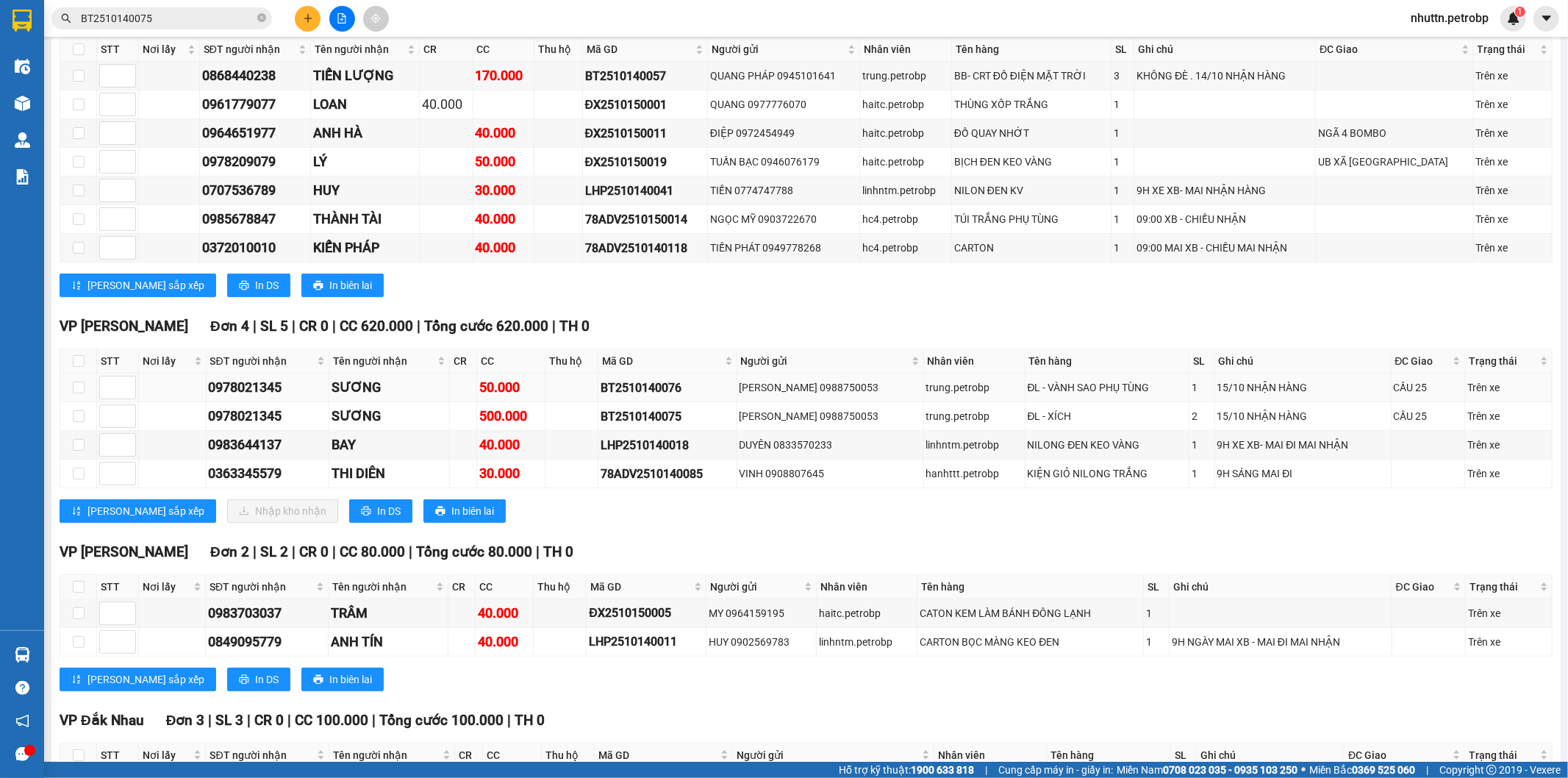
click at [447, 393] on div "SƯƠNG" at bounding box center [389, 387] width 115 height 20
click at [73, 391] on input "checkbox" at bounding box center [78, 388] width 11 height 11
checkbox input "true"
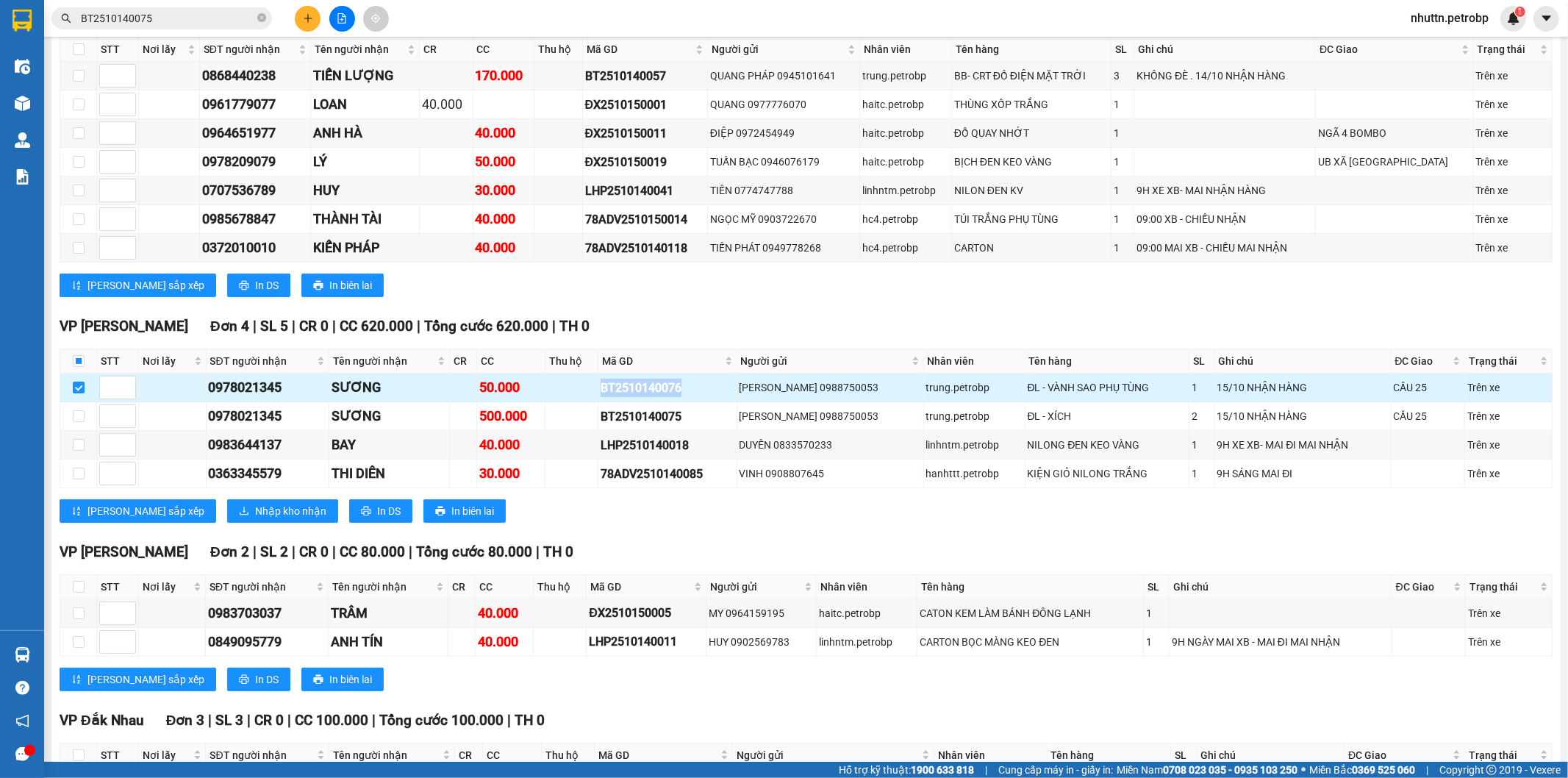
drag, startPoint x: 606, startPoint y: 385, endPoint x: 708, endPoint y: 386, distance: 102.0
click at [708, 386] on div "BT2510140076" at bounding box center [667, 388] width 133 height 19
click at [669, 325] on div "Click to sort ascending" at bounding box center [677, 328] width 115 height 25
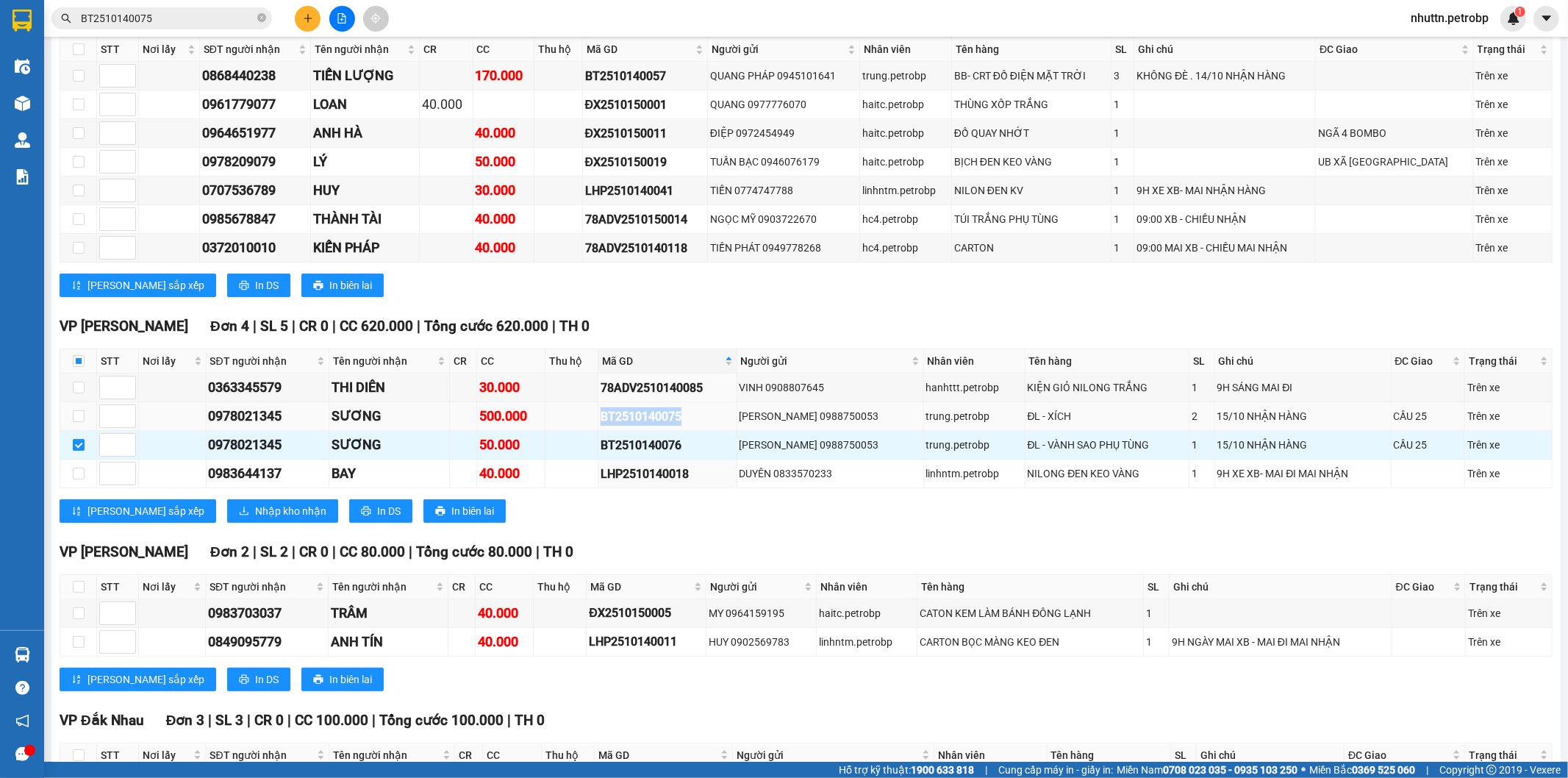
drag, startPoint x: 605, startPoint y: 417, endPoint x: 696, endPoint y: 425, distance: 91.4
click at [696, 425] on td "BT2510140075" at bounding box center [667, 416] width 138 height 29
copy div "BT2510140075"
click at [200, 13] on input "BT2510140075" at bounding box center [167, 19] width 174 height 16
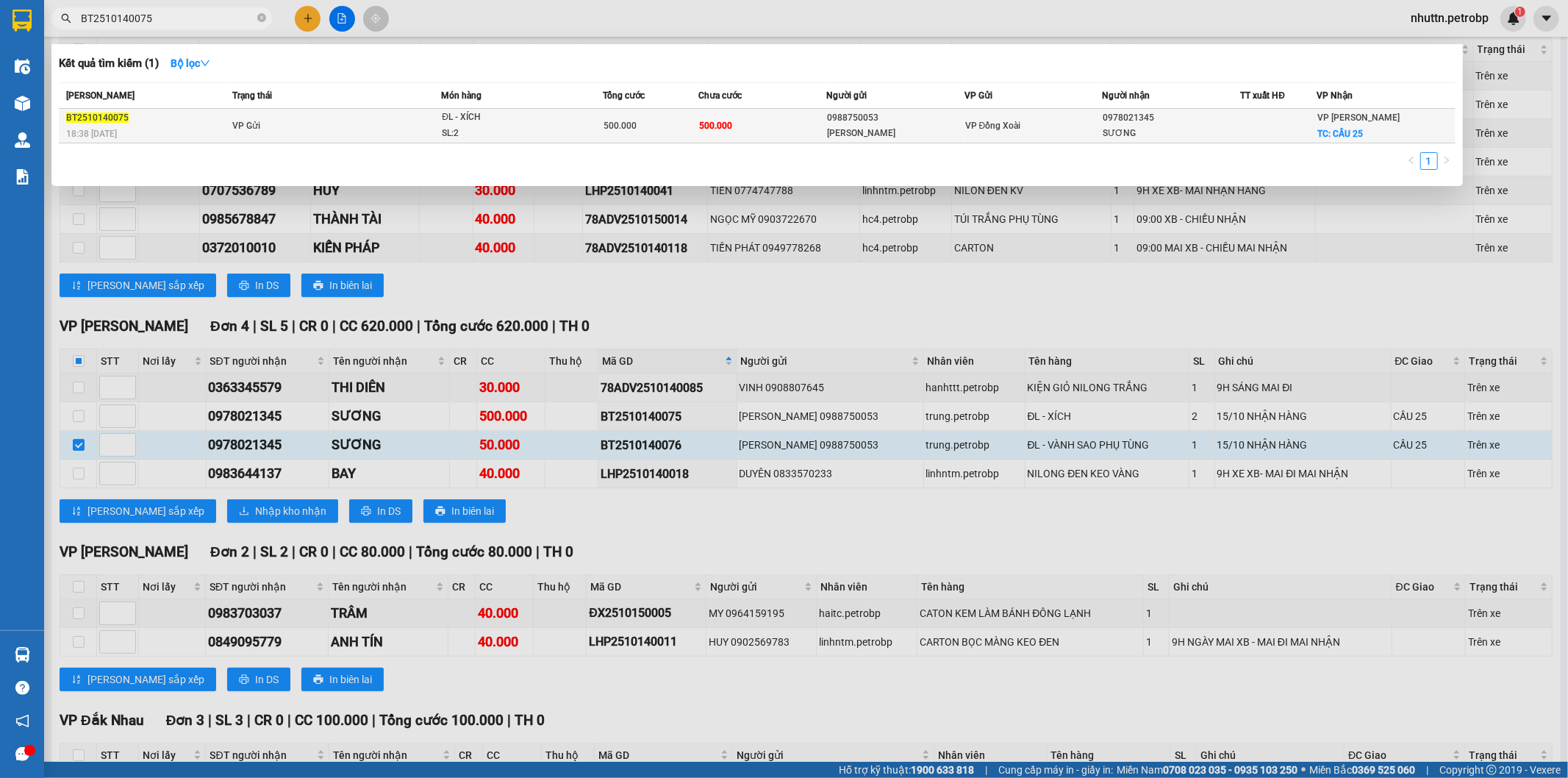
click at [754, 122] on td "500.000" at bounding box center [762, 126] width 127 height 34
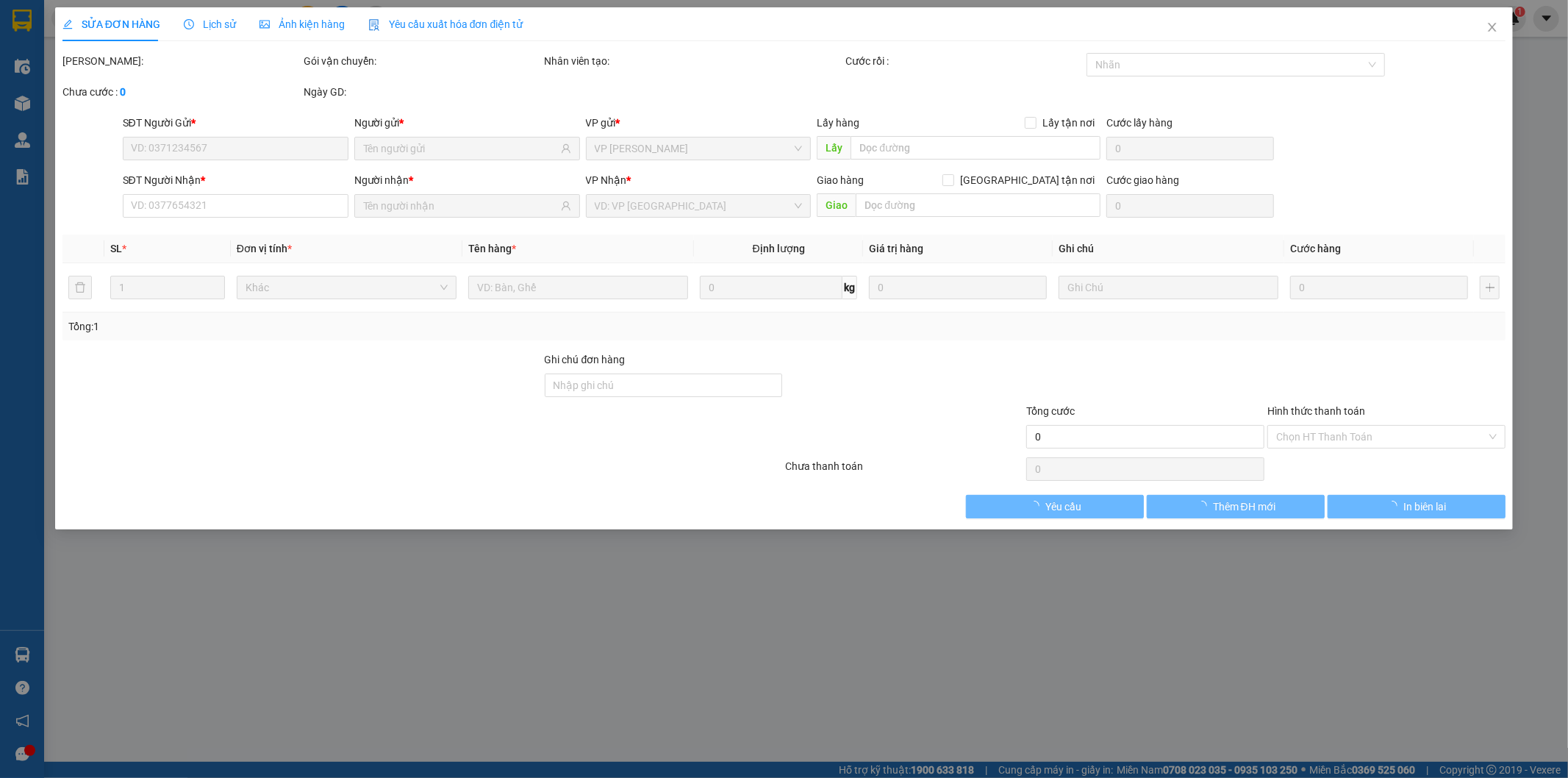
type input "0988750053"
type input "[PERSON_NAME]"
type input "0978021345"
type input "SƯƠNG"
checkbox input "true"
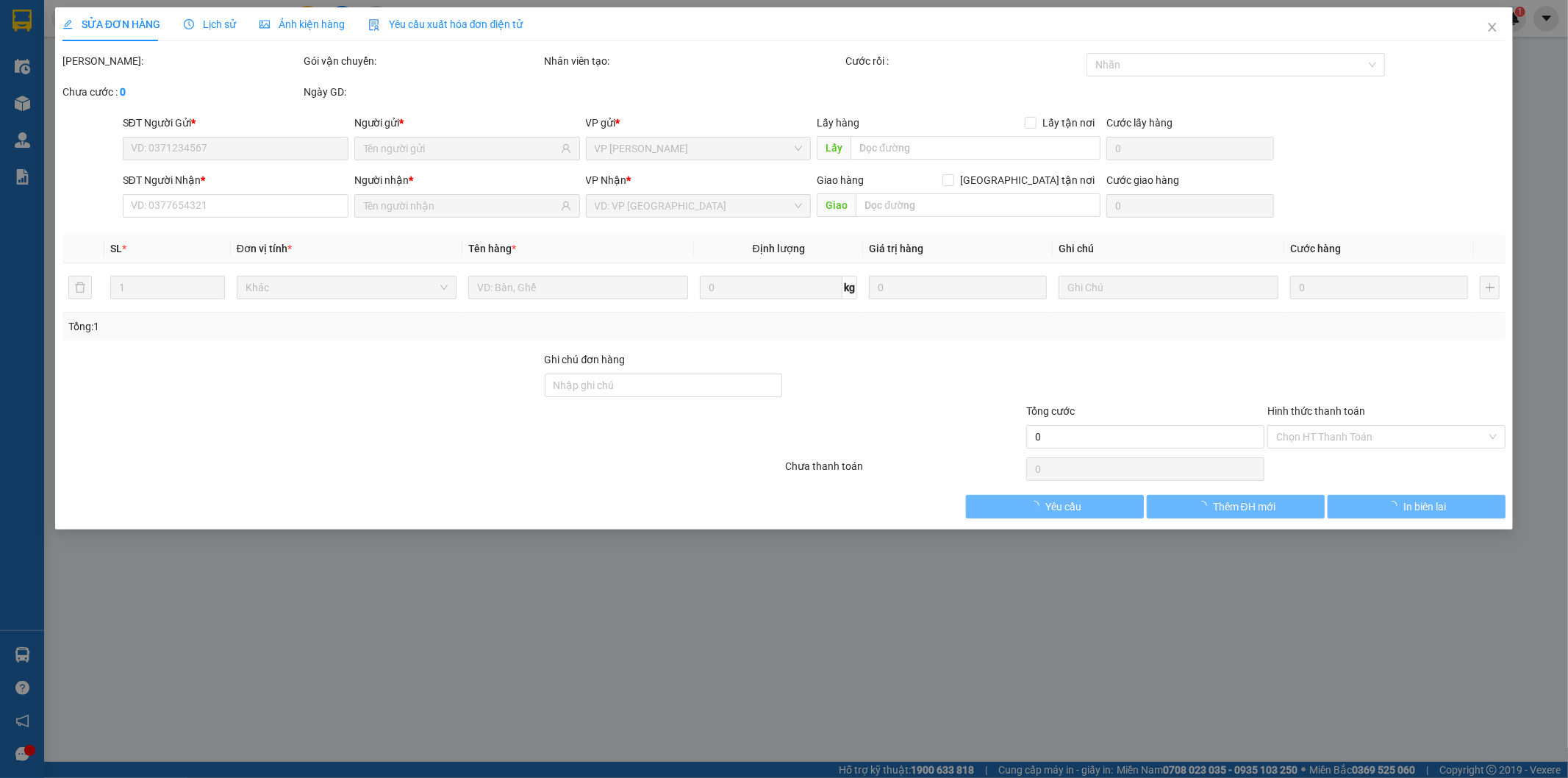
type input "CẦU 25"
type input "500.000"
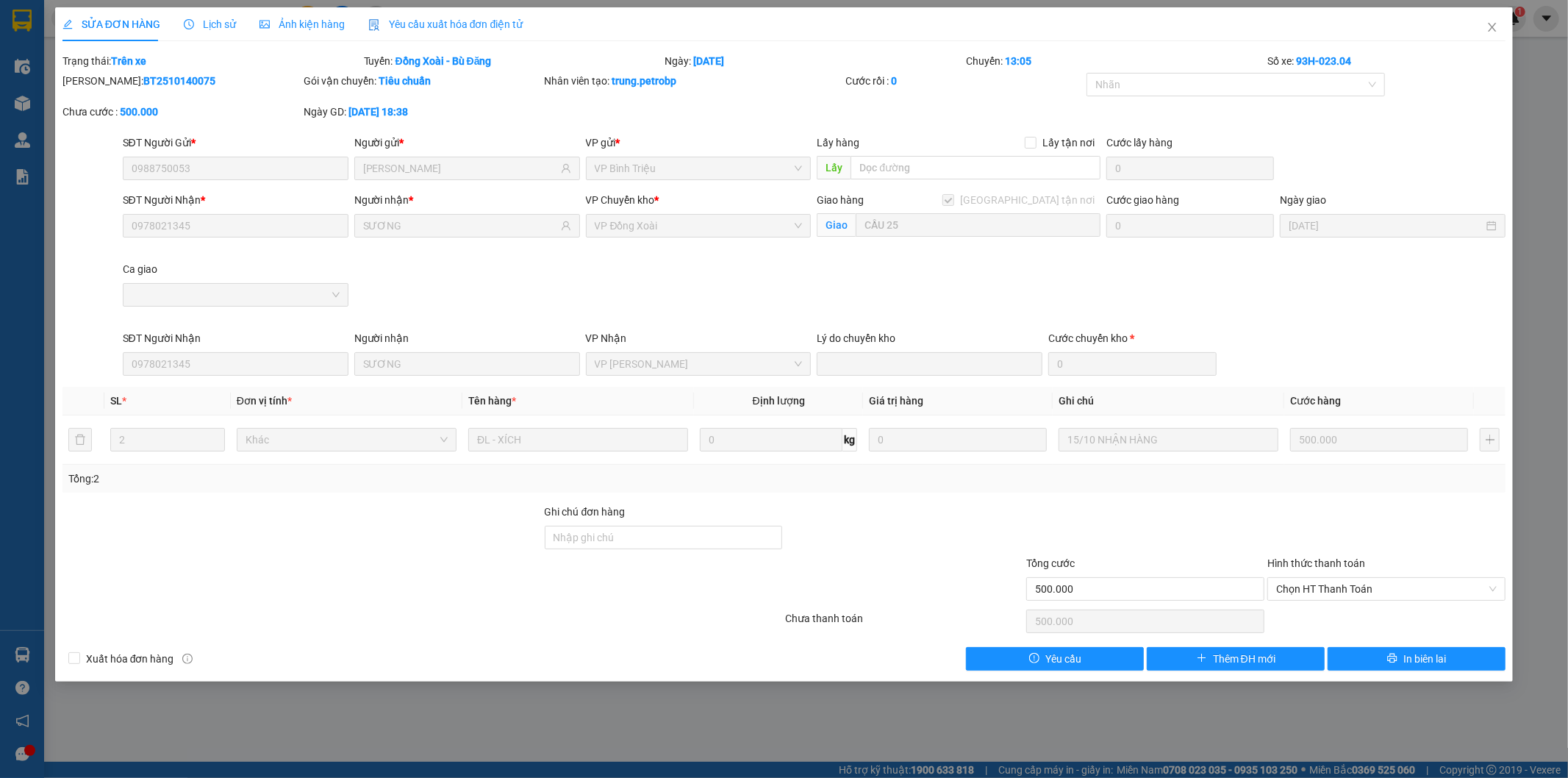
drag, startPoint x: 96, startPoint y: 82, endPoint x: 214, endPoint y: 83, distance: 118.0
click at [214, 83] on div "Mã ĐH: BT2510140075" at bounding box center [182, 81] width 238 height 16
copy b "BT2510140075"
click at [1494, 24] on icon "close" at bounding box center [1492, 27] width 11 height 11
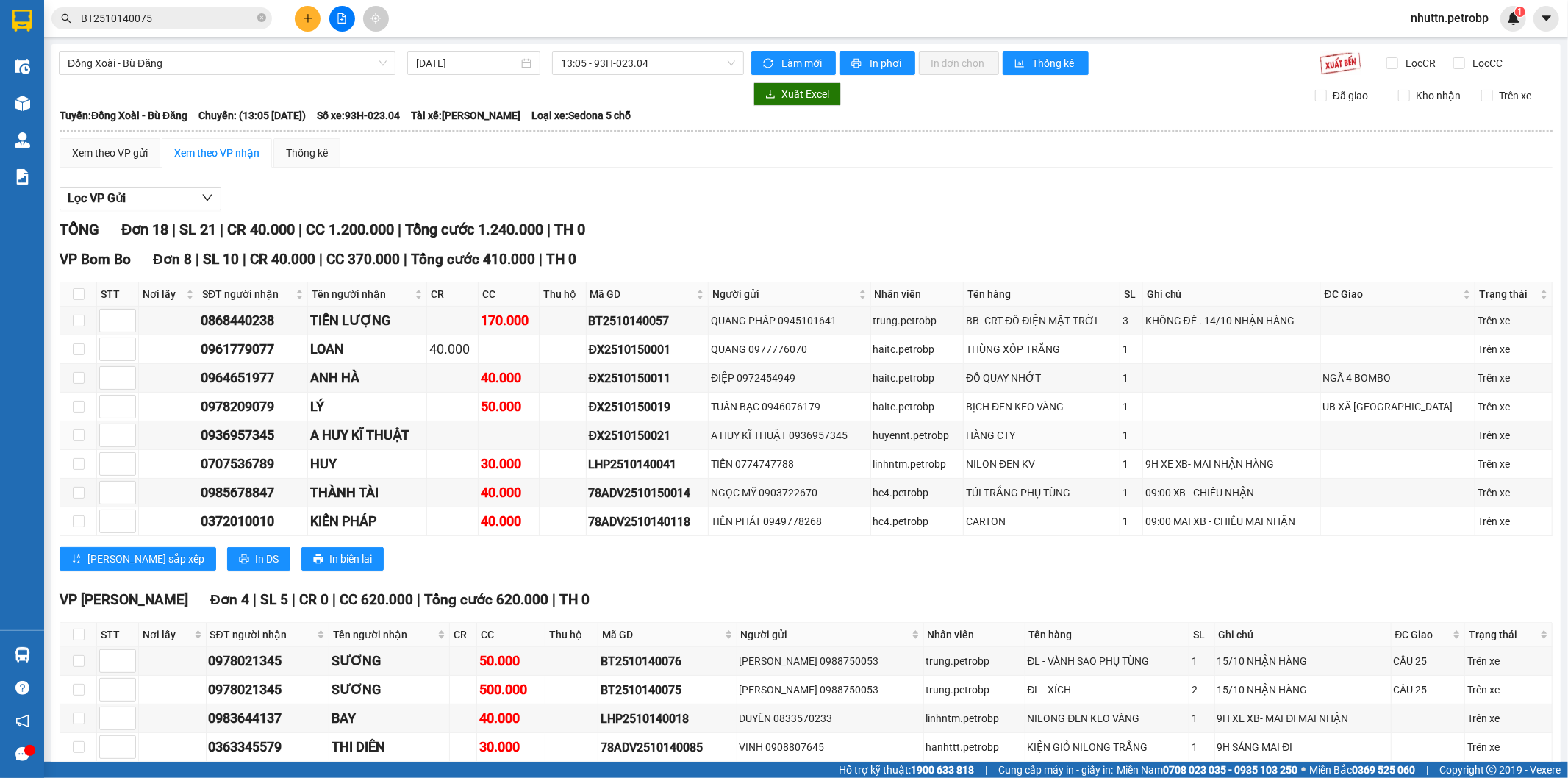
scroll to position [82, 0]
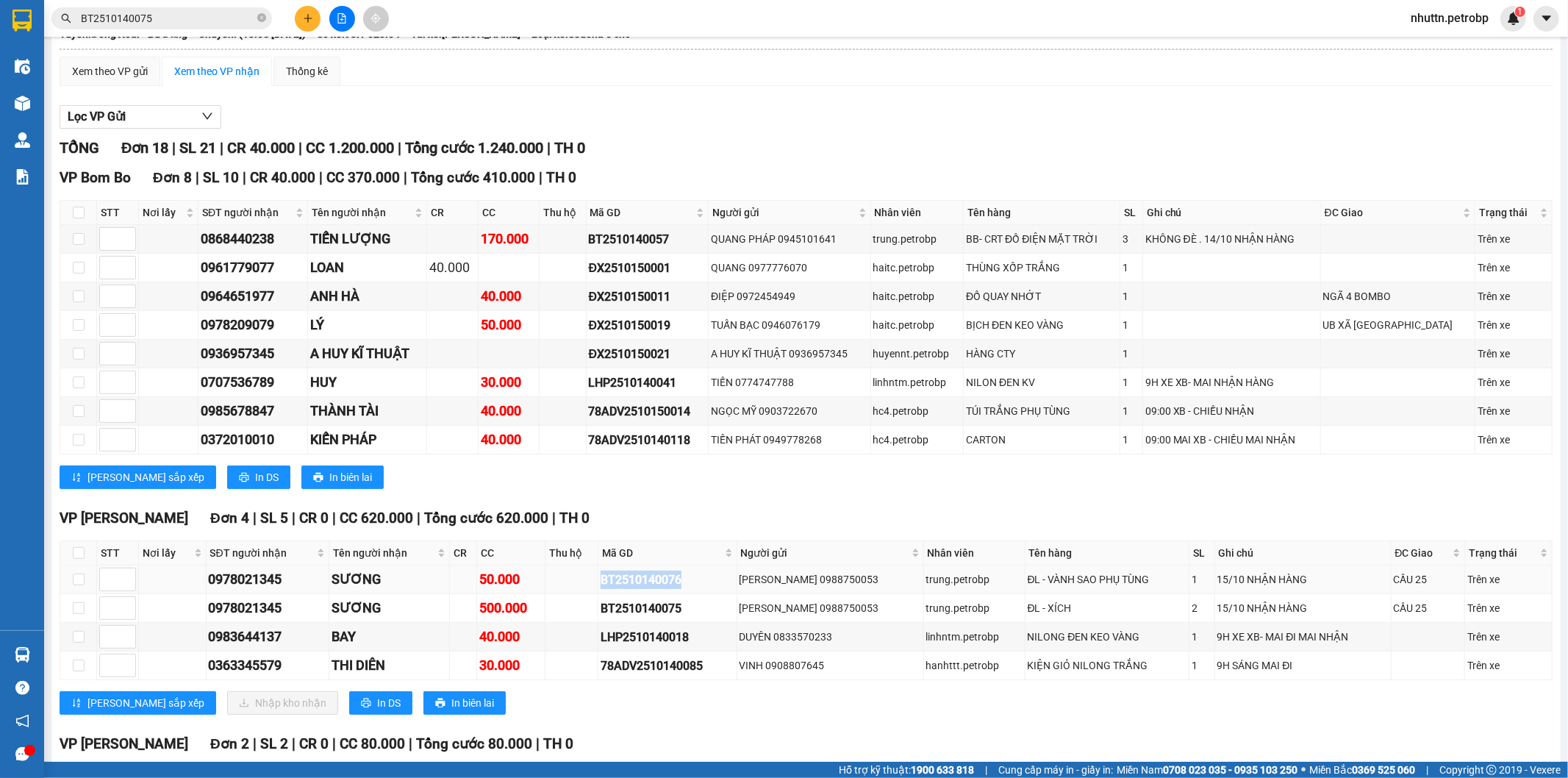
drag, startPoint x: 606, startPoint y: 585, endPoint x: 716, endPoint y: 591, distance: 110.2
click at [716, 591] on td "BT2510140076" at bounding box center [667, 580] width 138 height 29
copy div "BT2510140076"
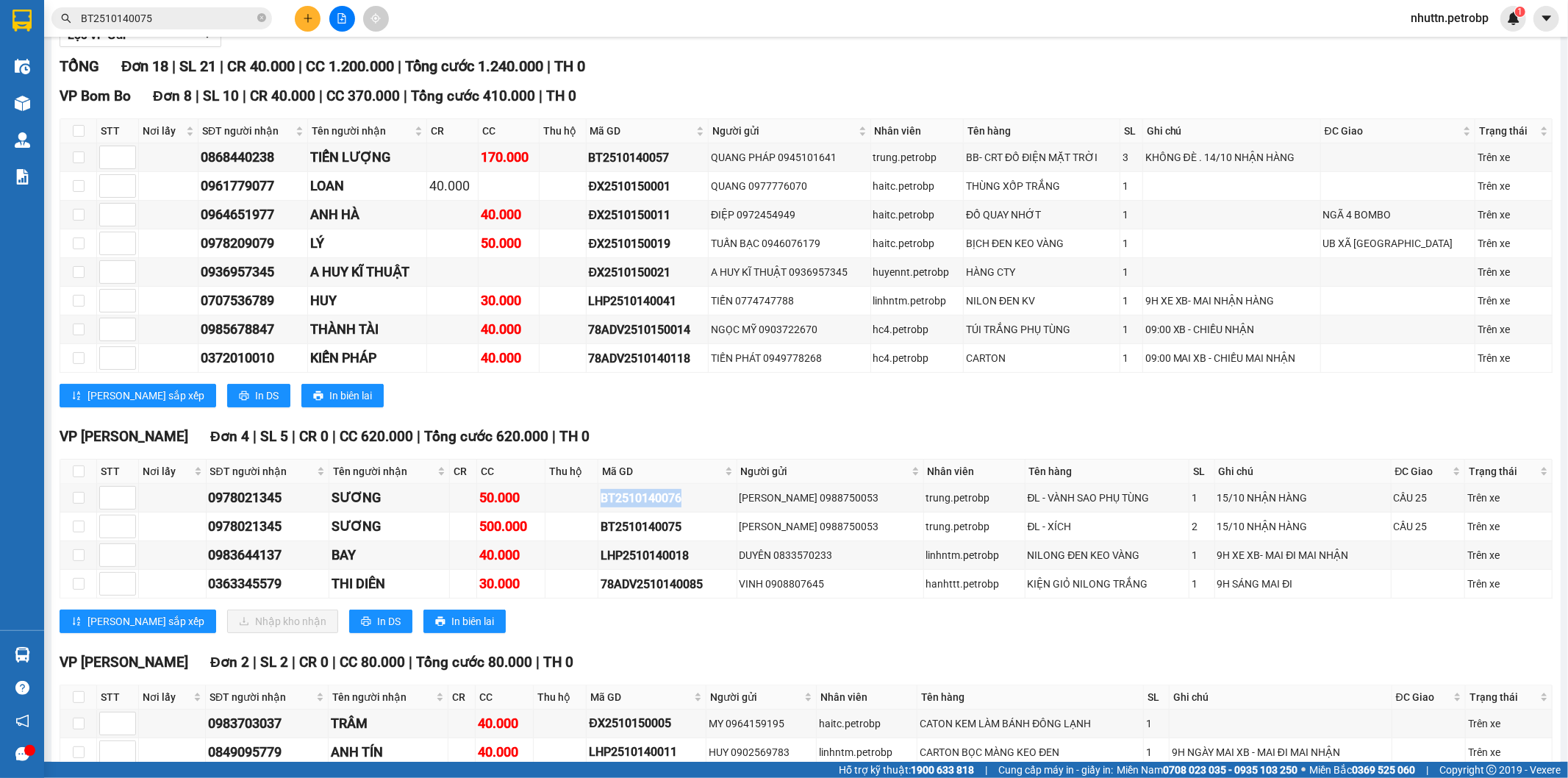
scroll to position [245, 0]
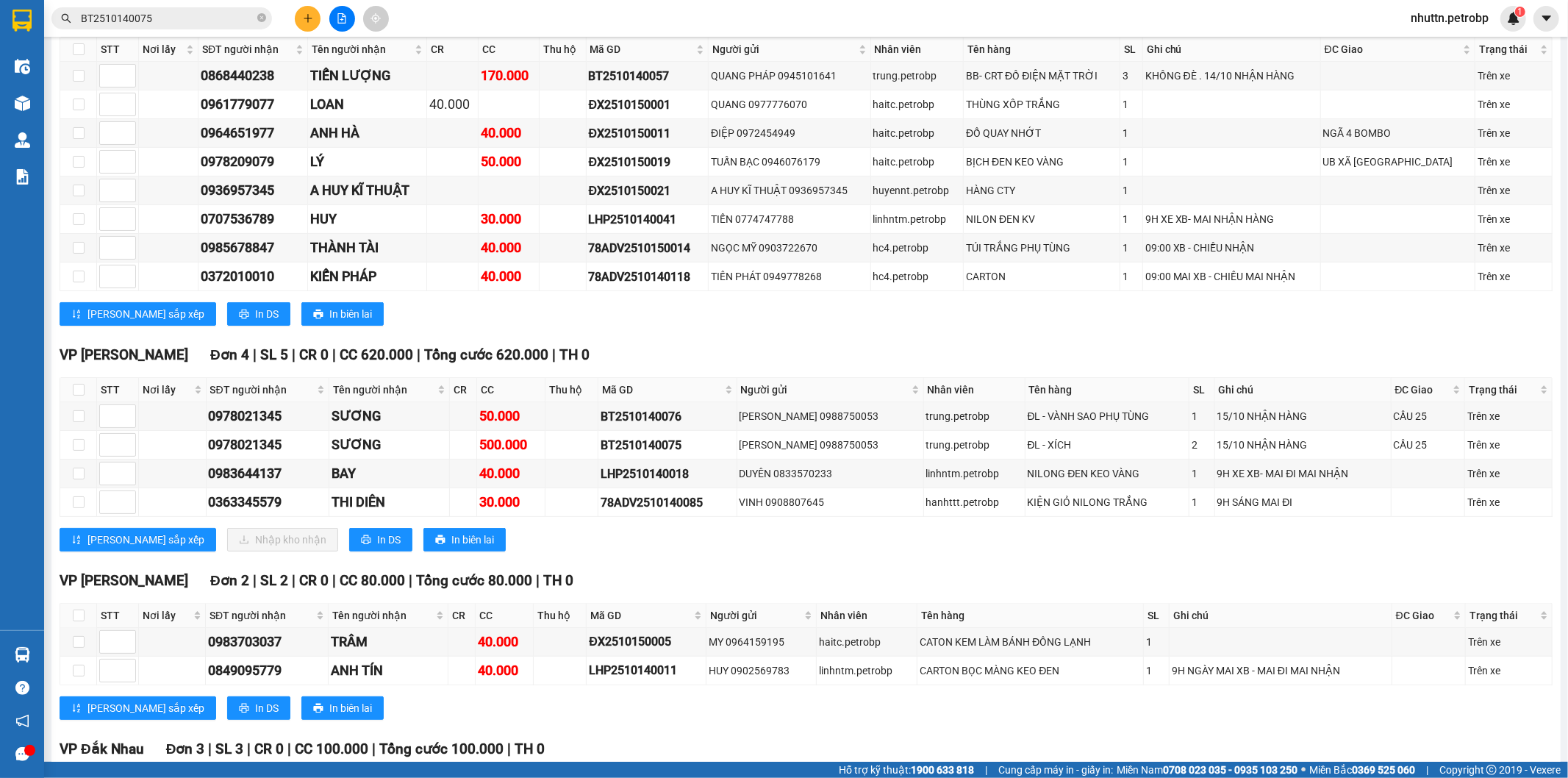
click at [198, 16] on input "BT2510140075" at bounding box center [167, 19] width 174 height 16
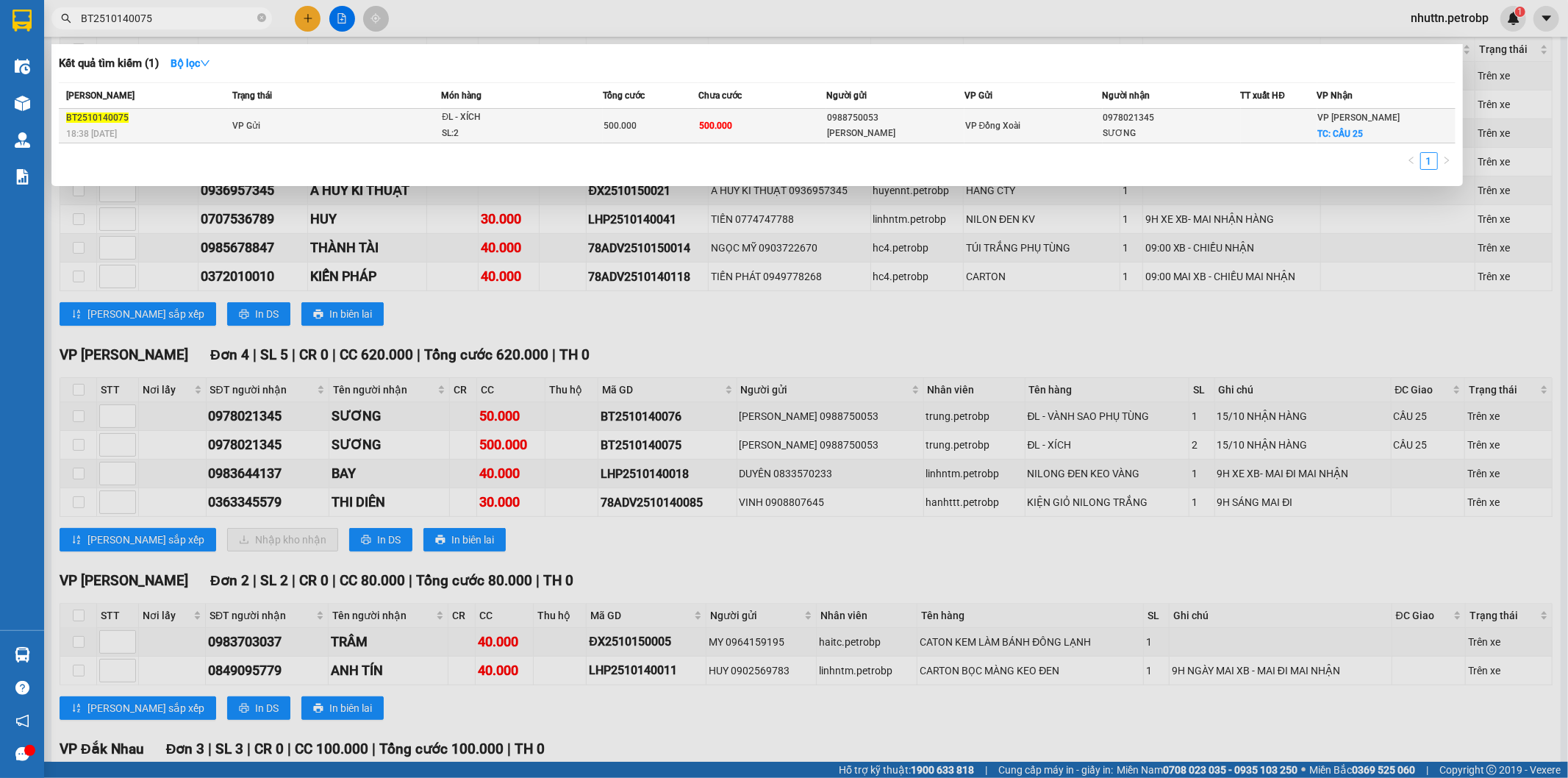
click at [1210, 137] on div "SƯƠNG" at bounding box center [1172, 133] width 137 height 16
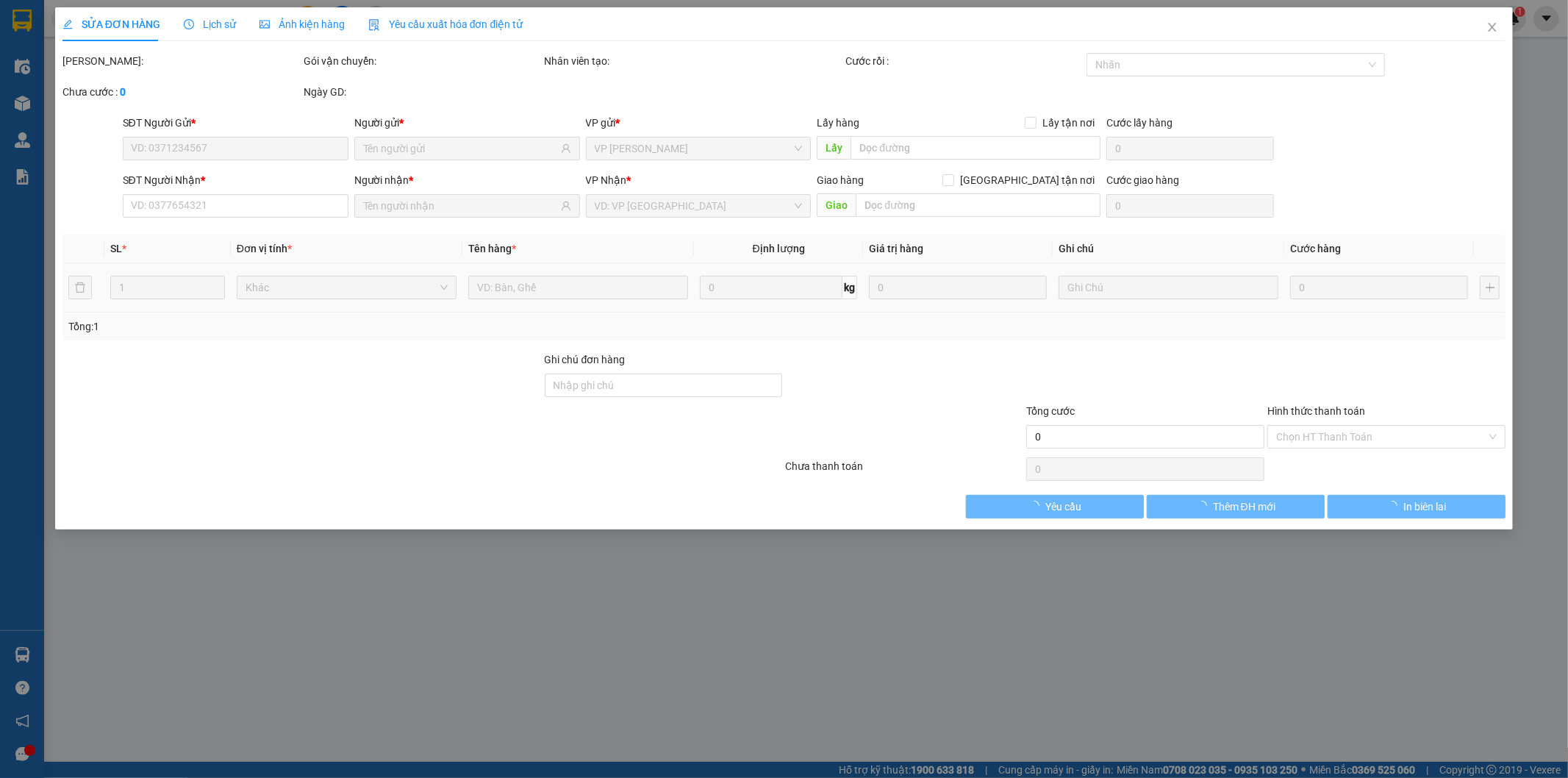
type input "0988750053"
type input "[PERSON_NAME]"
type input "0978021345"
type input "SƯƠNG"
checkbox input "true"
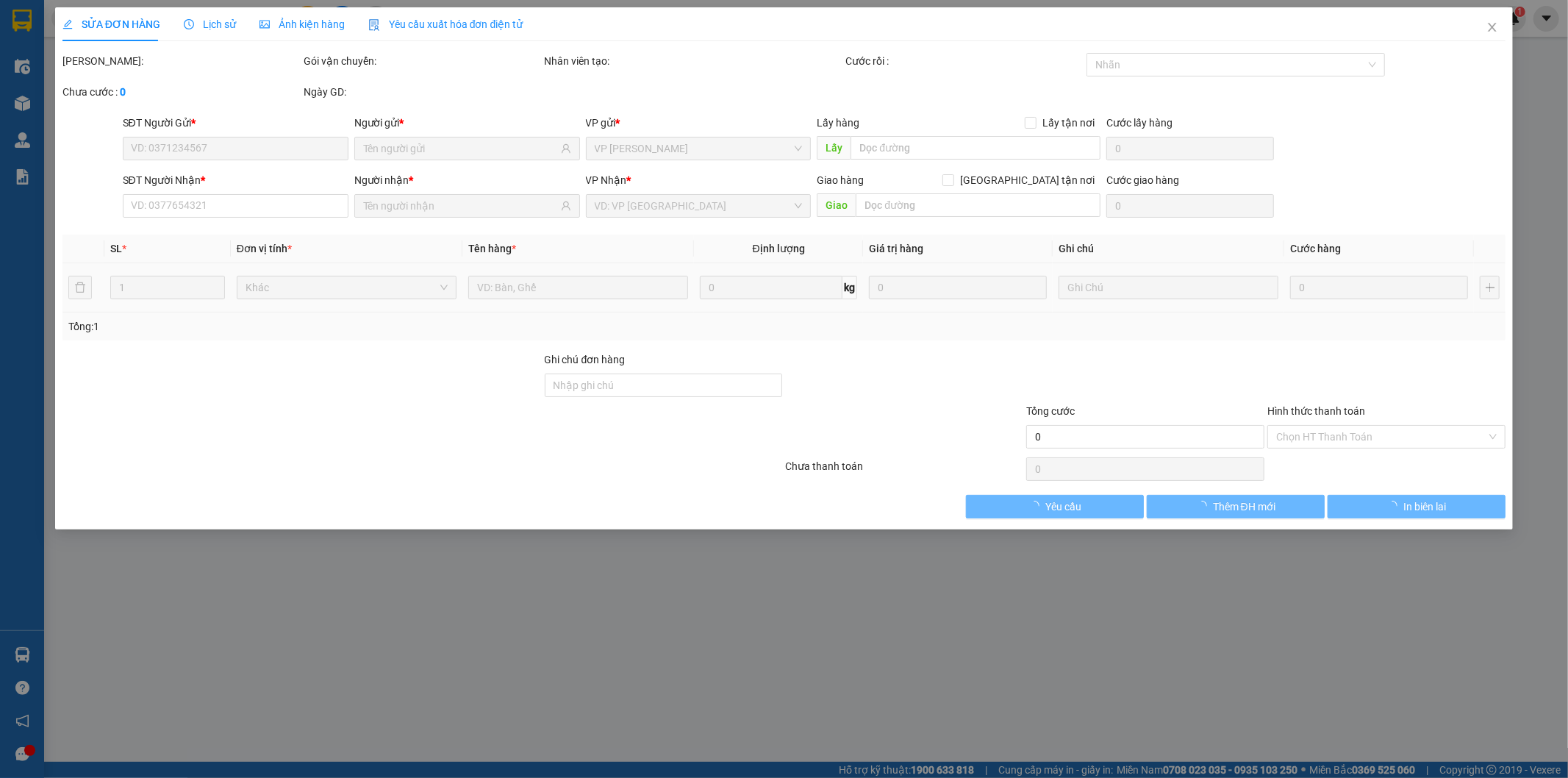
type input "CẦU 25"
type input "60.000"
type input "560.000"
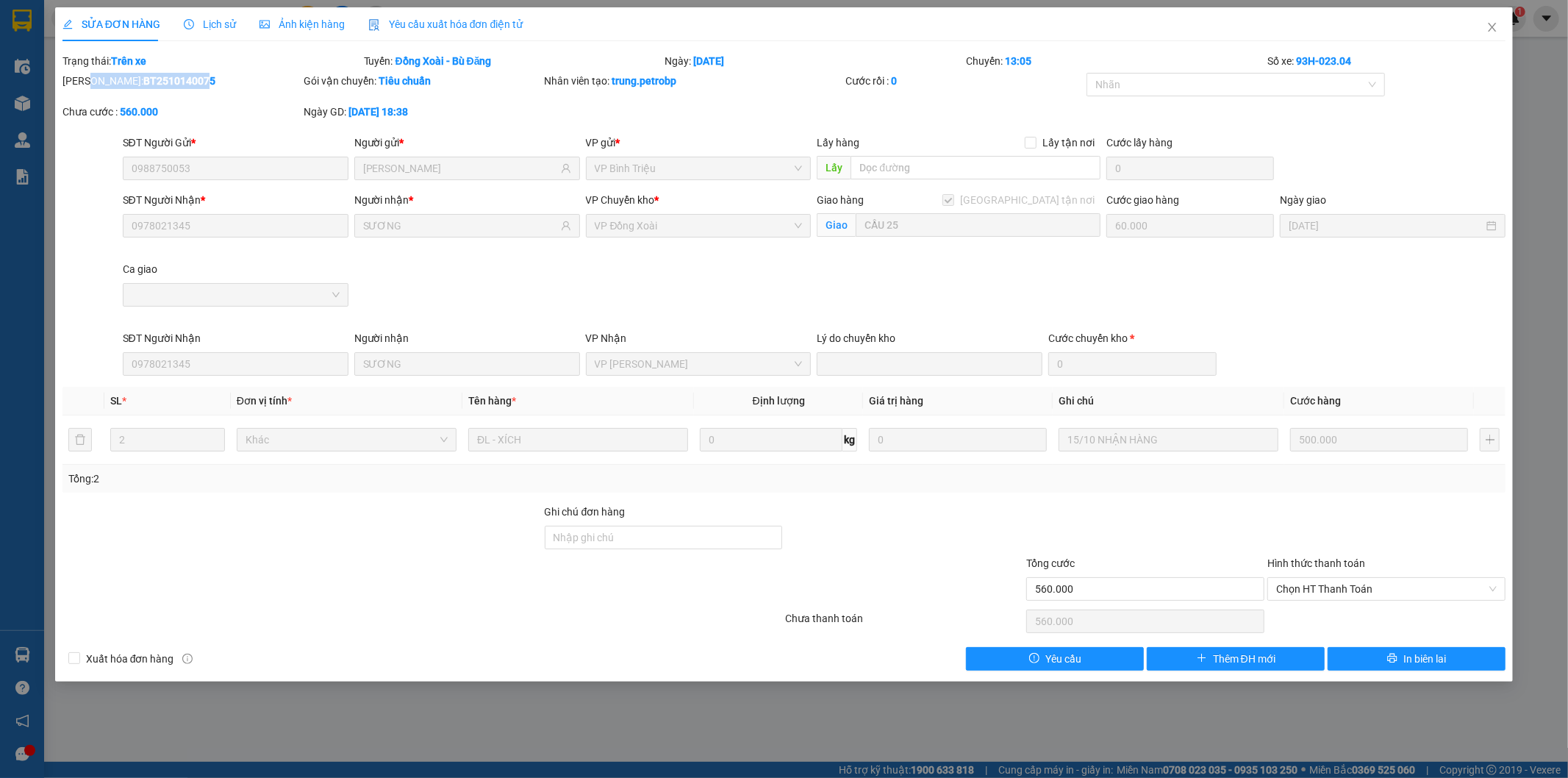
drag, startPoint x: 94, startPoint y: 77, endPoint x: 158, endPoint y: 88, distance: 64.9
click at [158, 88] on div "Mã ĐH: BT2510140075" at bounding box center [182, 81] width 238 height 16
click at [184, 78] on div "Mã ĐH: BT2510140075" at bounding box center [182, 81] width 238 height 16
drag, startPoint x: 98, startPoint y: 79, endPoint x: 196, endPoint y: 91, distance: 98.7
click at [196, 91] on div "Mã ĐH: BT2510140075" at bounding box center [181, 88] width 241 height 31
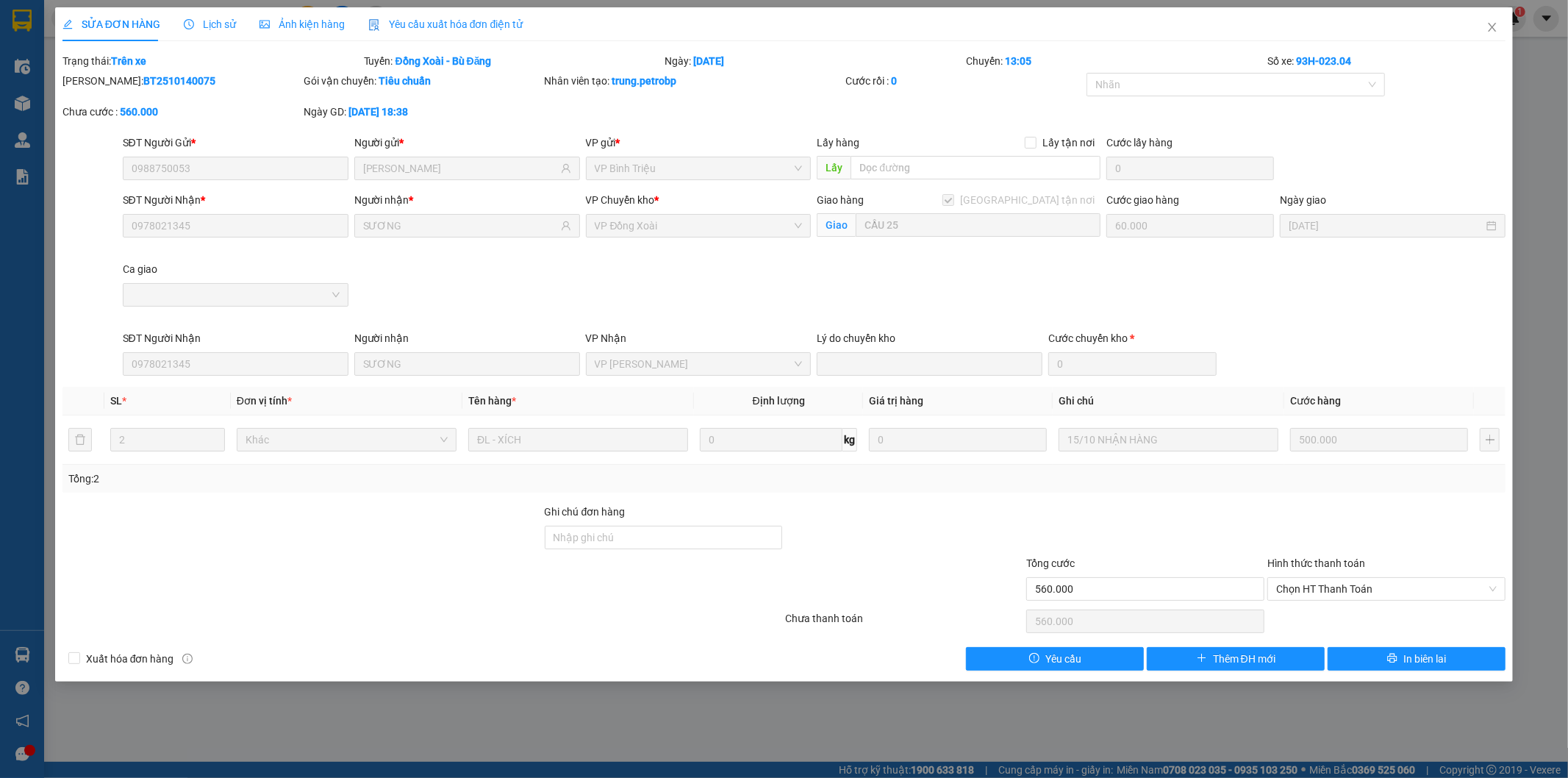
copy b "BT2510140075"
click at [1491, 26] on icon "close" at bounding box center [1493, 27] width 8 height 9
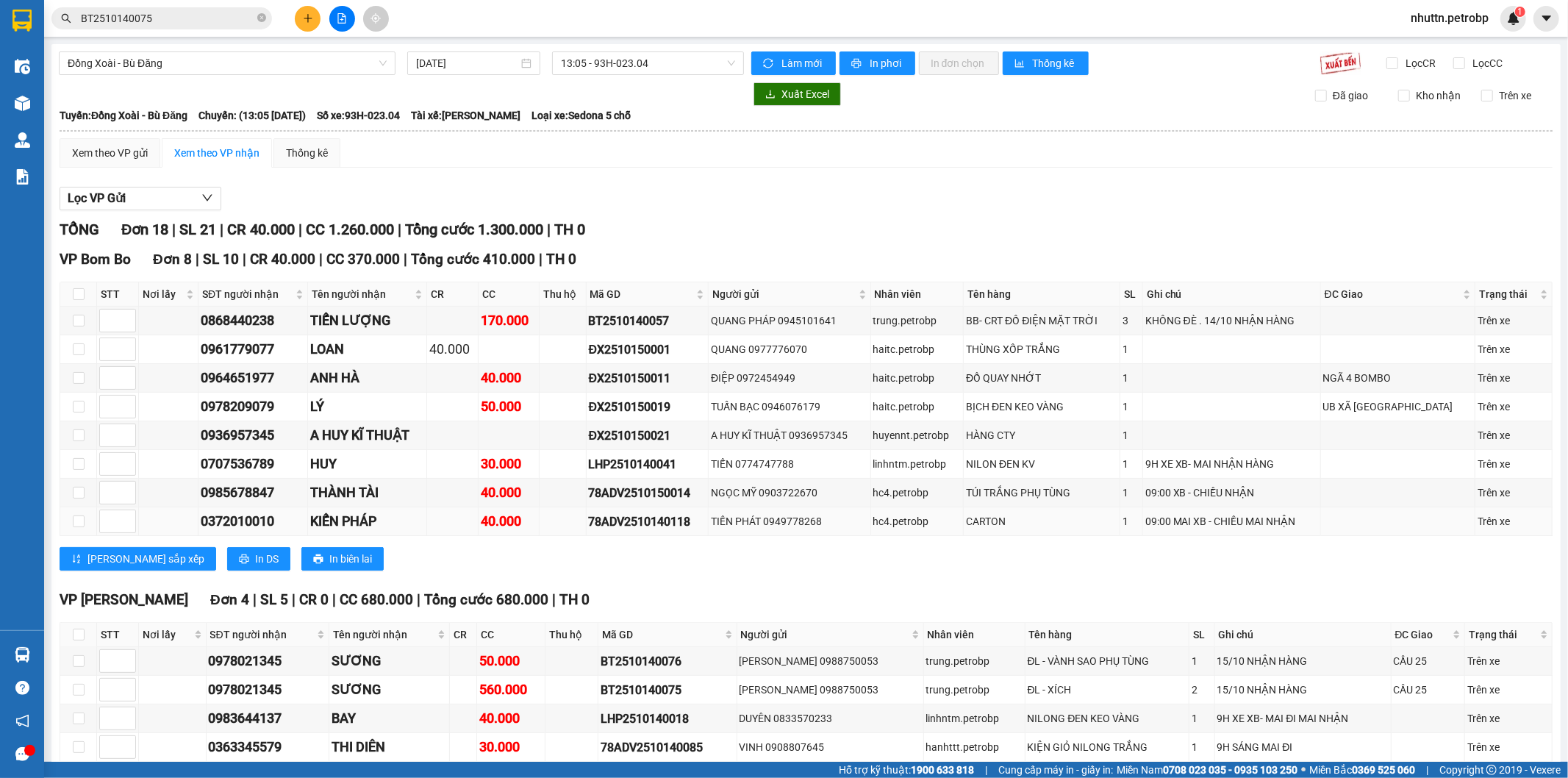
scroll to position [82, 0]
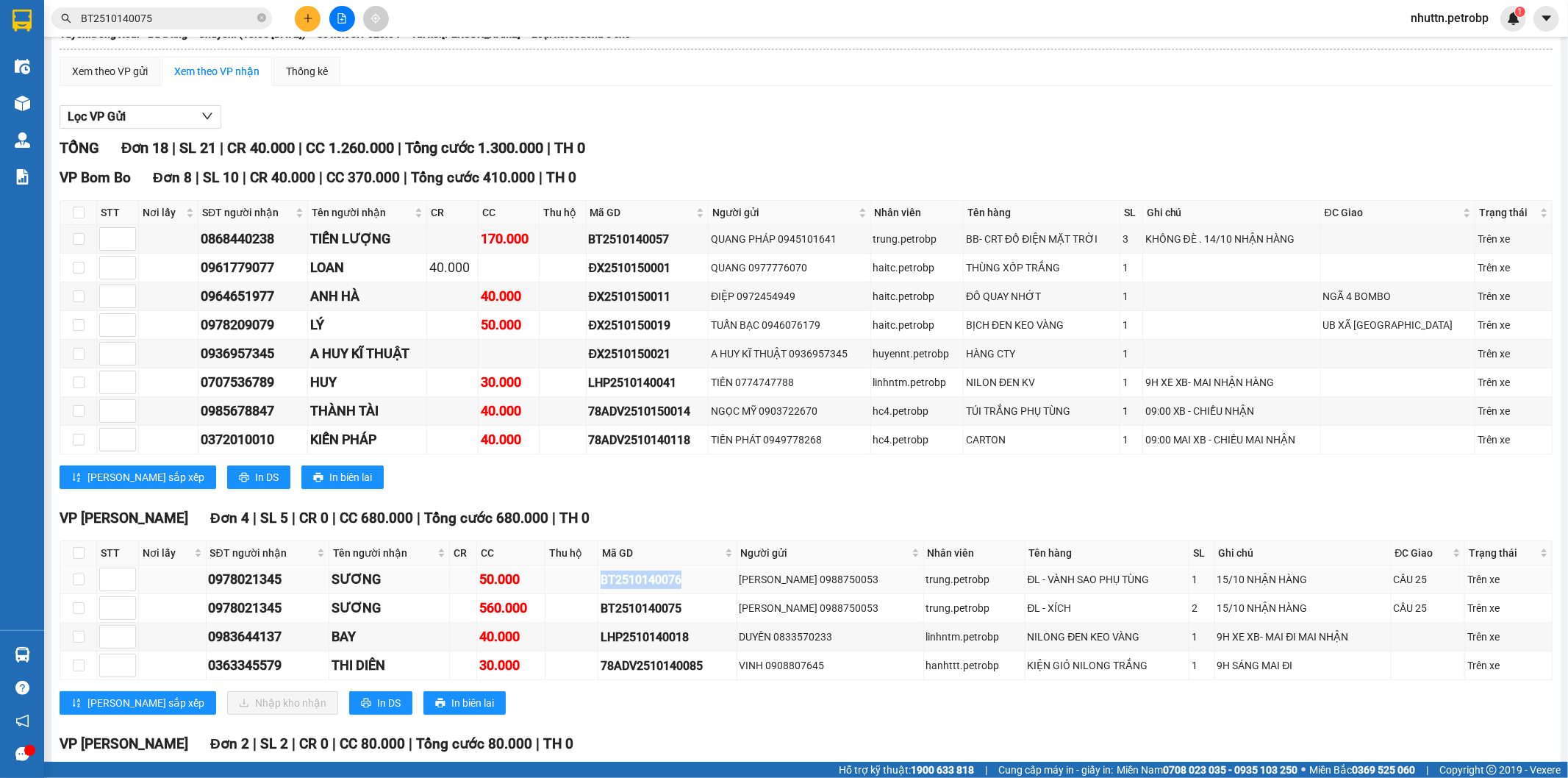
drag, startPoint x: 606, startPoint y: 580, endPoint x: 708, endPoint y: 589, distance: 102.4
click at [708, 589] on div "BT2510140076" at bounding box center [667, 580] width 133 height 19
copy div "BT2510140076"
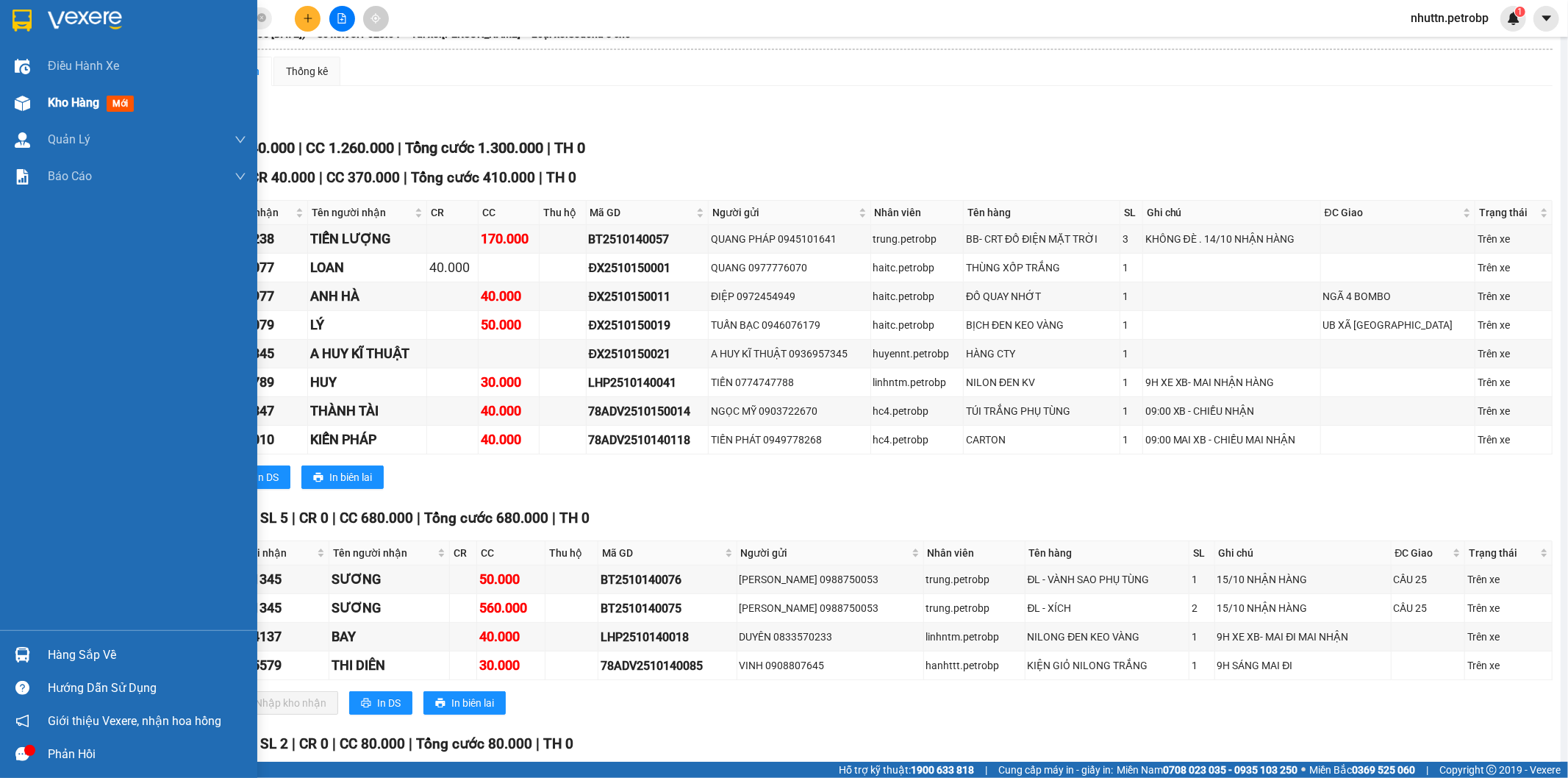
click at [26, 89] on div "Kho hàng mới" at bounding box center [128, 103] width 257 height 37
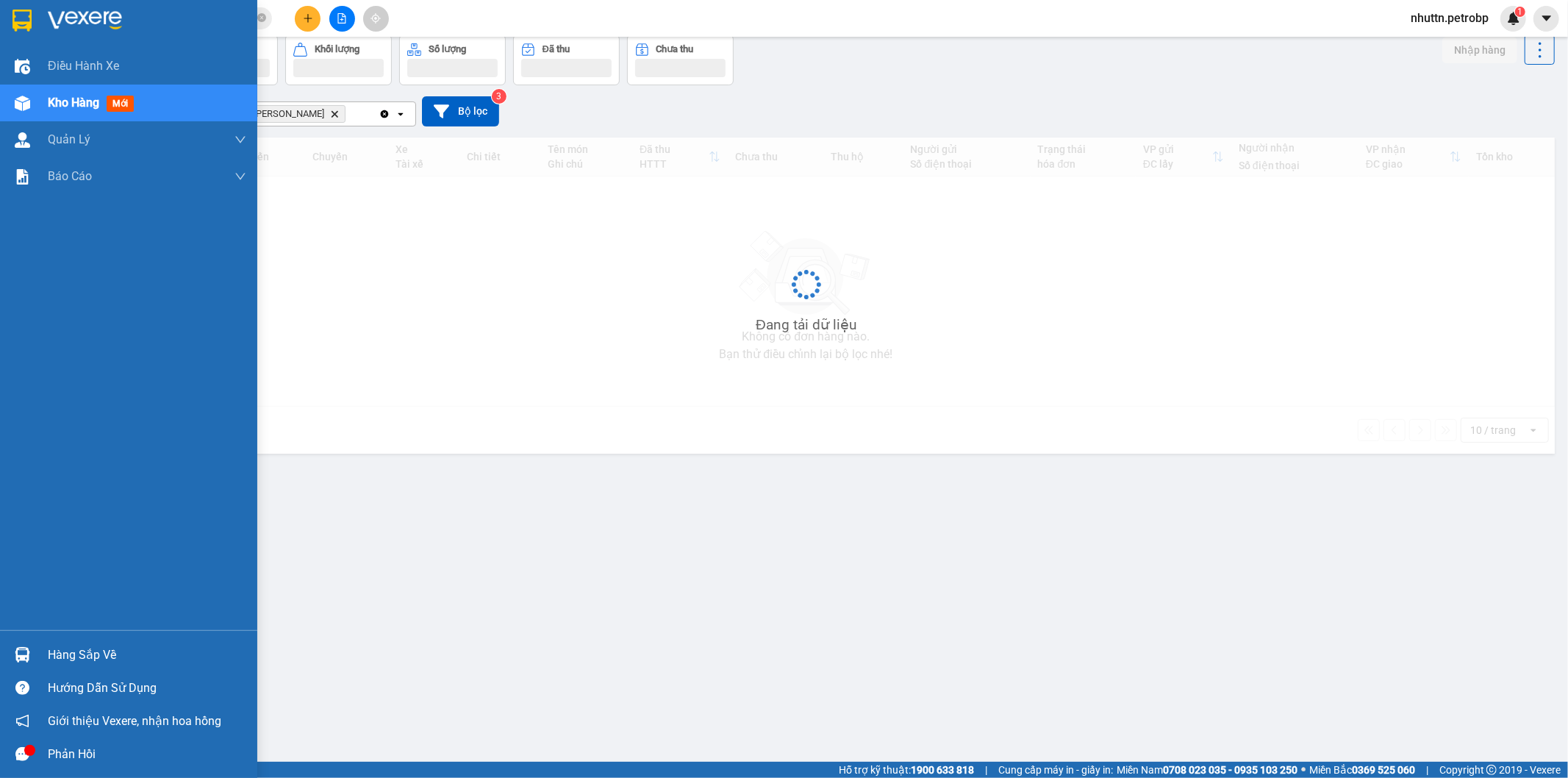
scroll to position [68, 0]
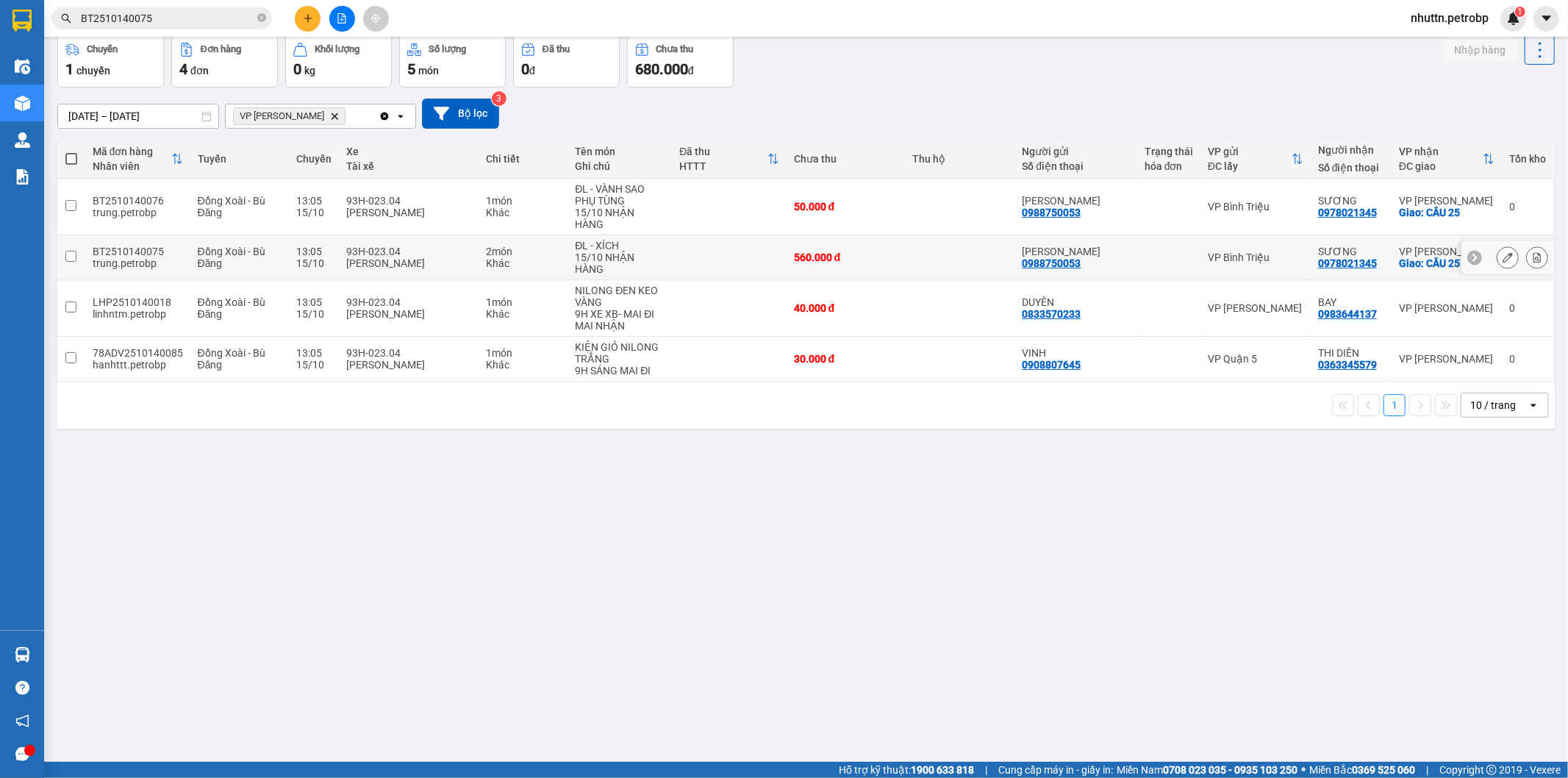
click at [728, 235] on td at bounding box center [729, 257] width 114 height 45
checkbox input "true"
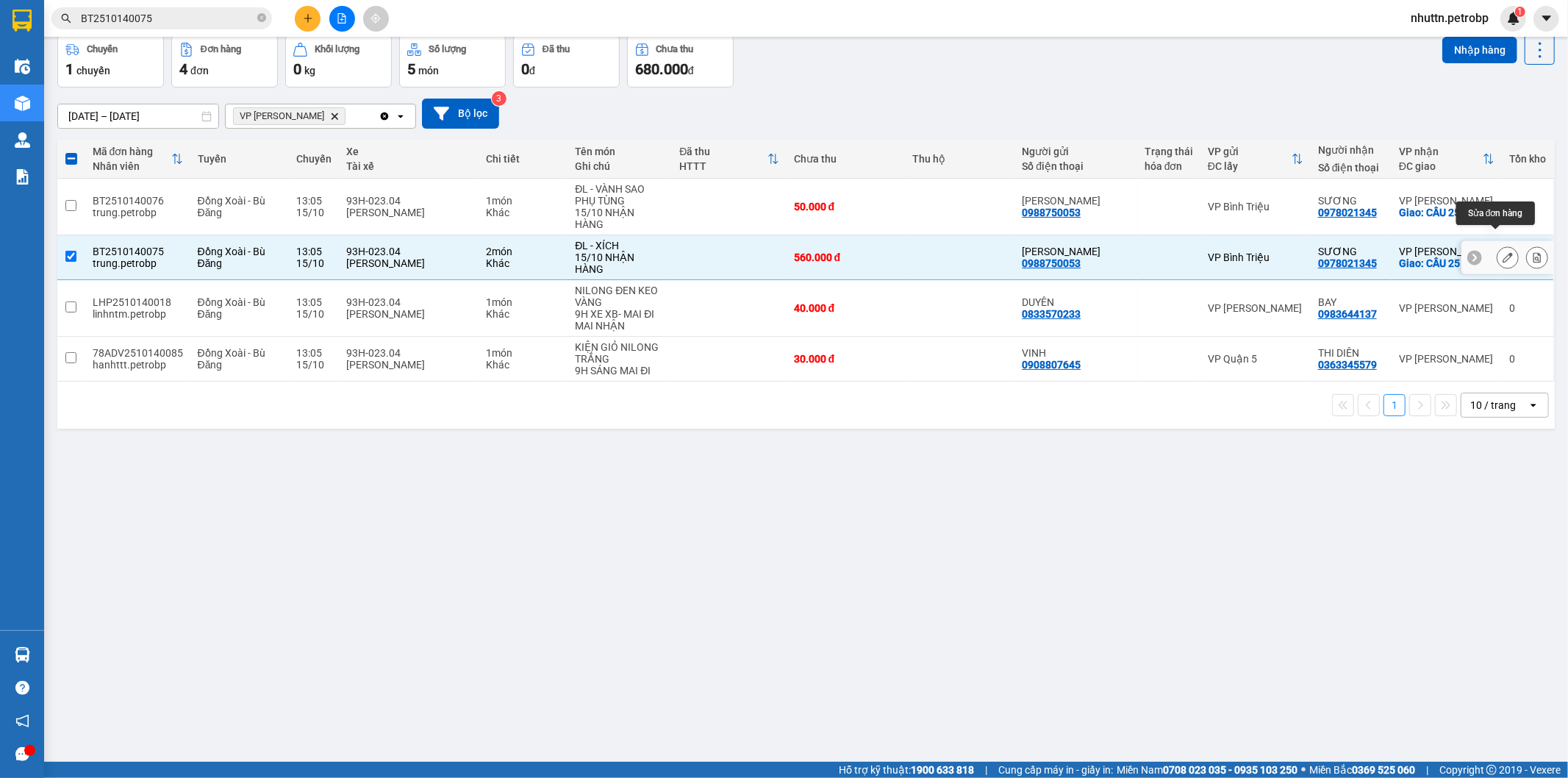
click at [1498, 245] on button at bounding box center [1508, 258] width 20 height 26
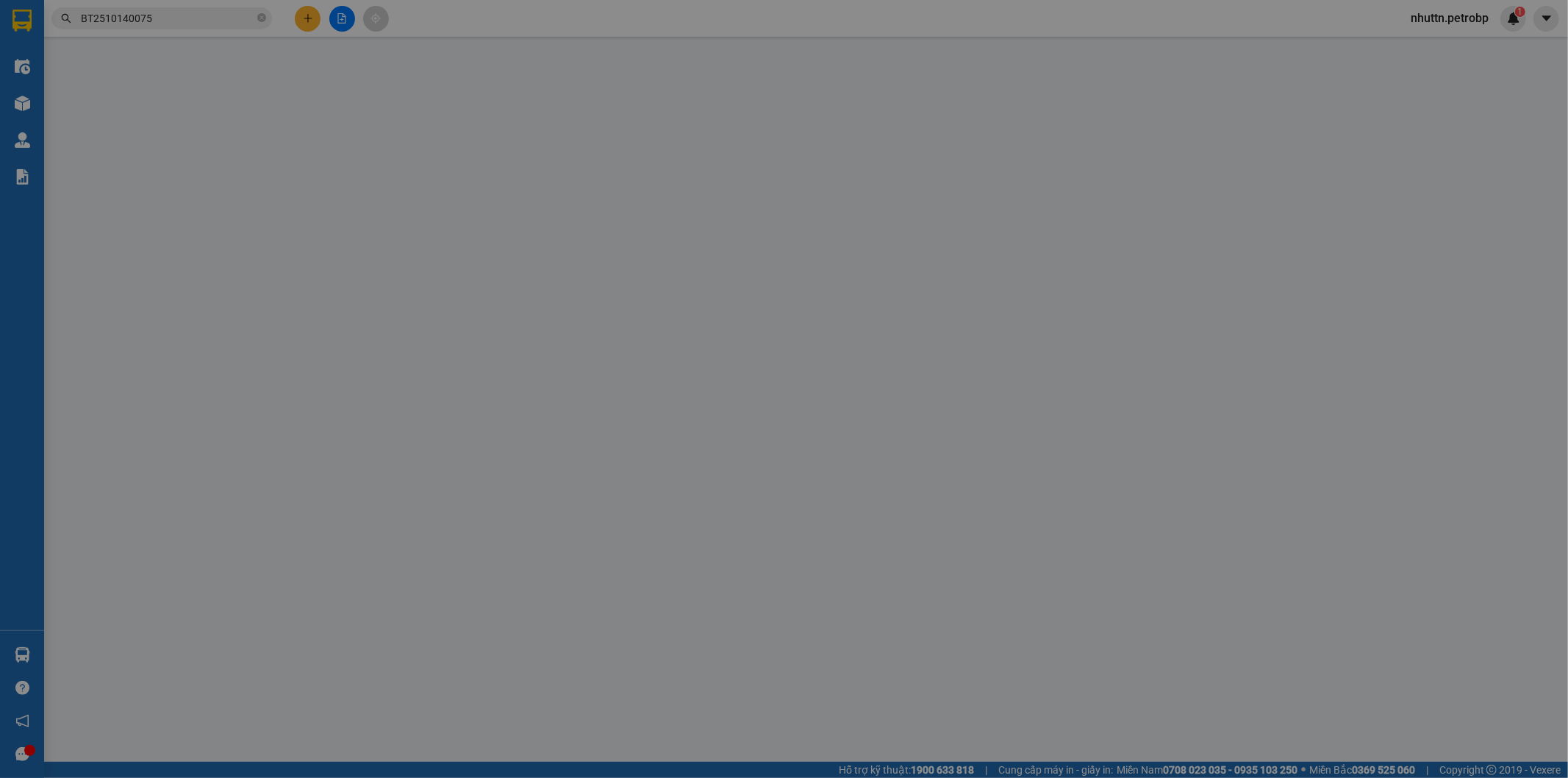
type input "0988750053"
type input "[PERSON_NAME]"
type input "0978021345"
type input "SƯƠNG"
checkbox input "true"
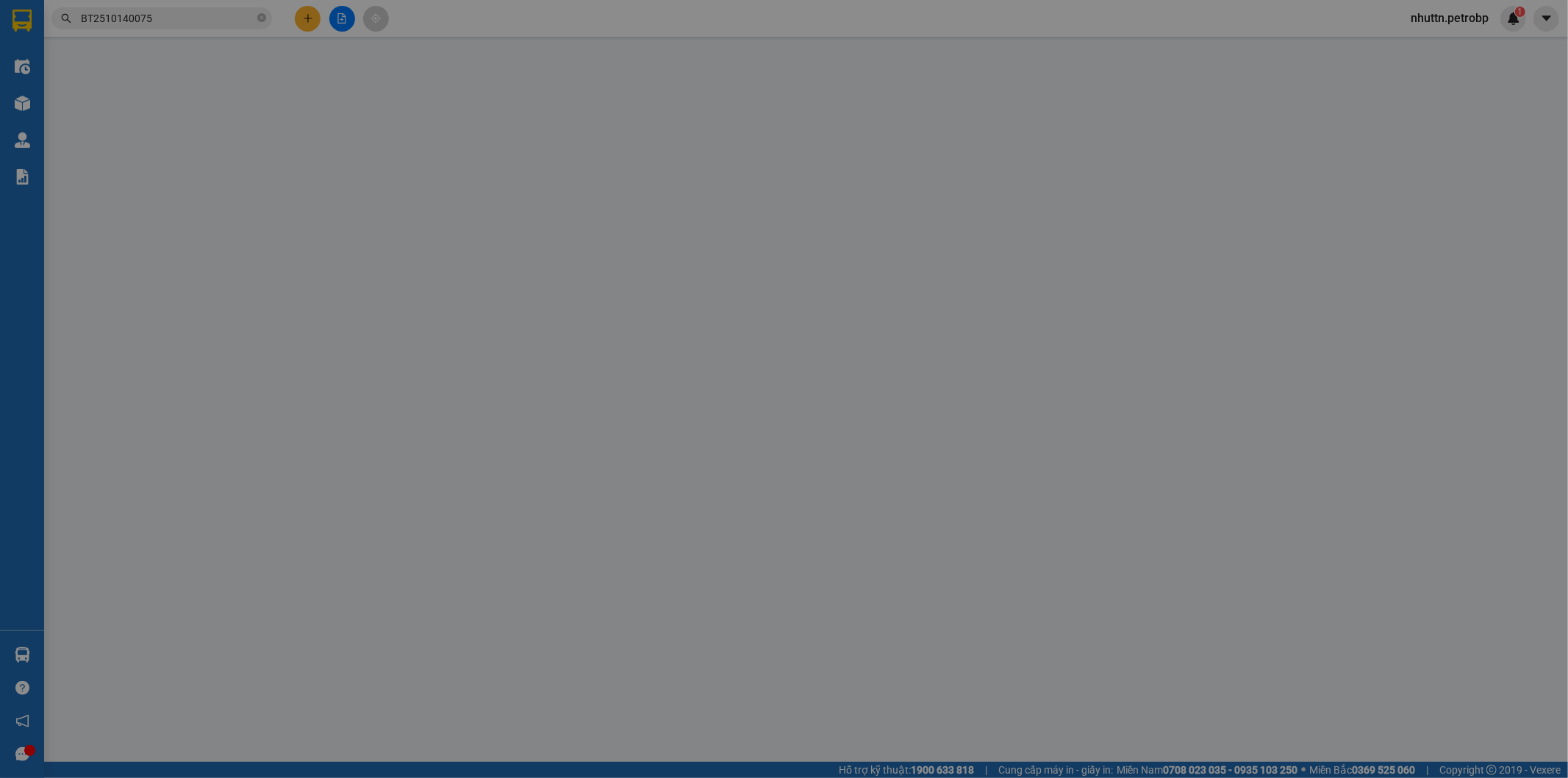
type input "CẦU 25"
type input "60.000"
type input "560.000"
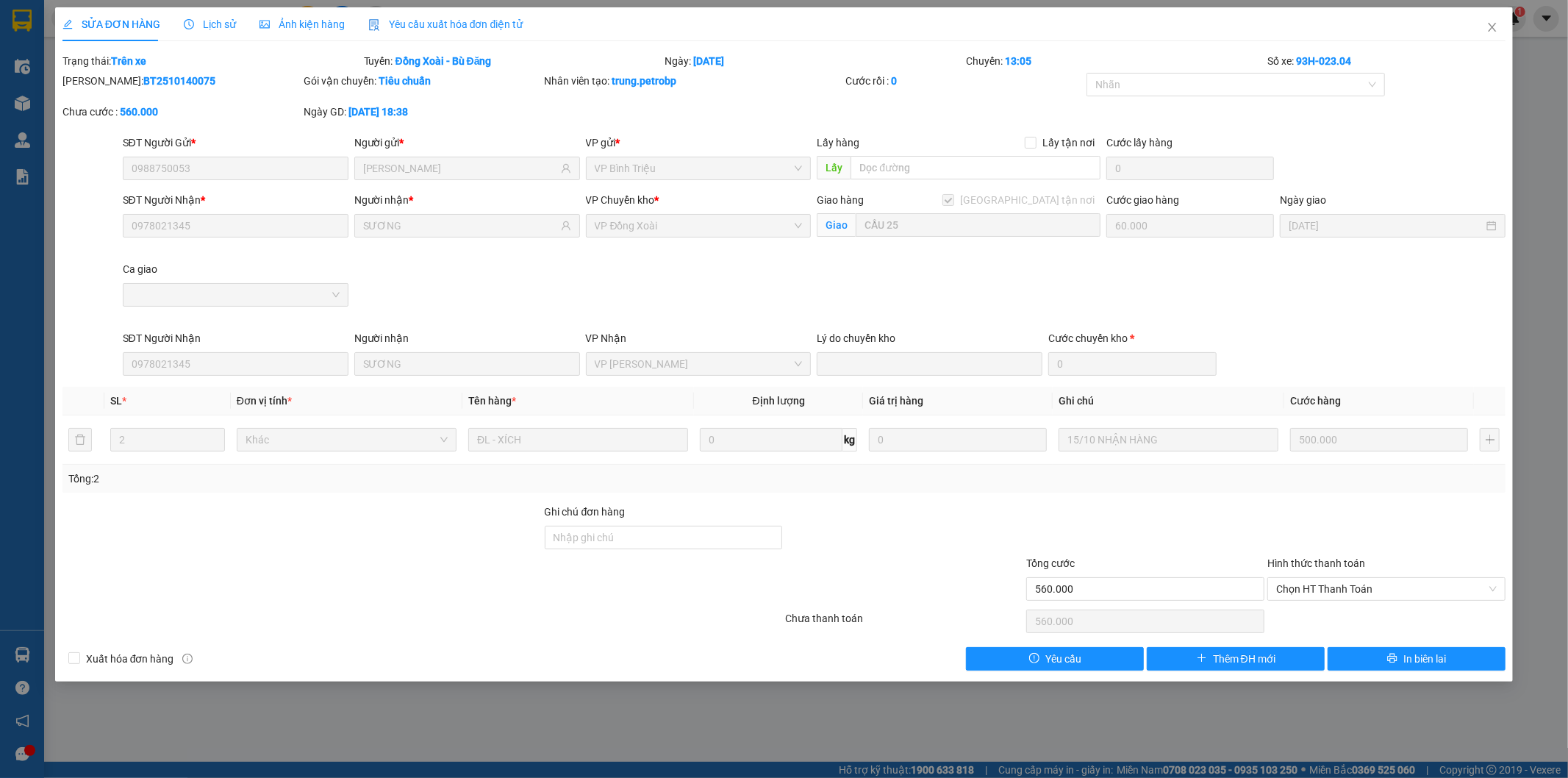
drag, startPoint x: 96, startPoint y: 81, endPoint x: 188, endPoint y: 76, distance: 92.1
click at [188, 76] on div "Mã ĐH: BT2510140075" at bounding box center [182, 81] width 238 height 16
click at [1494, 25] on icon "close" at bounding box center [1492, 27] width 11 height 11
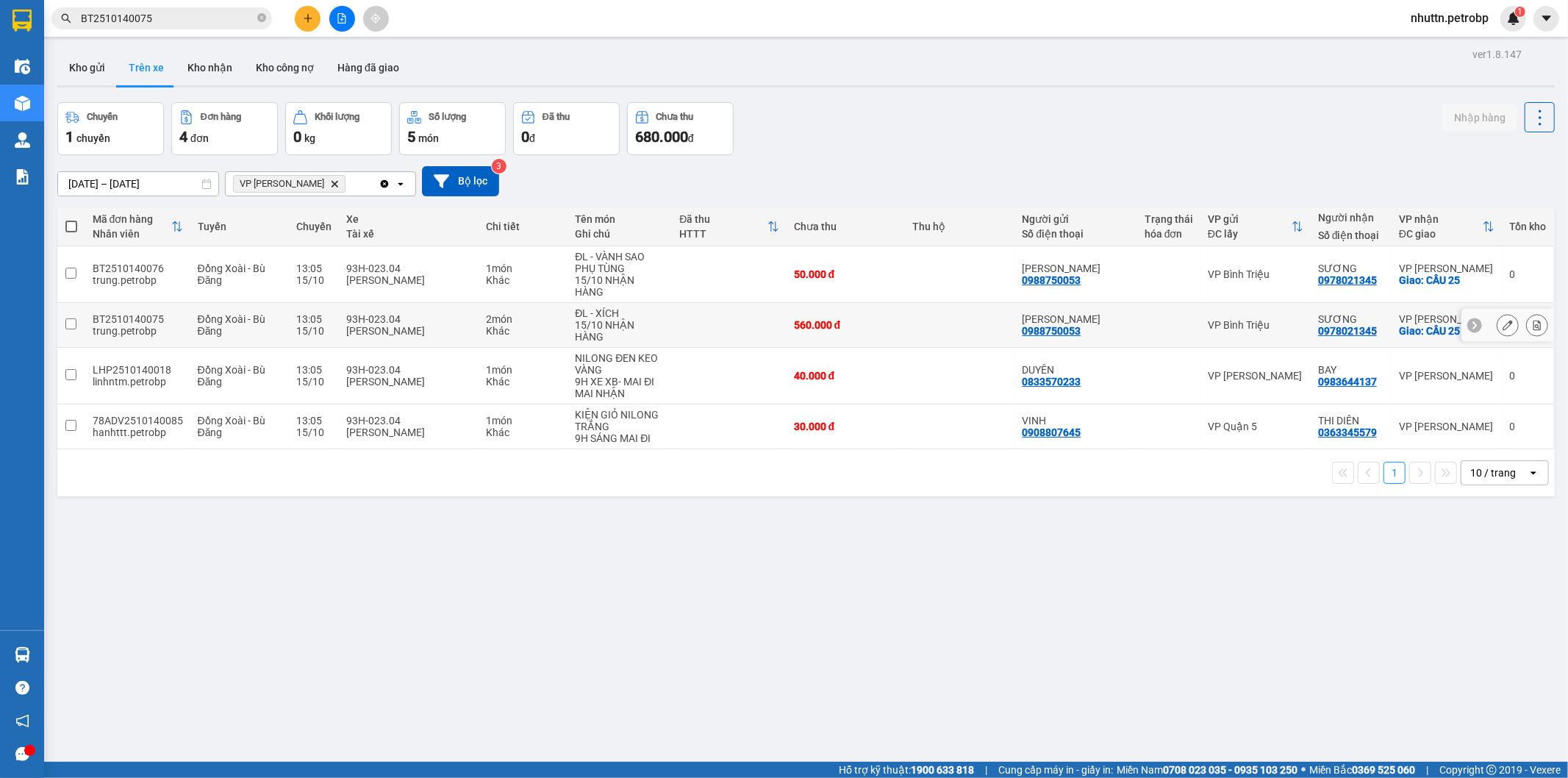
click at [673, 306] on td at bounding box center [729, 325] width 114 height 45
checkbox input "true"
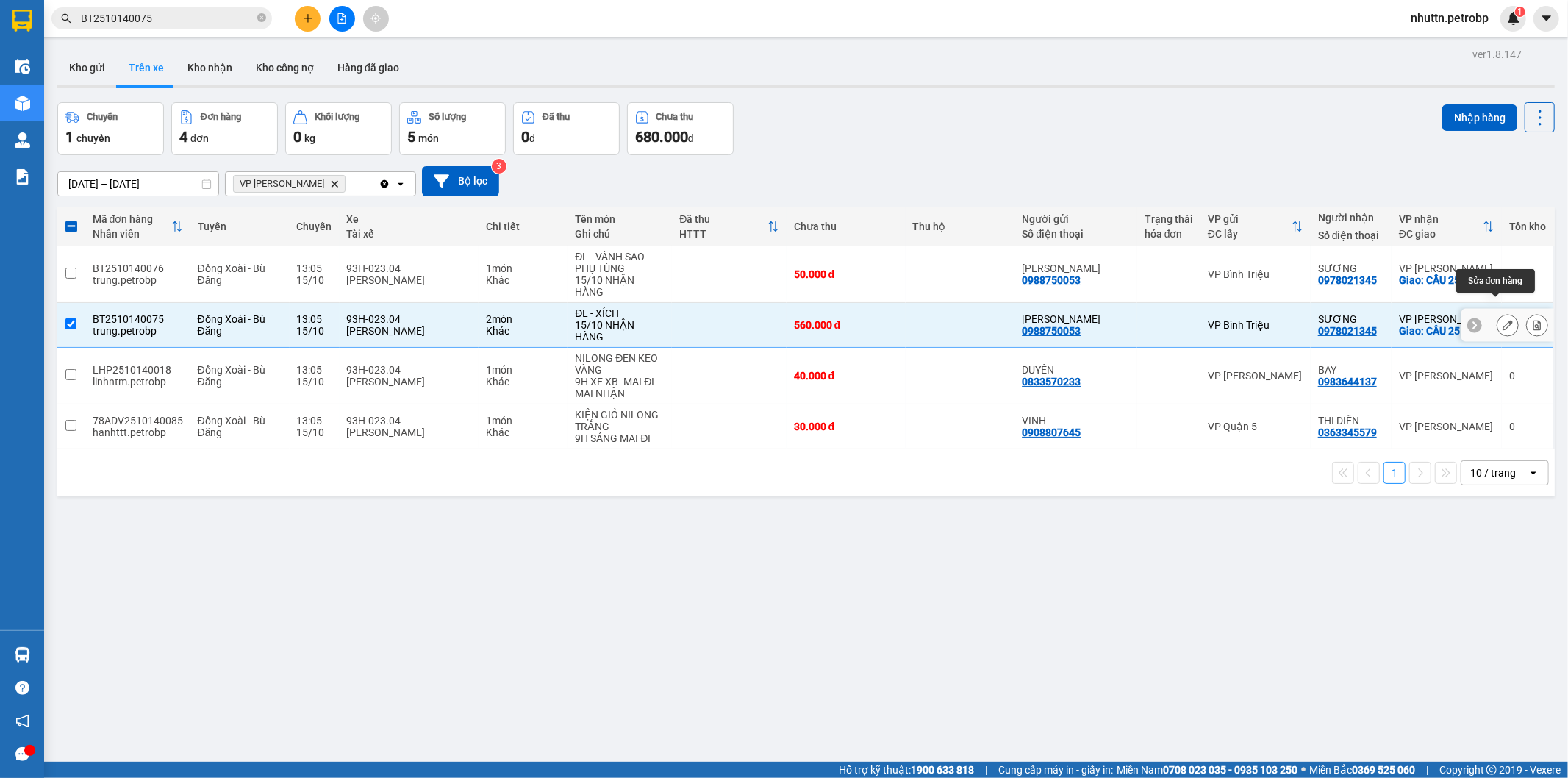
click at [1503, 313] on button at bounding box center [1508, 326] width 20 height 26
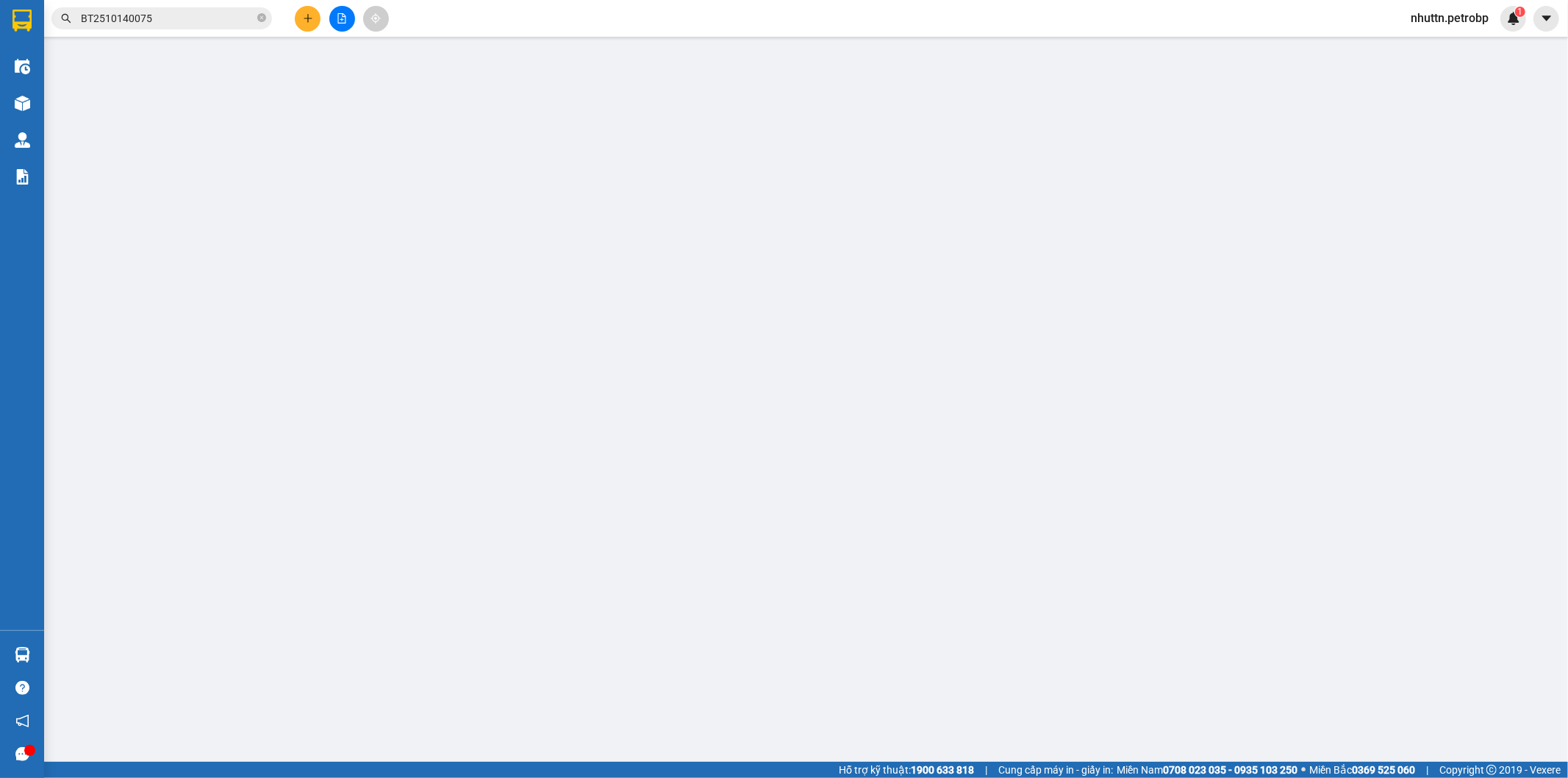
type input "0988750053"
type input "[PERSON_NAME]"
type input "0978021345"
type input "SƯƠNG"
checkbox input "true"
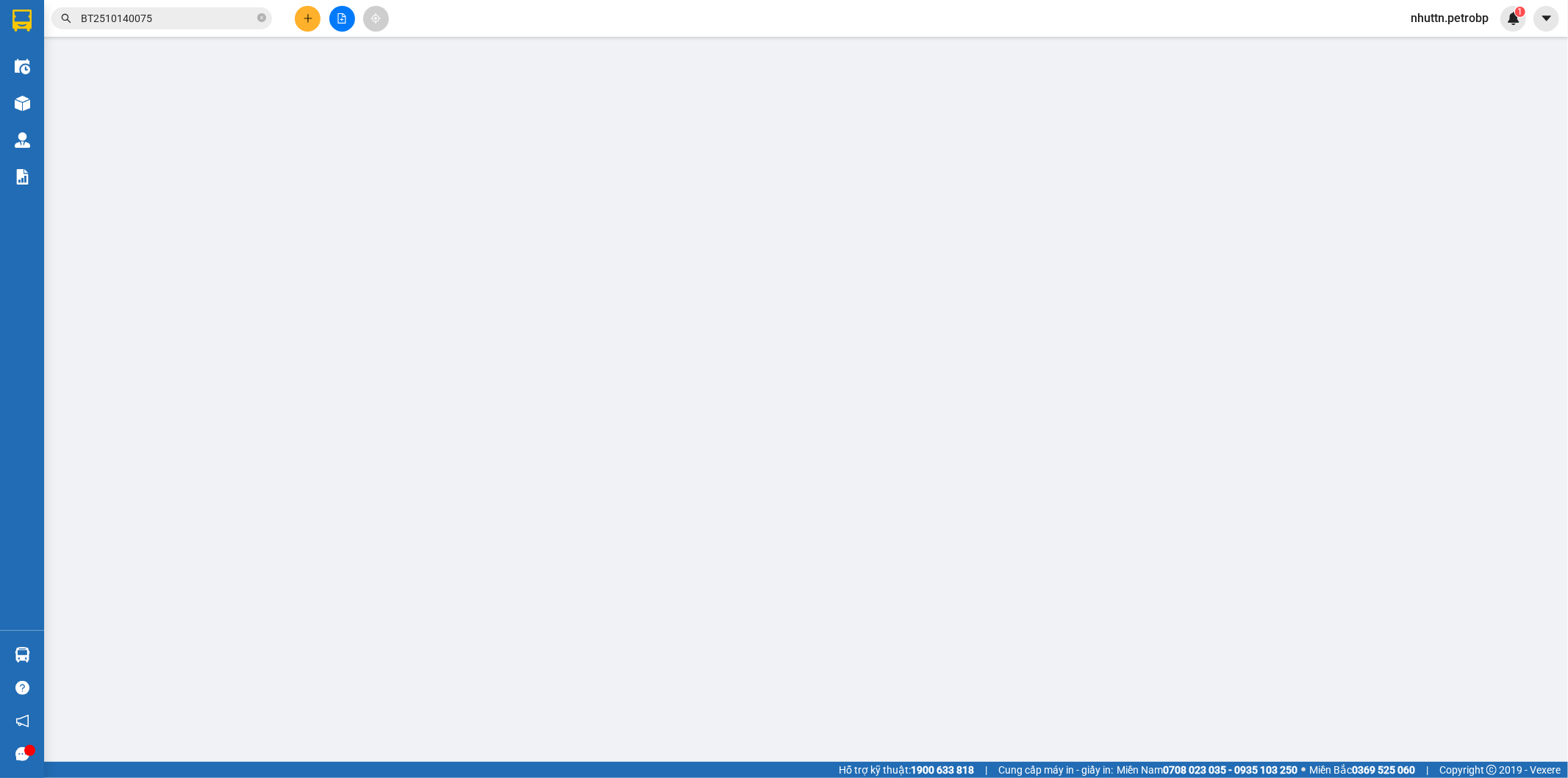
type input "CẦU 25"
type input "60.000"
type input "560.000"
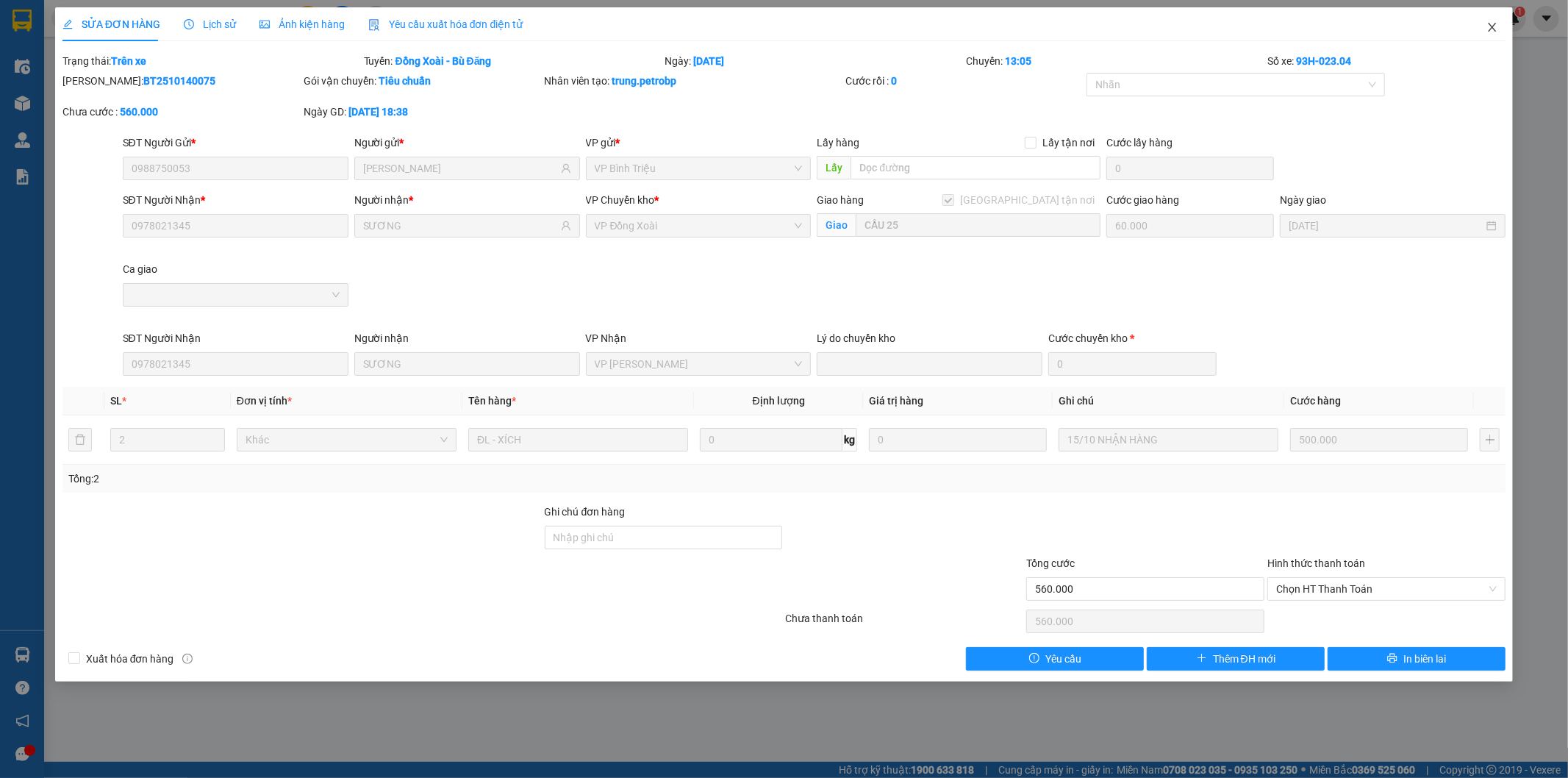
click at [1494, 31] on icon "close" at bounding box center [1492, 27] width 11 height 11
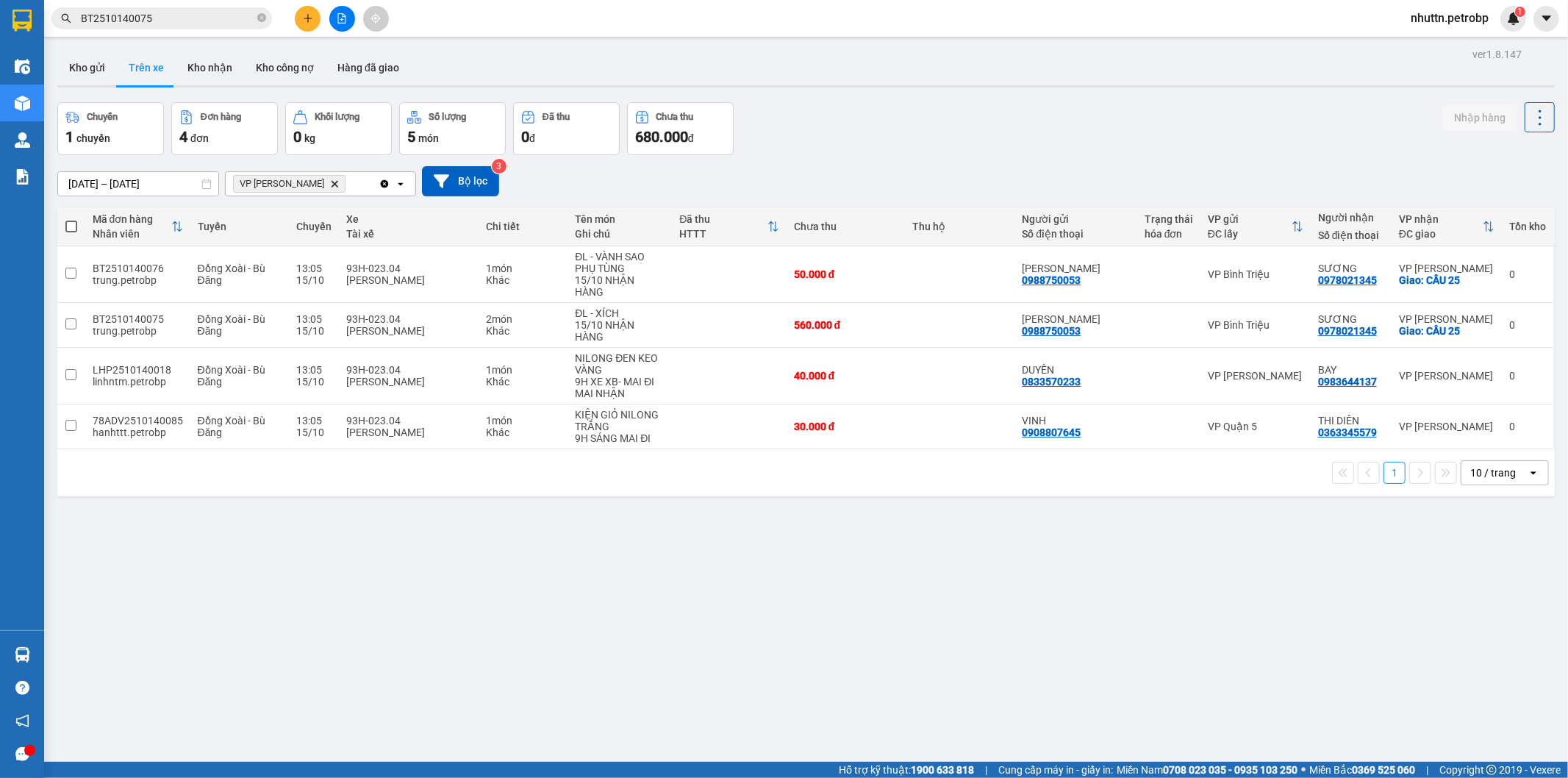
click at [141, 63] on button "Trên xe" at bounding box center [146, 67] width 59 height 35
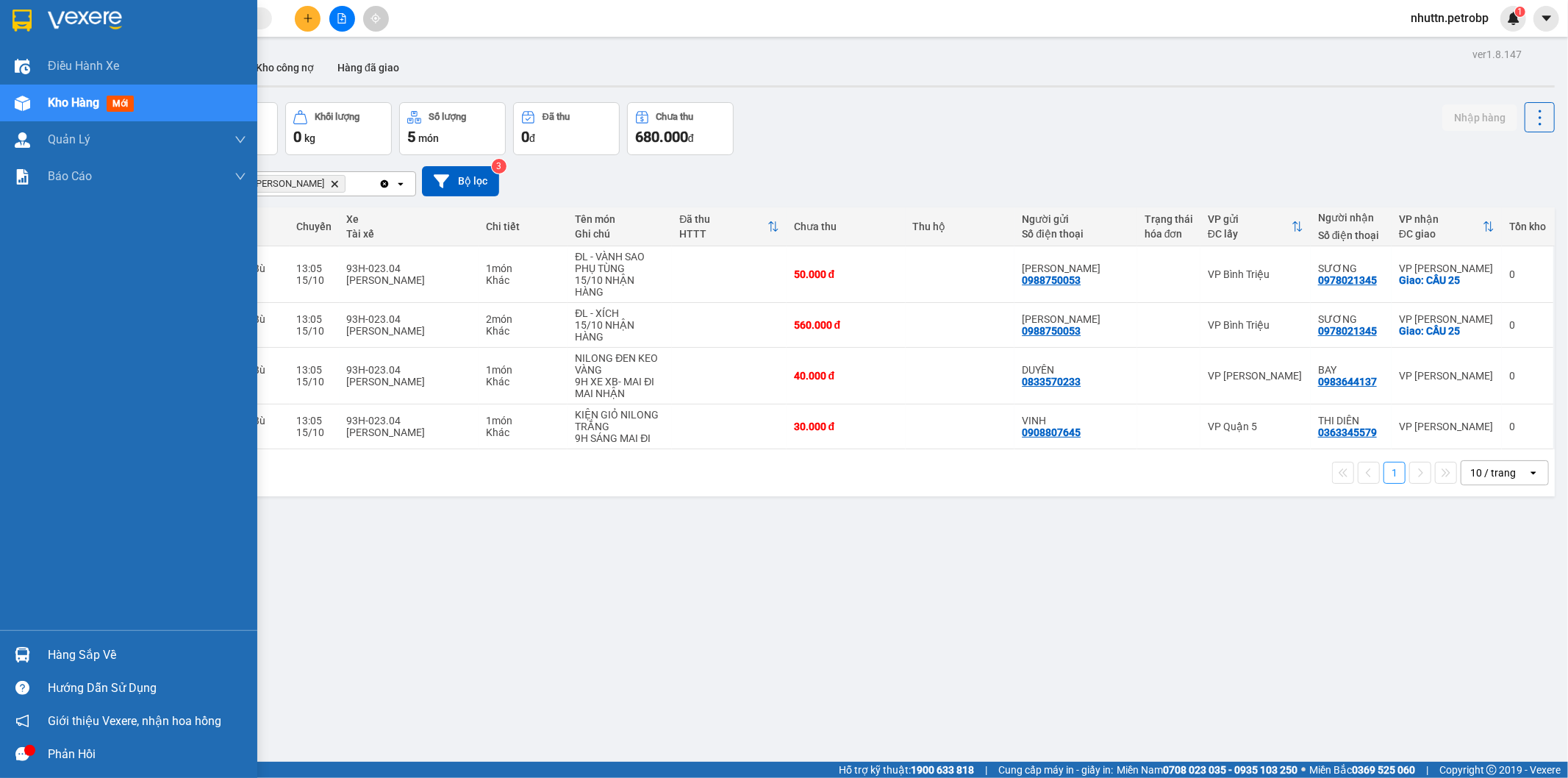
click at [32, 656] on div at bounding box center [23, 655] width 26 height 26
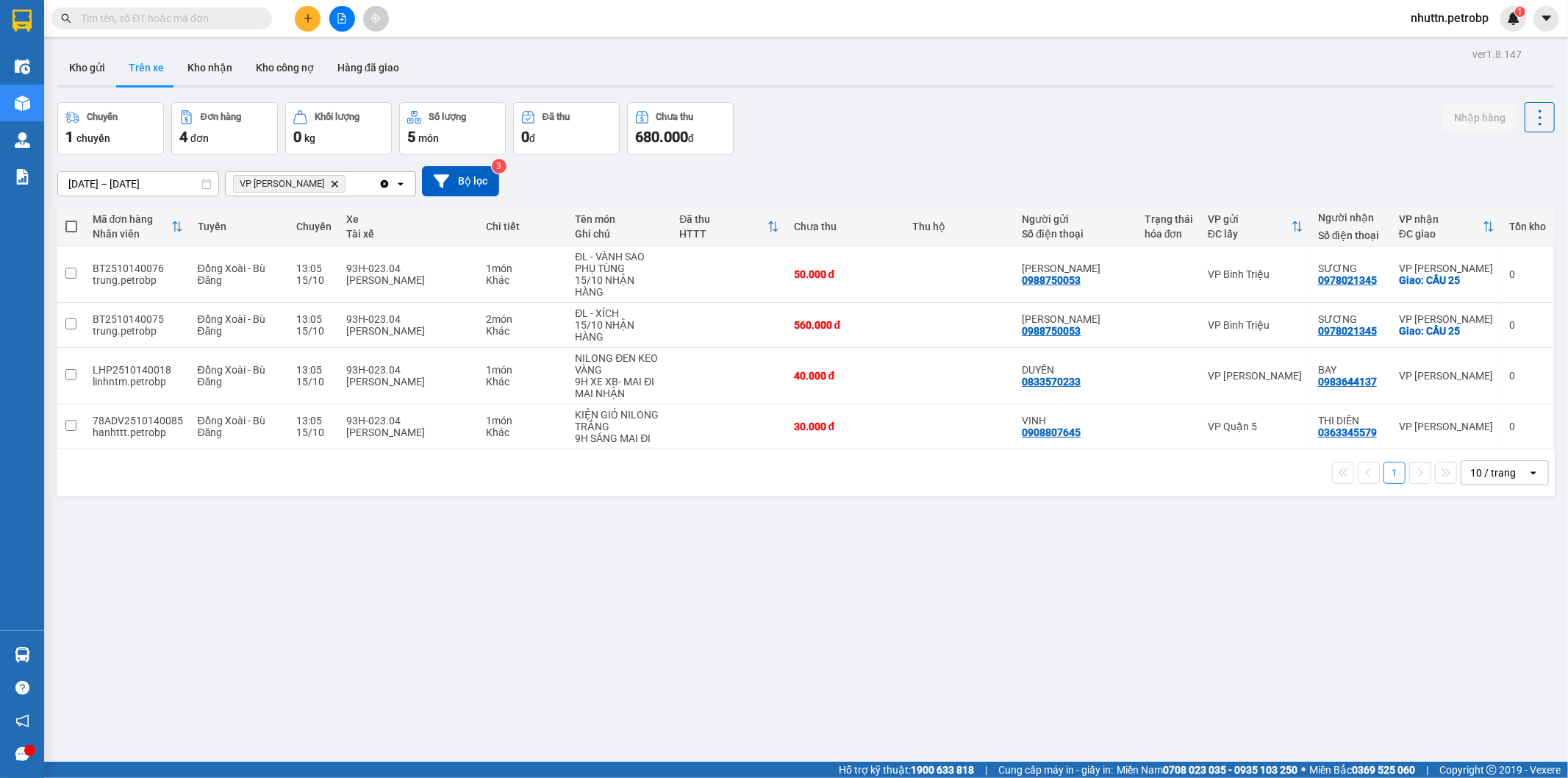
click at [846, 642] on section "Kết quả tìm kiếm ( 0 ) Bộ lọc No Data nhuttn.petrobp 1 Điều hành xe Kho hàng mớ…" at bounding box center [784, 389] width 1568 height 778
click at [72, 268] on input "checkbox" at bounding box center [71, 273] width 11 height 11
checkbox input "true"
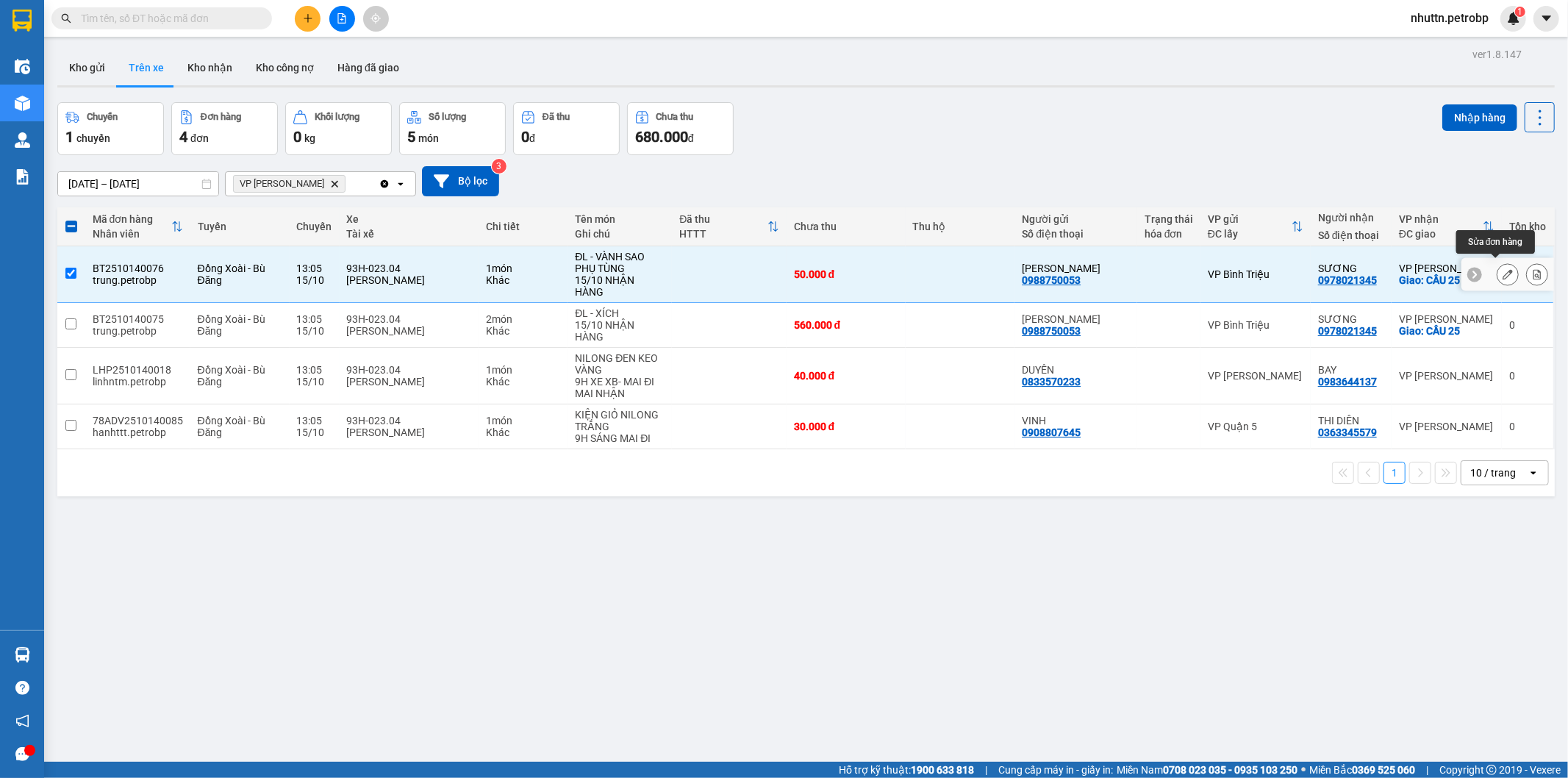
click at [1503, 272] on icon at bounding box center [1508, 274] width 11 height 11
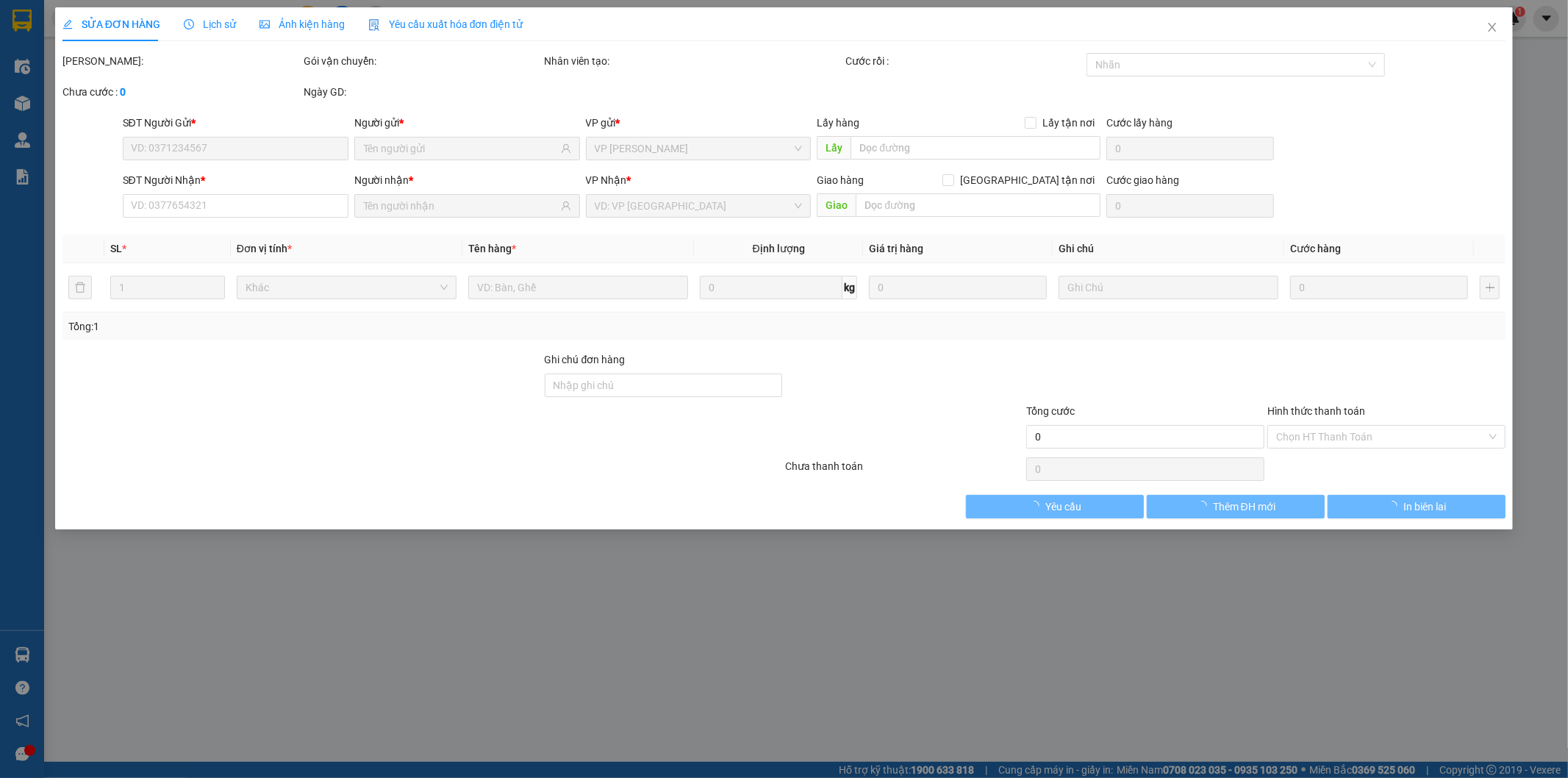
type input "0988750053"
type input "[PERSON_NAME]"
type input "0978021345"
type input "SƯƠNG"
checkbox input "true"
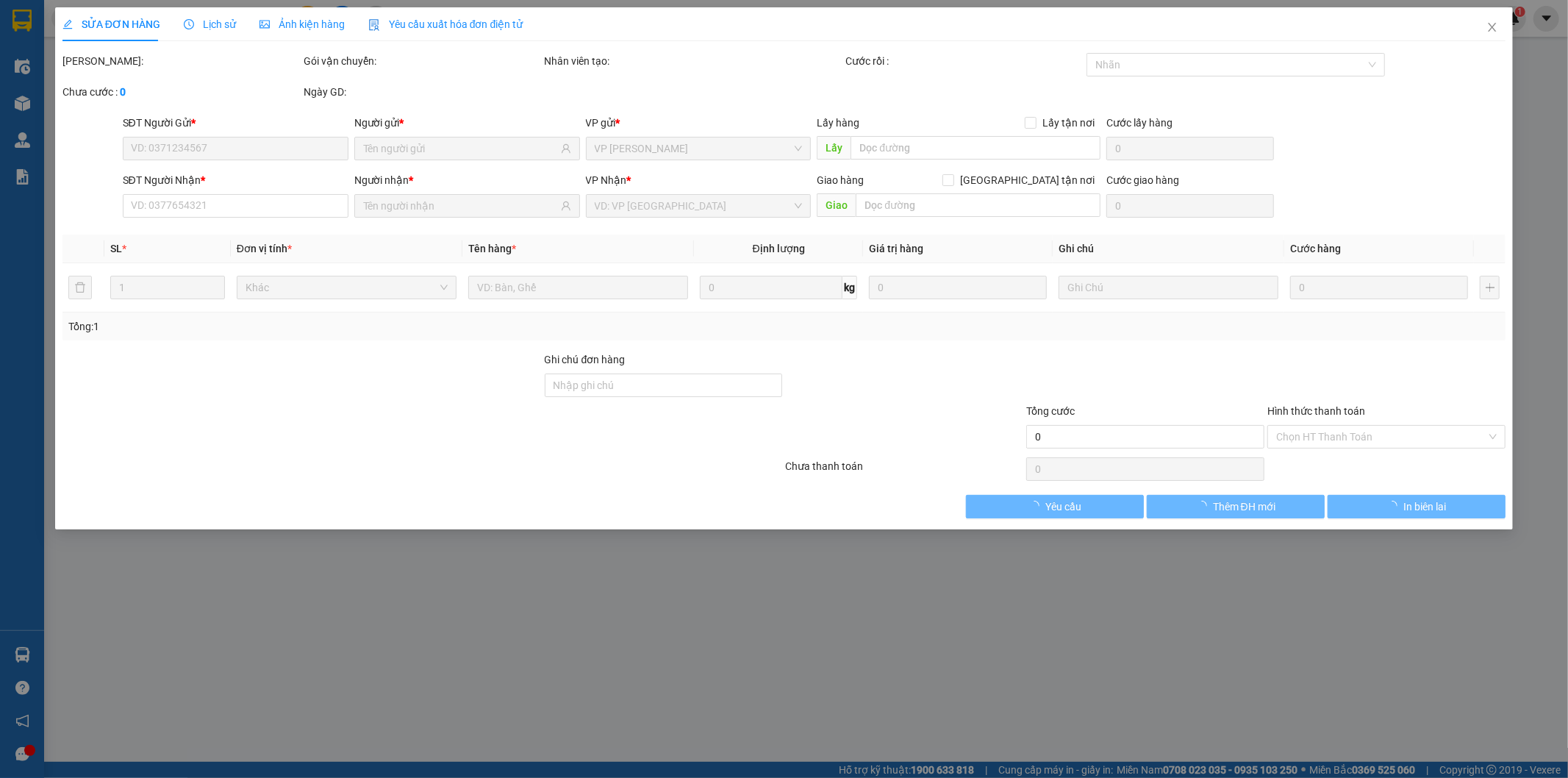
type input "CẦU 25"
type input "50.000"
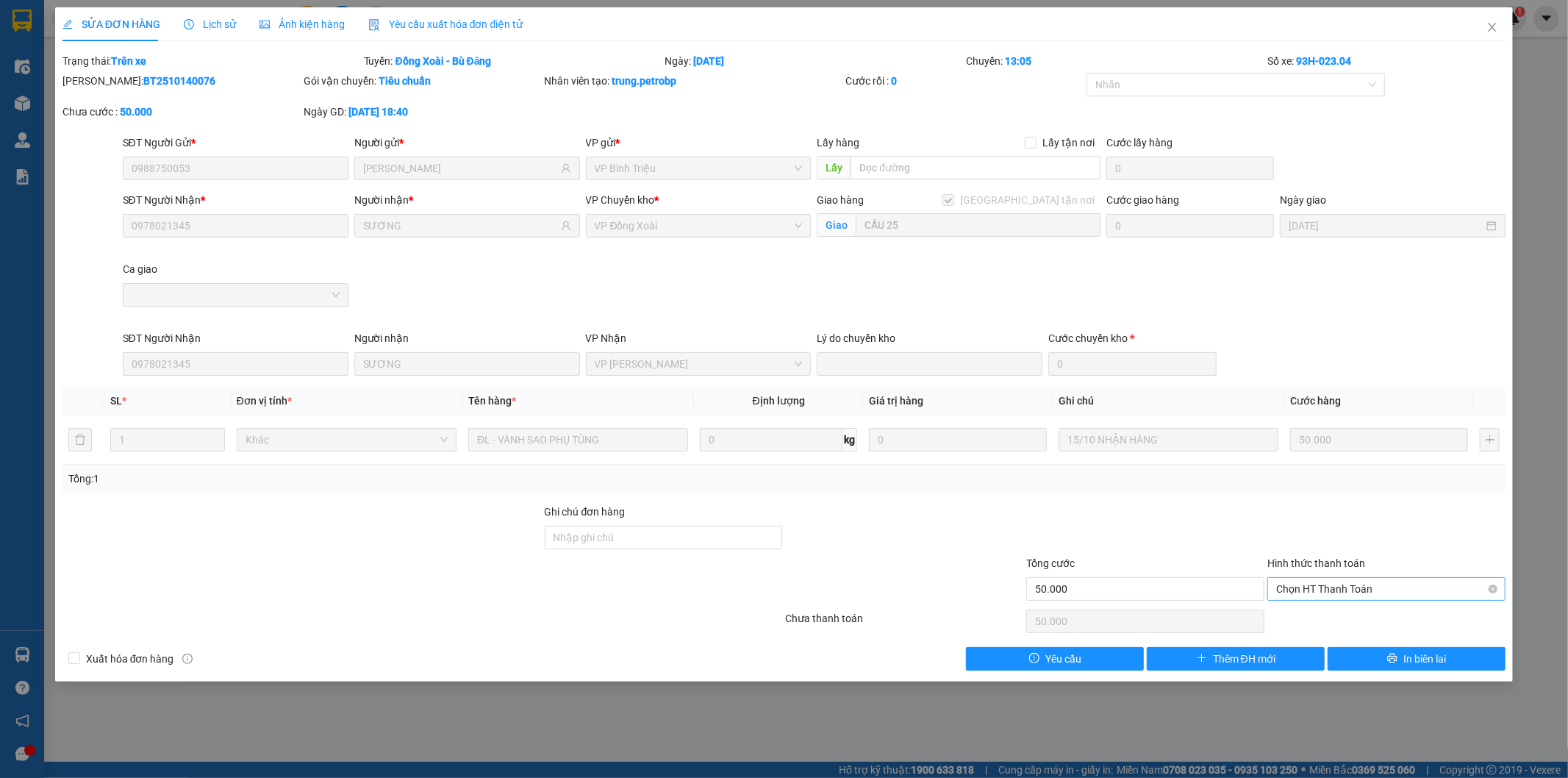
click at [1329, 591] on span "Chọn HT Thanh Toán" at bounding box center [1387, 589] width 220 height 22
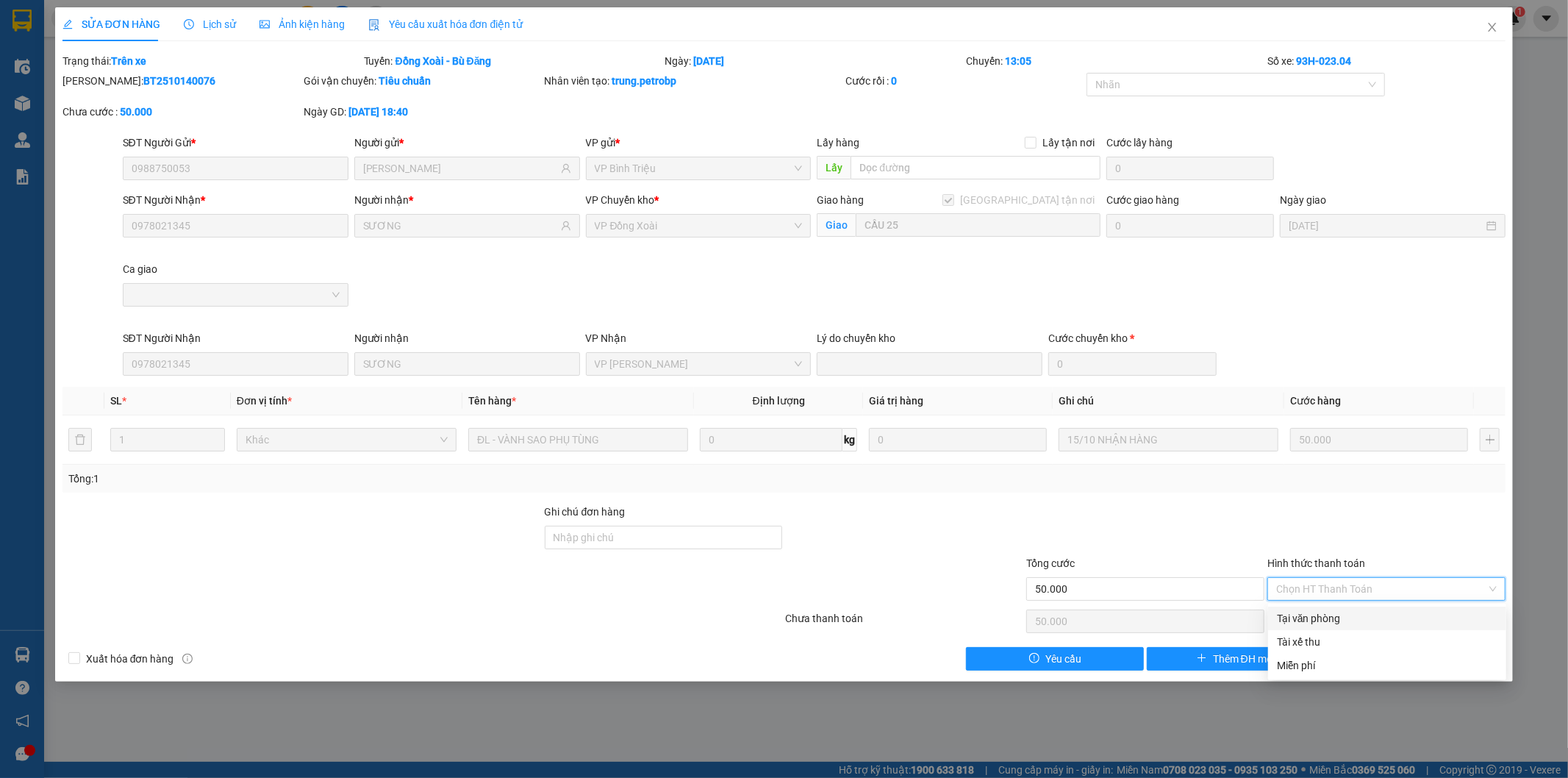
click at [1305, 620] on div "Tại văn phòng" at bounding box center [1388, 619] width 220 height 16
click at [1355, 581] on span "Tại văn phòng" at bounding box center [1387, 589] width 220 height 22
click at [1318, 642] on div "Tài xế thu" at bounding box center [1388, 642] width 220 height 16
type input "50.000"
click at [1491, 27] on icon "close" at bounding box center [1492, 27] width 11 height 11
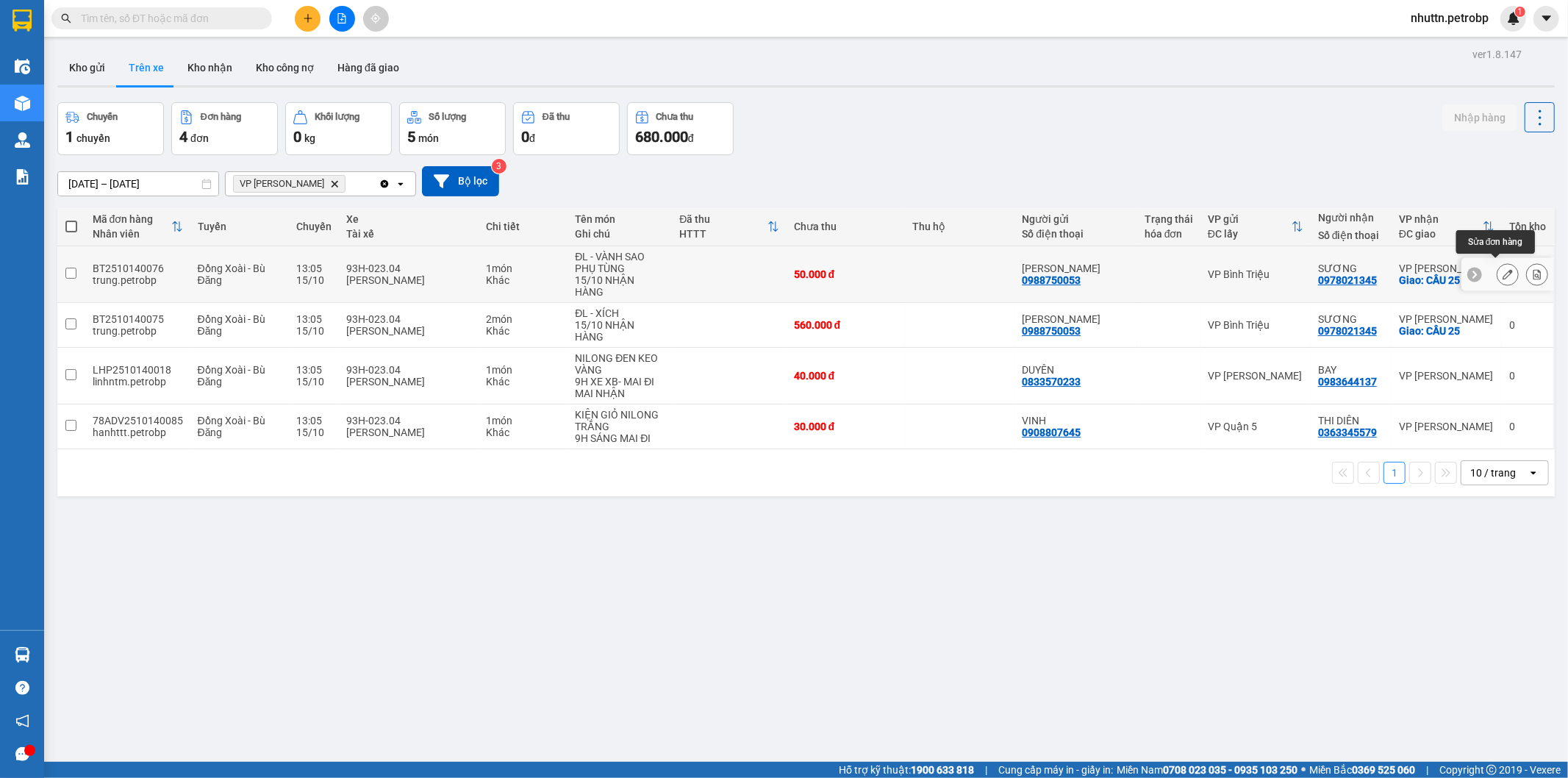
click at [1503, 269] on icon at bounding box center [1508, 274] width 11 height 11
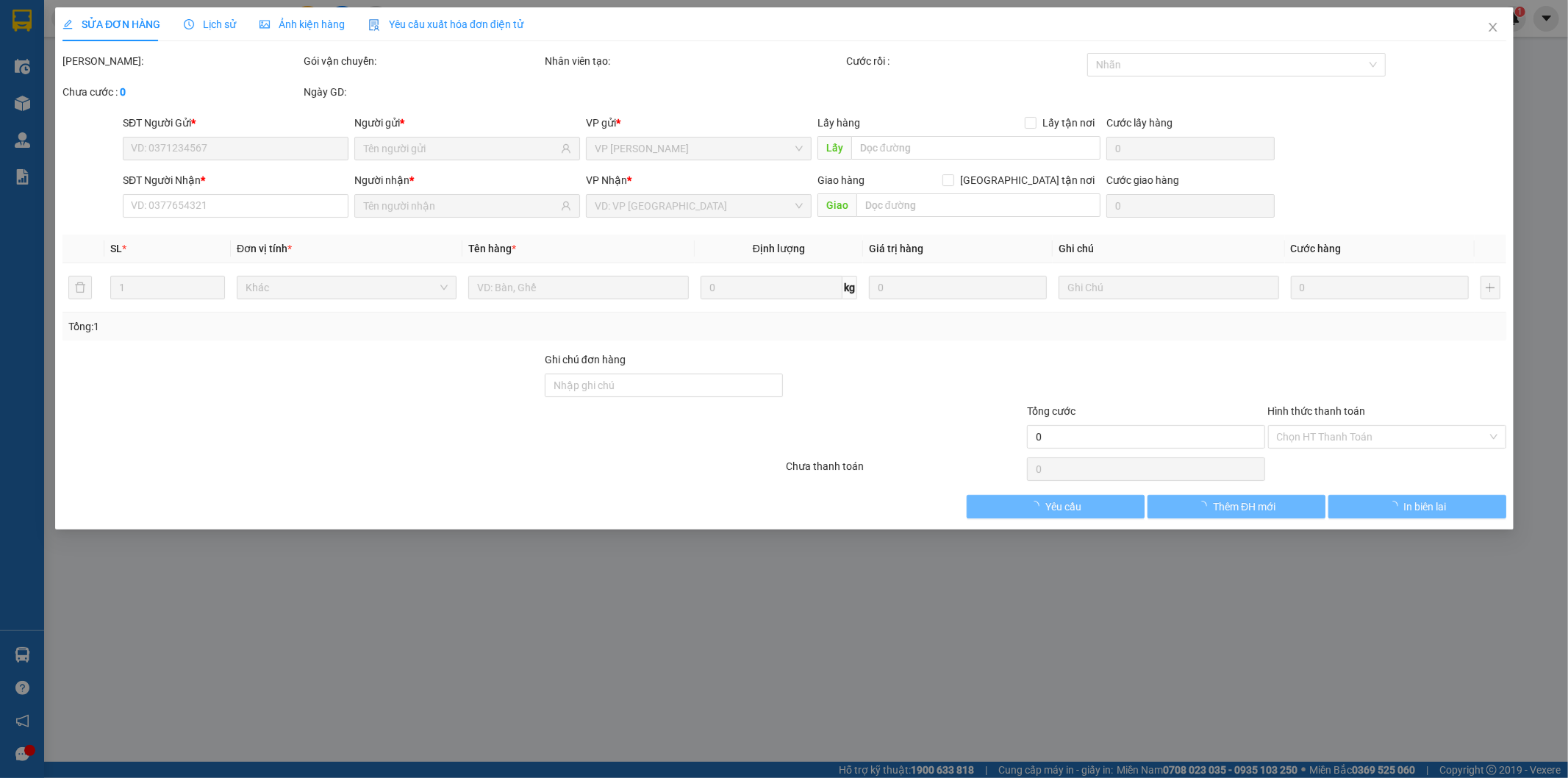
type input "0988750053"
type input "[PERSON_NAME]"
type input "0978021345"
type input "SƯƠNG"
checkbox input "true"
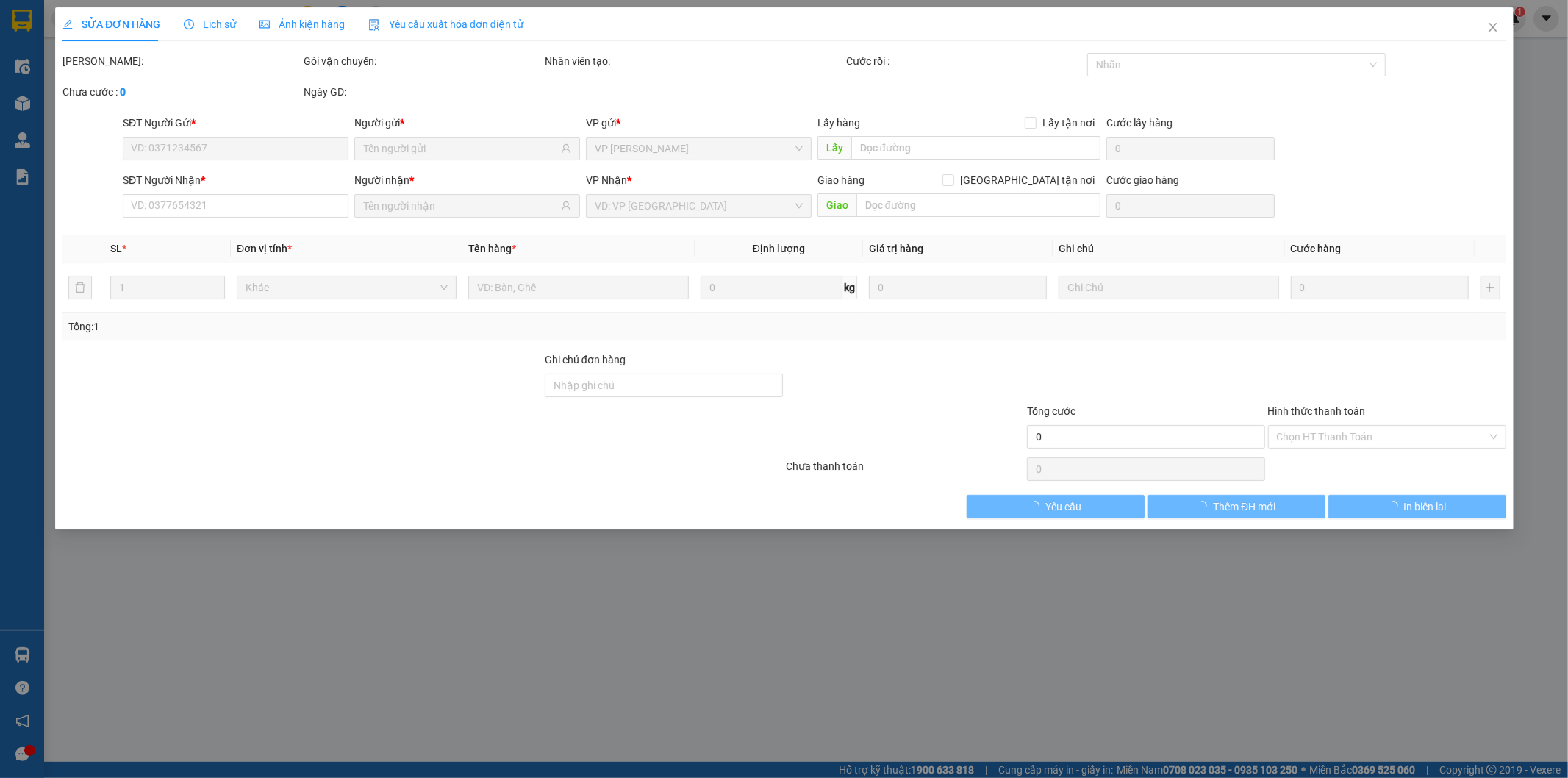
type input "CẦU 25"
type input "50.000"
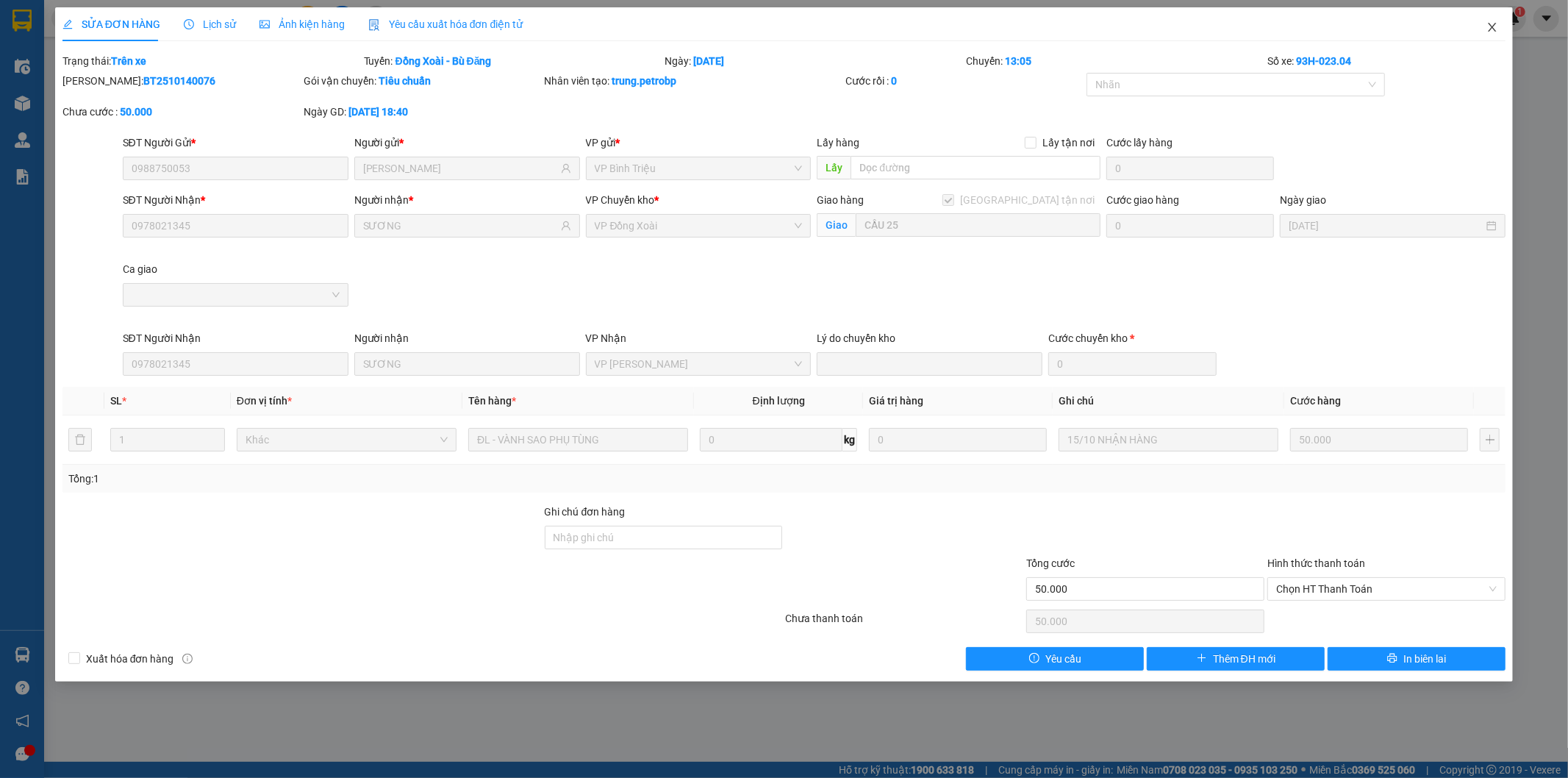
click at [1494, 18] on span "Close" at bounding box center [1492, 28] width 41 height 41
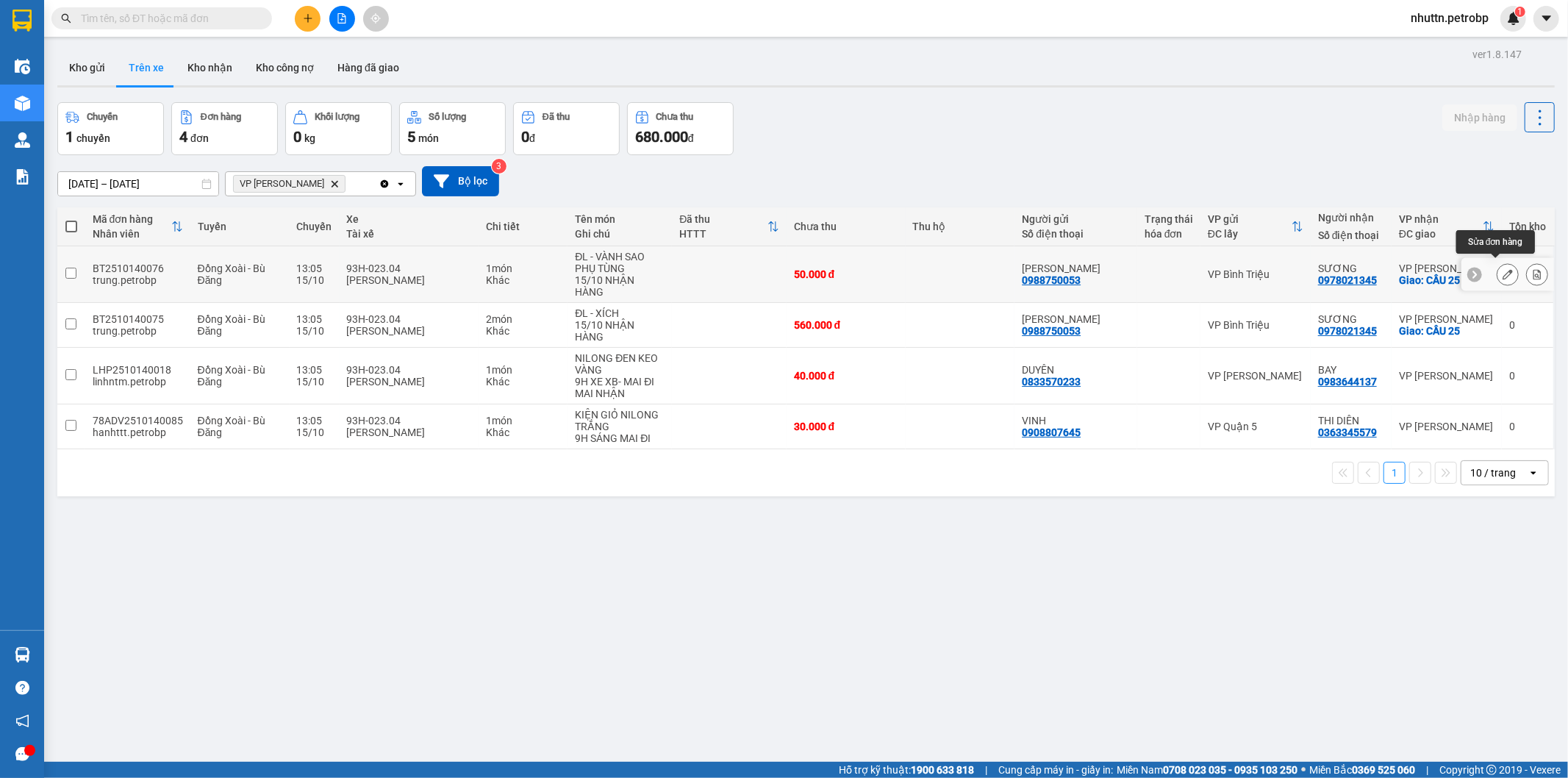
click at [1503, 269] on icon at bounding box center [1508, 274] width 11 height 11
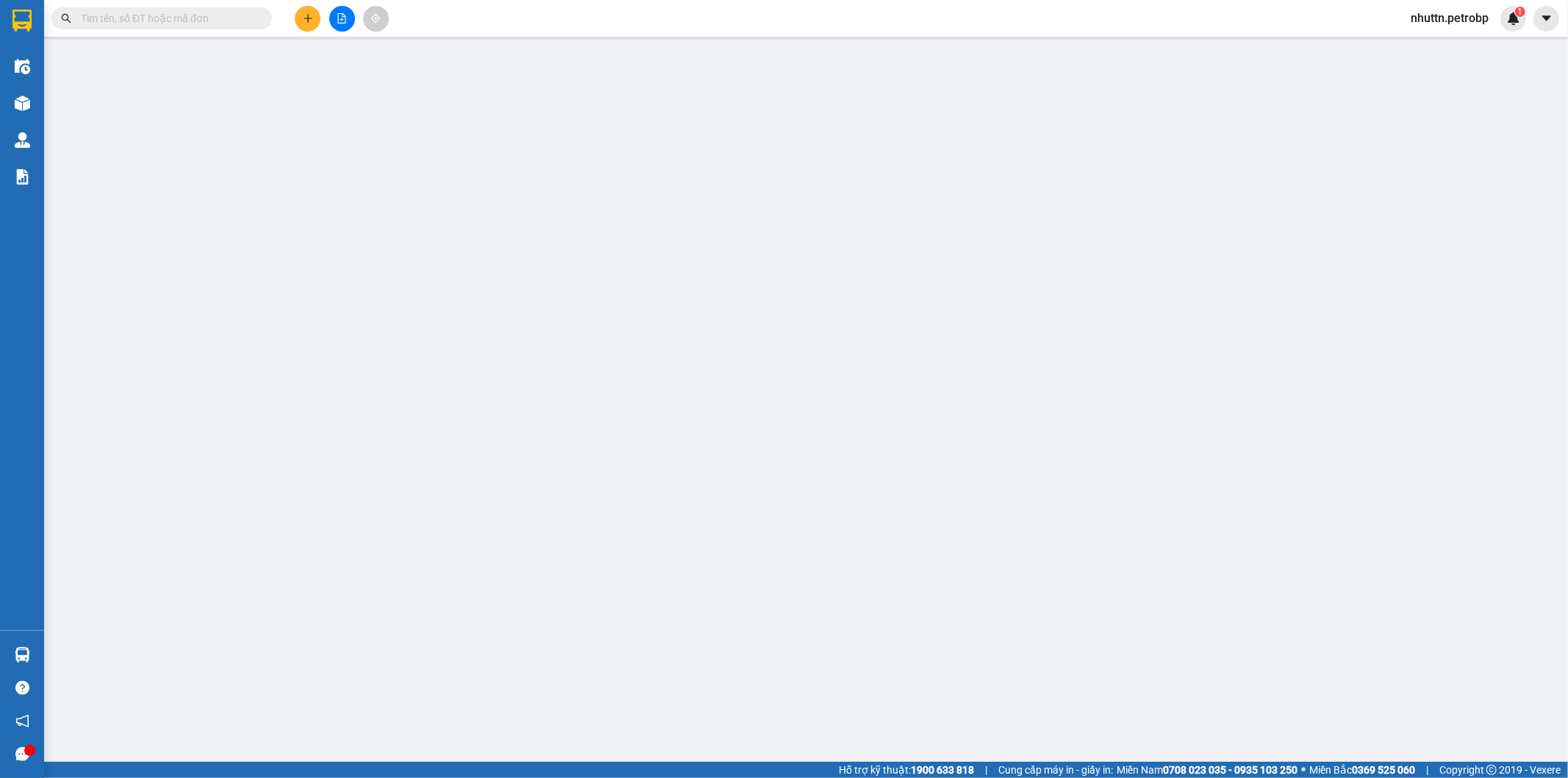
type input "0988750053"
type input "[PERSON_NAME]"
type input "0978021345"
type input "SƯƠNG"
checkbox input "true"
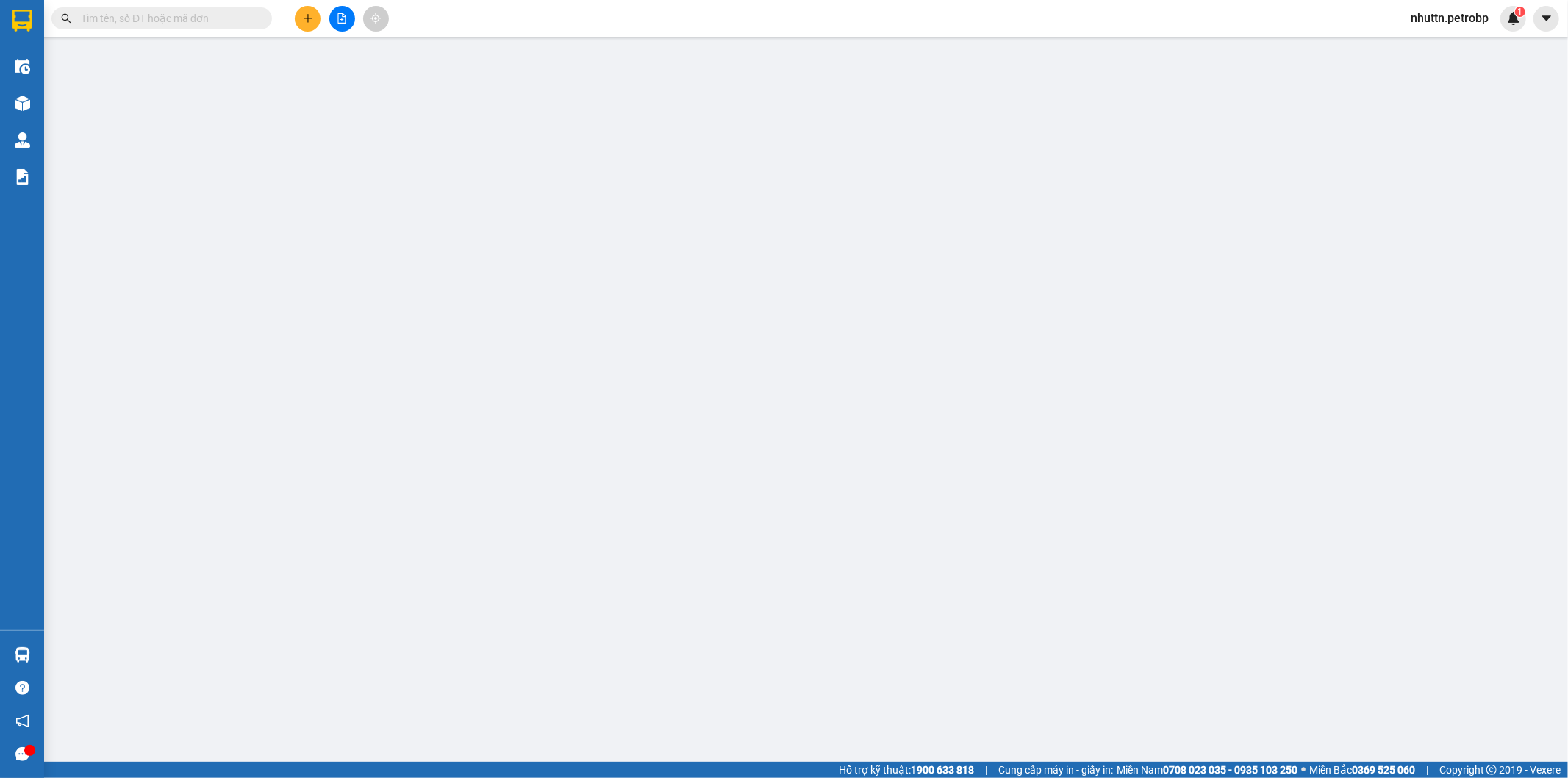
type input "CẦU 25"
type input "50.000"
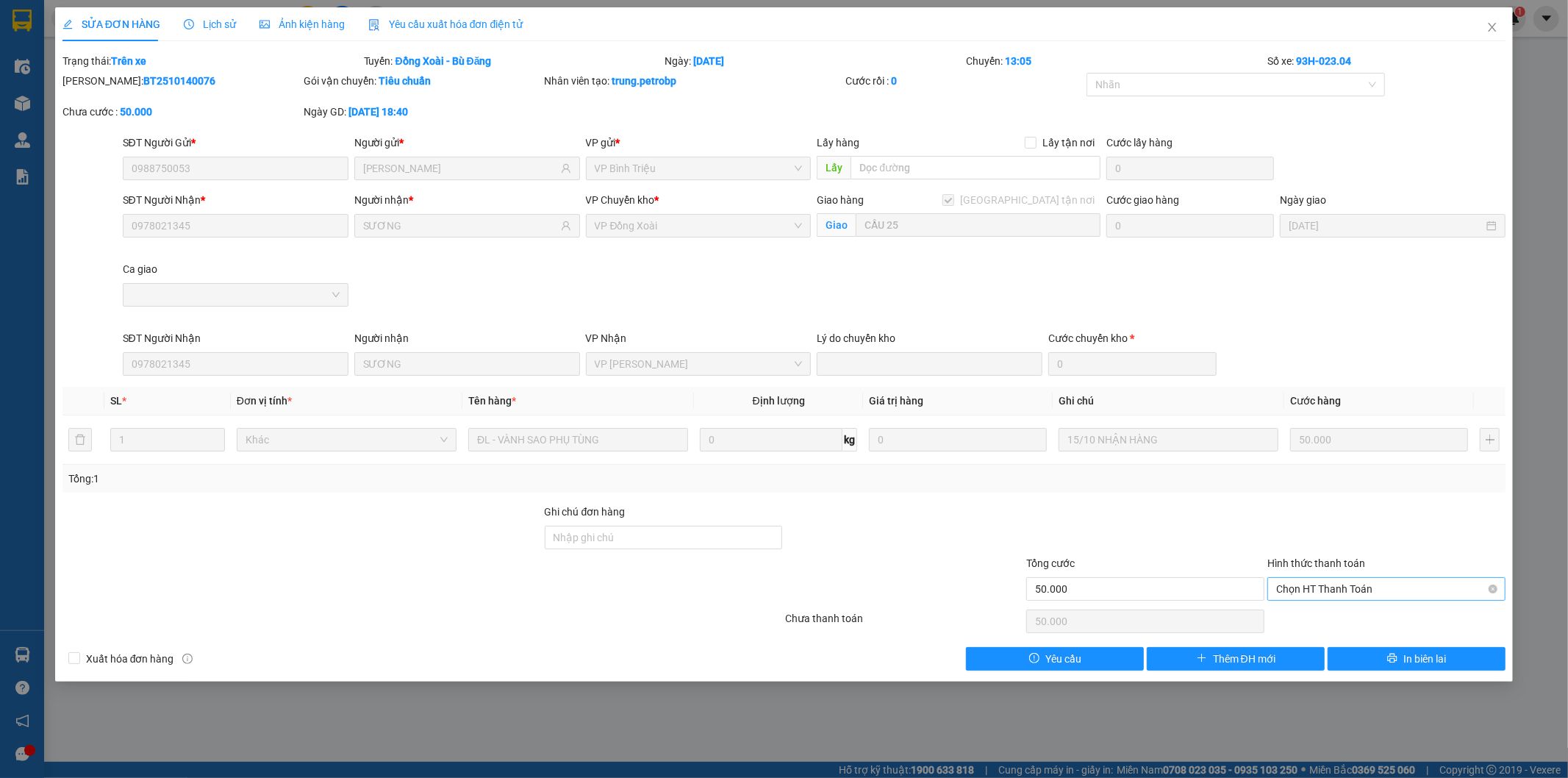
click at [1374, 586] on span "Chọn HT Thanh Toán" at bounding box center [1387, 589] width 220 height 22
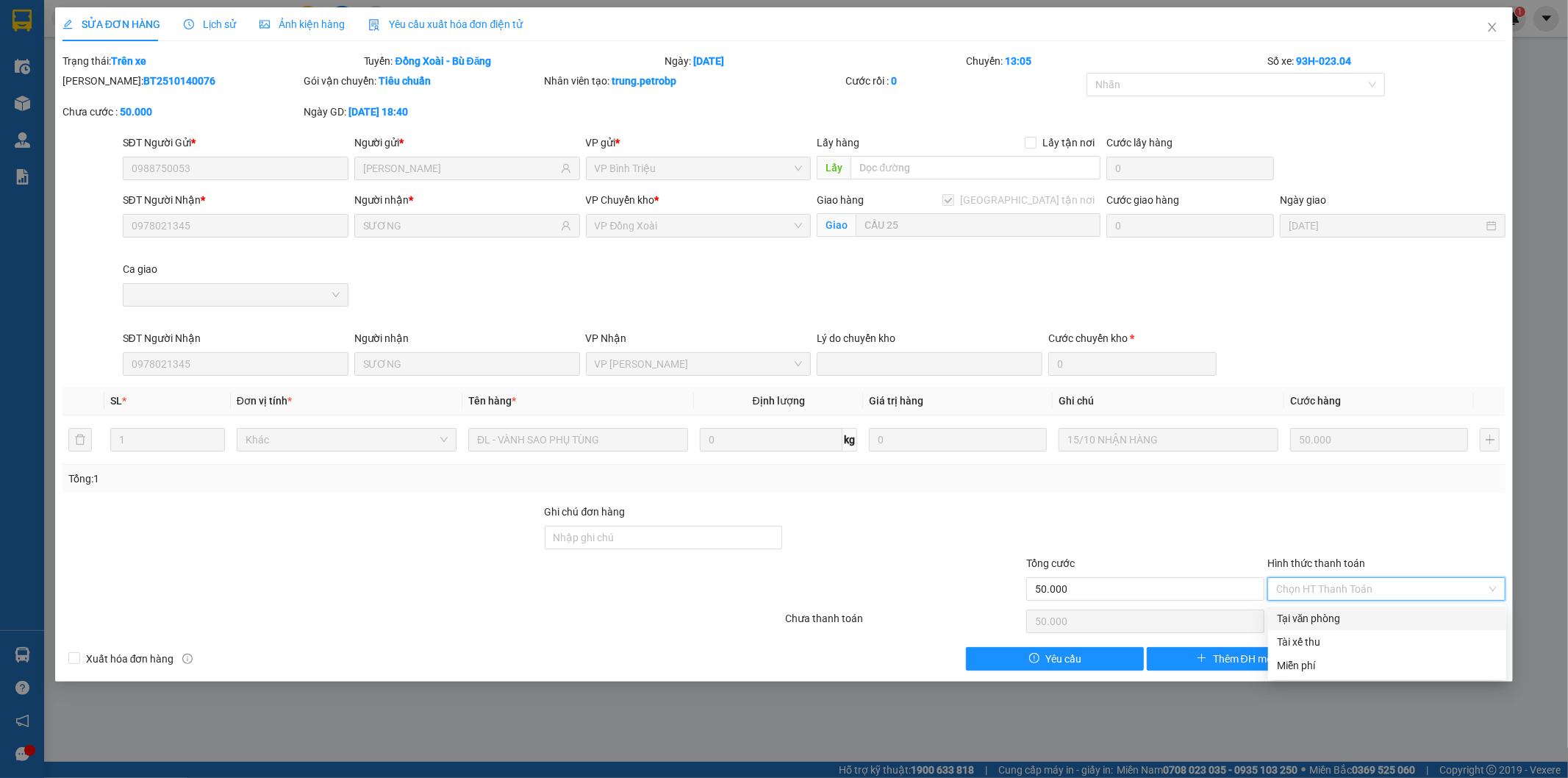
click at [1331, 619] on div "Tại văn phòng" at bounding box center [1388, 619] width 220 height 16
type input "50.000"
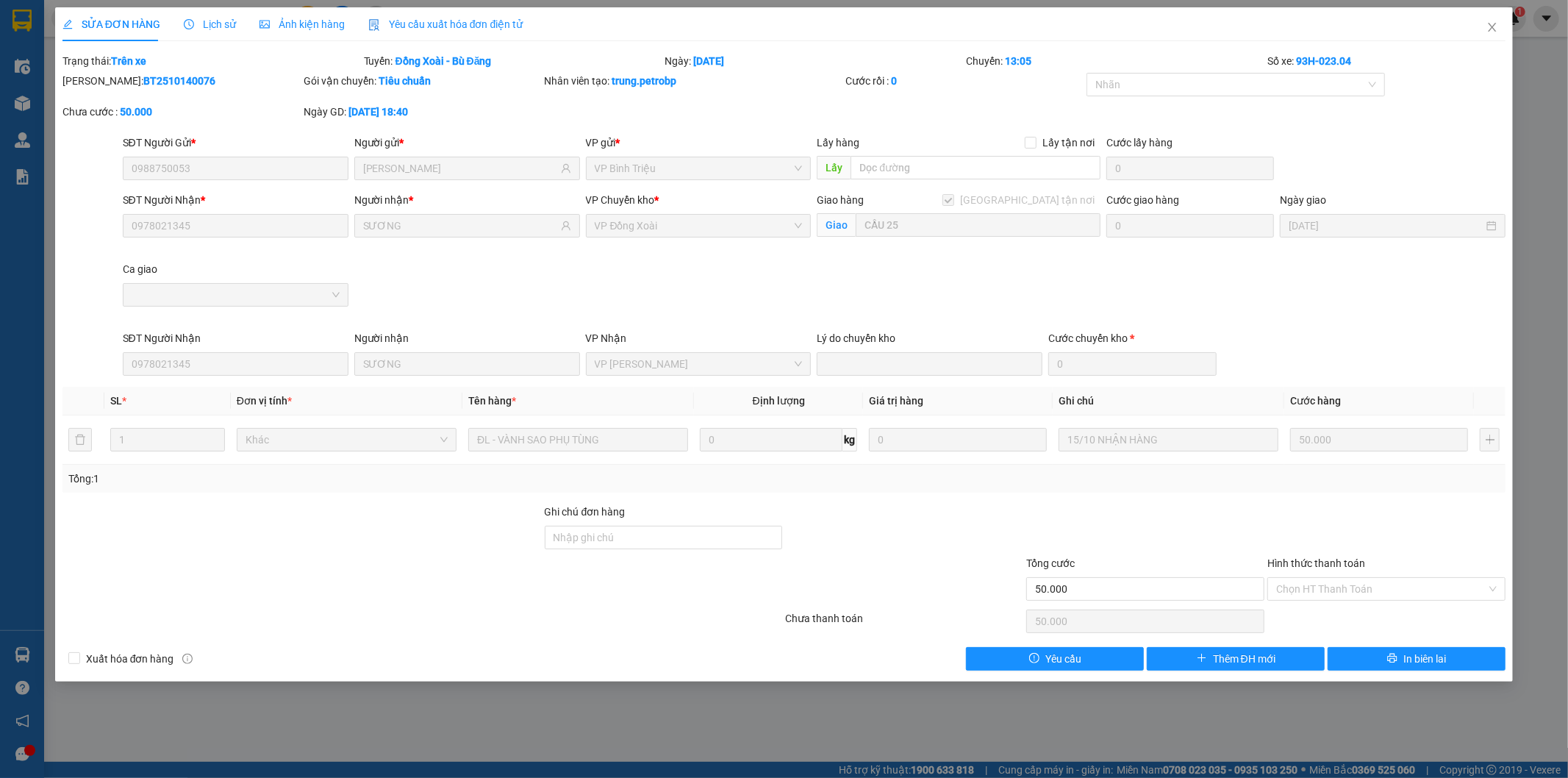
click at [1452, 519] on div at bounding box center [1386, 529] width 241 height 51
click at [1491, 25] on icon "close" at bounding box center [1492, 27] width 11 height 11
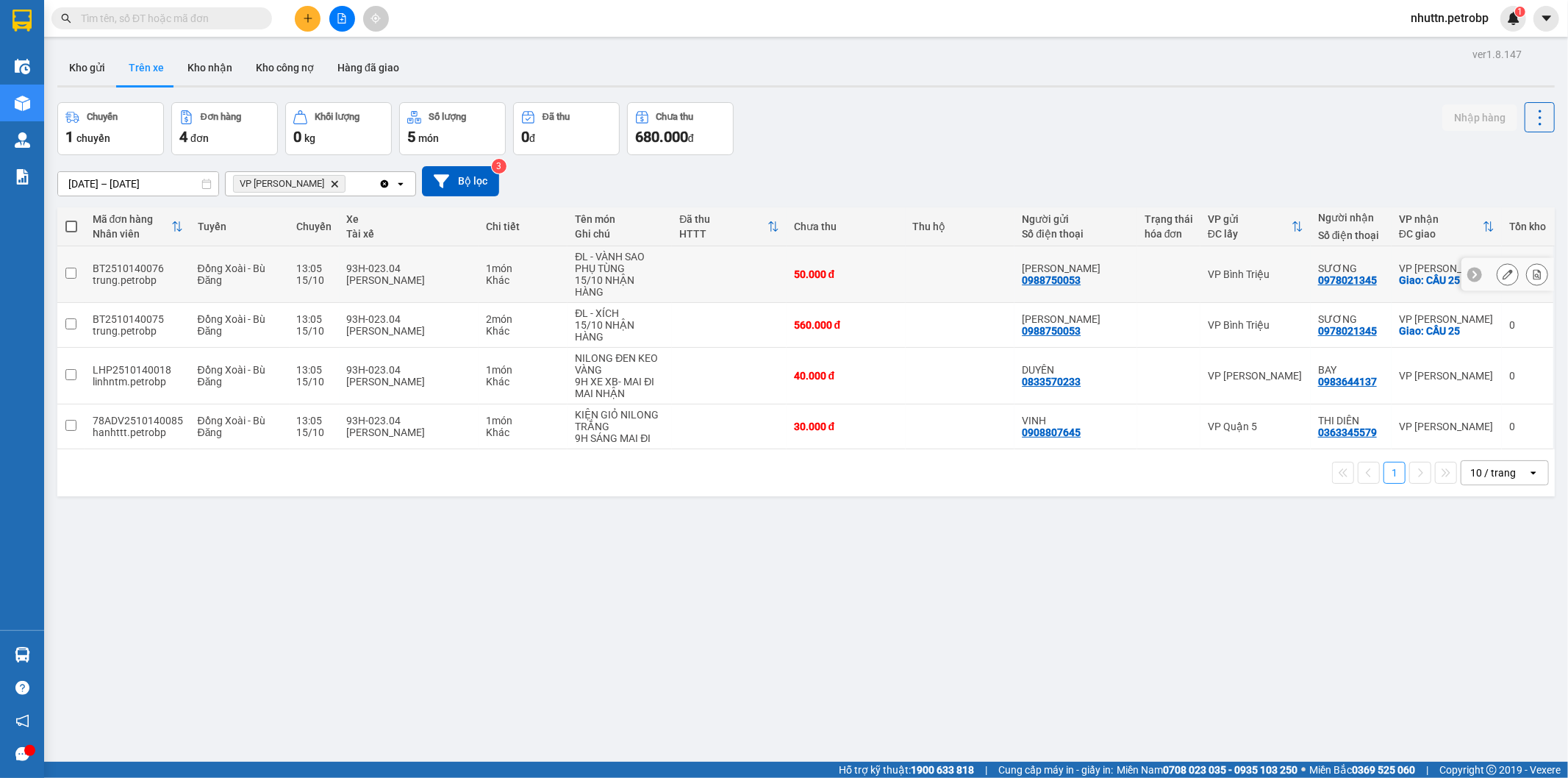
click at [71, 269] on input "checkbox" at bounding box center [71, 273] width 11 height 11
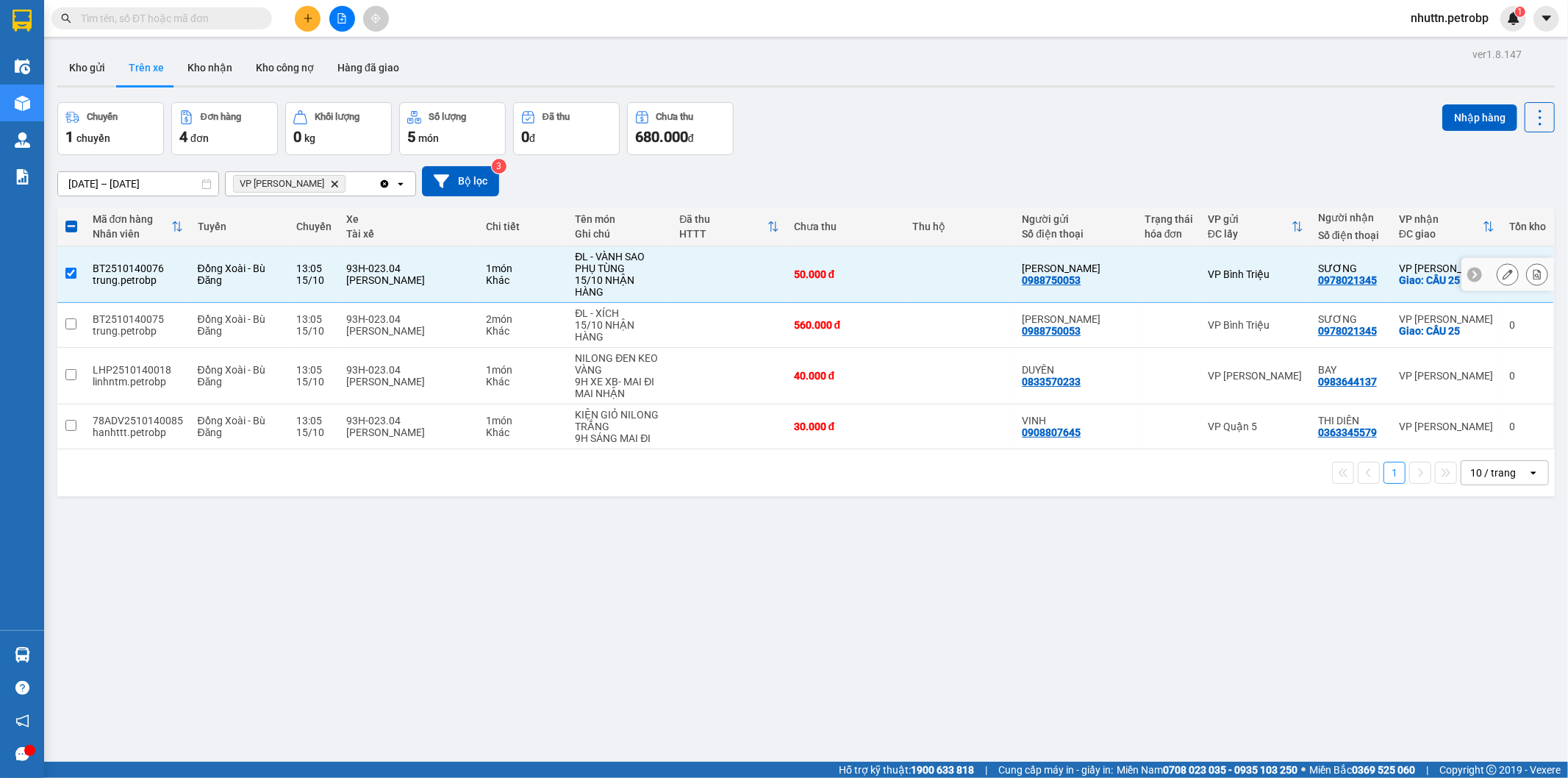
click at [68, 268] on input "checkbox" at bounding box center [71, 273] width 11 height 11
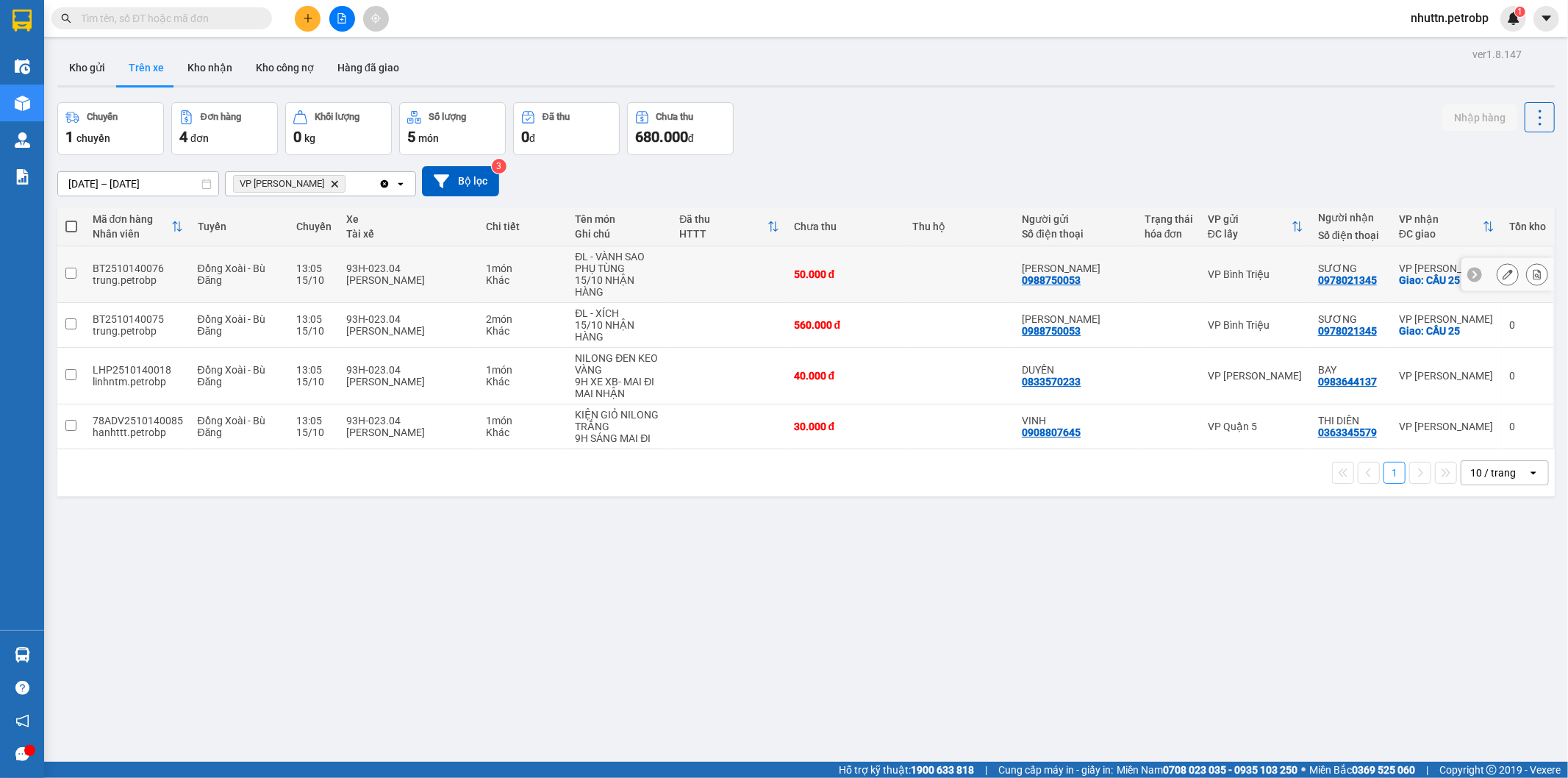
click at [74, 270] on input "checkbox" at bounding box center [71, 273] width 11 height 11
checkbox input "true"
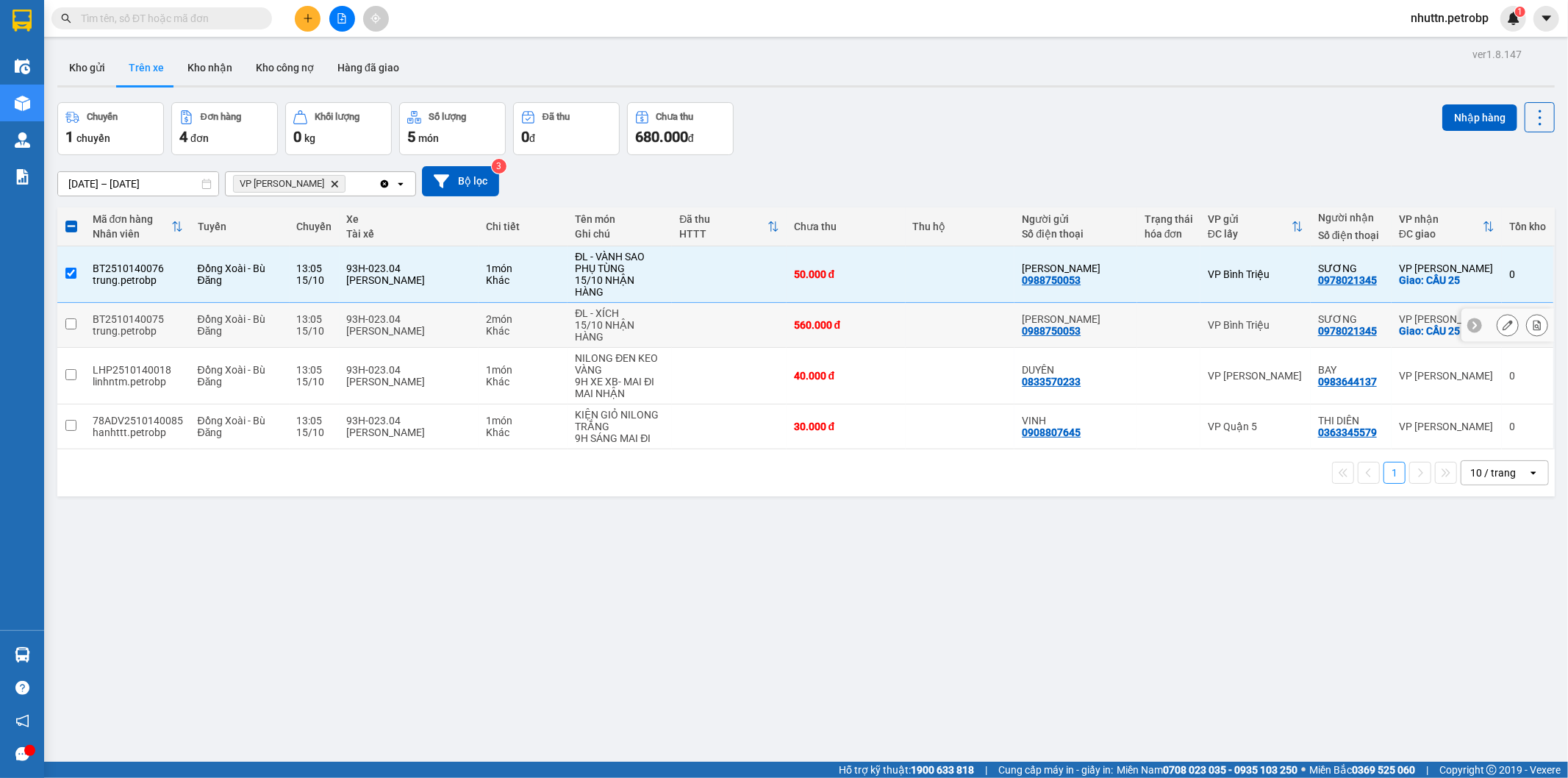
click at [69, 318] on input "checkbox" at bounding box center [71, 324] width 11 height 11
checkbox input "true"
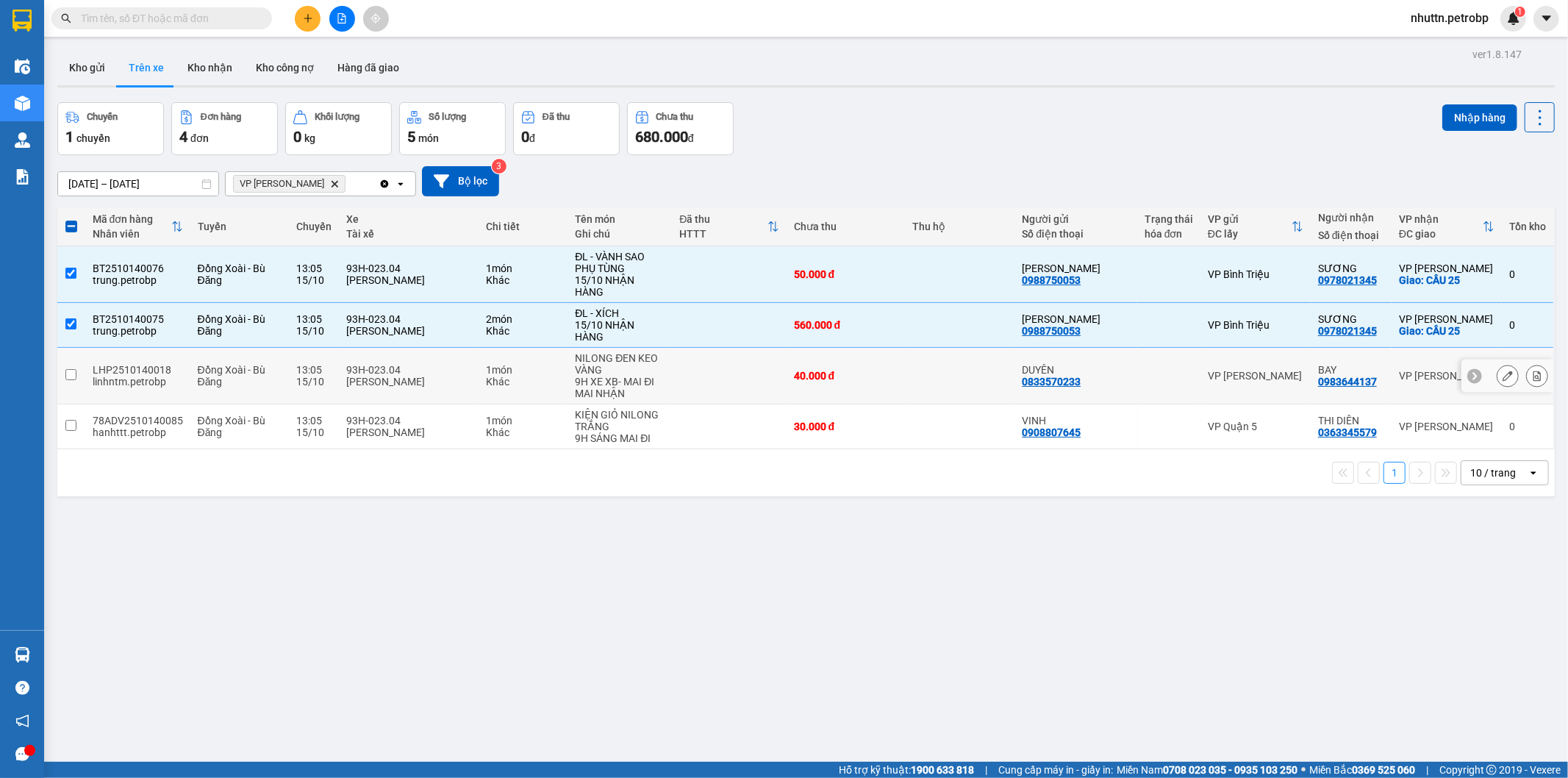
click at [67, 369] on input "checkbox" at bounding box center [71, 375] width 11 height 11
checkbox input "true"
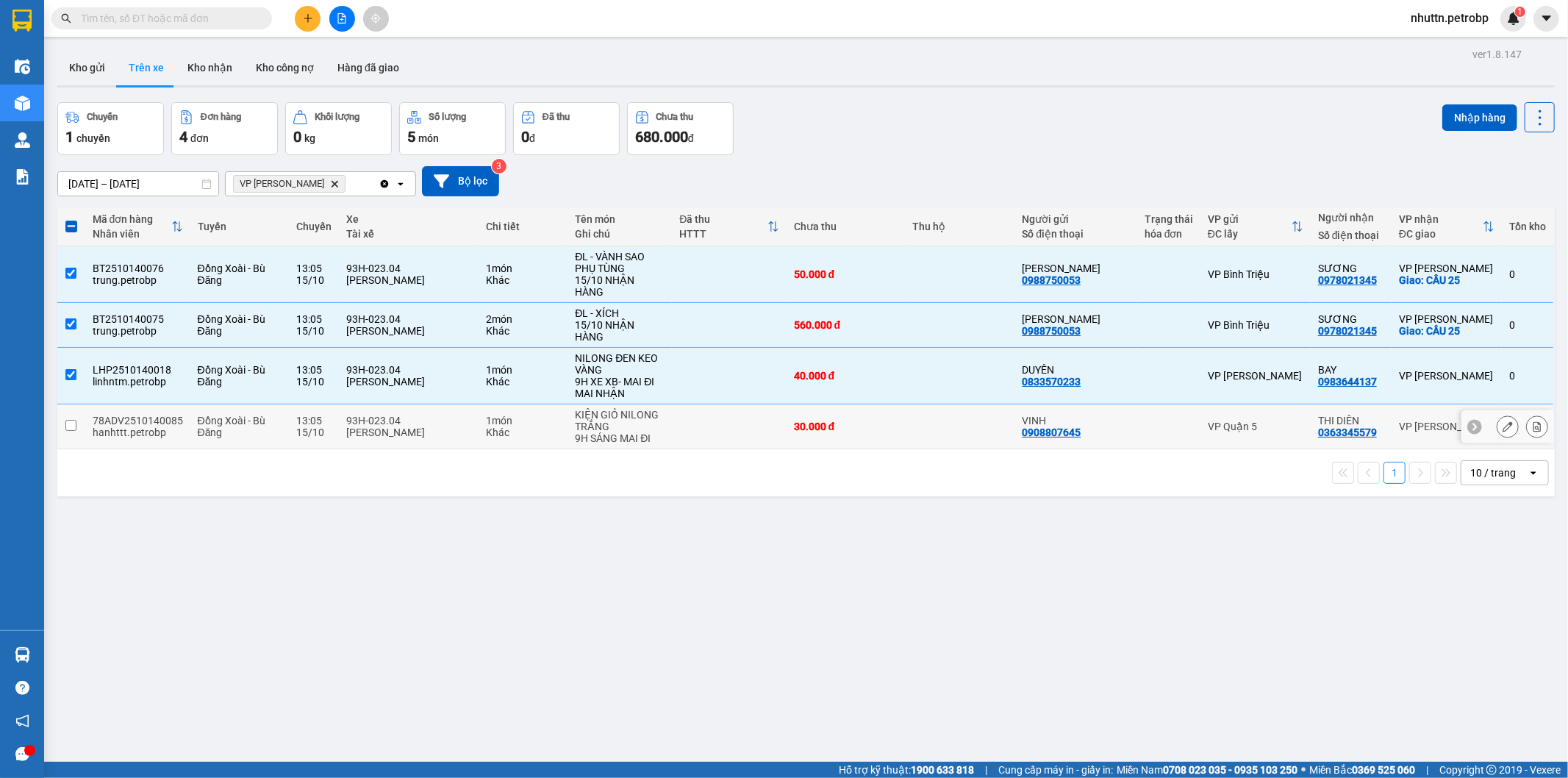
click at [69, 420] on input "checkbox" at bounding box center [71, 425] width 11 height 11
checkbox input "true"
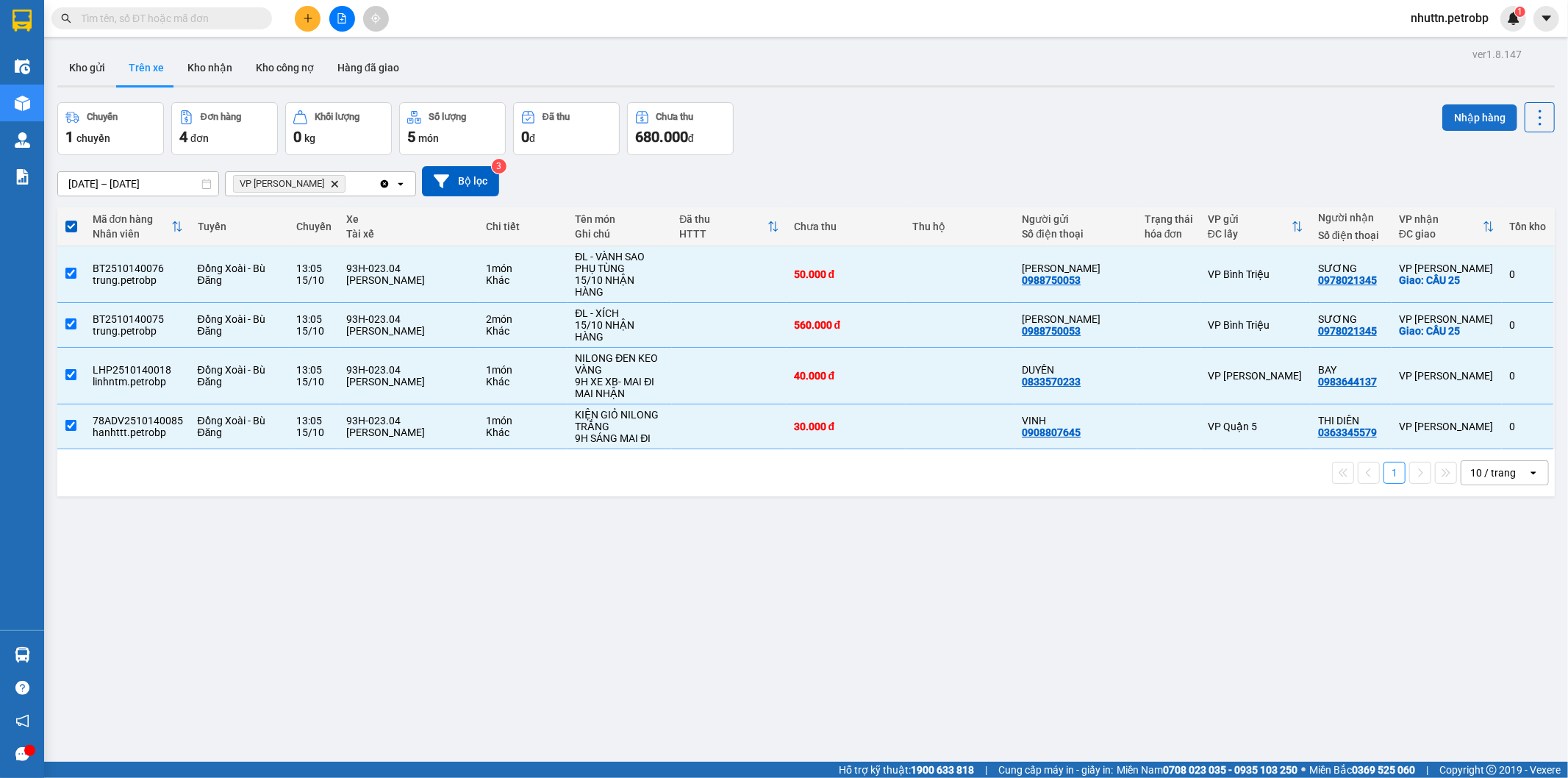
click at [1452, 115] on button "Nhập hàng" at bounding box center [1480, 118] width 75 height 26
checkbox input "false"
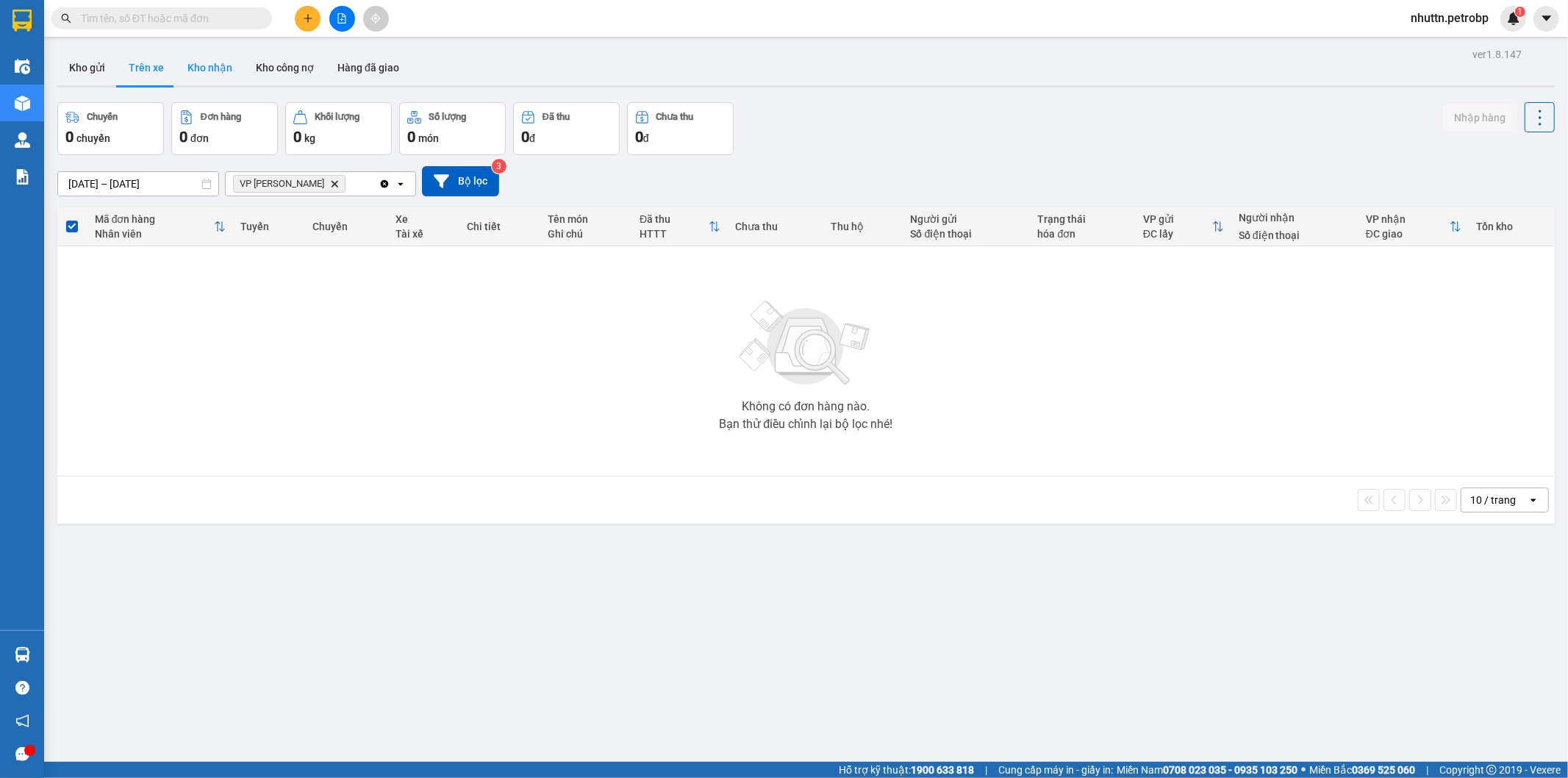
click at [211, 66] on button "Kho nhận" at bounding box center [210, 67] width 69 height 35
type input "[DATE] – [DATE]"
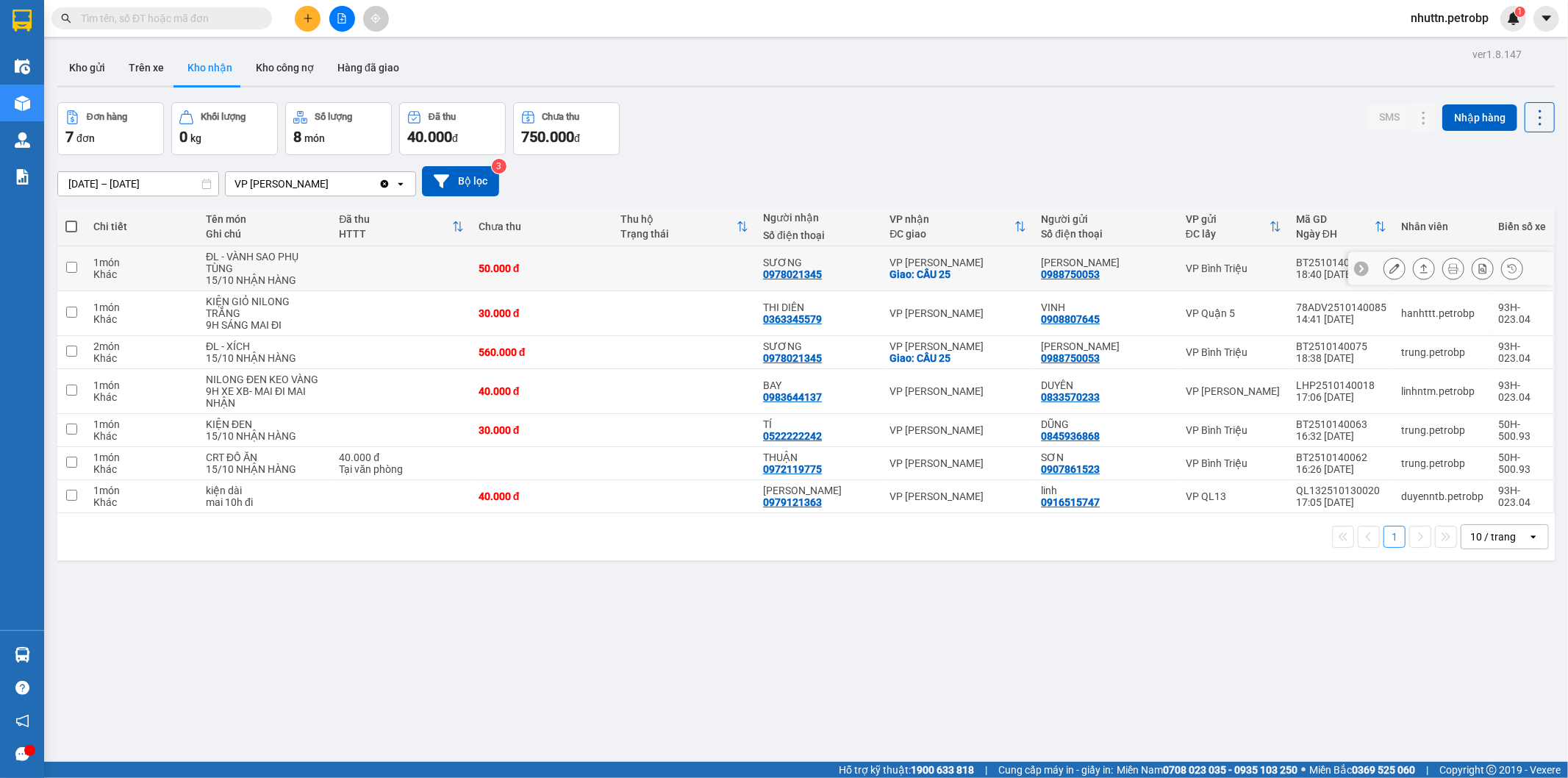
click at [72, 267] on input "checkbox" at bounding box center [72, 268] width 11 height 11
checkbox input "true"
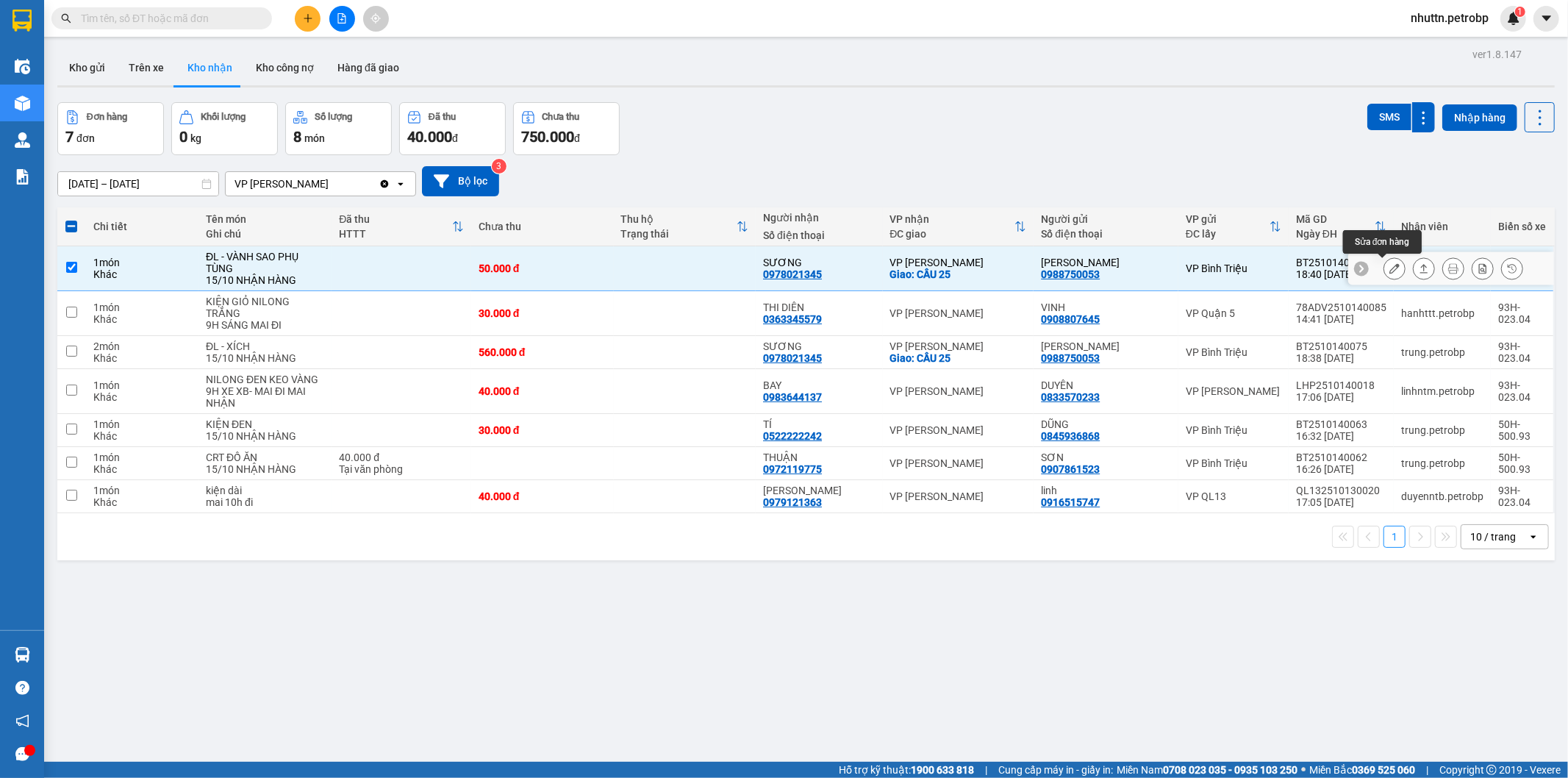
click at [1390, 265] on button at bounding box center [1394, 269] width 20 height 26
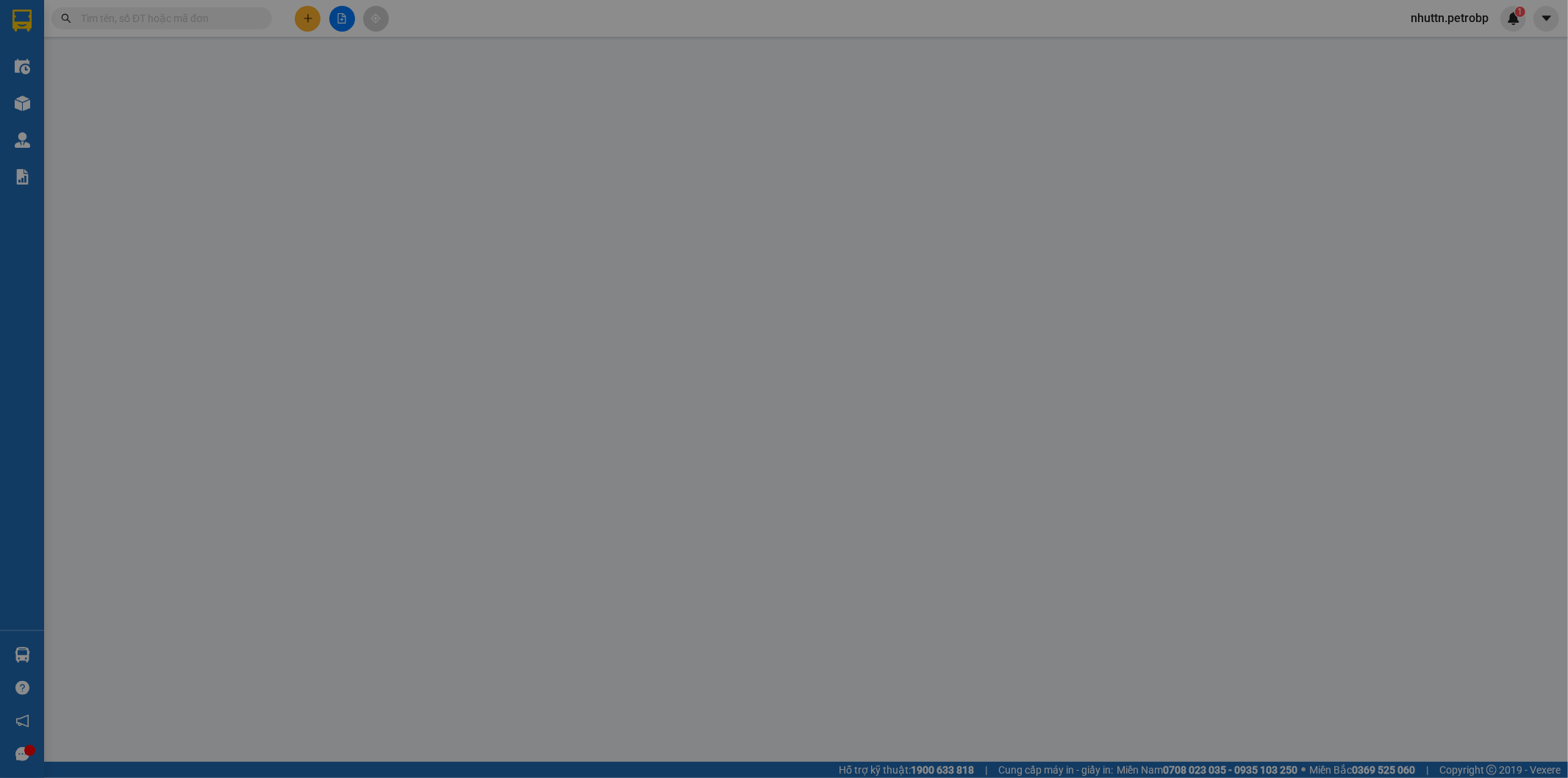
type input "0988750053"
type input "[PERSON_NAME]"
type input "0978021345"
type input "SƯƠNG"
checkbox input "true"
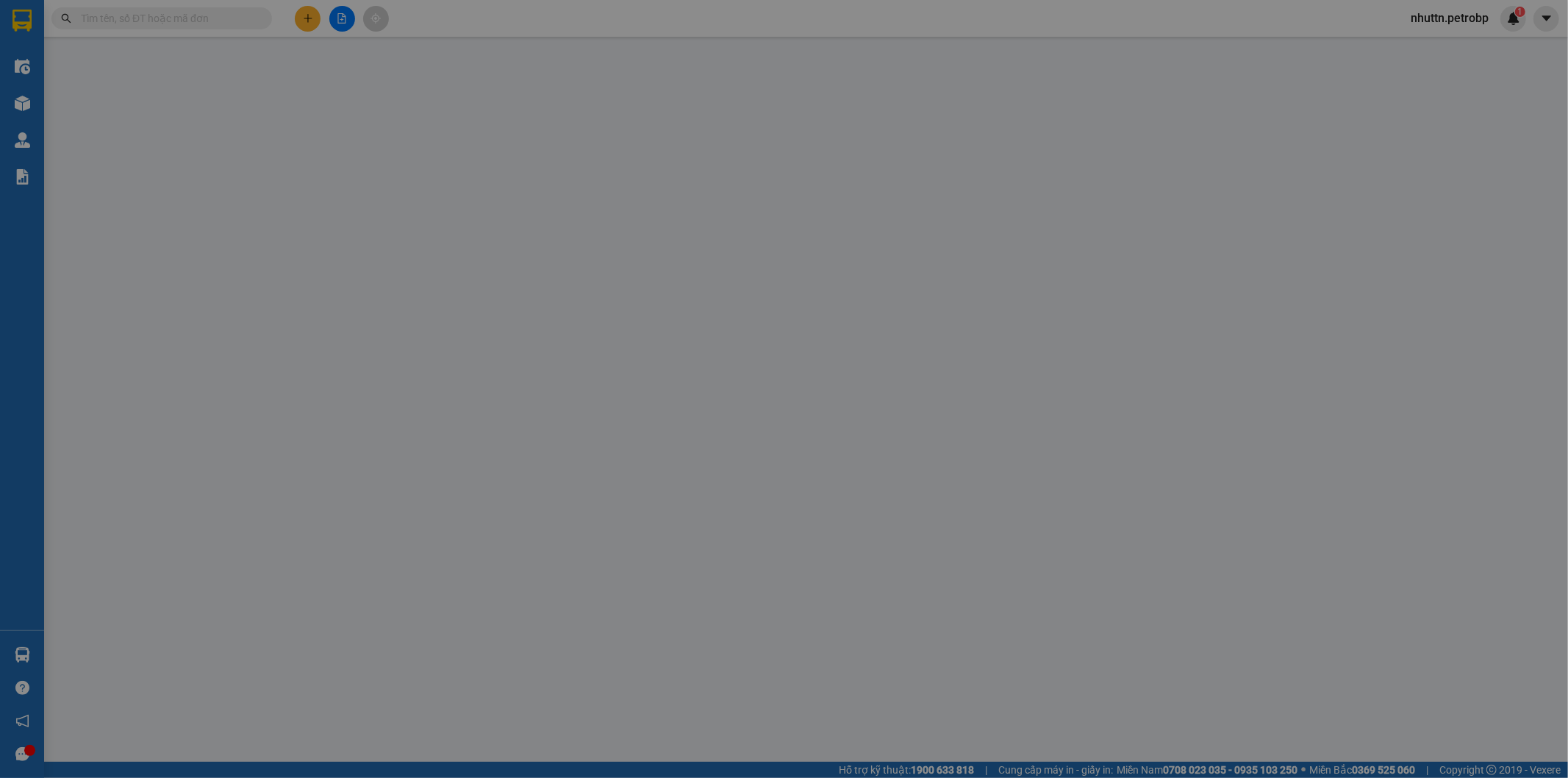
type input "CẦU 25"
type input "50.000"
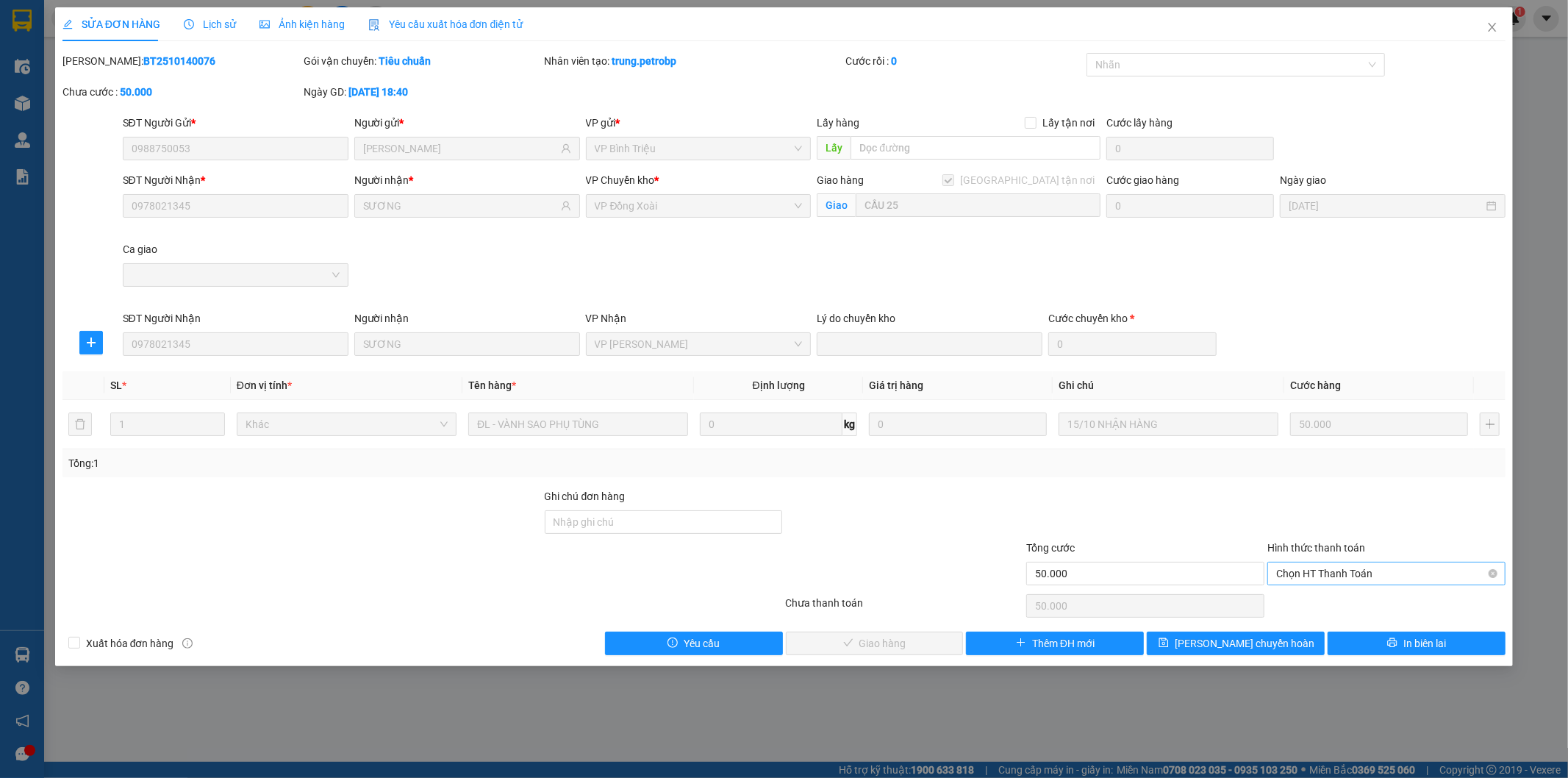
click at [1331, 567] on span "Chọn HT Thanh Toán" at bounding box center [1387, 573] width 220 height 22
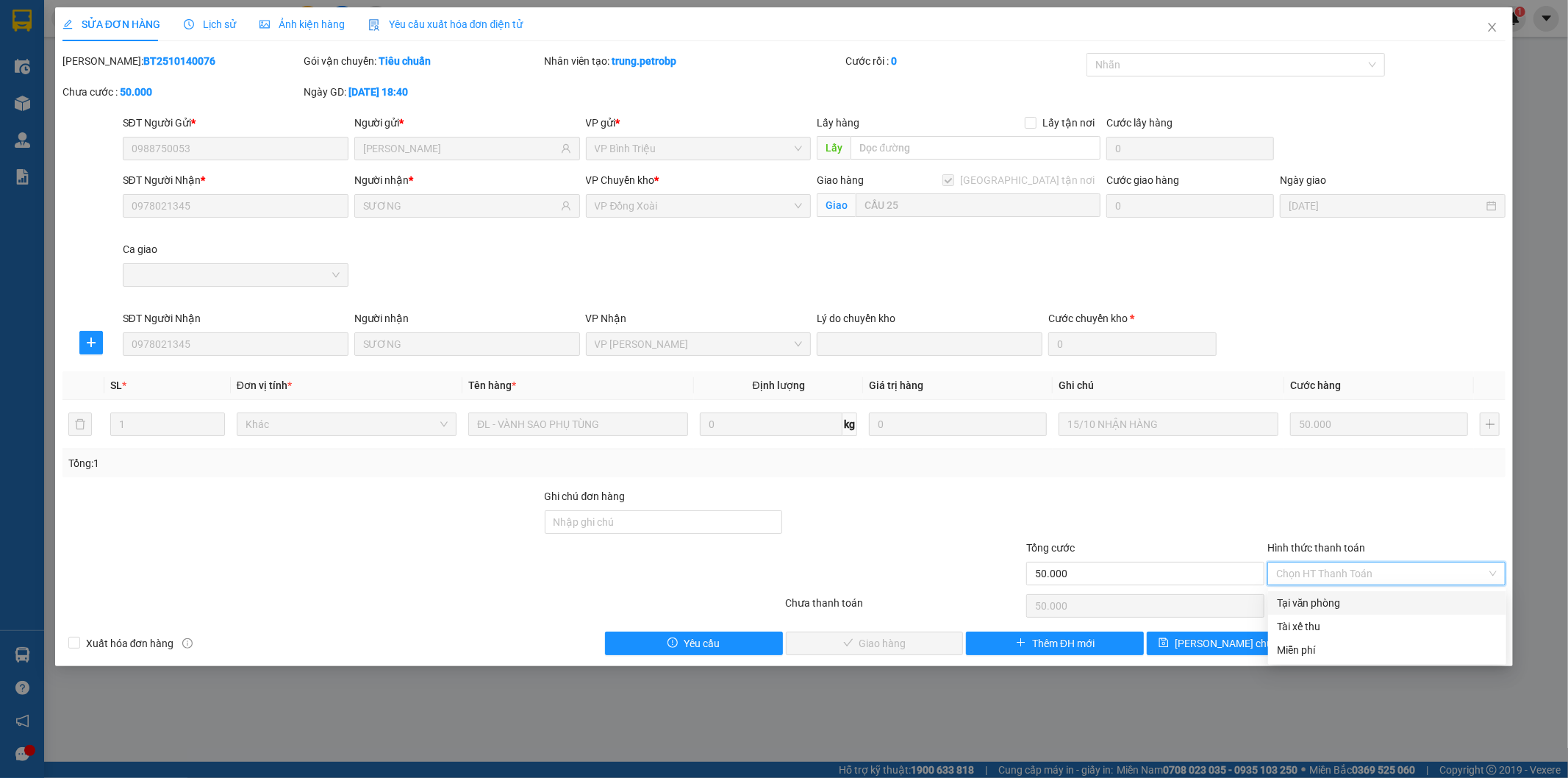
click at [1320, 598] on div "Tại văn phòng" at bounding box center [1388, 603] width 220 height 16
type input "0"
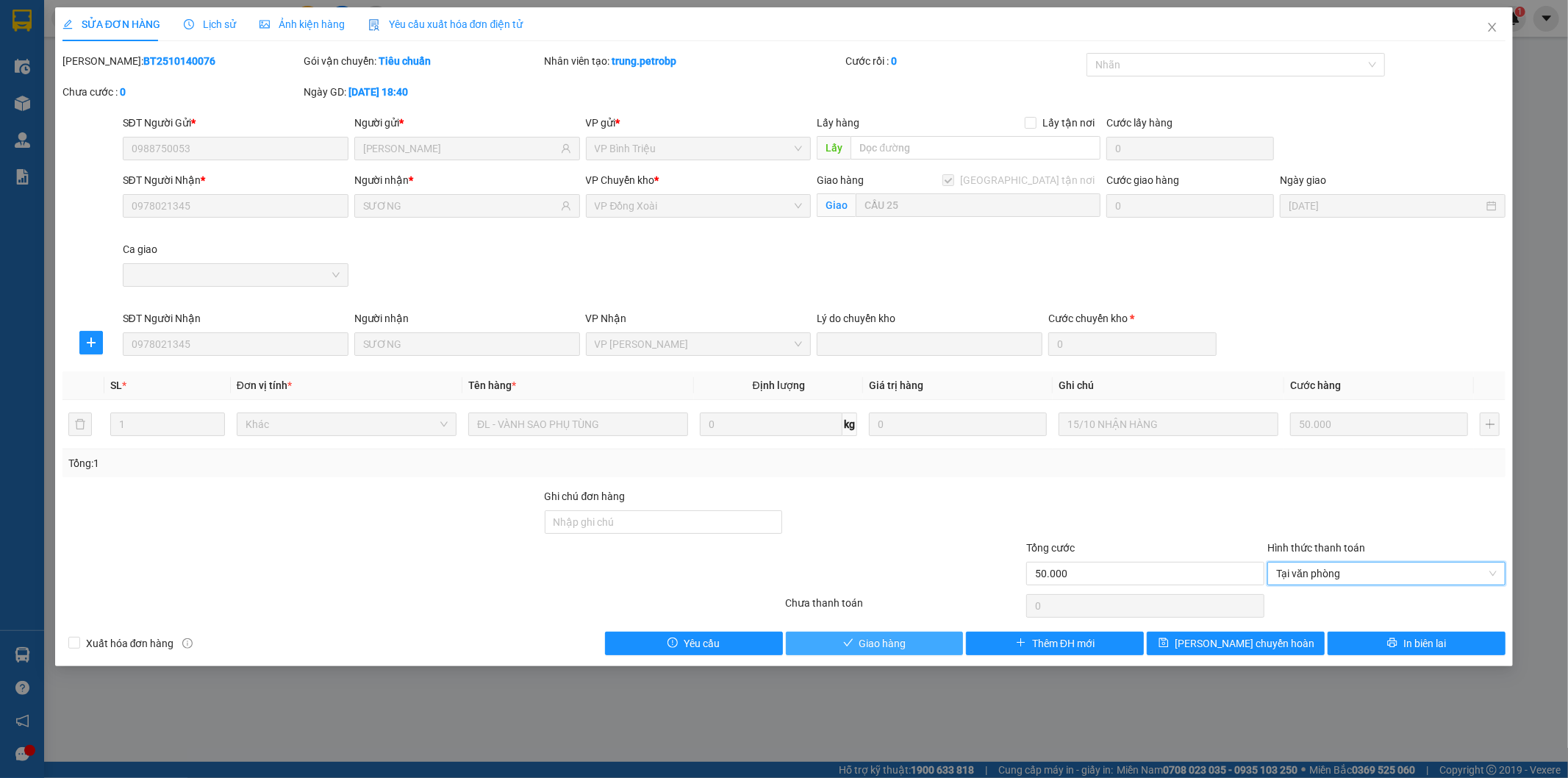
click at [878, 651] on span "Giao hàng" at bounding box center [883, 643] width 47 height 16
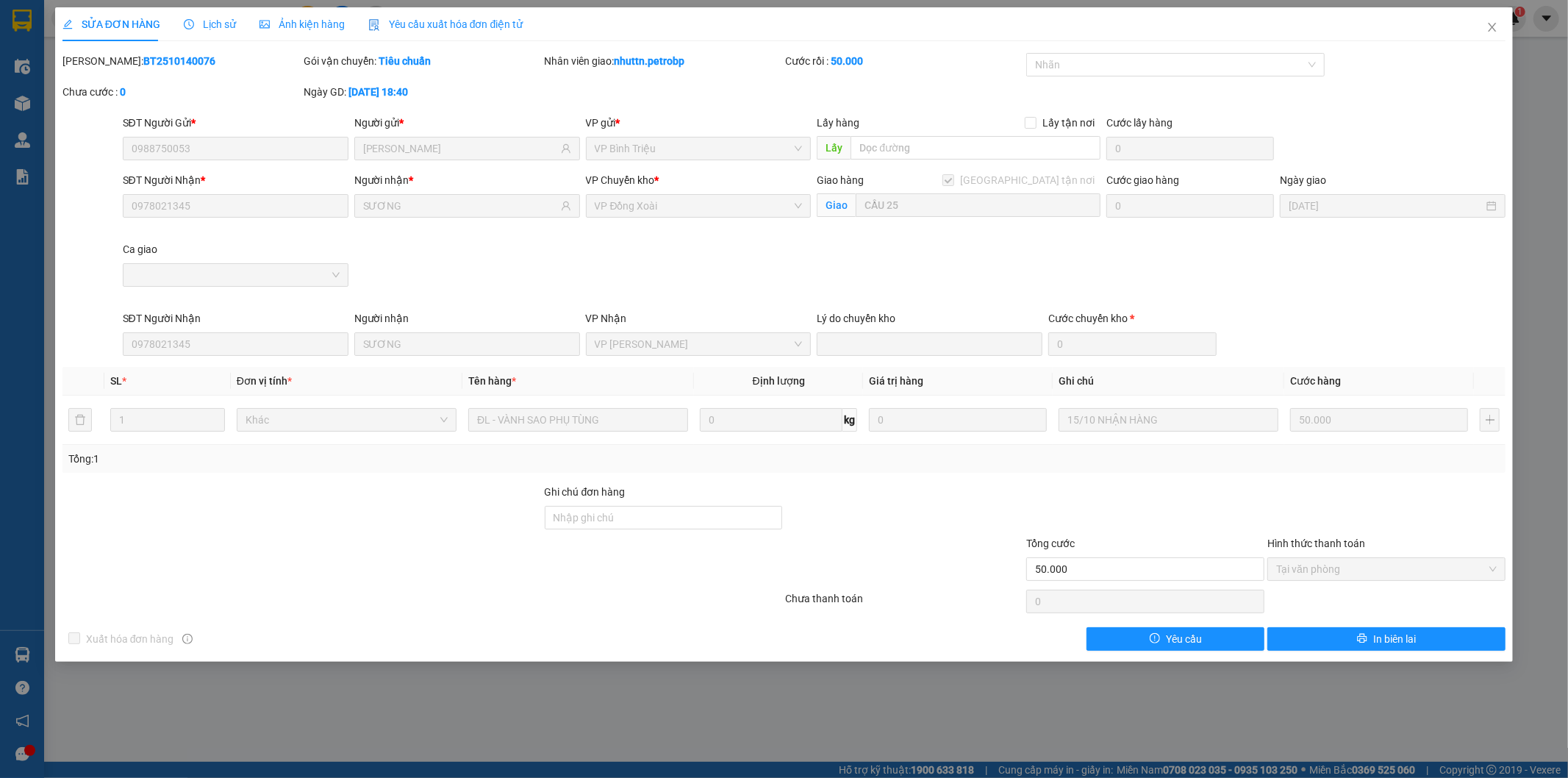
drag, startPoint x: 96, startPoint y: 60, endPoint x: 184, endPoint y: 62, distance: 88.0
click at [184, 62] on div "Mã ĐH: BT2510140076" at bounding box center [182, 61] width 238 height 16
copy b "BT2510140076"
click at [1497, 28] on icon "close" at bounding box center [1492, 27] width 11 height 11
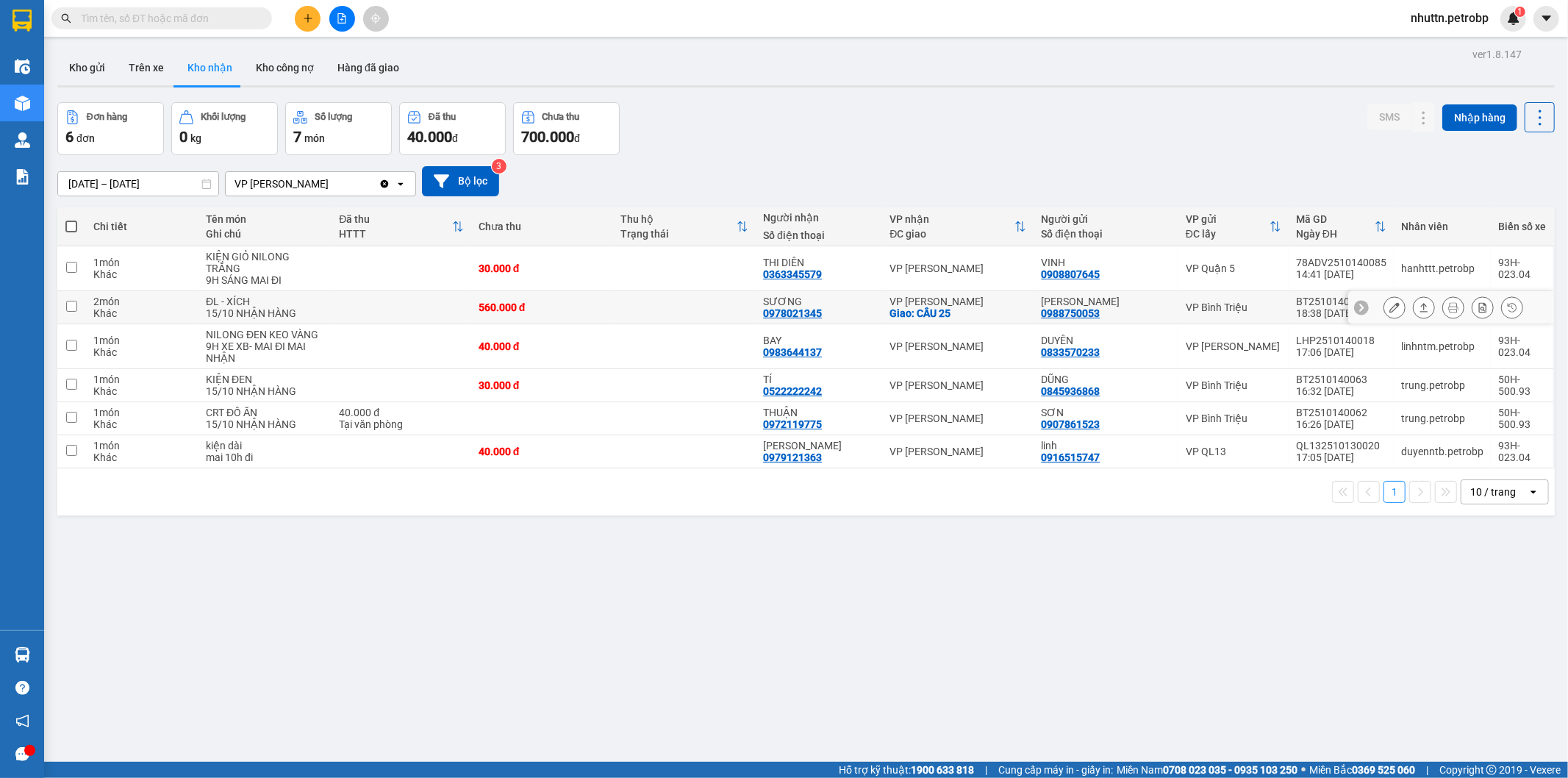
click at [70, 300] on input "checkbox" at bounding box center [72, 306] width 11 height 11
checkbox input "true"
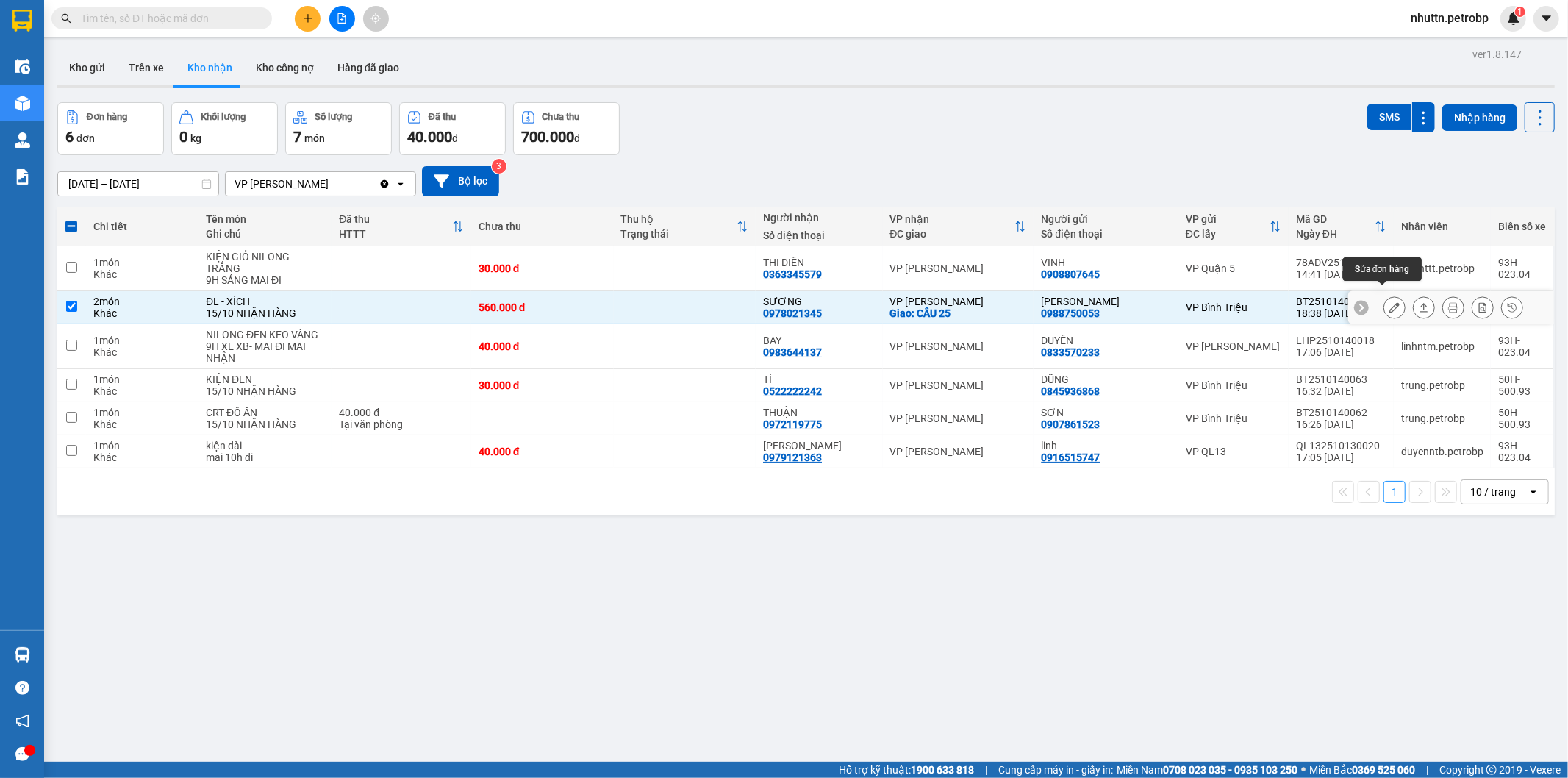
click at [1390, 302] on icon at bounding box center [1395, 307] width 11 height 11
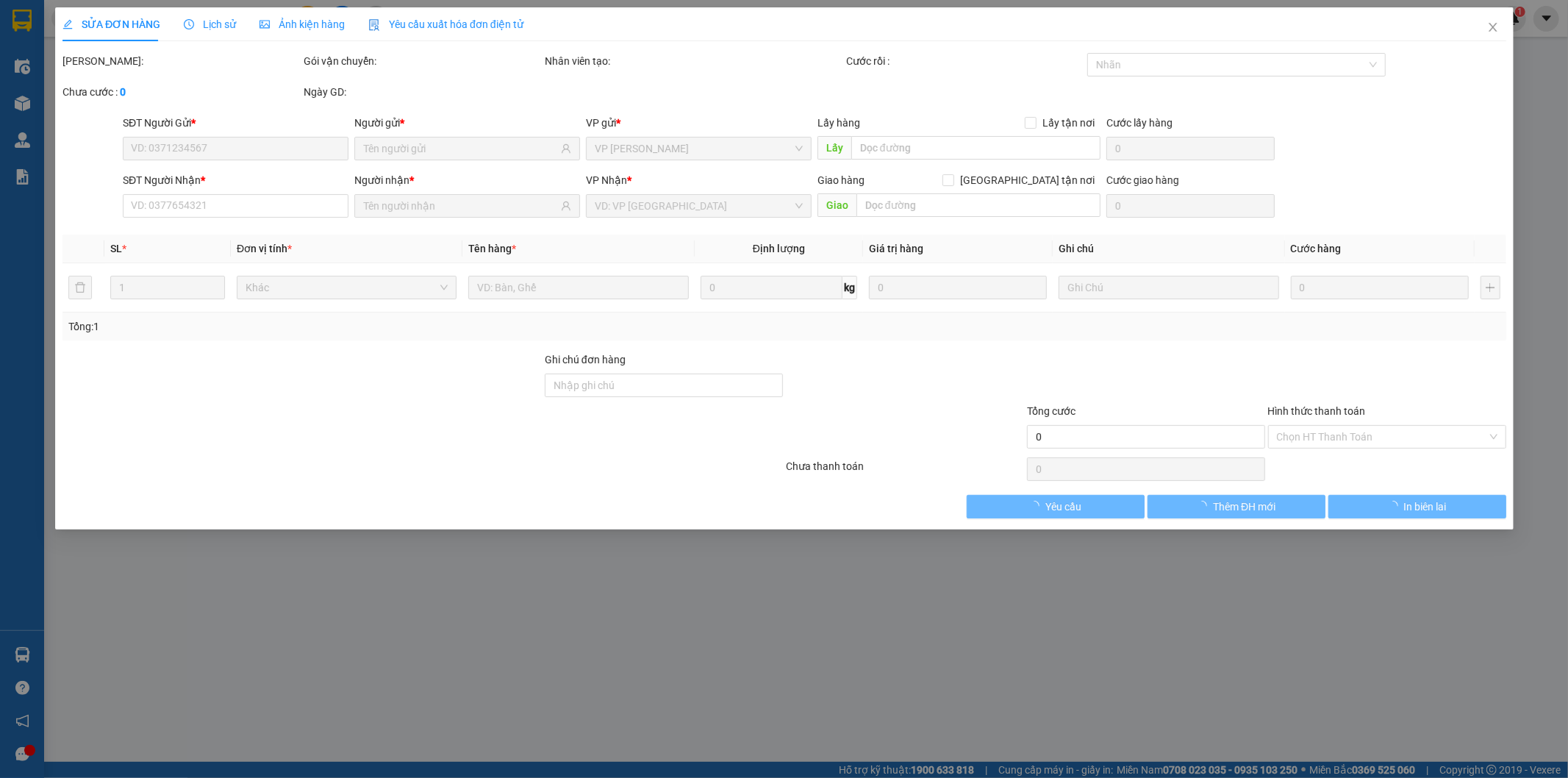
type input "0988750053"
type input "[PERSON_NAME]"
type input "0978021345"
type input "SƯƠNG"
checkbox input "true"
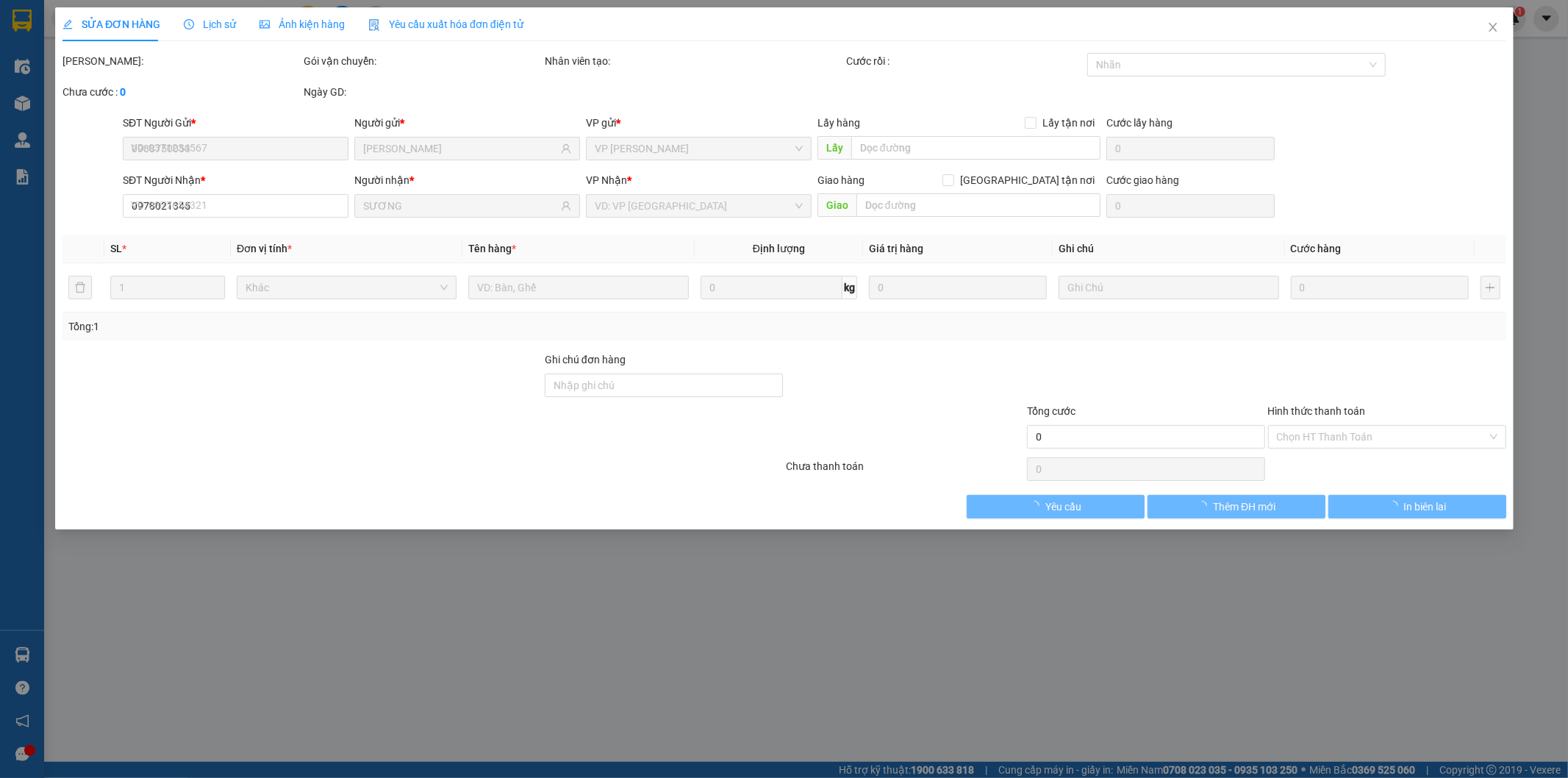
type input "CẦU 25"
type input "60.000"
type input "560.000"
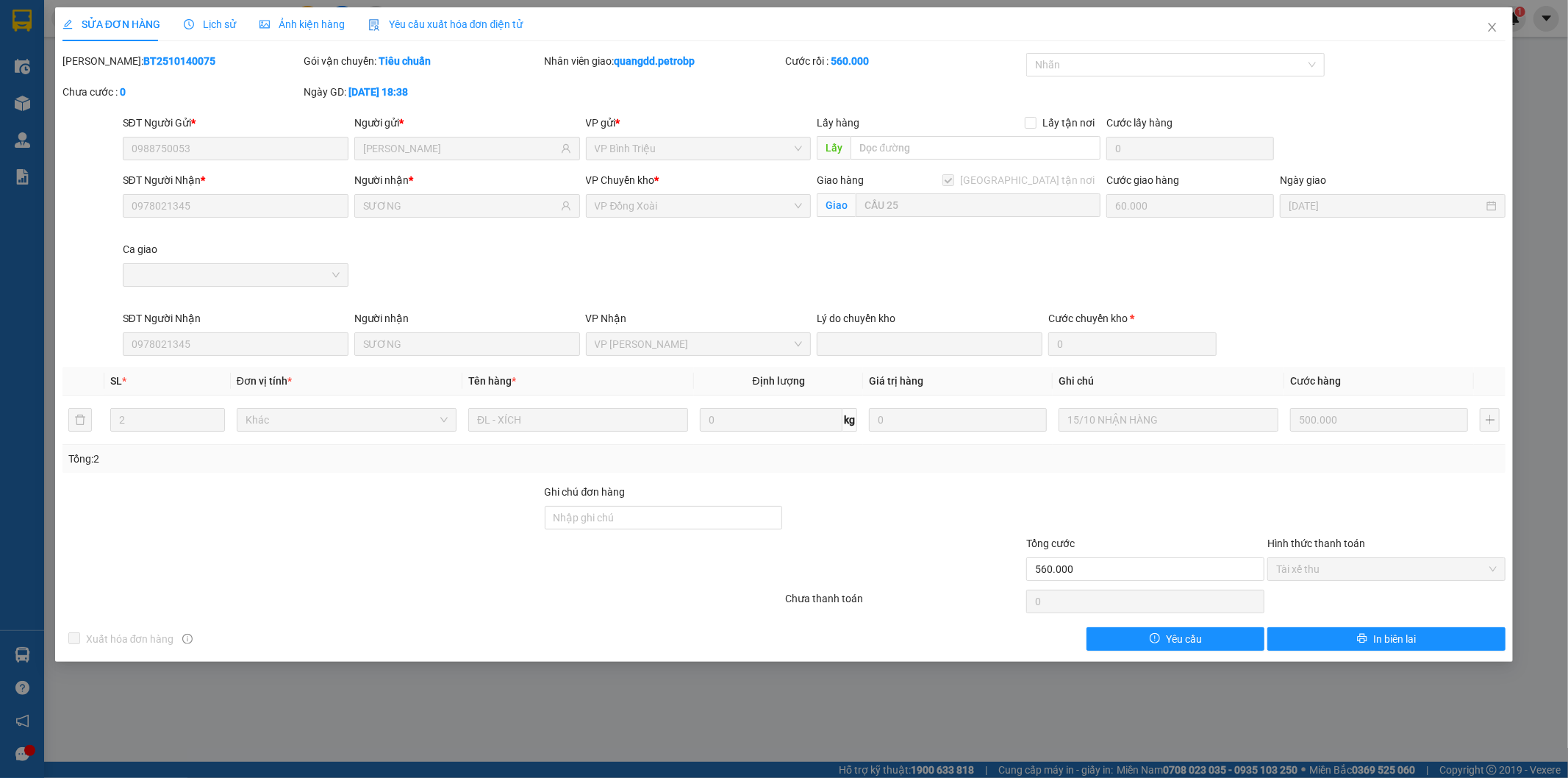
click at [1380, 571] on span "Tài xế thu" at bounding box center [1387, 569] width 220 height 22
drag, startPoint x: 97, startPoint y: 62, endPoint x: 193, endPoint y: 70, distance: 96.3
click at [193, 70] on div "Mã ĐH: BT2510140075" at bounding box center [181, 69] width 241 height 31
copy b "BT2510140075"
click at [1491, 25] on icon "close" at bounding box center [1492, 27] width 11 height 11
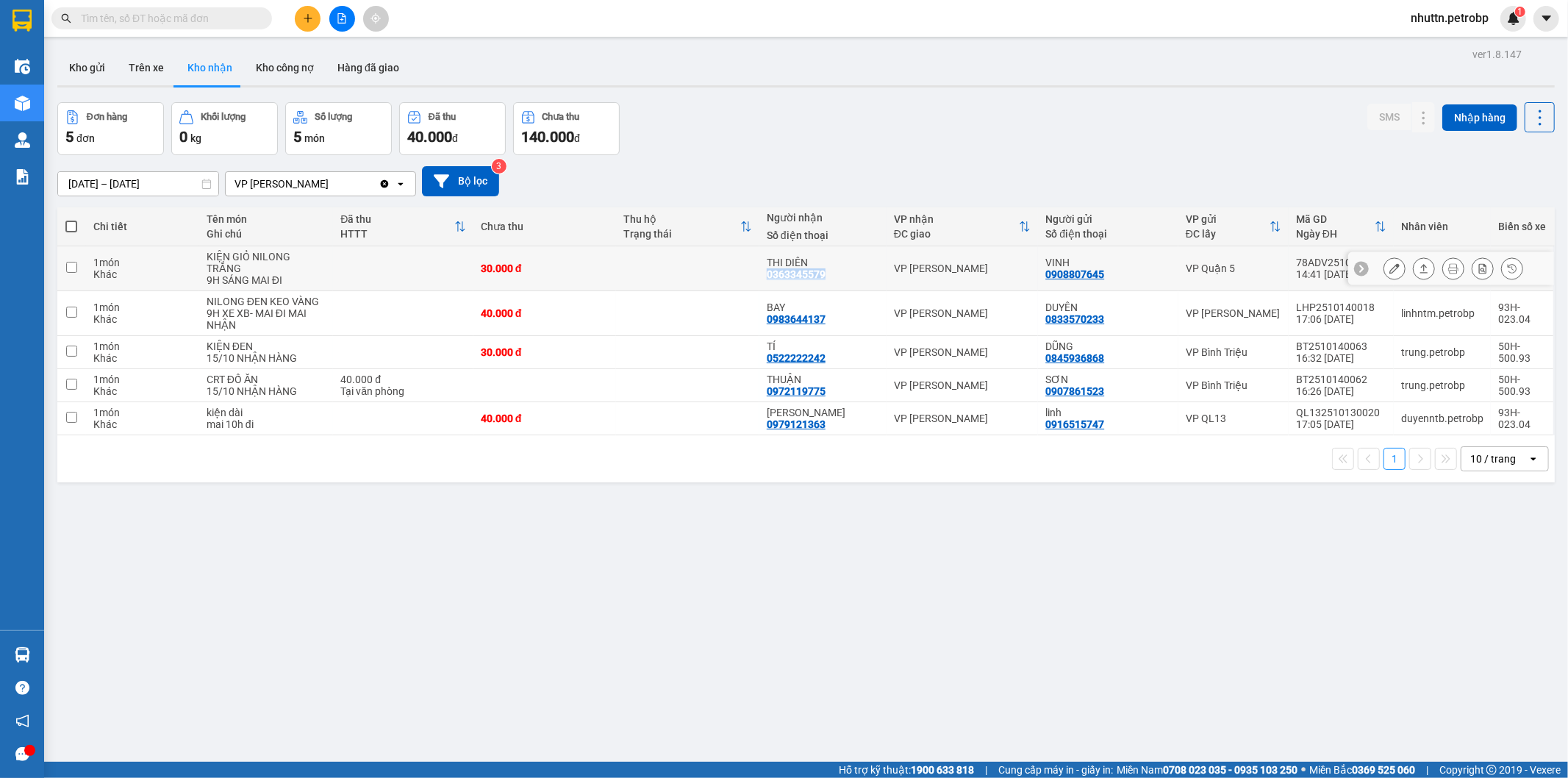
drag, startPoint x: 767, startPoint y: 267, endPoint x: 834, endPoint y: 272, distance: 67.2
click at [834, 272] on div "THI DIÊN 0363345579" at bounding box center [824, 268] width 113 height 24
checkbox input "true"
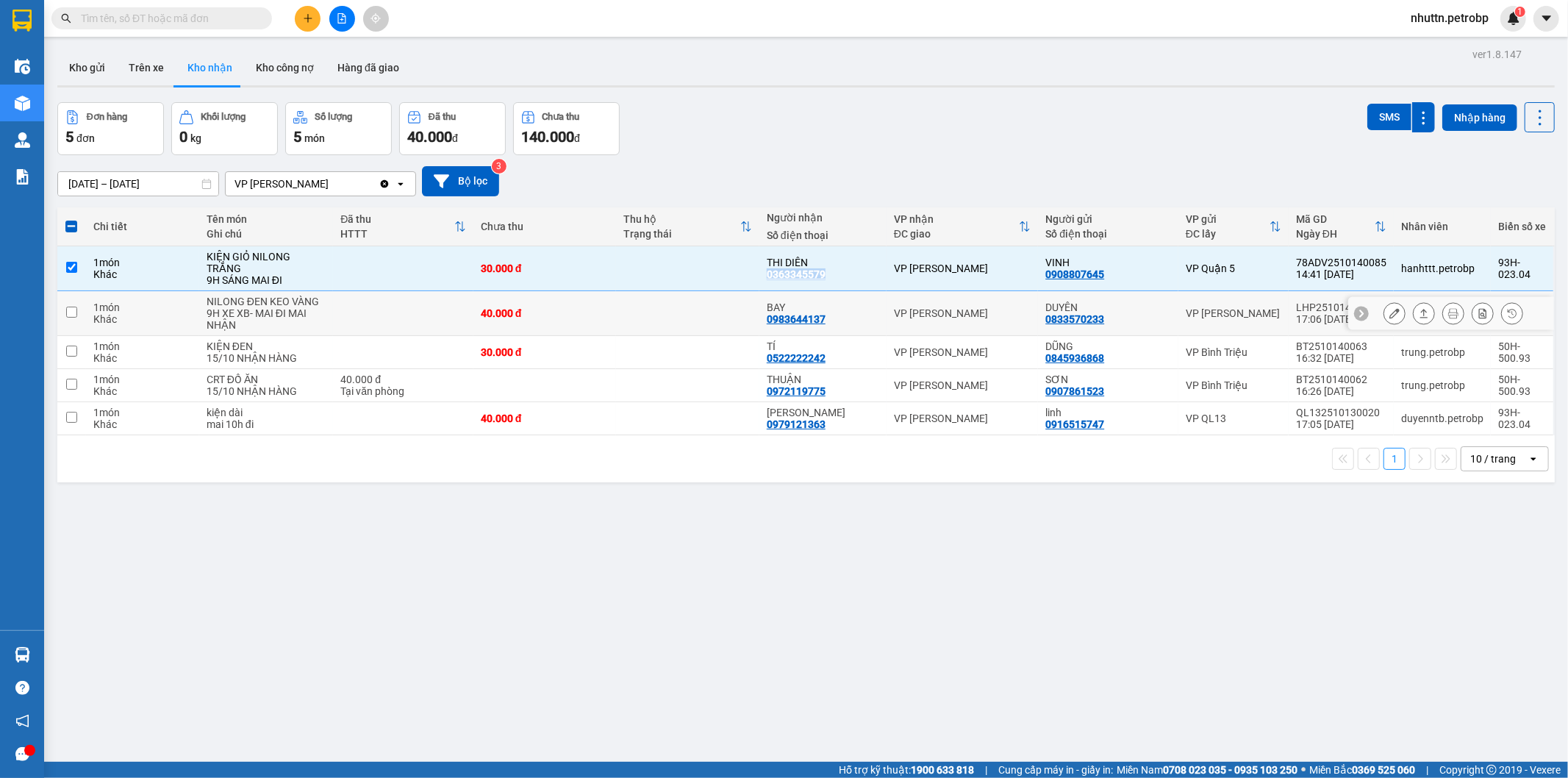
copy div "0363345579"
drag, startPoint x: 762, startPoint y: 307, endPoint x: 827, endPoint y: 309, distance: 65.0
click at [827, 309] on td "BAY 0983644137" at bounding box center [824, 313] width 127 height 45
checkbox input "true"
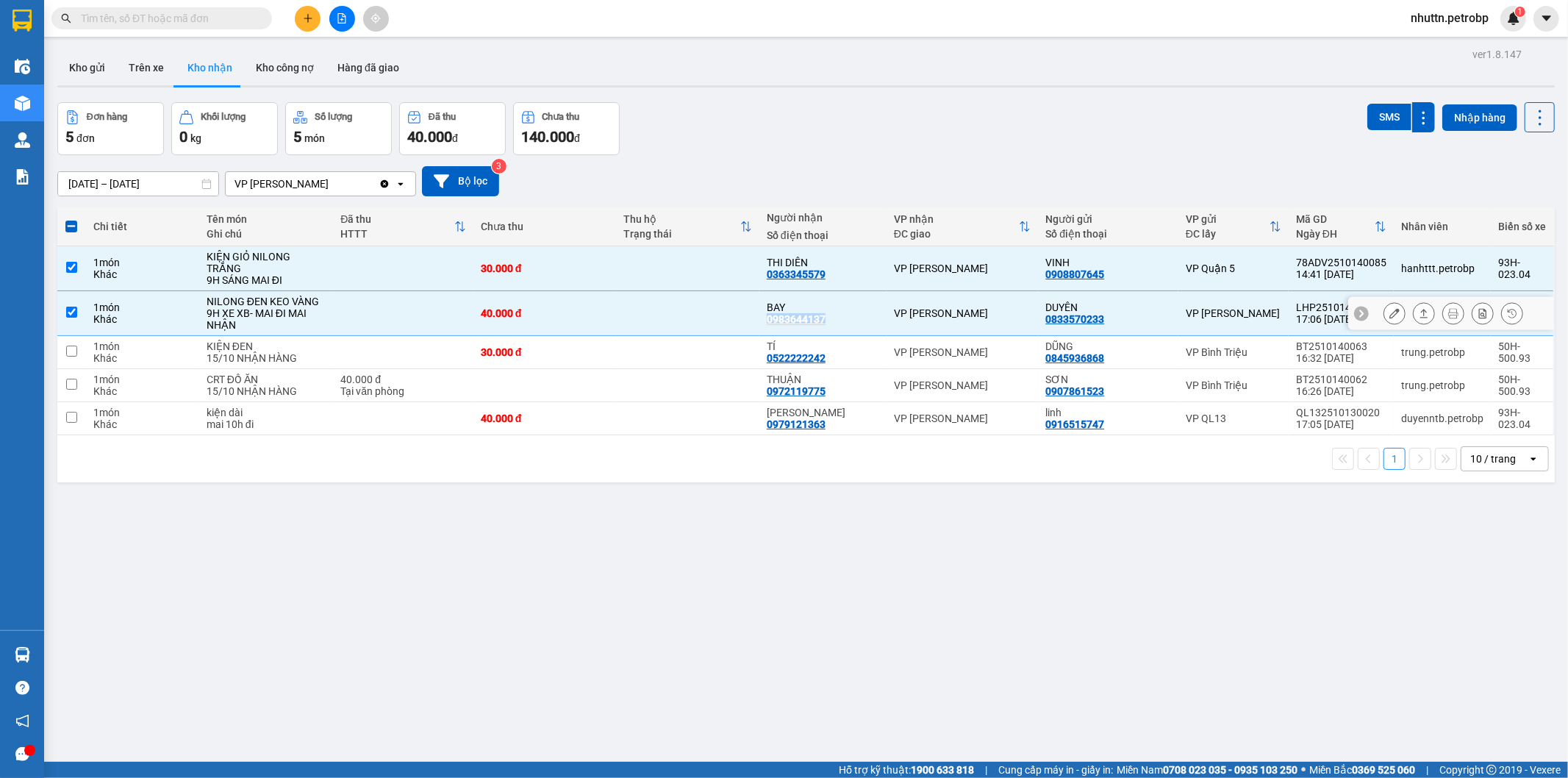
copy div "0983644137"
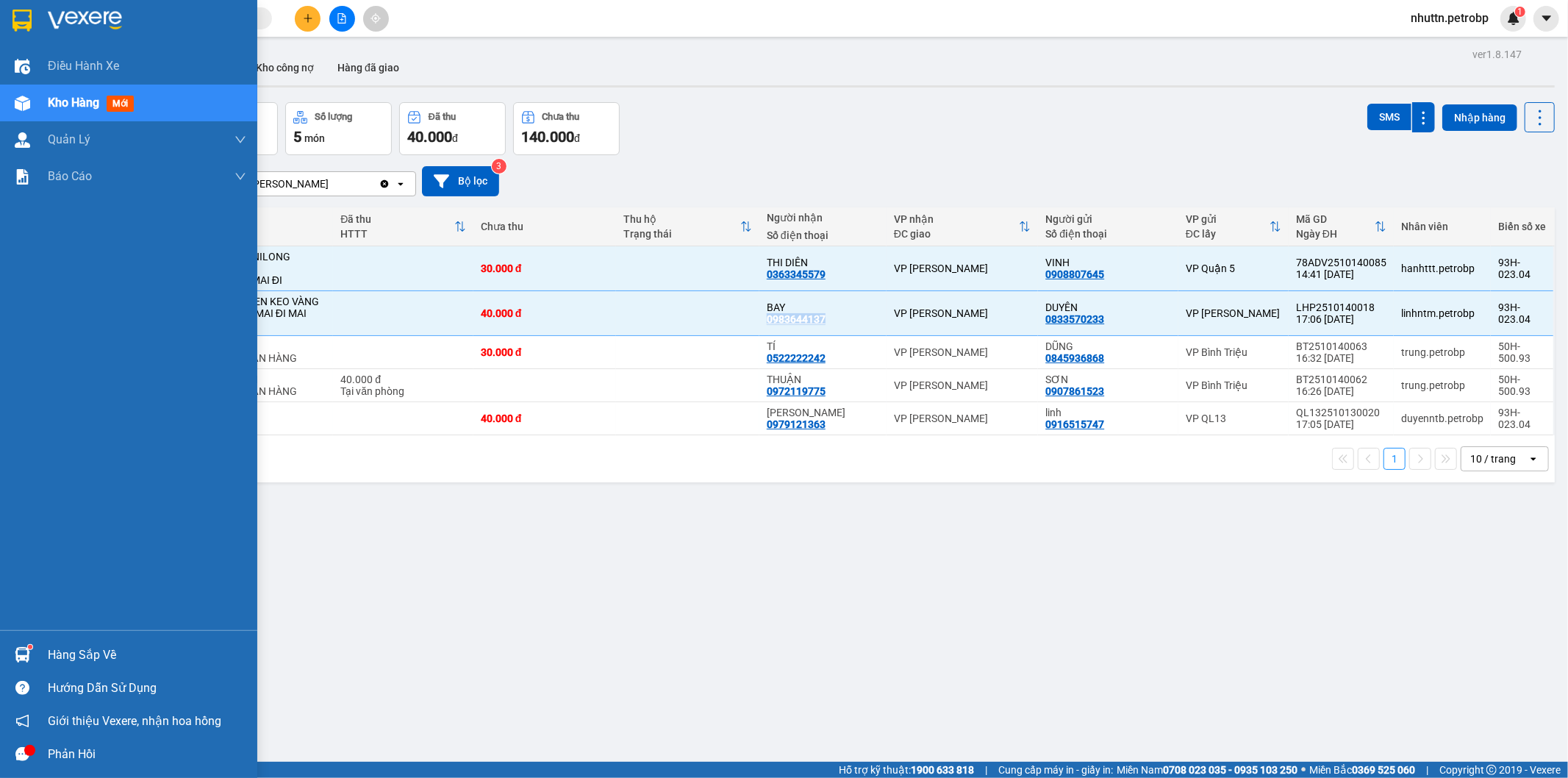
click at [20, 653] on img at bounding box center [22, 655] width 16 height 16
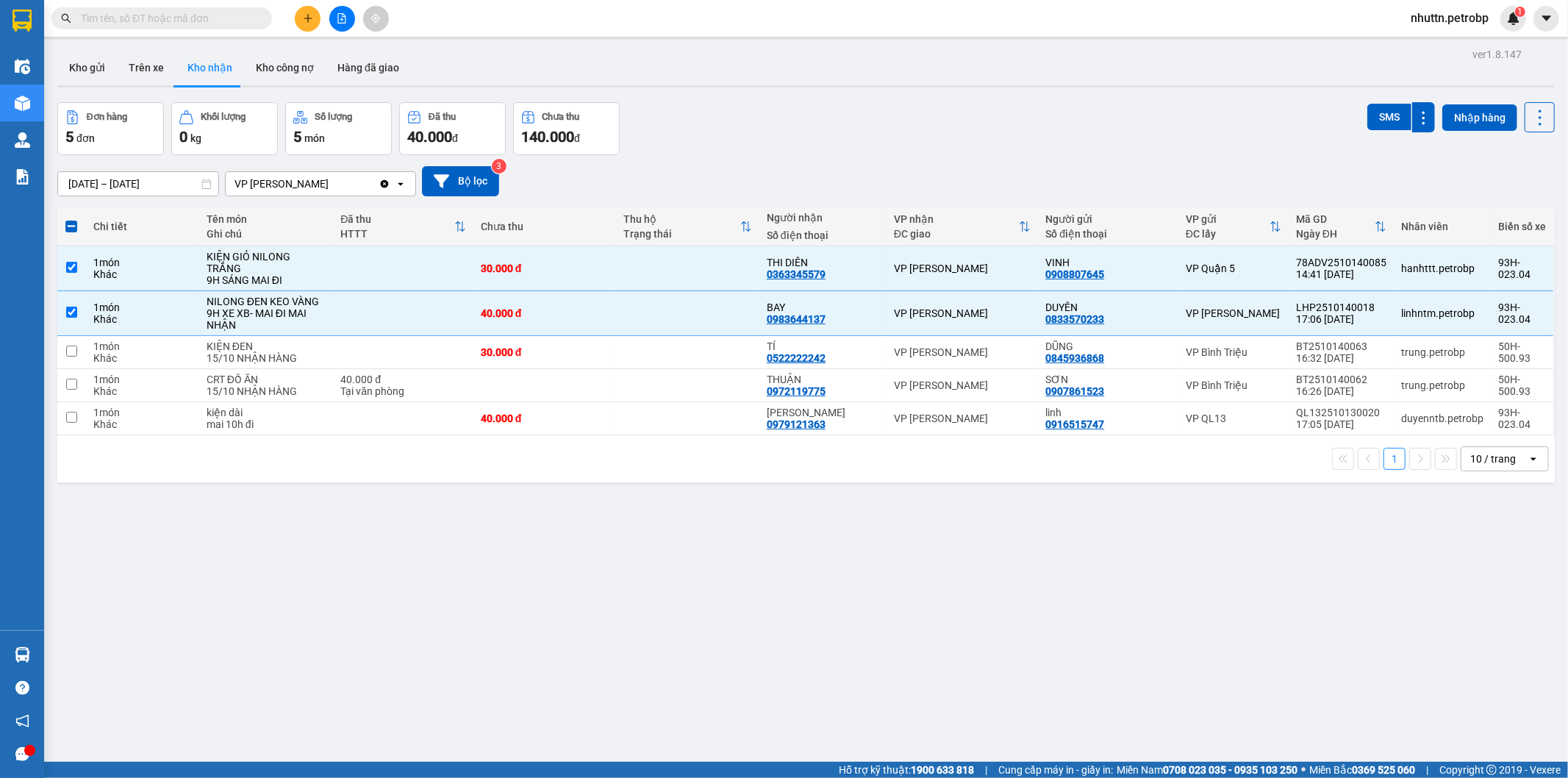
click at [868, 641] on section "Kết quả tìm kiếm ( 0 ) Bộ lọc No Data nhuttn.petrobp 1 Điều hành xe Kho hàng mớ…" at bounding box center [784, 389] width 1568 height 778
click at [69, 411] on input "checkbox" at bounding box center [72, 417] width 11 height 11
checkbox input "true"
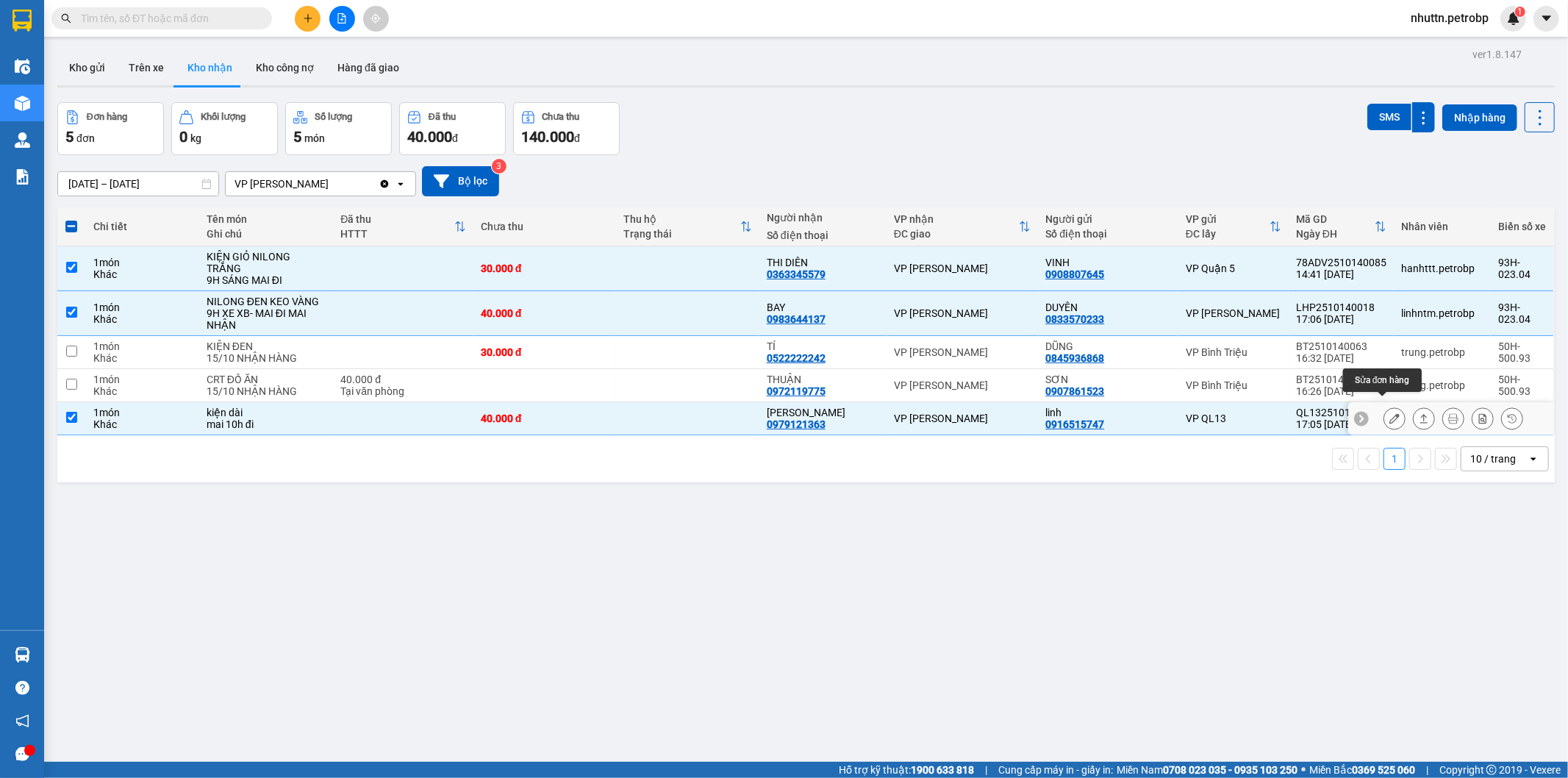
click at [1390, 413] on icon at bounding box center [1395, 418] width 11 height 11
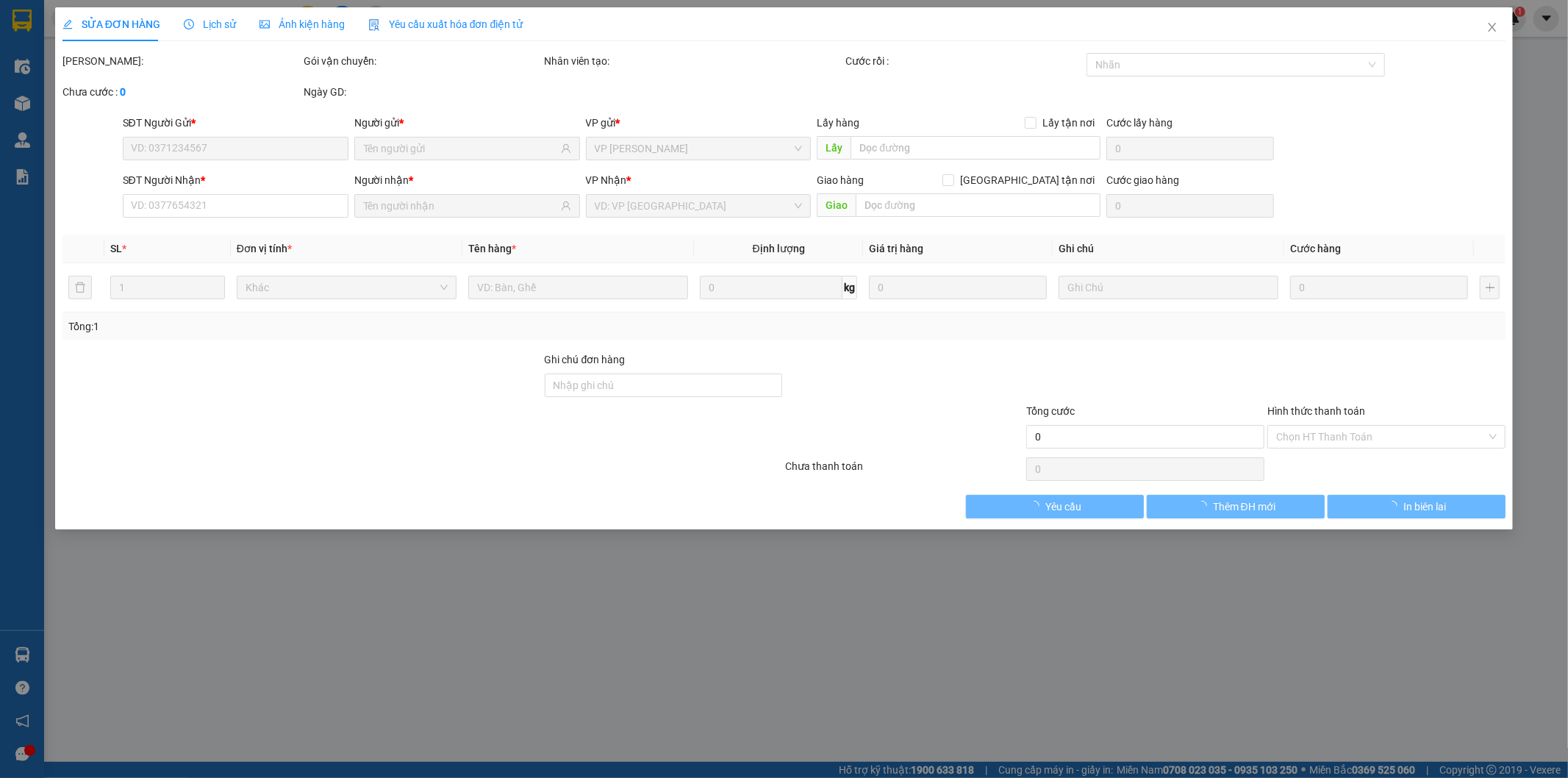
type input "0916515747"
type input "linh"
type input "0979121363"
type input "[PERSON_NAME]"
type input "40.000"
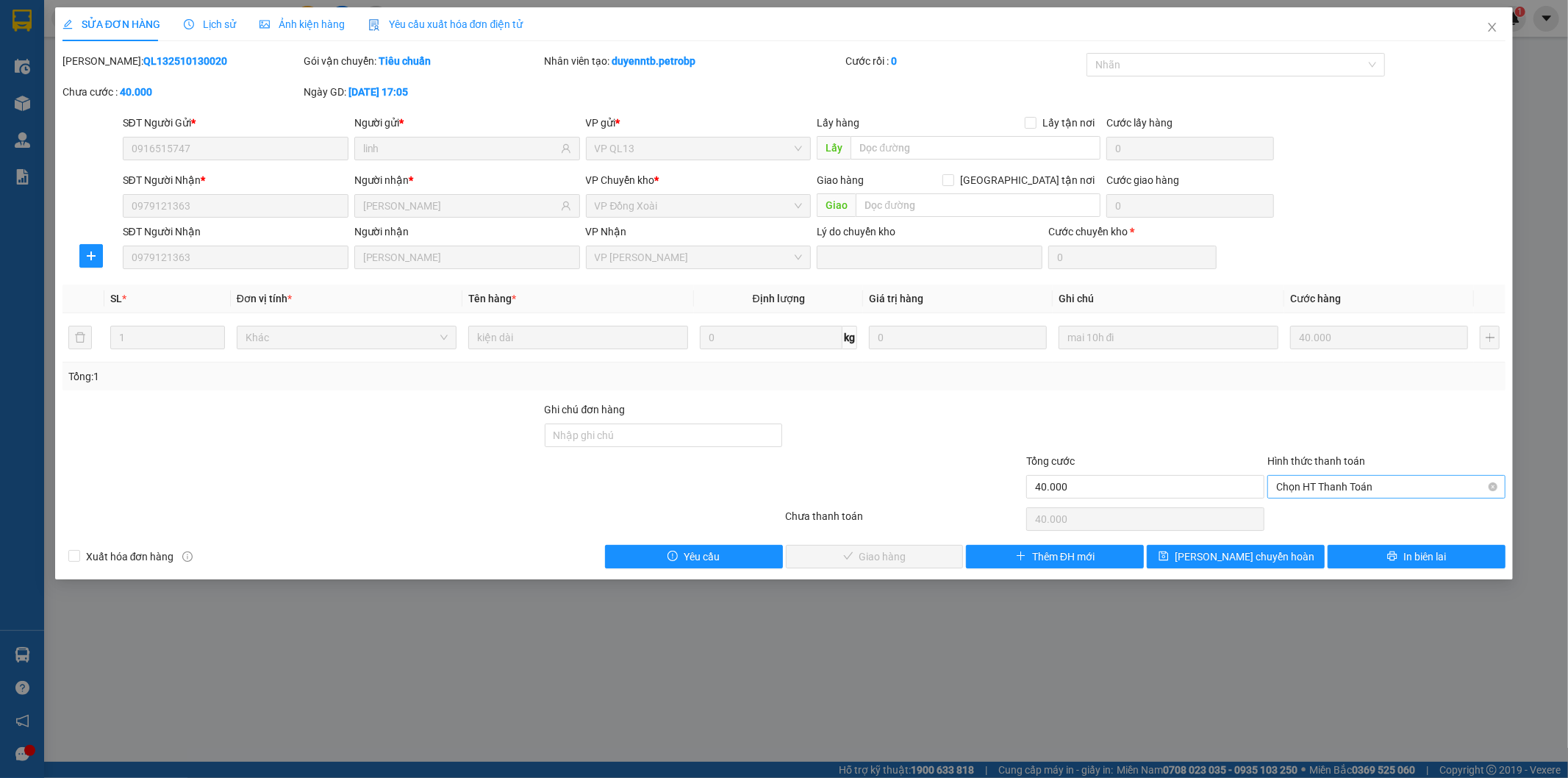
click at [1357, 488] on span "Chọn HT Thanh Toán" at bounding box center [1387, 487] width 220 height 22
click at [1346, 518] on div "Tại văn phòng" at bounding box center [1388, 516] width 220 height 16
type input "0"
click at [877, 560] on span "Giao hàng" at bounding box center [883, 557] width 47 height 16
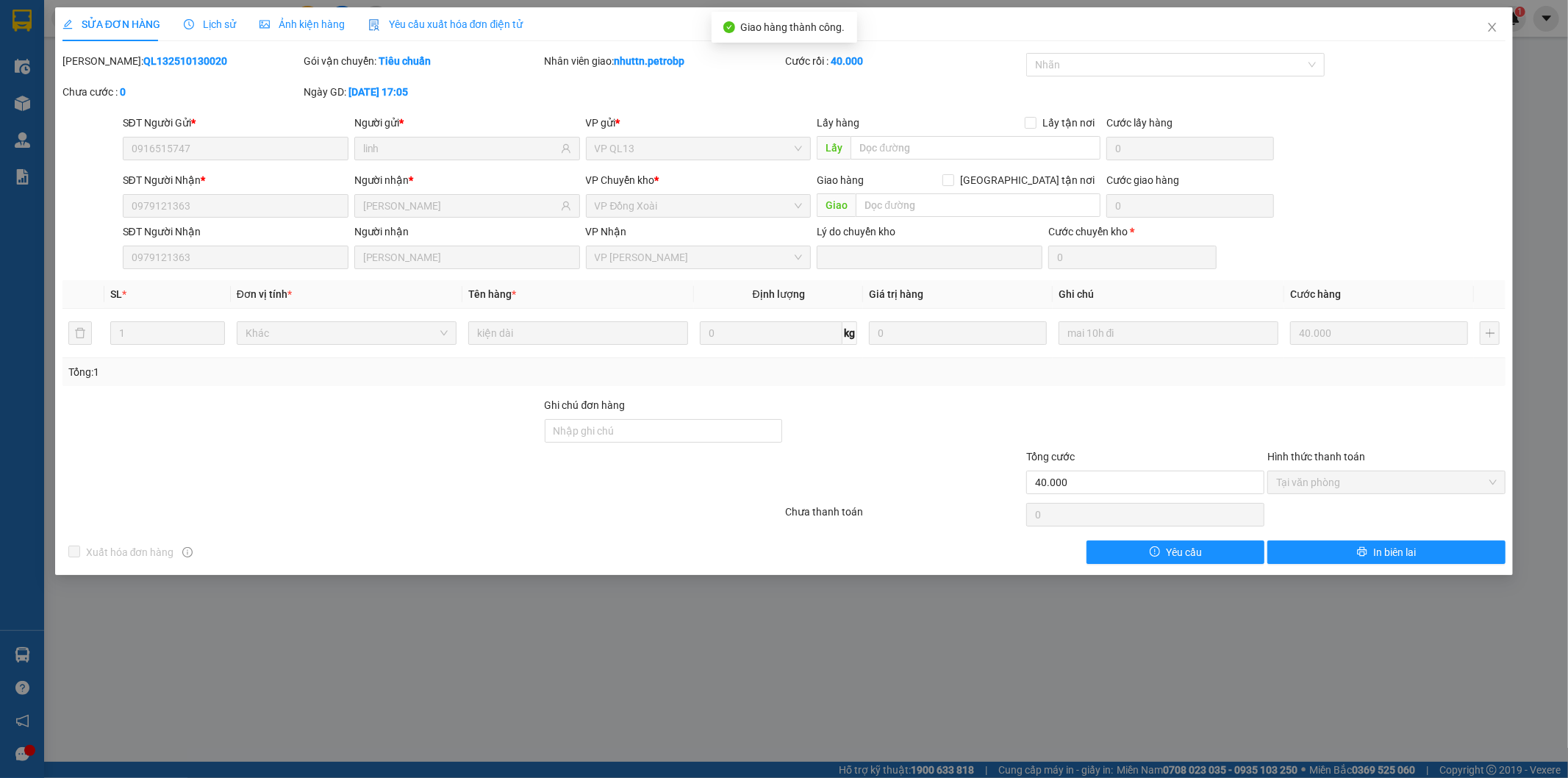
drag, startPoint x: 98, startPoint y: 59, endPoint x: 194, endPoint y: 67, distance: 96.3
click at [194, 67] on div "[PERSON_NAME]: QL132510130020" at bounding box center [182, 61] width 238 height 16
copy b "QL132510130020"
click at [1487, 26] on icon "close" at bounding box center [1492, 27] width 11 height 11
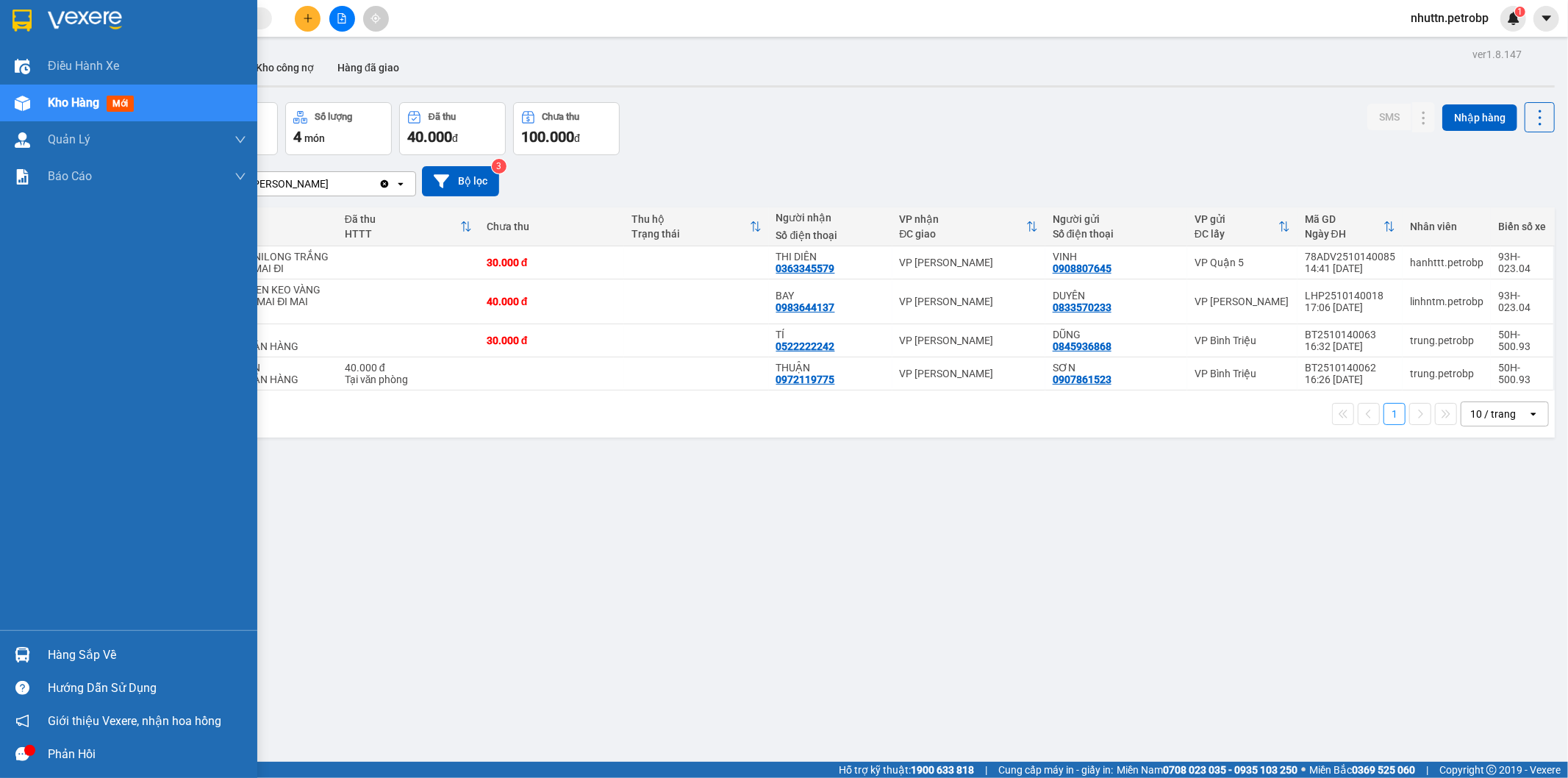
click at [71, 656] on div "Hàng sắp về" at bounding box center [147, 655] width 198 height 22
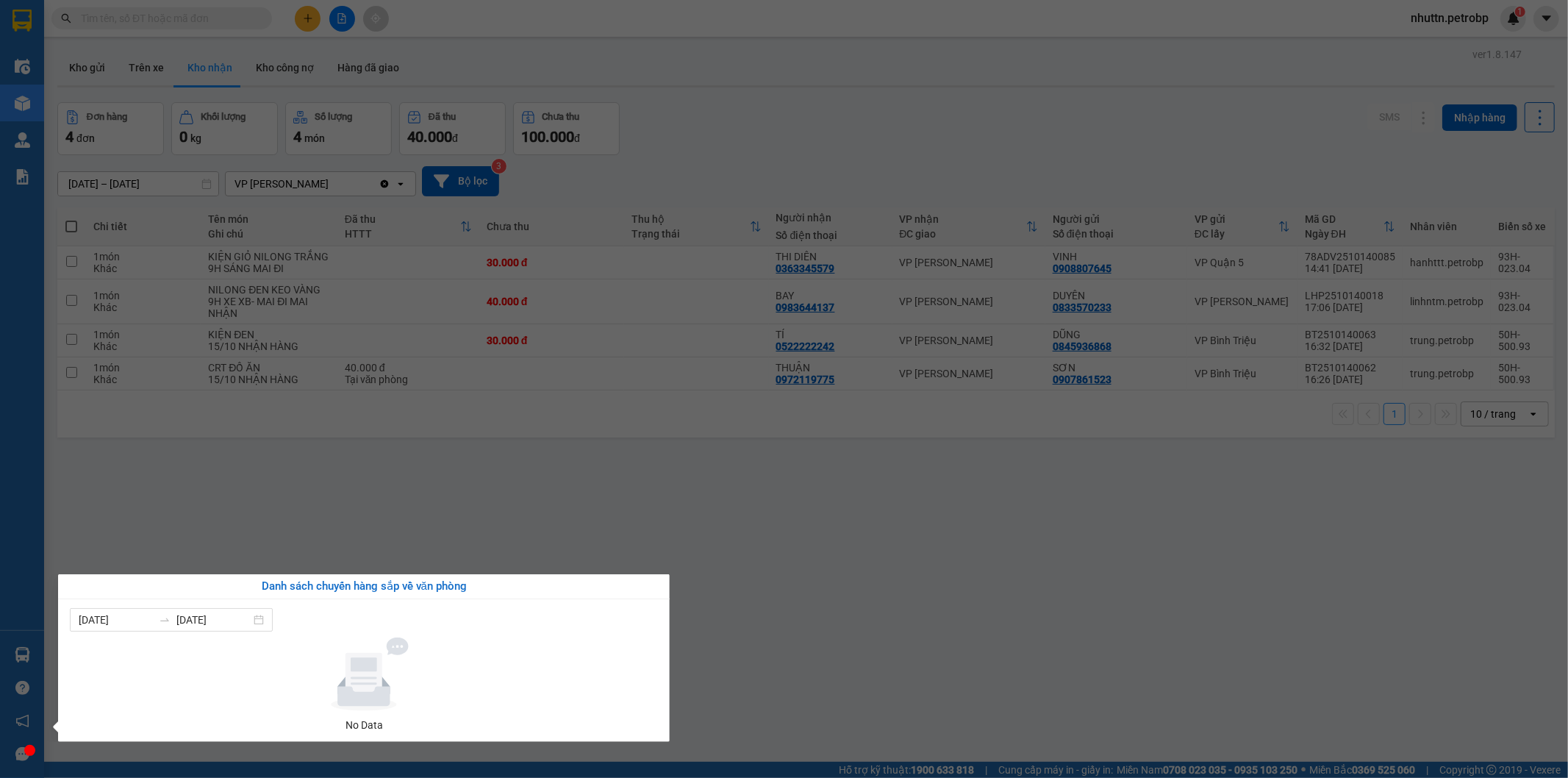
click at [863, 616] on section "Kết quả tìm kiếm ( 0 ) Bộ lọc No Data nhuttn.petrobp 1 Điều hành xe Kho hàng mớ…" at bounding box center [784, 389] width 1568 height 778
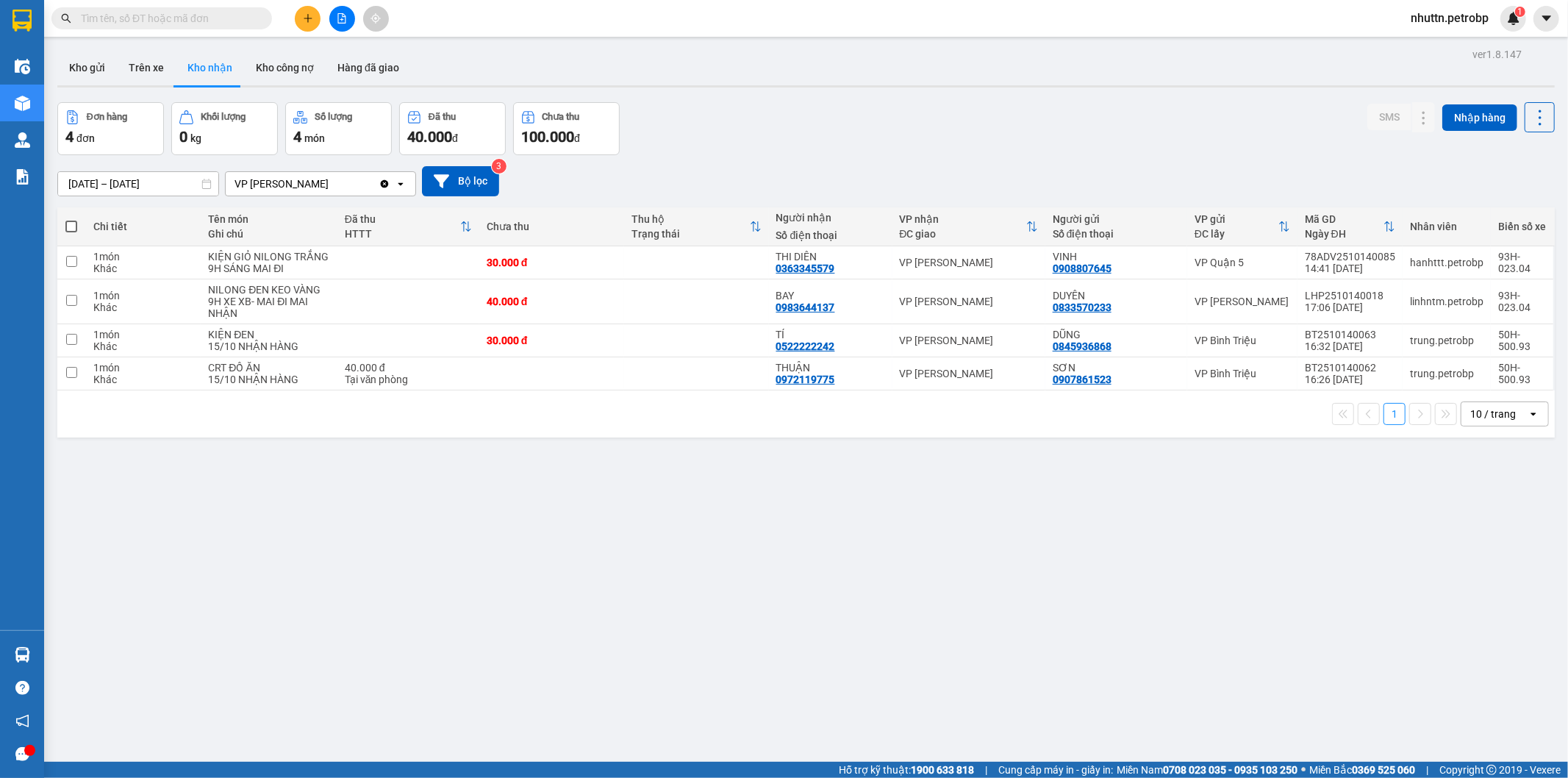
scroll to position [68, 0]
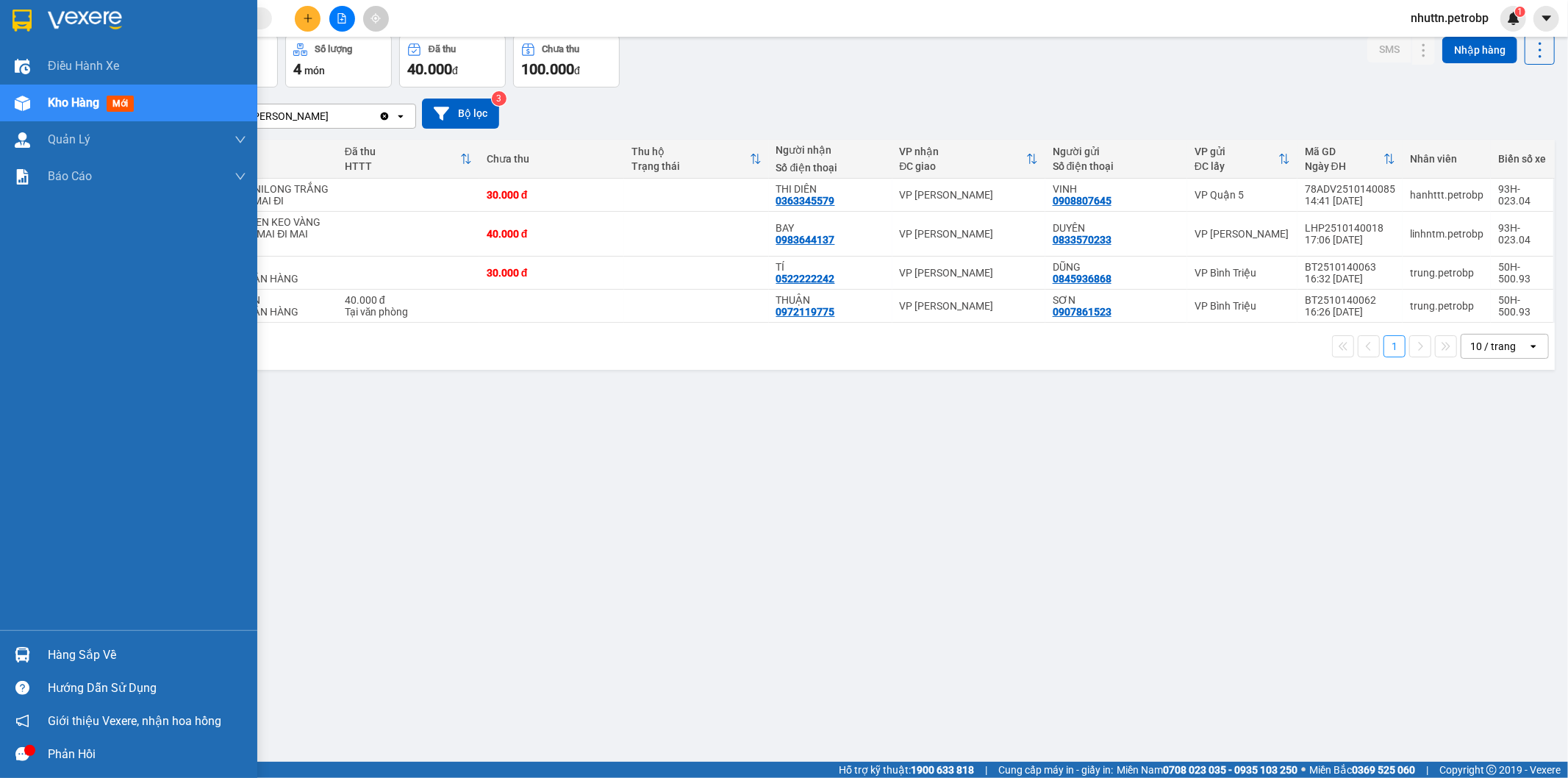
click at [26, 656] on img at bounding box center [22, 655] width 16 height 16
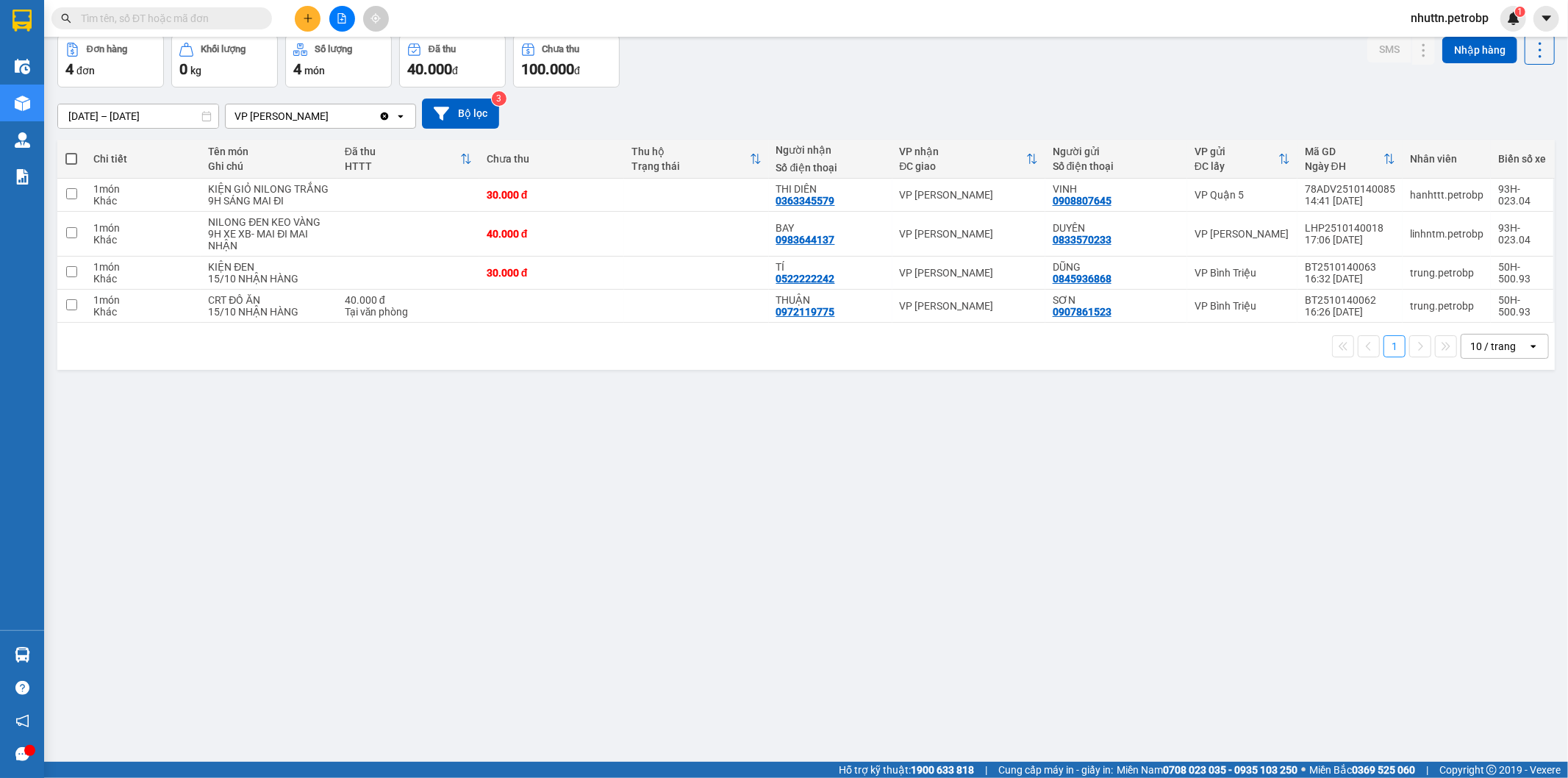
click at [619, 455] on section "Kết quả tìm kiếm ( 0 ) Bộ lọc No Data nhuttn.petrobp 1 Điều hành xe Kho hàng mớ…" at bounding box center [784, 389] width 1568 height 778
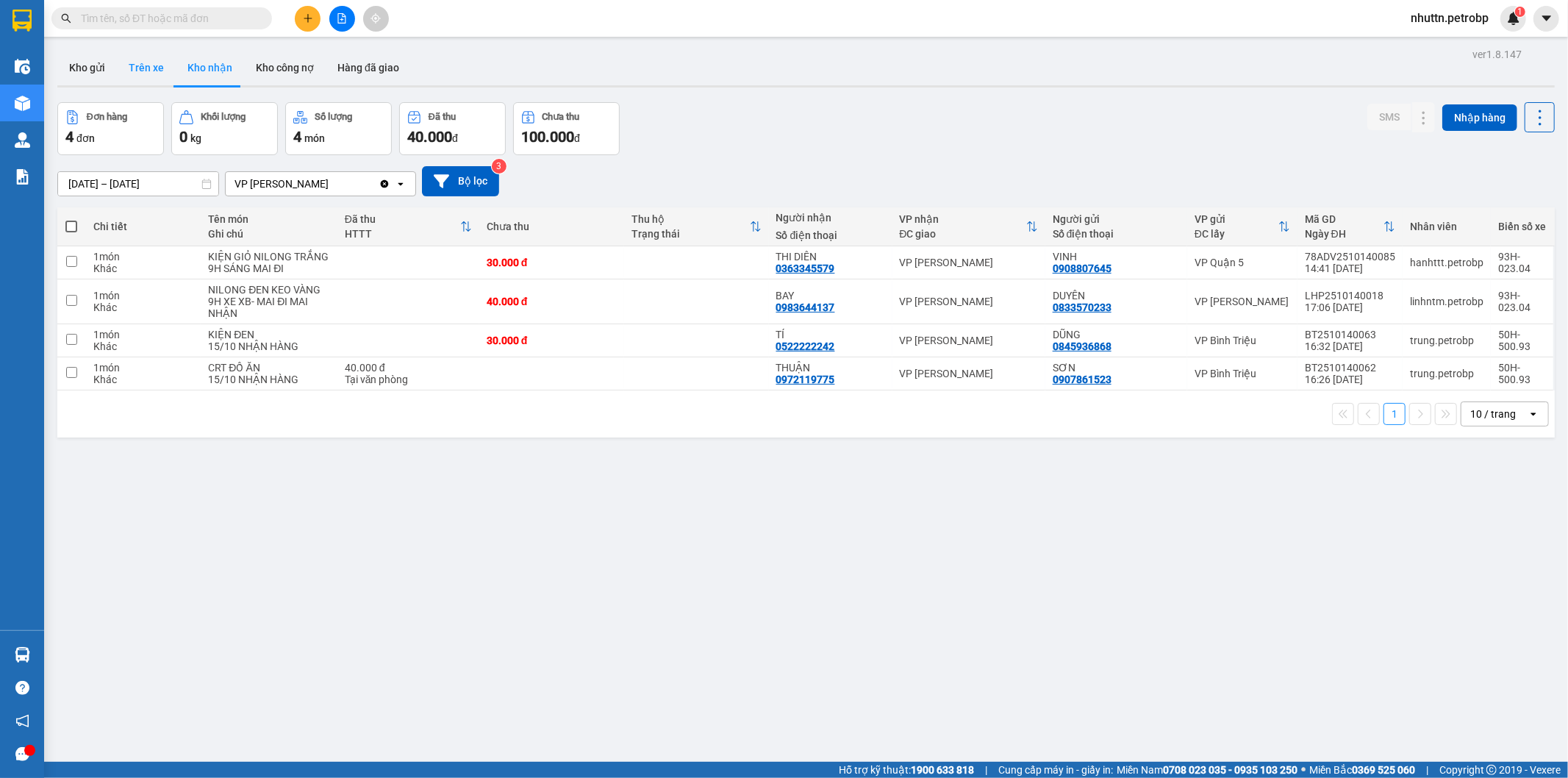
click at [144, 63] on button "Trên xe" at bounding box center [146, 67] width 59 height 35
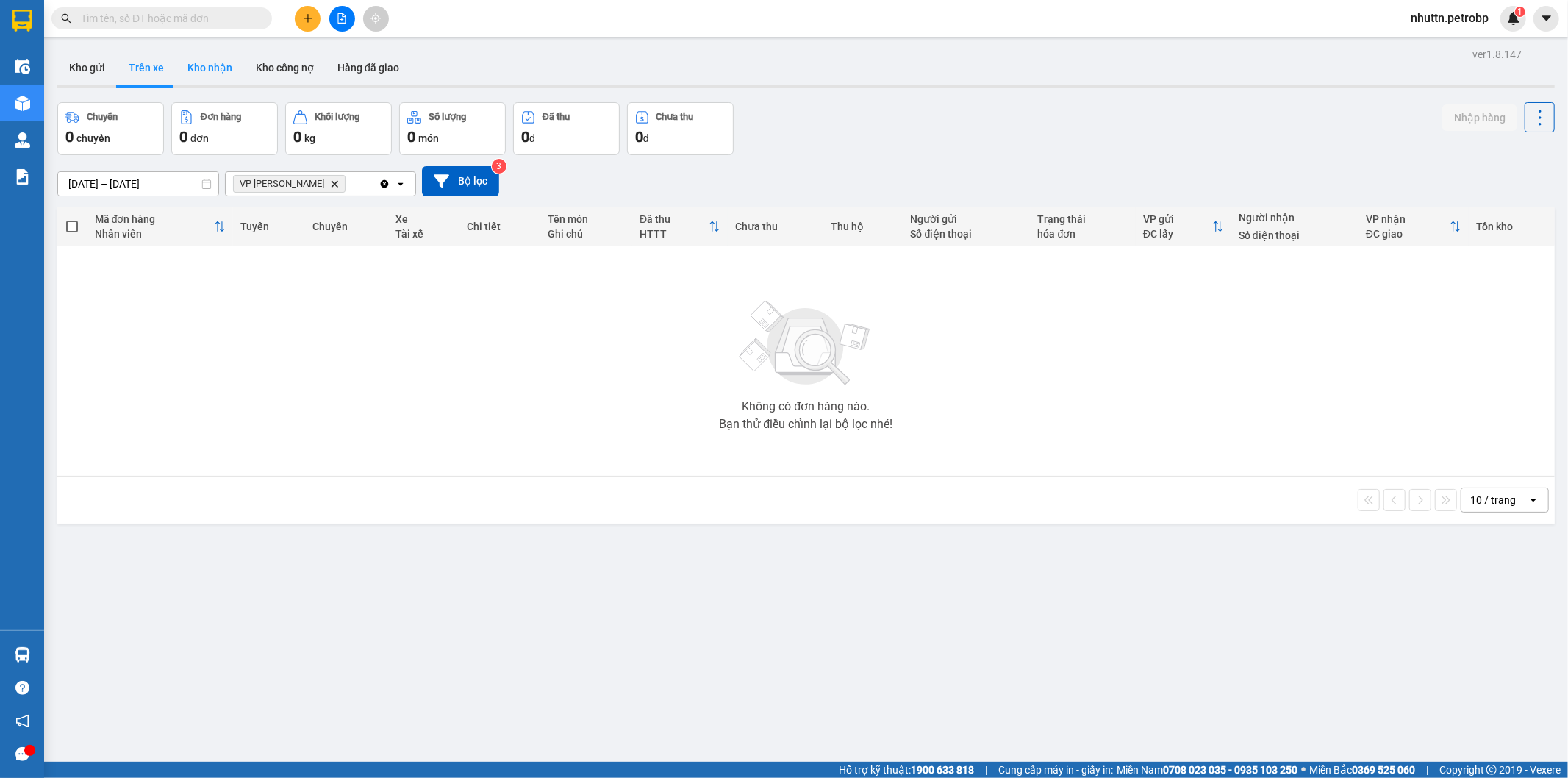
click at [218, 62] on button "Kho nhận" at bounding box center [210, 67] width 69 height 35
type input "[DATE] – [DATE]"
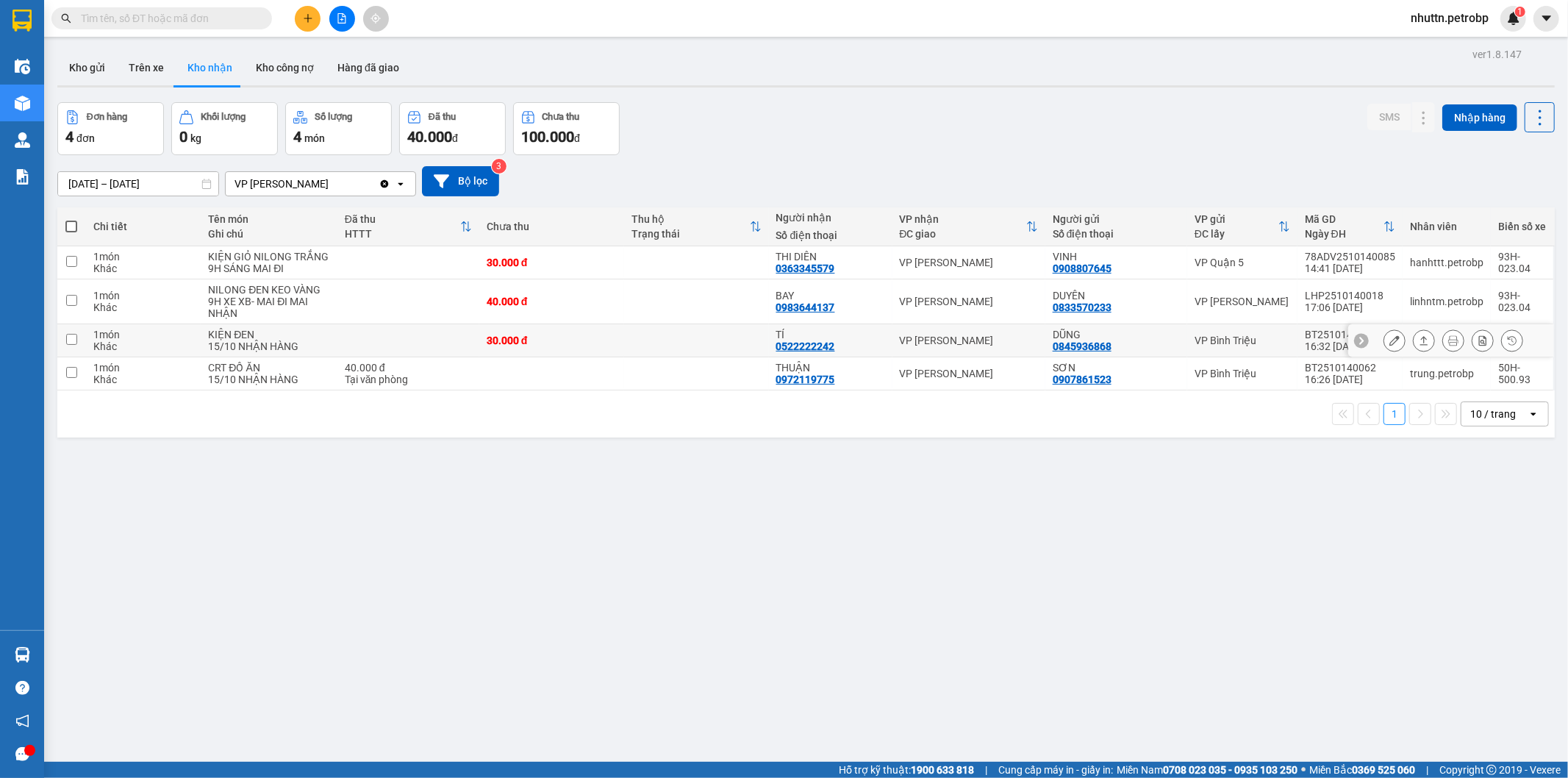
click at [70, 337] on input "checkbox" at bounding box center [72, 340] width 11 height 11
checkbox input "true"
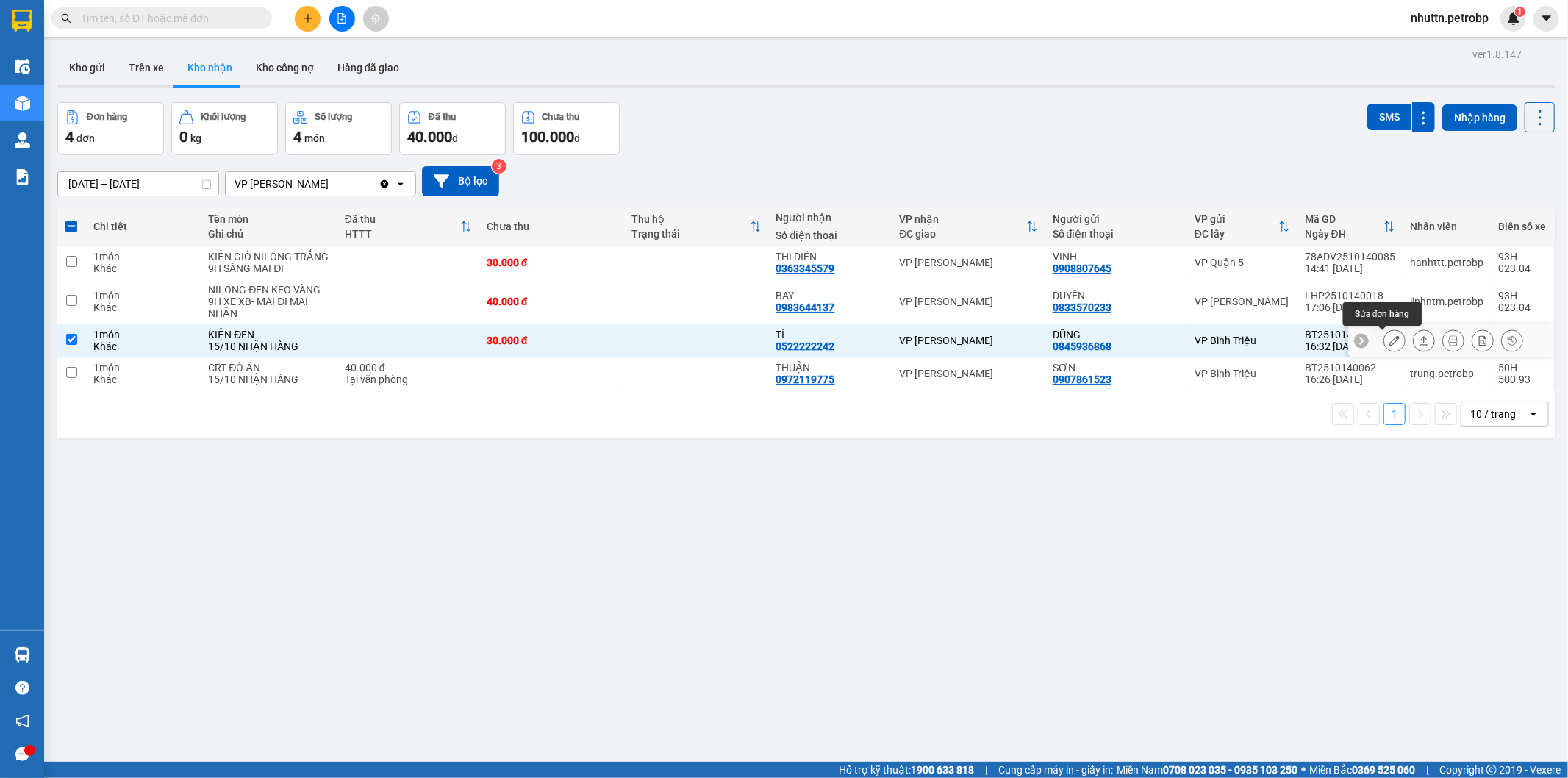
click at [1390, 345] on icon at bounding box center [1395, 340] width 11 height 11
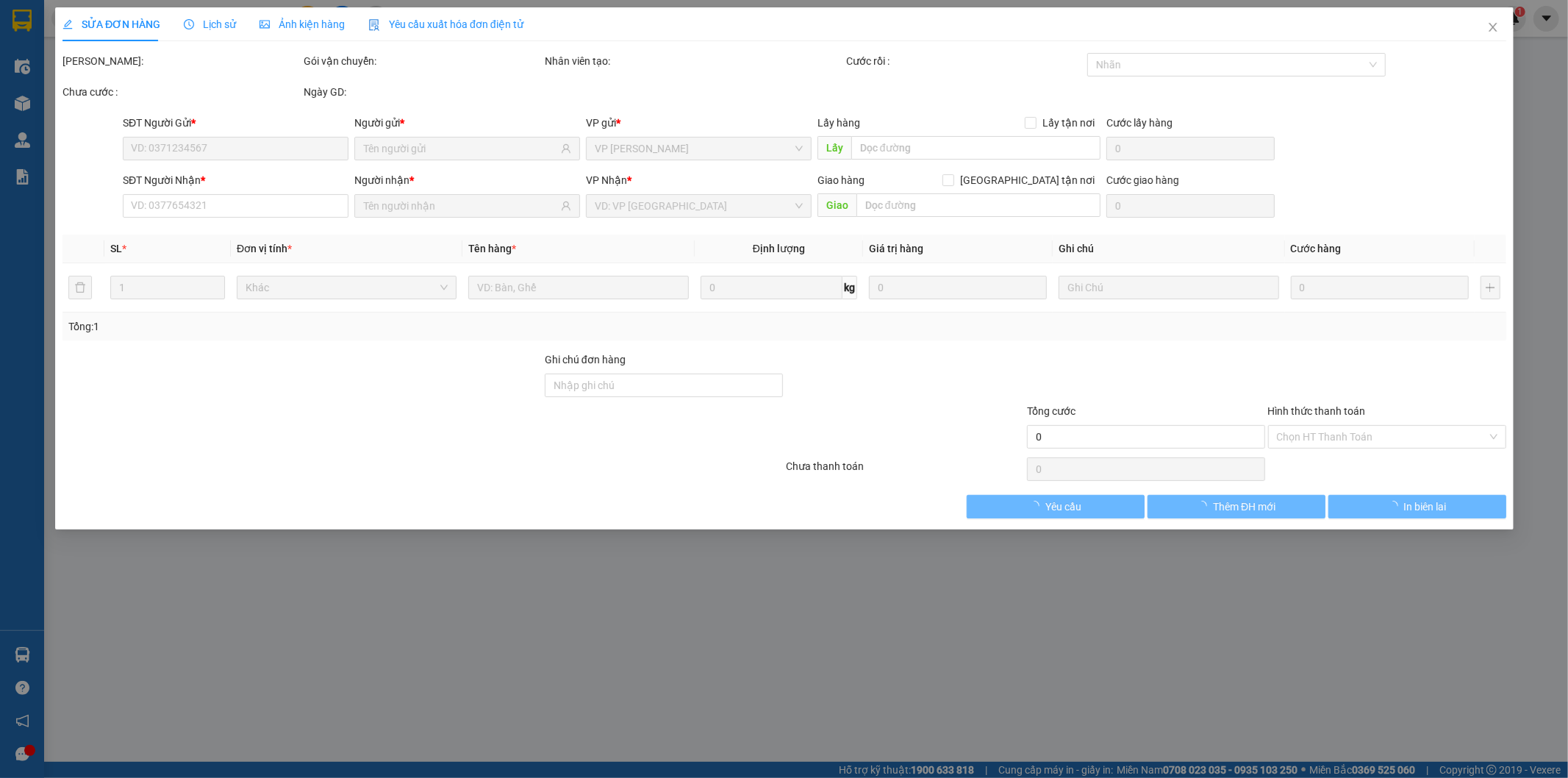
type input "0845936868"
type input "DŨNG"
type input "0522222242"
type input "TÍ"
type input "30.000"
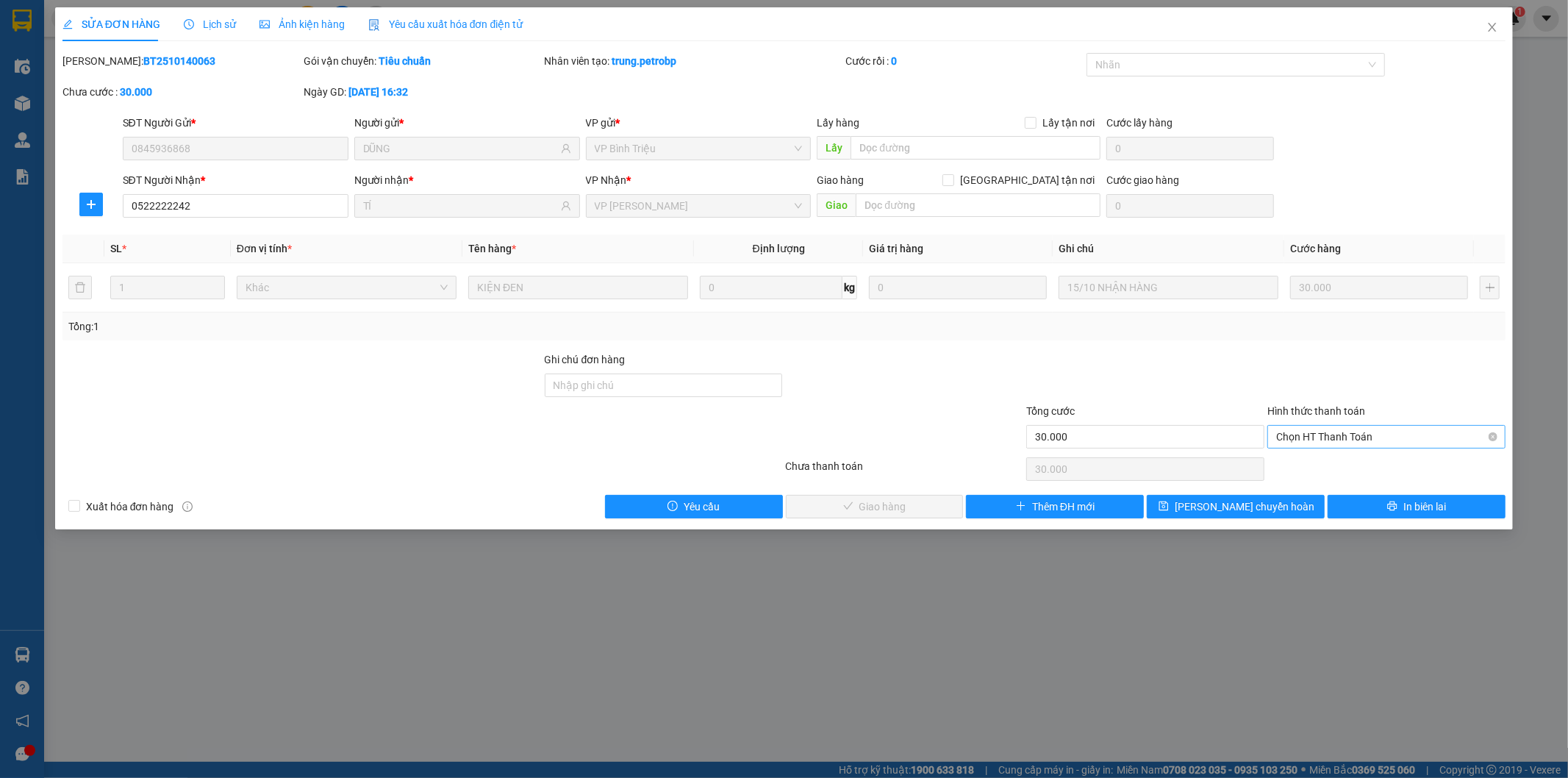
click at [1322, 433] on span "Chọn HT Thanh Toán" at bounding box center [1387, 437] width 220 height 22
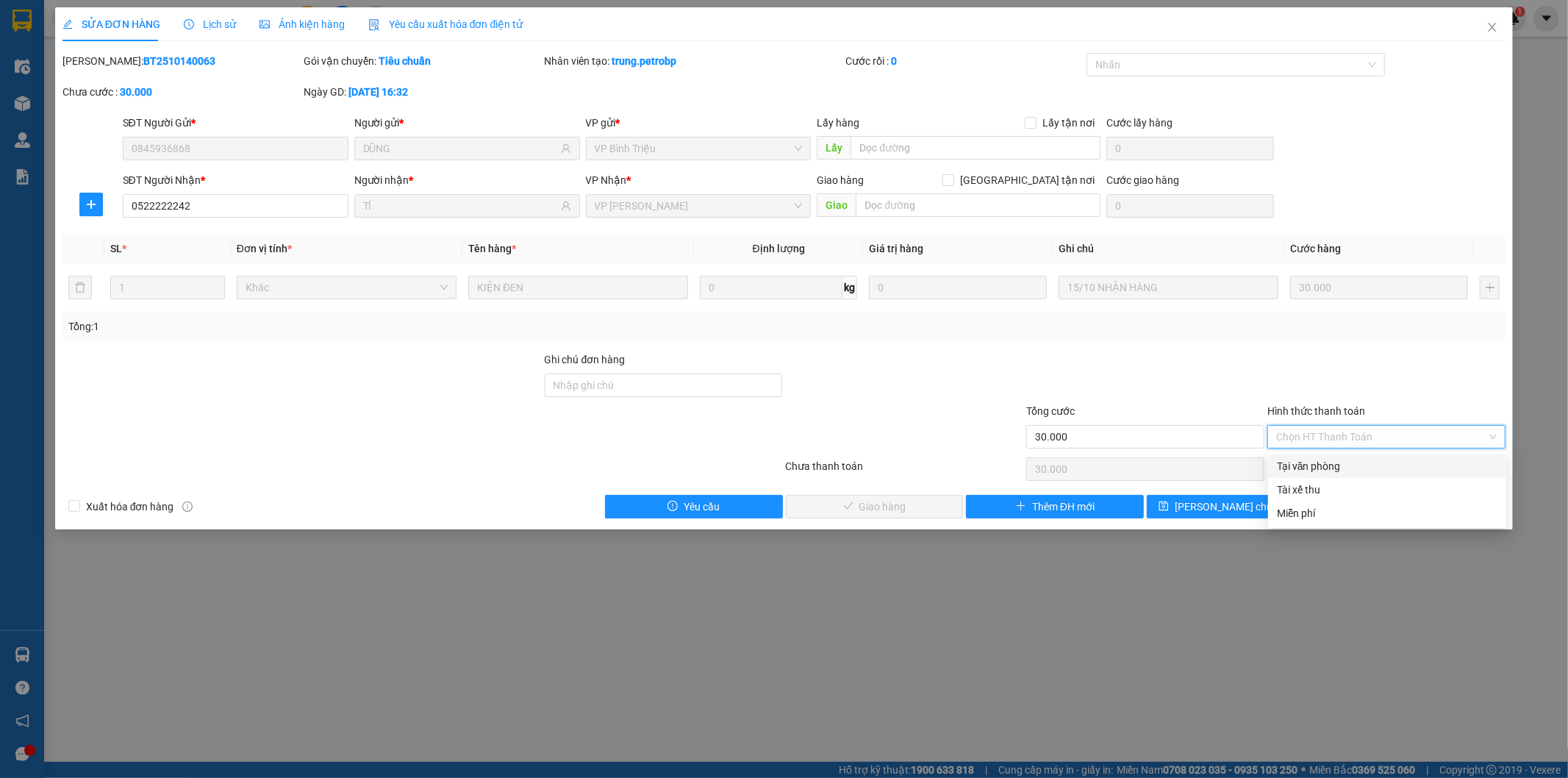
click at [1307, 471] on div "Tại văn phòng" at bounding box center [1388, 466] width 220 height 16
type input "0"
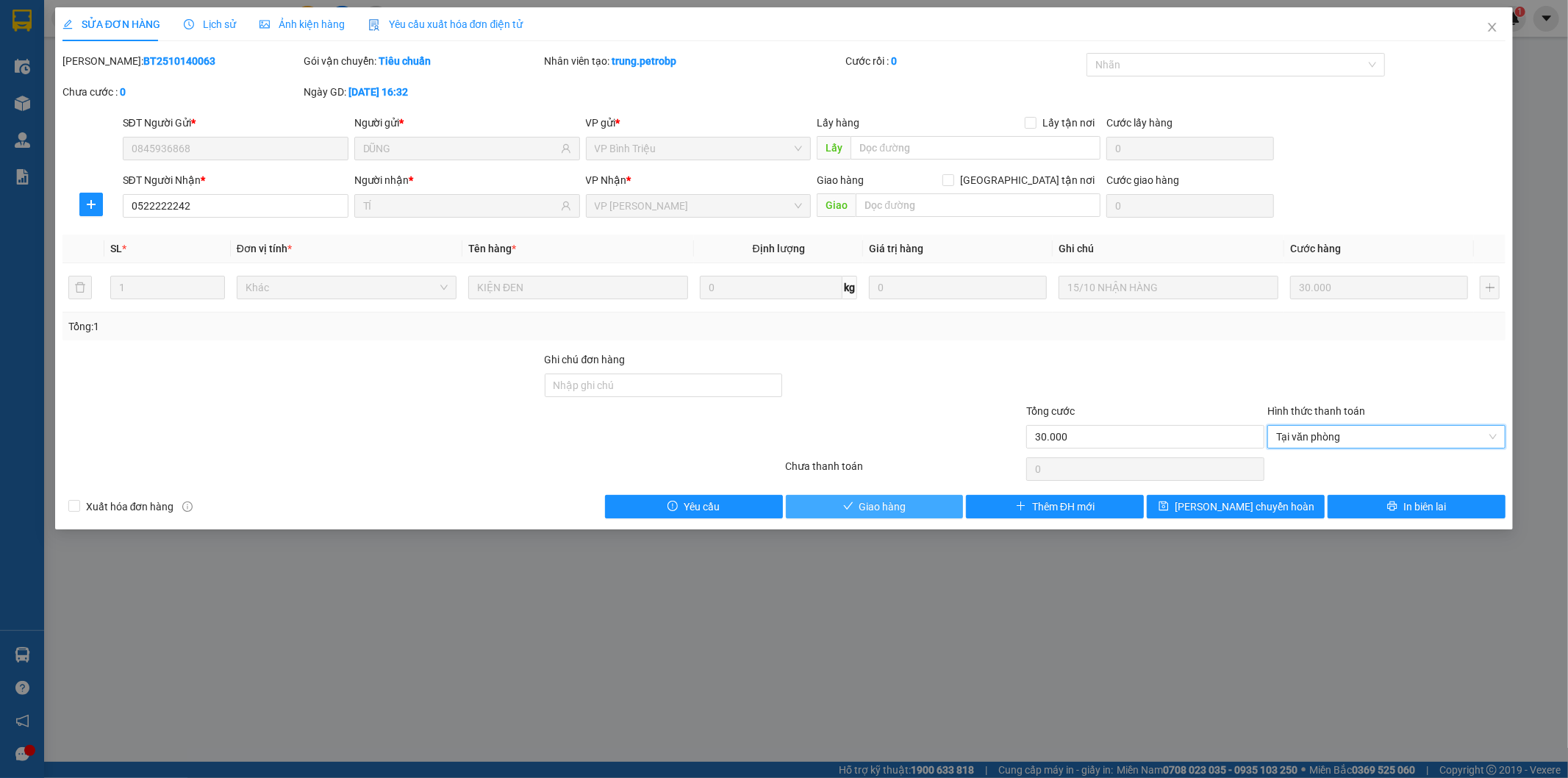
click at [842, 505] on button "Giao hàng" at bounding box center [875, 506] width 178 height 24
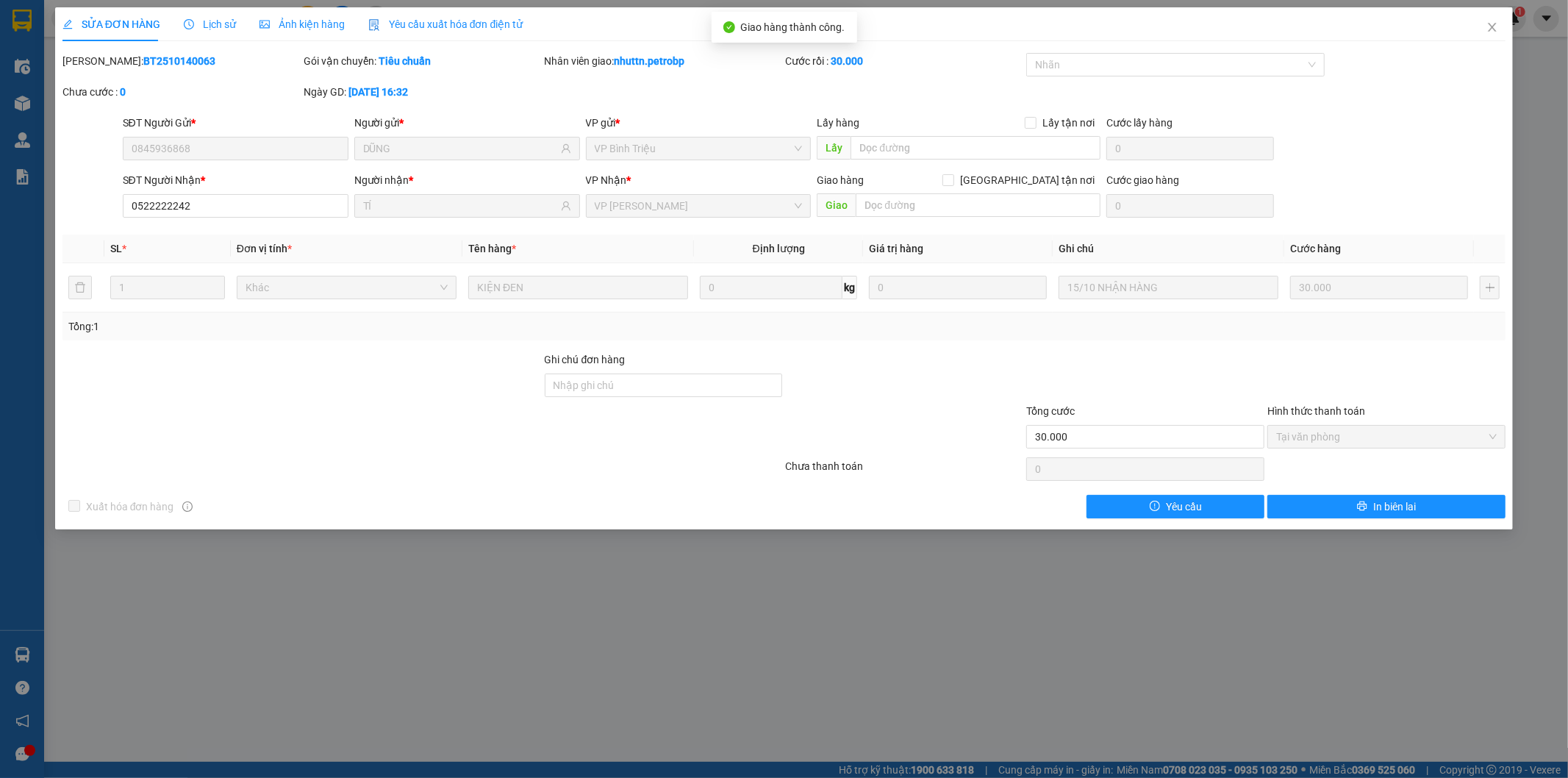
drag, startPoint x: 96, startPoint y: 61, endPoint x: 188, endPoint y: 59, distance: 92.0
click at [187, 59] on div "[PERSON_NAME]: BT2510140063" at bounding box center [182, 61] width 238 height 16
copy b "BT2510140063"
click at [1496, 26] on icon "close" at bounding box center [1492, 27] width 11 height 11
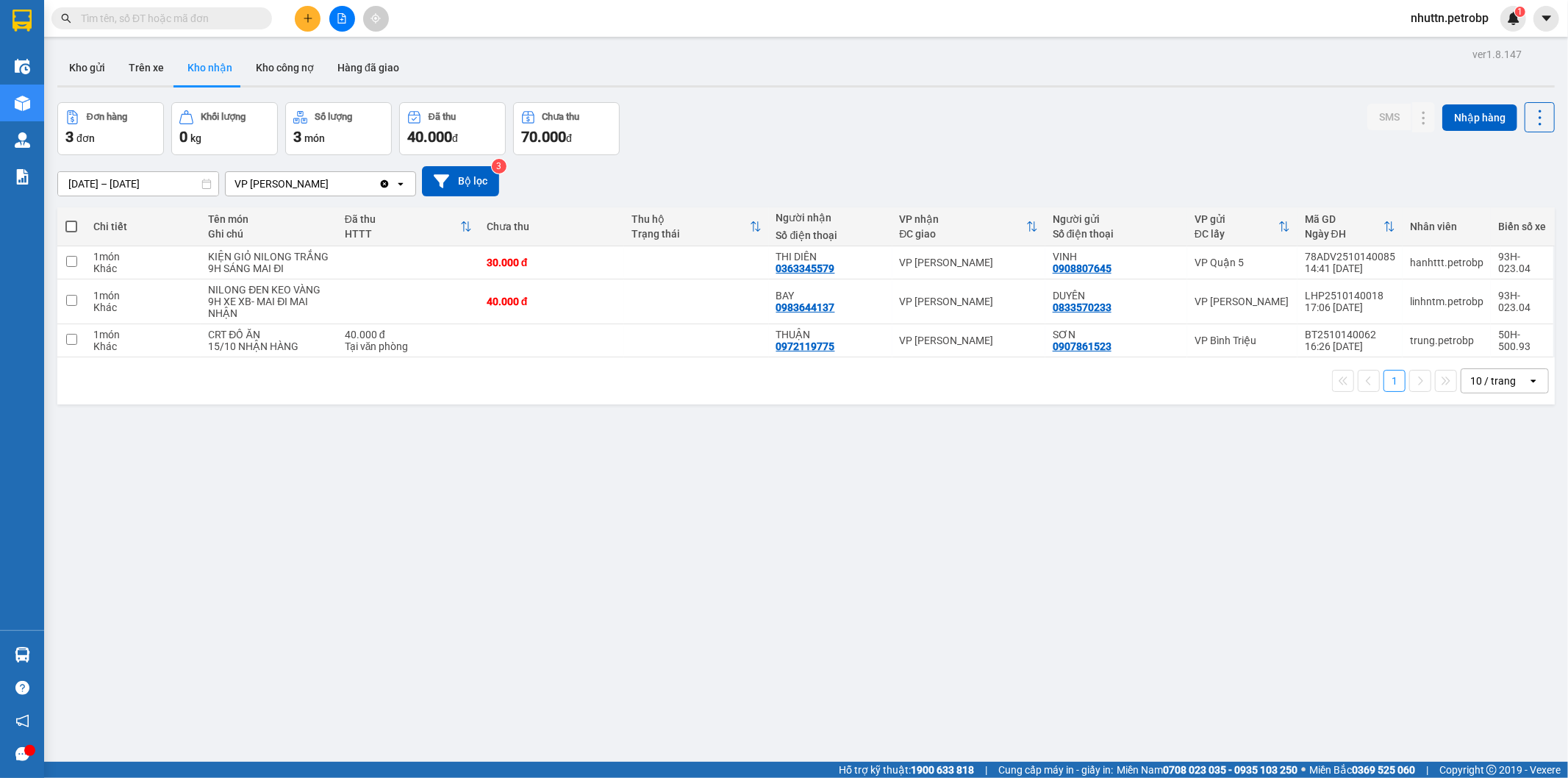
click at [655, 623] on div "ver 1.8.147 Kho gửi Trên xe Kho nhận Kho công nợ Hàng đã giao Đơn hàng 3 đơn Kh…" at bounding box center [806, 433] width 1509 height 778
drag, startPoint x: 656, startPoint y: 614, endPoint x: 1030, endPoint y: 533, distance: 382.7
click at [1030, 533] on div "ver 1.8.147 Kho gửi Trên xe Kho nhận Kho công nợ Hàng đã giao Đơn hàng 3 đơn Kh…" at bounding box center [806, 433] width 1509 height 778
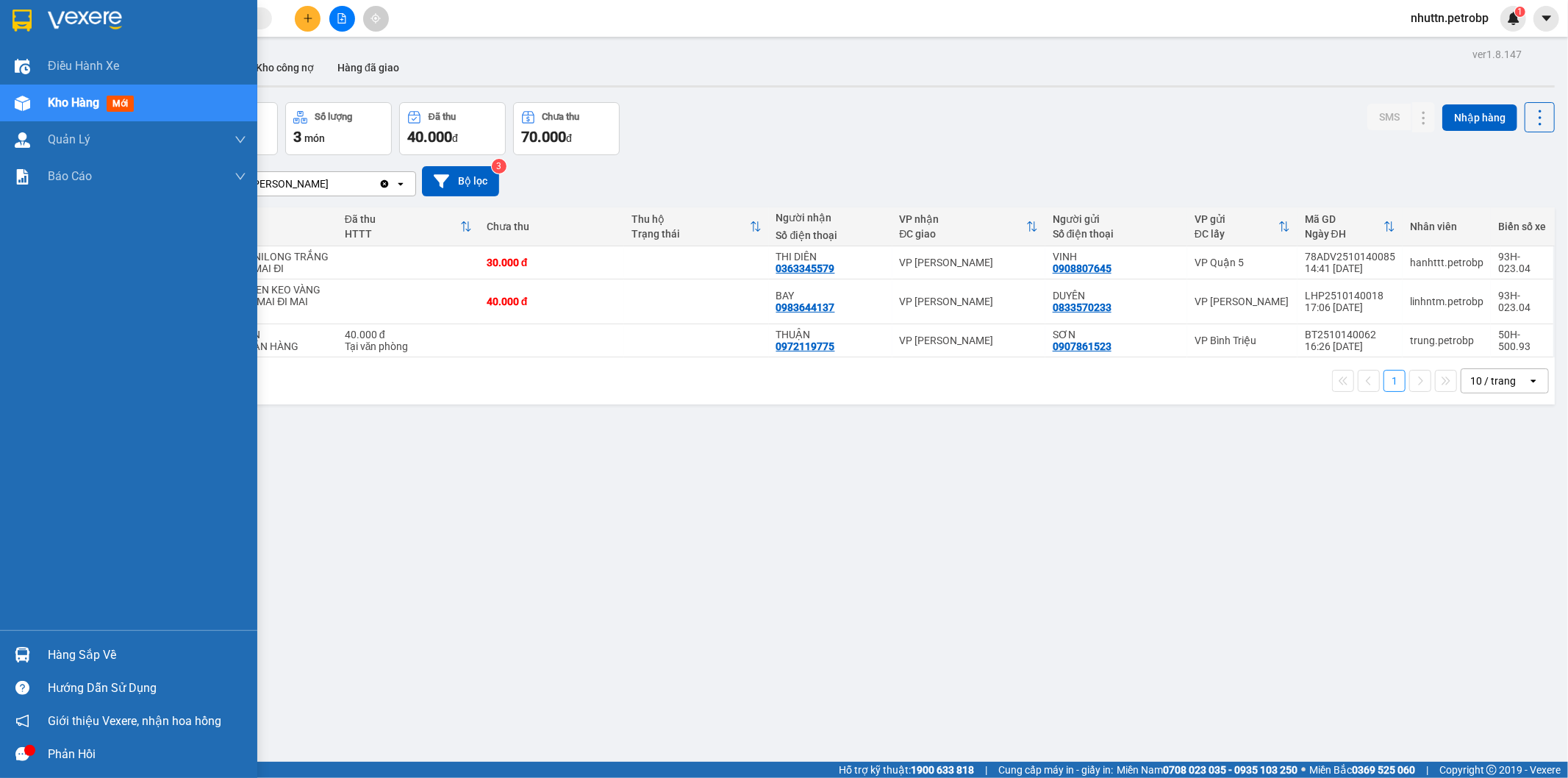
click at [66, 660] on div "Hàng sắp về" at bounding box center [147, 655] width 198 height 22
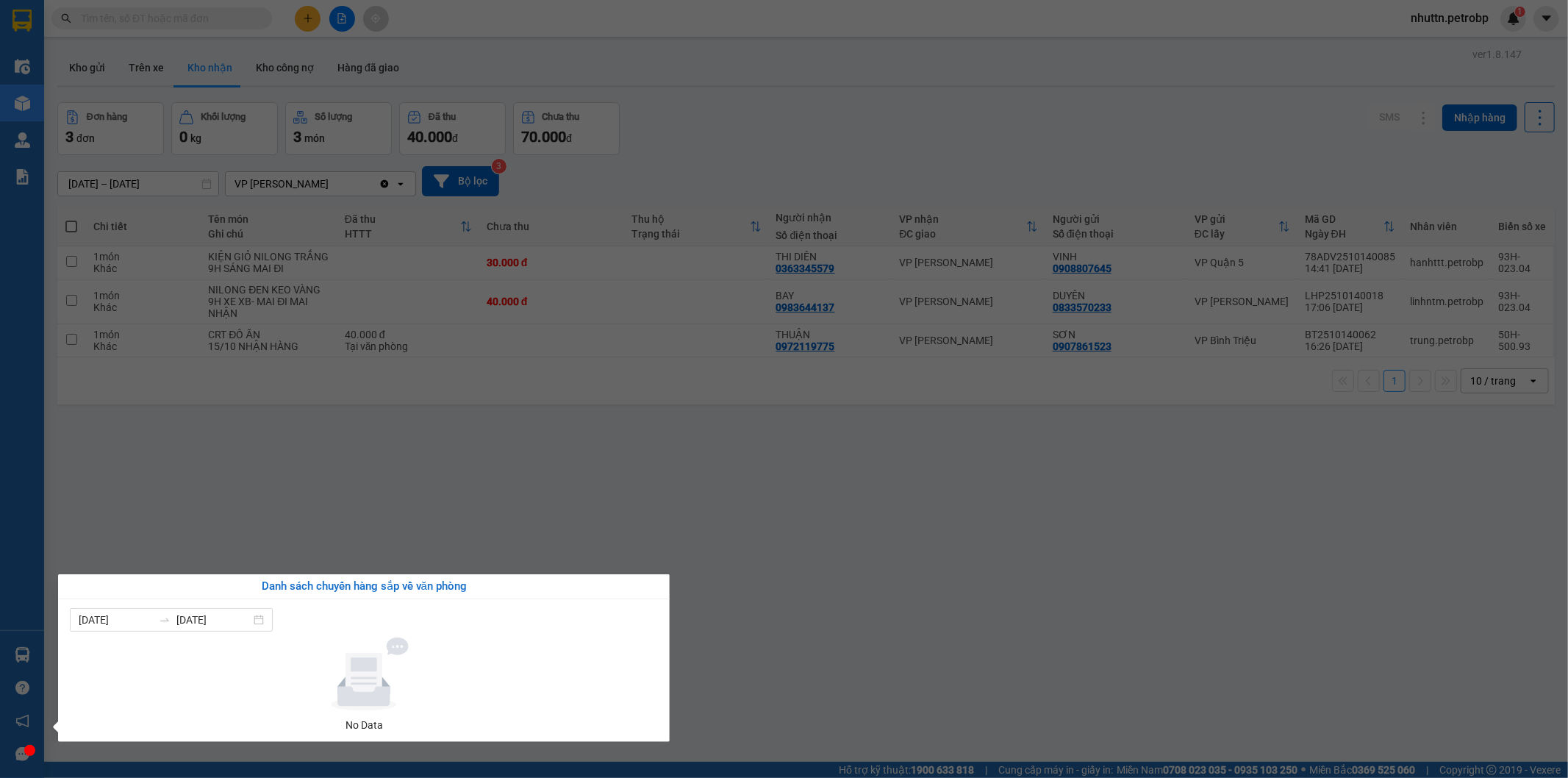
click at [721, 572] on section "Kết quả tìm kiếm ( 0 ) Bộ lọc No Data nhuttn.petrobp 1 Điều hành xe Kho hàng mớ…" at bounding box center [784, 389] width 1568 height 778
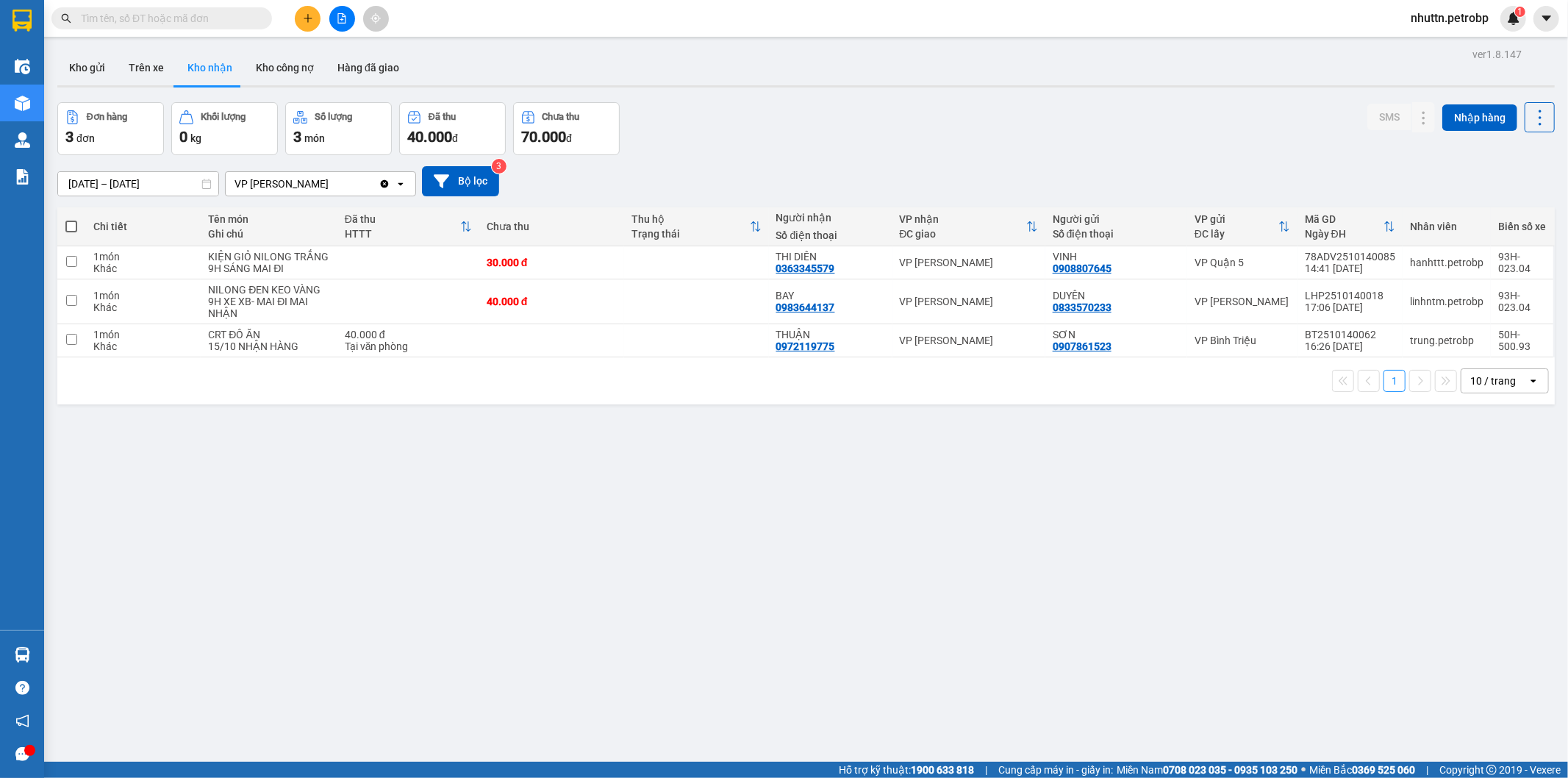
drag, startPoint x: 707, startPoint y: 527, endPoint x: 650, endPoint y: 589, distance: 84.2
click at [650, 589] on div "ver 1.8.147 Kho gửi Trên xe Kho nhận Kho công nợ Hàng đã giao Đơn hàng 3 đơn Kh…" at bounding box center [806, 433] width 1509 height 778
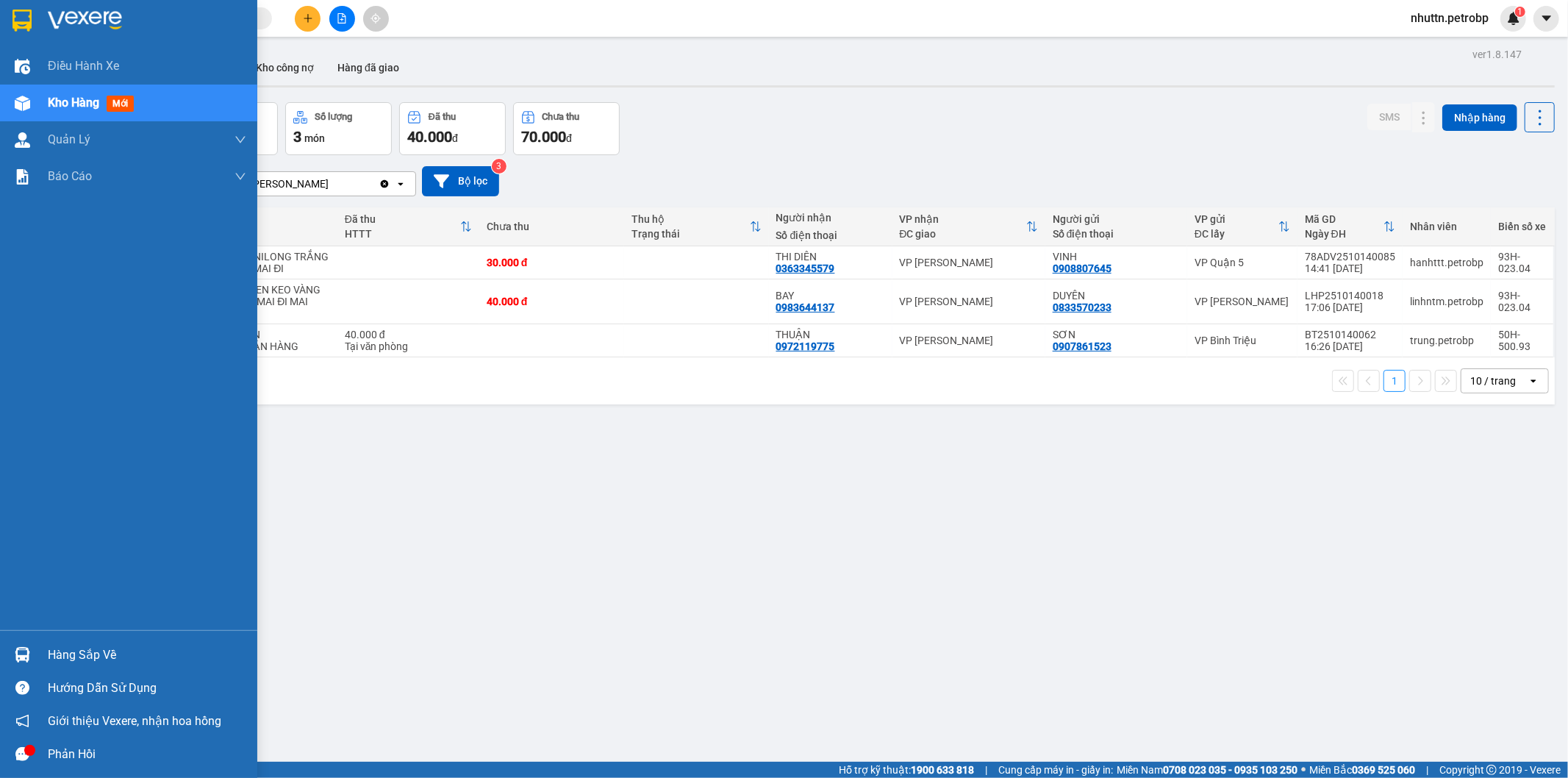
click at [16, 650] on img at bounding box center [22, 655] width 16 height 16
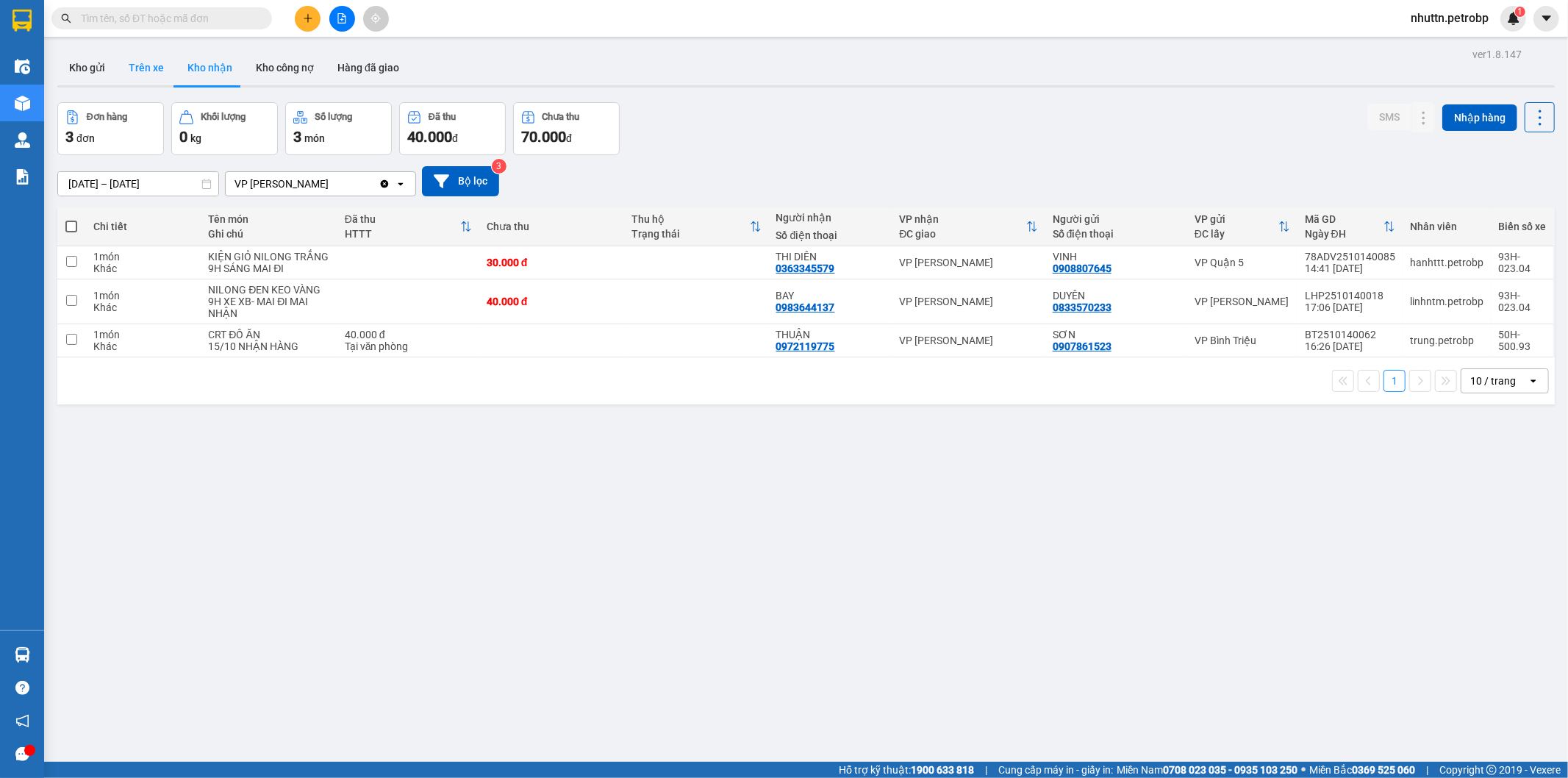
click at [147, 64] on button "Trên xe" at bounding box center [146, 67] width 59 height 35
type input "[DATE] – [DATE]"
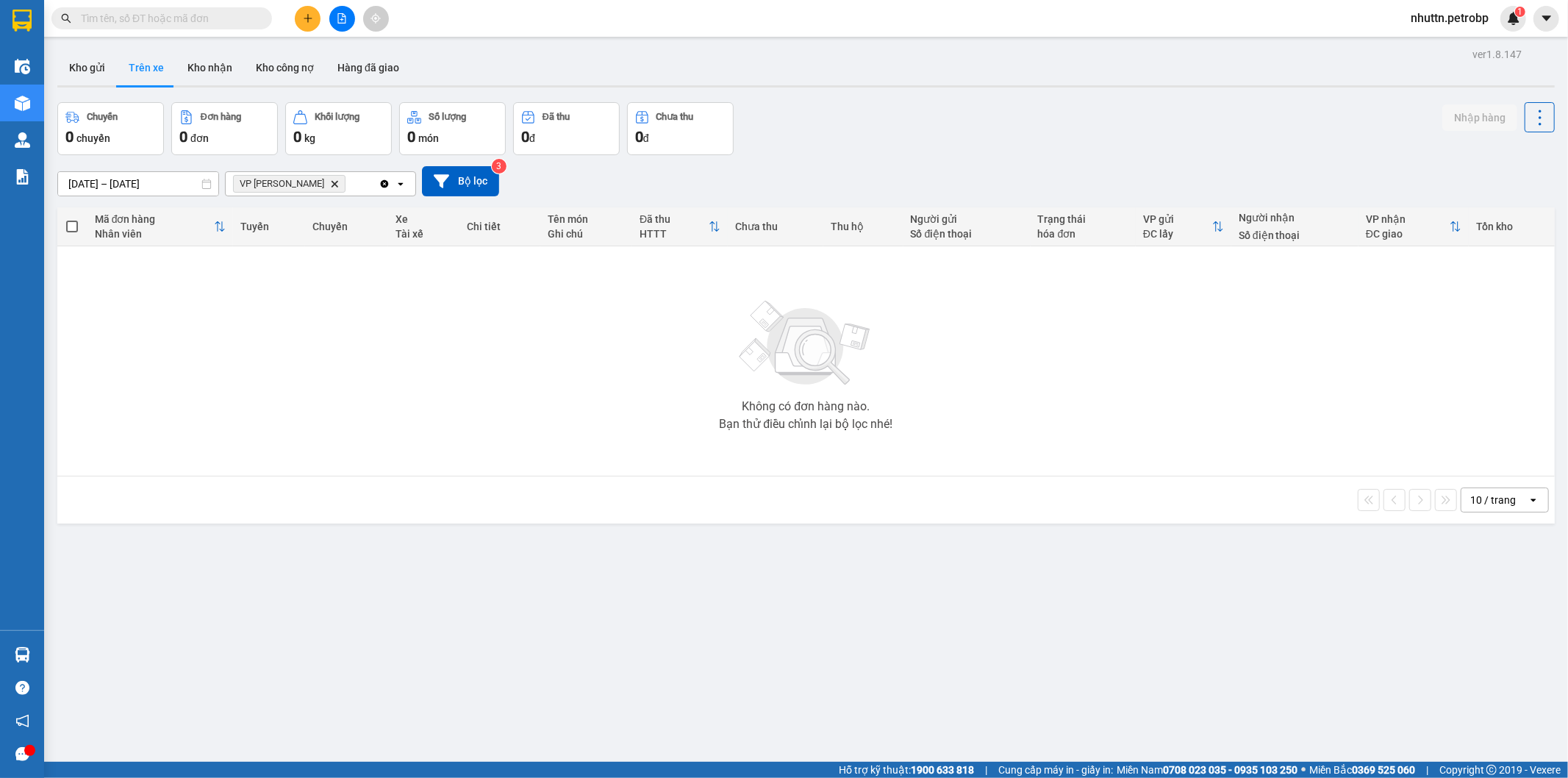
click at [389, 675] on div "ver 1.8.147 Kho gửi Trên xe Kho nhận Kho công nợ Hàng đã giao Chuyến 0 chuyến Đ…" at bounding box center [806, 433] width 1509 height 778
